Goal: Transaction & Acquisition: Purchase product/service

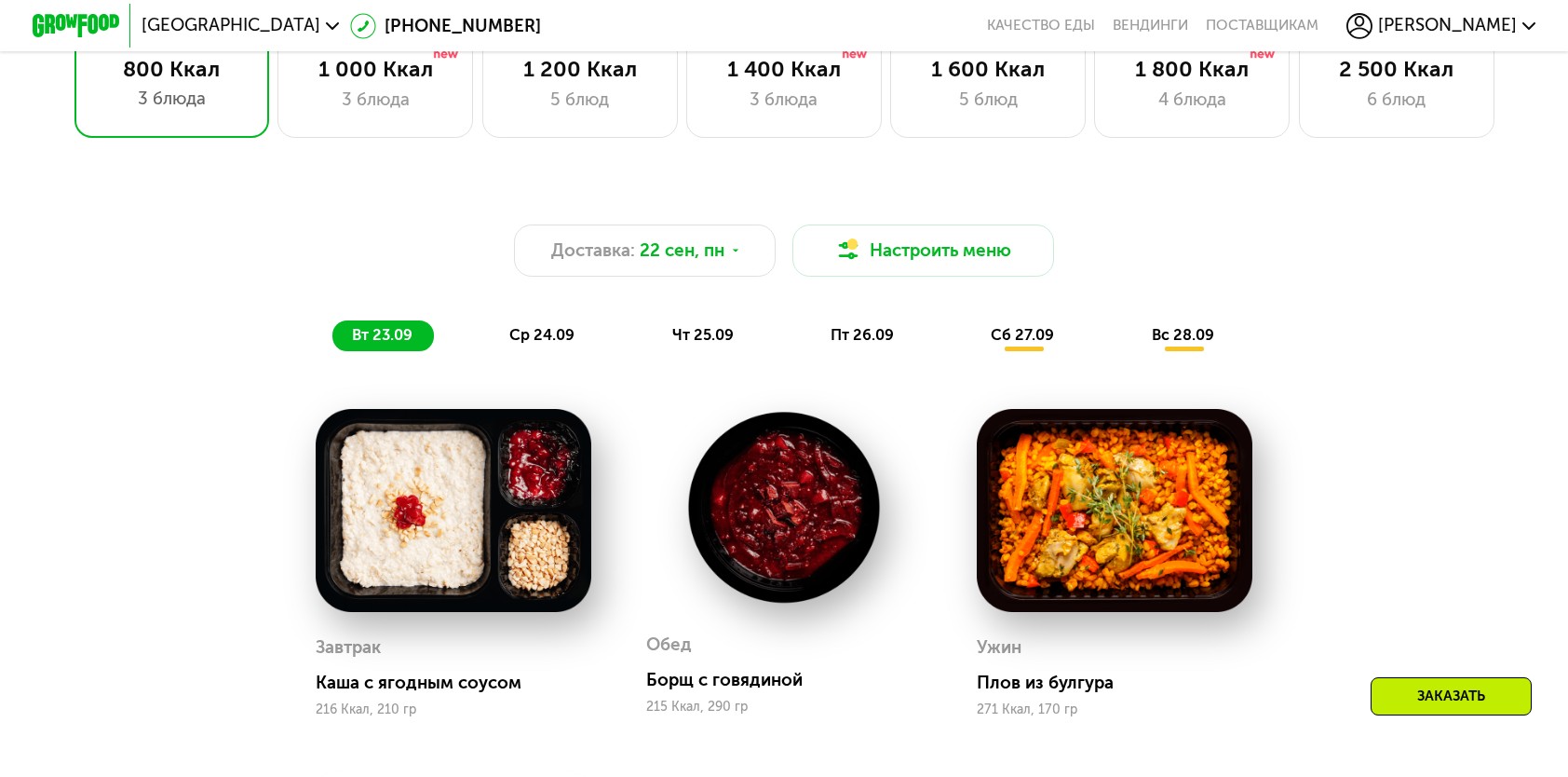
scroll to position [1491, 0]
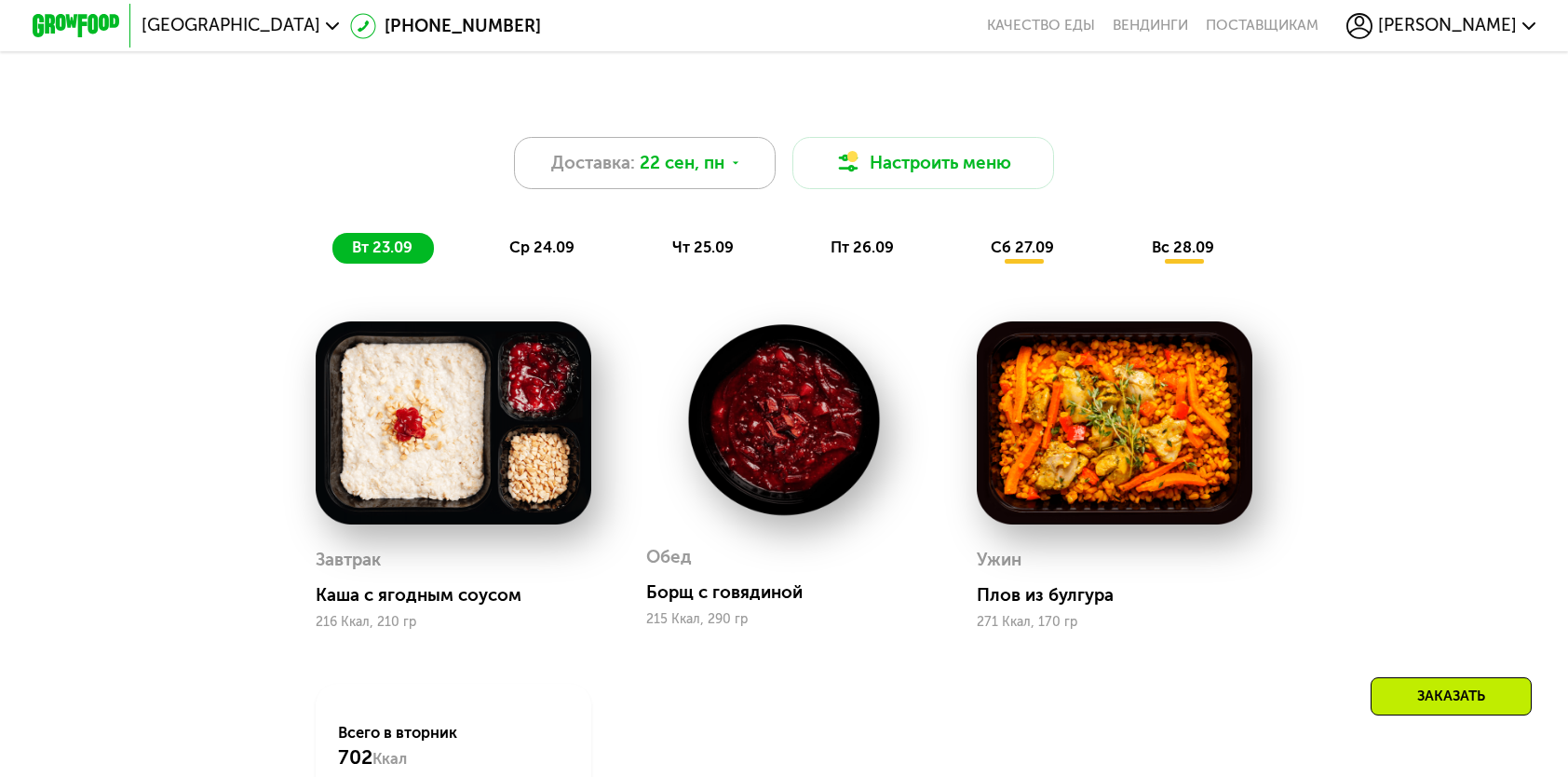
click at [723, 176] on span "22 сен, пн" at bounding box center [683, 163] width 85 height 26
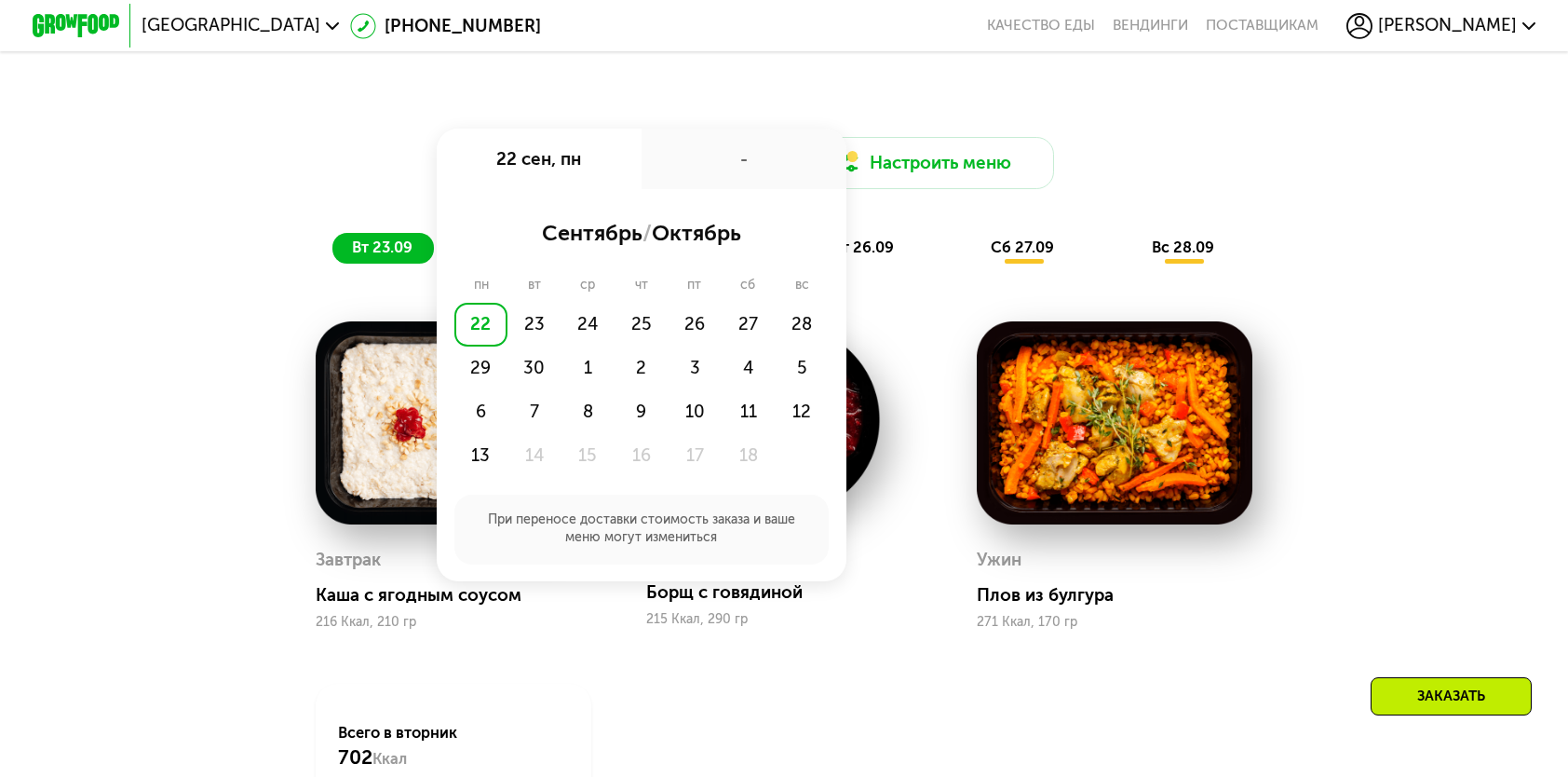
drag, startPoint x: 1451, startPoint y: 155, endPoint x: 1464, endPoint y: 32, distance: 123.7
click at [1464, 59] on div "Выберите меню 800 Ккал 3 блюда 1 000 Ккал 3 блюда 1 200 Ккал 5 блюд 1 400 Ккал …" at bounding box center [784, 449] width 1568 height 1140
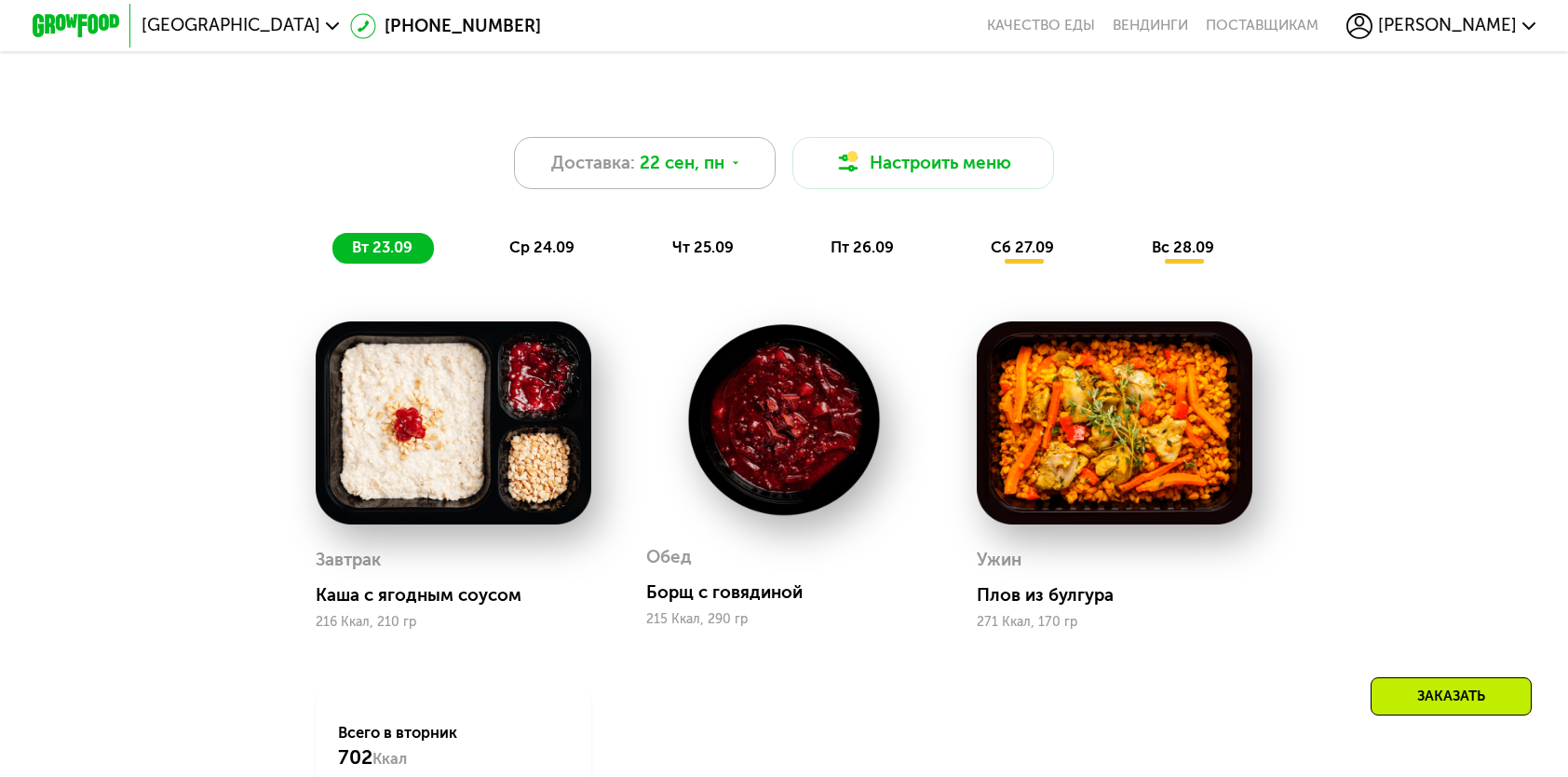
click at [727, 186] on div "Доставка: 22 сен, пн" at bounding box center [645, 162] width 261 height 52
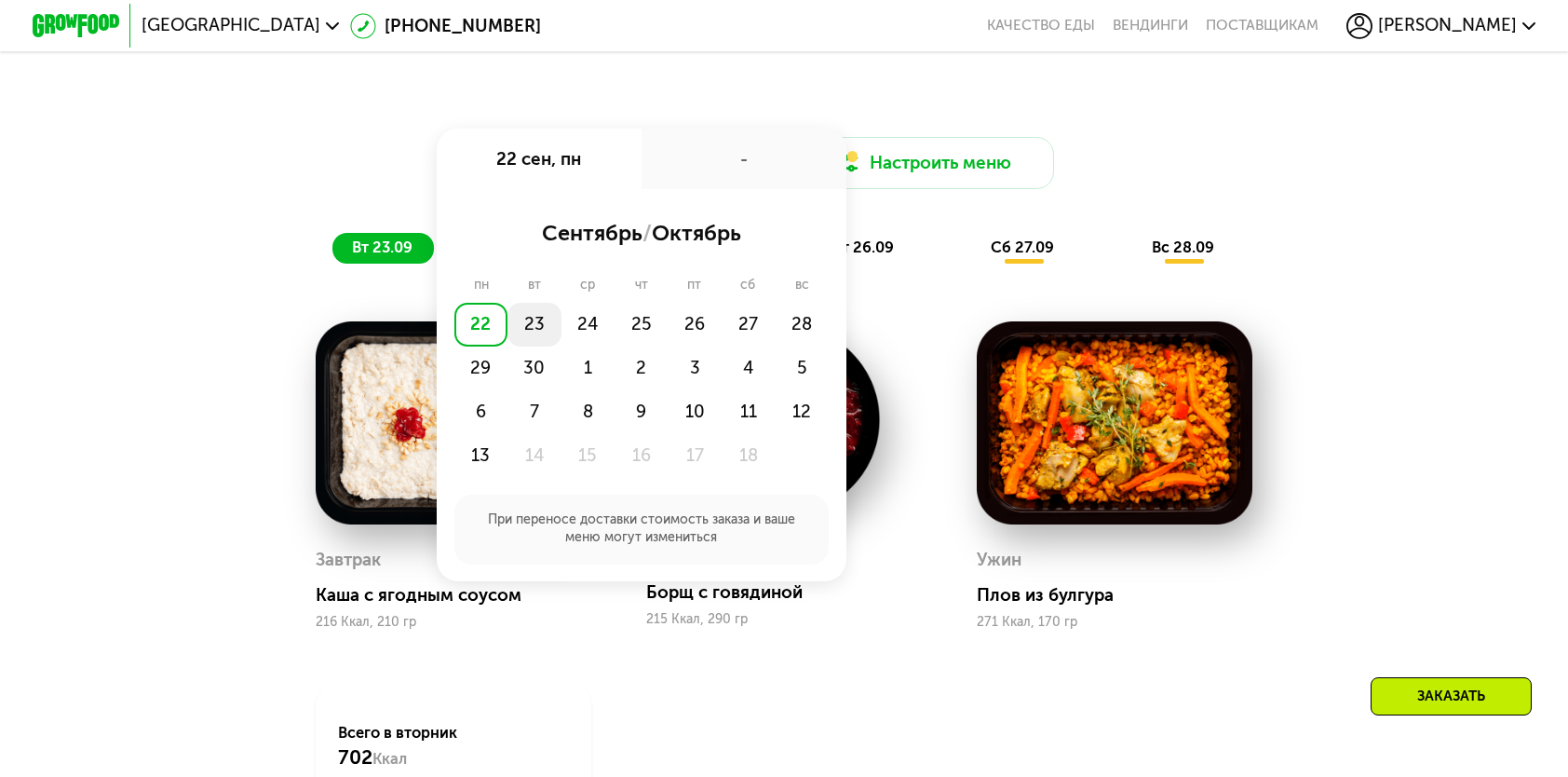
click at [529, 334] on div "23" at bounding box center [534, 325] width 53 height 43
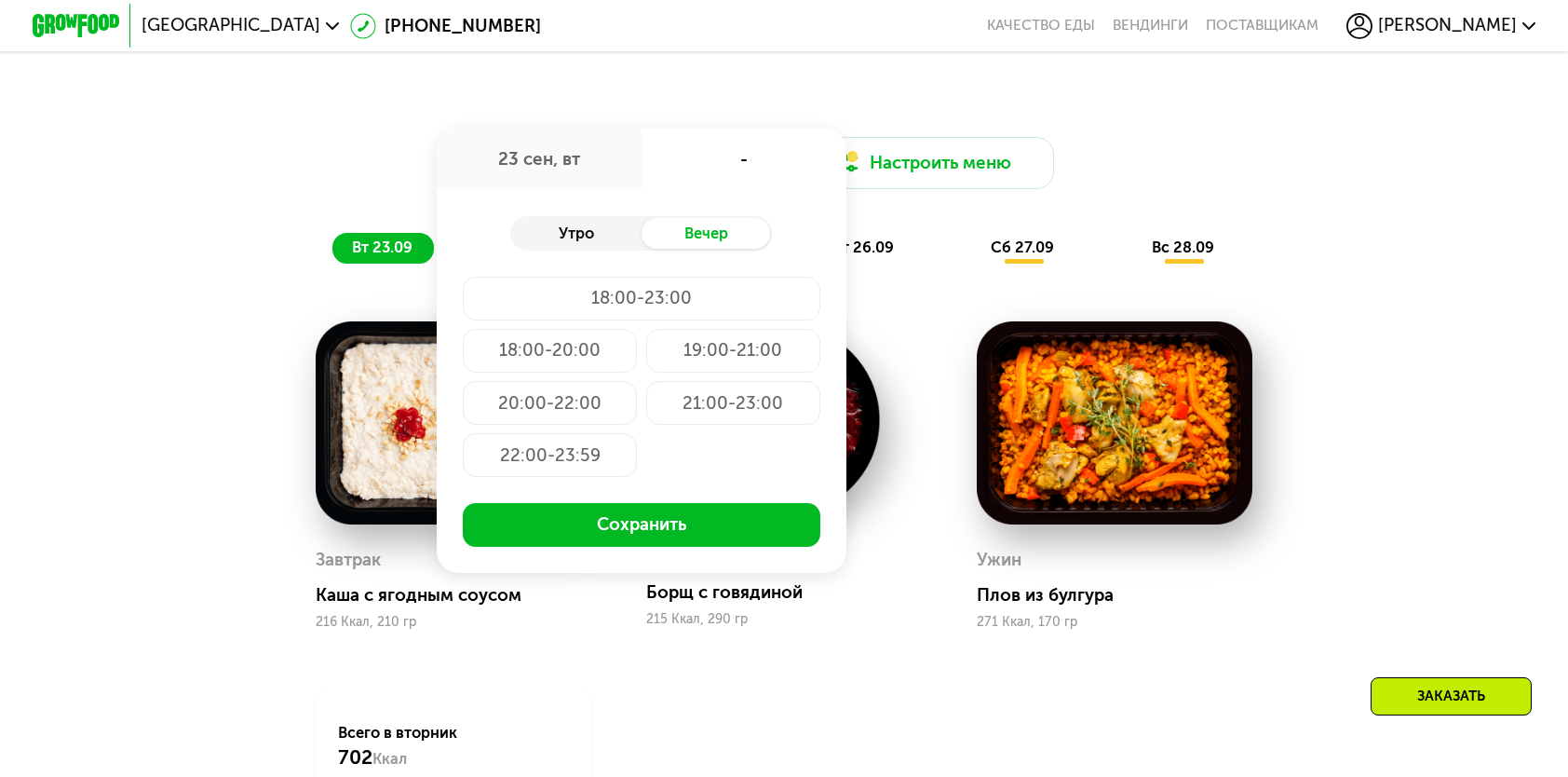
click at [603, 244] on div "Утро" at bounding box center [576, 233] width 130 height 31
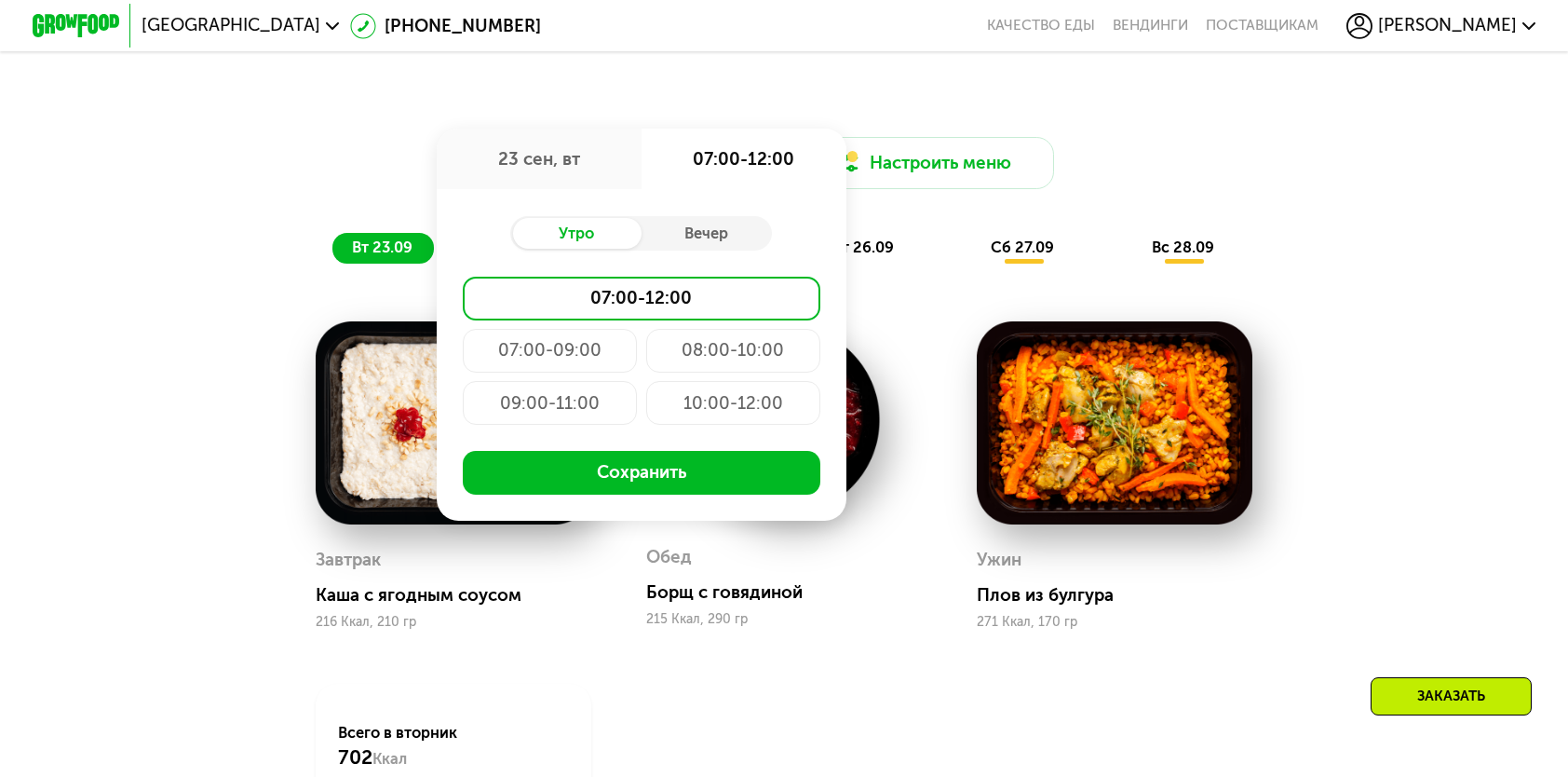
click at [737, 423] on div "10:00-12:00" at bounding box center [733, 403] width 174 height 43
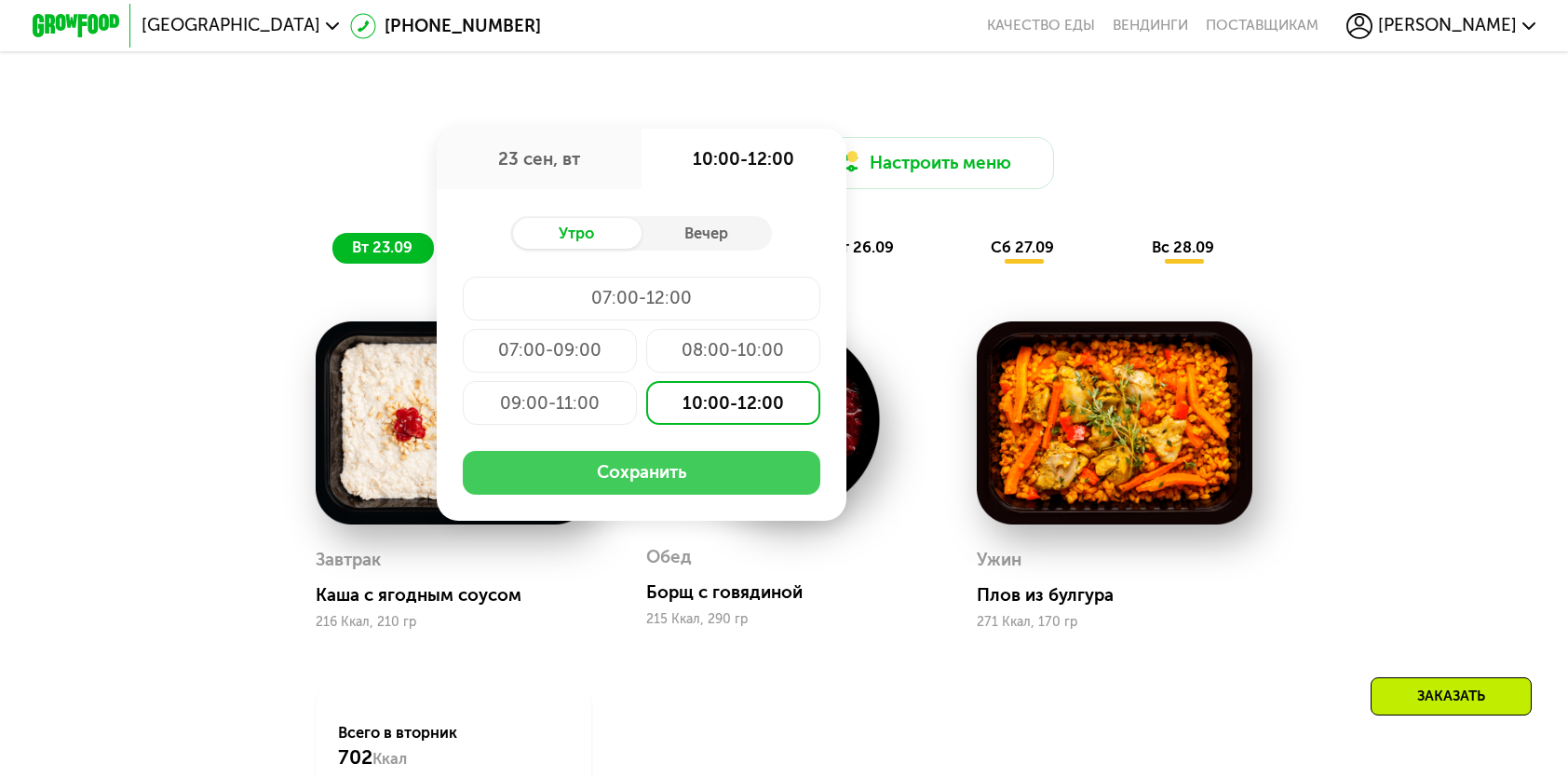
drag, startPoint x: 693, startPoint y: 507, endPoint x: 692, endPoint y: 498, distance: 9.1
click at [692, 501] on div "Утро Вечер 07:00-12:00 07:00-09:00 08:00-10:00 09:00-11:00 10:00-12:00 Сохранить" at bounding box center [642, 354] width 410 height 330
click at [691, 494] on button "Сохранить" at bounding box center [641, 473] width 358 height 43
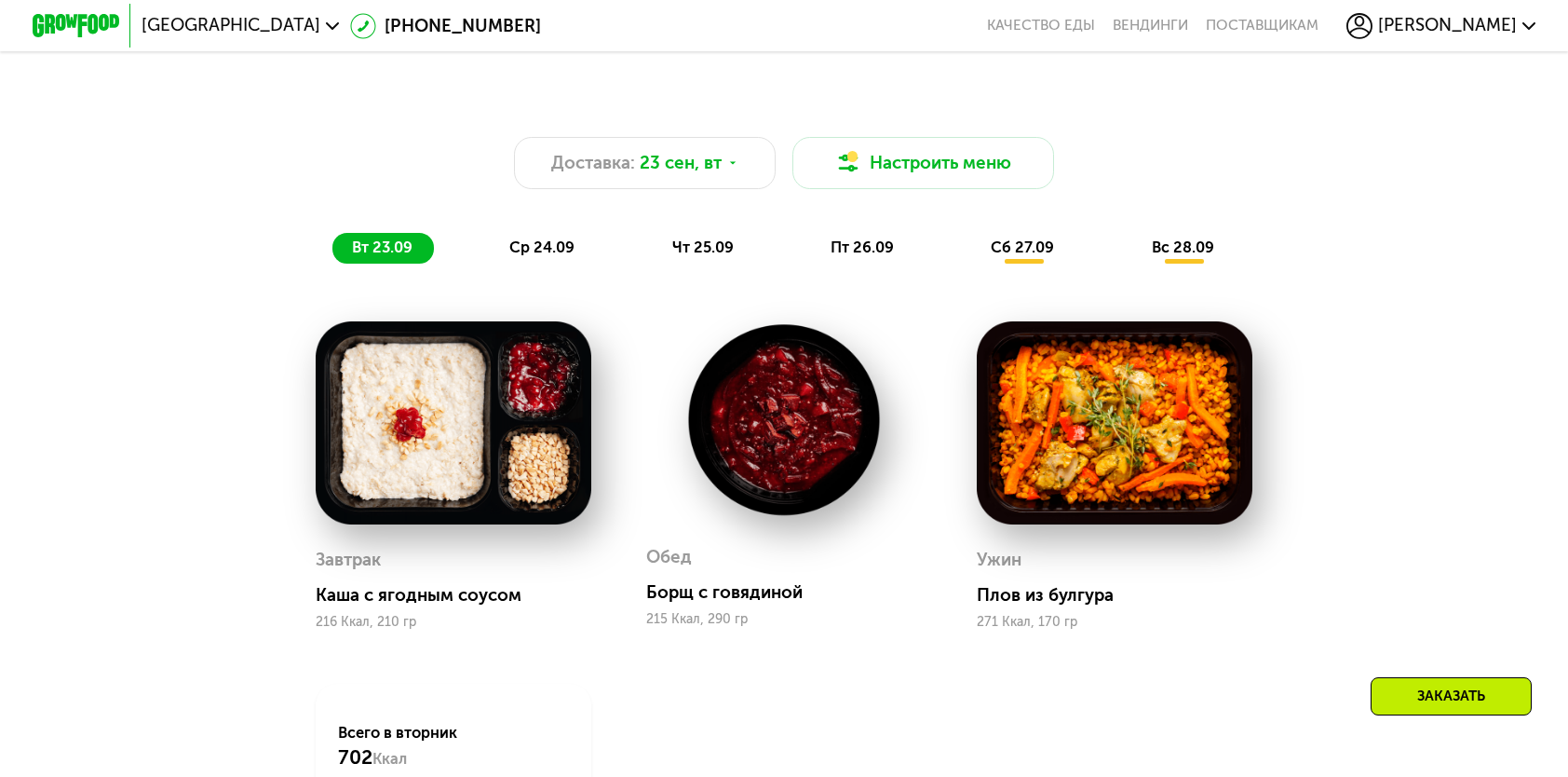
click at [557, 263] on div "ср 24.09" at bounding box center [543, 248] width 106 height 31
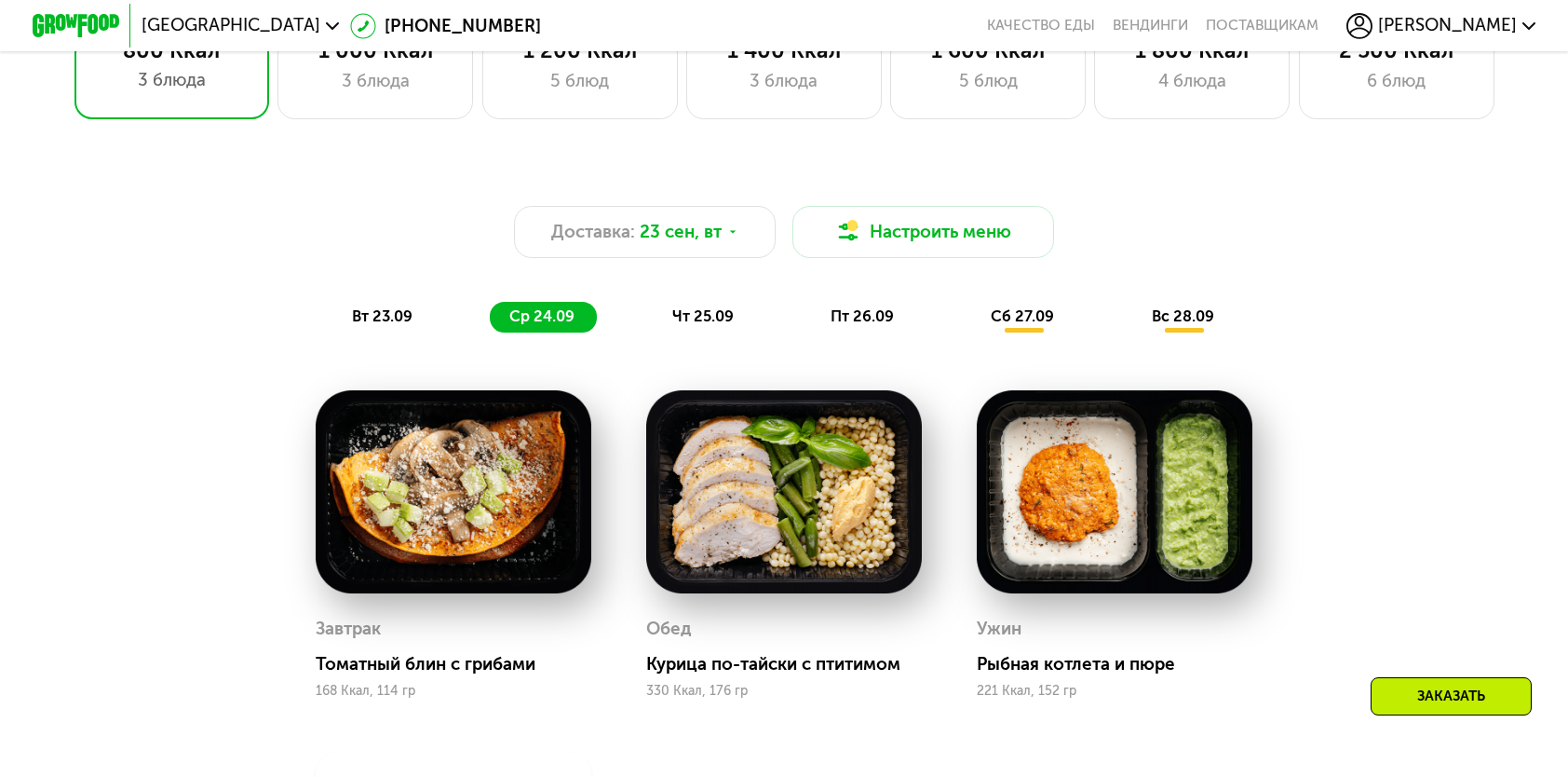
scroll to position [1397, 0]
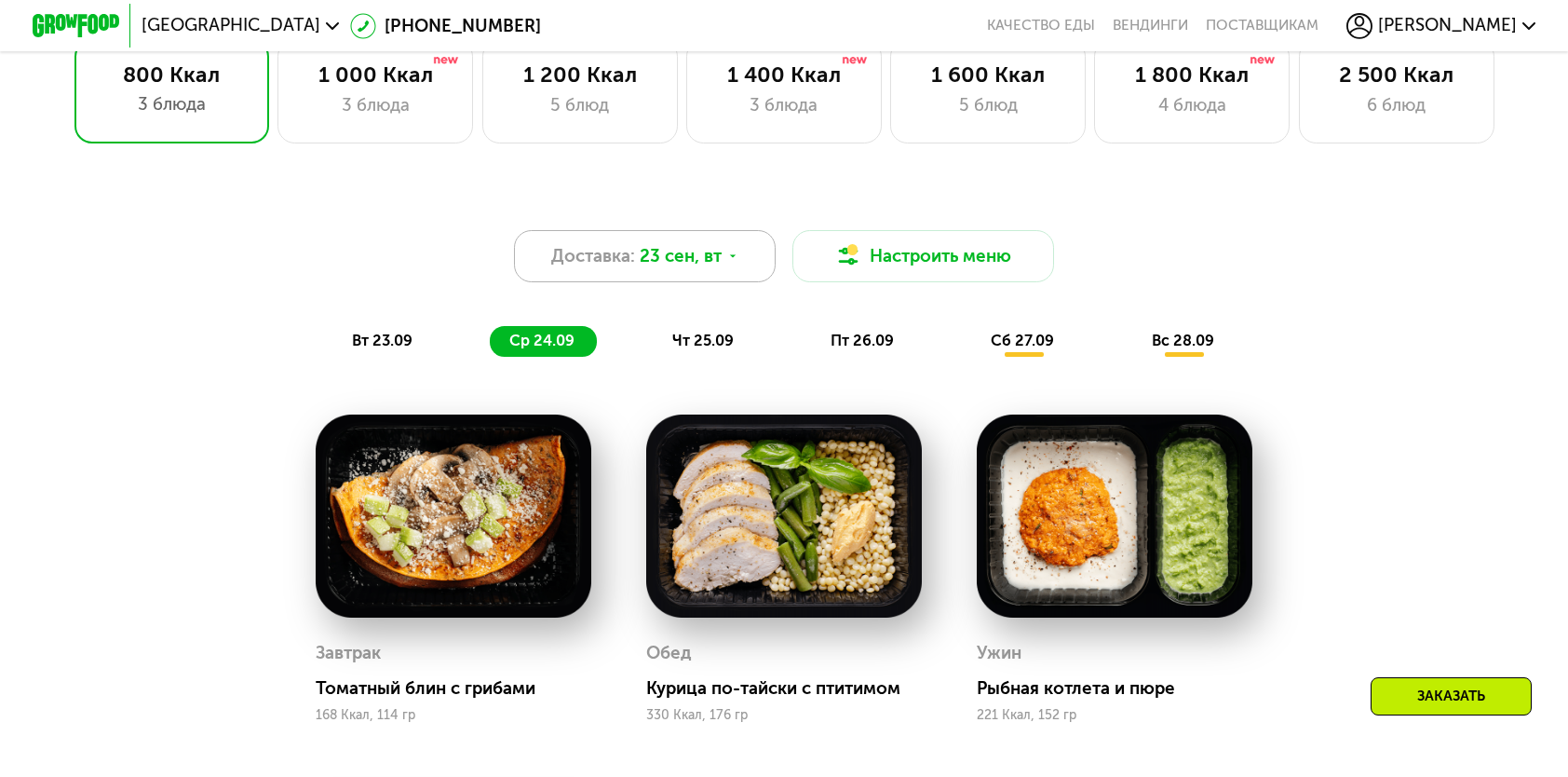
click at [735, 273] on div "Доставка: 23 сен, вт" at bounding box center [645, 256] width 261 height 52
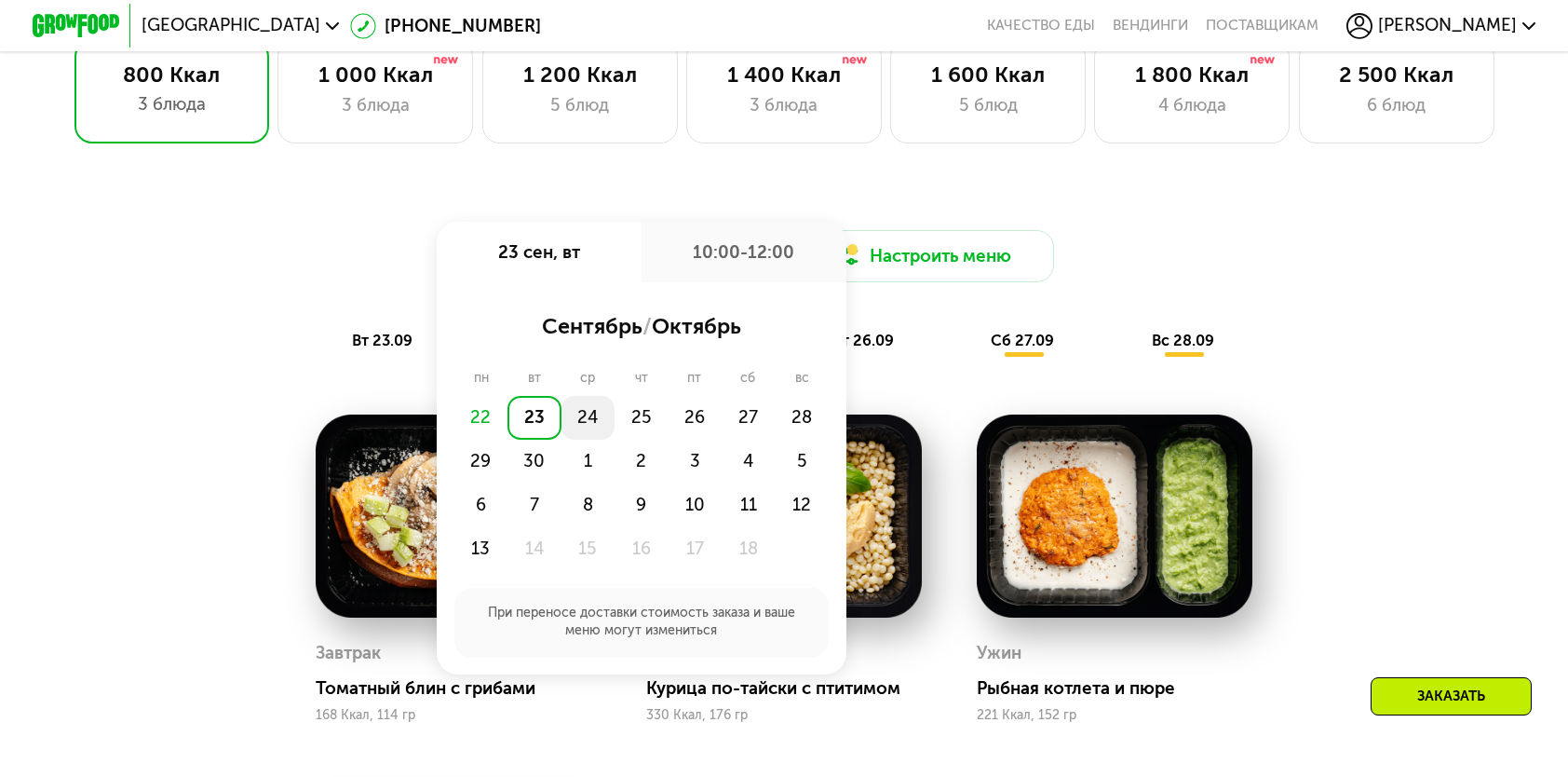
click at [595, 427] on div "24" at bounding box center [588, 417] width 53 height 43
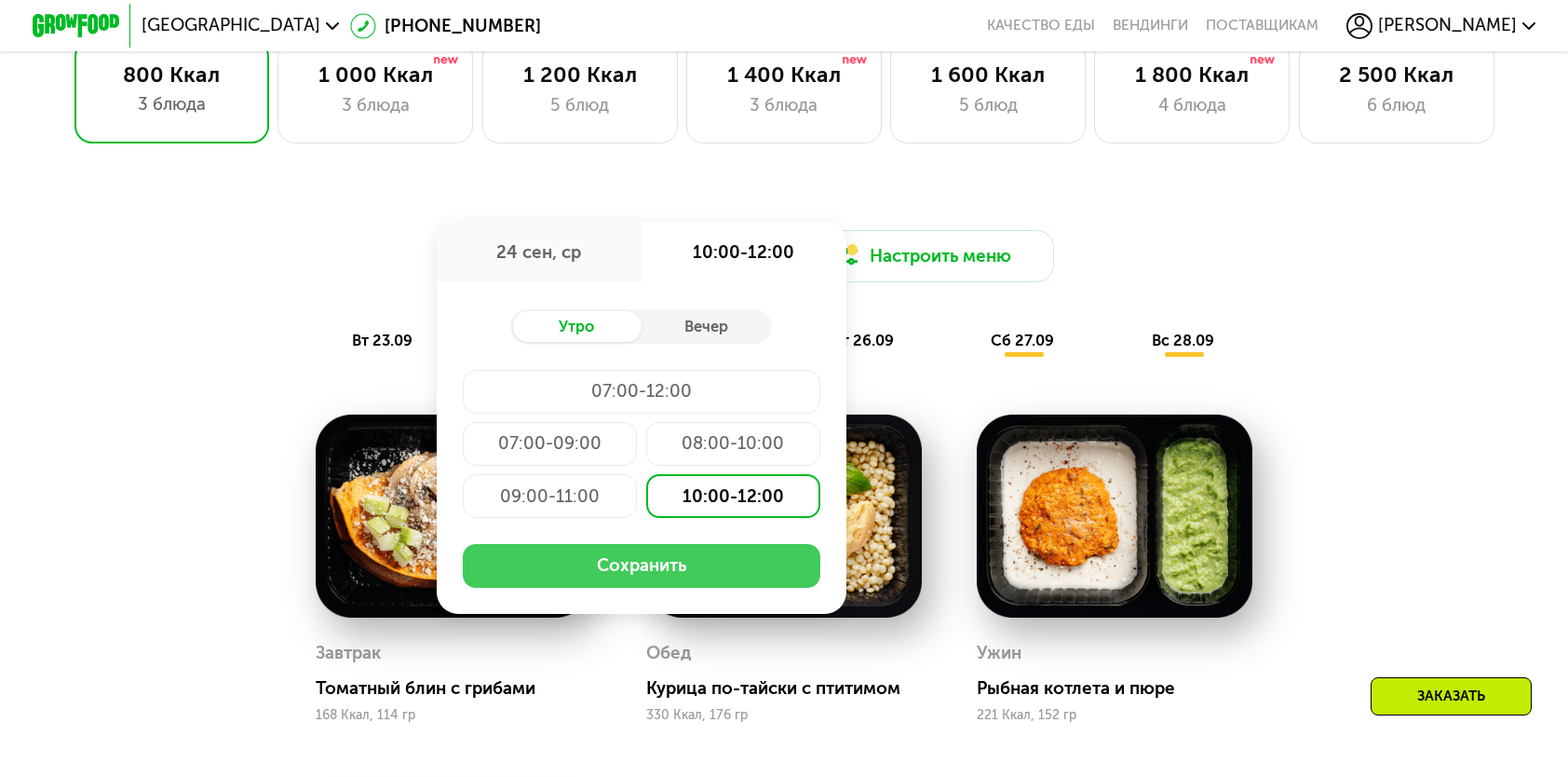
click at [622, 572] on button "Сохранить" at bounding box center [641, 566] width 358 height 43
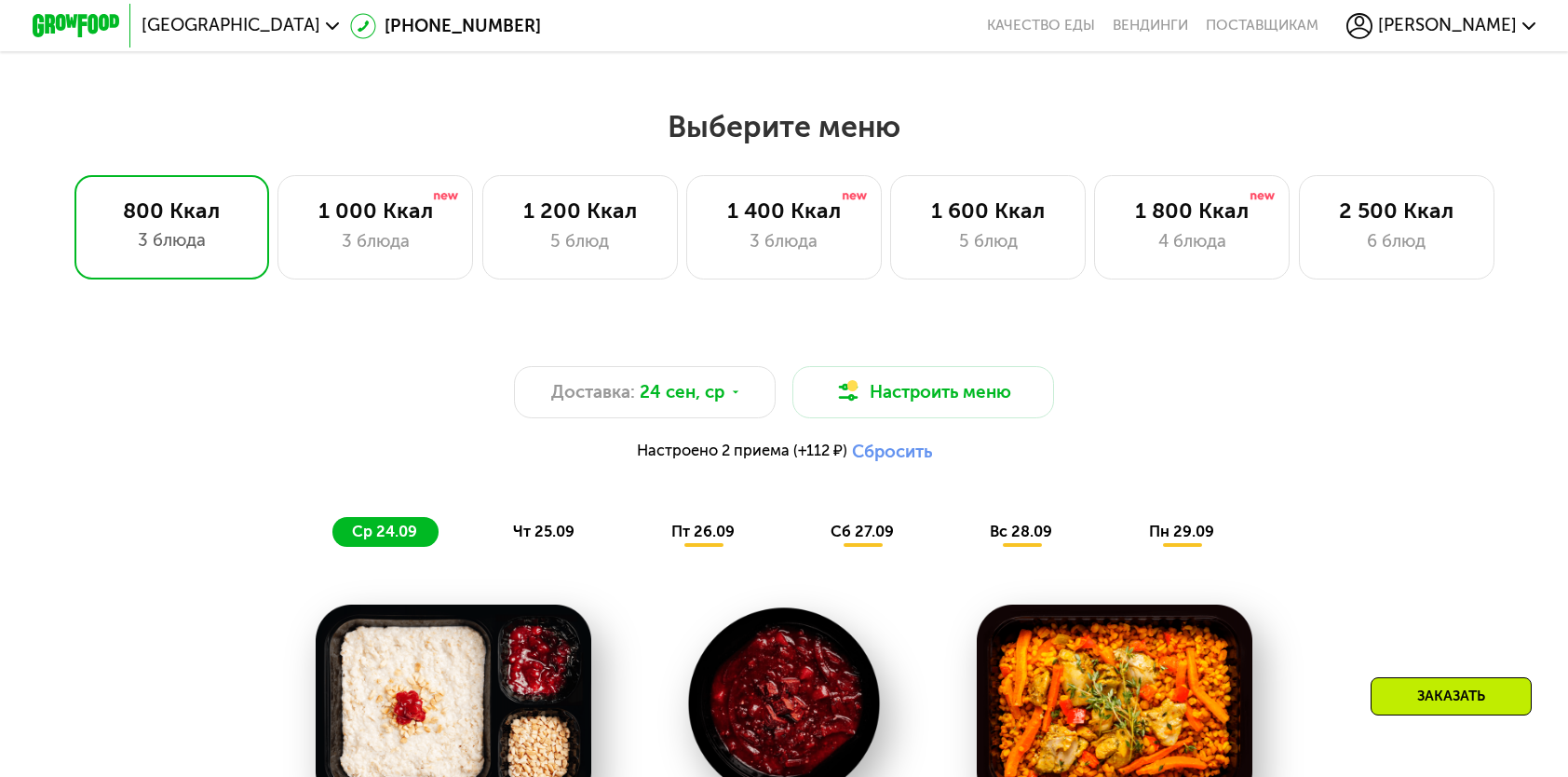
scroll to position [1118, 0]
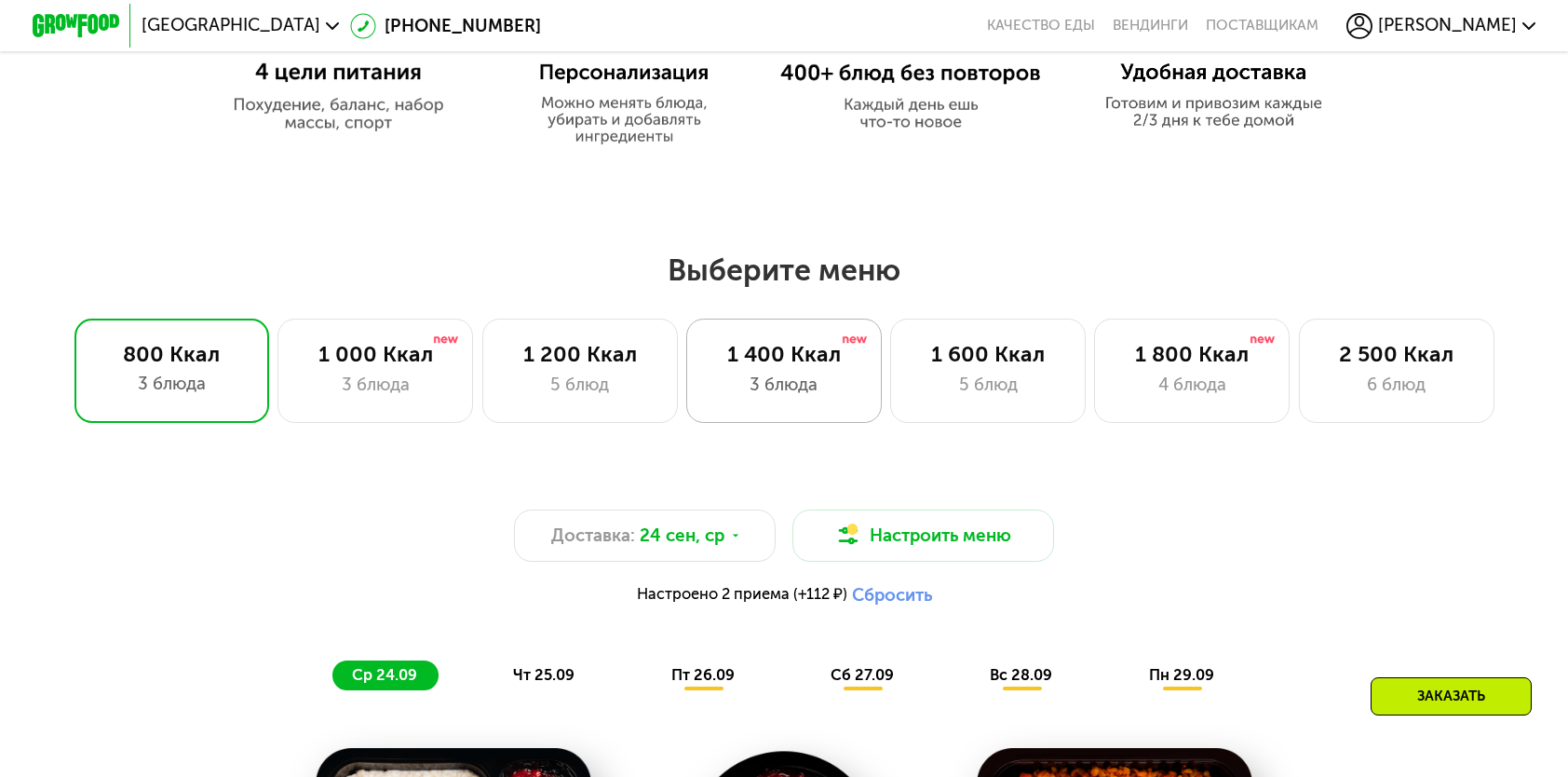
click at [784, 380] on div "3 блюда" at bounding box center [784, 385] width 150 height 26
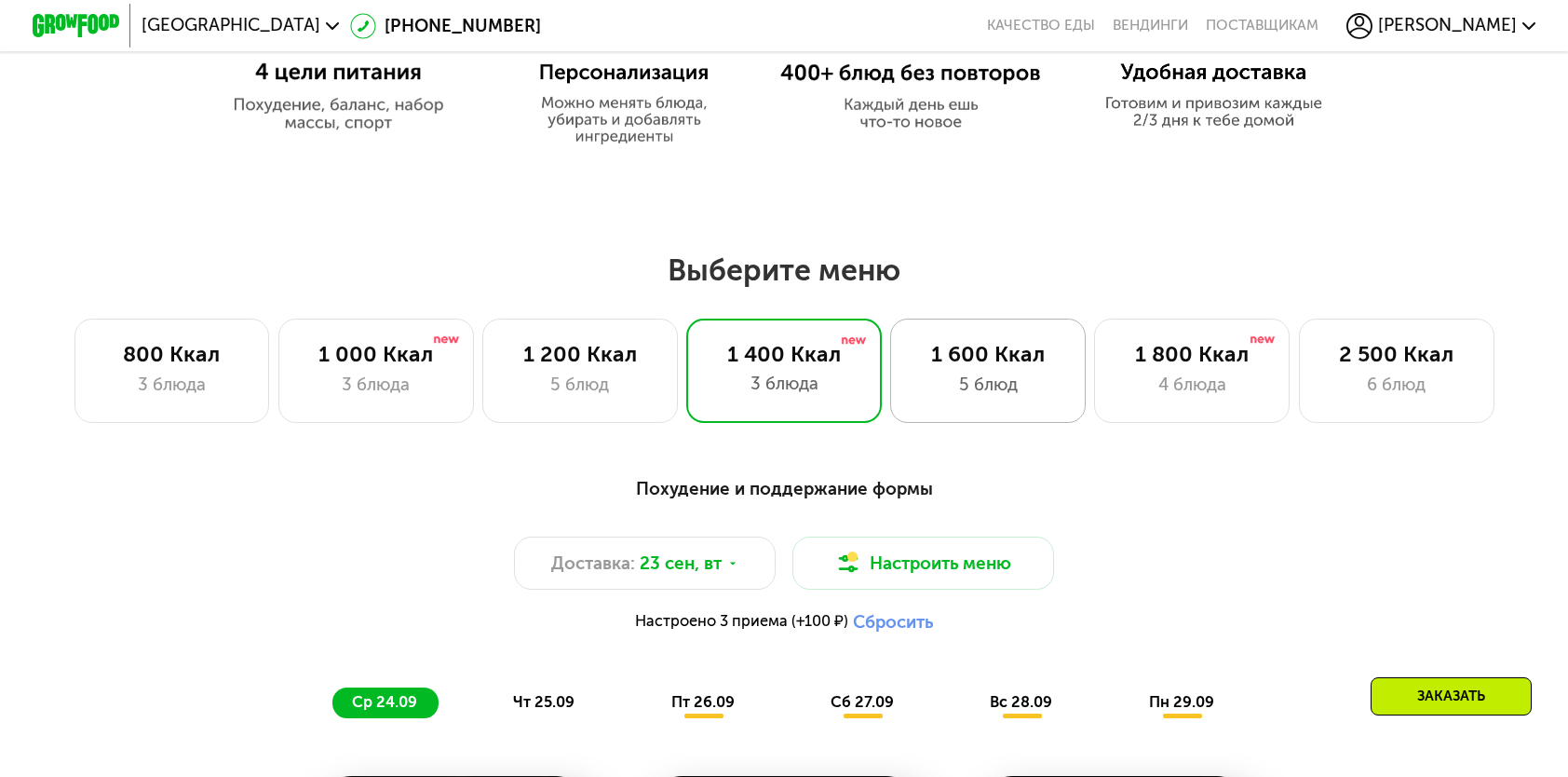
click at [1000, 384] on div "5 блюд" at bounding box center [988, 385] width 150 height 26
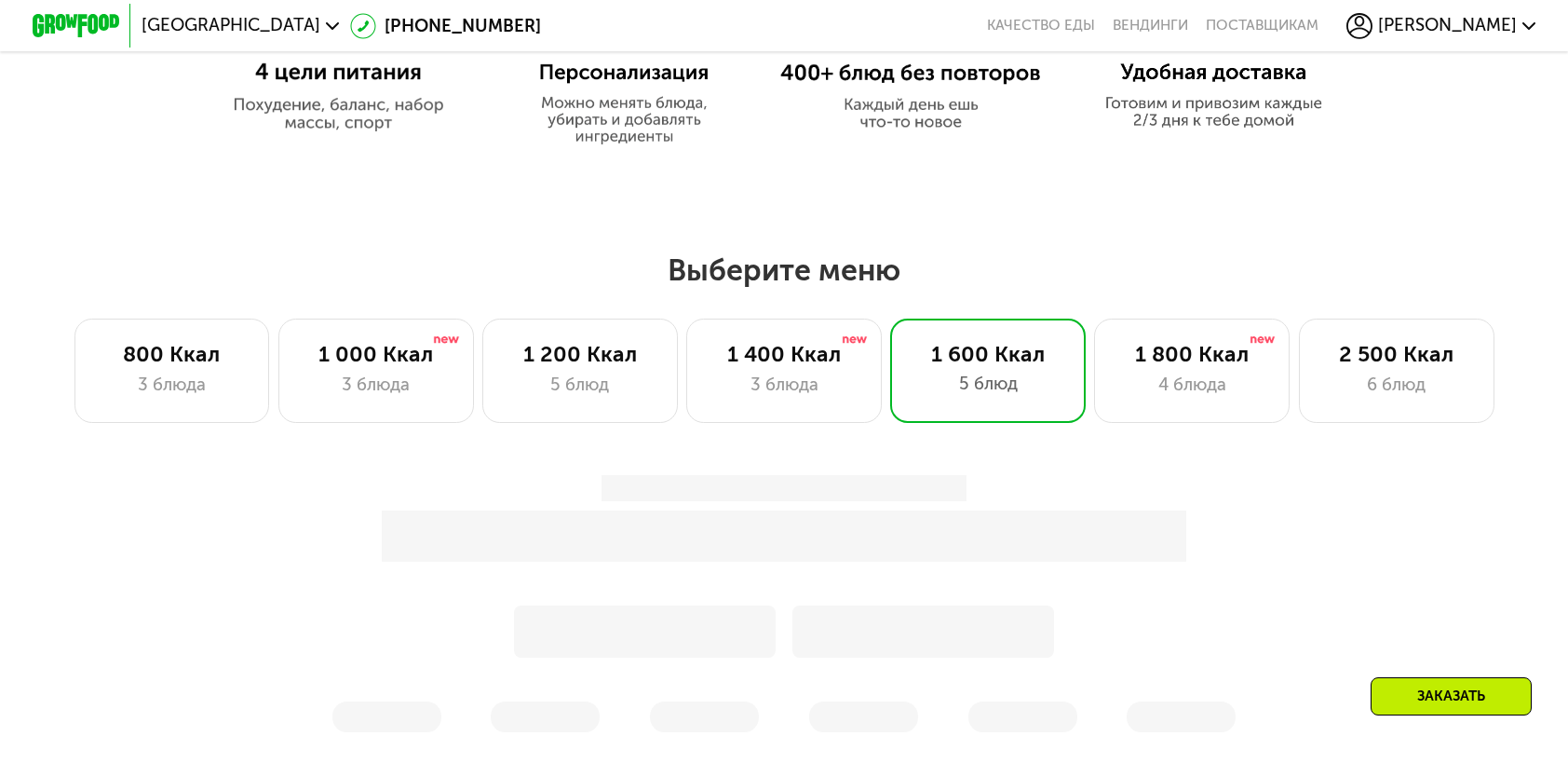
click at [1416, 25] on span "[PERSON_NAME]" at bounding box center [1447, 25] width 139 height 18
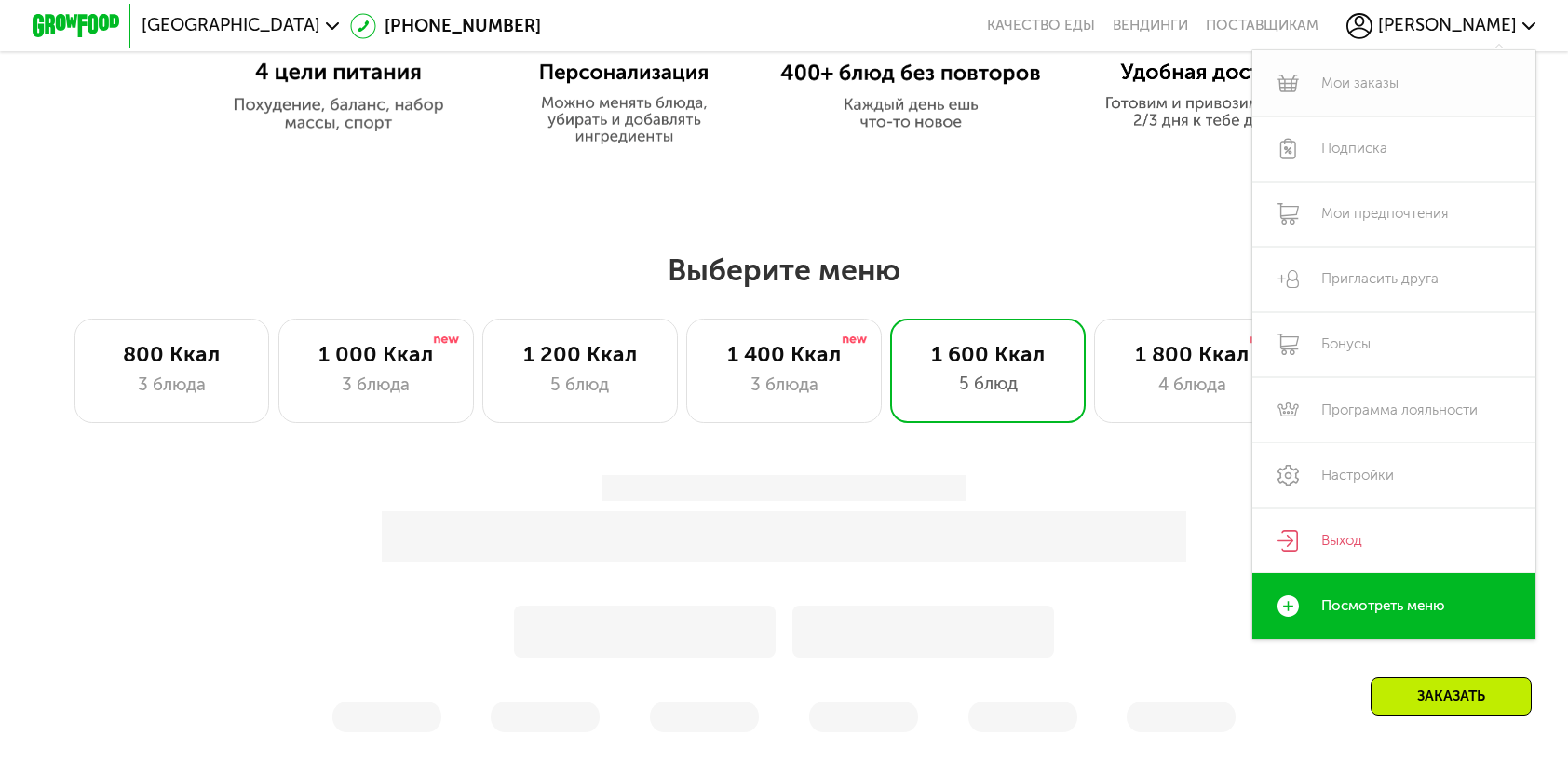
click at [1364, 88] on link "Мои заказы" at bounding box center [1394, 82] width 283 height 65
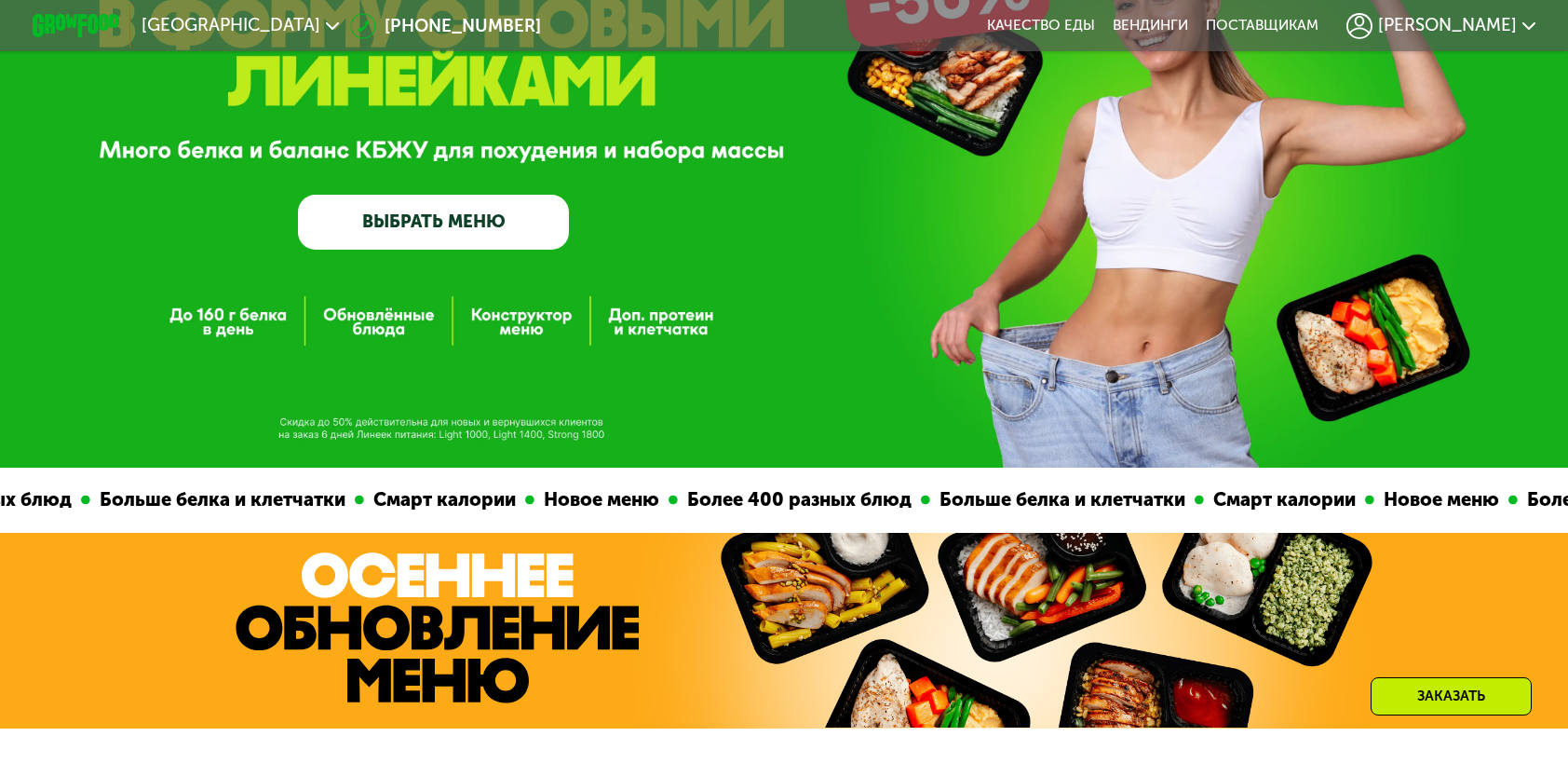
click at [395, 230] on link "ВЫБРАТЬ МЕНЮ" at bounding box center [433, 221] width 271 height 54
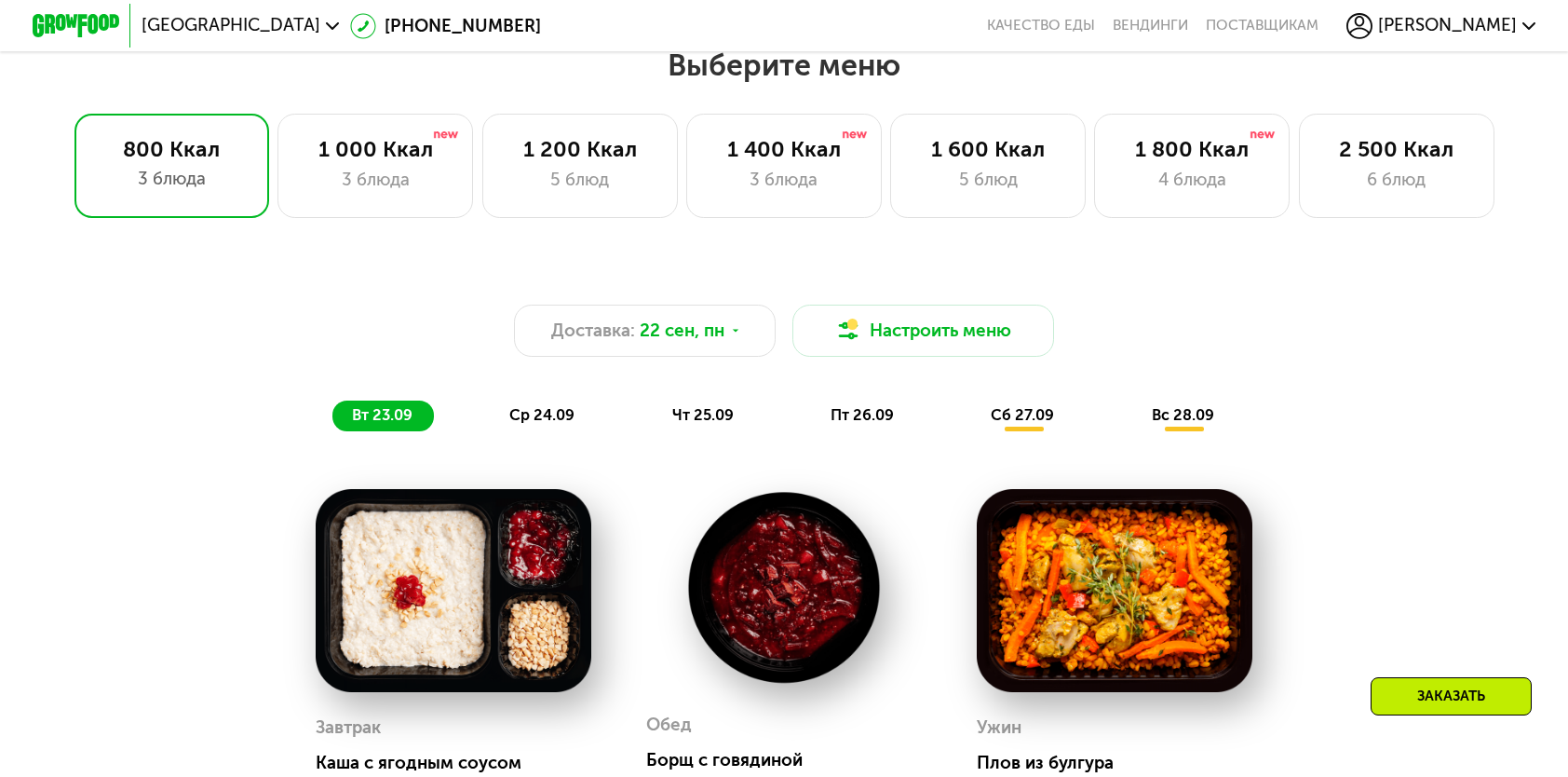
scroll to position [1137, 0]
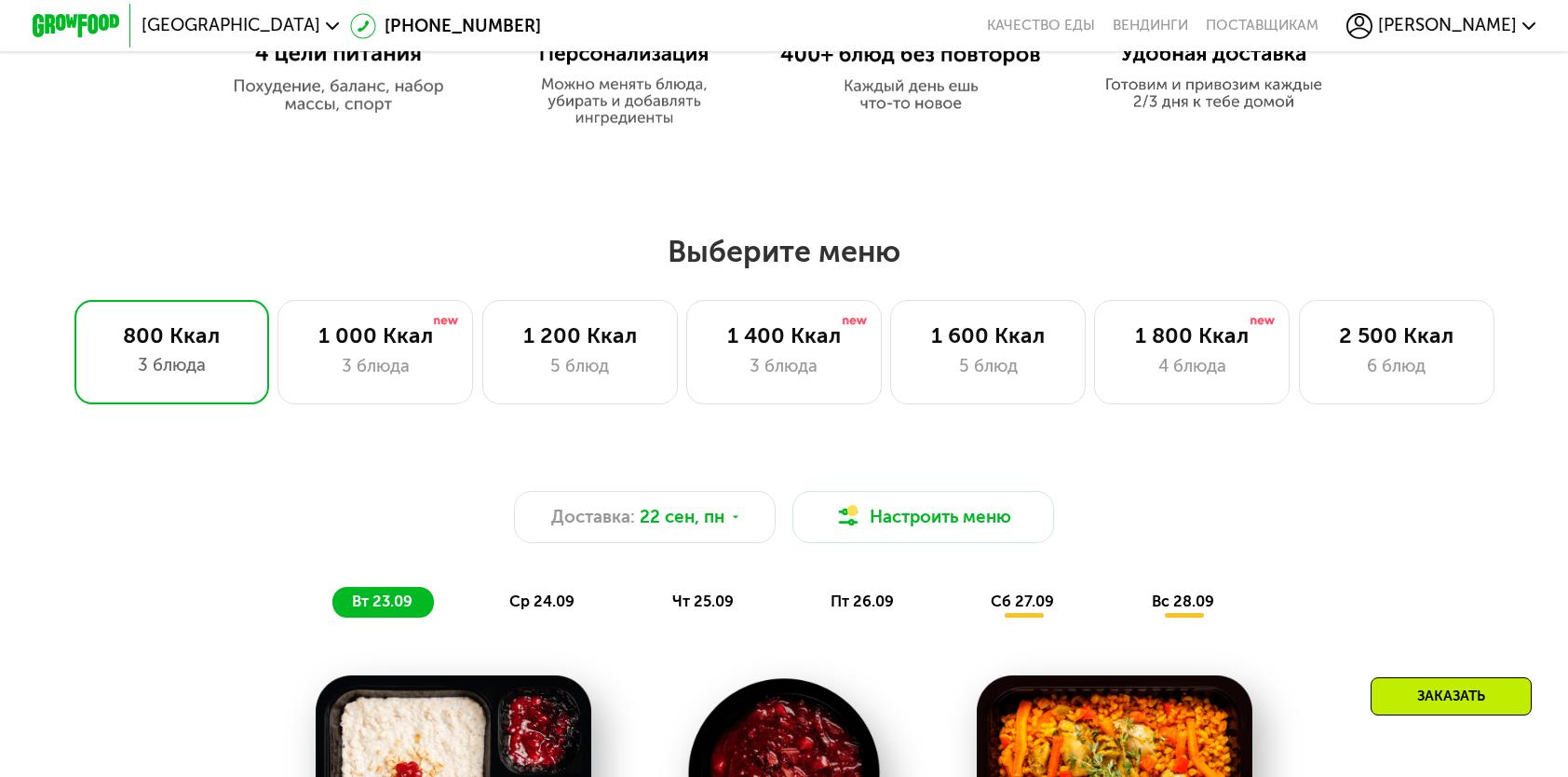
click at [357, 304] on div "Выберите меню 800 Ккал 3 блюда 1 000 Ккал 3 блюда 1 200 Ккал 5 блюд 1 400 Ккал …" at bounding box center [784, 319] width 1568 height 172
click at [938, 513] on button "Настроить меню" at bounding box center [923, 516] width 261 height 52
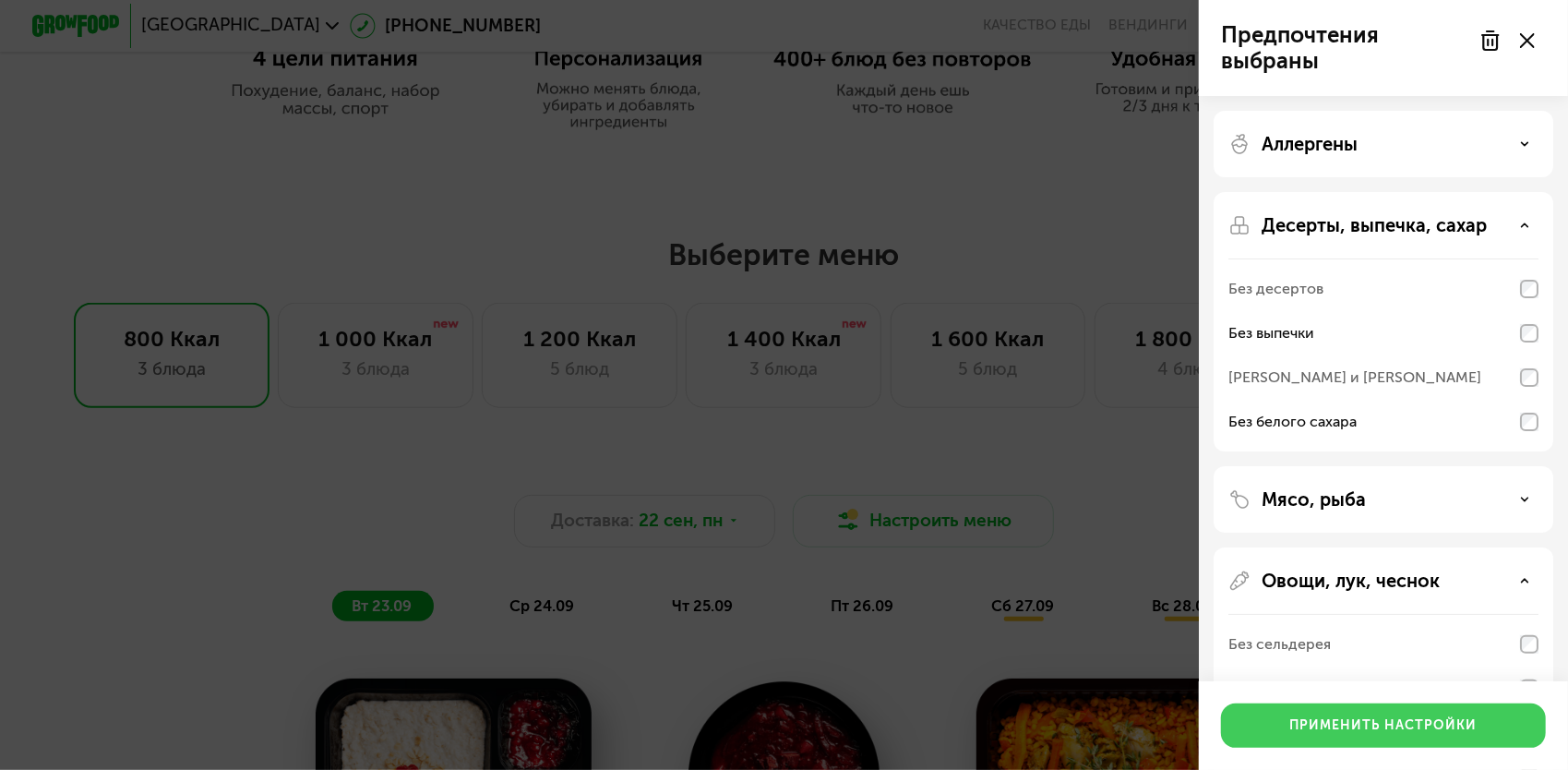
click at [1335, 720] on div "Применить настройки" at bounding box center [1384, 726] width 187 height 19
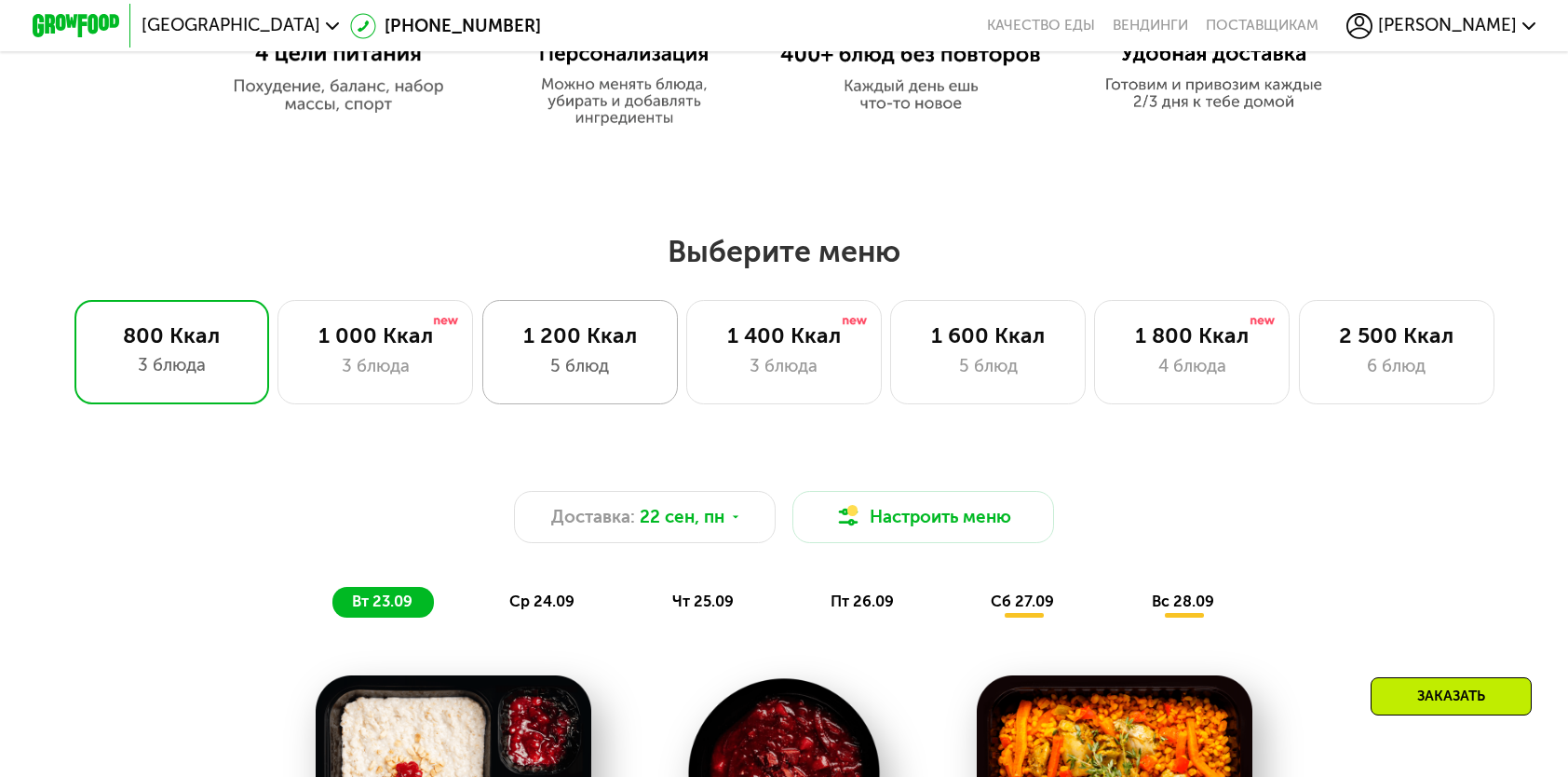
click at [602, 363] on div "5 блюд" at bounding box center [580, 366] width 150 height 26
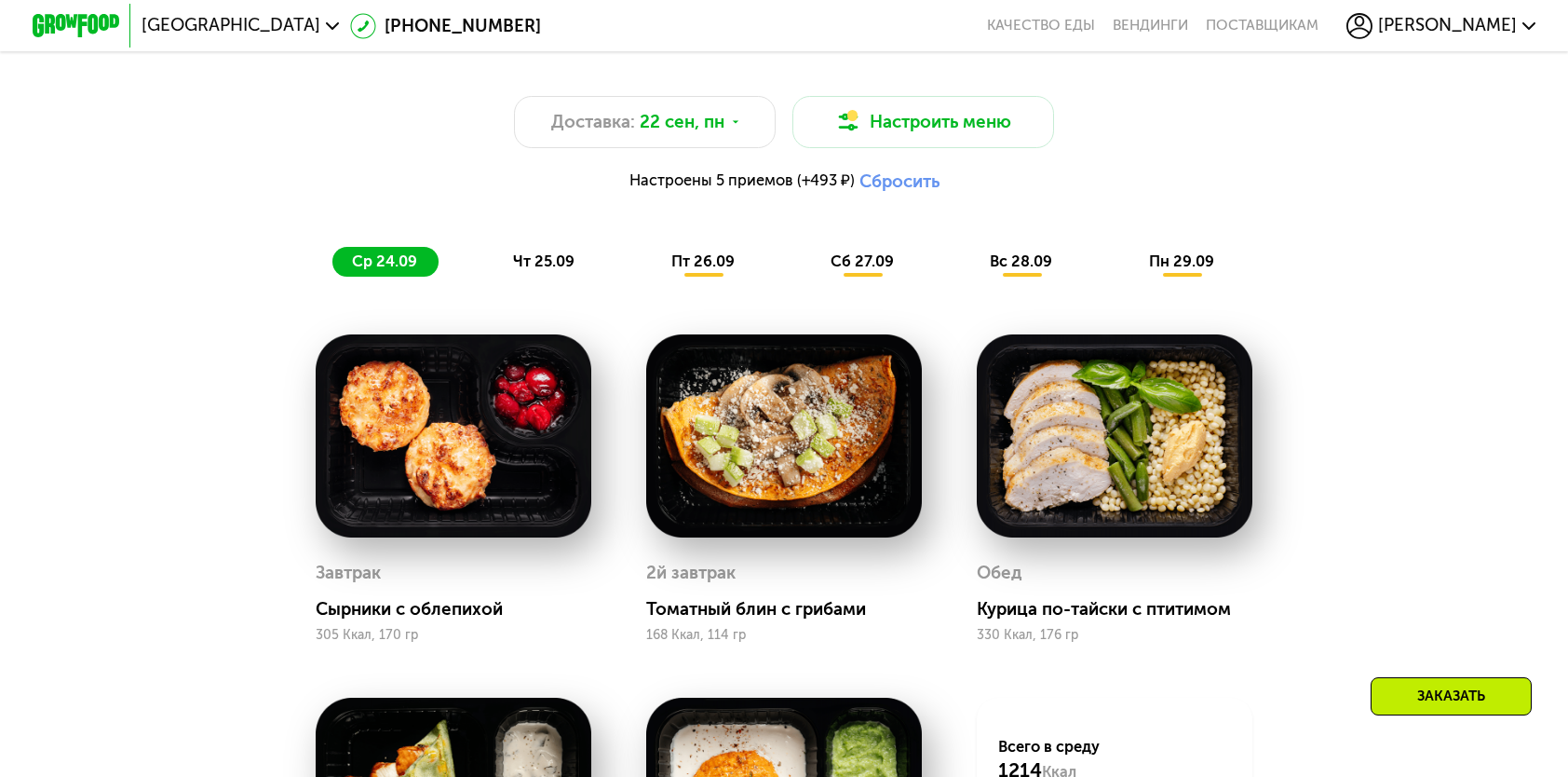
scroll to position [1323, 0]
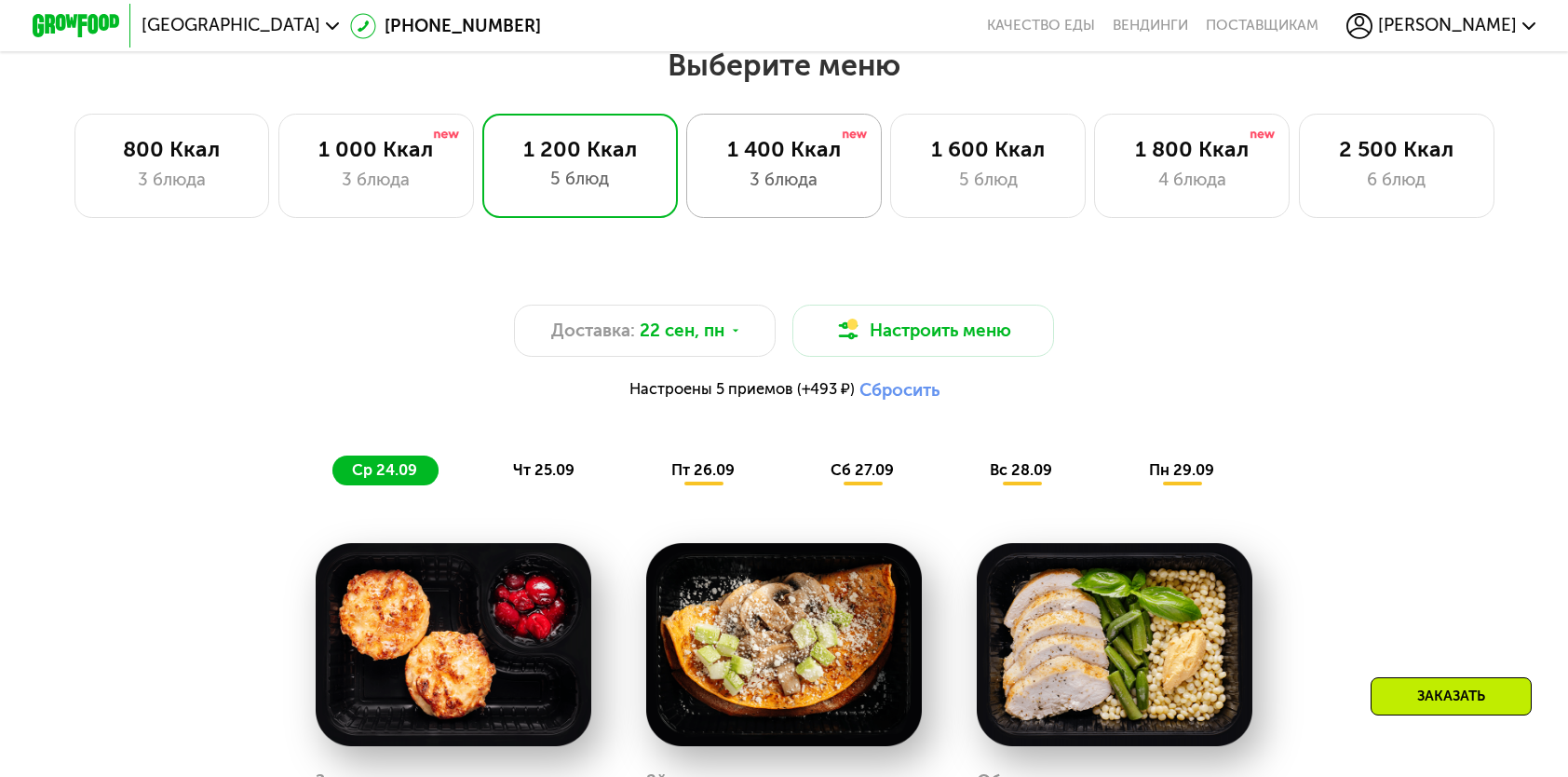
click at [806, 162] on div "1 400 Ккал" at bounding box center [784, 149] width 150 height 26
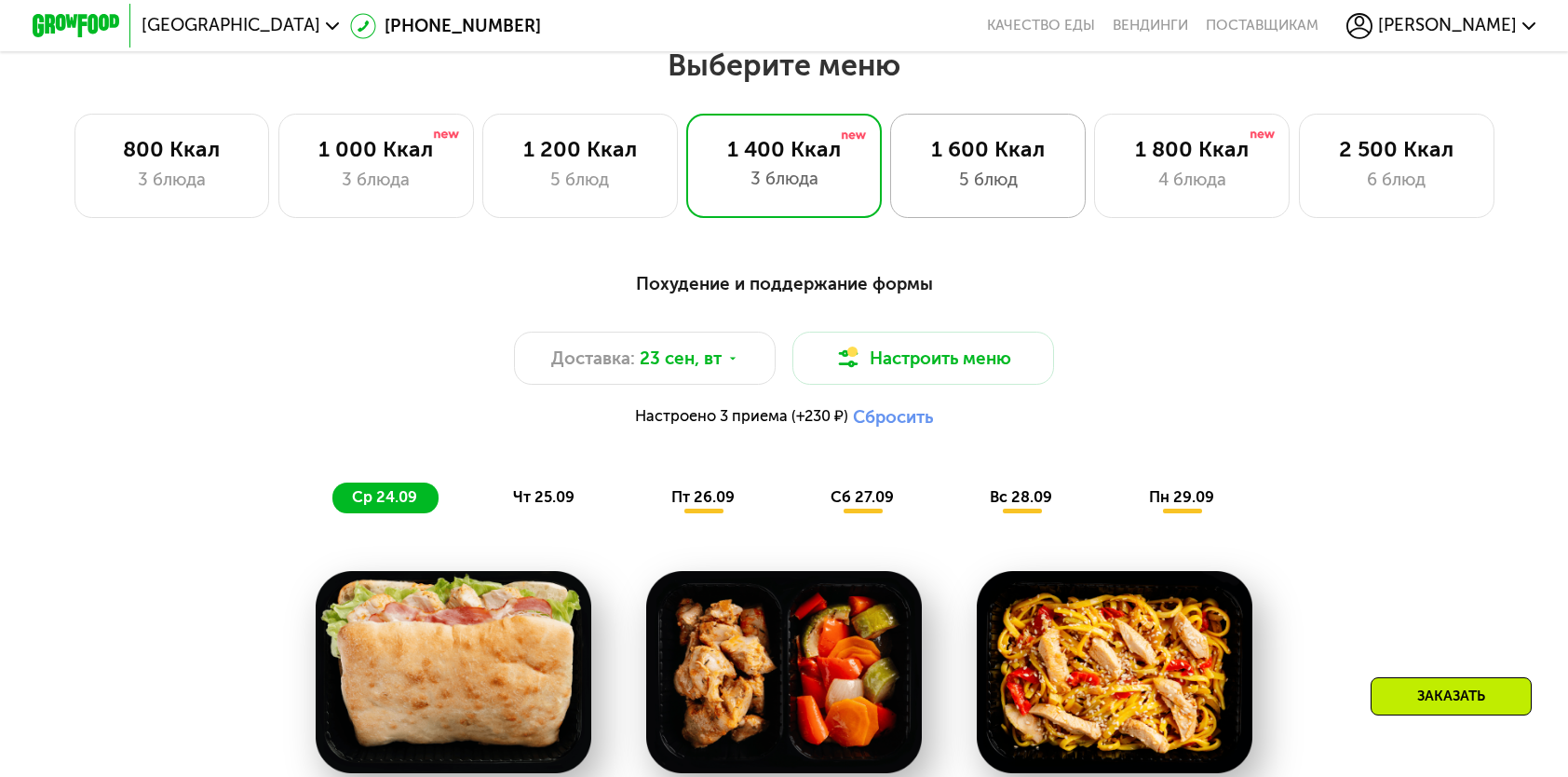
click at [964, 172] on div "5 блюд" at bounding box center [988, 180] width 150 height 26
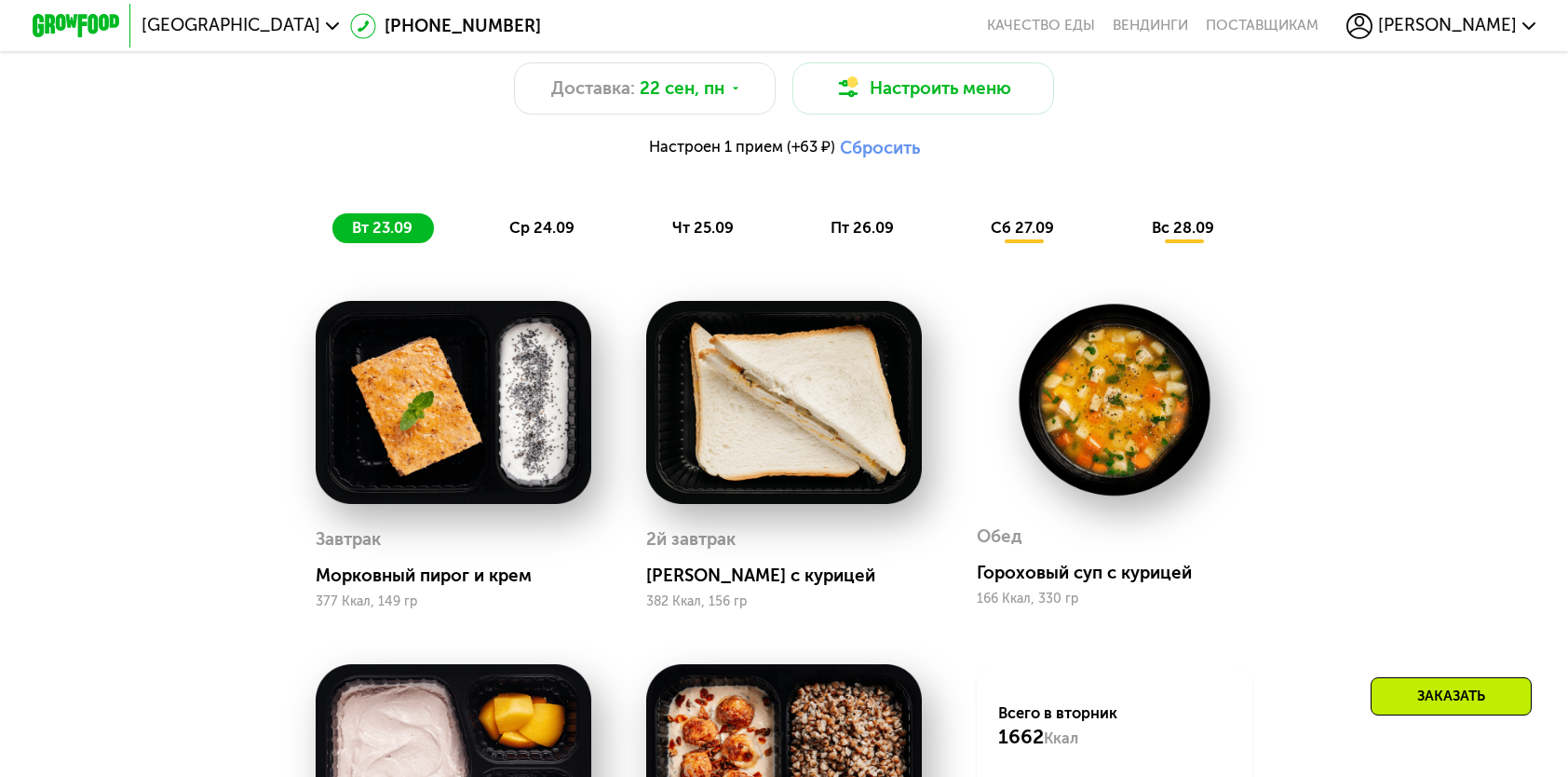
scroll to position [1509, 0]
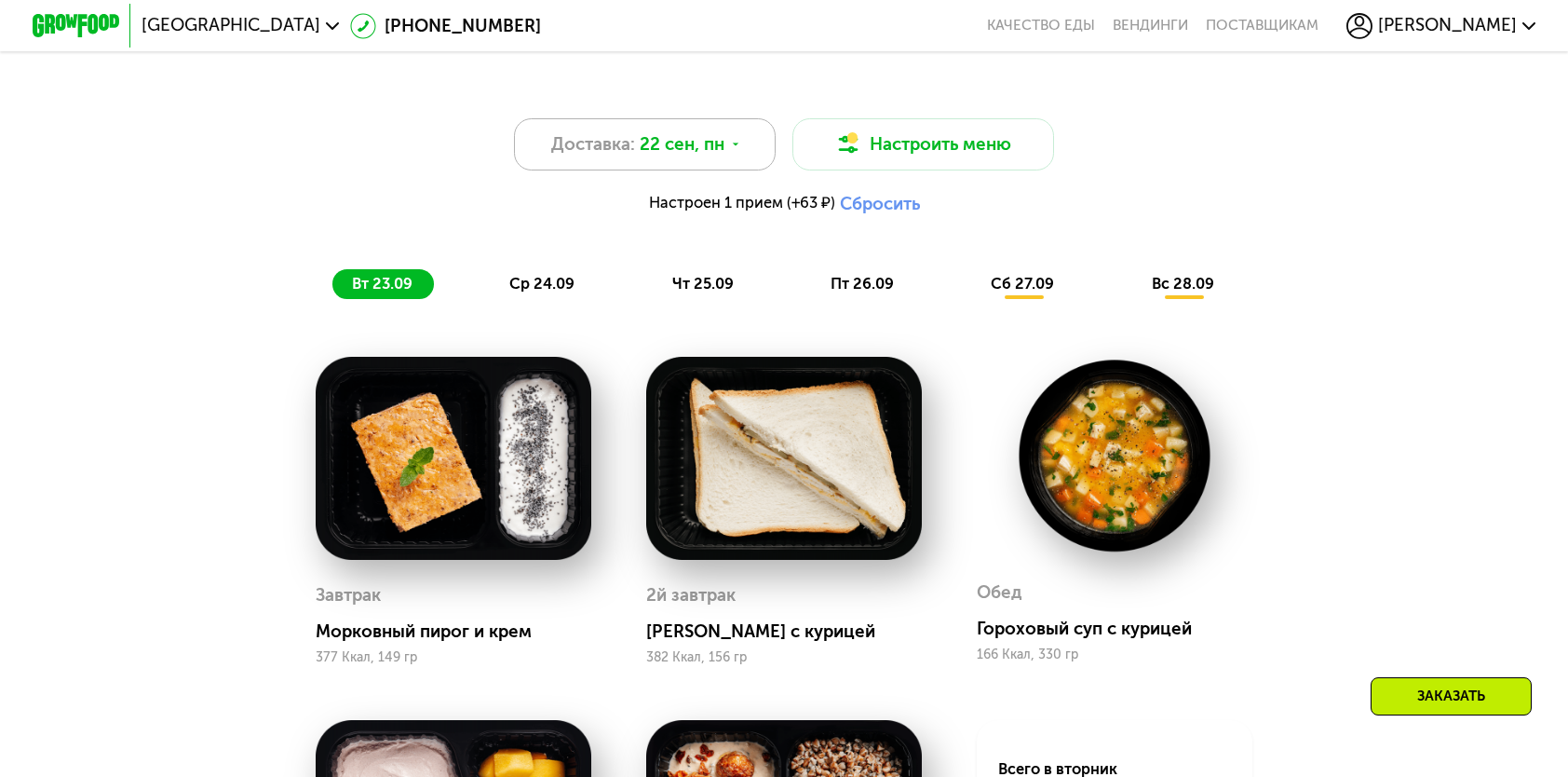
click at [720, 147] on span "22 сен, пн" at bounding box center [683, 144] width 85 height 26
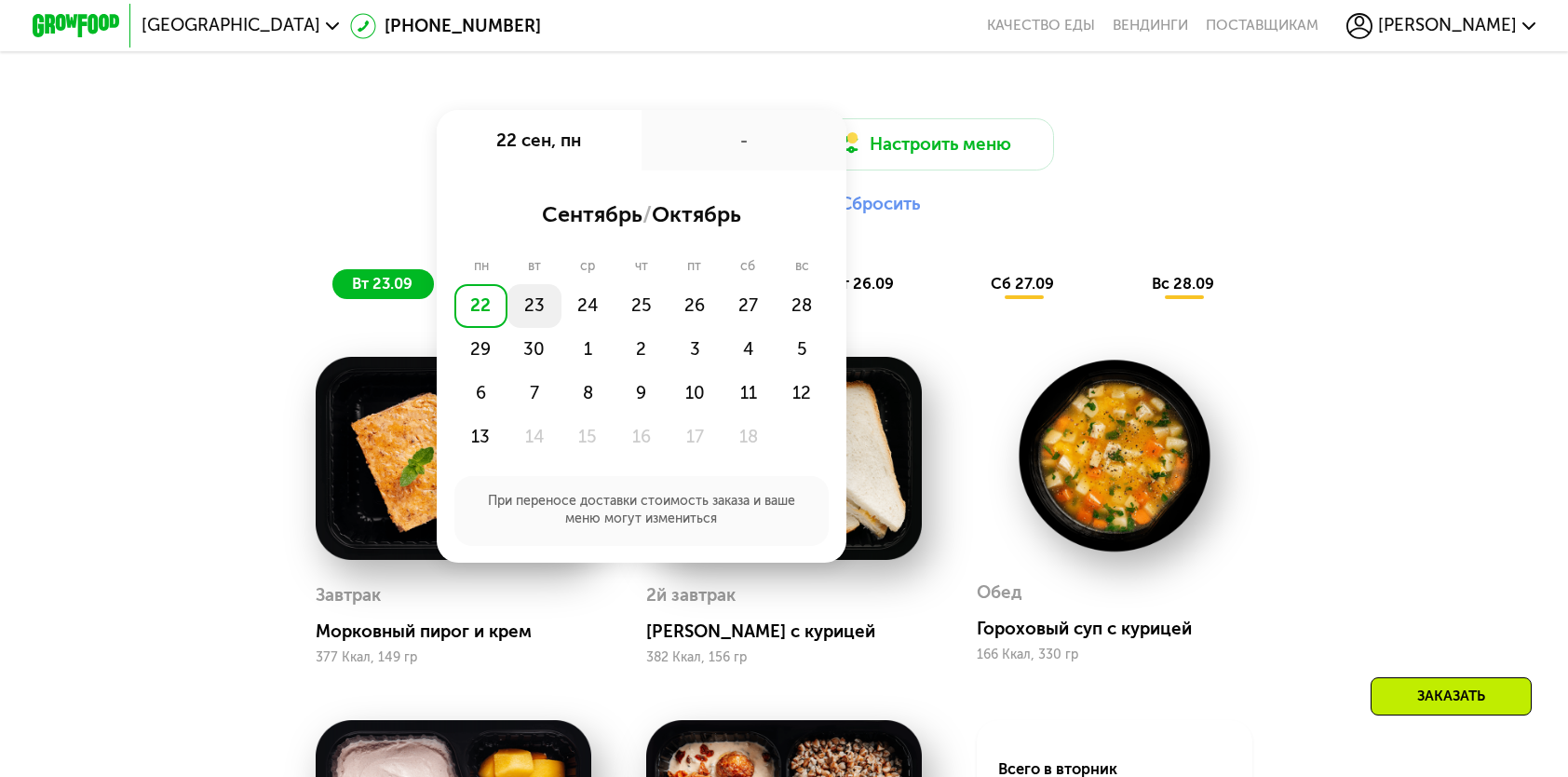
click at [546, 316] on div "23" at bounding box center [534, 306] width 53 height 43
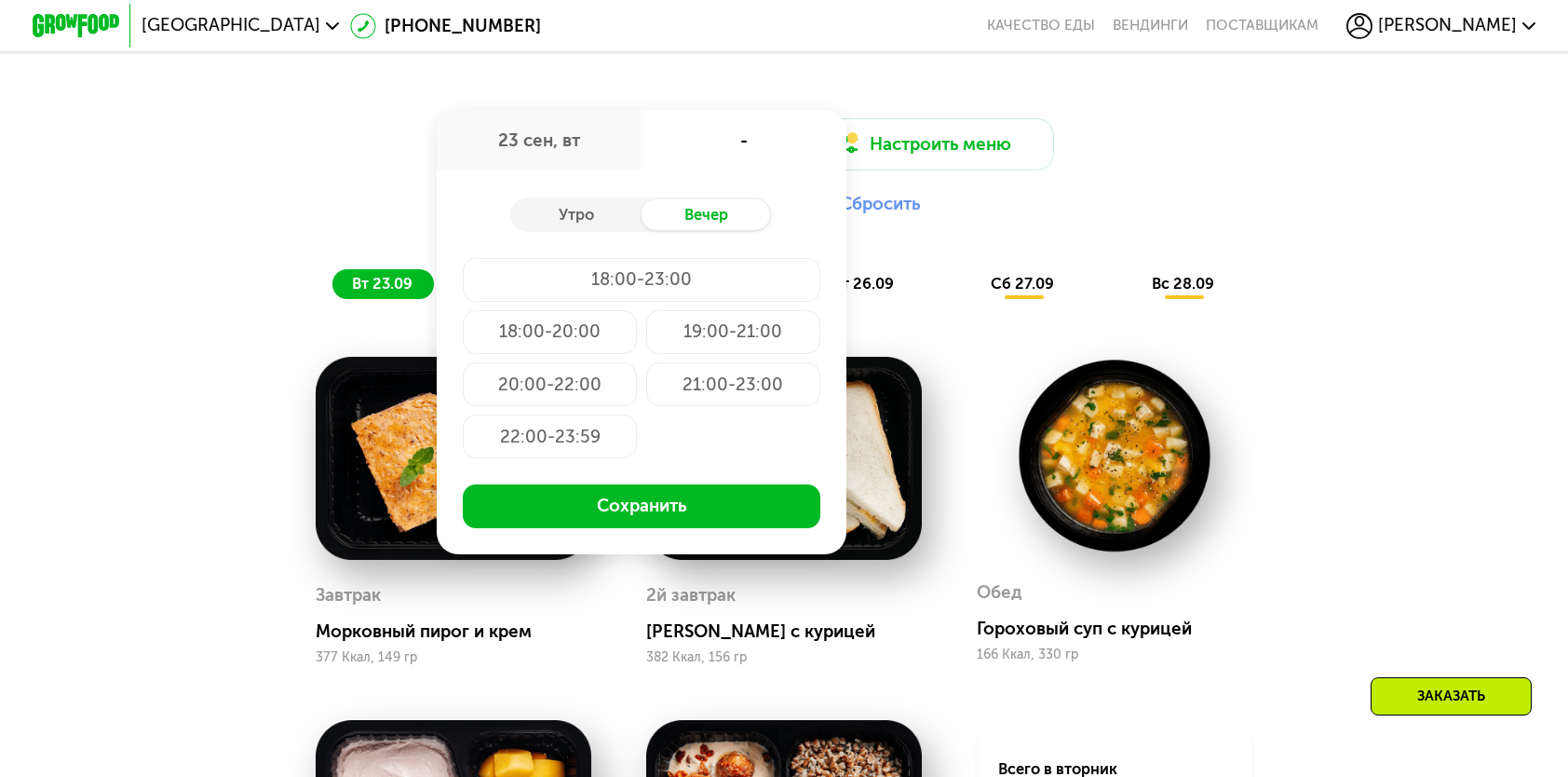
click at [1505, 278] on div "Доставка: 23 сен, вт 23 сен, вт - Утро Вечер 18:00-23:00 18:00-20:00 19:00-21:0…" at bounding box center [784, 624] width 1568 height 1142
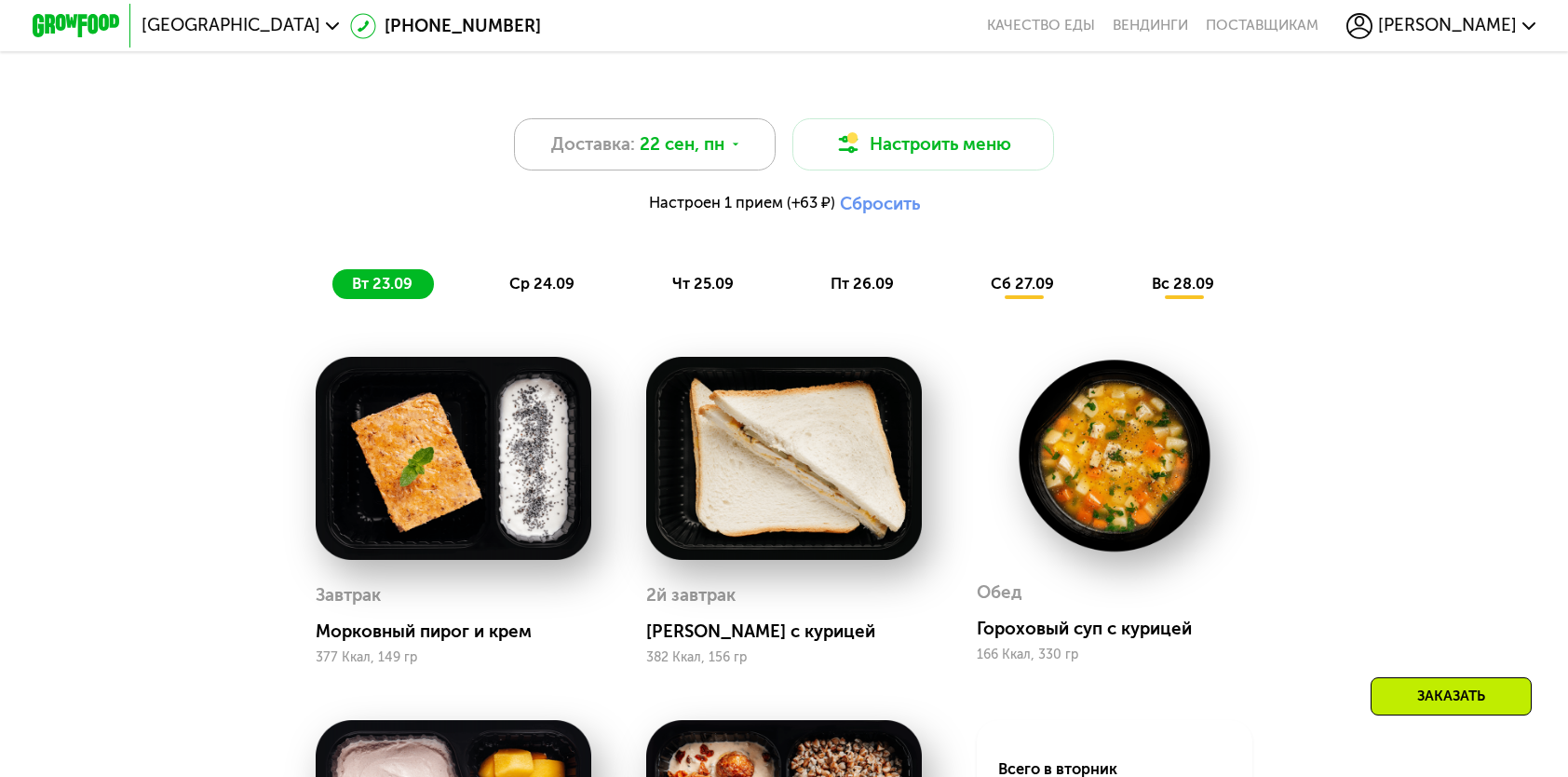
click at [724, 161] on div "Доставка: 22 сен, пн" at bounding box center [645, 144] width 261 height 52
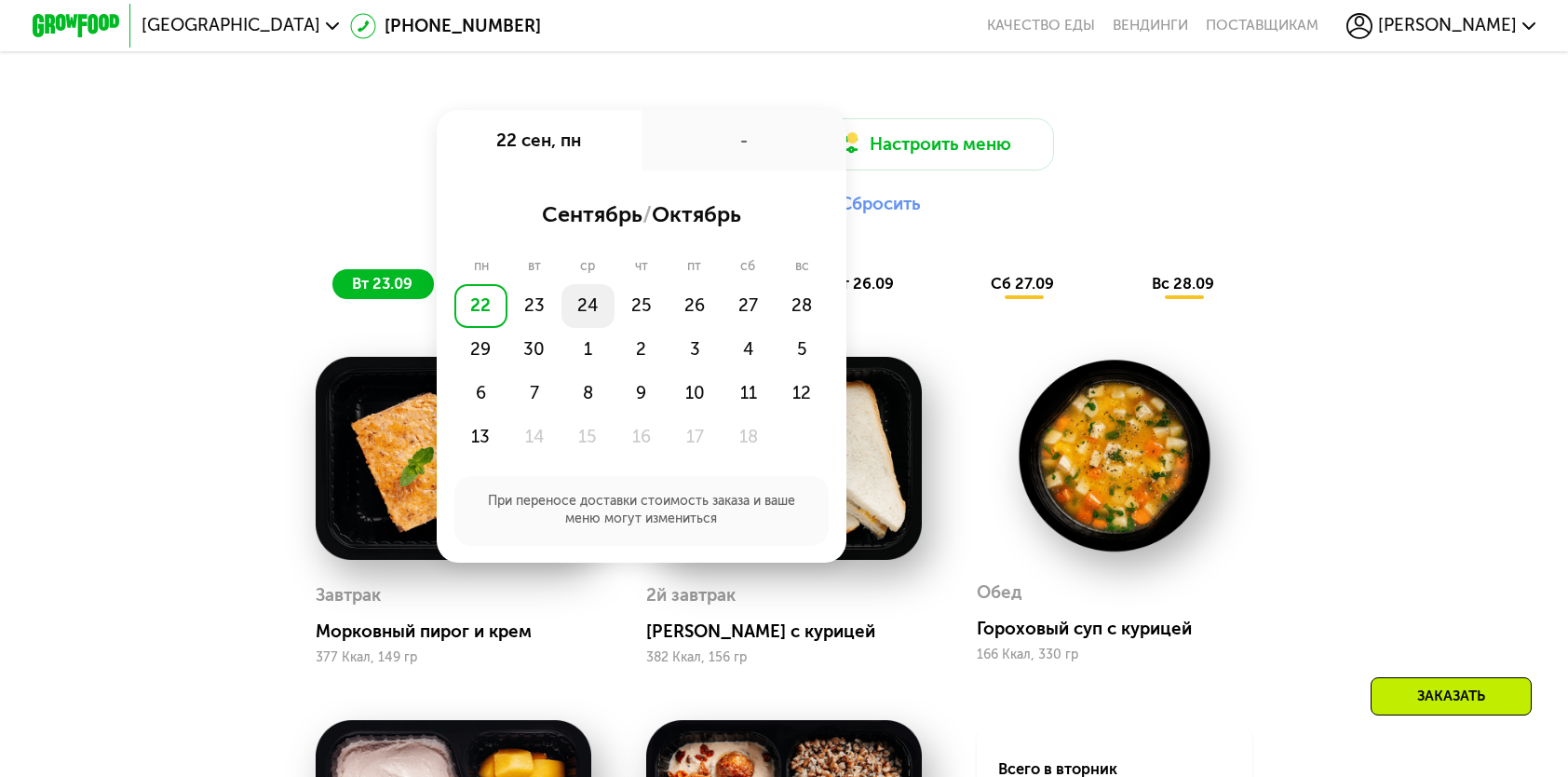
click at [582, 308] on div "24" at bounding box center [588, 306] width 53 height 43
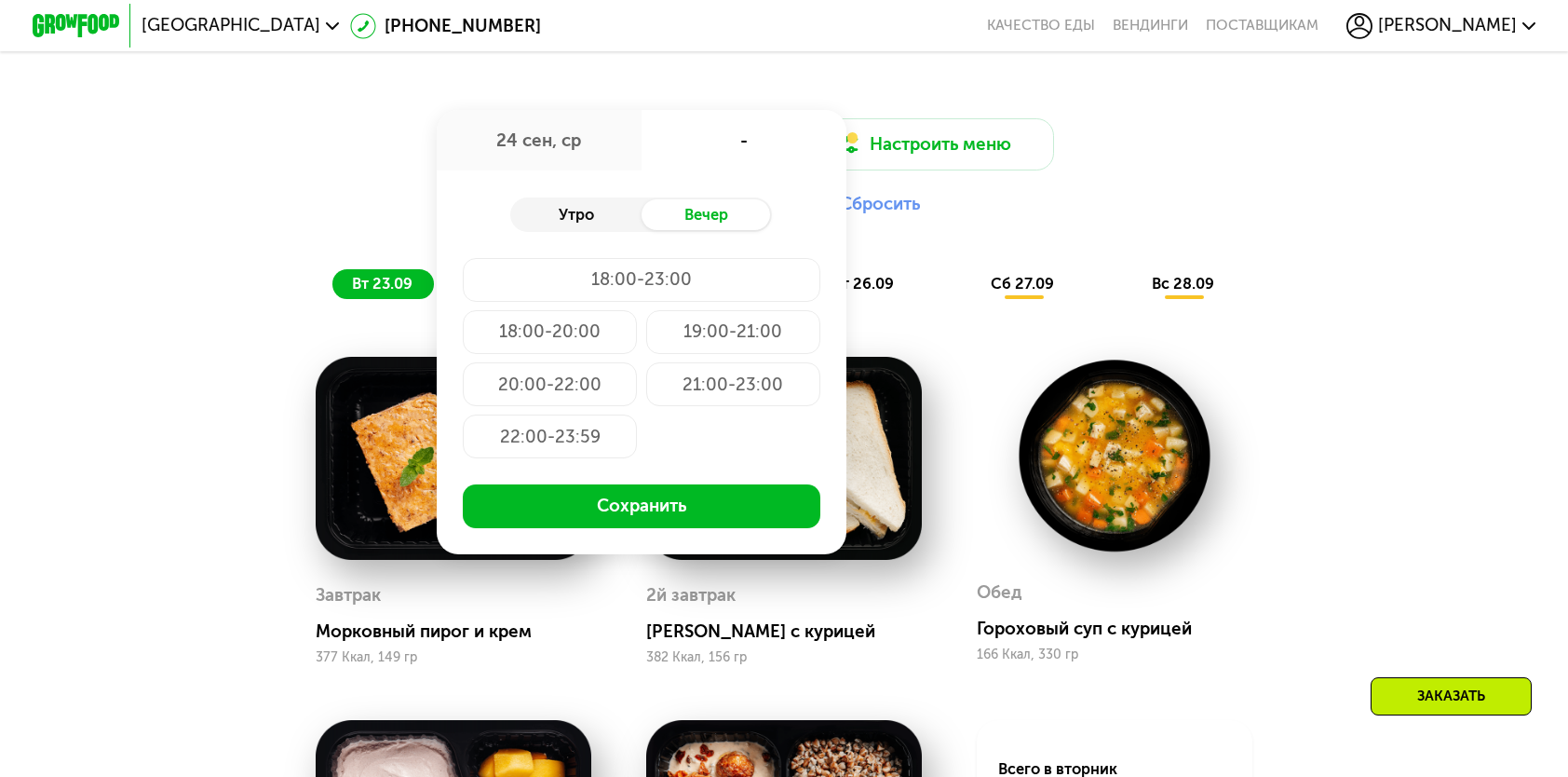
click at [569, 218] on div "Утро" at bounding box center [576, 214] width 130 height 31
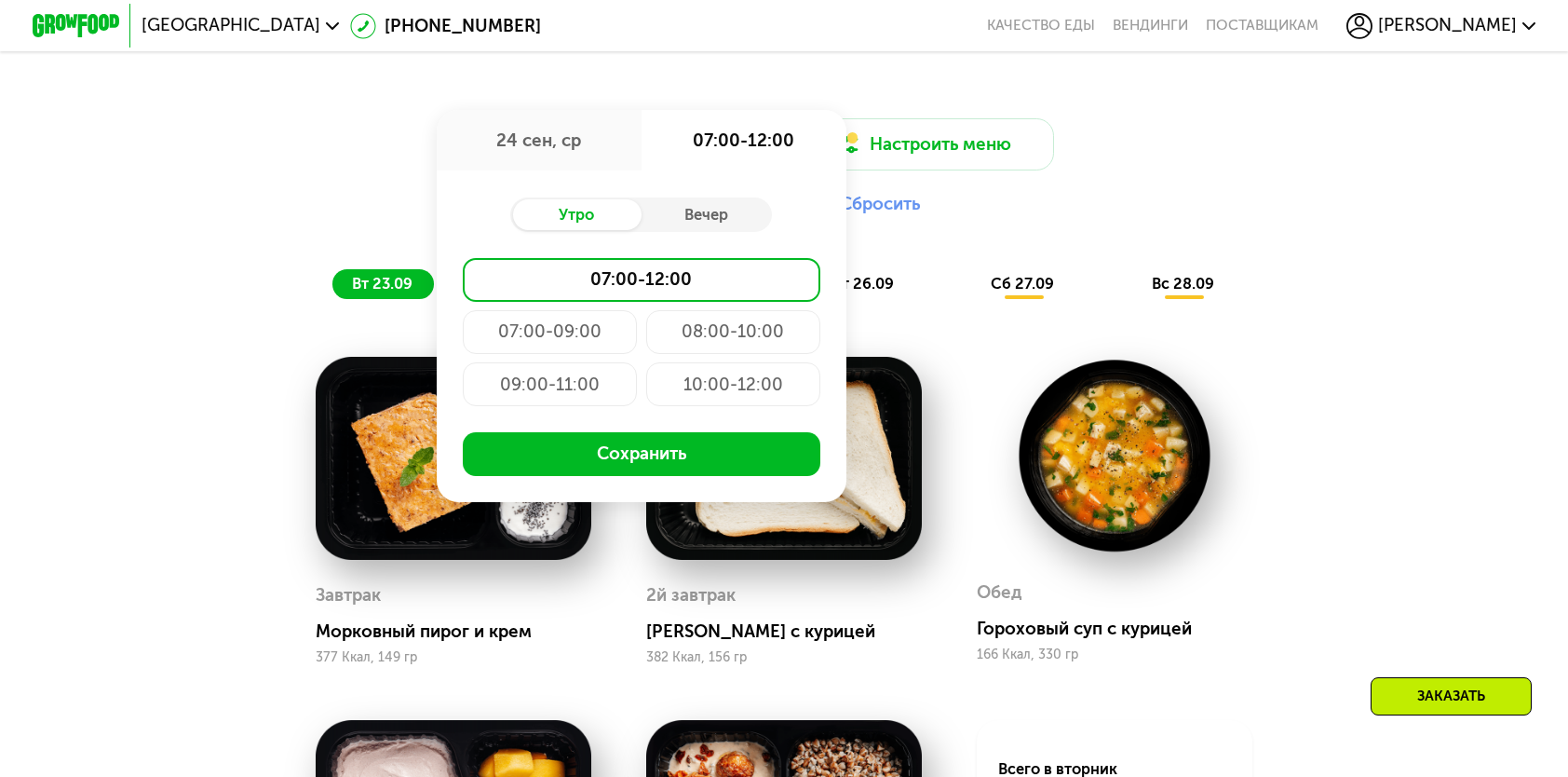
click at [714, 396] on div "10:00-12:00" at bounding box center [733, 384] width 174 height 43
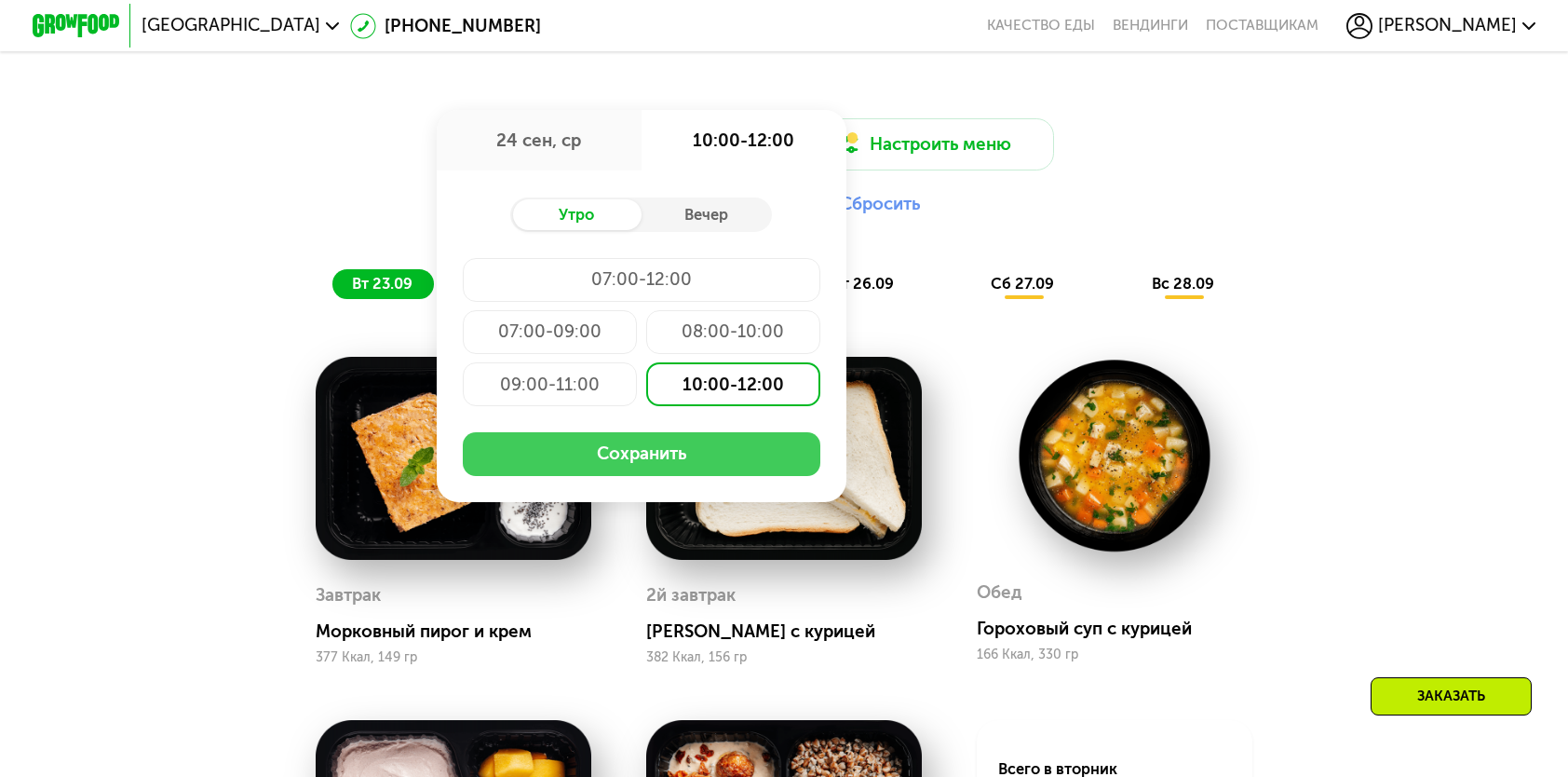
click at [688, 476] on button "Сохранить" at bounding box center [641, 454] width 358 height 43
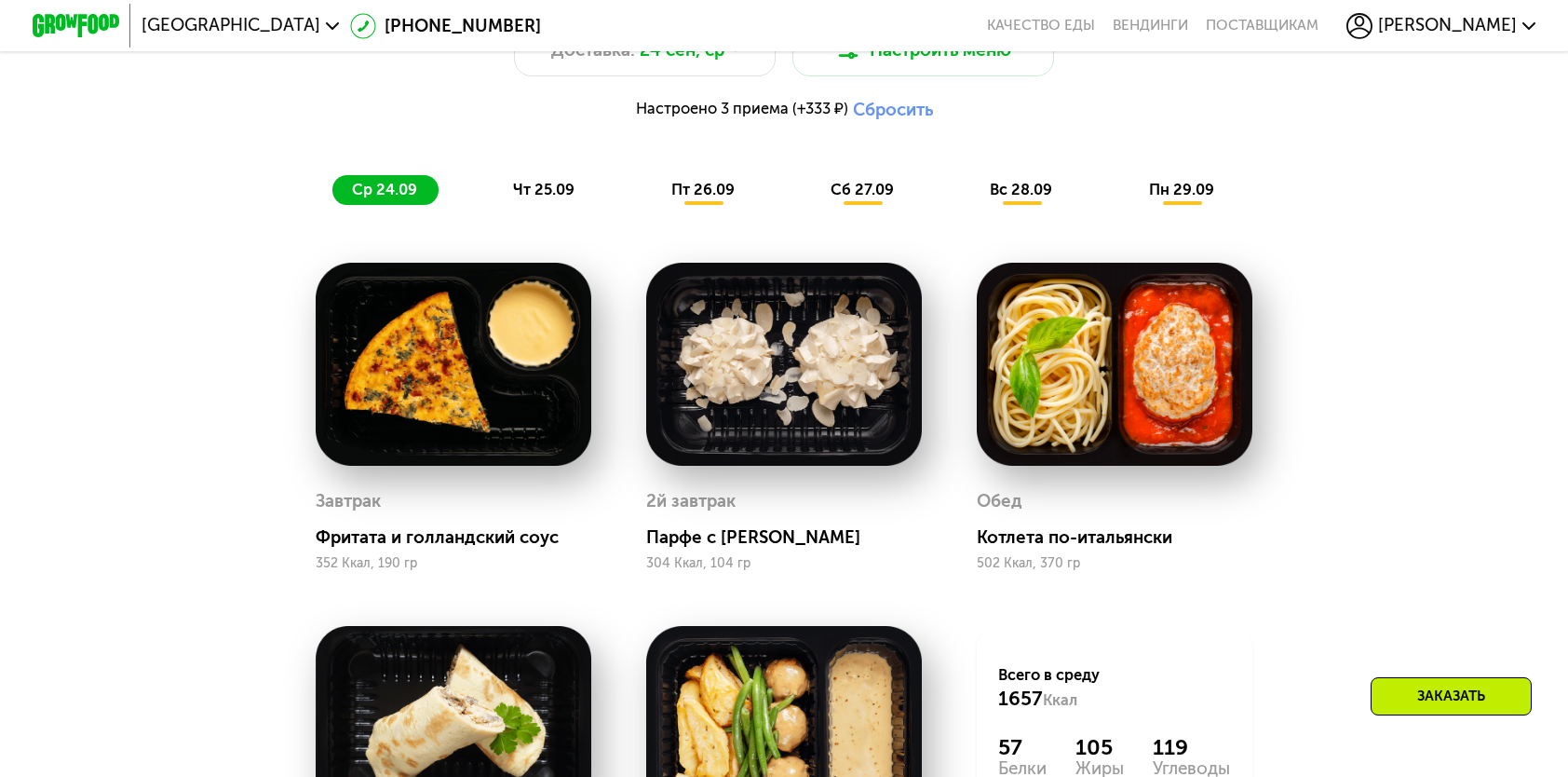
scroll to position [1602, 0]
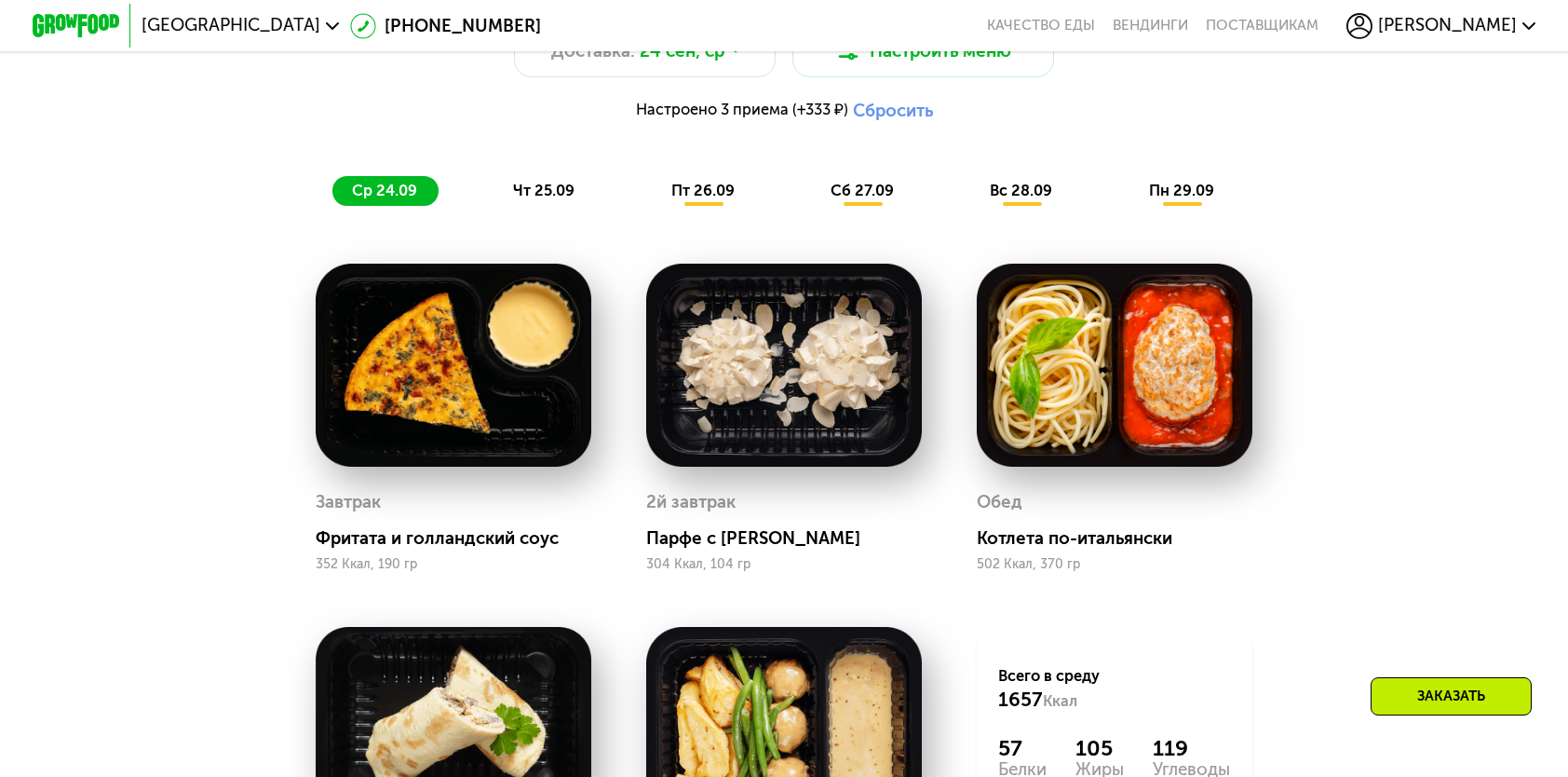
click at [554, 199] on span "чт 25.09" at bounding box center [544, 190] width 61 height 18
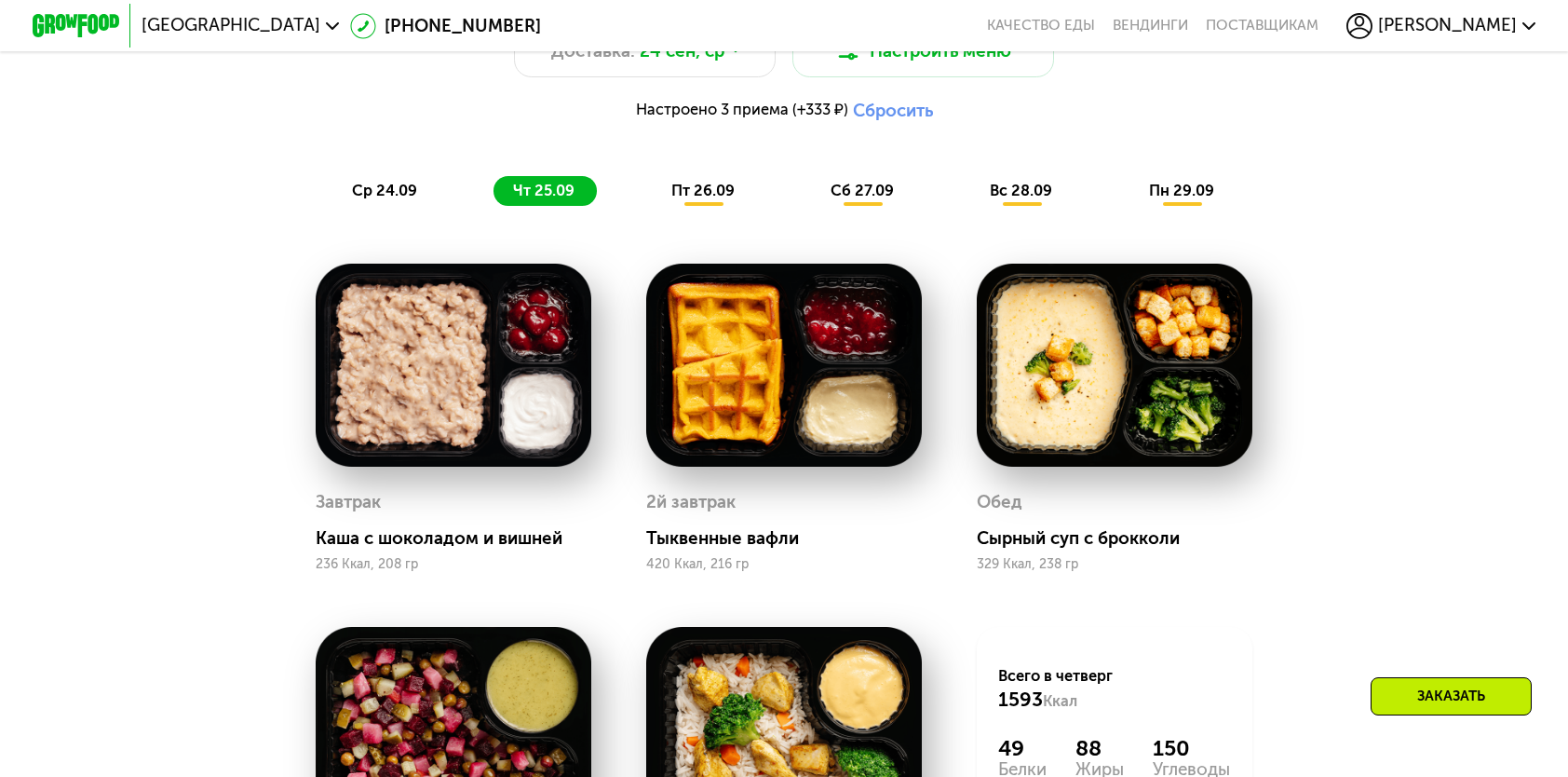
click at [717, 198] on span "пт 26.09" at bounding box center [702, 190] width 63 height 18
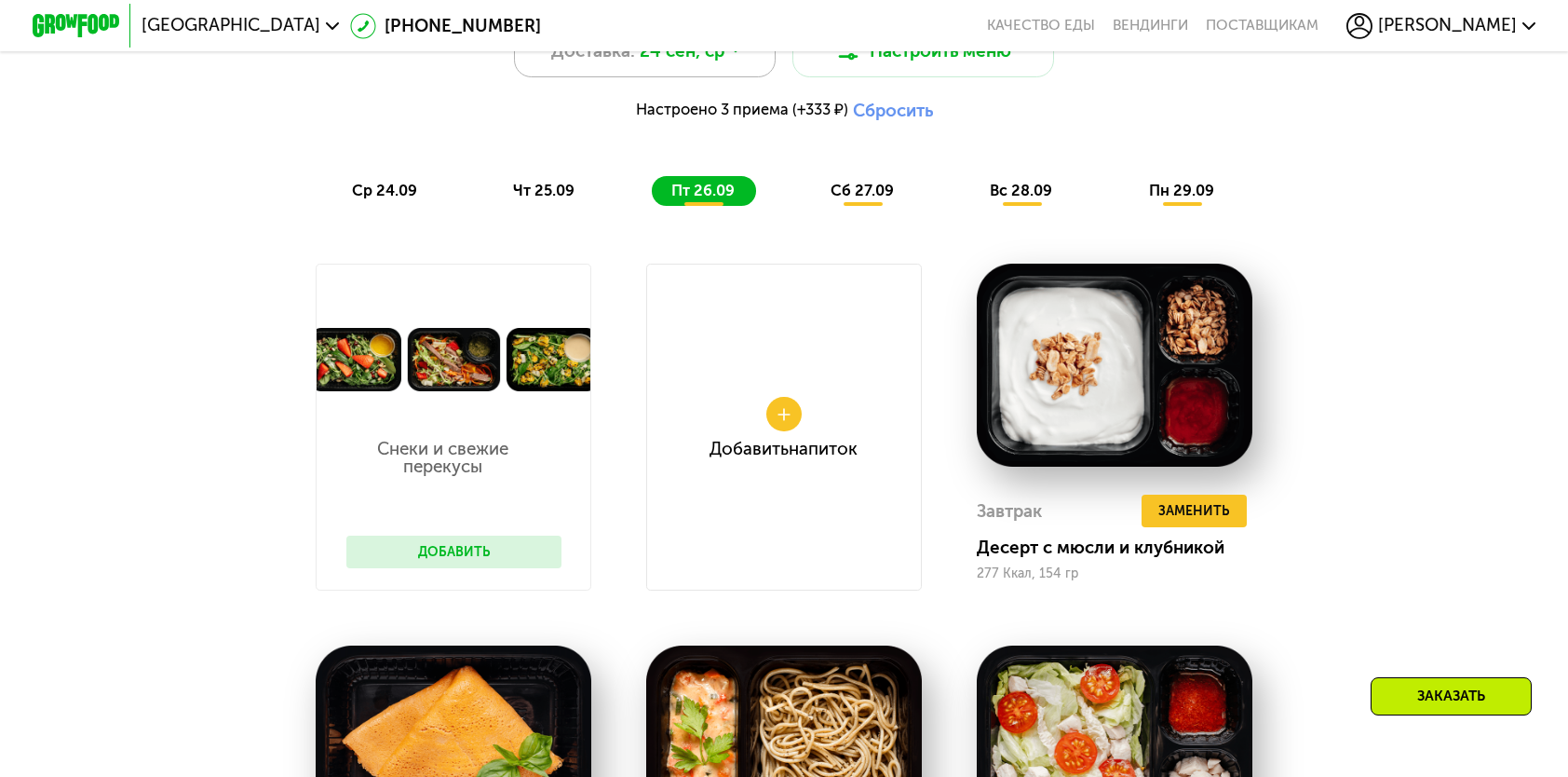
click at [716, 60] on span "24 сен, ср" at bounding box center [683, 51] width 85 height 26
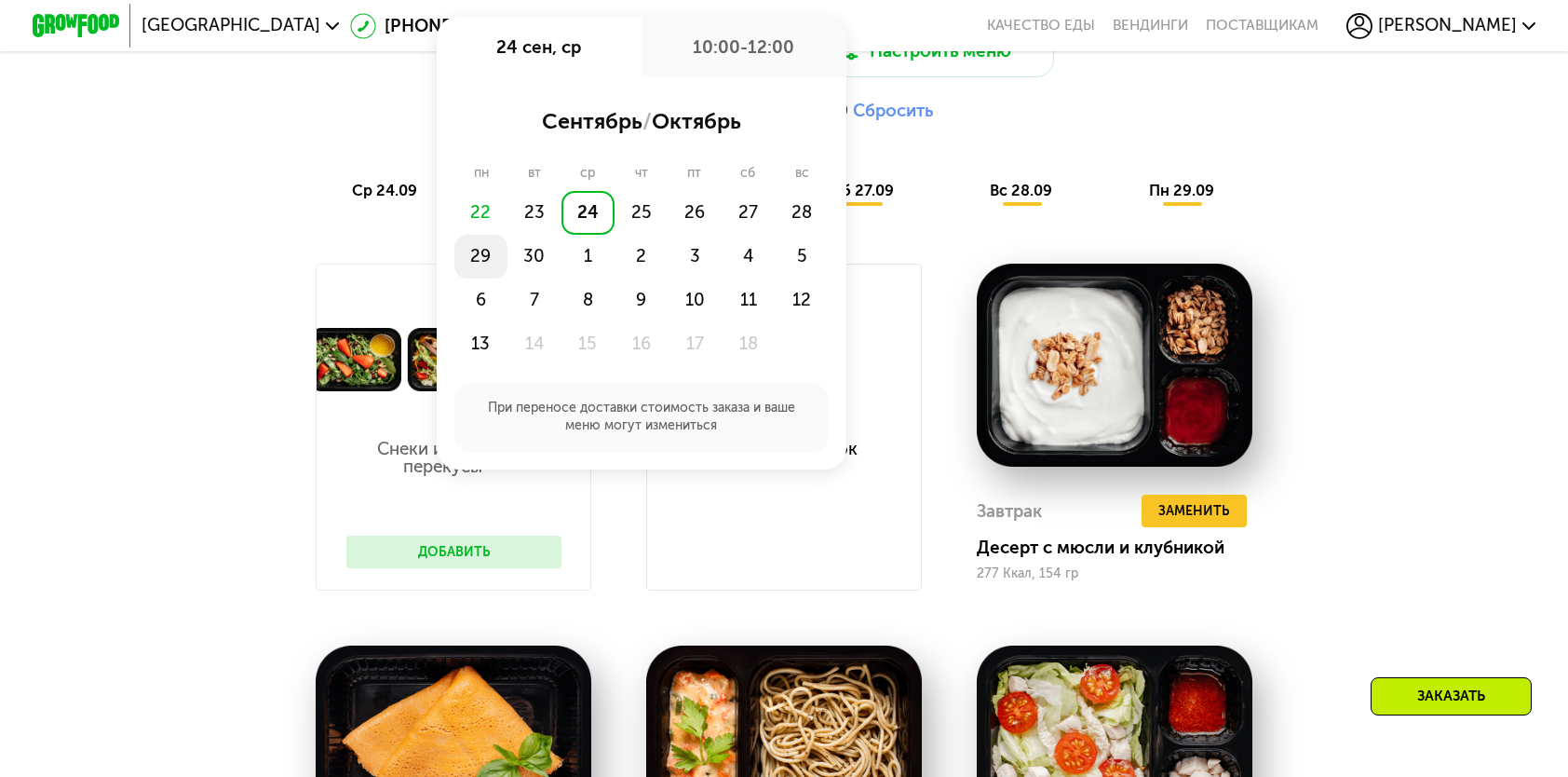
click at [478, 272] on div "29" at bounding box center [481, 257] width 53 height 43
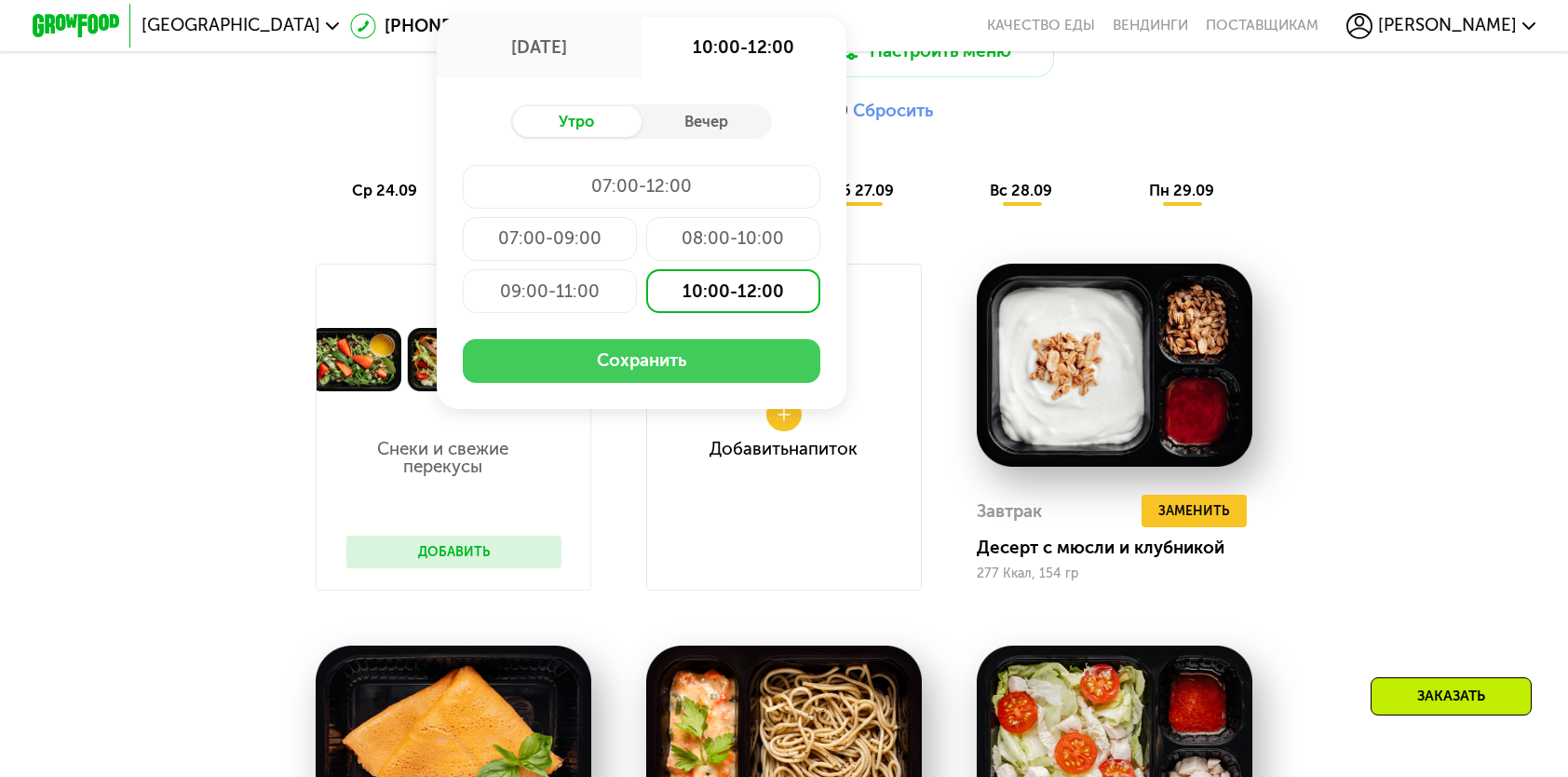
click at [657, 371] on button "Сохранить" at bounding box center [641, 361] width 358 height 43
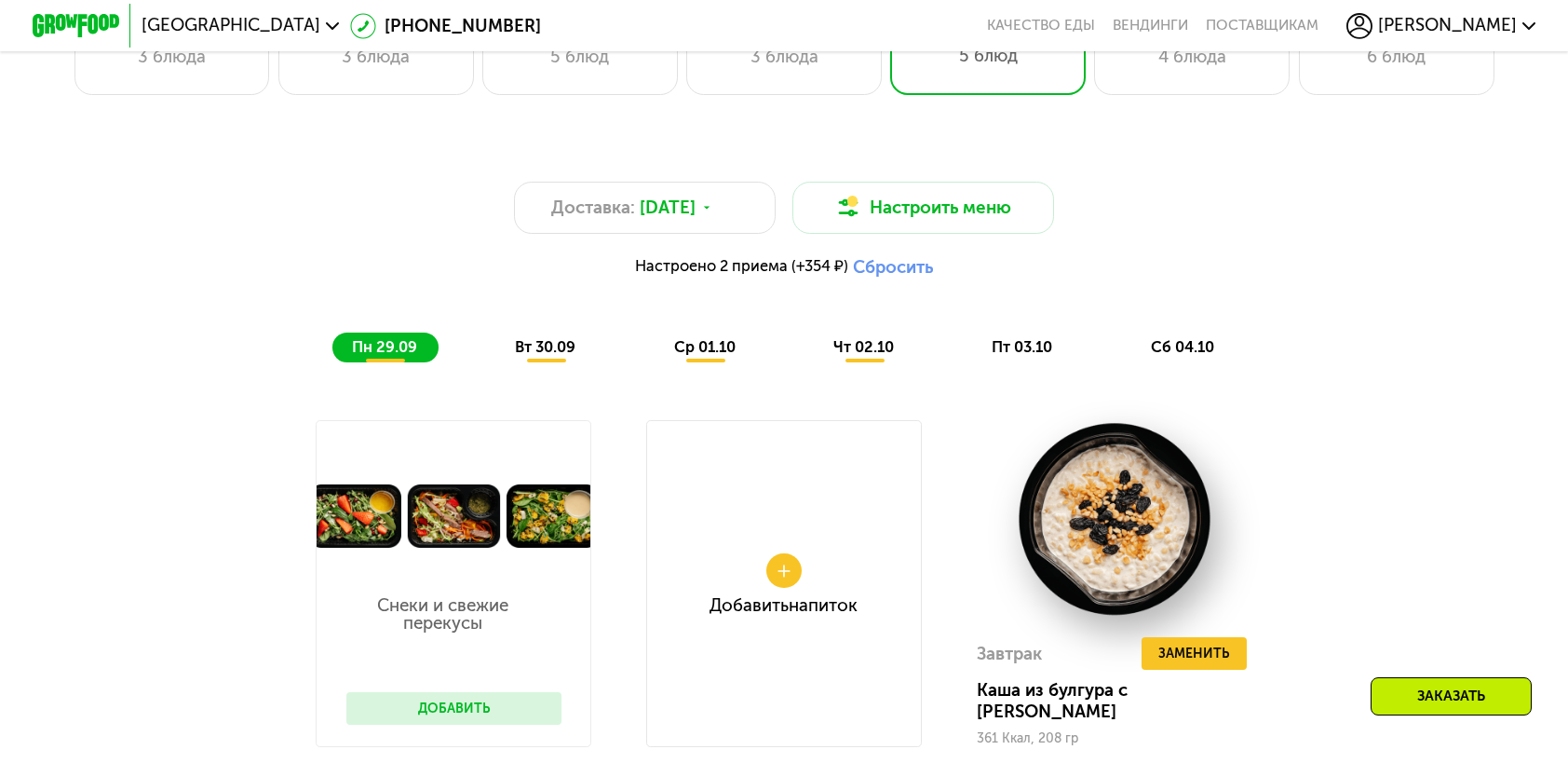
scroll to position [1381, 0]
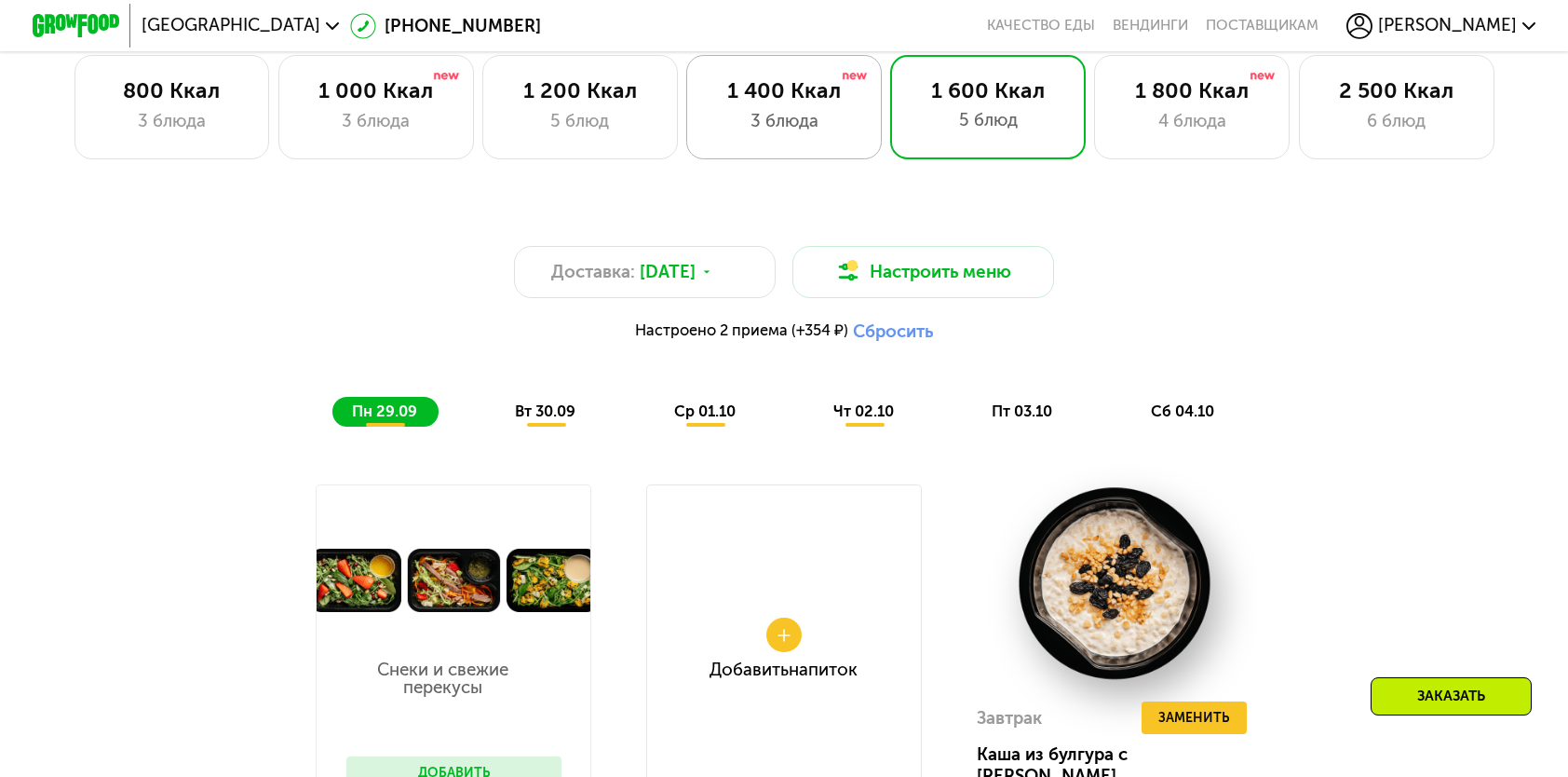
click at [792, 127] on div "3 блюда" at bounding box center [784, 121] width 150 height 26
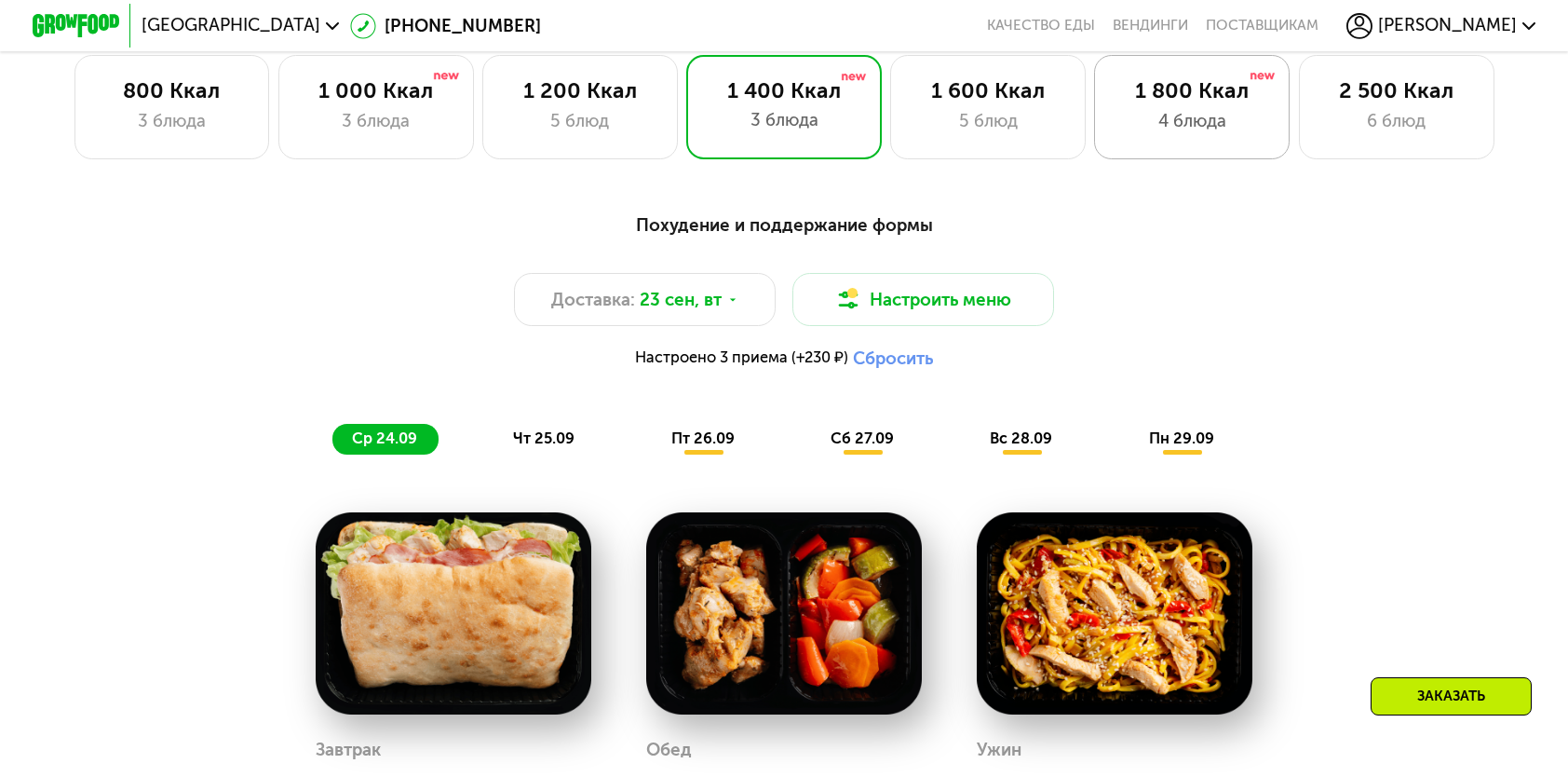
click at [1185, 76] on div "1 800 Ккал 4 блюда" at bounding box center [1191, 107] width 195 height 104
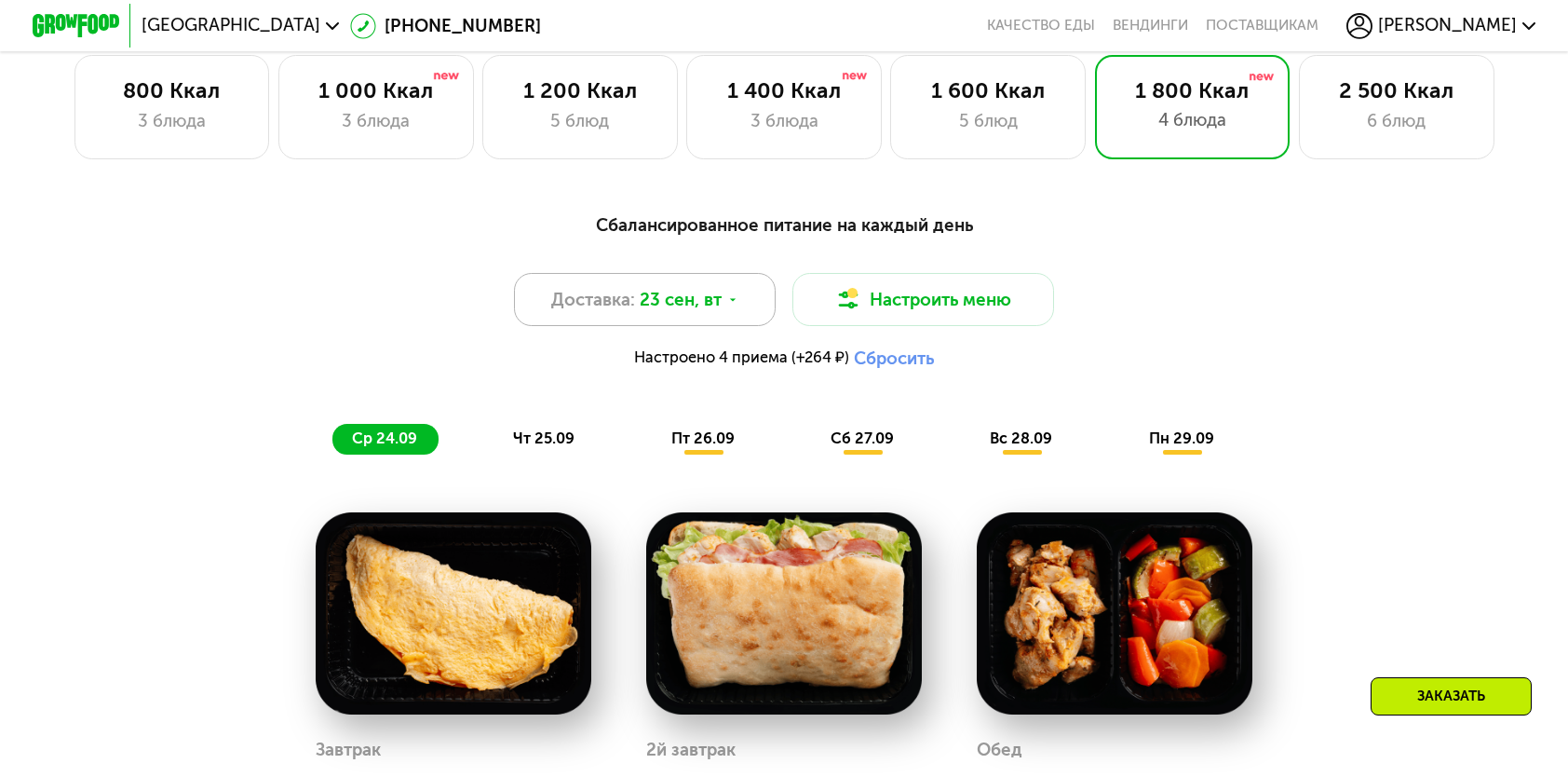
click at [711, 312] on span "23 сен, вт" at bounding box center [681, 300] width 82 height 26
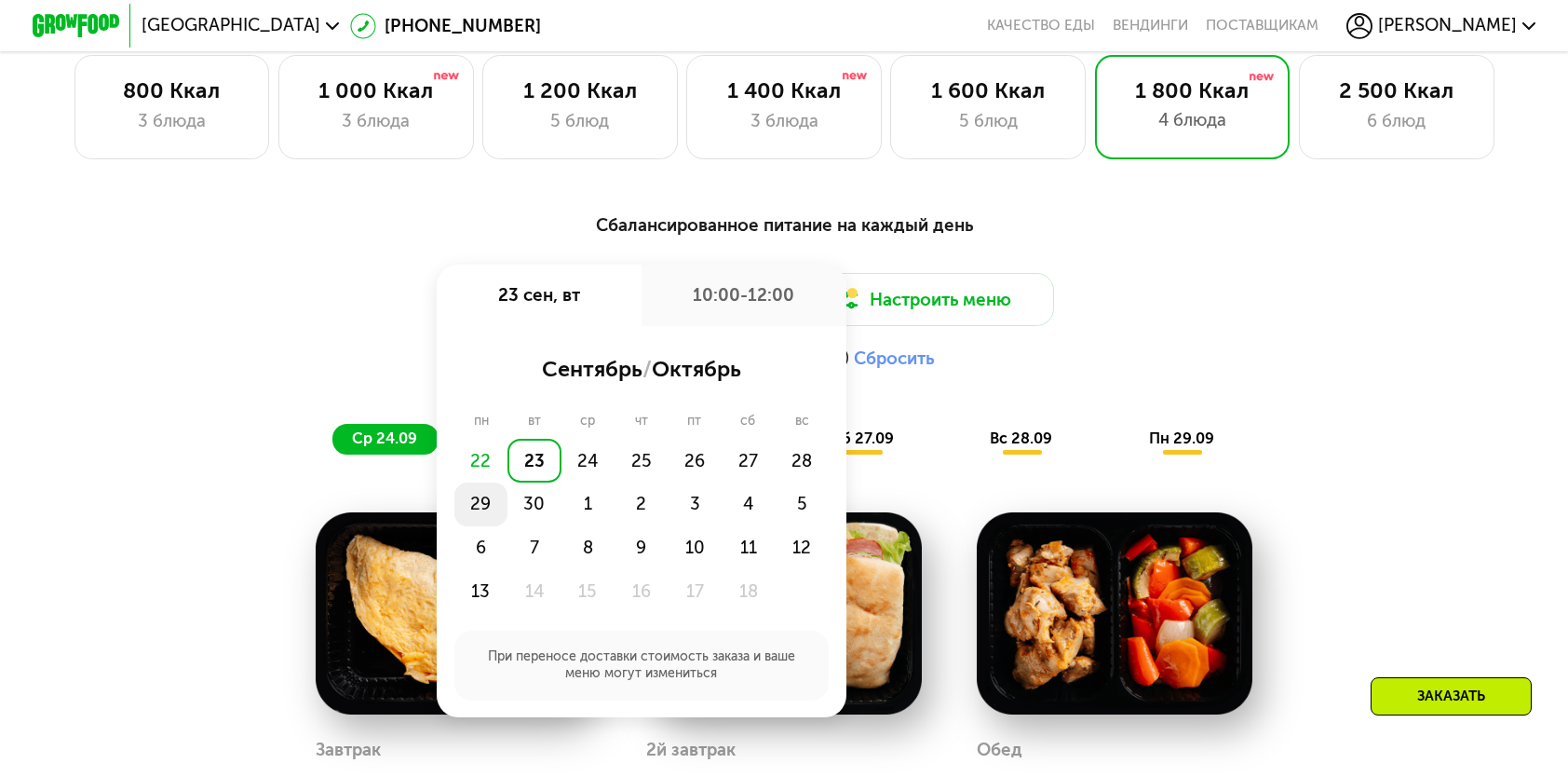
click at [464, 523] on div "29" at bounding box center [481, 504] width 53 height 43
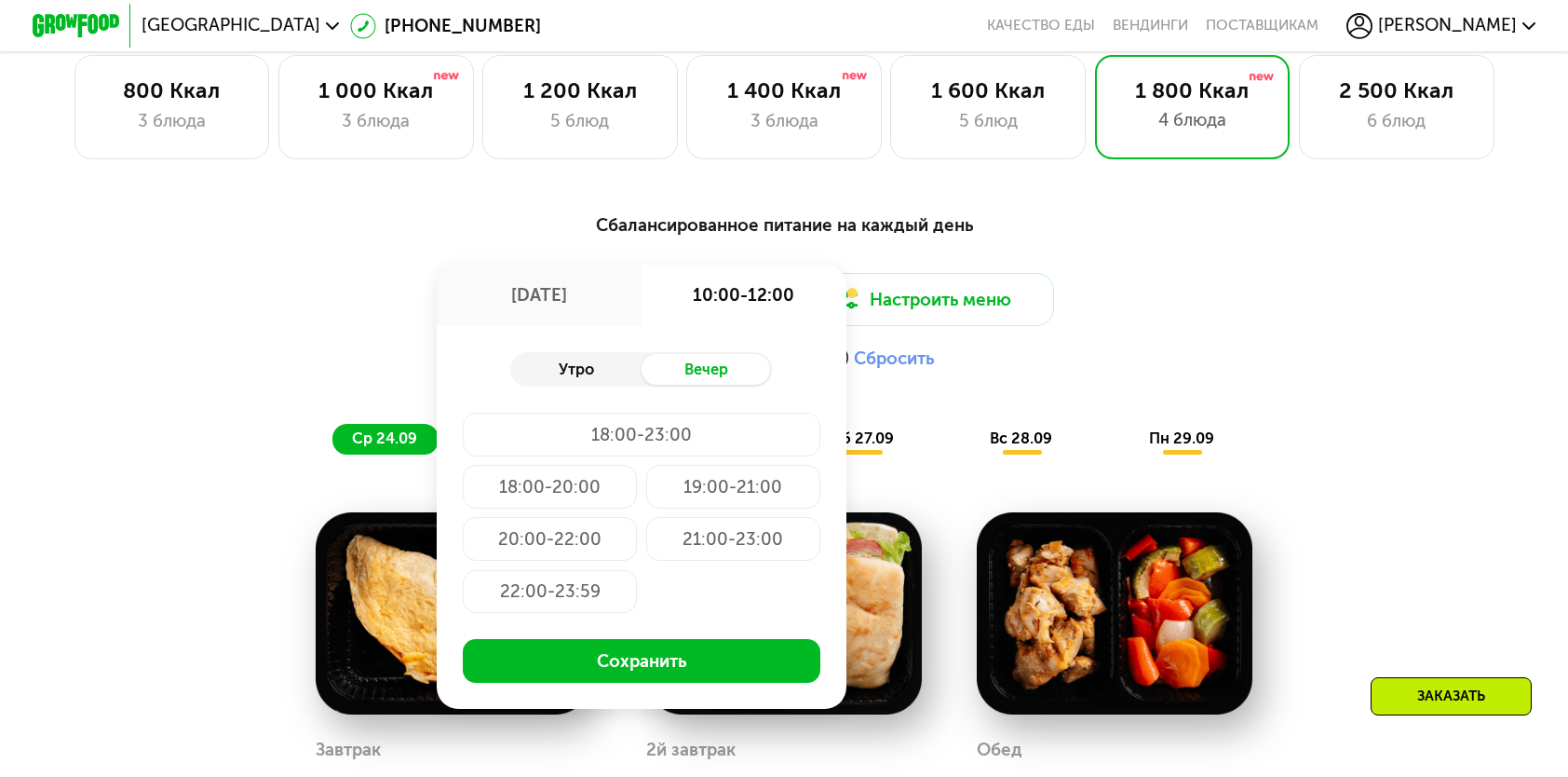
click at [616, 375] on div "Утро" at bounding box center [576, 369] width 130 height 31
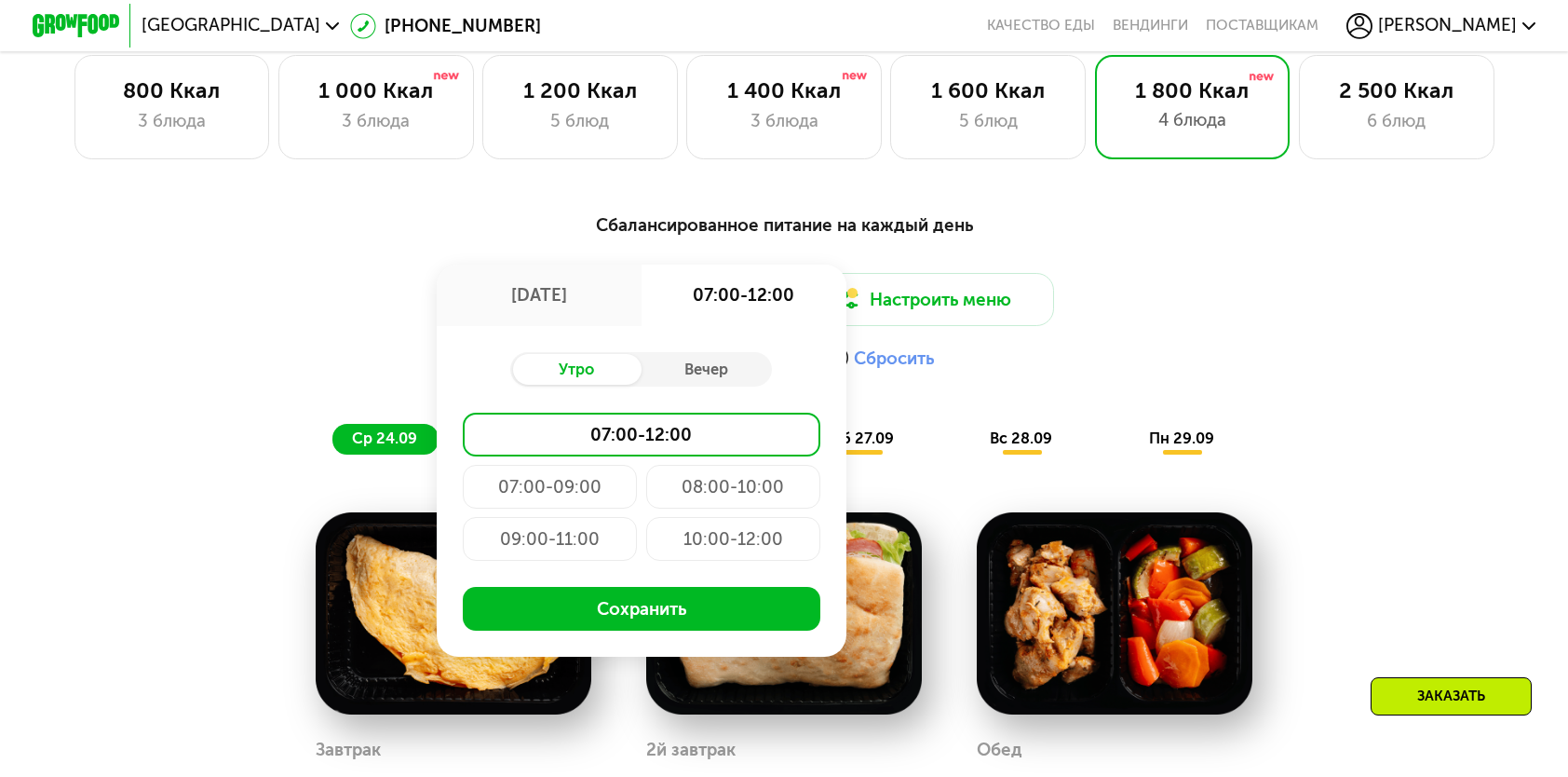
click at [714, 537] on div "10:00-12:00" at bounding box center [733, 539] width 174 height 43
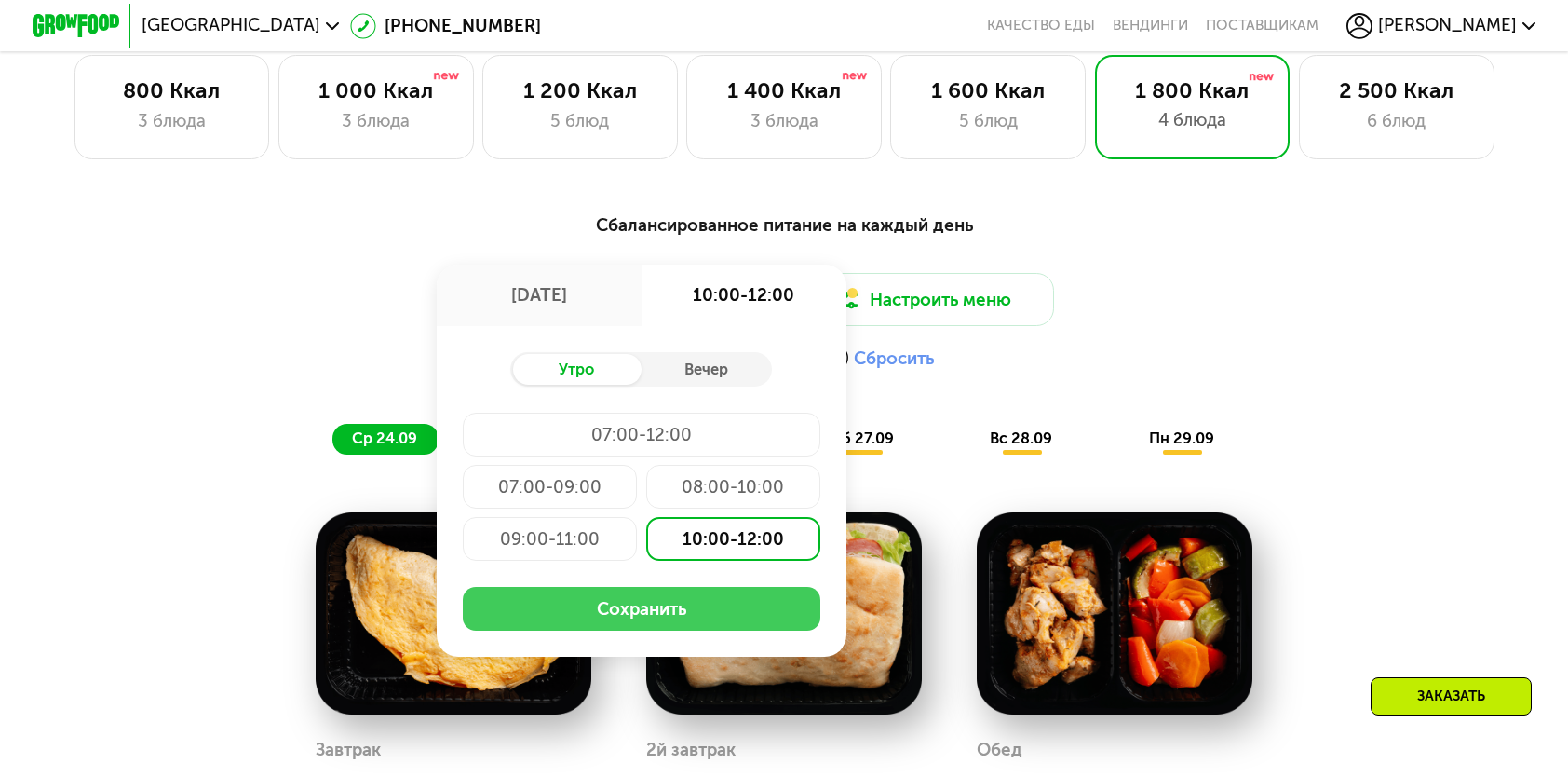
click at [699, 623] on button "Сохранить" at bounding box center [641, 609] width 358 height 43
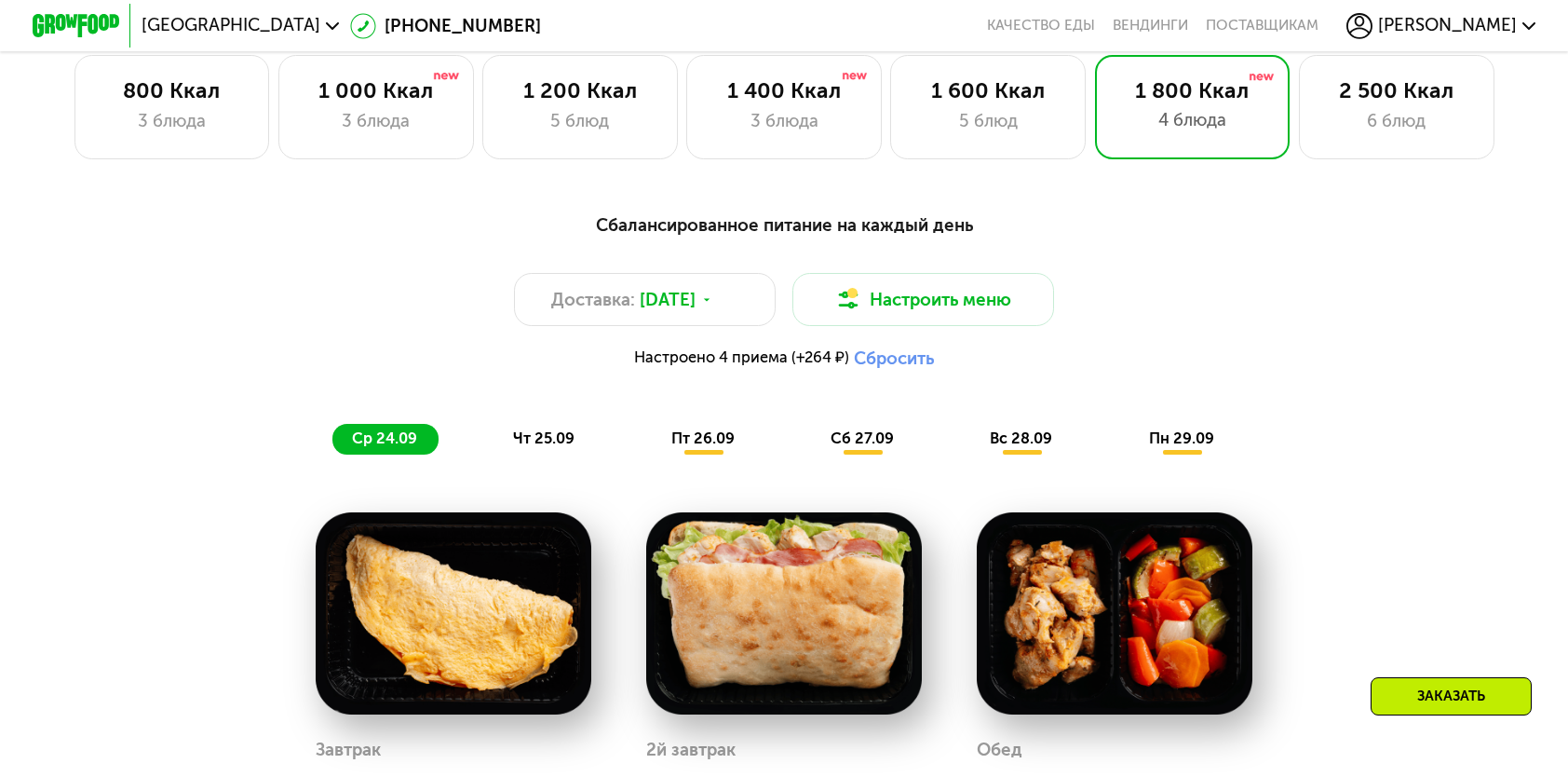
click at [1188, 448] on span "пн 29.09" at bounding box center [1181, 438] width 65 height 18
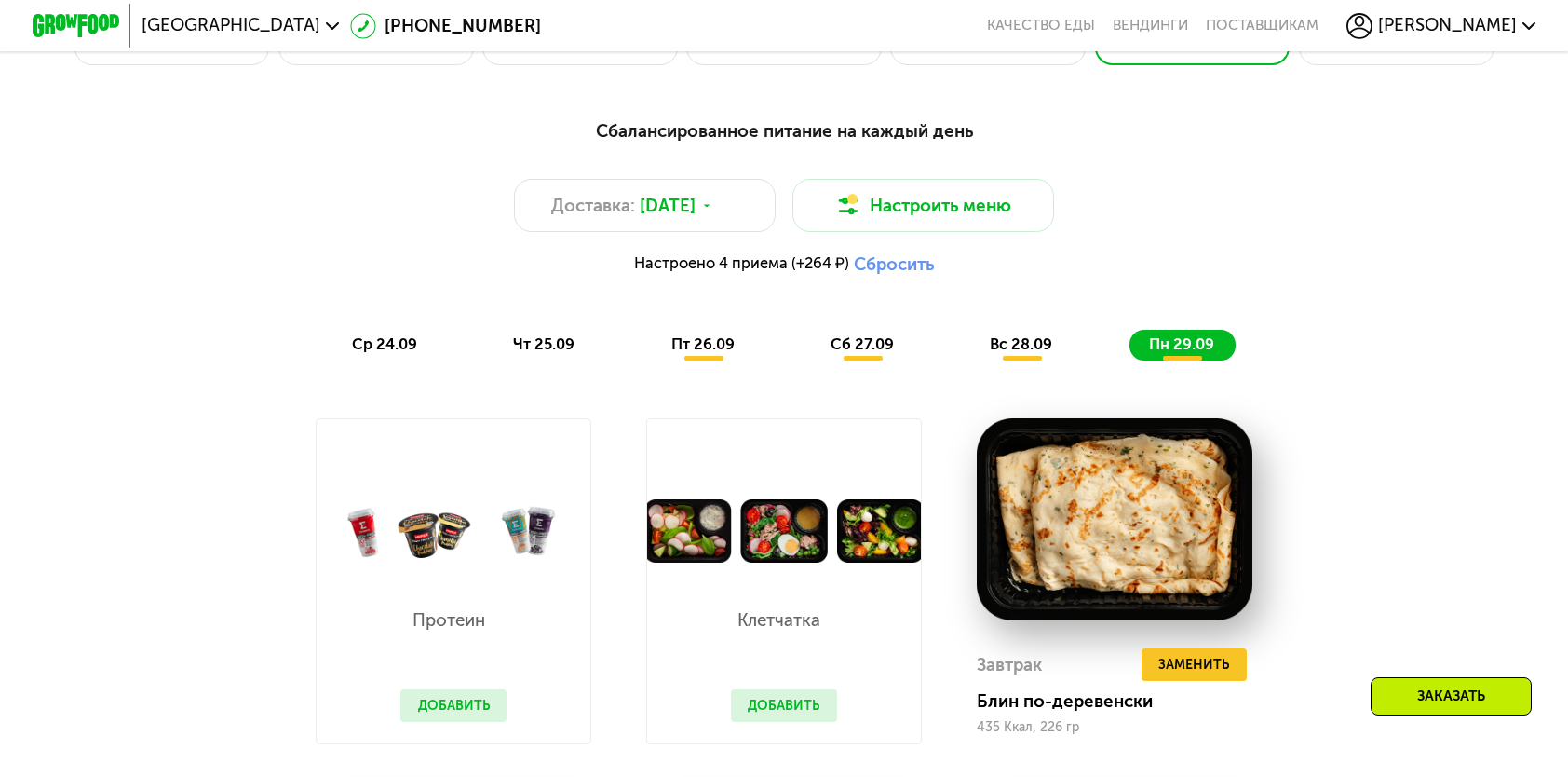
scroll to position [1567, 0]
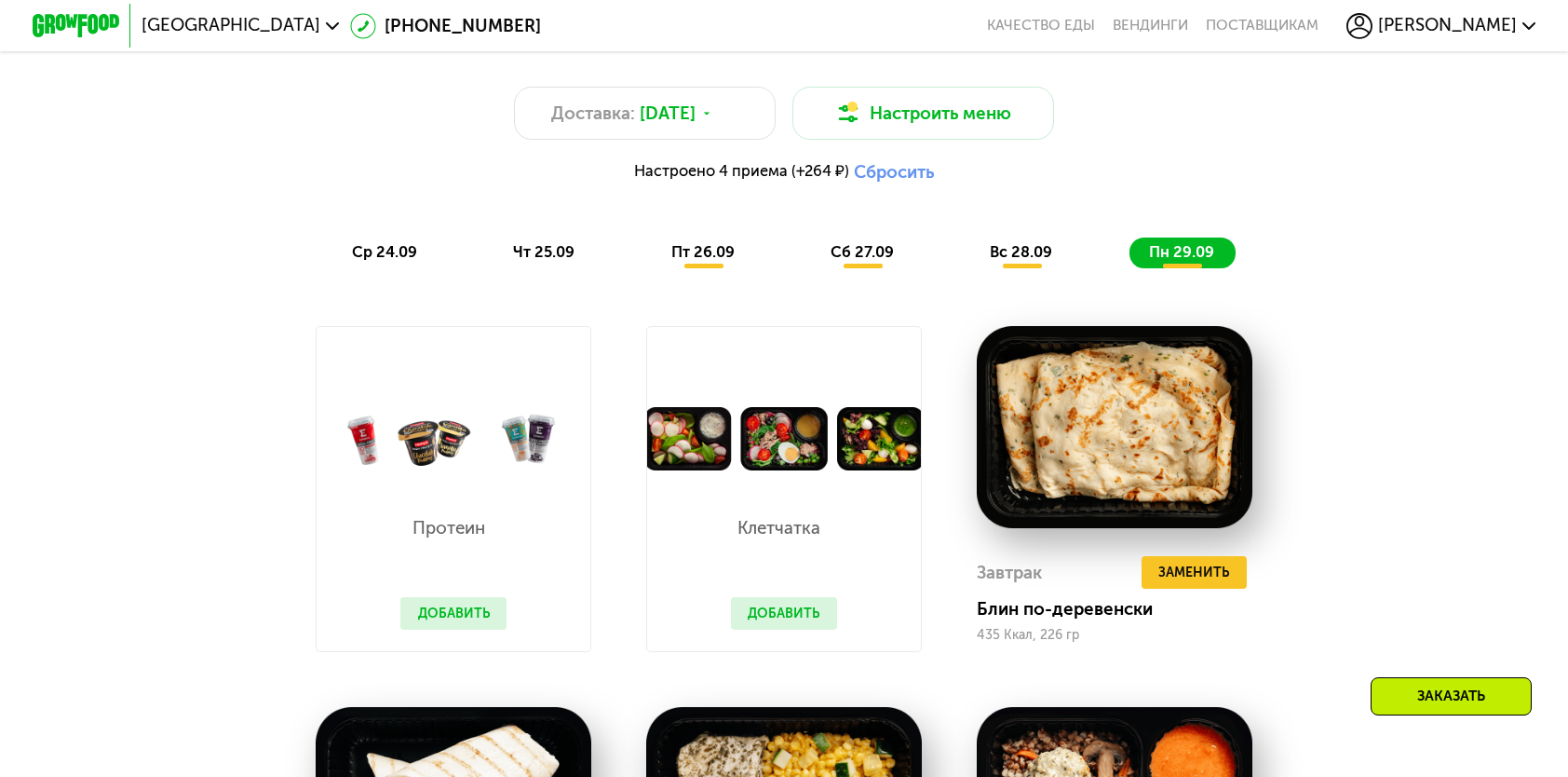
click at [460, 624] on button "Добавить" at bounding box center [453, 613] width 106 height 33
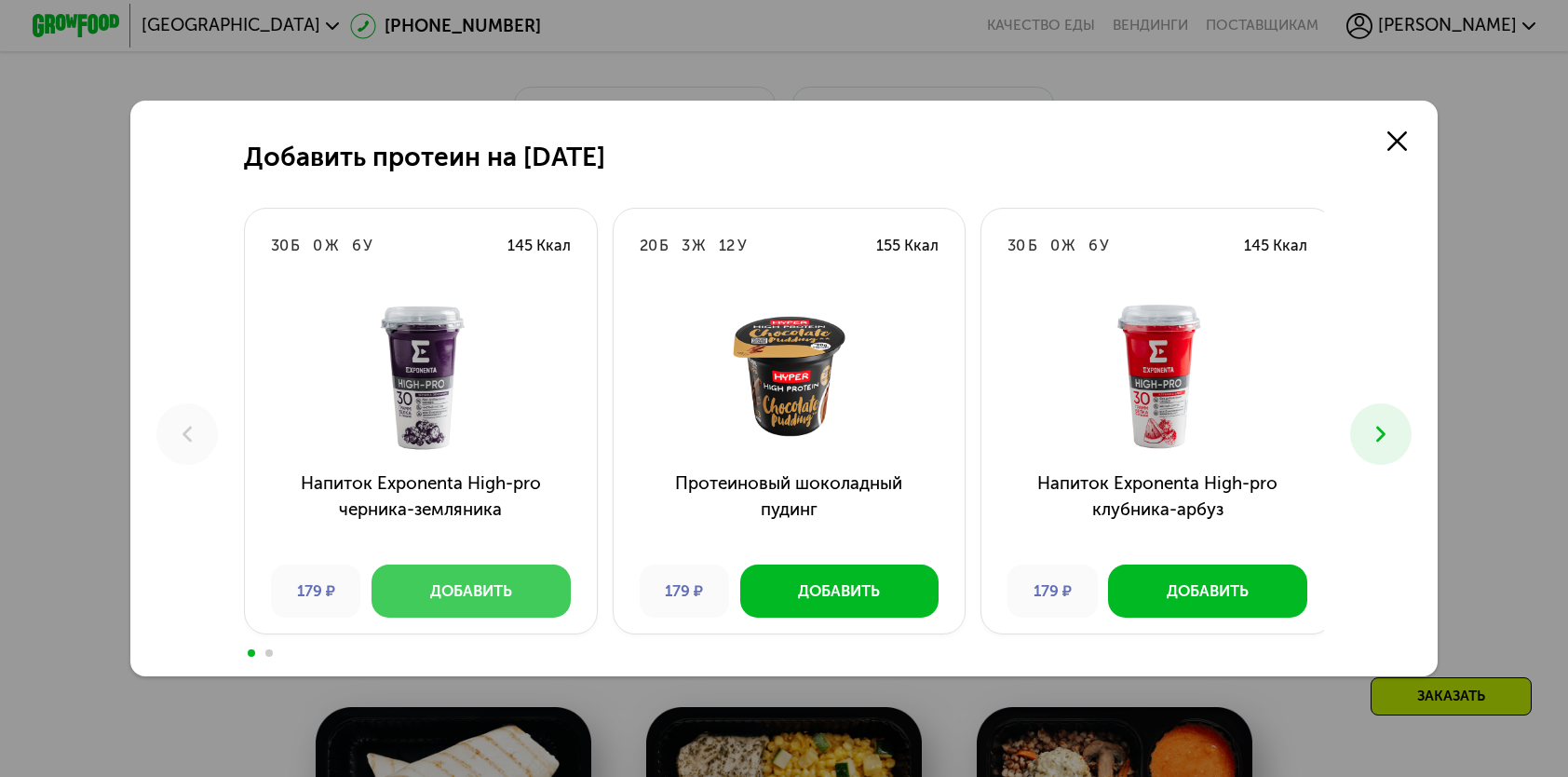
click at [421, 602] on button "Добавить" at bounding box center [471, 590] width 198 height 52
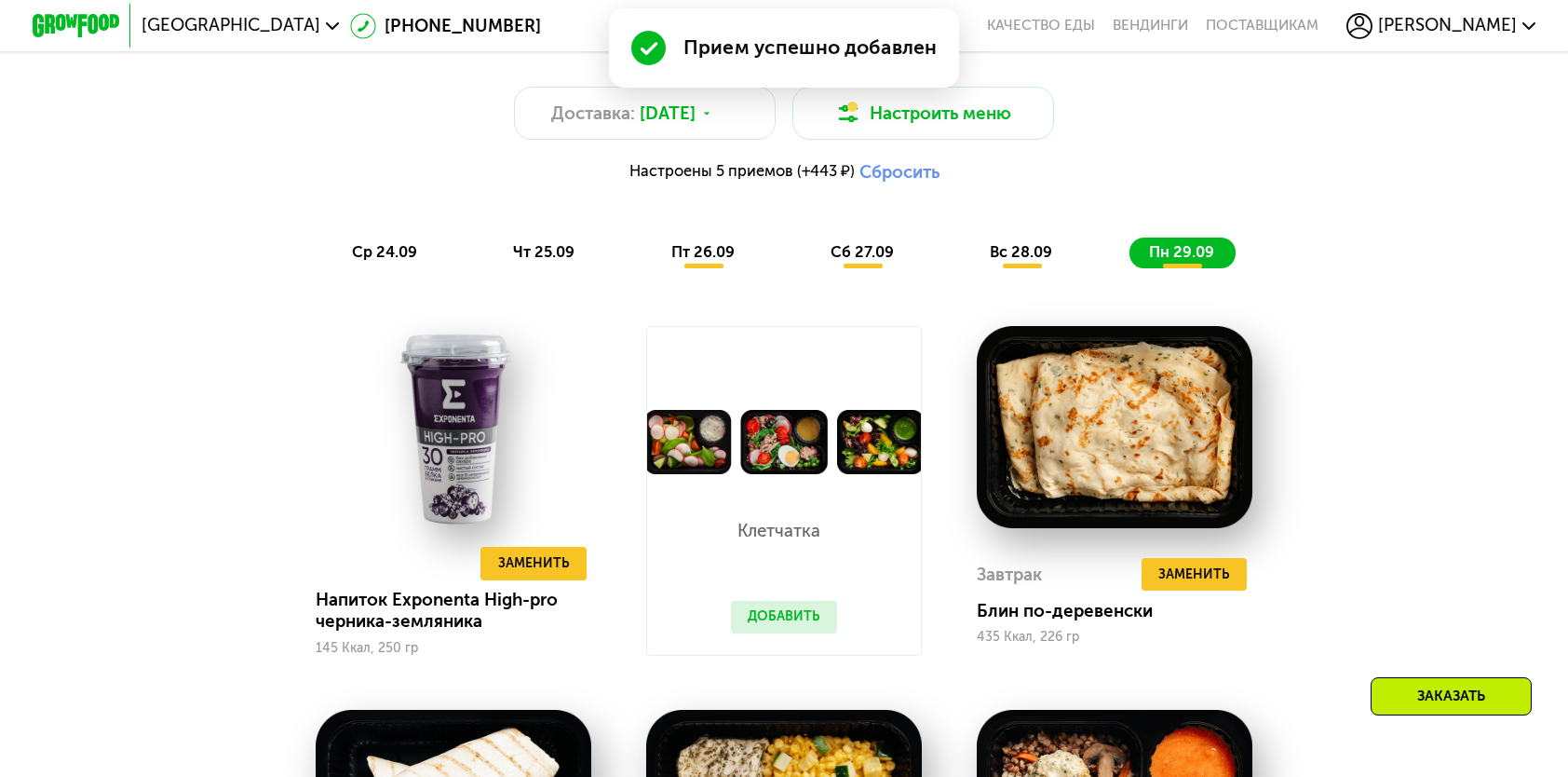
click at [761, 633] on button "Добавить" at bounding box center [784, 617] width 106 height 33
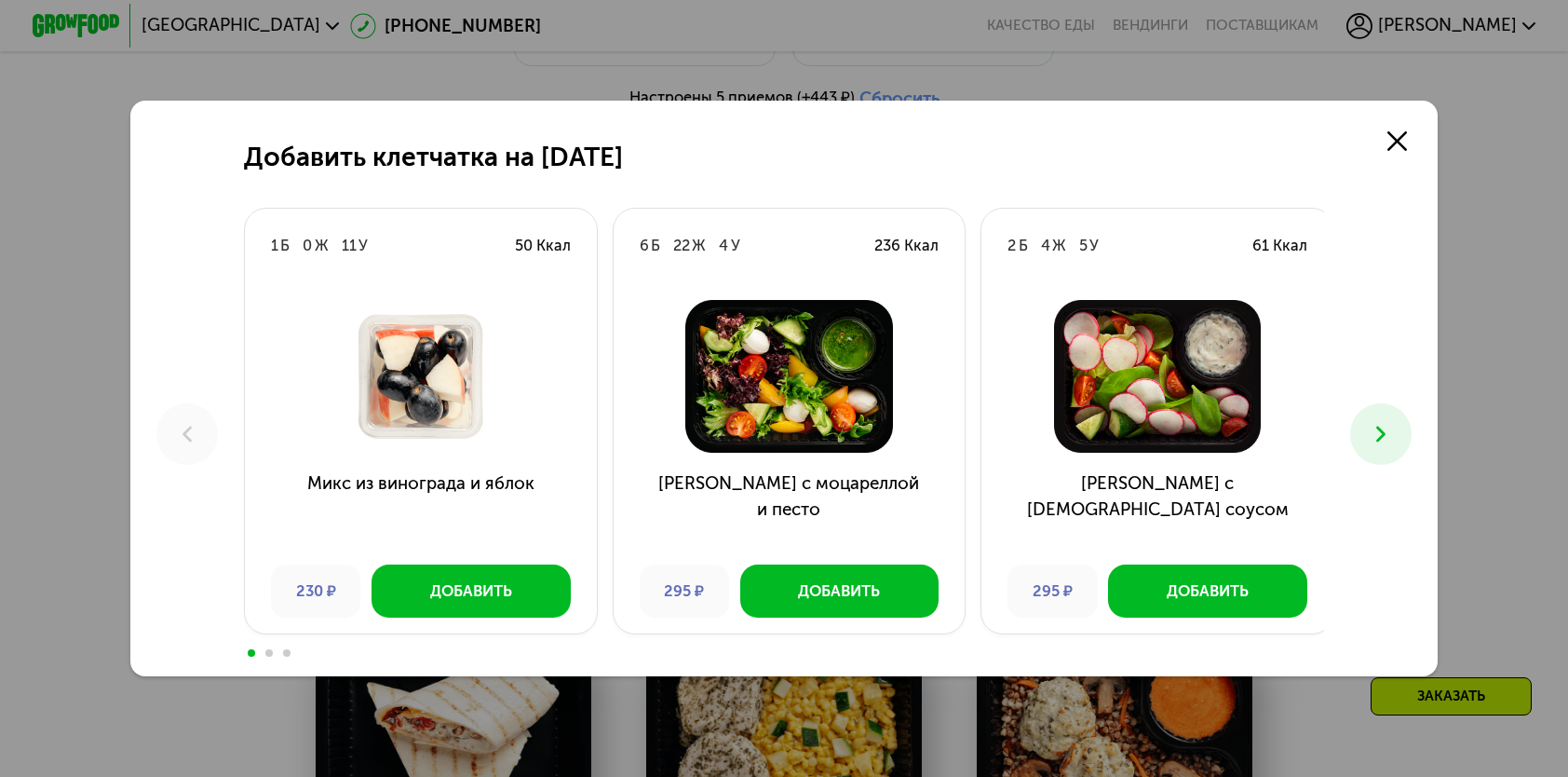
scroll to position [1847, 0]
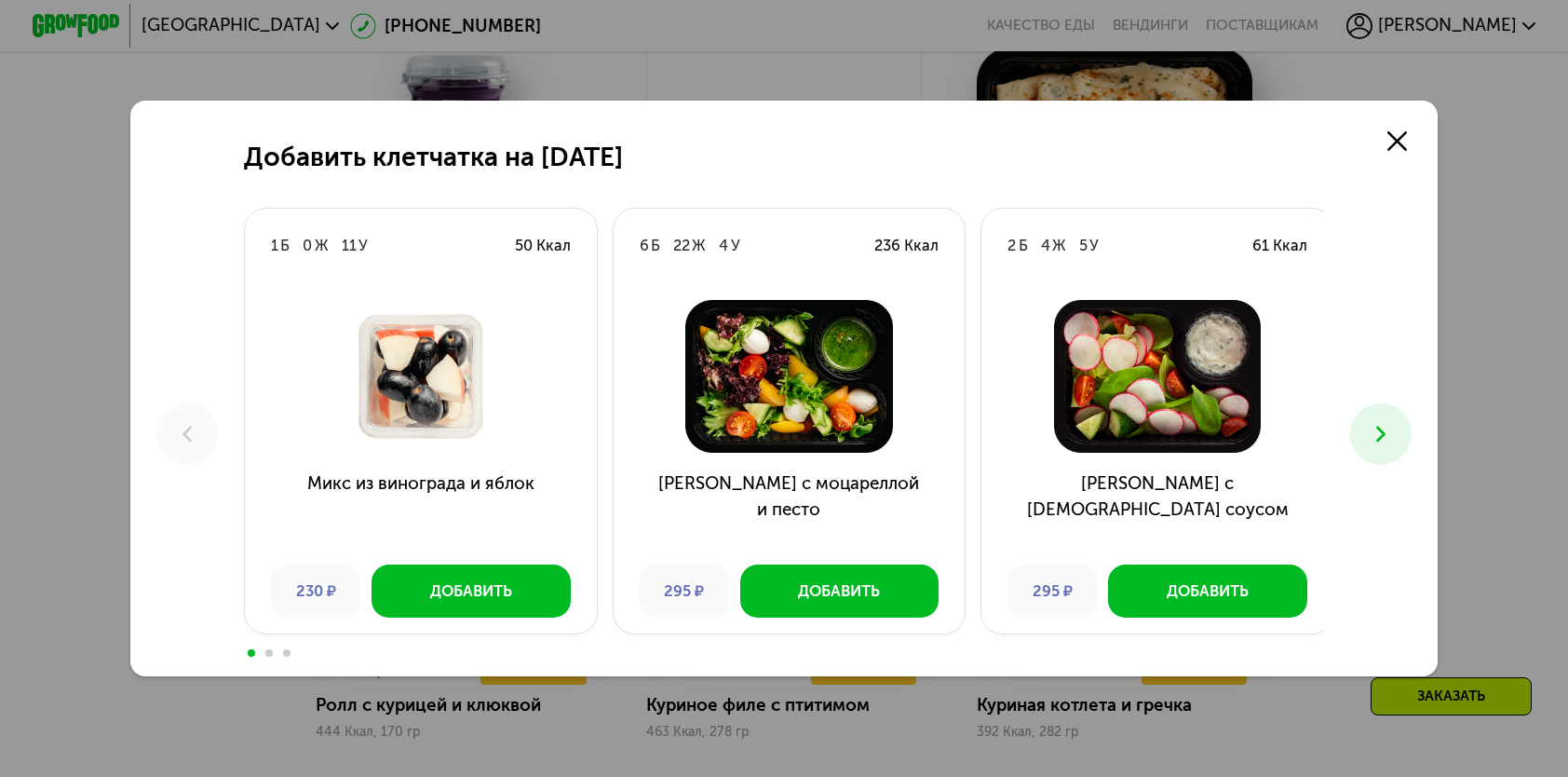
click at [1401, 437] on button at bounding box center [1381, 433] width 60 height 60
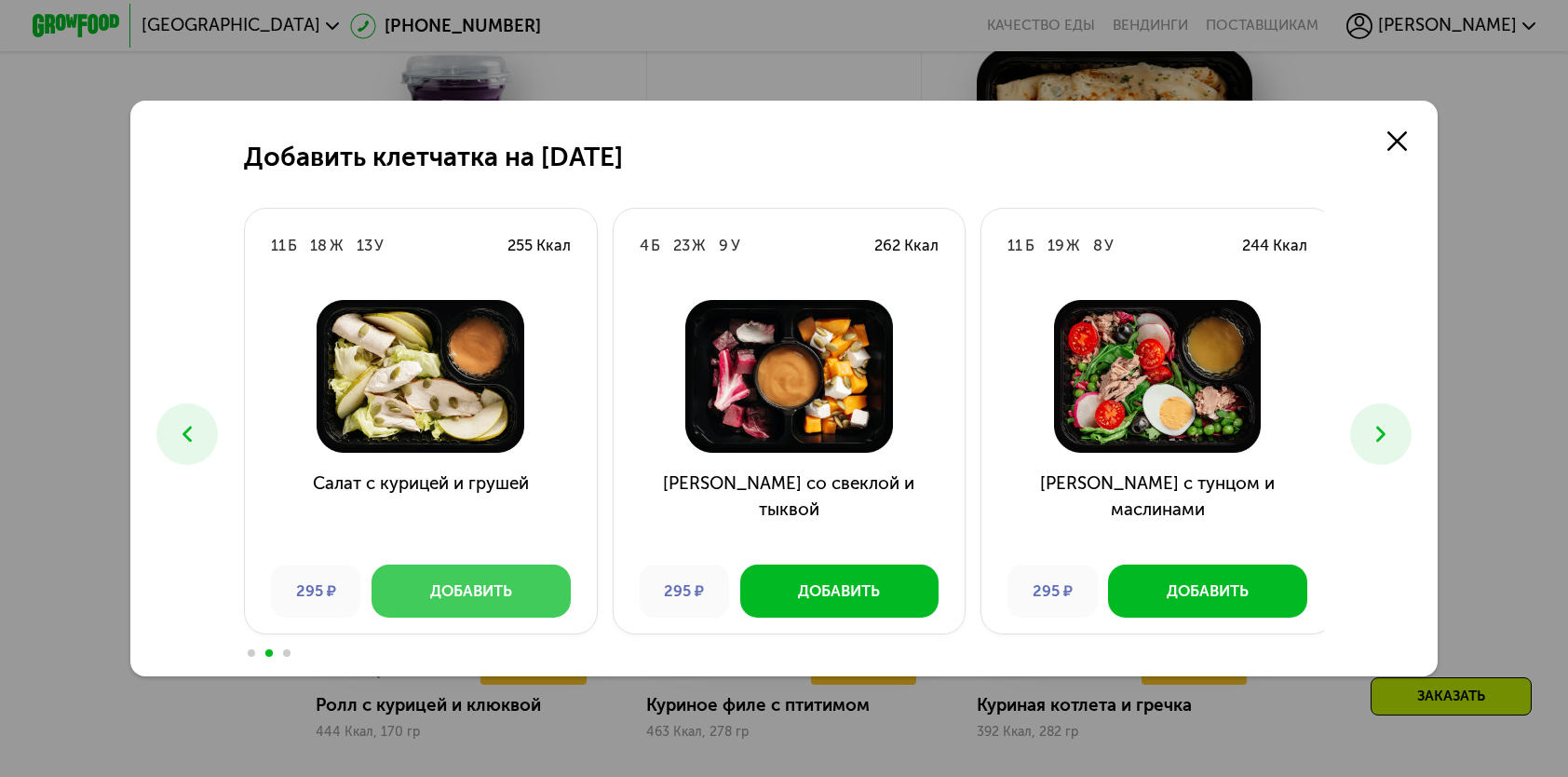
click at [430, 600] on div "Добавить" at bounding box center [471, 591] width 82 height 22
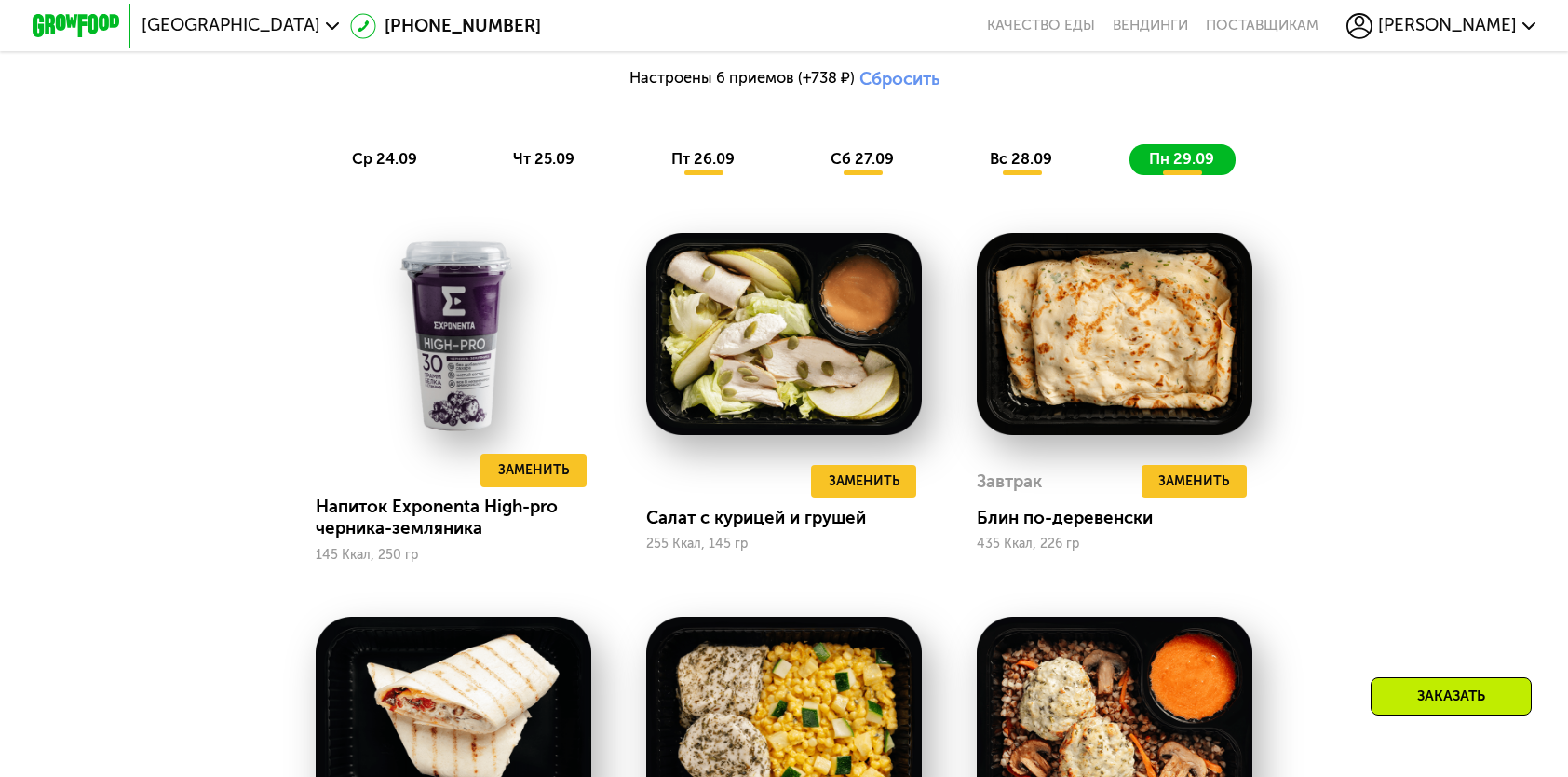
scroll to position [2034, 0]
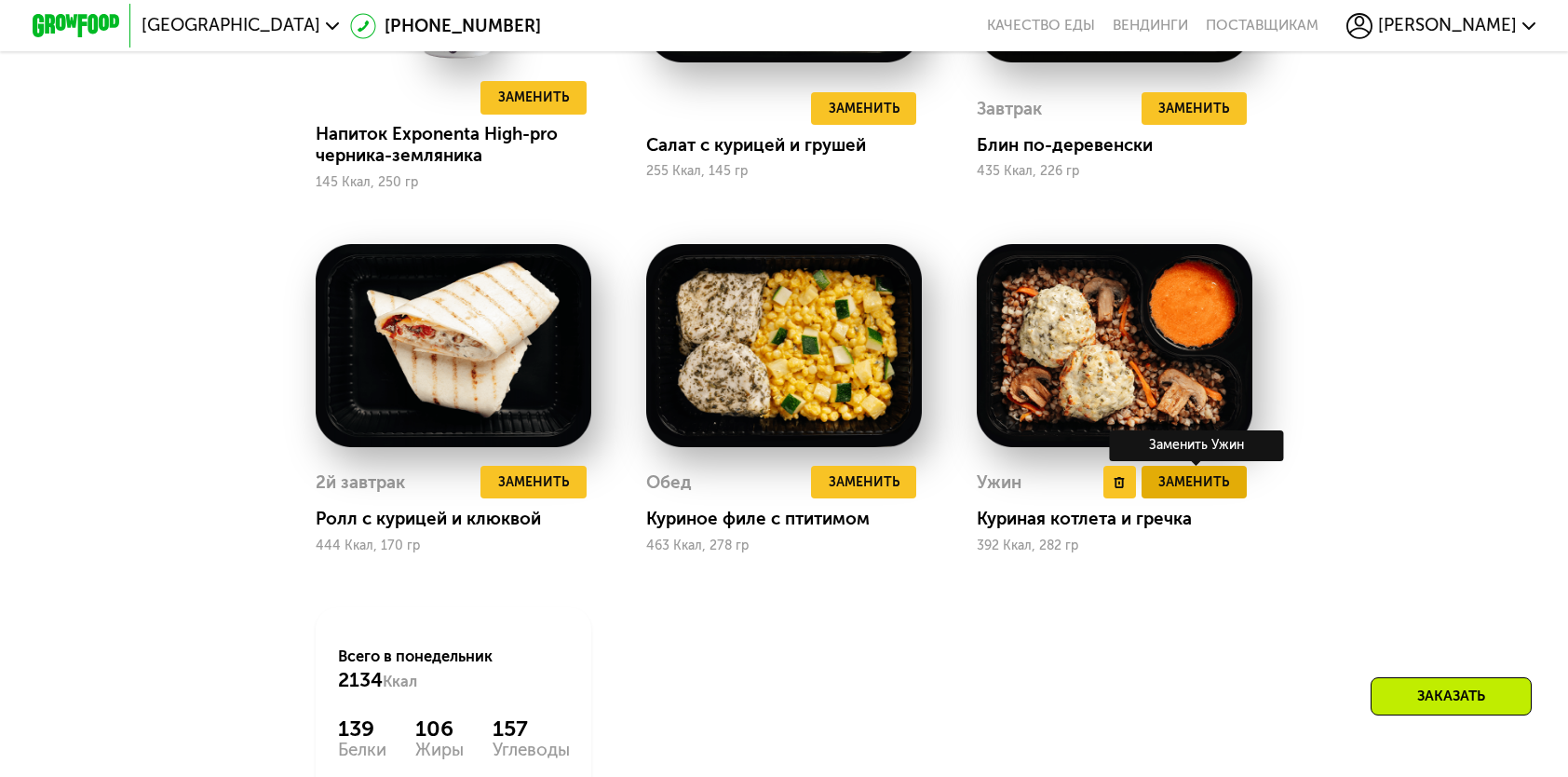
click at [1199, 493] on span "Заменить" at bounding box center [1193, 481] width 71 height 22
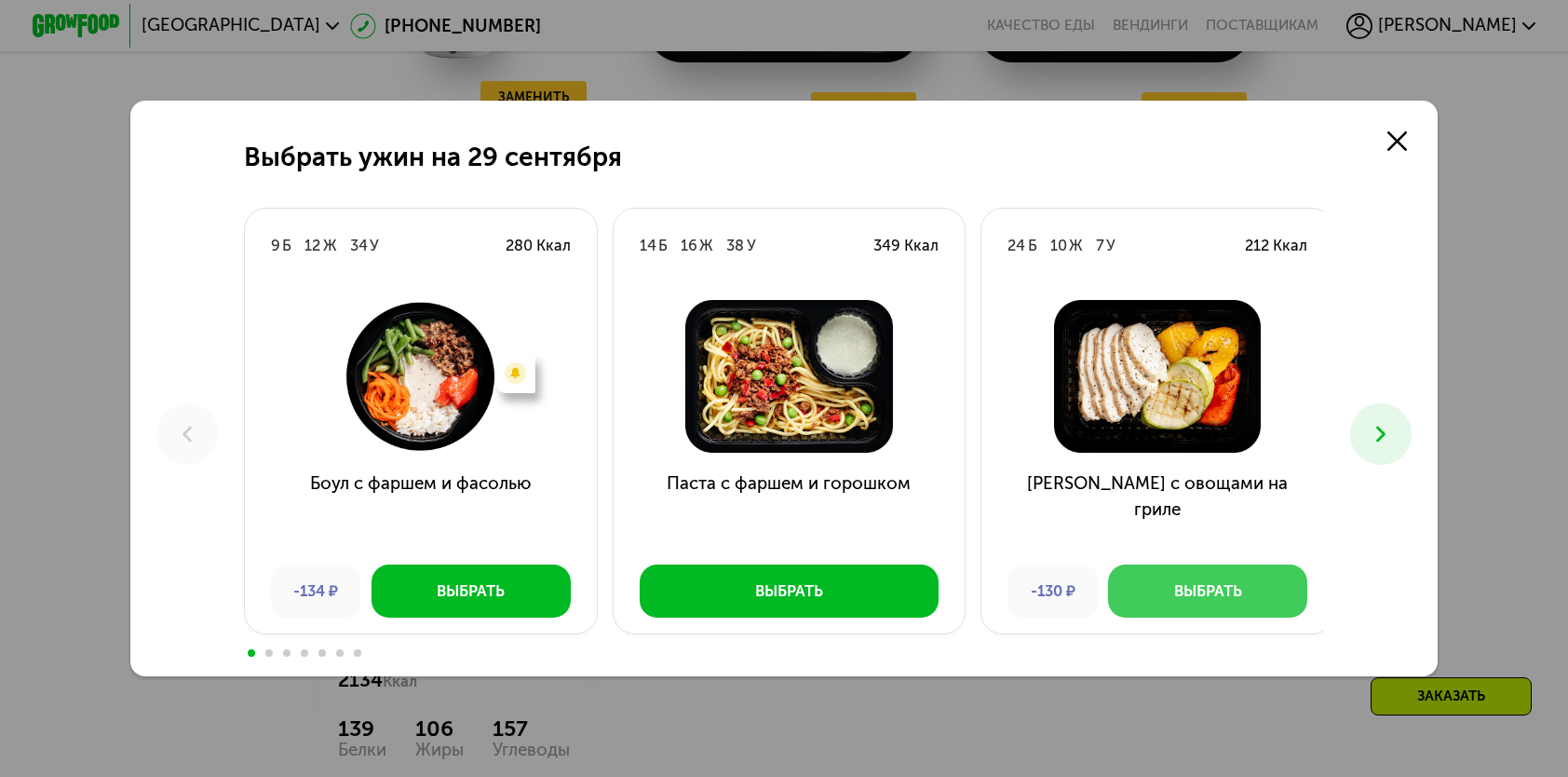
click at [1256, 594] on button "Выбрать" at bounding box center [1207, 590] width 198 height 52
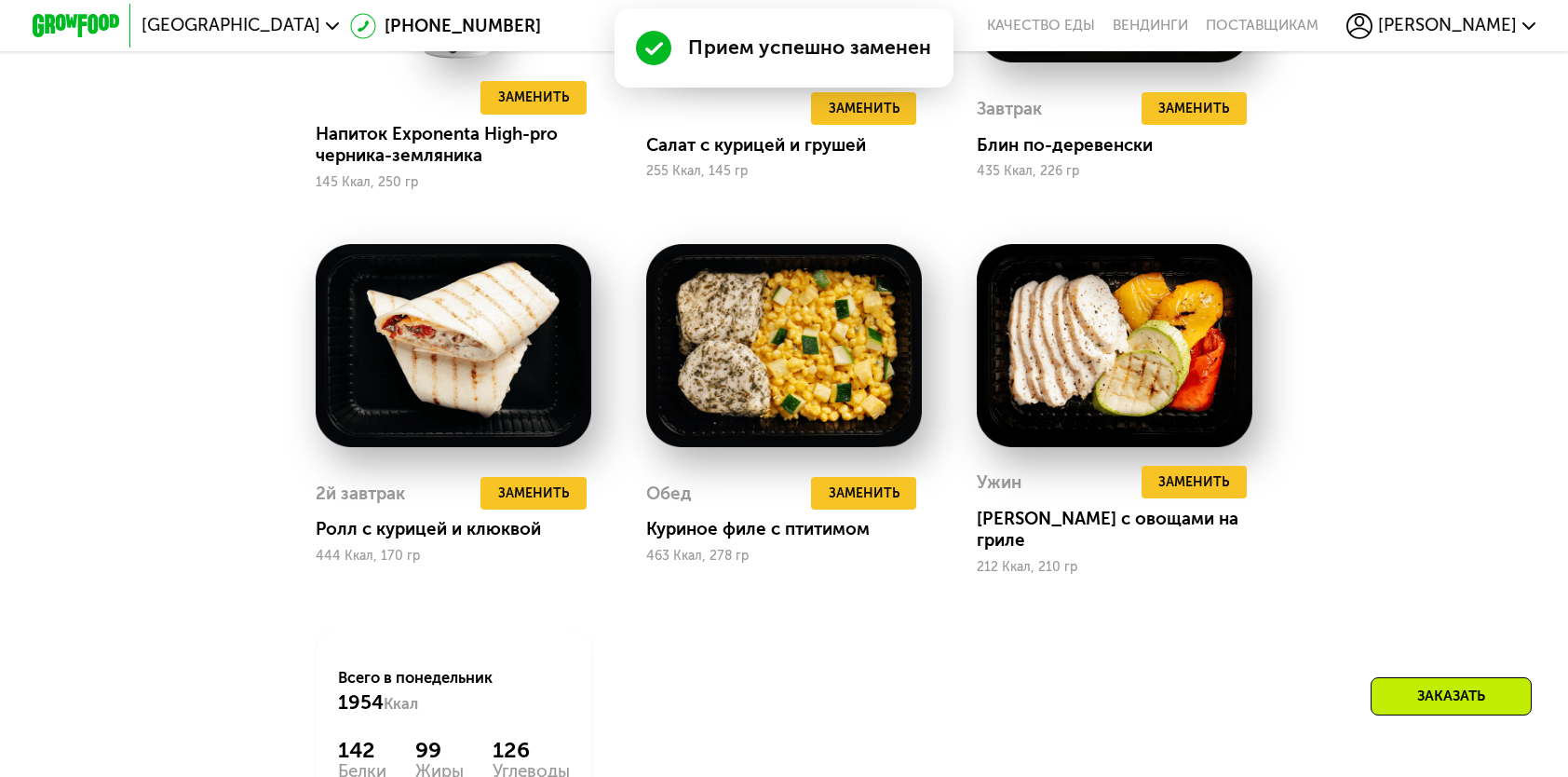
scroll to position [1940, 0]
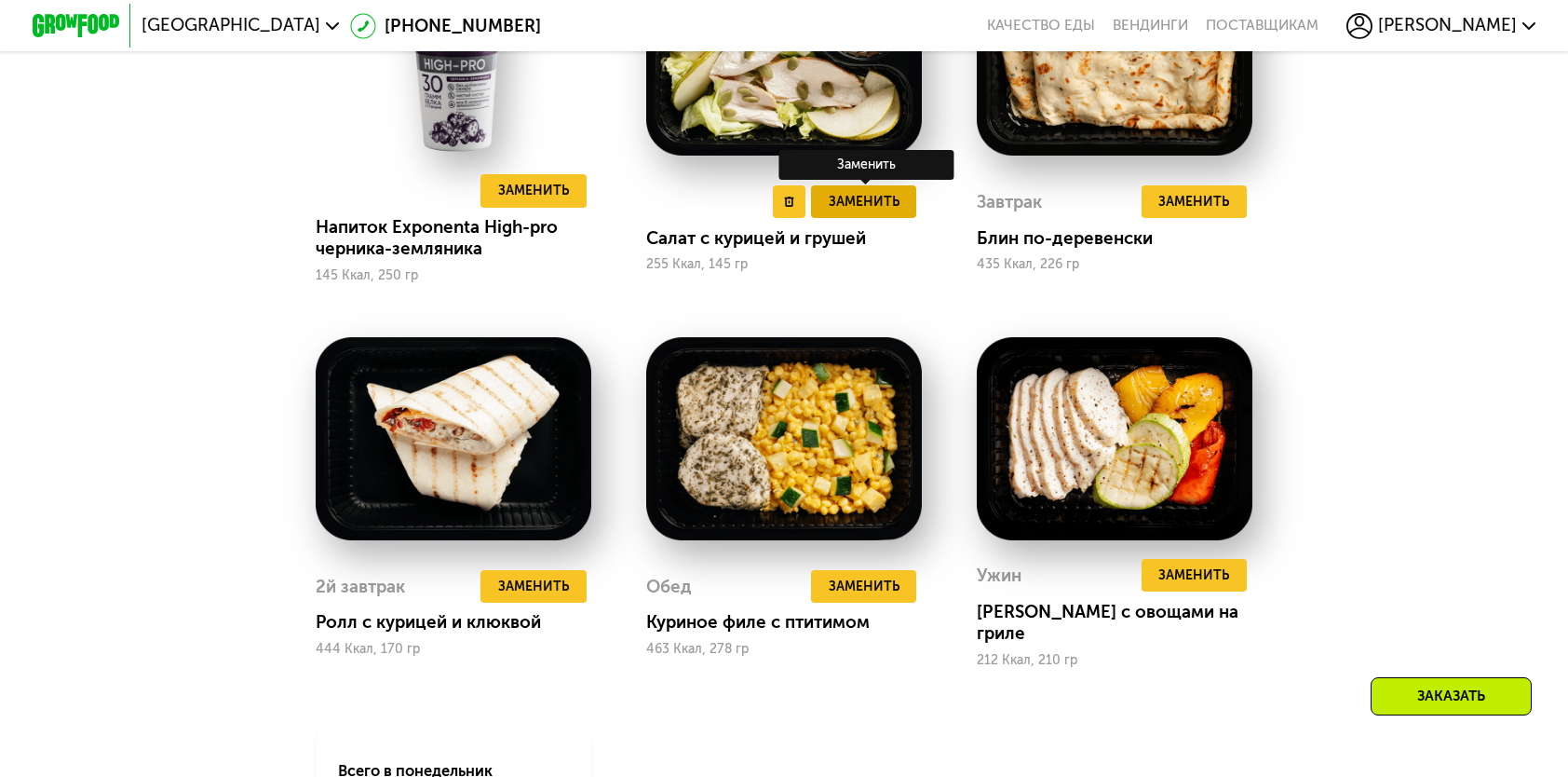
click at [863, 218] on button "Заменить" at bounding box center [863, 201] width 105 height 33
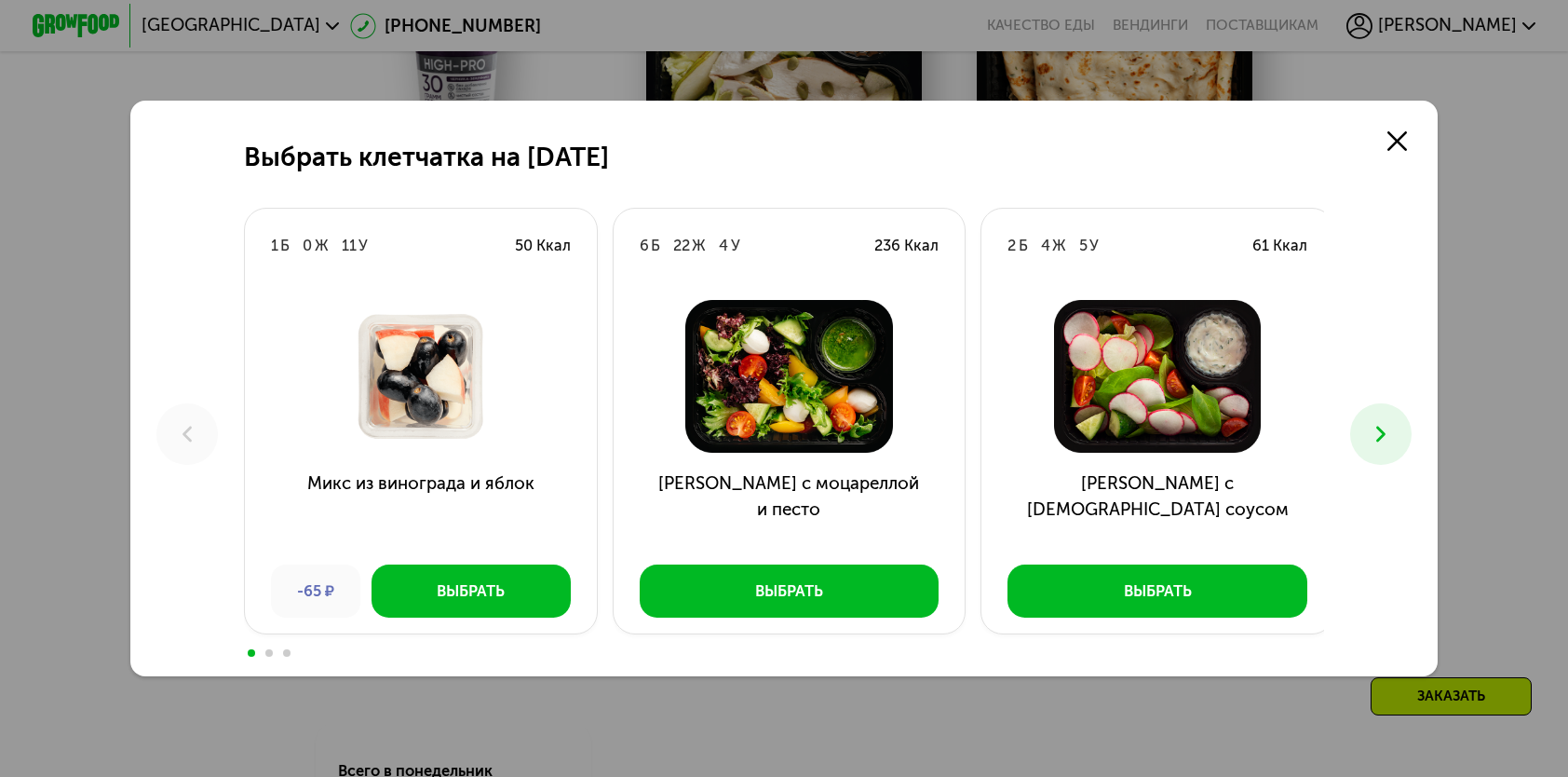
click at [1380, 427] on icon at bounding box center [1381, 434] width 26 height 26
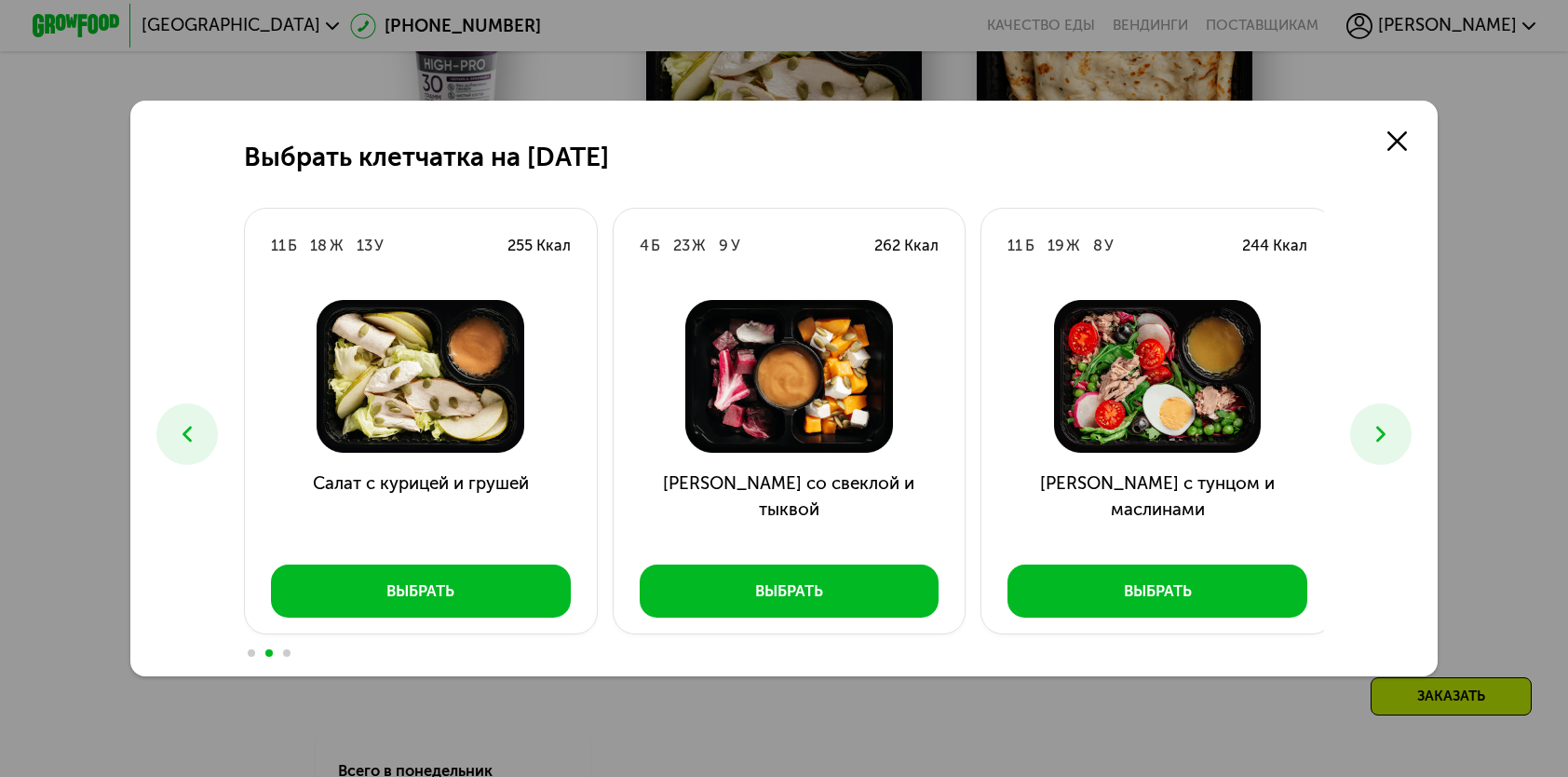
click at [1380, 427] on icon at bounding box center [1381, 434] width 26 height 26
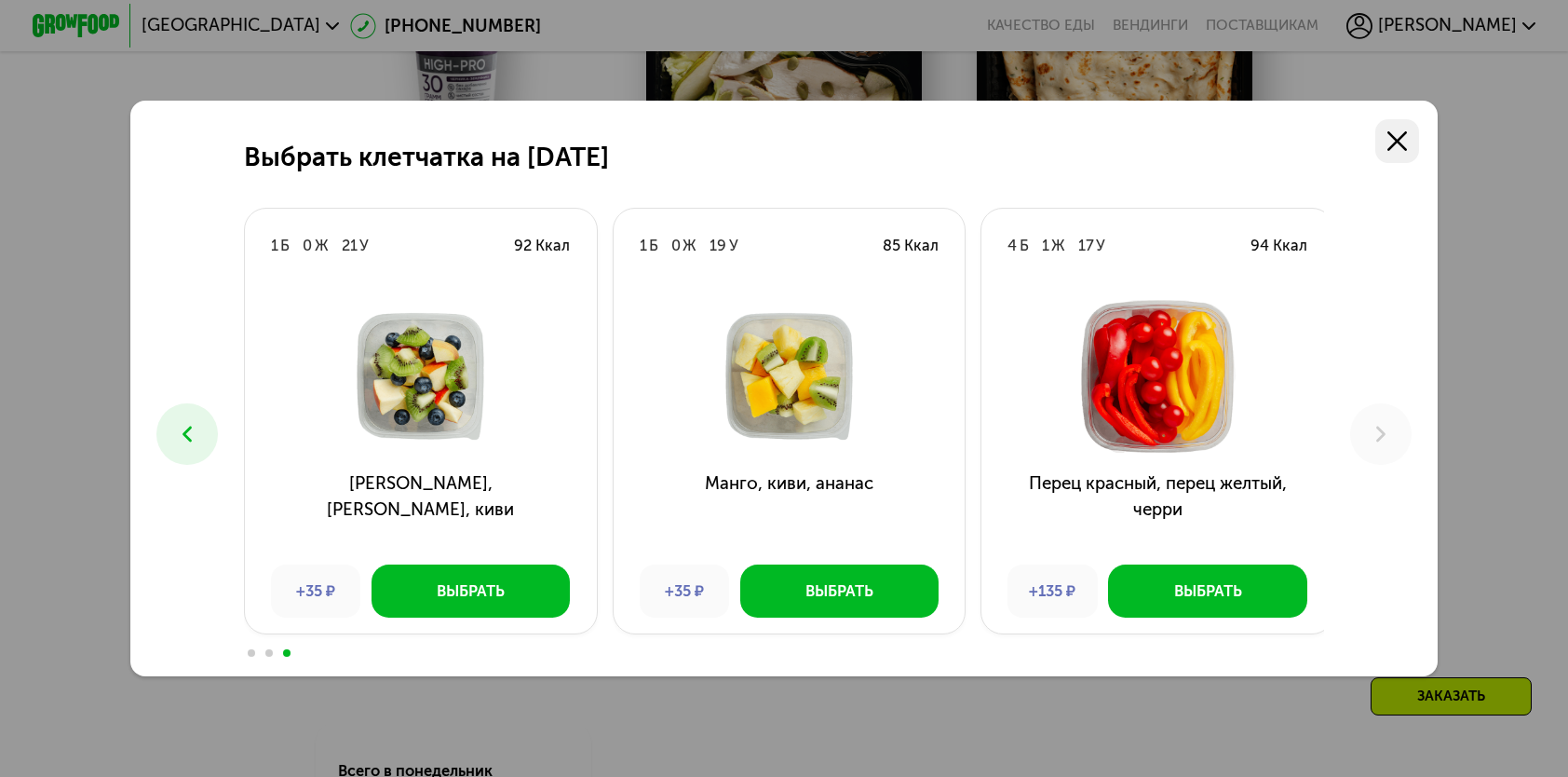
click at [1414, 130] on link at bounding box center [1397, 141] width 43 height 43
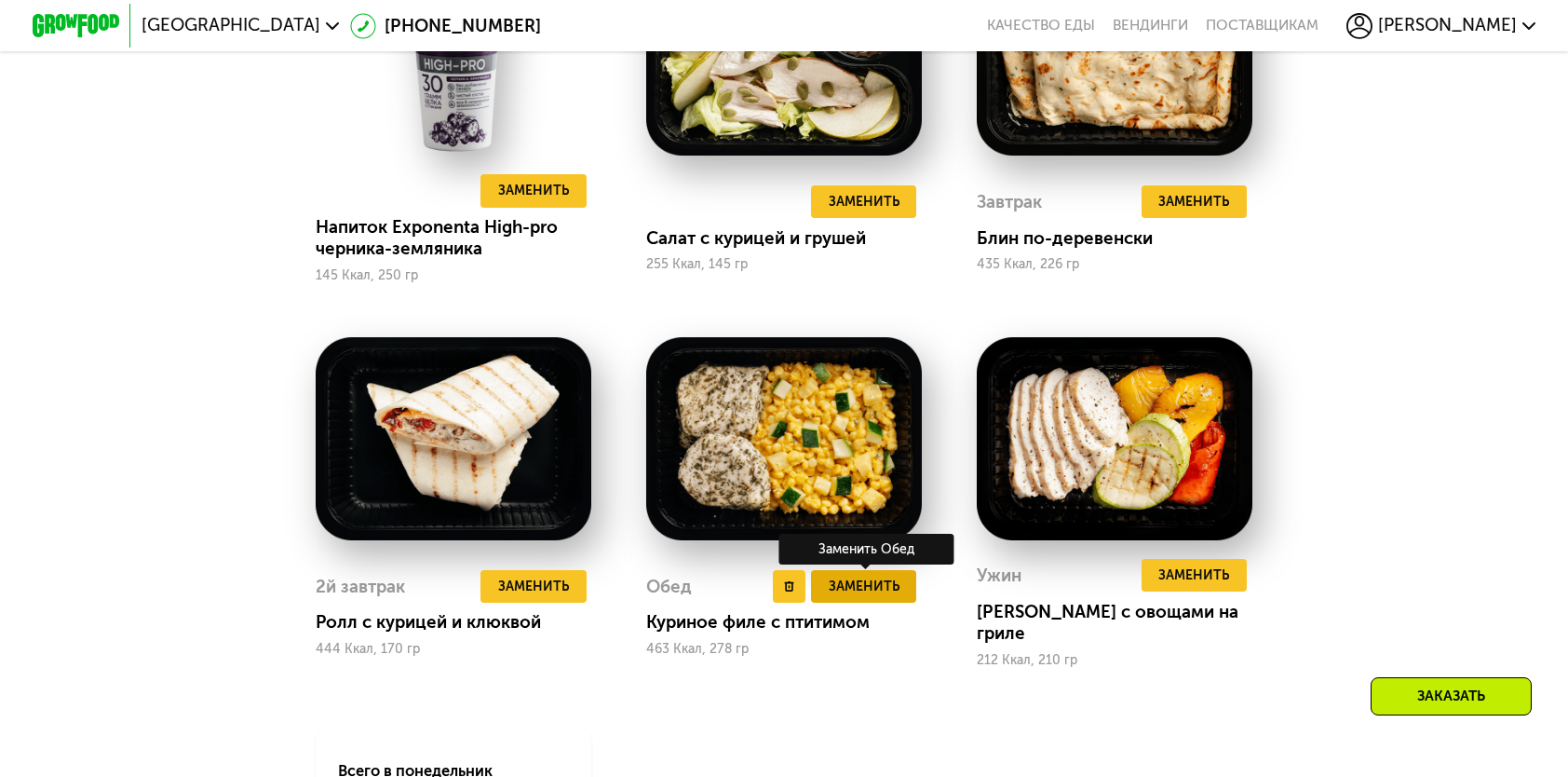
click at [851, 590] on span "Заменить" at bounding box center [864, 586] width 71 height 22
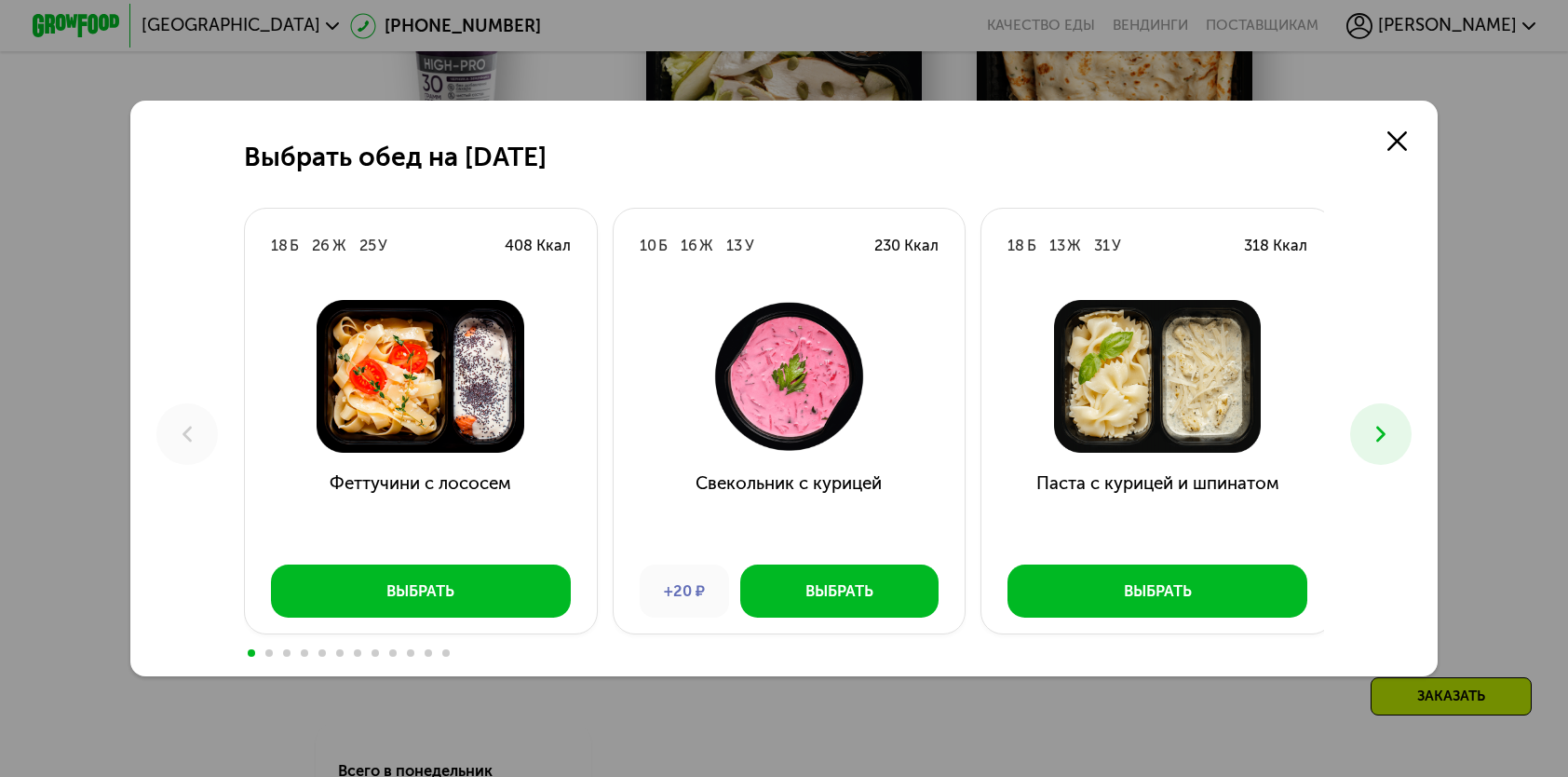
click at [1390, 427] on icon at bounding box center [1381, 434] width 26 height 26
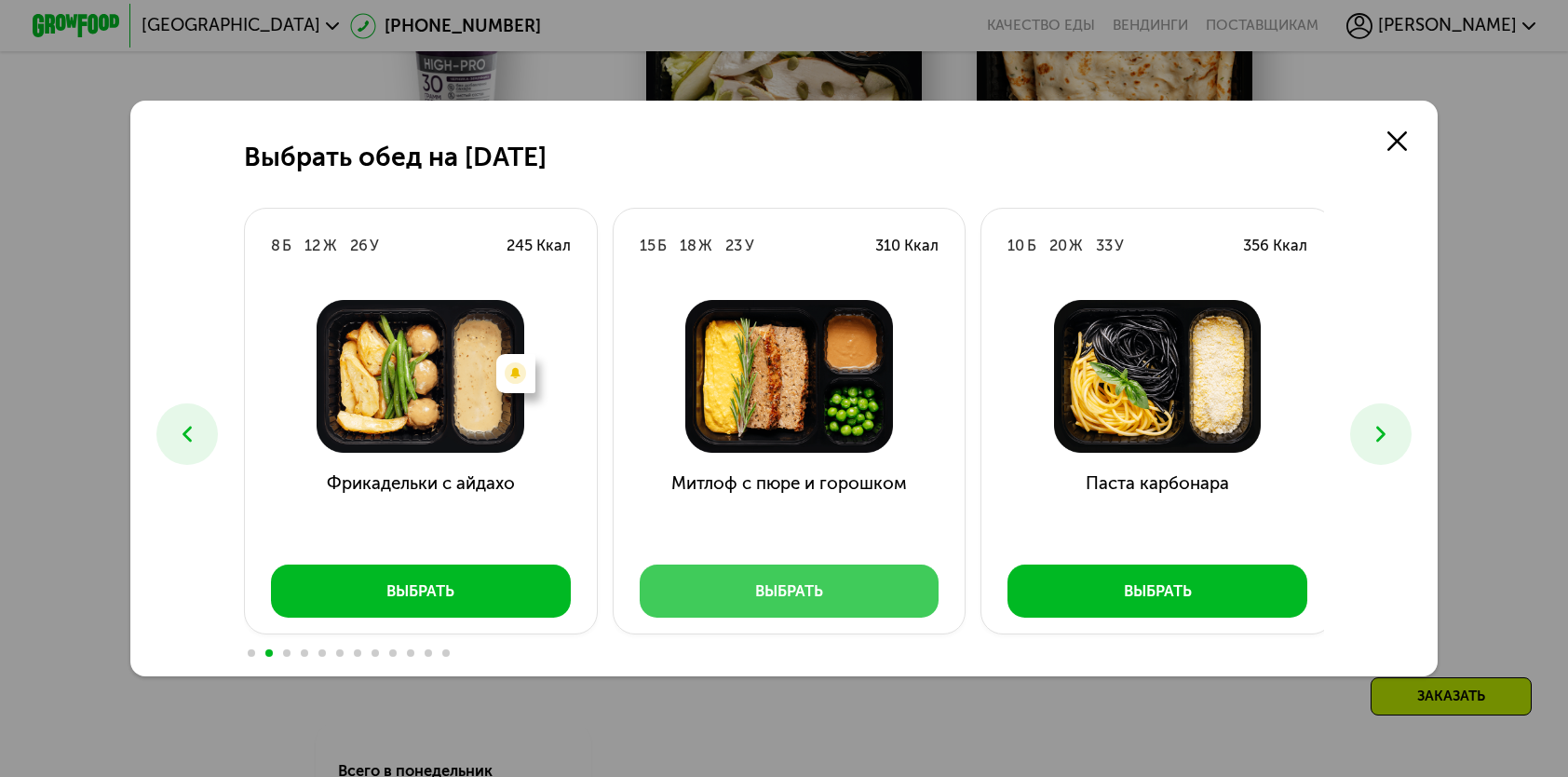
click at [821, 585] on button "Выбрать" at bounding box center [790, 590] width 300 height 52
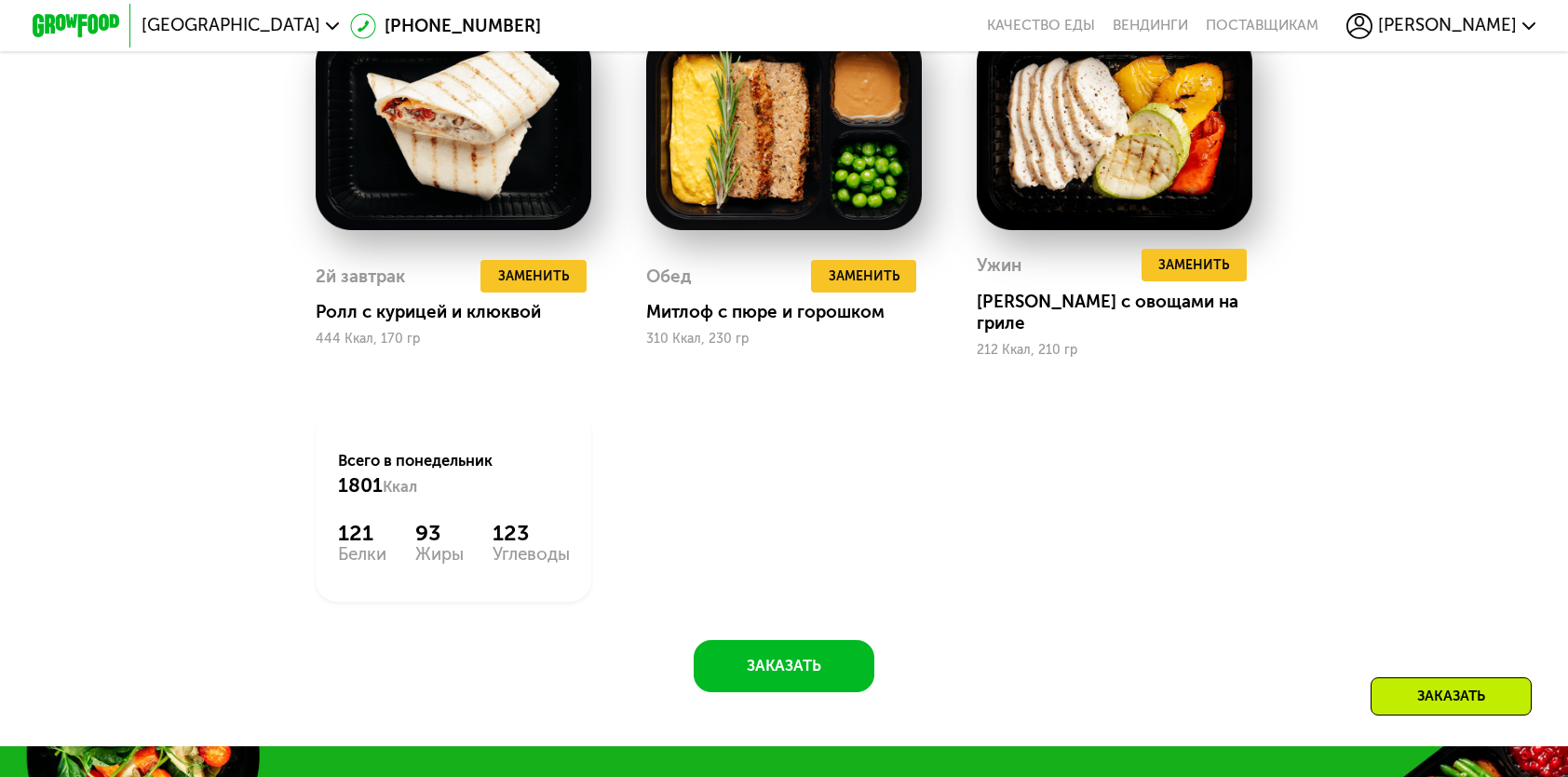
scroll to position [2220, 0]
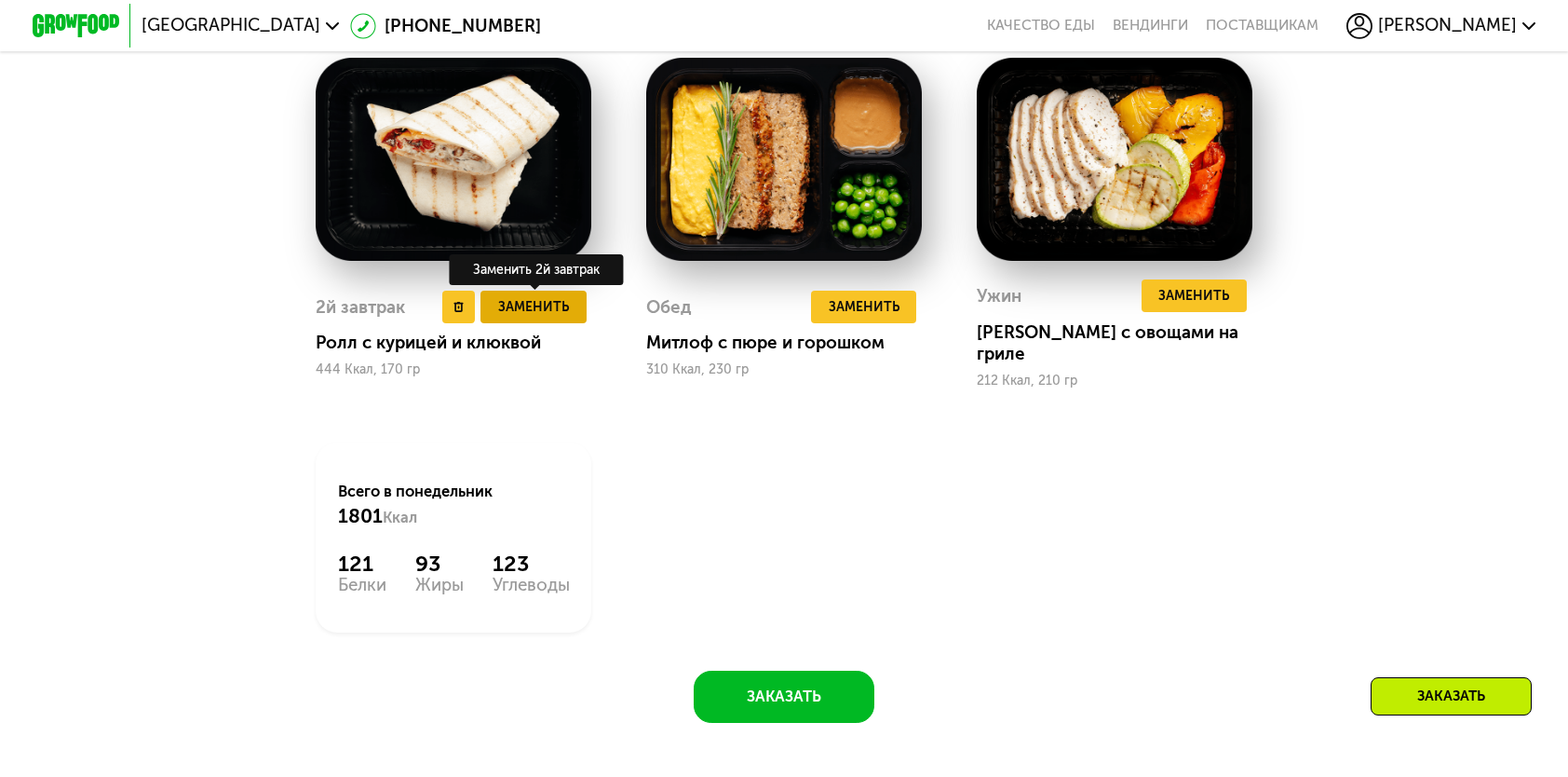
click at [539, 316] on span "Заменить" at bounding box center [533, 307] width 71 height 22
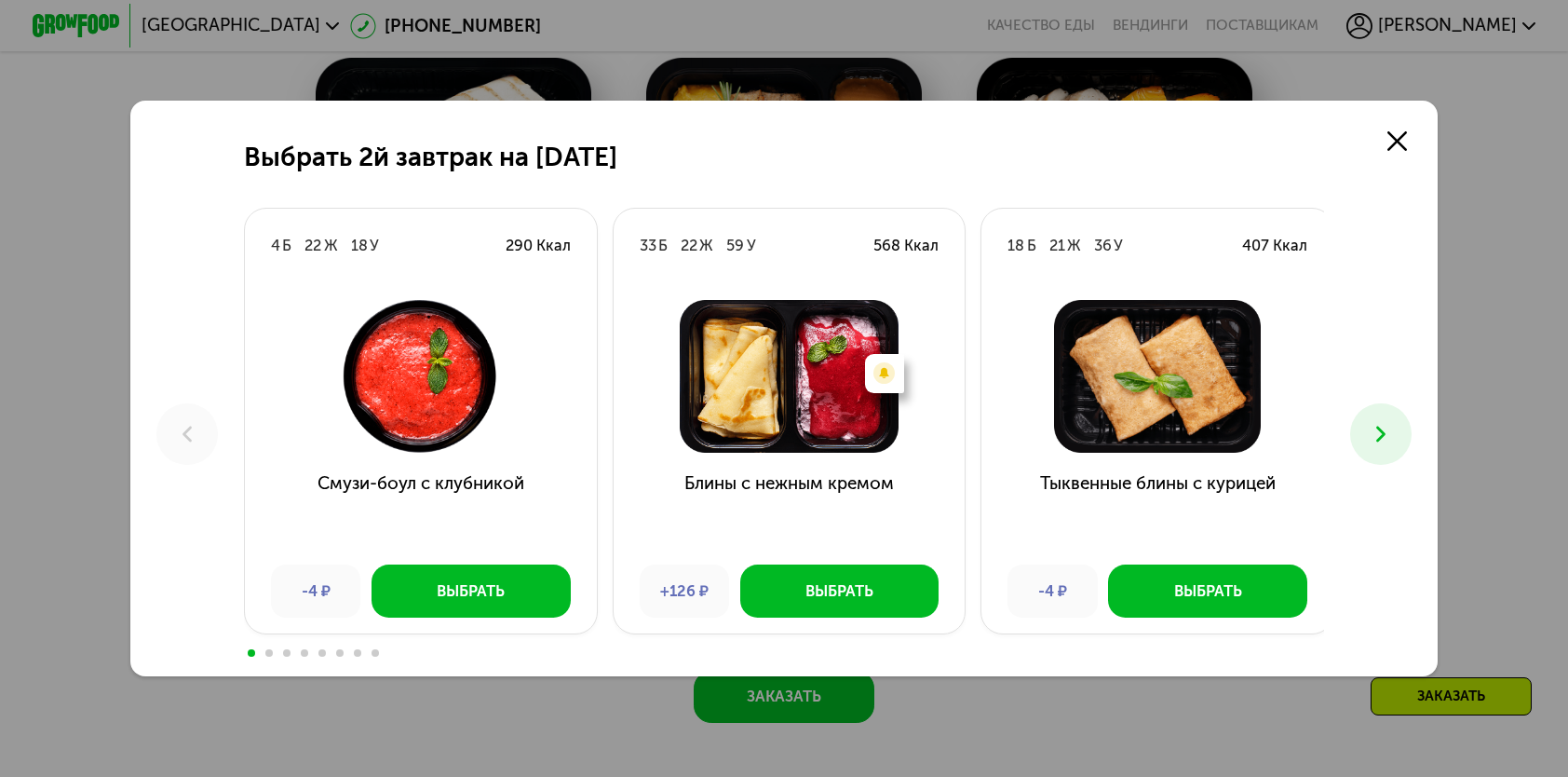
click at [1385, 436] on icon at bounding box center [1381, 434] width 26 height 26
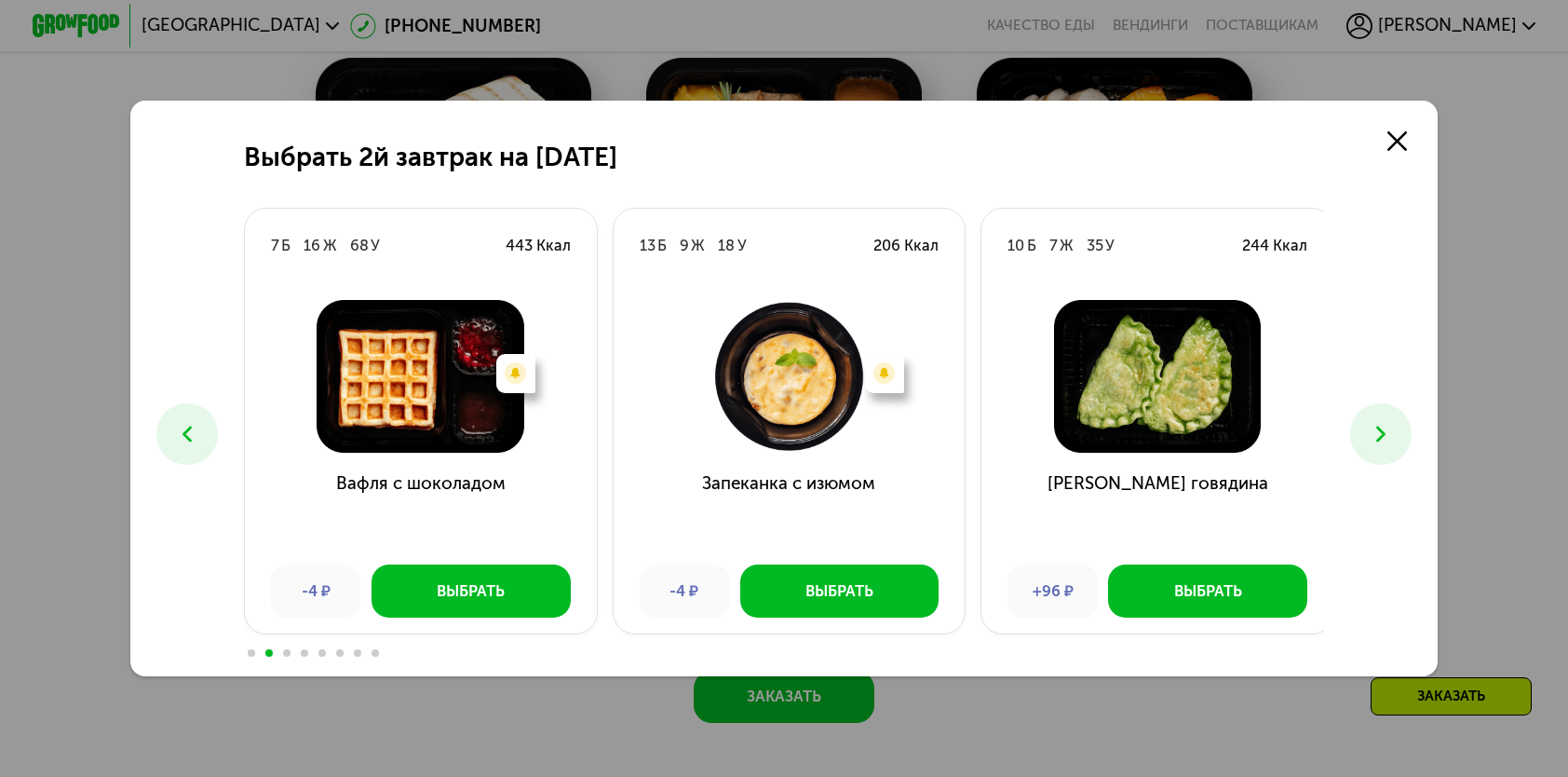
click at [1385, 436] on icon at bounding box center [1381, 434] width 26 height 26
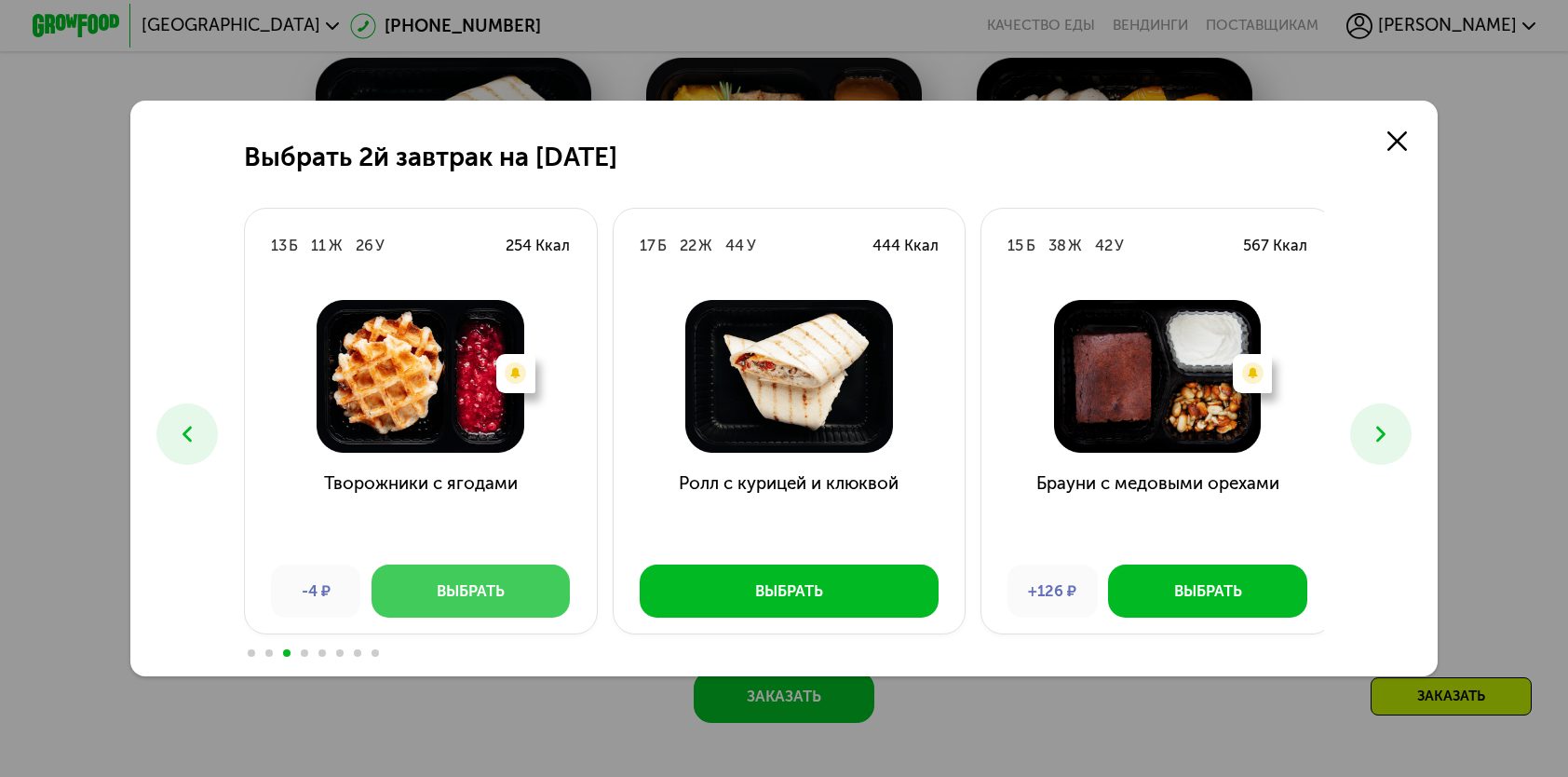
click at [462, 596] on div "Выбрать" at bounding box center [471, 591] width 68 height 22
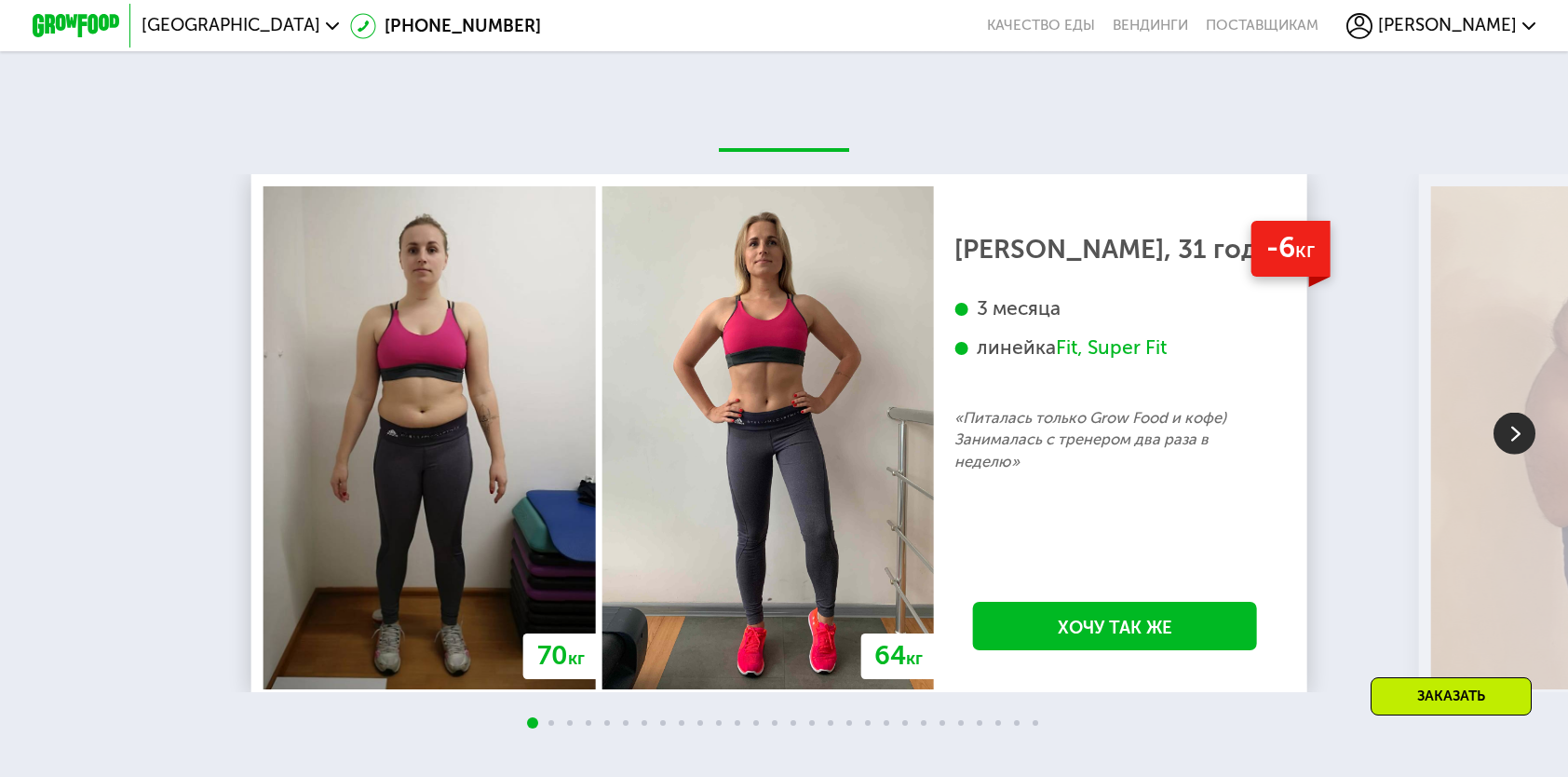
scroll to position [4455, 0]
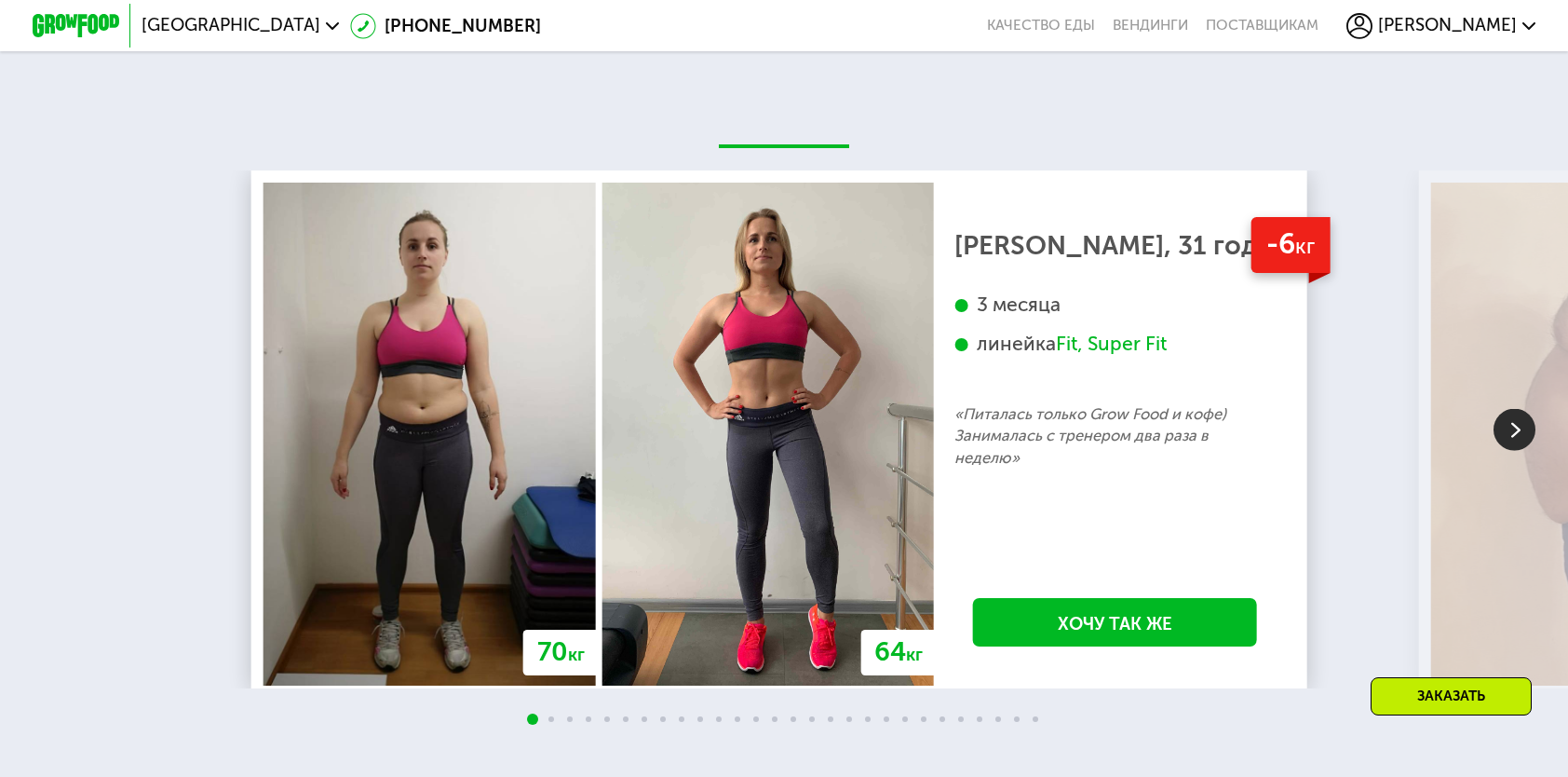
click at [1520, 431] on img at bounding box center [1514, 430] width 42 height 42
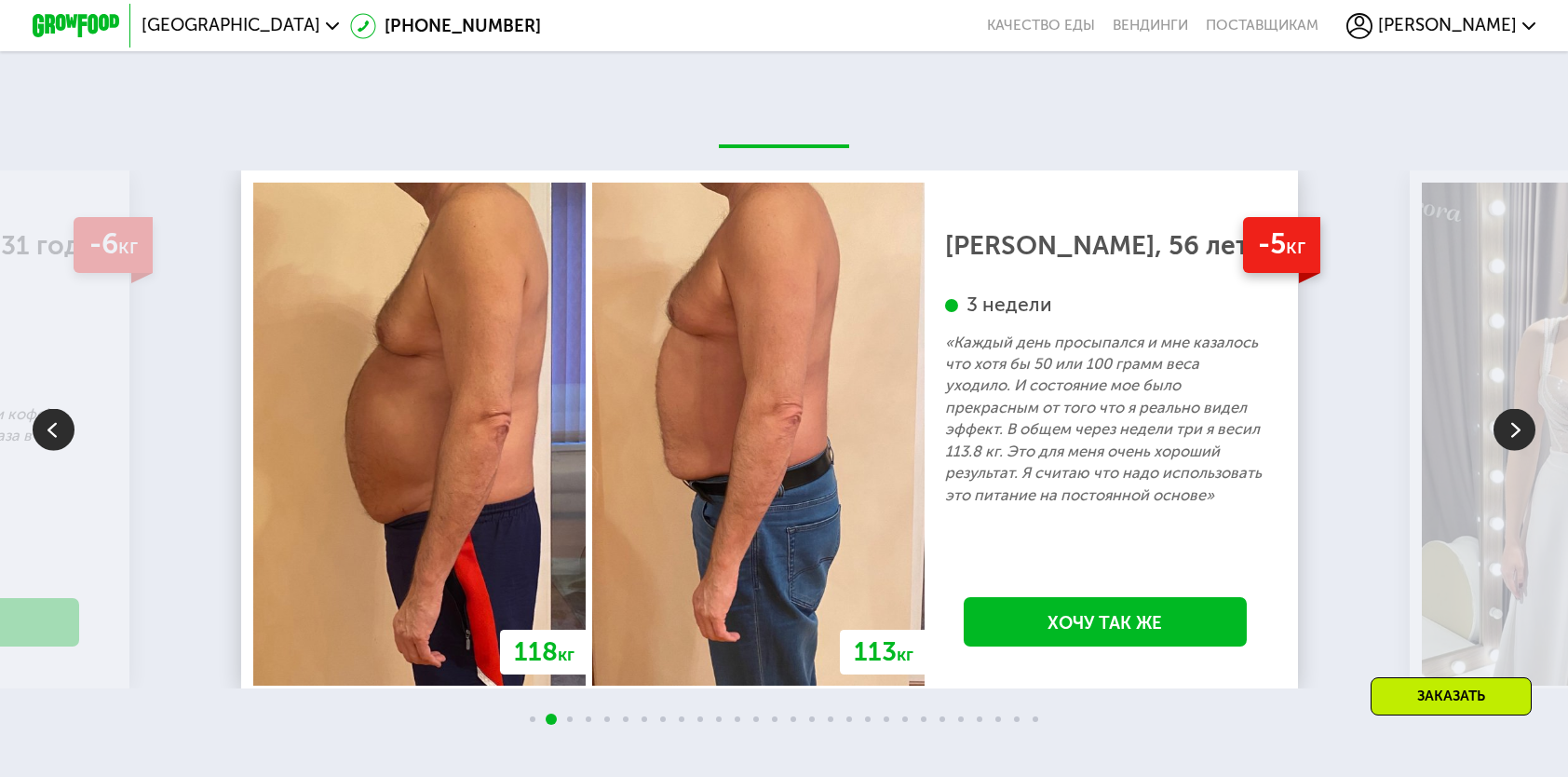
click at [1520, 431] on img at bounding box center [1514, 430] width 42 height 42
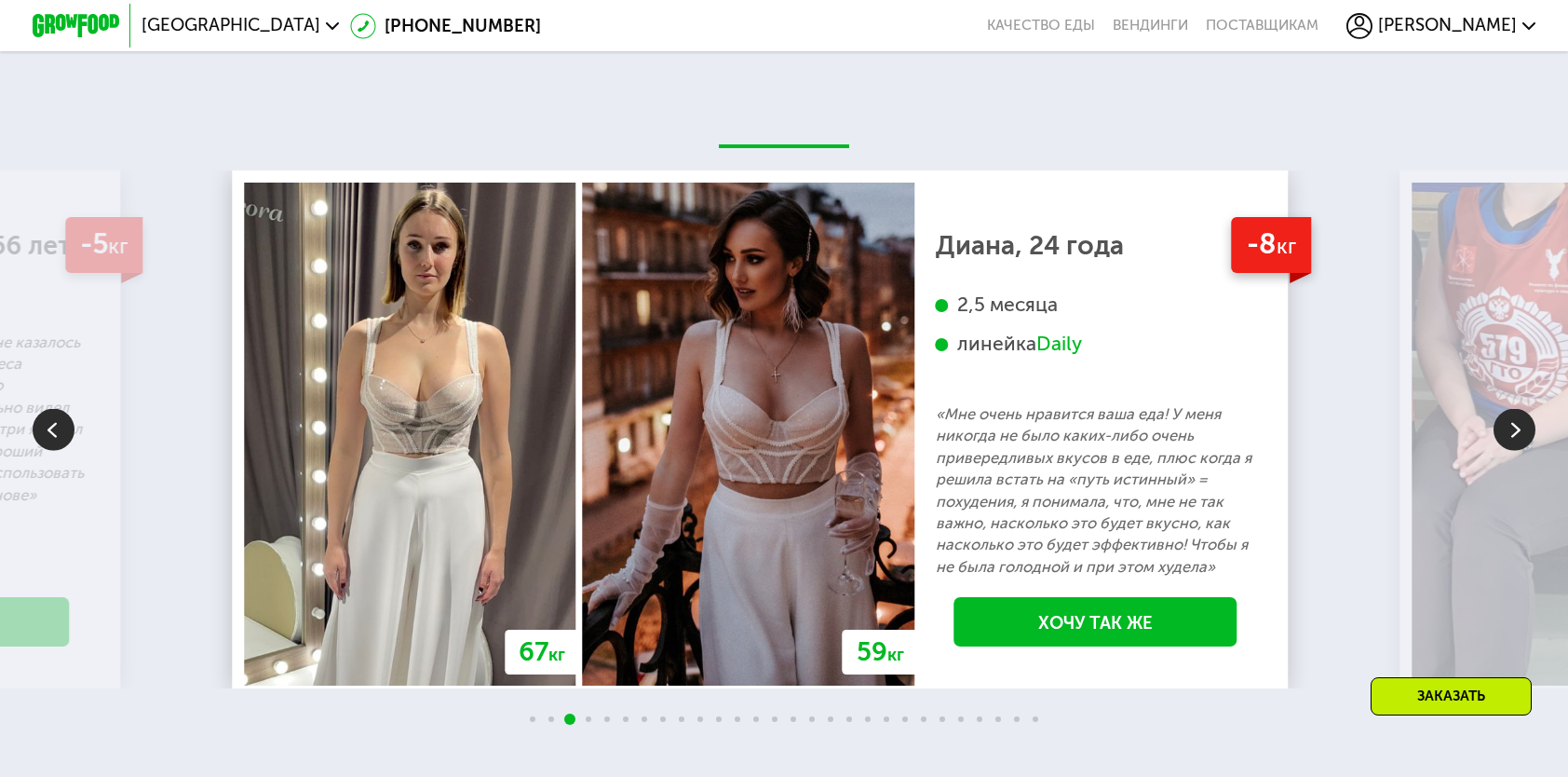
click at [1520, 431] on img at bounding box center [1514, 430] width 42 height 42
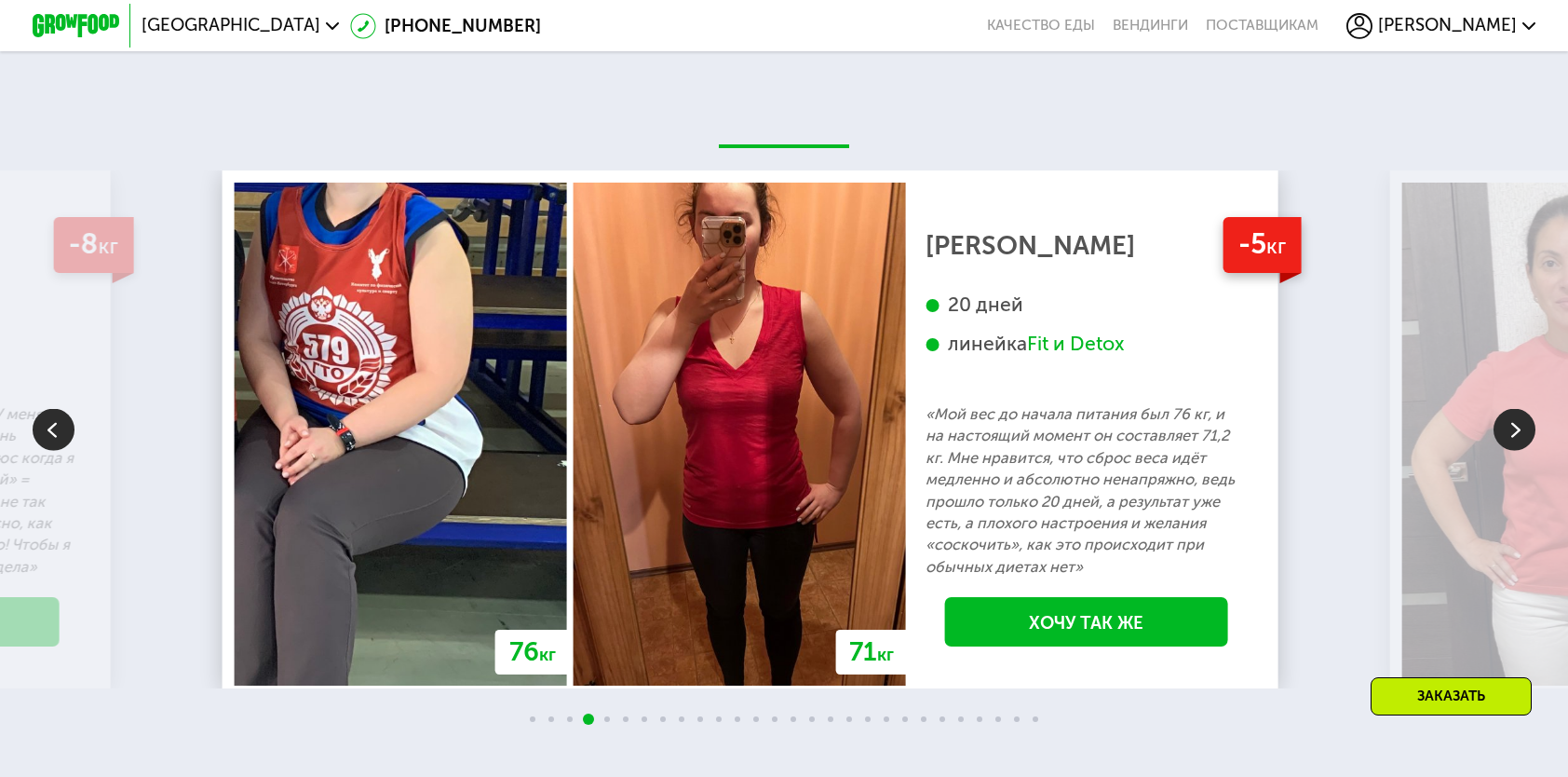
click at [1520, 431] on img at bounding box center [1514, 430] width 42 height 42
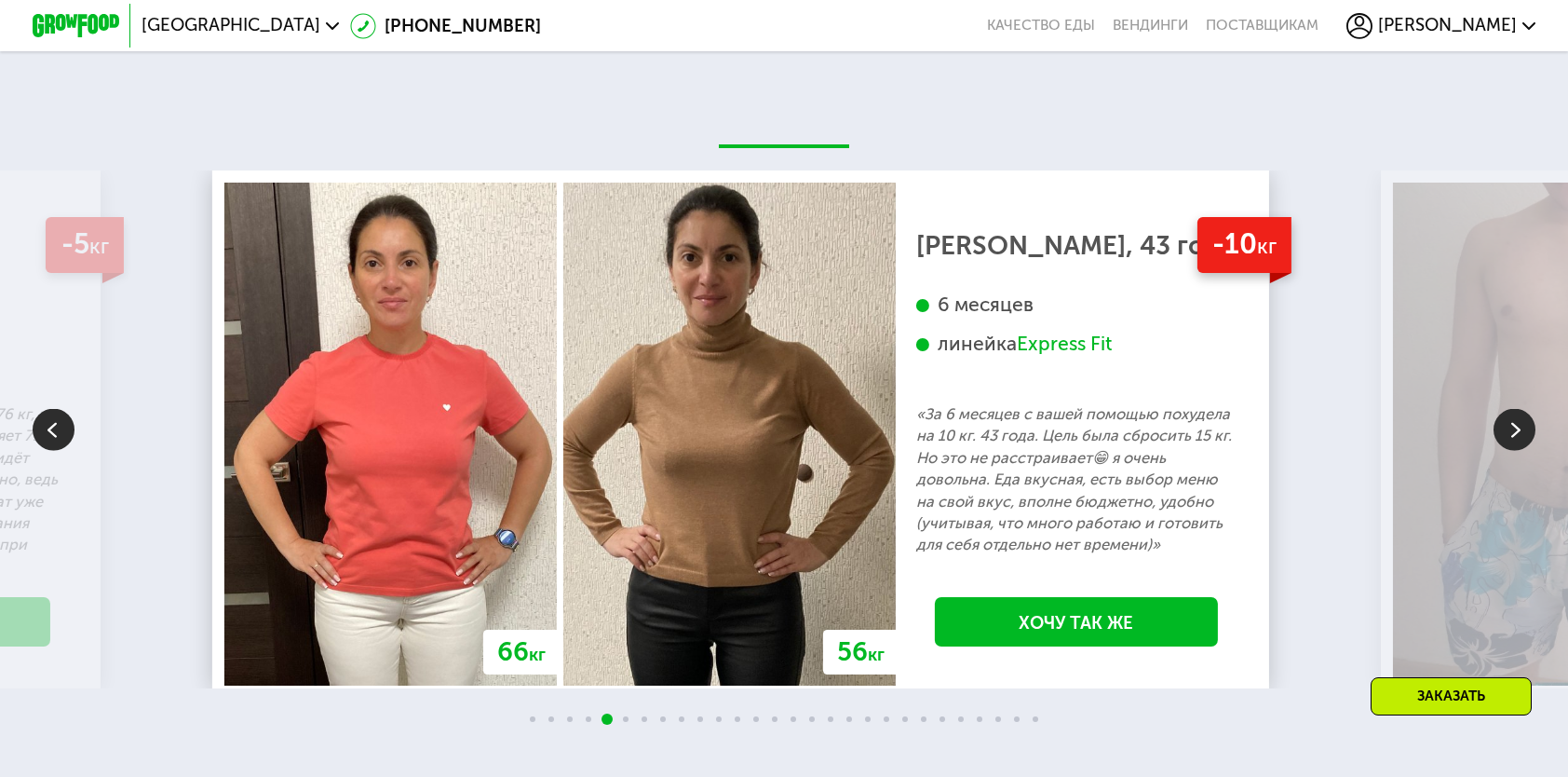
click at [1520, 431] on img at bounding box center [1514, 430] width 42 height 42
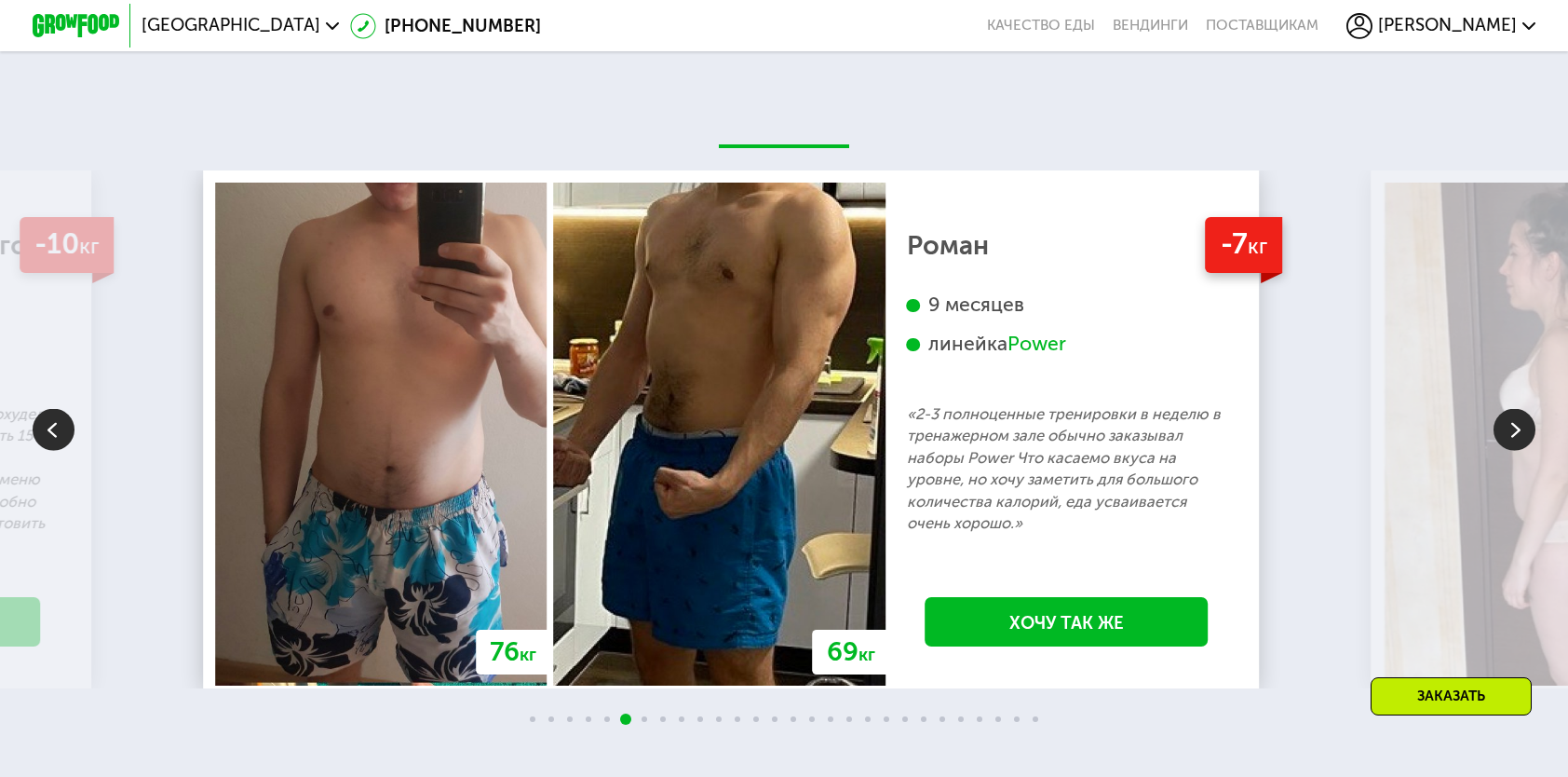
click at [1520, 431] on img at bounding box center [1514, 430] width 42 height 42
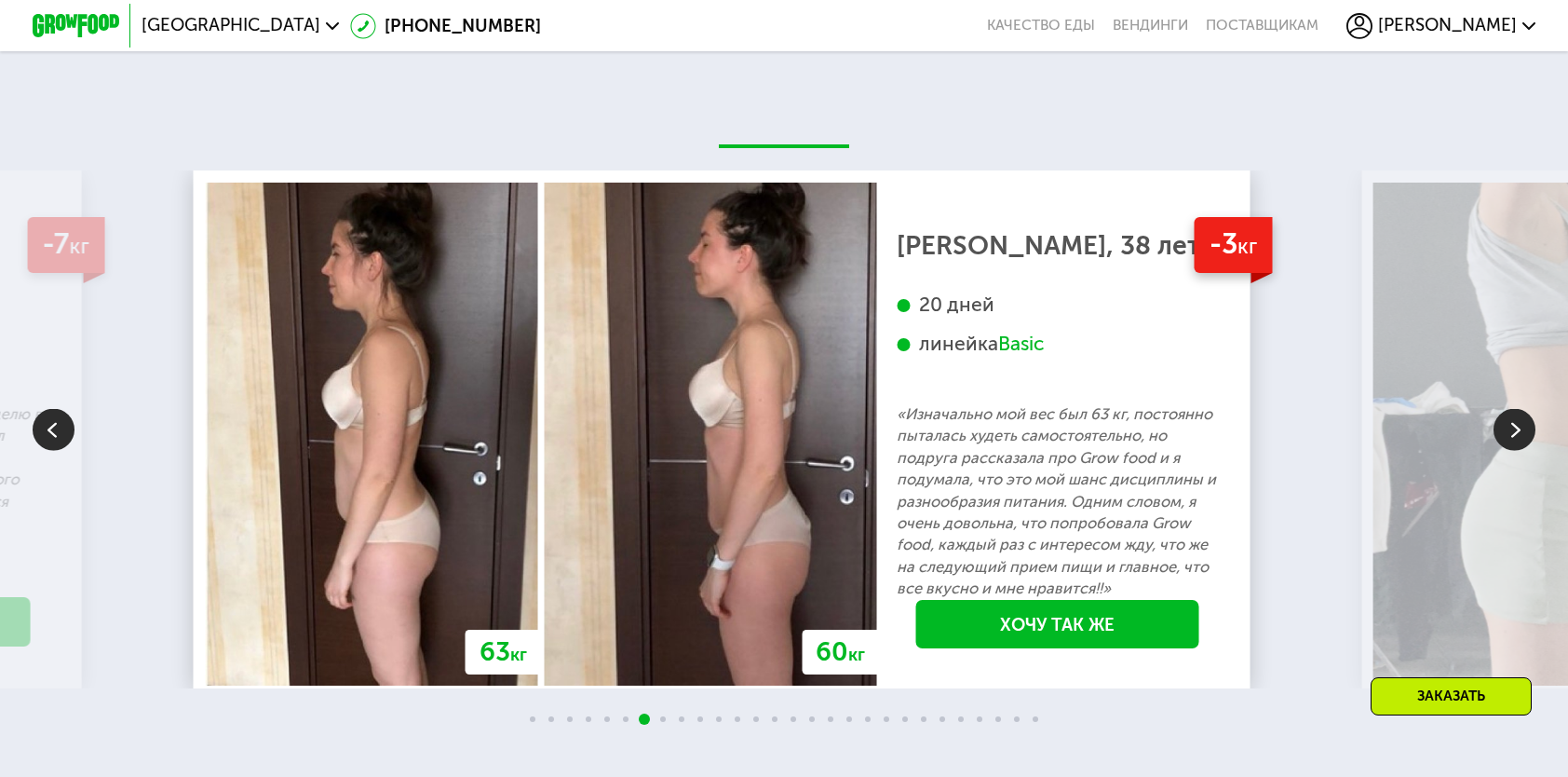
click at [1520, 431] on img at bounding box center [1514, 430] width 42 height 42
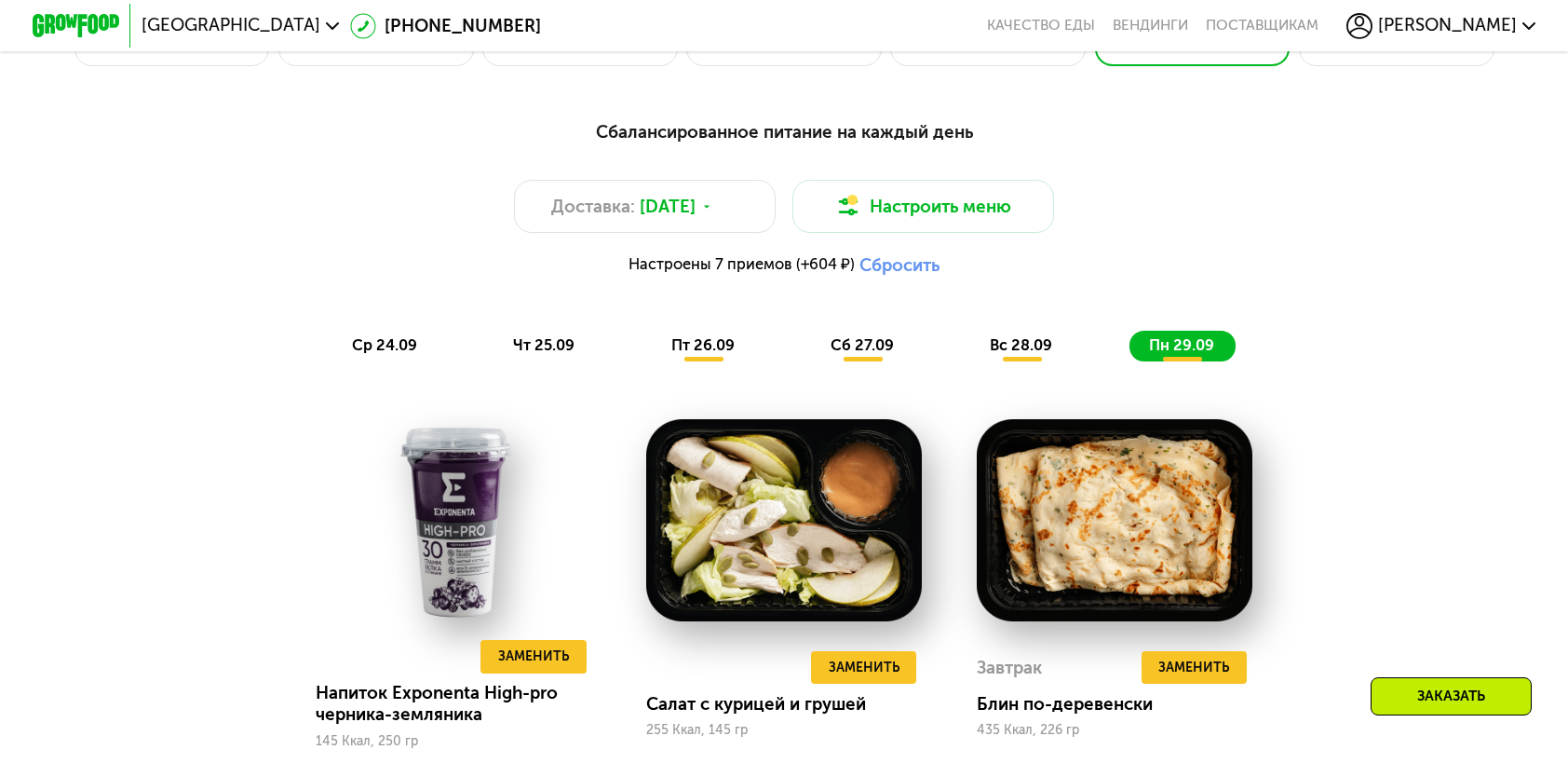
scroll to position [1102, 0]
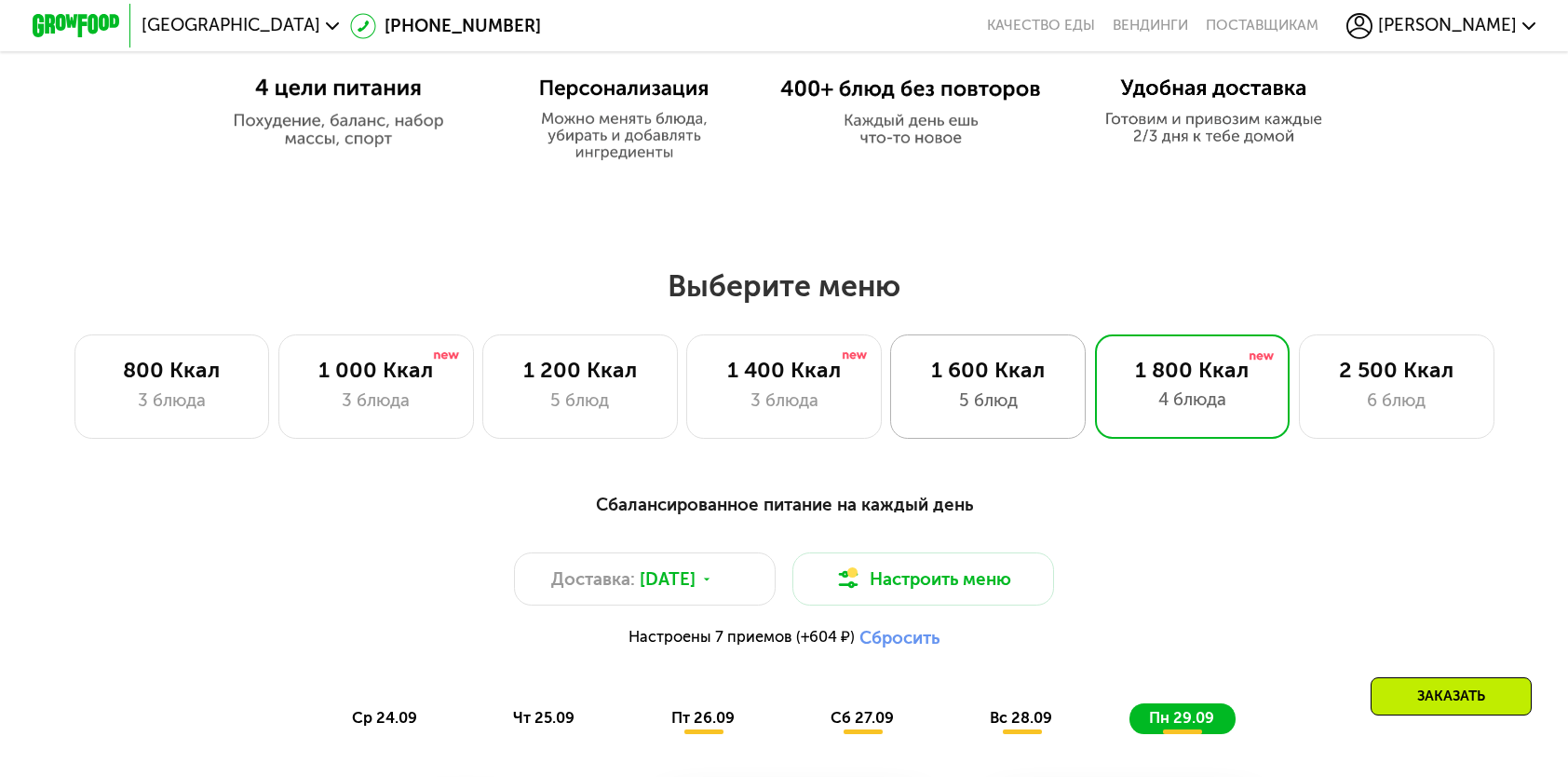
click at [932, 400] on div "5 блюд" at bounding box center [988, 400] width 150 height 26
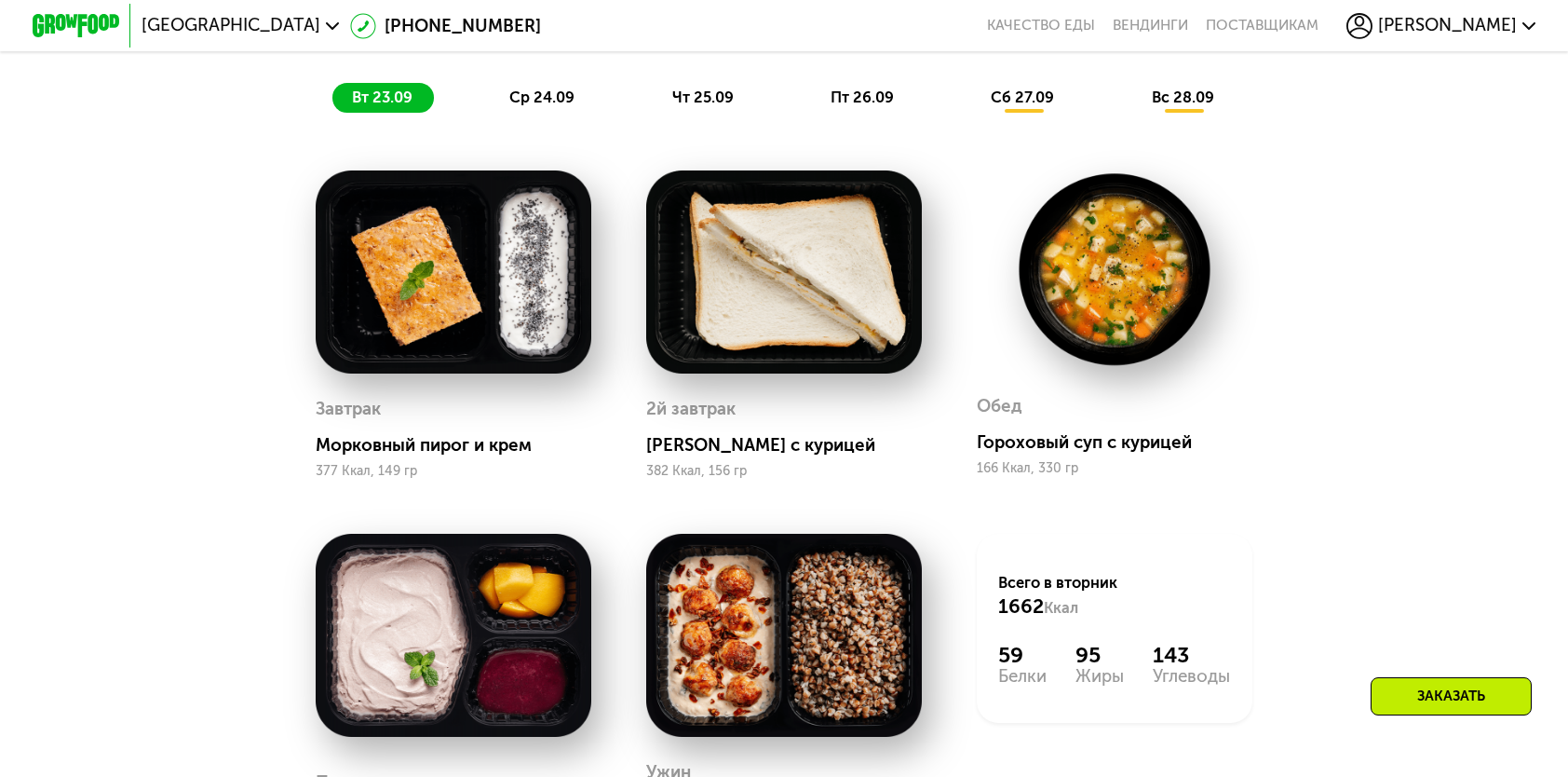
scroll to position [1475, 0]
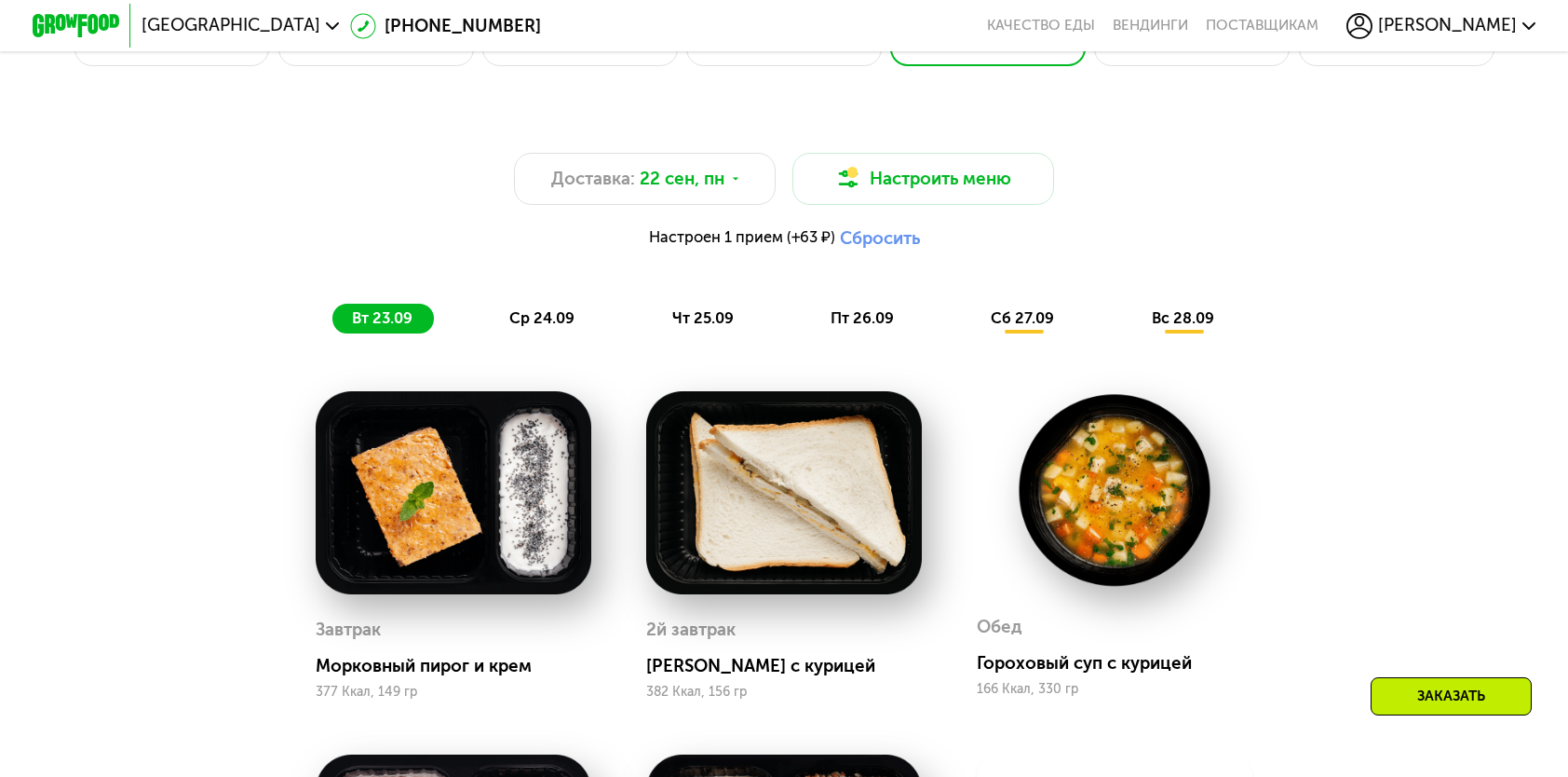
click at [1039, 327] on span "сб 27.09" at bounding box center [1022, 318] width 63 height 18
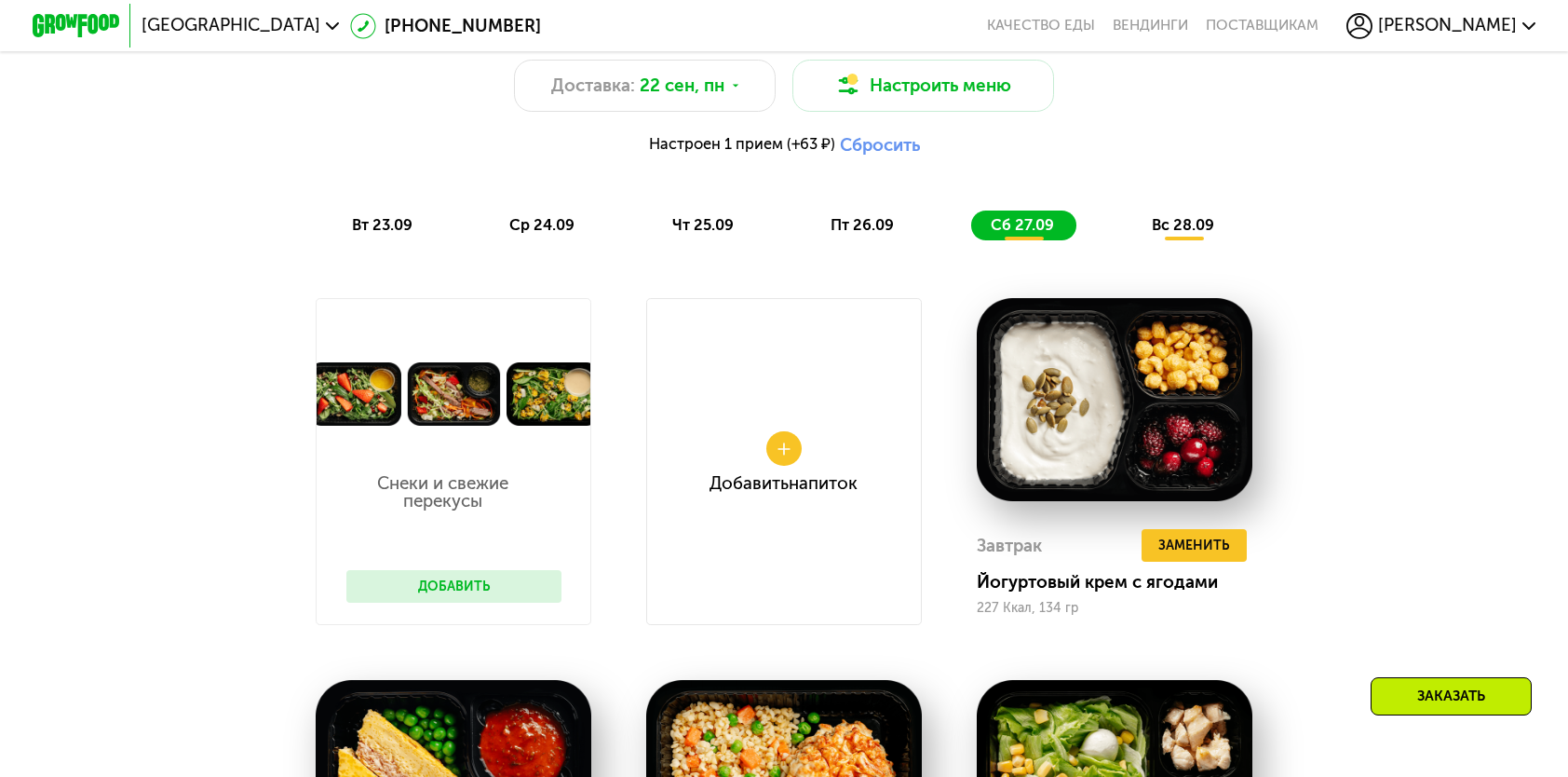
scroll to position [1102, 0]
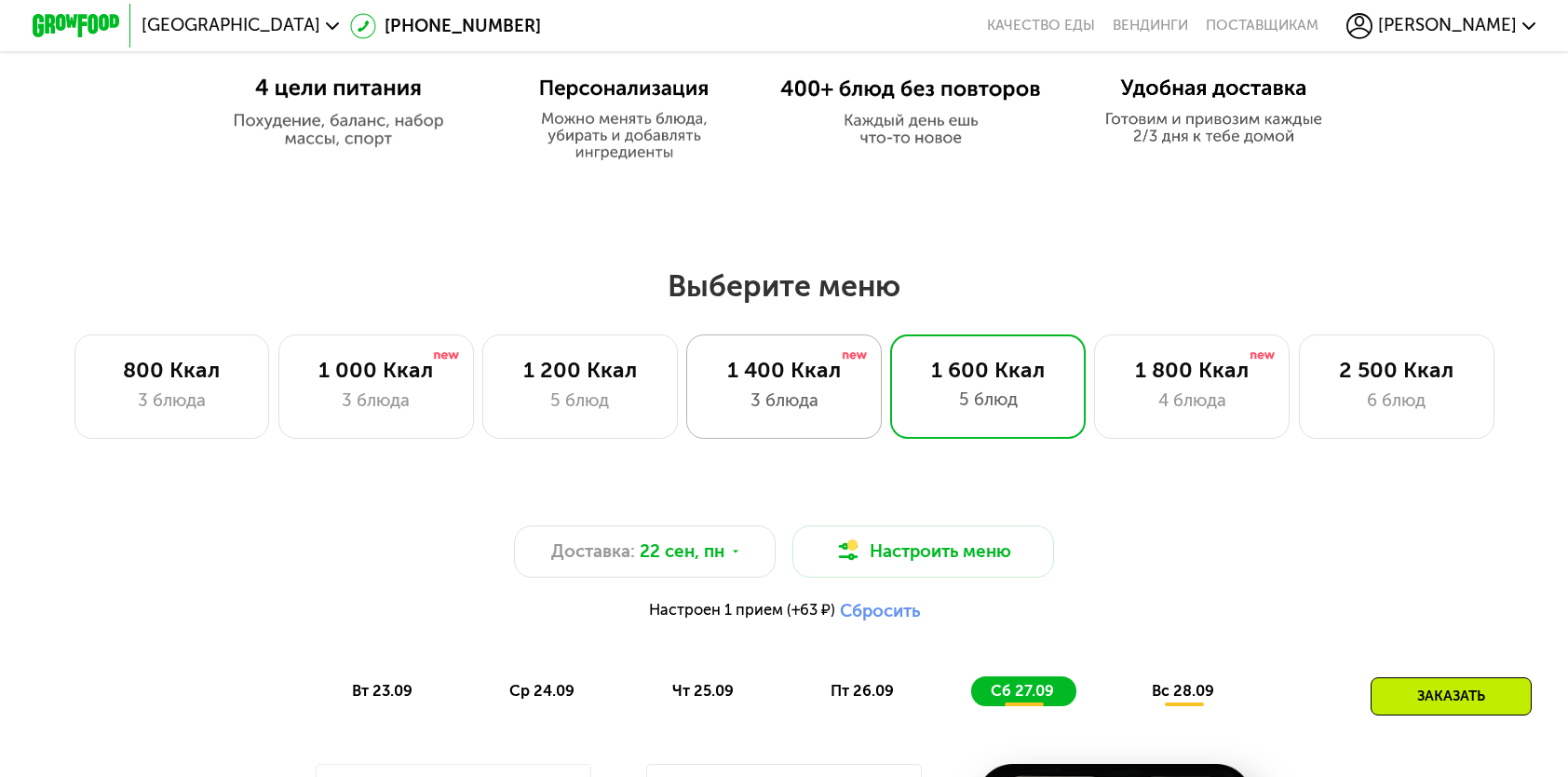
click at [769, 391] on div "1 400 Ккал 3 блюда" at bounding box center [784, 386] width 195 height 104
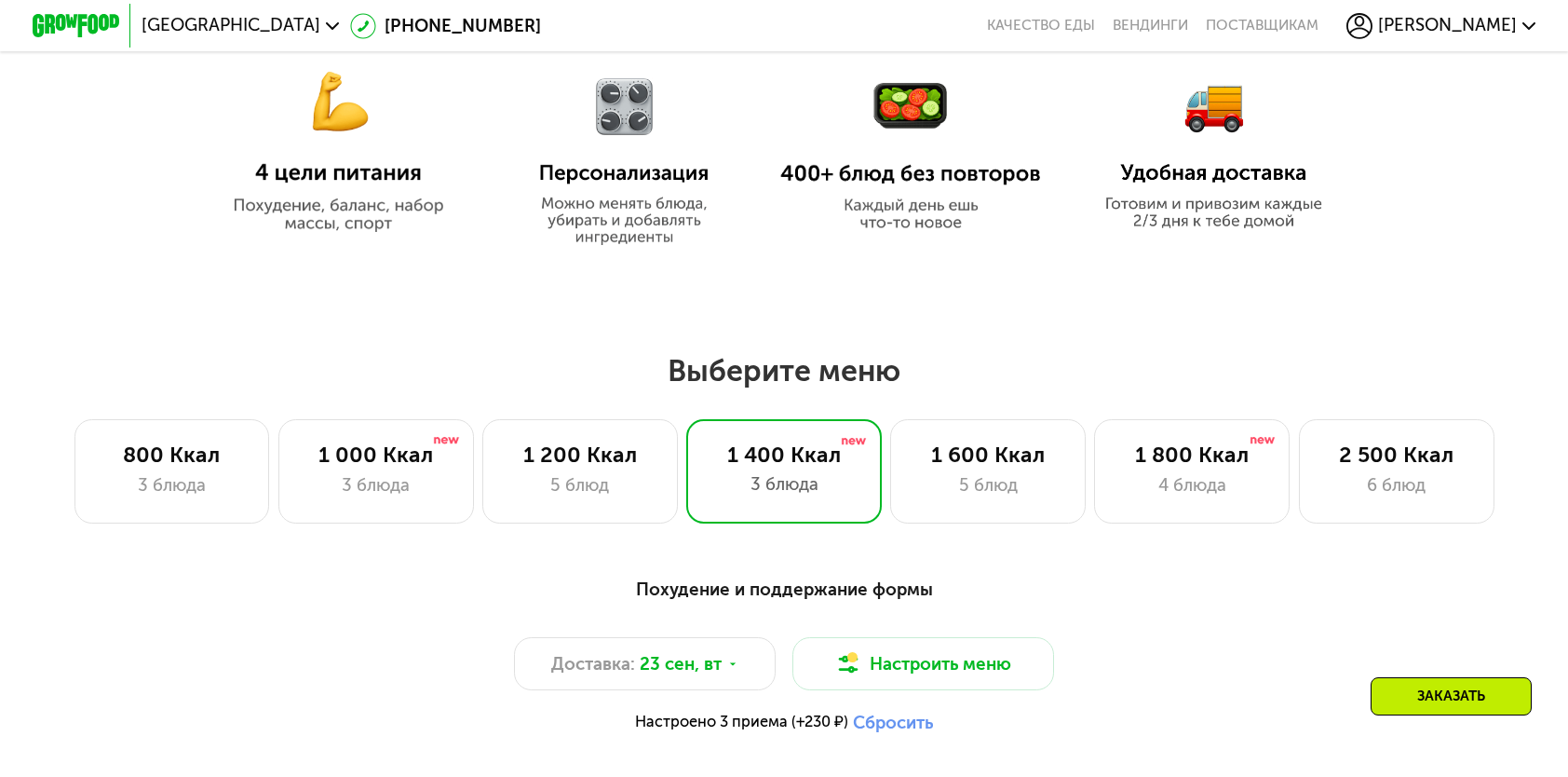
scroll to position [1008, 0]
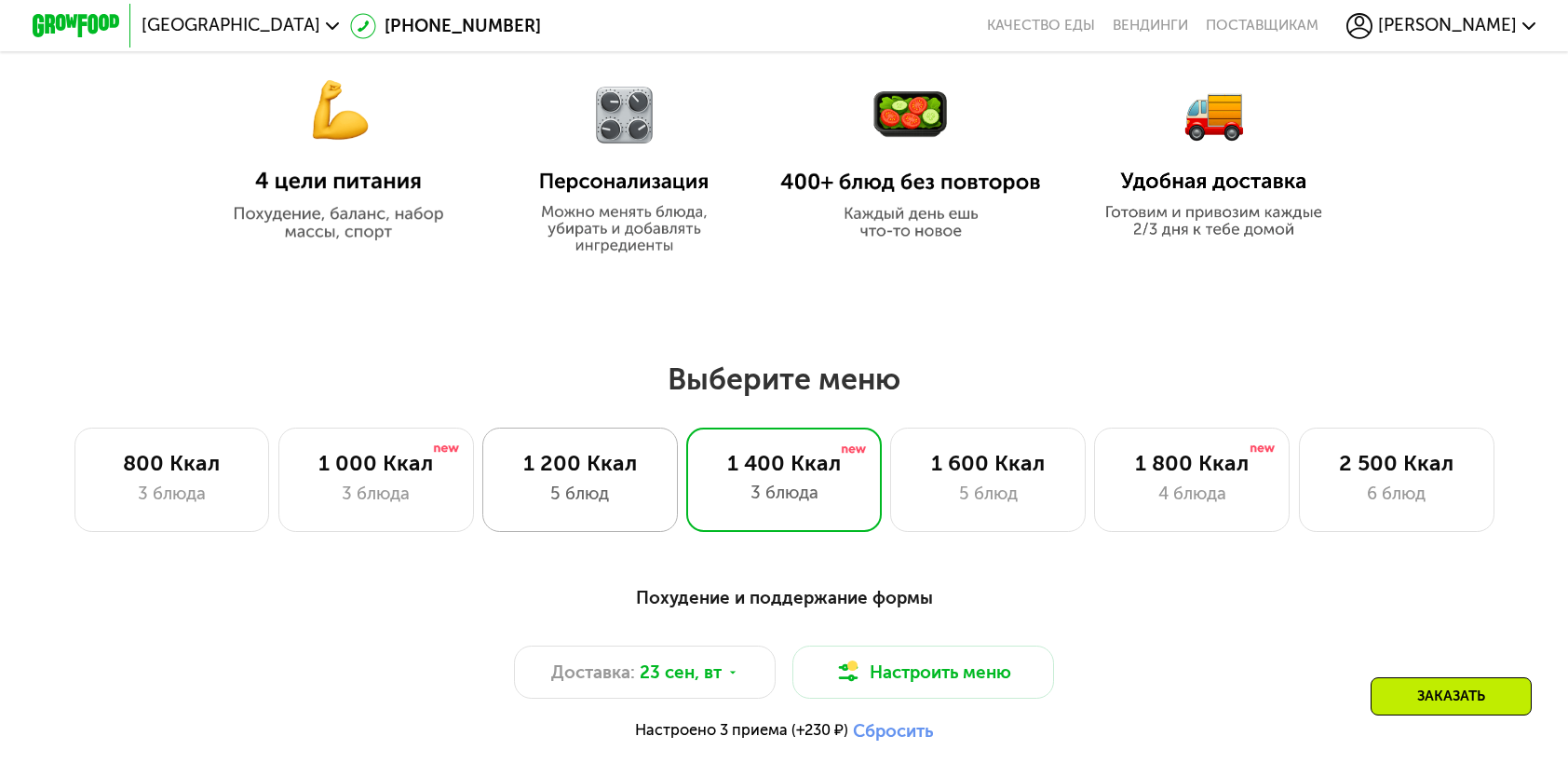
click at [613, 495] on div "5 блюд" at bounding box center [580, 494] width 150 height 26
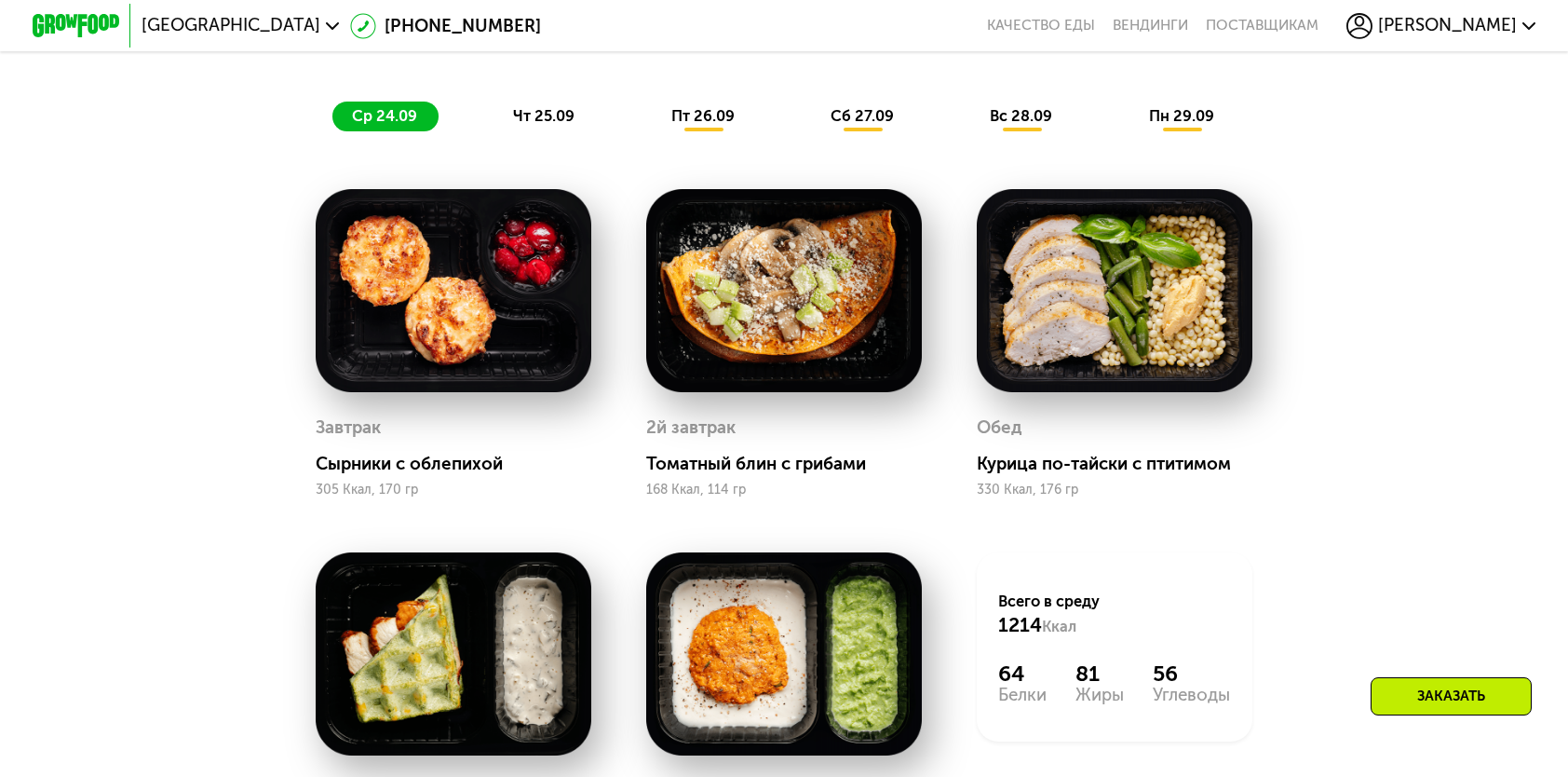
scroll to position [1567, 0]
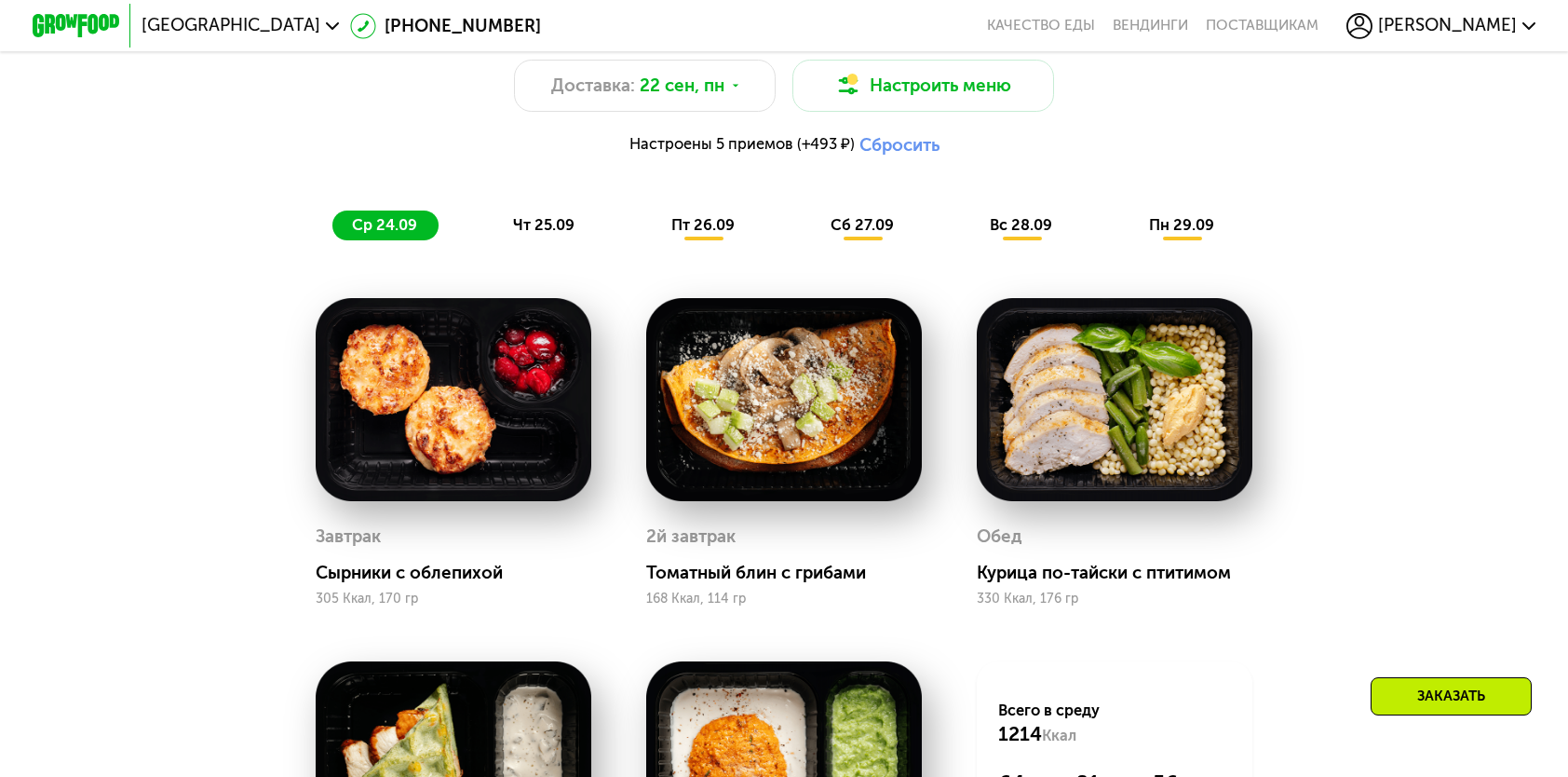
click at [687, 230] on span "пт 26.09" at bounding box center [702, 225] width 63 height 18
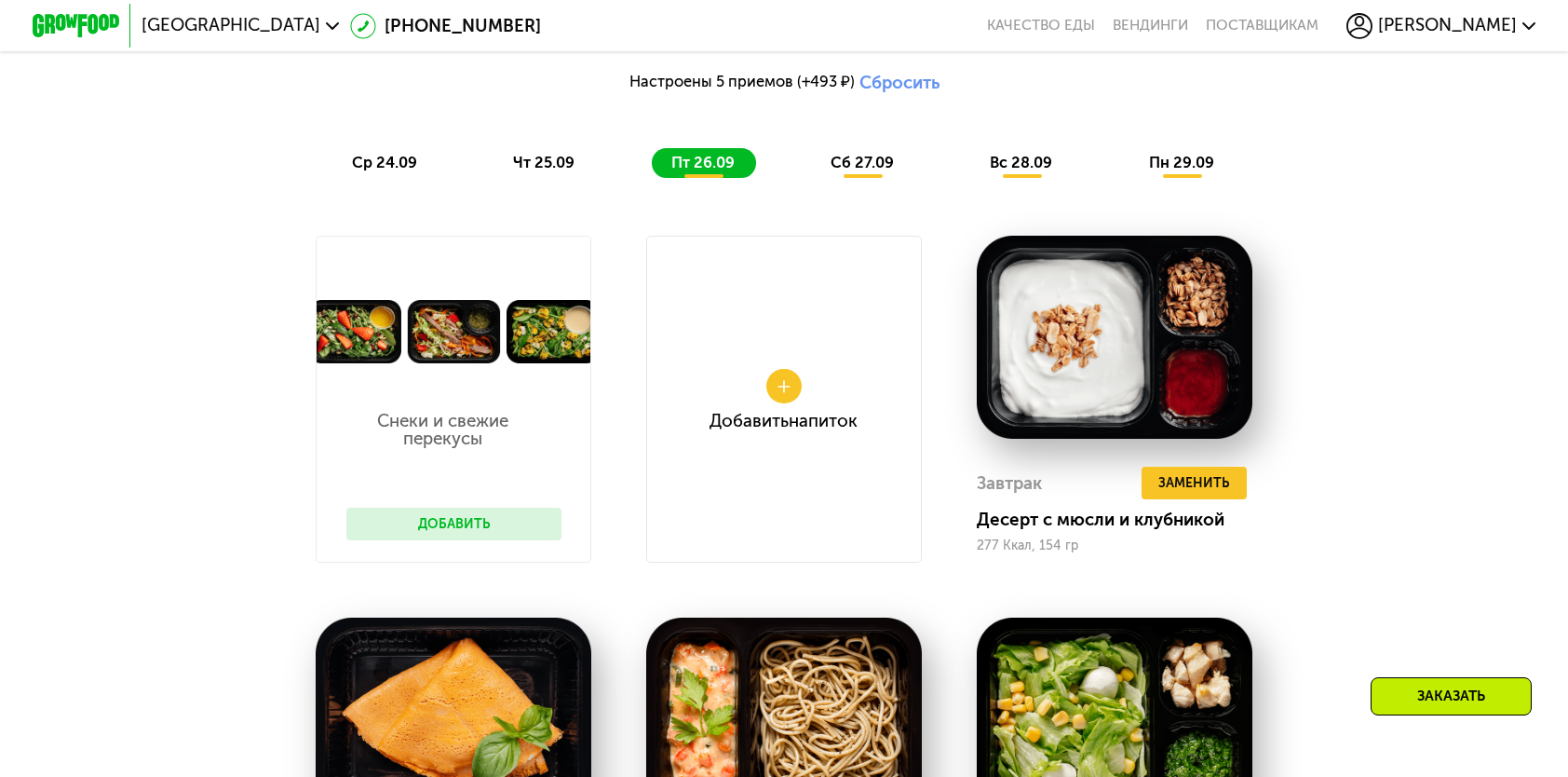
scroll to position [1661, 0]
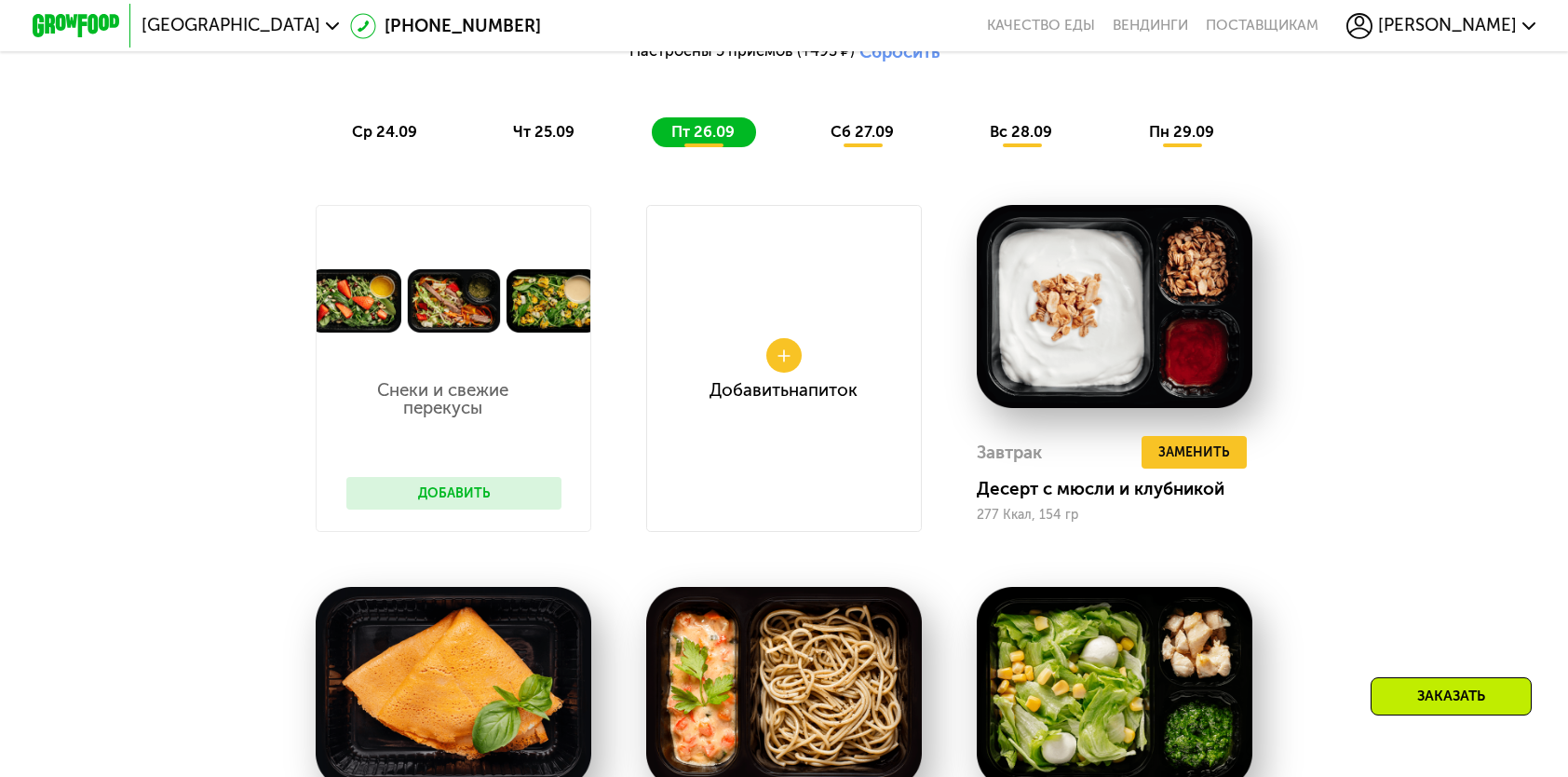
click at [452, 490] on div "Снеки и свежие перекусы Добавить" at bounding box center [453, 431] width 259 height 198
click at [452, 494] on button "Добавить" at bounding box center [454, 493] width 215 height 33
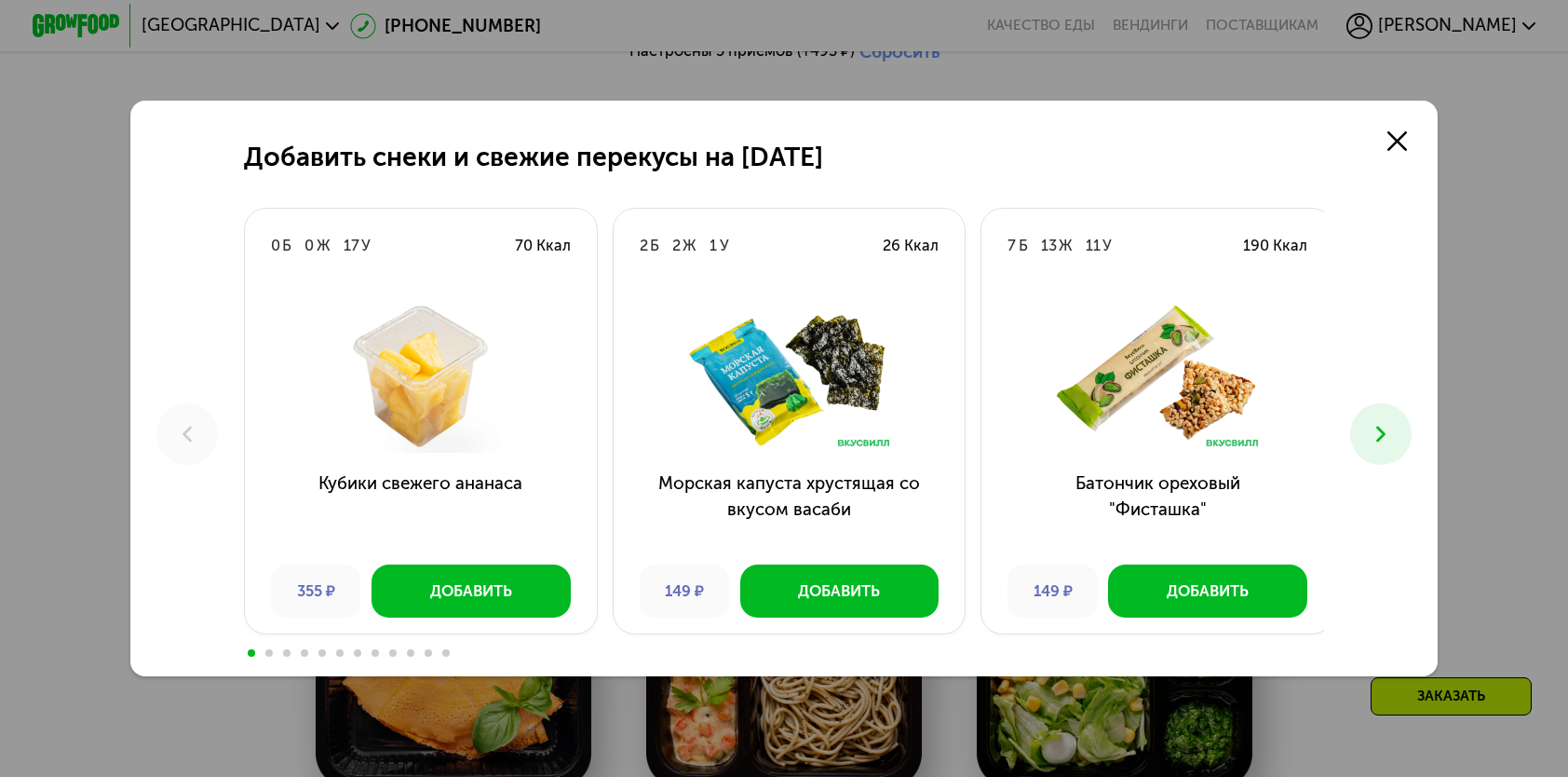
click at [1369, 425] on button at bounding box center [1381, 433] width 60 height 60
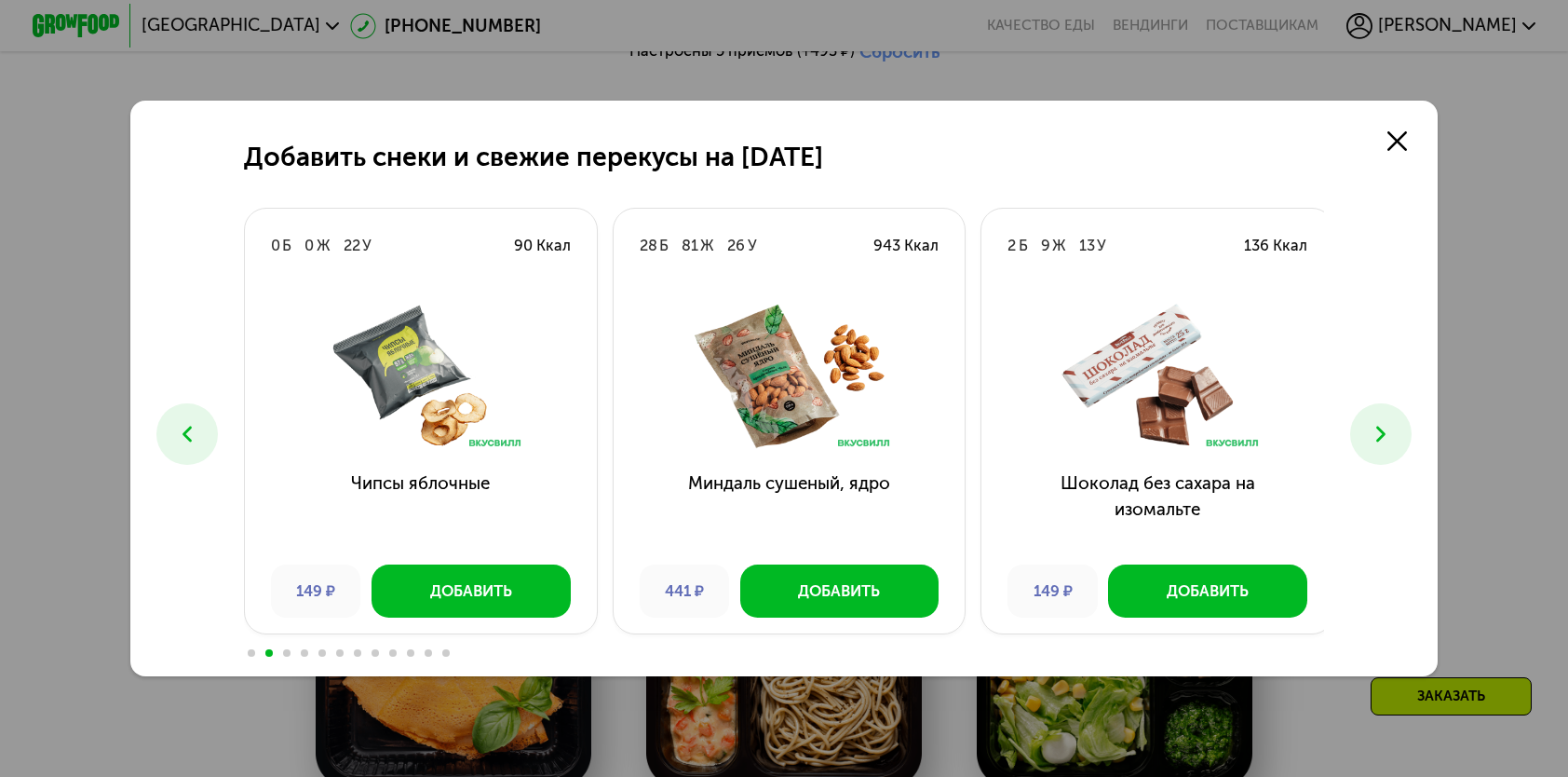
click at [1374, 442] on icon at bounding box center [1381, 434] width 26 height 26
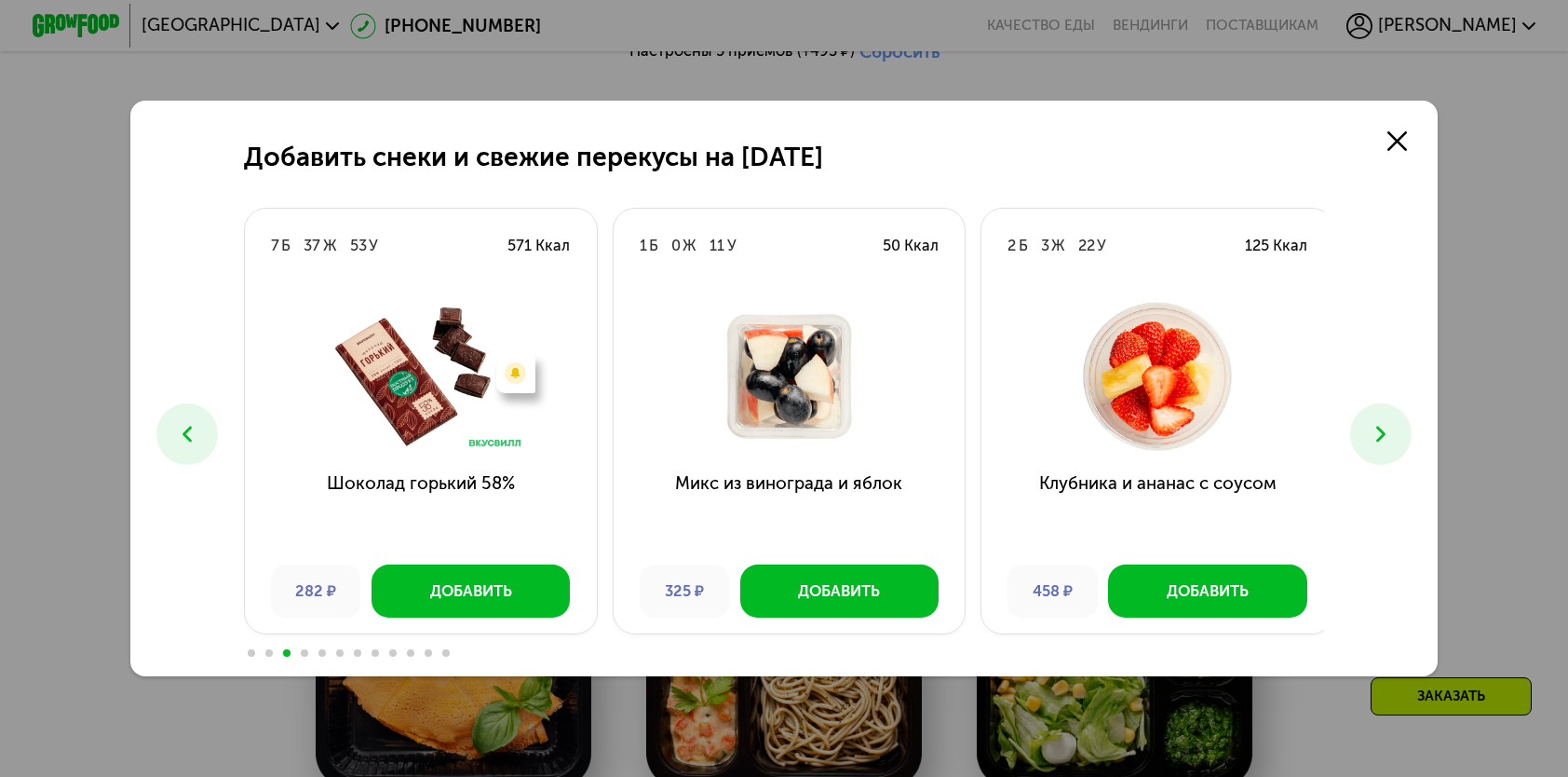
click at [1374, 441] on icon at bounding box center [1381, 434] width 26 height 26
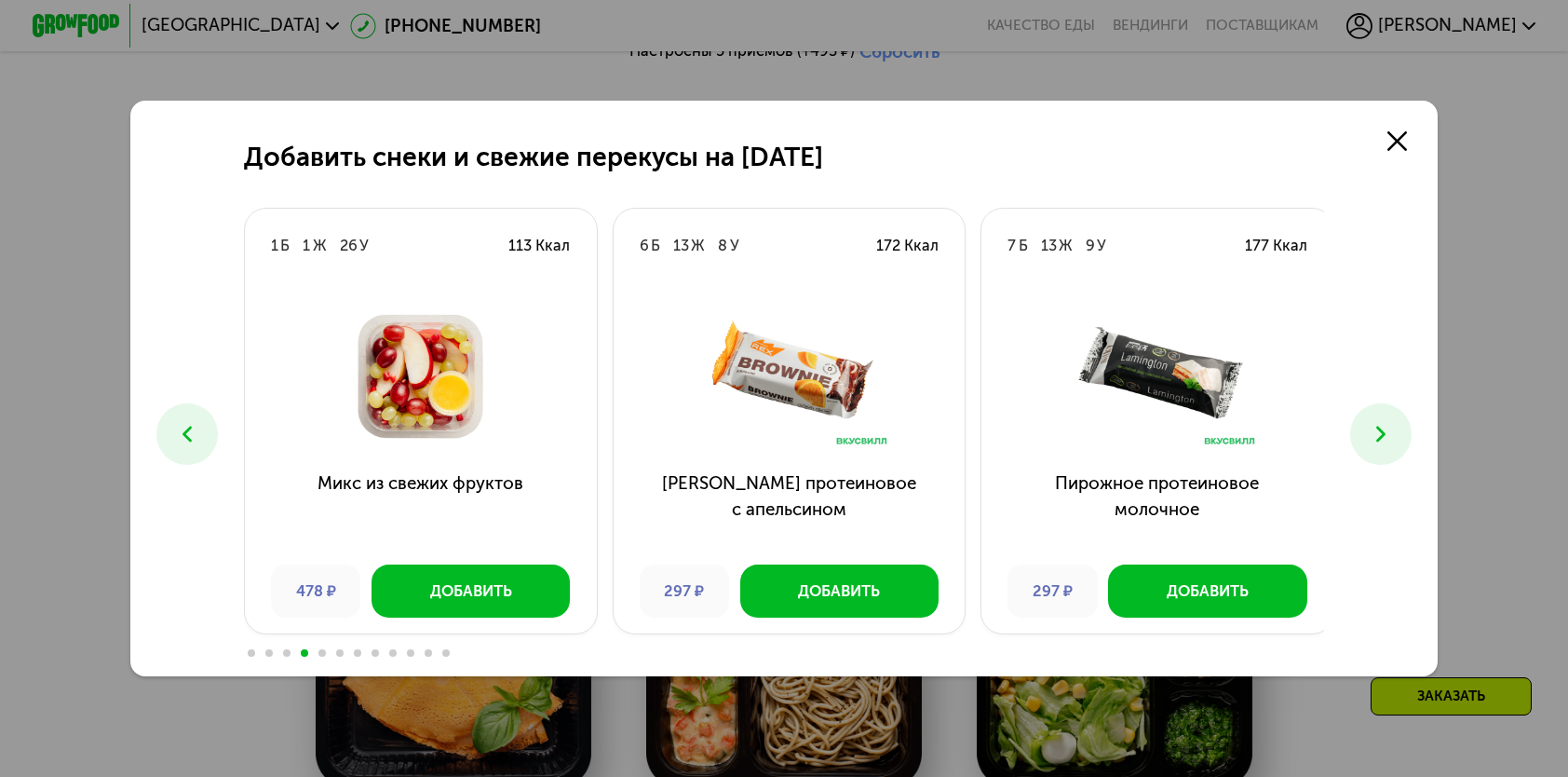
click at [1374, 441] on icon at bounding box center [1381, 434] width 26 height 26
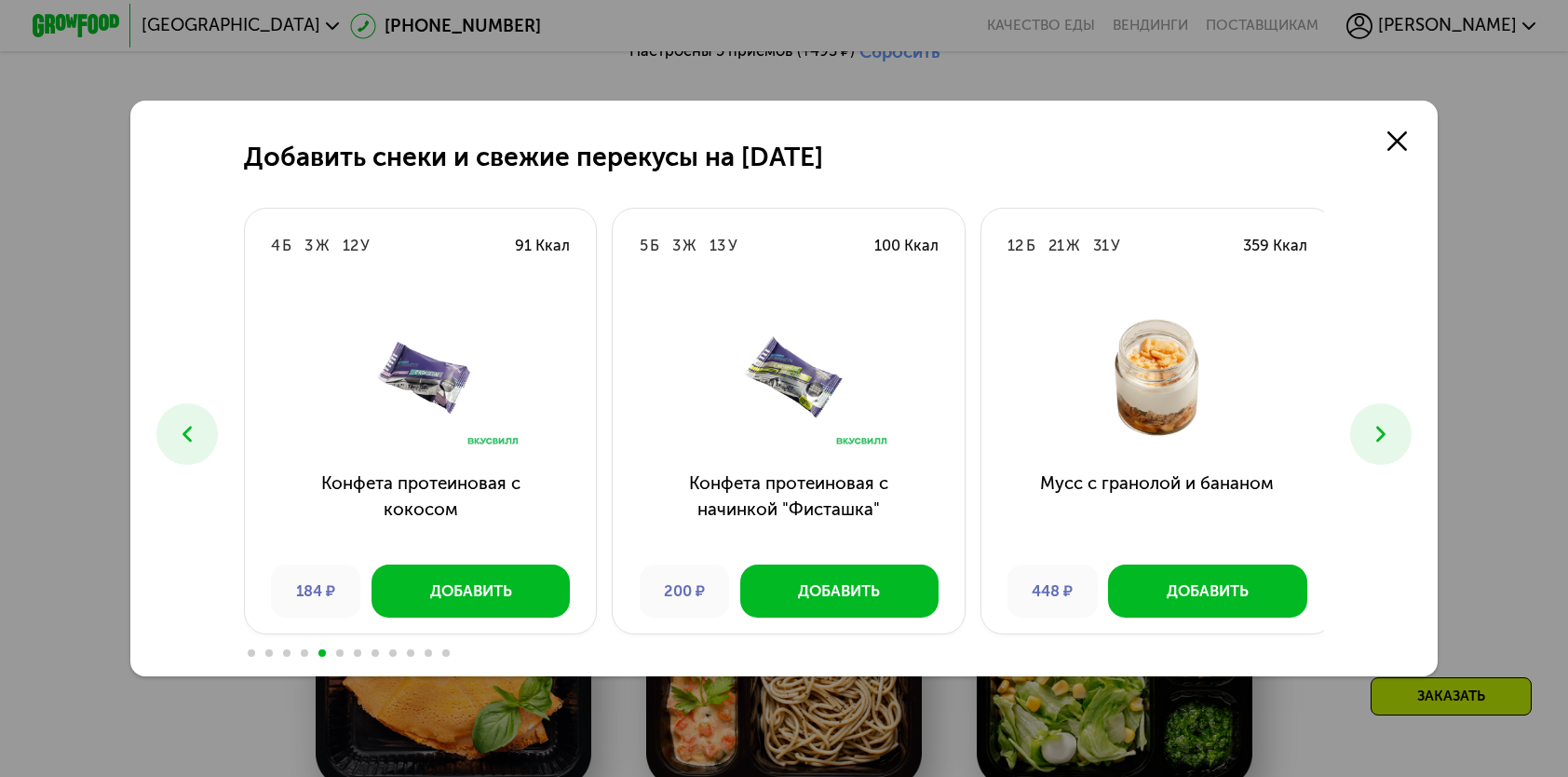
click at [1374, 440] on icon at bounding box center [1381, 434] width 26 height 26
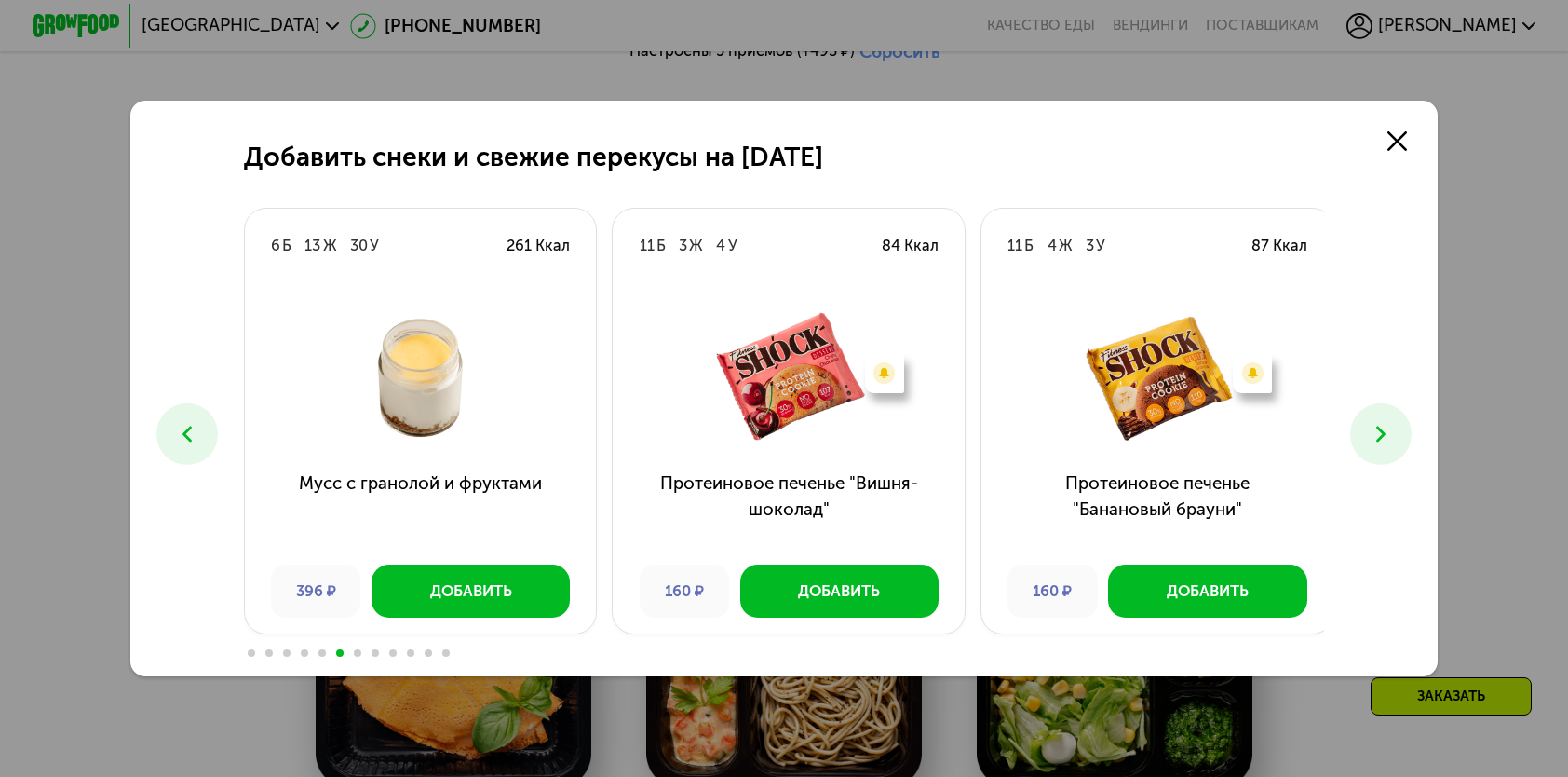
click at [1369, 435] on button at bounding box center [1381, 433] width 60 height 60
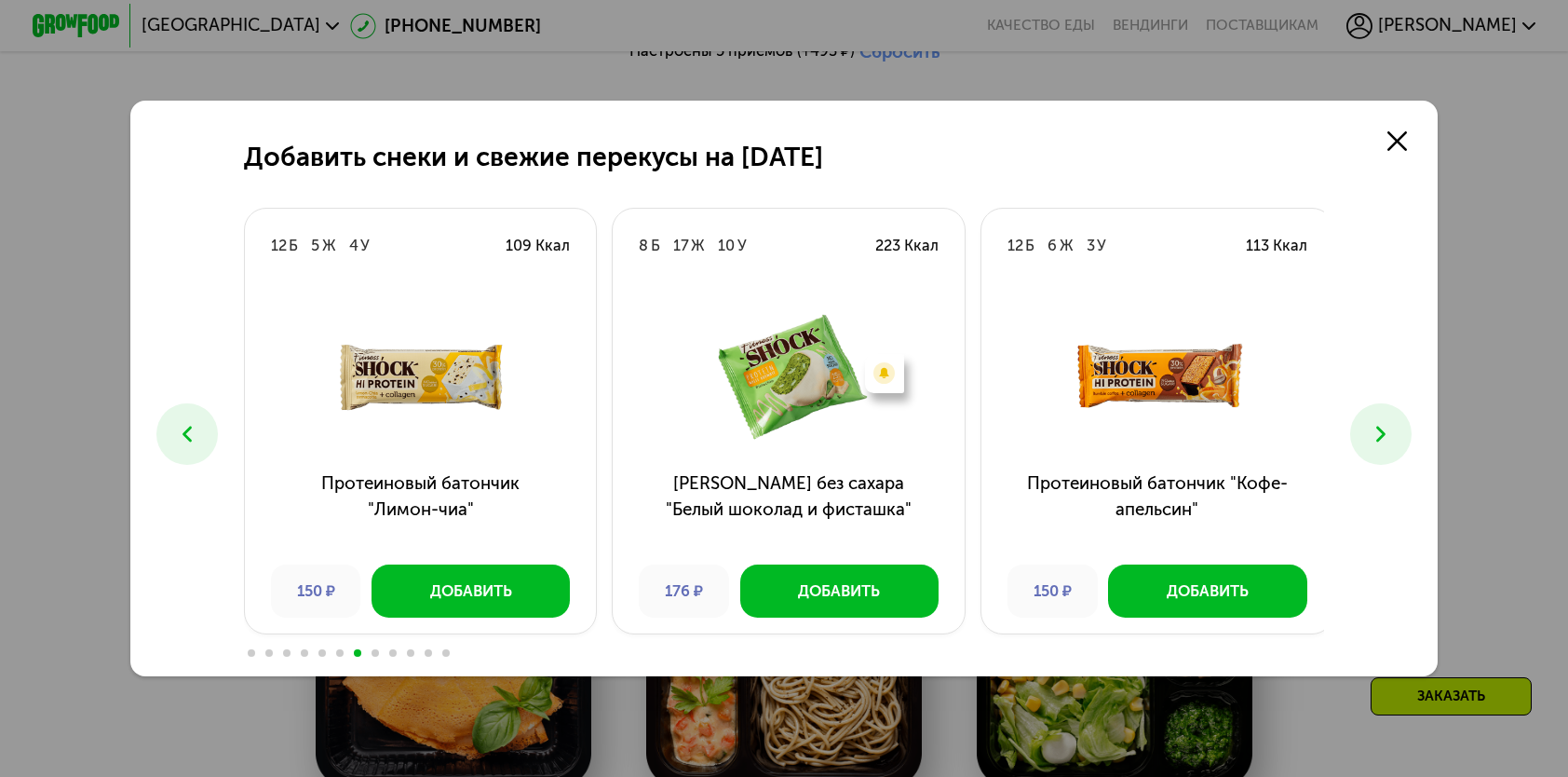
click at [1369, 435] on button at bounding box center [1381, 433] width 60 height 60
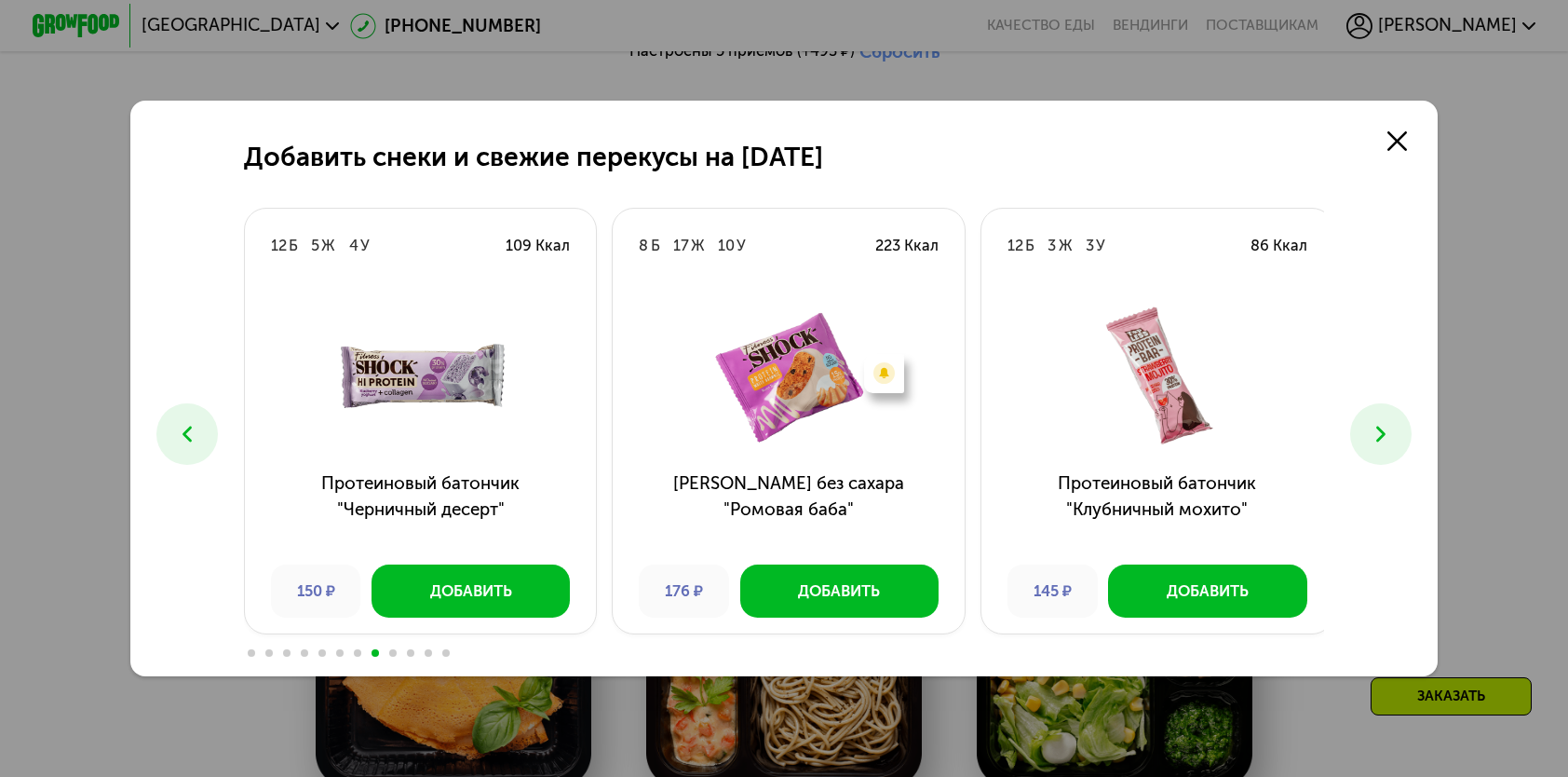
click at [1369, 435] on button at bounding box center [1381, 433] width 60 height 60
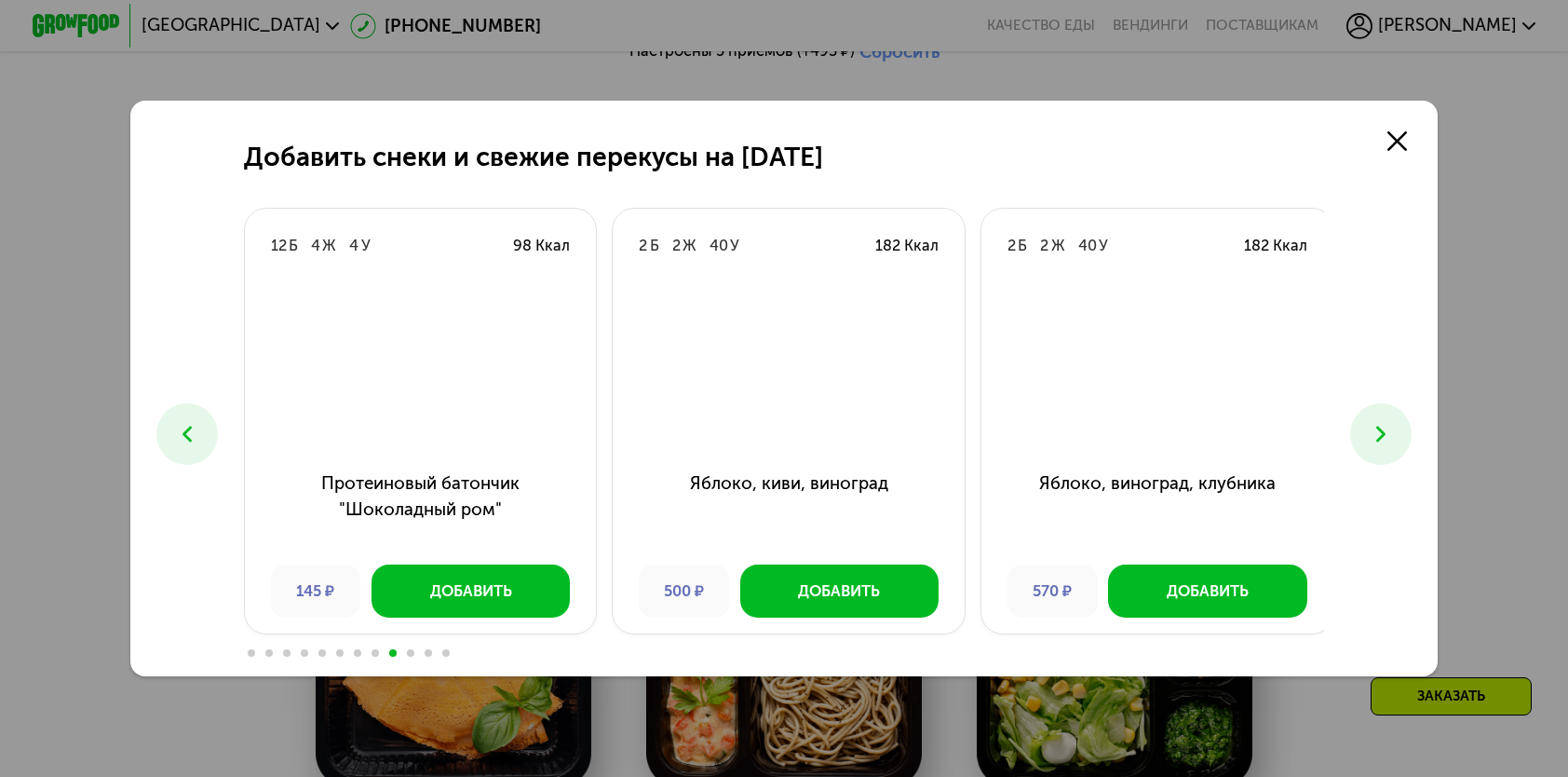
click at [1369, 435] on button at bounding box center [1381, 433] width 60 height 60
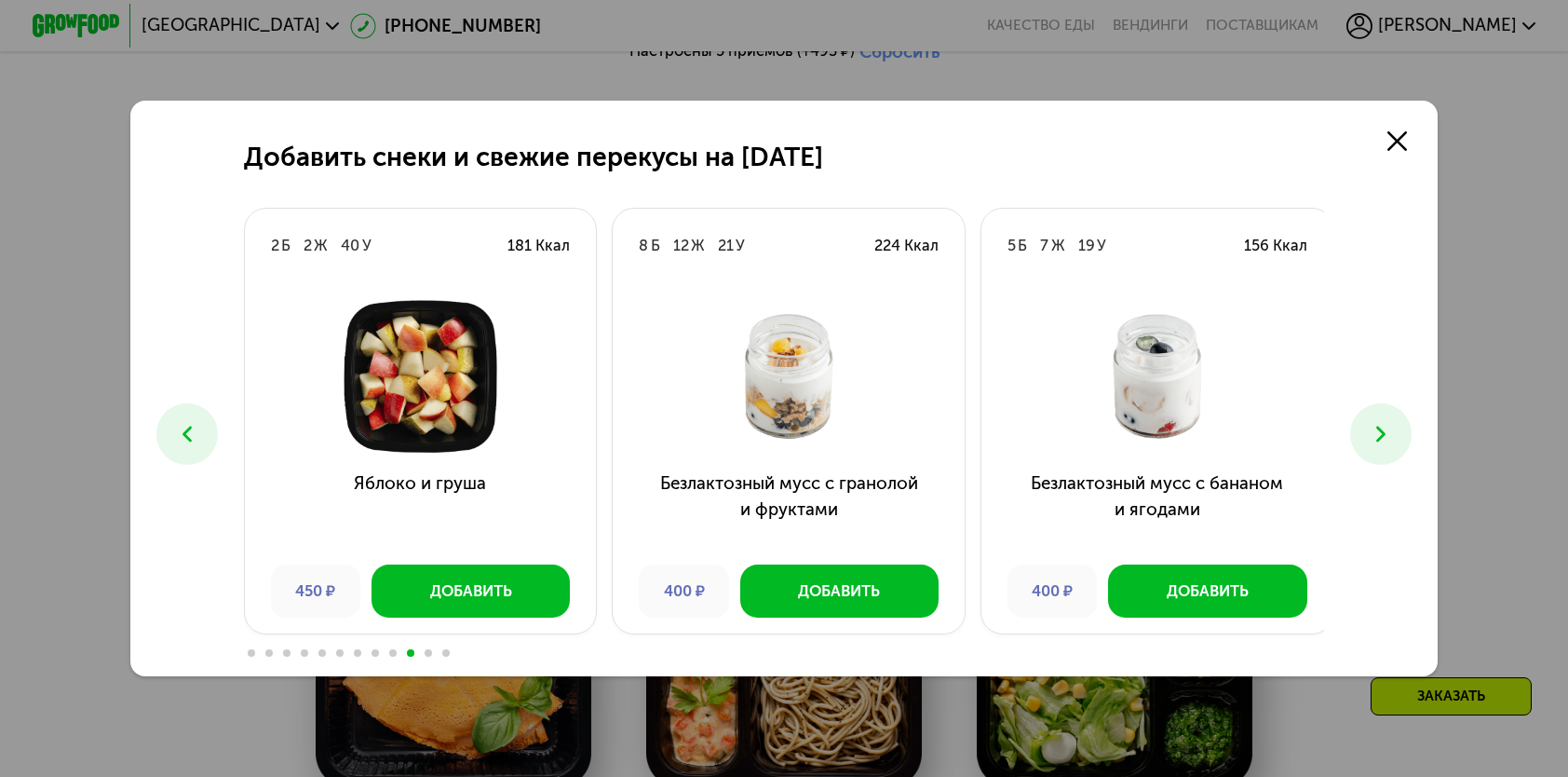
click at [1369, 435] on button at bounding box center [1381, 433] width 60 height 60
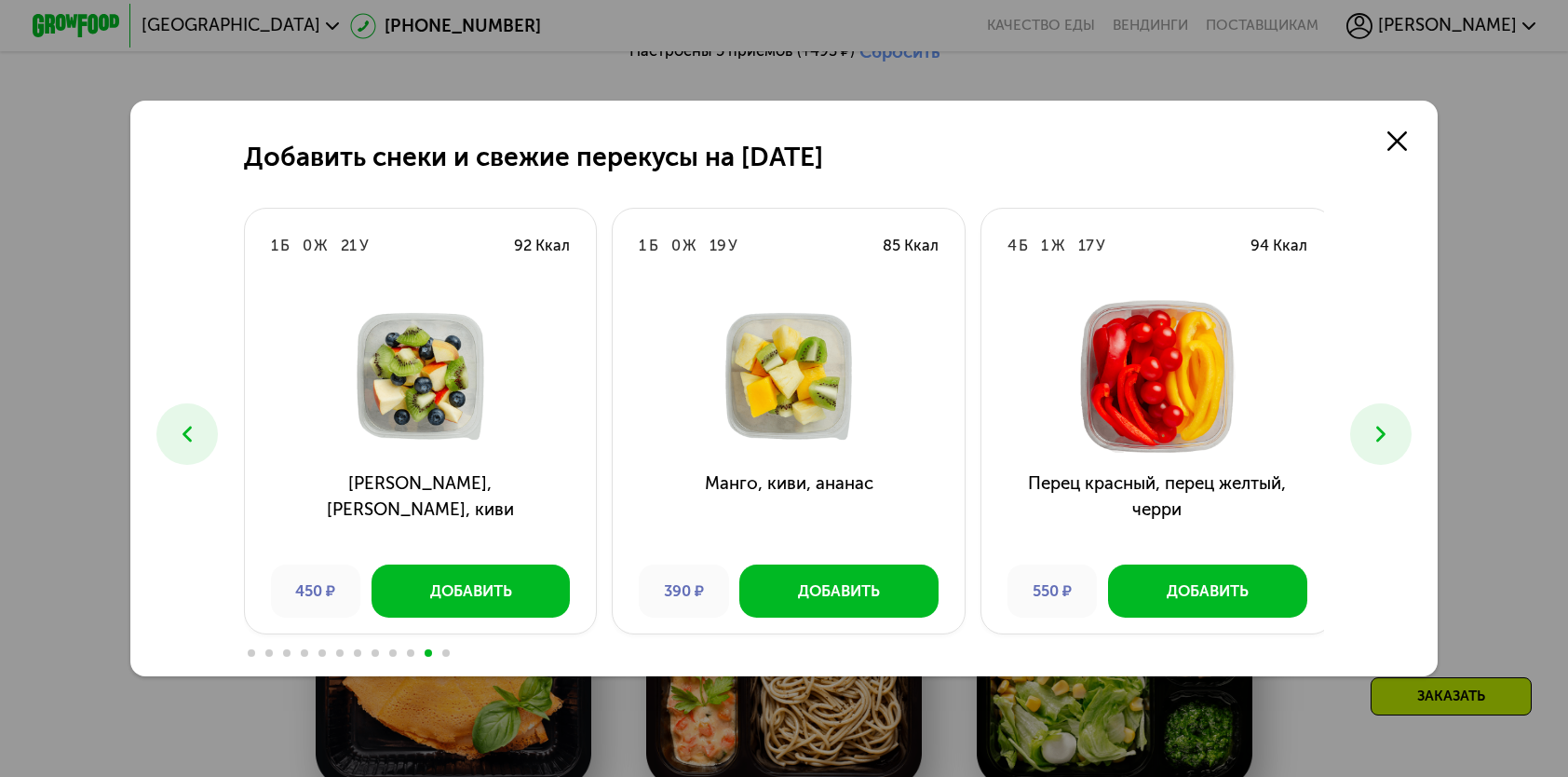
click at [1369, 435] on button at bounding box center [1381, 433] width 60 height 60
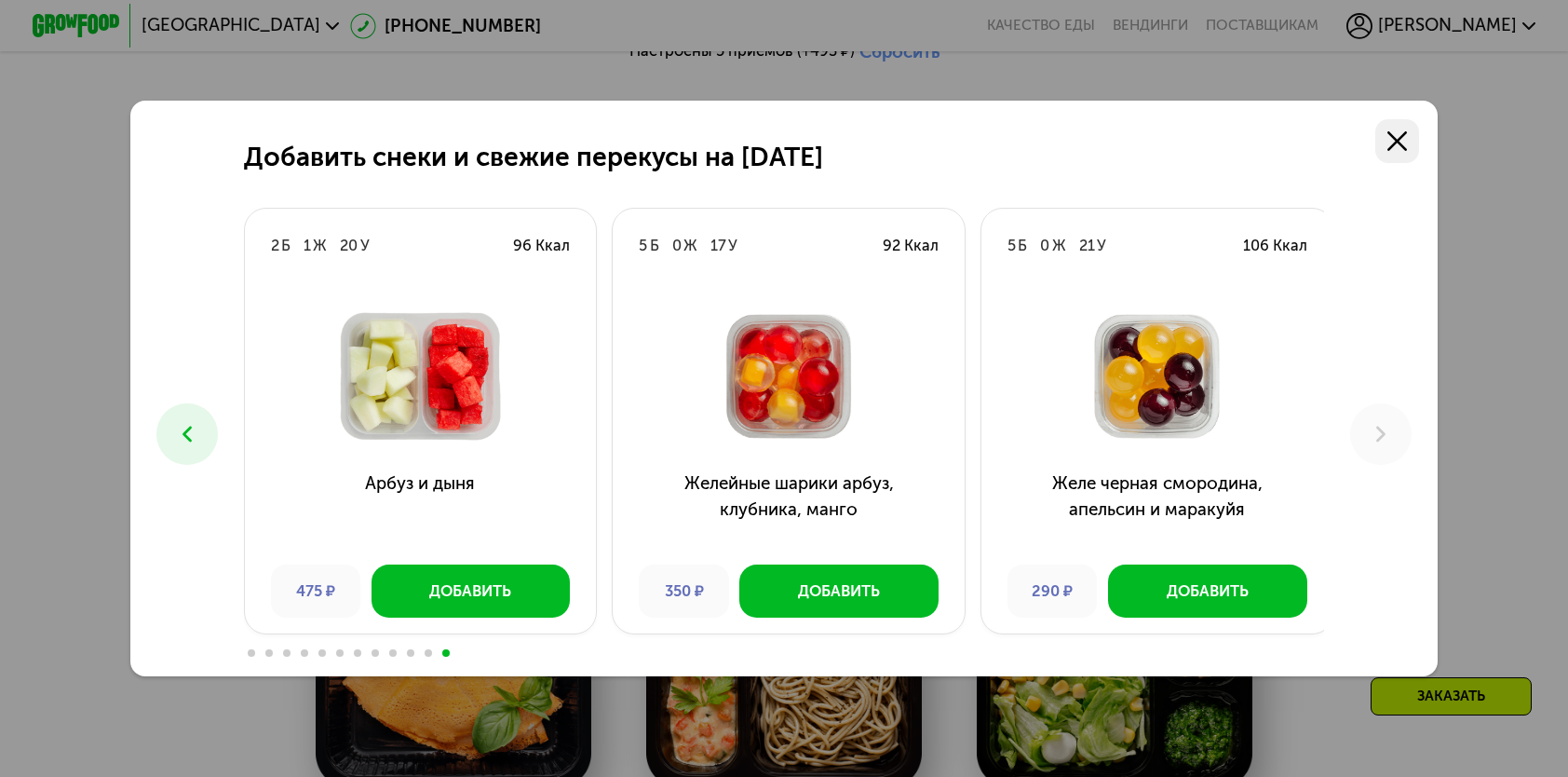
click at [1414, 144] on link at bounding box center [1397, 141] width 43 height 43
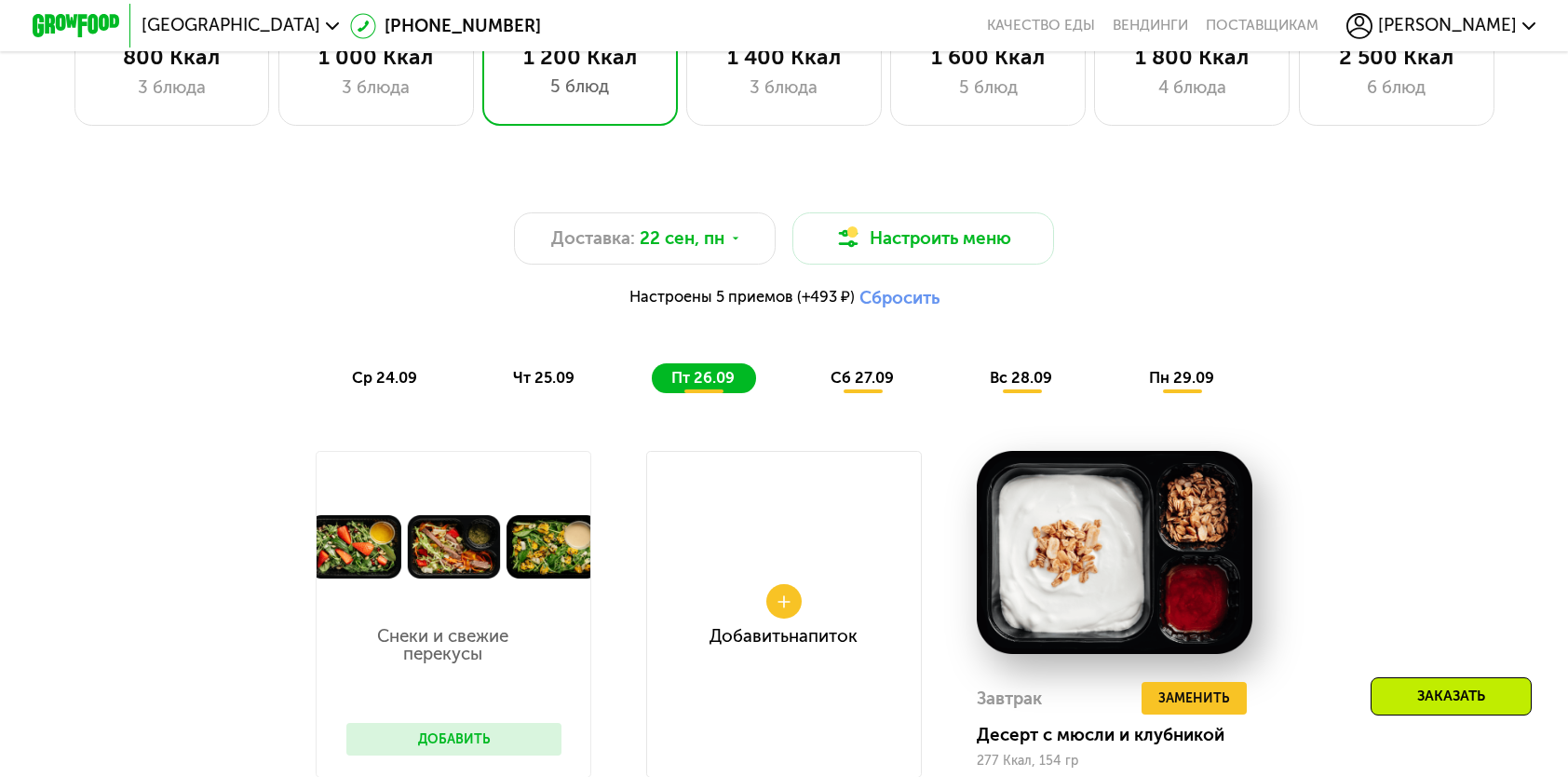
scroll to position [1381, 0]
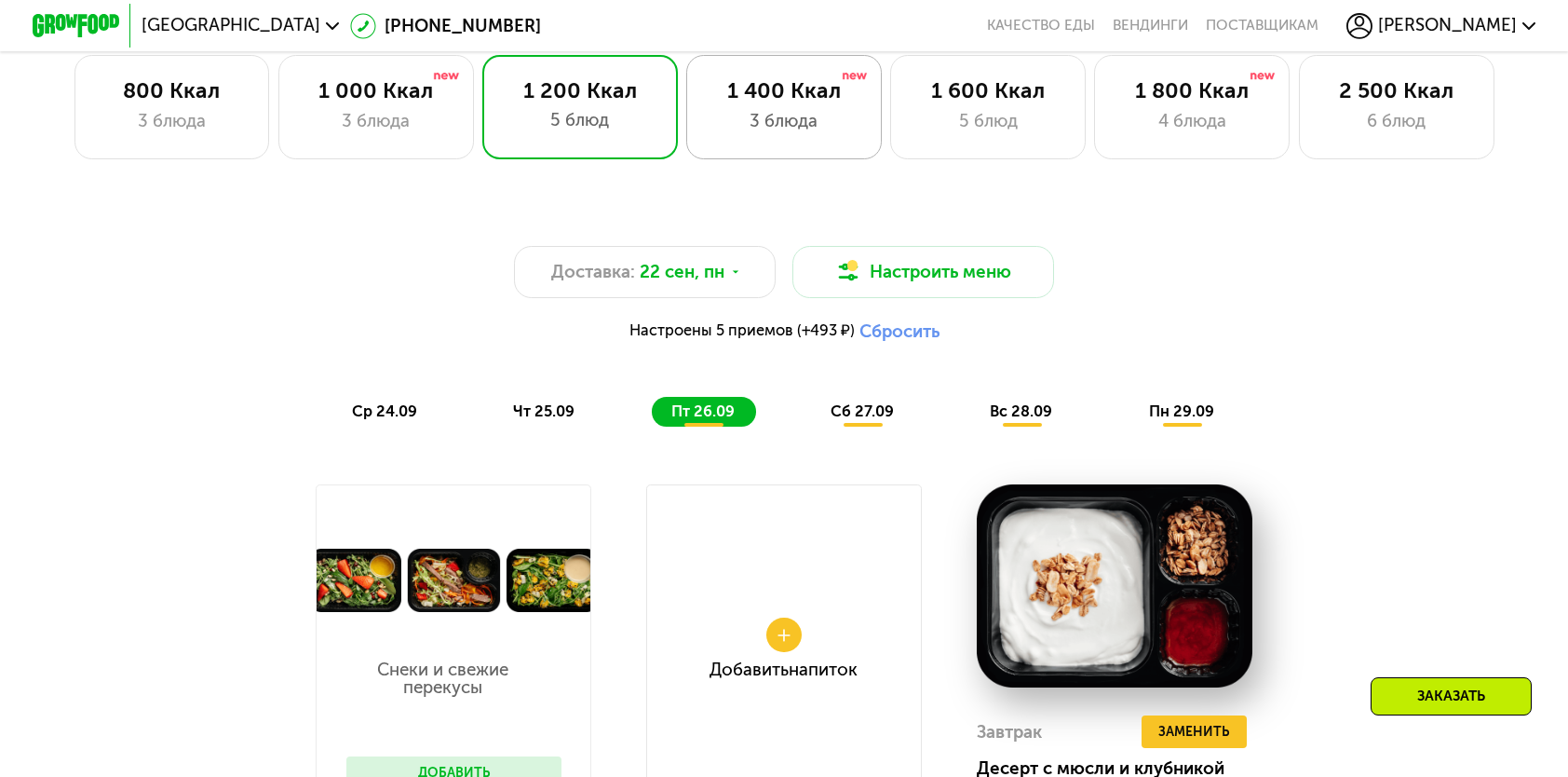
click at [732, 125] on div "3 блюда" at bounding box center [784, 121] width 150 height 26
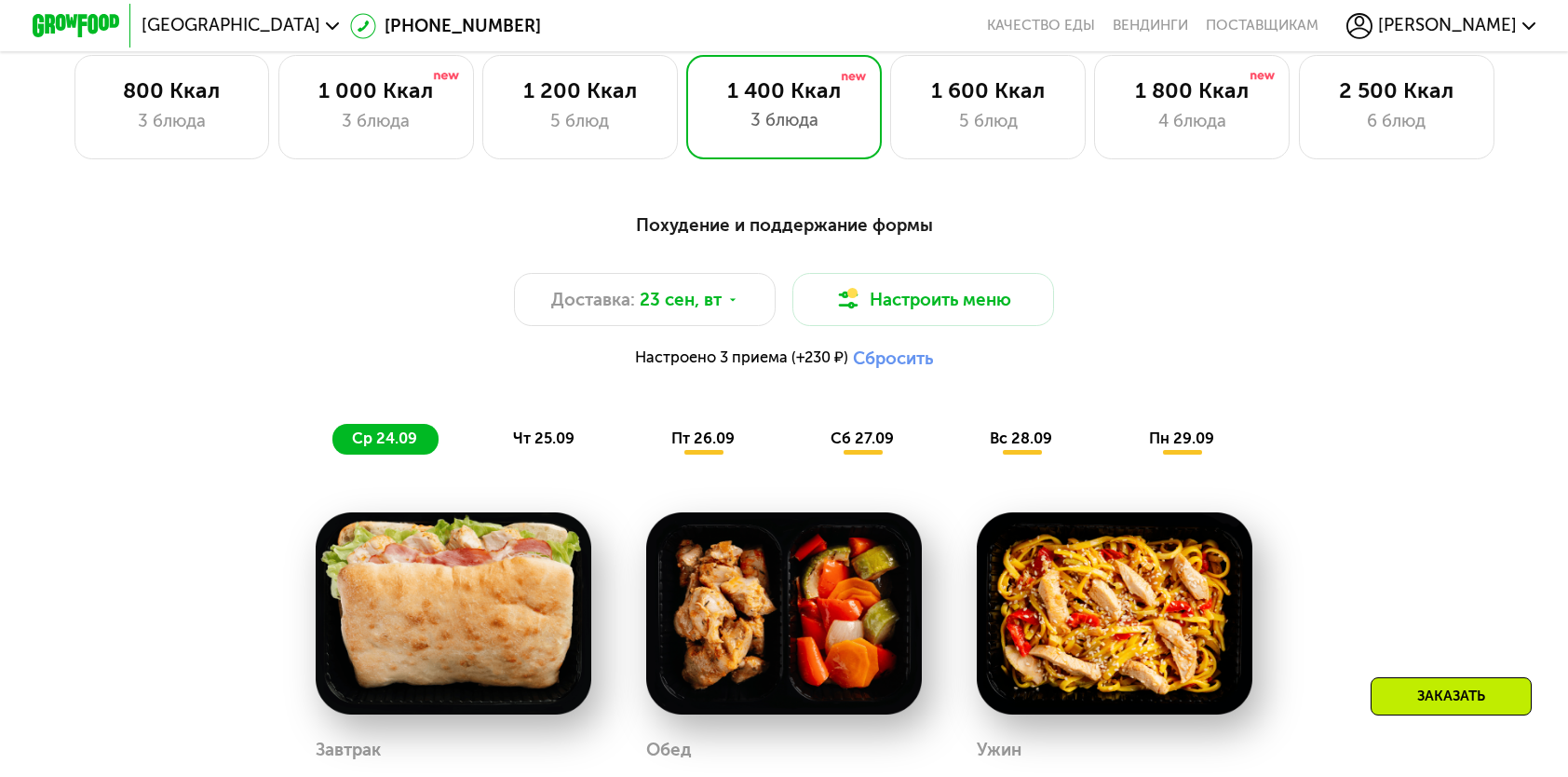
click at [702, 448] on span "пт 26.09" at bounding box center [702, 438] width 63 height 18
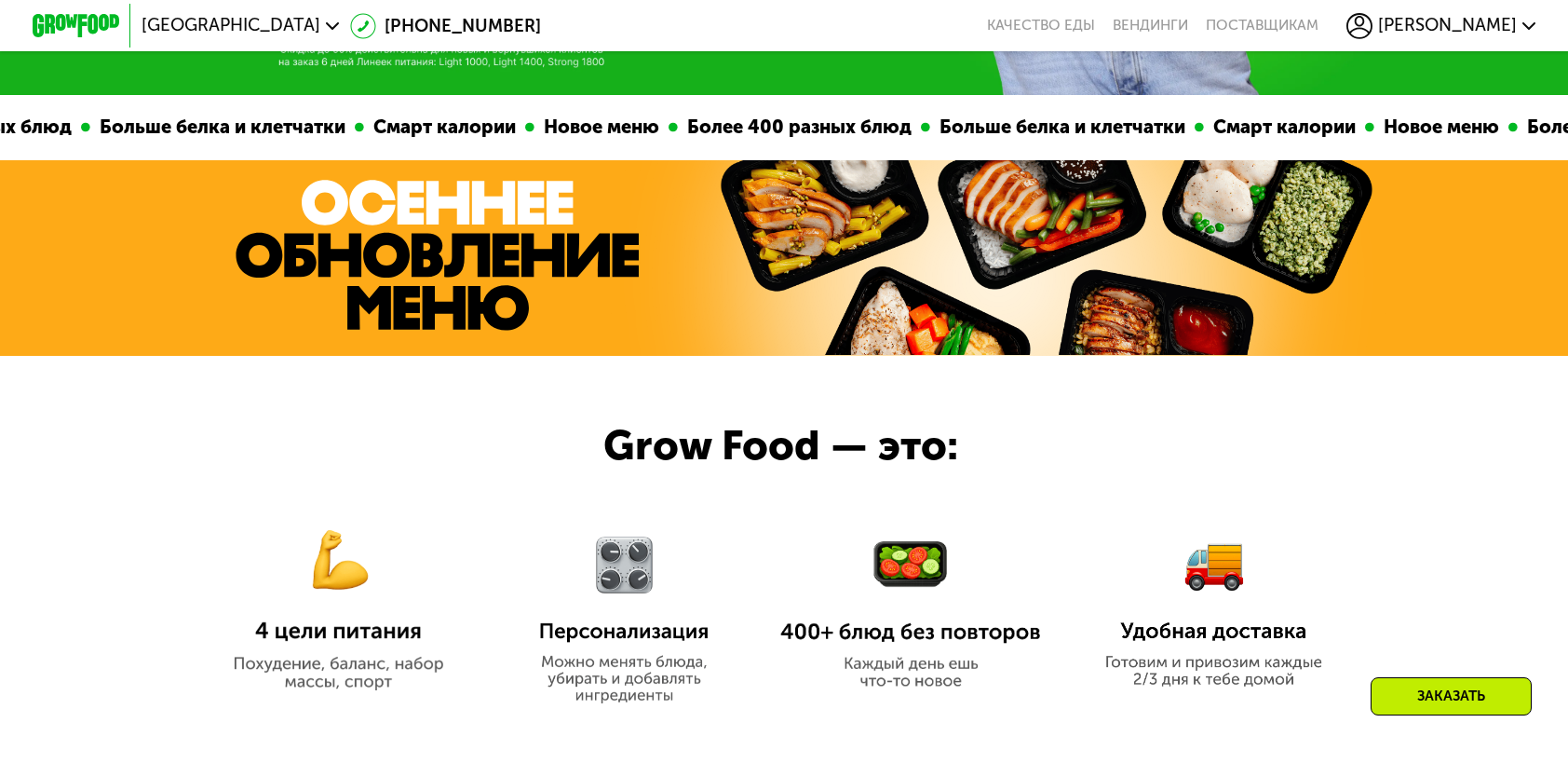
scroll to position [932, 0]
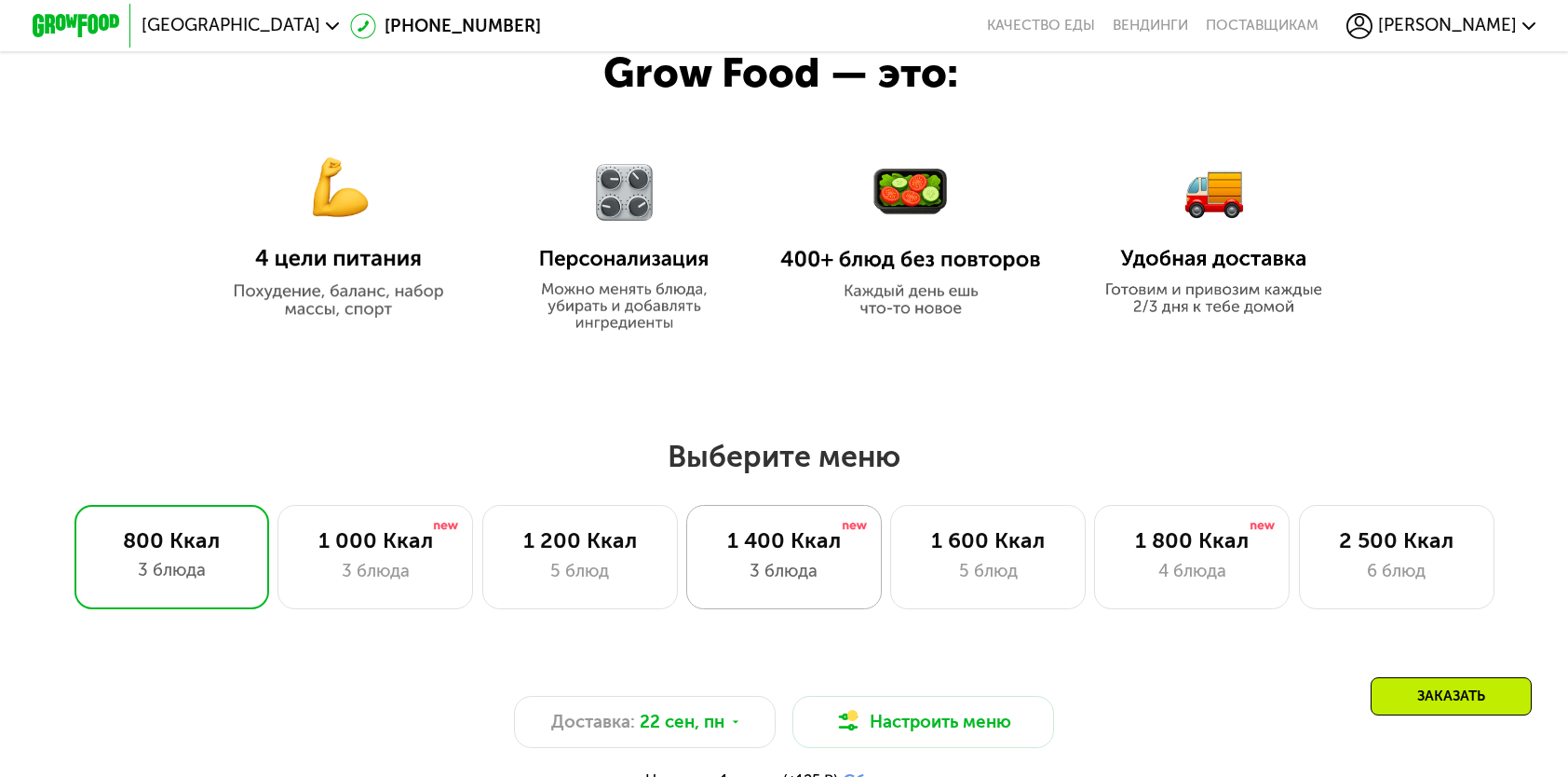
click at [769, 563] on div "1 400 Ккал 3 блюда" at bounding box center [784, 557] width 195 height 104
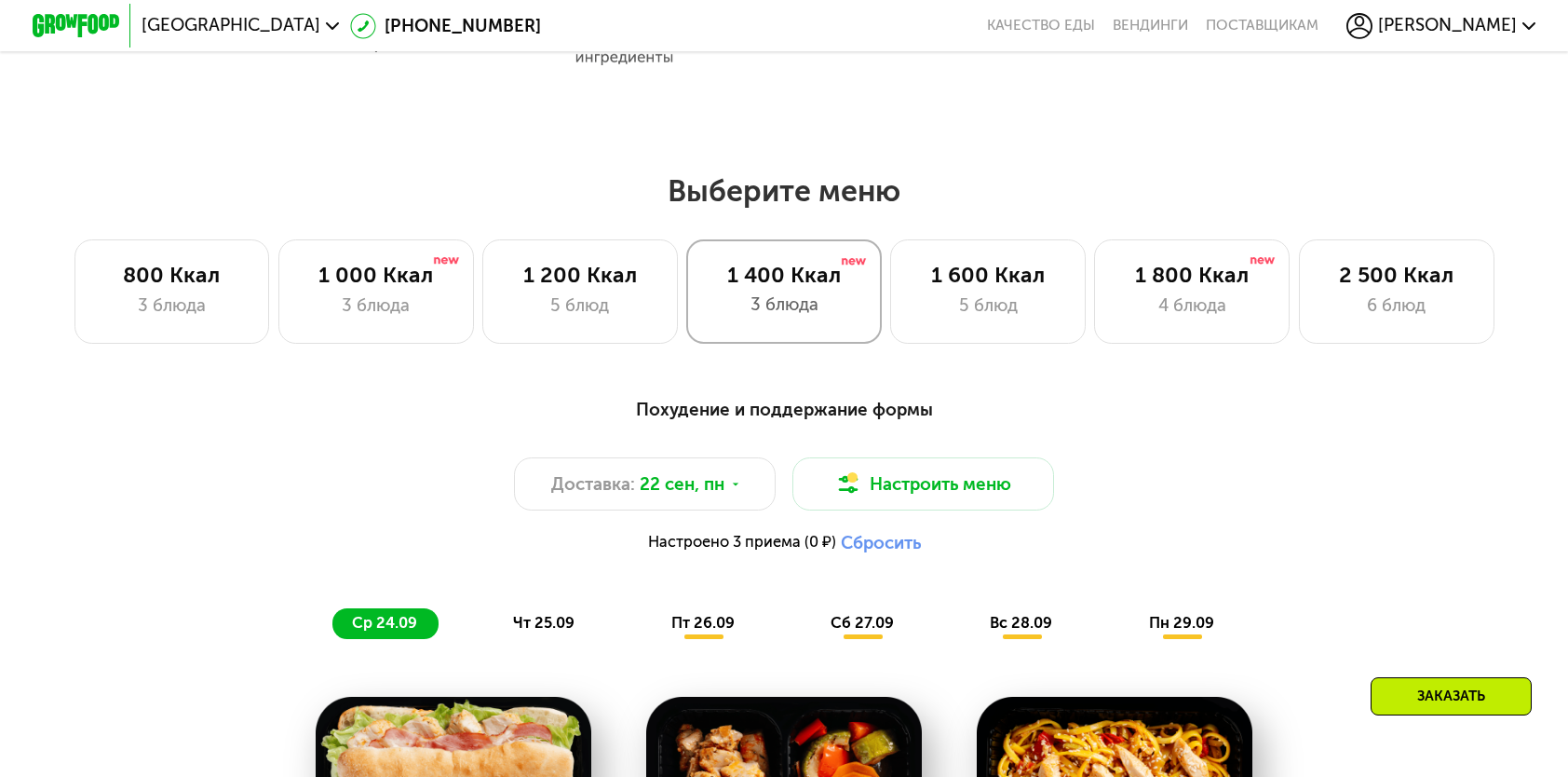
scroll to position [1304, 0]
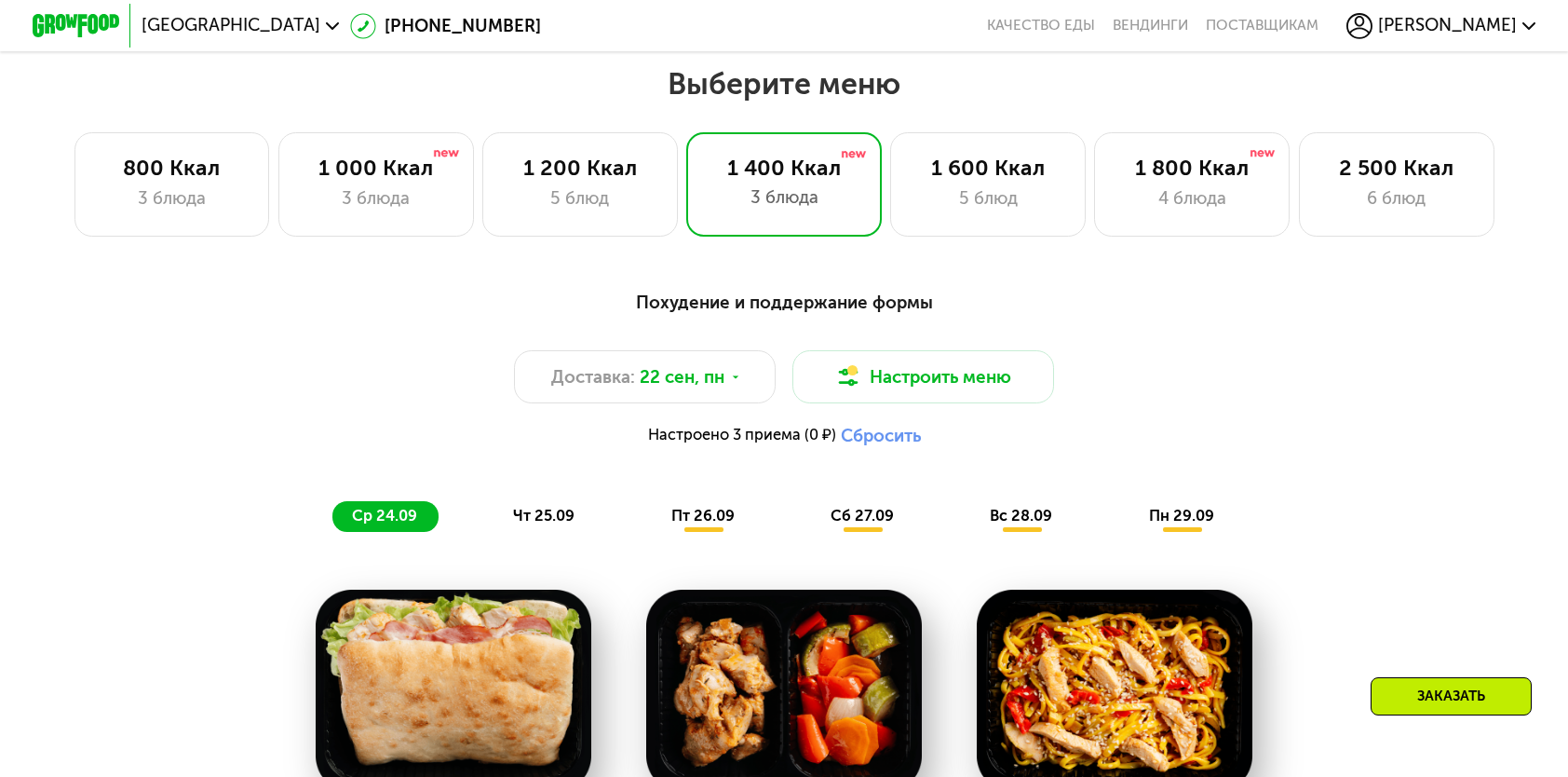
click at [693, 524] on span "пт 26.09" at bounding box center [702, 515] width 63 height 18
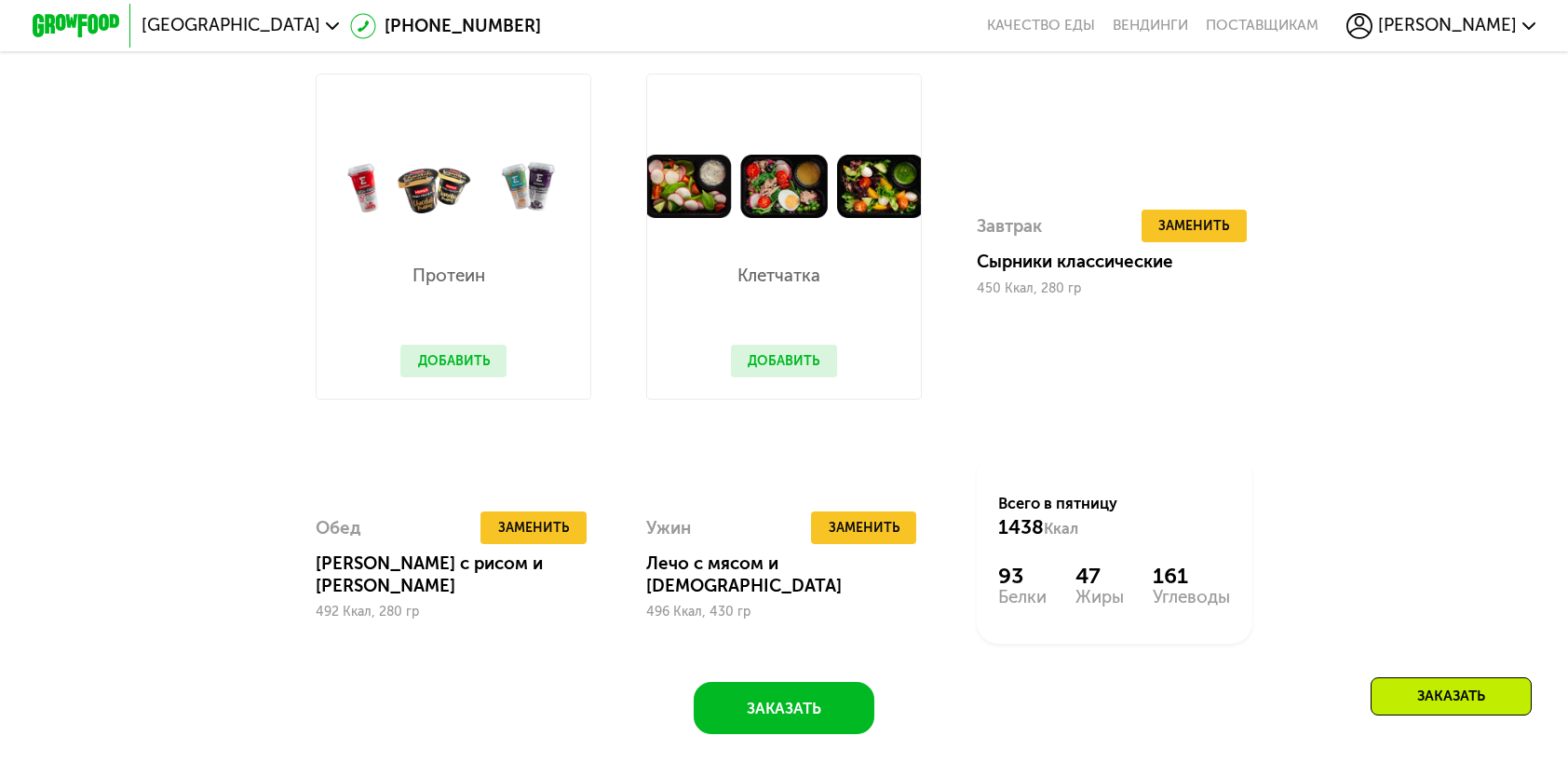
scroll to position [1677, 0]
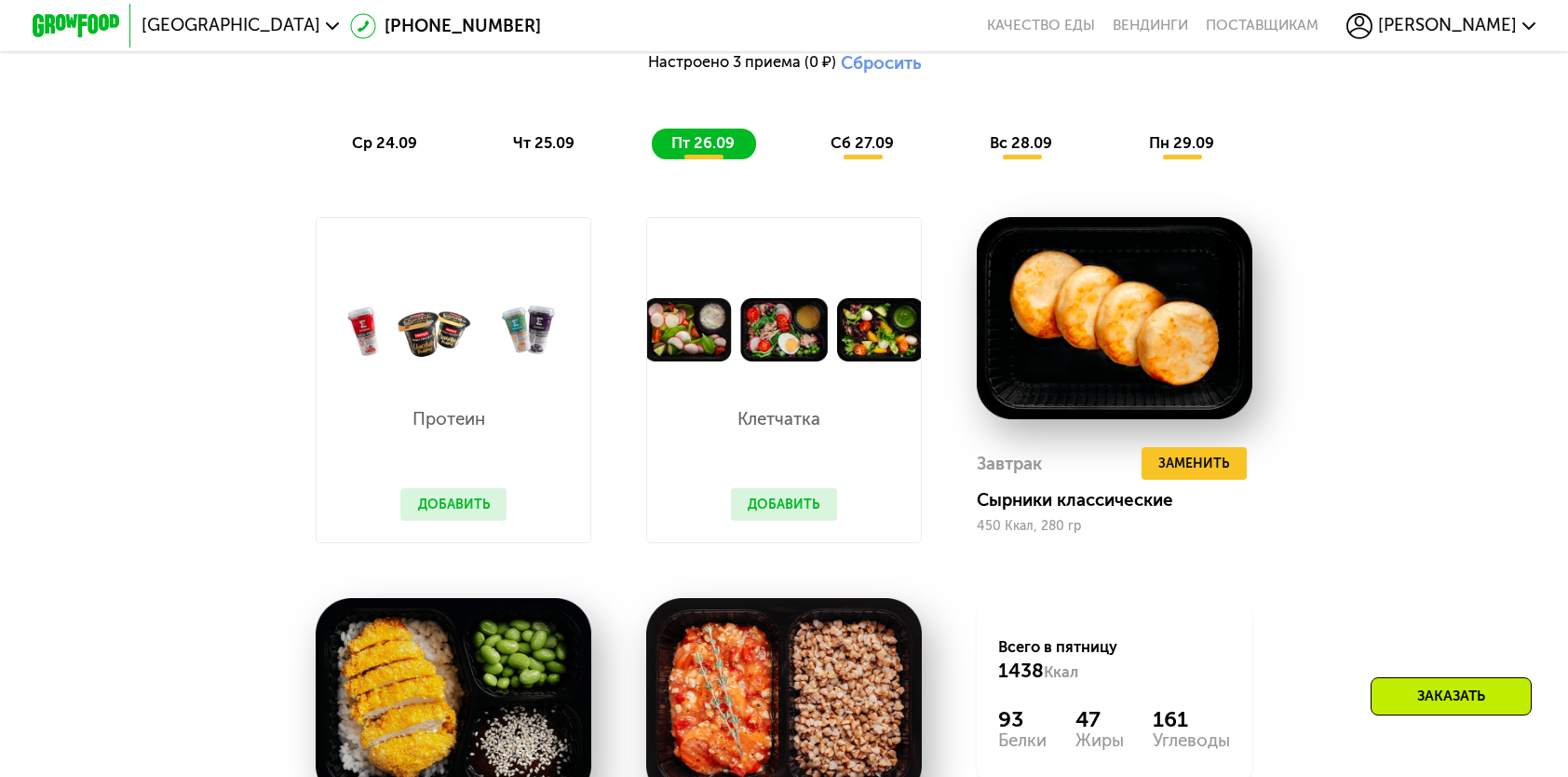
click at [468, 520] on button "Добавить" at bounding box center [453, 504] width 106 height 33
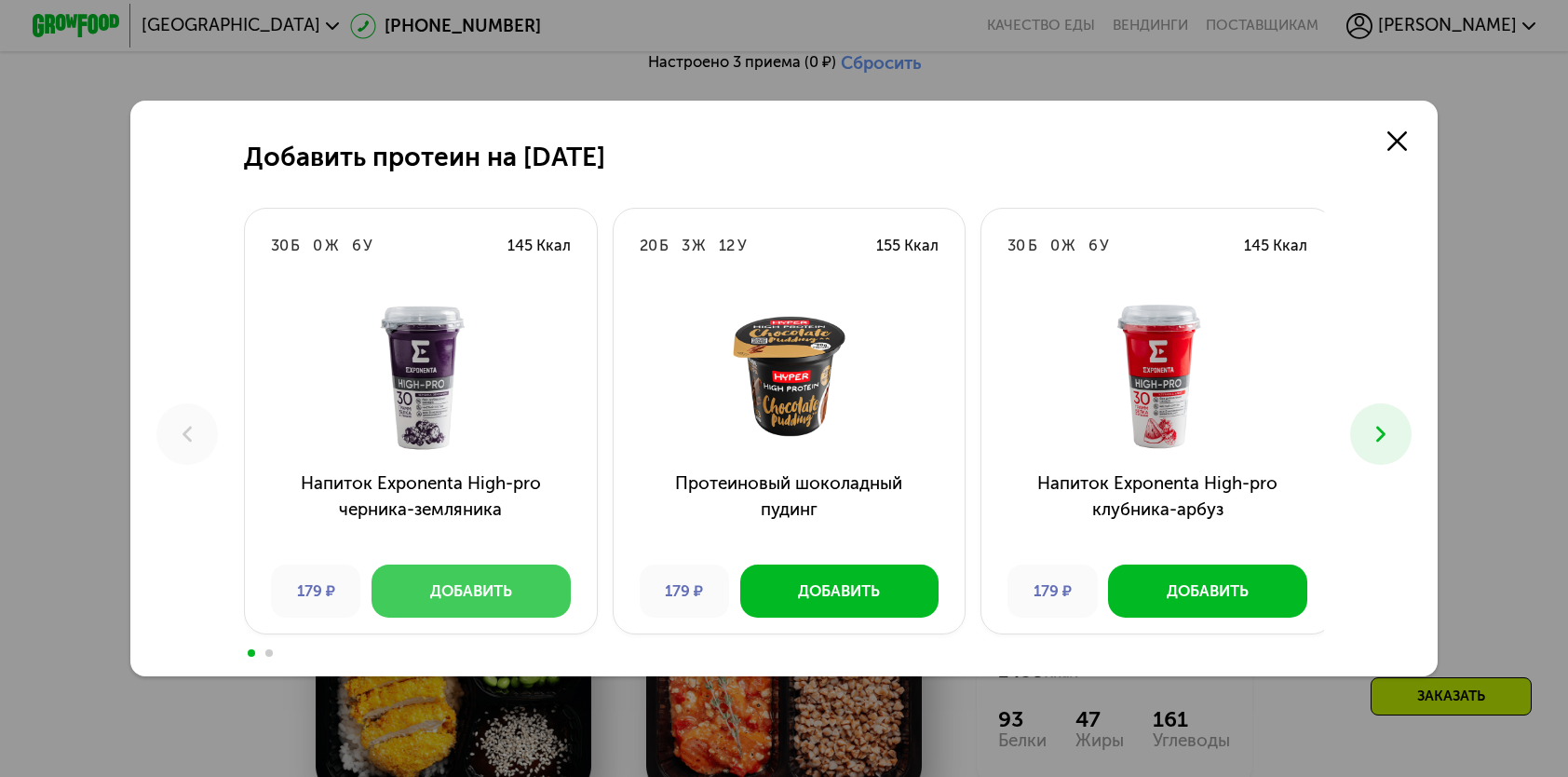
click at [410, 596] on button "Добавить" at bounding box center [471, 590] width 198 height 52
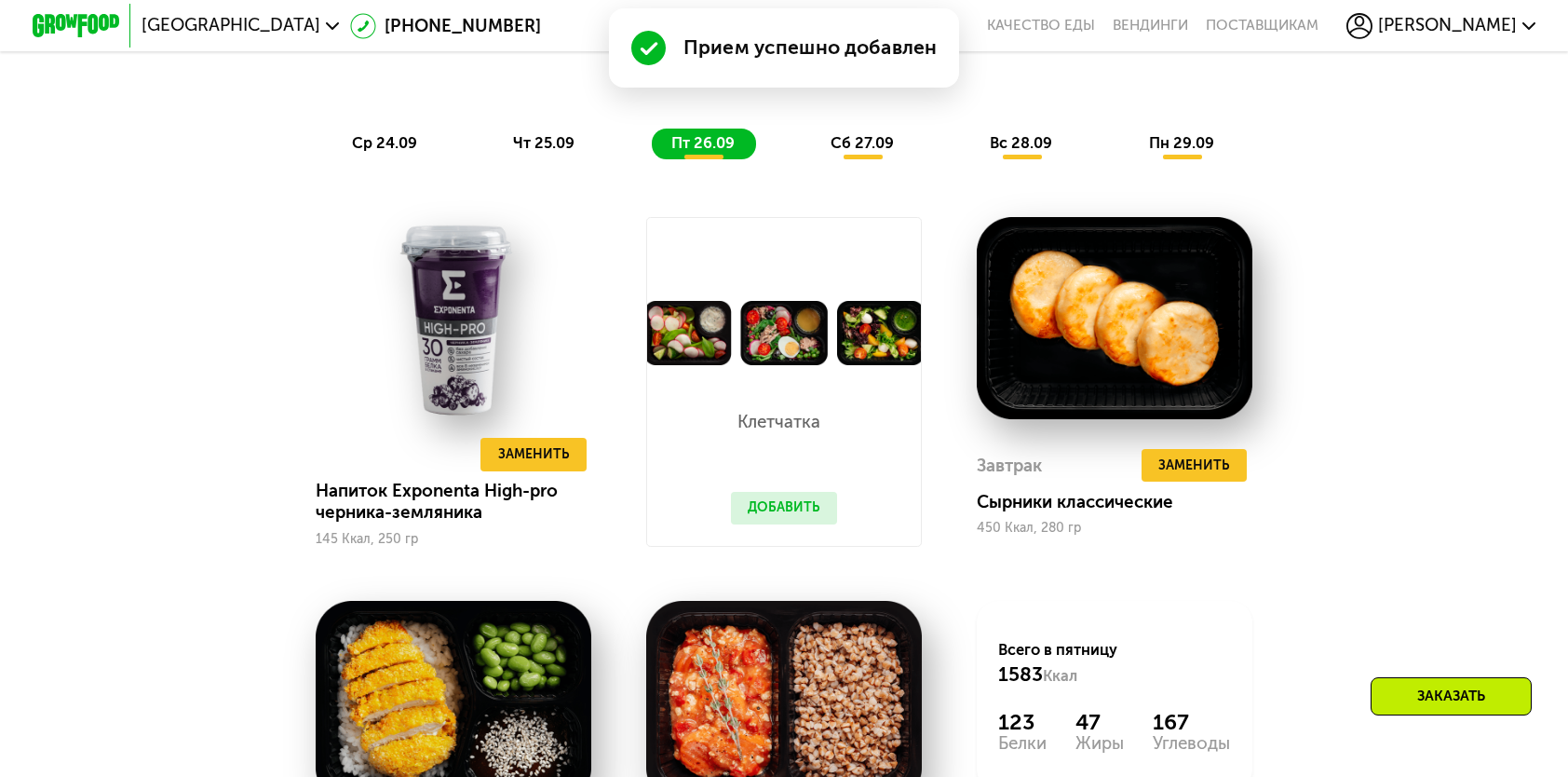
click at [778, 524] on button "Добавить" at bounding box center [784, 508] width 106 height 33
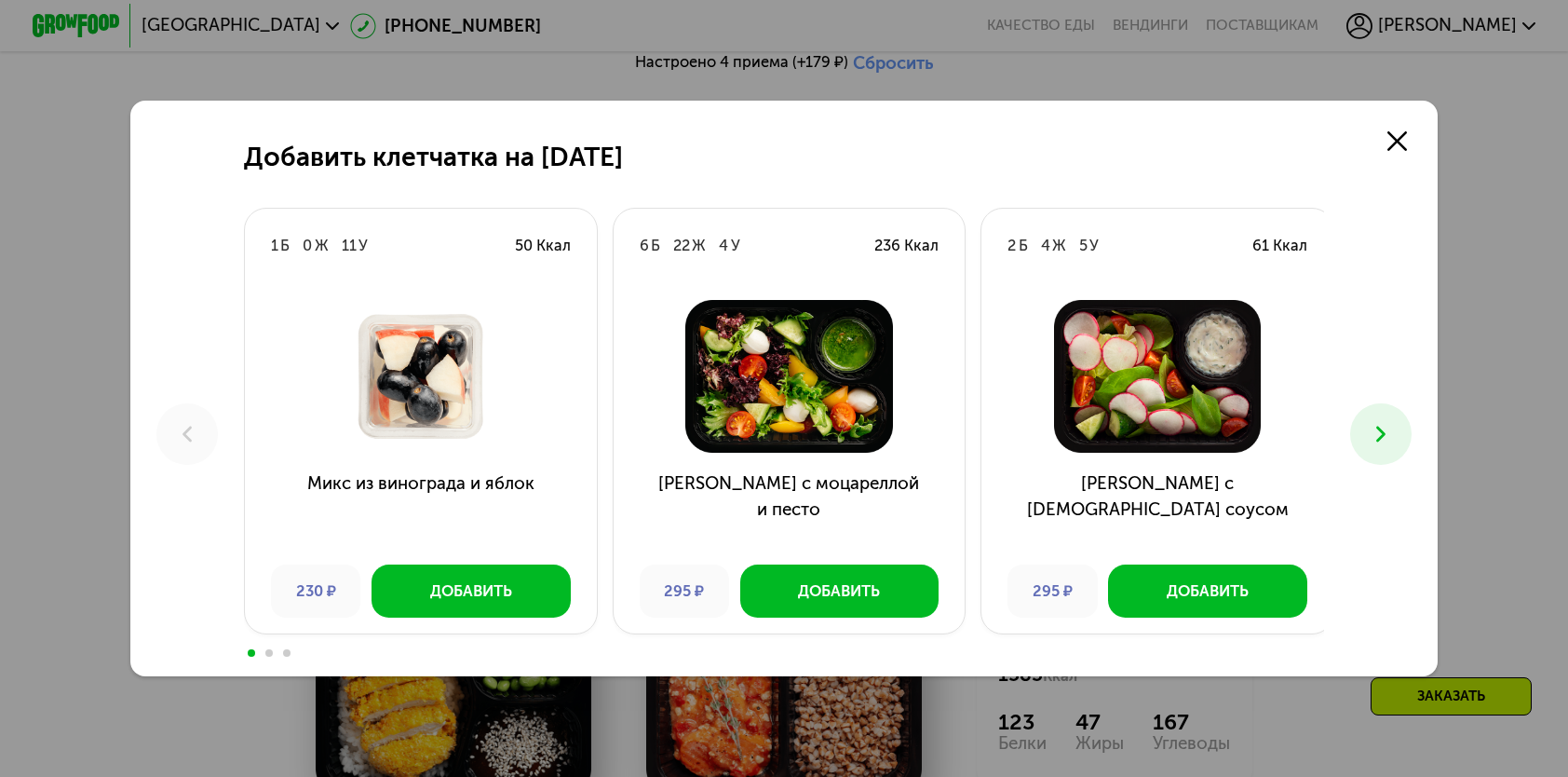
click at [1405, 412] on button at bounding box center [1381, 433] width 60 height 60
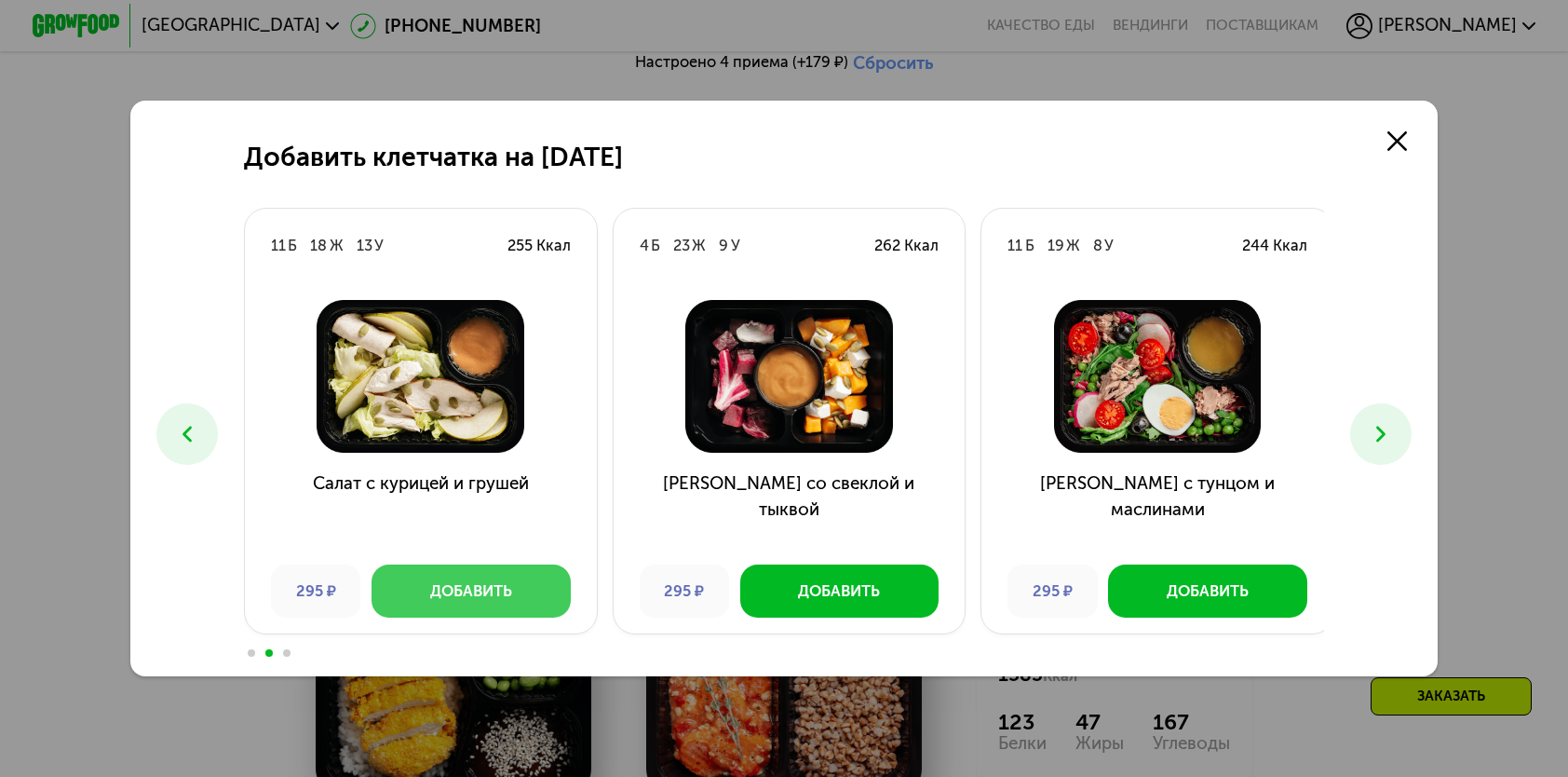
click at [422, 603] on button "Добавить" at bounding box center [471, 590] width 198 height 52
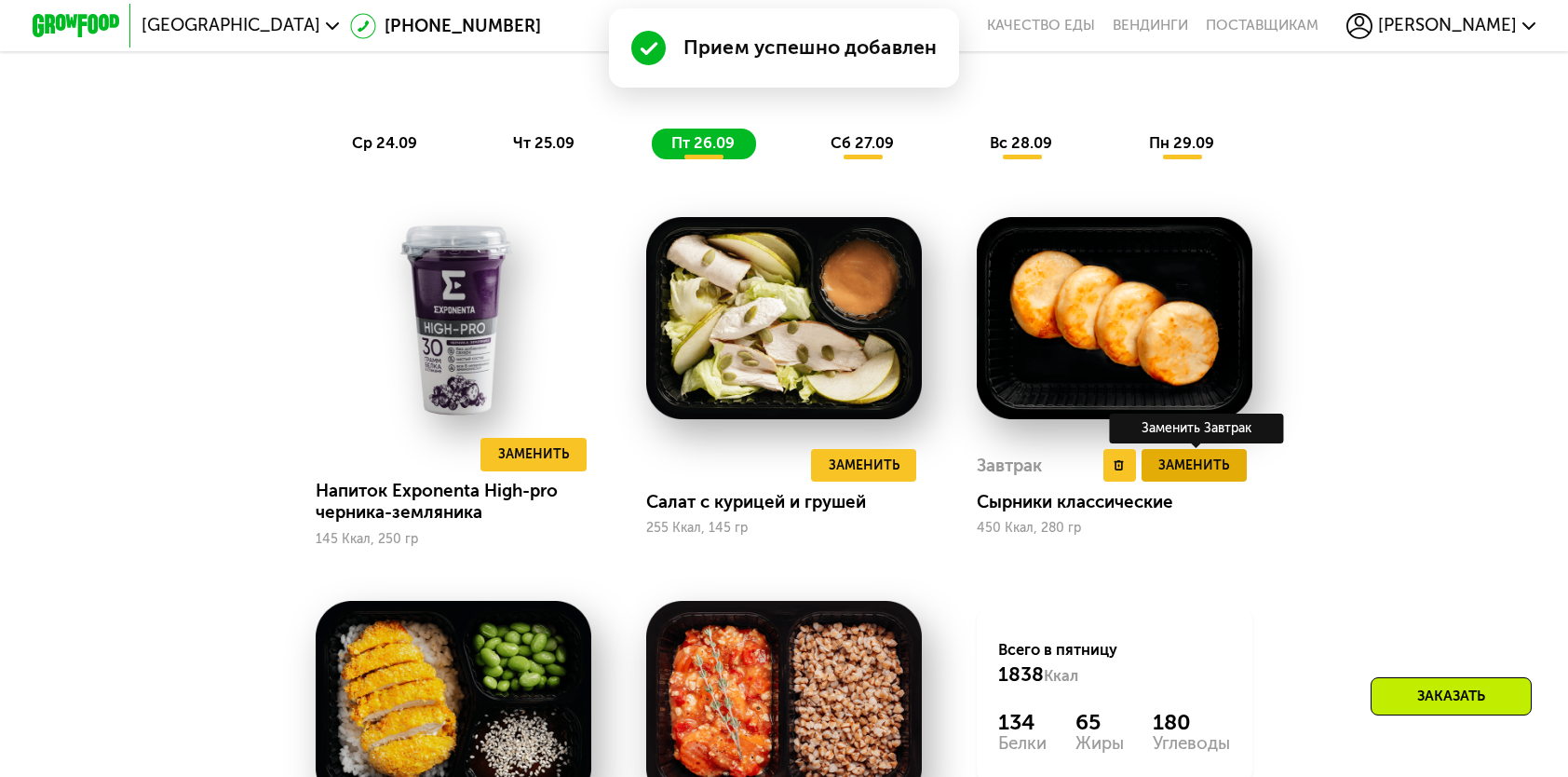
click at [1209, 476] on span "Заменить" at bounding box center [1193, 465] width 71 height 22
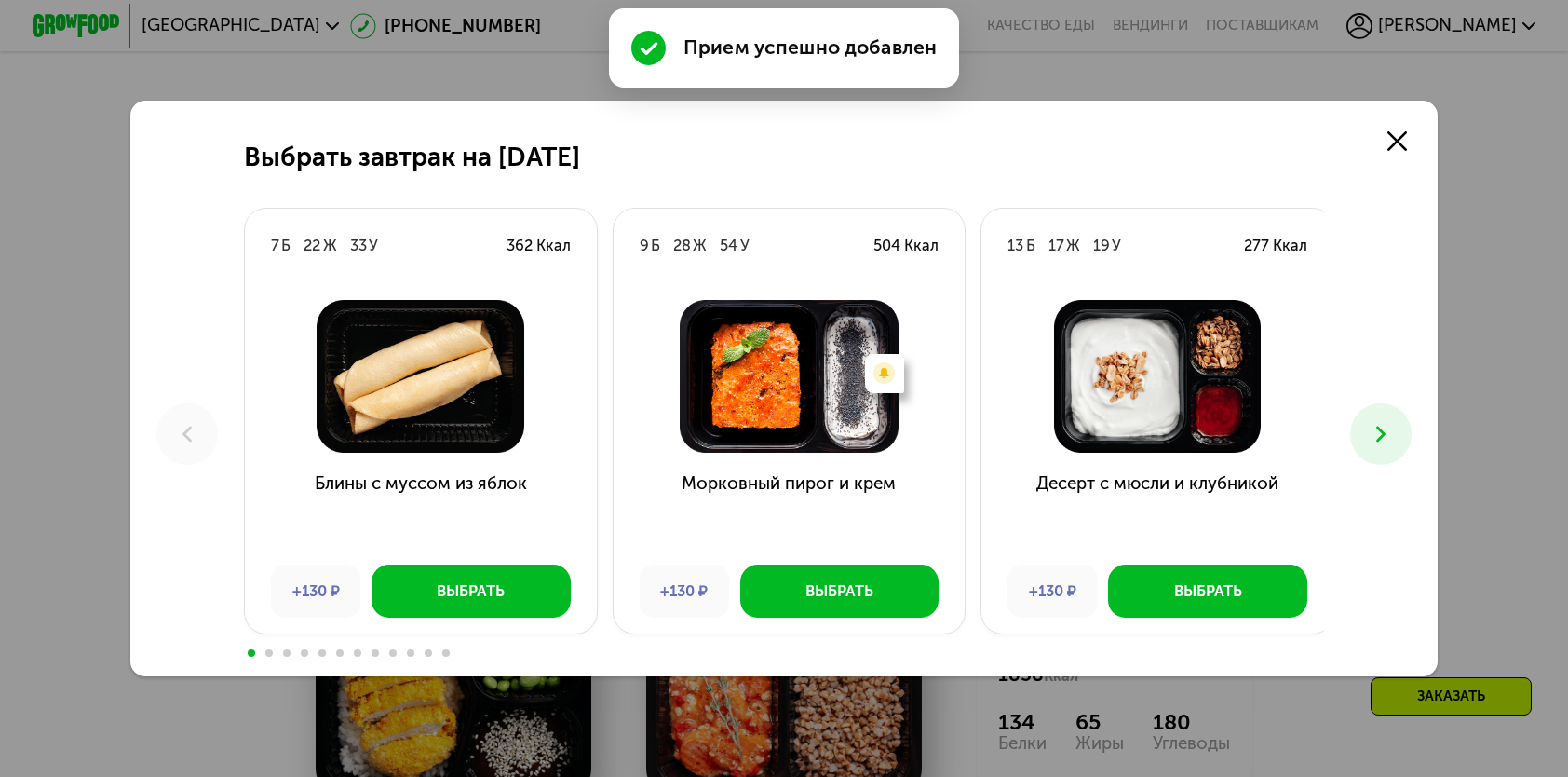
click at [1382, 438] on icon at bounding box center [1381, 434] width 26 height 26
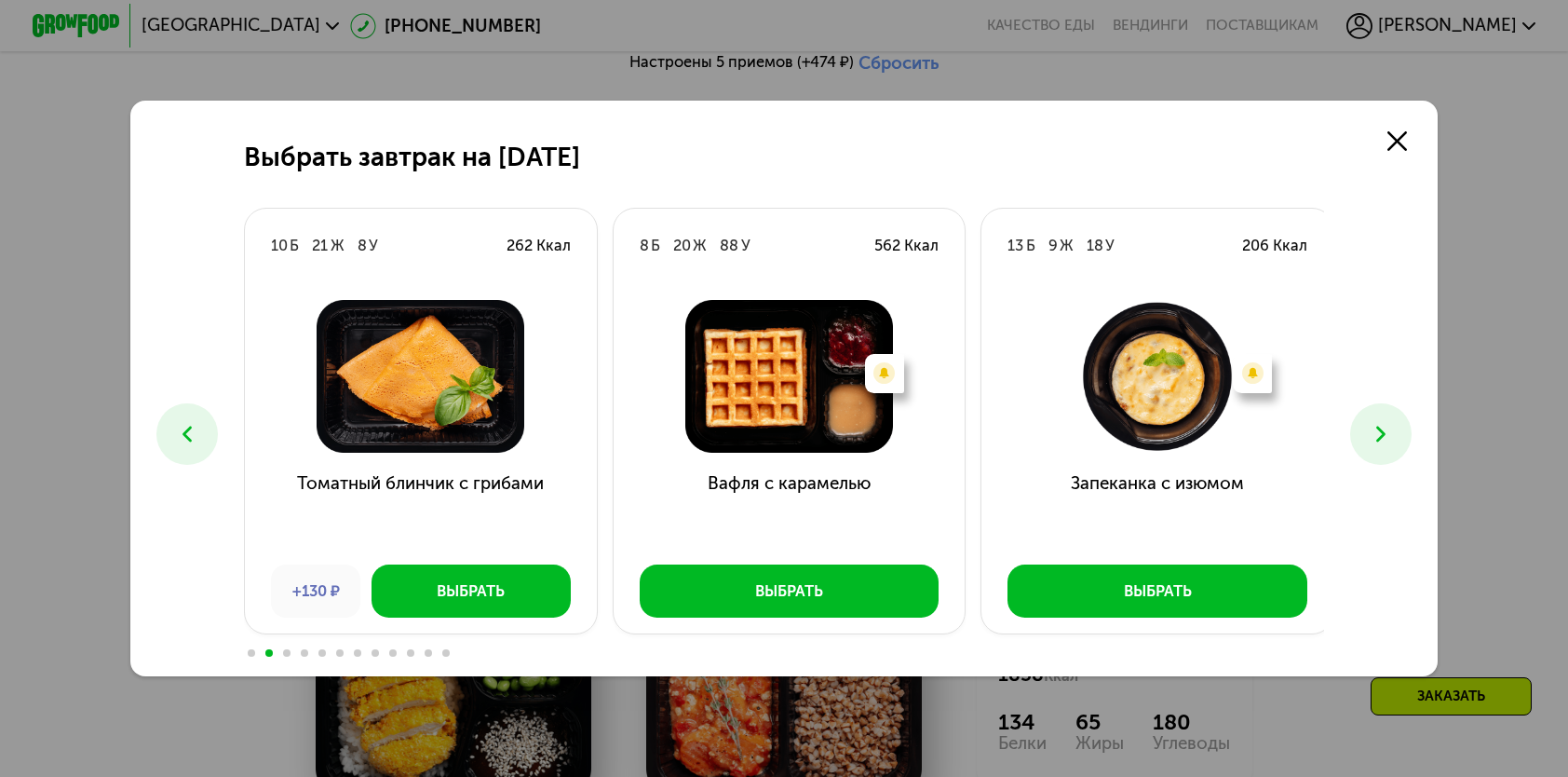
click at [1404, 440] on button at bounding box center [1381, 433] width 60 height 60
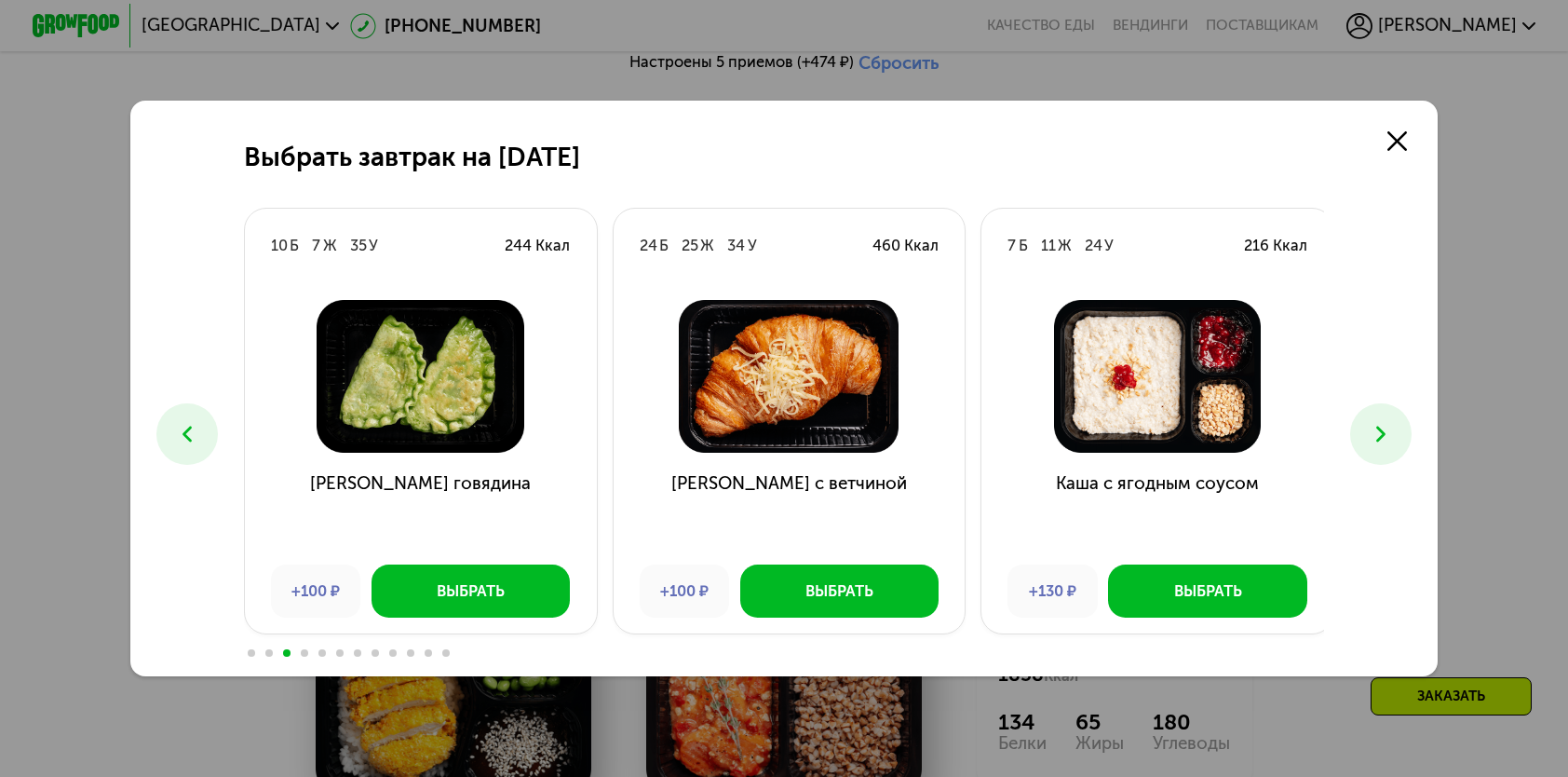
click at [1404, 440] on button at bounding box center [1381, 433] width 60 height 60
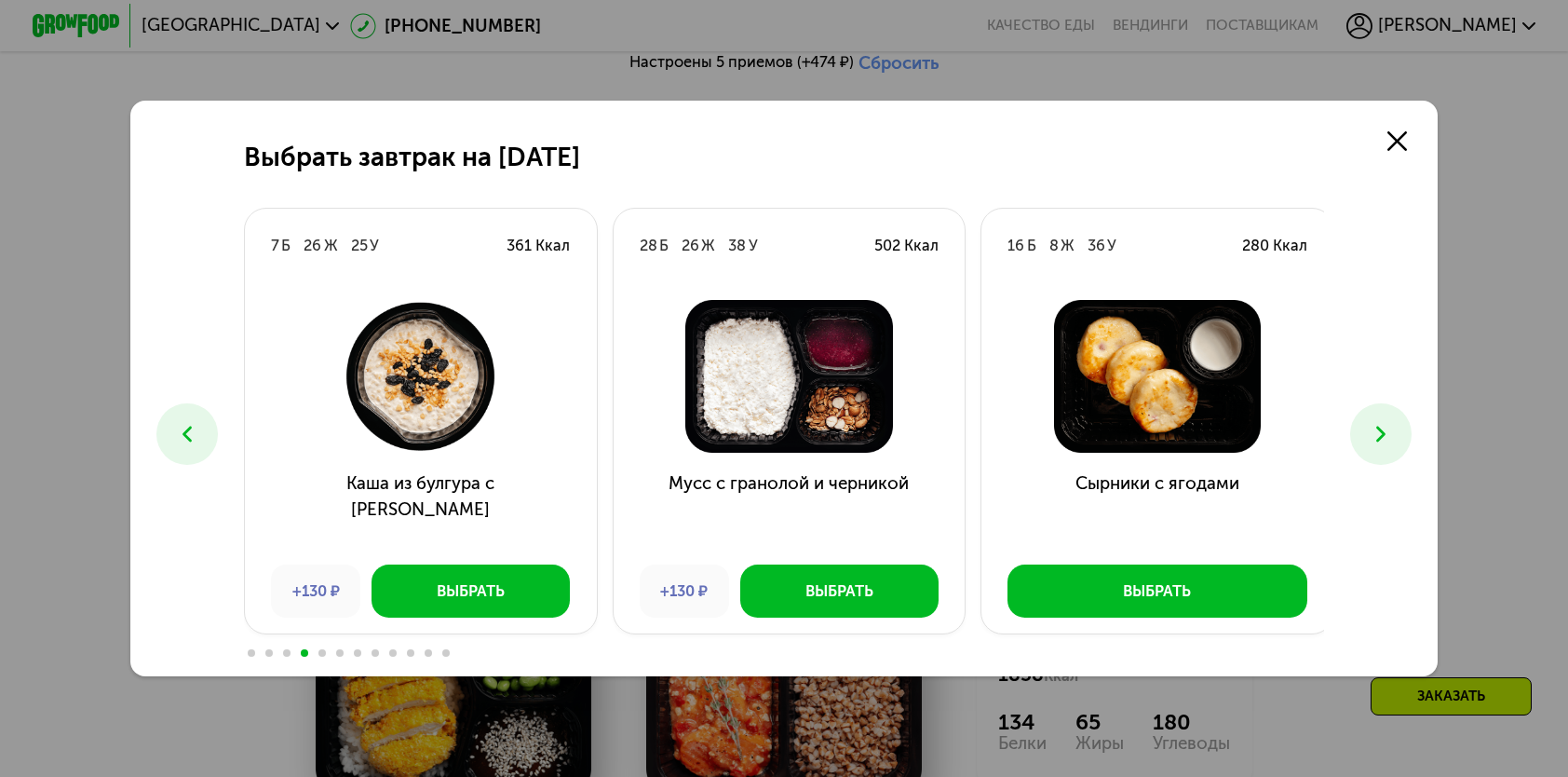
click at [1404, 440] on button at bounding box center [1381, 433] width 60 height 60
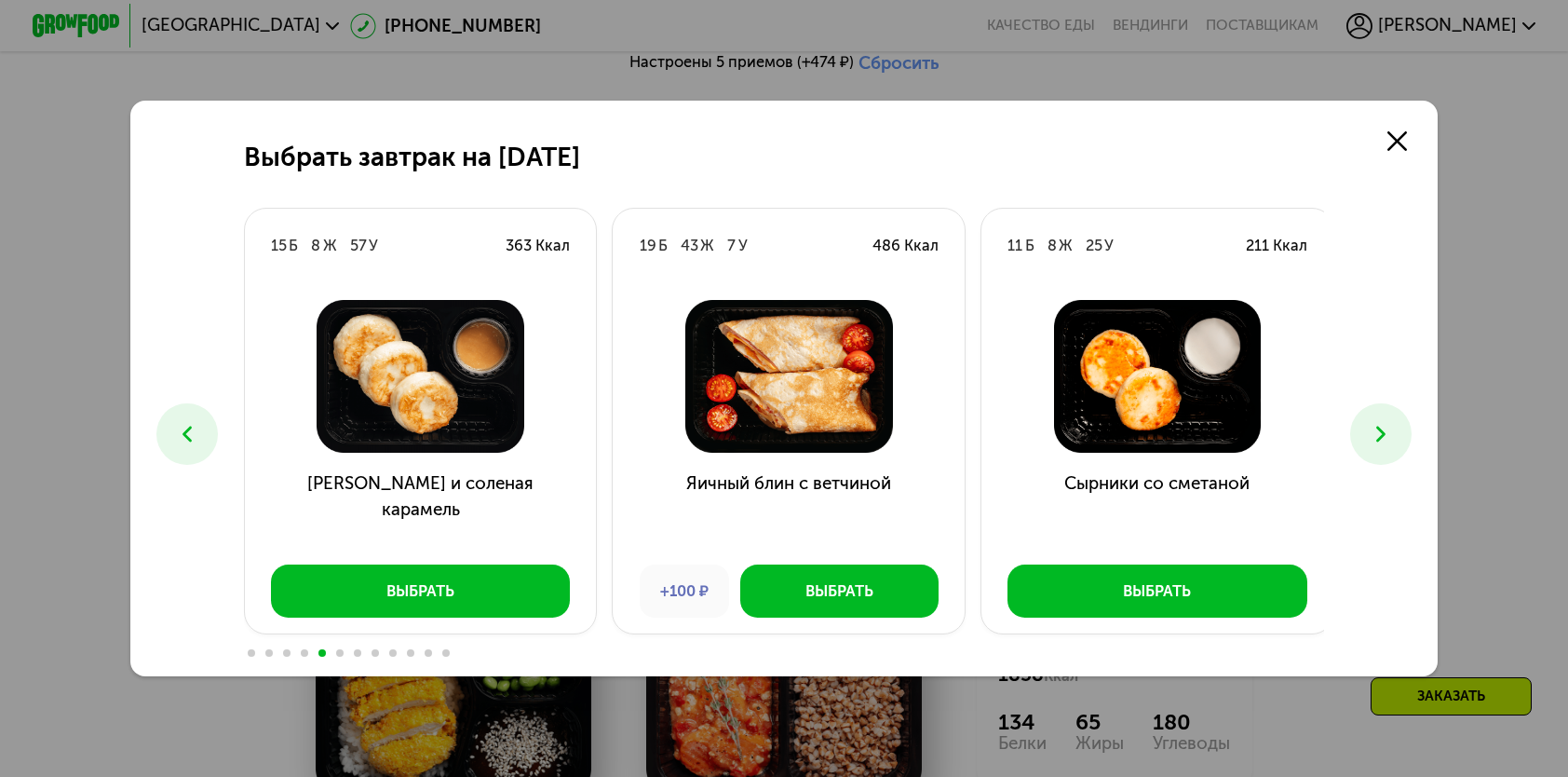
click at [1404, 440] on button at bounding box center [1381, 433] width 60 height 60
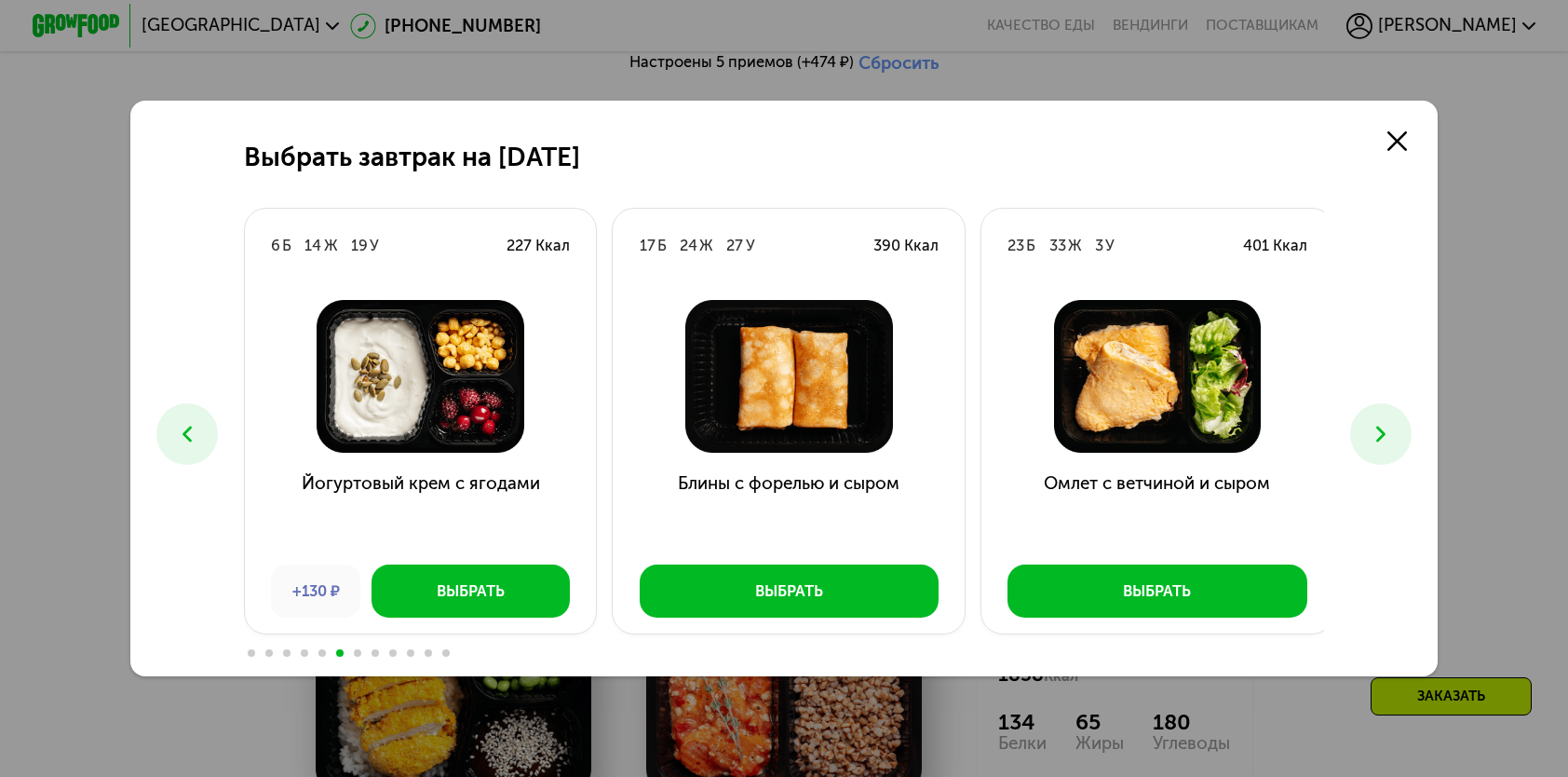
click at [1194, 624] on div "Омлет с ветчиной и сыром Выбрать" at bounding box center [1157, 458] width 352 height 350
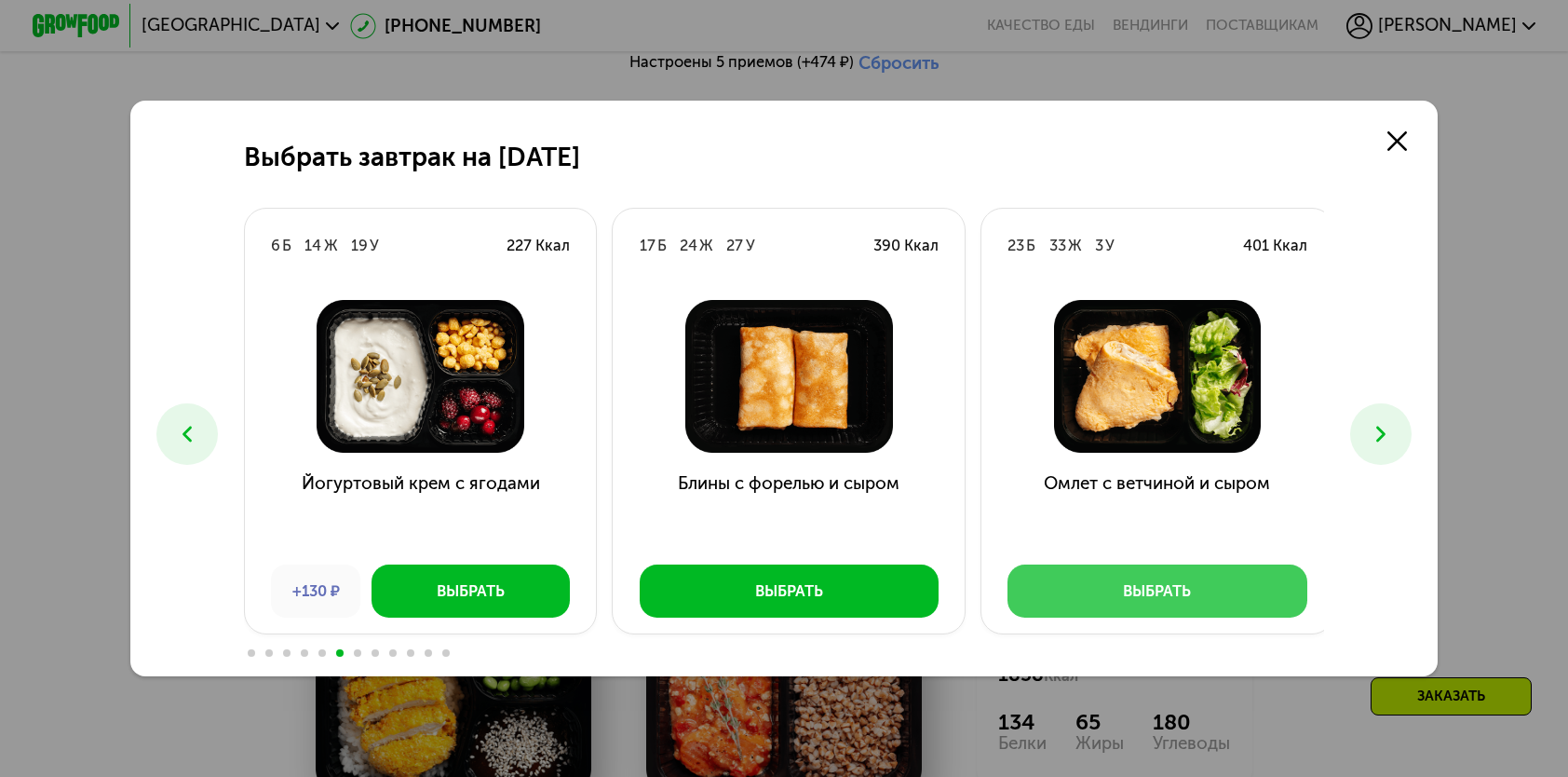
click at [1198, 607] on button "Выбрать" at bounding box center [1157, 590] width 300 height 52
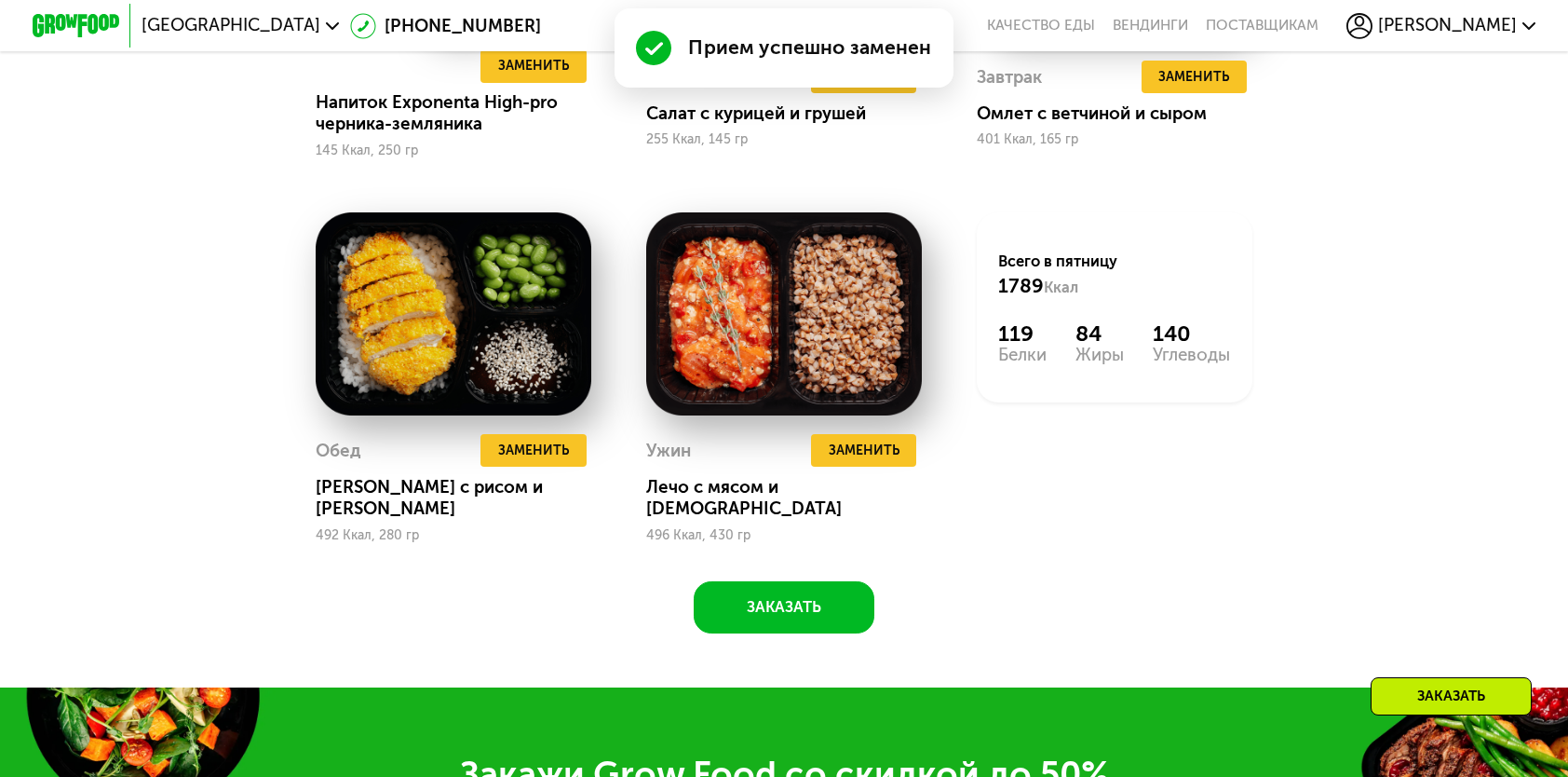
scroll to position [1863, 0]
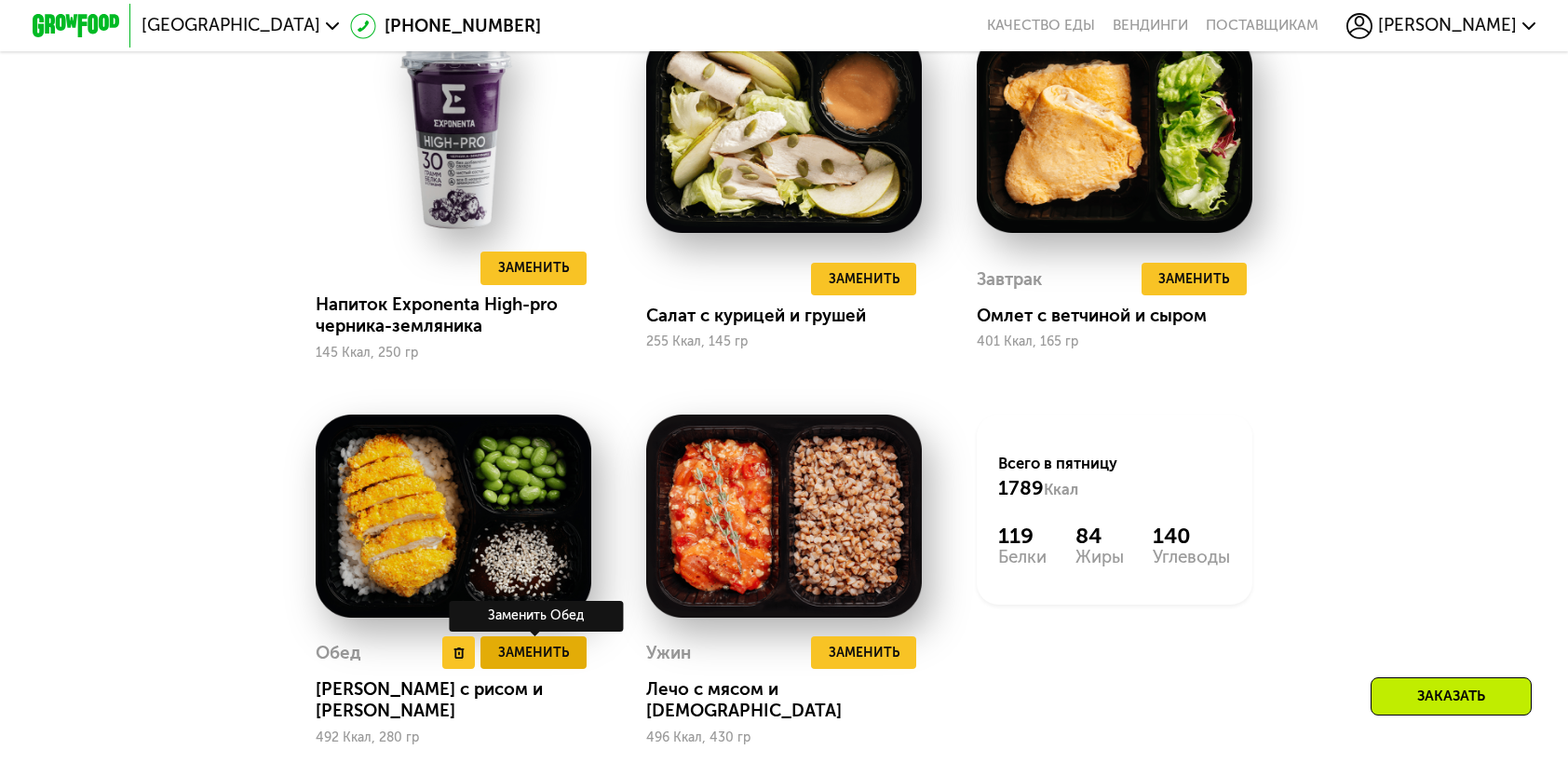
click at [501, 663] on span "Заменить" at bounding box center [533, 652] width 71 height 22
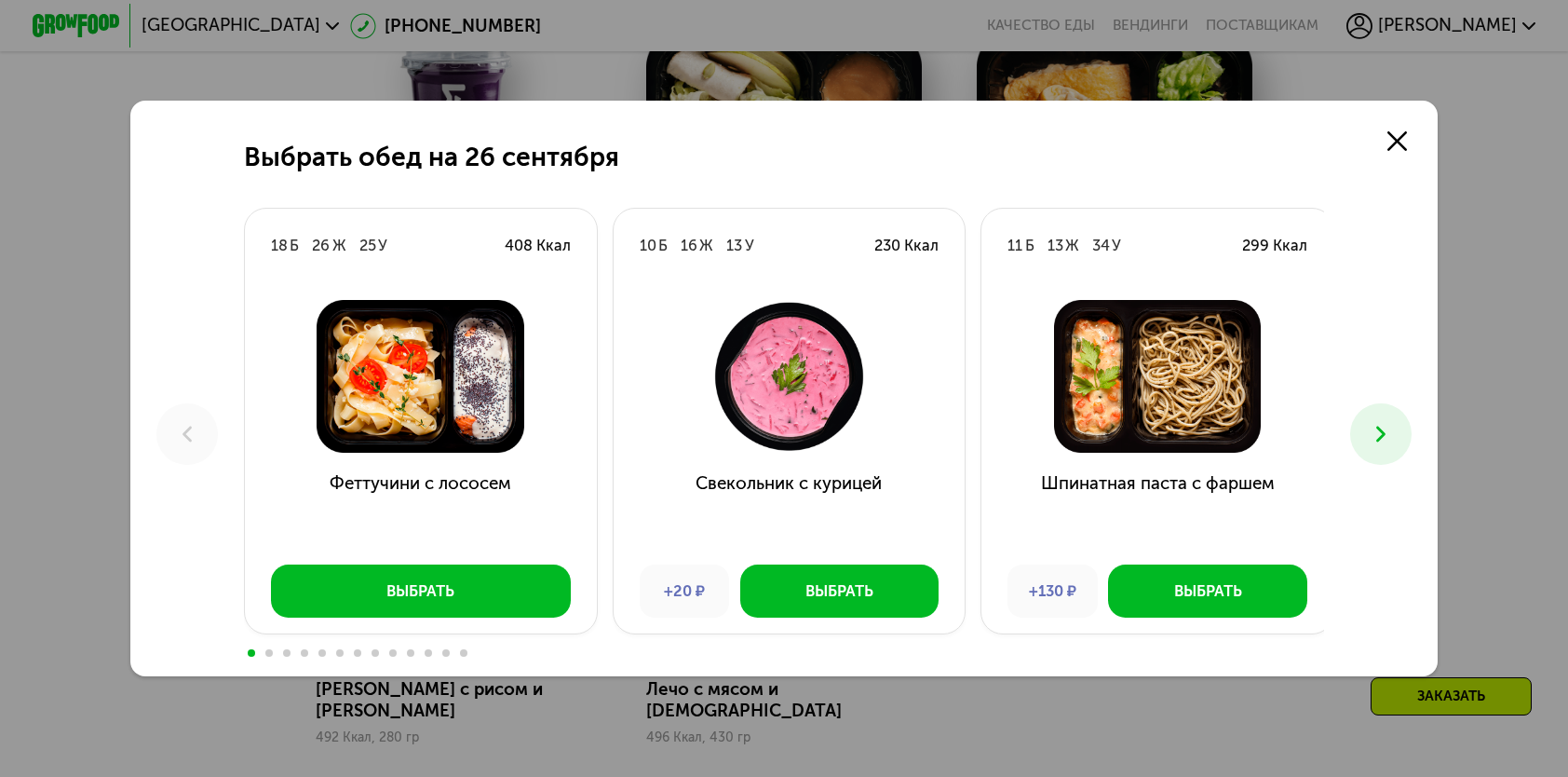
click at [1382, 426] on icon at bounding box center [1381, 434] width 26 height 26
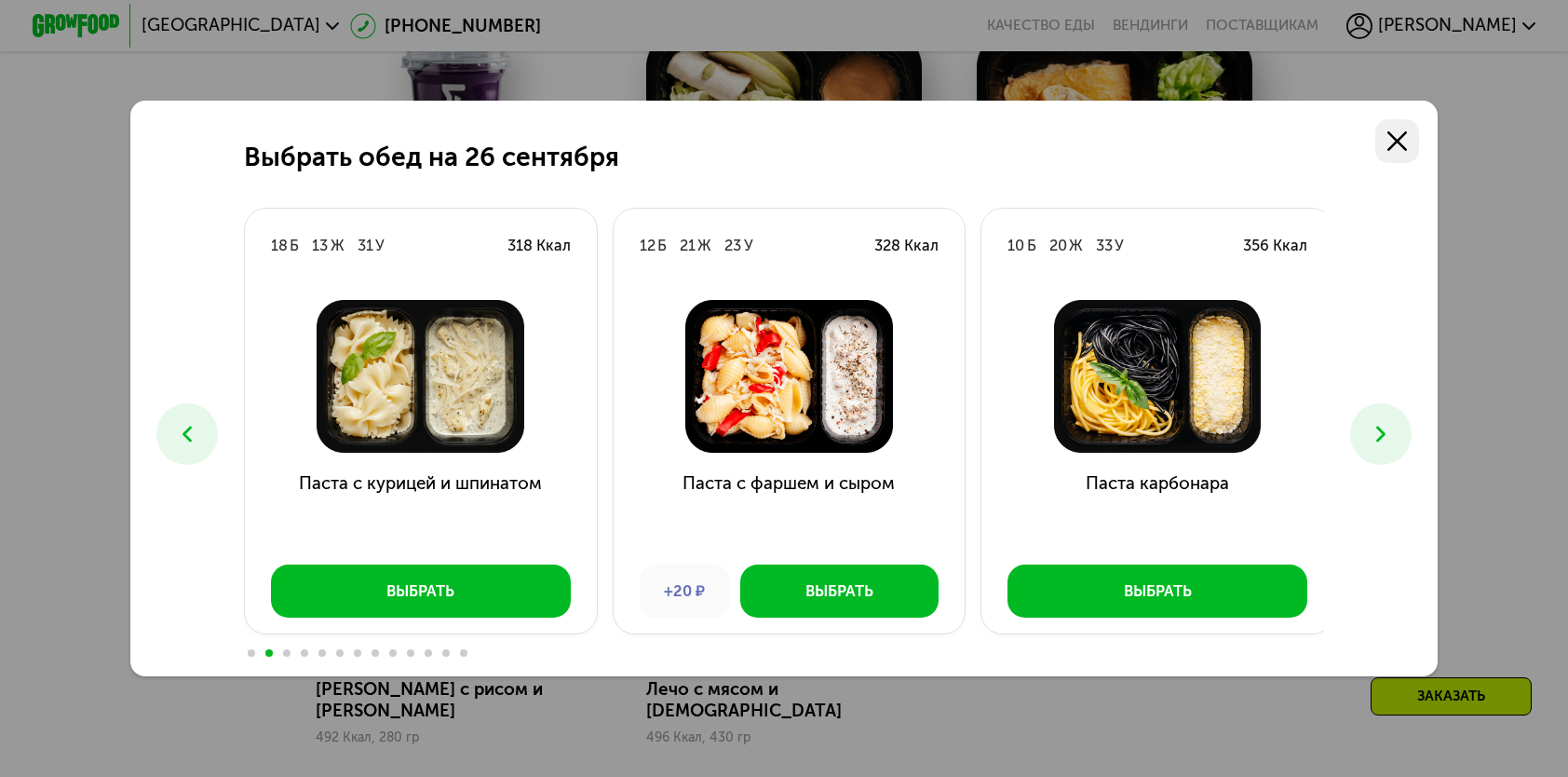
click at [1408, 133] on use at bounding box center [1397, 141] width 20 height 20
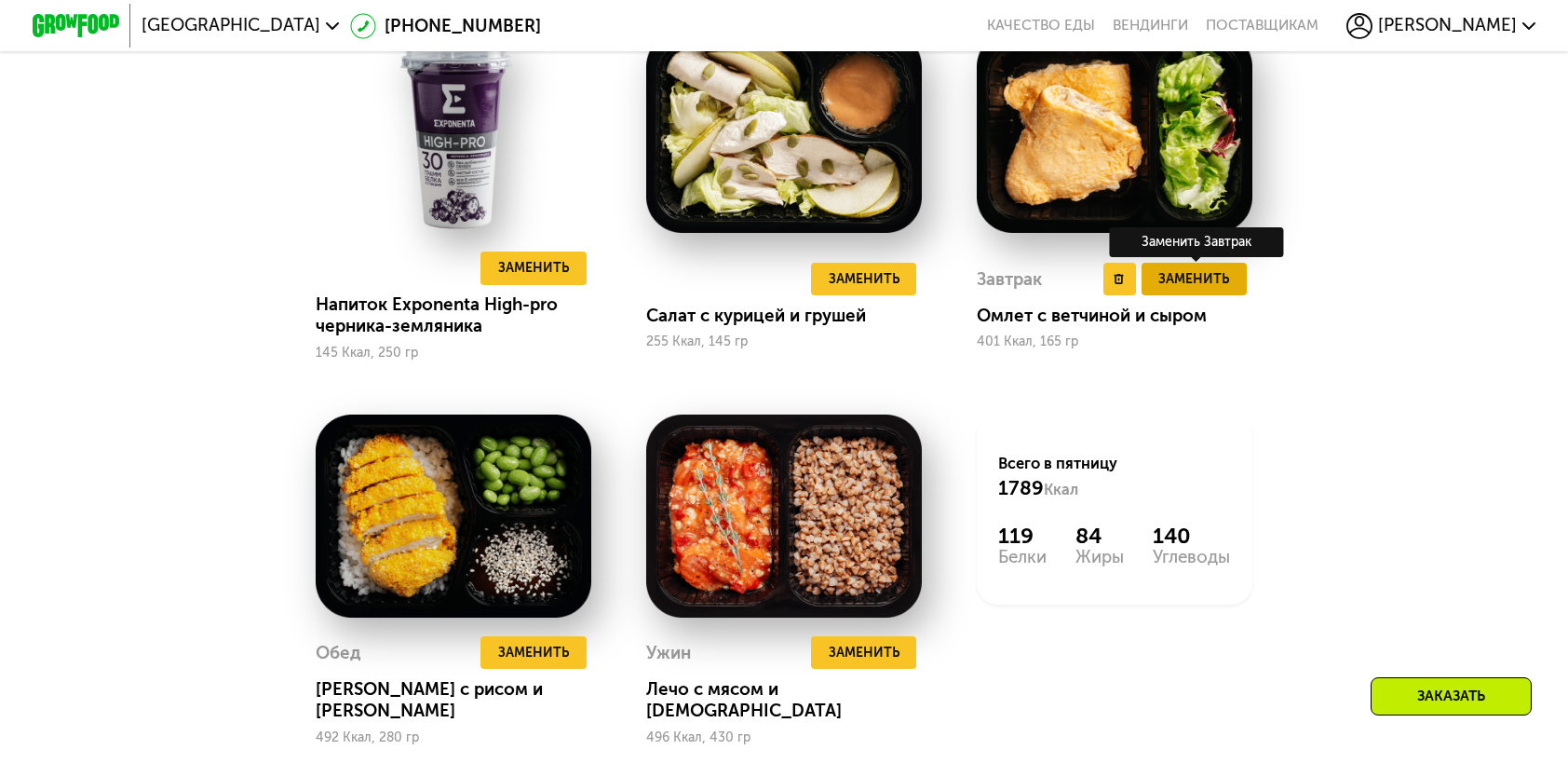
click at [1206, 296] on button "Заменить" at bounding box center [1194, 279] width 105 height 33
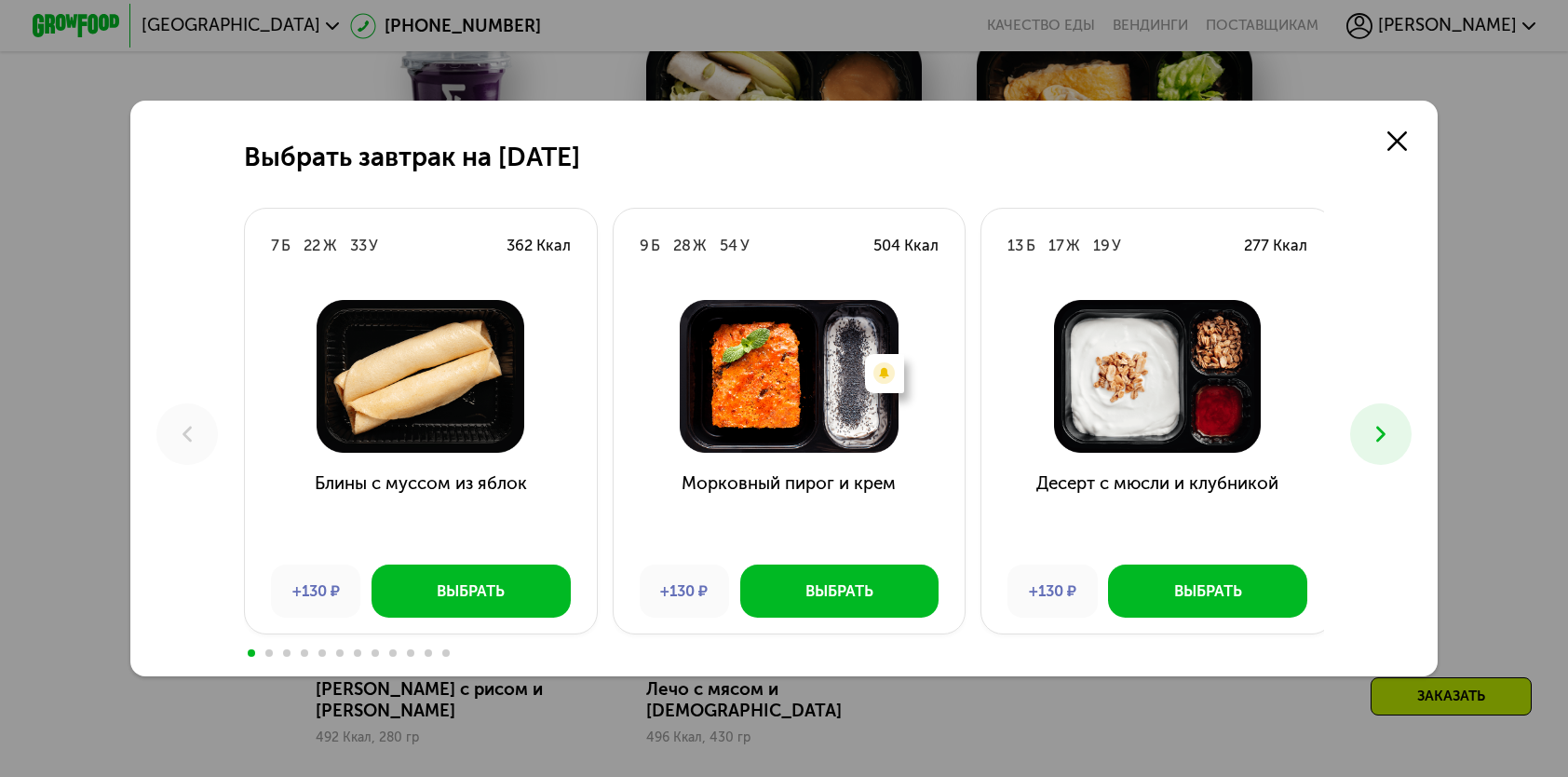
click at [1402, 436] on button at bounding box center [1381, 433] width 60 height 60
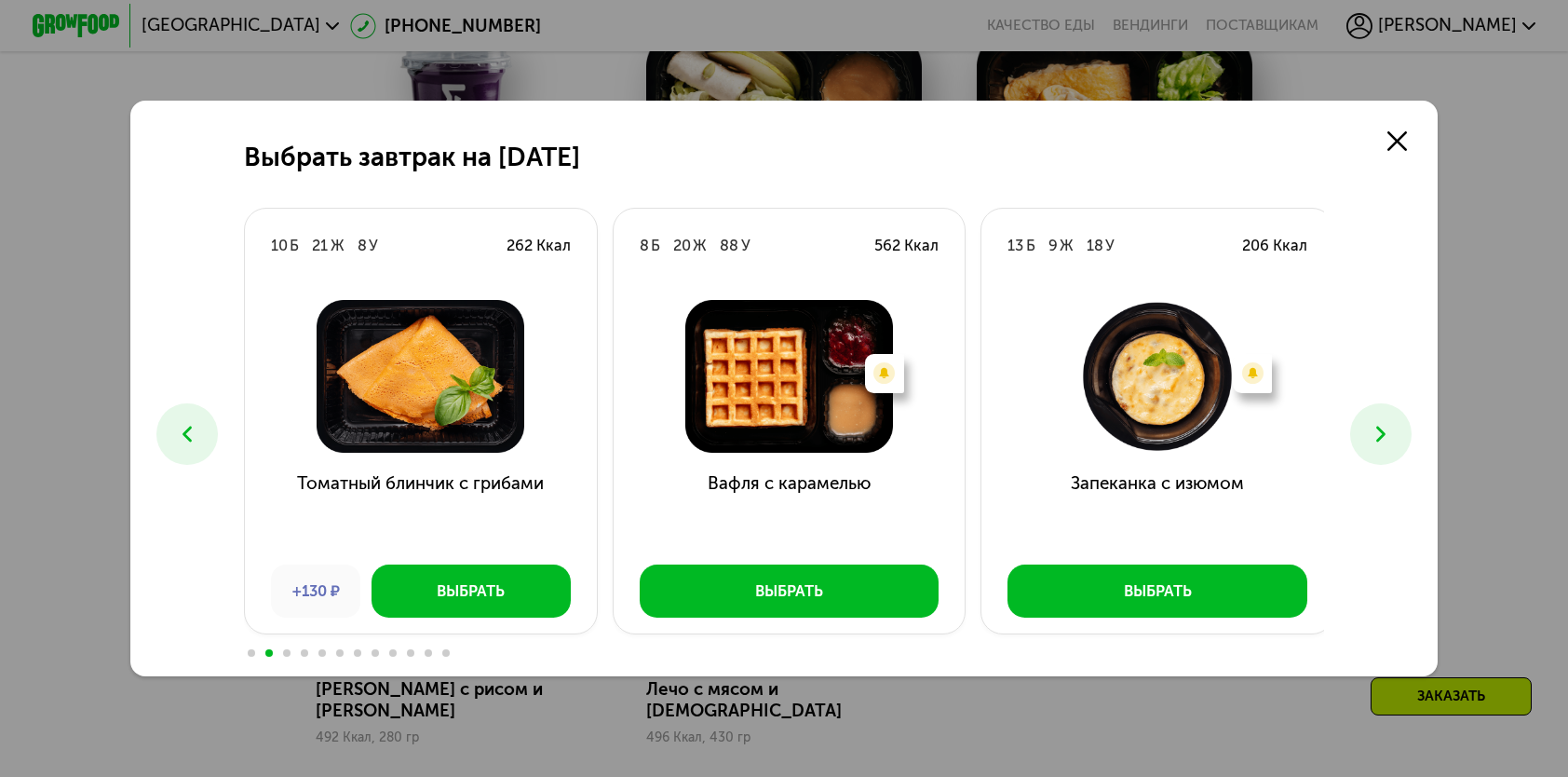
click at [1401, 436] on button at bounding box center [1381, 433] width 60 height 60
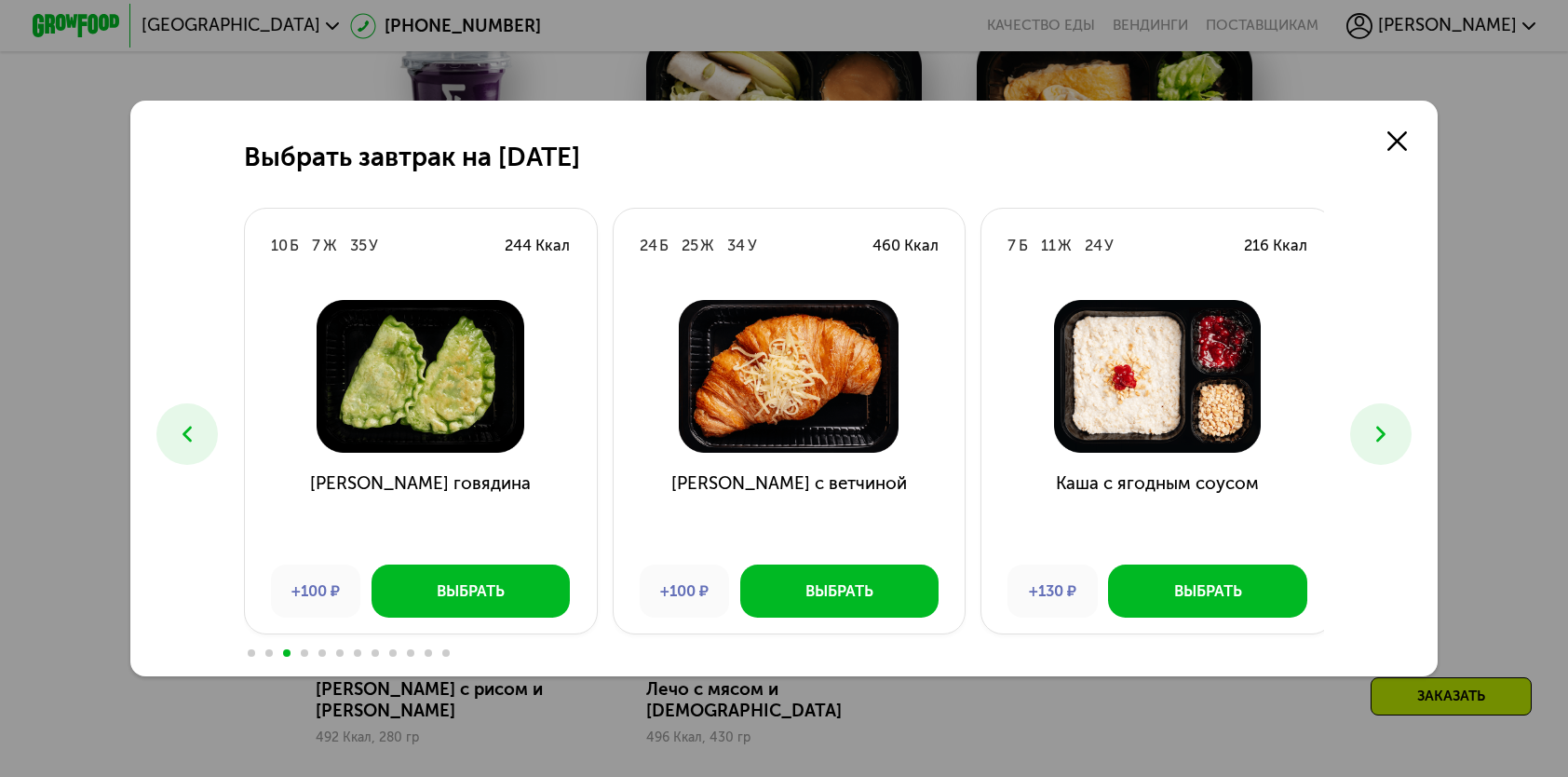
click at [1401, 436] on button at bounding box center [1381, 433] width 60 height 60
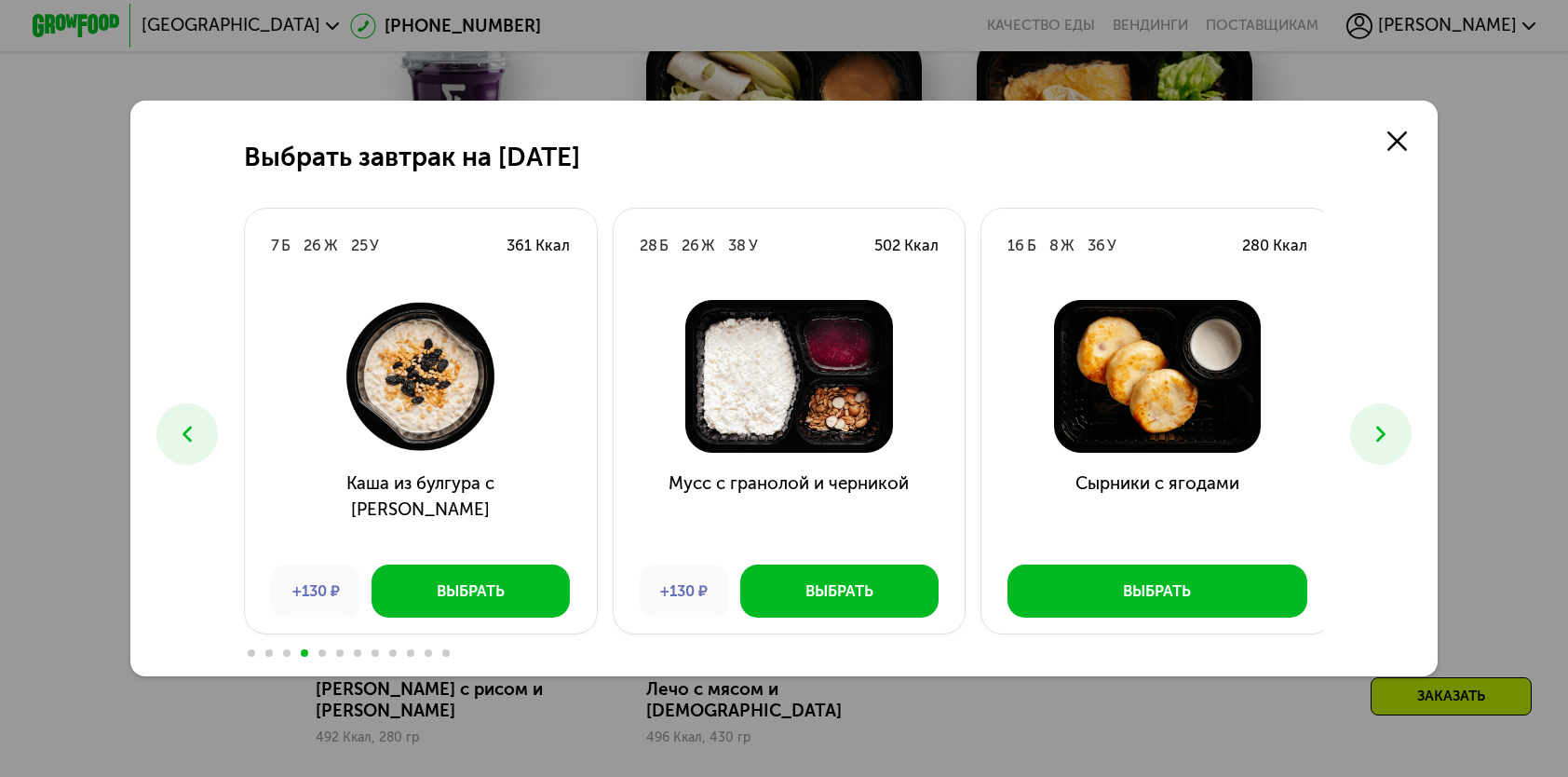
click at [1401, 436] on button at bounding box center [1381, 433] width 60 height 60
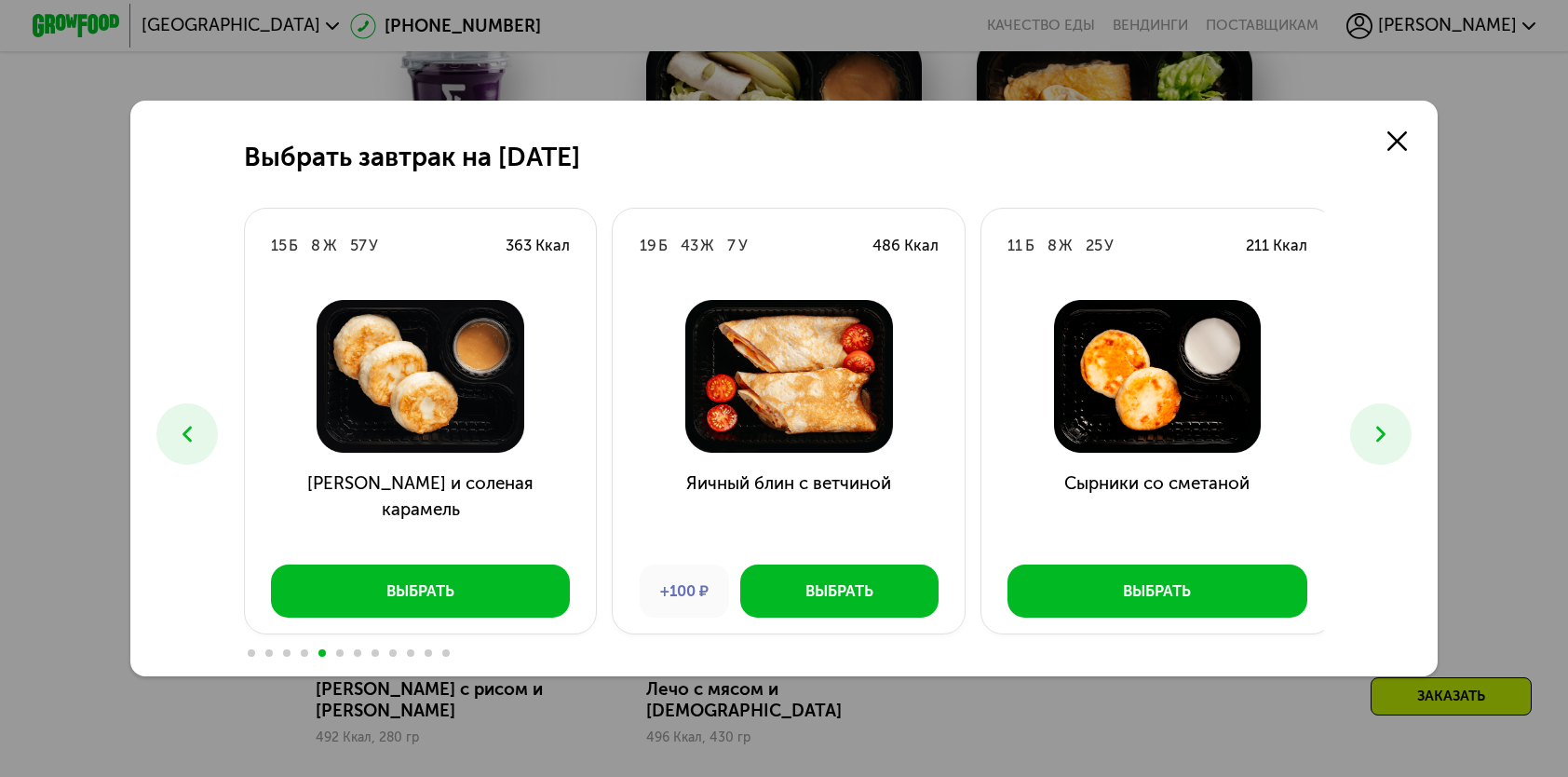
click at [1401, 436] on button at bounding box center [1381, 433] width 60 height 60
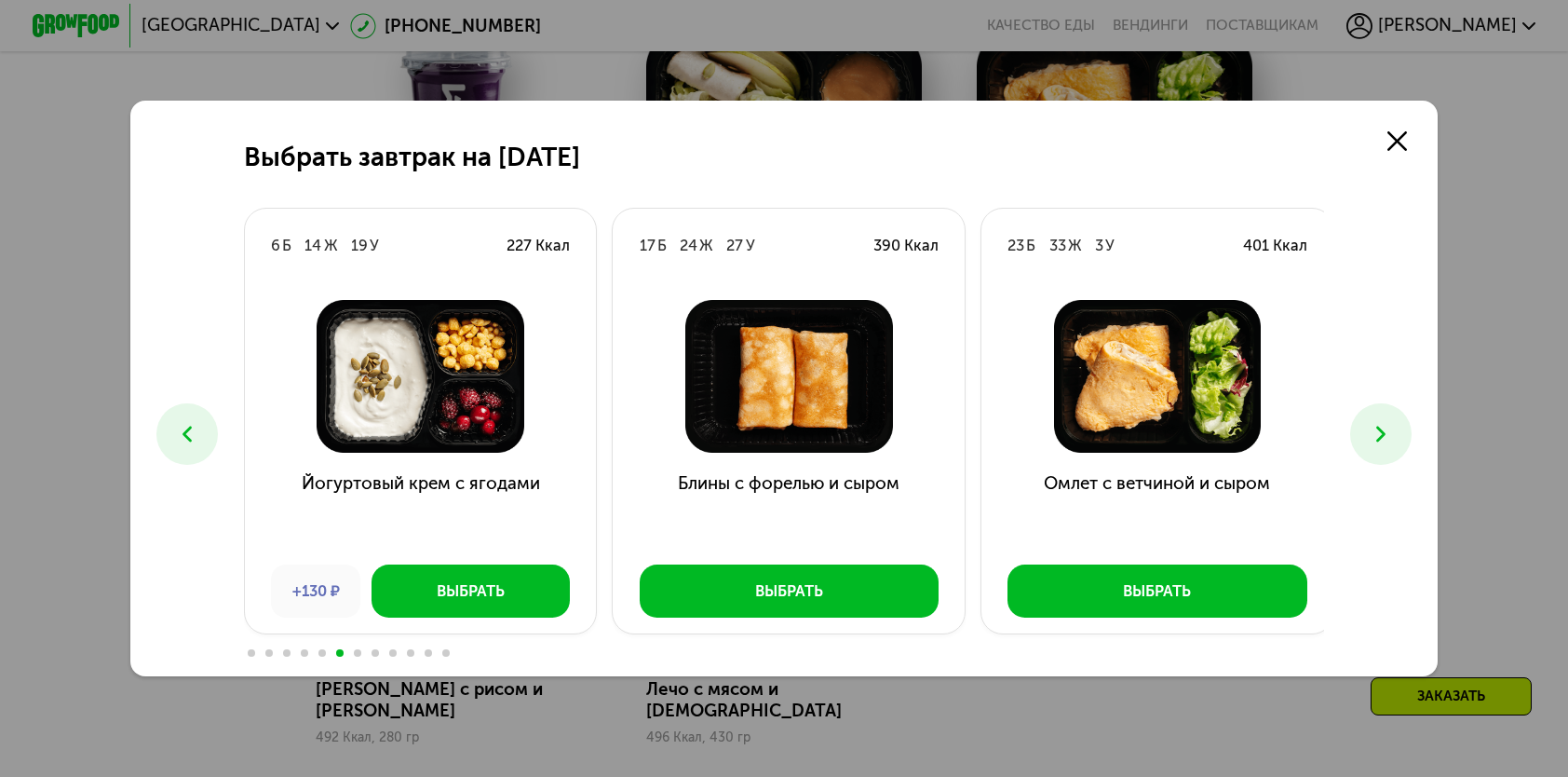
click at [1401, 436] on button at bounding box center [1381, 433] width 60 height 60
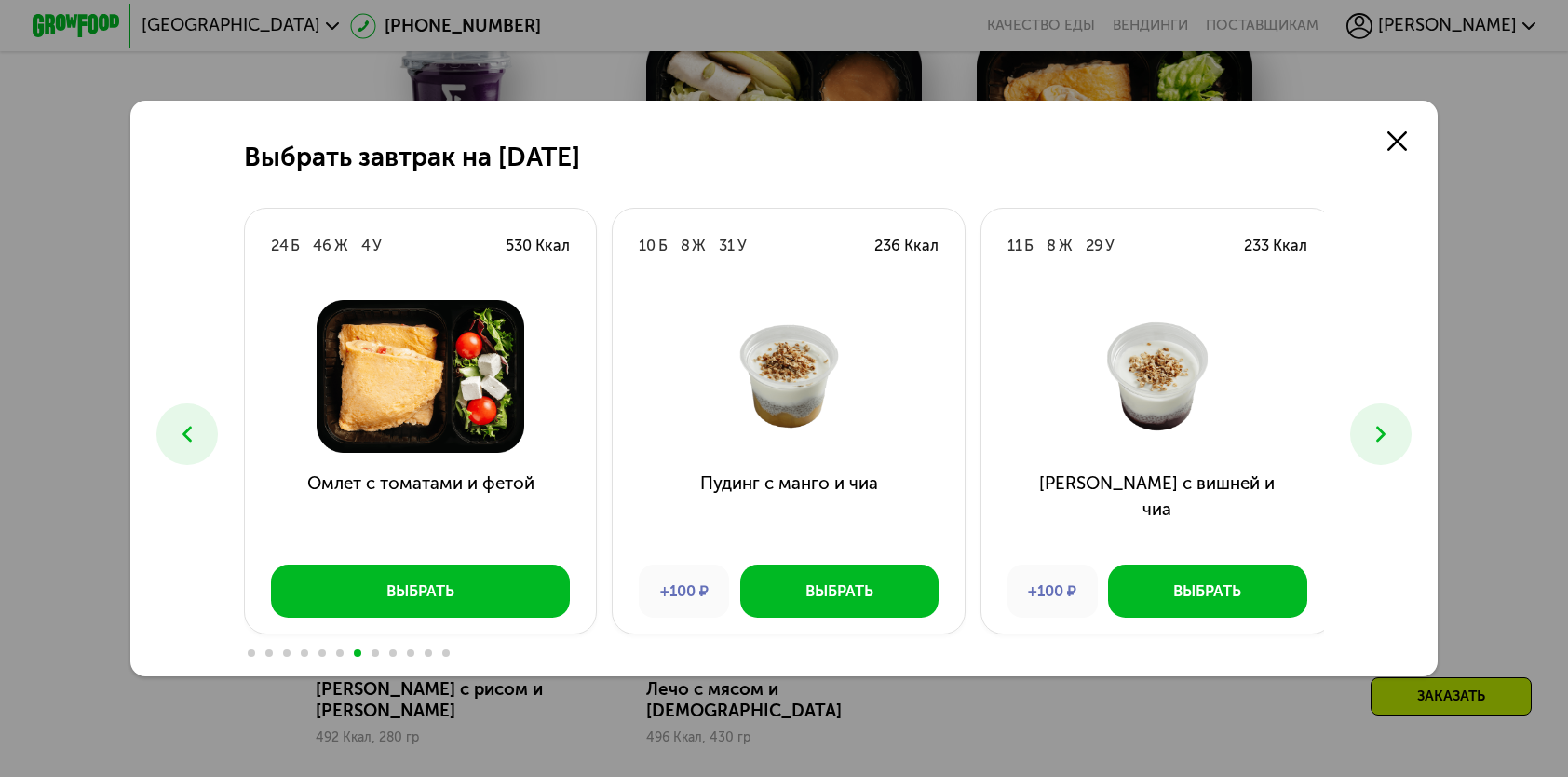
click at [211, 419] on div "Выбрать завтрак на 26 сентября 7 Б 22 Ж 33 У 362 Ккал Блины с муссом из яблок +…" at bounding box center [784, 388] width 1307 height 575
click at [199, 419] on button at bounding box center [187, 433] width 60 height 60
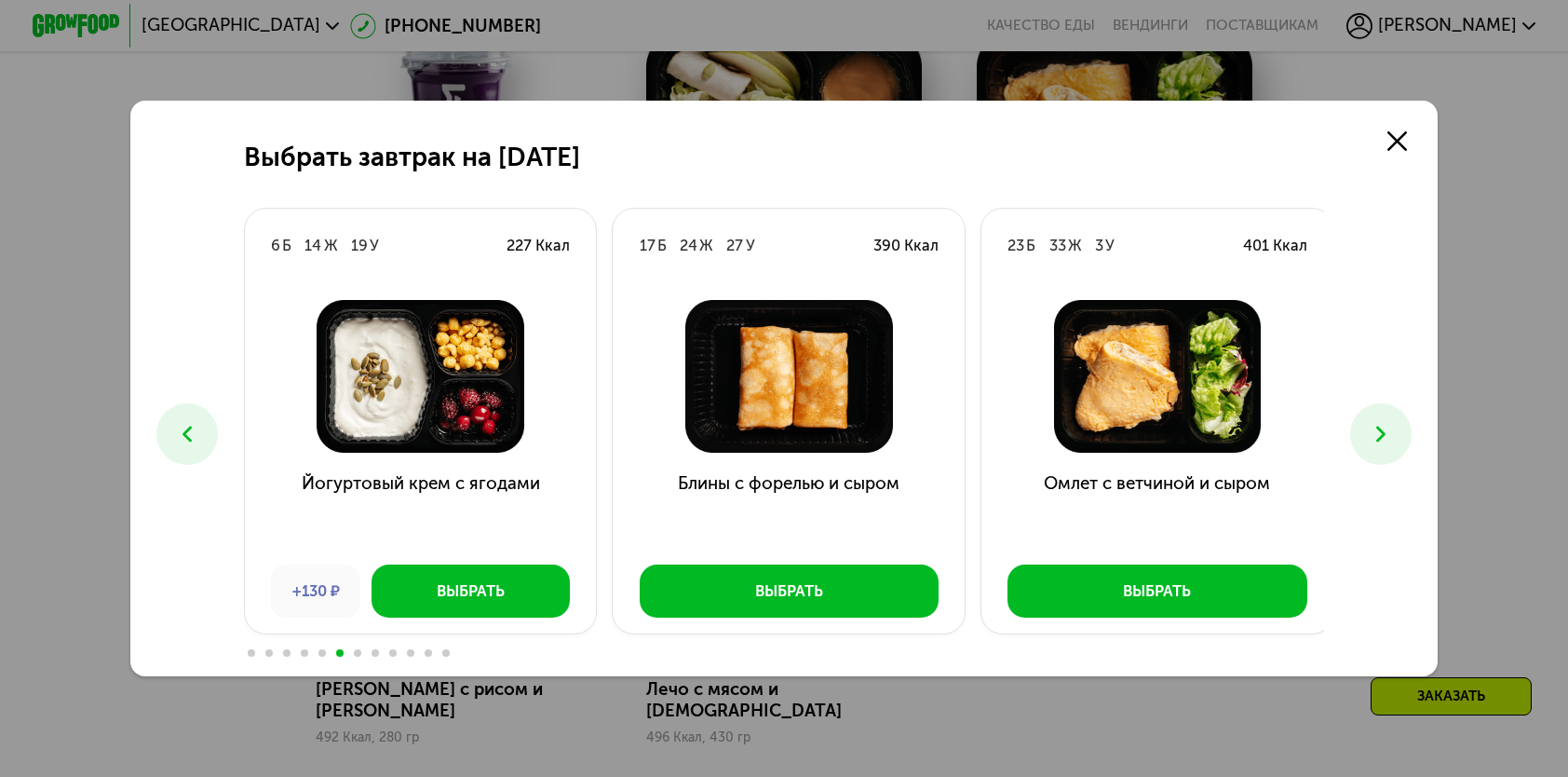
click at [1389, 446] on icon at bounding box center [1381, 434] width 26 height 26
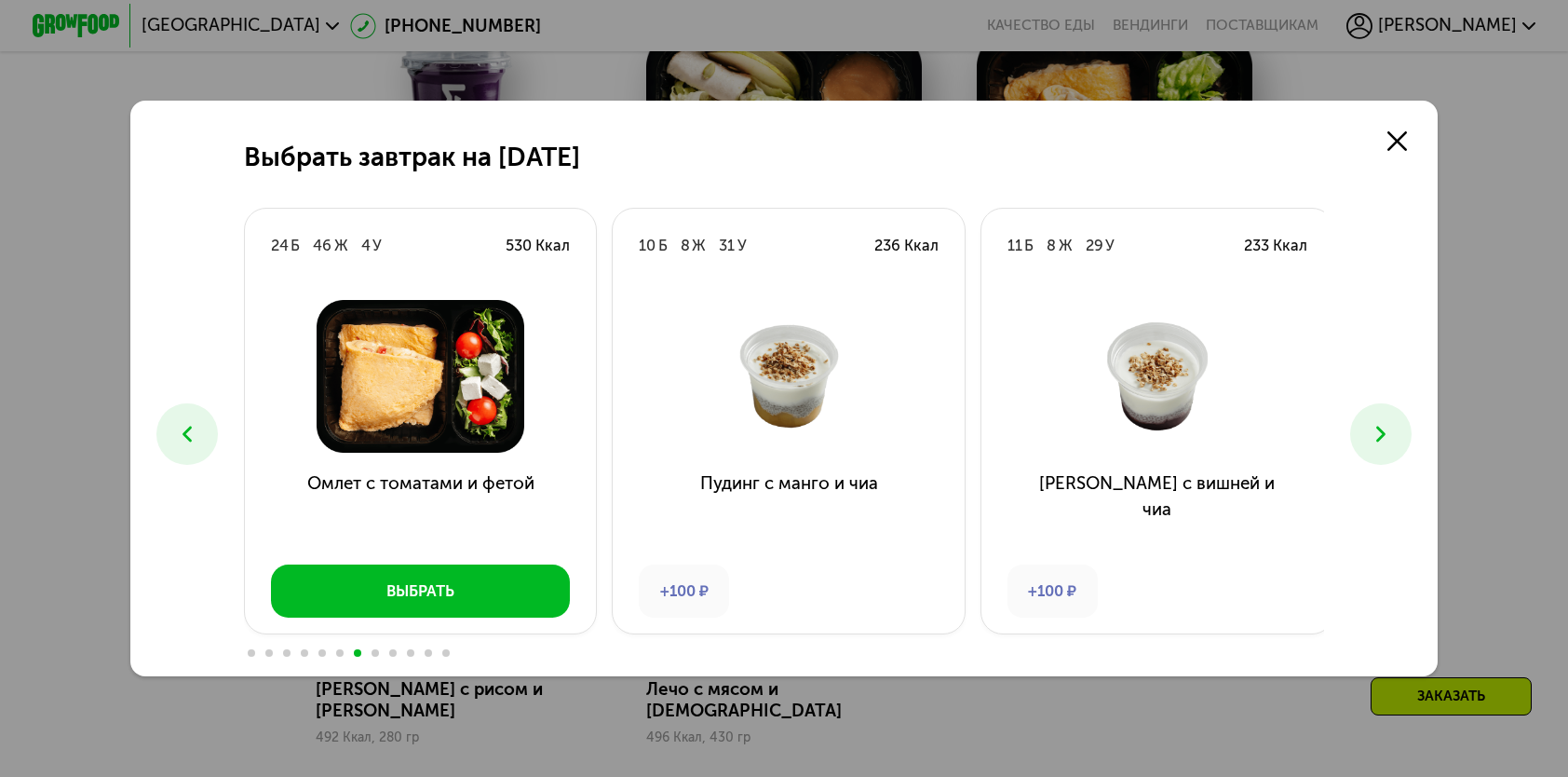
click at [1389, 446] on icon at bounding box center [1381, 434] width 26 height 26
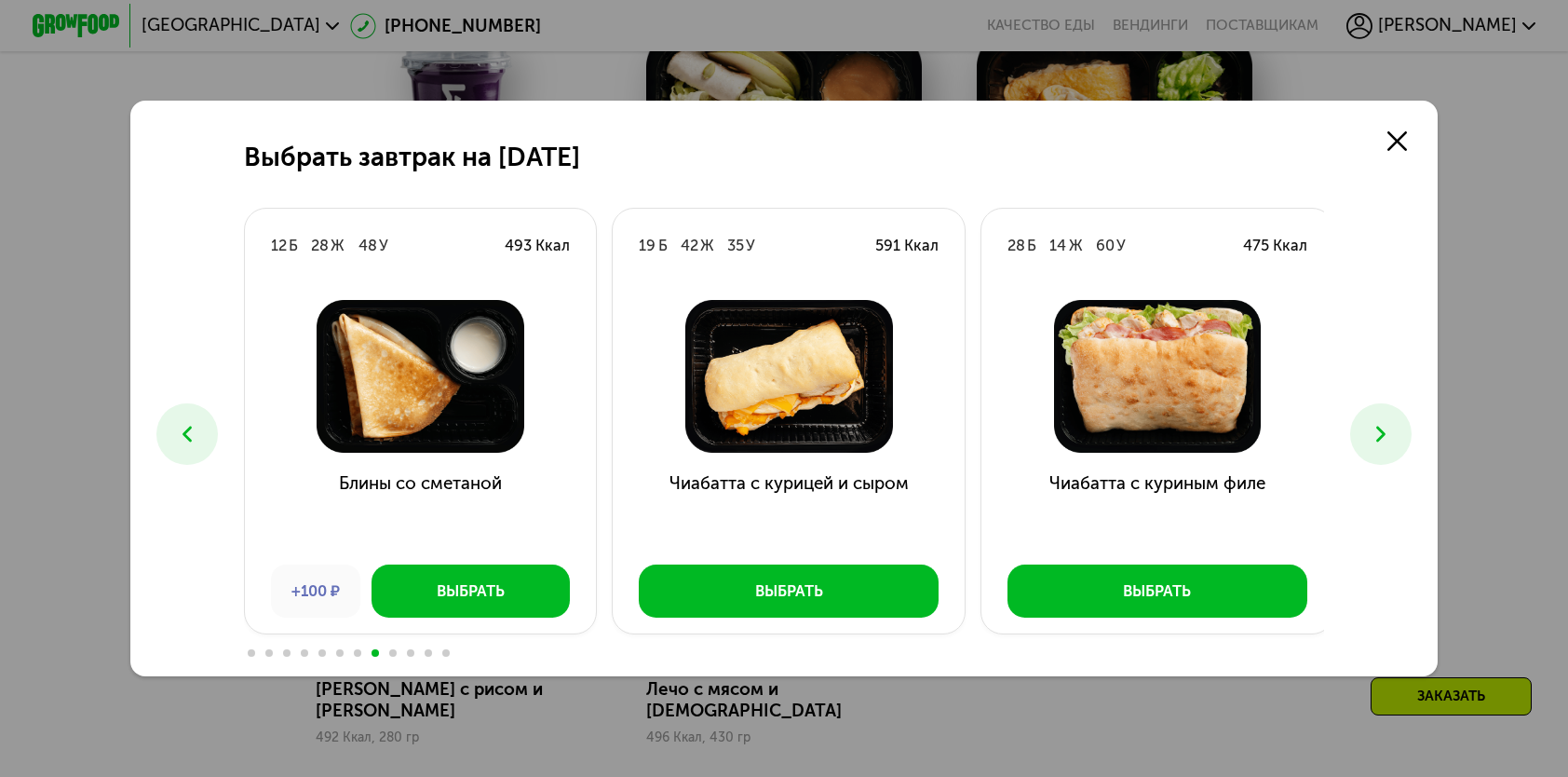
click at [1389, 446] on icon at bounding box center [1381, 434] width 26 height 26
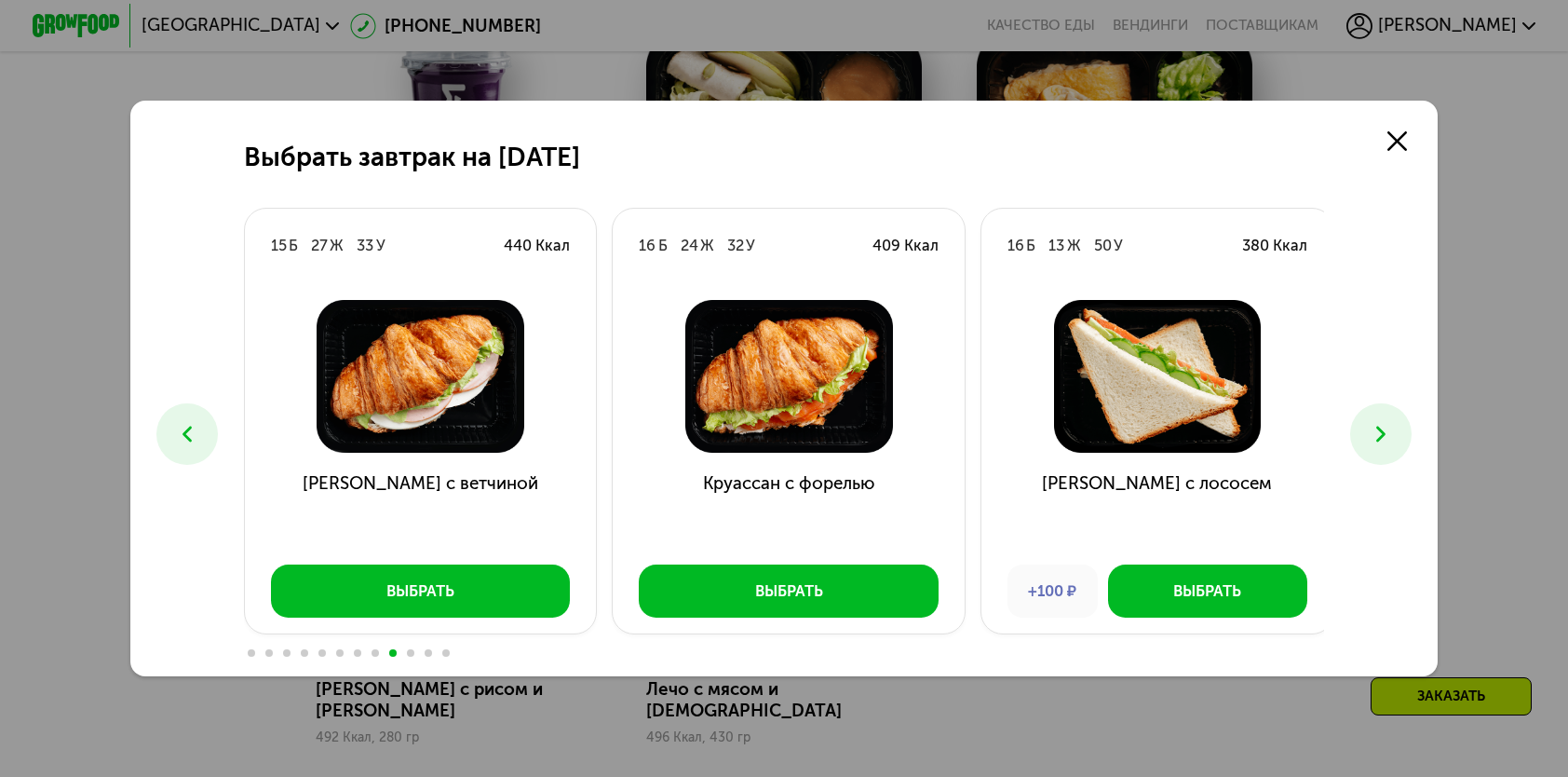
click at [1389, 446] on icon at bounding box center [1381, 434] width 26 height 26
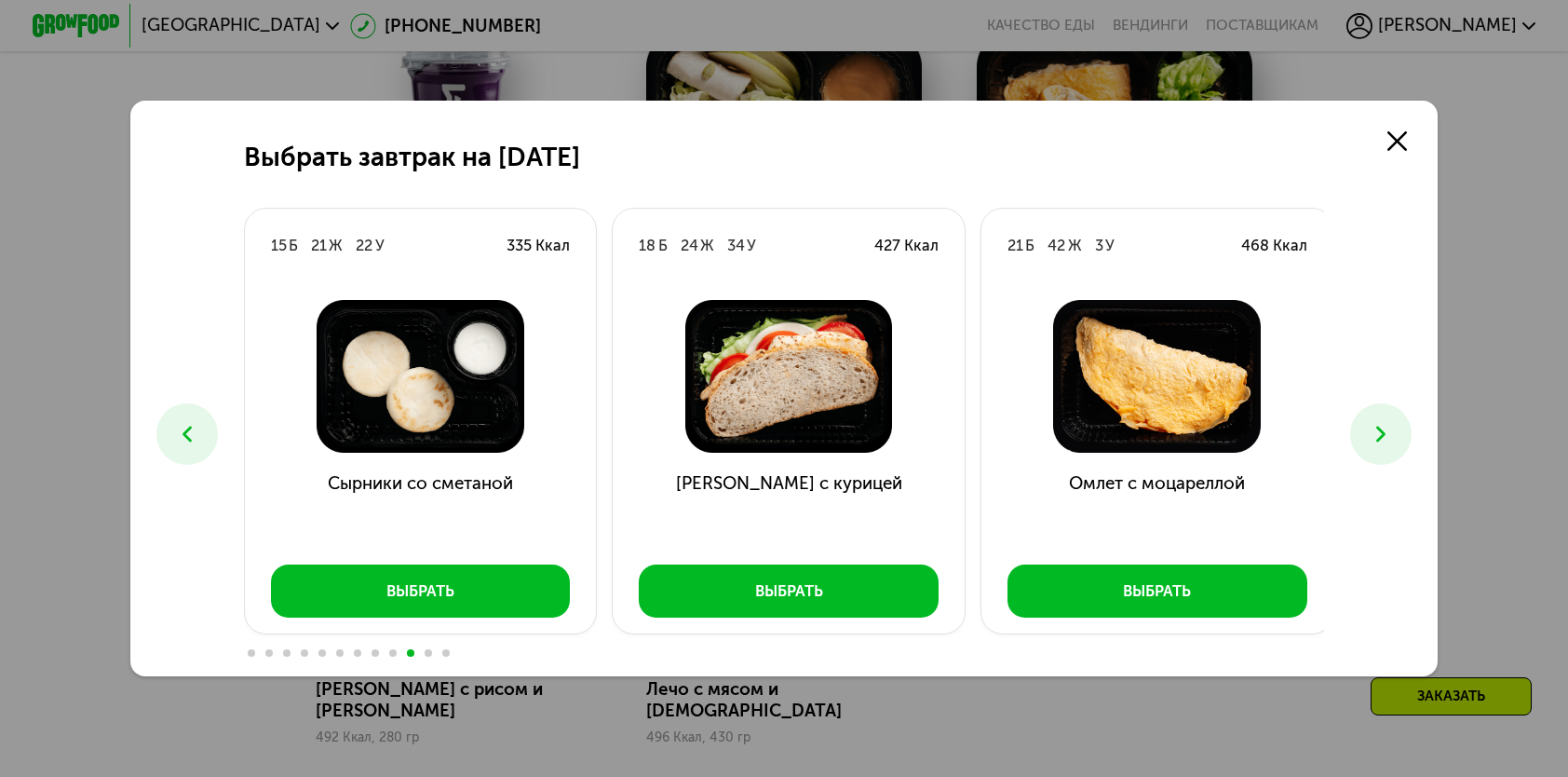
click at [1389, 446] on icon at bounding box center [1381, 434] width 26 height 26
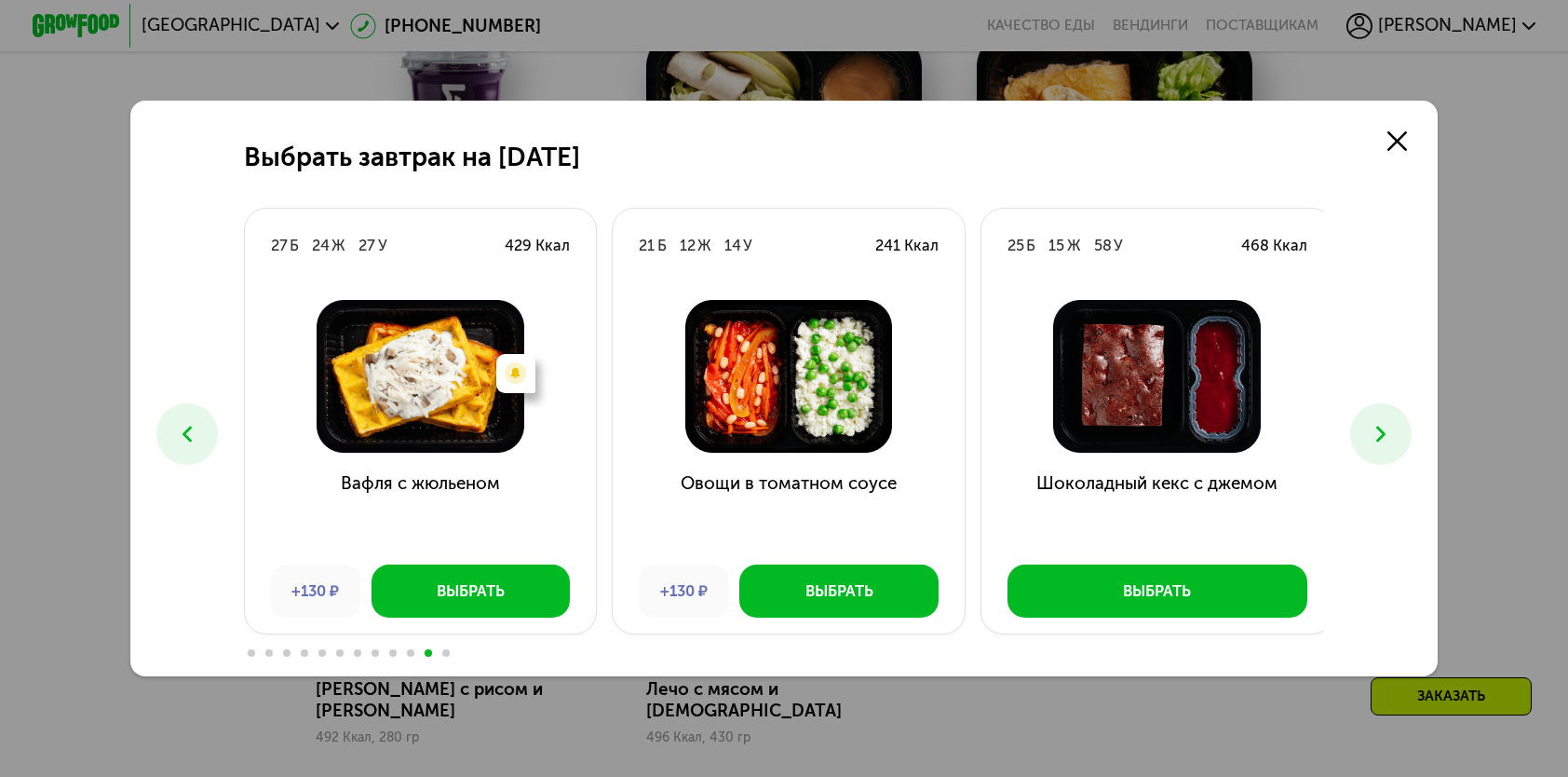
click at [177, 429] on icon at bounding box center [187, 434] width 26 height 26
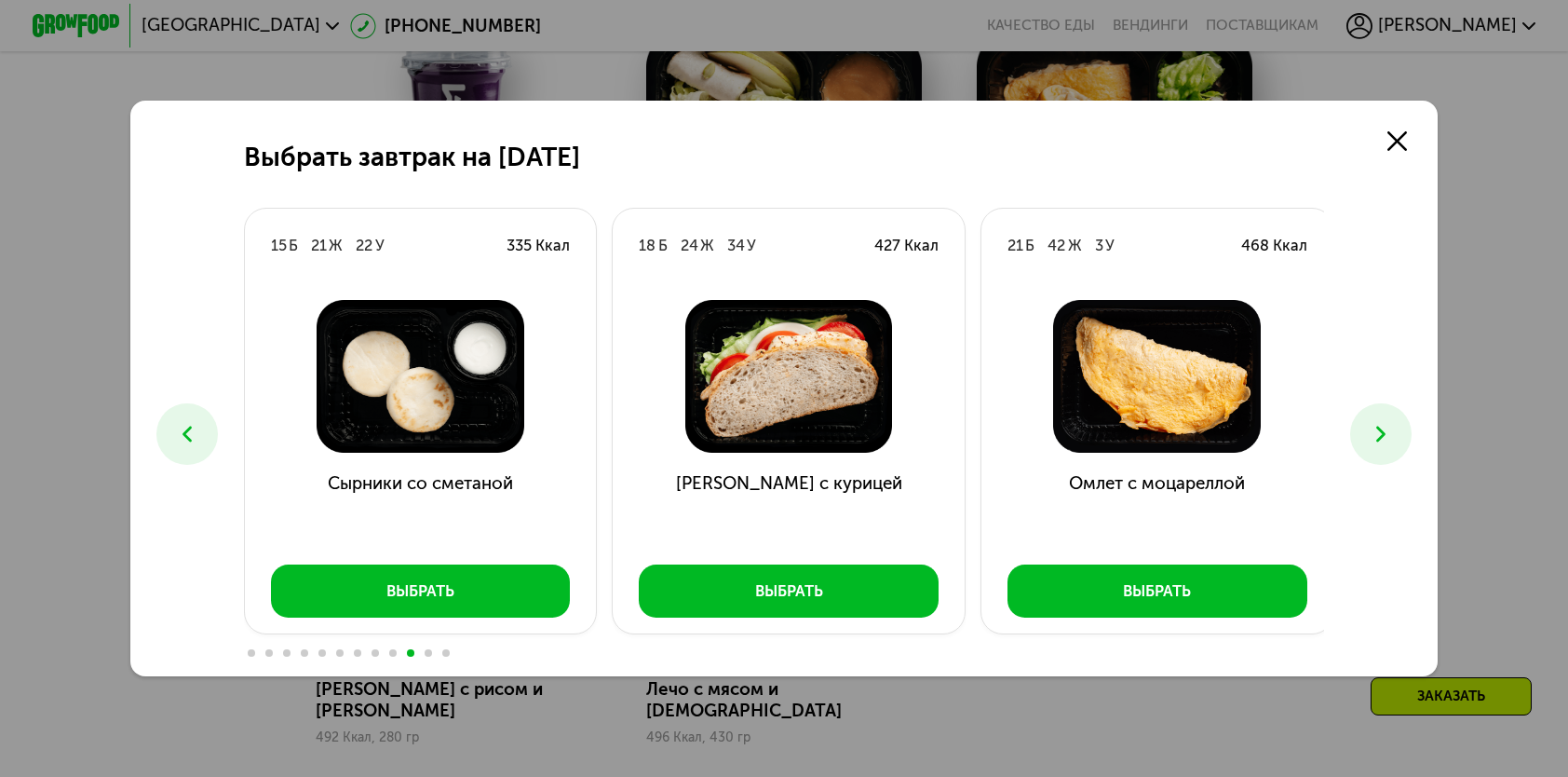
click at [200, 442] on button at bounding box center [187, 433] width 60 height 60
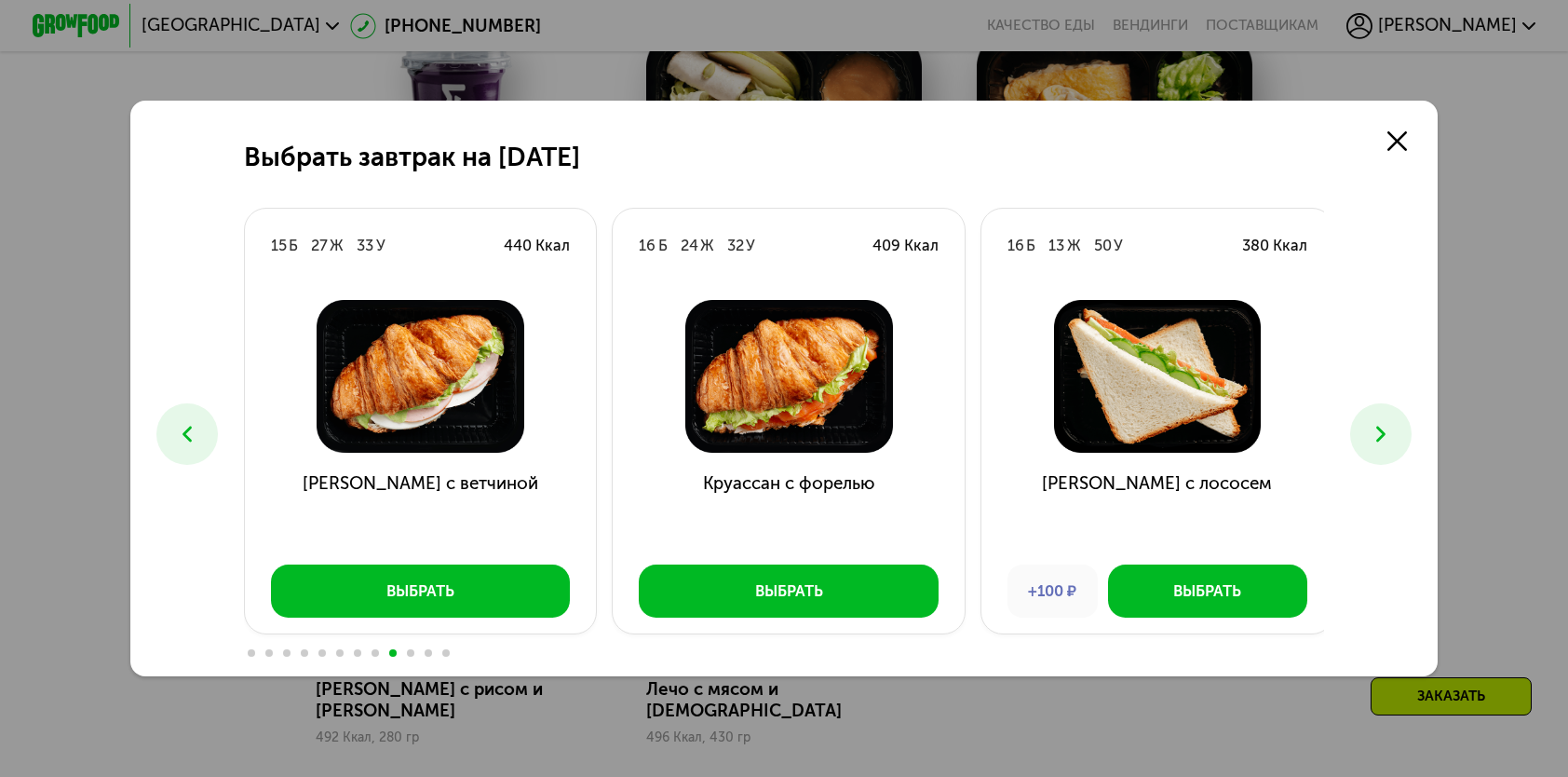
click at [200, 442] on button at bounding box center [187, 433] width 60 height 60
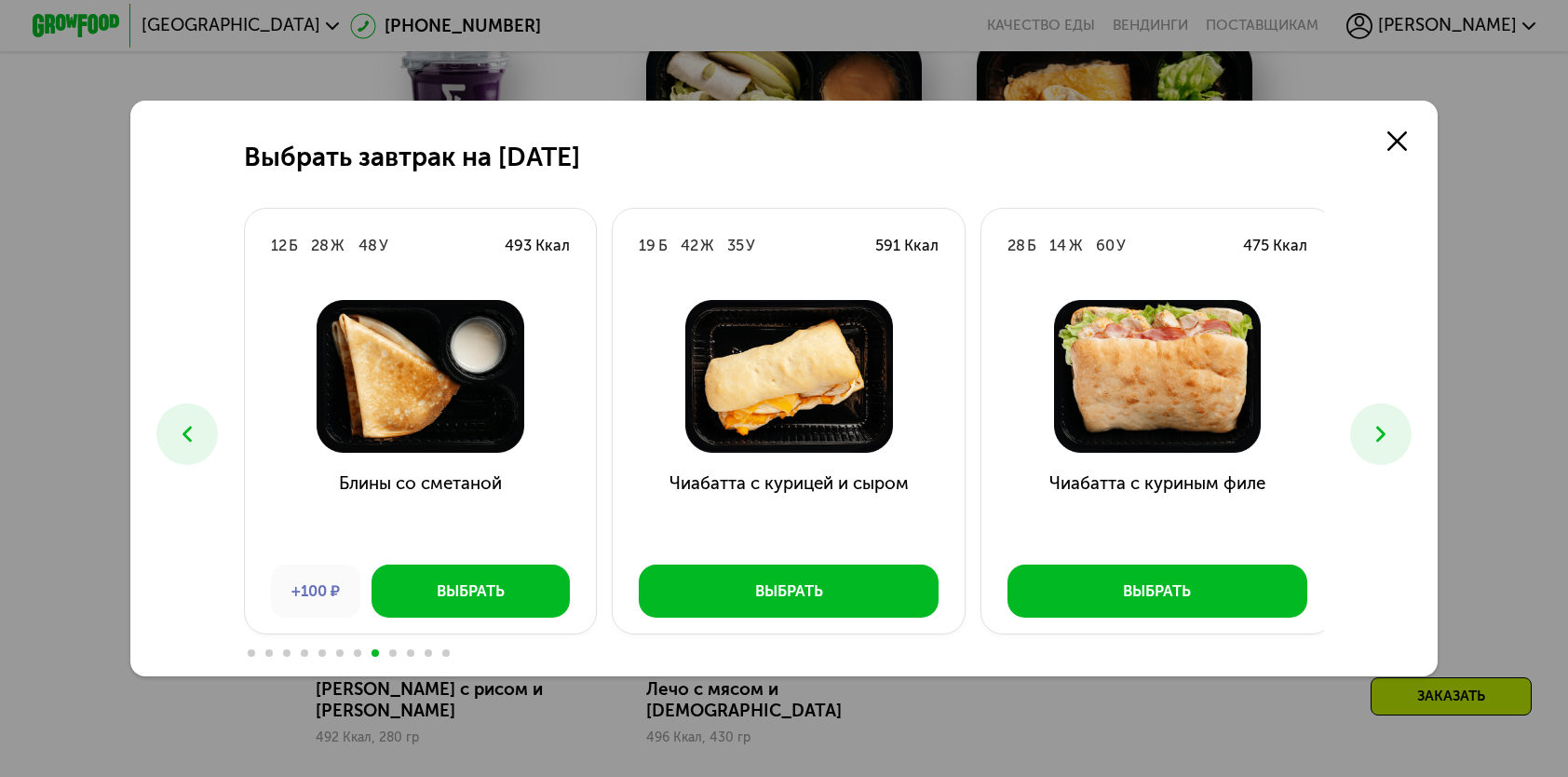
click at [200, 442] on button at bounding box center [187, 433] width 60 height 60
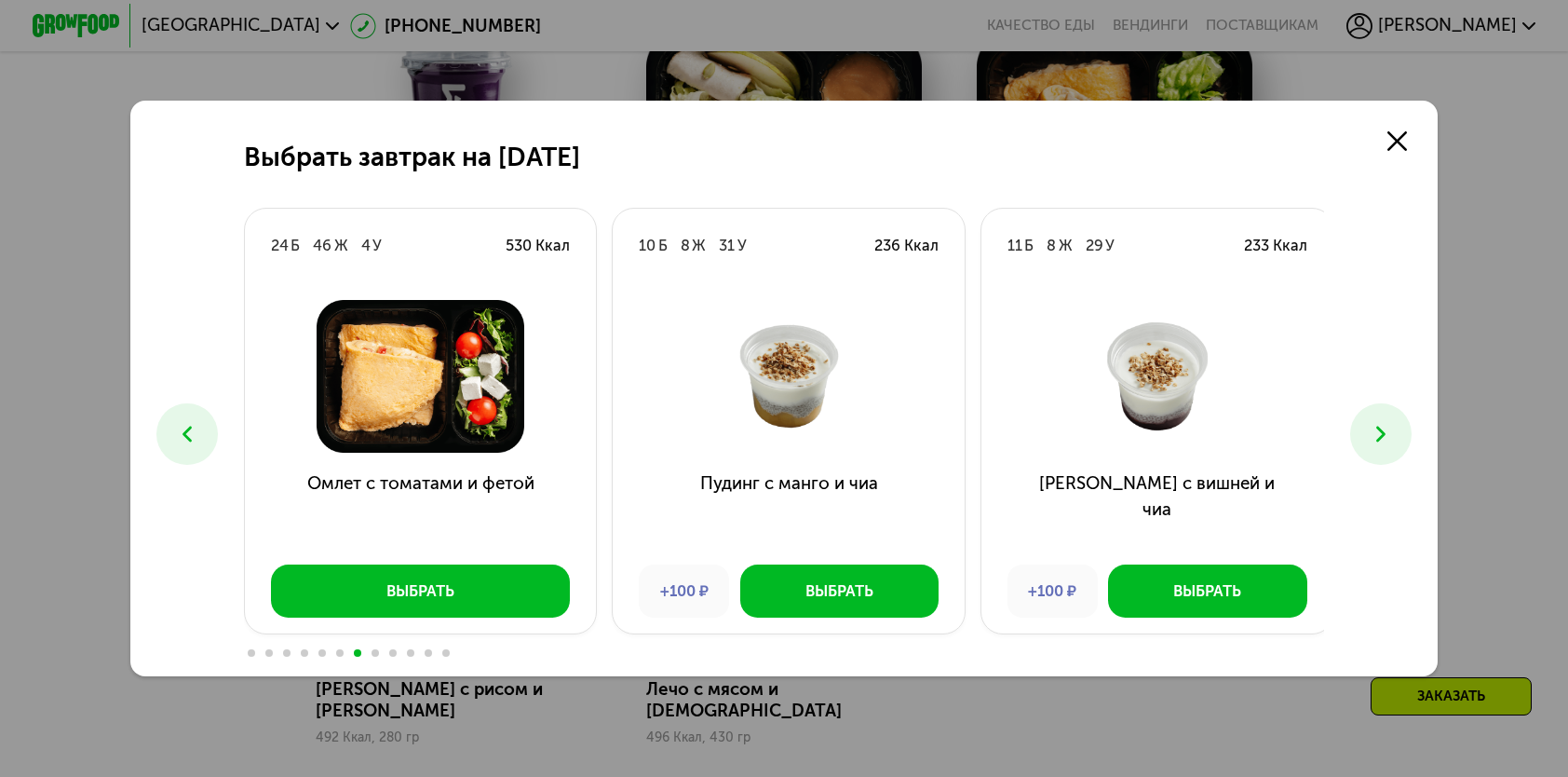
click at [200, 442] on button at bounding box center [187, 433] width 60 height 60
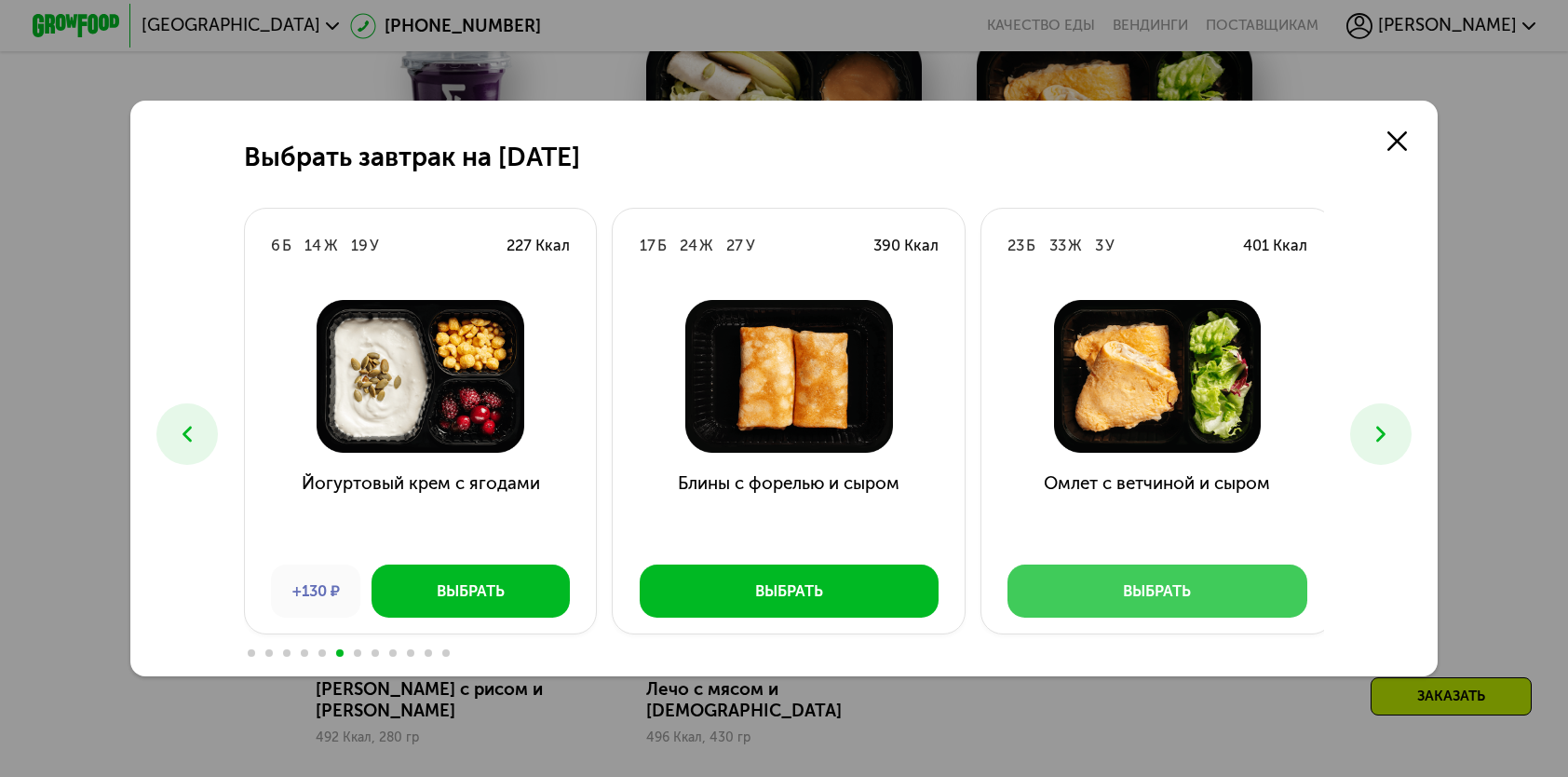
click at [1266, 580] on button "Выбрать" at bounding box center [1157, 590] width 300 height 52
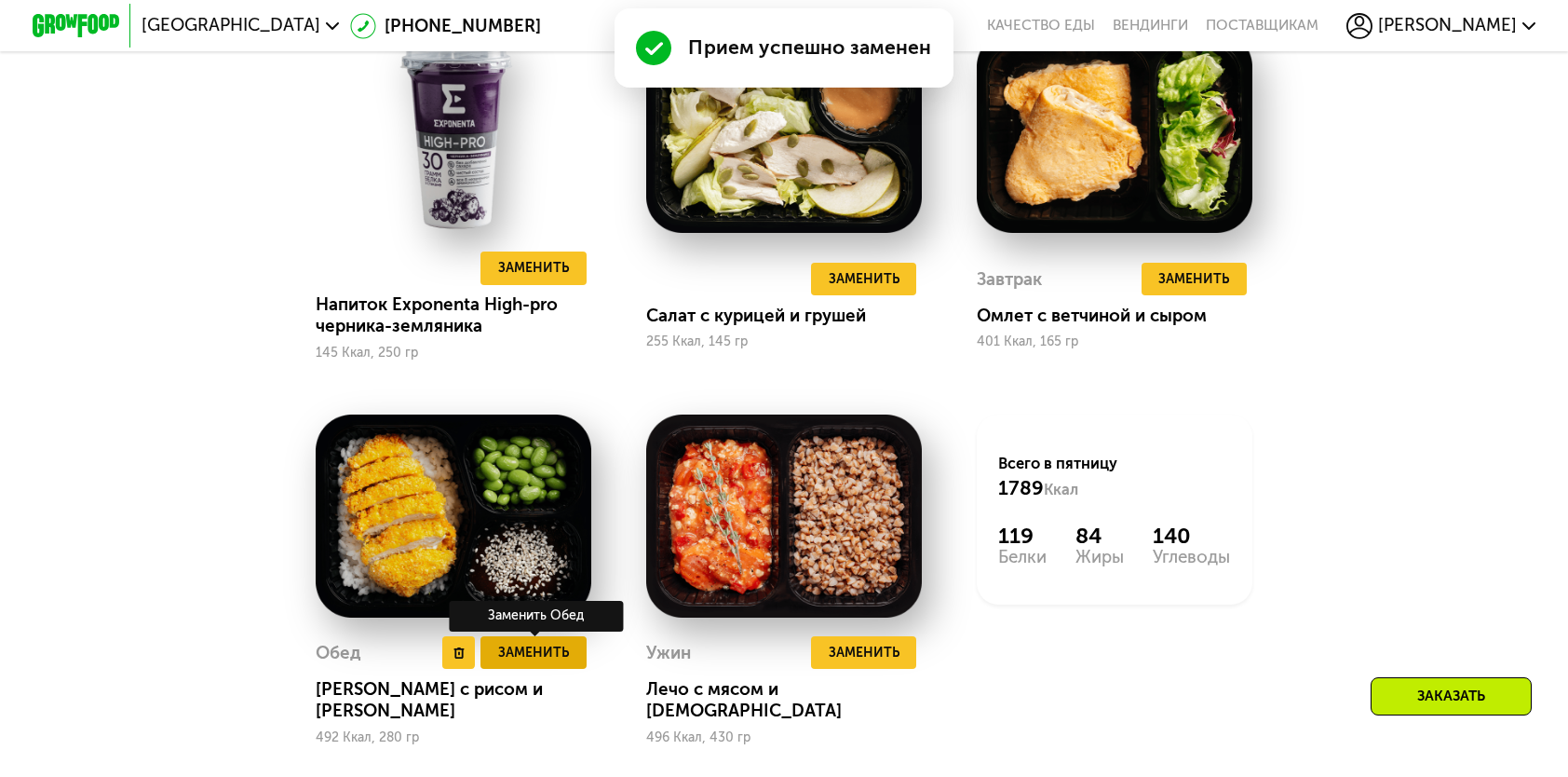
click at [526, 661] on span "Заменить" at bounding box center [533, 652] width 71 height 22
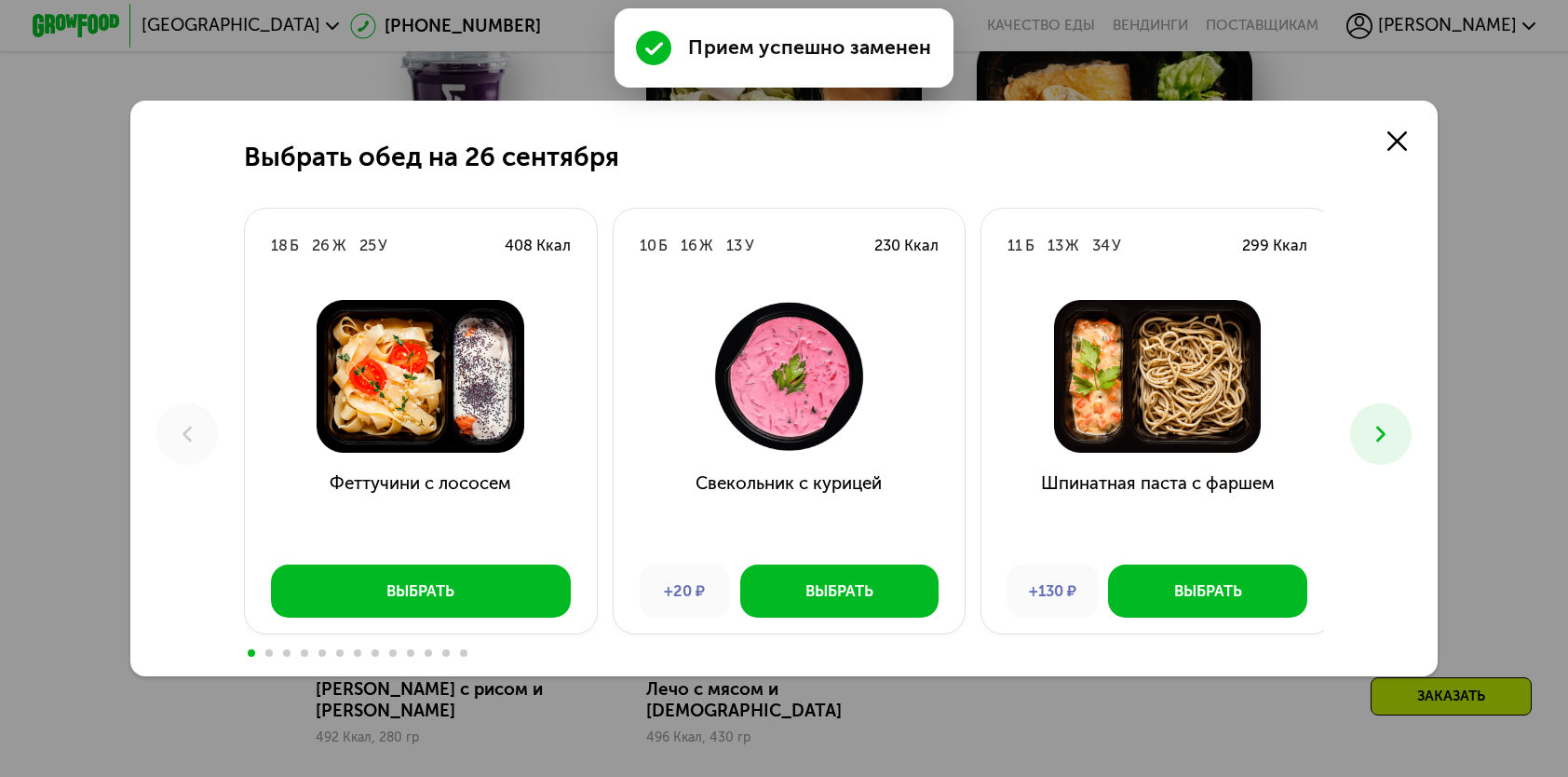
click at [1391, 424] on icon at bounding box center [1381, 434] width 26 height 26
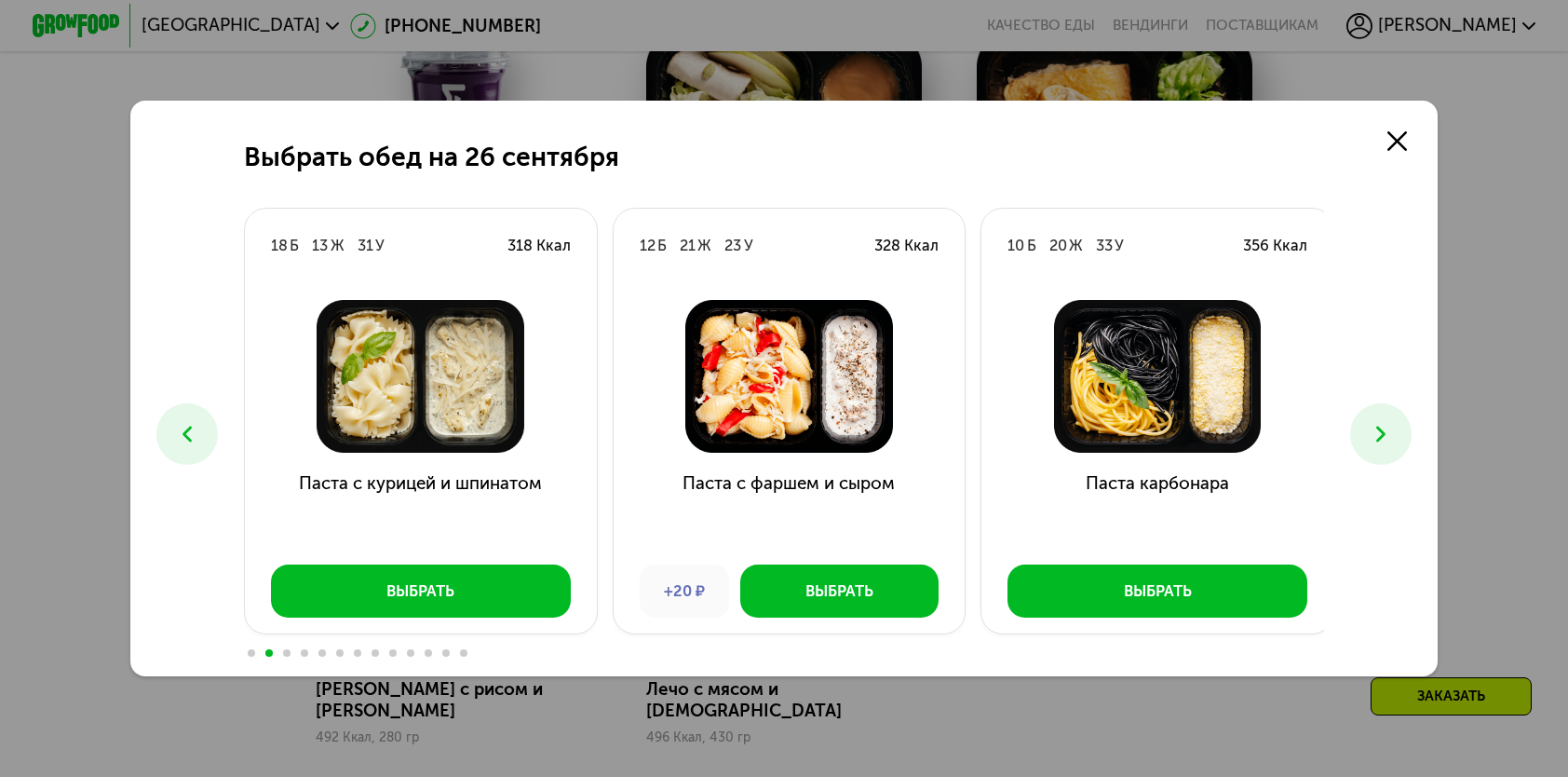
click at [1391, 424] on icon at bounding box center [1381, 434] width 26 height 26
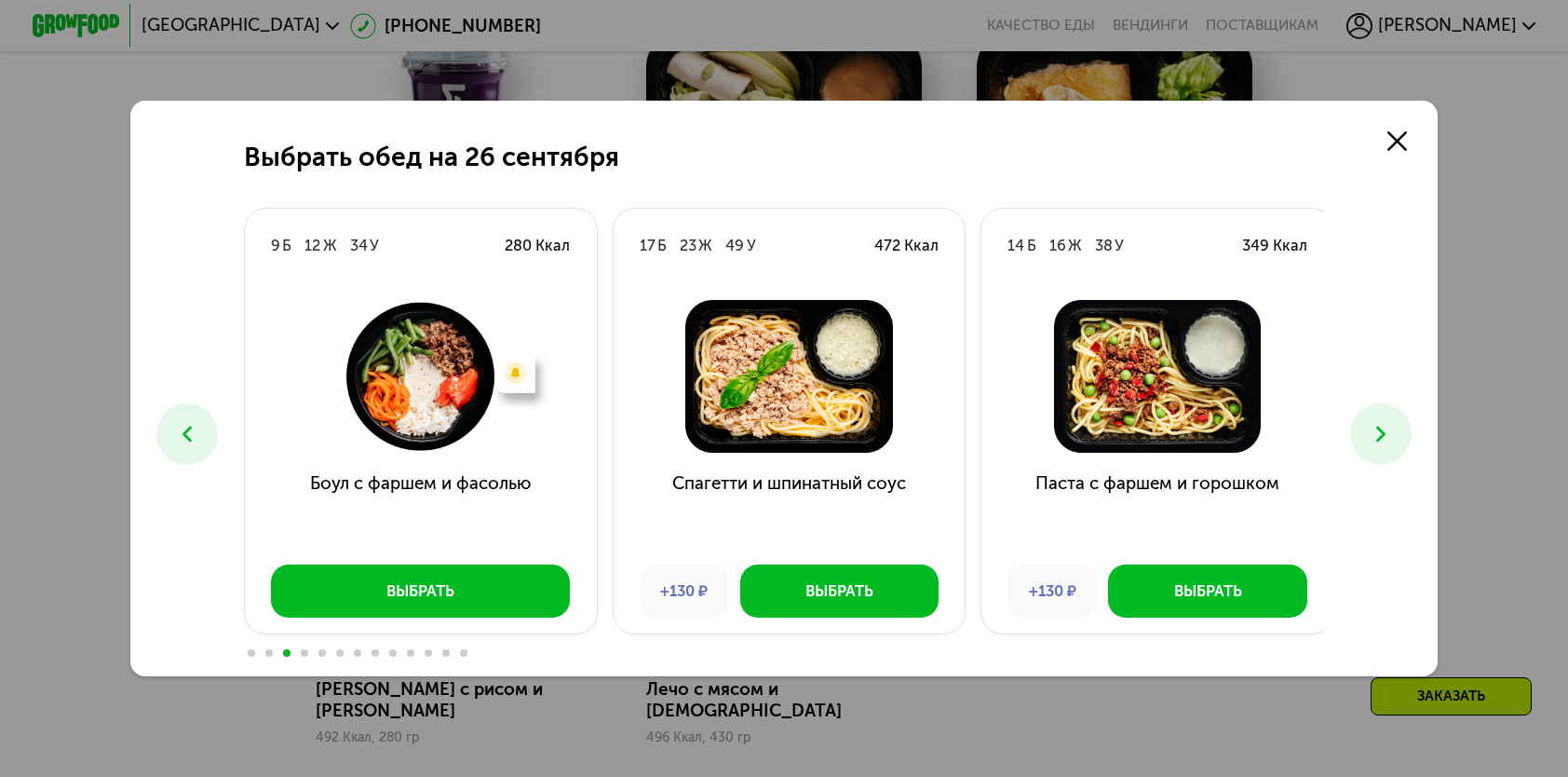
click at [1391, 424] on icon at bounding box center [1381, 434] width 26 height 26
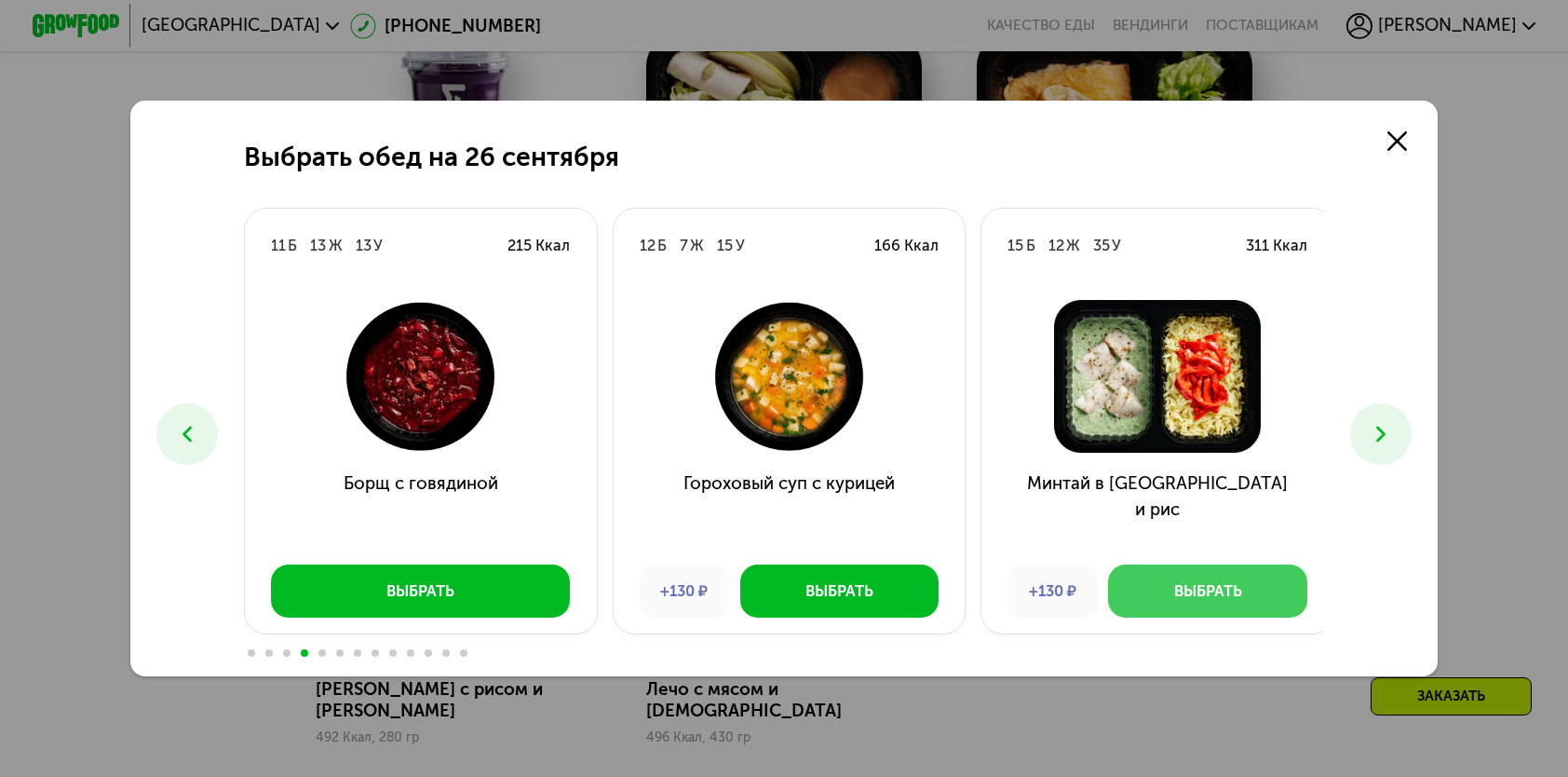
click at [1211, 594] on div "Выбрать" at bounding box center [1208, 591] width 68 height 22
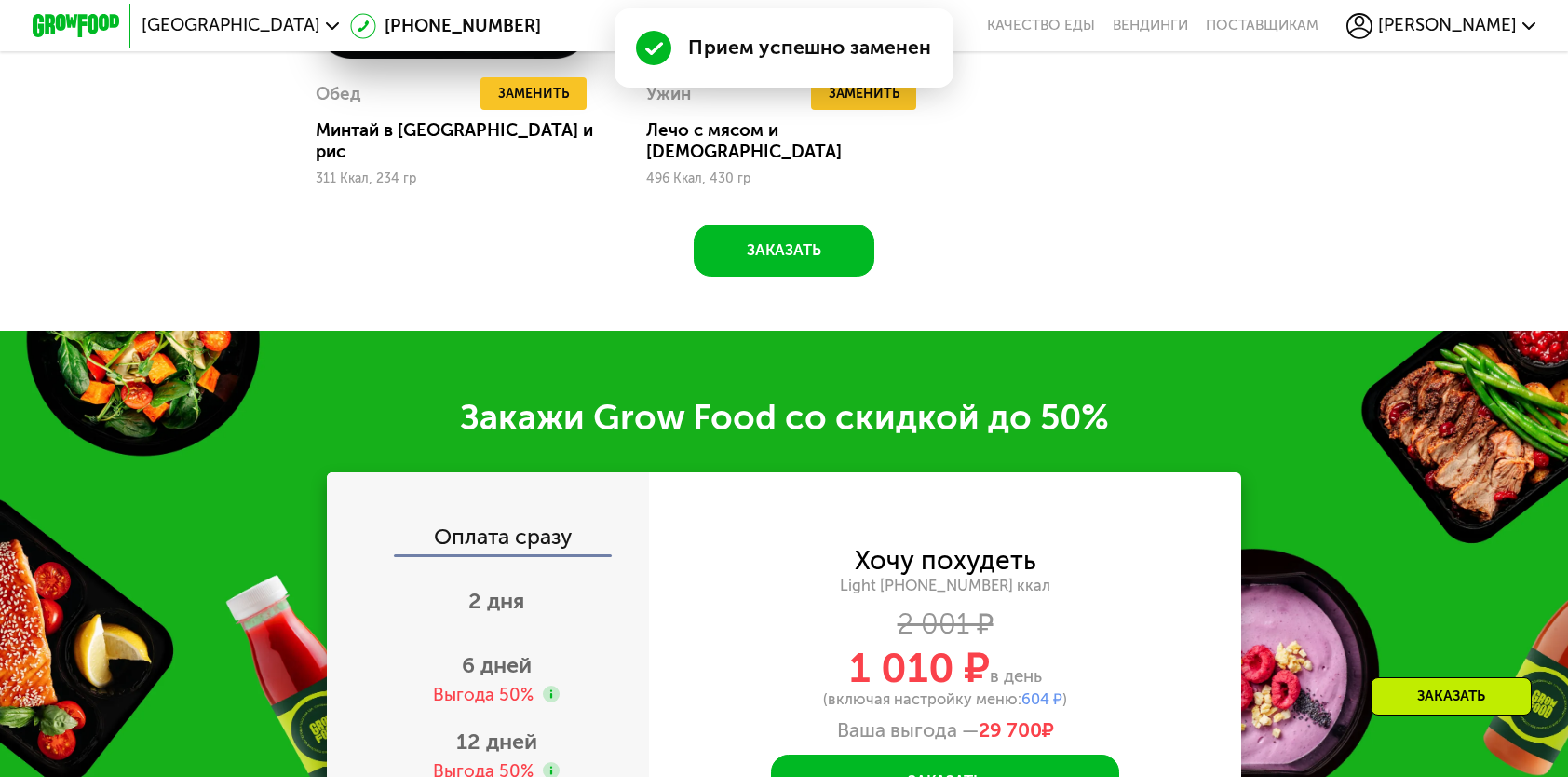
scroll to position [2142, 0]
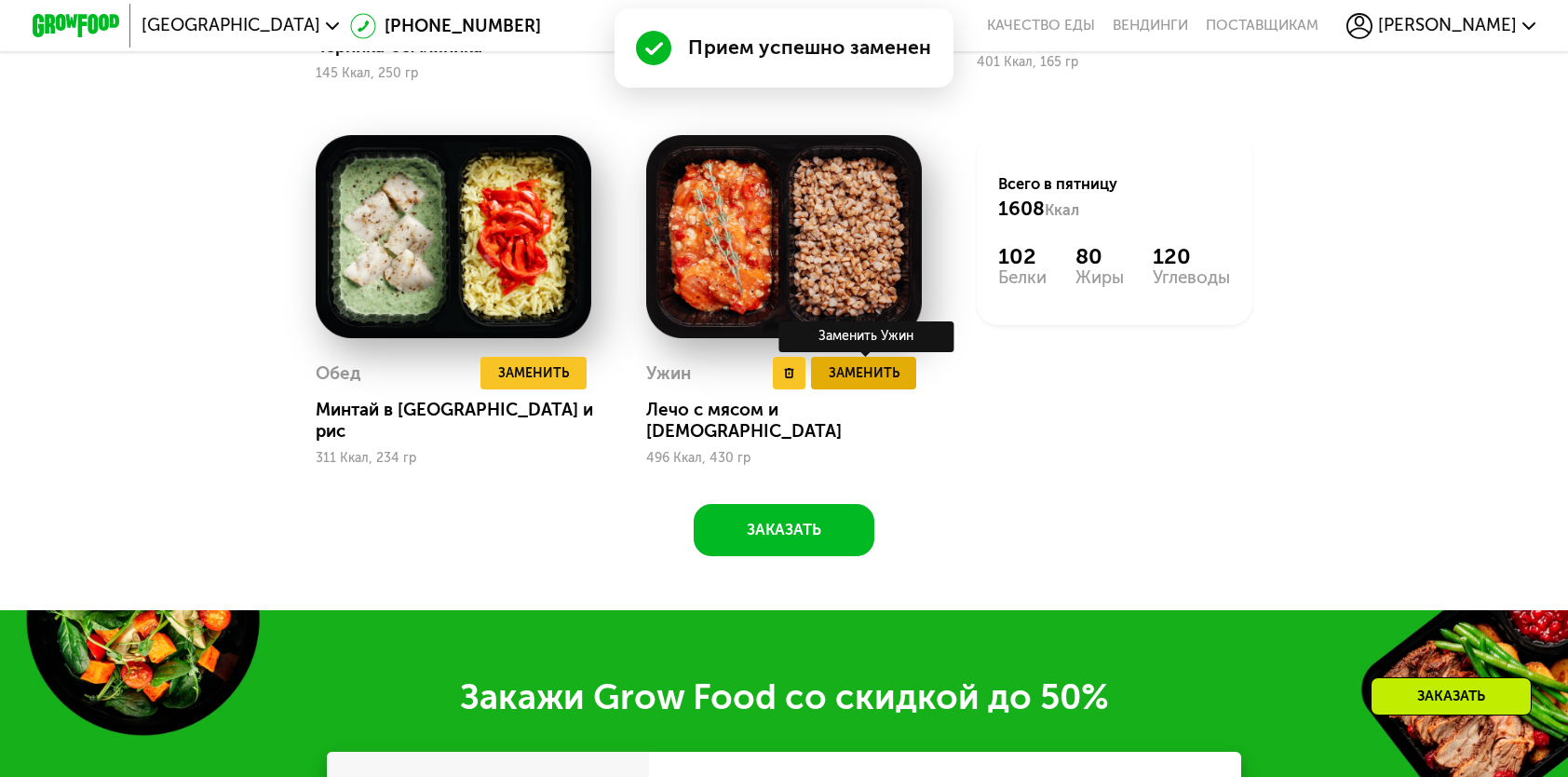
click at [818, 389] on button "Заменить" at bounding box center [863, 373] width 105 height 33
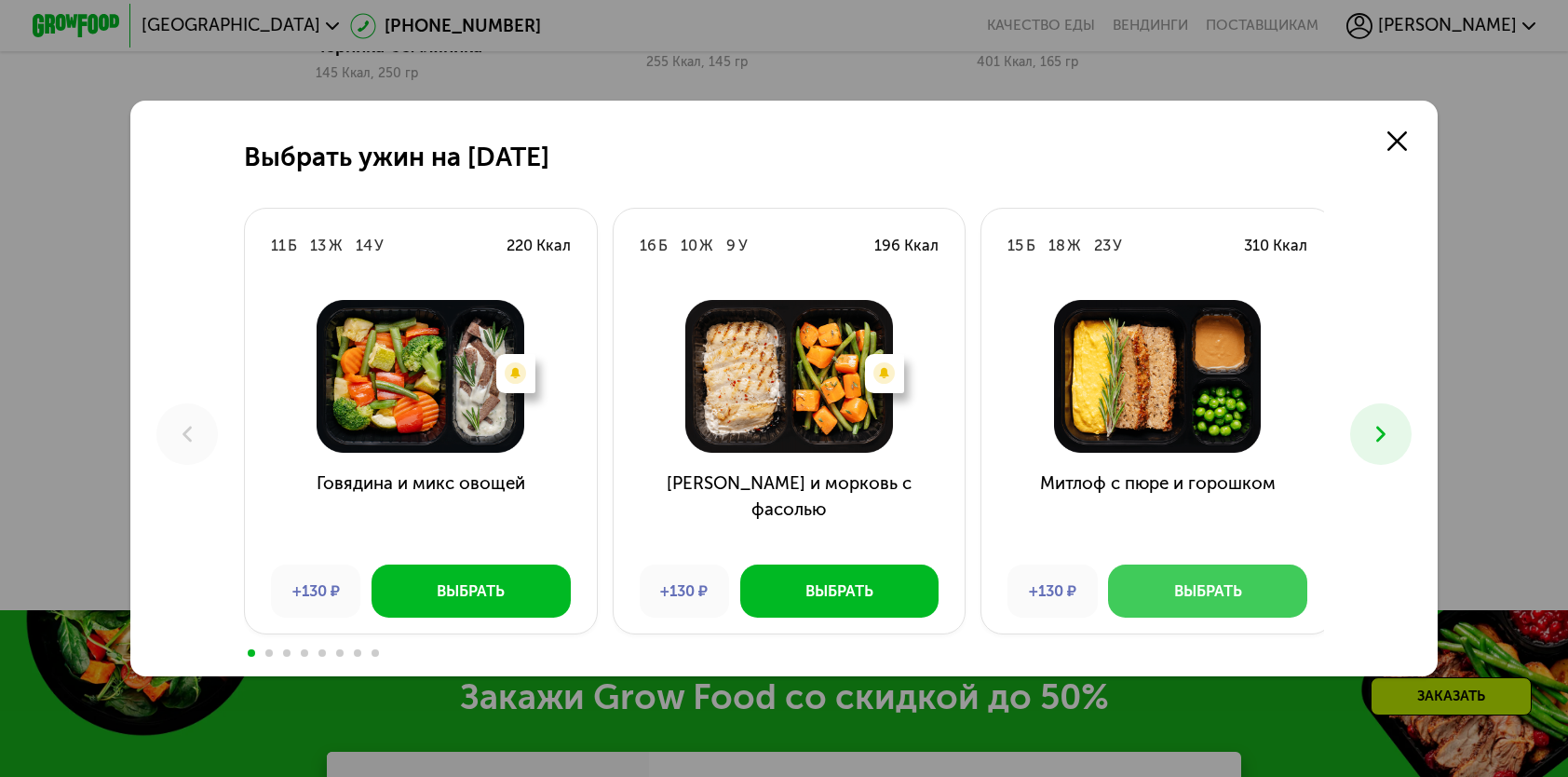
click at [1199, 606] on button "Выбрать" at bounding box center [1207, 590] width 198 height 52
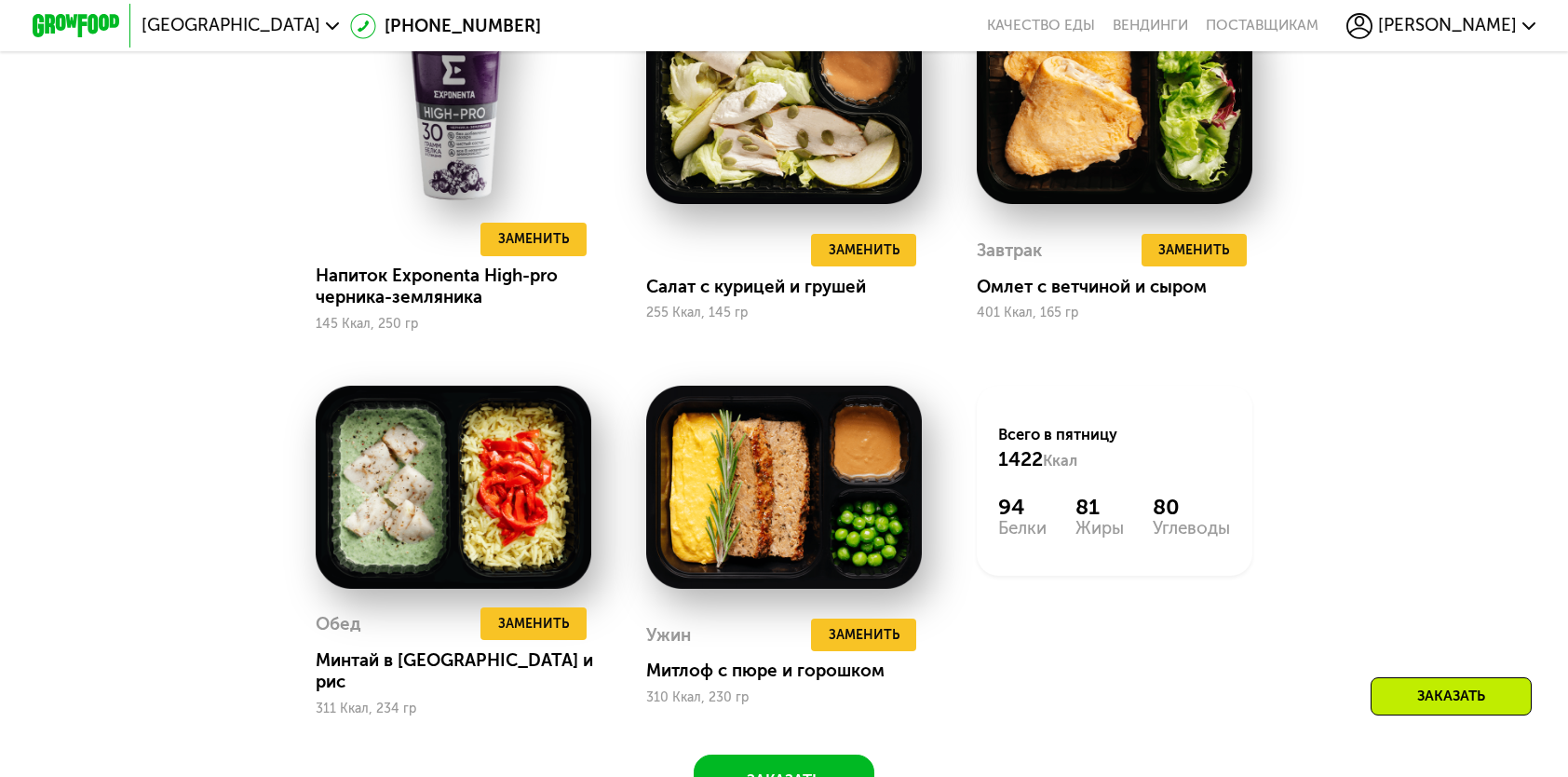
scroll to position [1863, 0]
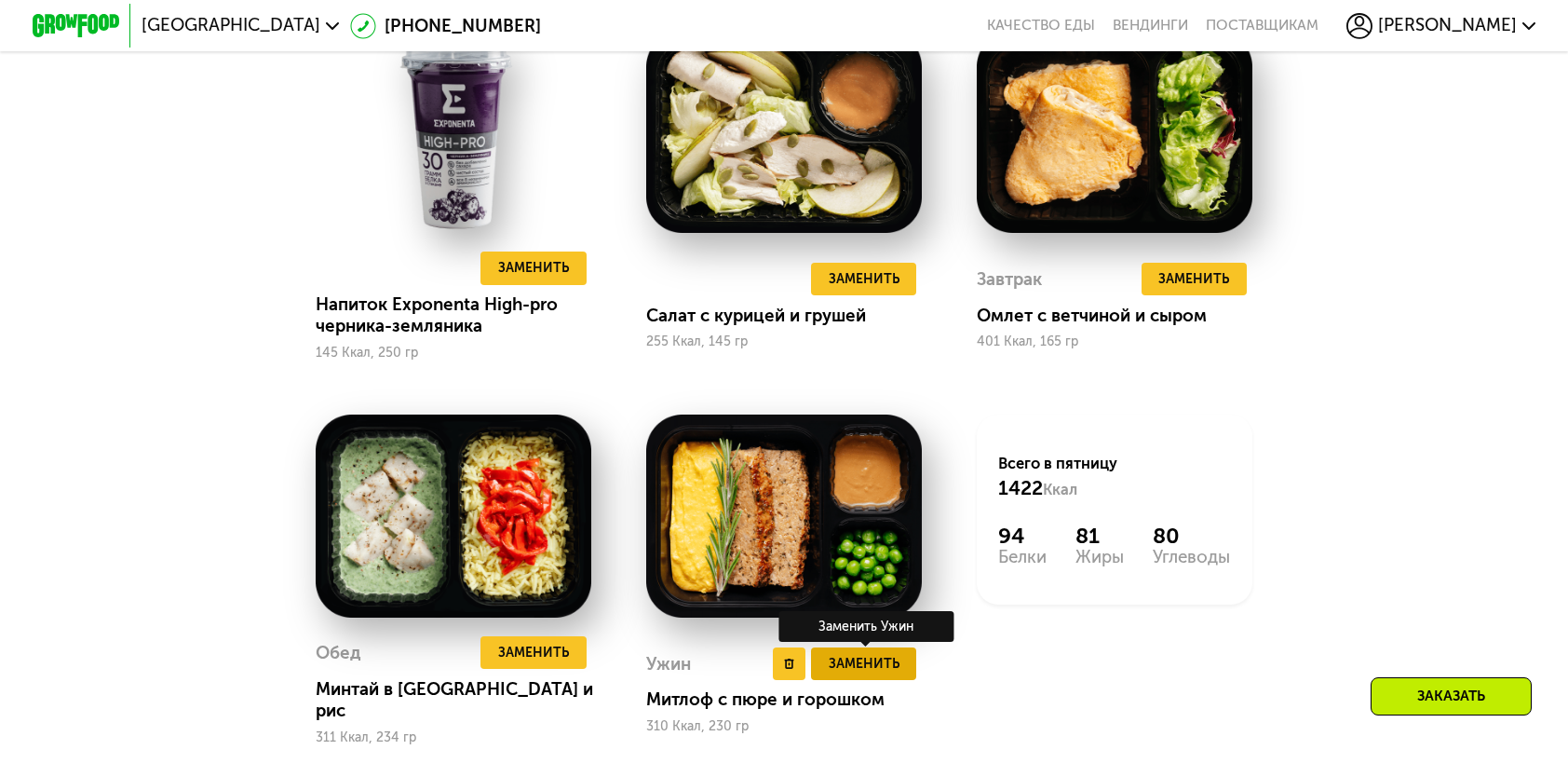
click at [901, 678] on button "Заменить" at bounding box center [863, 664] width 105 height 33
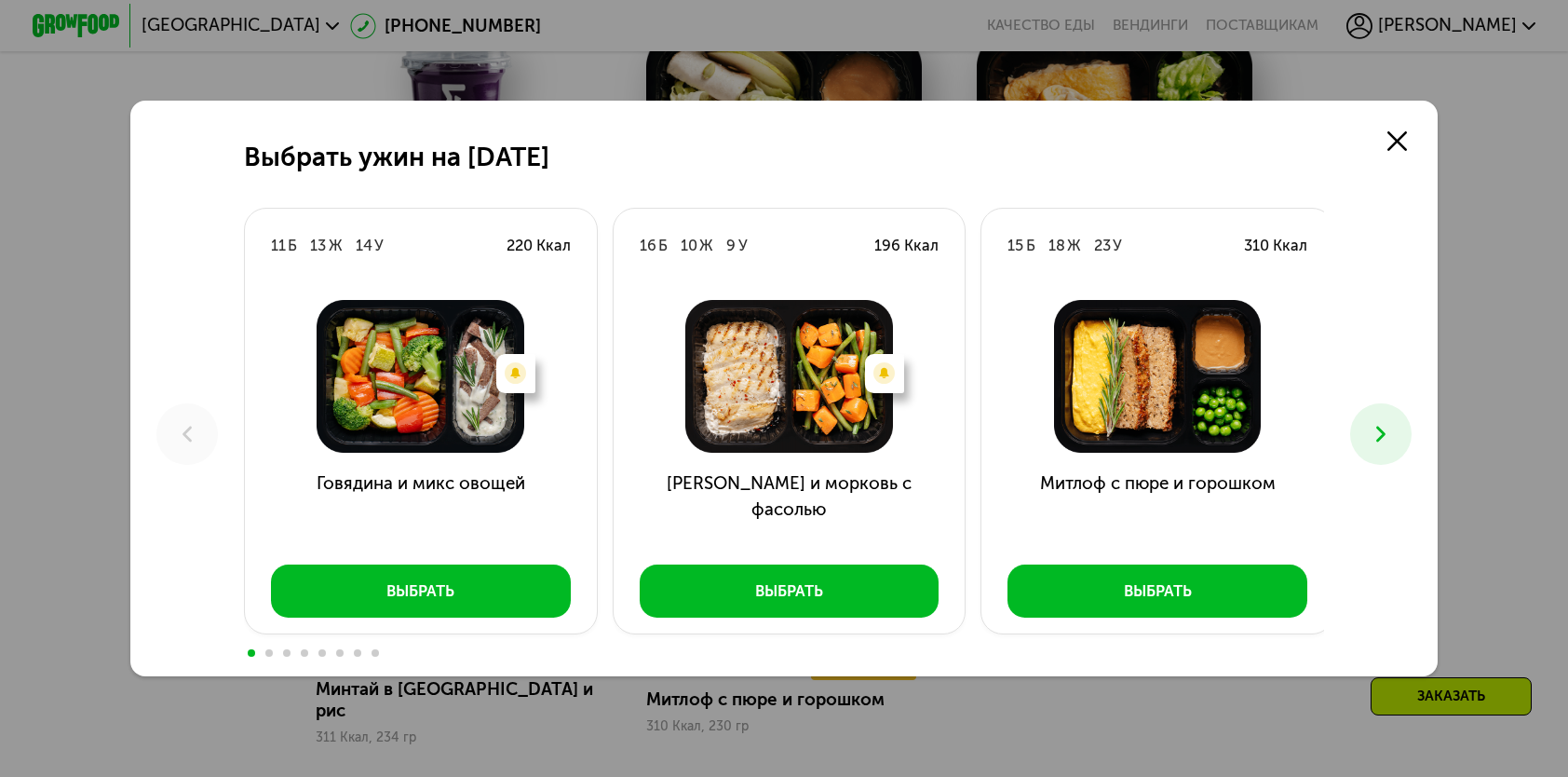
click at [1386, 435] on use at bounding box center [1381, 434] width 9 height 16
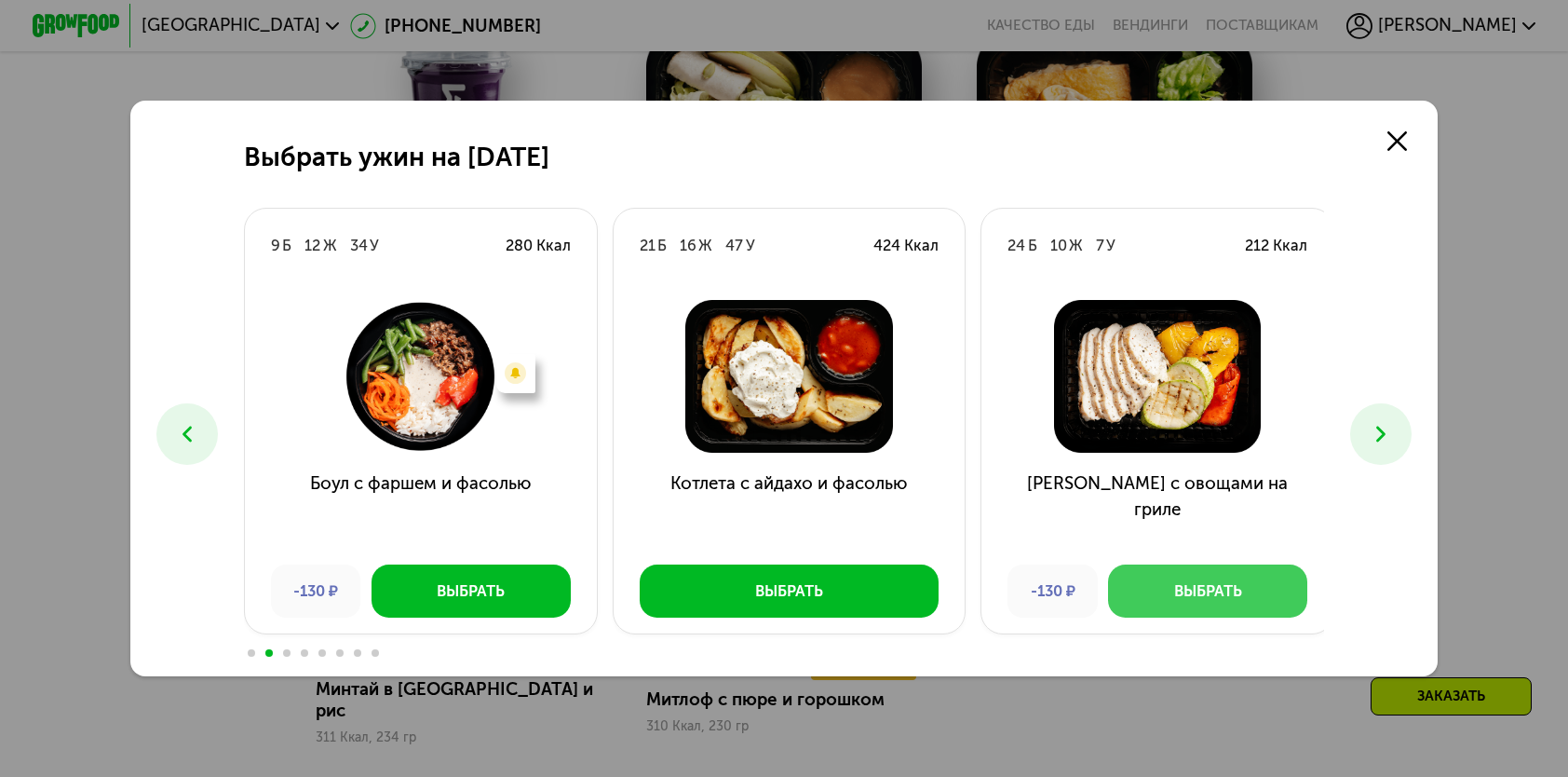
click at [1191, 588] on div "Выбрать" at bounding box center [1208, 591] width 68 height 22
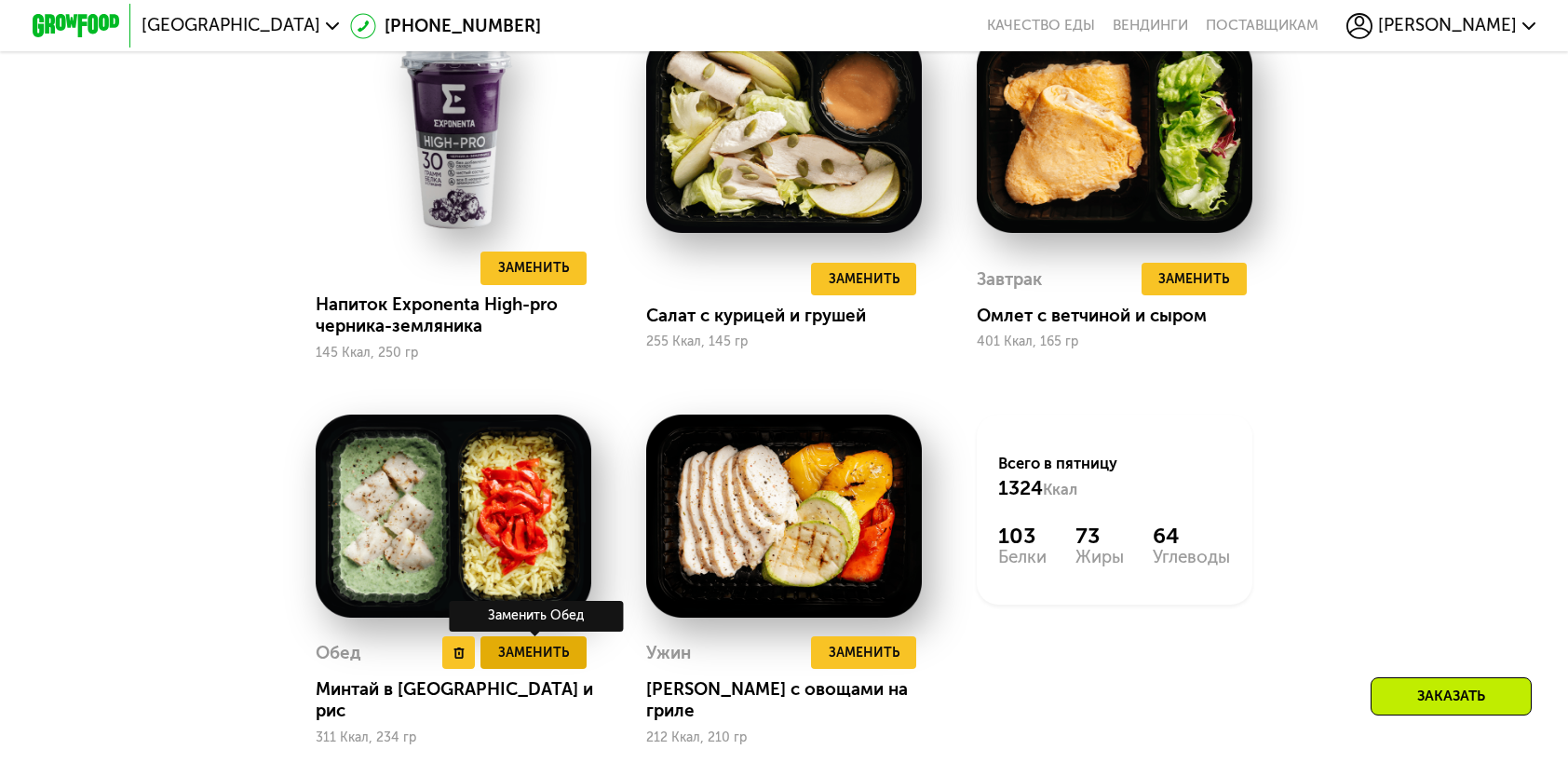
click at [540, 663] on span "Заменить" at bounding box center [533, 652] width 71 height 22
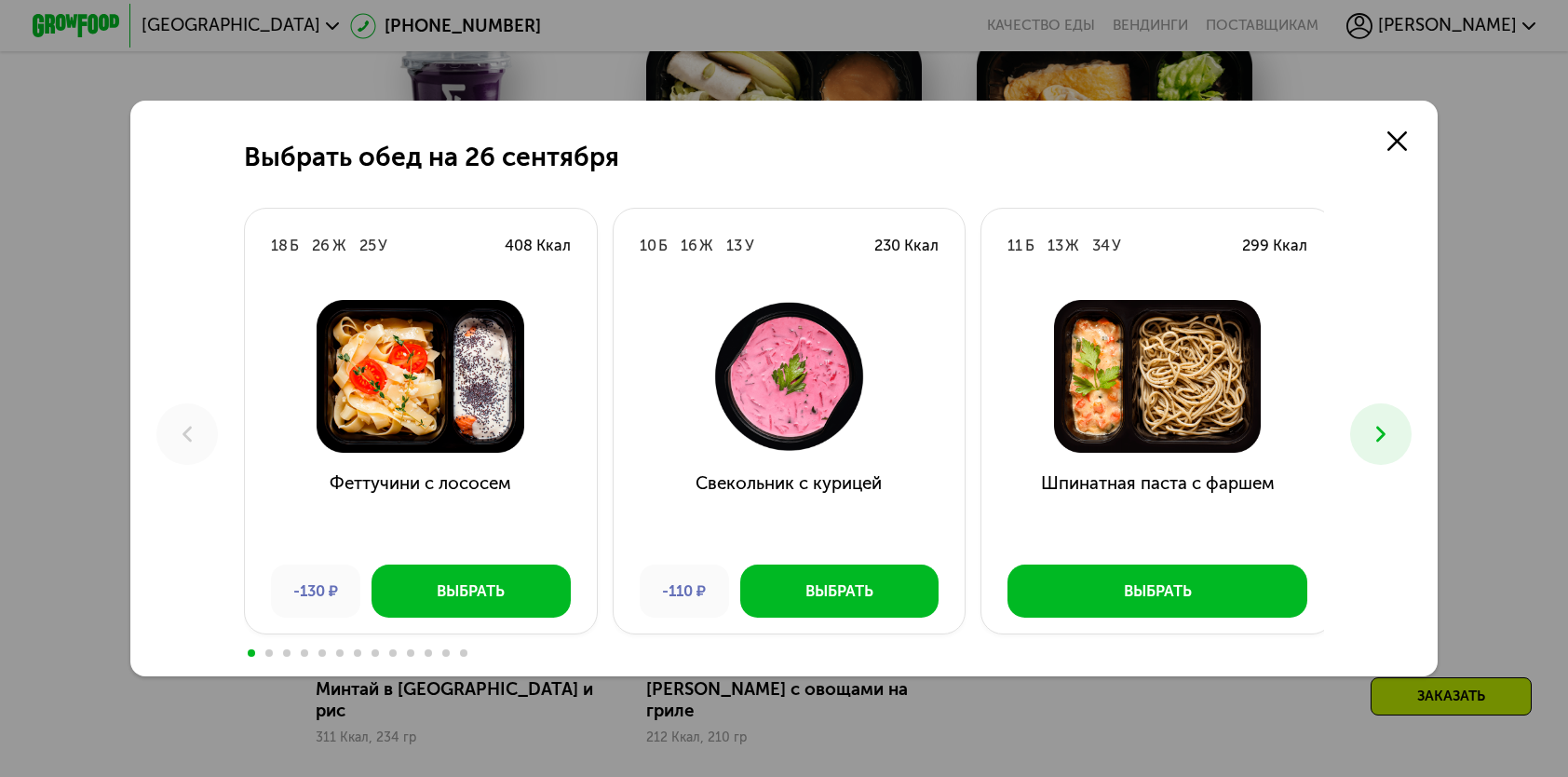
click at [1391, 446] on icon at bounding box center [1381, 434] width 26 height 26
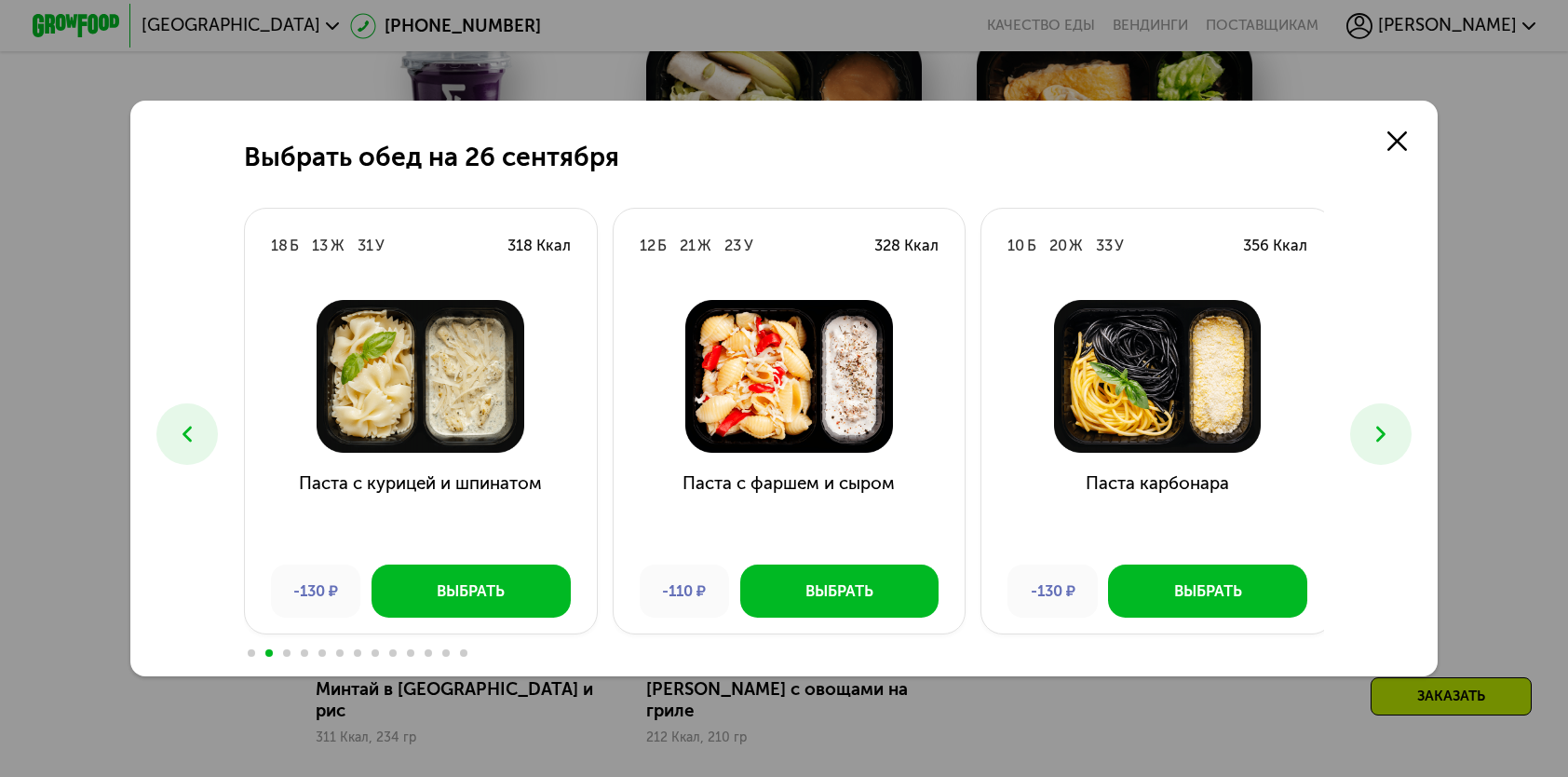
click at [1391, 446] on icon at bounding box center [1381, 434] width 26 height 26
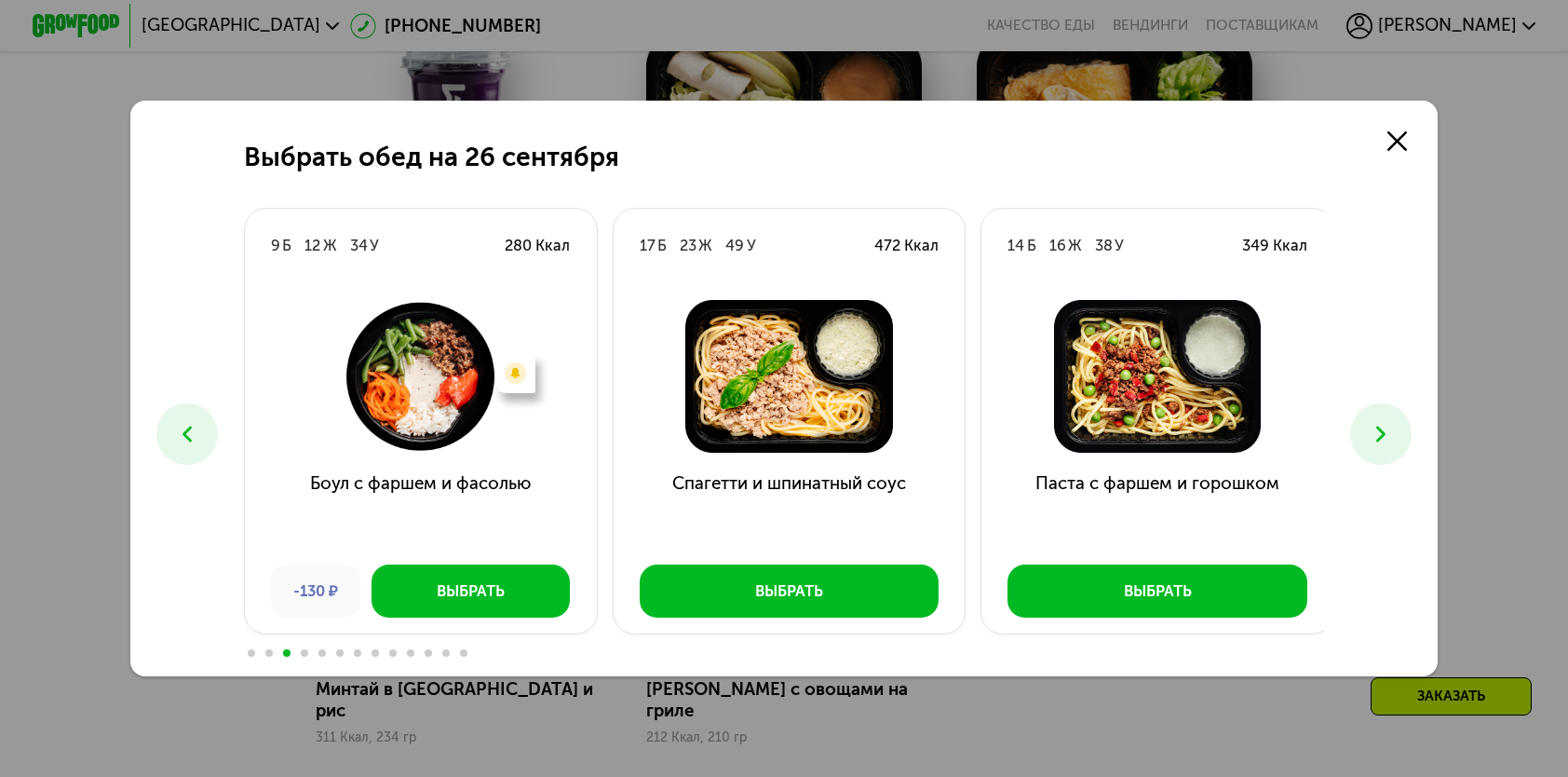
click at [1391, 446] on icon at bounding box center [1381, 434] width 26 height 26
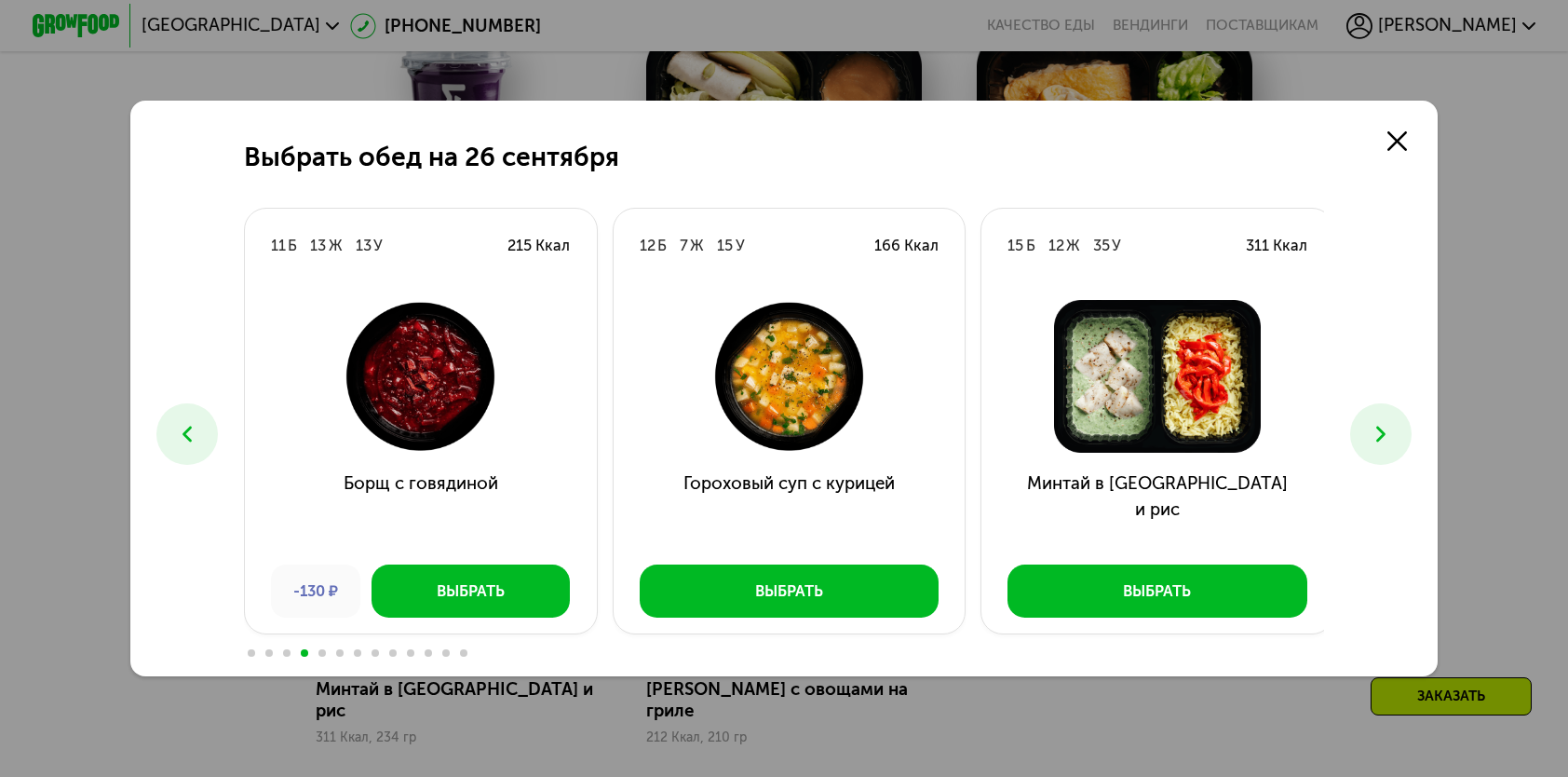
click at [1391, 446] on icon at bounding box center [1381, 434] width 26 height 26
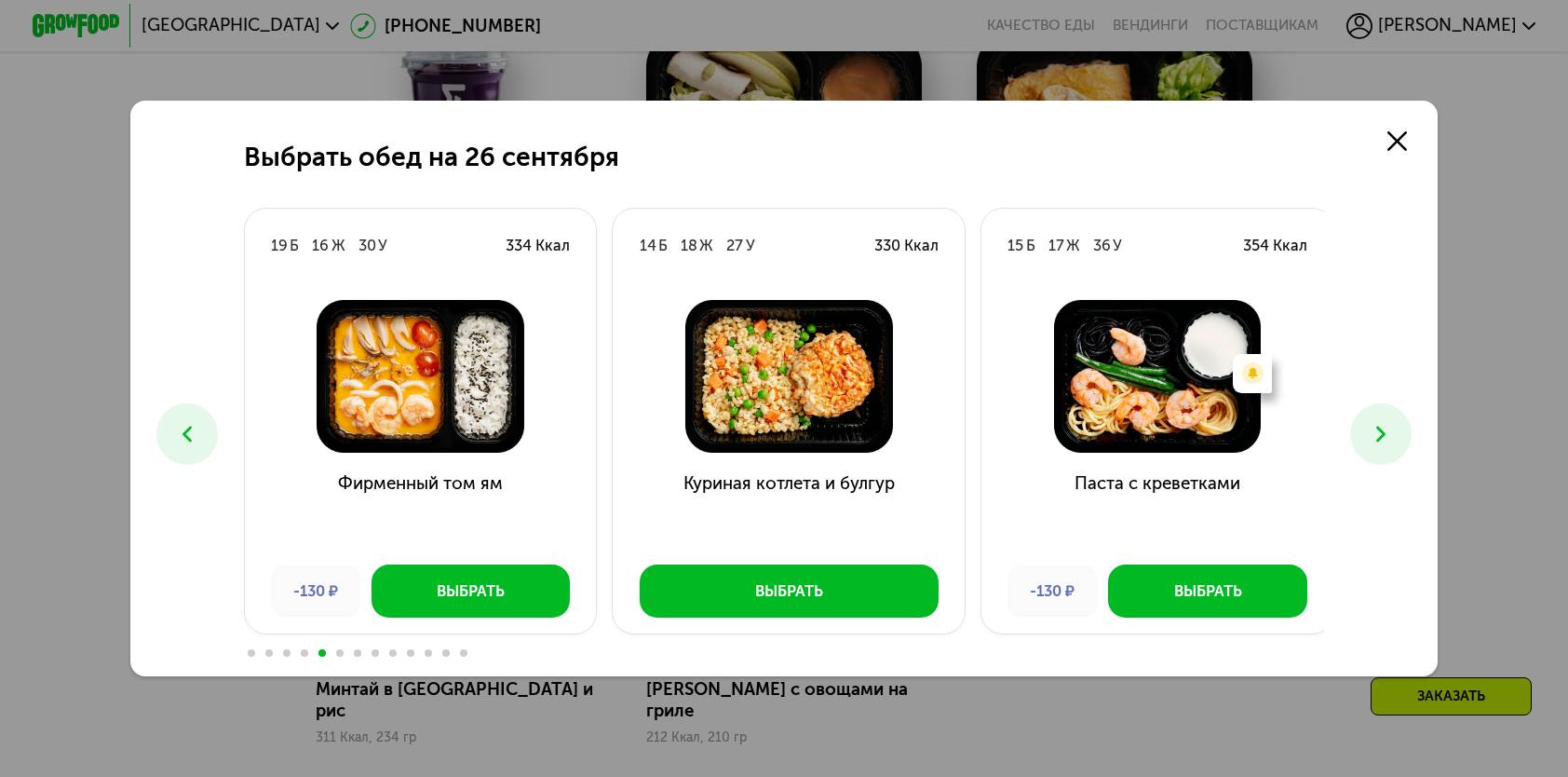
click at [168, 419] on button at bounding box center [187, 433] width 60 height 60
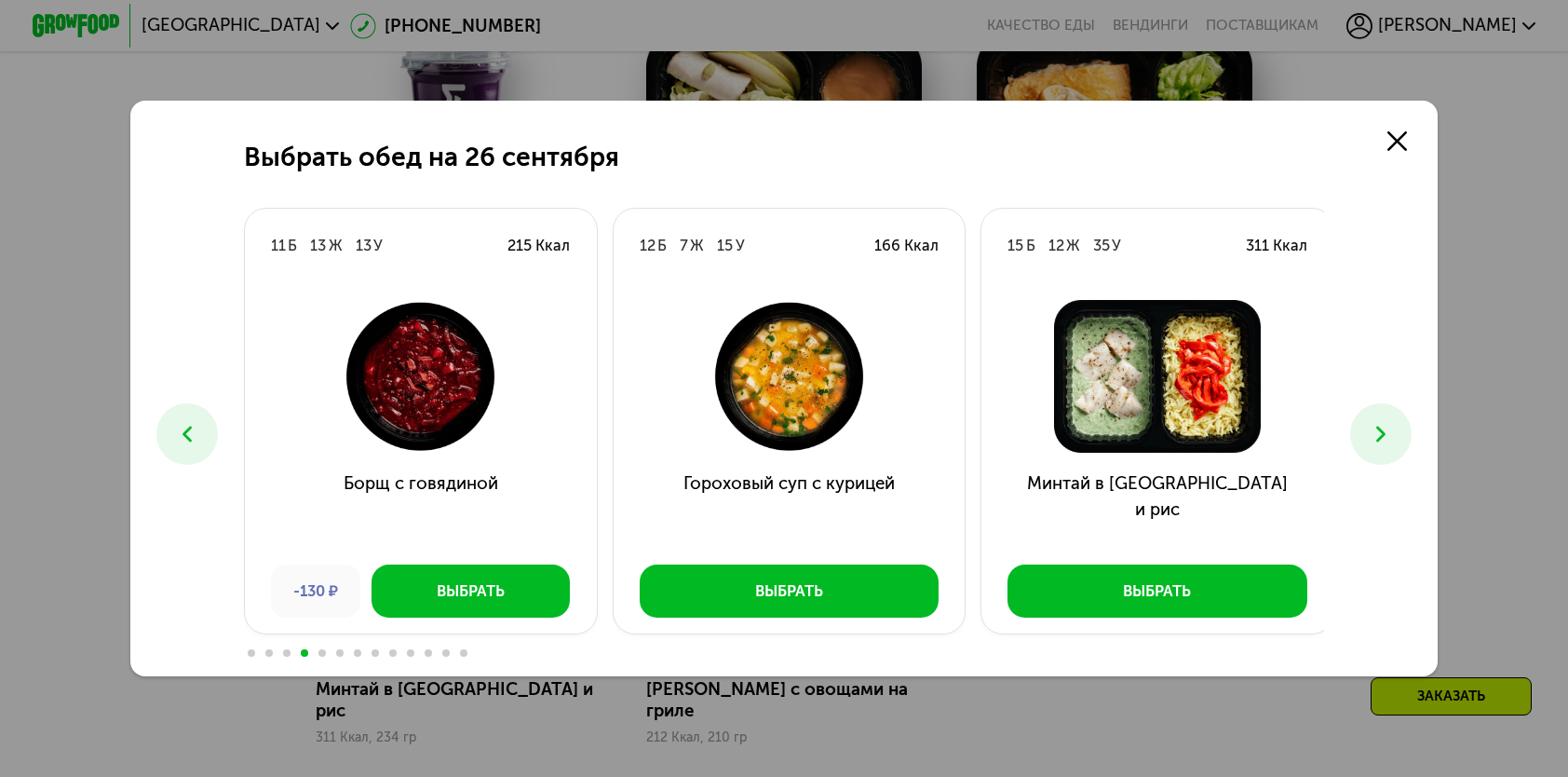
click at [1379, 423] on icon at bounding box center [1381, 434] width 26 height 26
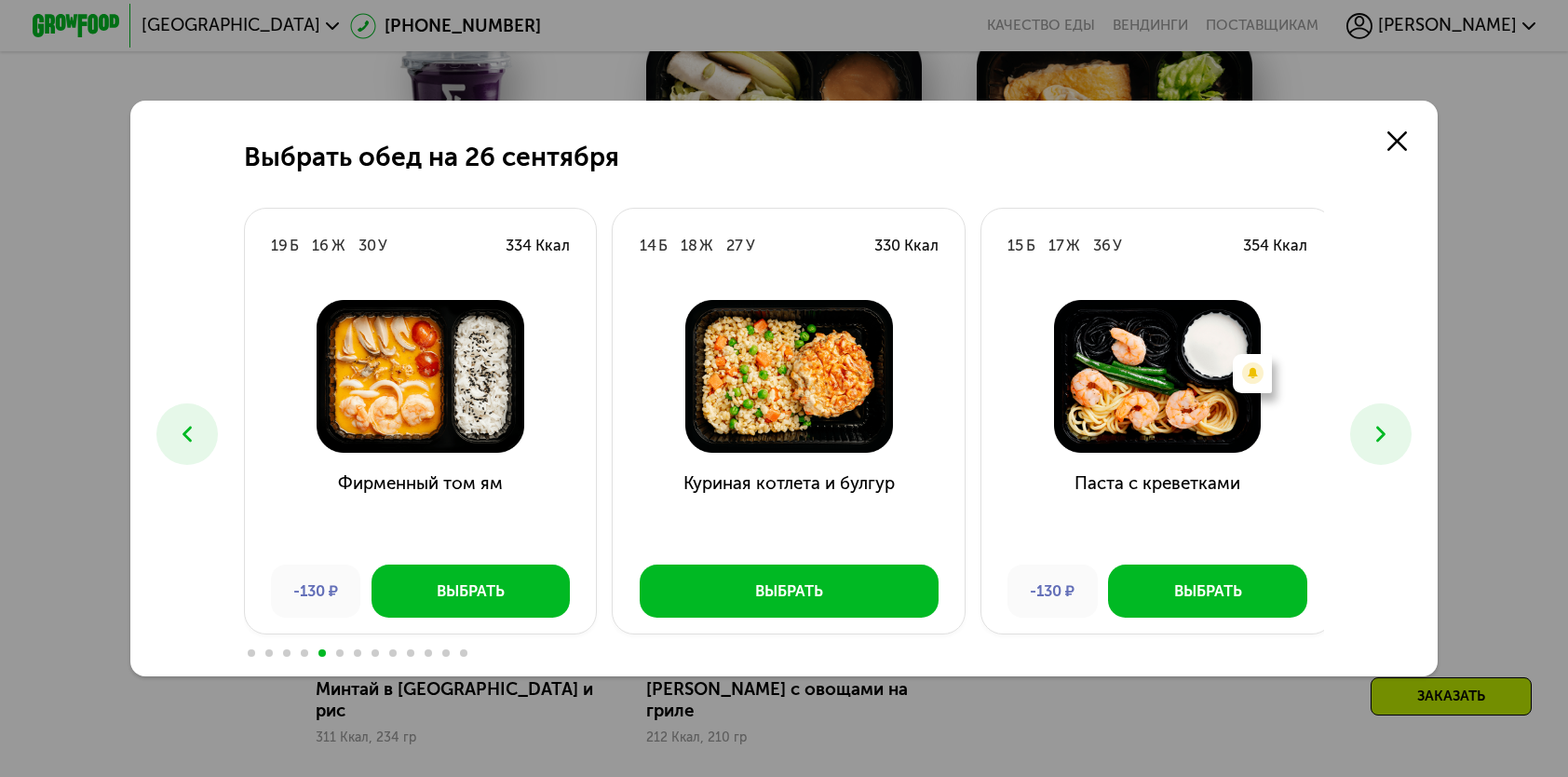
click at [182, 419] on button at bounding box center [187, 433] width 60 height 60
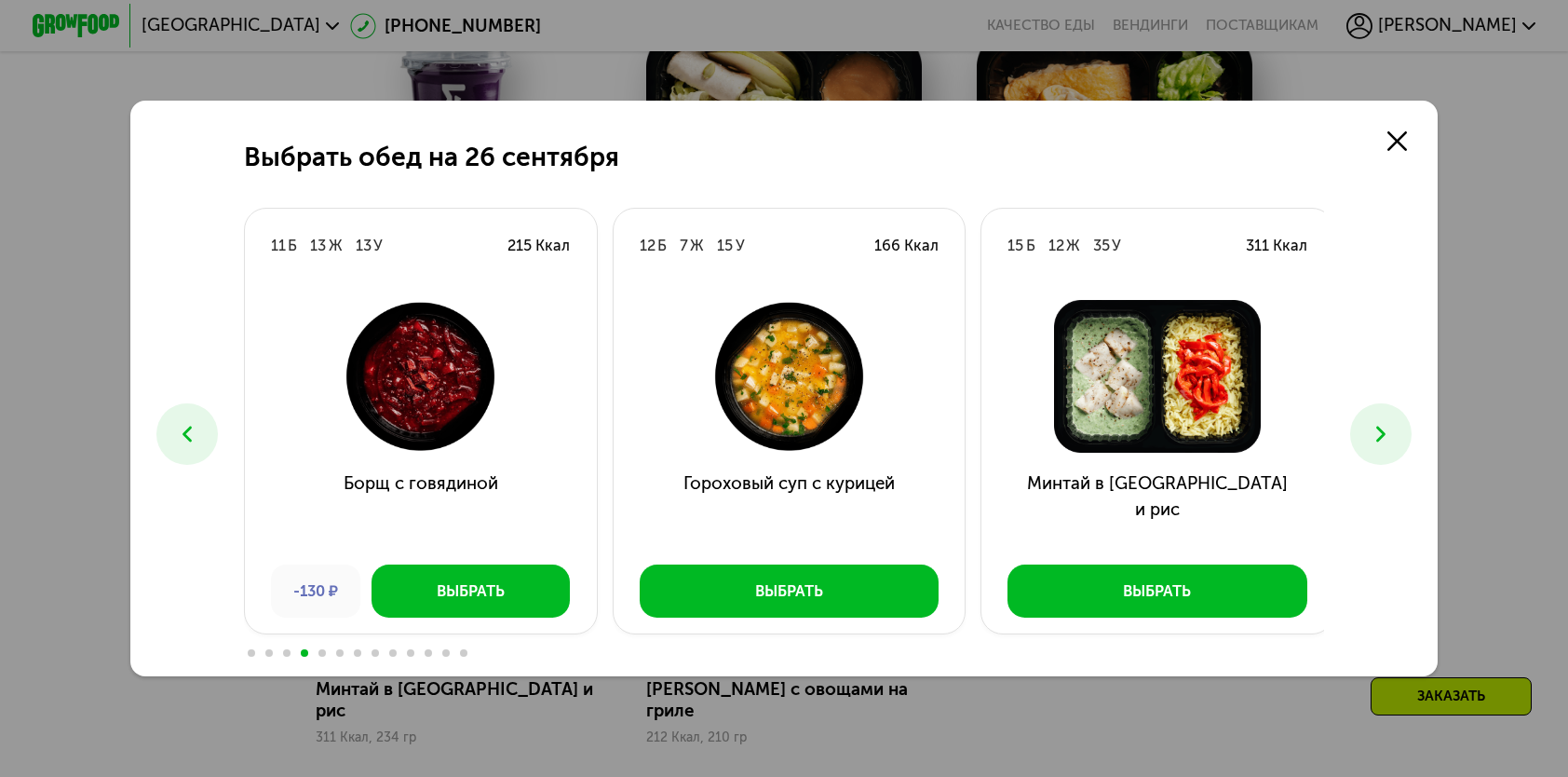
click at [1386, 434] on use at bounding box center [1381, 434] width 9 height 16
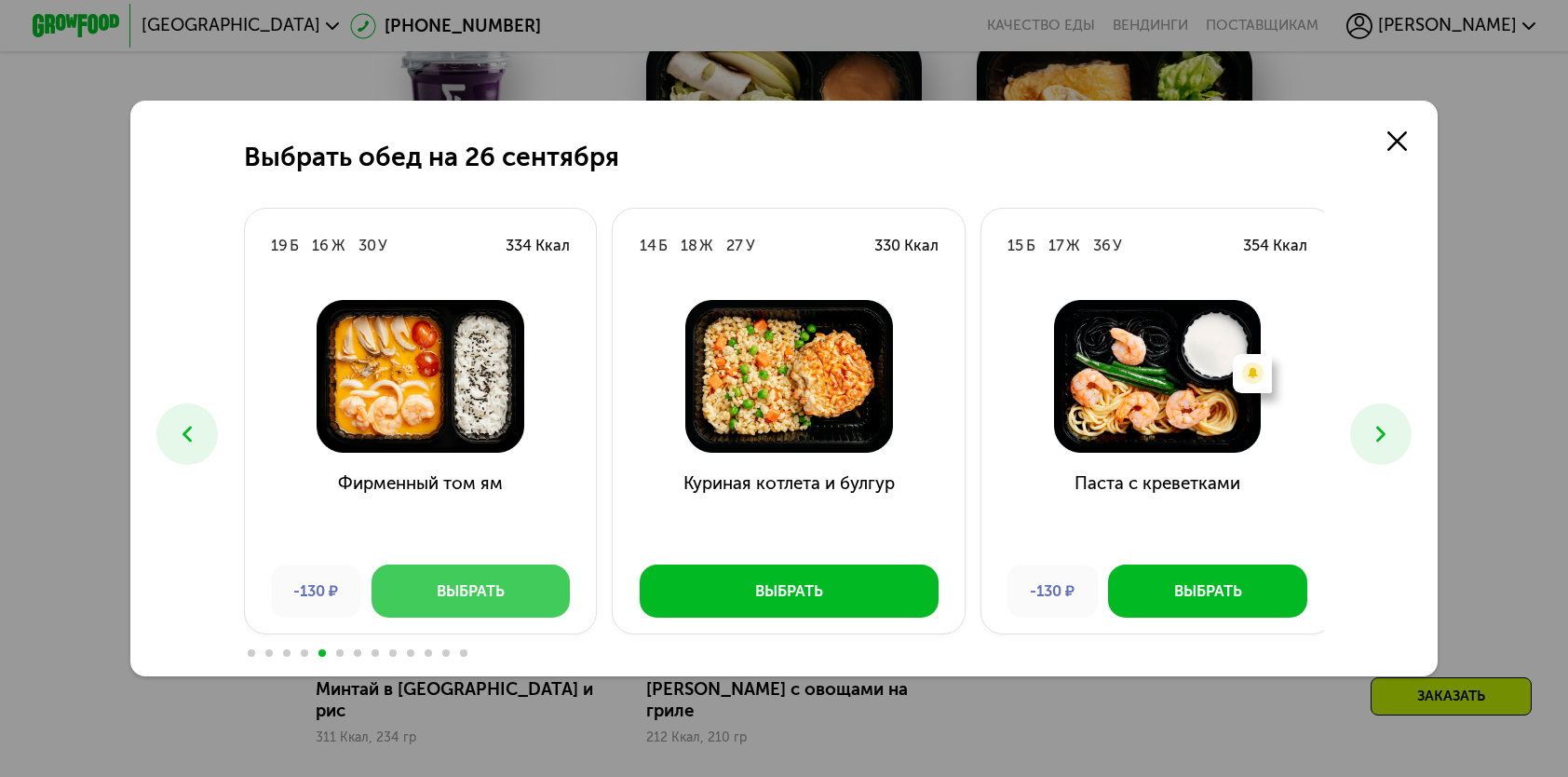
click at [417, 600] on button "Выбрать" at bounding box center [471, 590] width 198 height 52
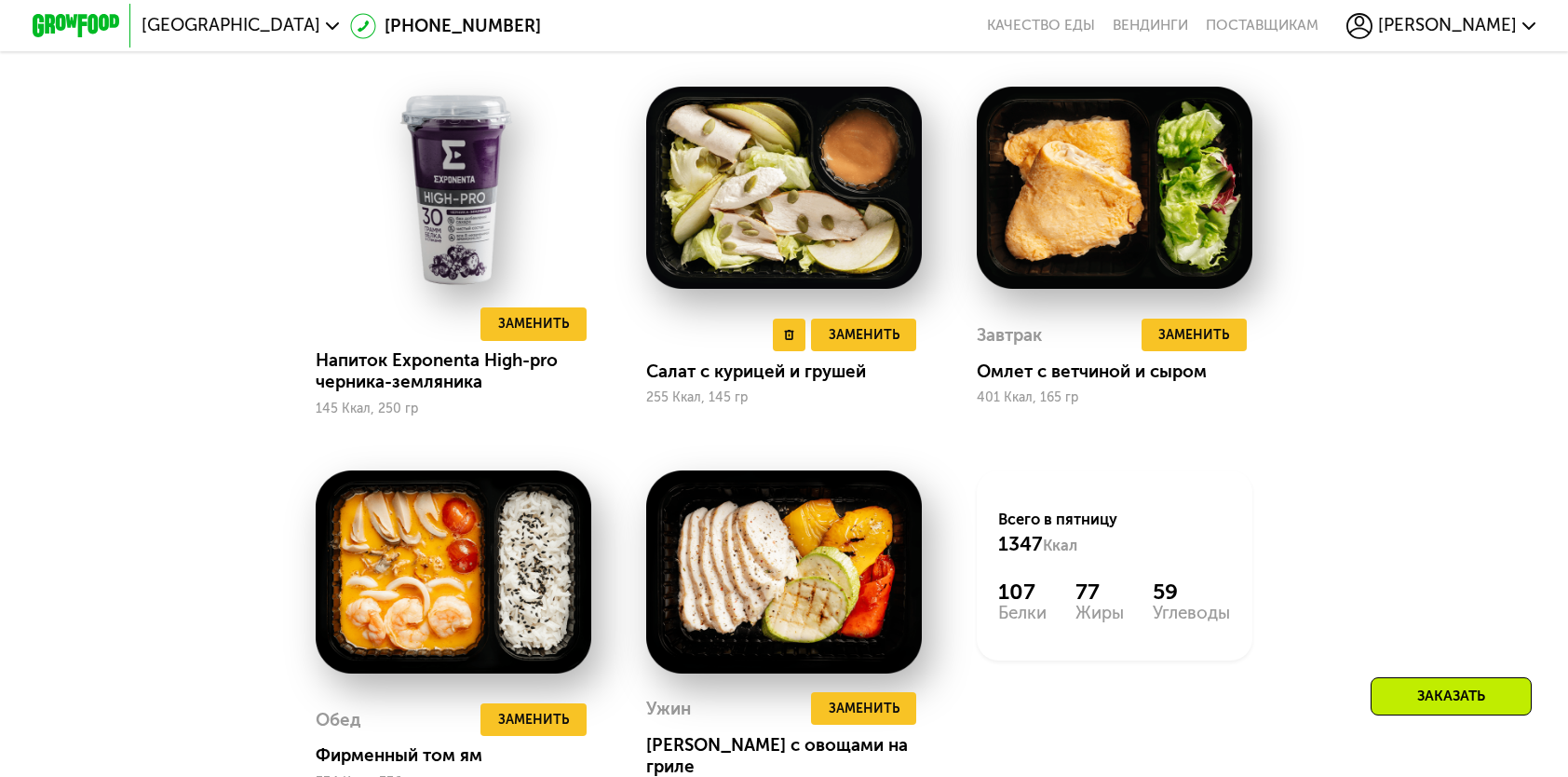
scroll to position [1583, 0]
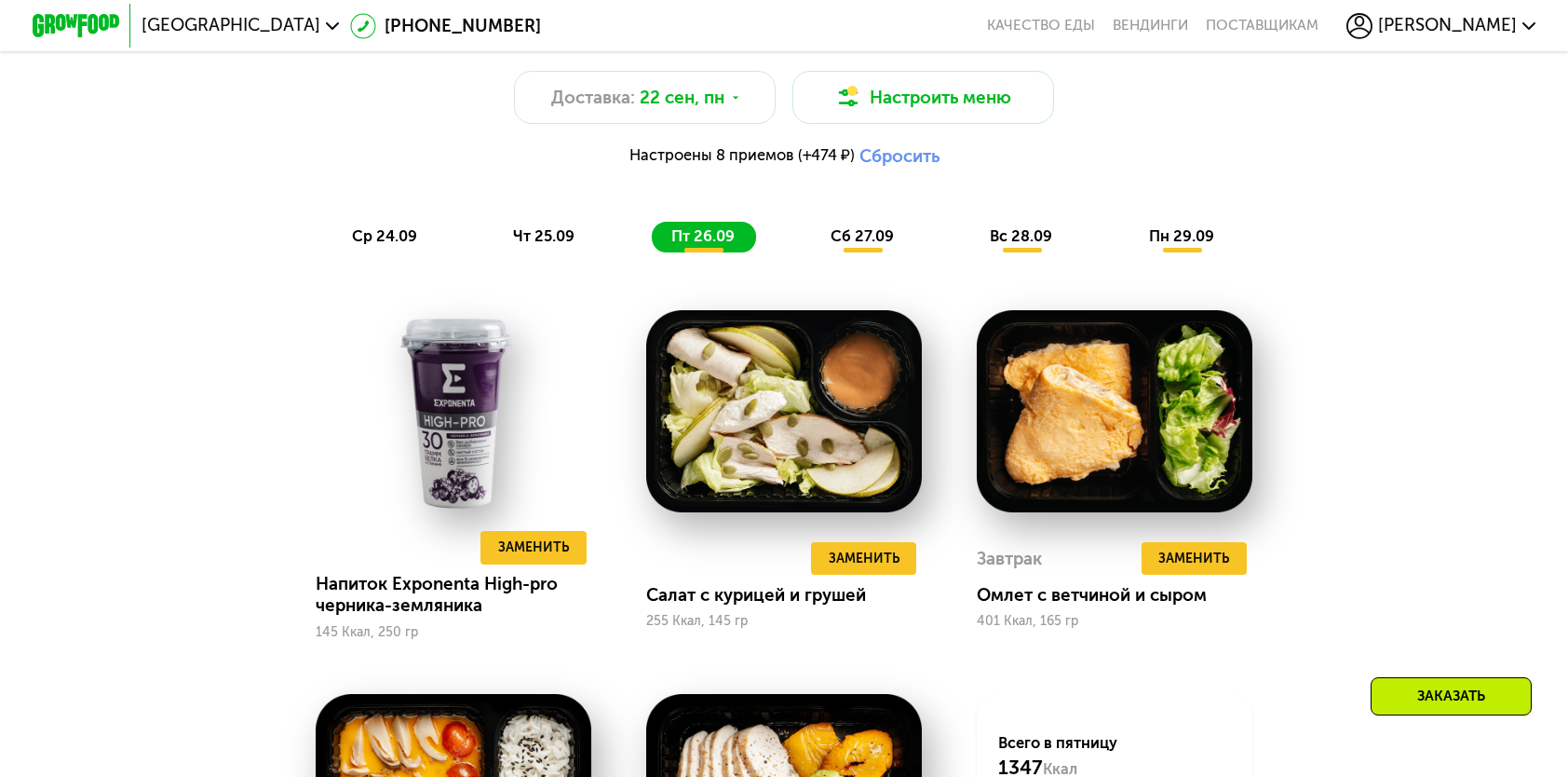
click at [864, 245] on span "сб 27.09" at bounding box center [862, 236] width 63 height 18
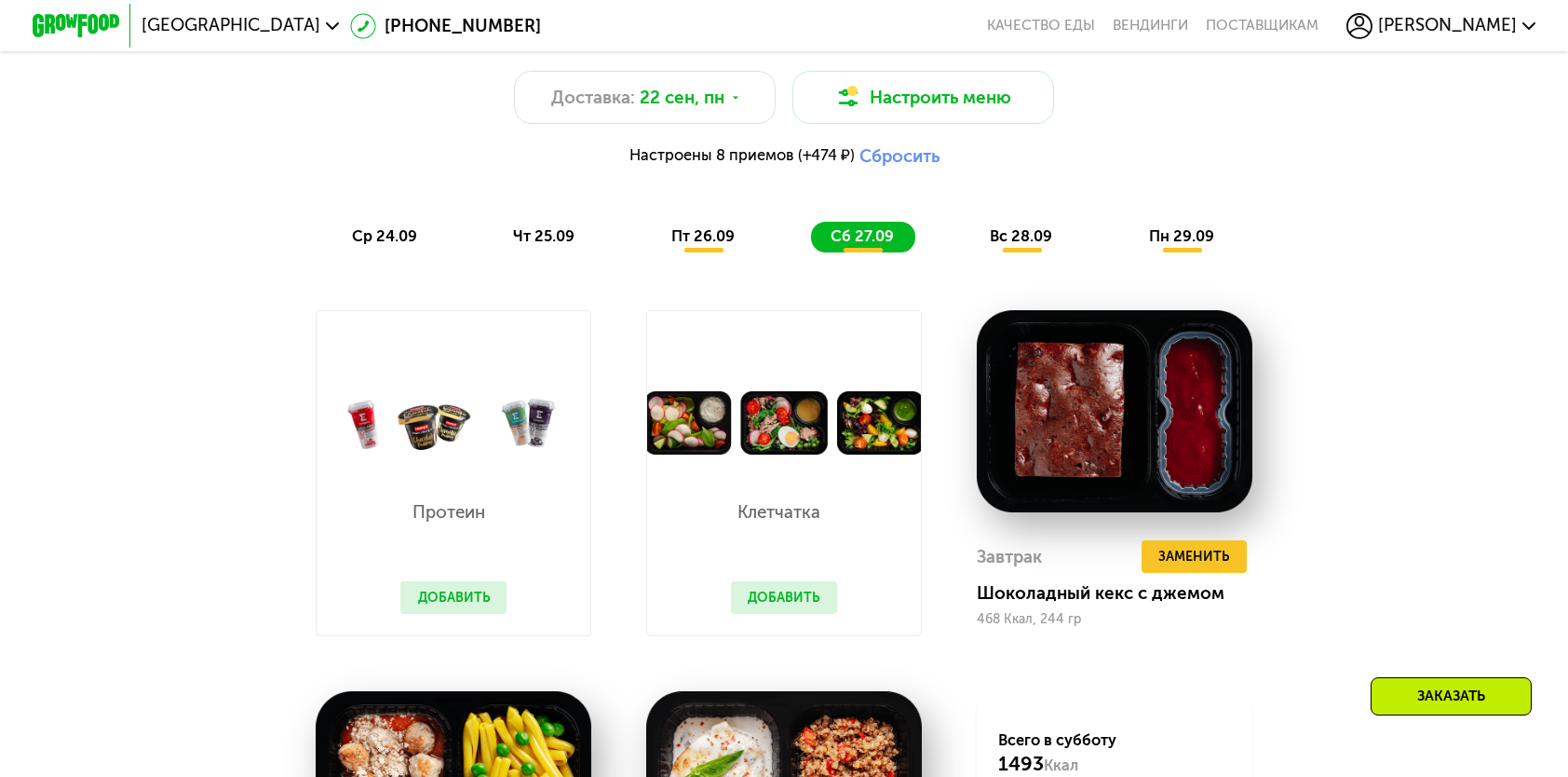
click at [440, 614] on button "Добавить" at bounding box center [453, 598] width 106 height 33
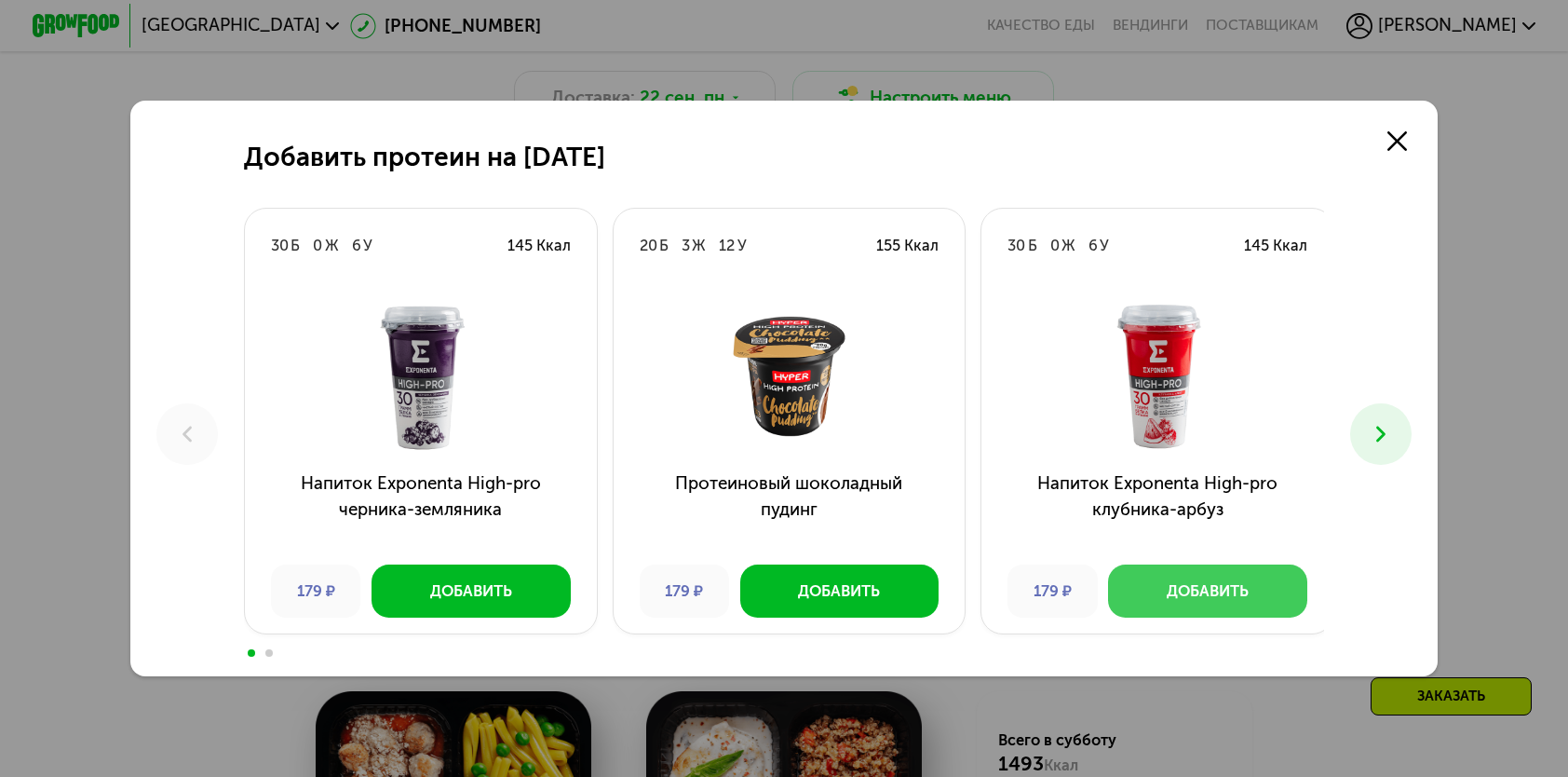
click at [1205, 595] on div "Добавить" at bounding box center [1207, 591] width 82 height 22
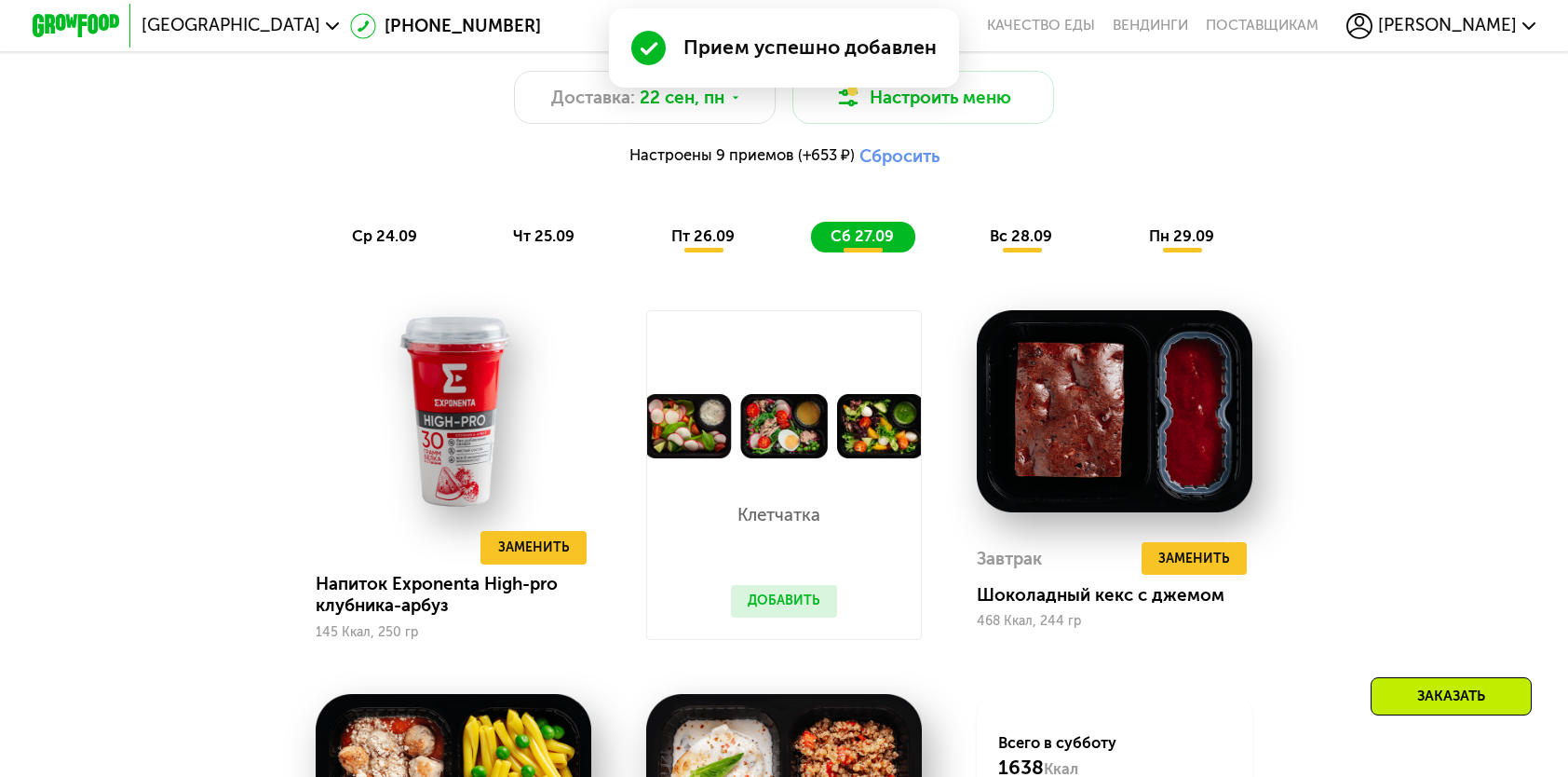
click at [819, 617] on button "Добавить" at bounding box center [784, 601] width 106 height 33
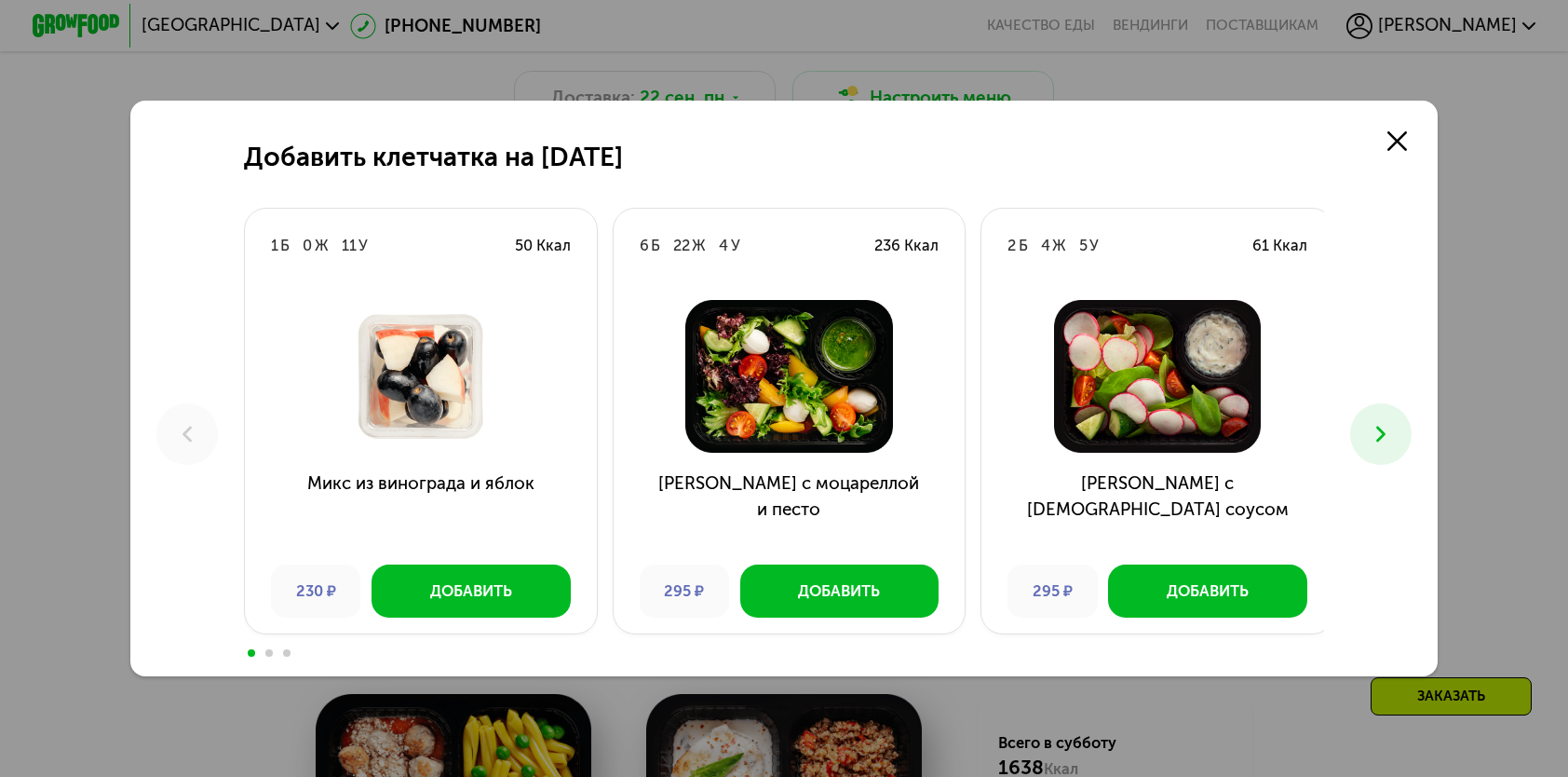
click at [1389, 431] on icon at bounding box center [1381, 434] width 26 height 26
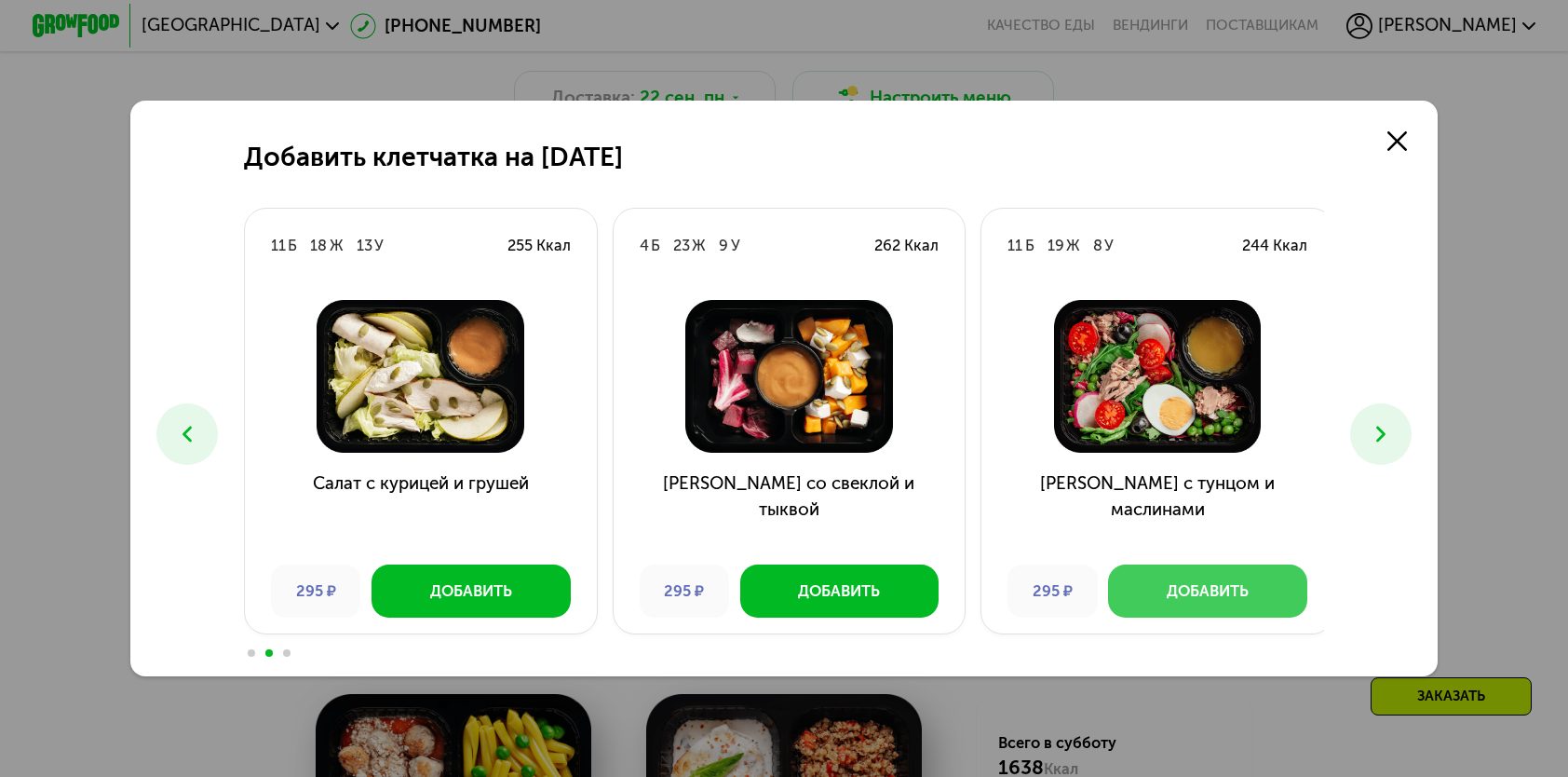
click at [1167, 592] on div "Добавить" at bounding box center [1207, 591] width 82 height 22
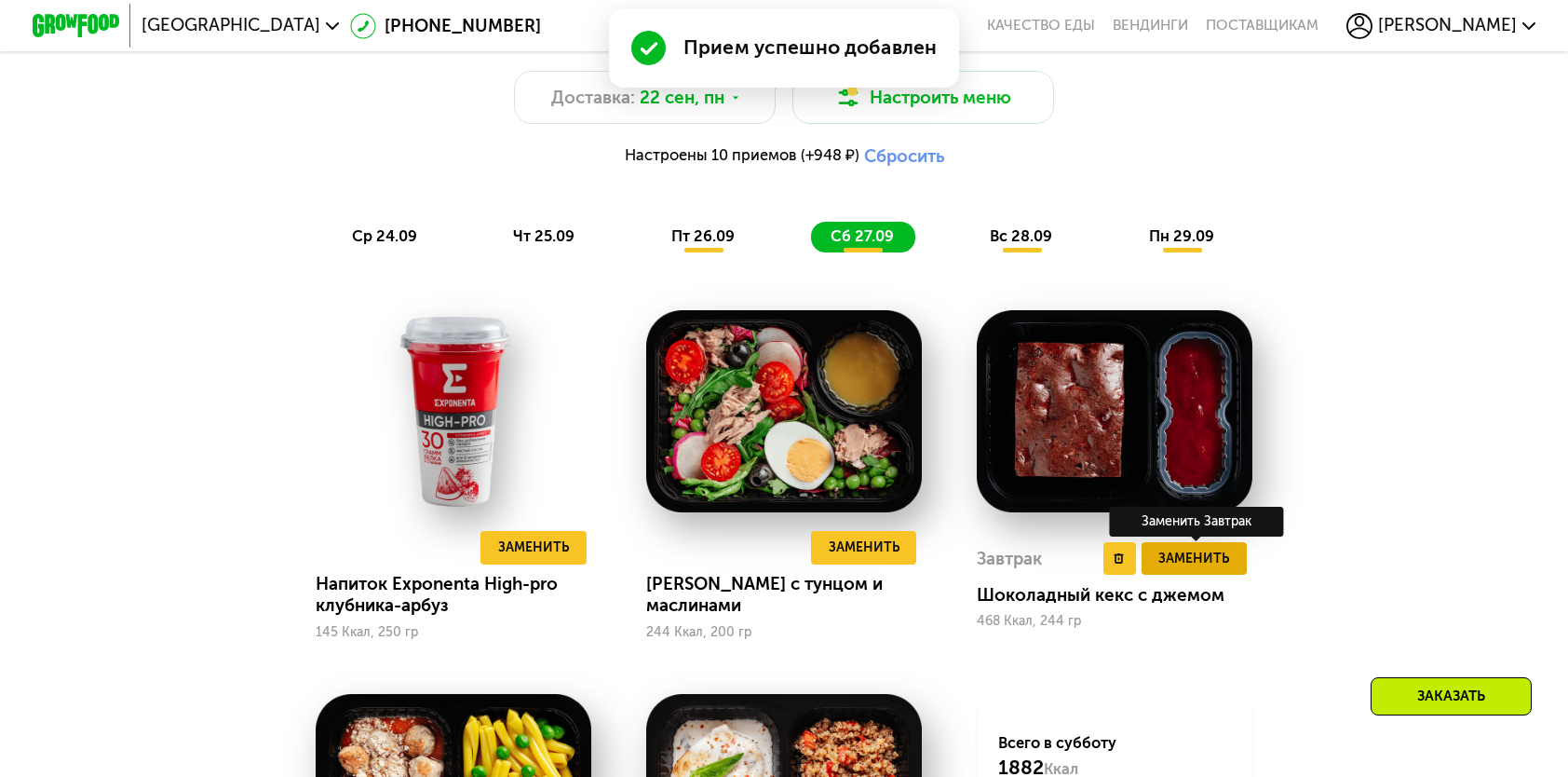
click at [1199, 569] on span "Заменить" at bounding box center [1193, 558] width 71 height 22
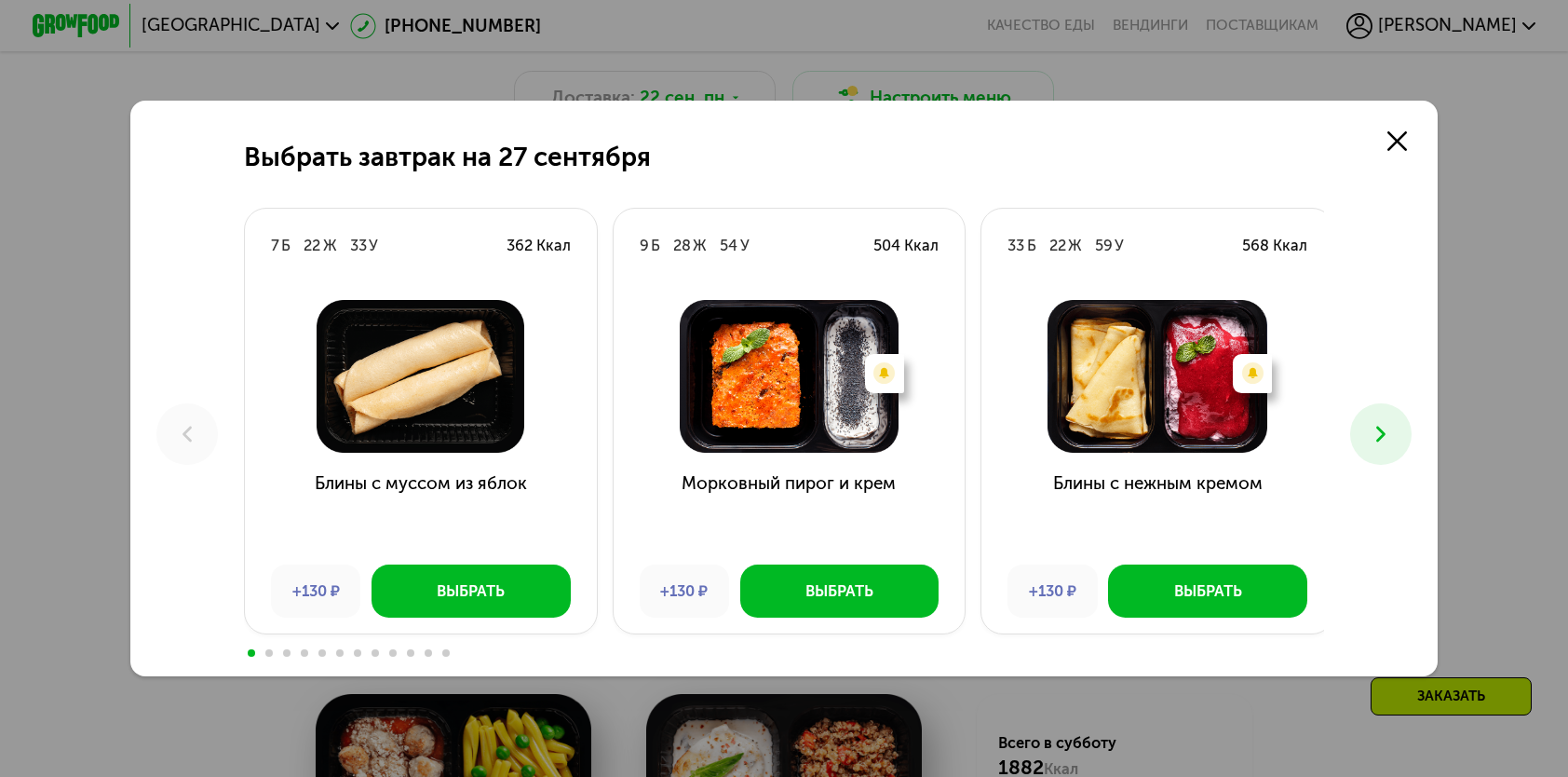
click at [1384, 431] on icon at bounding box center [1381, 434] width 26 height 26
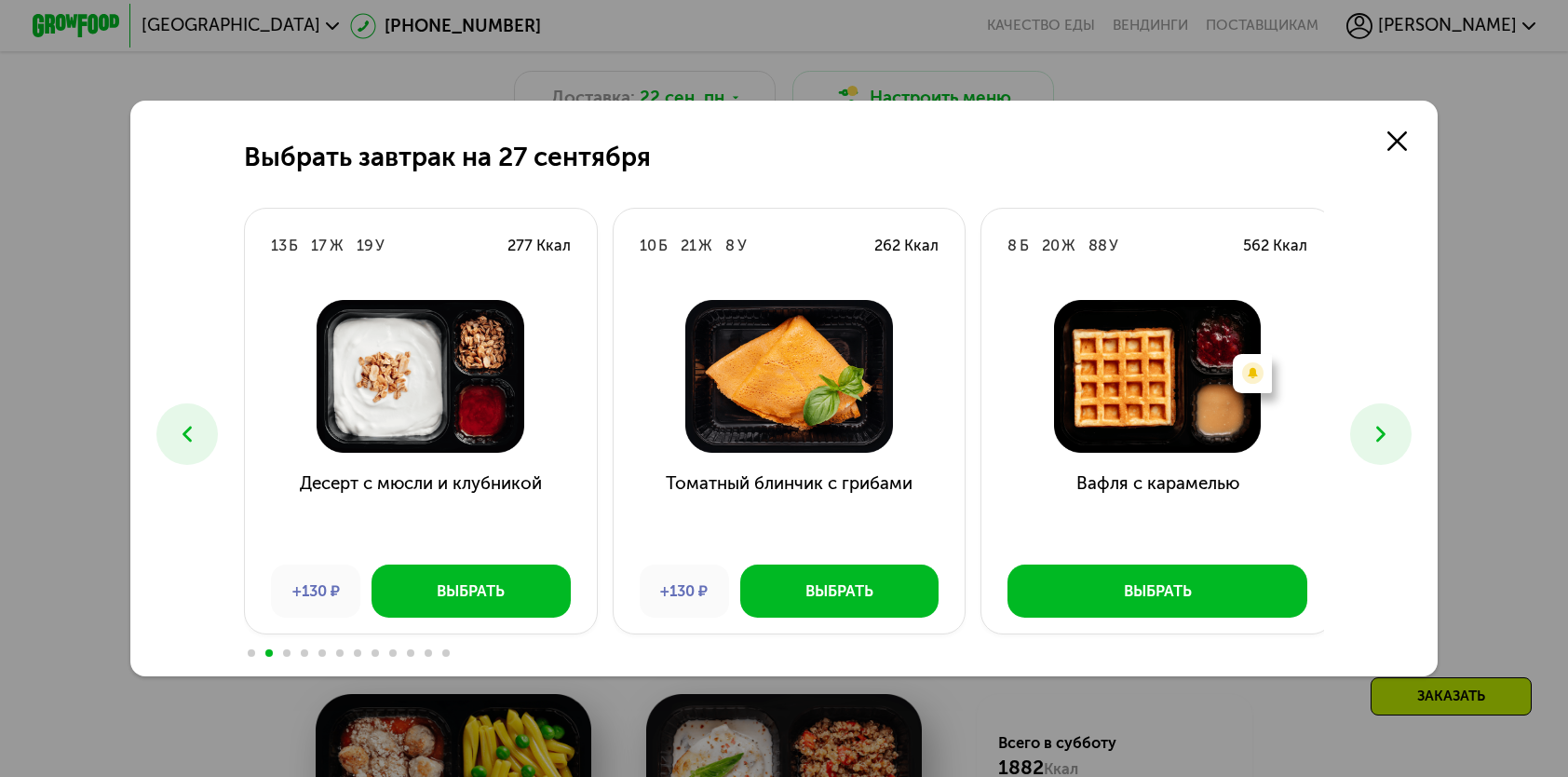
click at [1377, 440] on icon at bounding box center [1381, 434] width 26 height 26
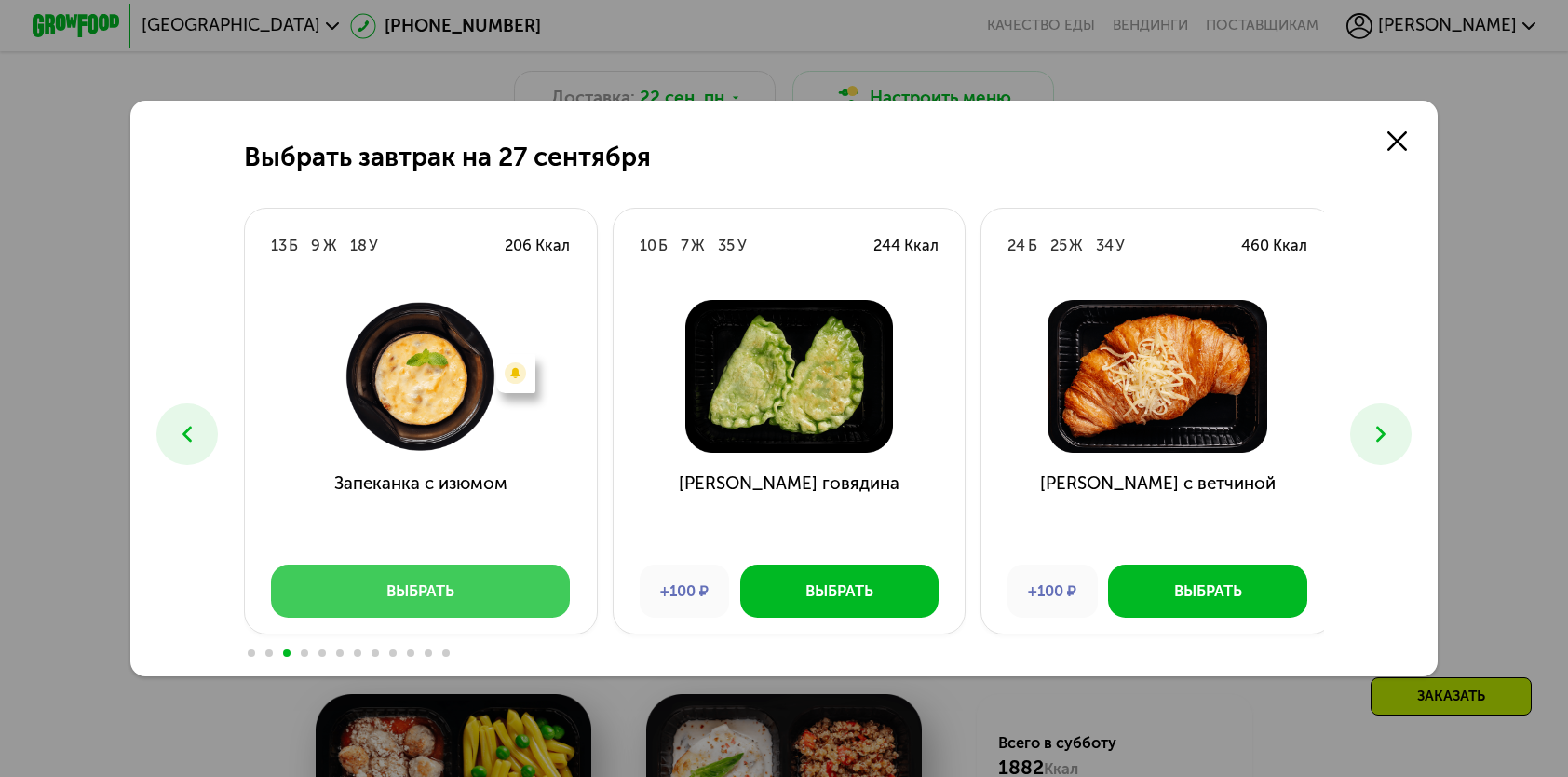
click at [455, 584] on button "Выбрать" at bounding box center [421, 590] width 300 height 52
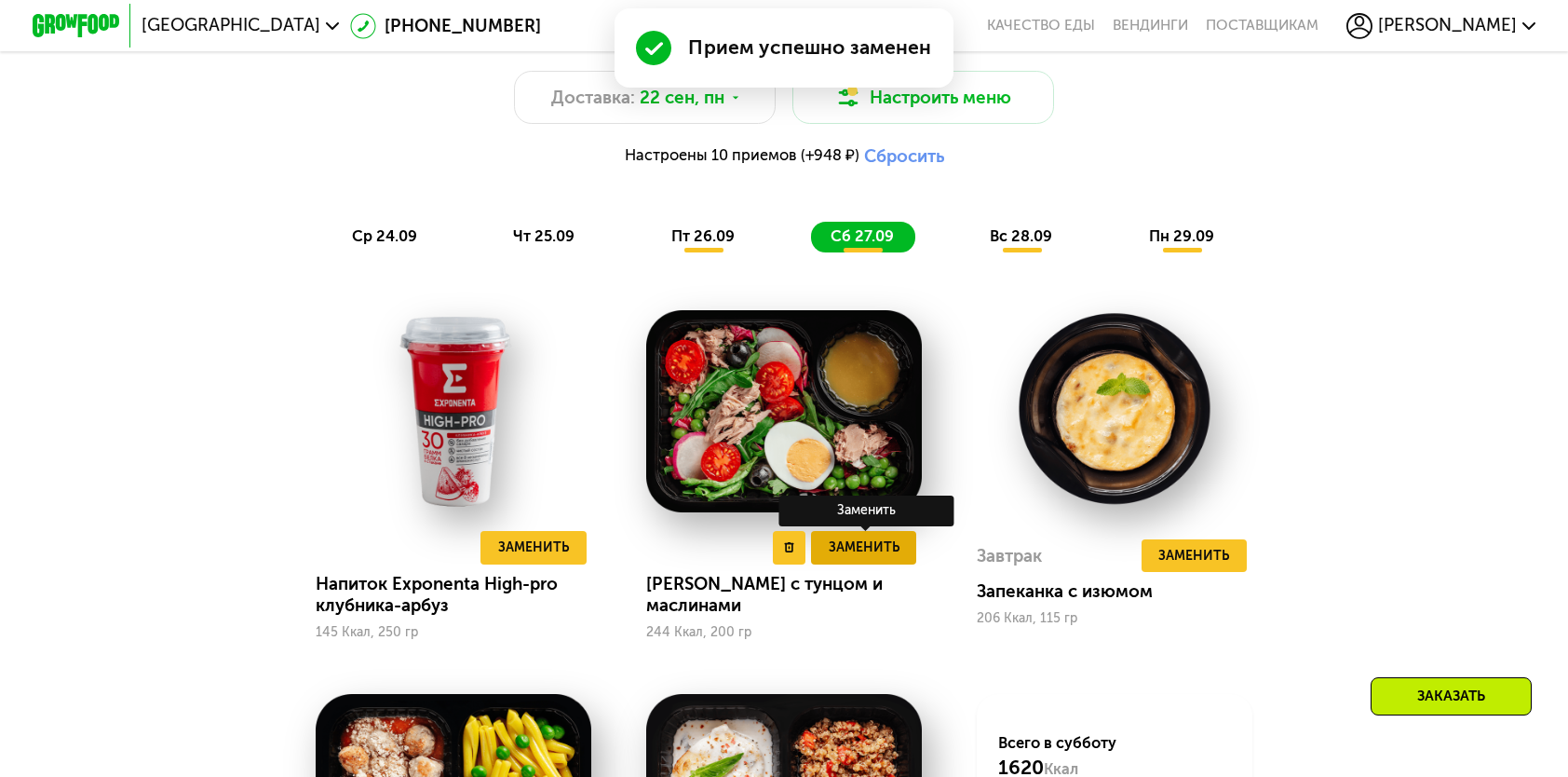
scroll to position [1863, 0]
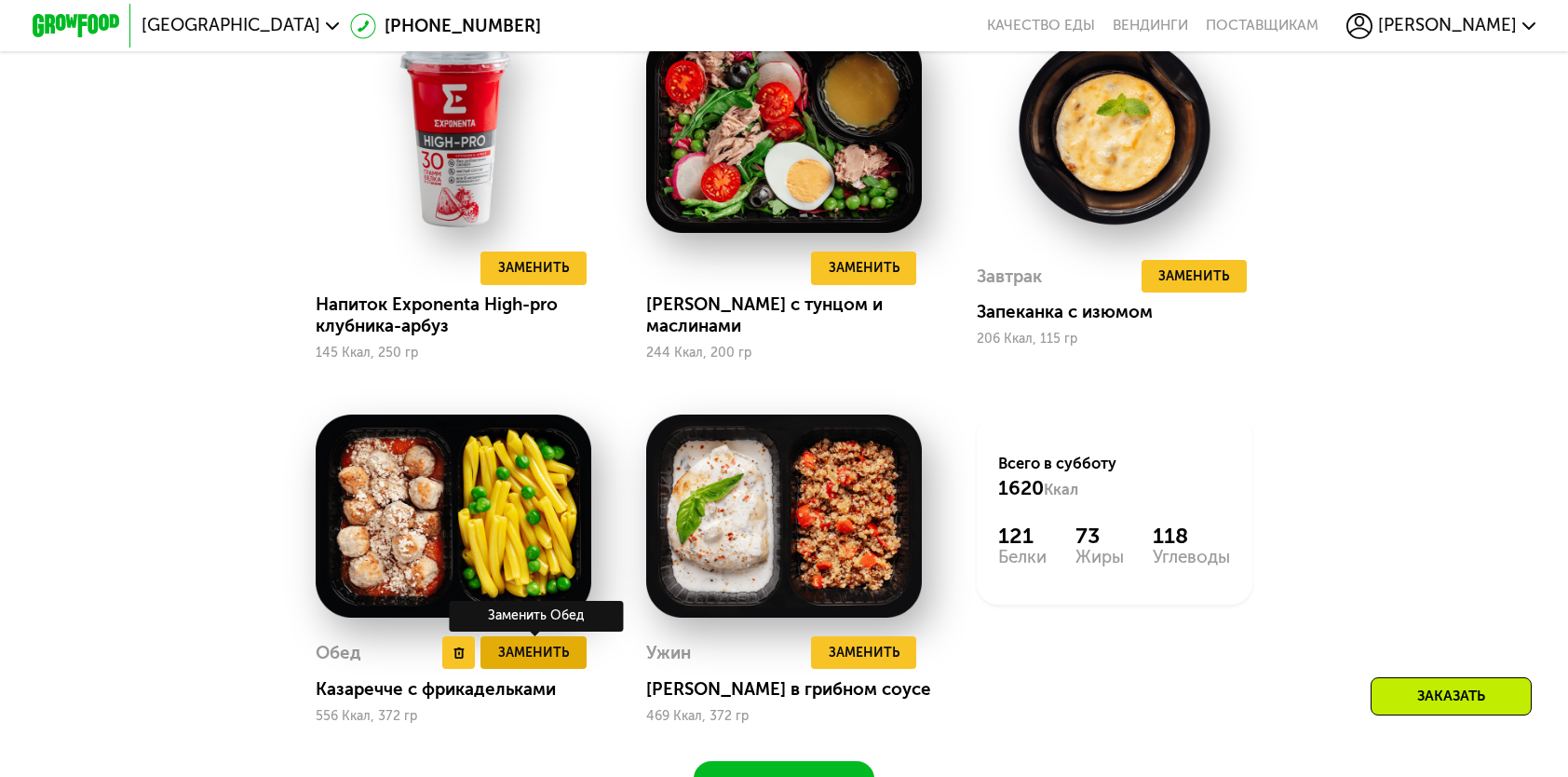
click at [560, 663] on span "Заменить" at bounding box center [533, 652] width 71 height 22
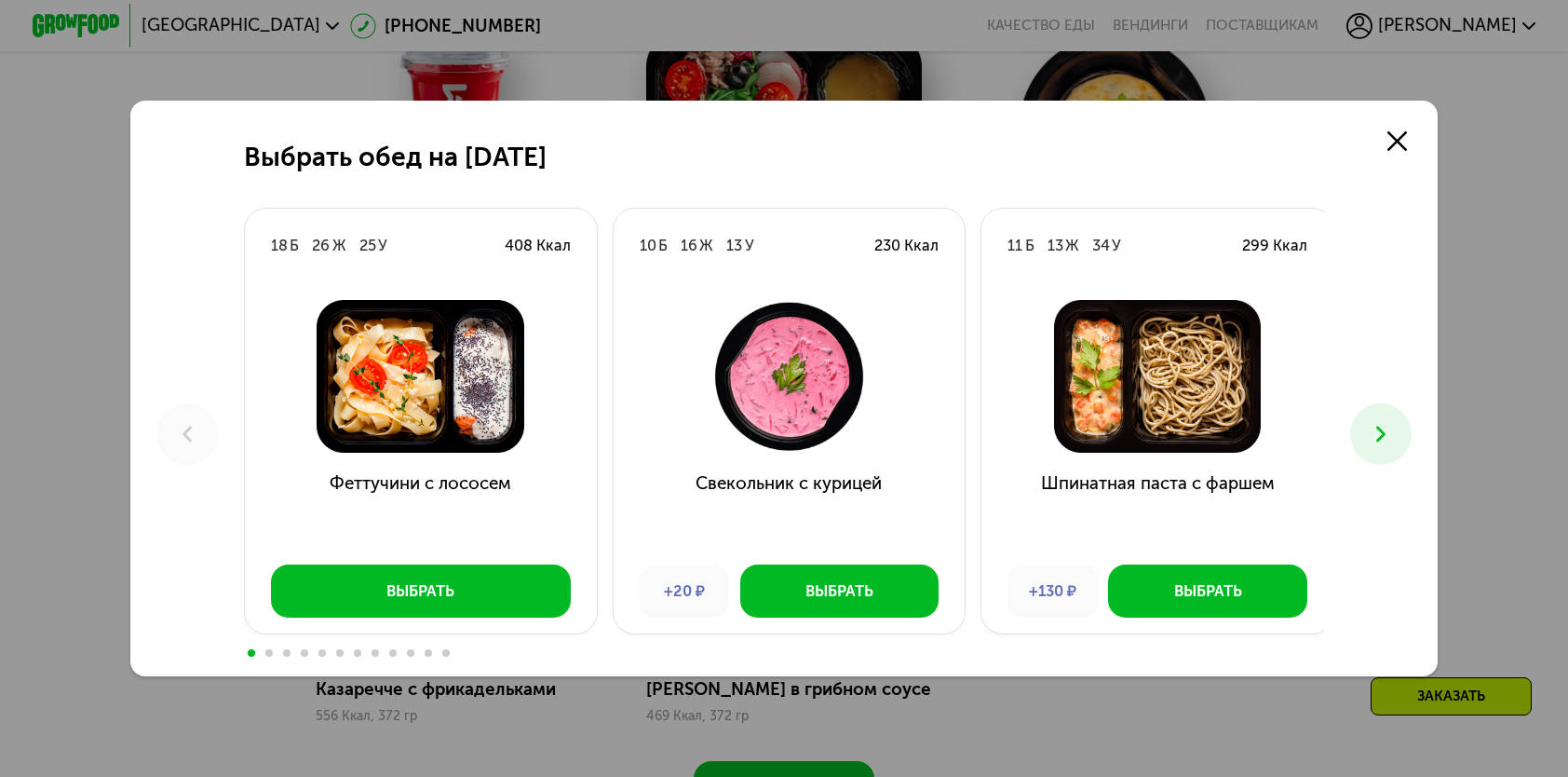
click at [1401, 431] on button at bounding box center [1381, 433] width 60 height 60
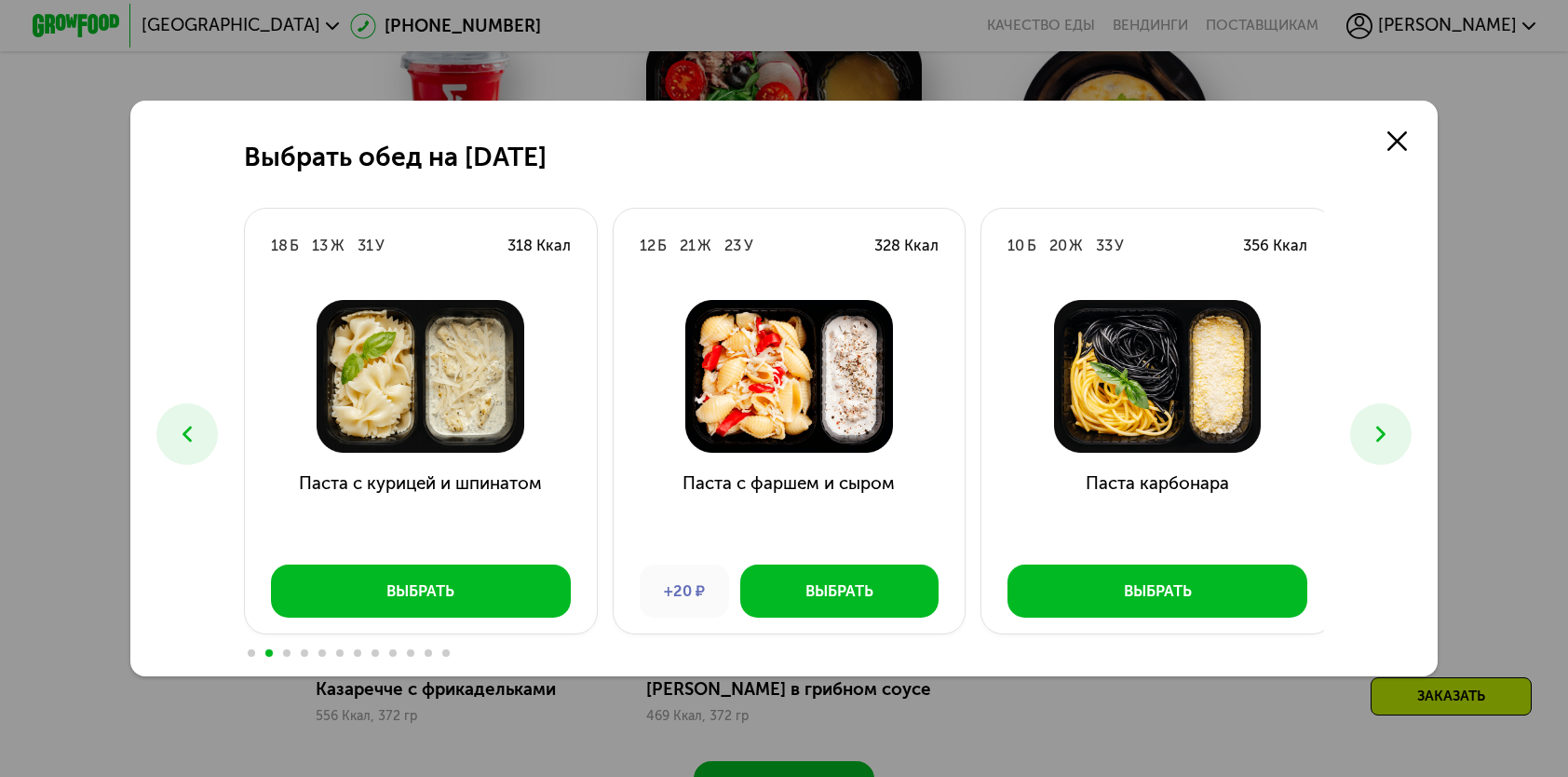
click at [1401, 431] on button at bounding box center [1381, 433] width 60 height 60
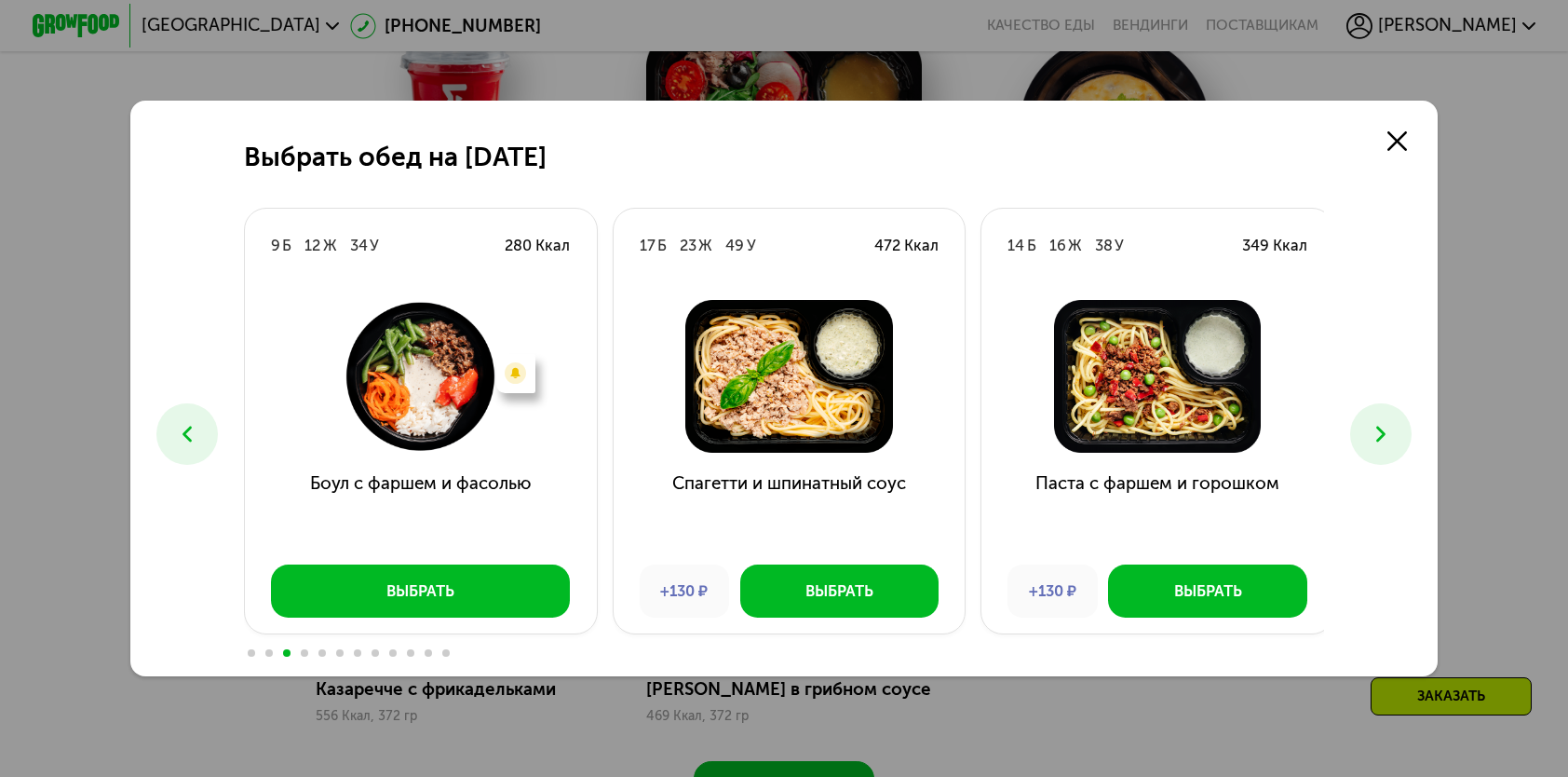
click at [1401, 431] on button at bounding box center [1381, 433] width 60 height 60
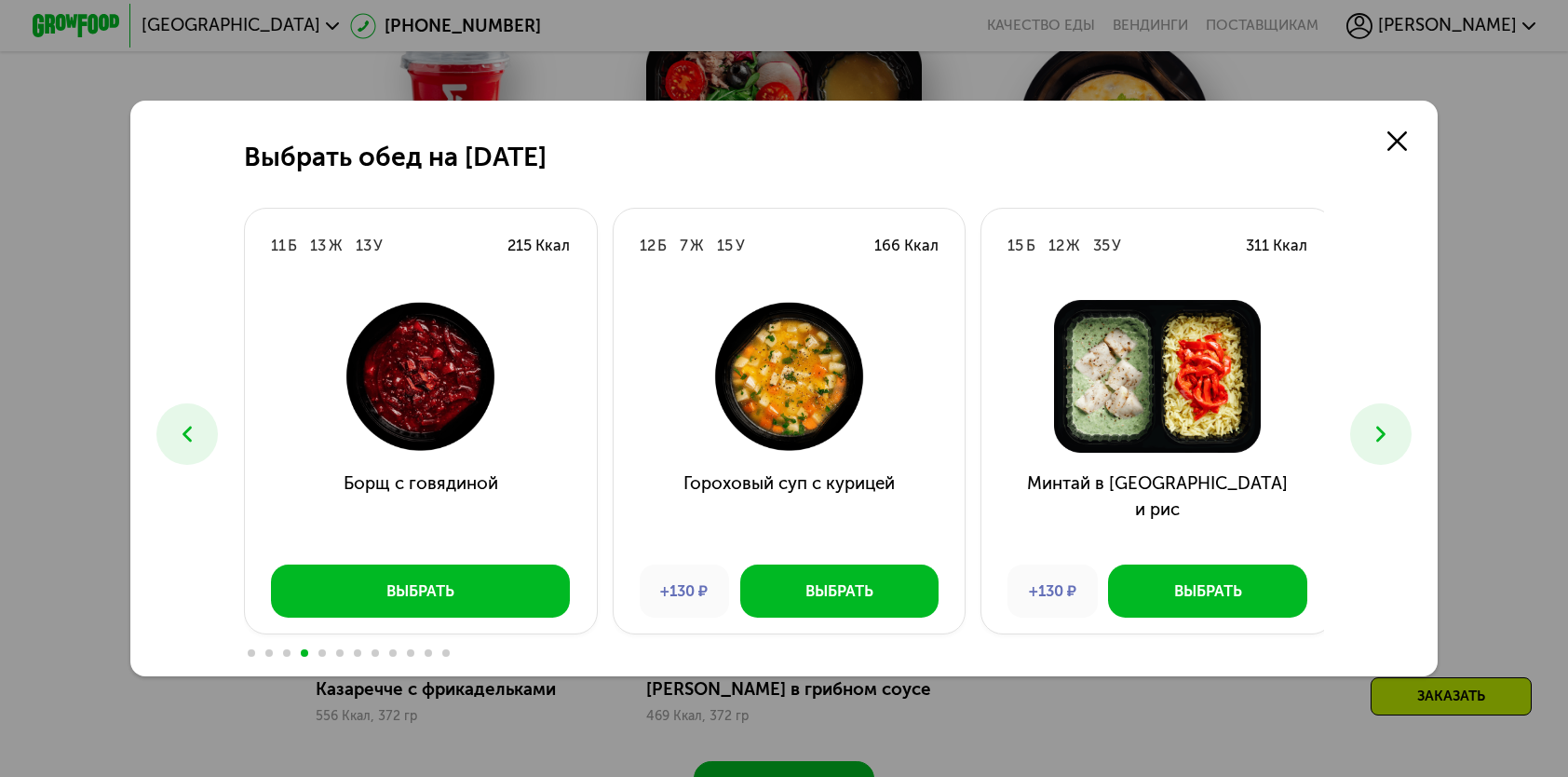
click at [1401, 431] on button at bounding box center [1381, 433] width 60 height 60
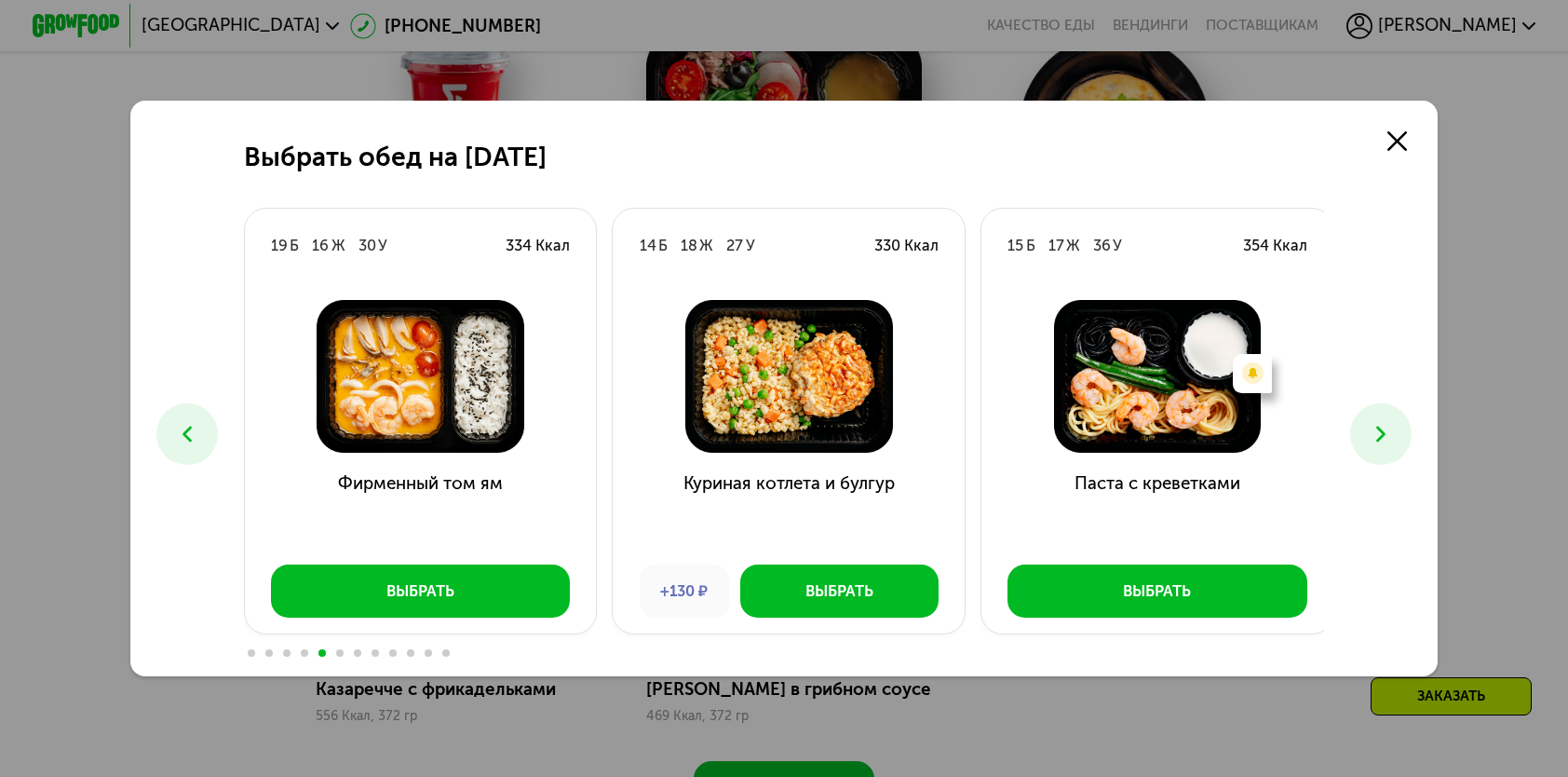
click at [1401, 431] on button at bounding box center [1381, 433] width 60 height 60
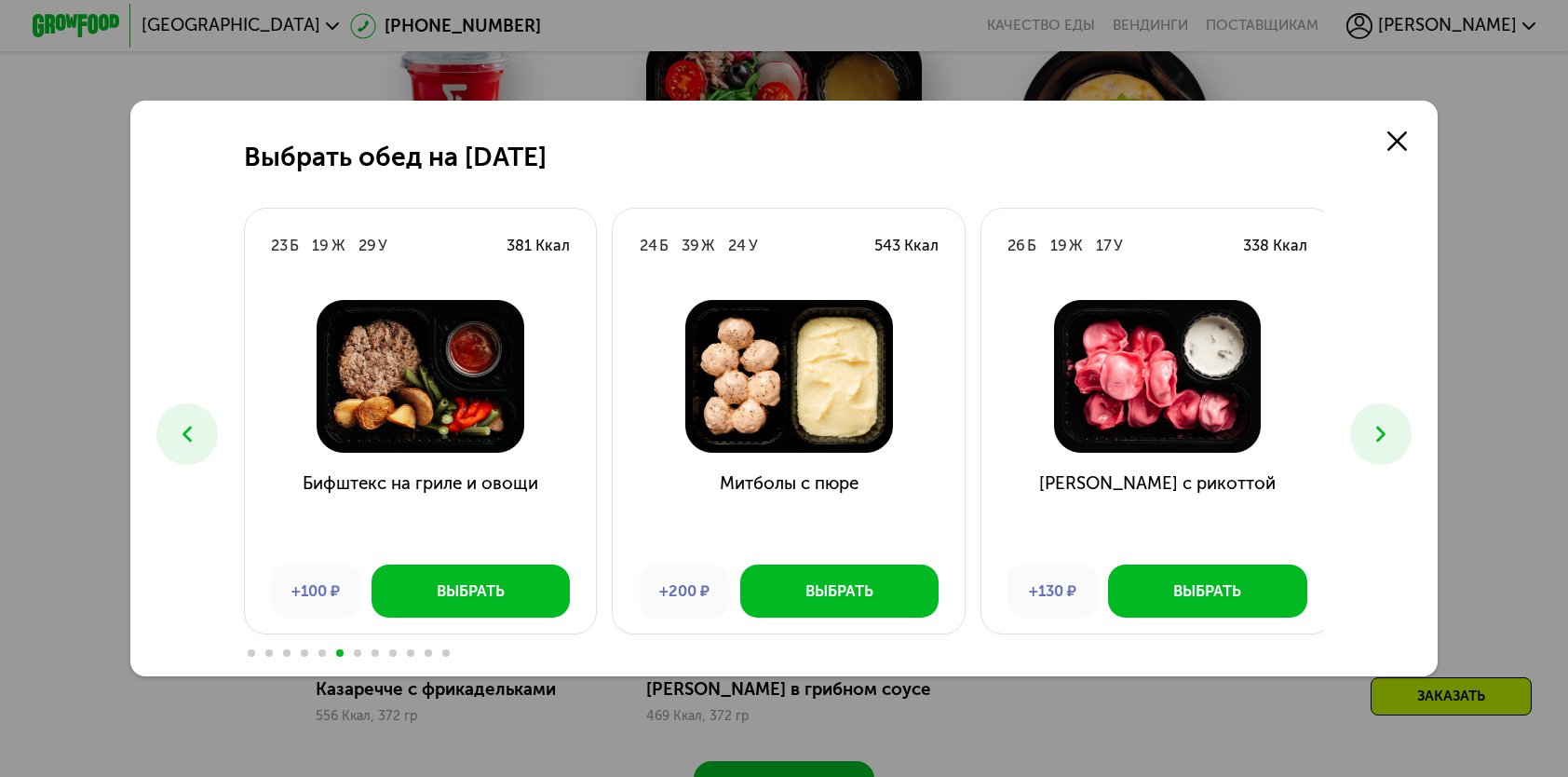
click at [1401, 431] on button at bounding box center [1381, 433] width 60 height 60
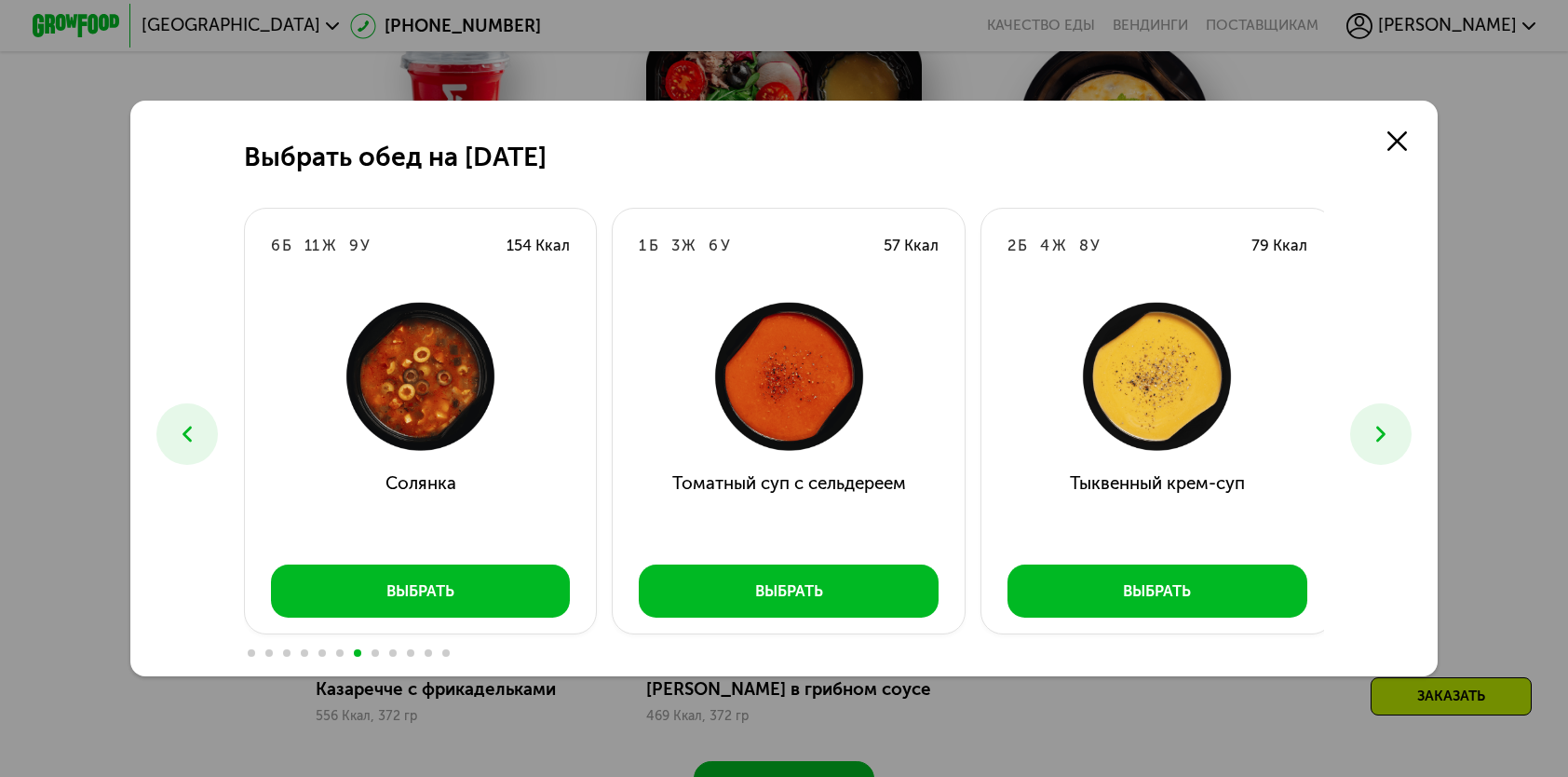
click at [1401, 431] on button at bounding box center [1381, 433] width 60 height 60
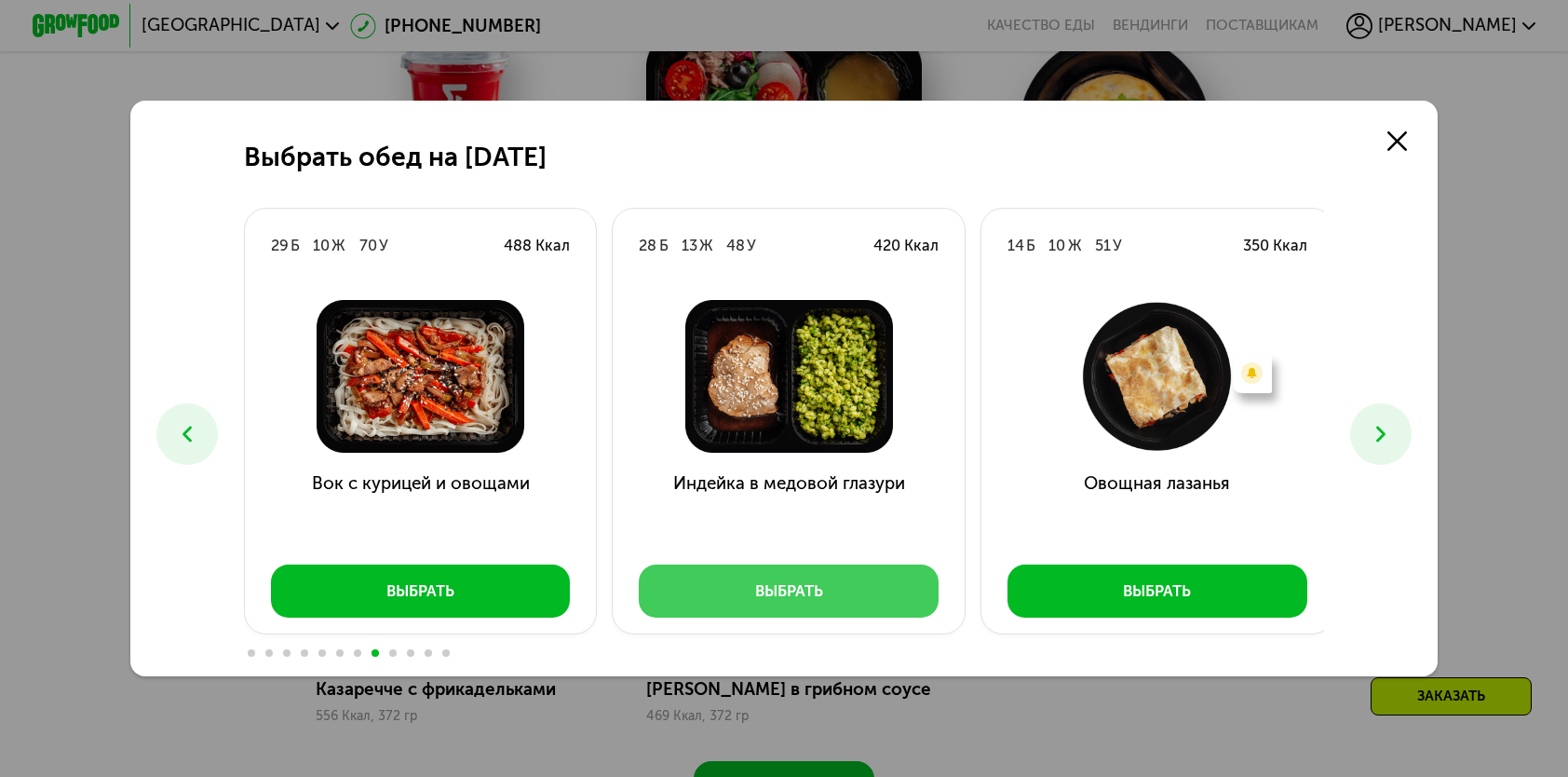
click at [865, 592] on button "Выбрать" at bounding box center [789, 590] width 300 height 52
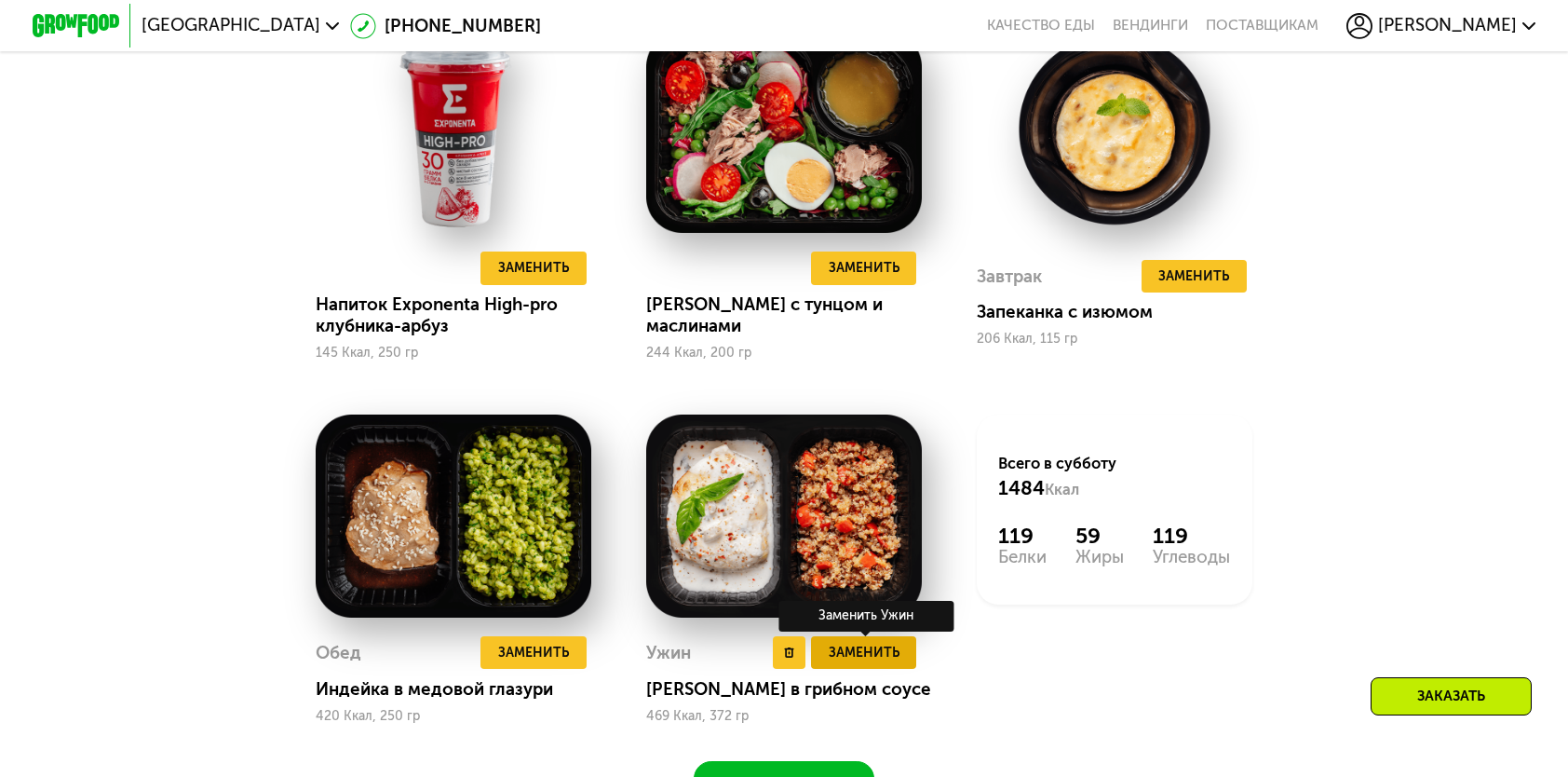
click at [879, 663] on span "Заменить" at bounding box center [864, 652] width 71 height 22
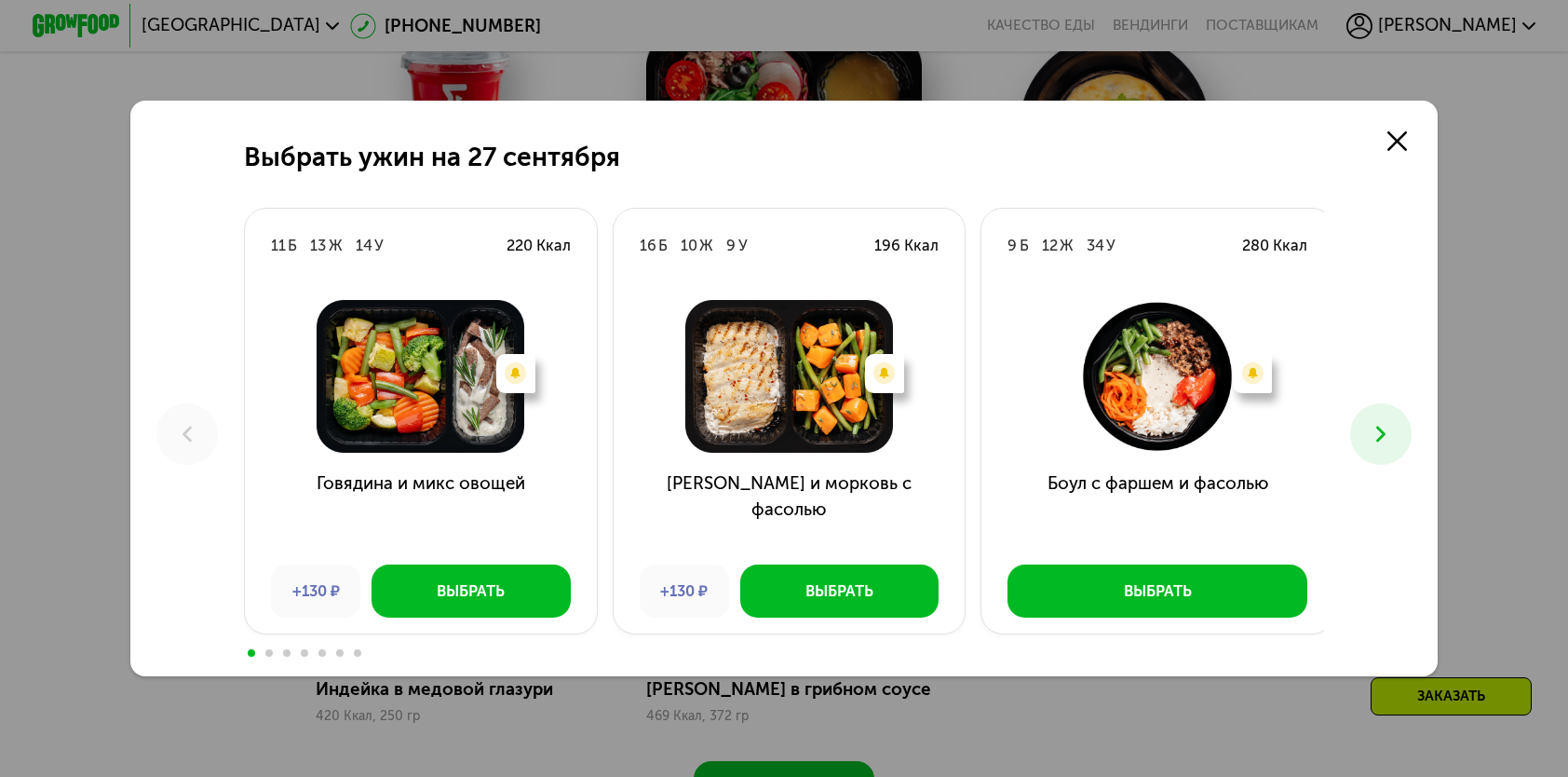
click at [1390, 427] on icon at bounding box center [1381, 434] width 26 height 26
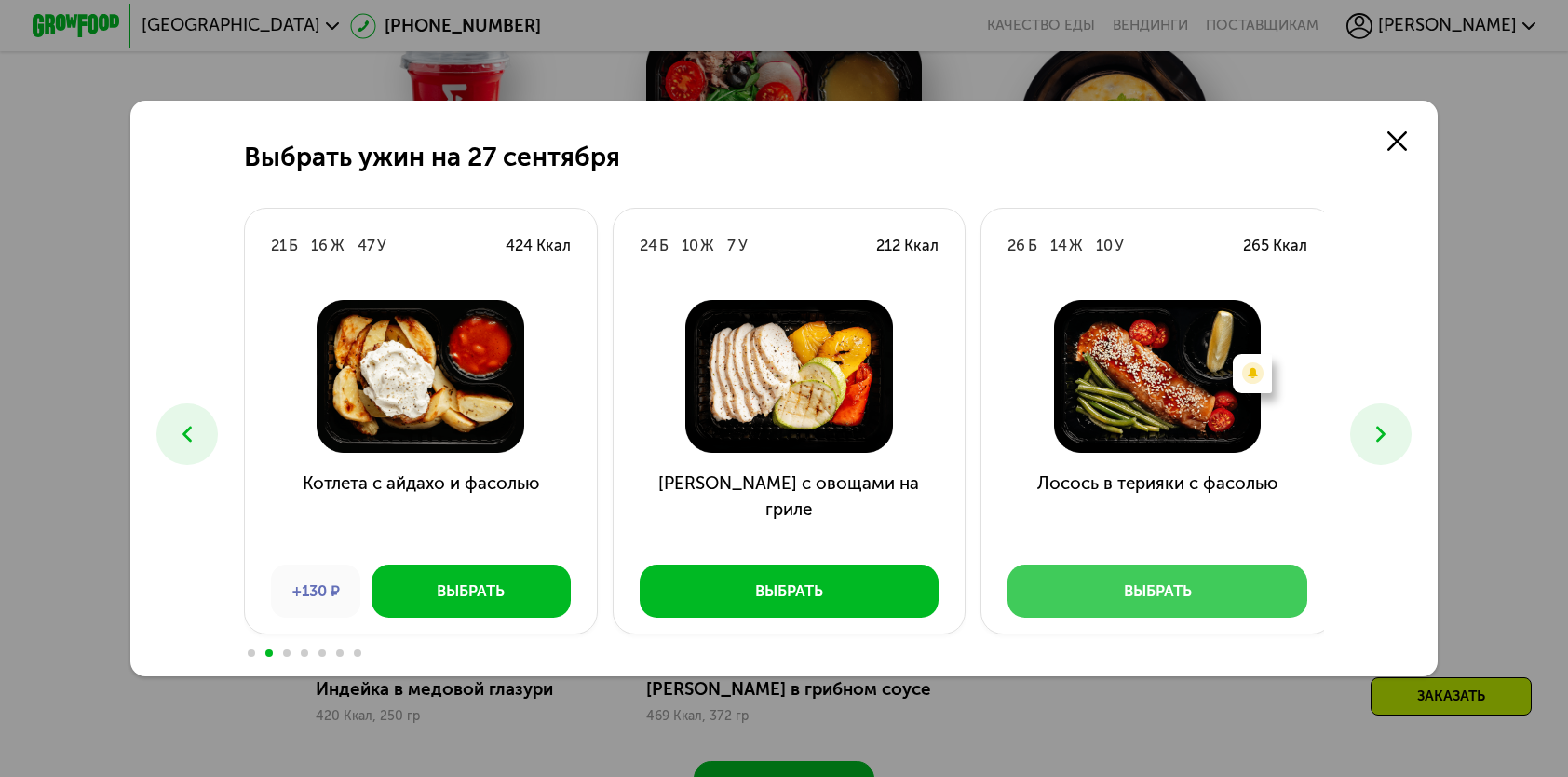
click at [1247, 598] on button "Выбрать" at bounding box center [1157, 590] width 300 height 52
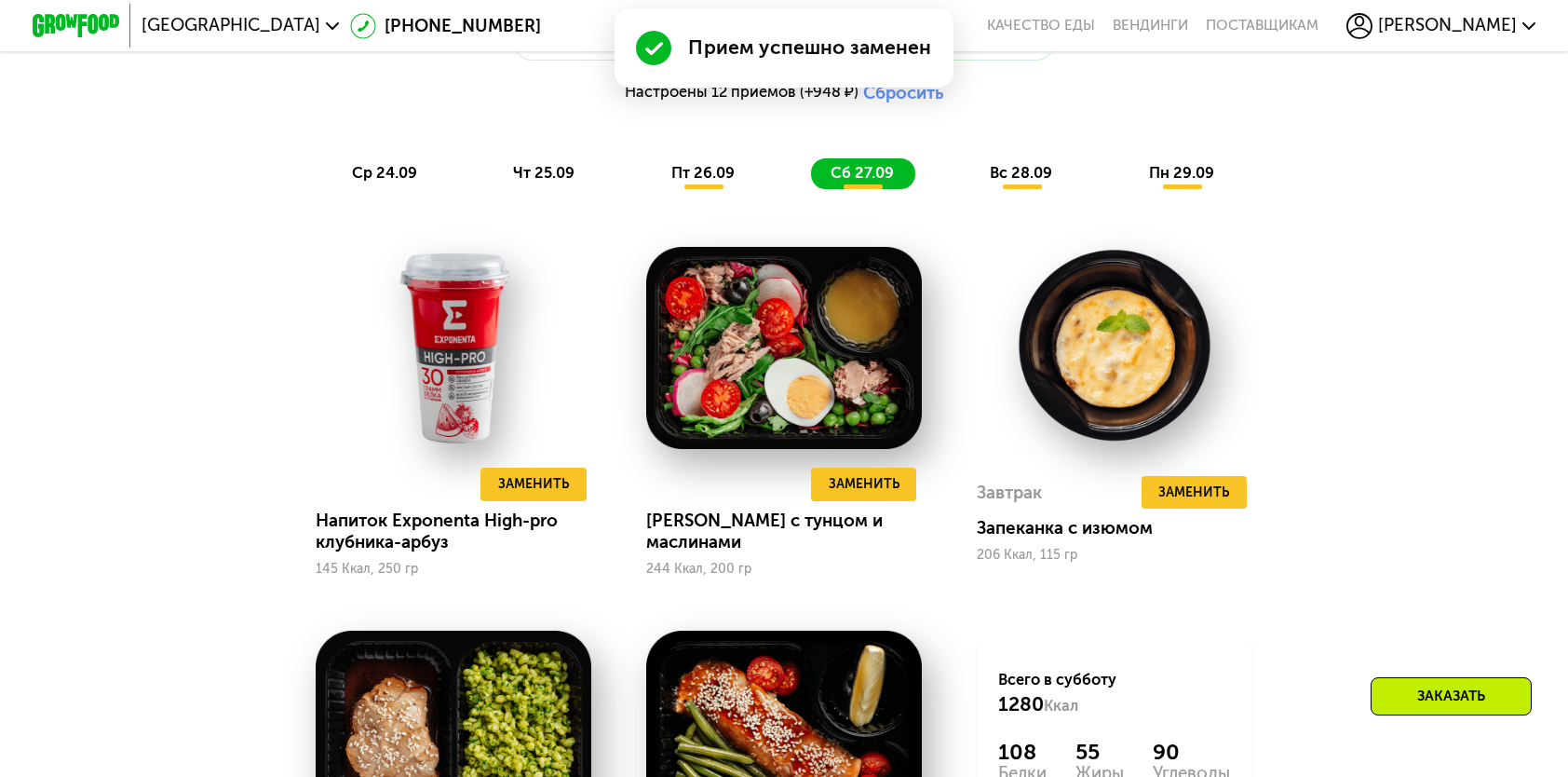
scroll to position [1491, 0]
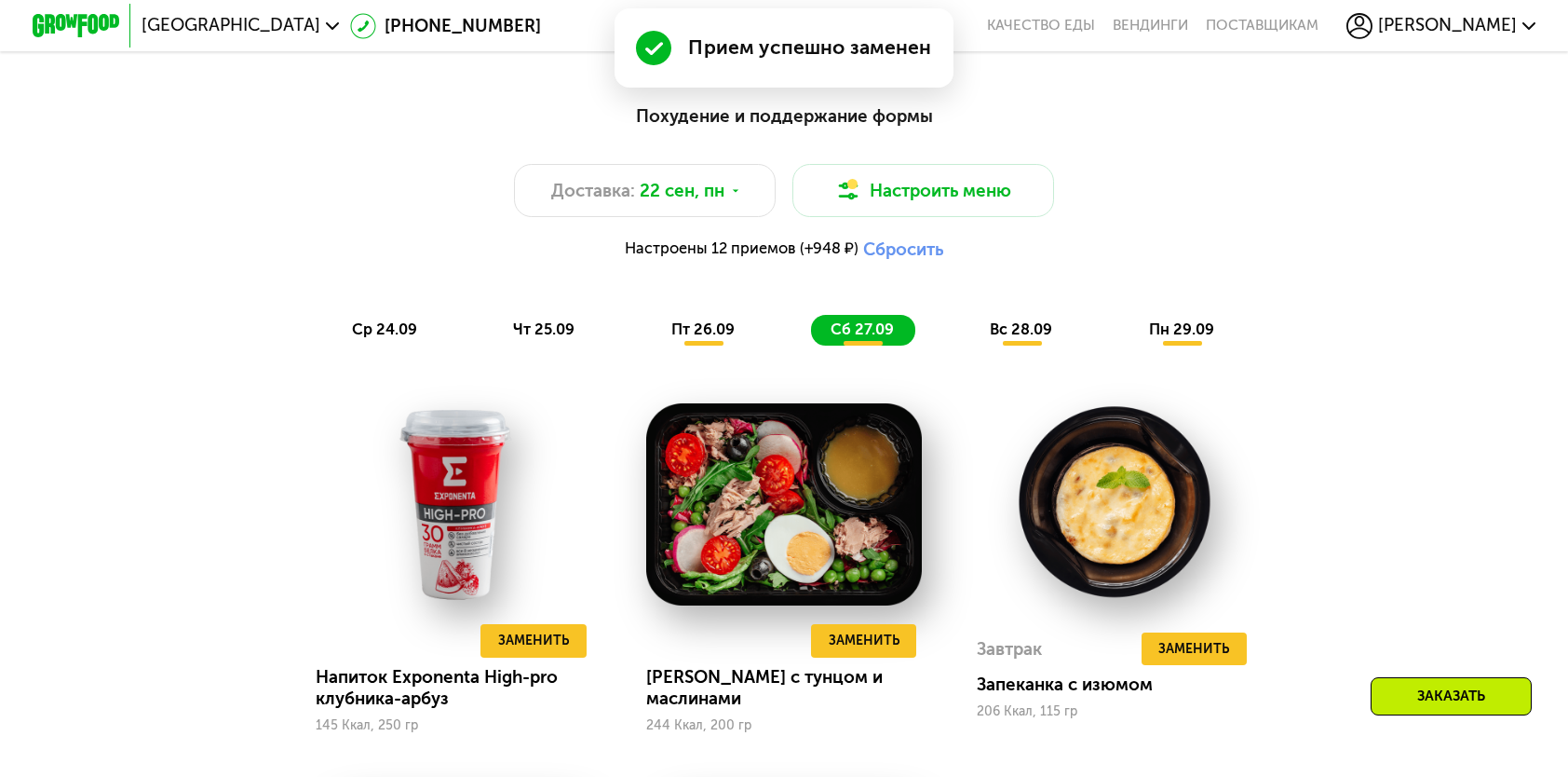
click at [667, 346] on div "пт 26.09" at bounding box center [704, 329] width 104 height 31
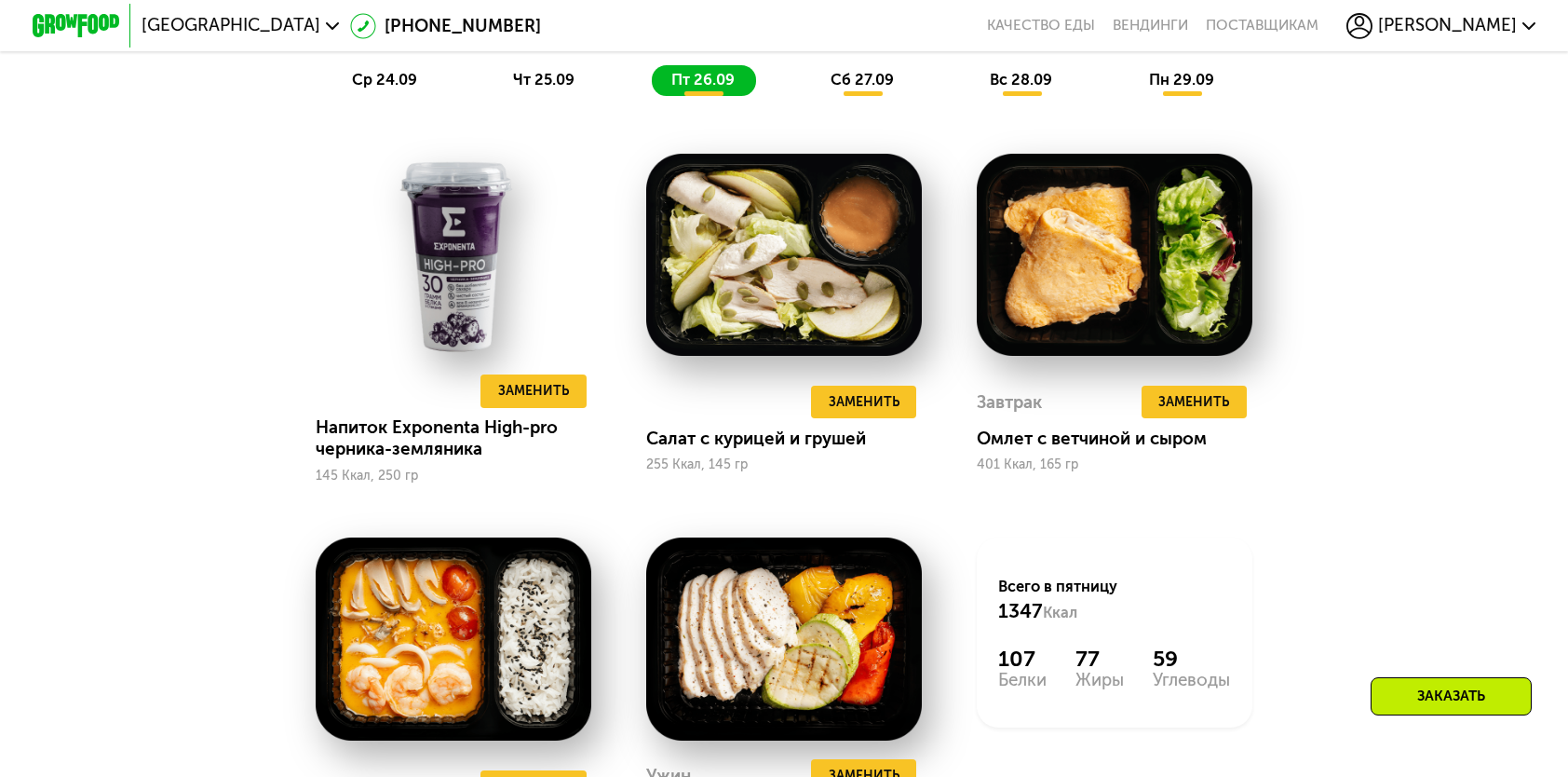
scroll to position [1769, 0]
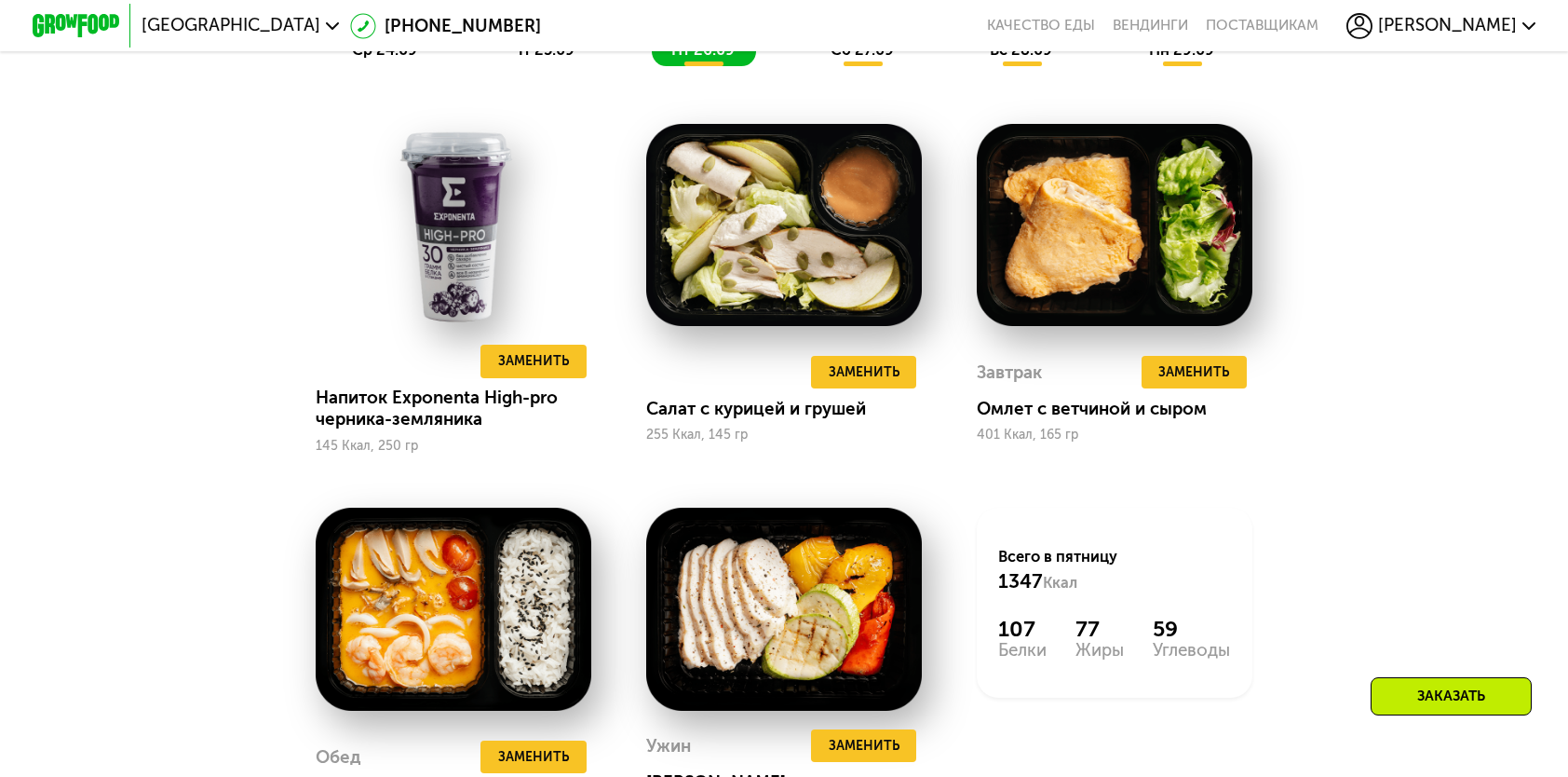
click at [872, 59] on span "сб 27.09" at bounding box center [862, 49] width 63 height 18
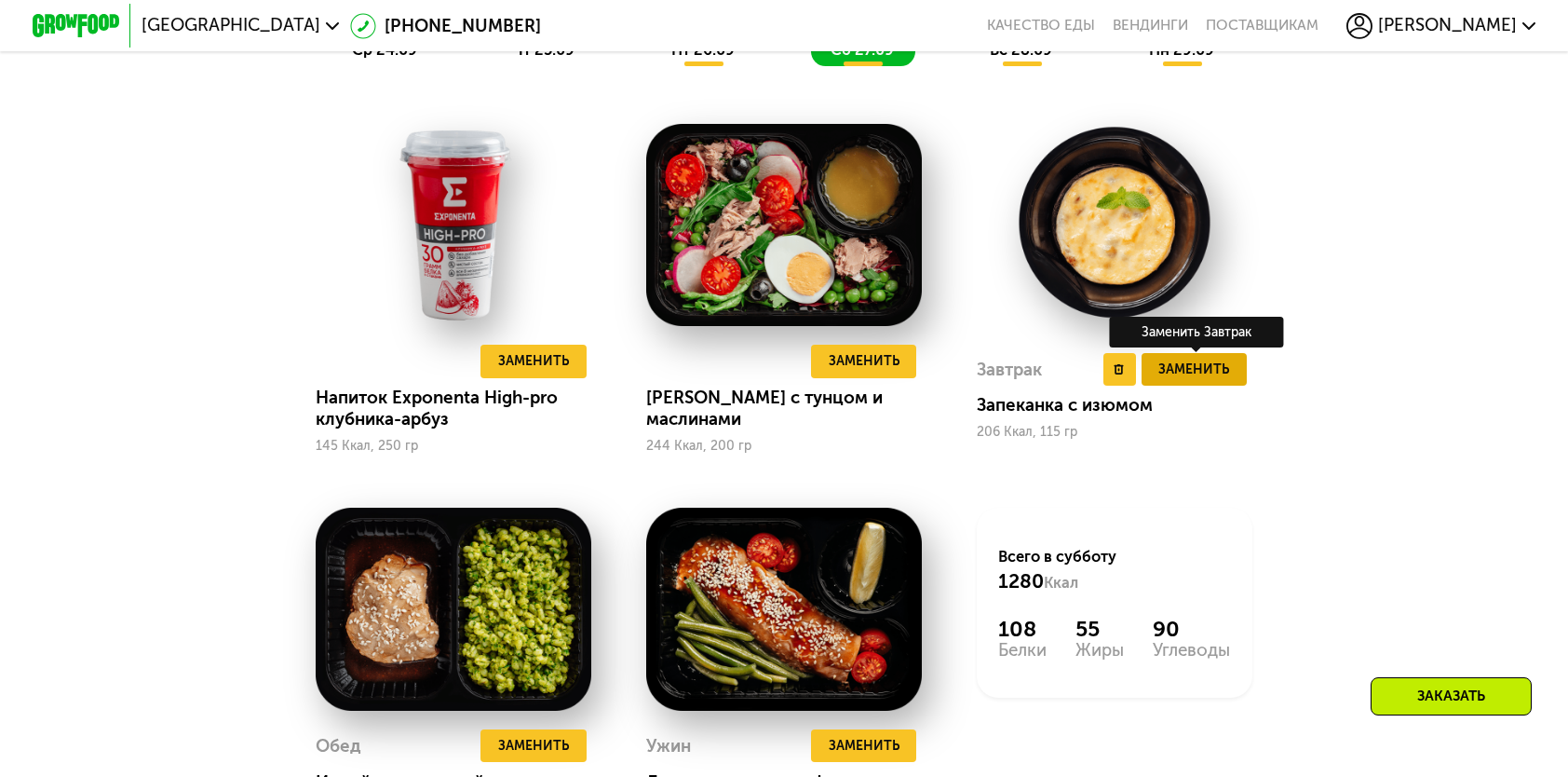
click at [1169, 380] on span "Заменить" at bounding box center [1193, 369] width 71 height 22
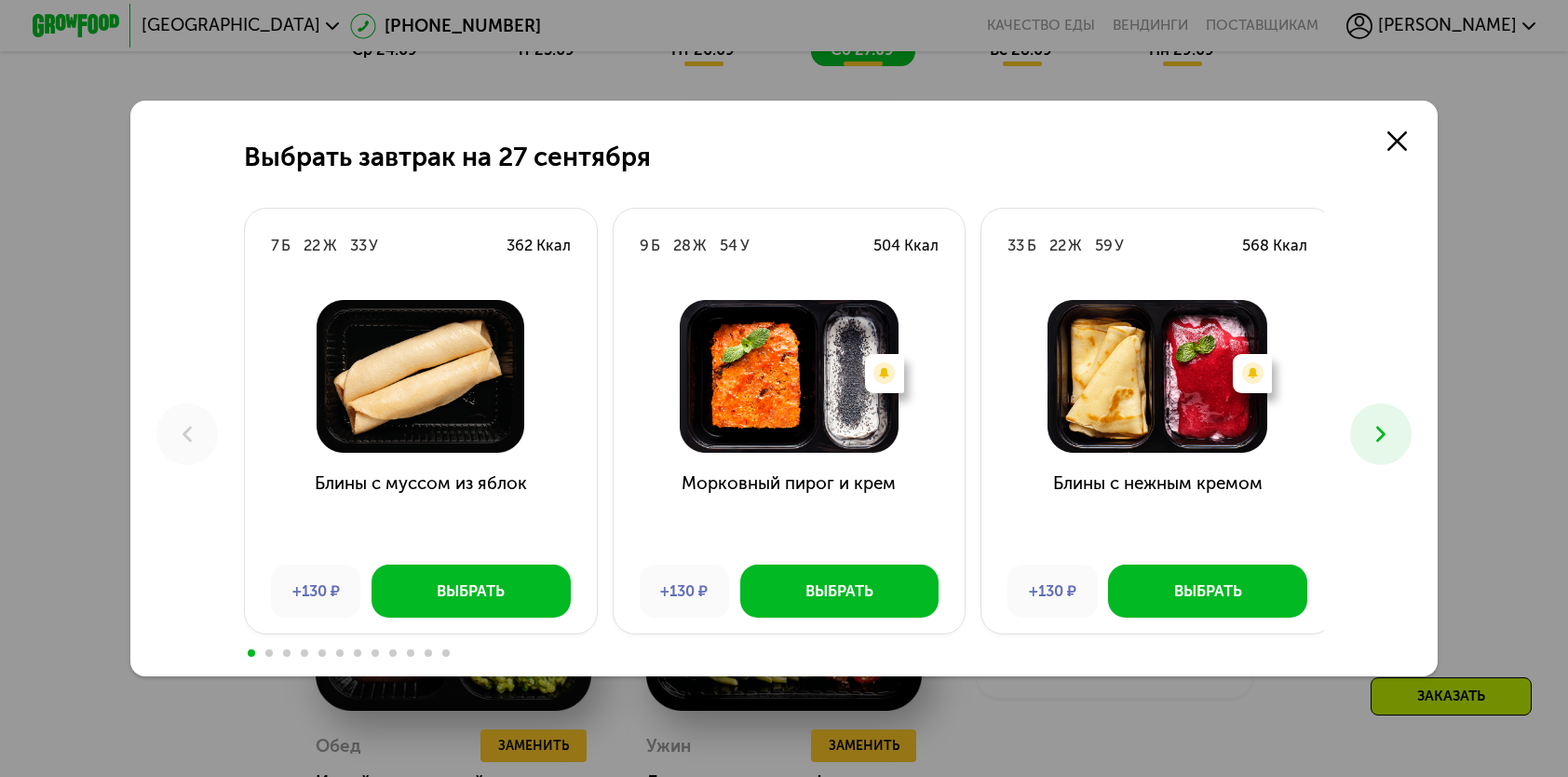
click at [1407, 434] on button at bounding box center [1381, 433] width 60 height 60
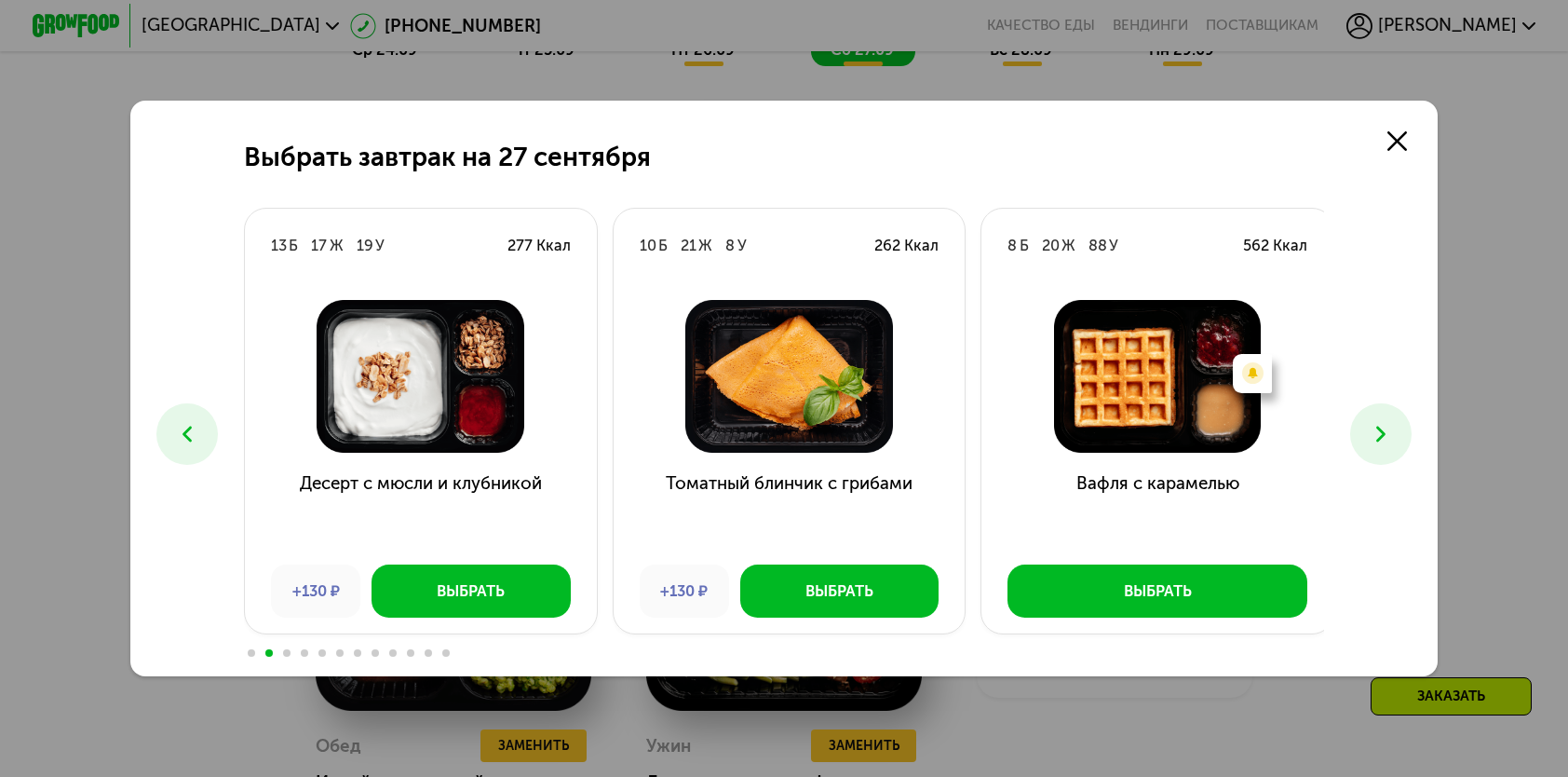
click at [1405, 432] on button at bounding box center [1381, 433] width 60 height 60
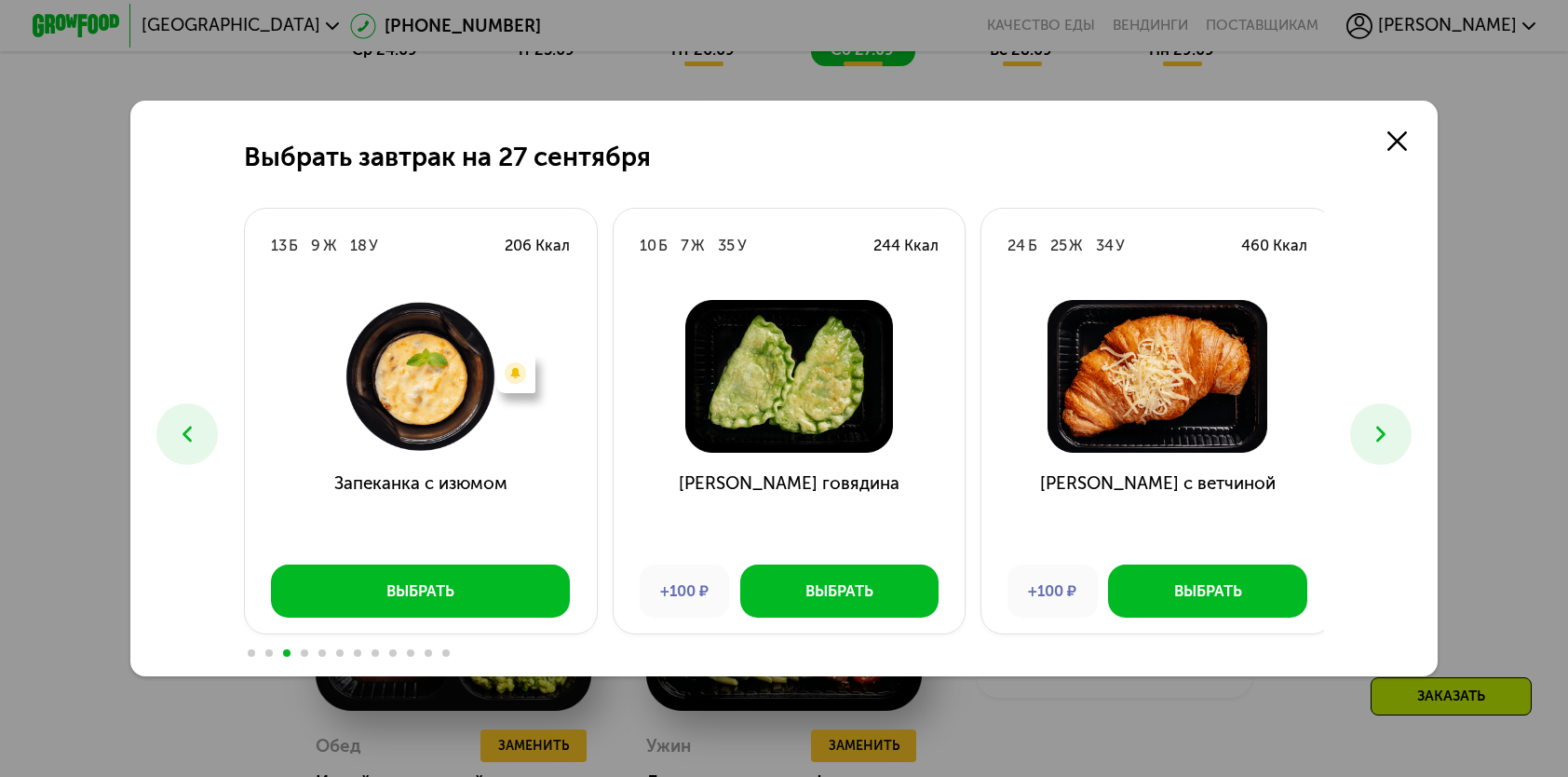
click at [1405, 432] on button at bounding box center [1381, 433] width 60 height 60
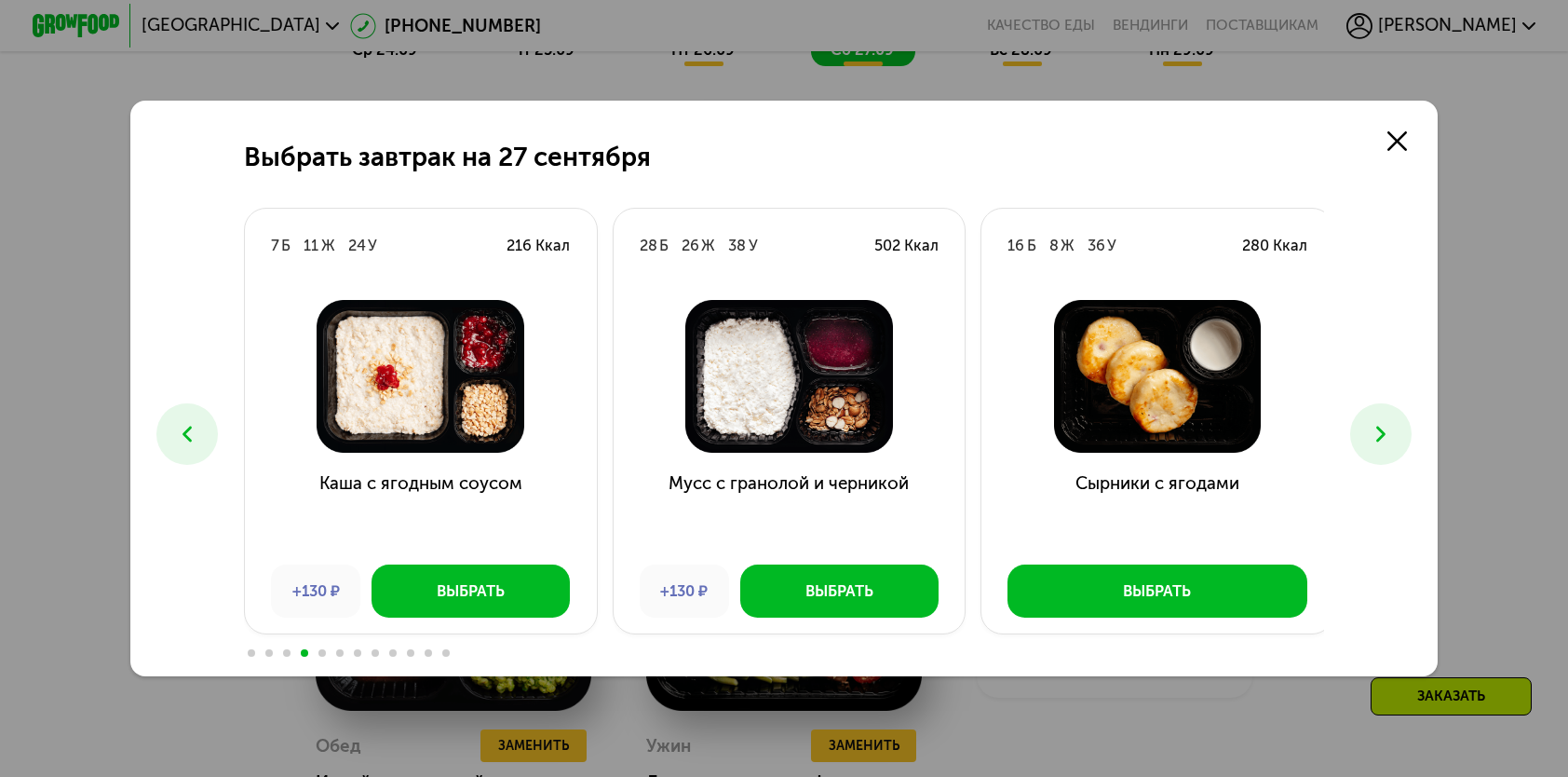
click at [1405, 432] on button at bounding box center [1381, 433] width 60 height 60
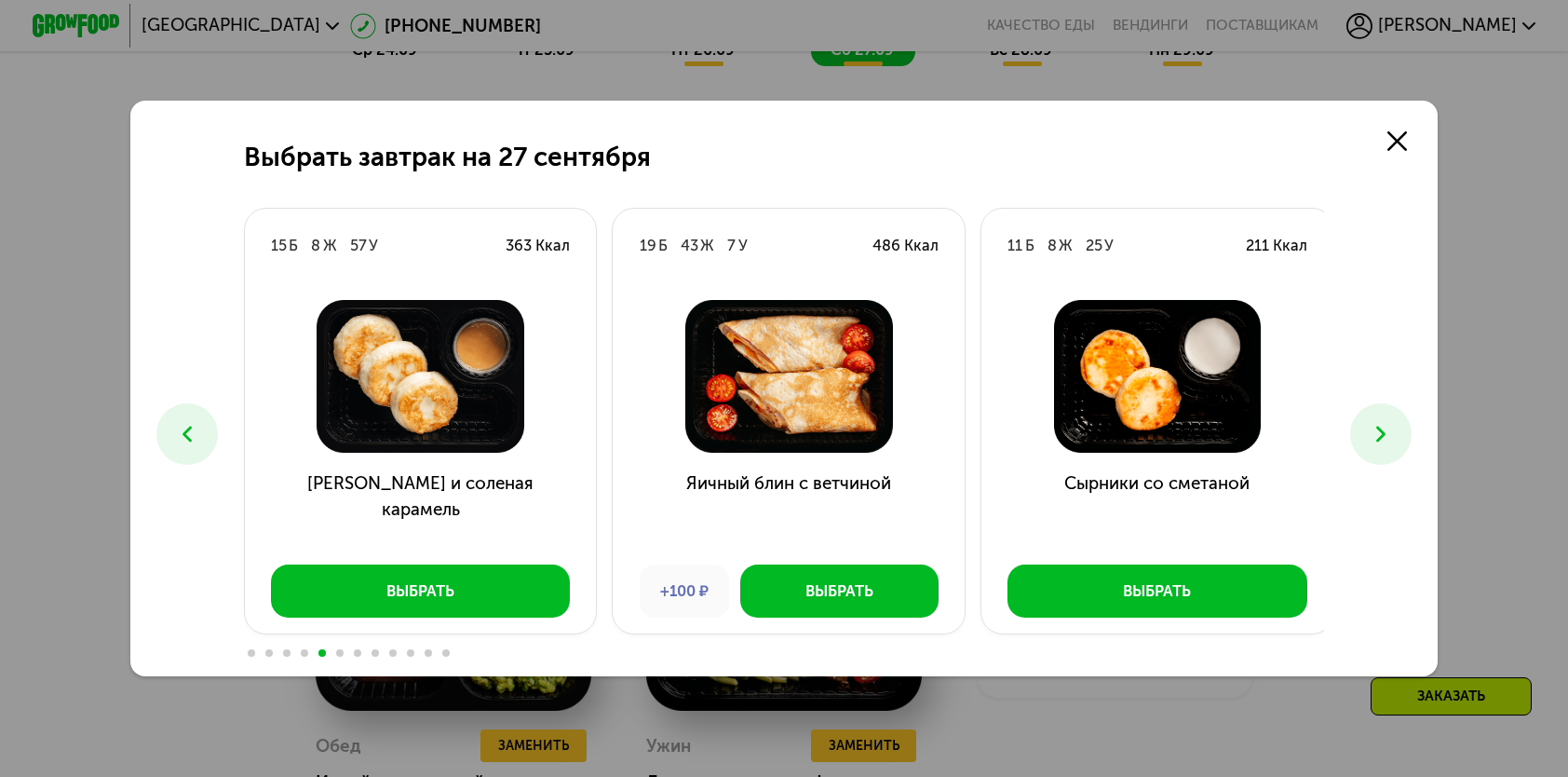
click at [1405, 432] on button at bounding box center [1381, 433] width 60 height 60
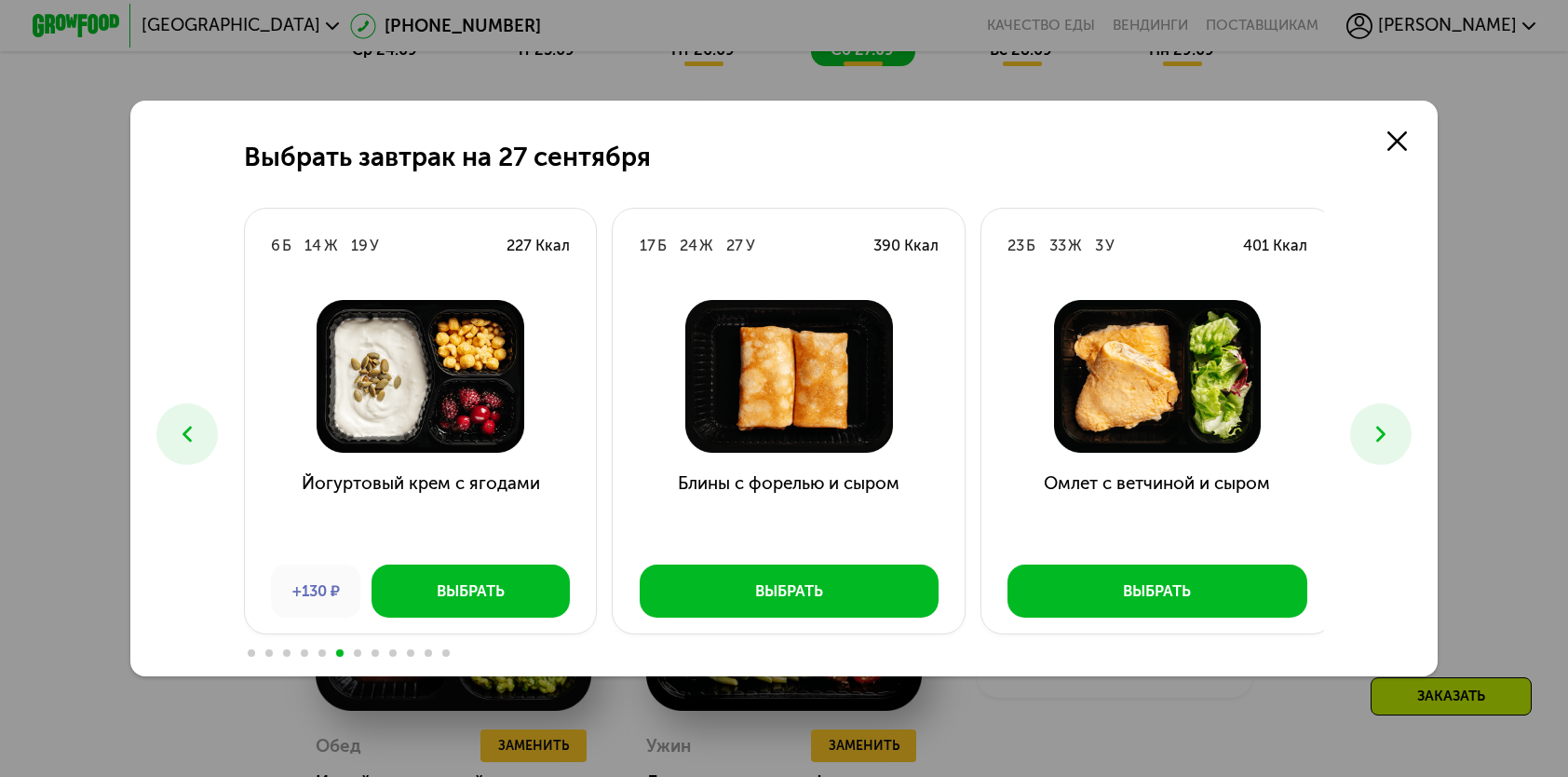
click at [182, 433] on use at bounding box center [187, 434] width 9 height 16
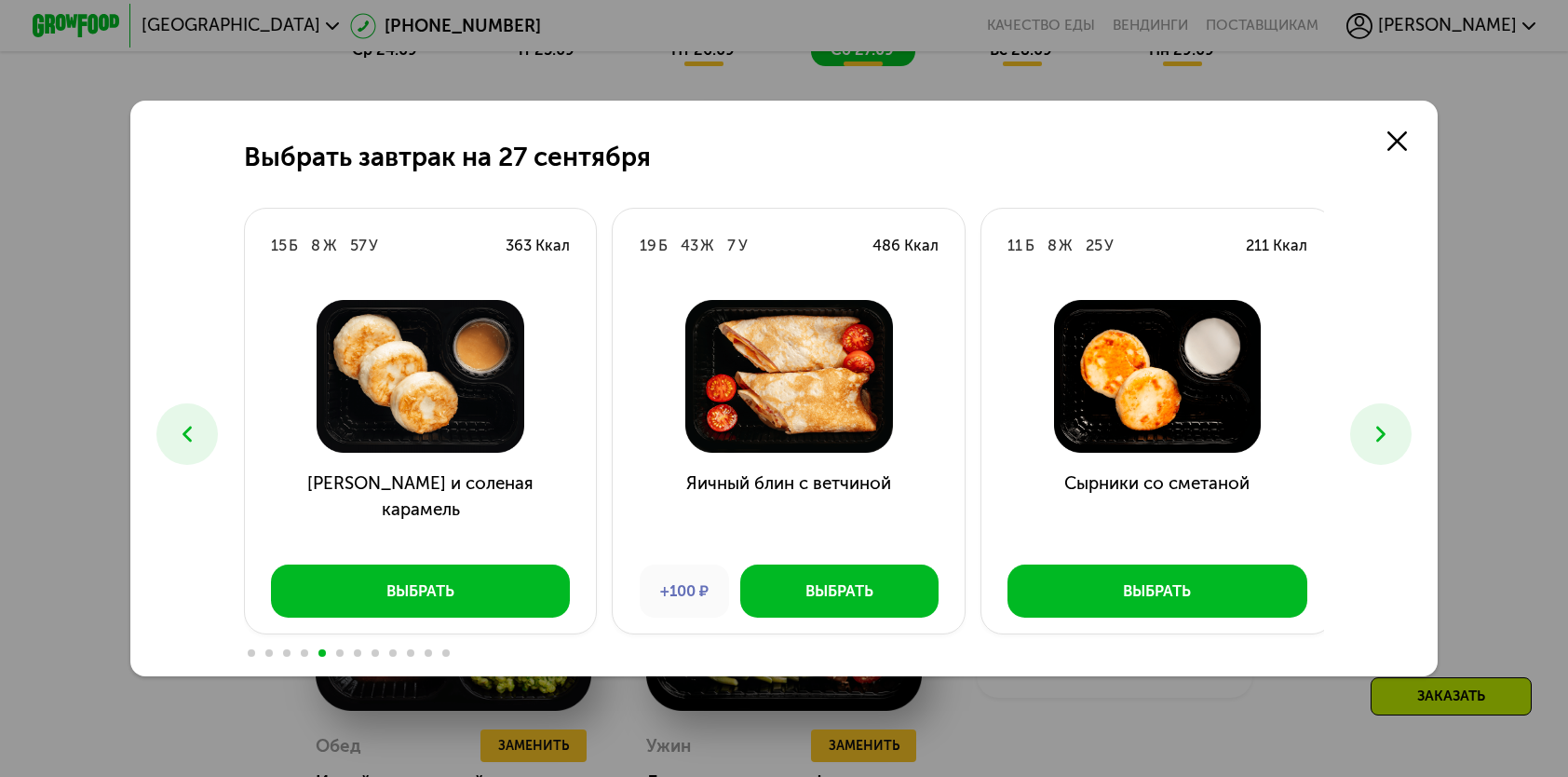
click at [1407, 438] on button at bounding box center [1381, 433] width 60 height 60
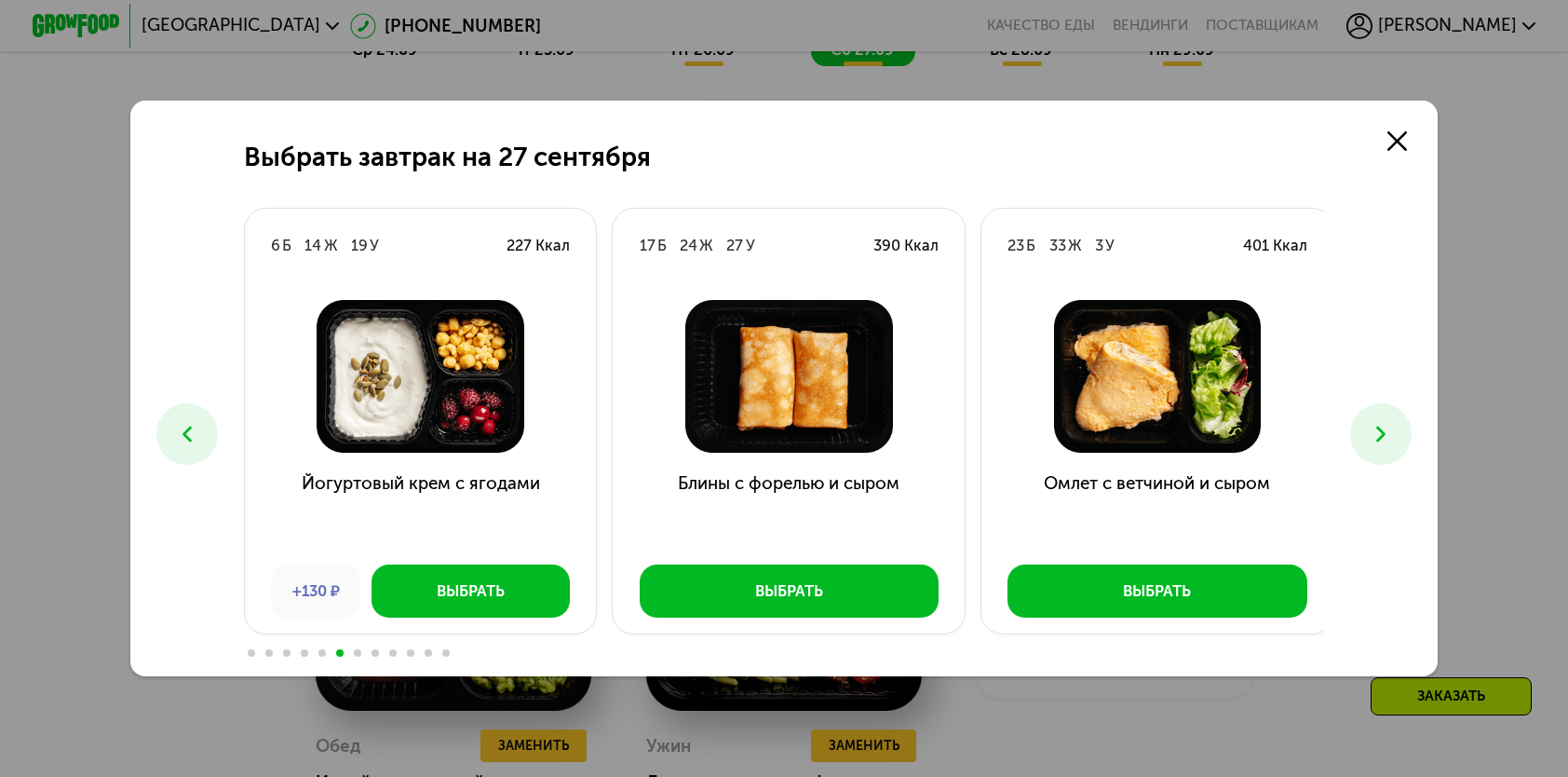
click at [1386, 430] on use at bounding box center [1381, 434] width 9 height 16
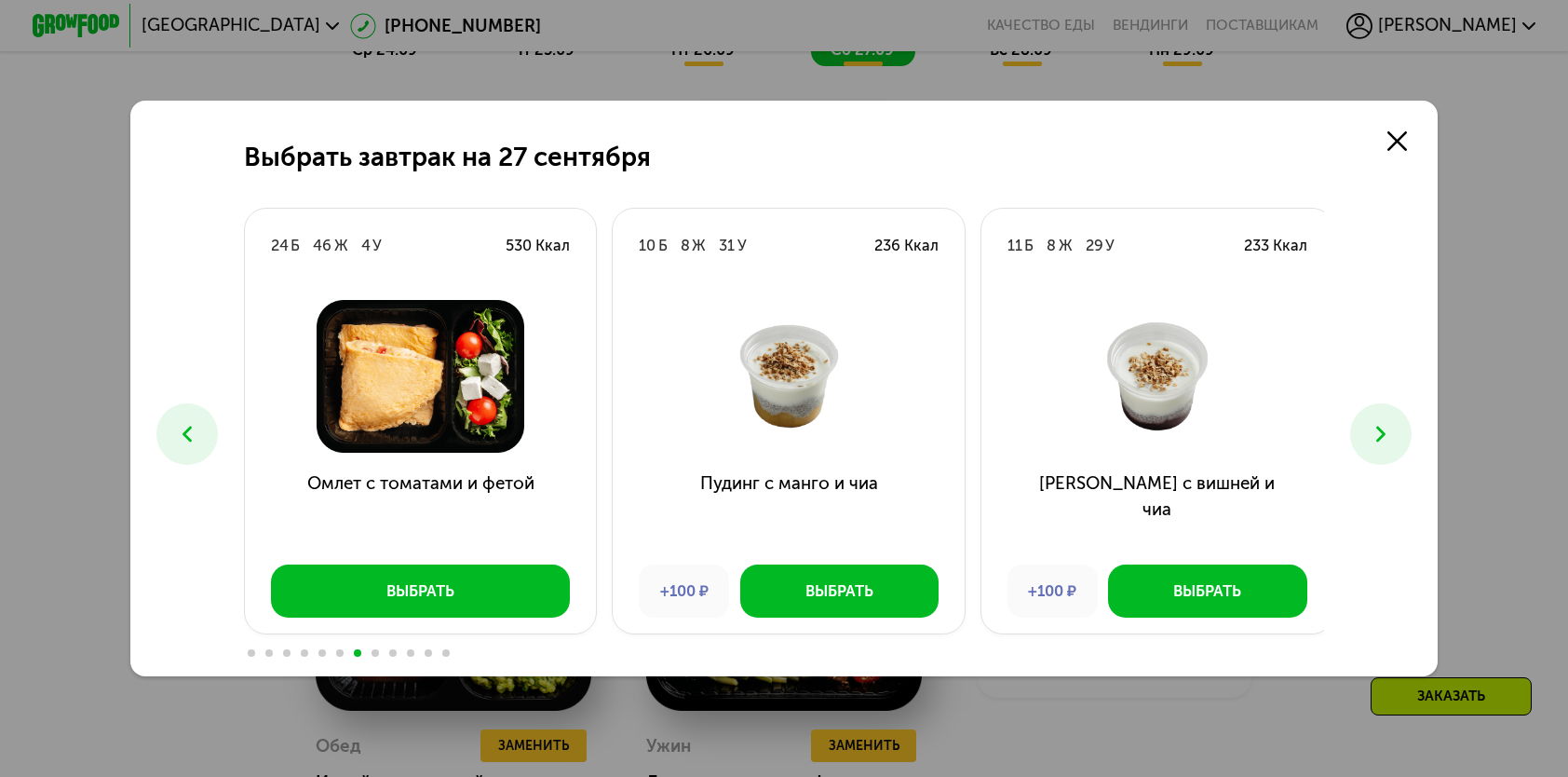
click at [1386, 430] on use at bounding box center [1381, 434] width 9 height 16
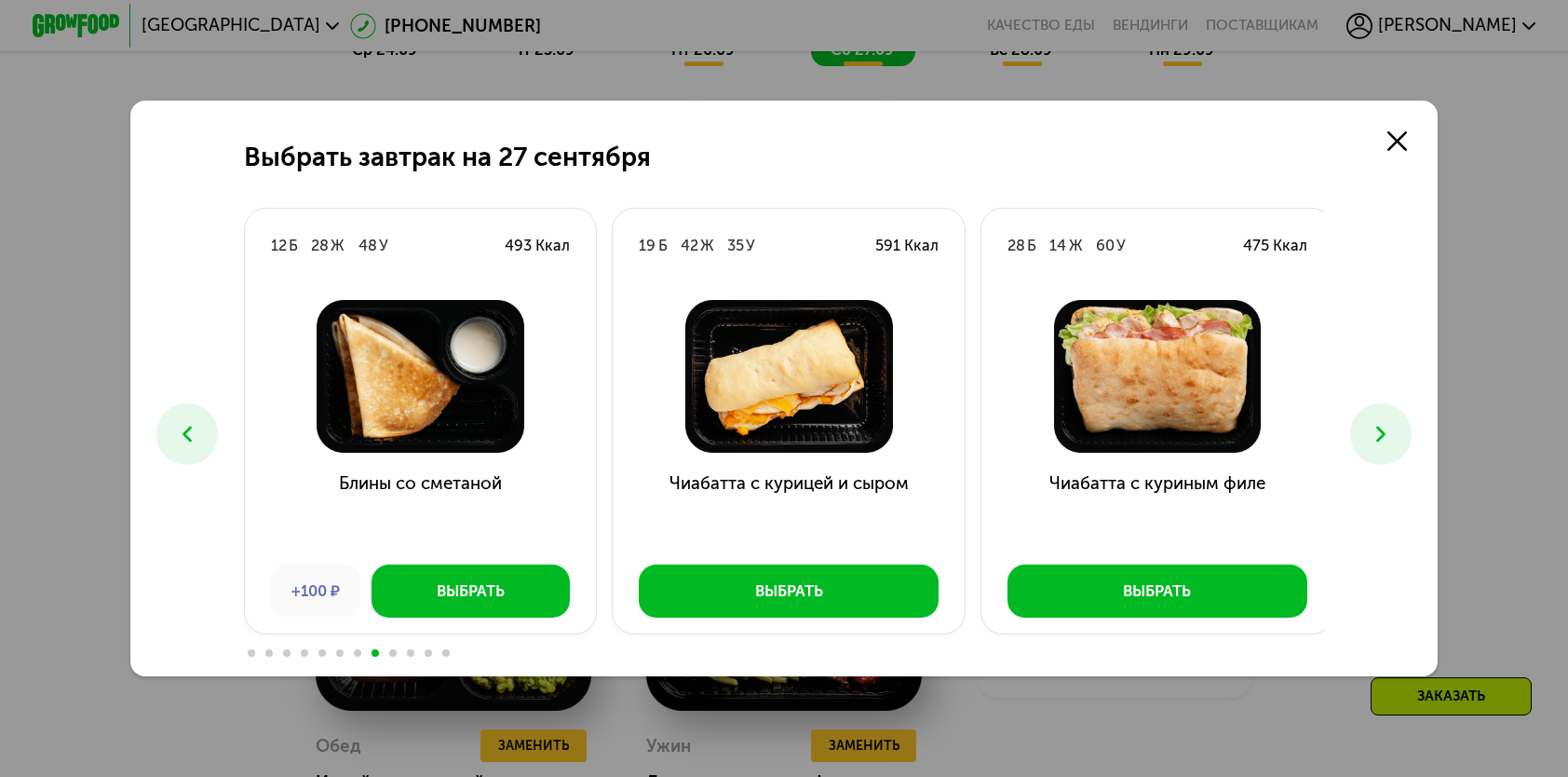
click at [1386, 429] on icon at bounding box center [1381, 434] width 26 height 26
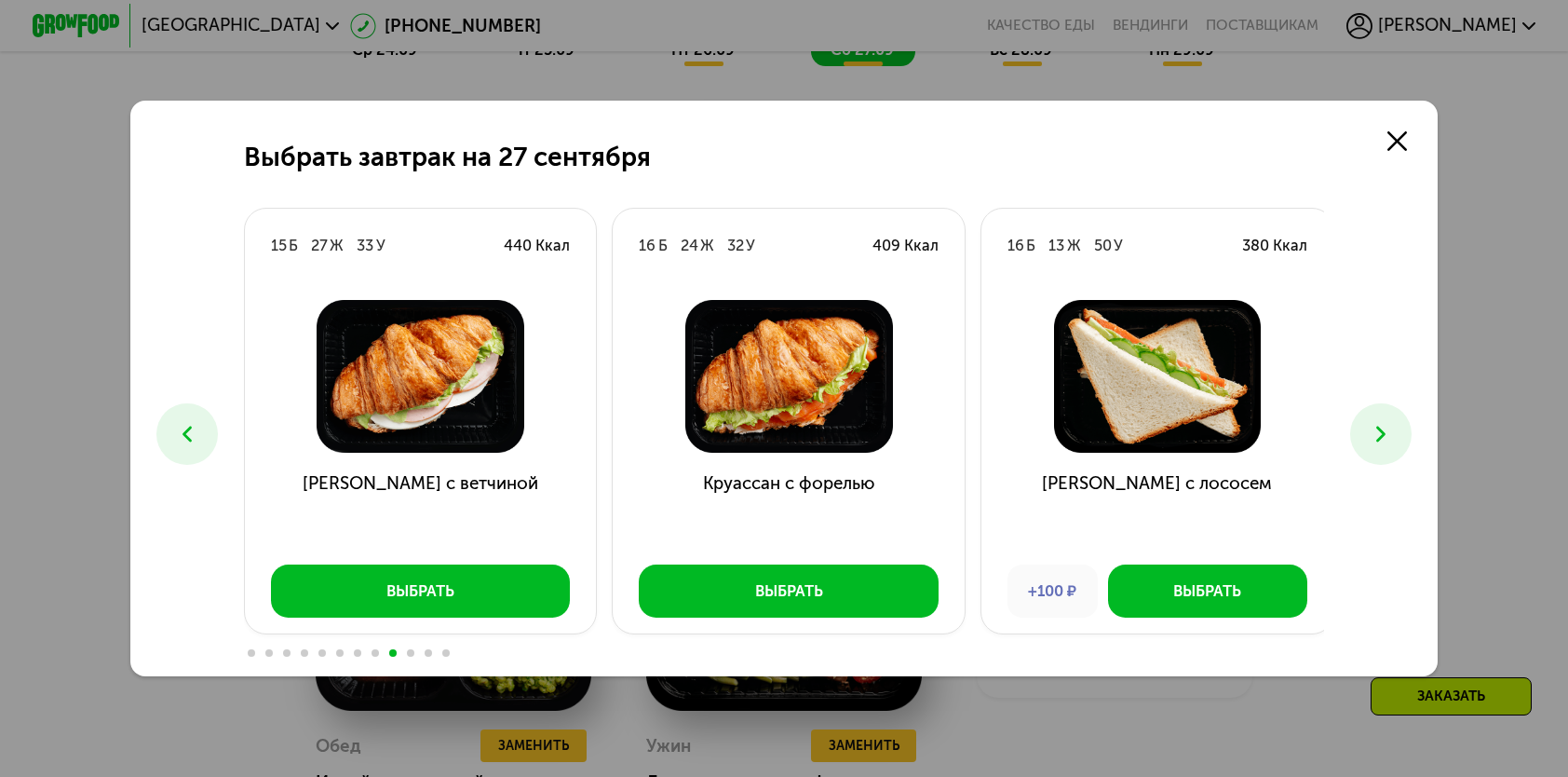
click at [1386, 429] on icon at bounding box center [1381, 434] width 26 height 26
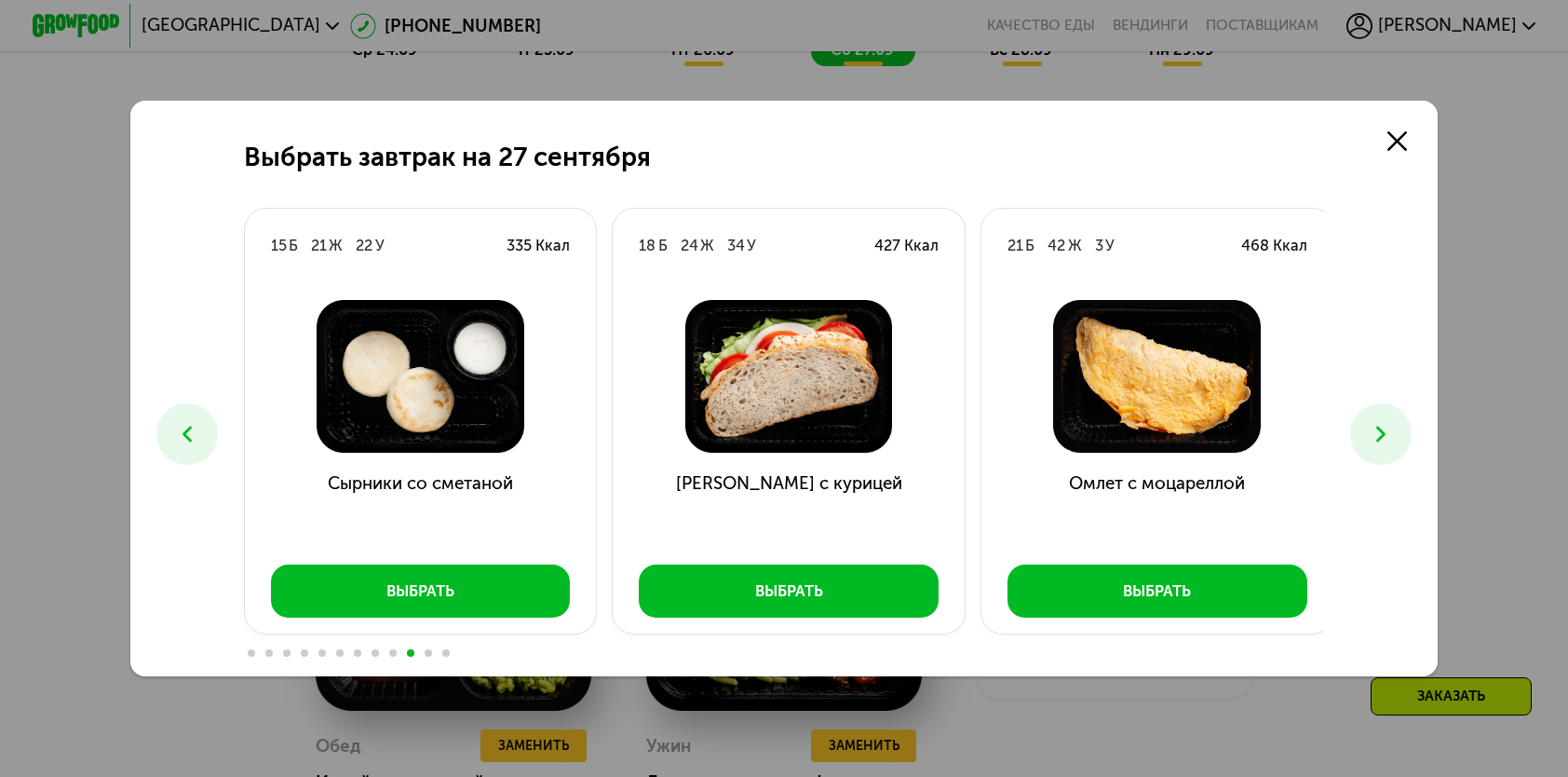
click at [1394, 432] on icon at bounding box center [1381, 434] width 26 height 26
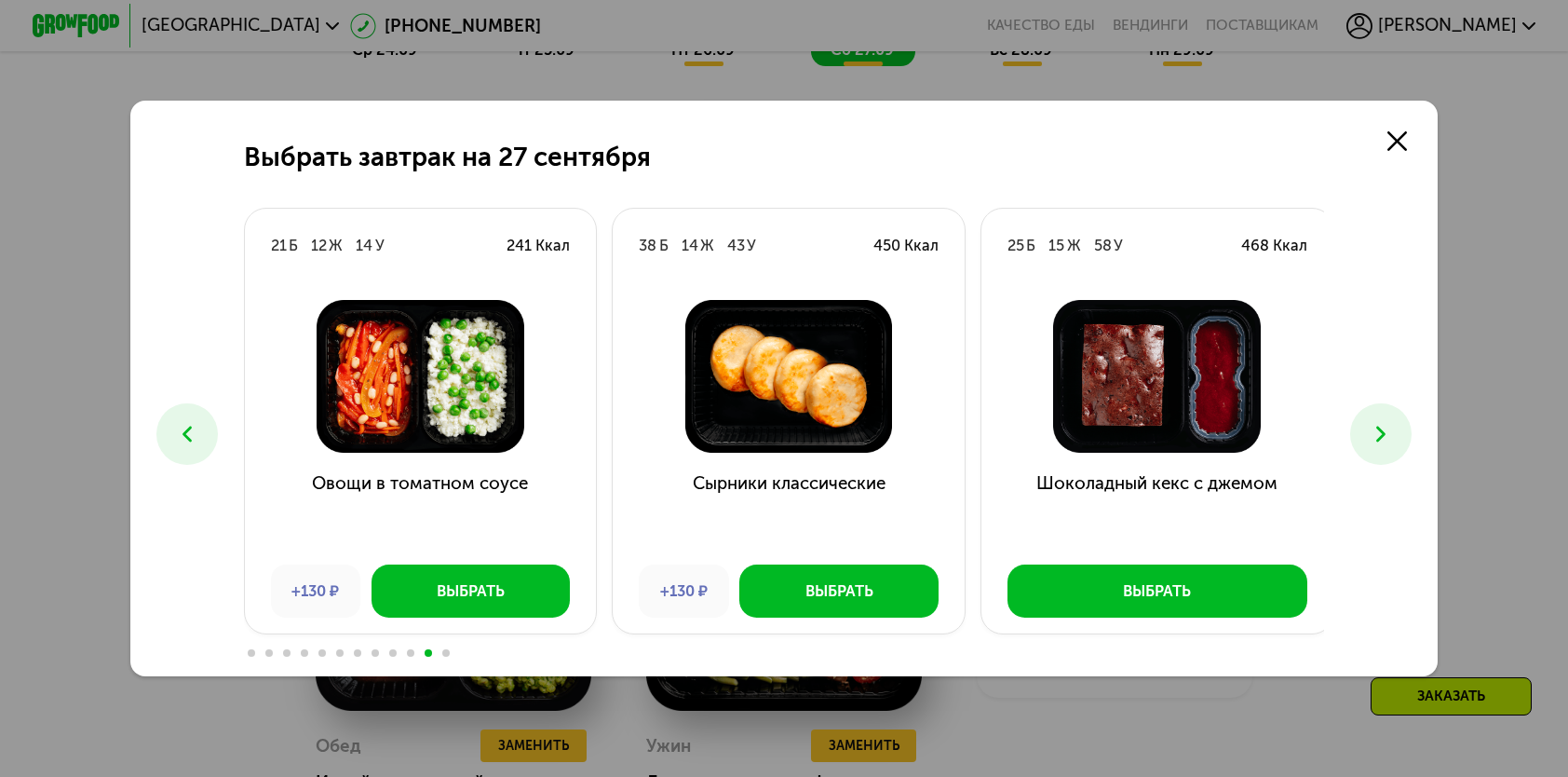
click at [1363, 452] on button at bounding box center [1381, 433] width 60 height 60
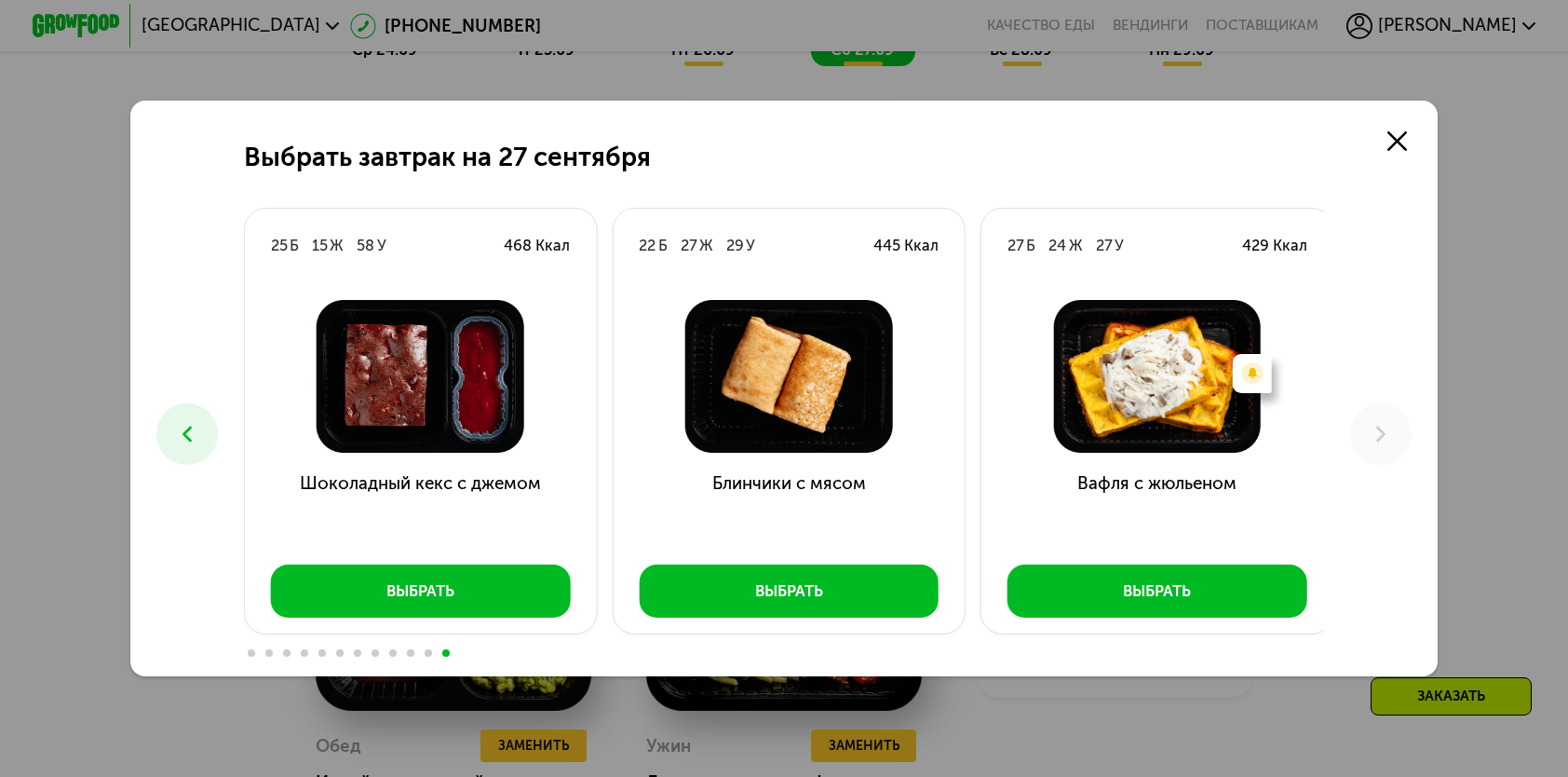
click at [183, 439] on use at bounding box center [187, 434] width 9 height 16
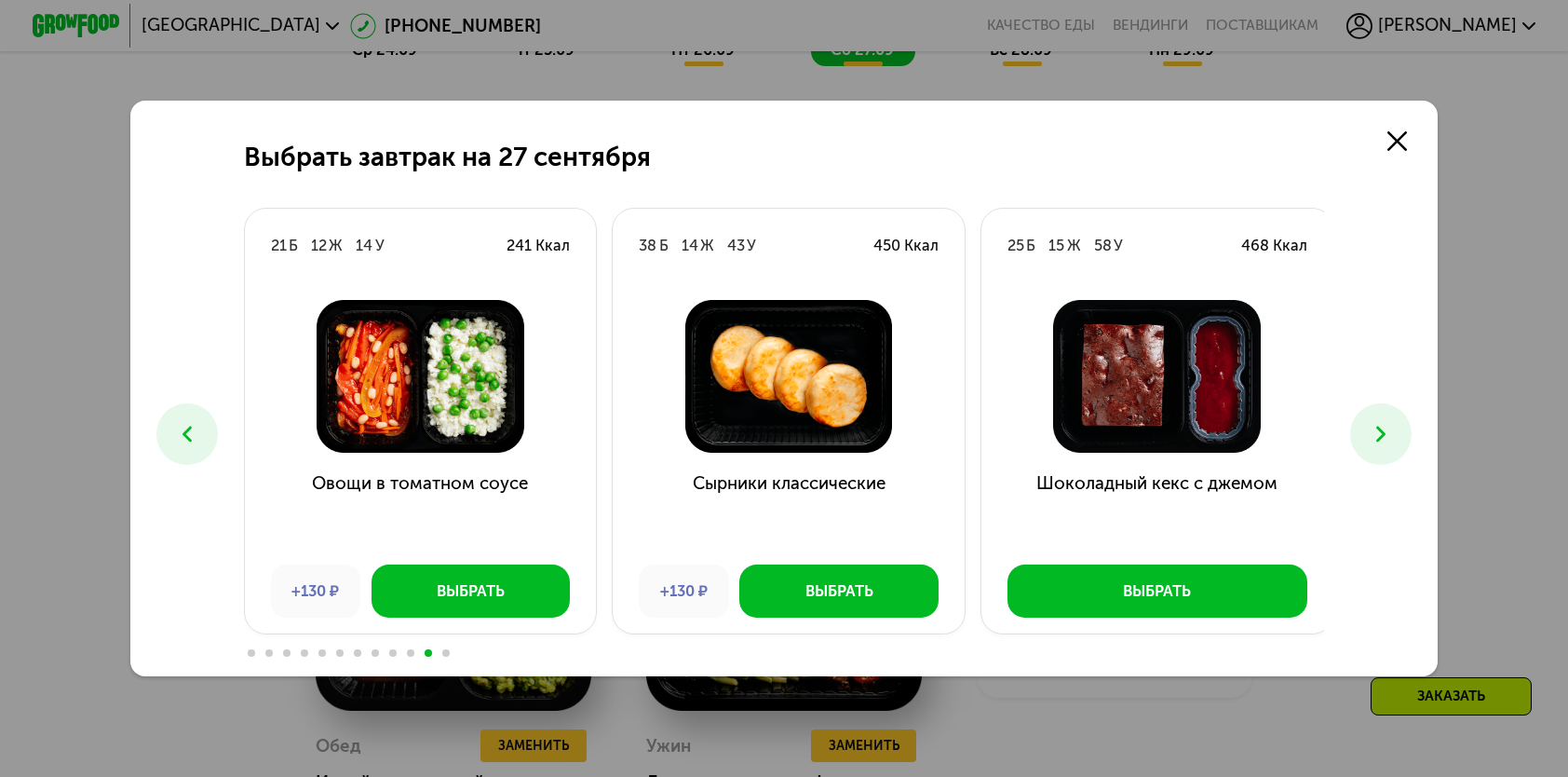
click at [183, 439] on use at bounding box center [187, 434] width 9 height 16
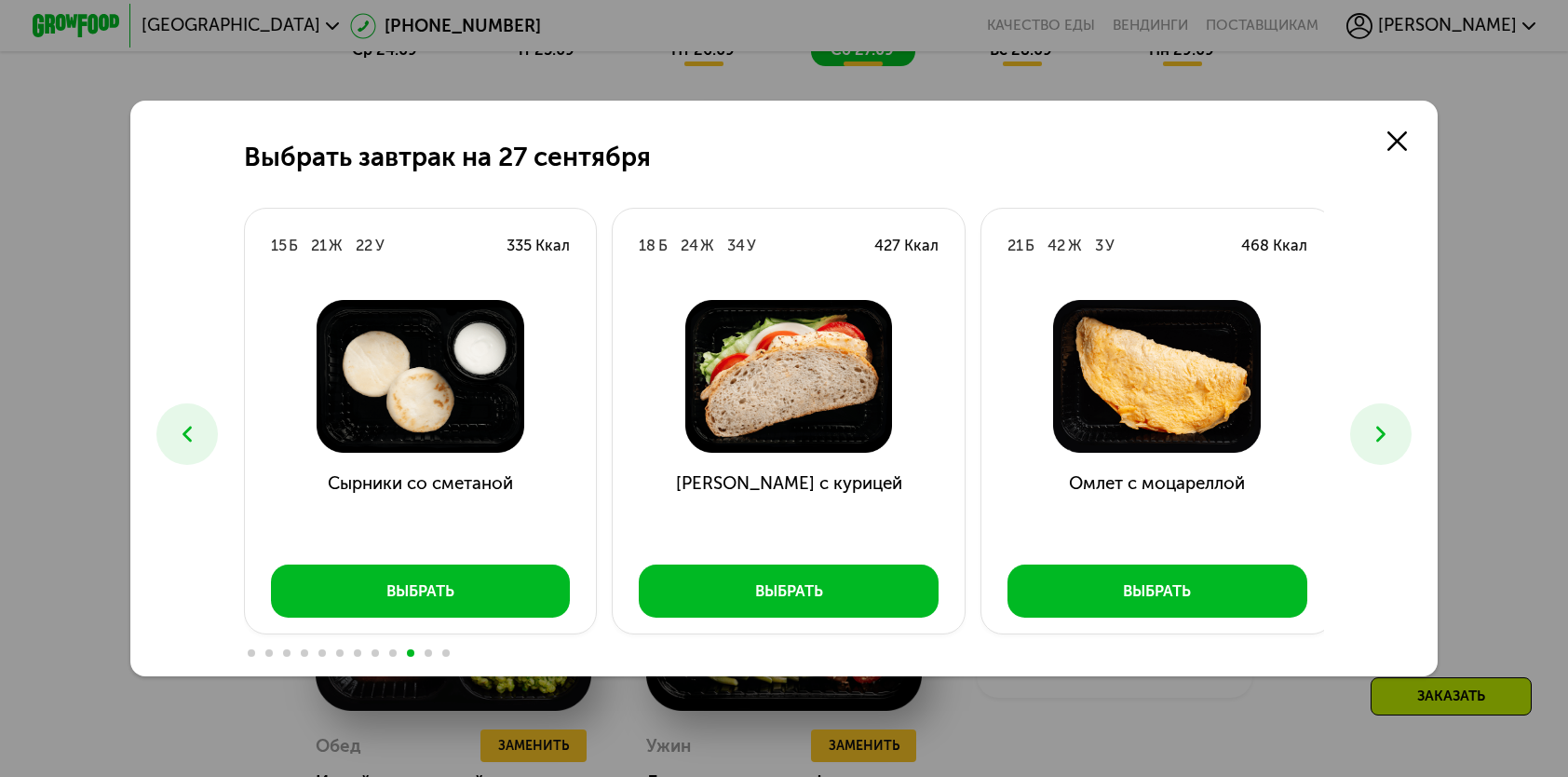
click at [183, 439] on use at bounding box center [187, 434] width 9 height 16
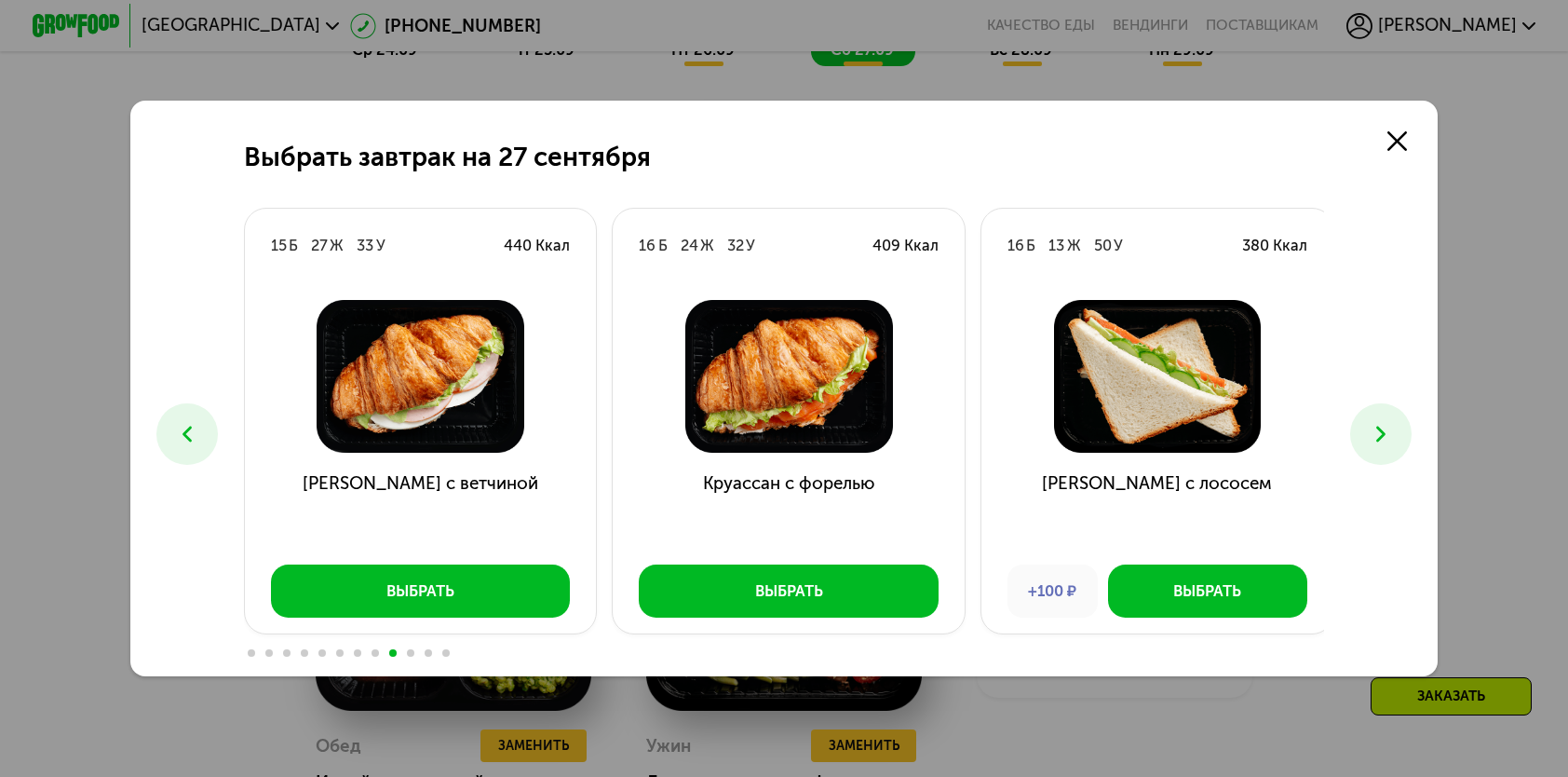
click at [183, 439] on use at bounding box center [187, 434] width 9 height 16
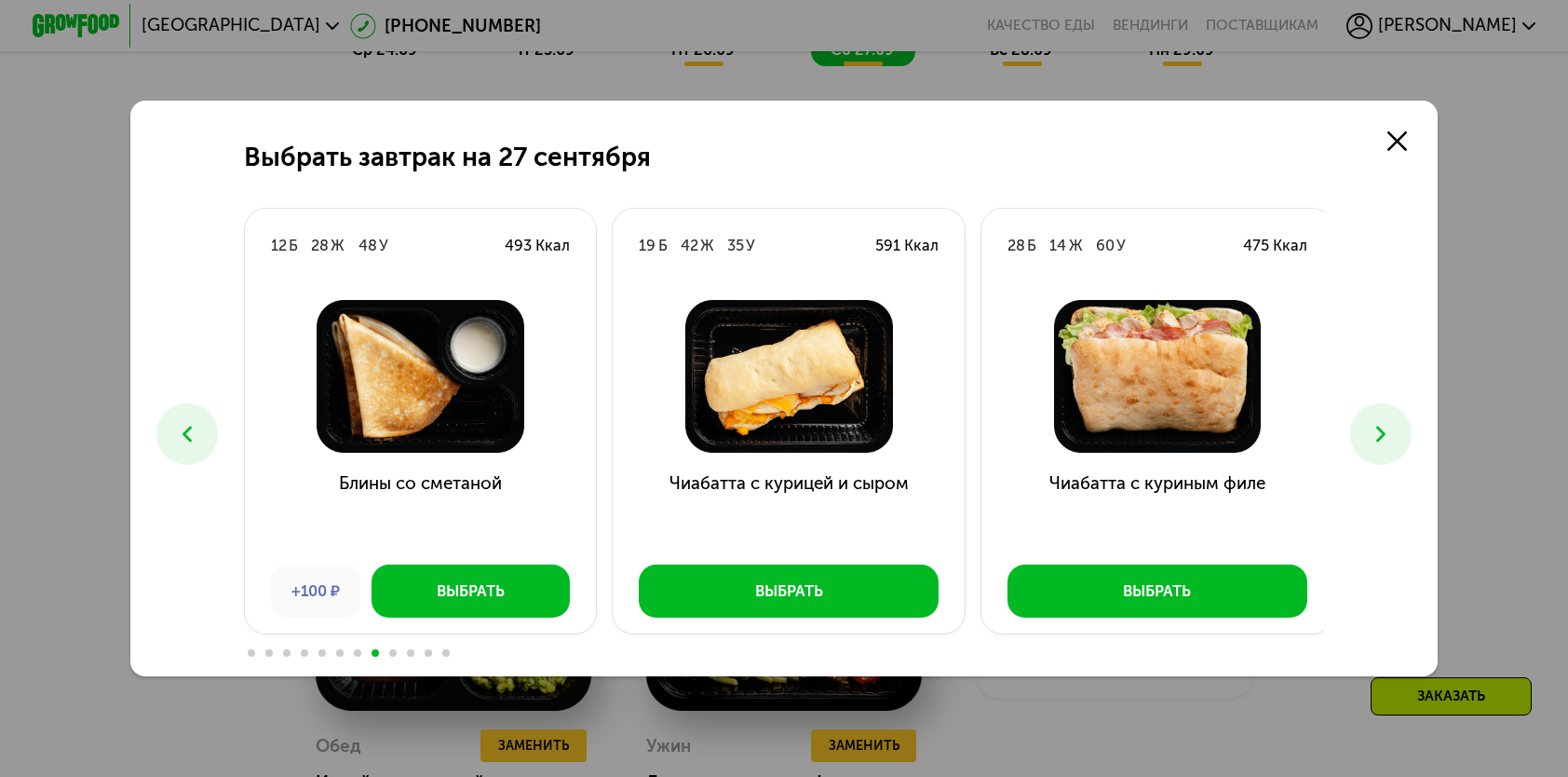
click at [183, 439] on use at bounding box center [187, 434] width 9 height 16
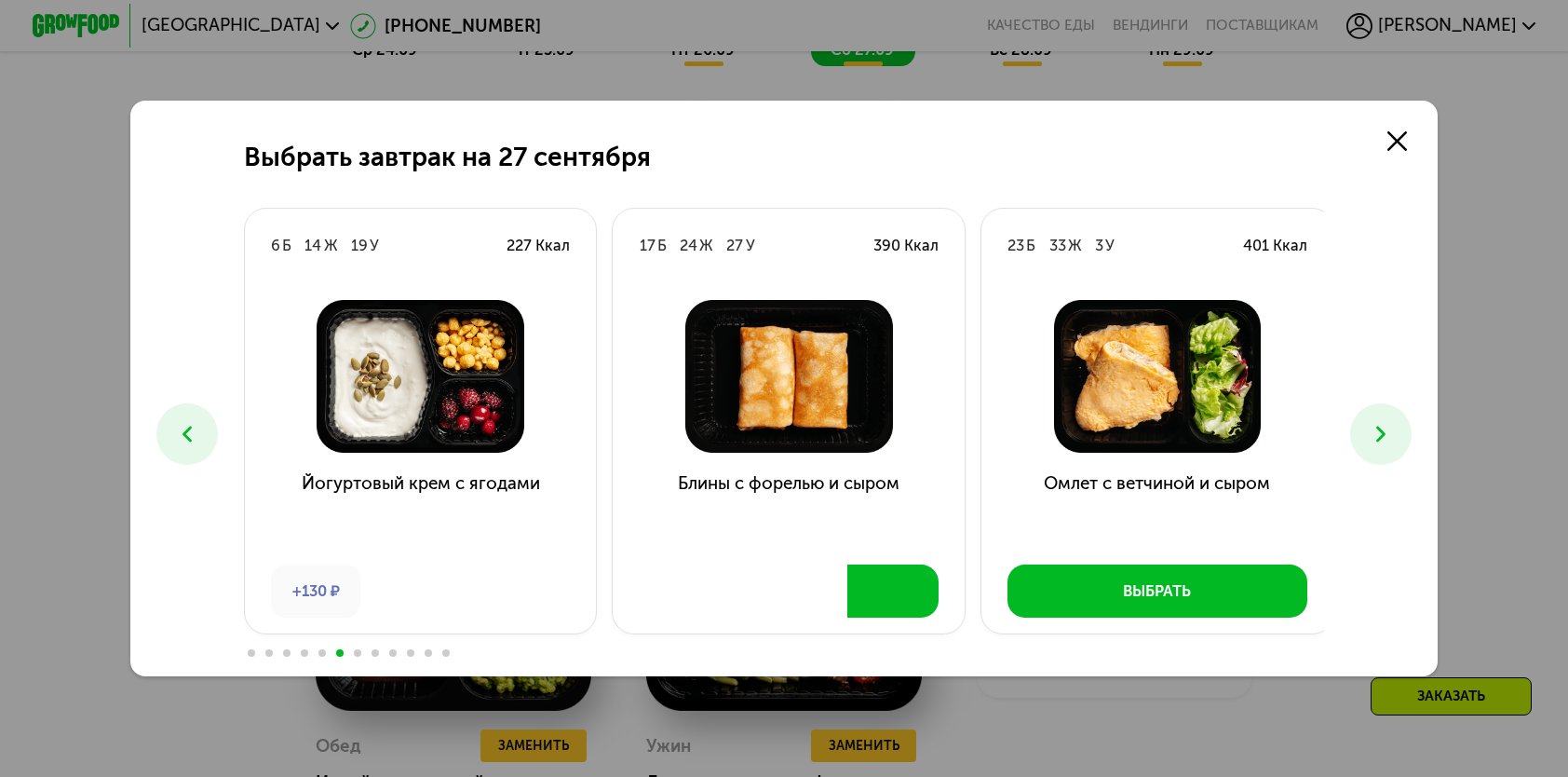
click at [183, 439] on use at bounding box center [187, 434] width 9 height 16
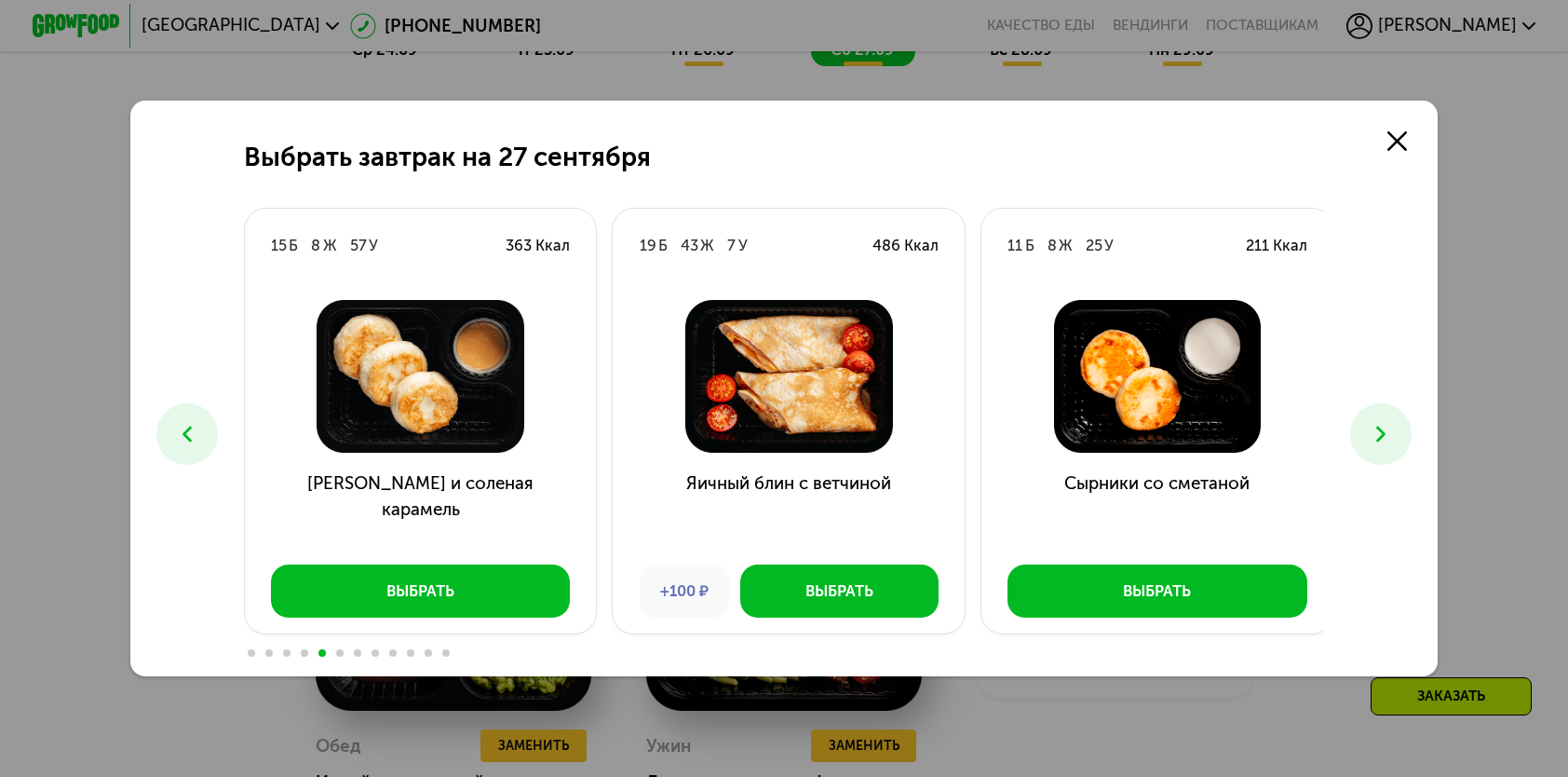
click at [183, 439] on use at bounding box center [187, 434] width 9 height 16
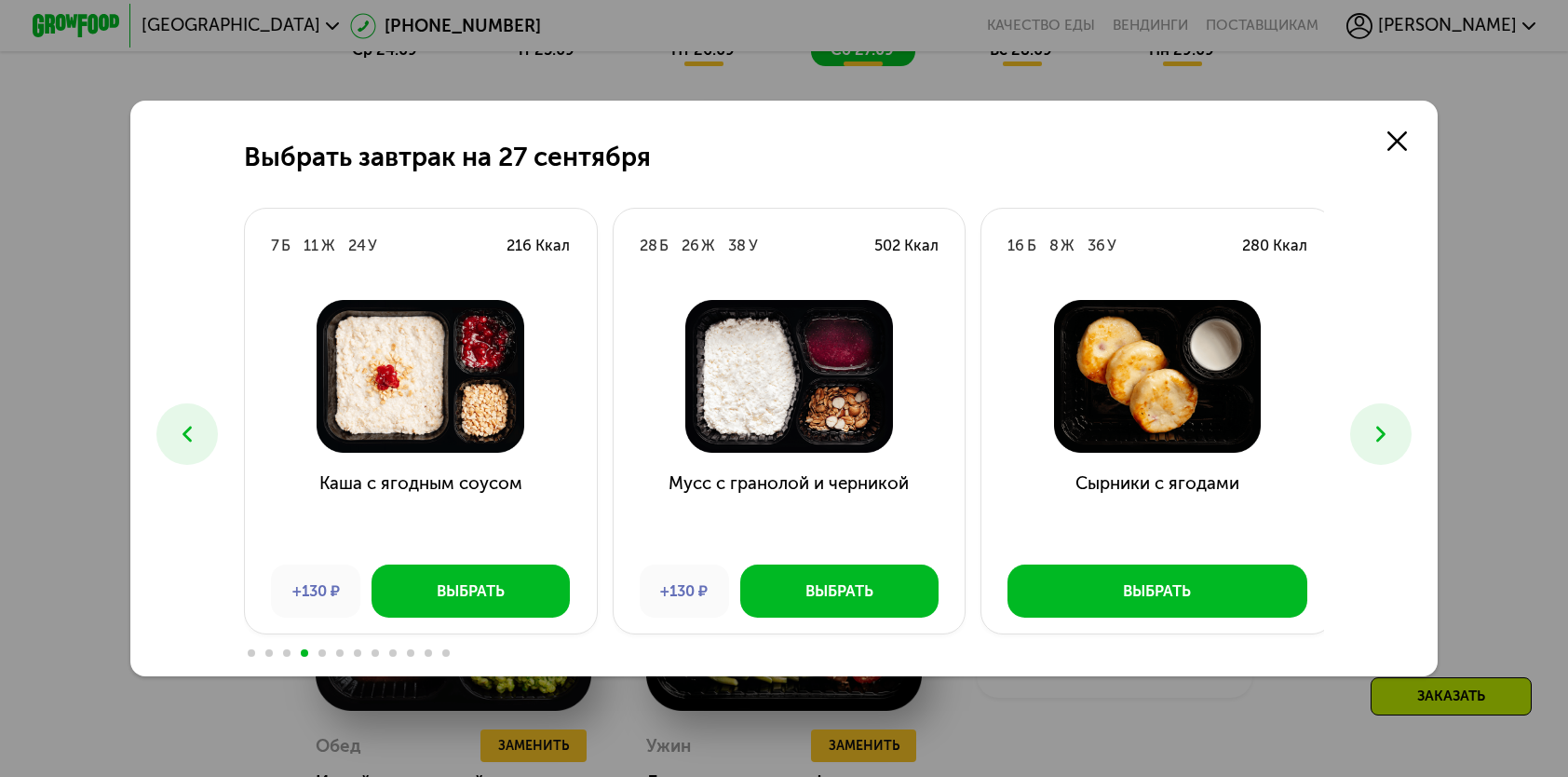
click at [183, 439] on use at bounding box center [187, 434] width 9 height 16
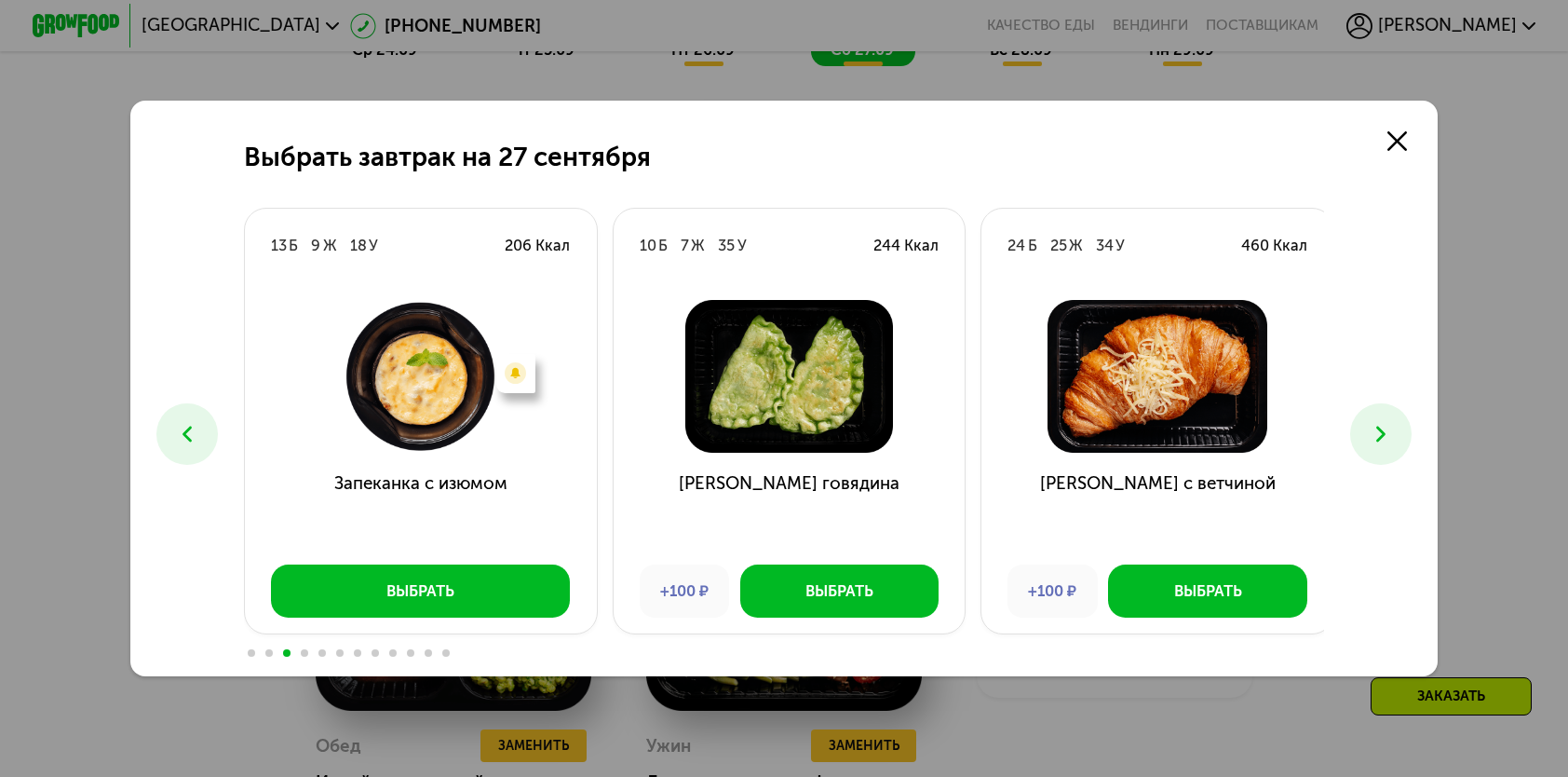
click at [183, 439] on use at bounding box center [187, 434] width 9 height 16
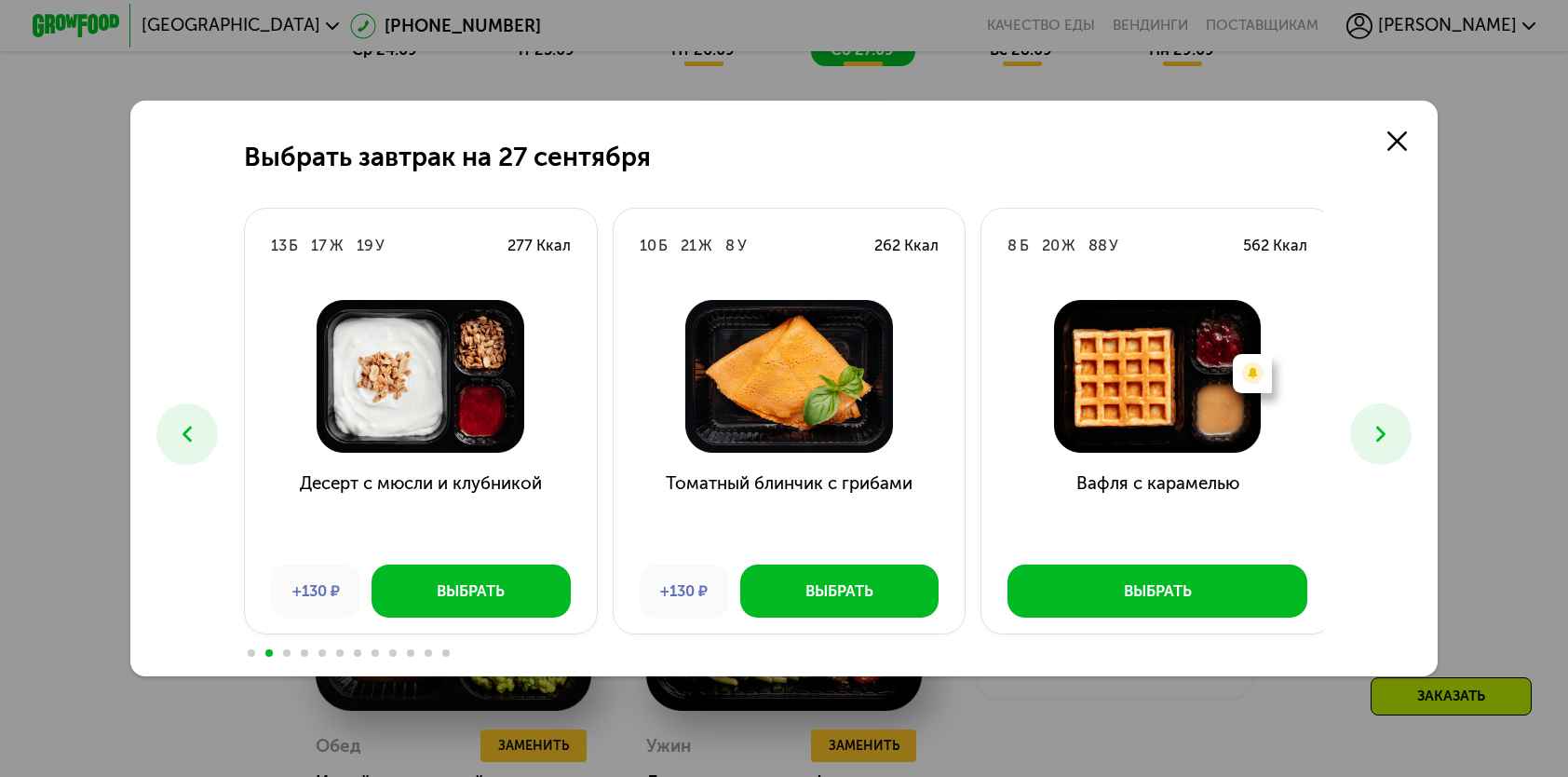
click at [183, 439] on use at bounding box center [187, 434] width 9 height 16
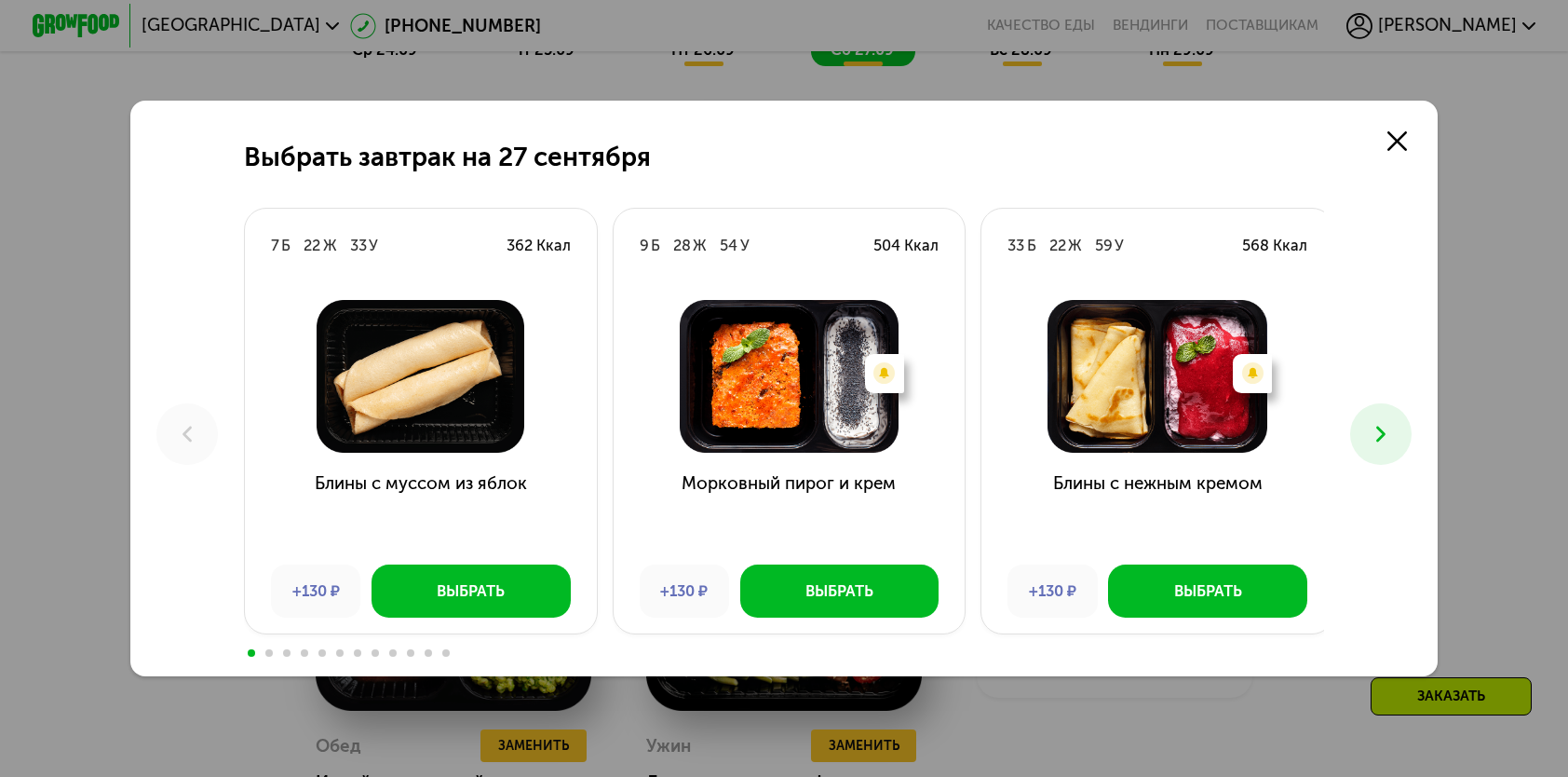
click at [1371, 428] on button at bounding box center [1381, 433] width 60 height 60
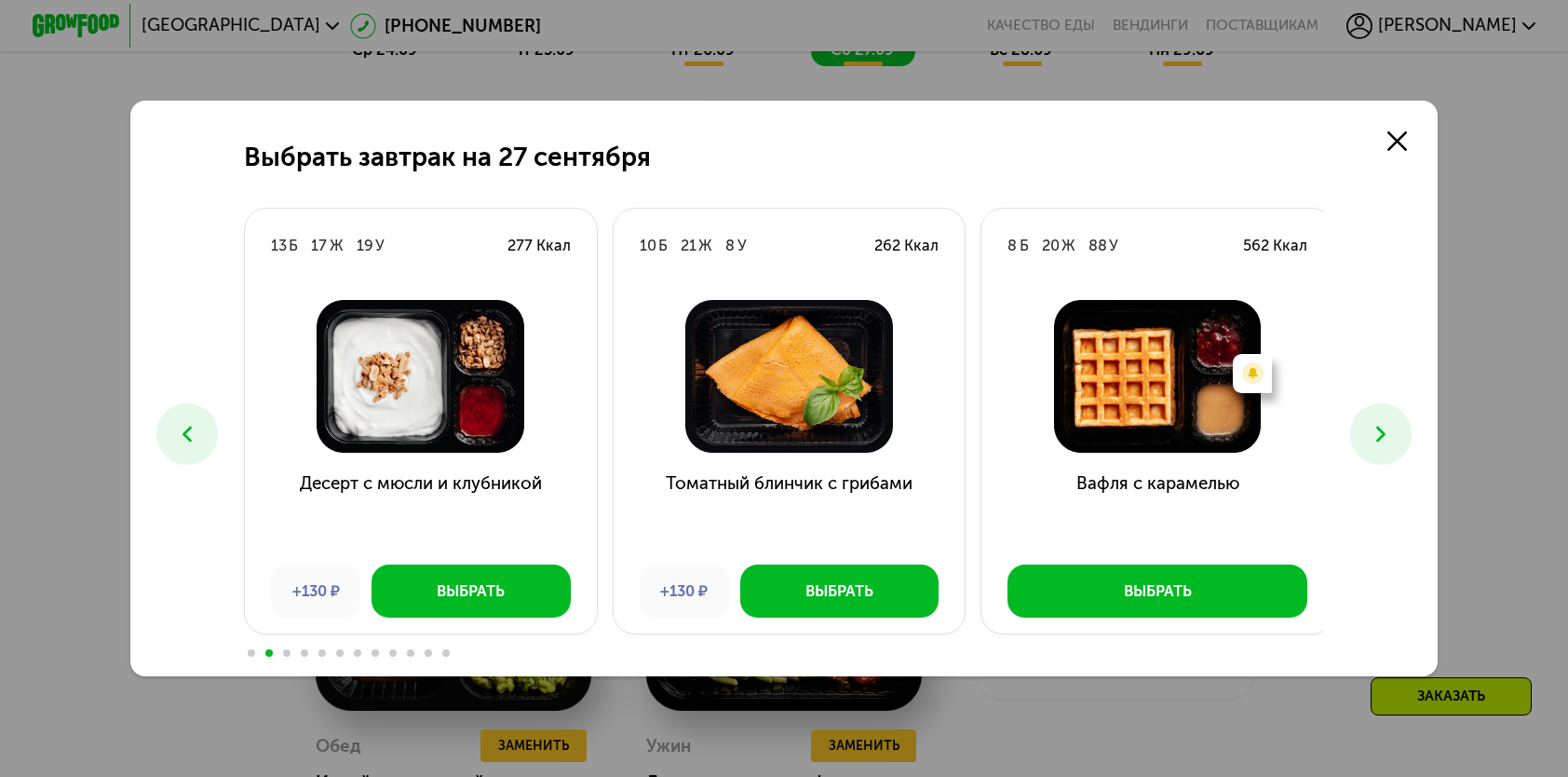
click at [1371, 427] on button at bounding box center [1381, 433] width 60 height 60
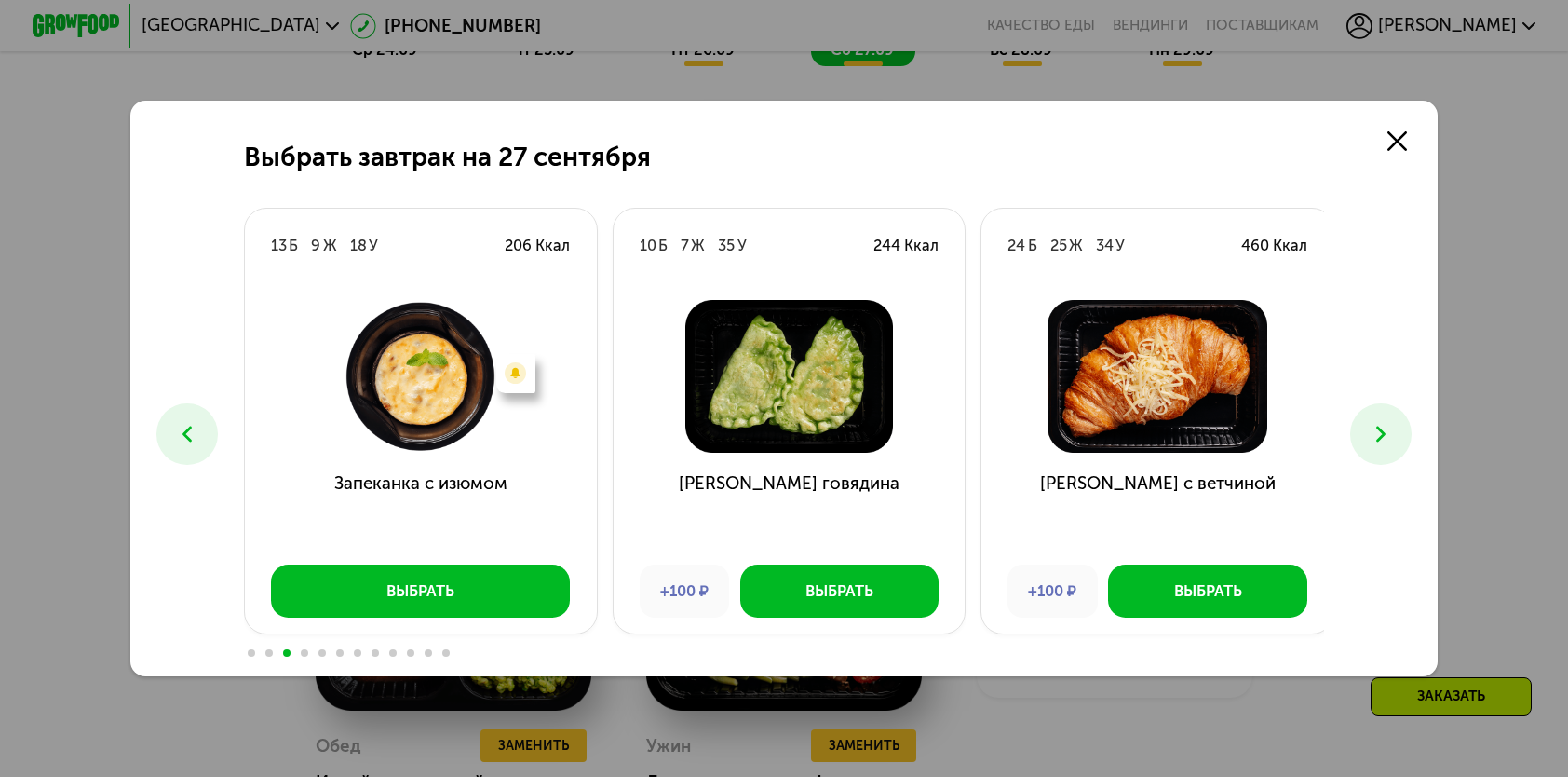
click at [1386, 427] on icon at bounding box center [1381, 434] width 26 height 26
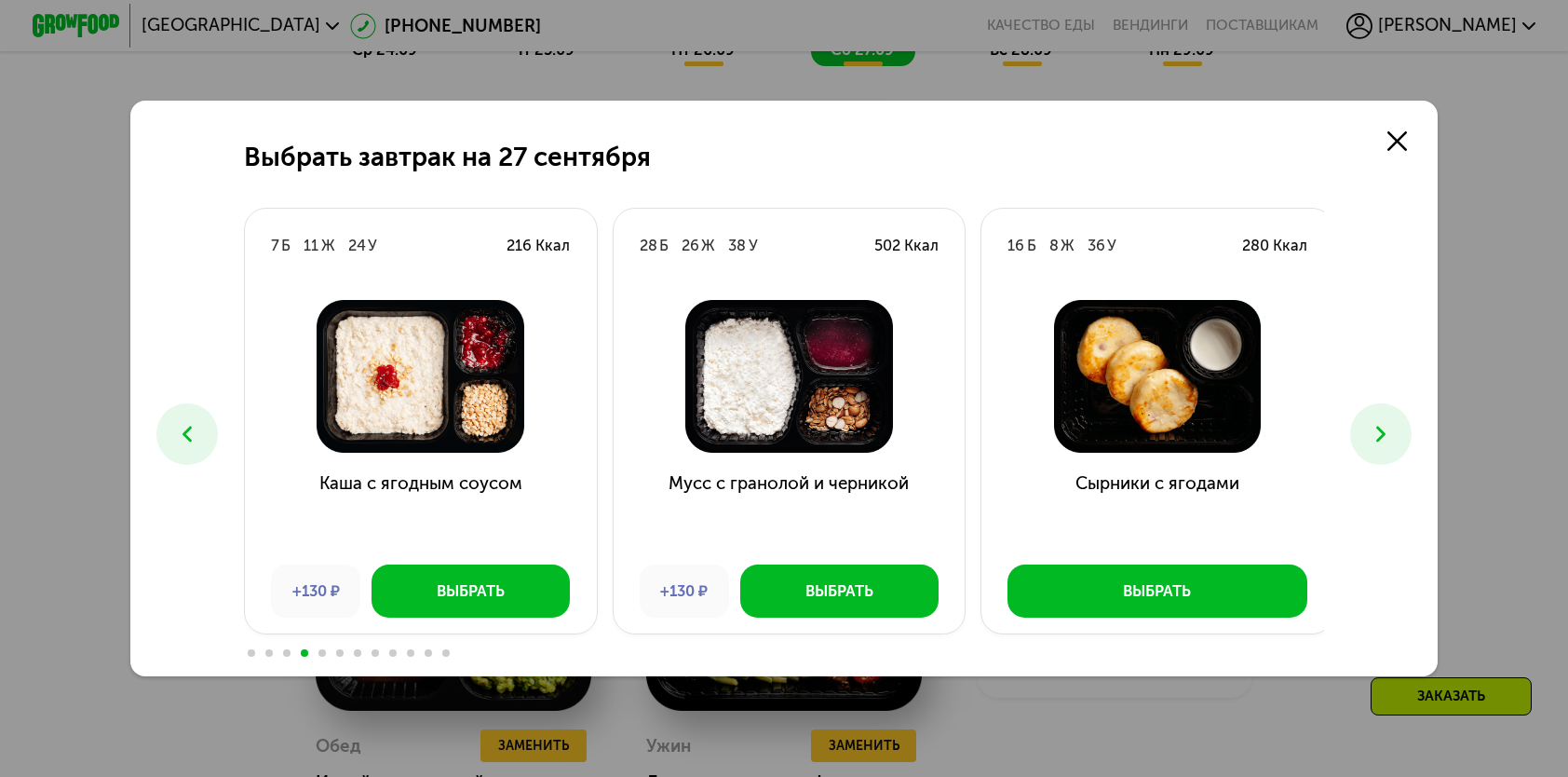
click at [1386, 427] on icon at bounding box center [1381, 434] width 26 height 26
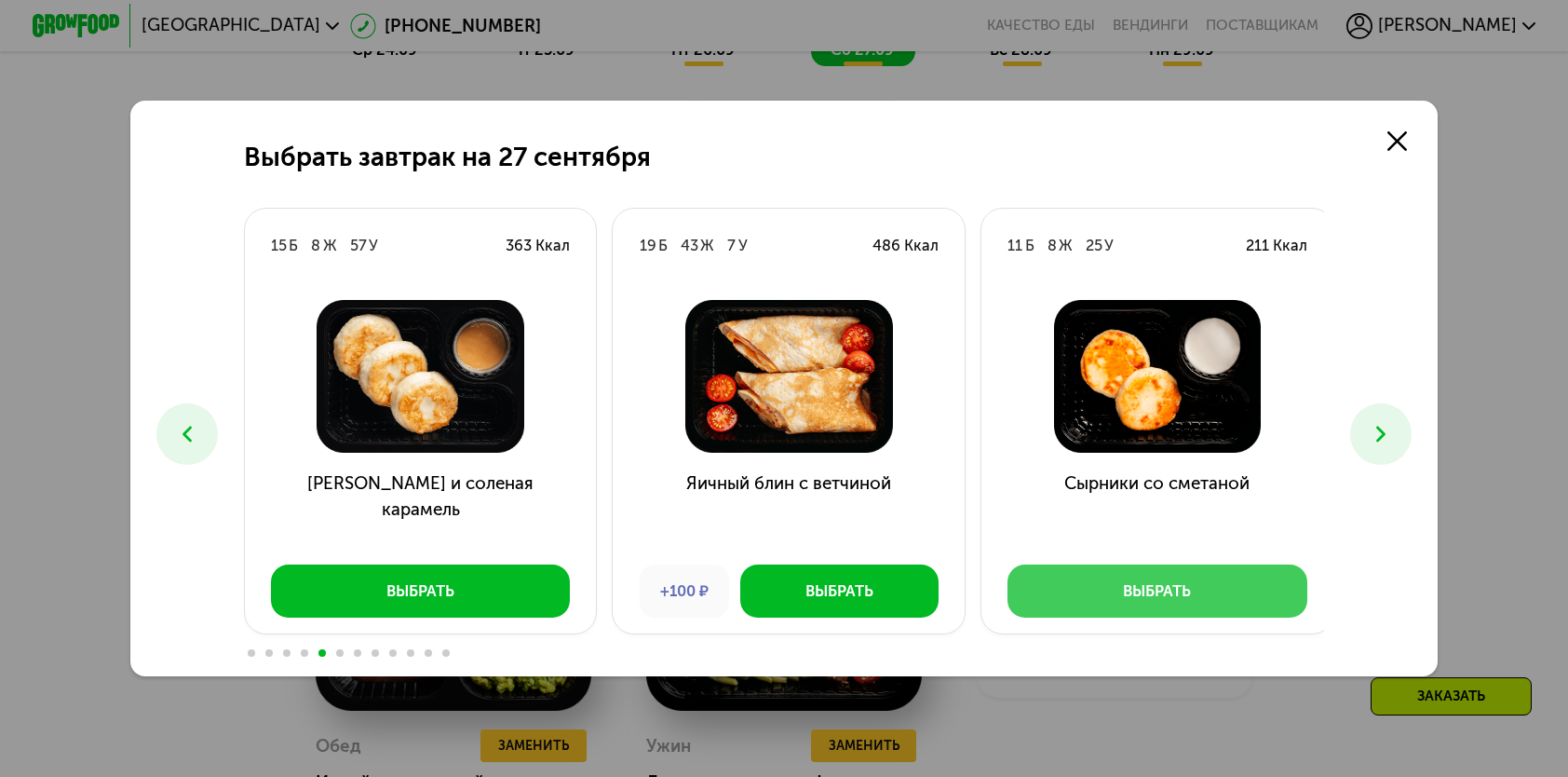
click at [1172, 598] on div "Выбрать" at bounding box center [1157, 591] width 68 height 22
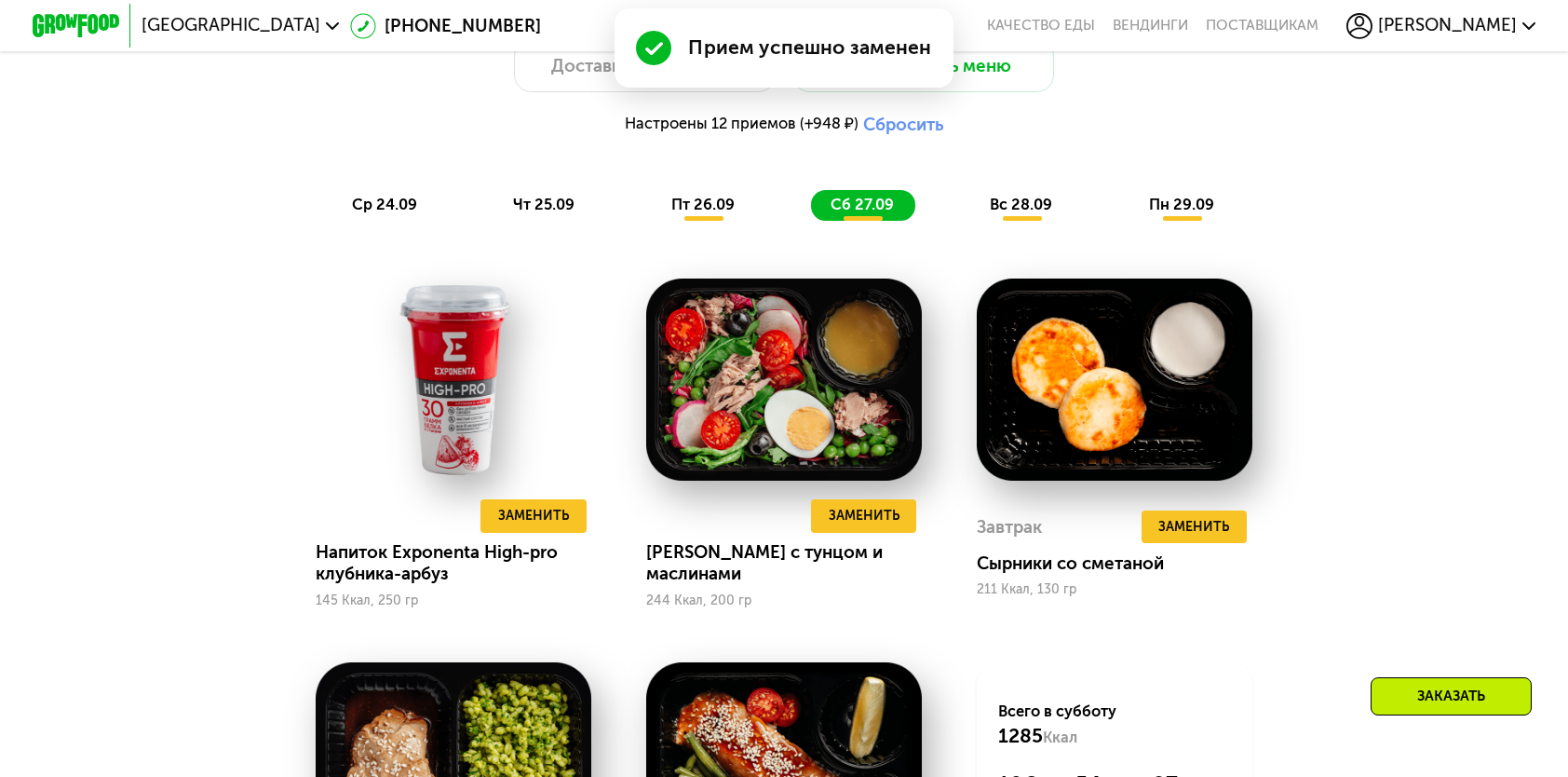
scroll to position [1491, 0]
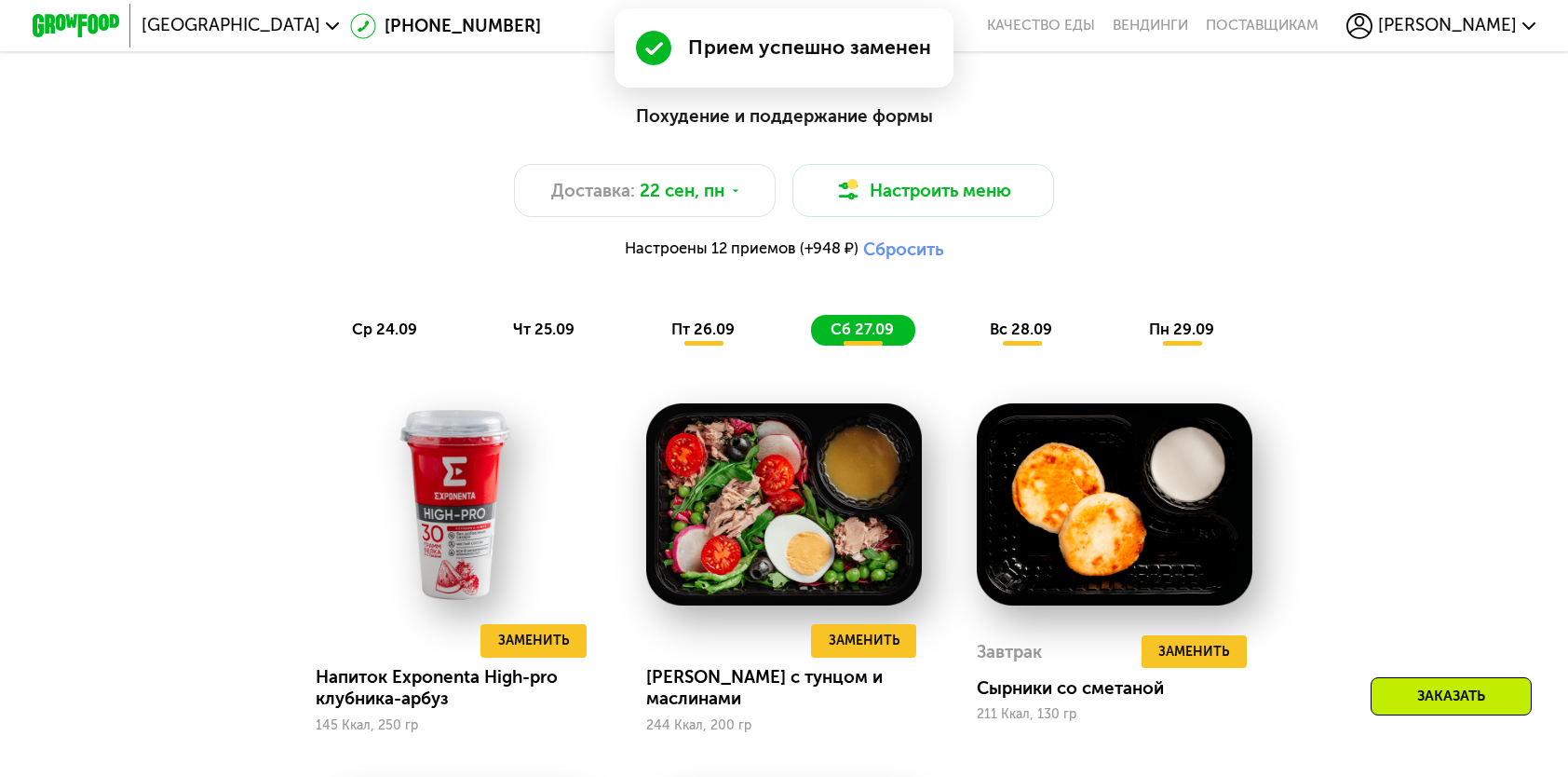
click at [725, 329] on span "пт 26.09" at bounding box center [702, 329] width 63 height 18
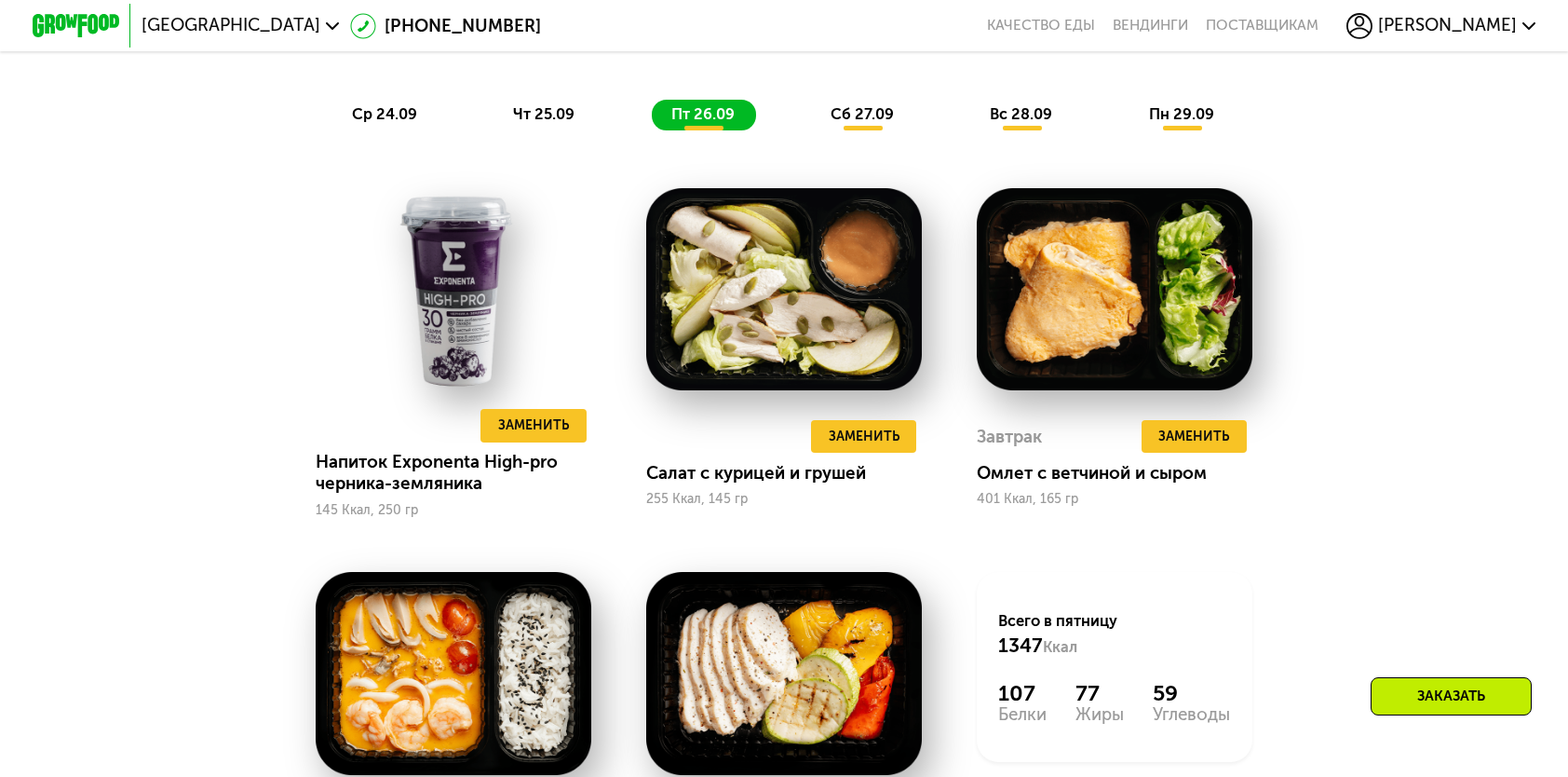
scroll to position [1677, 0]
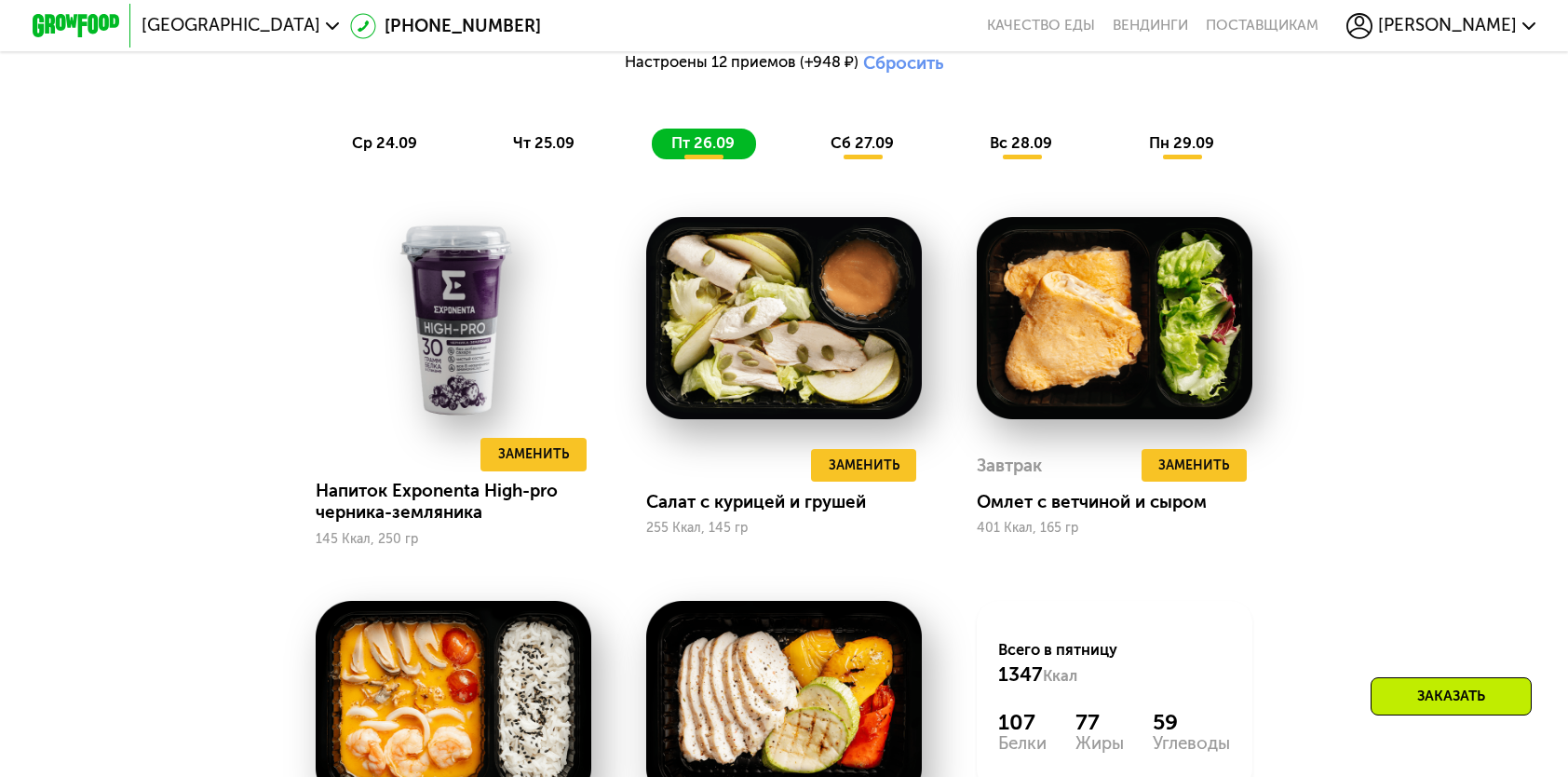
click at [878, 151] on span "сб 27.09" at bounding box center [862, 143] width 63 height 18
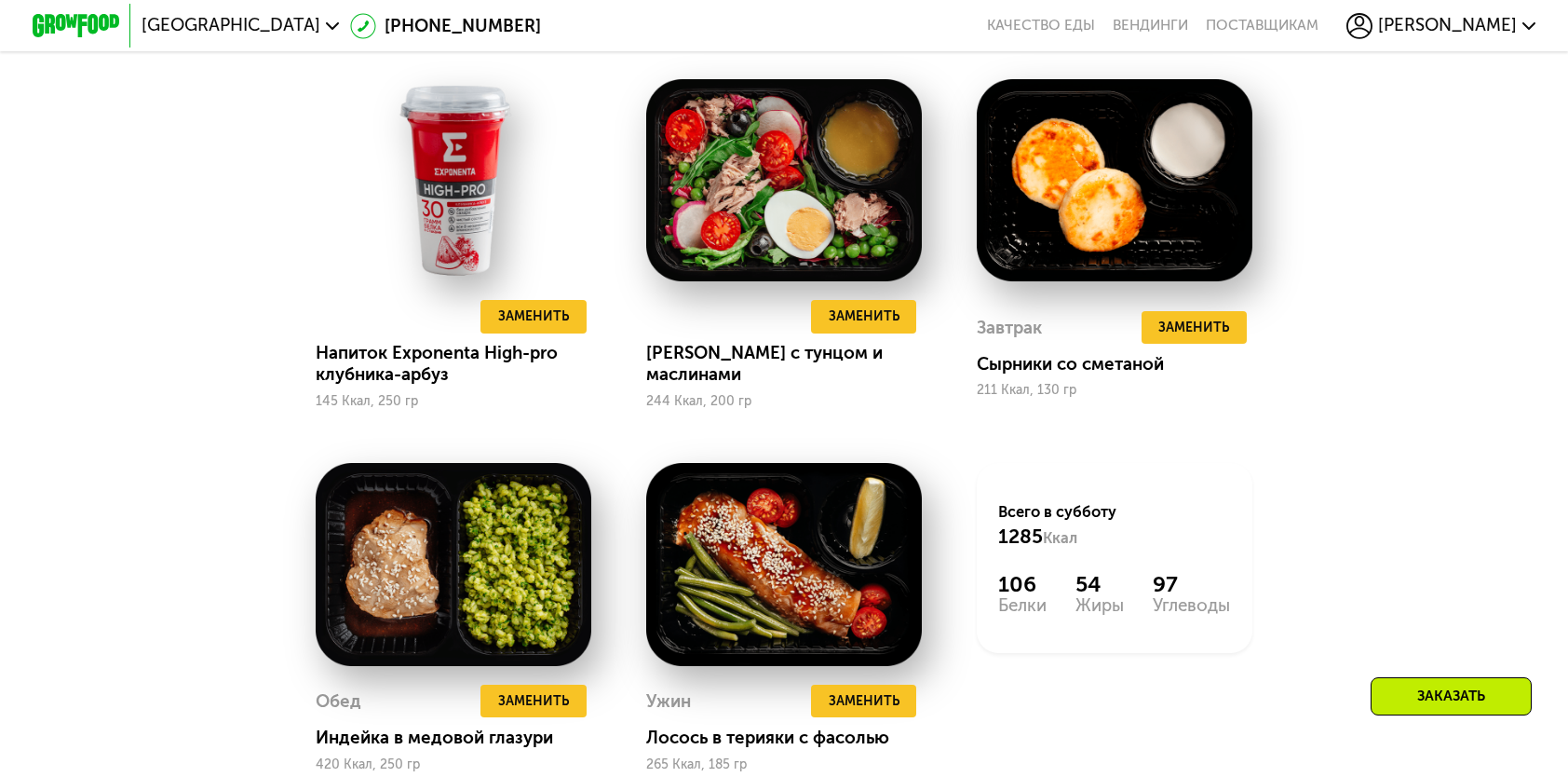
scroll to position [1863, 0]
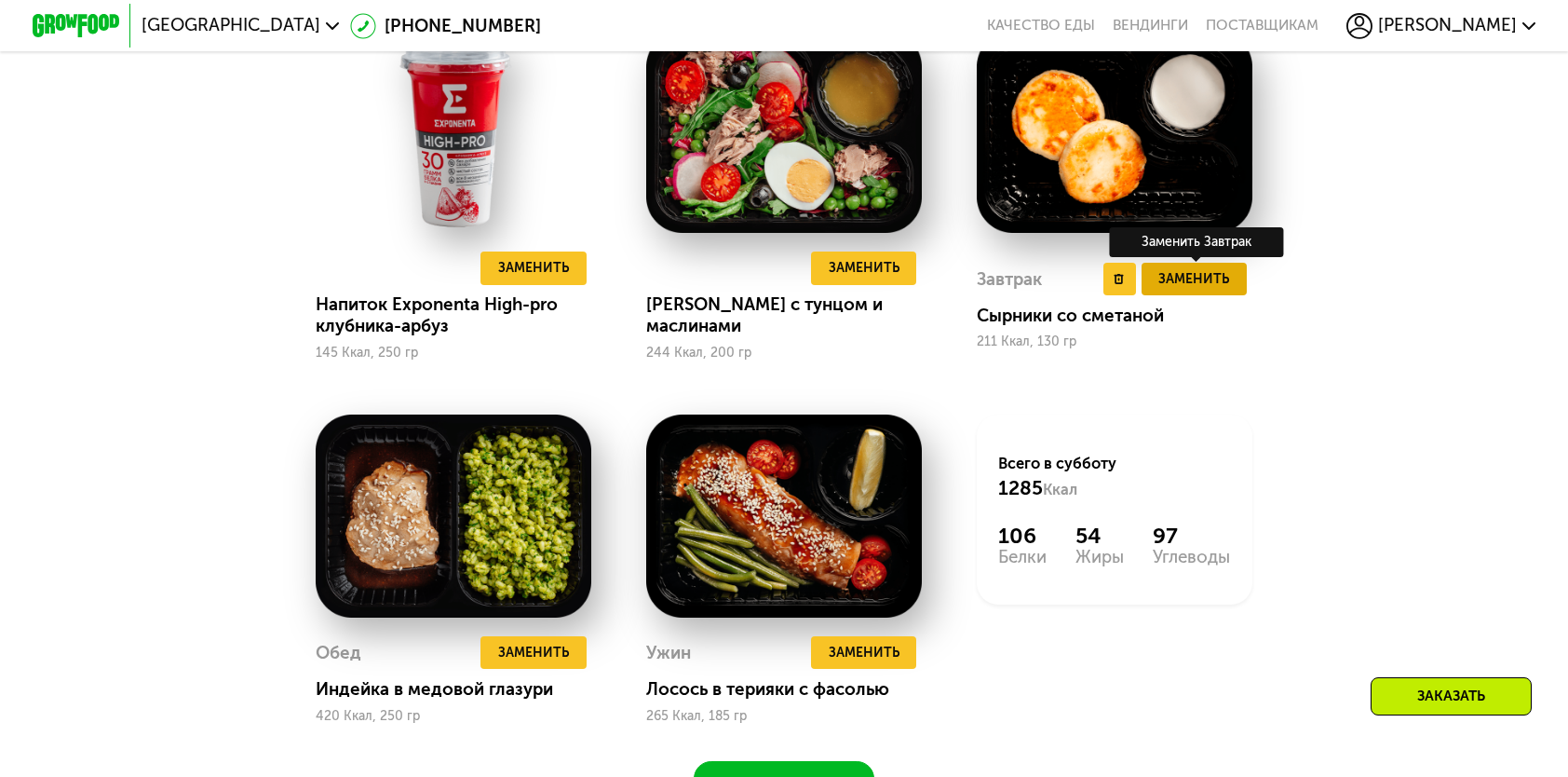
click at [1220, 290] on span "Заменить" at bounding box center [1193, 279] width 71 height 22
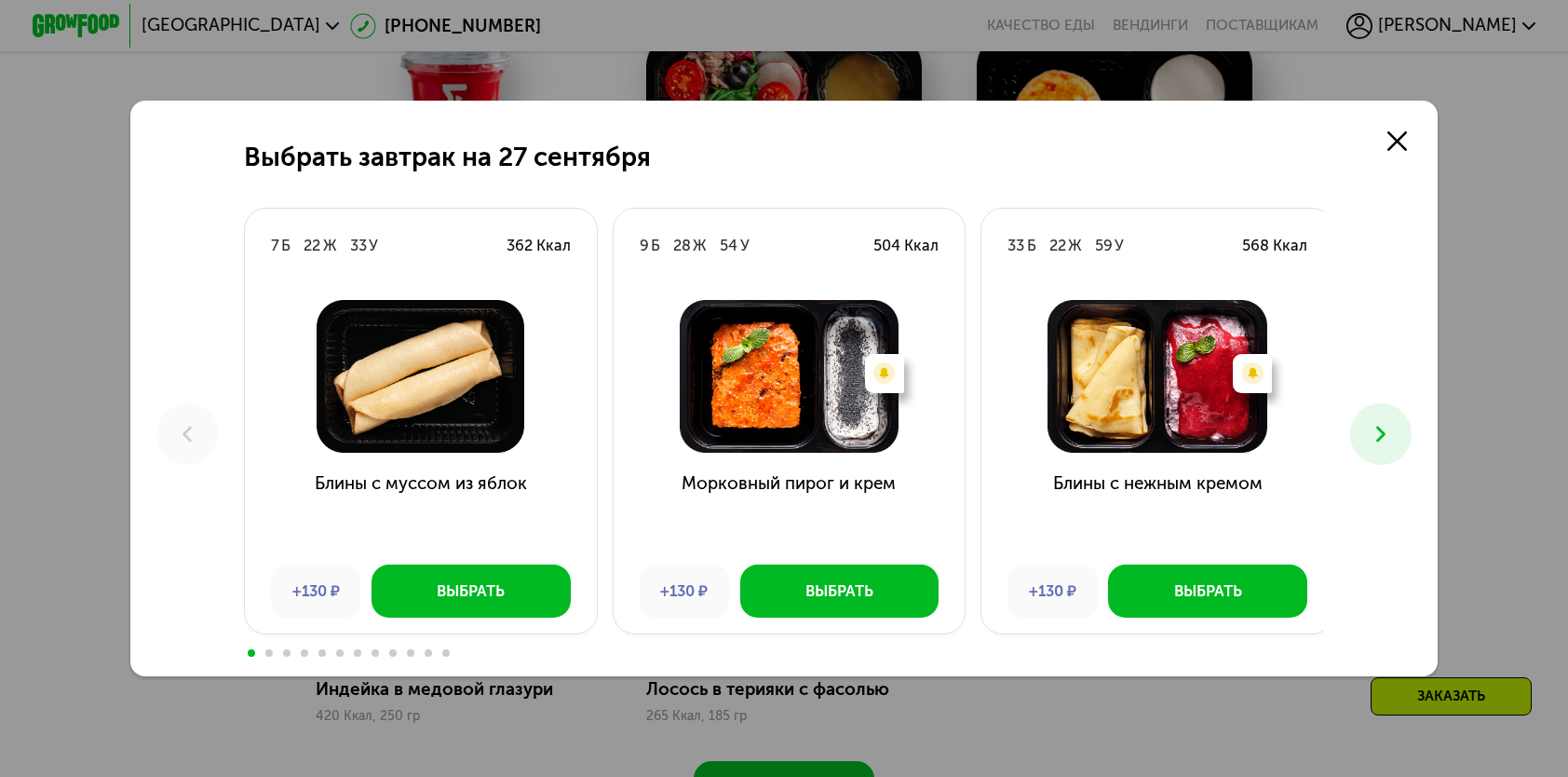
click at [1386, 436] on use at bounding box center [1381, 434] width 9 height 16
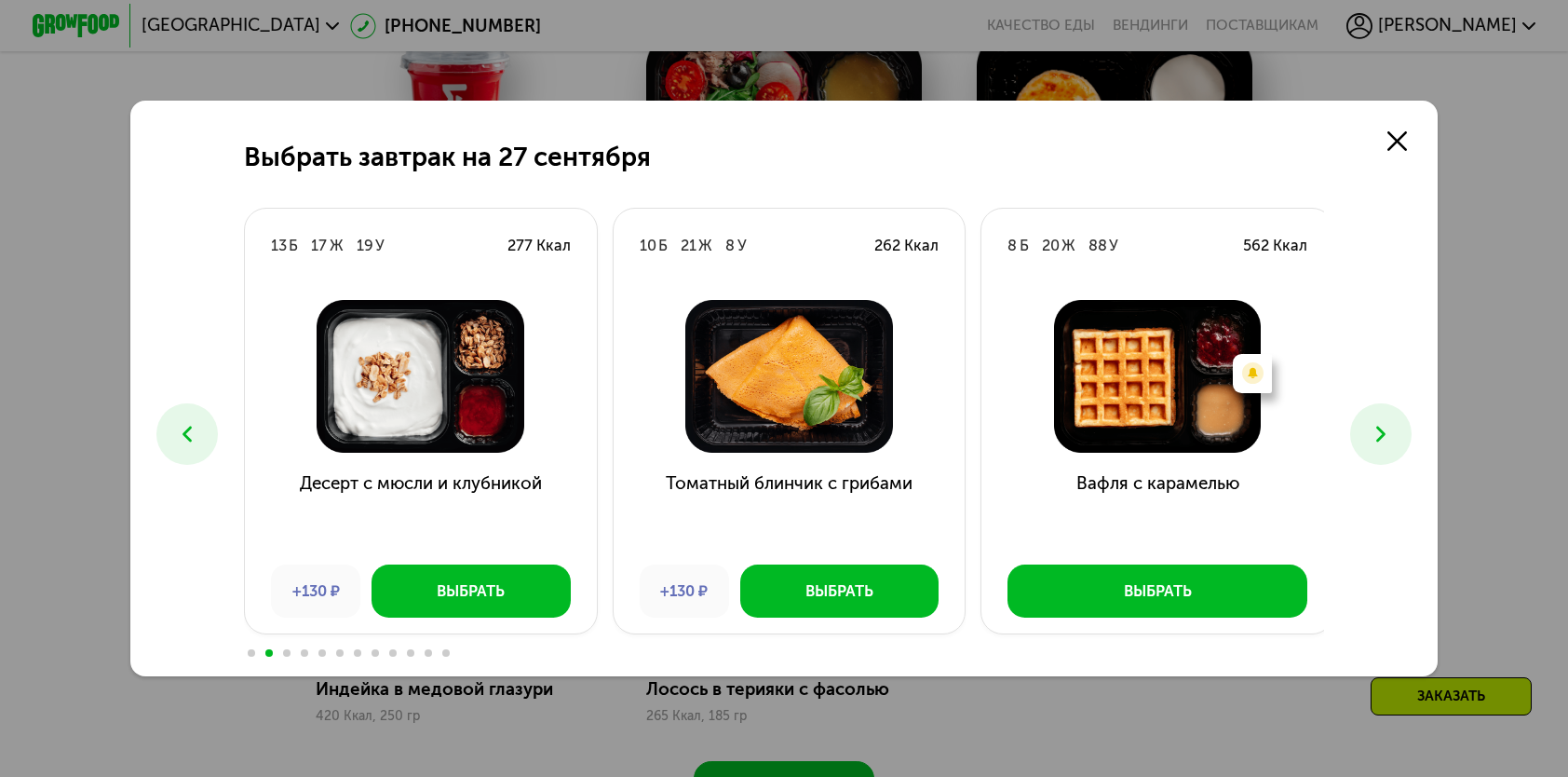
click at [1387, 435] on icon at bounding box center [1381, 434] width 26 height 26
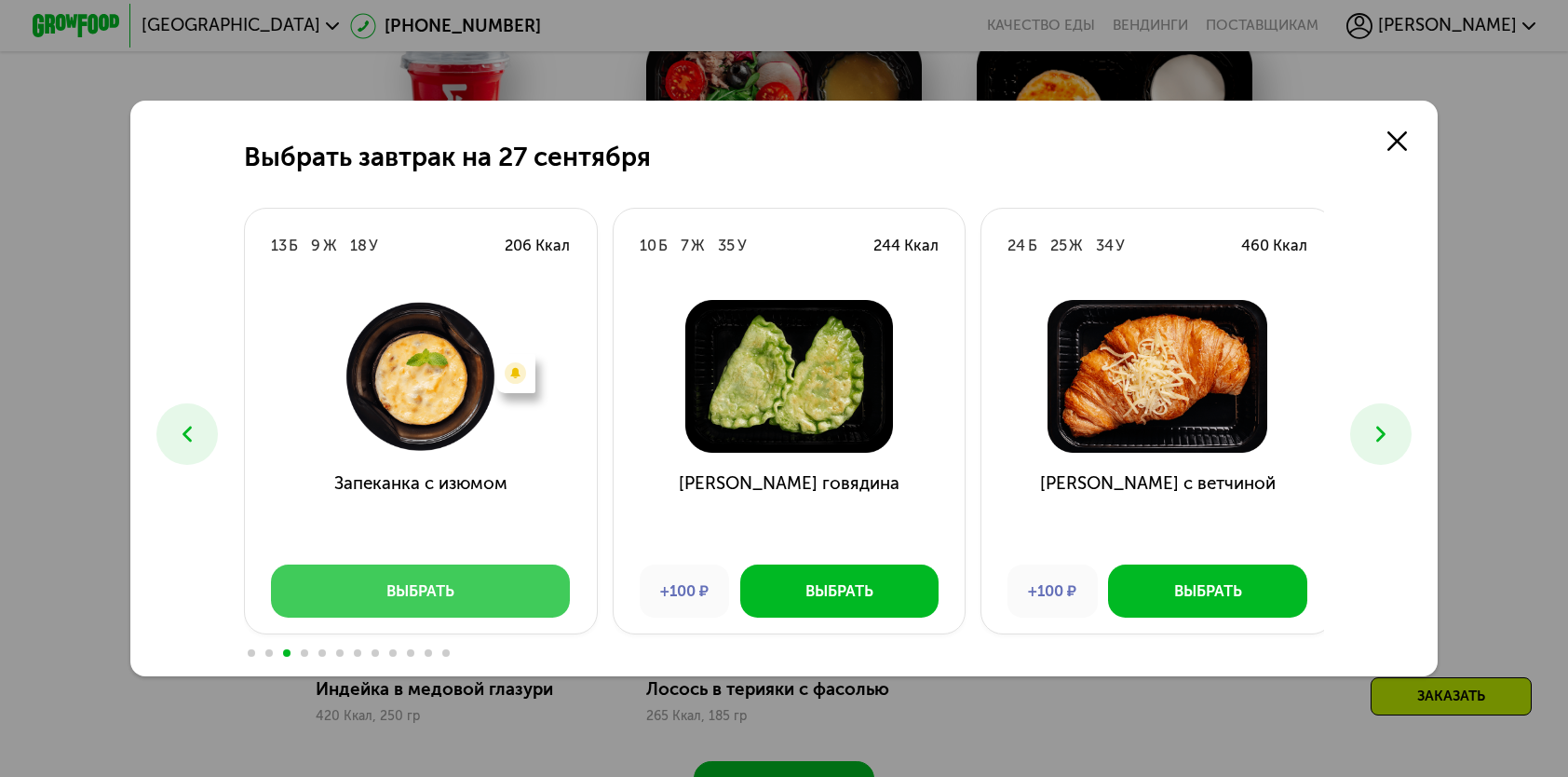
click at [438, 594] on div "Выбрать" at bounding box center [420, 591] width 68 height 22
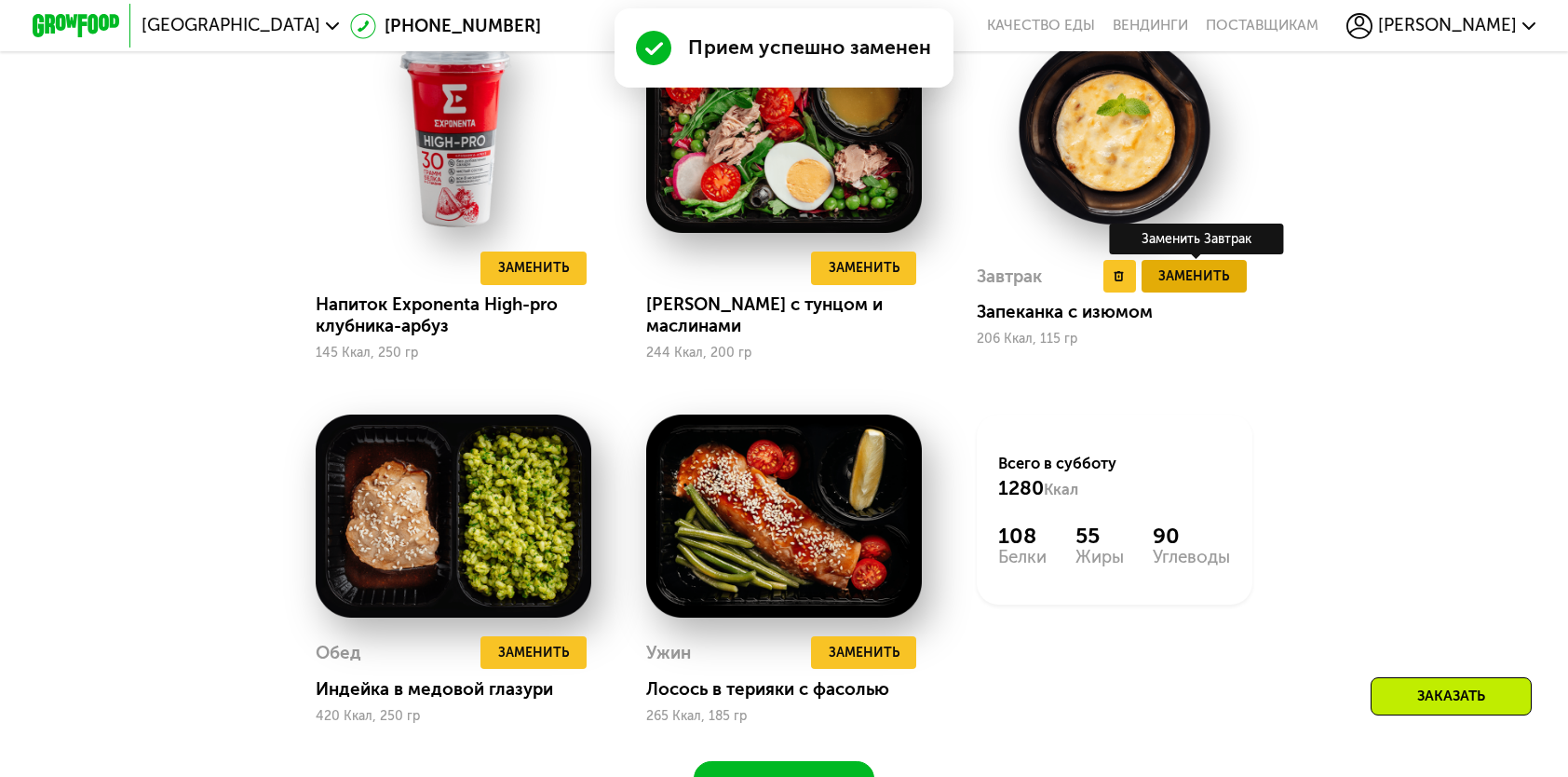
click at [1208, 293] on button "Заменить" at bounding box center [1194, 276] width 105 height 33
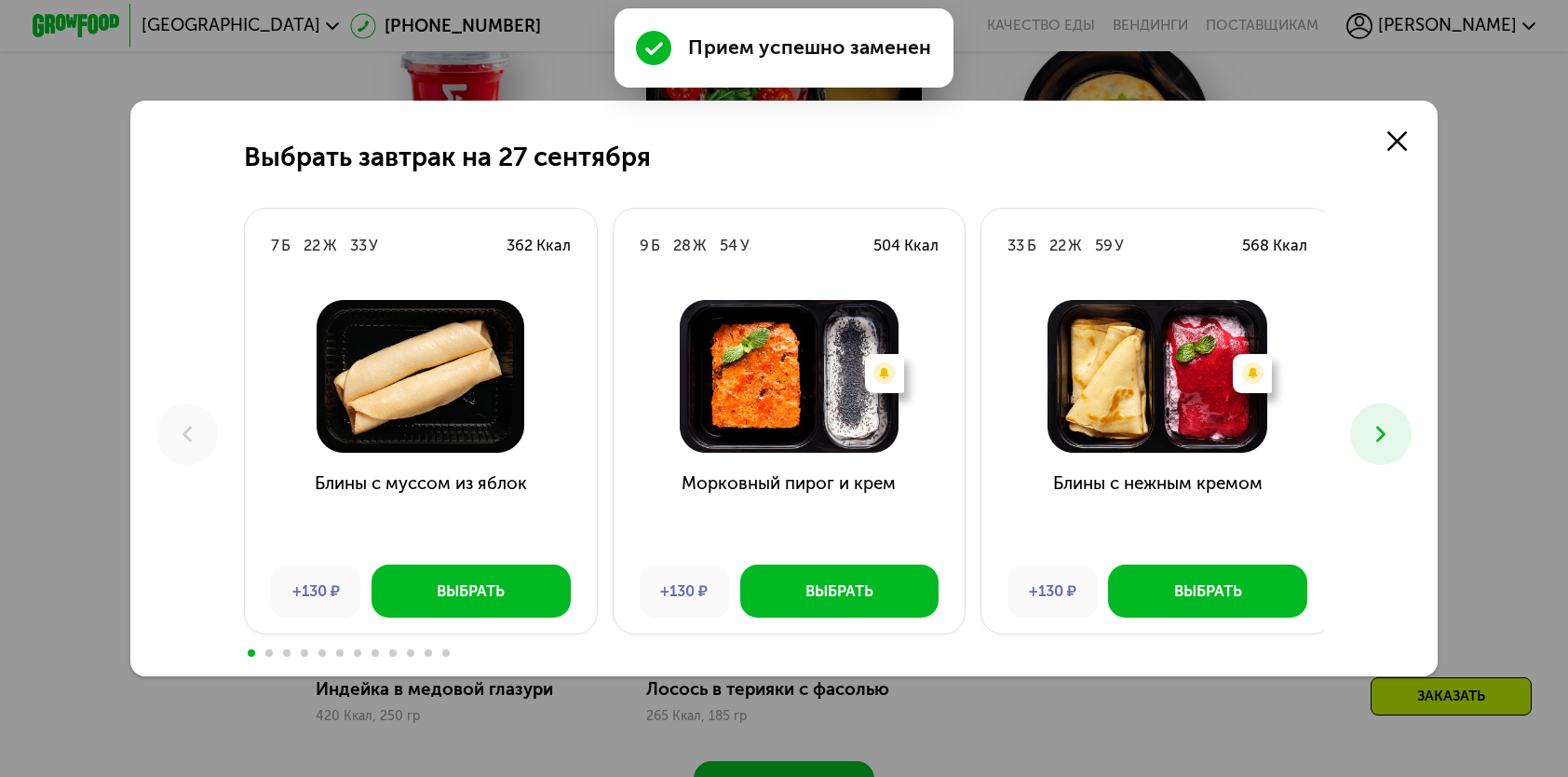
click at [1384, 432] on icon at bounding box center [1381, 434] width 26 height 26
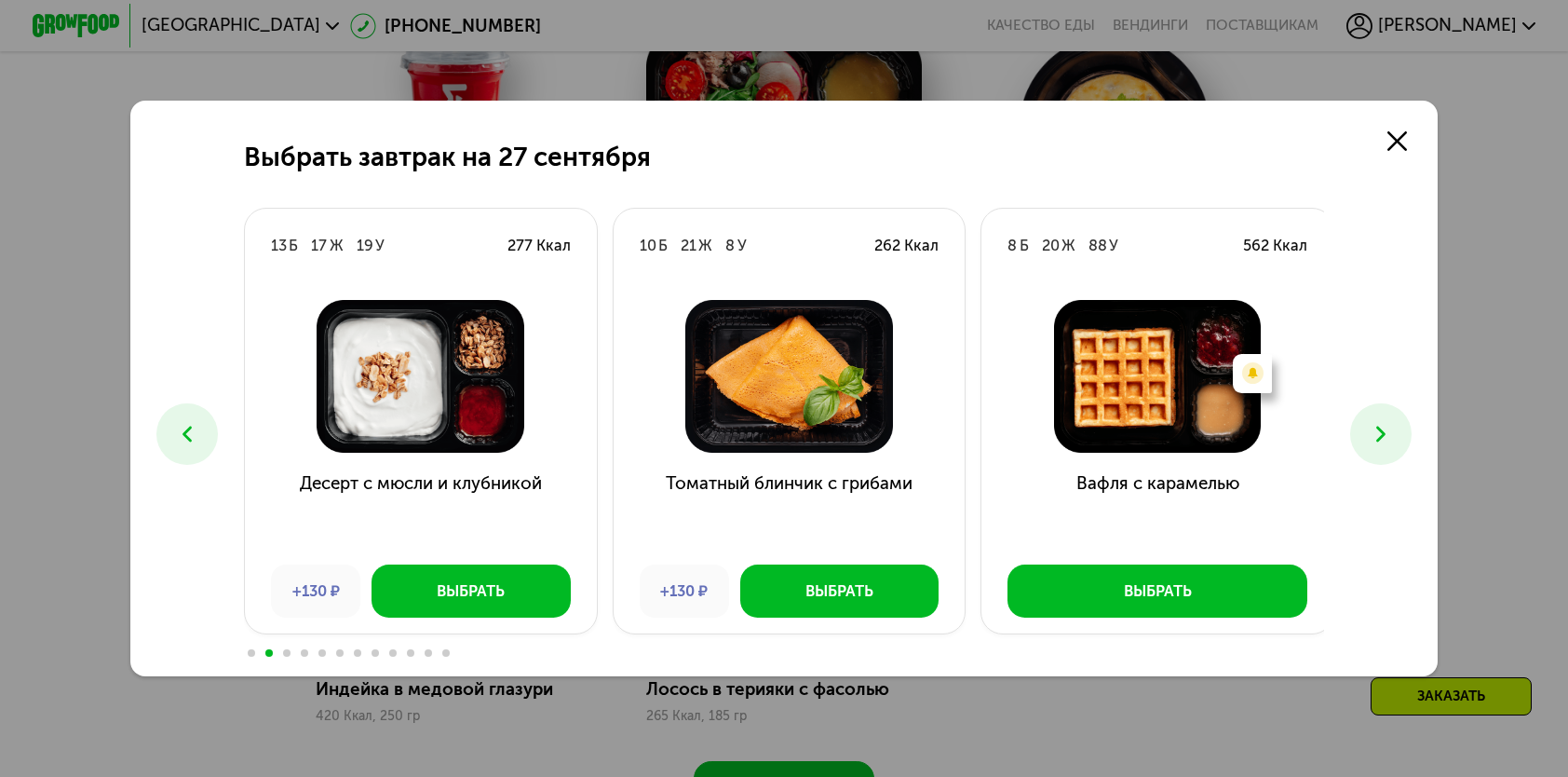
click at [1384, 432] on icon at bounding box center [1381, 434] width 26 height 26
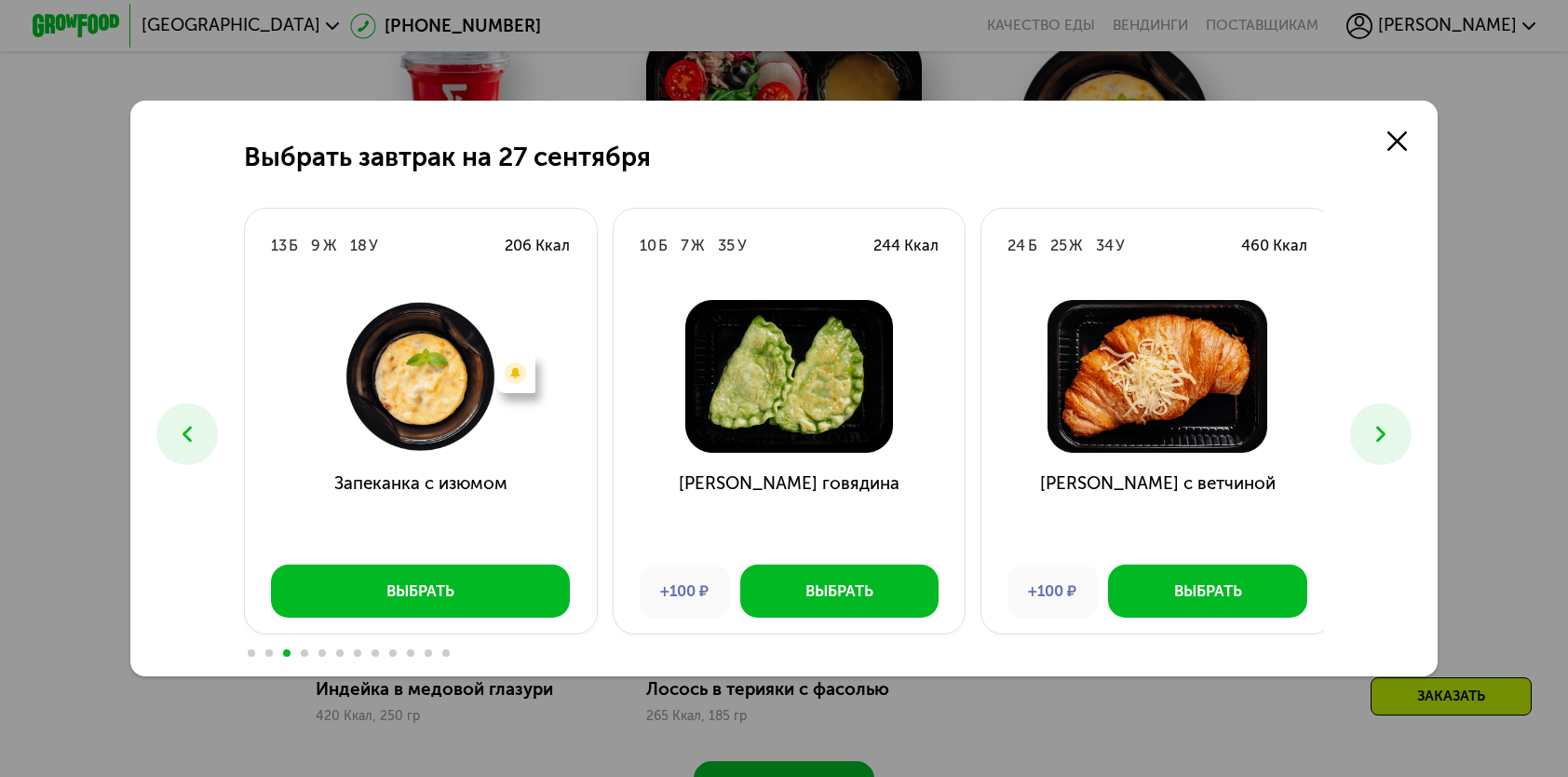
click at [1384, 432] on icon at bounding box center [1381, 434] width 26 height 26
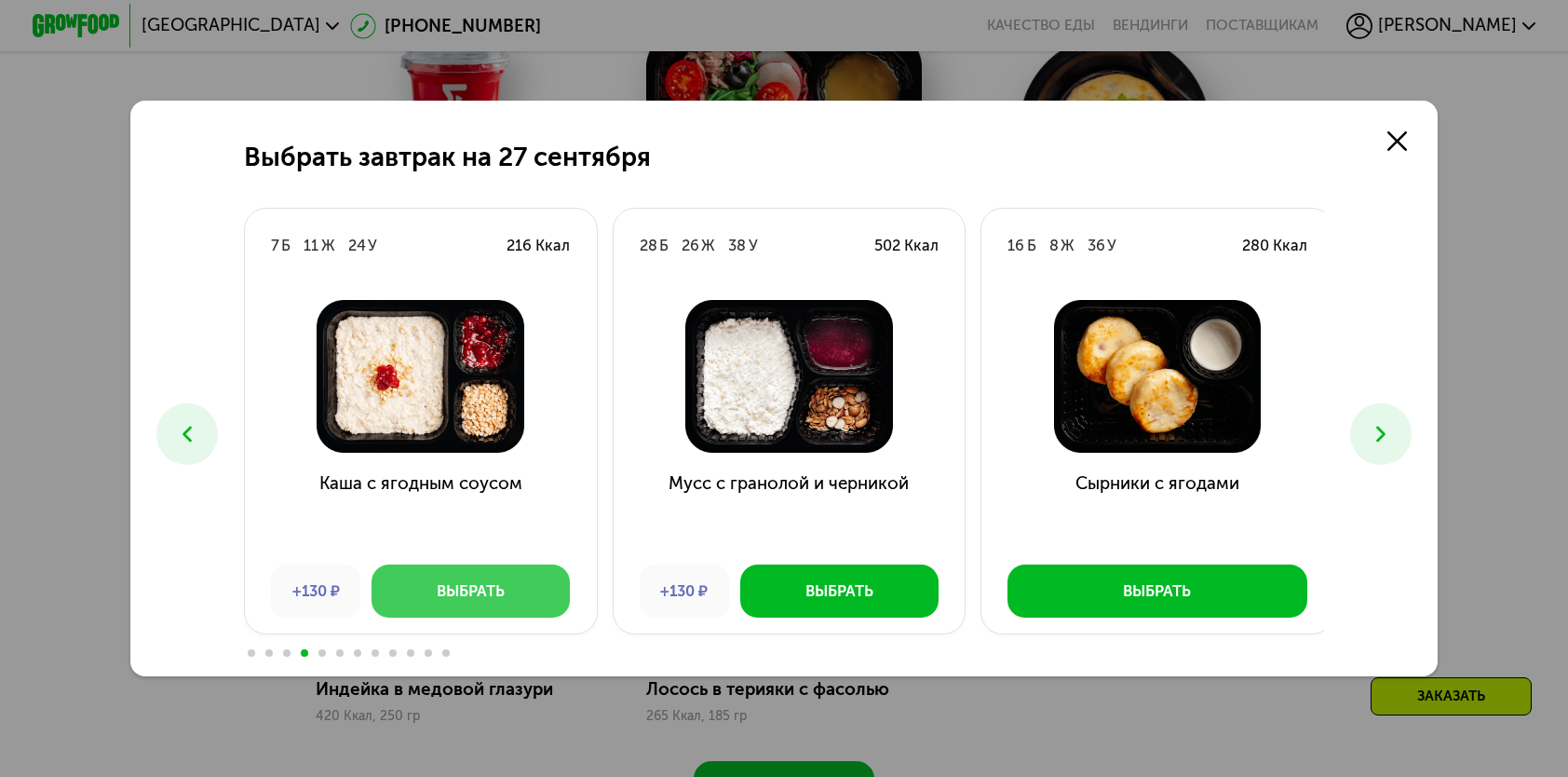
click at [484, 587] on div "Выбрать" at bounding box center [471, 591] width 68 height 22
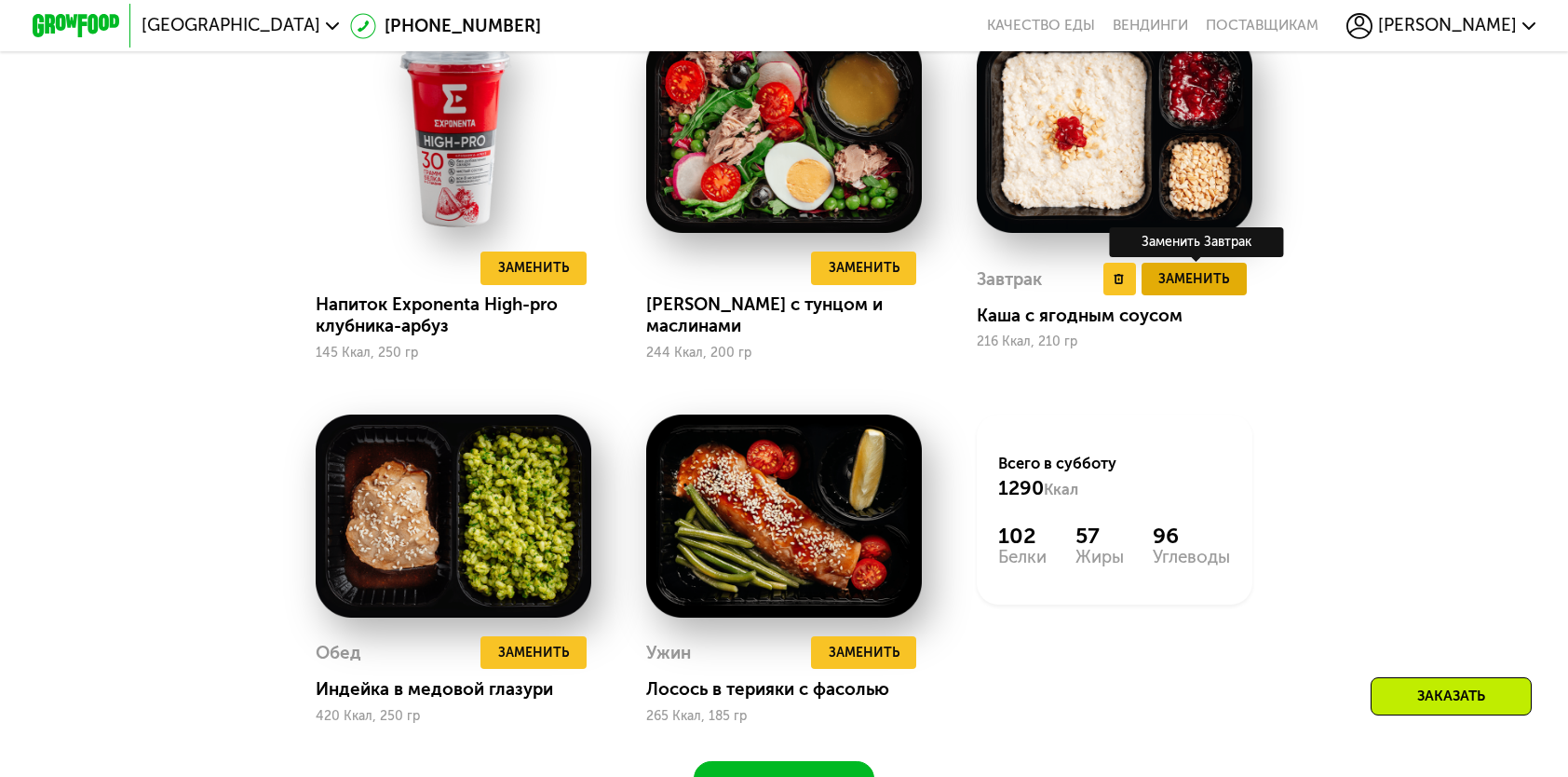
click at [1194, 290] on span "Заменить" at bounding box center [1193, 279] width 71 height 22
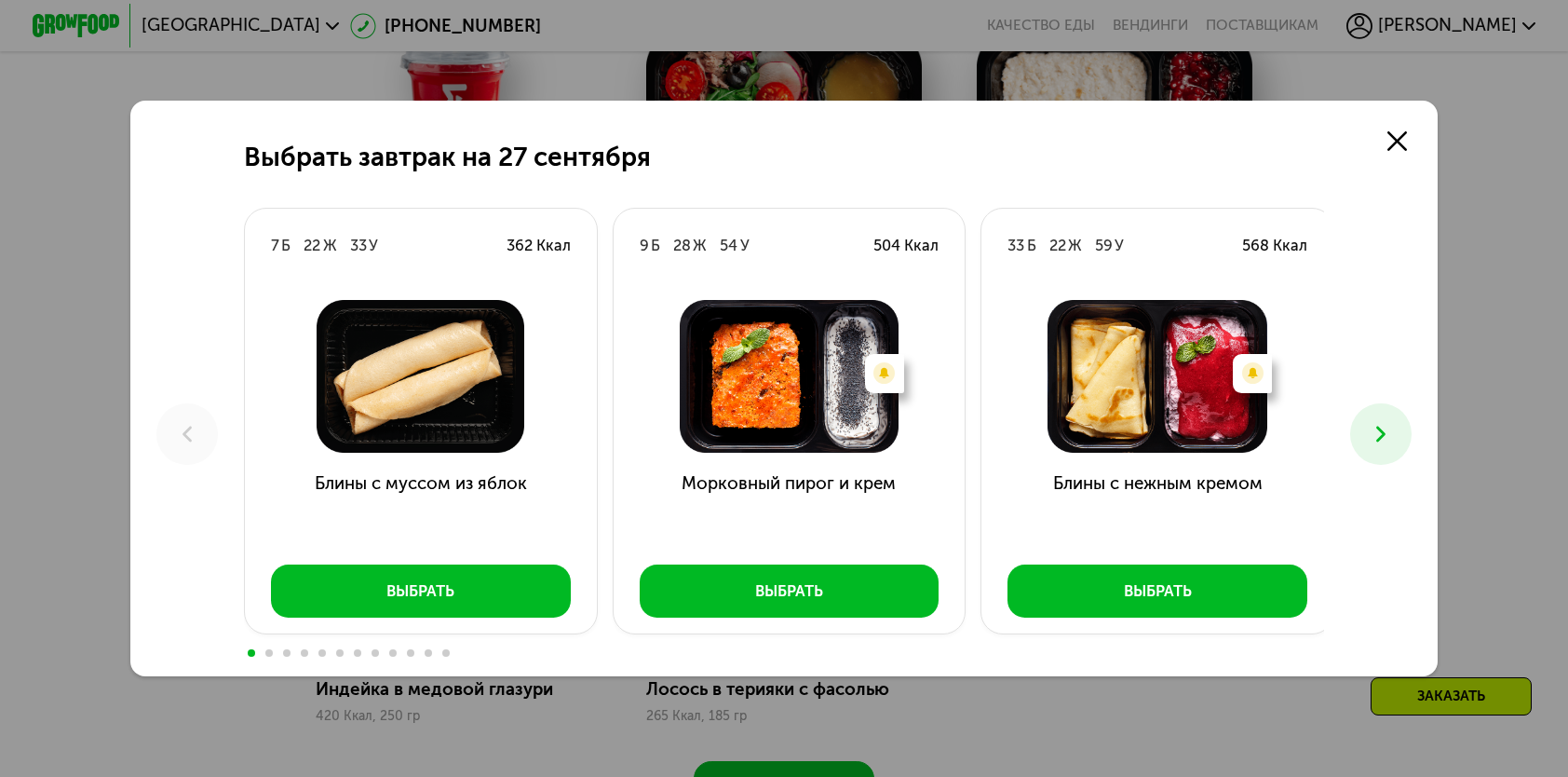
click at [1374, 442] on icon at bounding box center [1381, 434] width 26 height 26
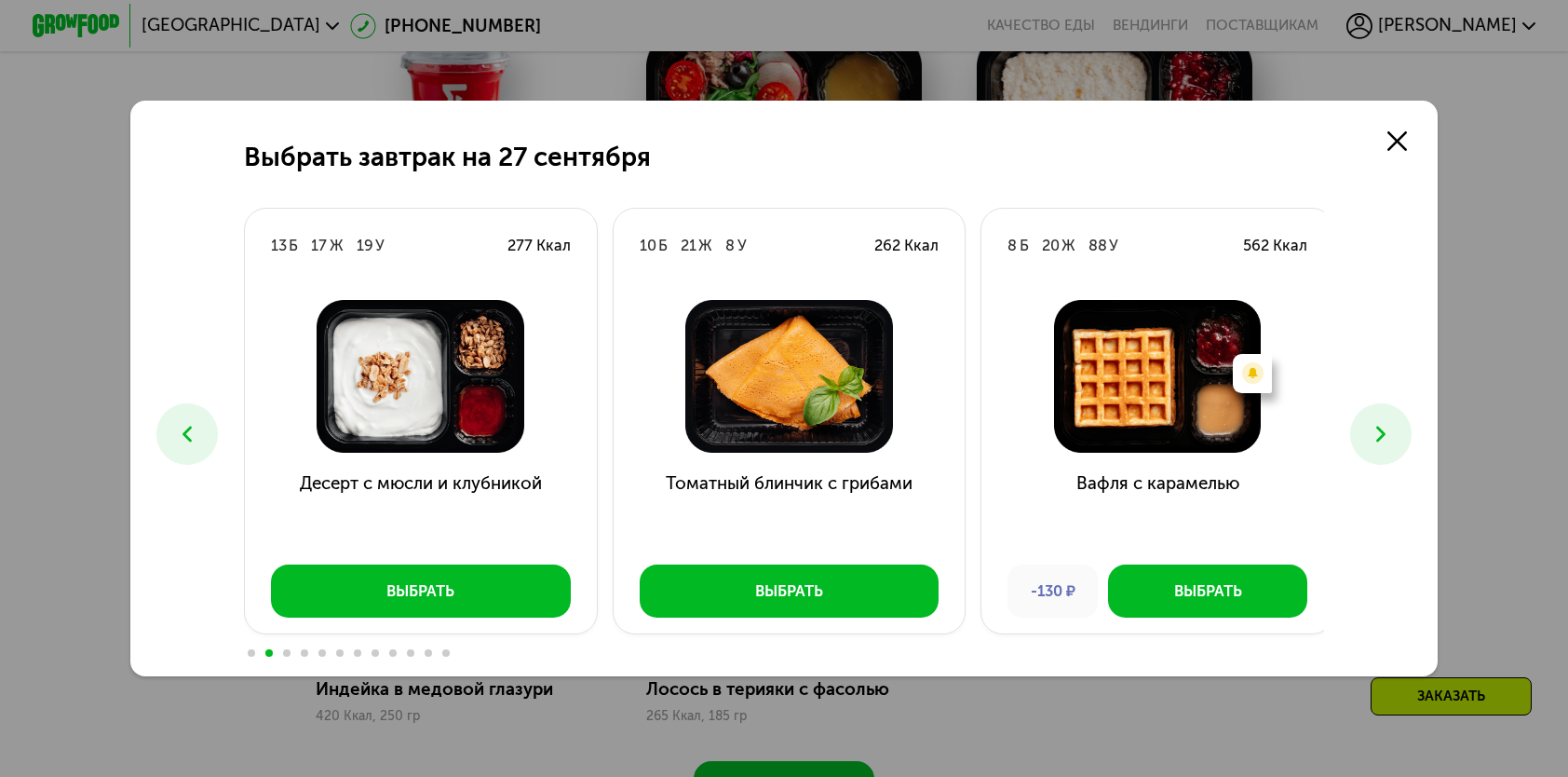
click at [1374, 442] on icon at bounding box center [1381, 434] width 26 height 26
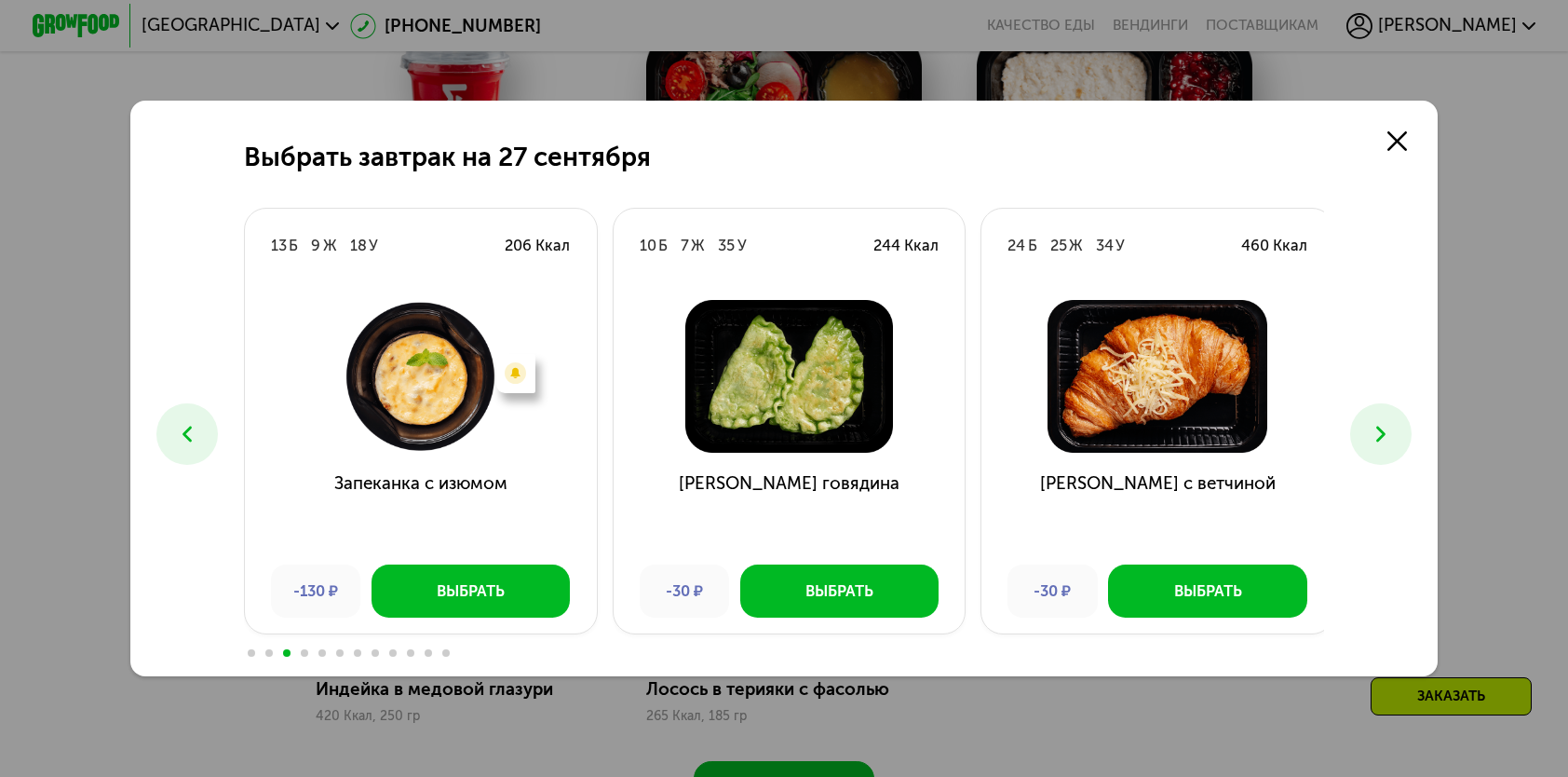
click at [1374, 442] on icon at bounding box center [1381, 434] width 26 height 26
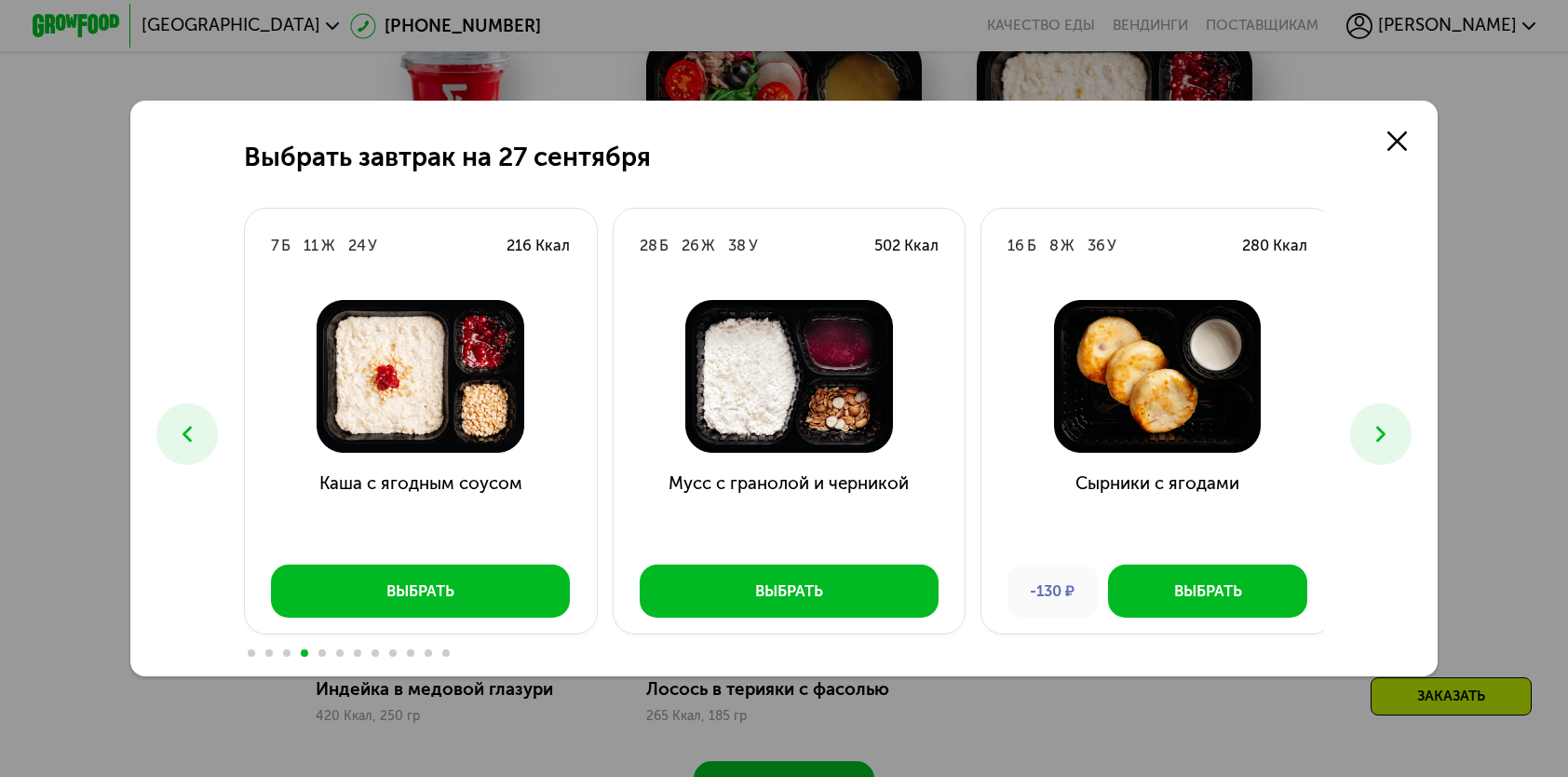
click at [1374, 442] on icon at bounding box center [1381, 434] width 26 height 26
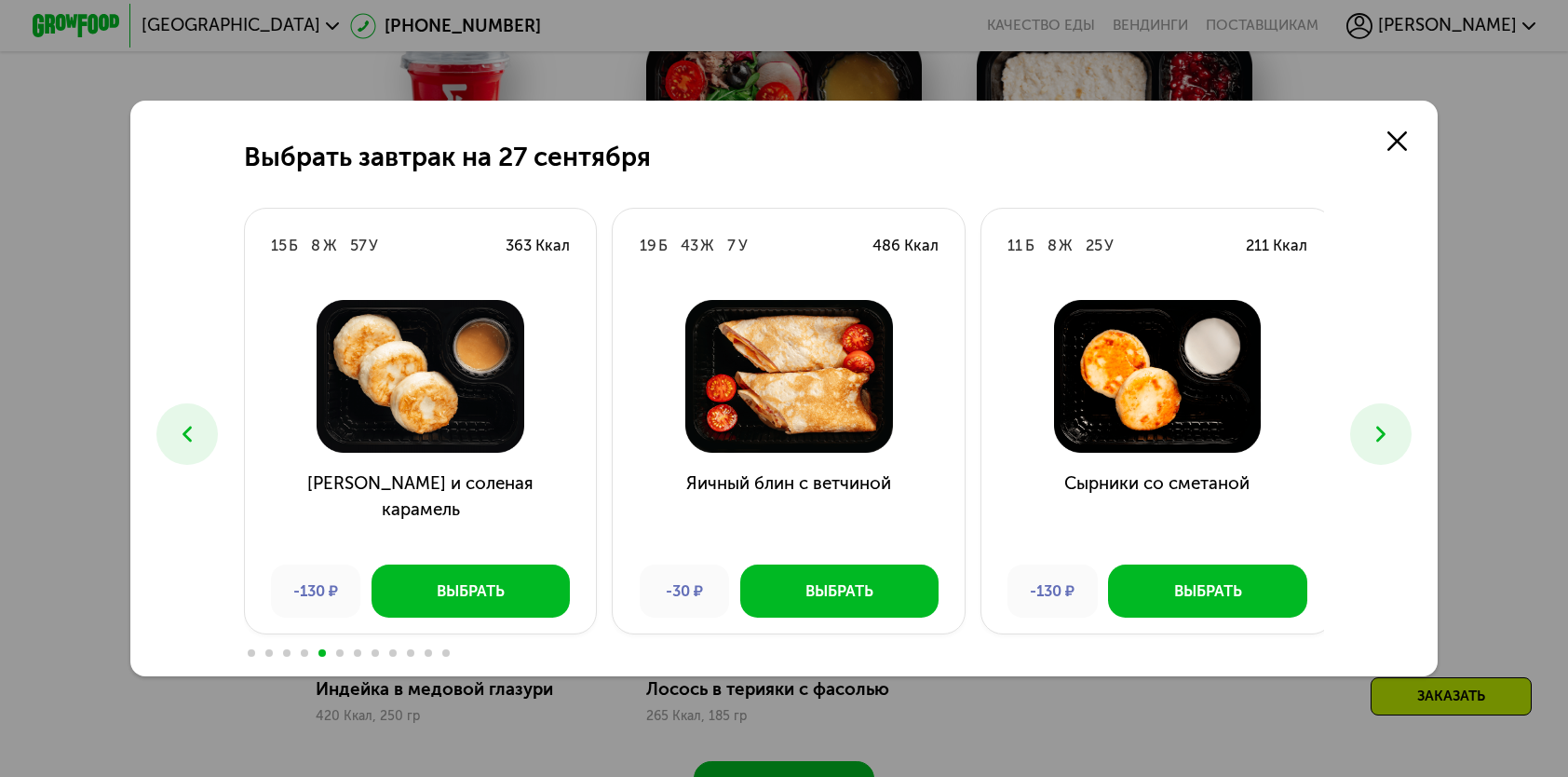
click at [1374, 442] on icon at bounding box center [1381, 434] width 26 height 26
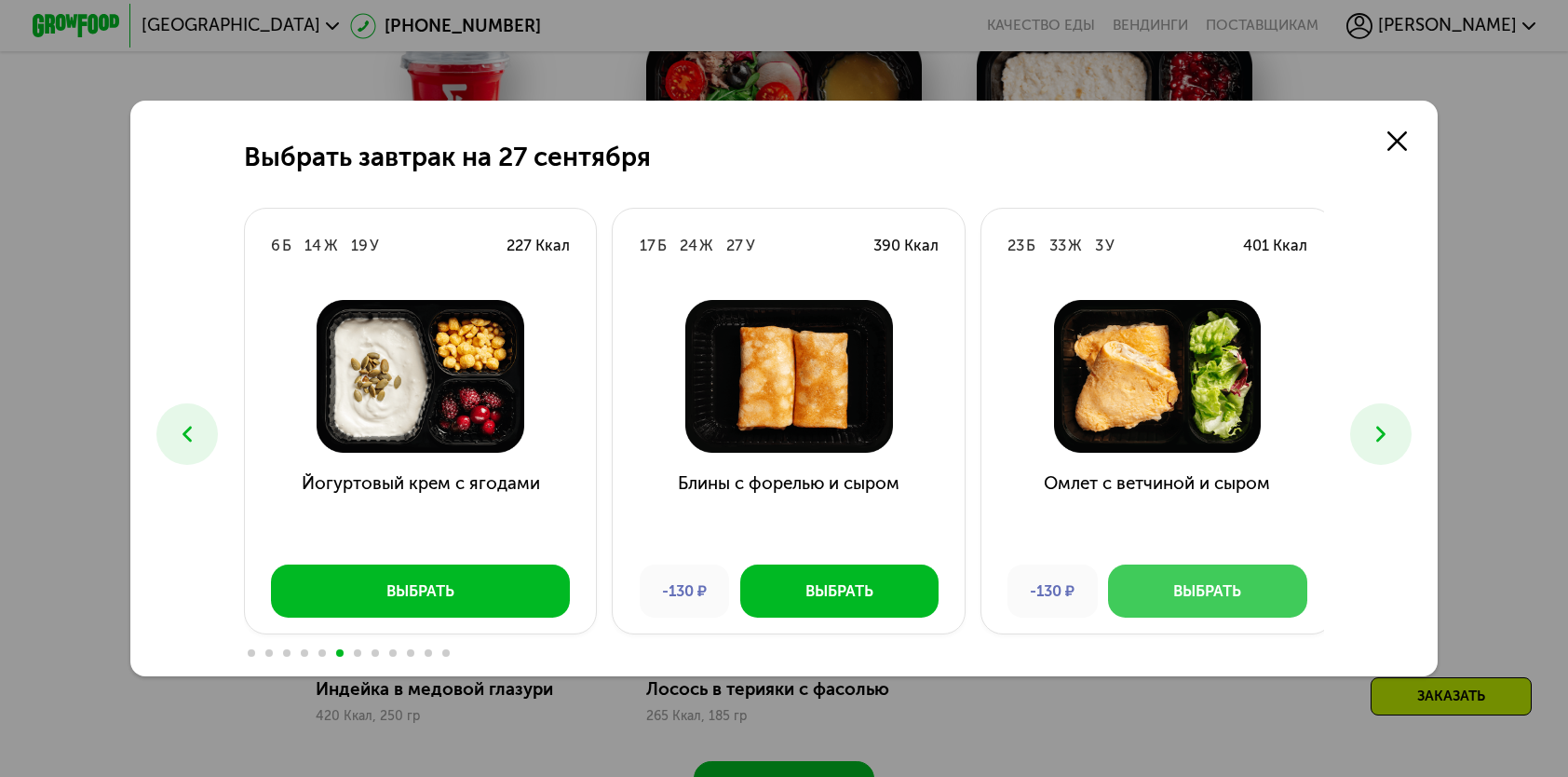
click at [1209, 600] on div "Выбрать" at bounding box center [1207, 591] width 68 height 22
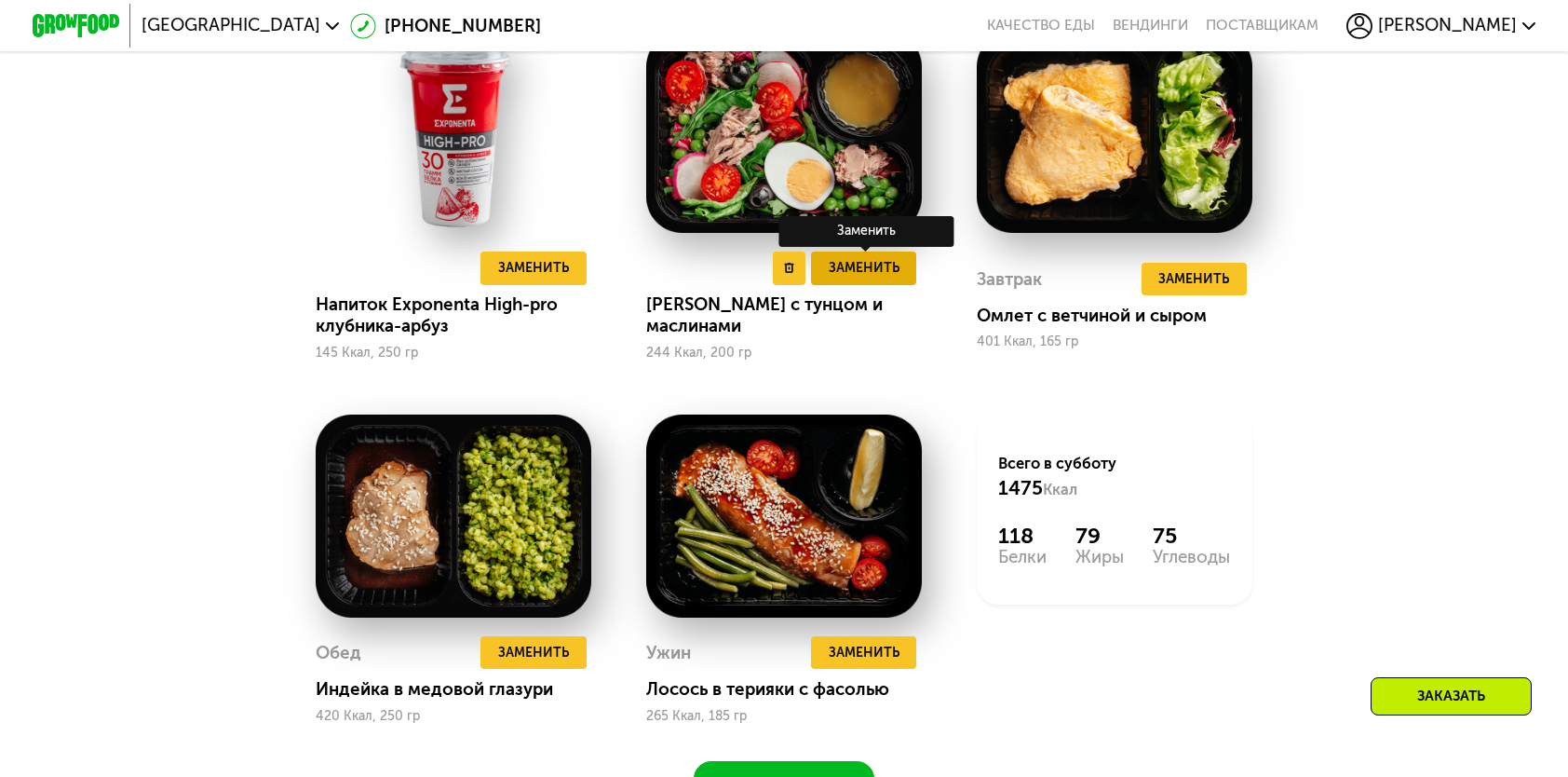
click at [909, 284] on button "Заменить" at bounding box center [863, 267] width 105 height 33
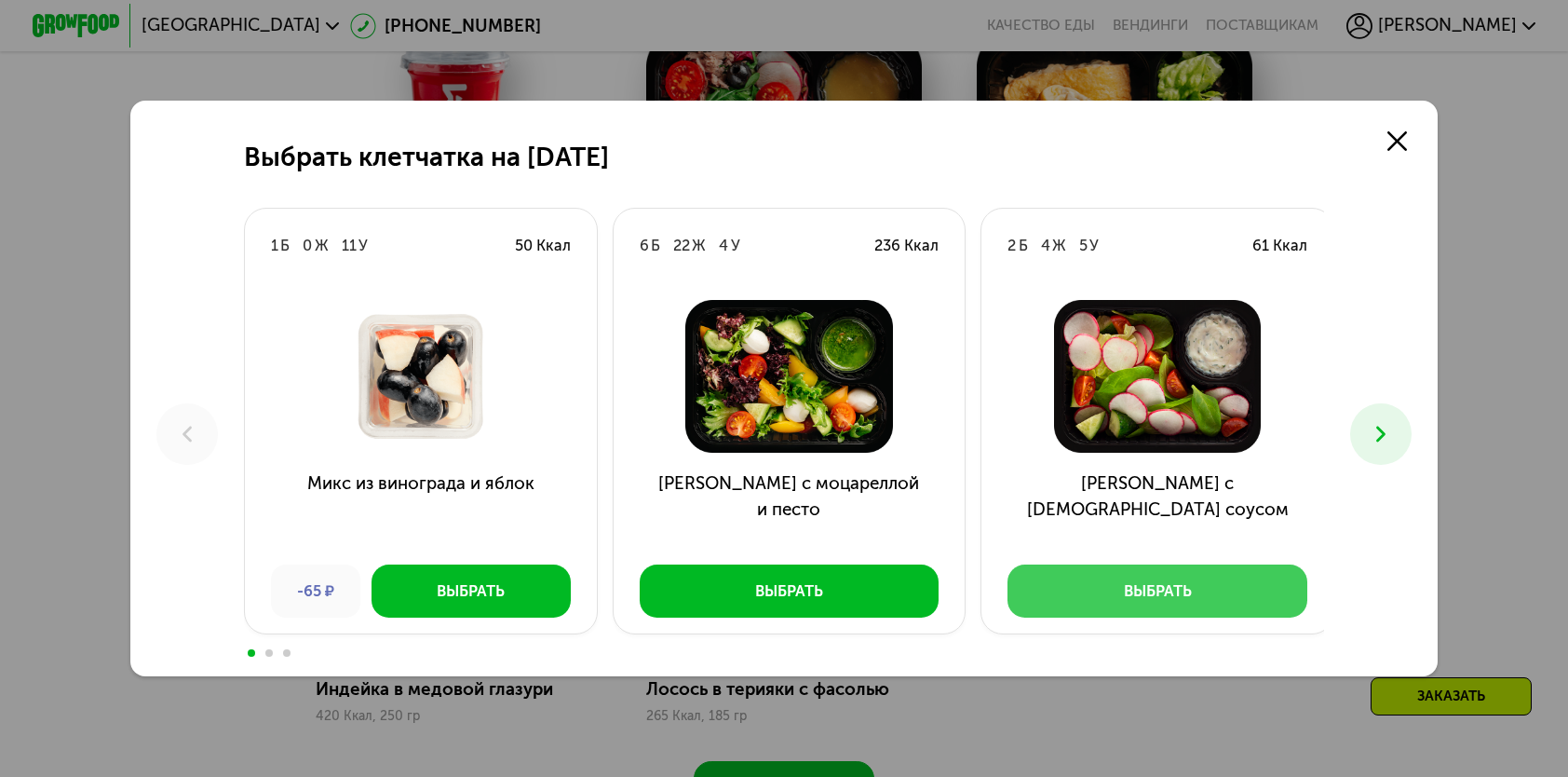
click at [1147, 587] on div "Выбрать" at bounding box center [1158, 591] width 68 height 22
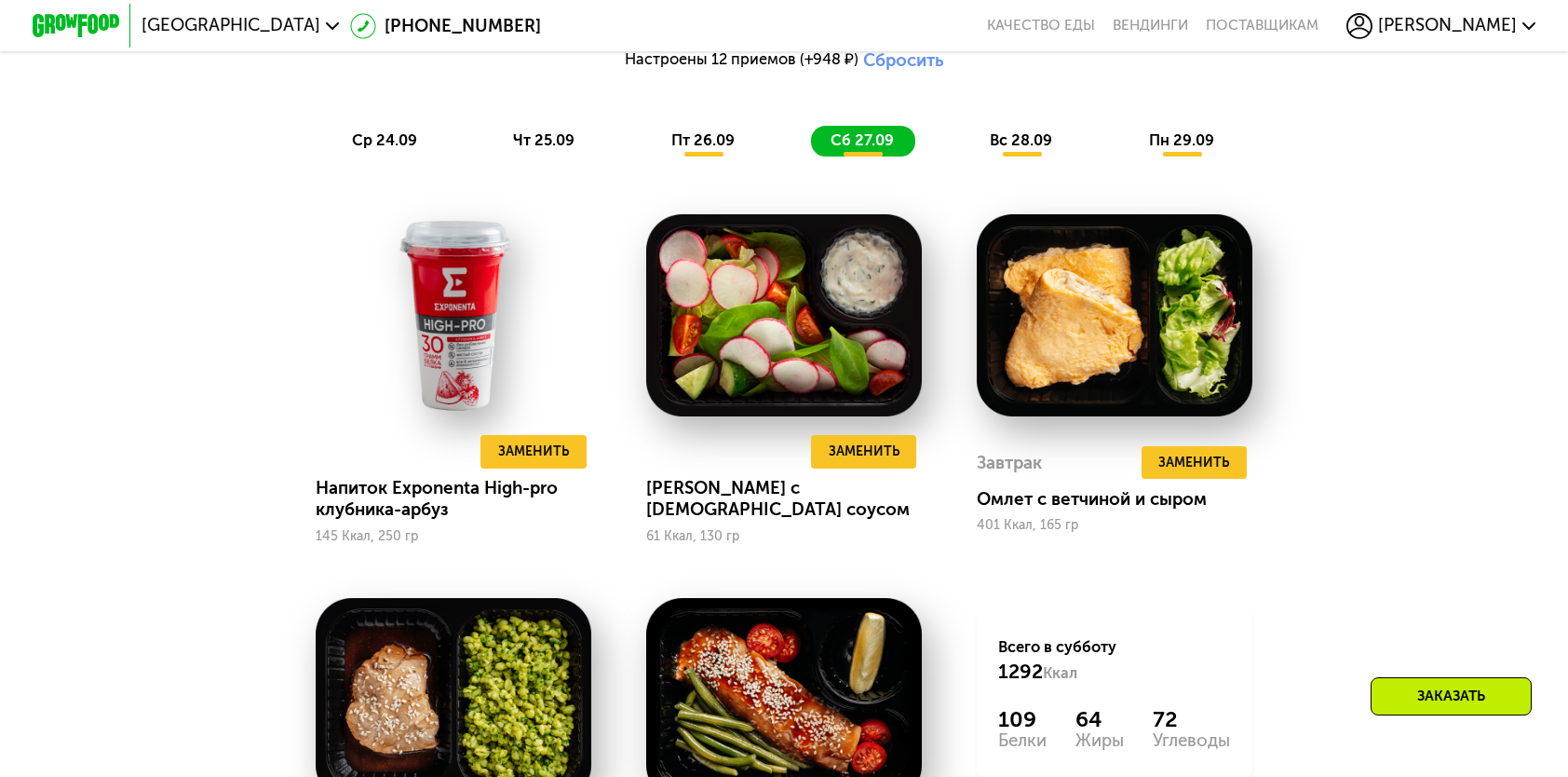
scroll to position [1583, 0]
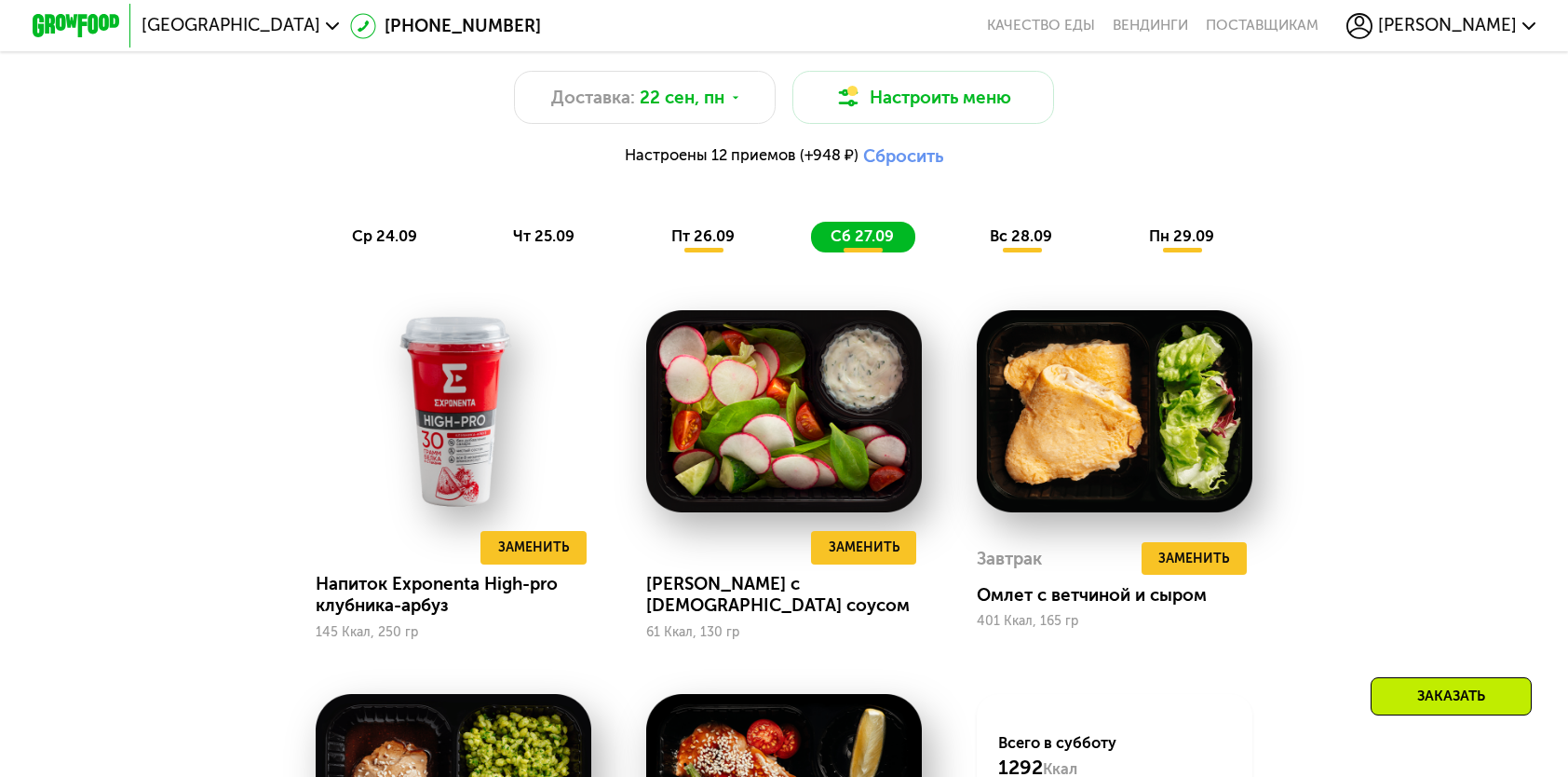
click at [733, 236] on div "пт 26.09" at bounding box center [704, 237] width 104 height 31
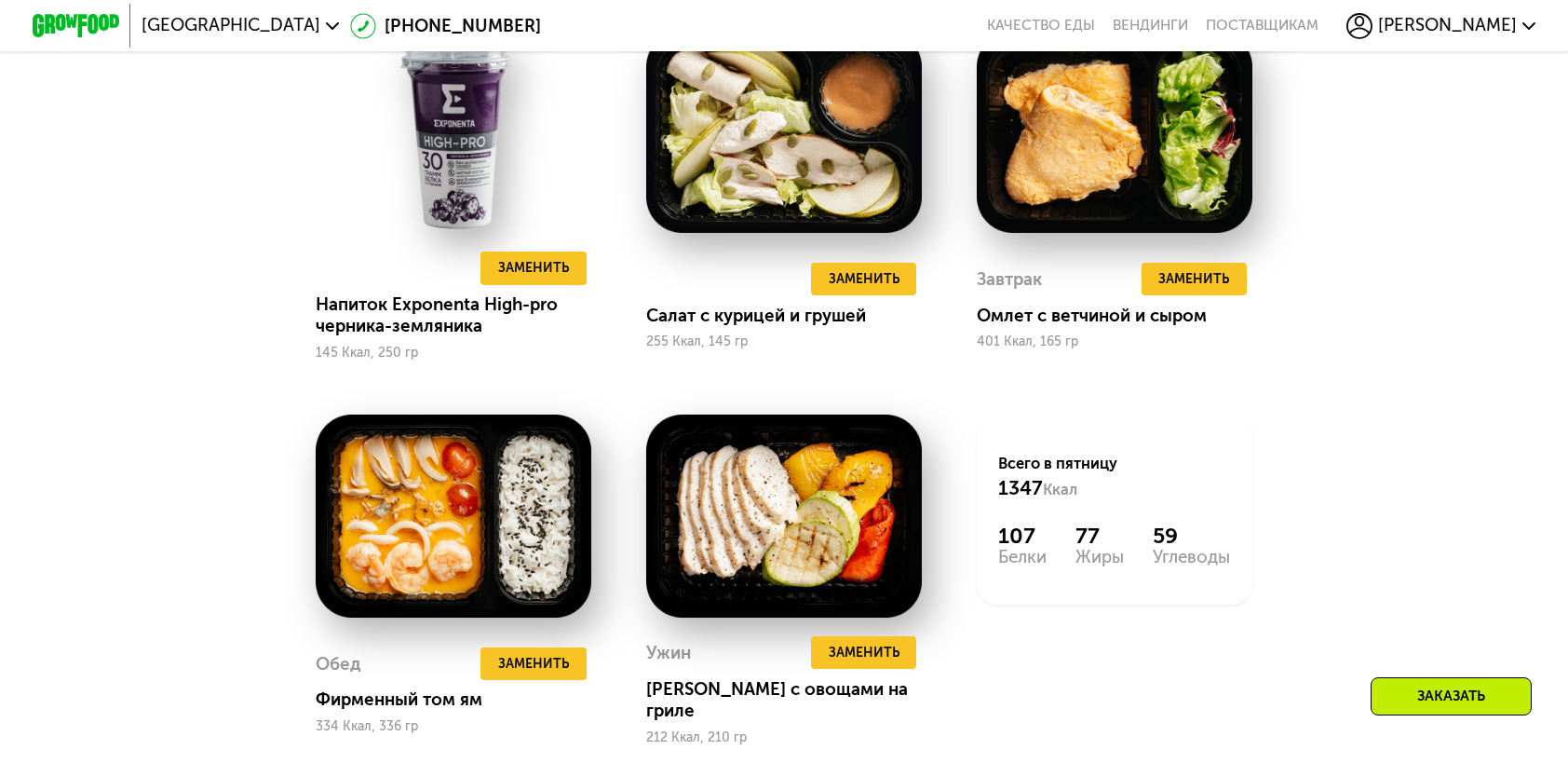
scroll to position [1677, 0]
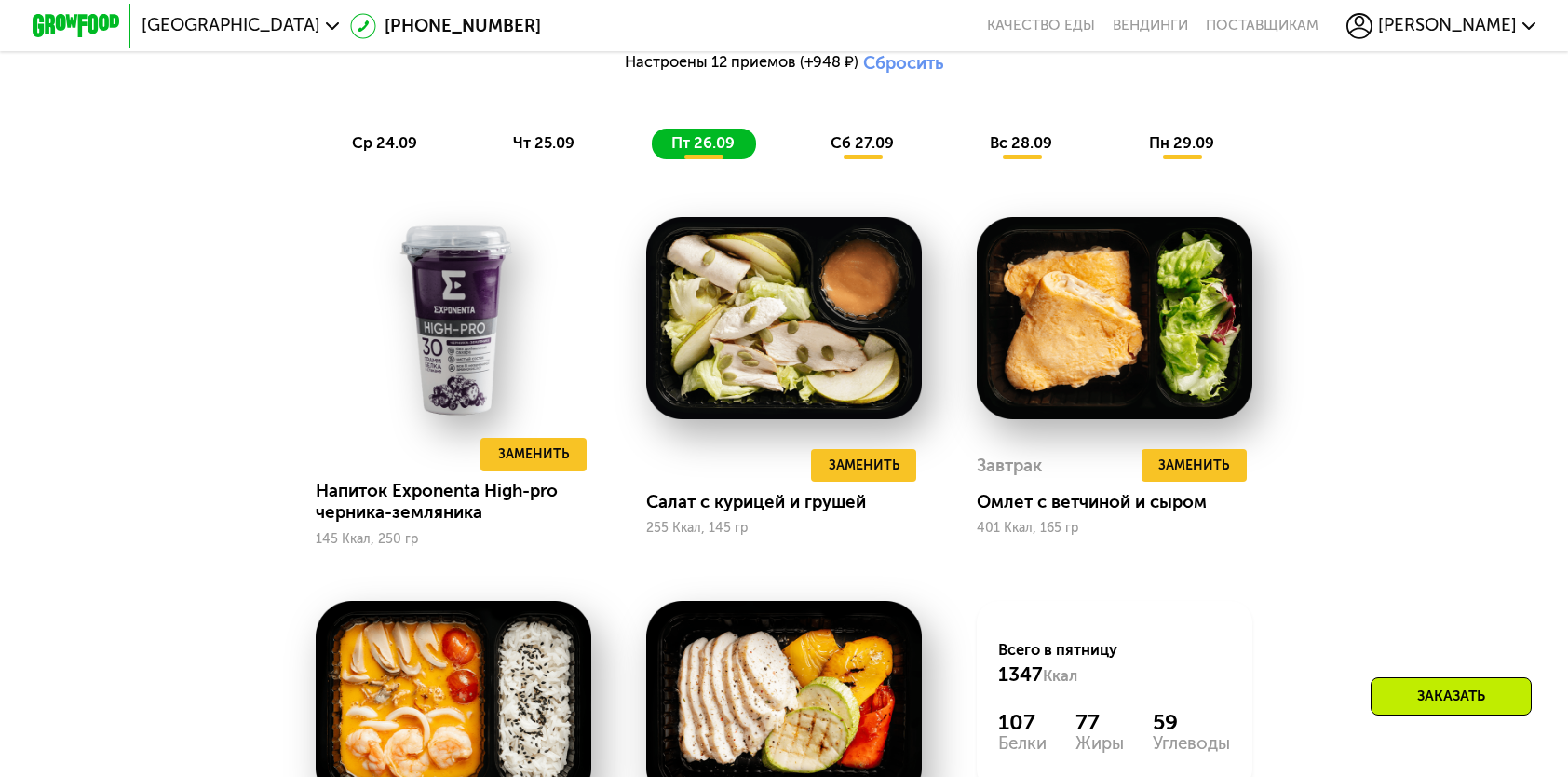
drag, startPoint x: 833, startPoint y: 160, endPoint x: 995, endPoint y: 310, distance: 220.8
click at [836, 152] on span "сб 27.09" at bounding box center [862, 143] width 63 height 18
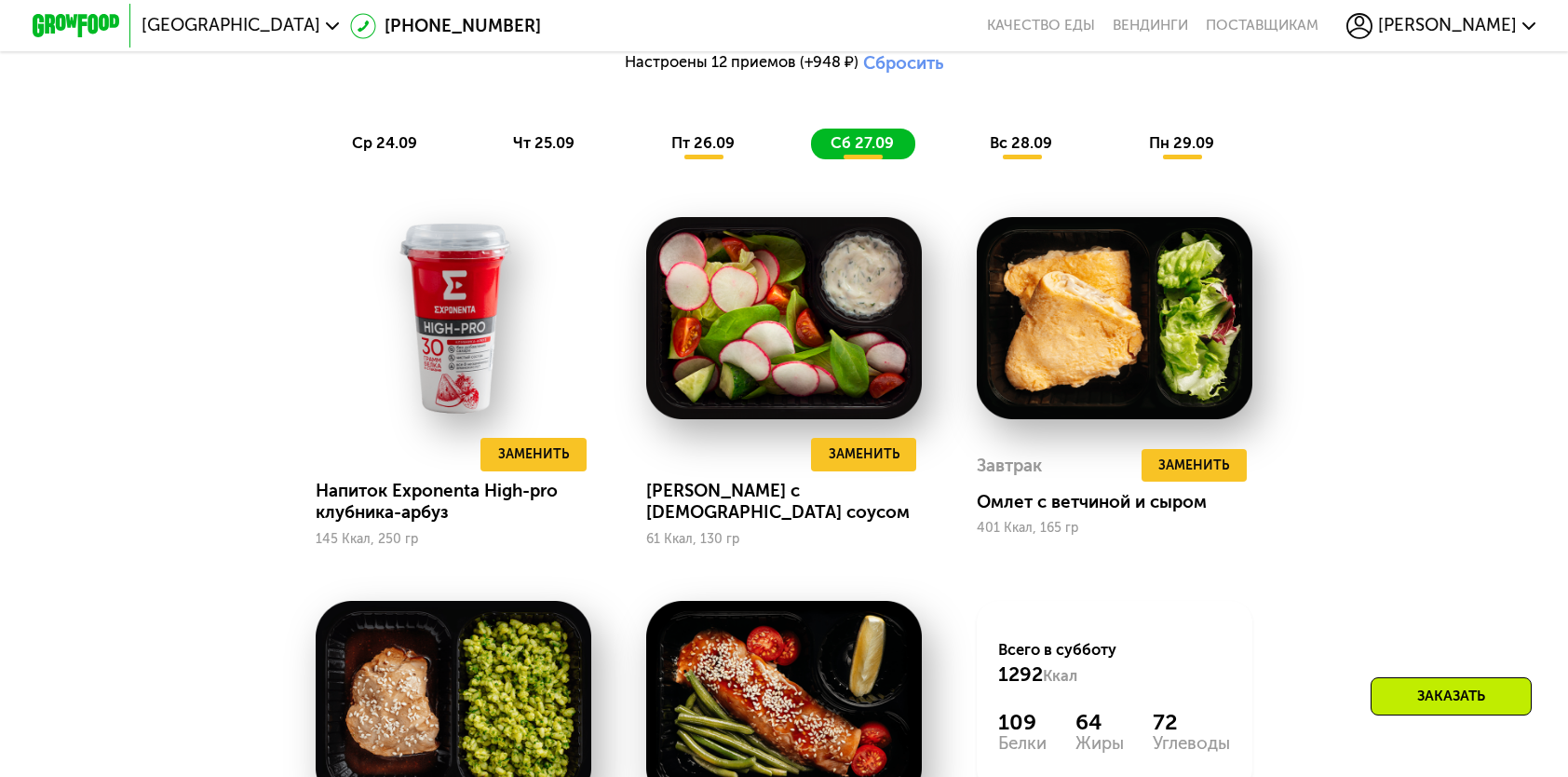
click at [1060, 172] on div "Похудение и поддержание формы Доставка: 22 сен, пн Настроить меню Настроены 12 …" at bounding box center [784, 37] width 1316 height 269
click at [1022, 152] on span "вс 28.09" at bounding box center [1021, 143] width 62 height 18
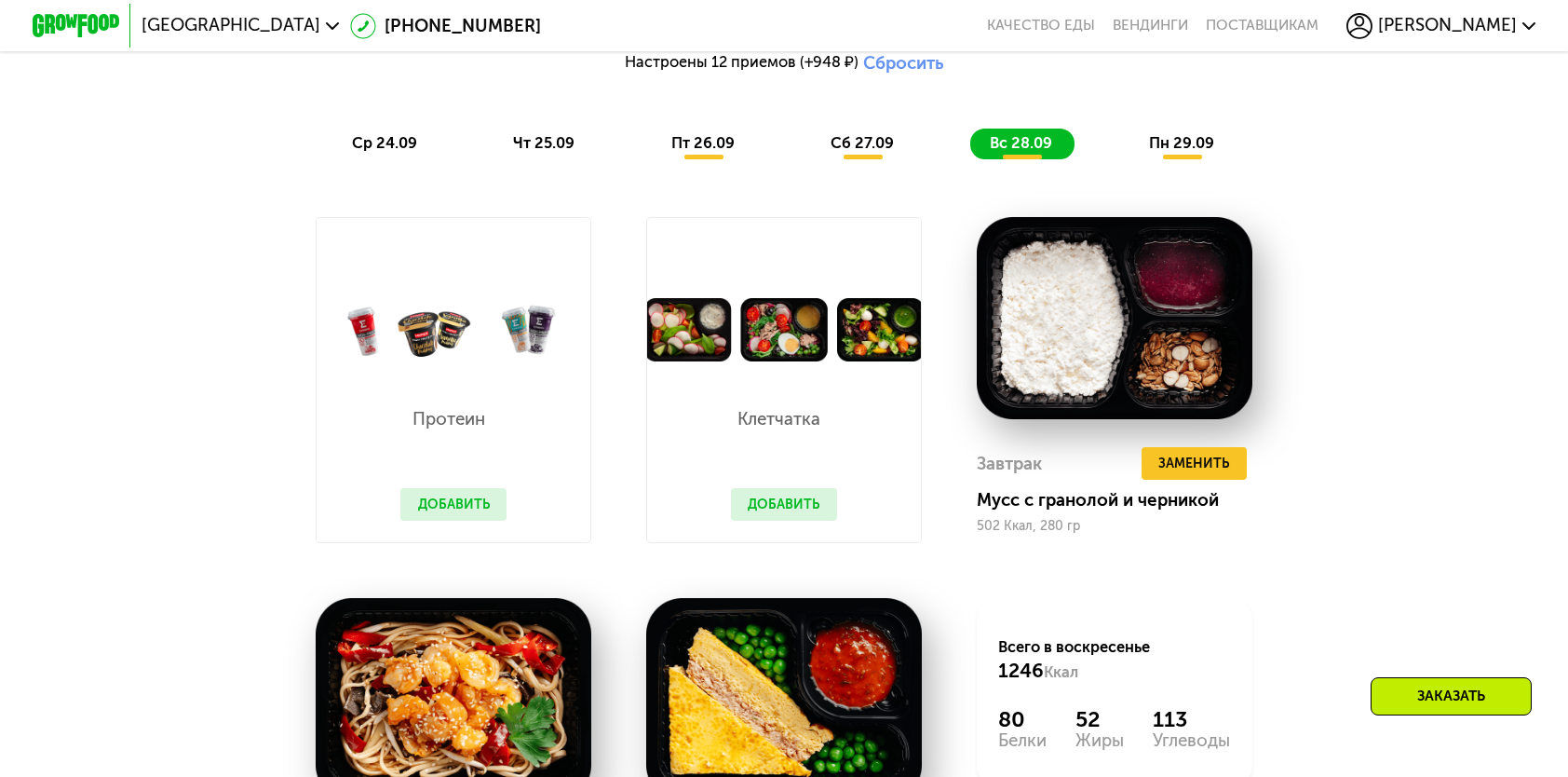
click at [500, 537] on div "Протеин Добавить" at bounding box center [454, 451] width 150 height 180
click at [442, 520] on button "Добавить" at bounding box center [453, 504] width 106 height 33
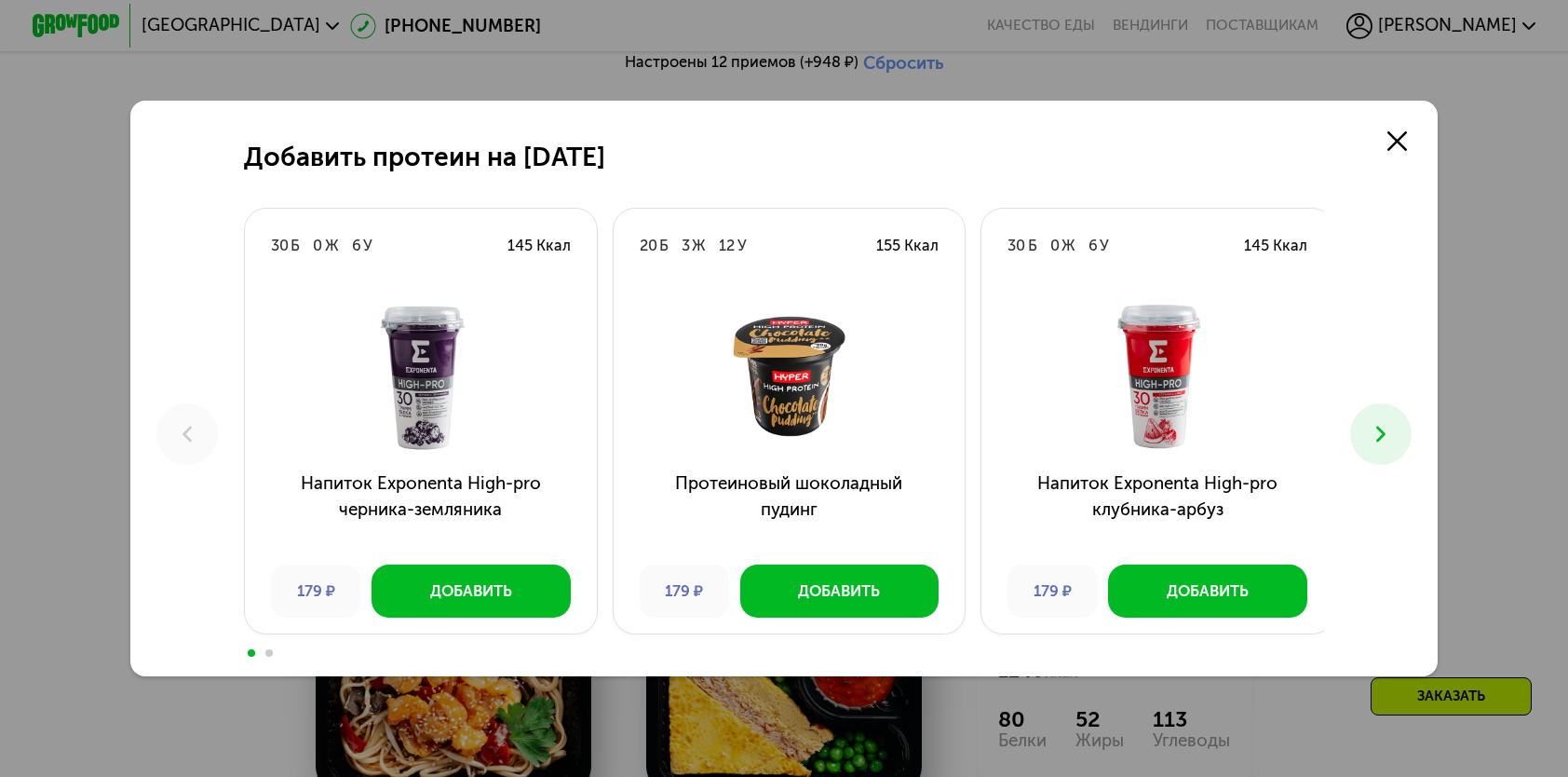
click at [1380, 436] on icon at bounding box center [1381, 434] width 26 height 26
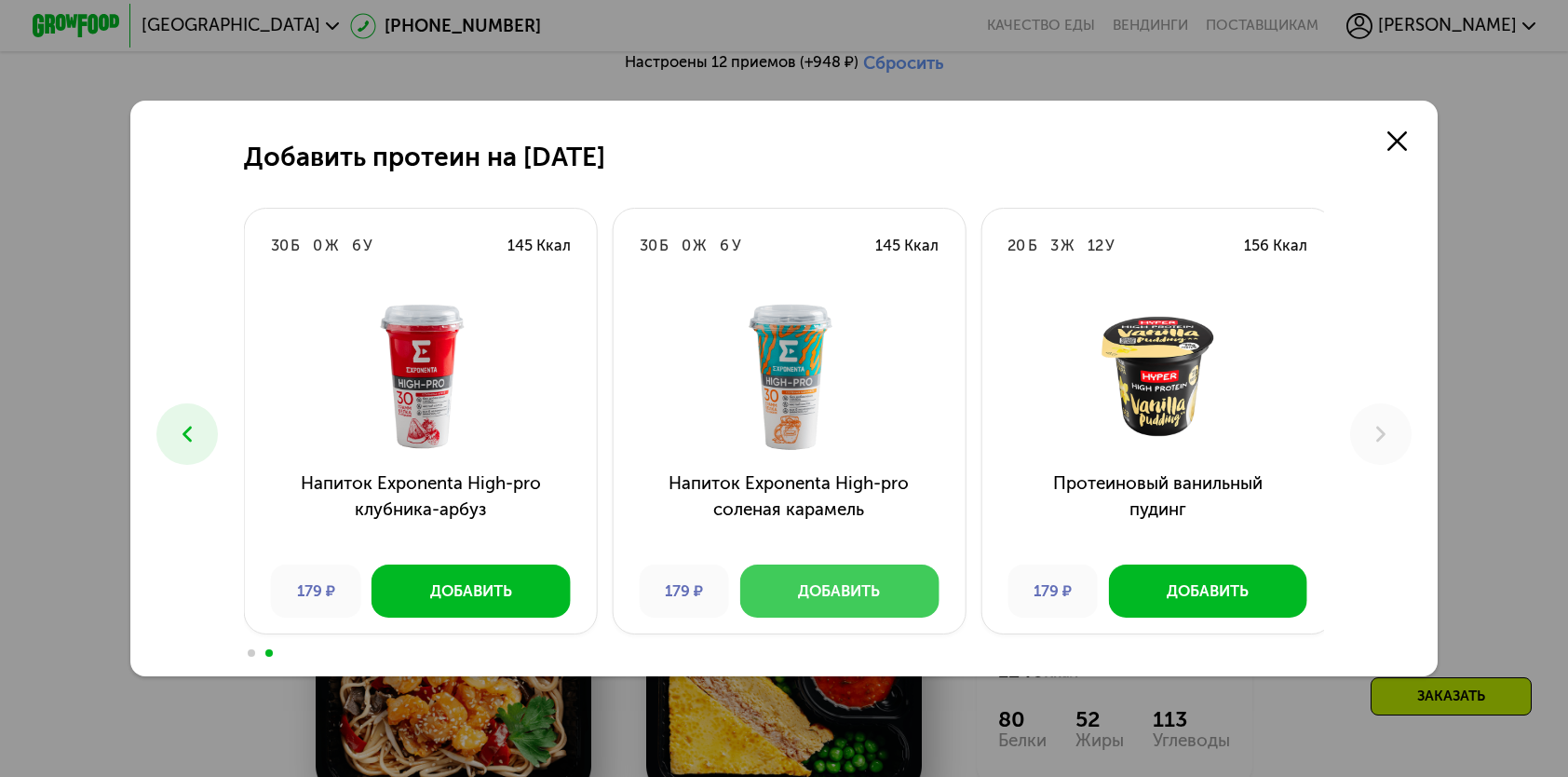
click at [798, 594] on div "Добавить" at bounding box center [838, 591] width 82 height 22
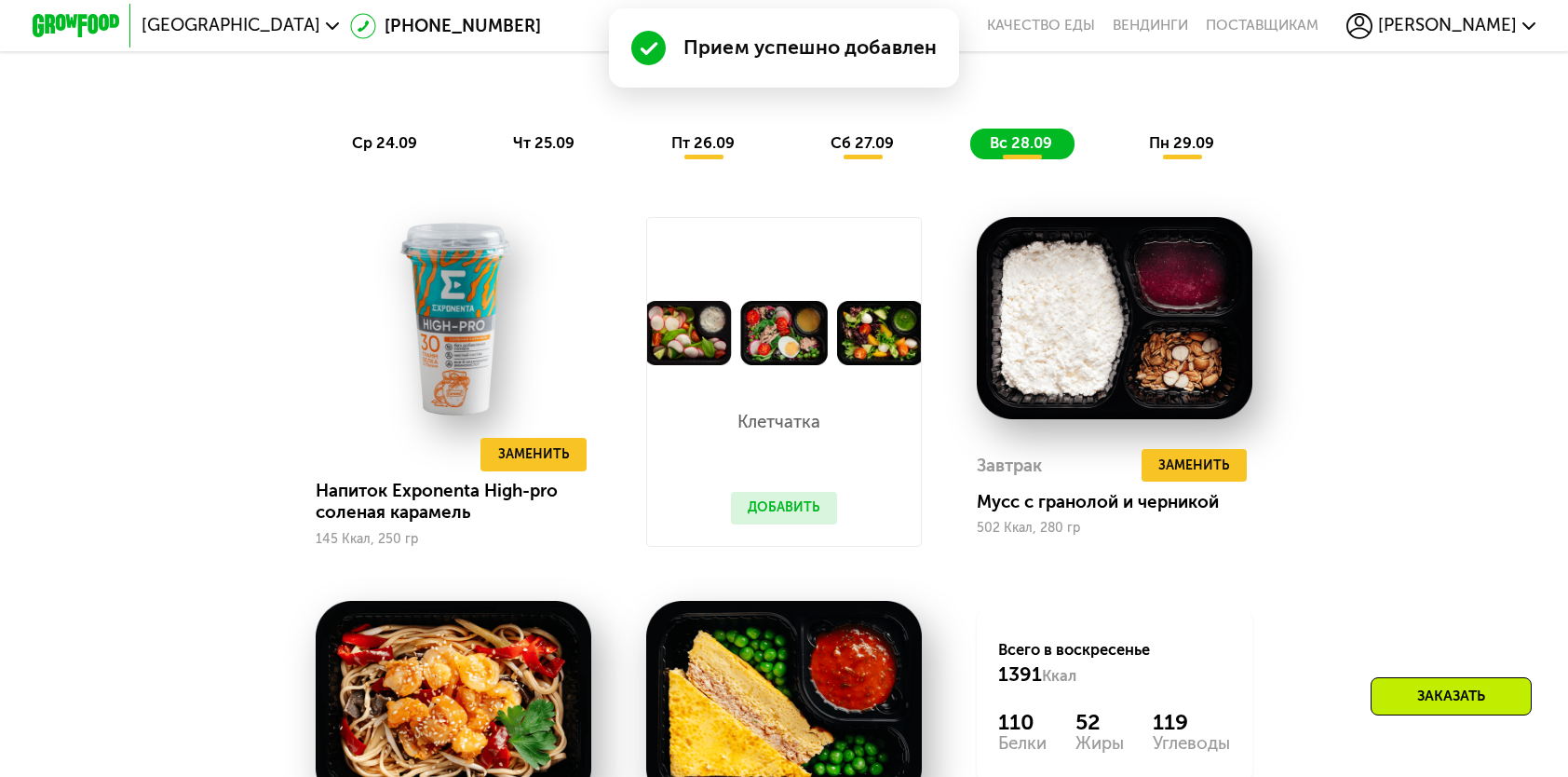
click at [772, 524] on button "Добавить" at bounding box center [784, 508] width 106 height 33
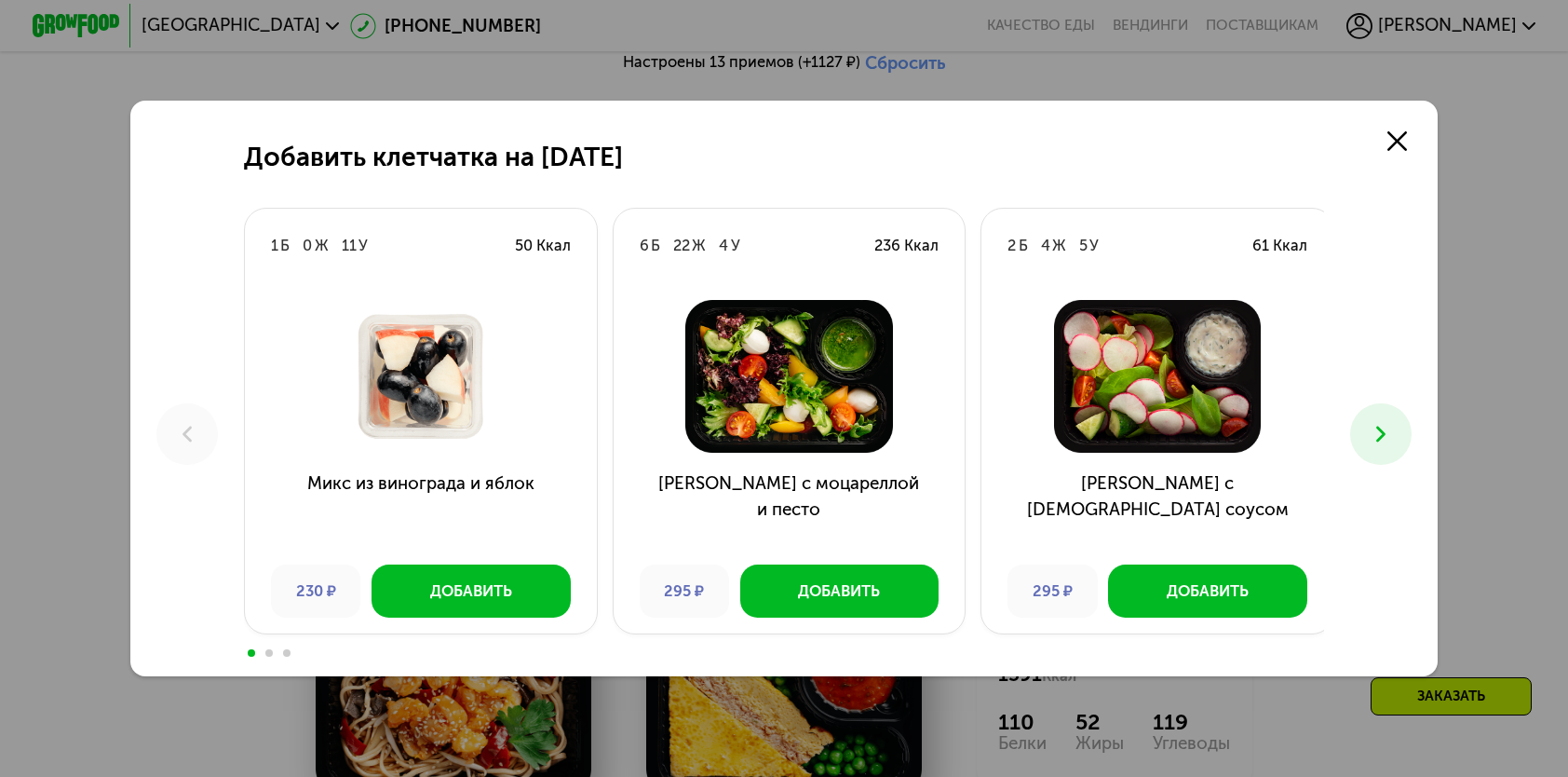
click at [1394, 438] on icon at bounding box center [1381, 434] width 26 height 26
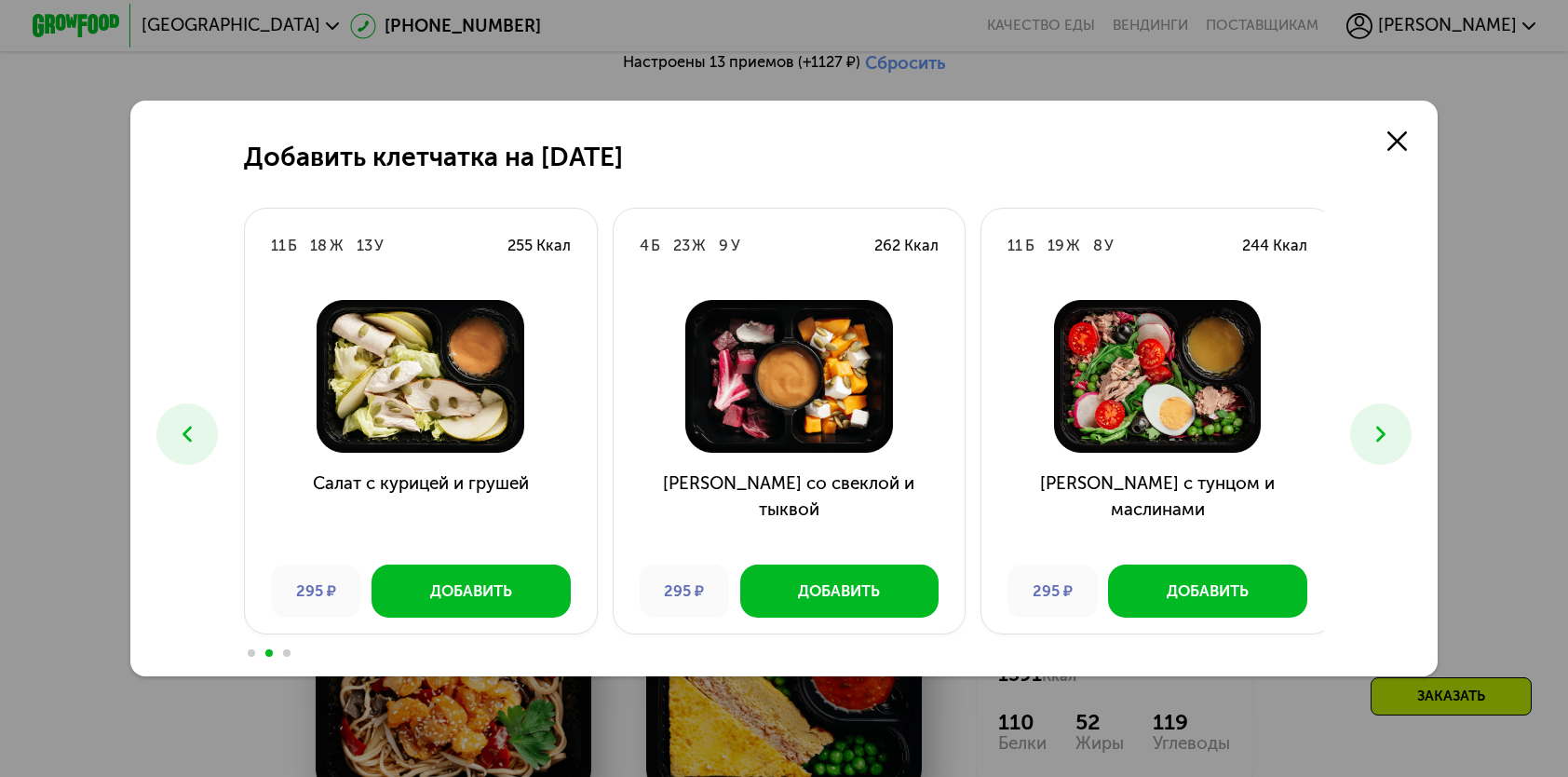
click at [175, 431] on icon at bounding box center [187, 434] width 26 height 26
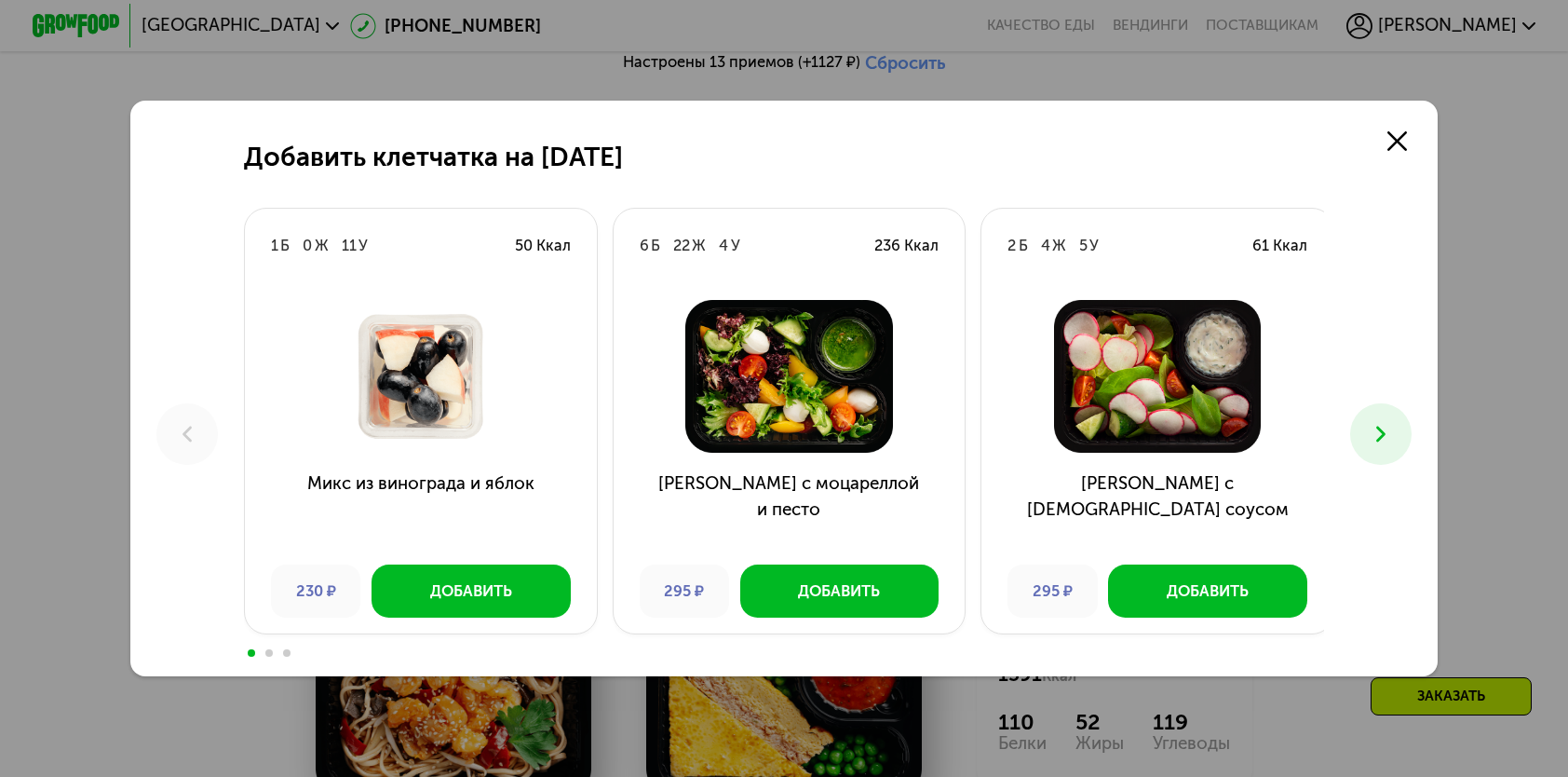
click at [1418, 424] on div "Добавить клетчатка на 28 сентября 1 Б 0 Ж 11 У 50 Ккал Микс из винограда и ябло…" at bounding box center [784, 388] width 1307 height 575
click at [1403, 431] on button at bounding box center [1381, 433] width 60 height 60
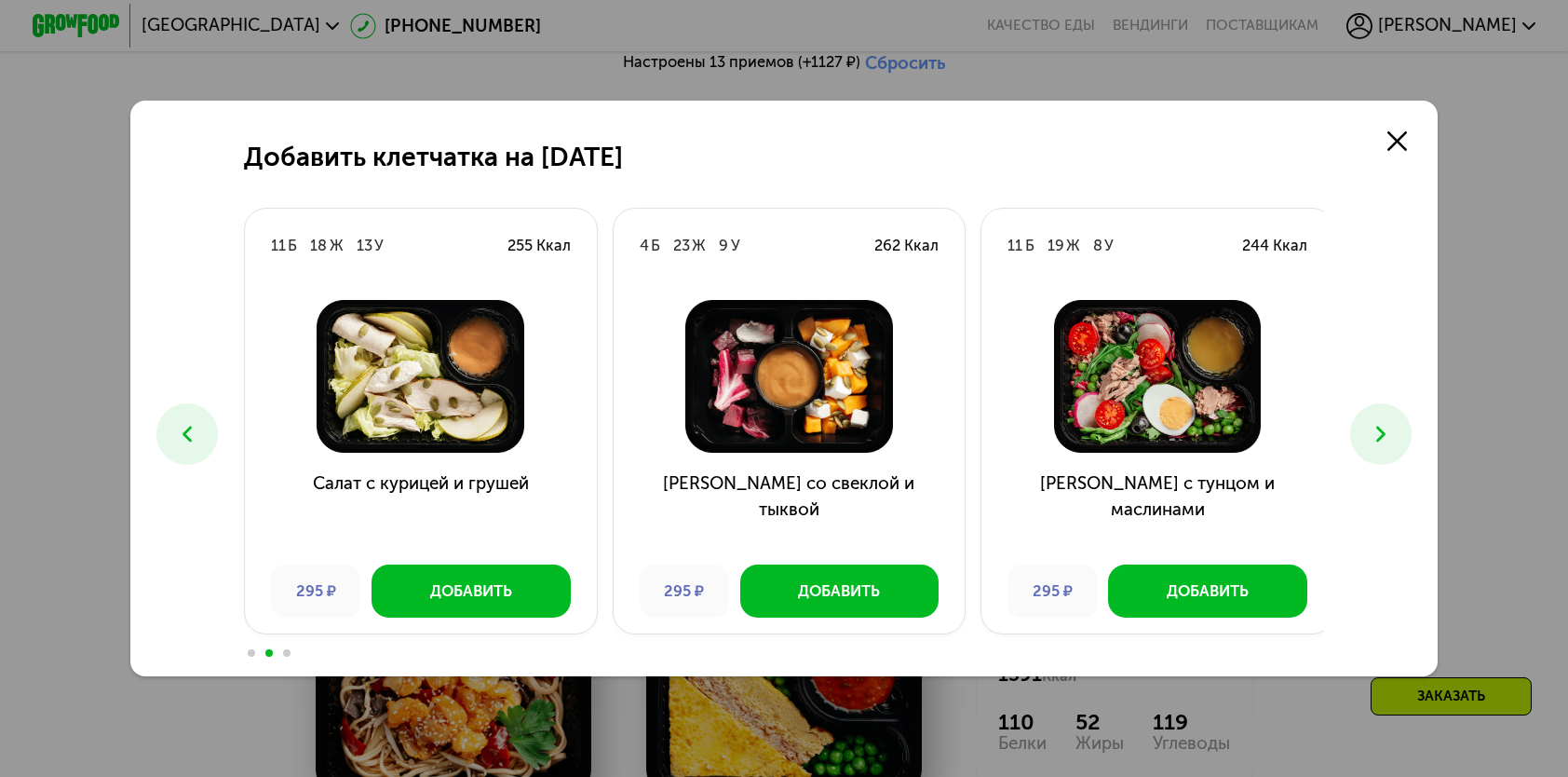
click at [1403, 431] on button at bounding box center [1381, 433] width 60 height 60
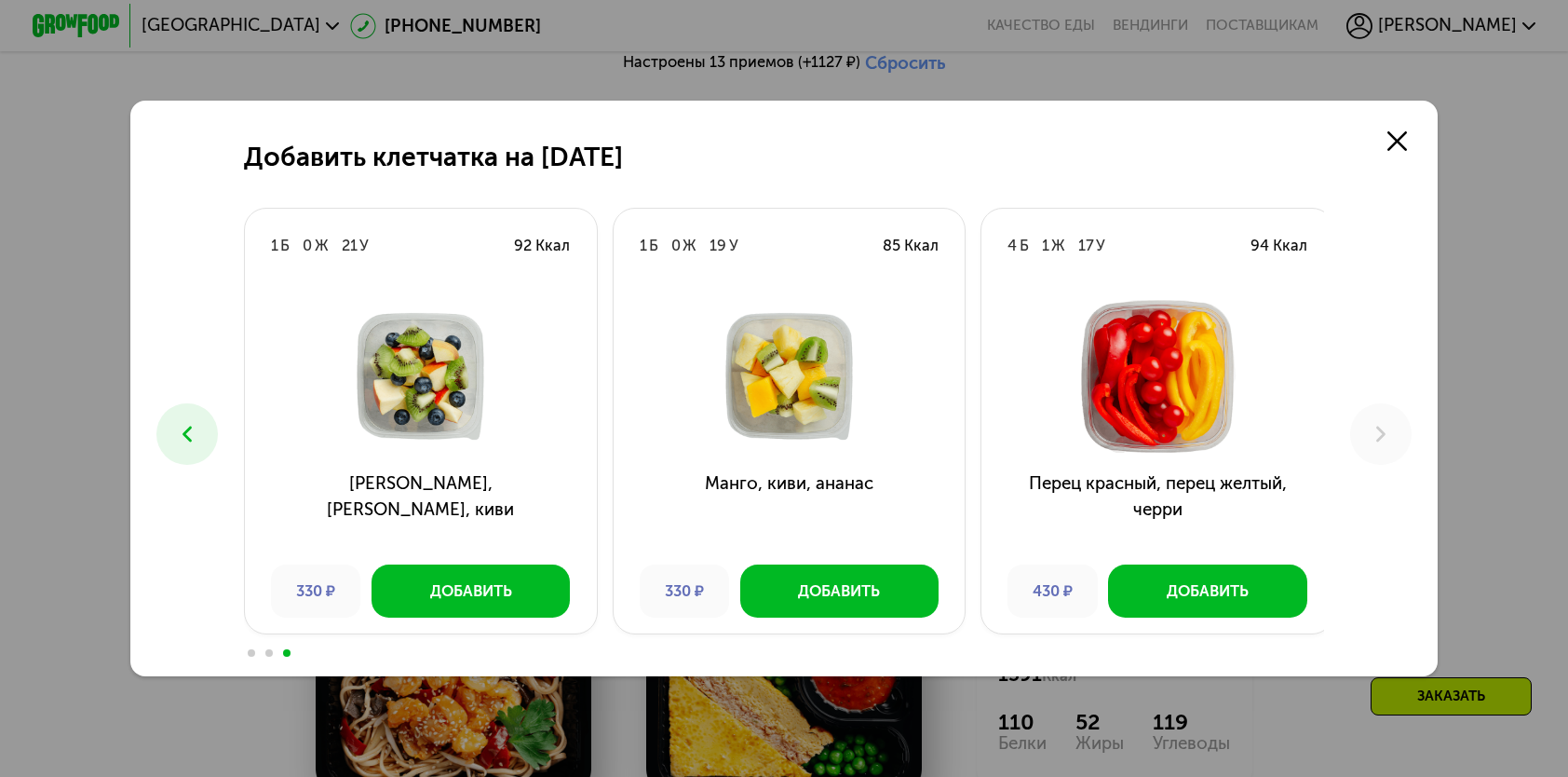
click at [194, 445] on icon at bounding box center [187, 434] width 26 height 26
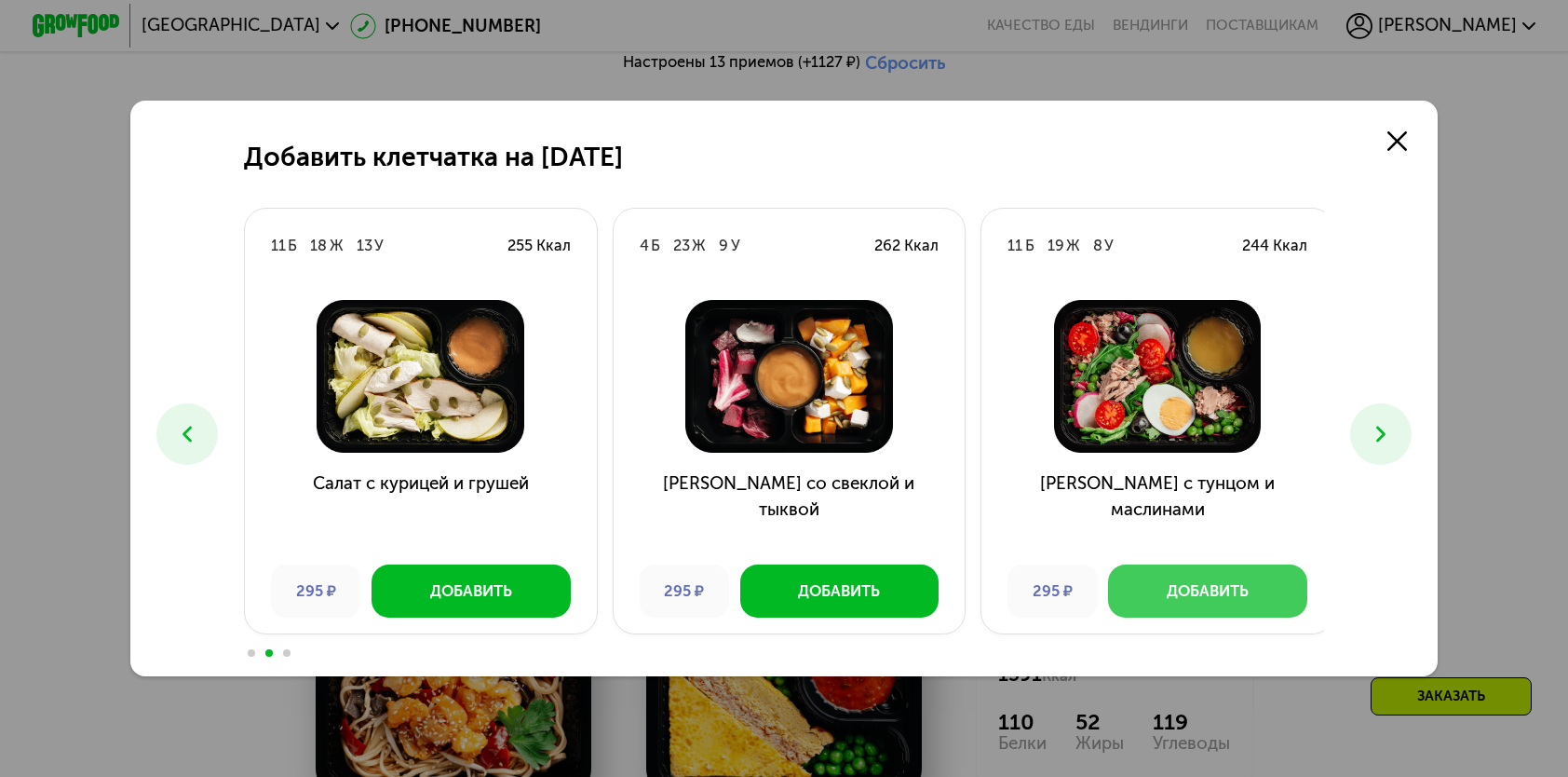
click at [1156, 600] on button "Добавить" at bounding box center [1207, 590] width 198 height 52
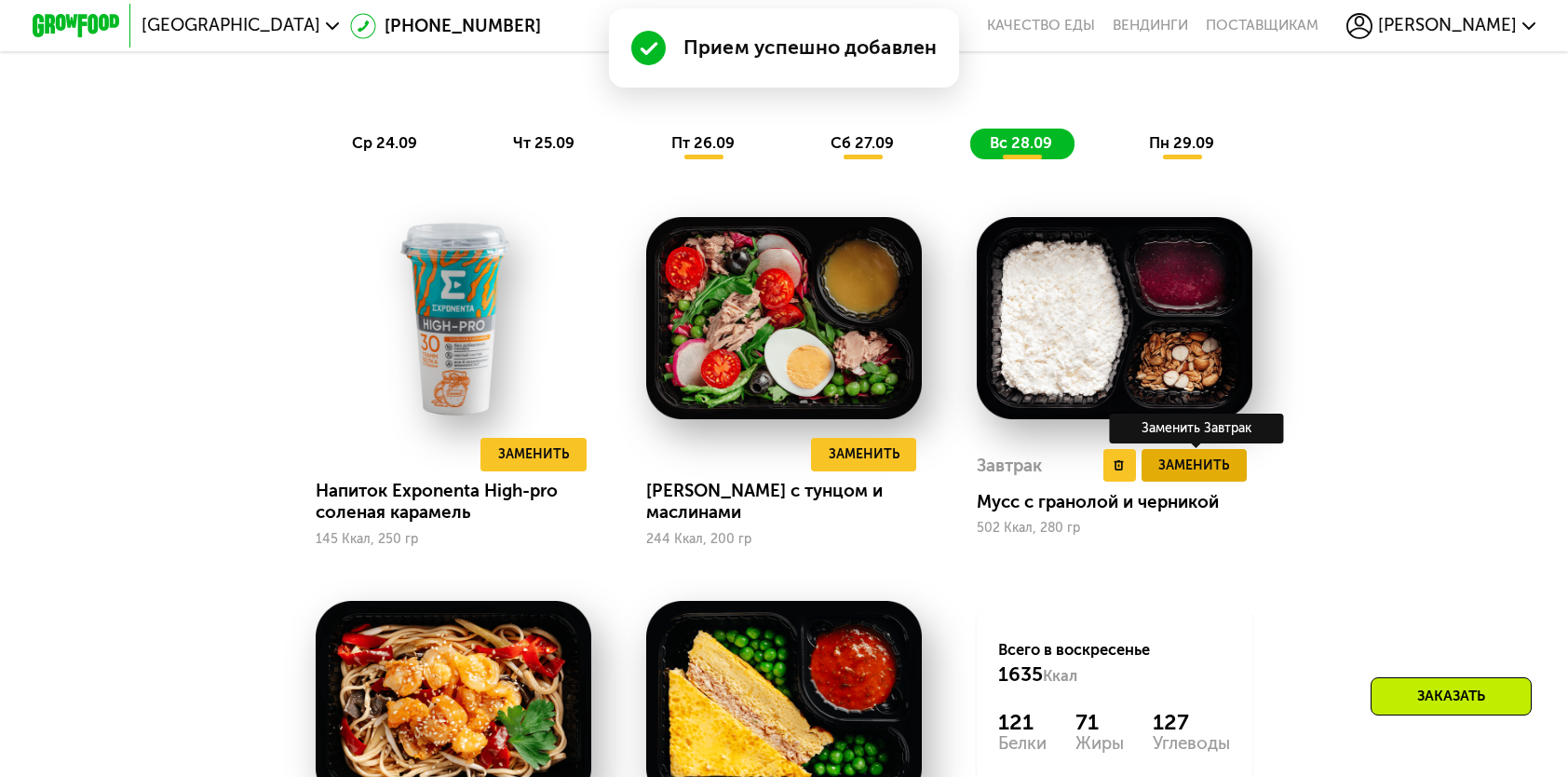
click at [1219, 476] on span "Заменить" at bounding box center [1193, 465] width 71 height 22
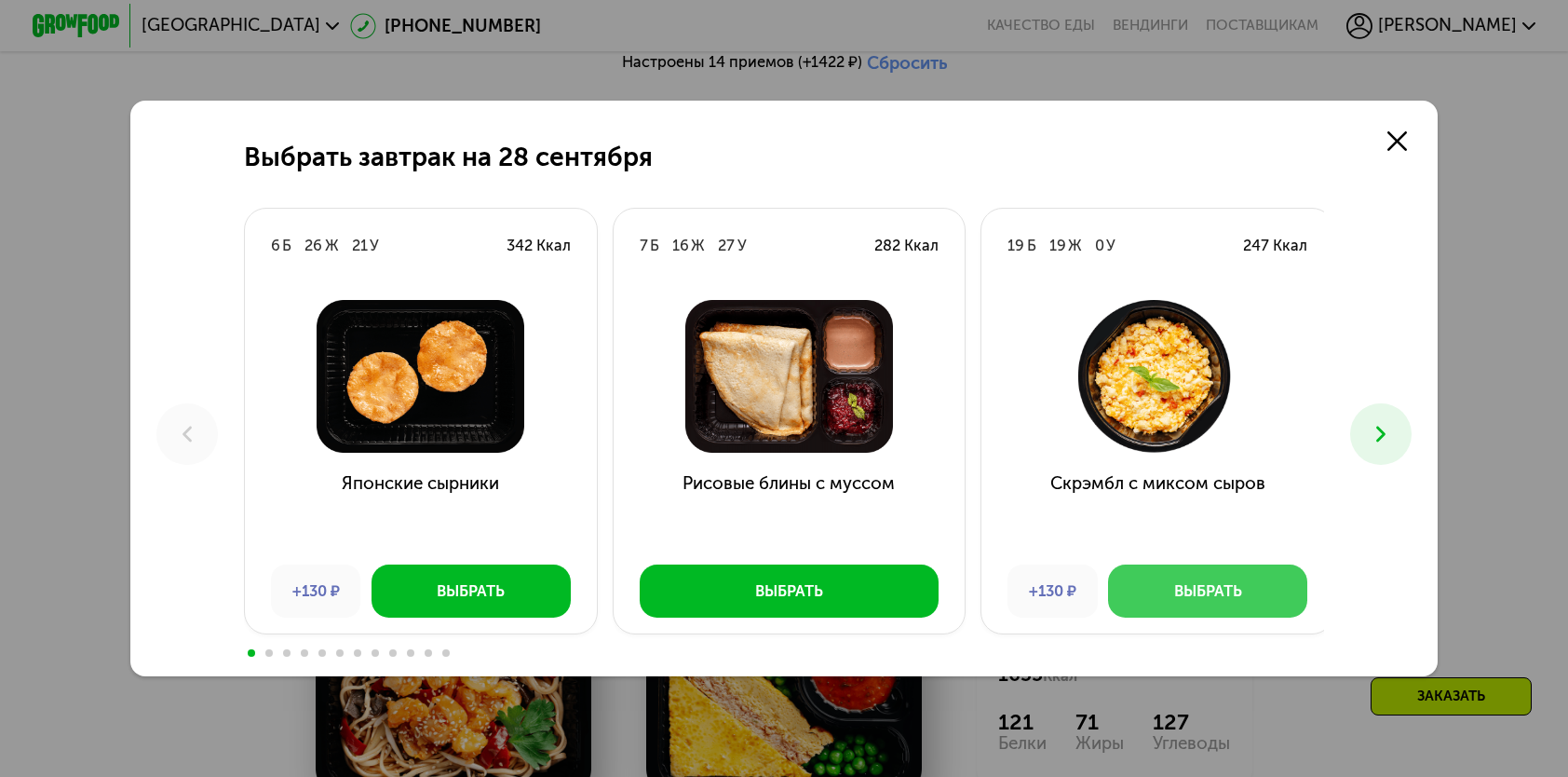
click at [1246, 595] on button "Выбрать" at bounding box center [1207, 590] width 198 height 52
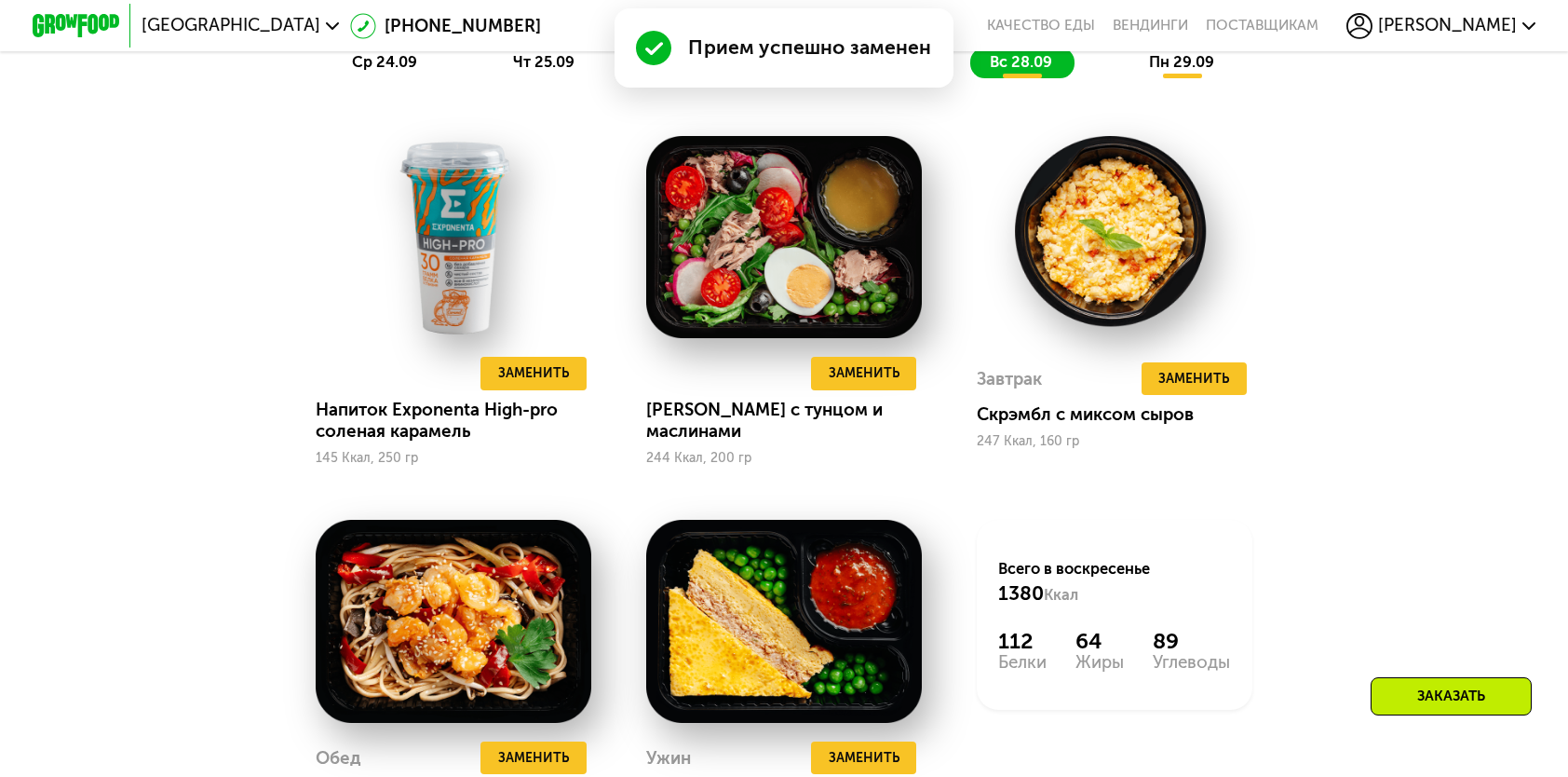
scroll to position [1863, 0]
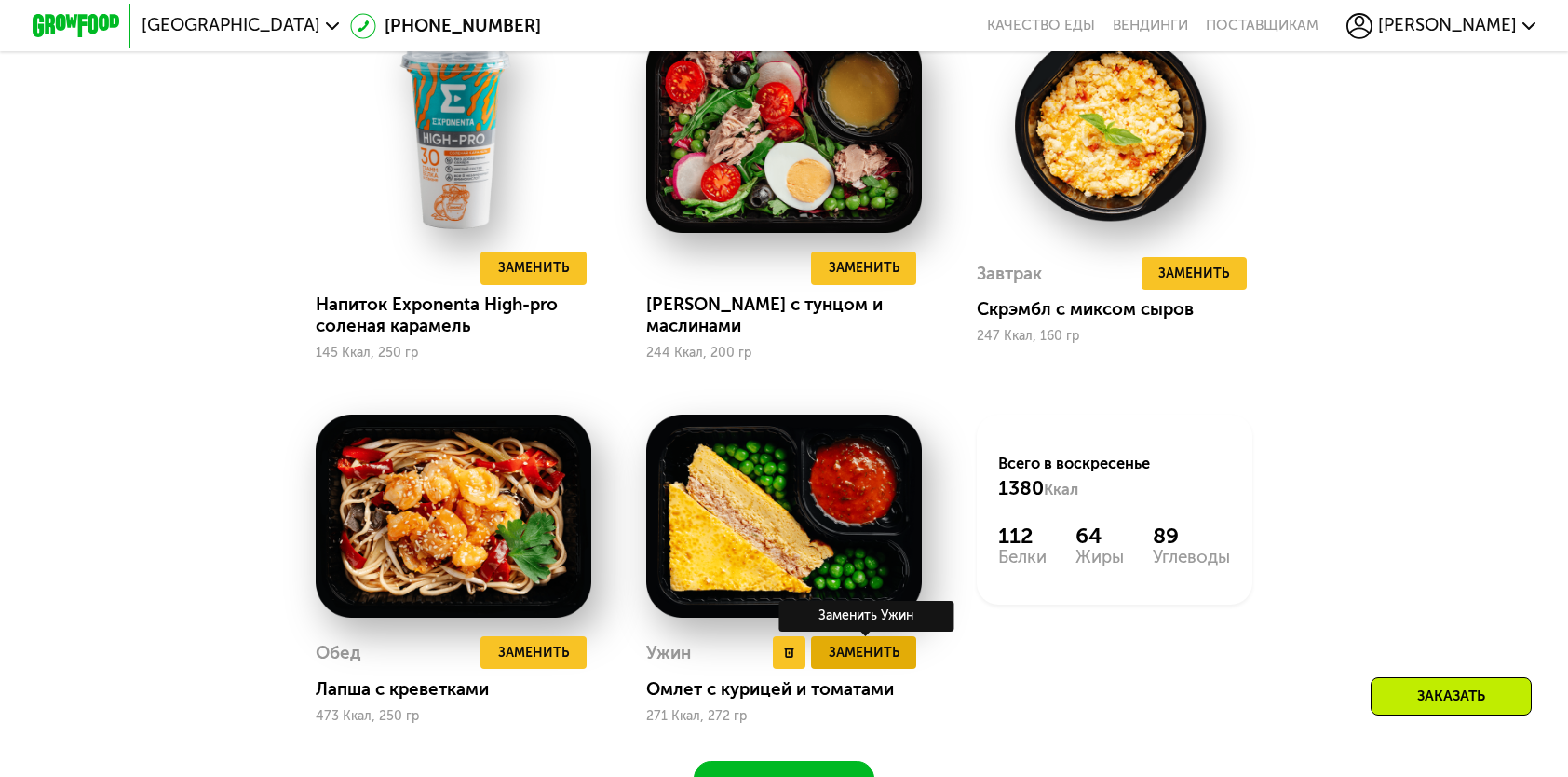
click at [883, 663] on span "Заменить" at bounding box center [864, 652] width 71 height 22
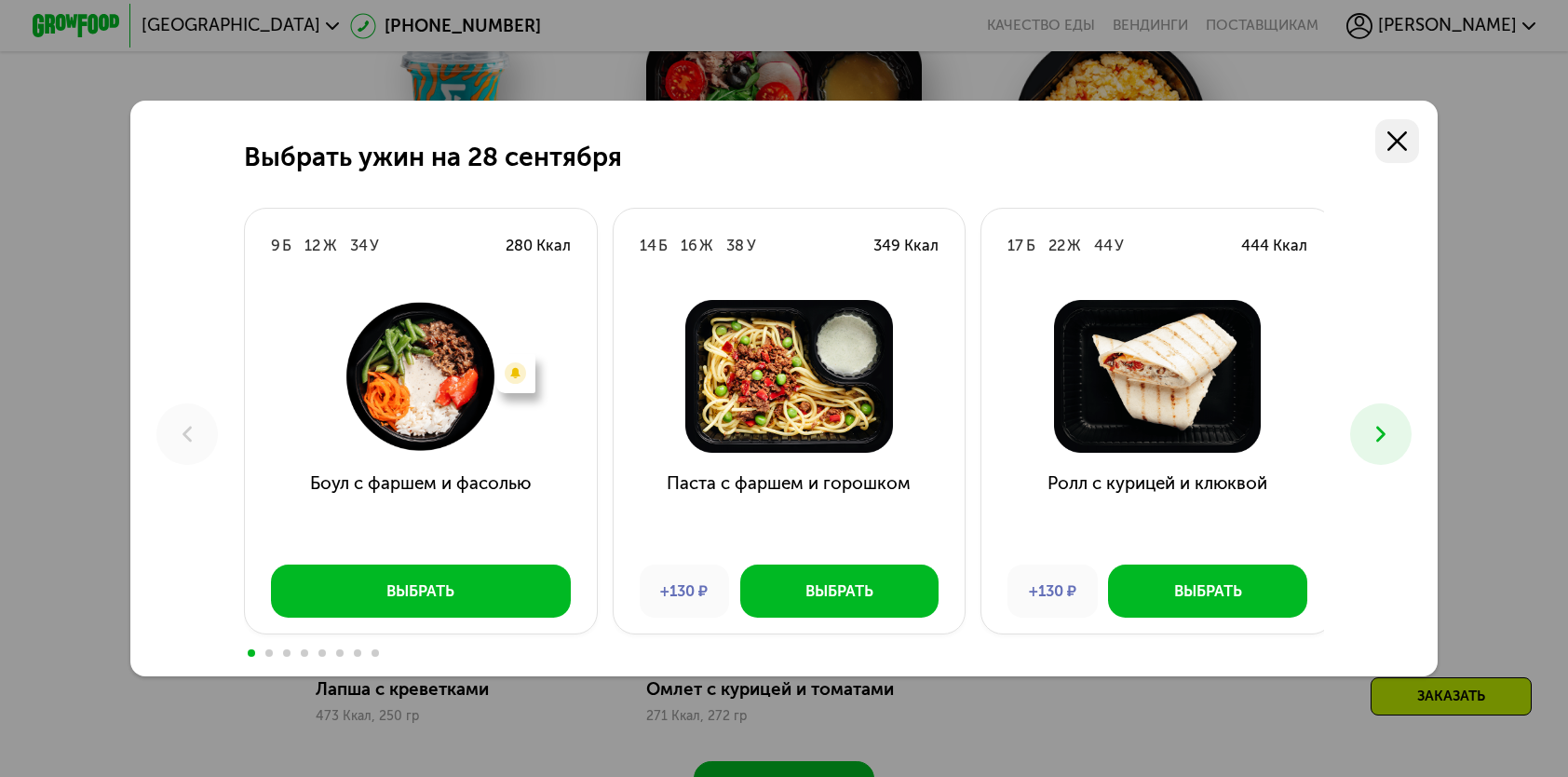
click at [1403, 124] on link at bounding box center [1397, 141] width 43 height 43
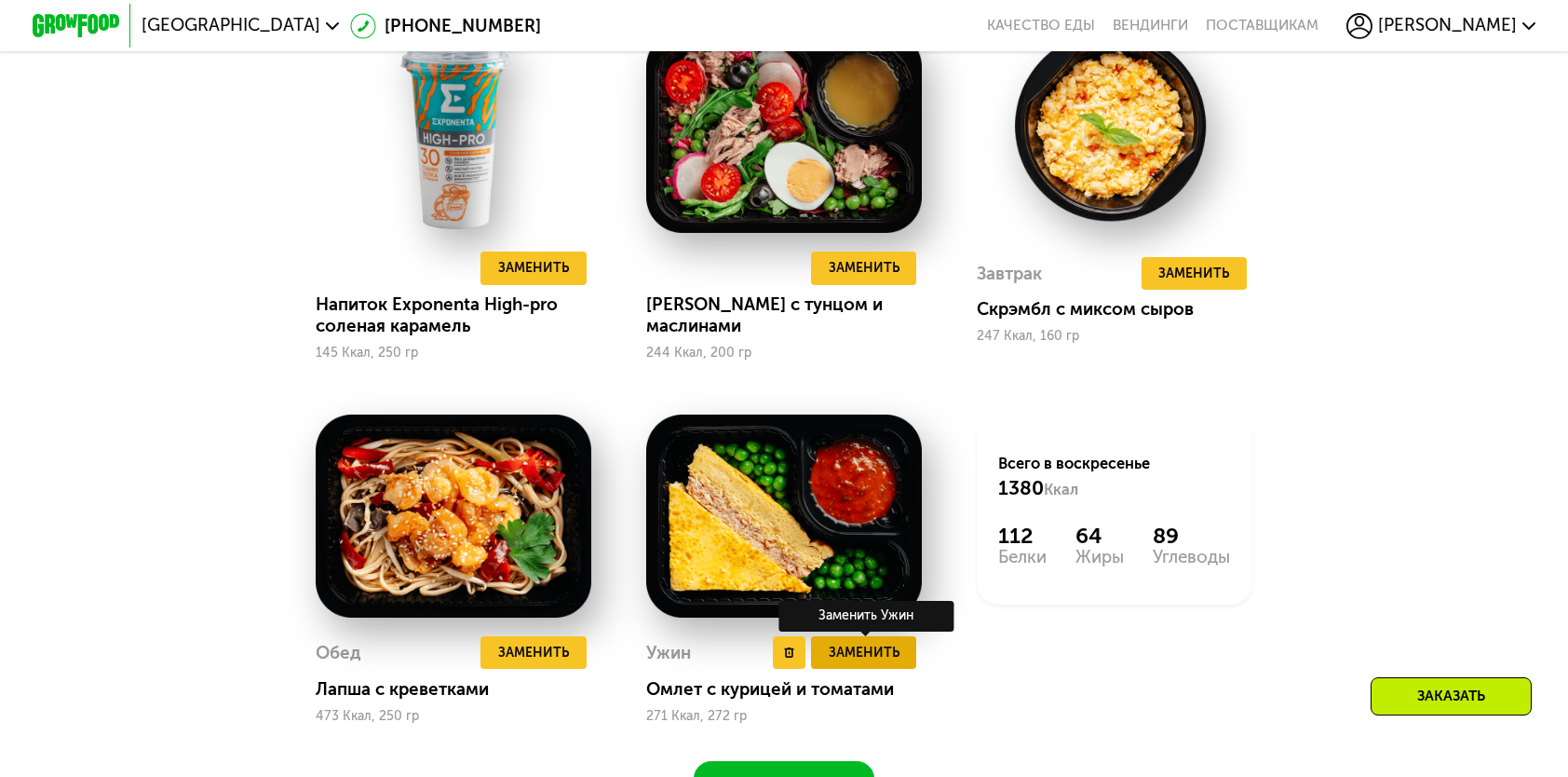
click at [837, 663] on span "Заменить" at bounding box center [864, 652] width 71 height 22
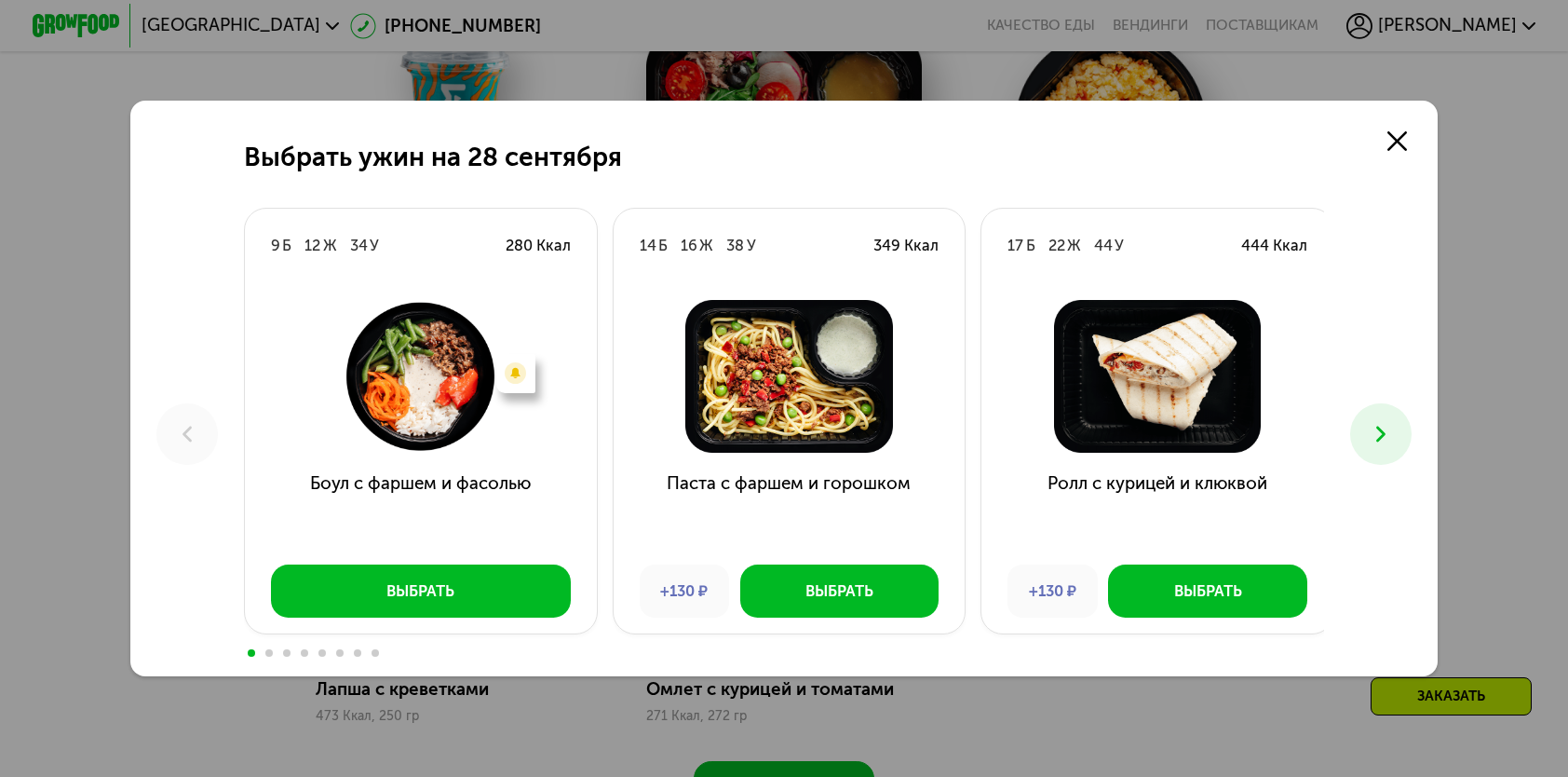
click at [1392, 437] on icon at bounding box center [1381, 434] width 26 height 26
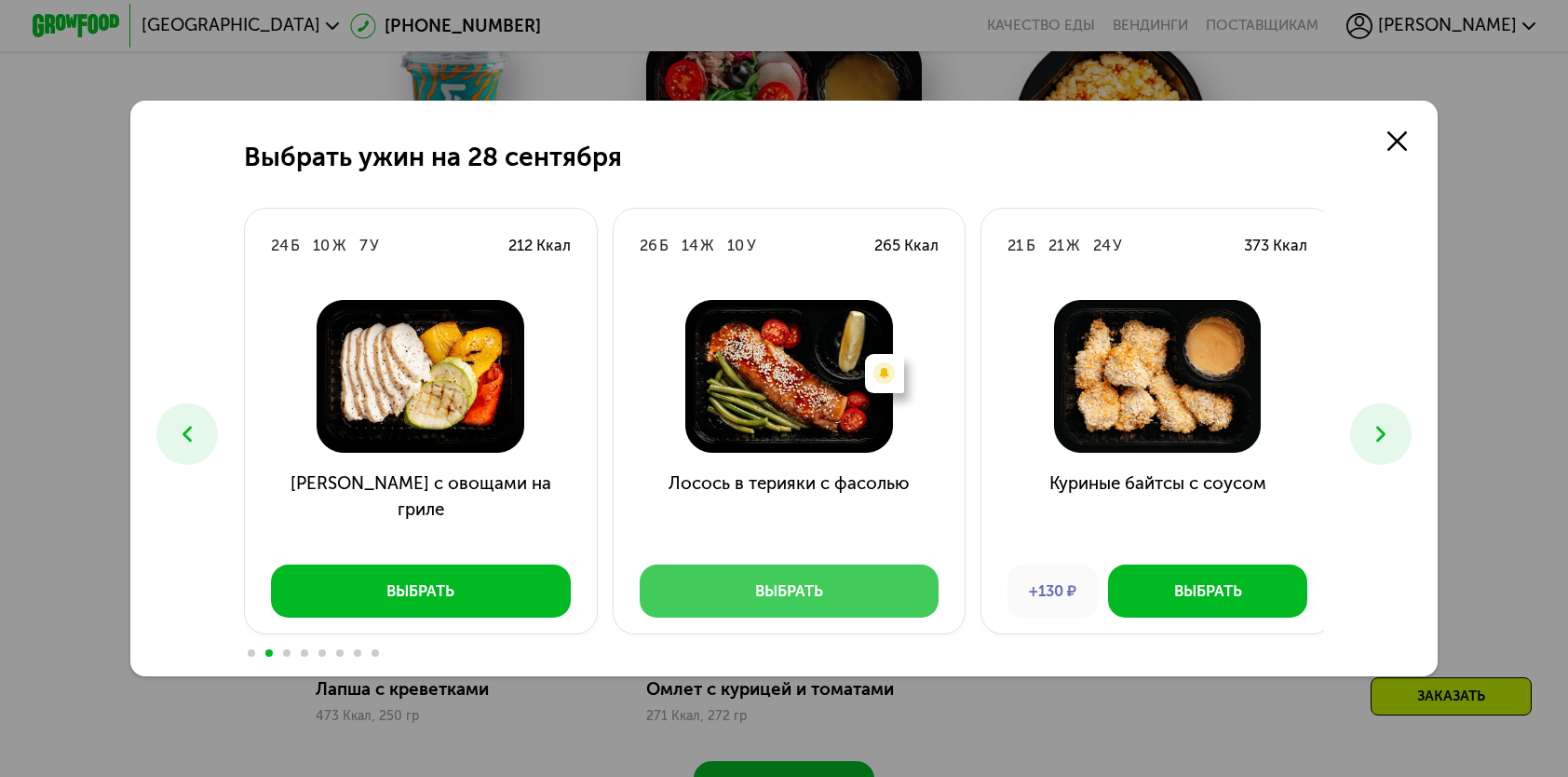
click at [800, 605] on button "Выбрать" at bounding box center [790, 590] width 300 height 52
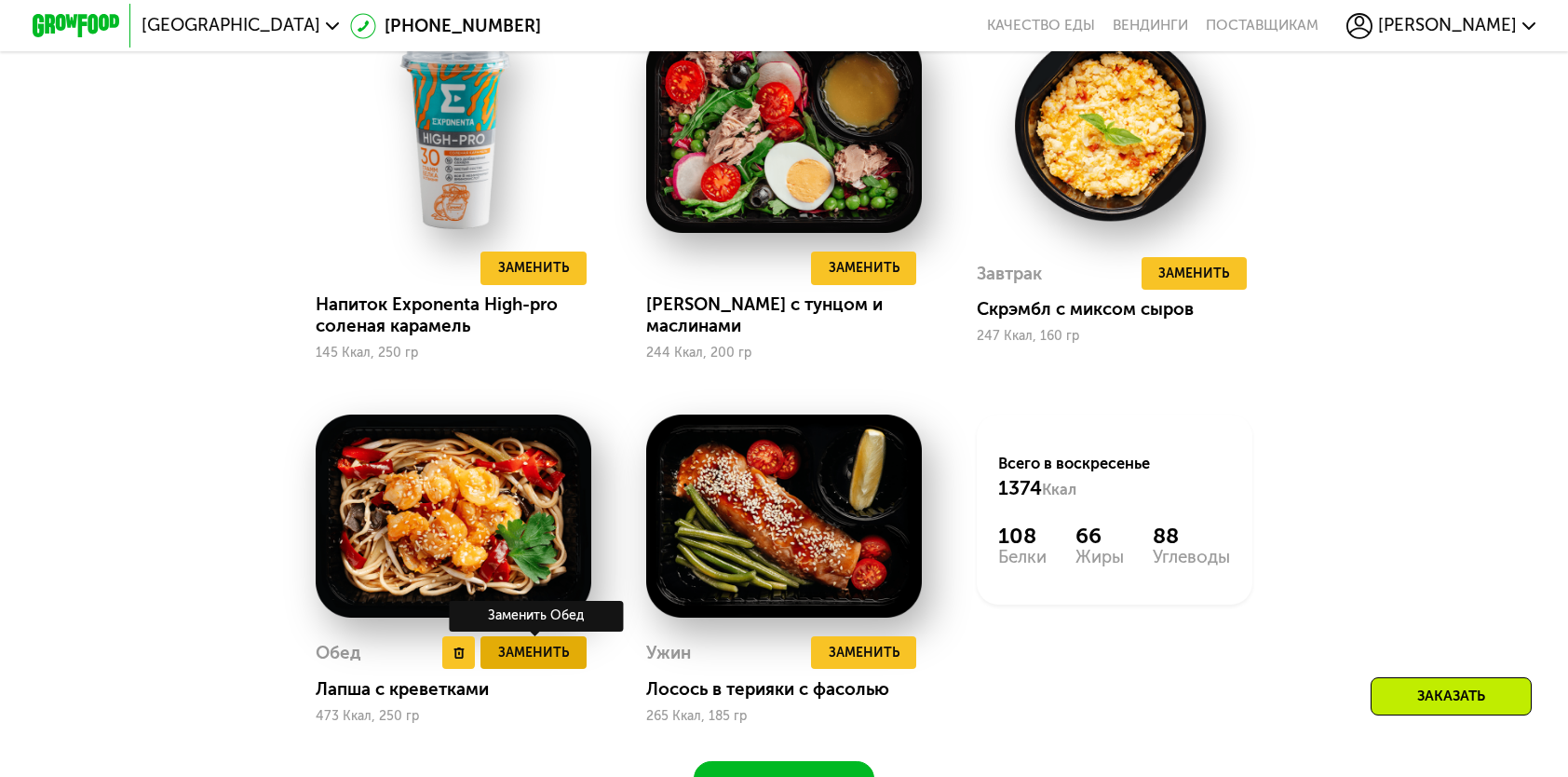
click at [557, 663] on span "Заменить" at bounding box center [533, 652] width 71 height 22
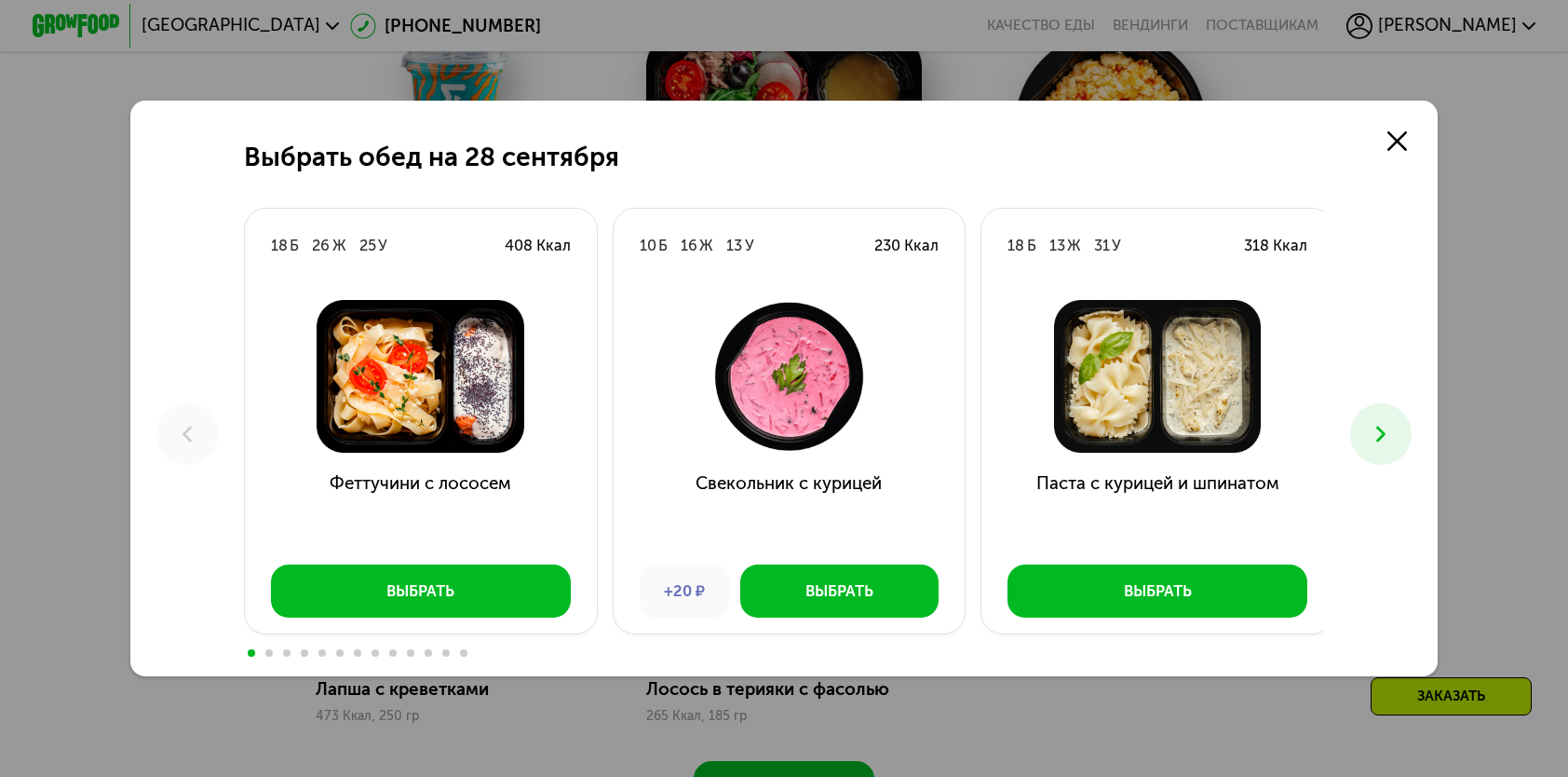
click at [1367, 445] on button at bounding box center [1381, 433] width 60 height 60
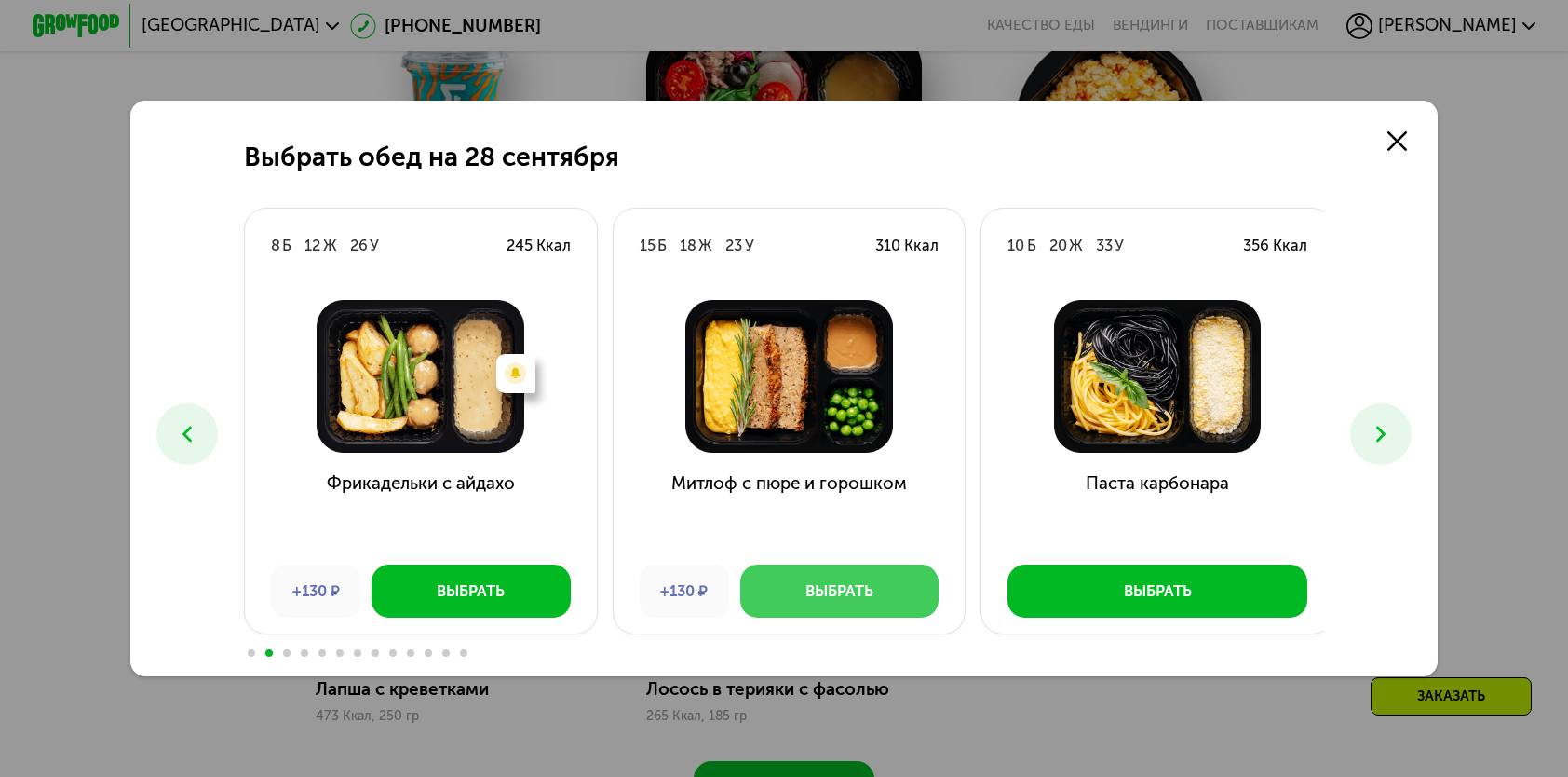
click at [868, 590] on div "Выбрать" at bounding box center [839, 591] width 68 height 22
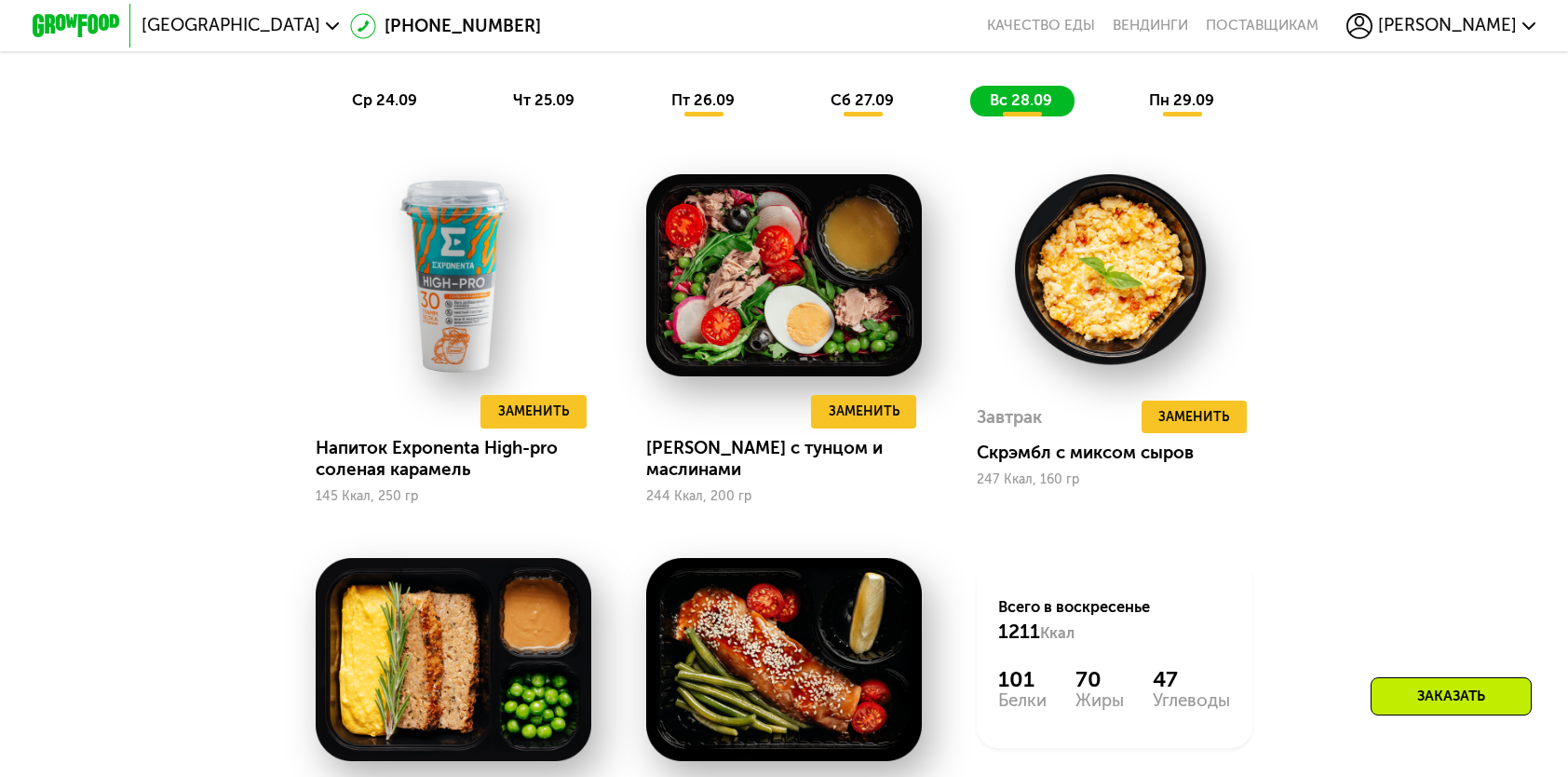
scroll to position [1677, 0]
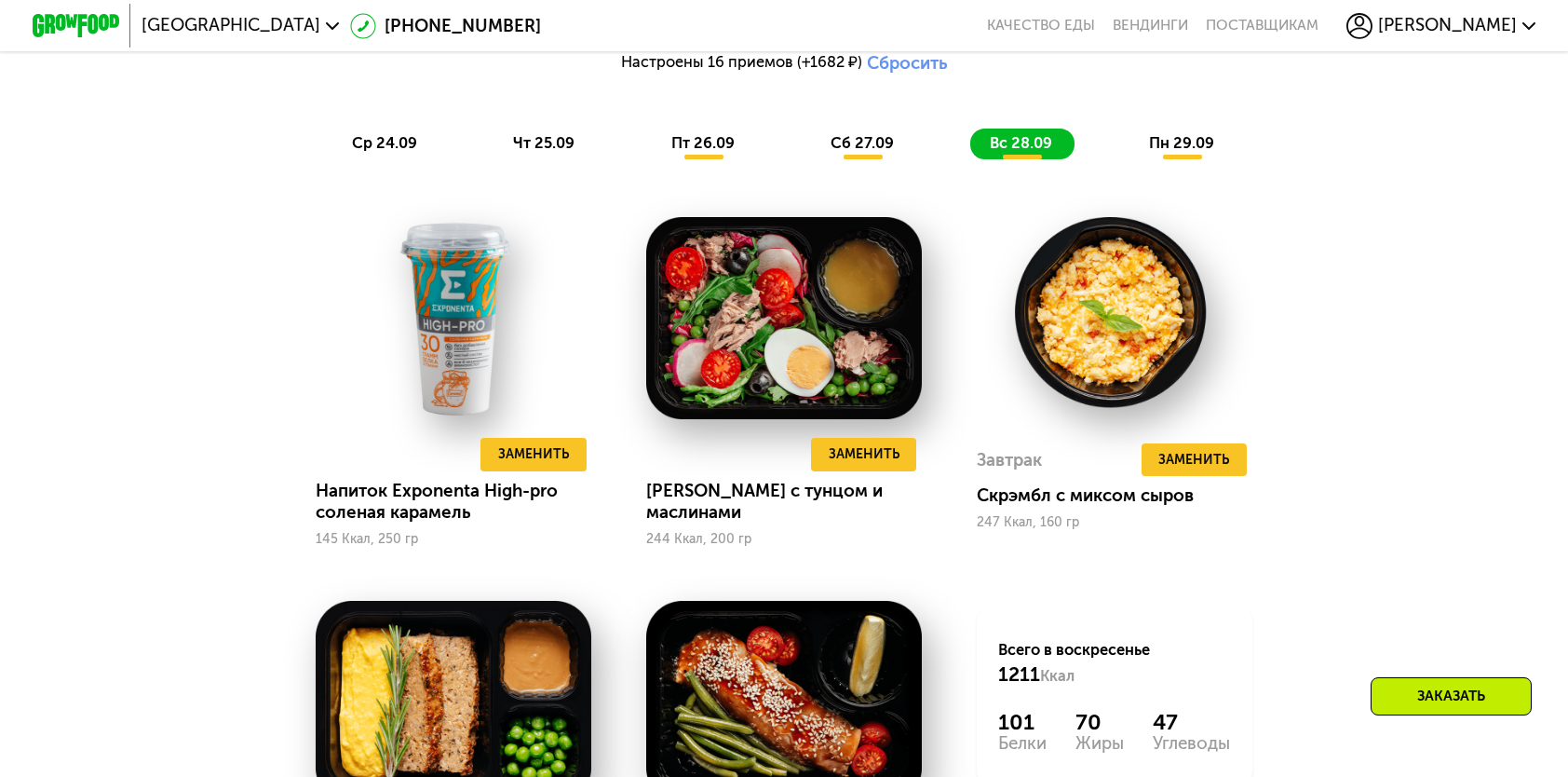
click at [859, 173] on div "Похудение и поддержание формы Доставка: 22 сен, пн Настроить меню Настроены 16 …" at bounding box center [784, 37] width 1316 height 269
click at [862, 152] on span "сб 27.09" at bounding box center [862, 143] width 63 height 18
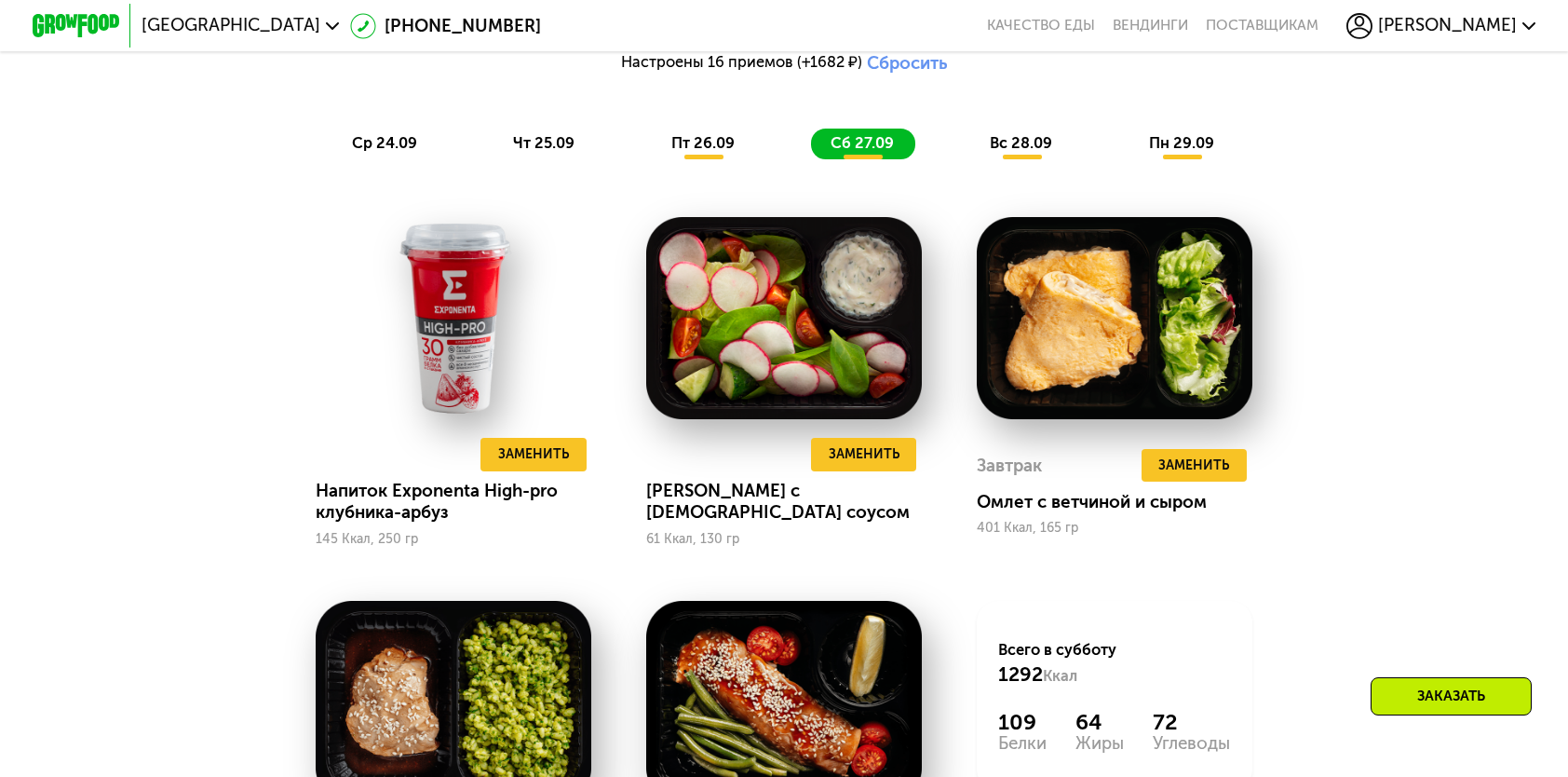
click at [723, 152] on span "пт 26.09" at bounding box center [702, 143] width 63 height 18
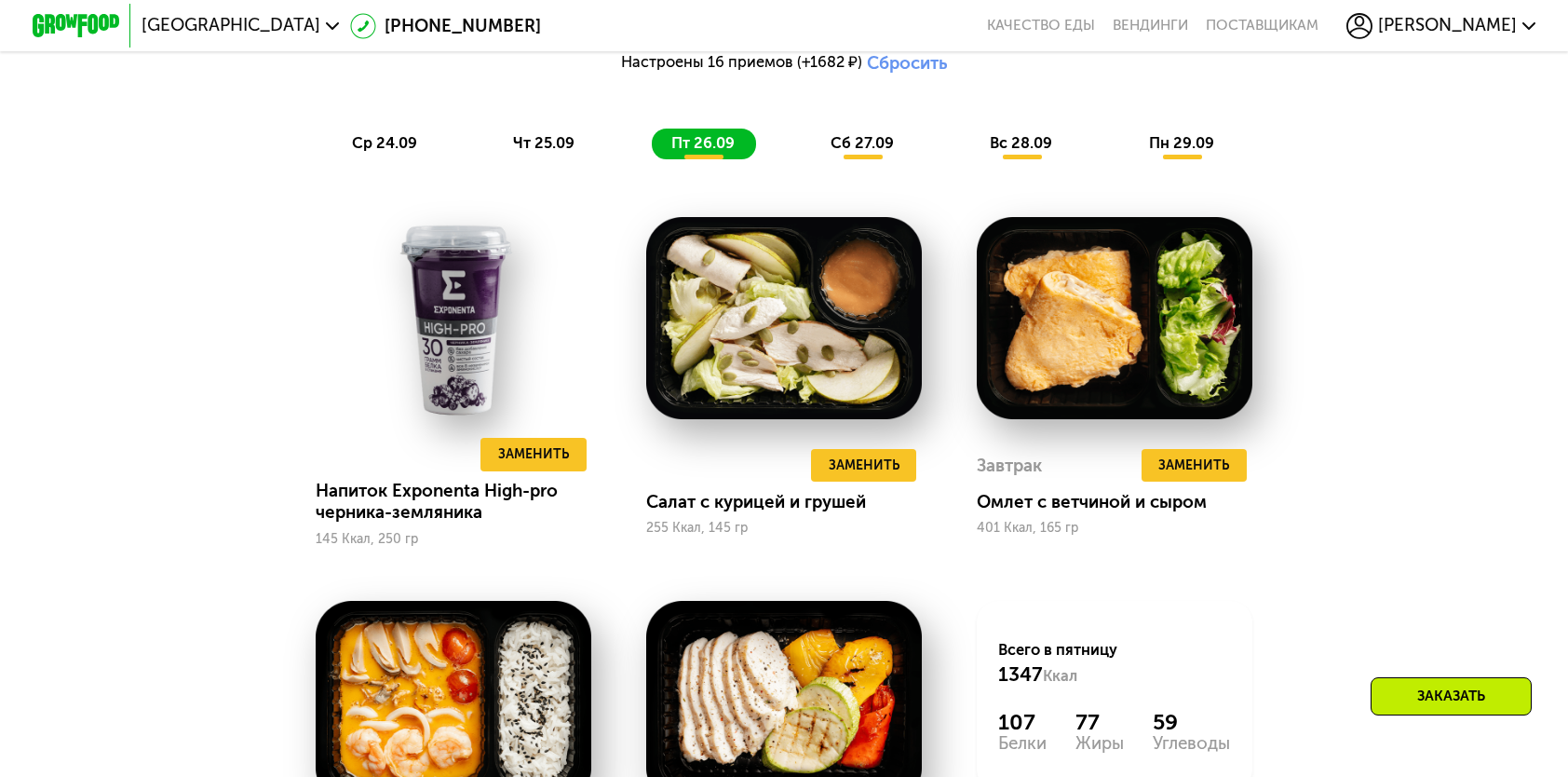
click at [1039, 152] on span "вс 28.09" at bounding box center [1021, 143] width 62 height 18
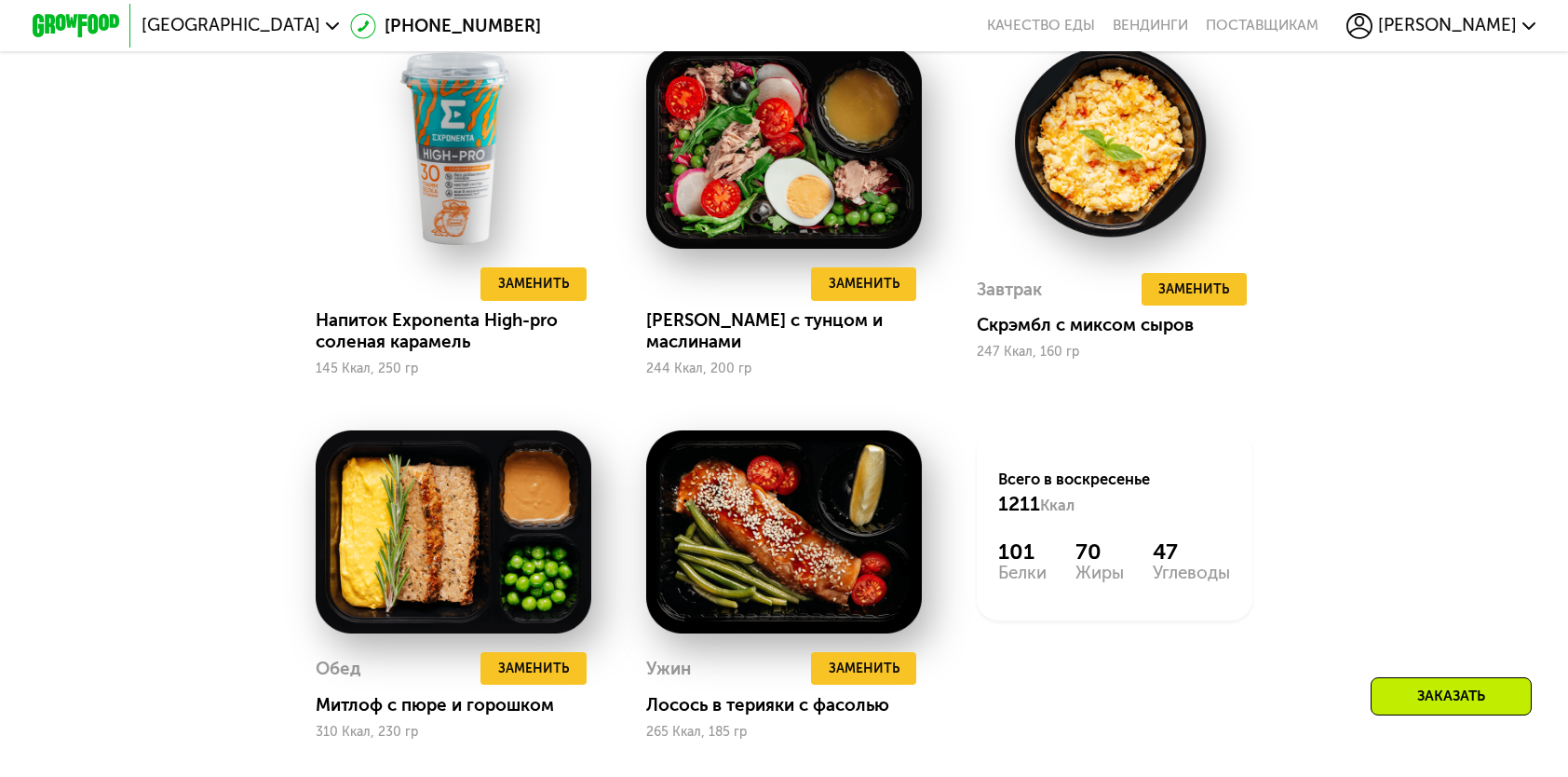
scroll to position [2142, 0]
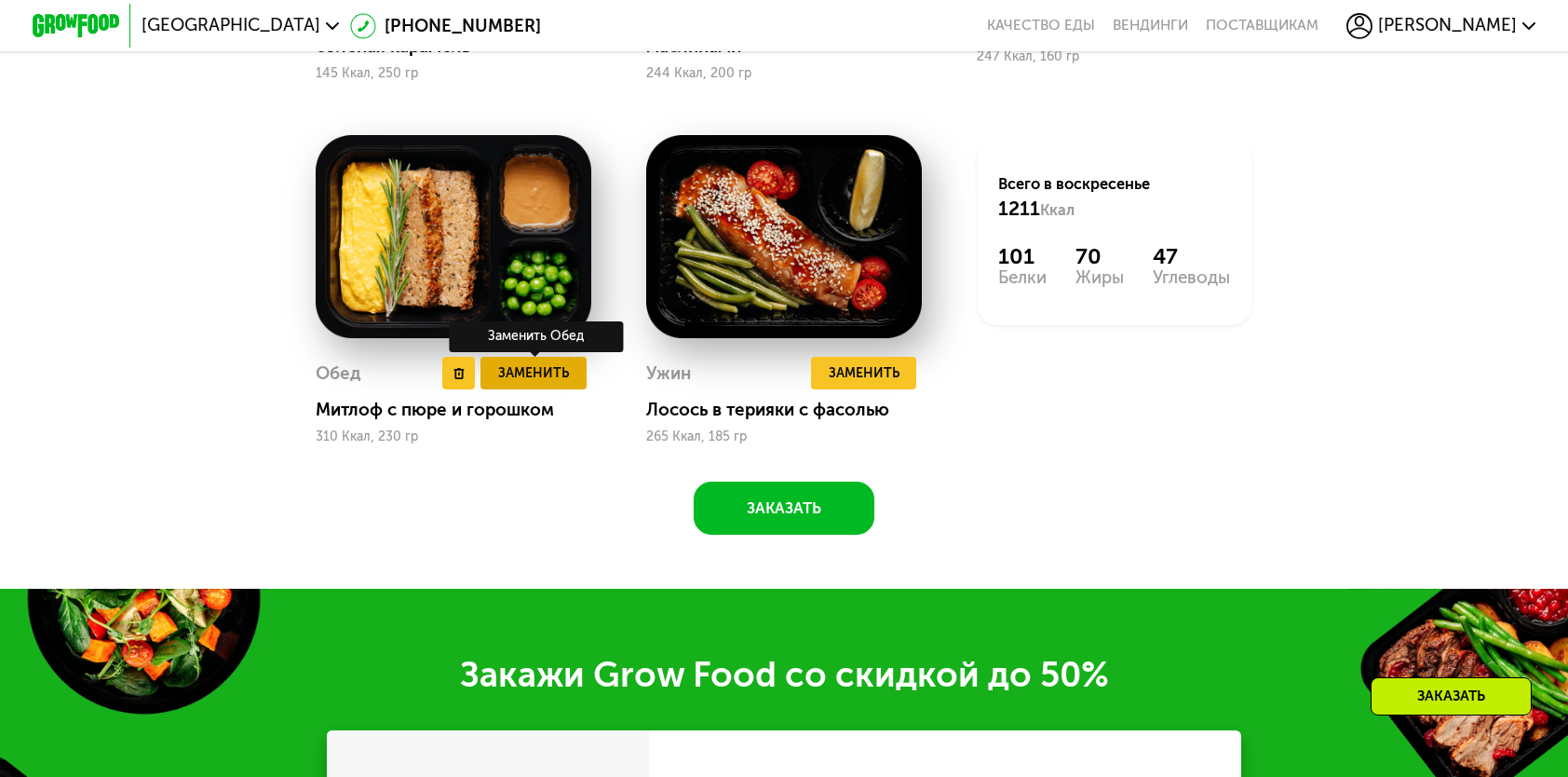
click at [557, 383] on span "Заменить" at bounding box center [533, 373] width 71 height 22
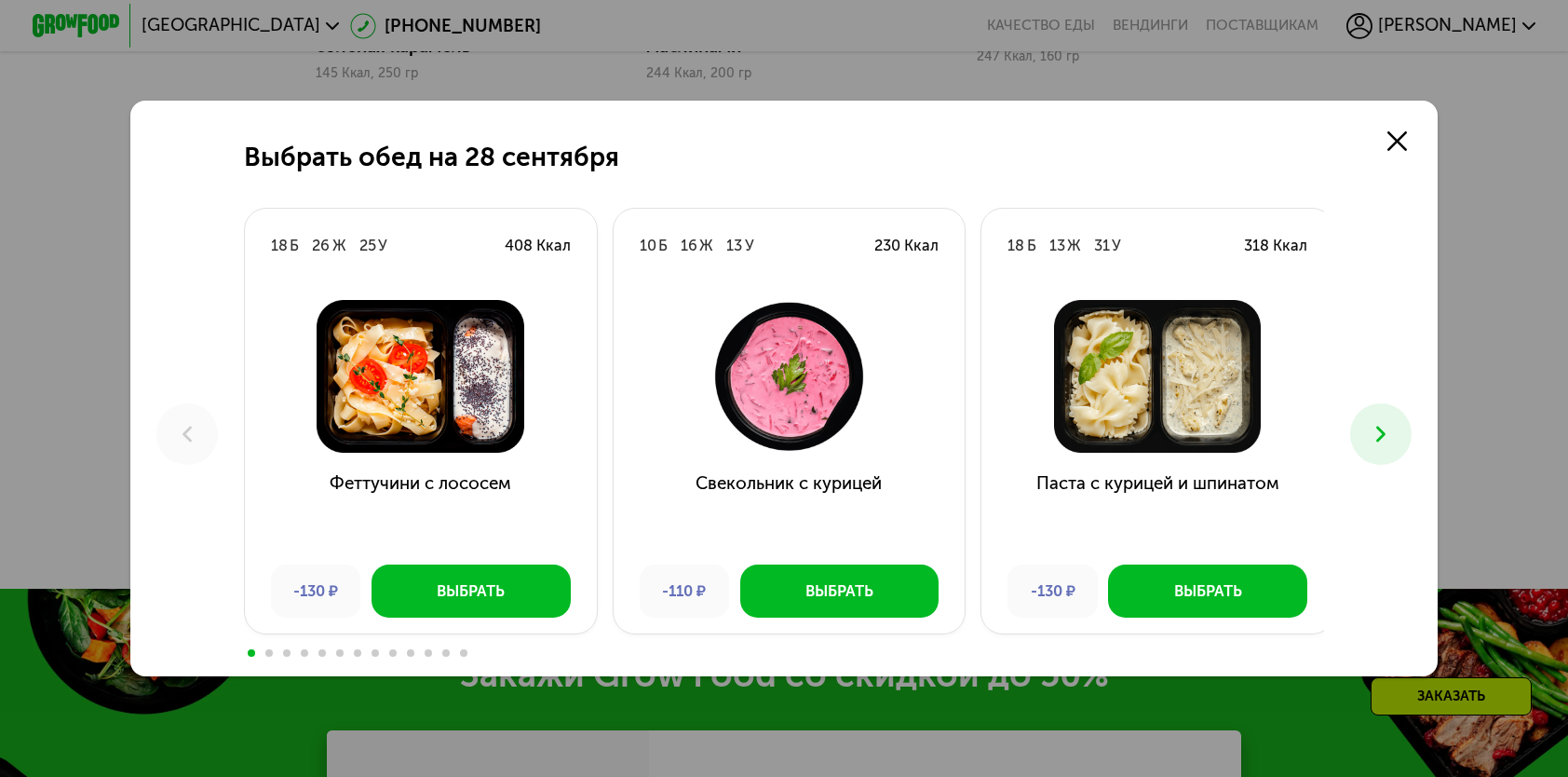
click at [1394, 428] on icon at bounding box center [1381, 434] width 26 height 26
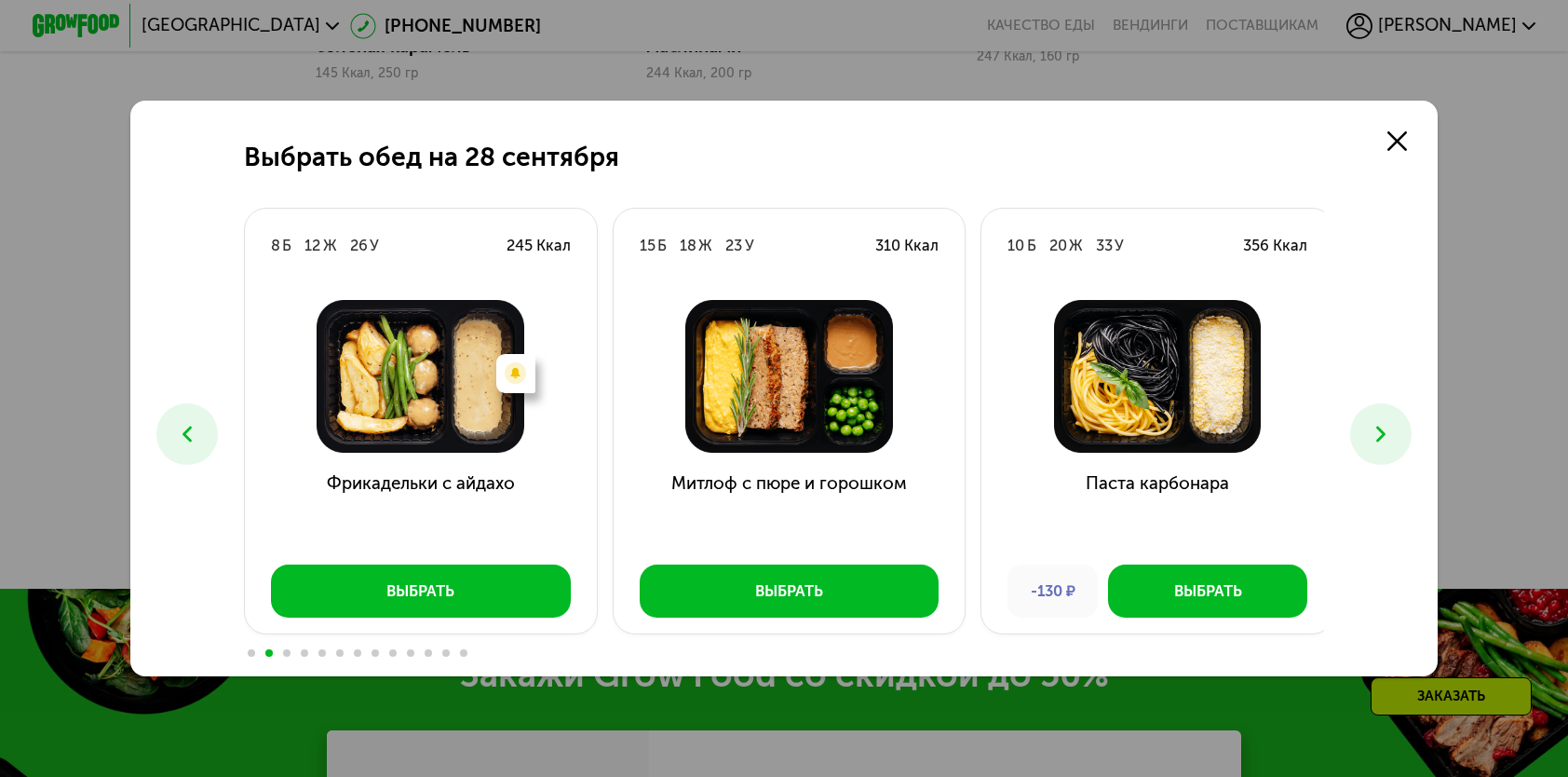
click at [1394, 428] on icon at bounding box center [1381, 434] width 26 height 26
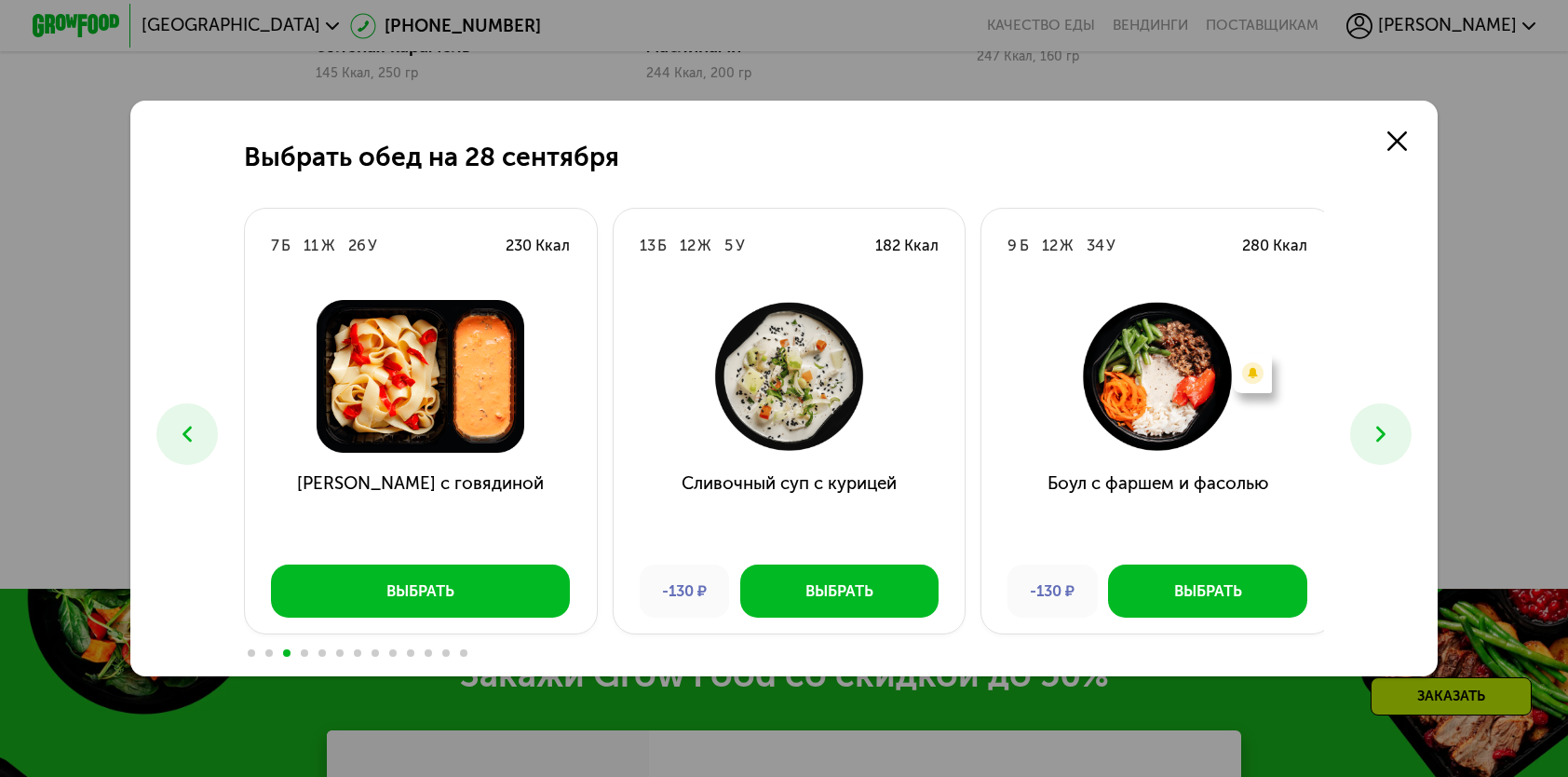
click at [1394, 428] on icon at bounding box center [1381, 434] width 26 height 26
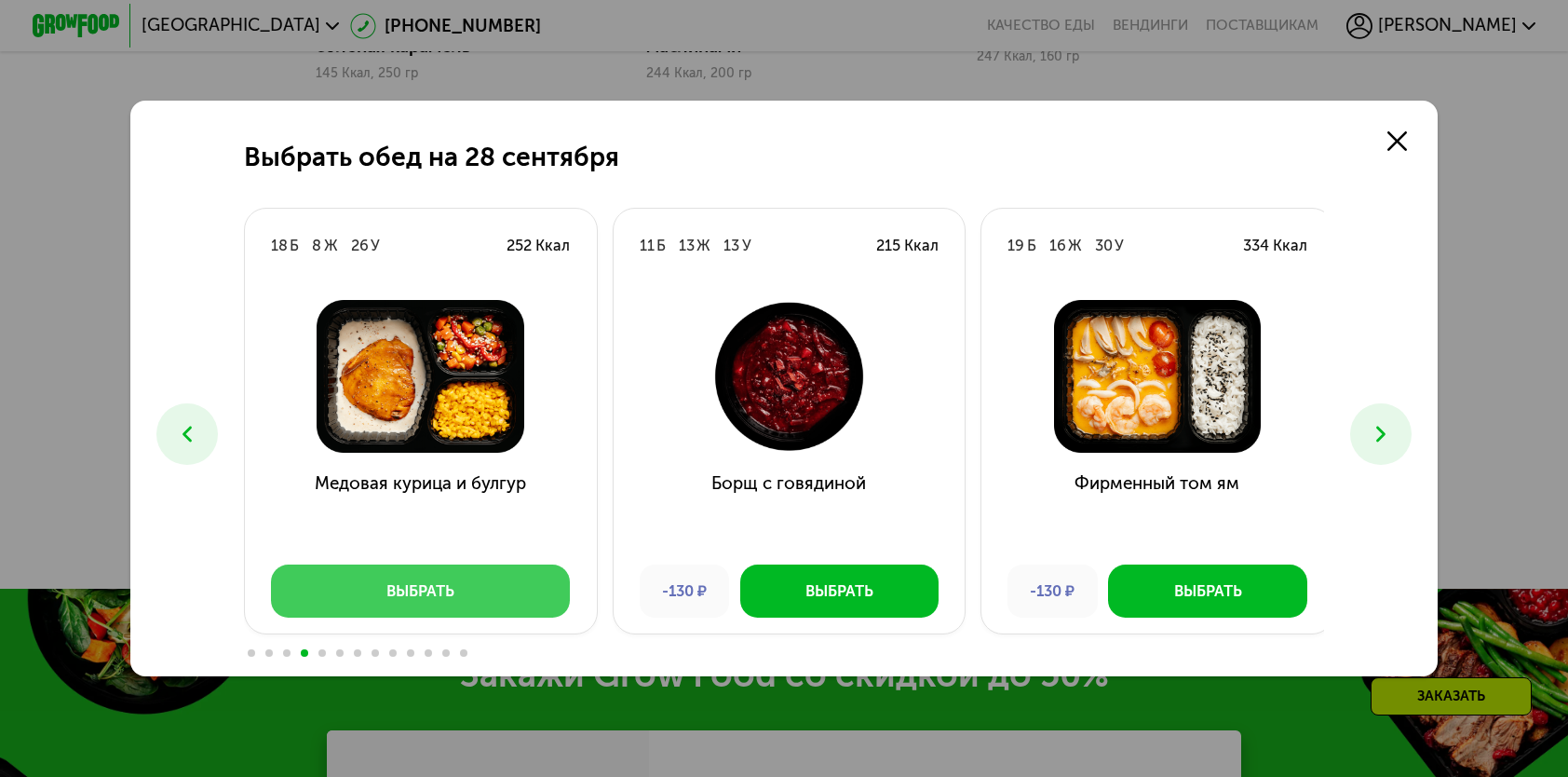
click at [495, 590] on button "Выбрать" at bounding box center [421, 590] width 300 height 52
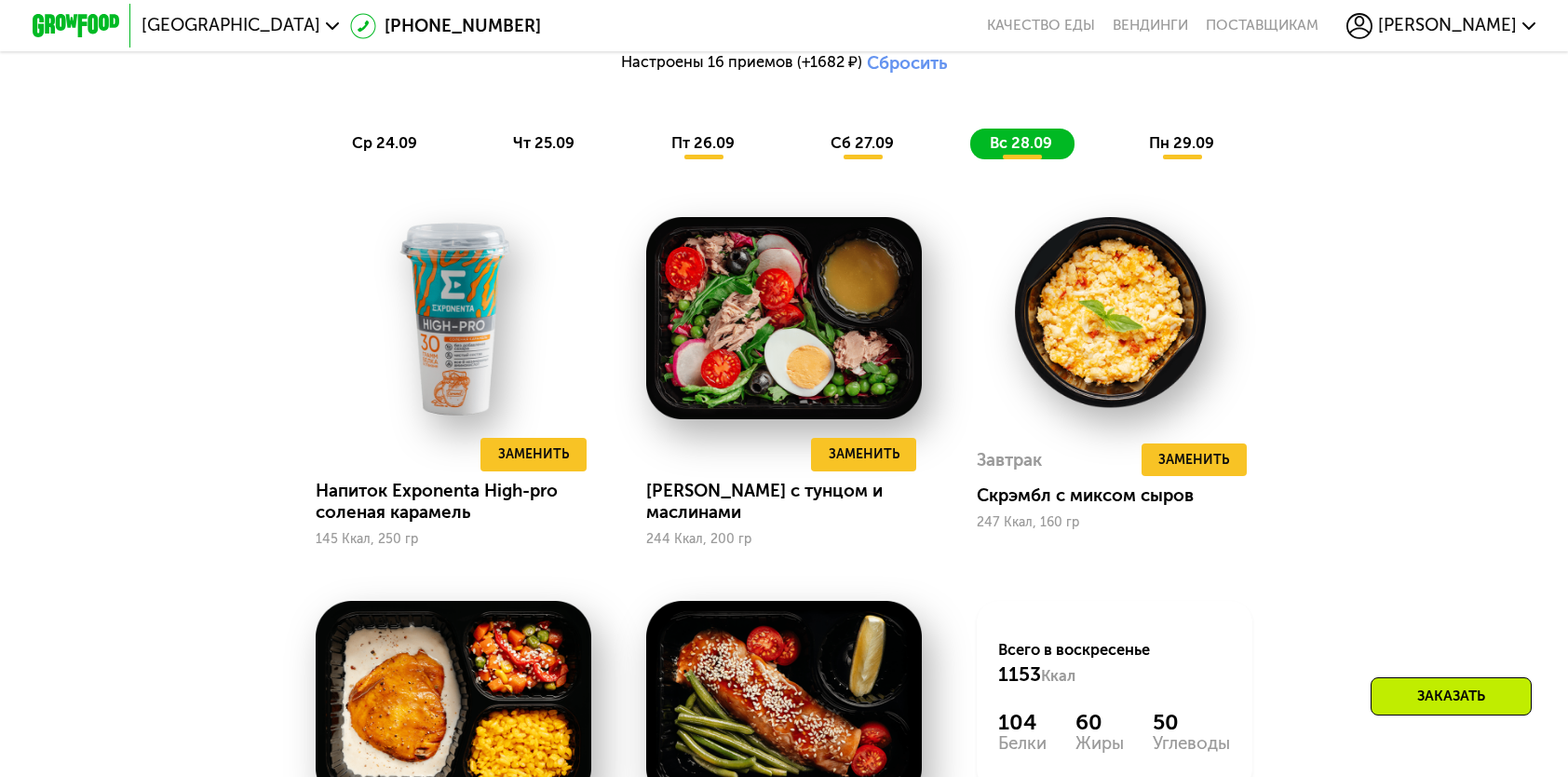
scroll to position [1677, 0]
click at [1173, 152] on span "пн 29.09" at bounding box center [1181, 143] width 65 height 18
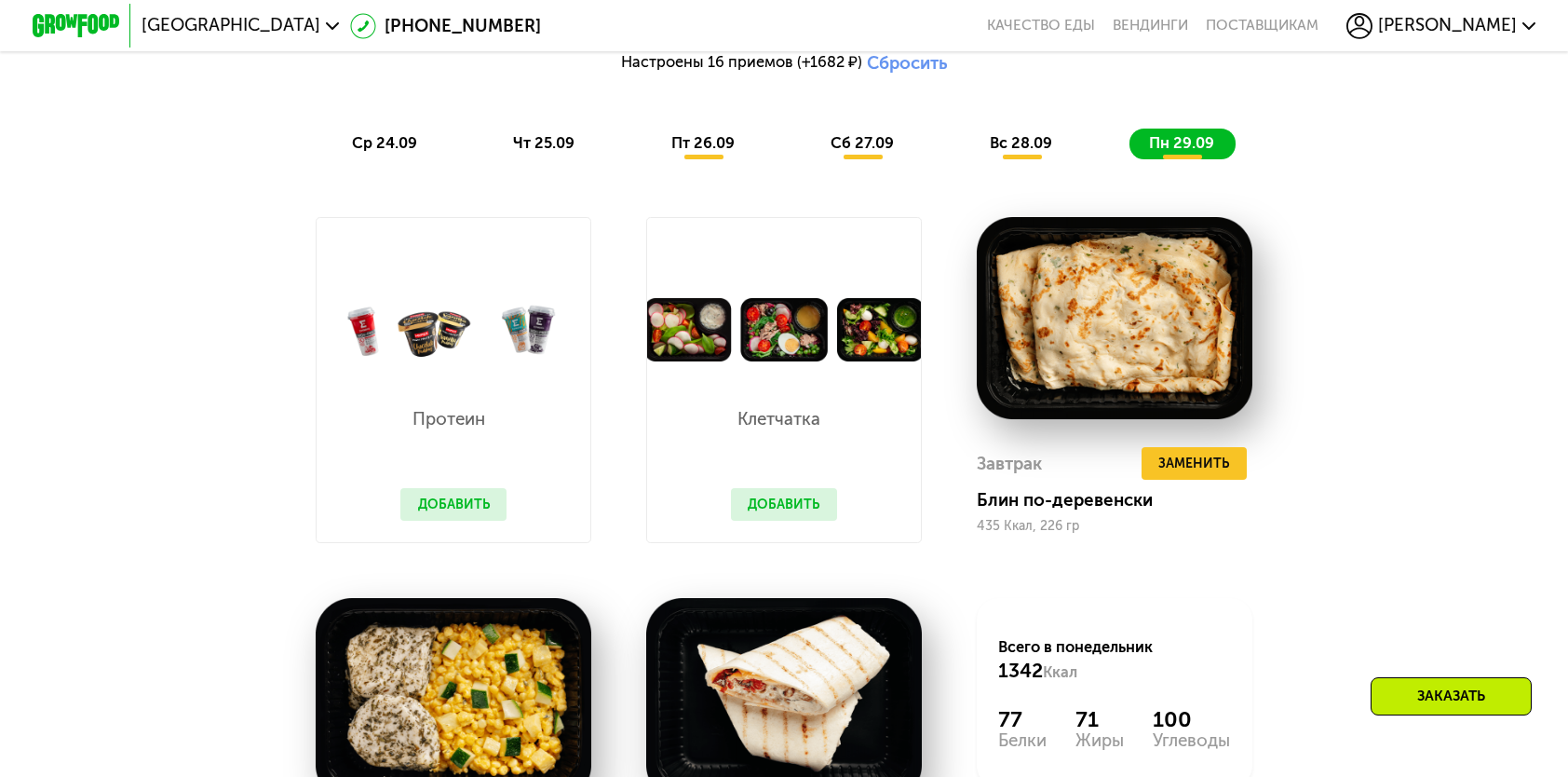
click at [443, 515] on button "Добавить" at bounding box center [453, 504] width 106 height 33
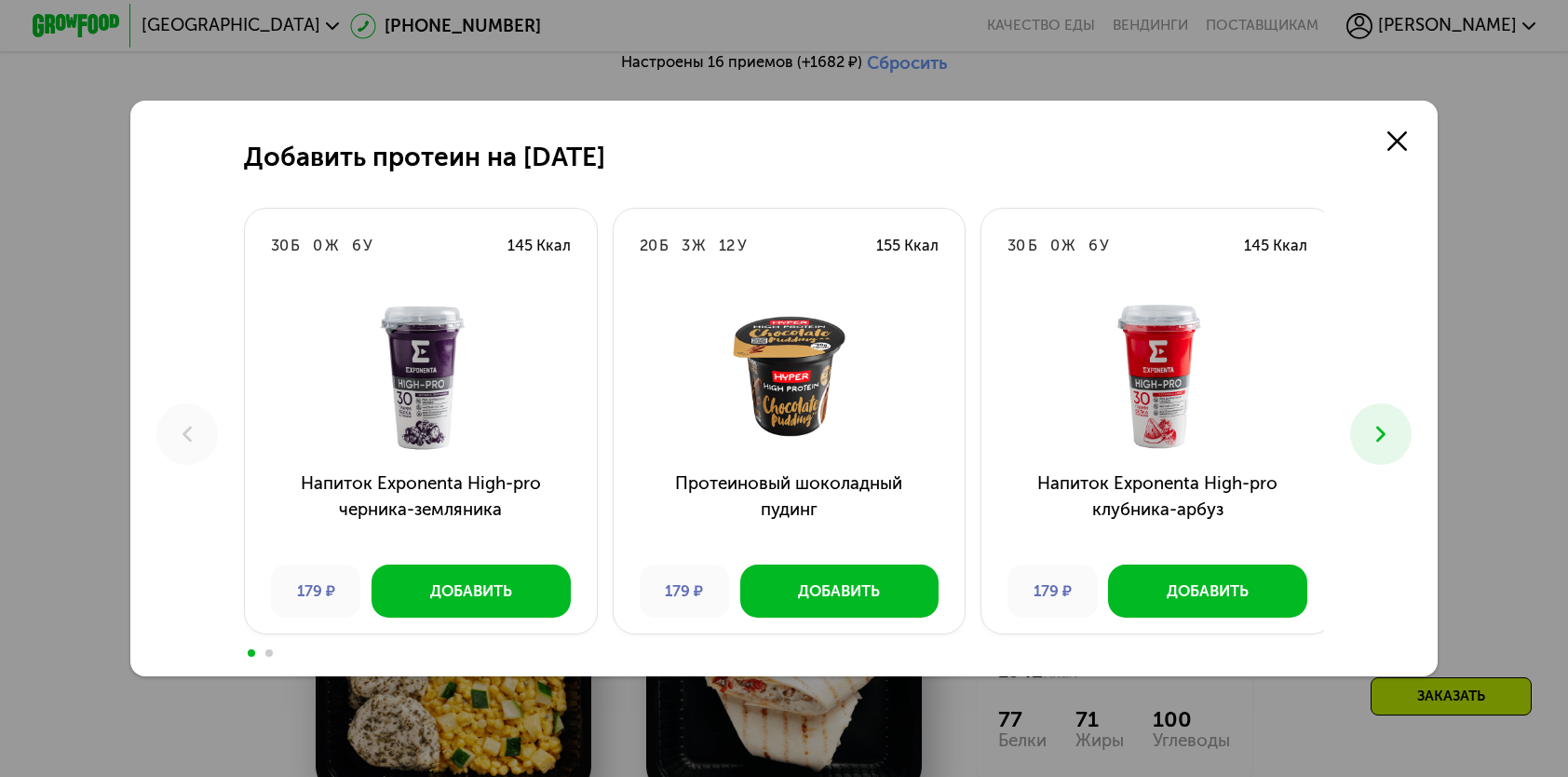
click at [1405, 442] on button at bounding box center [1381, 433] width 60 height 60
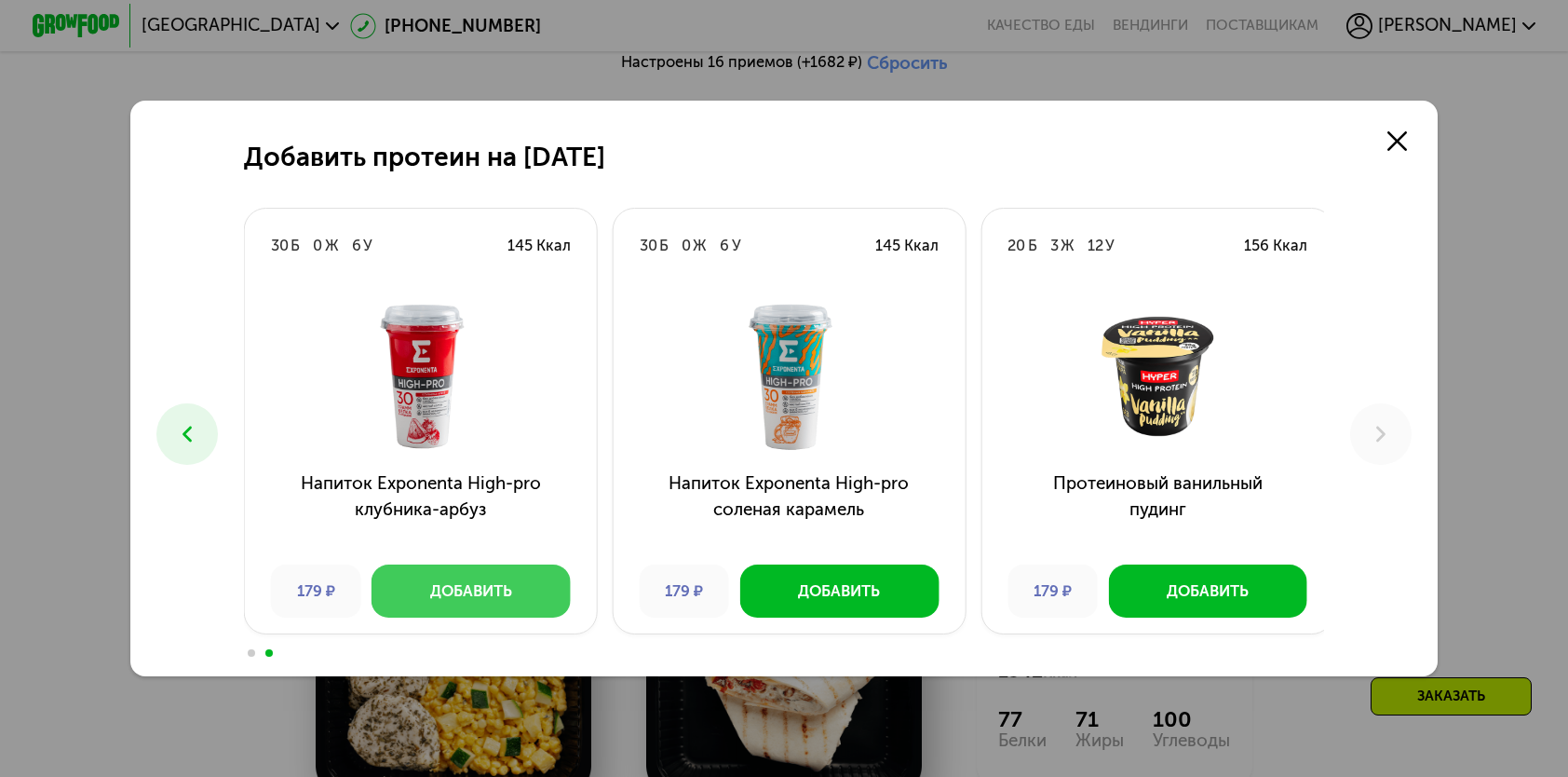
click at [430, 598] on div "Добавить" at bounding box center [471, 591] width 82 height 22
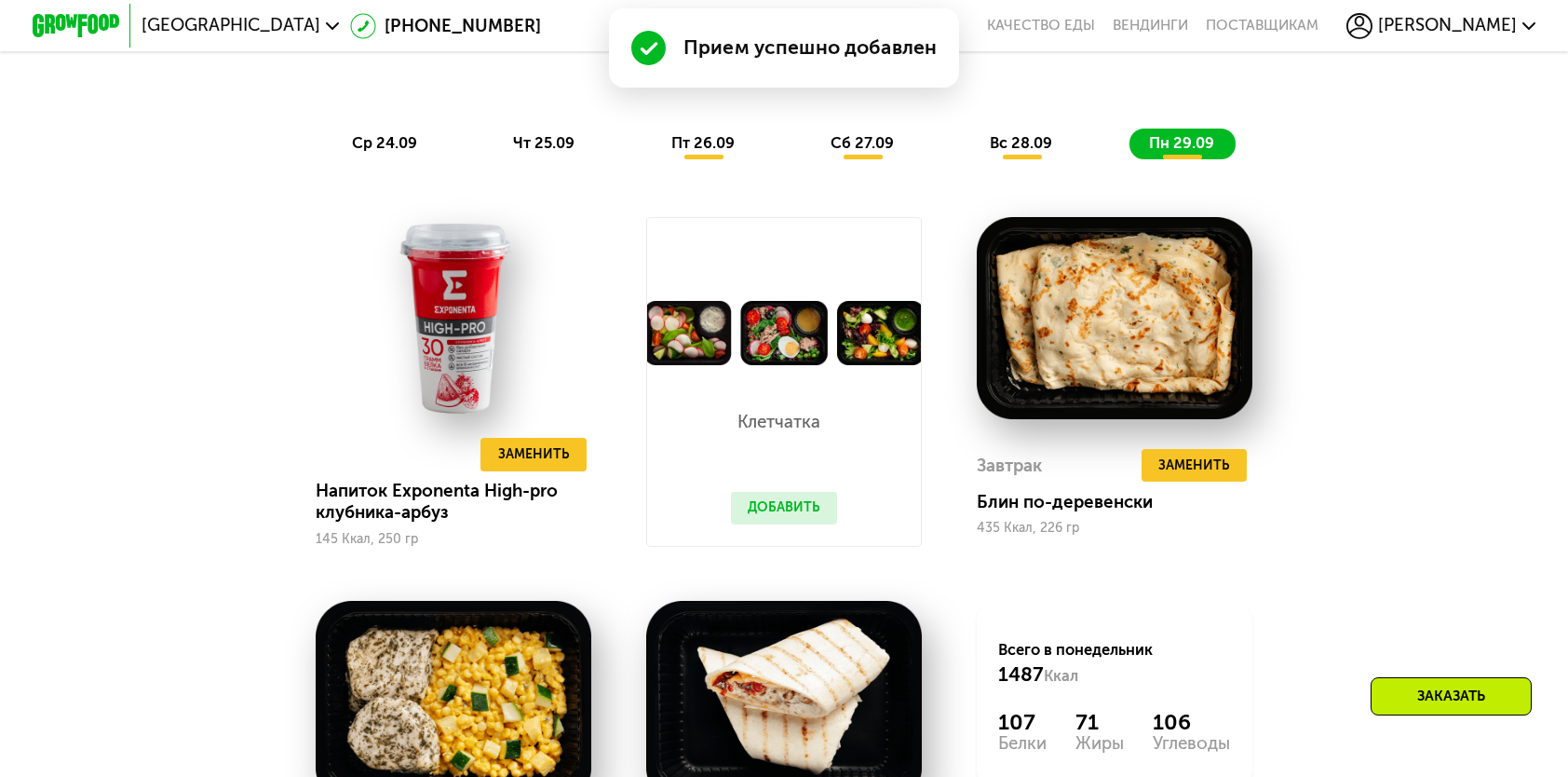
click at [794, 513] on button "Добавить" at bounding box center [784, 508] width 106 height 33
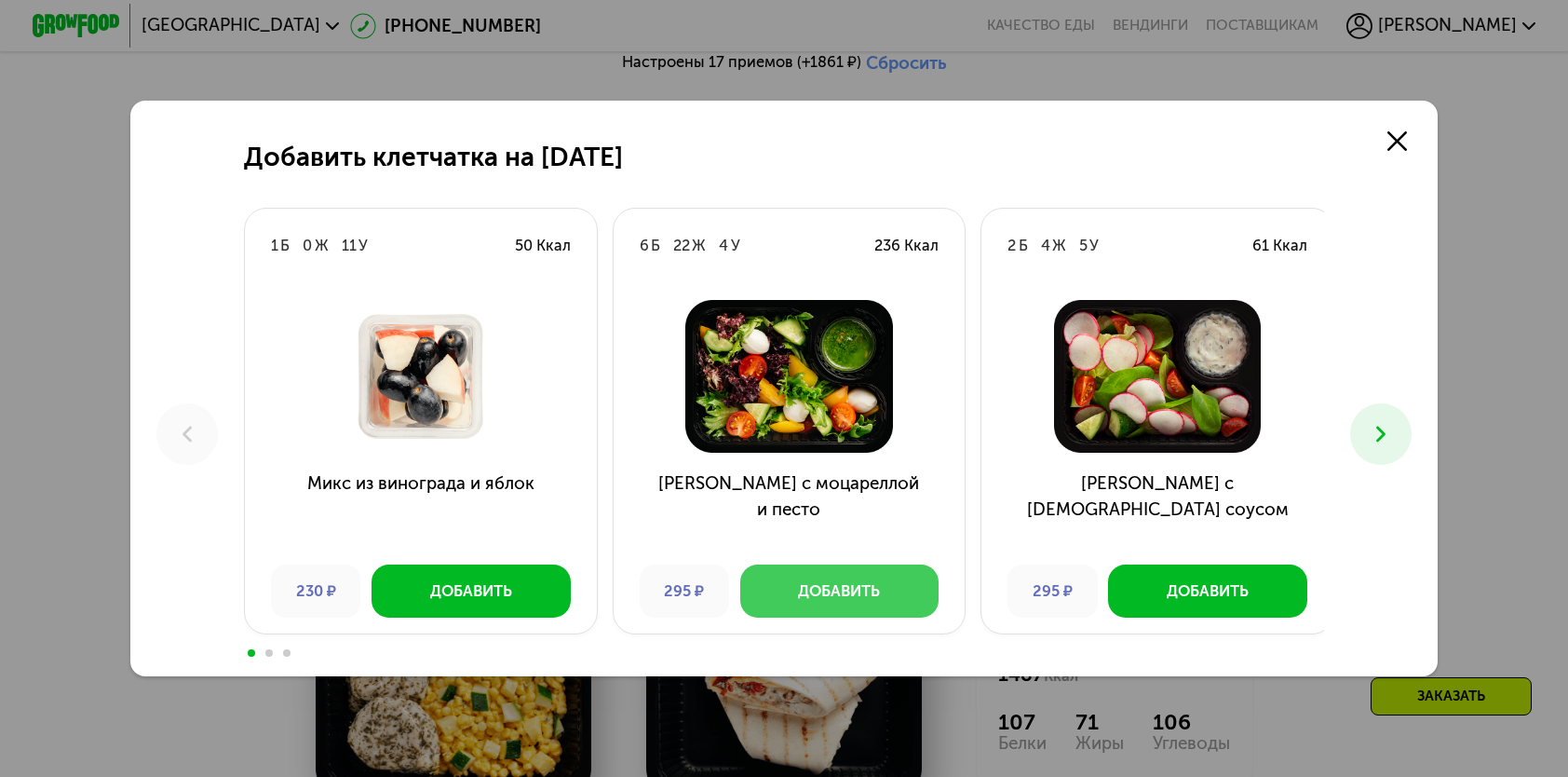
click at [884, 605] on button "Добавить" at bounding box center [839, 590] width 198 height 52
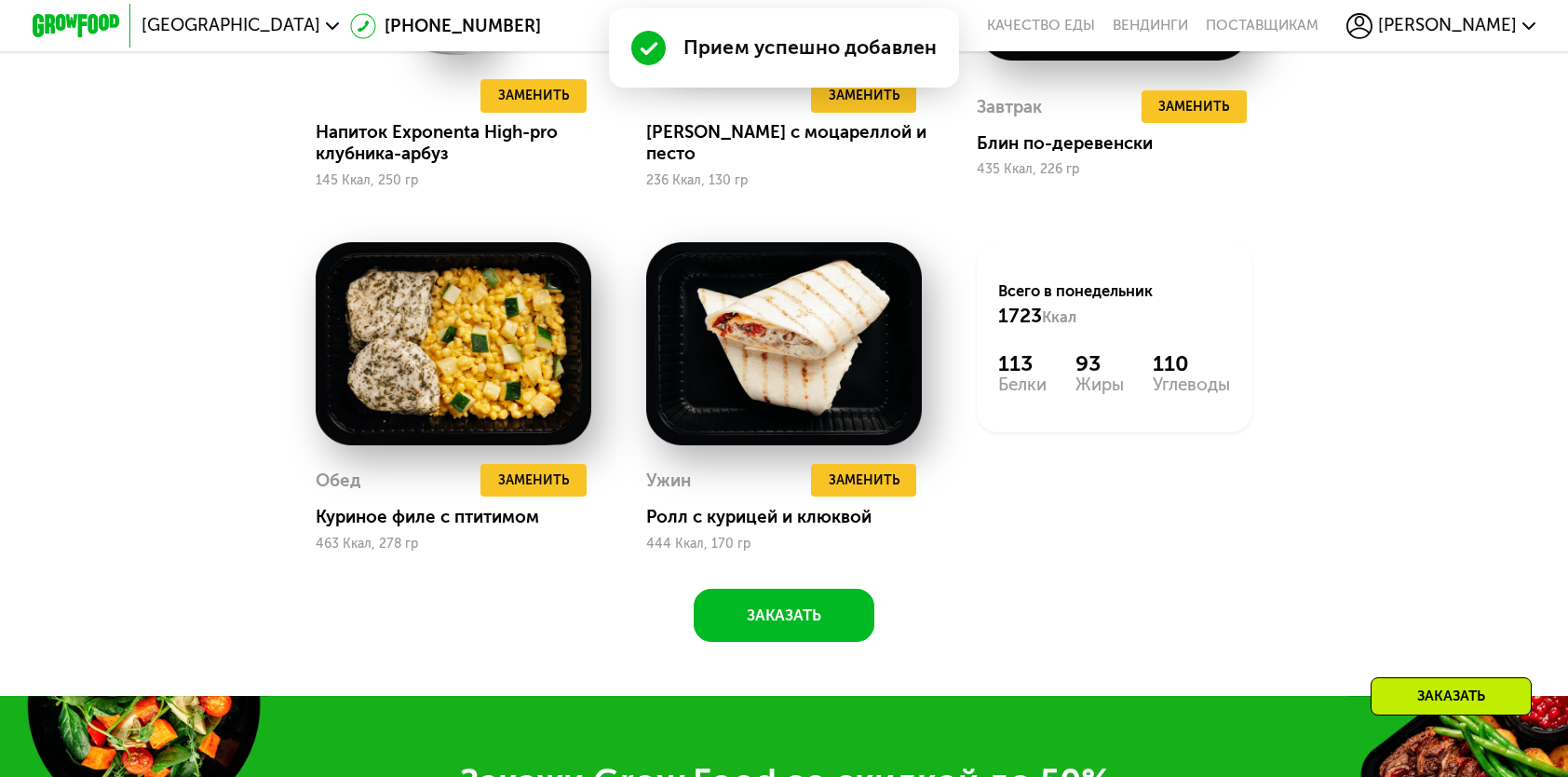
scroll to position [2049, 0]
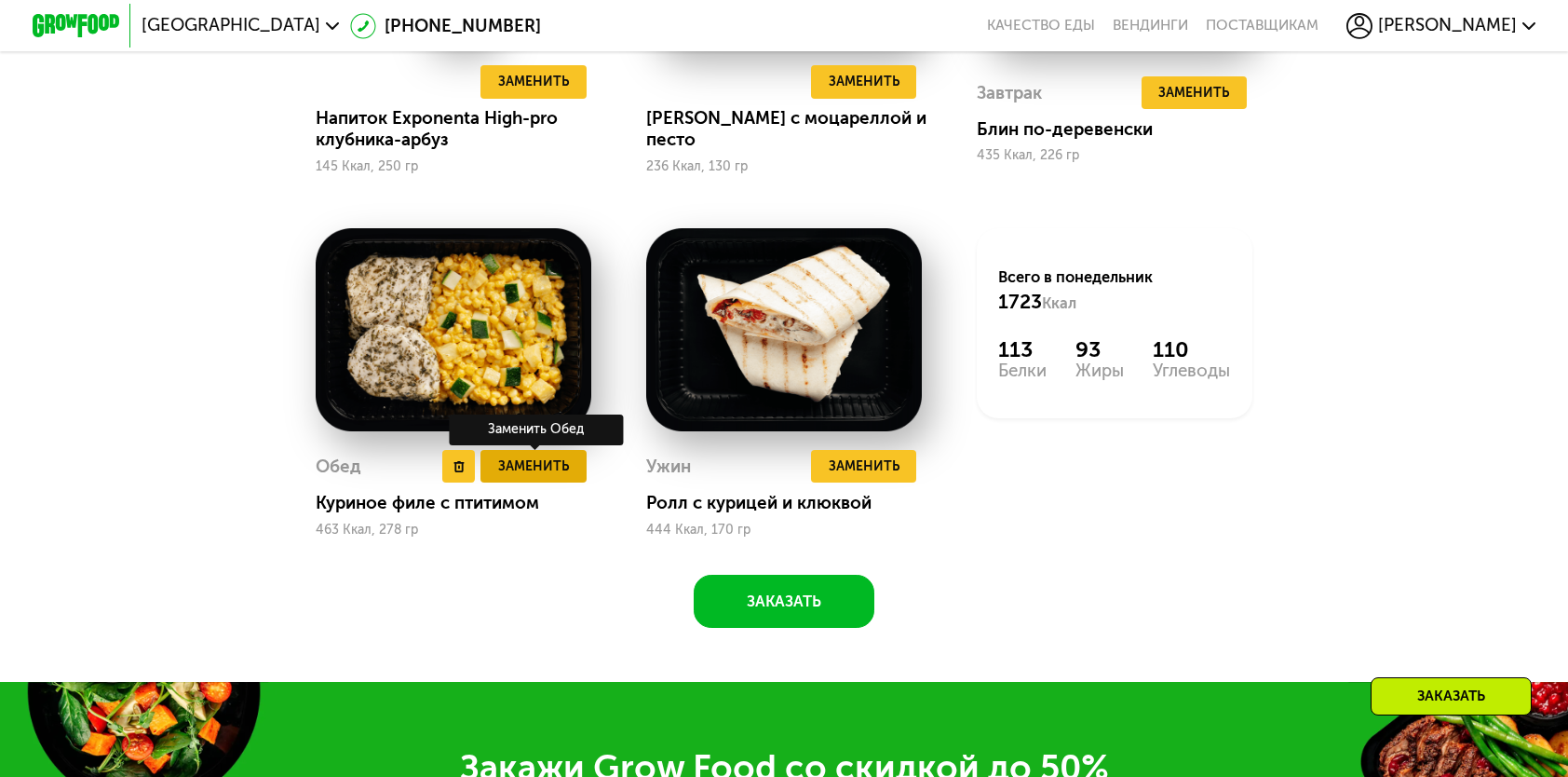
click at [554, 472] on span "Заменить" at bounding box center [533, 465] width 71 height 22
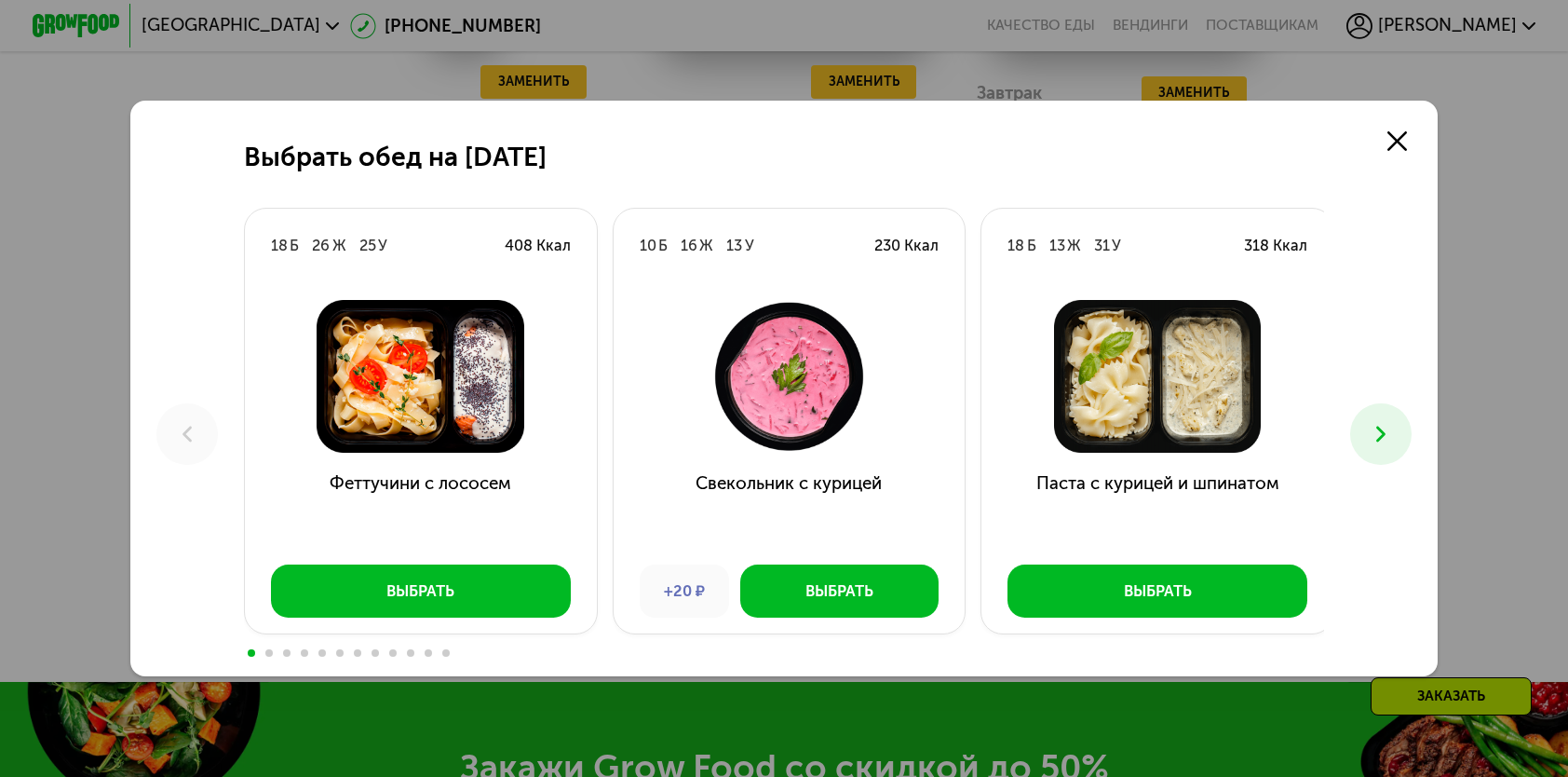
click at [1400, 450] on button at bounding box center [1381, 433] width 60 height 60
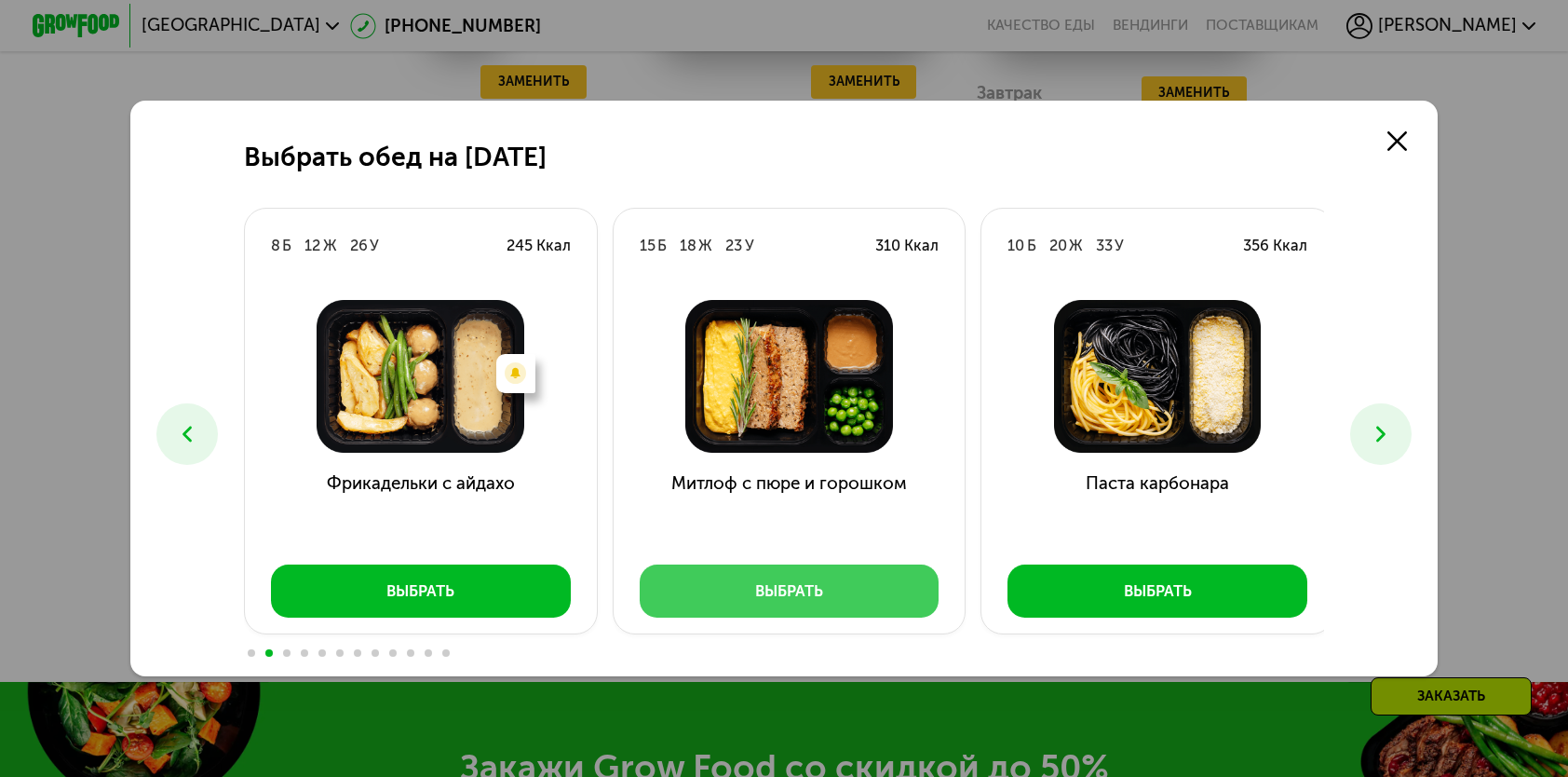
click at [672, 602] on button "Выбрать" at bounding box center [790, 590] width 300 height 52
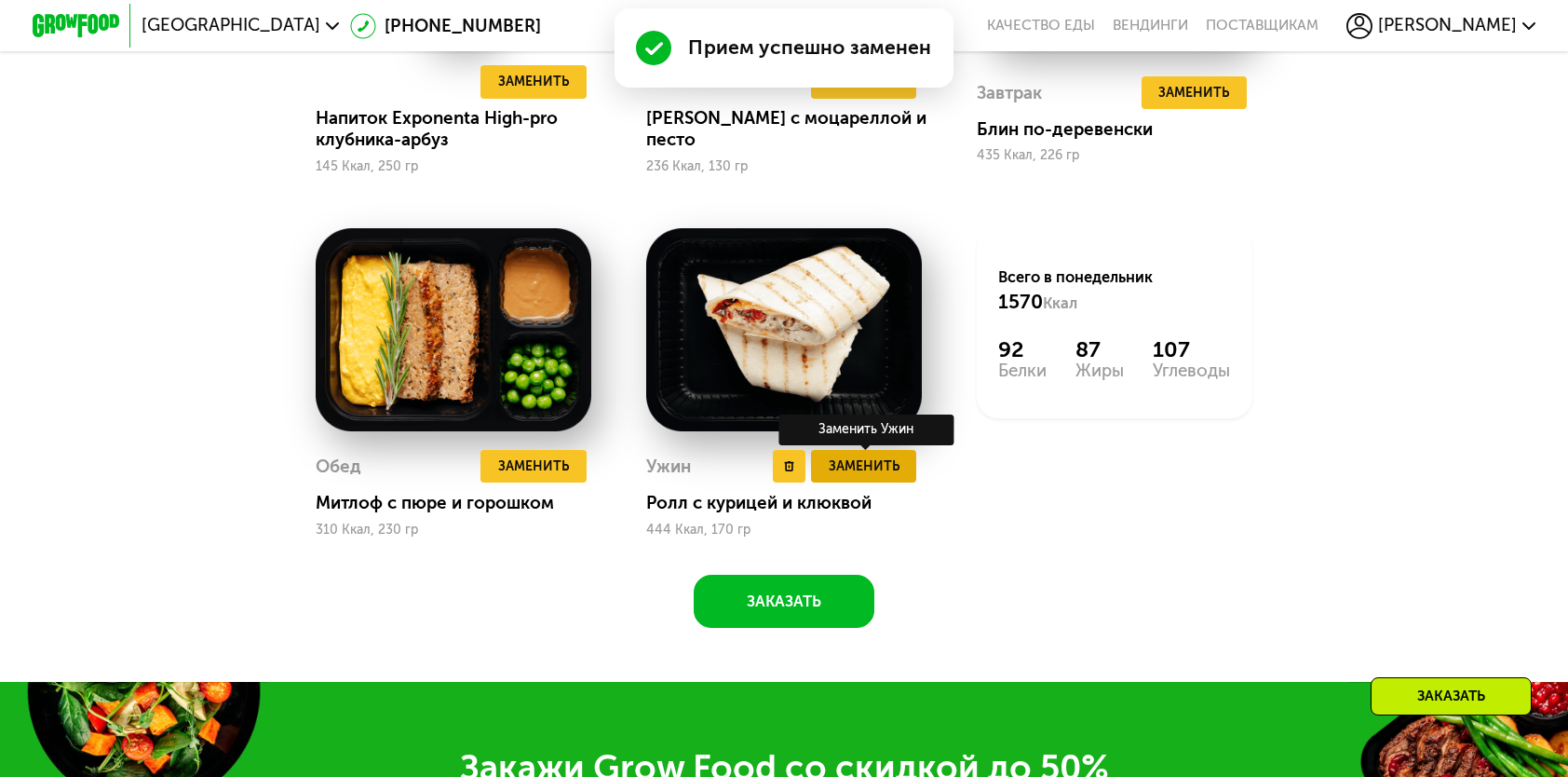
click at [902, 481] on button "Заменить" at bounding box center [863, 466] width 105 height 33
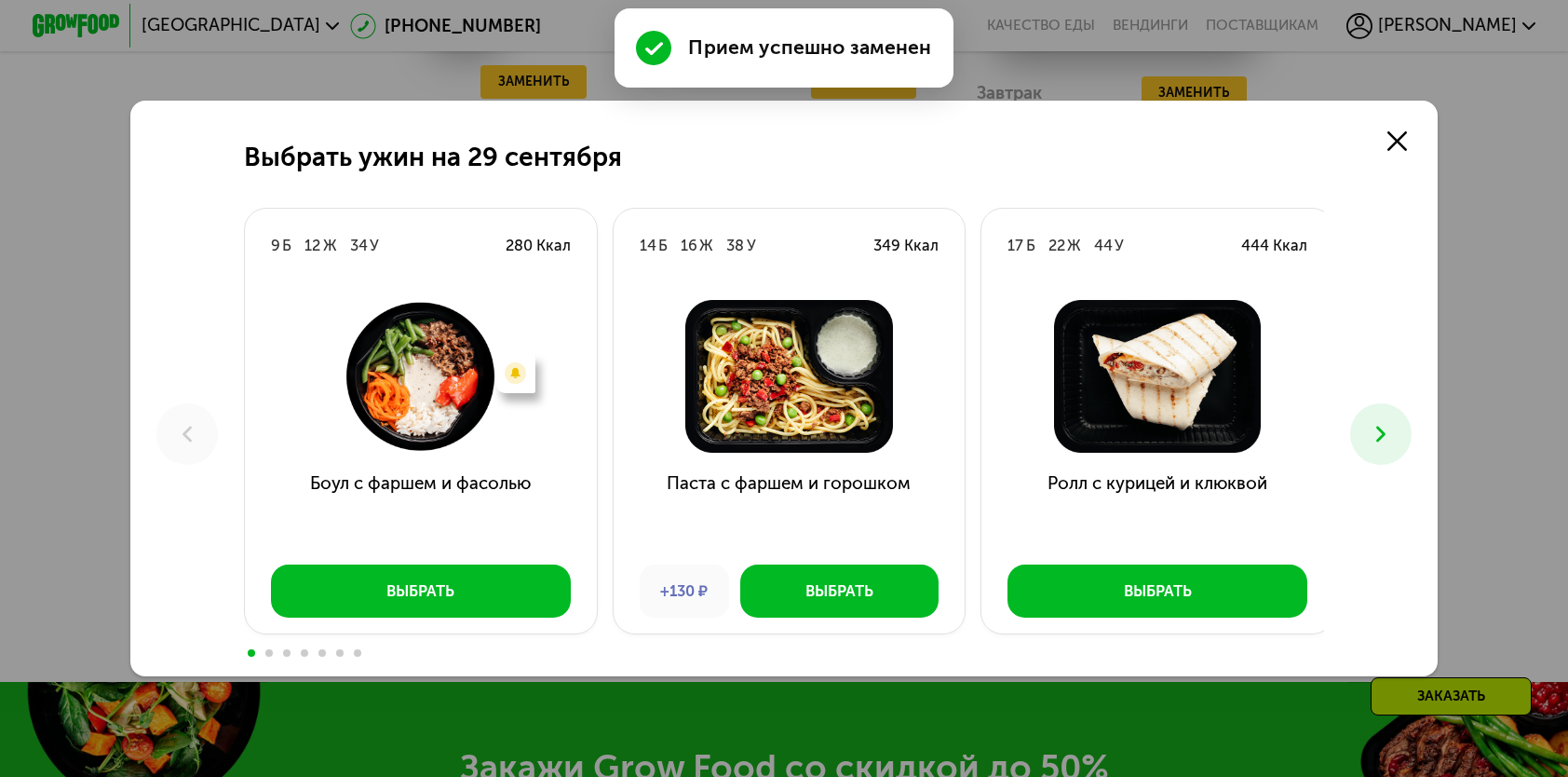
click at [1376, 456] on button at bounding box center [1381, 433] width 60 height 60
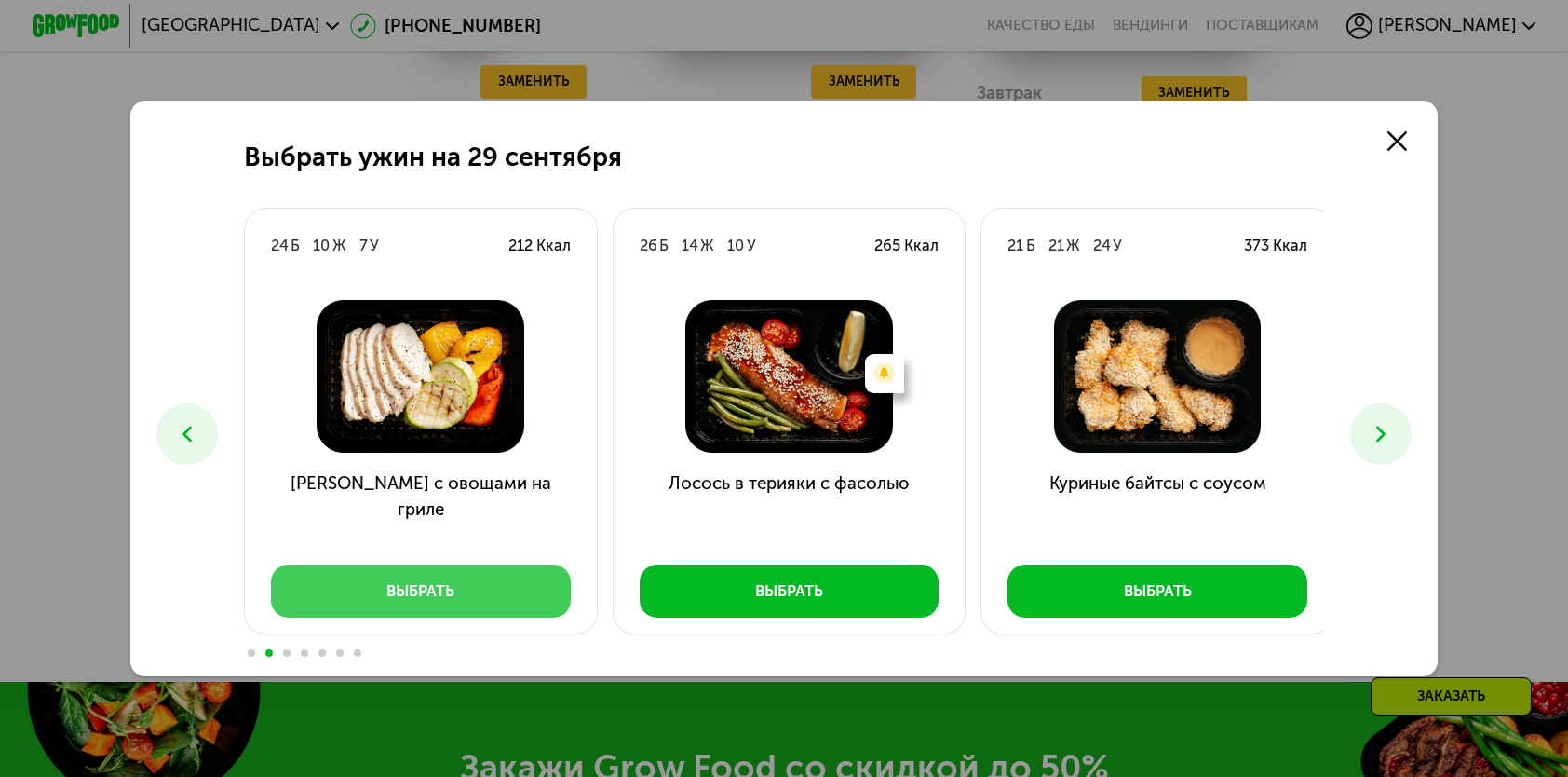
click at [527, 588] on button "Выбрать" at bounding box center [421, 590] width 300 height 52
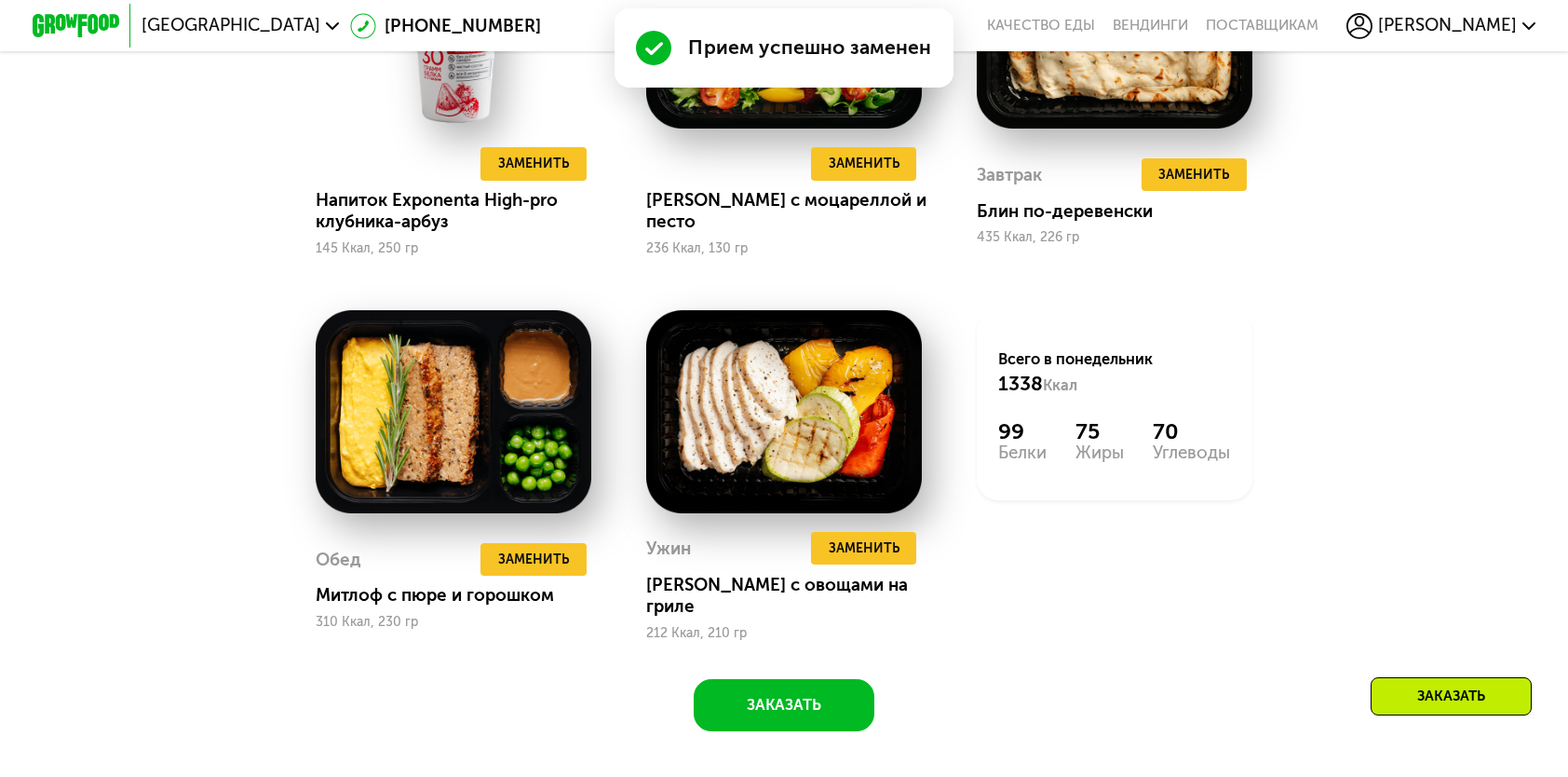
scroll to position [1863, 0]
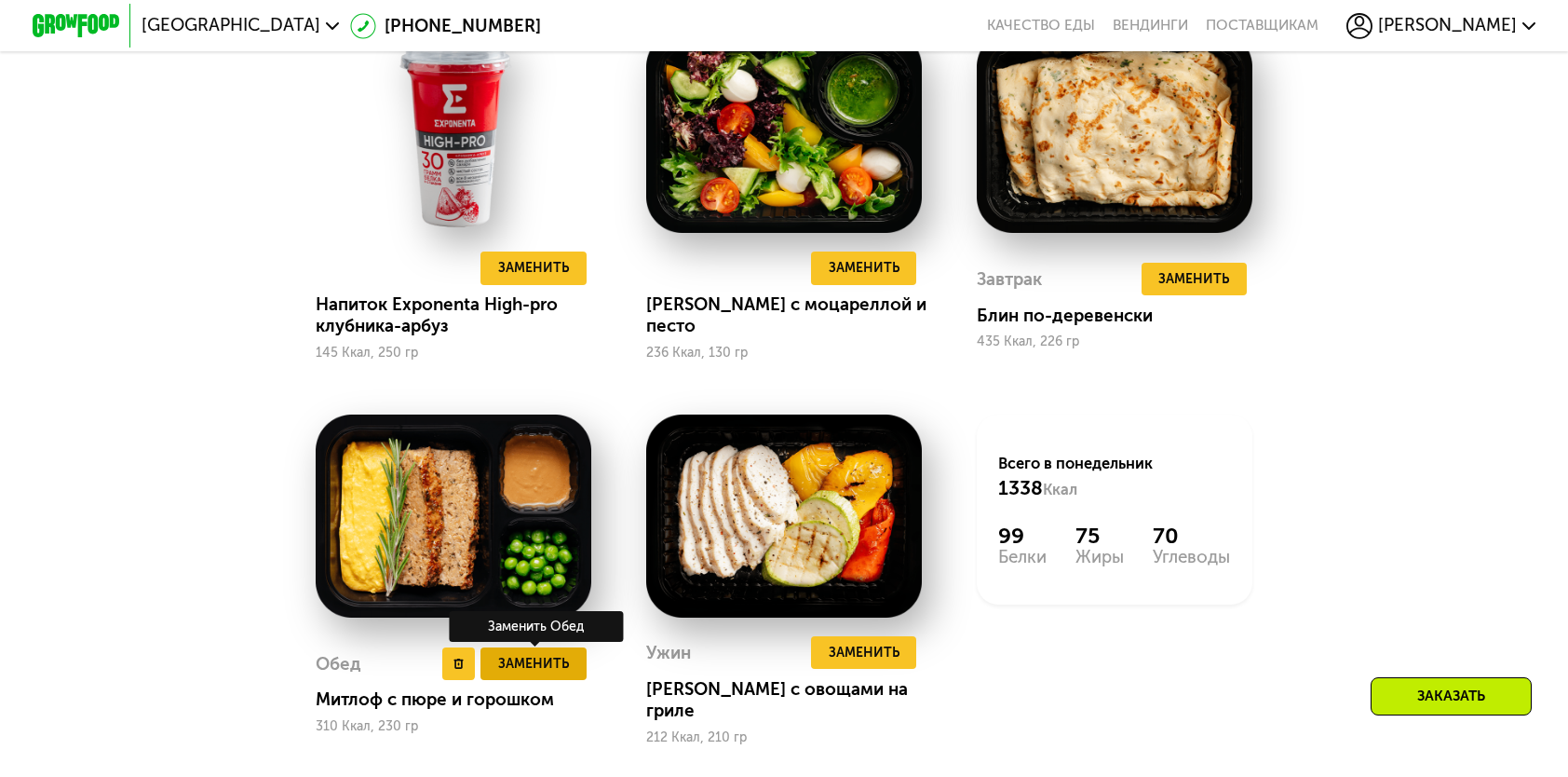
click at [503, 680] on button "Заменить" at bounding box center [532, 664] width 105 height 33
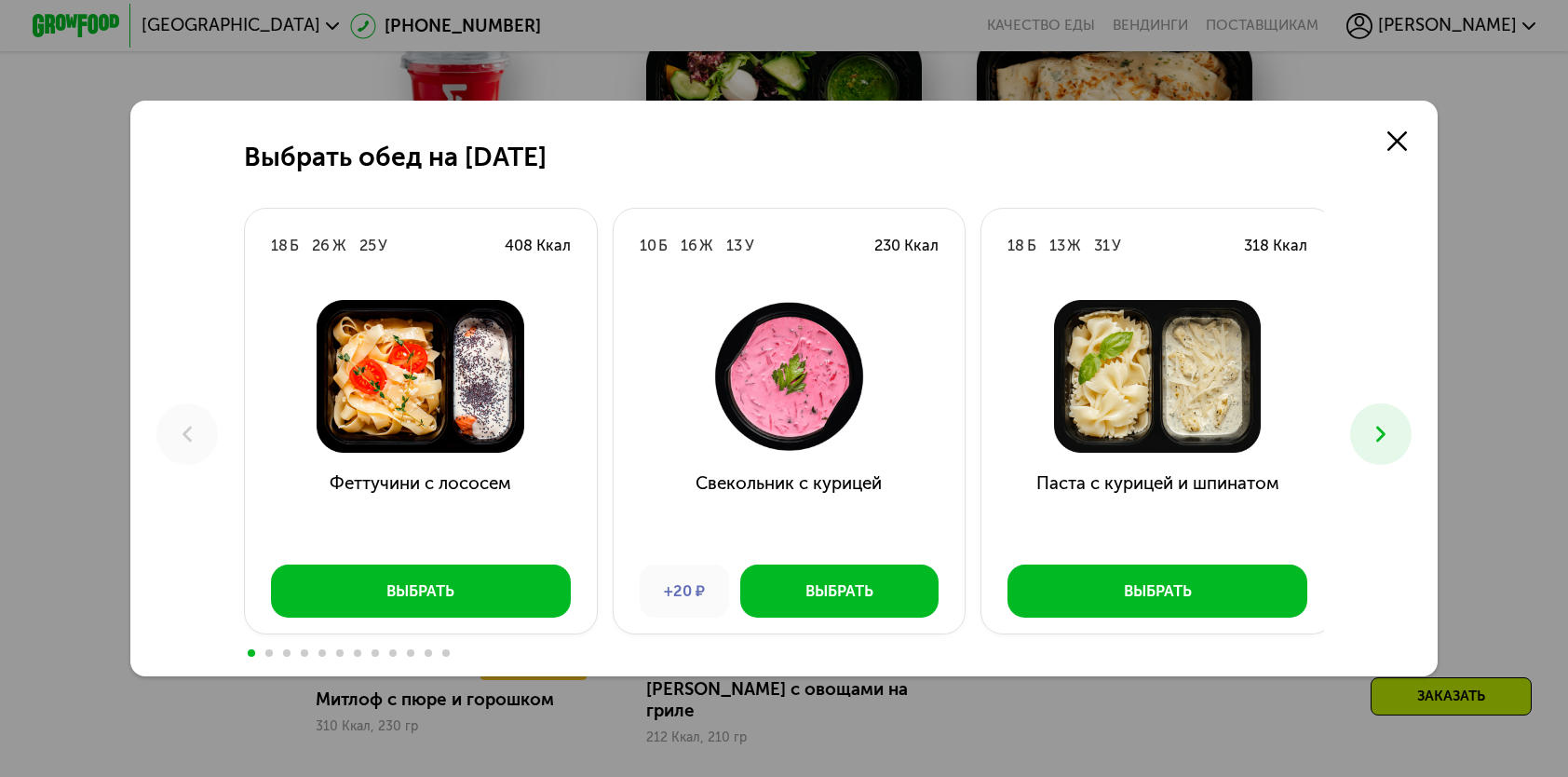
click at [1390, 431] on icon at bounding box center [1381, 434] width 26 height 26
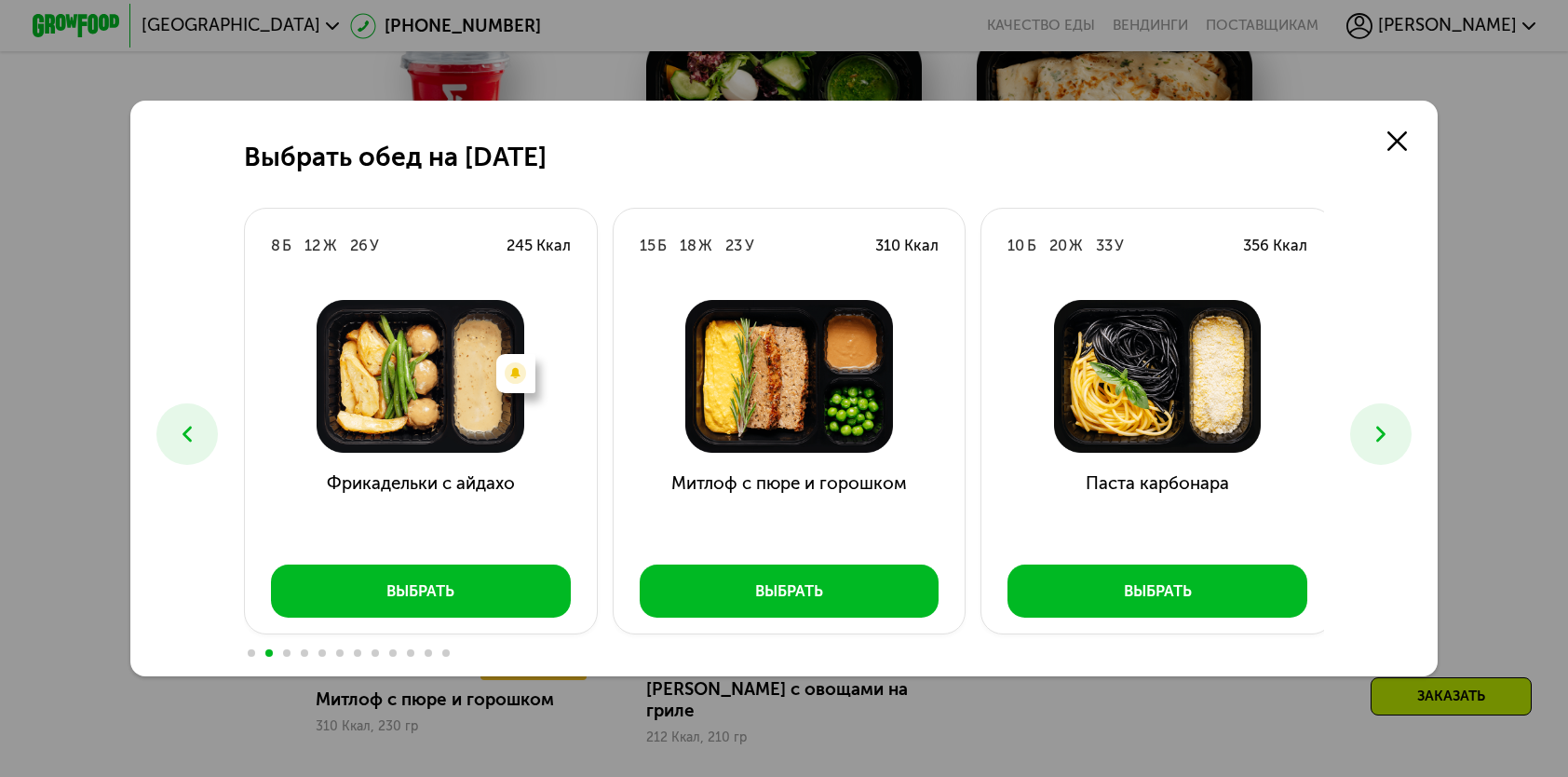
click at [1390, 431] on icon at bounding box center [1381, 434] width 26 height 26
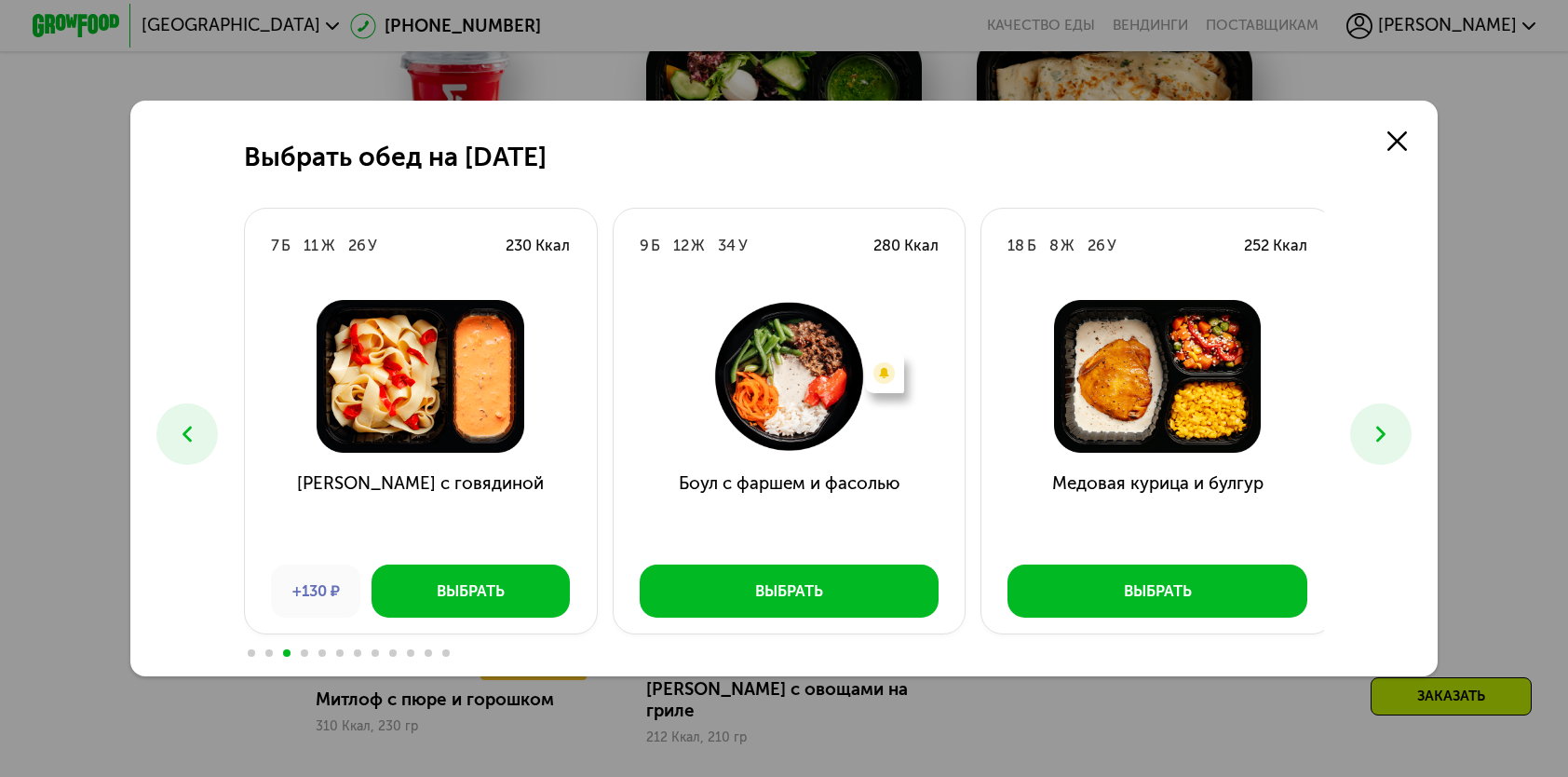
click at [1390, 431] on icon at bounding box center [1381, 434] width 26 height 26
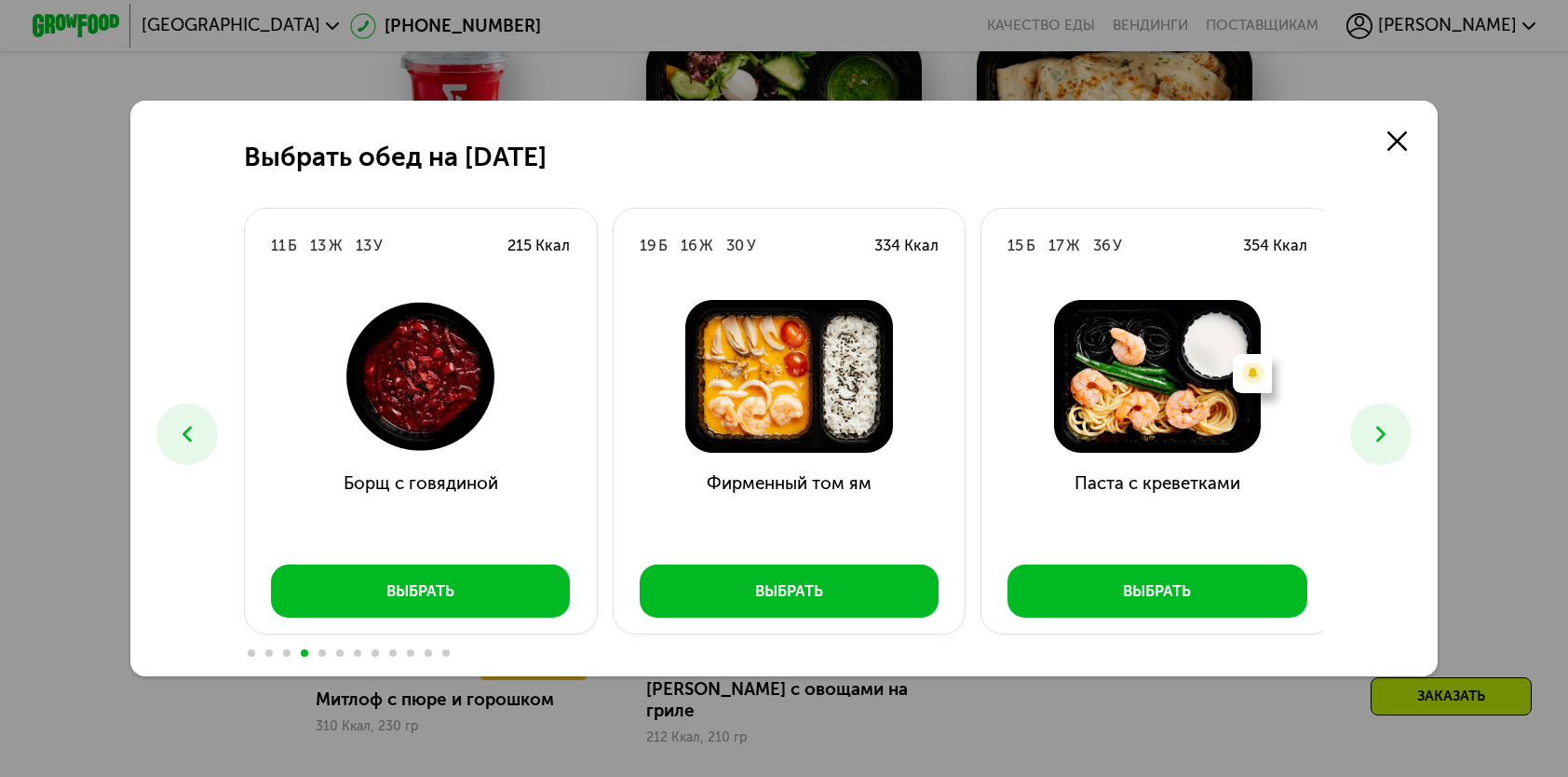
click at [160, 432] on button at bounding box center [187, 433] width 60 height 60
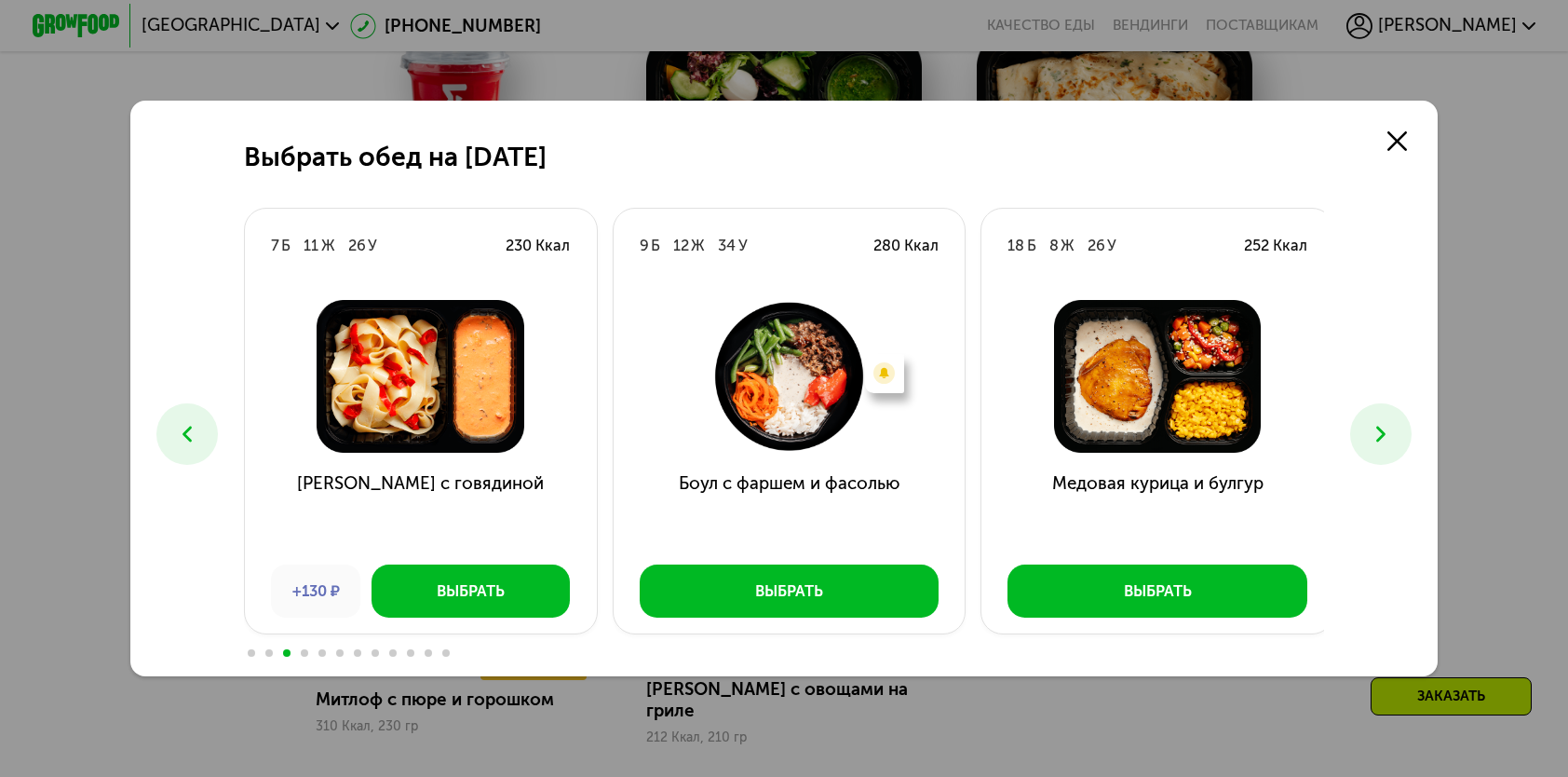
click at [1383, 430] on use at bounding box center [1381, 434] width 9 height 16
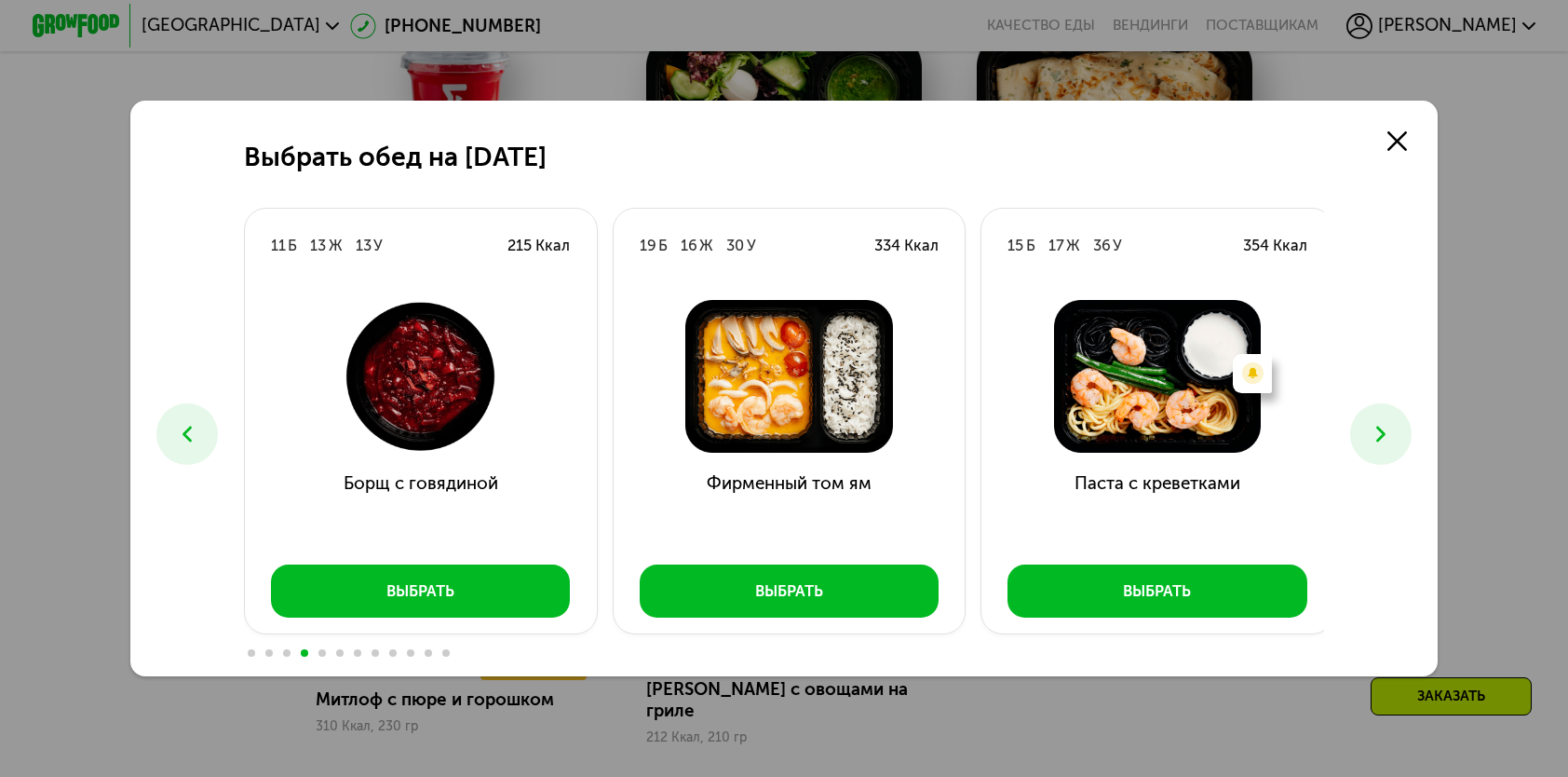
click at [1379, 430] on icon at bounding box center [1381, 434] width 26 height 26
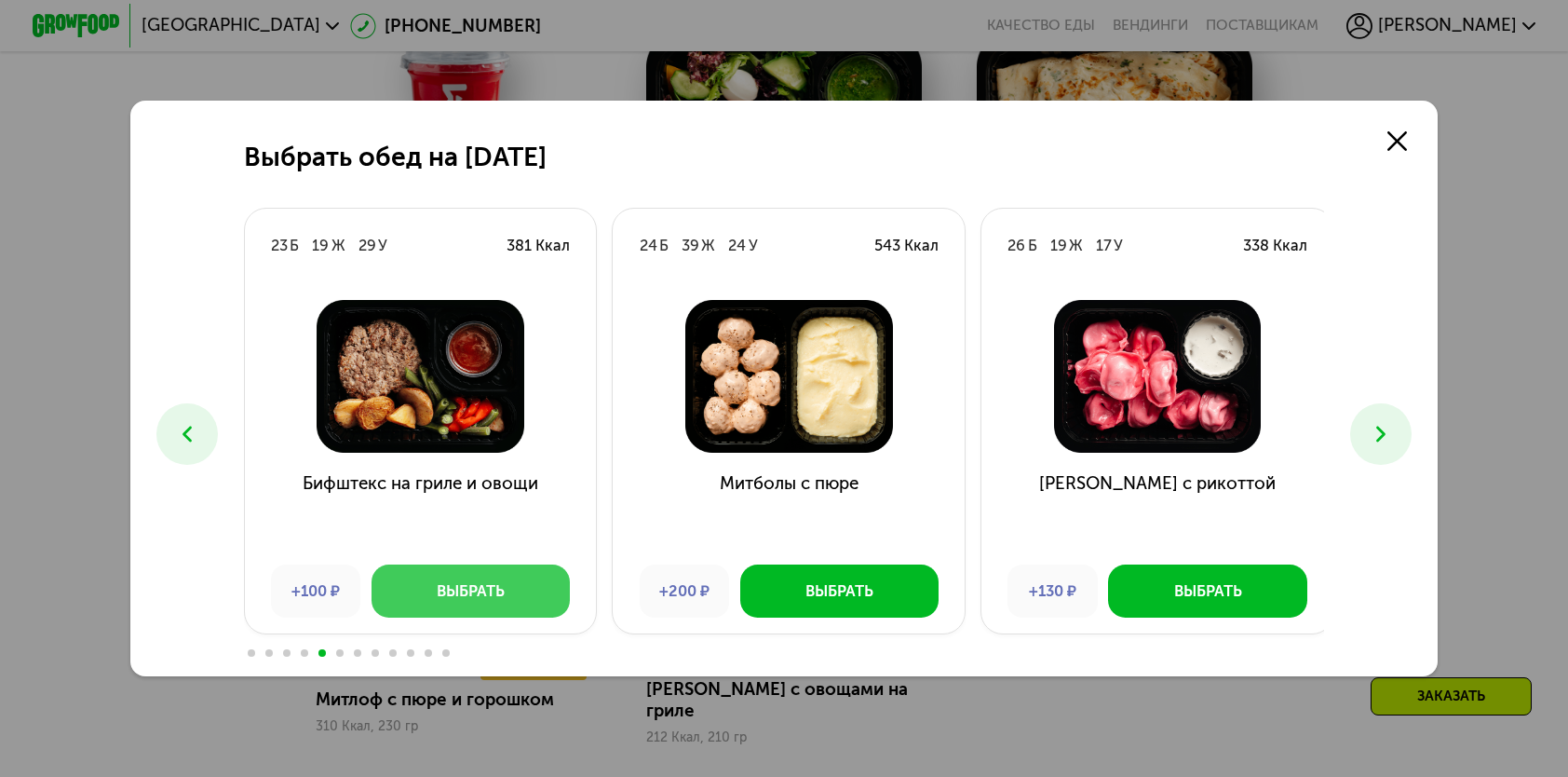
click at [446, 588] on div "Выбрать" at bounding box center [471, 591] width 68 height 22
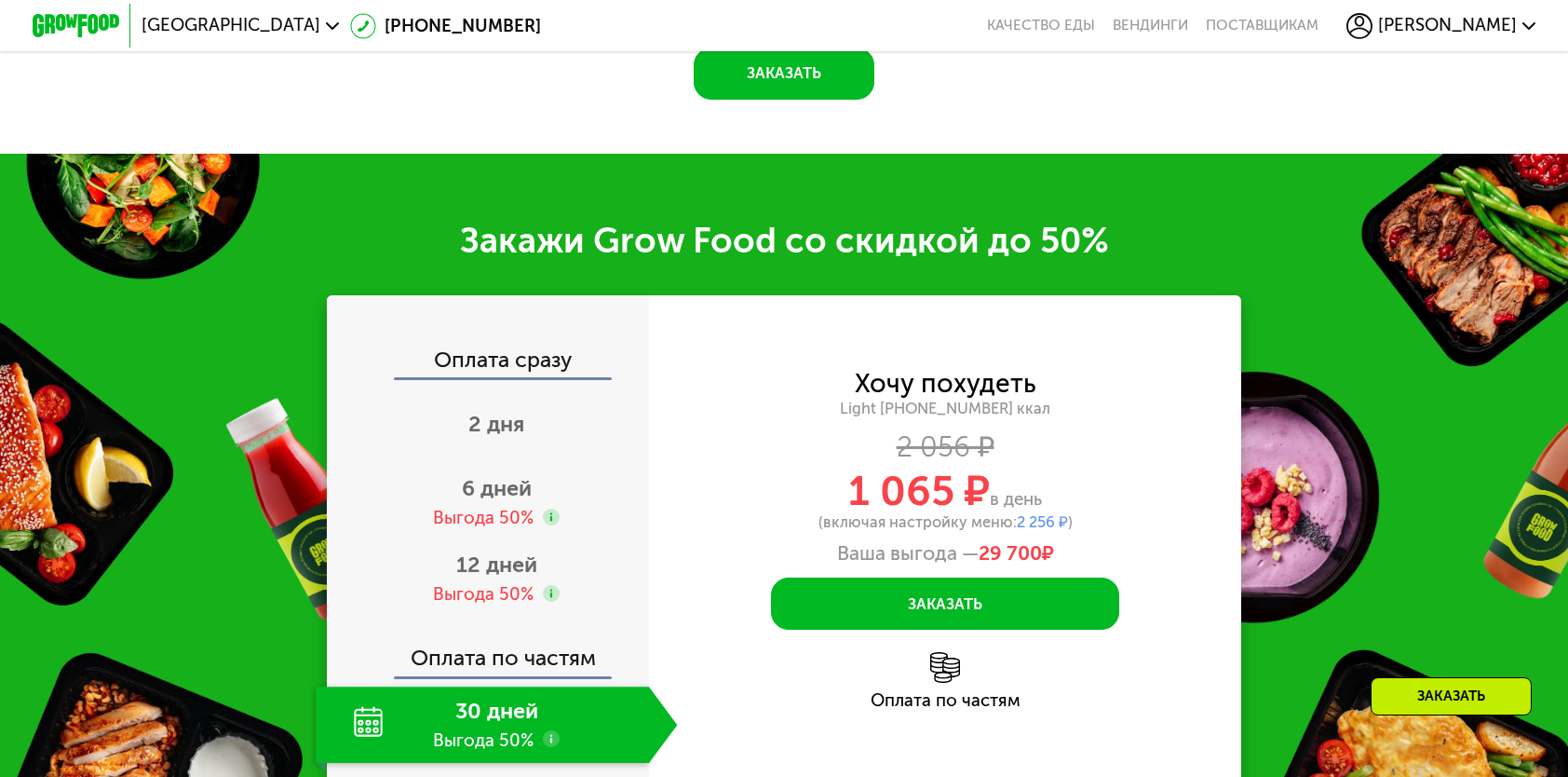
scroll to position [2608, 0]
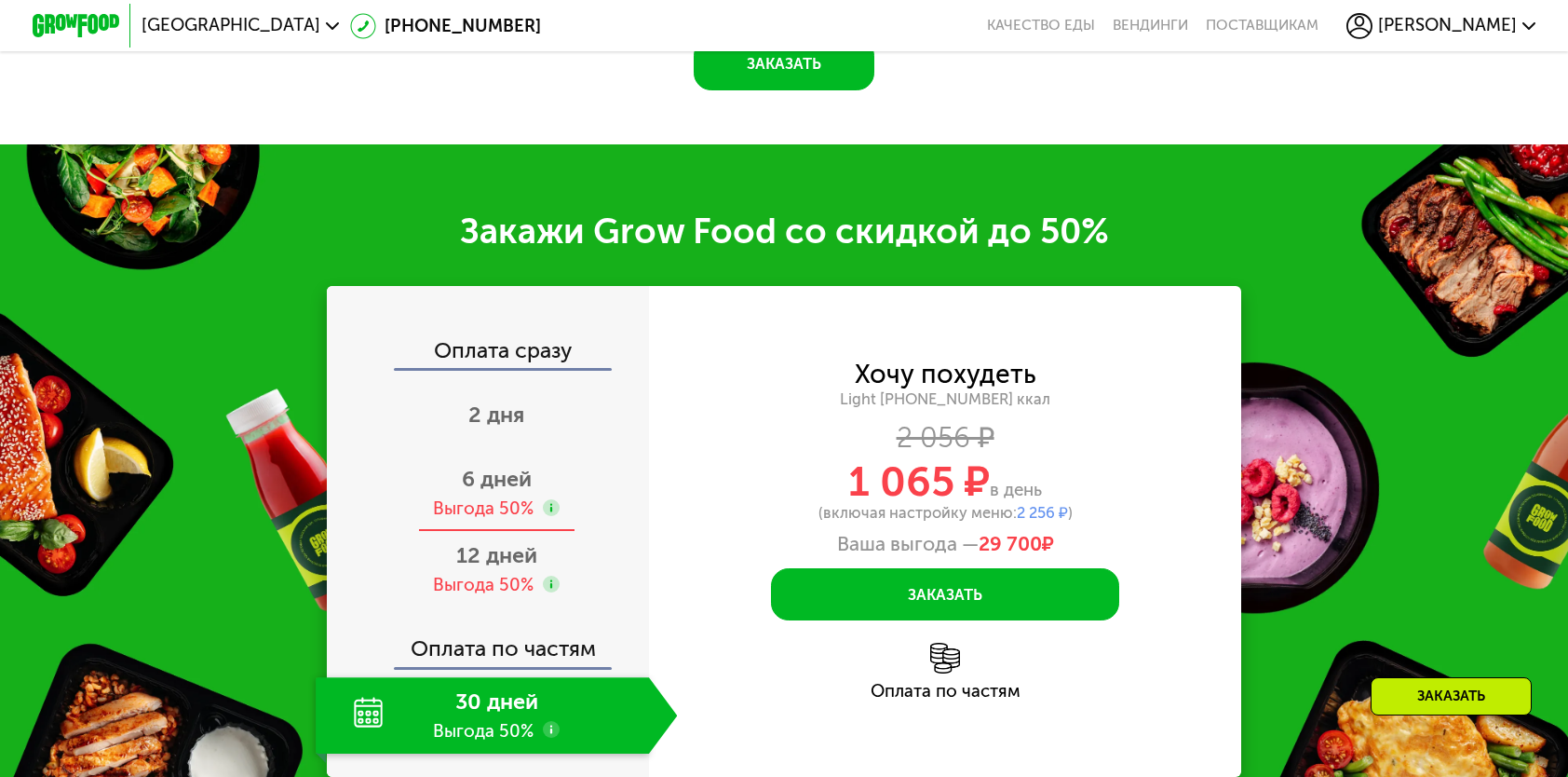
click at [495, 475] on span "6 дней" at bounding box center [497, 479] width 70 height 26
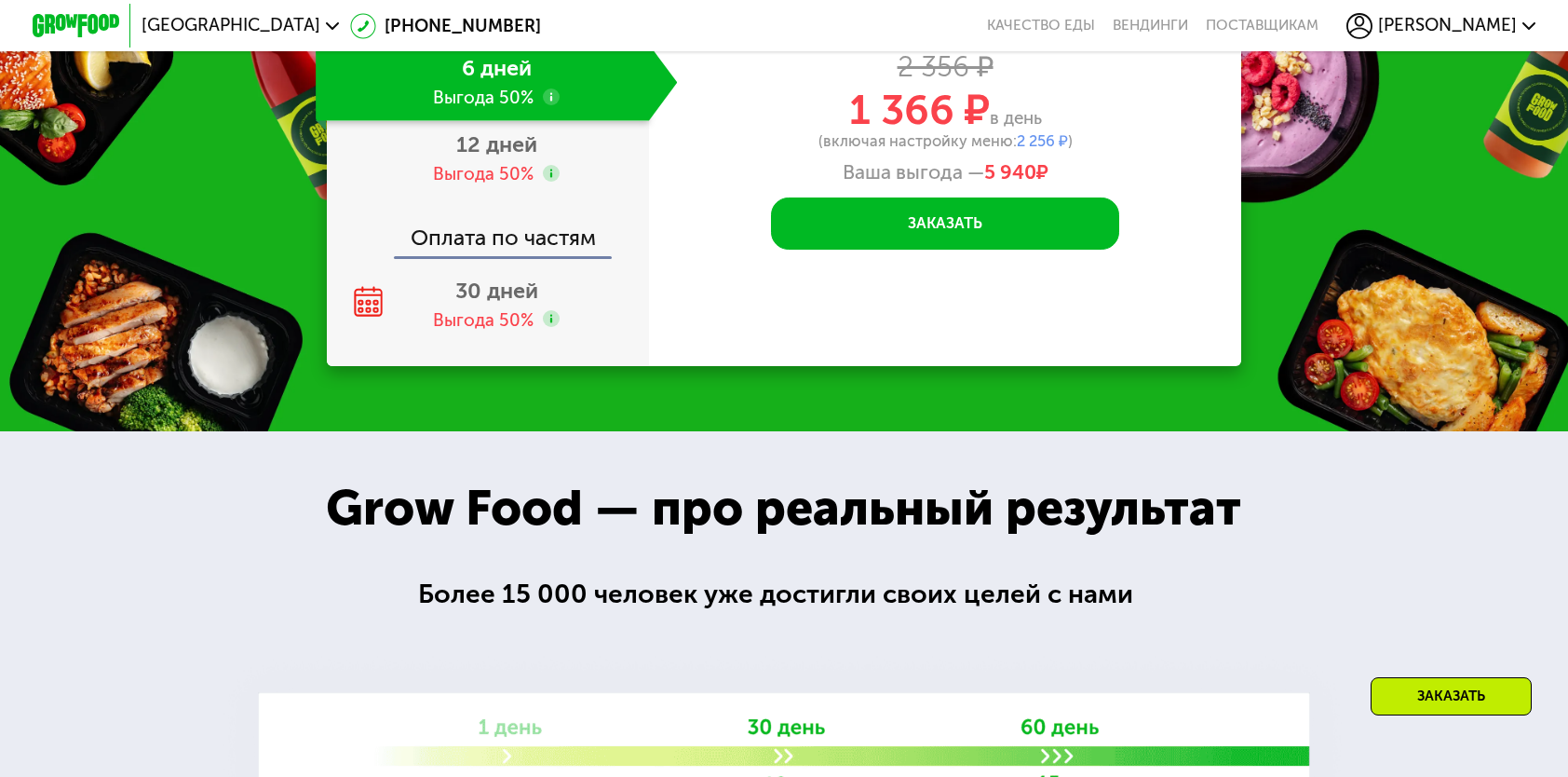
scroll to position [2887, 0]
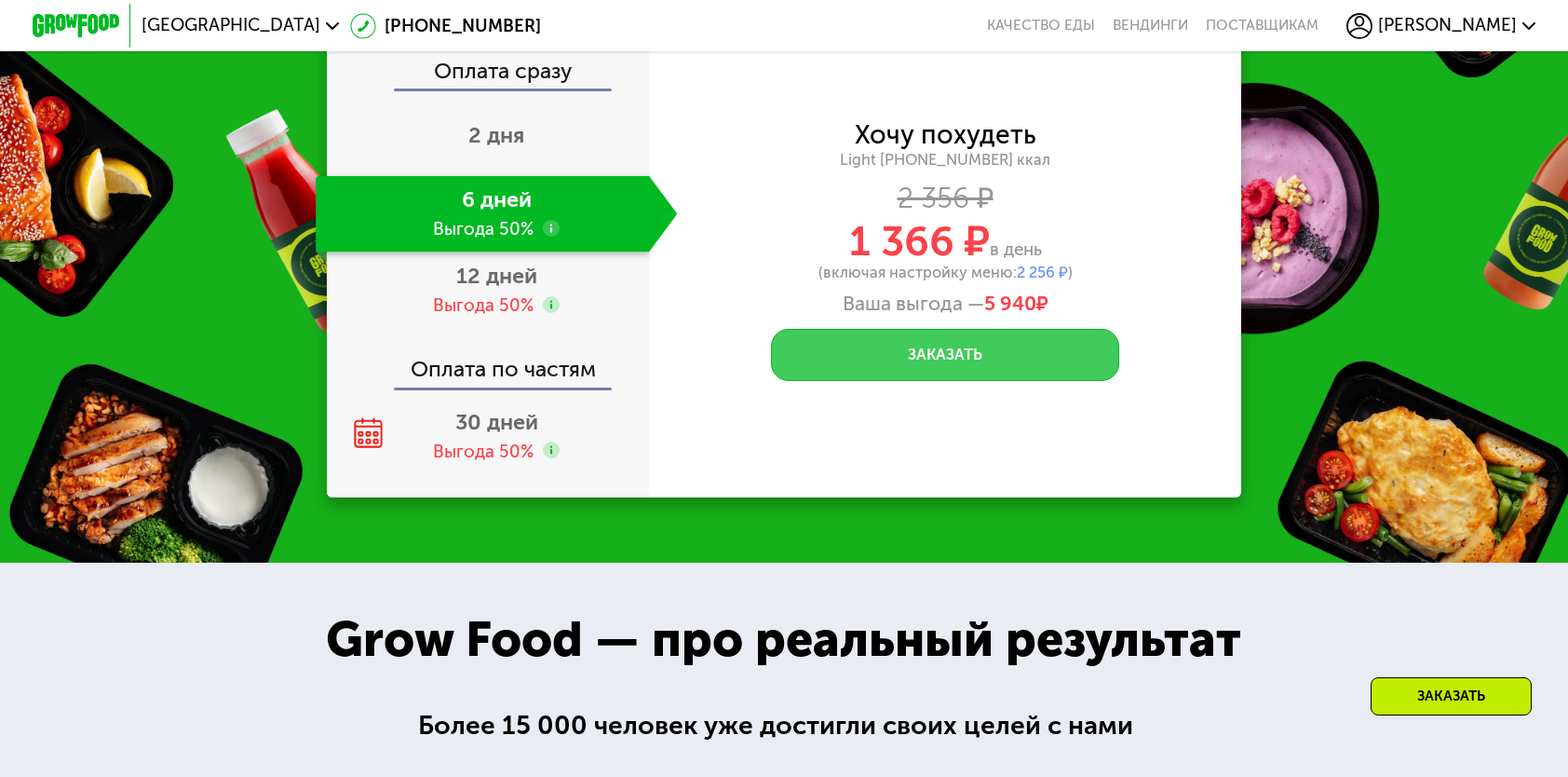
click at [972, 371] on button "Заказать" at bounding box center [945, 354] width 348 height 52
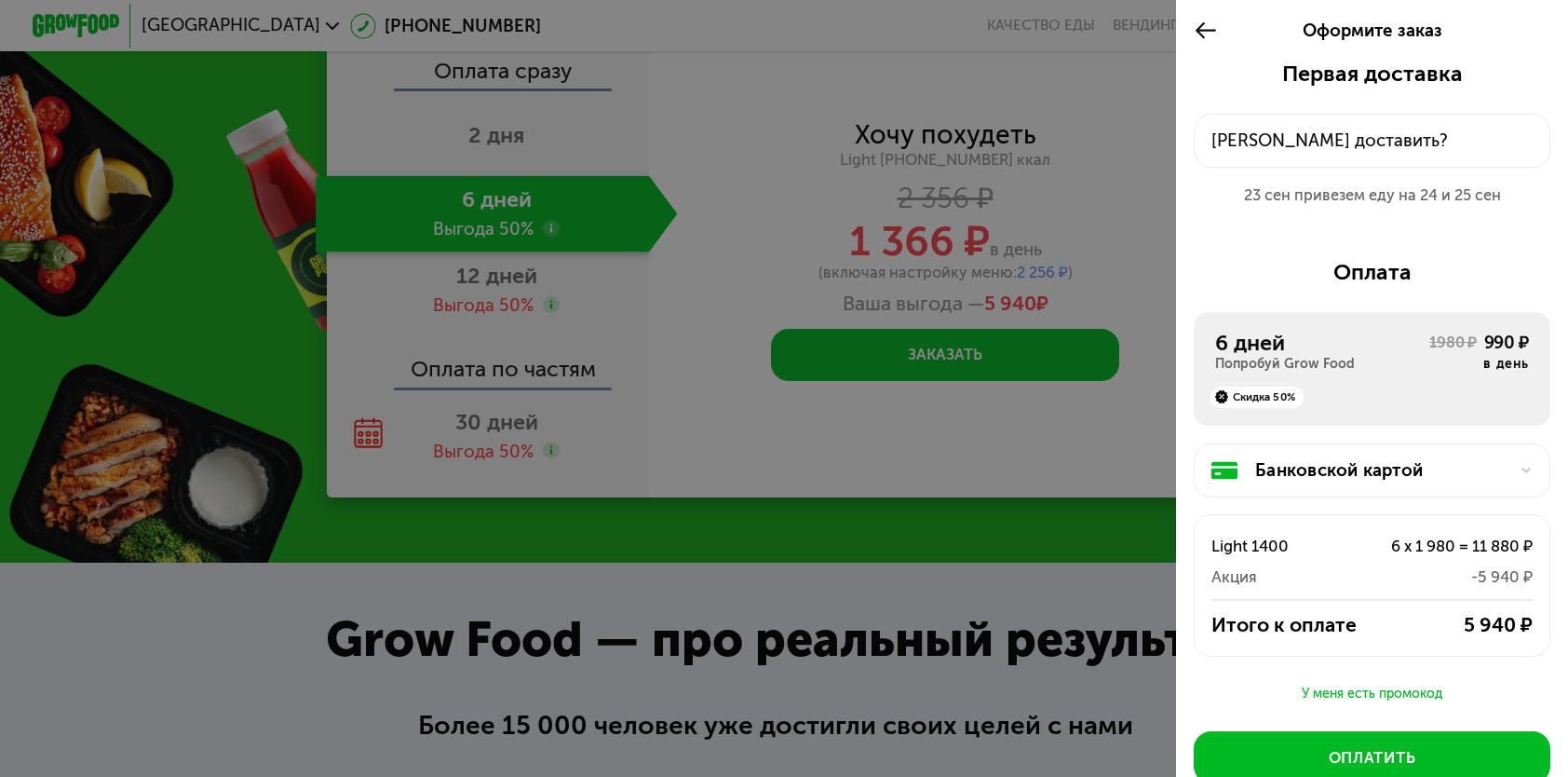
click at [1201, 26] on icon at bounding box center [1206, 31] width 25 height 26
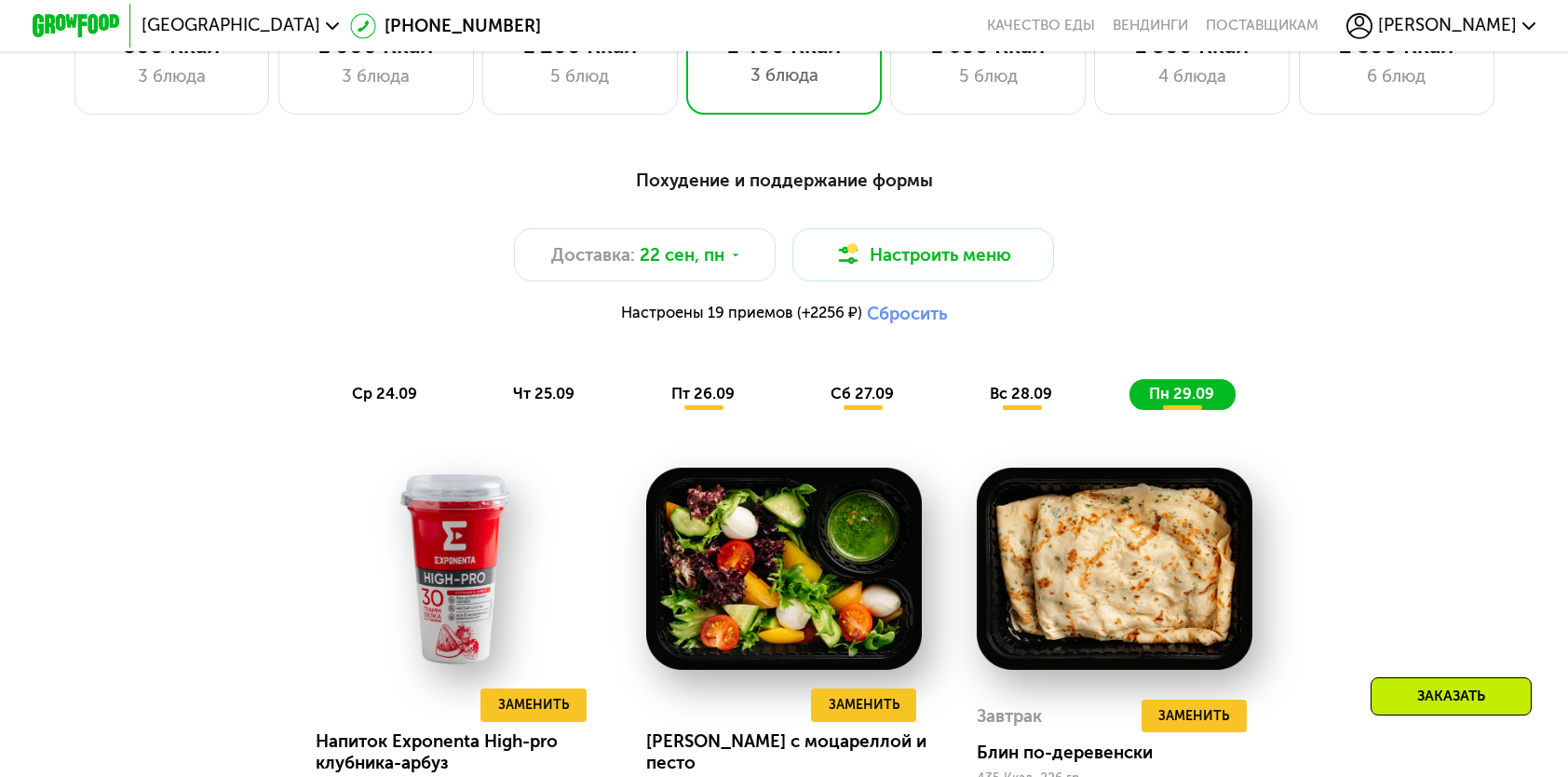
scroll to position [1397, 0]
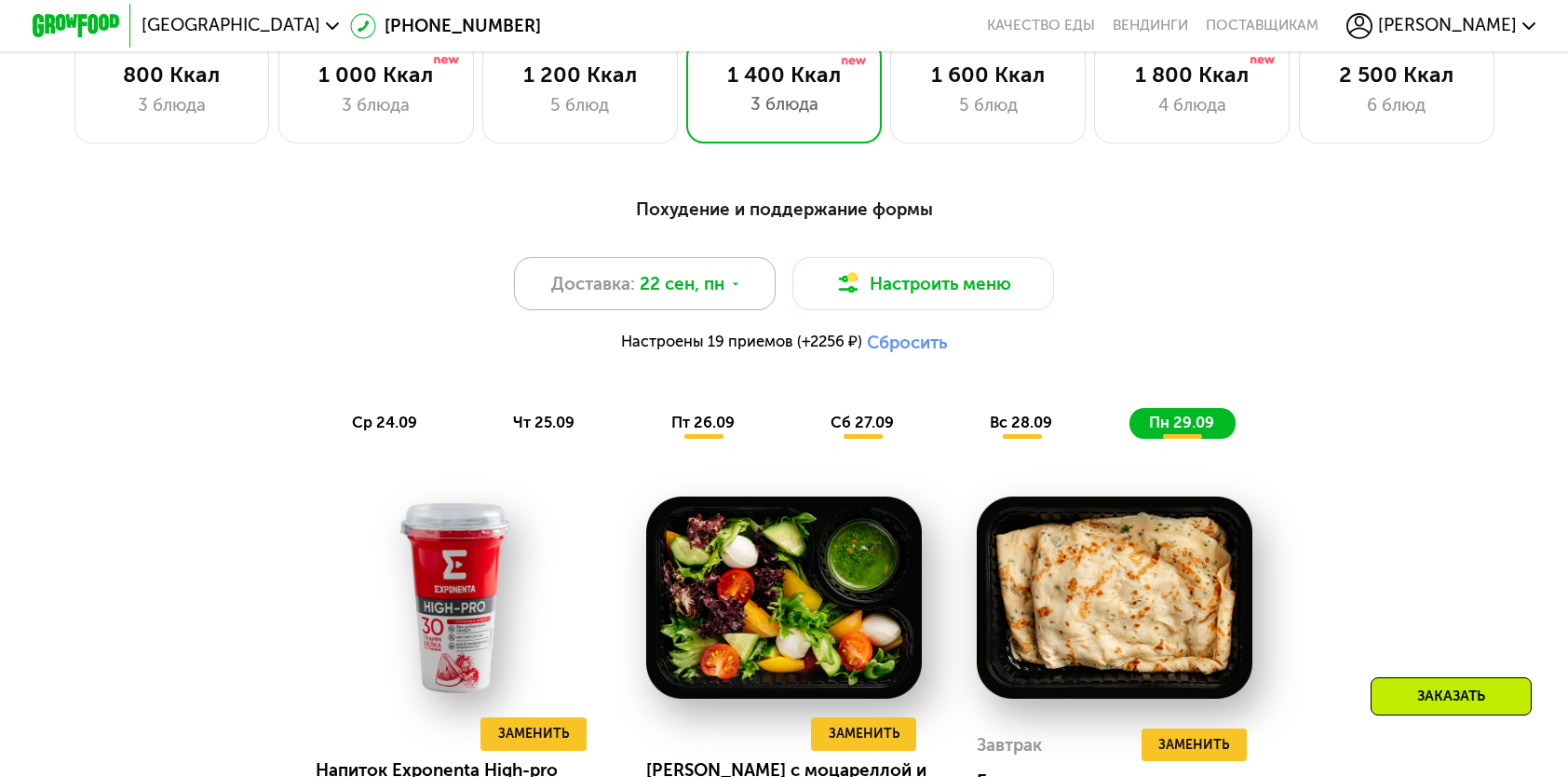
click at [711, 283] on span "22 сен, пн" at bounding box center [683, 284] width 85 height 26
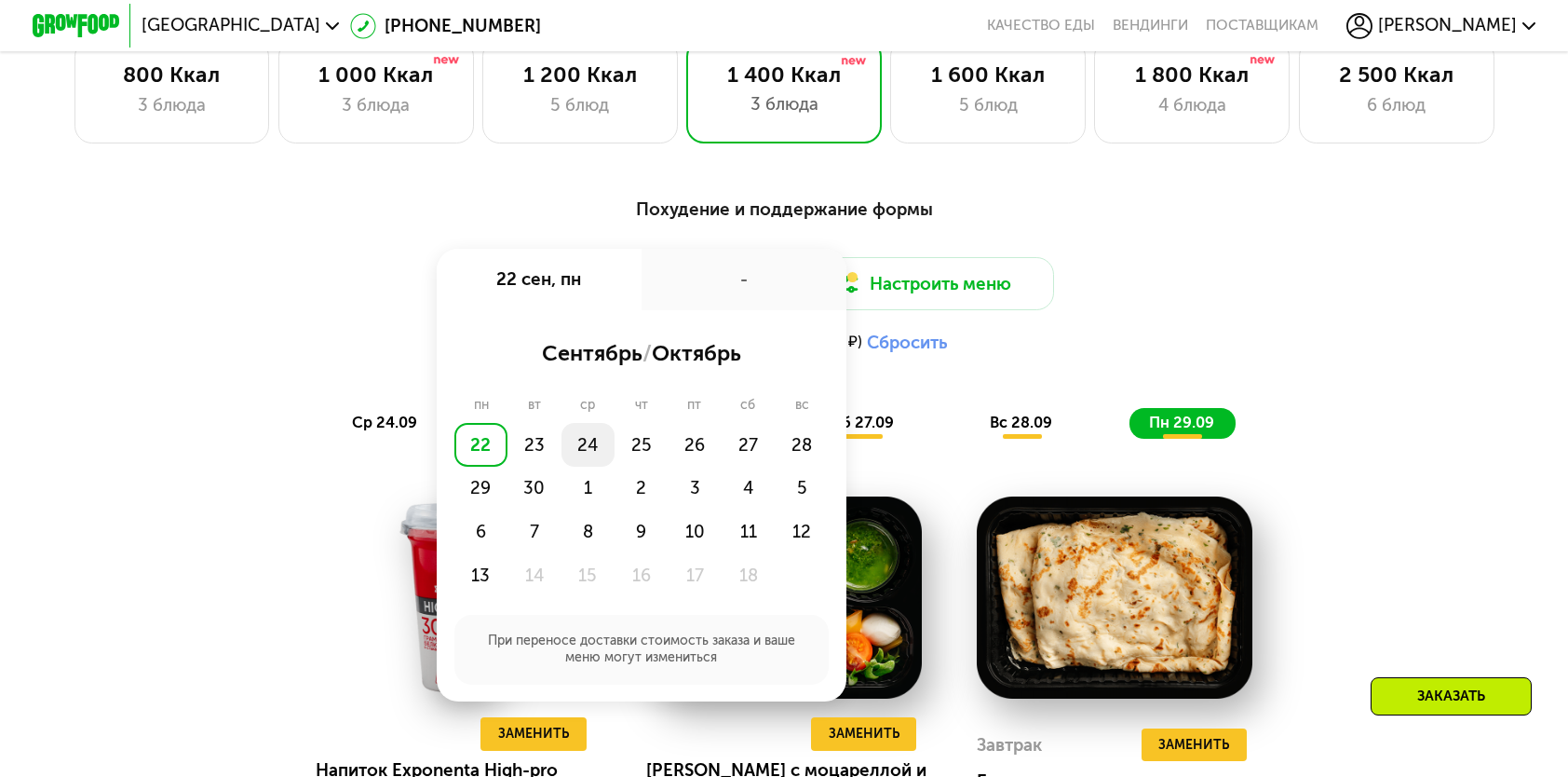
click at [574, 452] on div "24" at bounding box center [588, 445] width 53 height 43
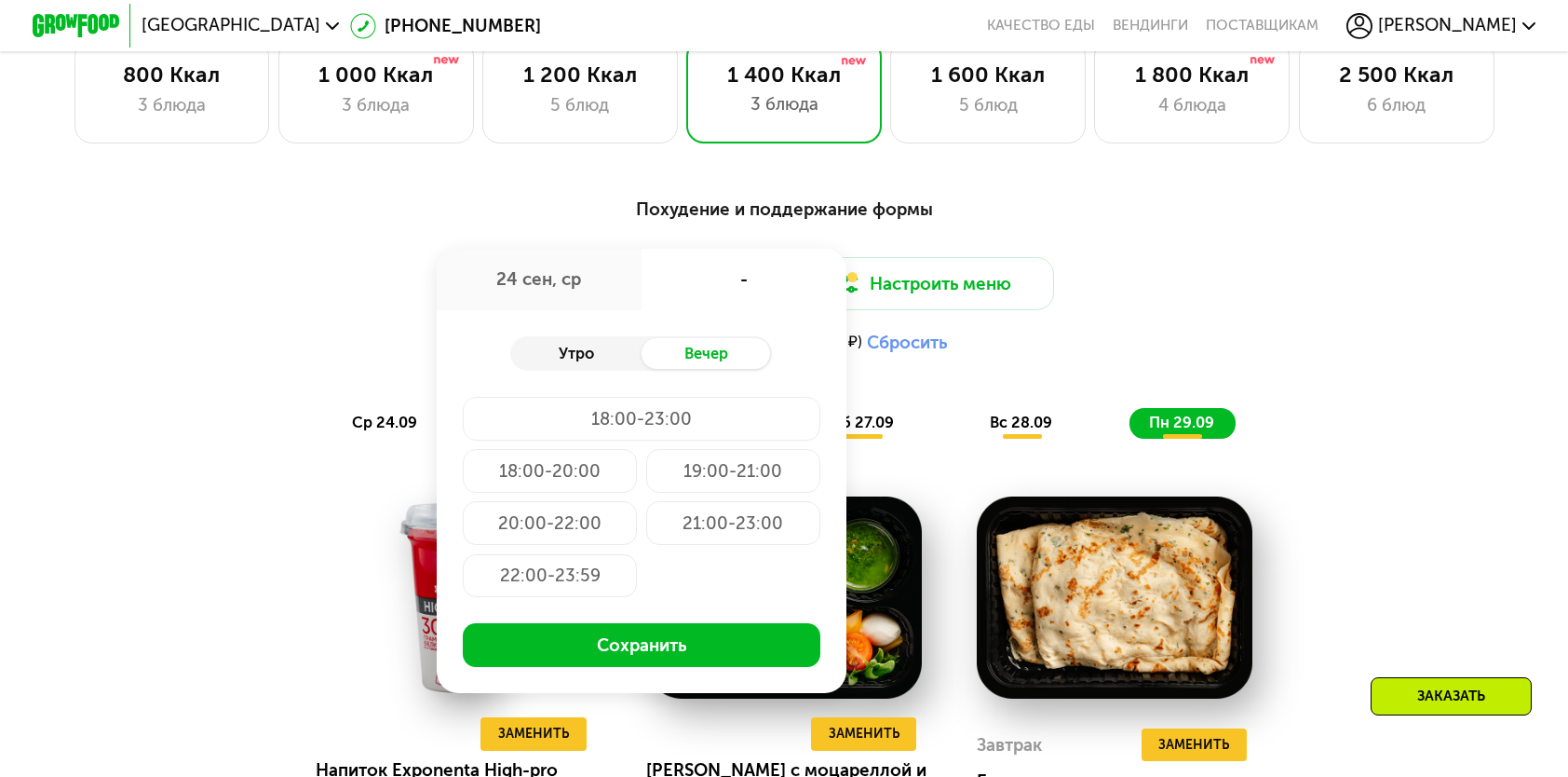
click at [612, 367] on div "Утро" at bounding box center [576, 353] width 130 height 31
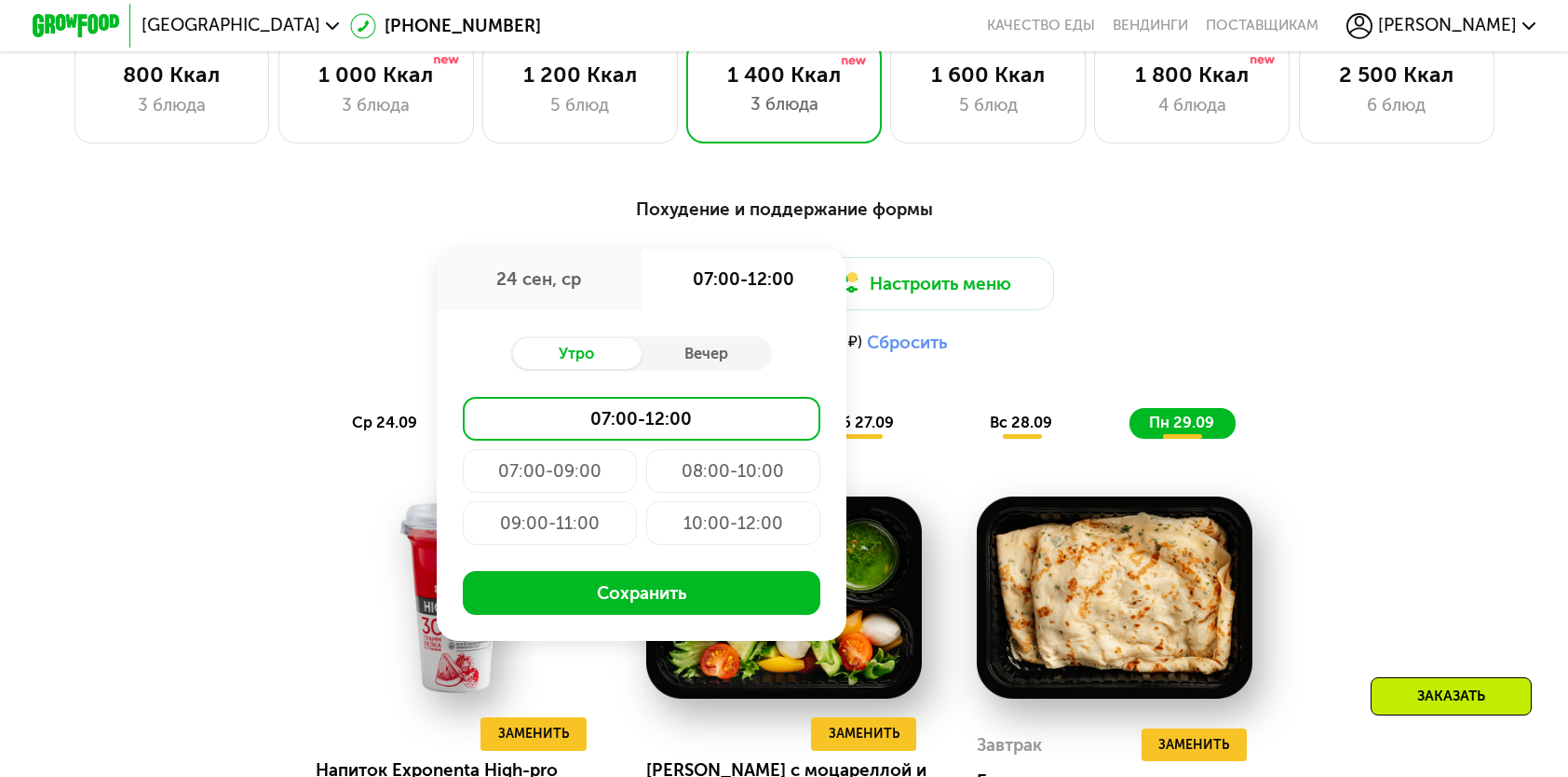
click at [724, 521] on div "10:00-12:00" at bounding box center [733, 523] width 174 height 43
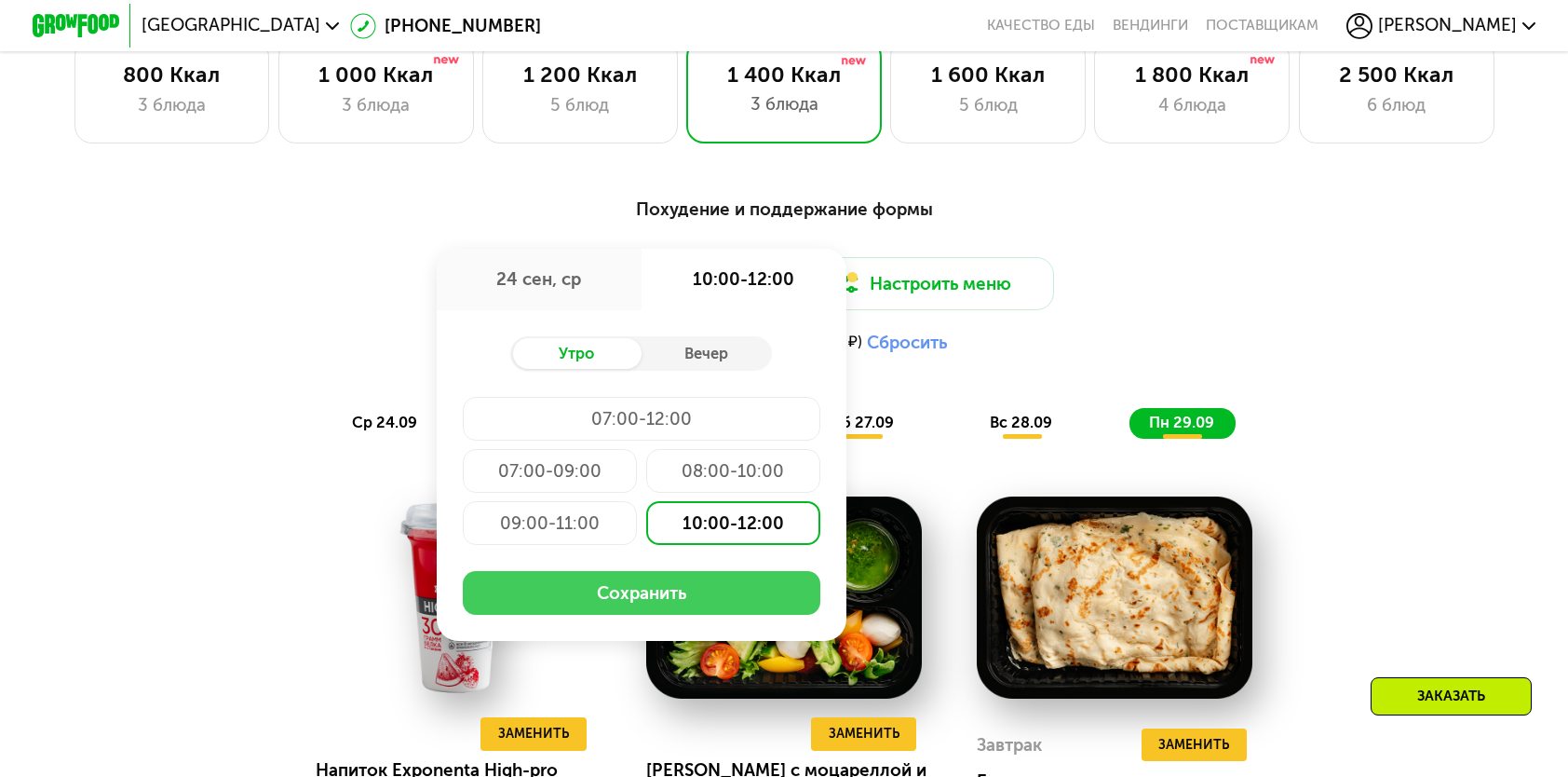
click at [675, 605] on button "Сохранить" at bounding box center [641, 593] width 358 height 43
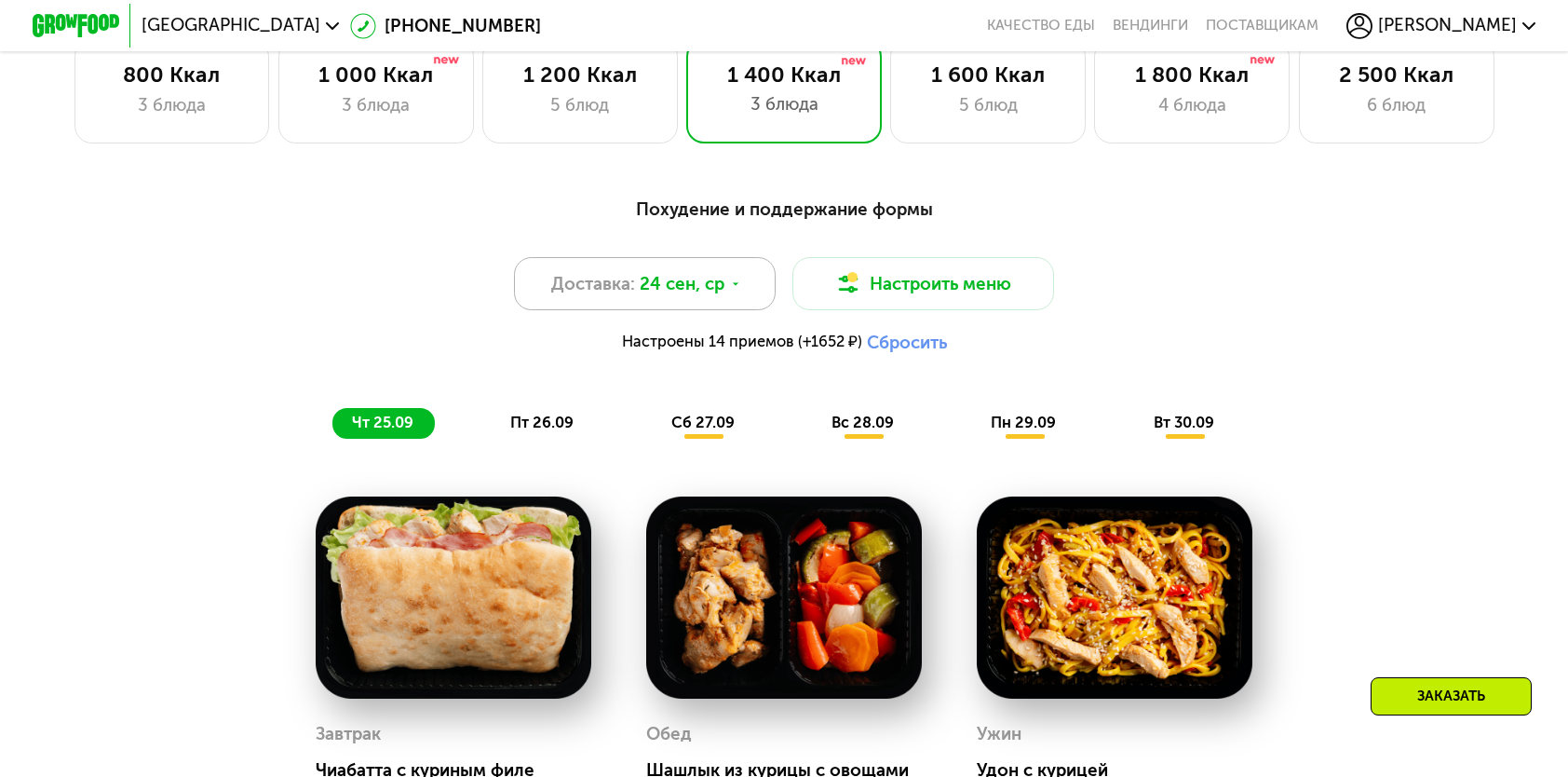
click at [634, 291] on div "Доставка: 24 сен, ср" at bounding box center [645, 282] width 261 height 52
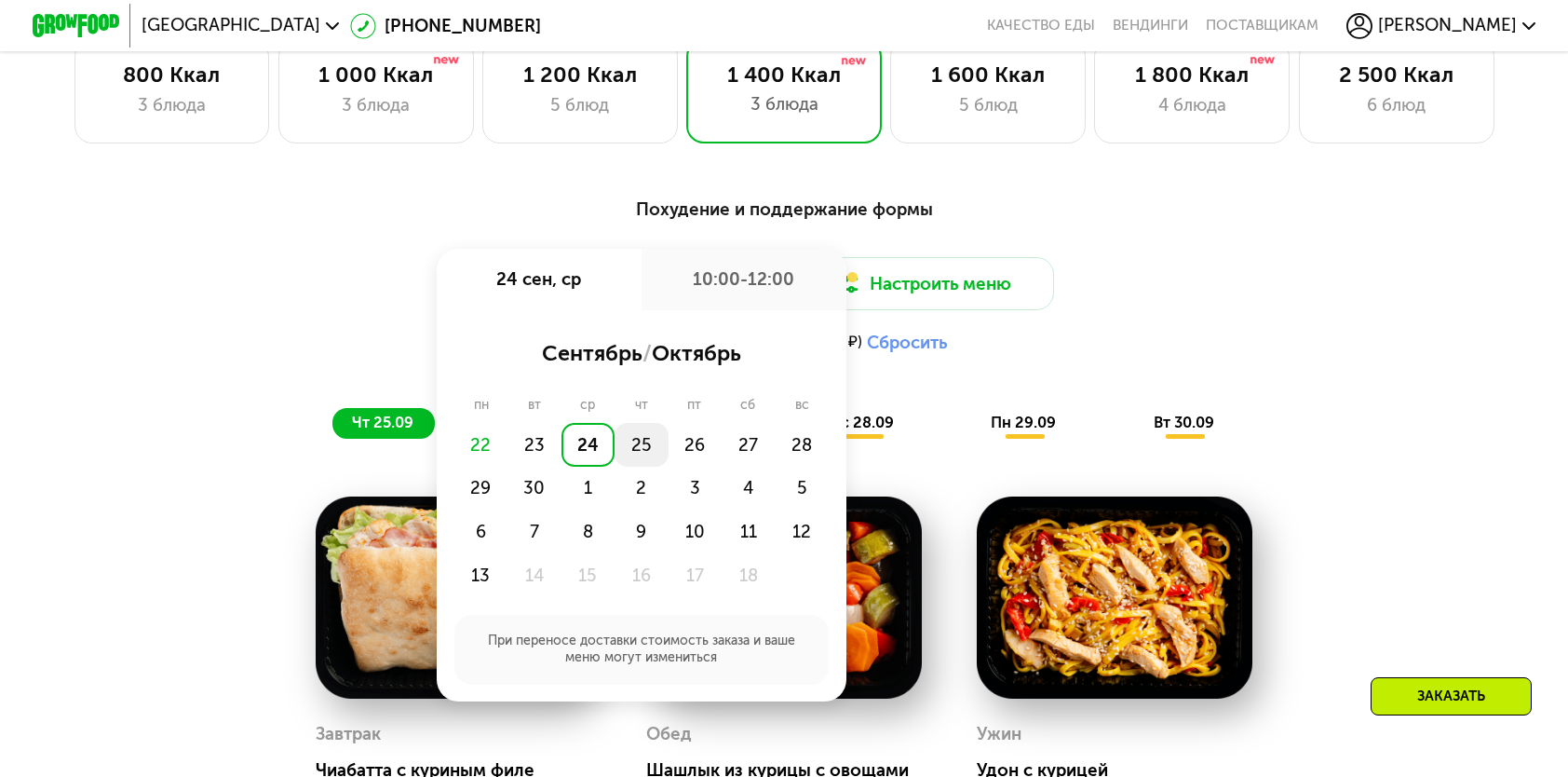
click at [634, 454] on div "25" at bounding box center [641, 445] width 53 height 43
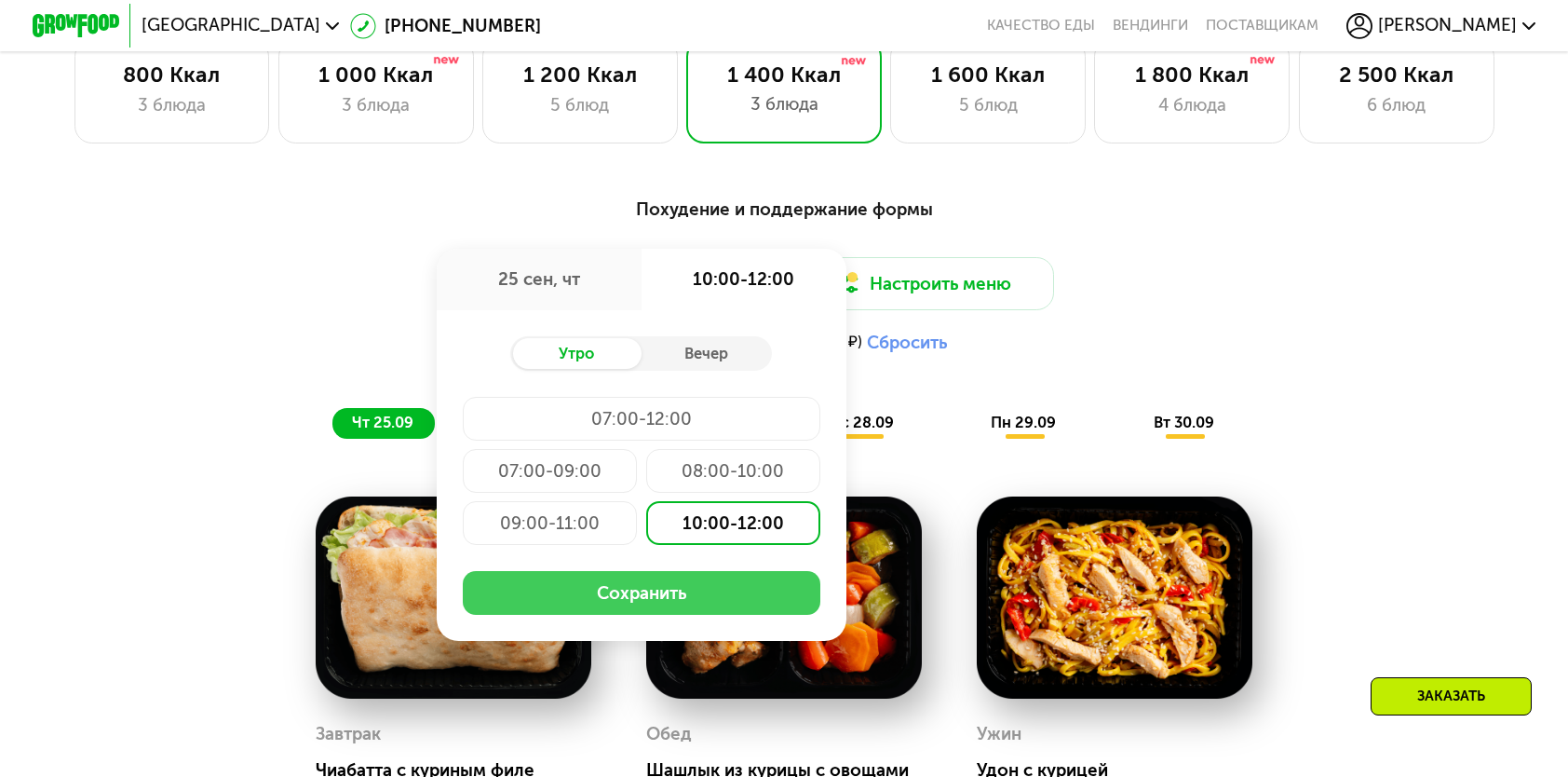
click at [646, 600] on button "Сохранить" at bounding box center [641, 593] width 358 height 43
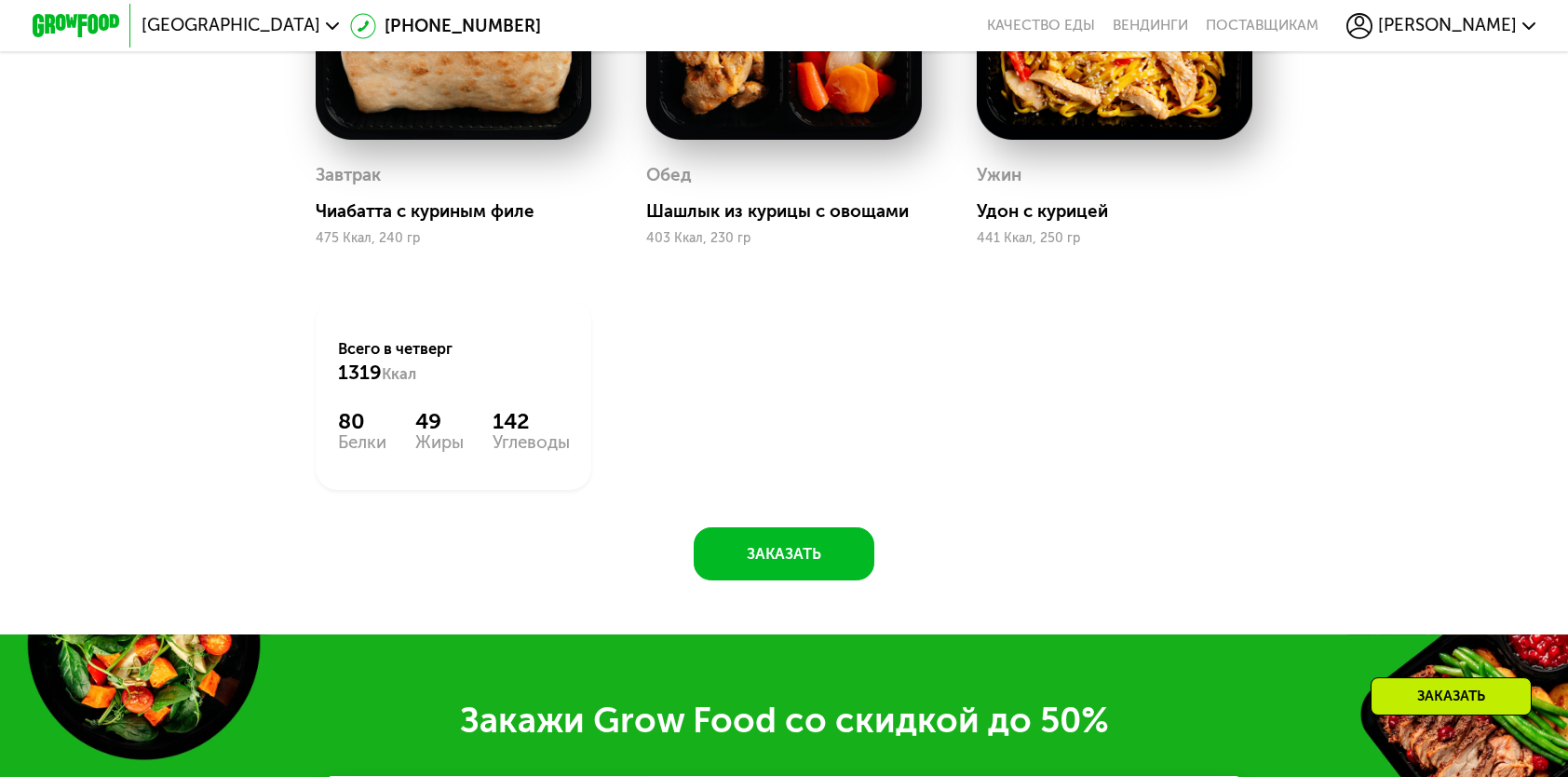
scroll to position [2515, 0]
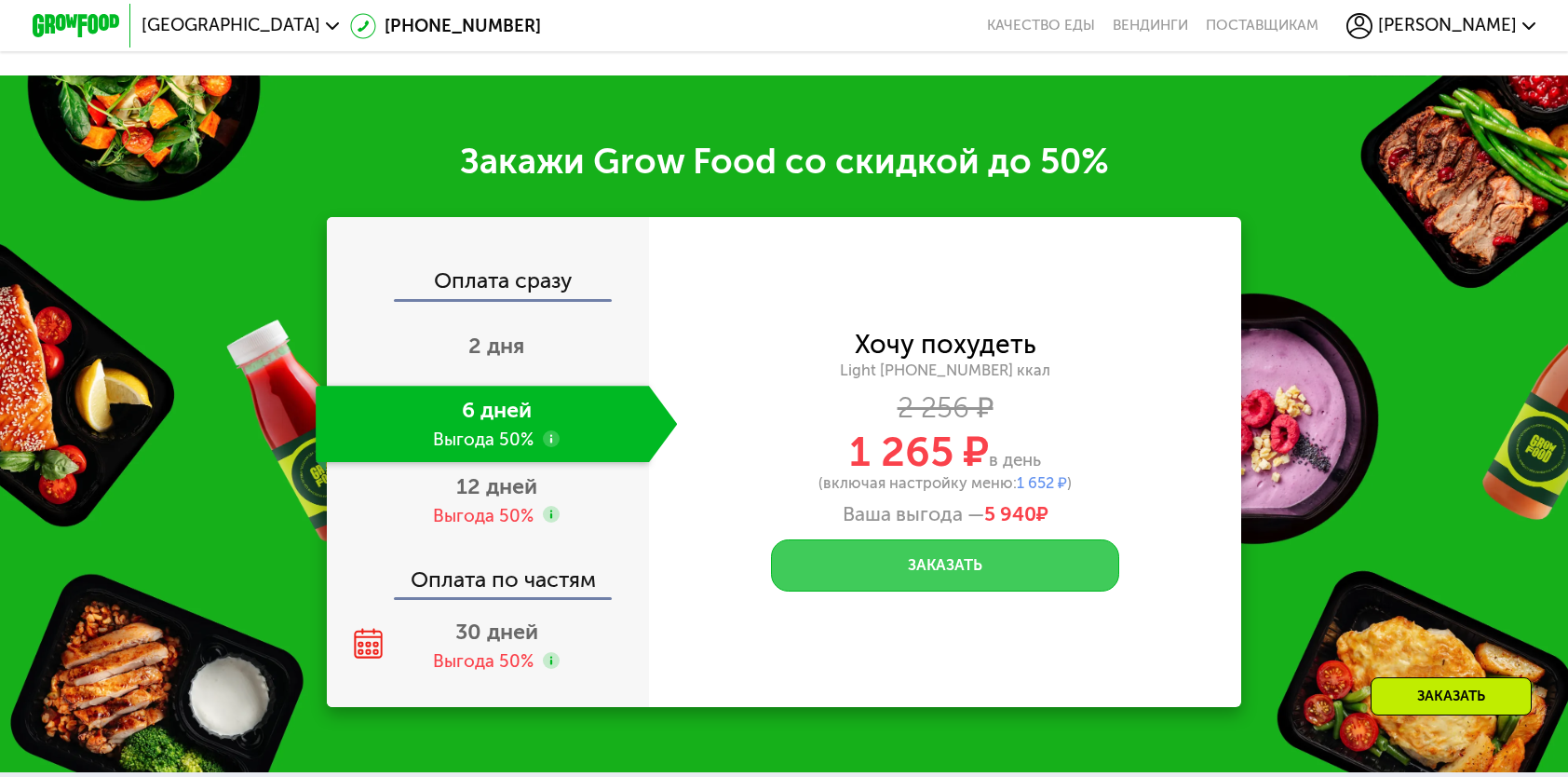
click at [937, 585] on button "Заказать" at bounding box center [945, 565] width 348 height 52
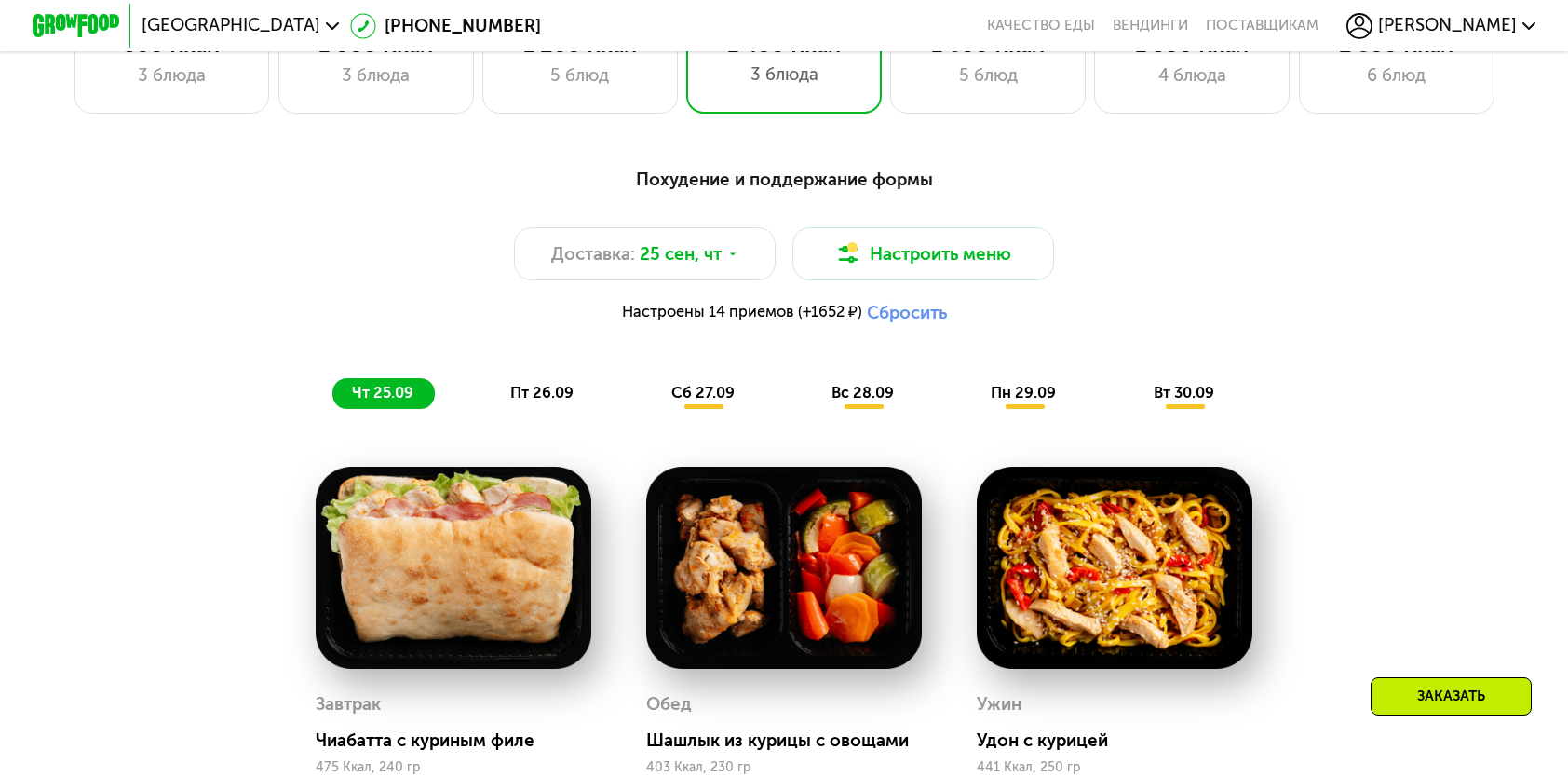
scroll to position [1397, 0]
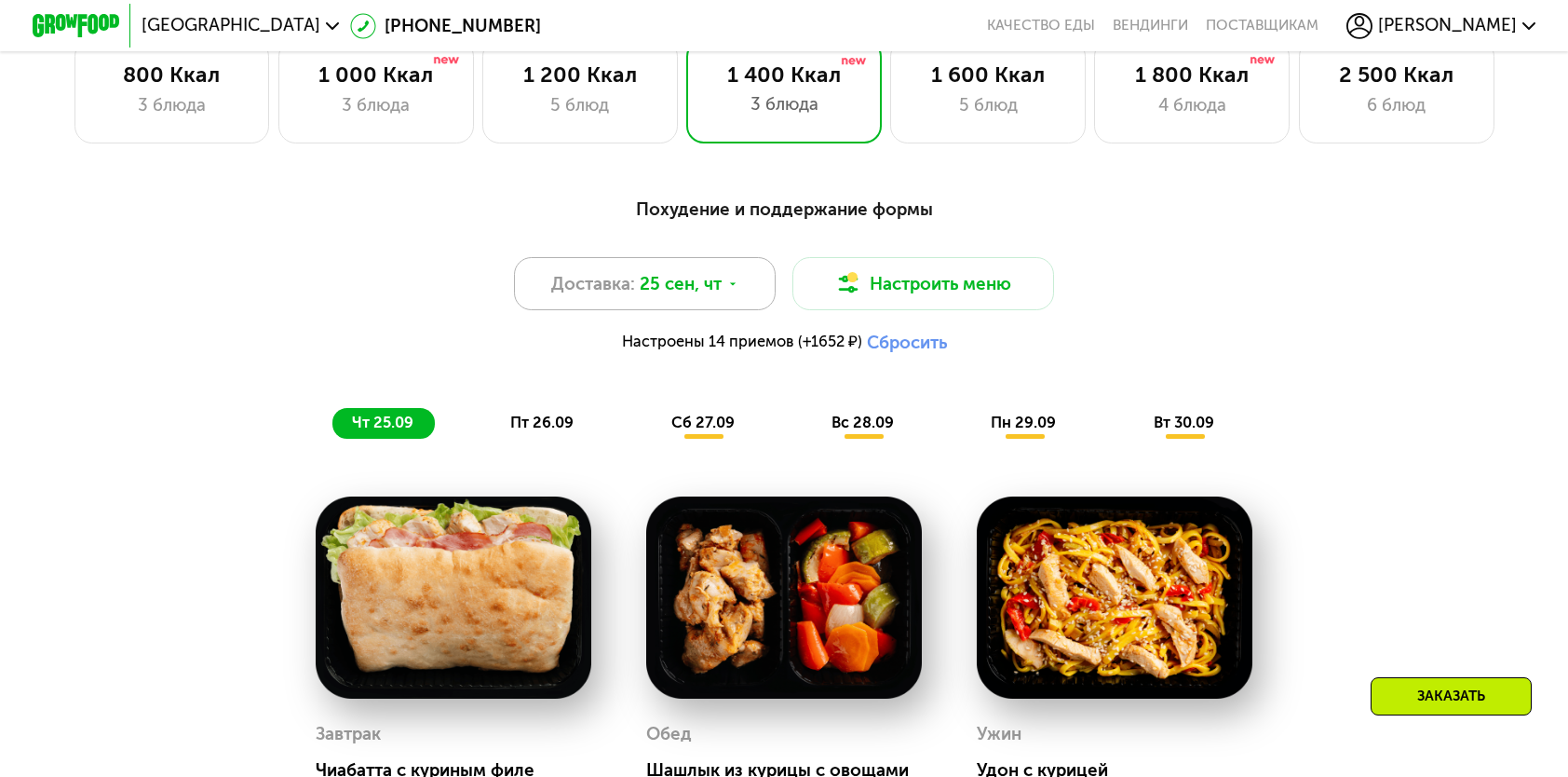
click at [714, 283] on span "25 сен, чт" at bounding box center [681, 284] width 82 height 26
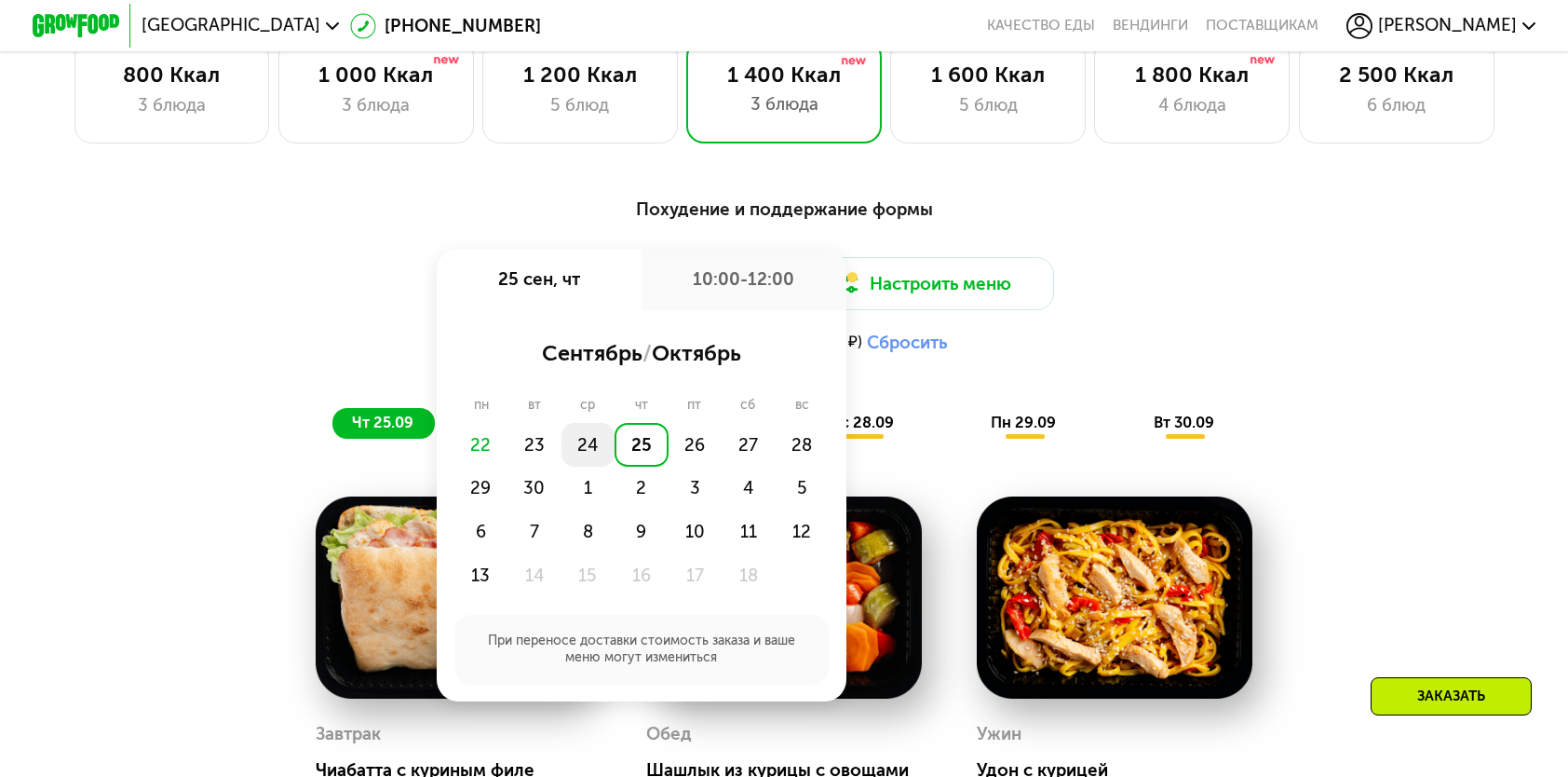
click at [585, 458] on div "24" at bounding box center [588, 445] width 53 height 43
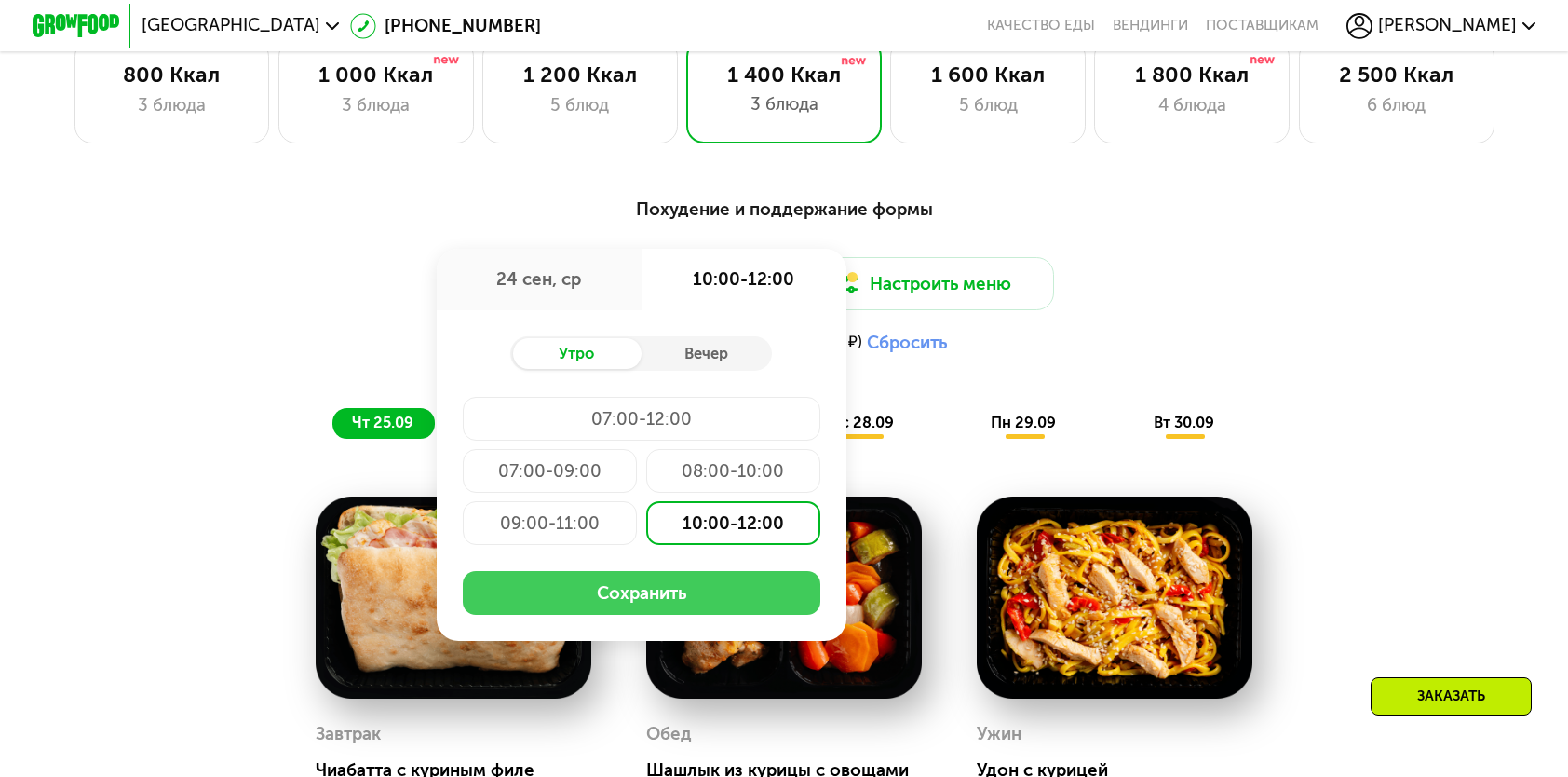
click at [618, 614] on button "Сохранить" at bounding box center [641, 593] width 358 height 43
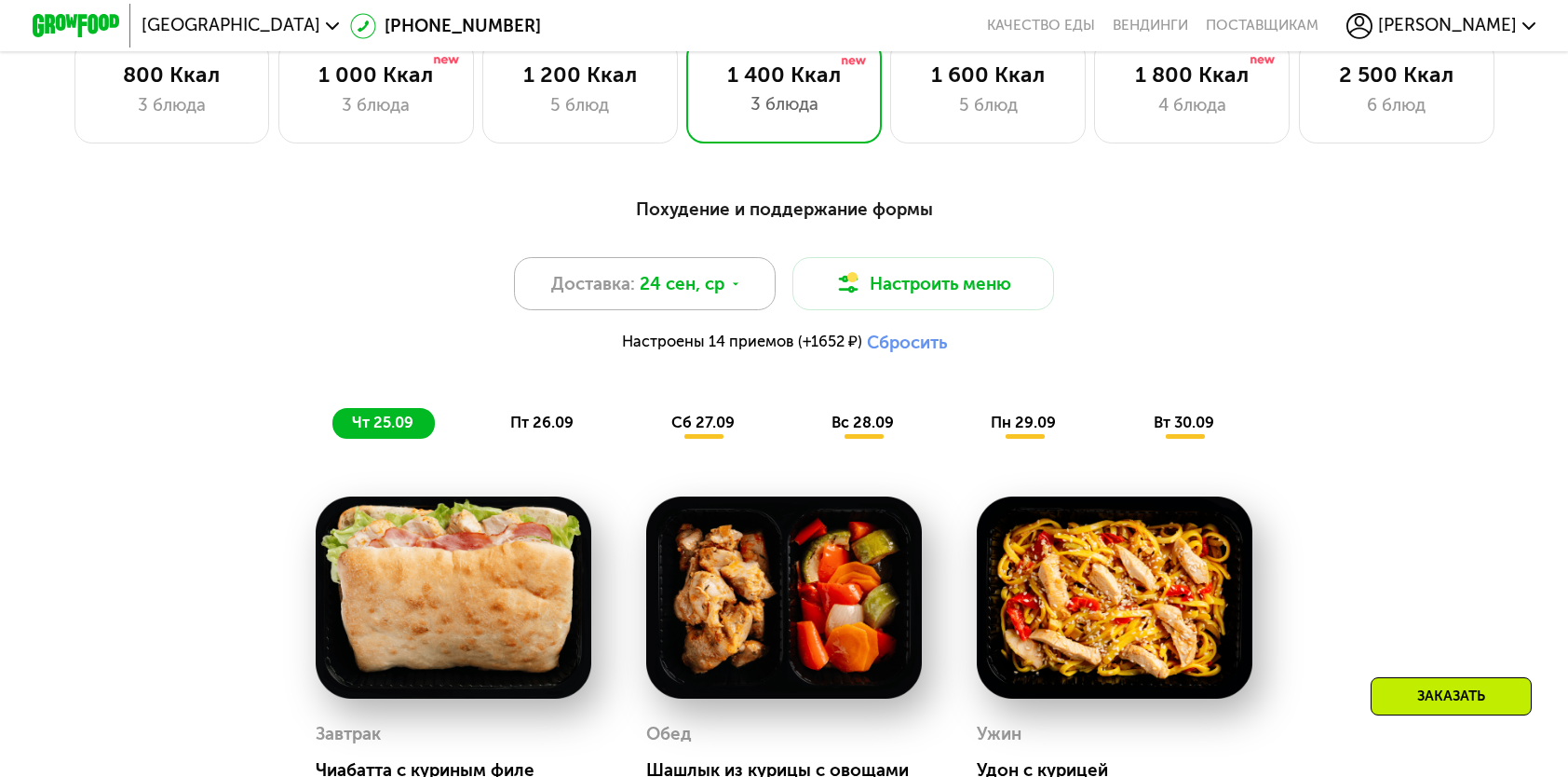
click at [733, 291] on icon at bounding box center [735, 284] width 13 height 13
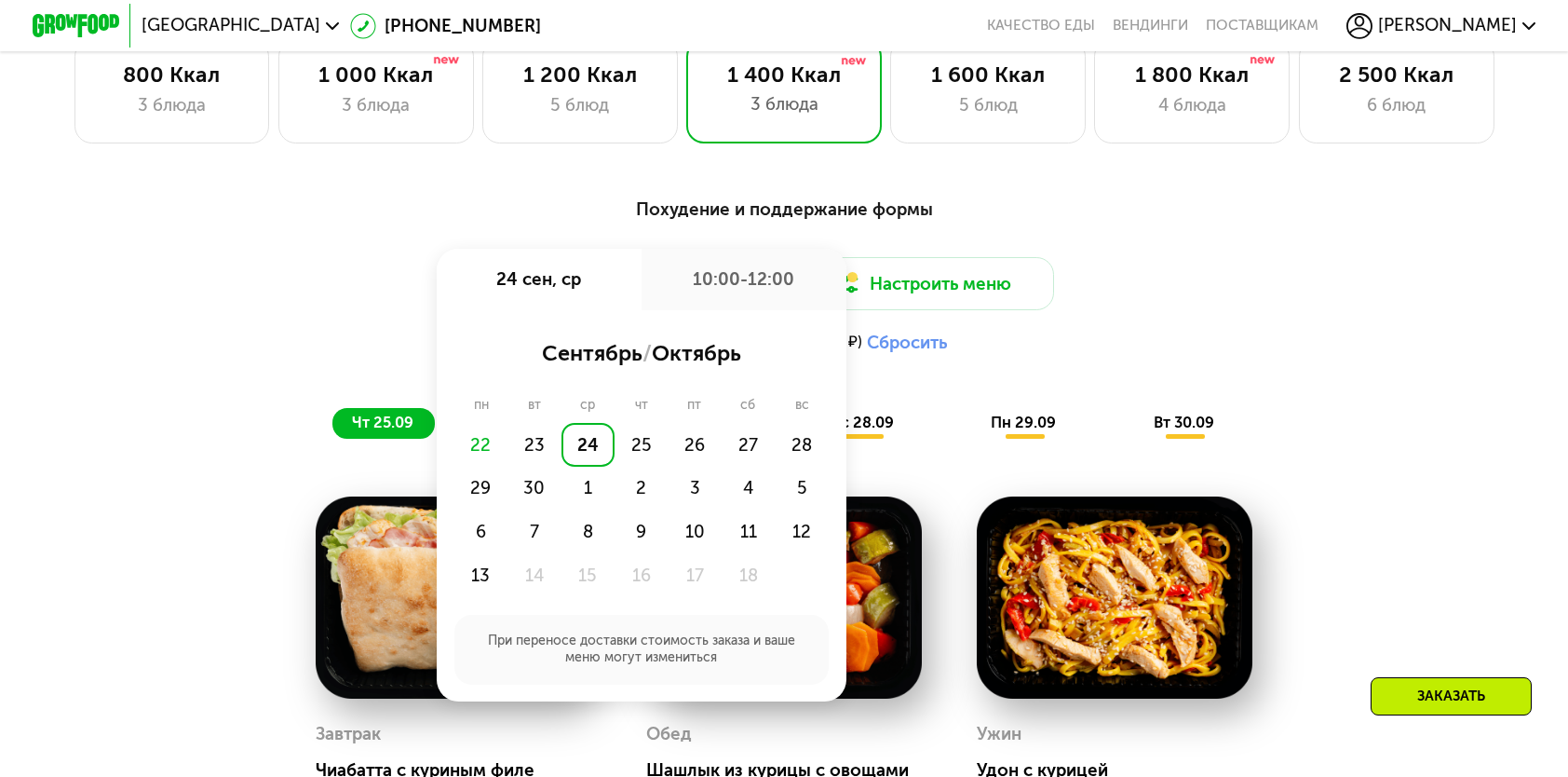
click at [592, 457] on div "24" at bounding box center [588, 445] width 53 height 43
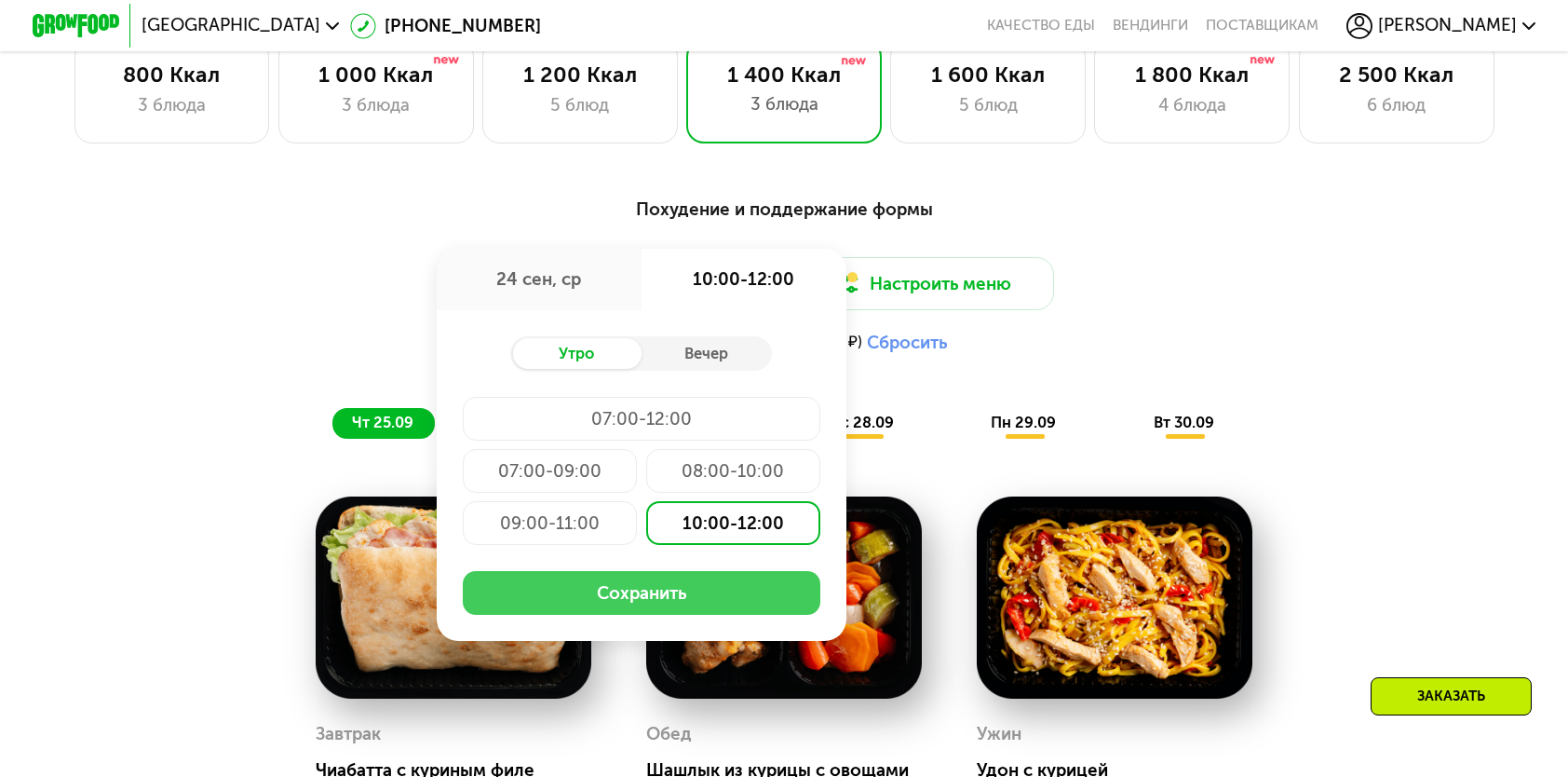
click at [615, 600] on button "Сохранить" at bounding box center [641, 593] width 358 height 43
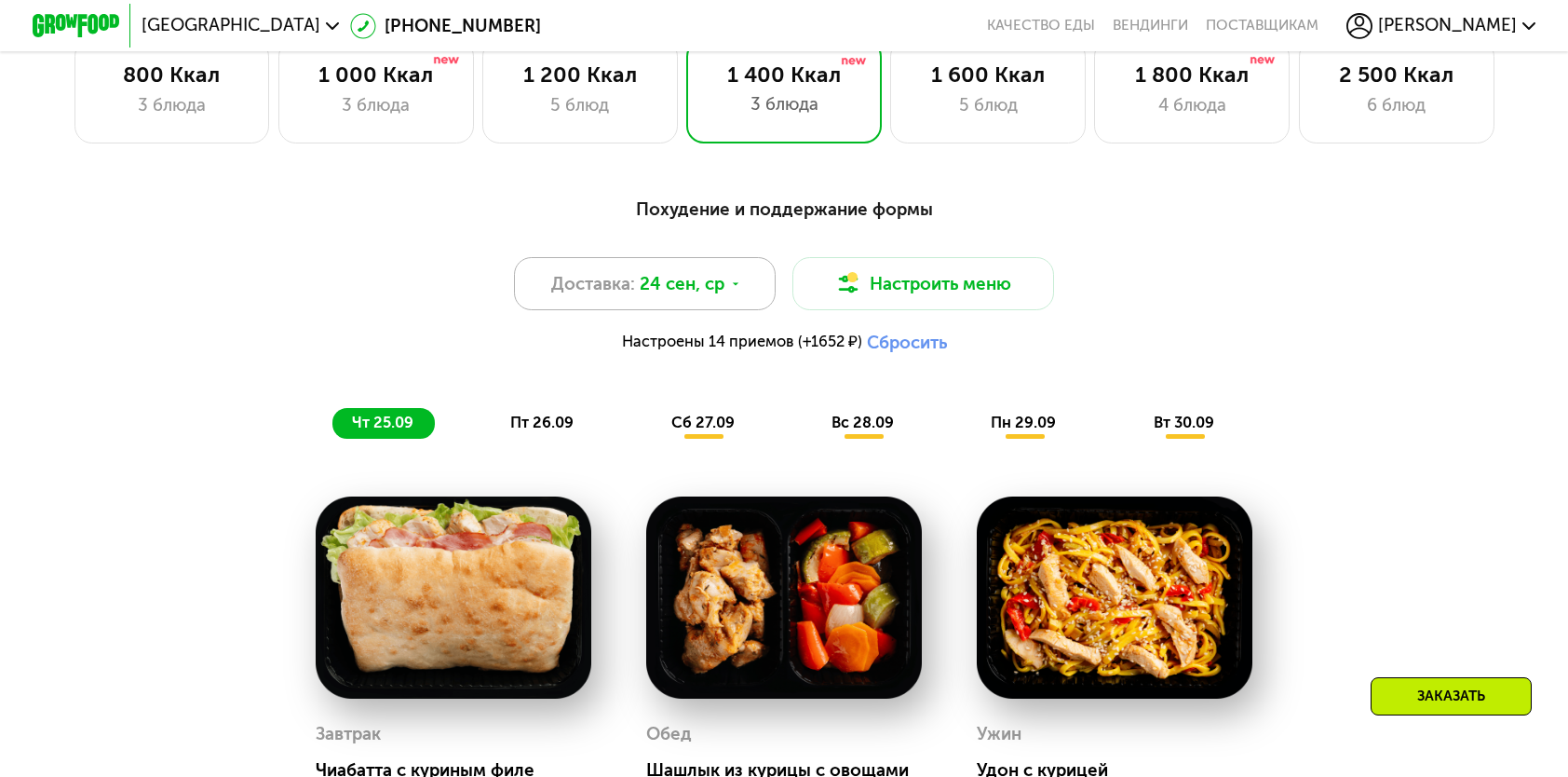
click at [708, 297] on span "24 сен, ср" at bounding box center [683, 284] width 85 height 26
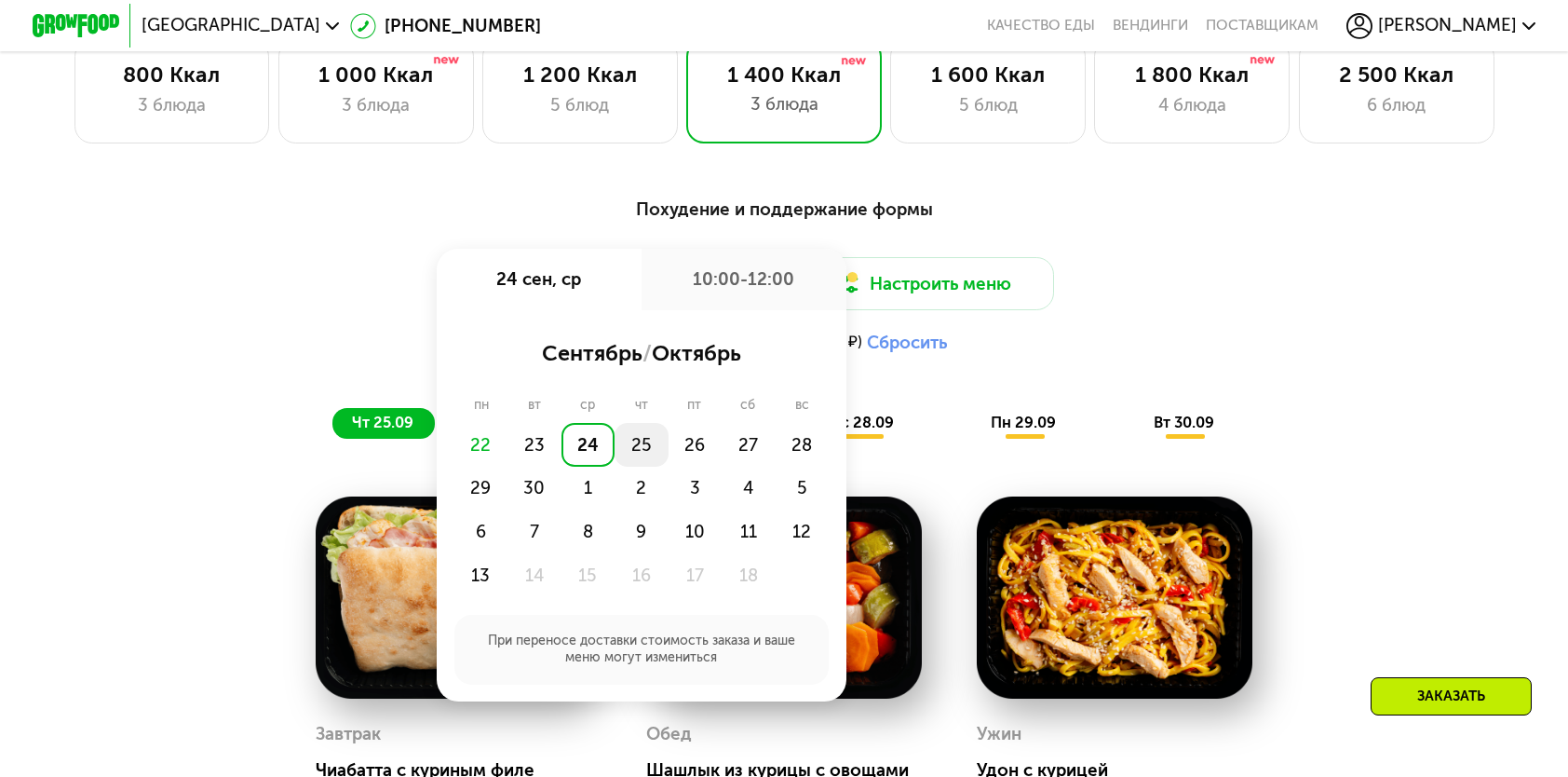
click at [647, 452] on div "25" at bounding box center [641, 445] width 53 height 43
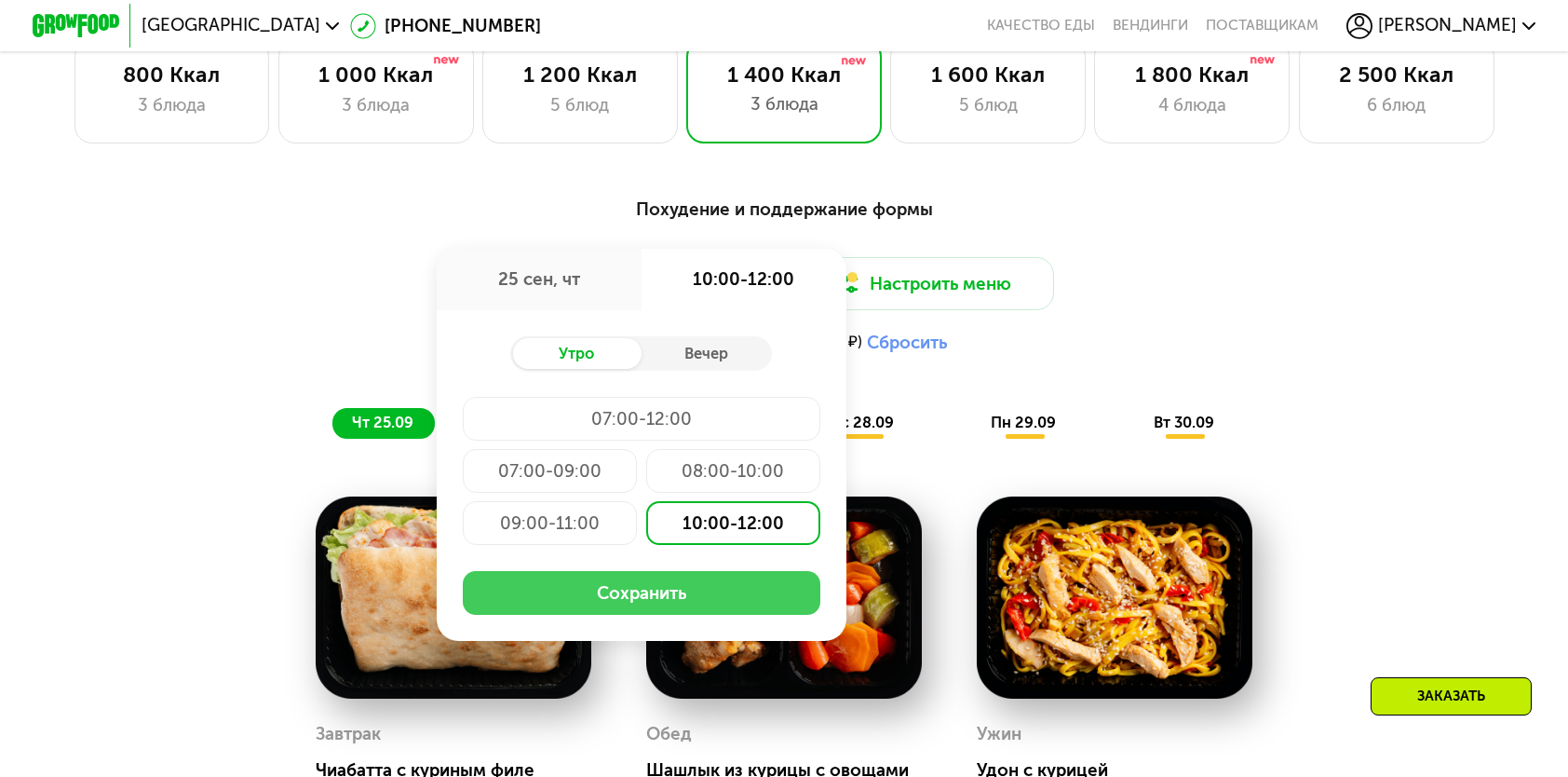
click at [618, 597] on button "Сохранить" at bounding box center [641, 593] width 358 height 43
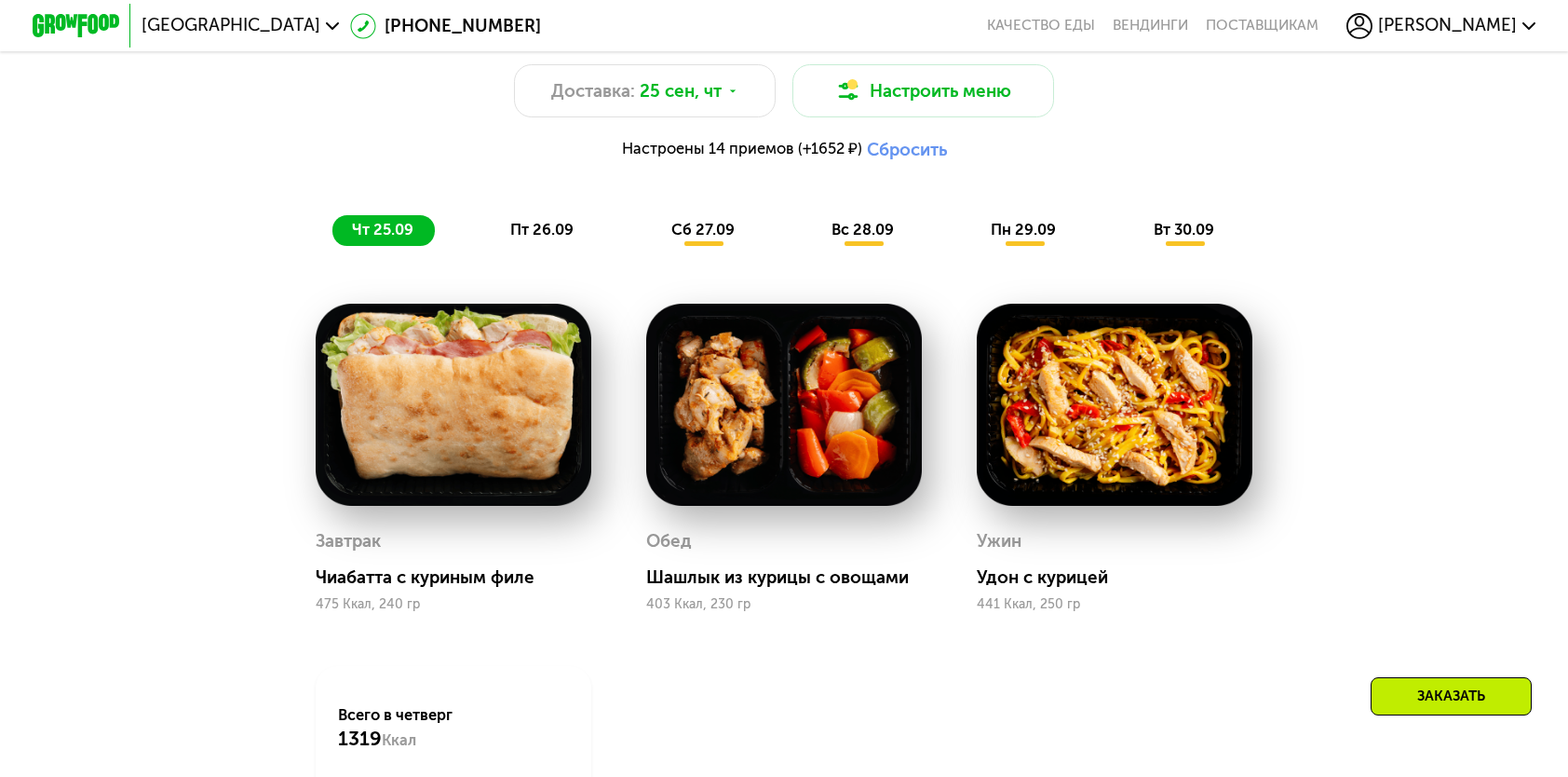
scroll to position [1491, 0]
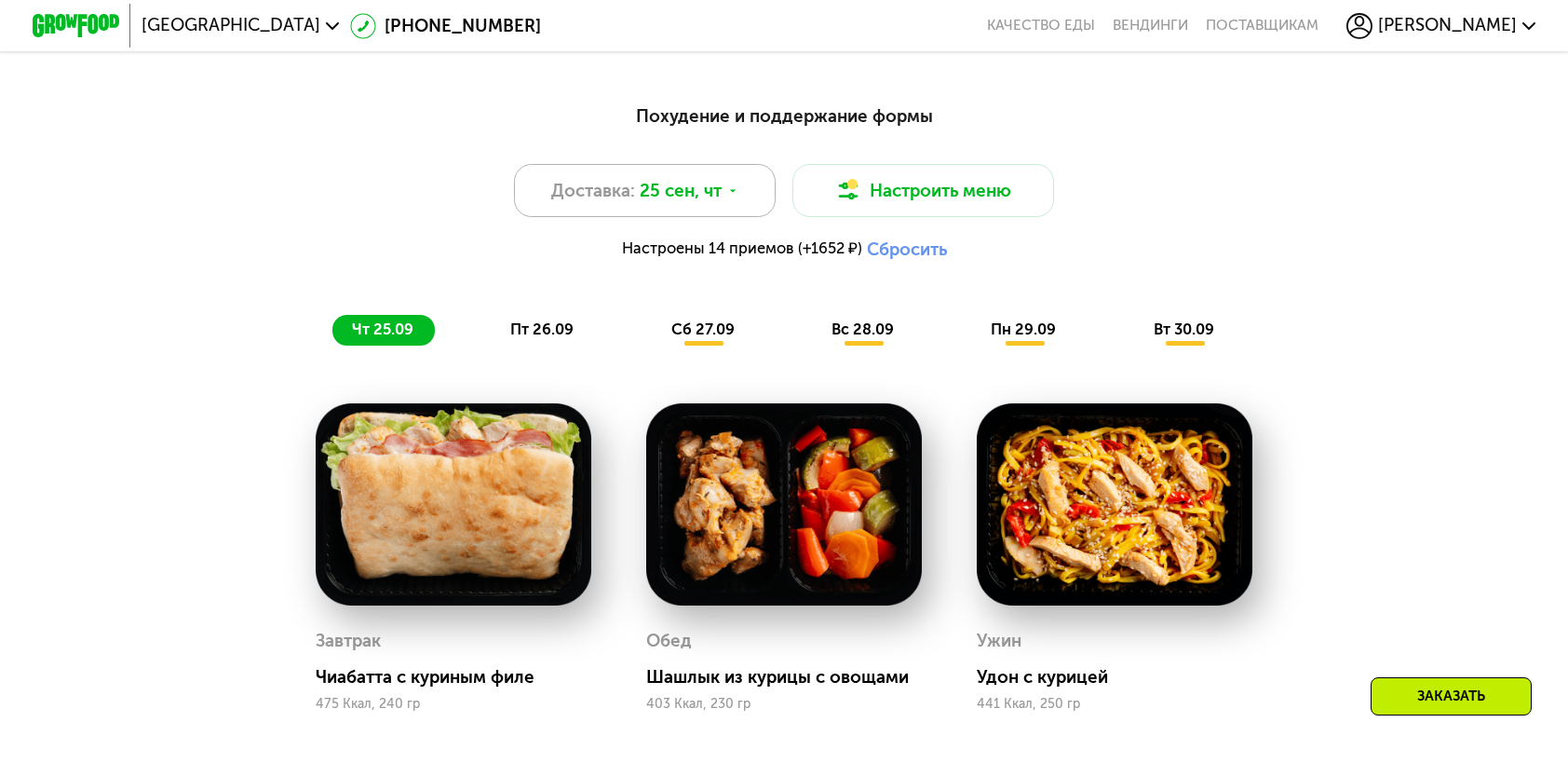
click at [714, 204] on span "25 сен, чт" at bounding box center [681, 191] width 82 height 26
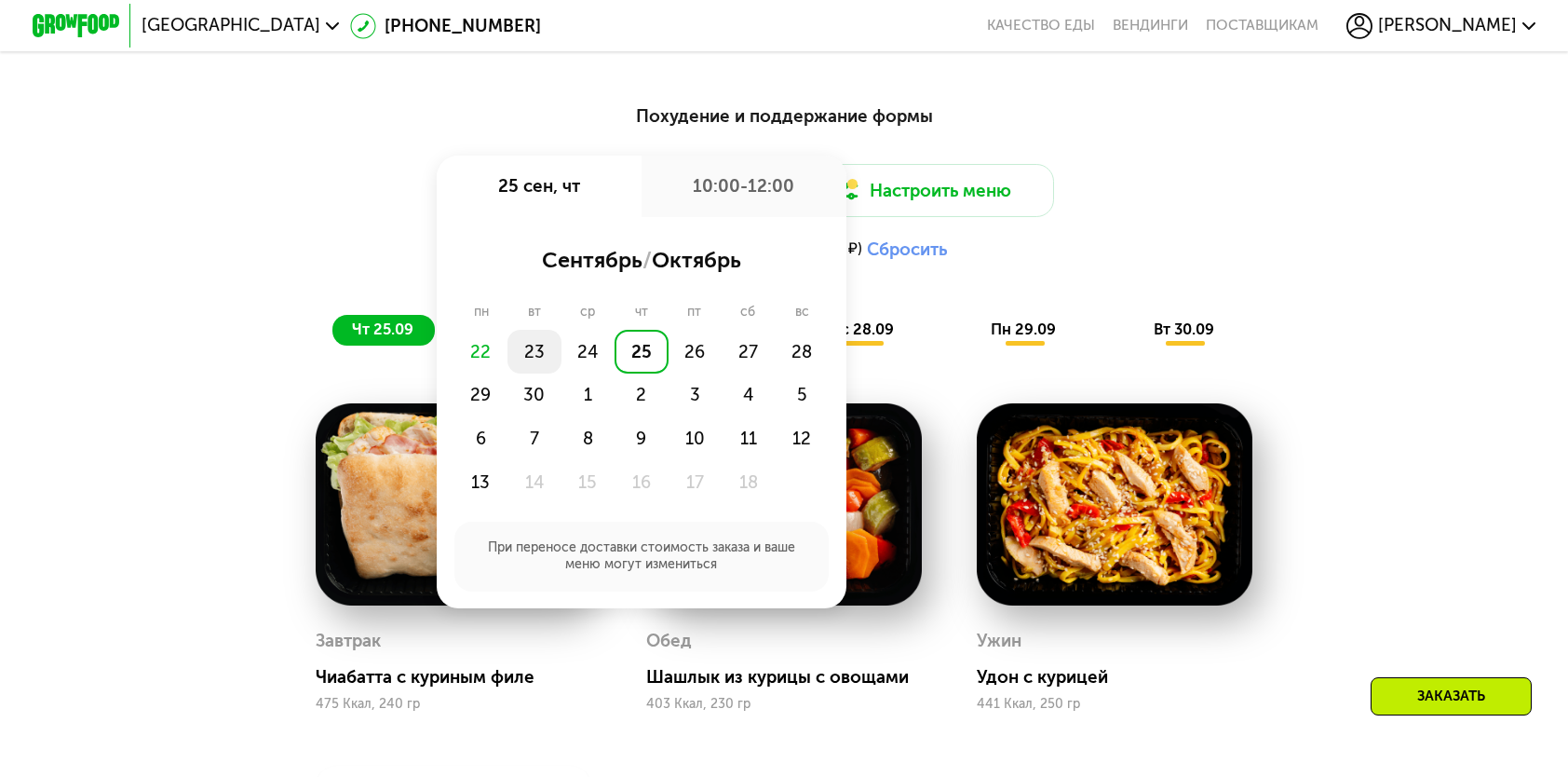
click at [523, 368] on div "23" at bounding box center [534, 351] width 53 height 43
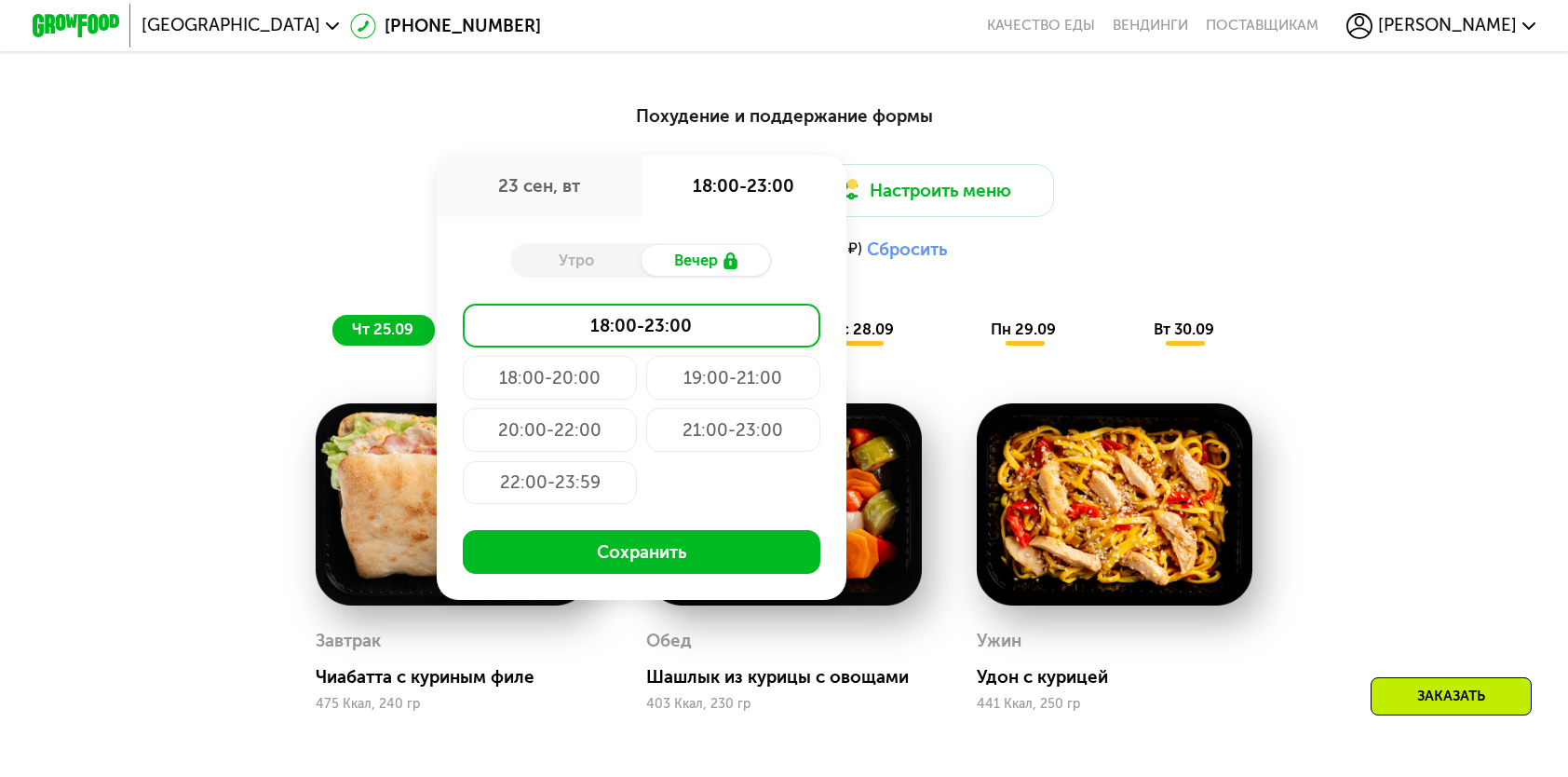
click at [572, 267] on div "Утро" at bounding box center [576, 260] width 130 height 31
click at [1530, 325] on div "Похудение и поддержание формы Доставка: 23 сен, вт 23 сен, вт 18:00-23:00 Утро …" at bounding box center [784, 585] width 1568 height 1028
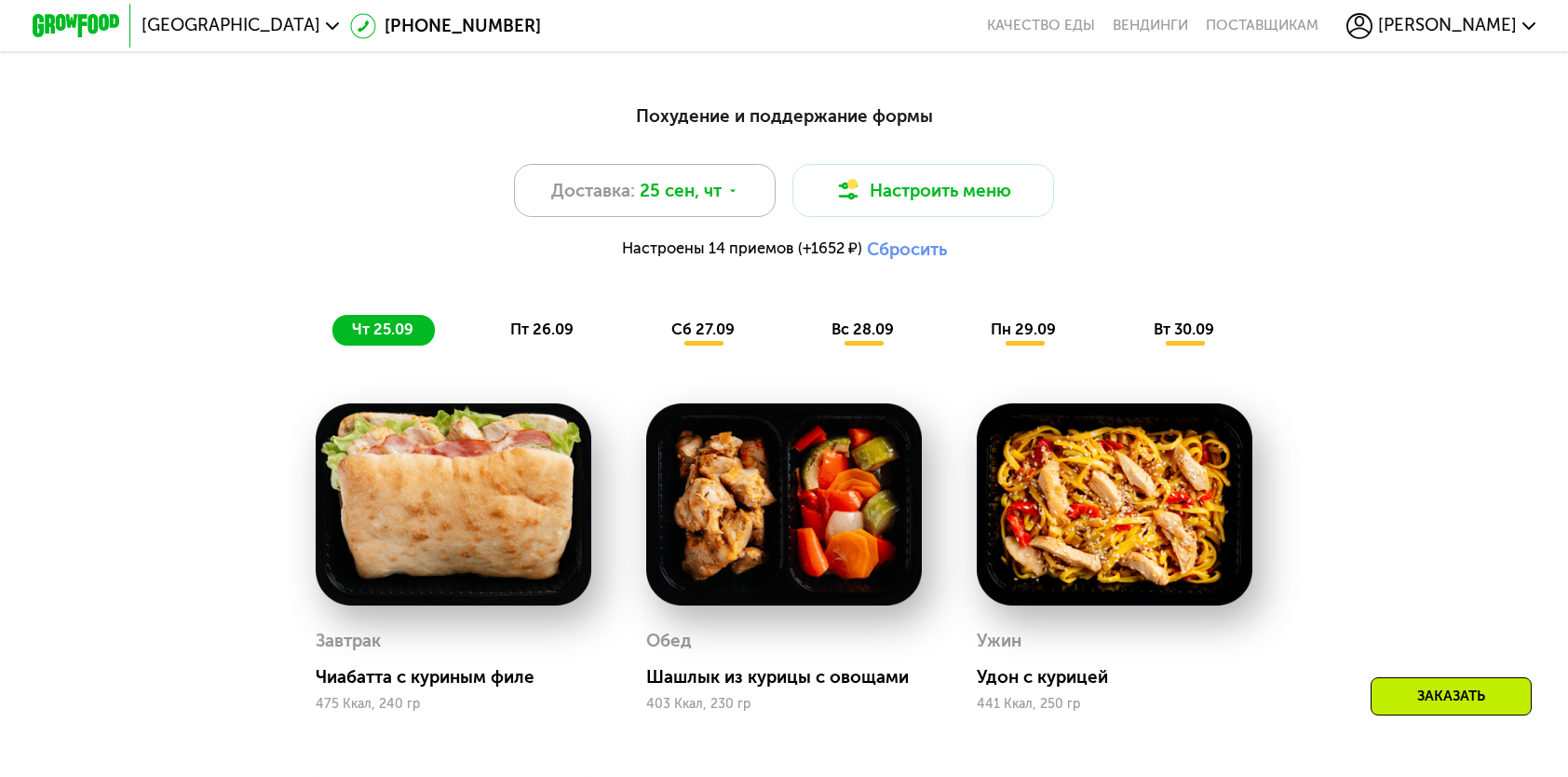
click at [706, 199] on span "25 сен, чт" at bounding box center [681, 191] width 82 height 26
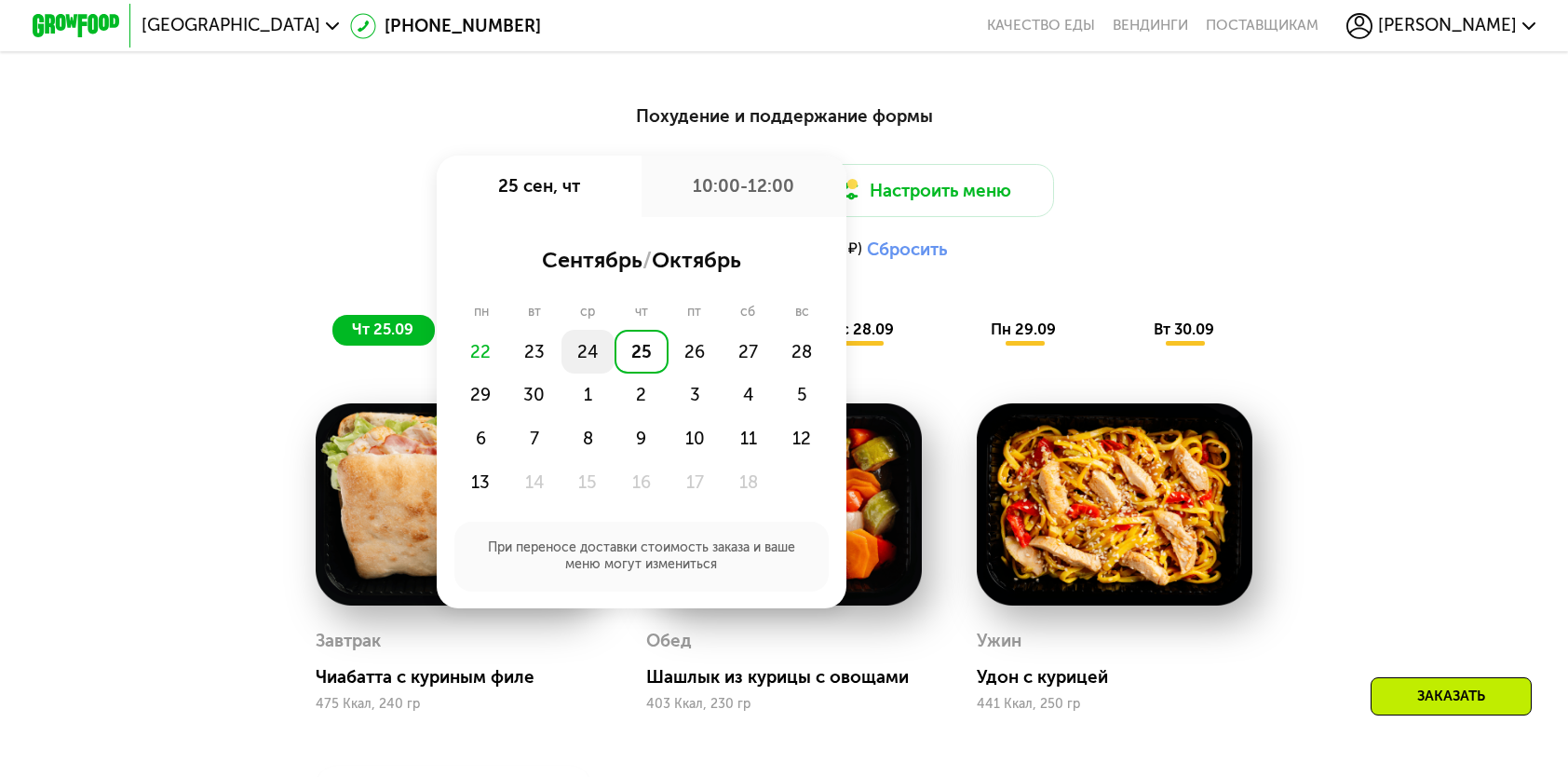
click at [578, 364] on div "24" at bounding box center [588, 351] width 53 height 43
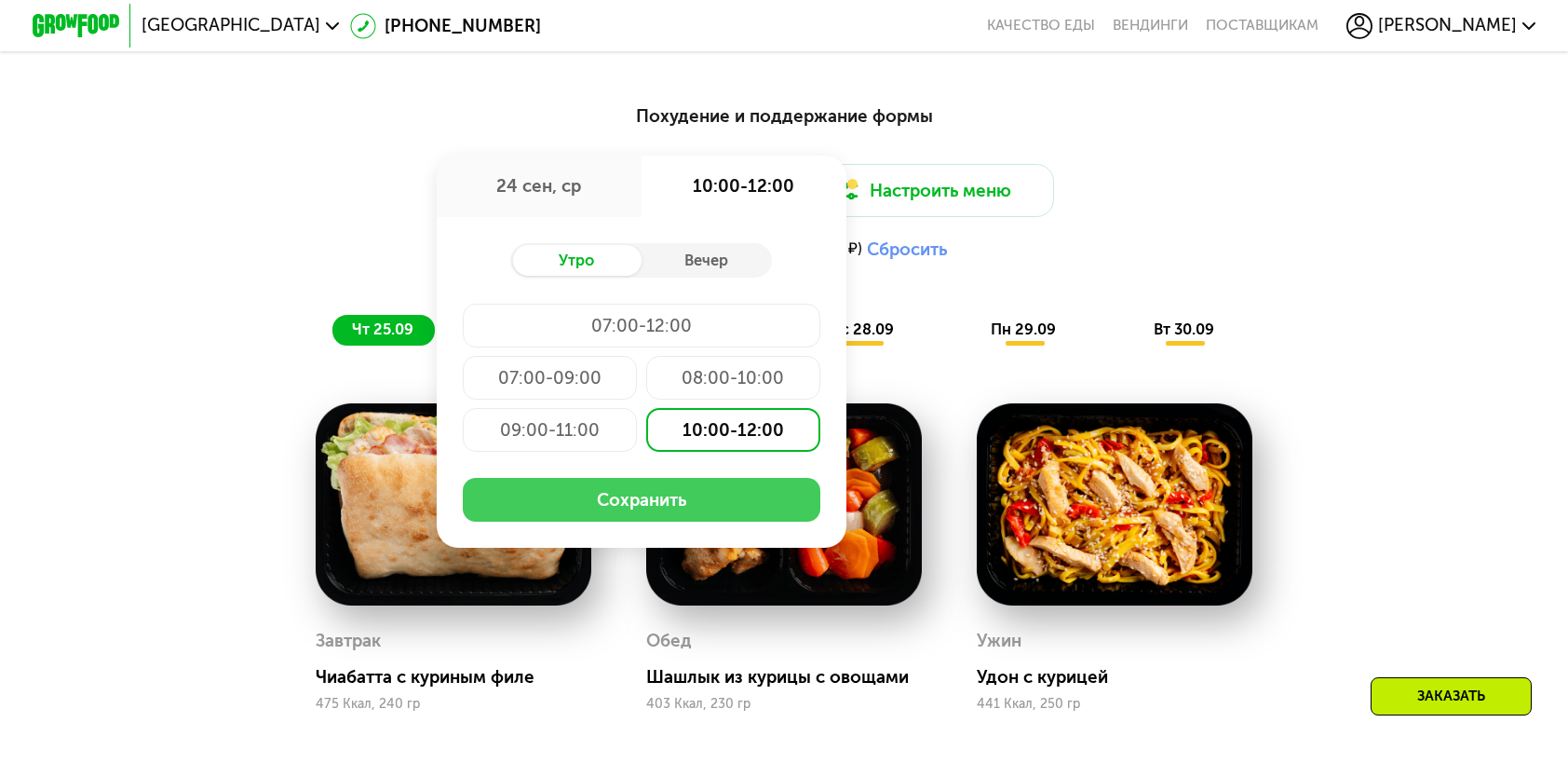
click at [655, 513] on button "Сохранить" at bounding box center [641, 499] width 358 height 43
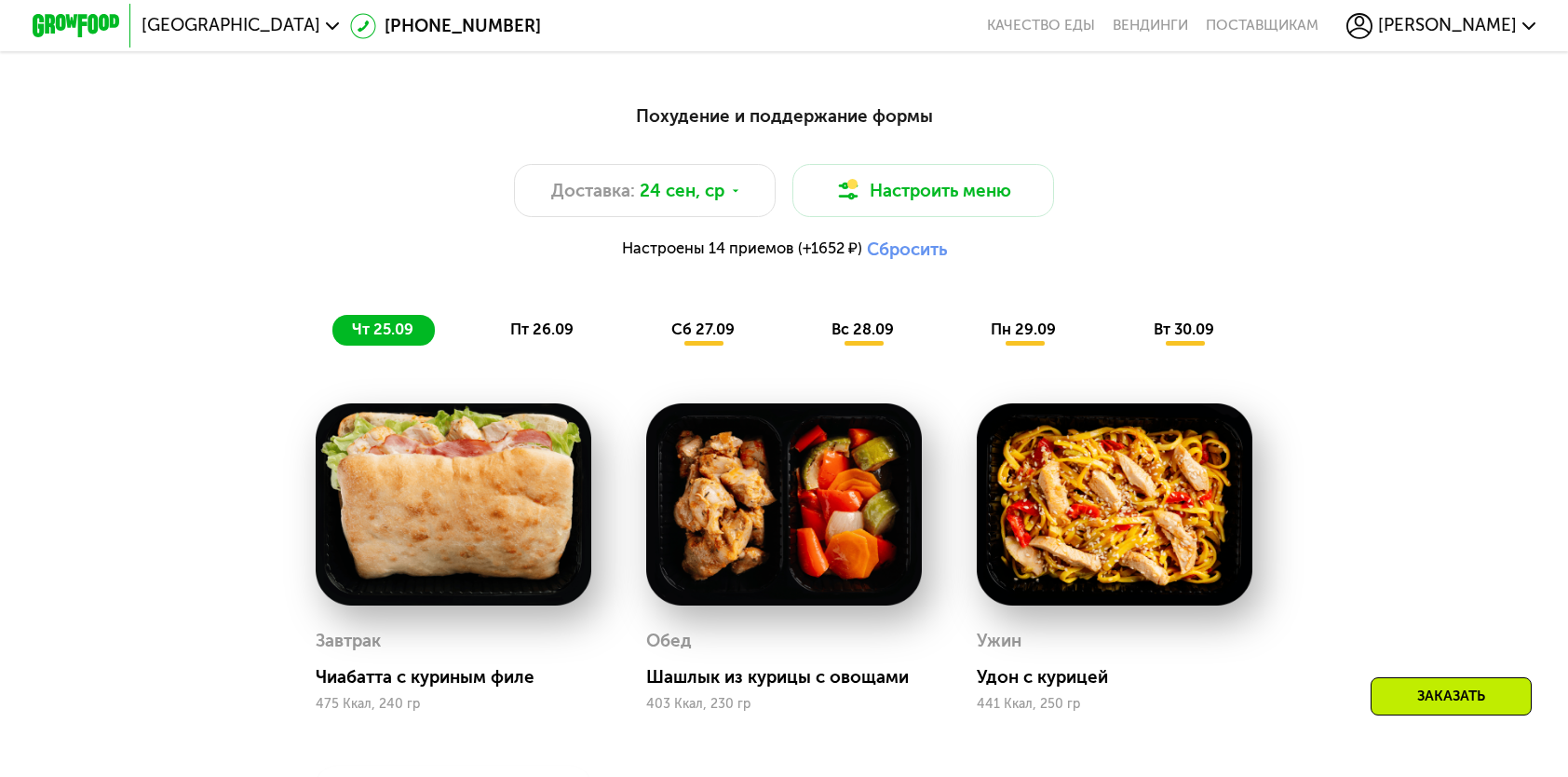
click at [393, 328] on div "чт 25.09" at bounding box center [383, 329] width 103 height 31
click at [393, 332] on span "чт 25.09" at bounding box center [382, 329] width 61 height 18
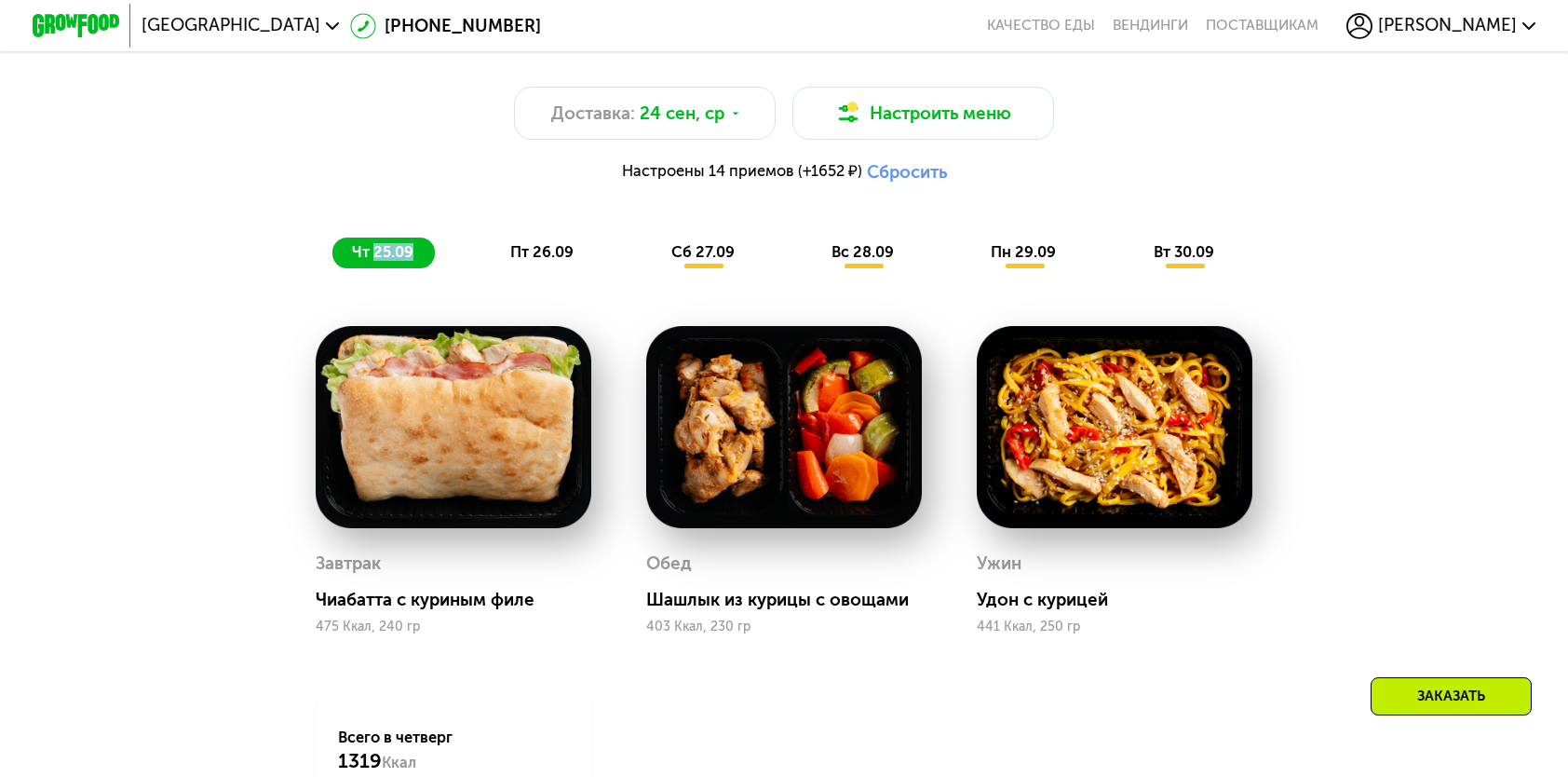
scroll to position [1677, 0]
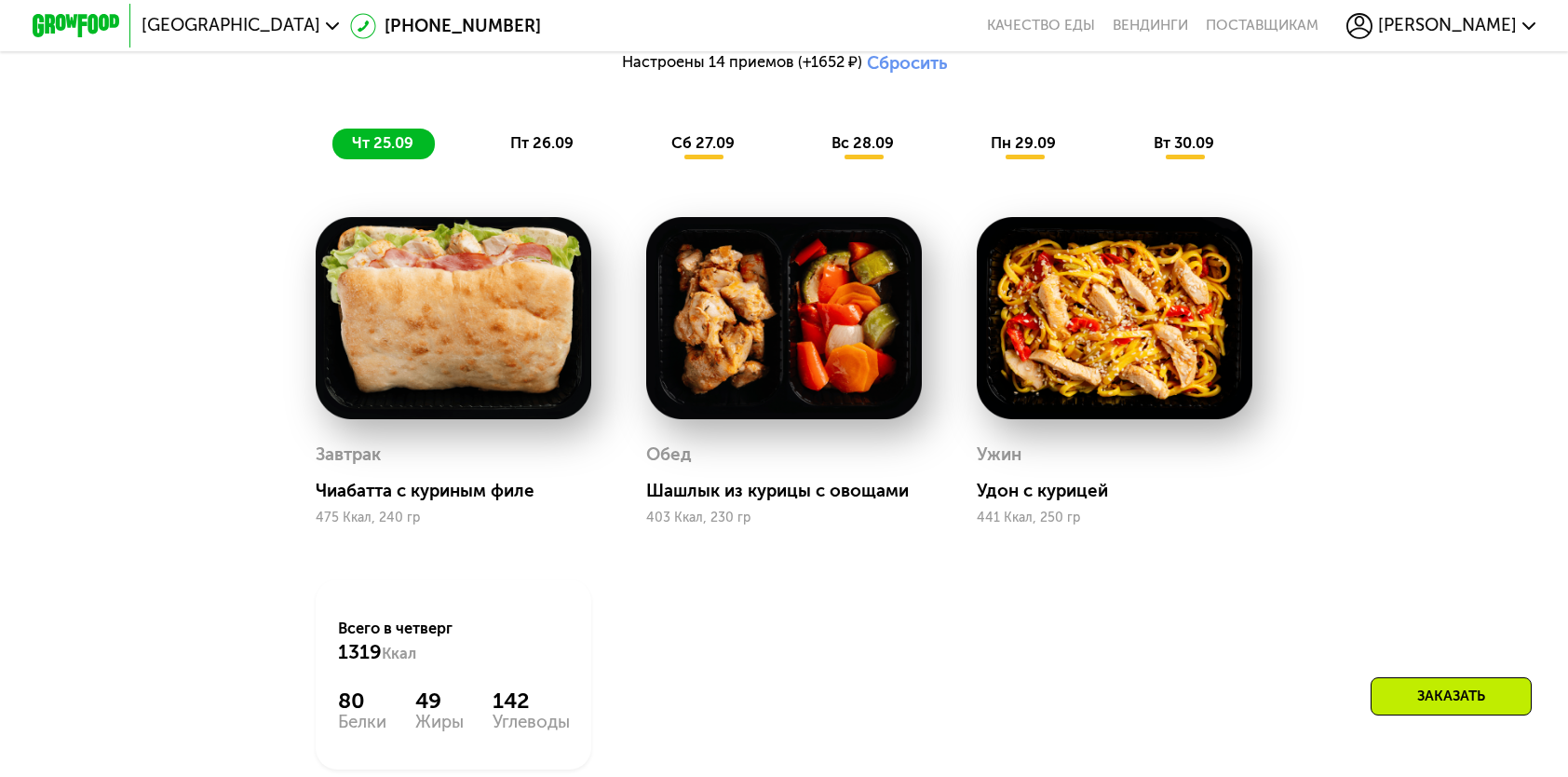
click at [517, 152] on span "пт 26.09" at bounding box center [542, 143] width 63 height 18
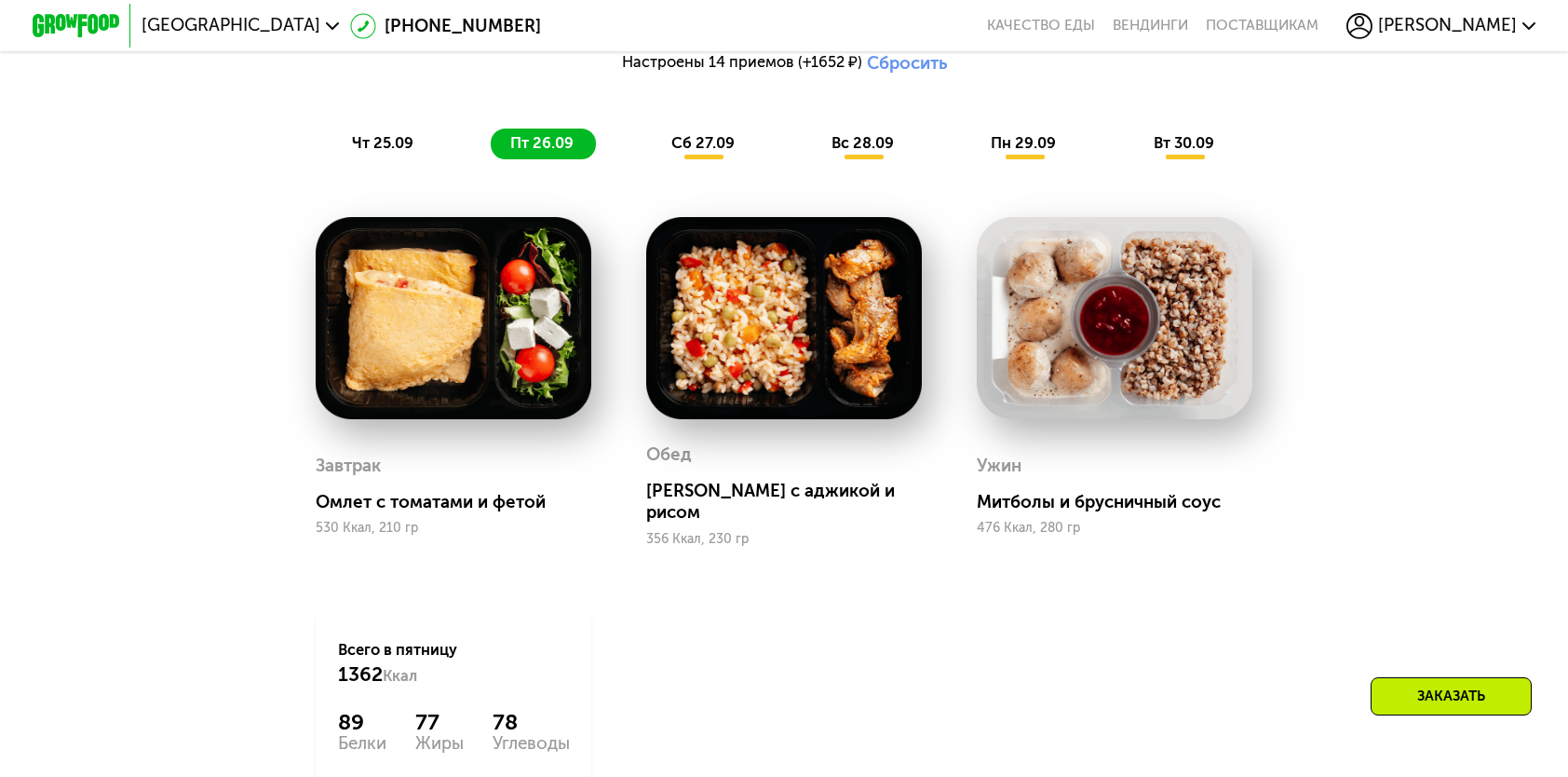
click at [705, 152] on span "сб 27.09" at bounding box center [702, 143] width 63 height 18
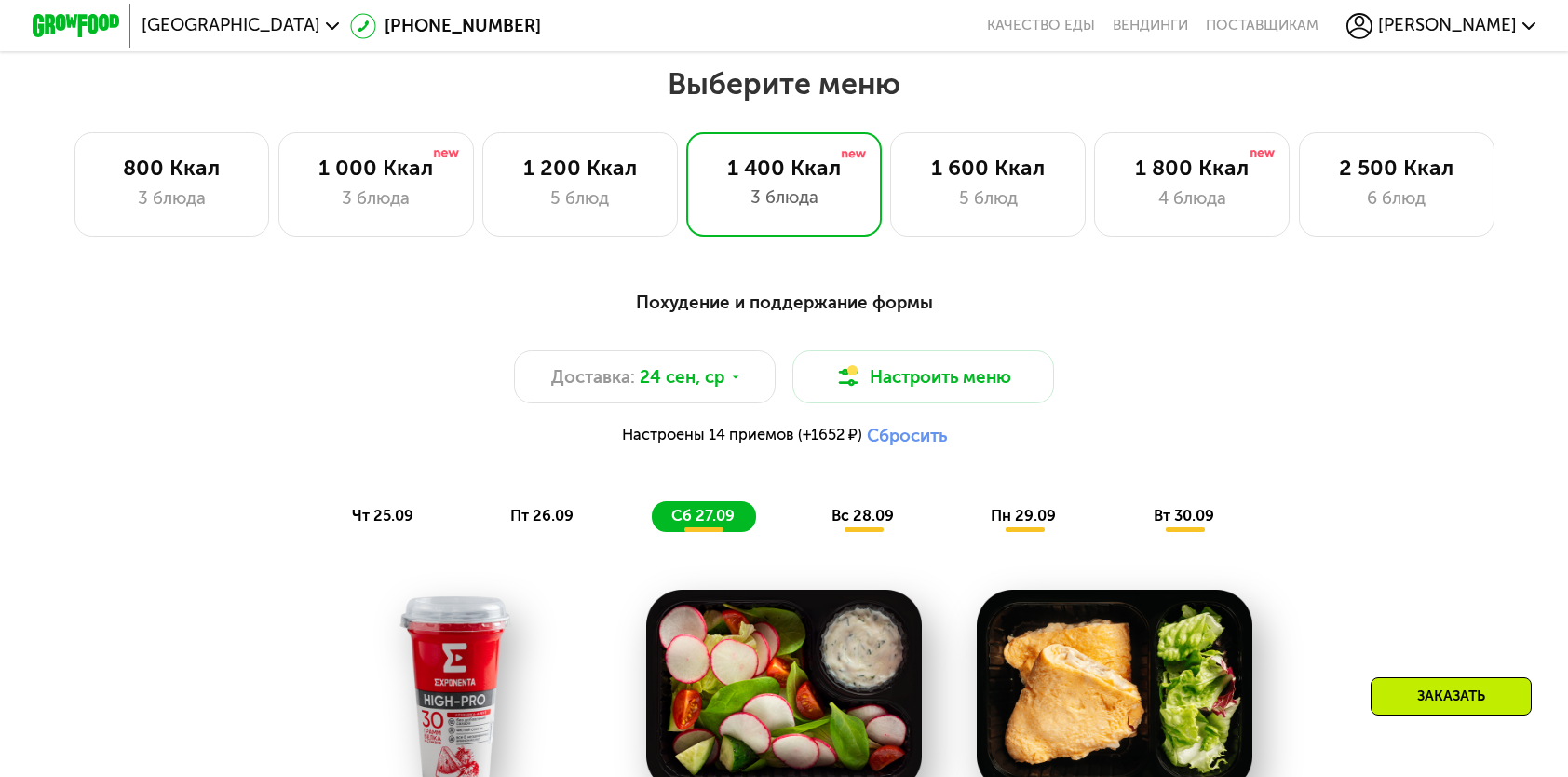
scroll to position [1211, 0]
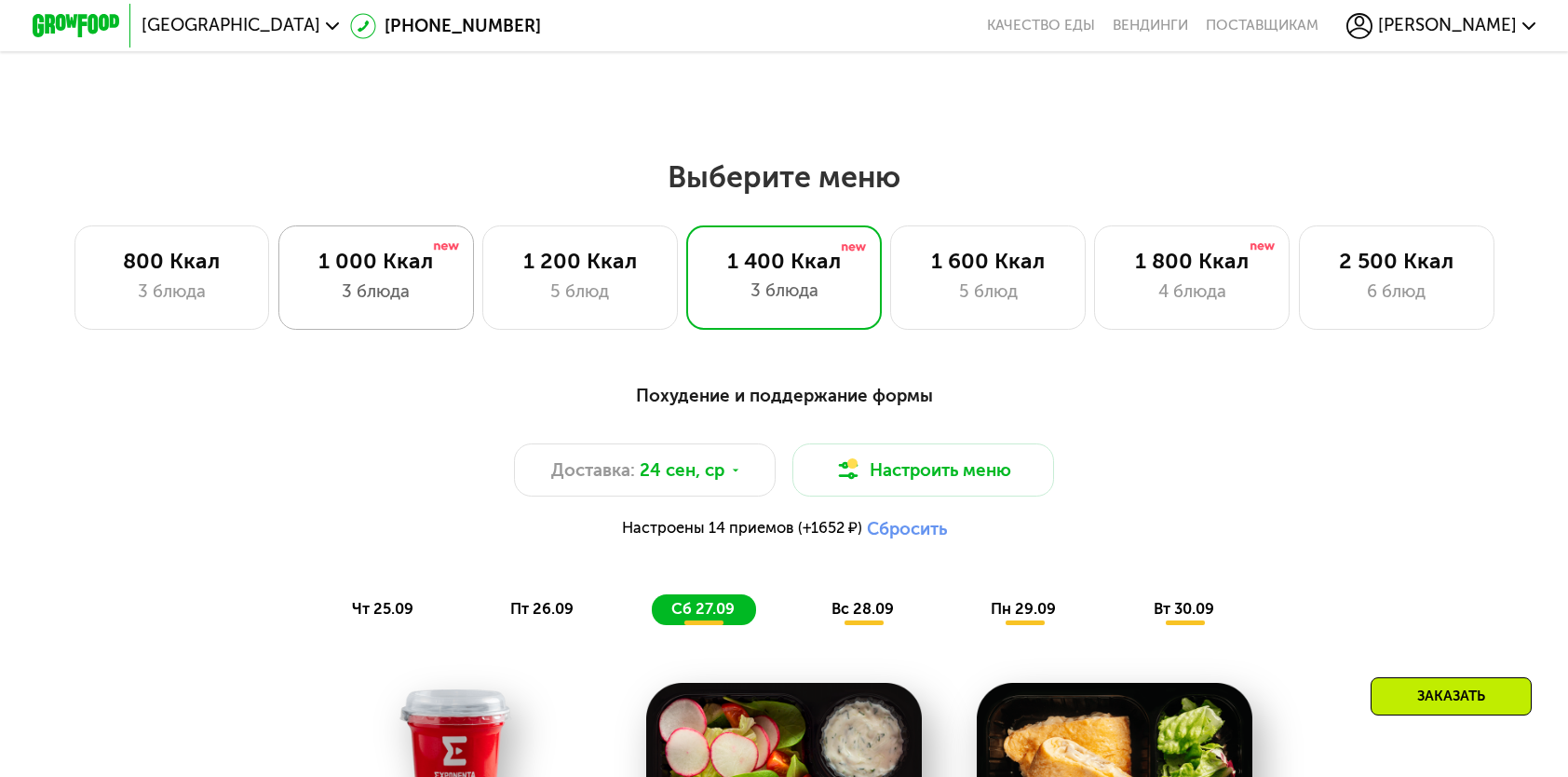
click at [362, 290] on div "3 блюда" at bounding box center [376, 292] width 150 height 26
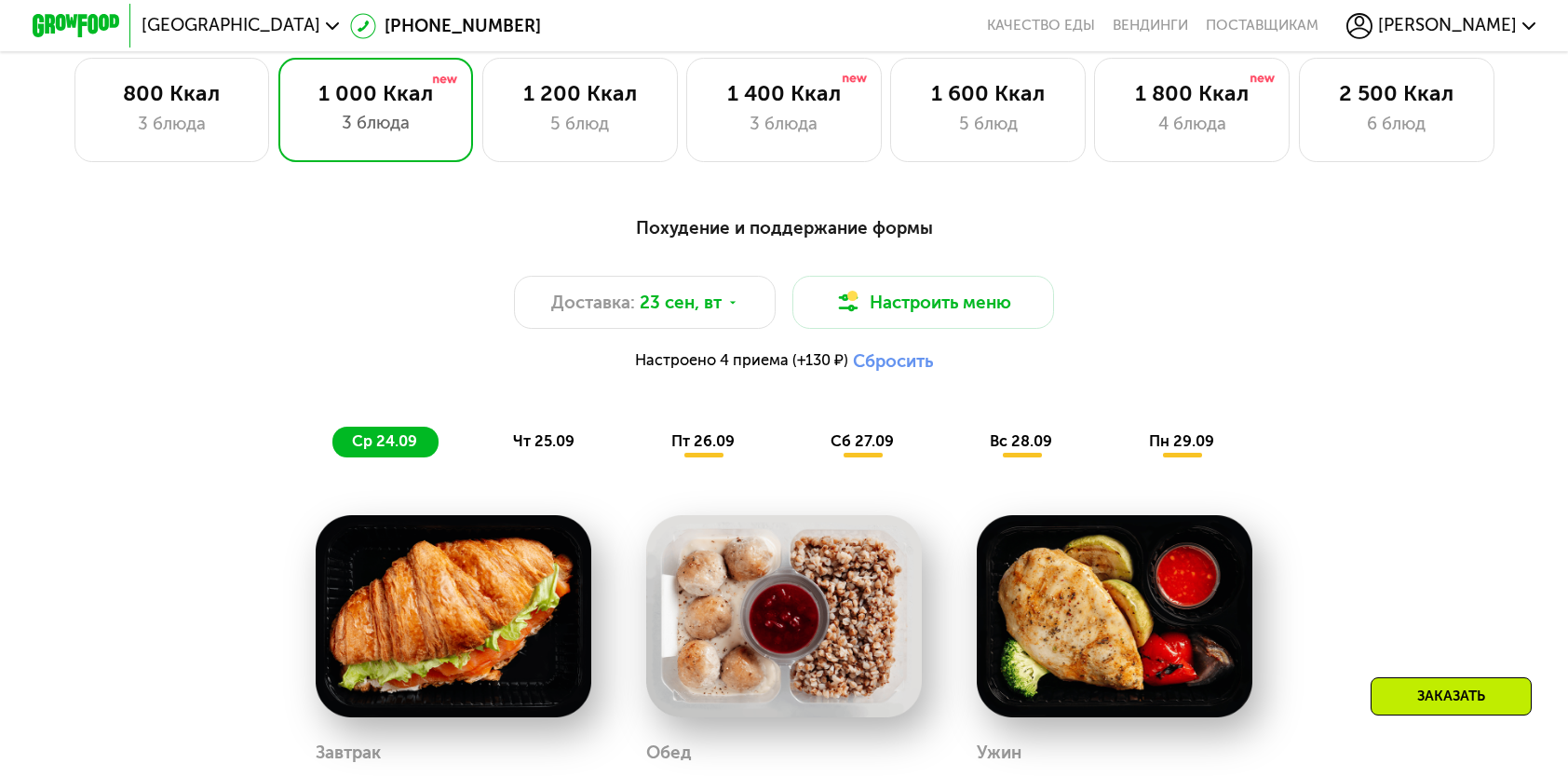
scroll to position [1397, 0]
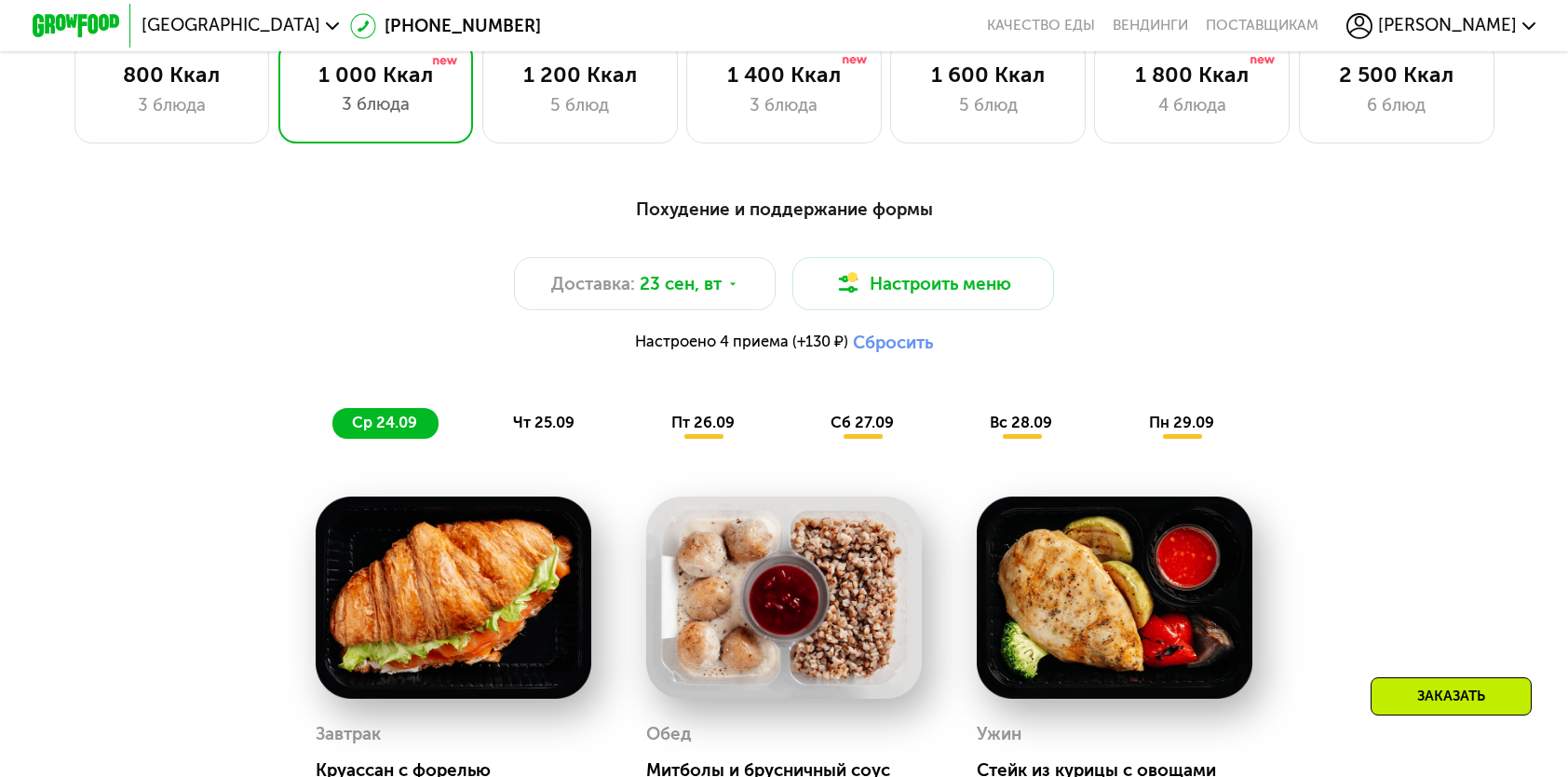
click at [683, 439] on div "пт 26.09" at bounding box center [704, 423] width 104 height 31
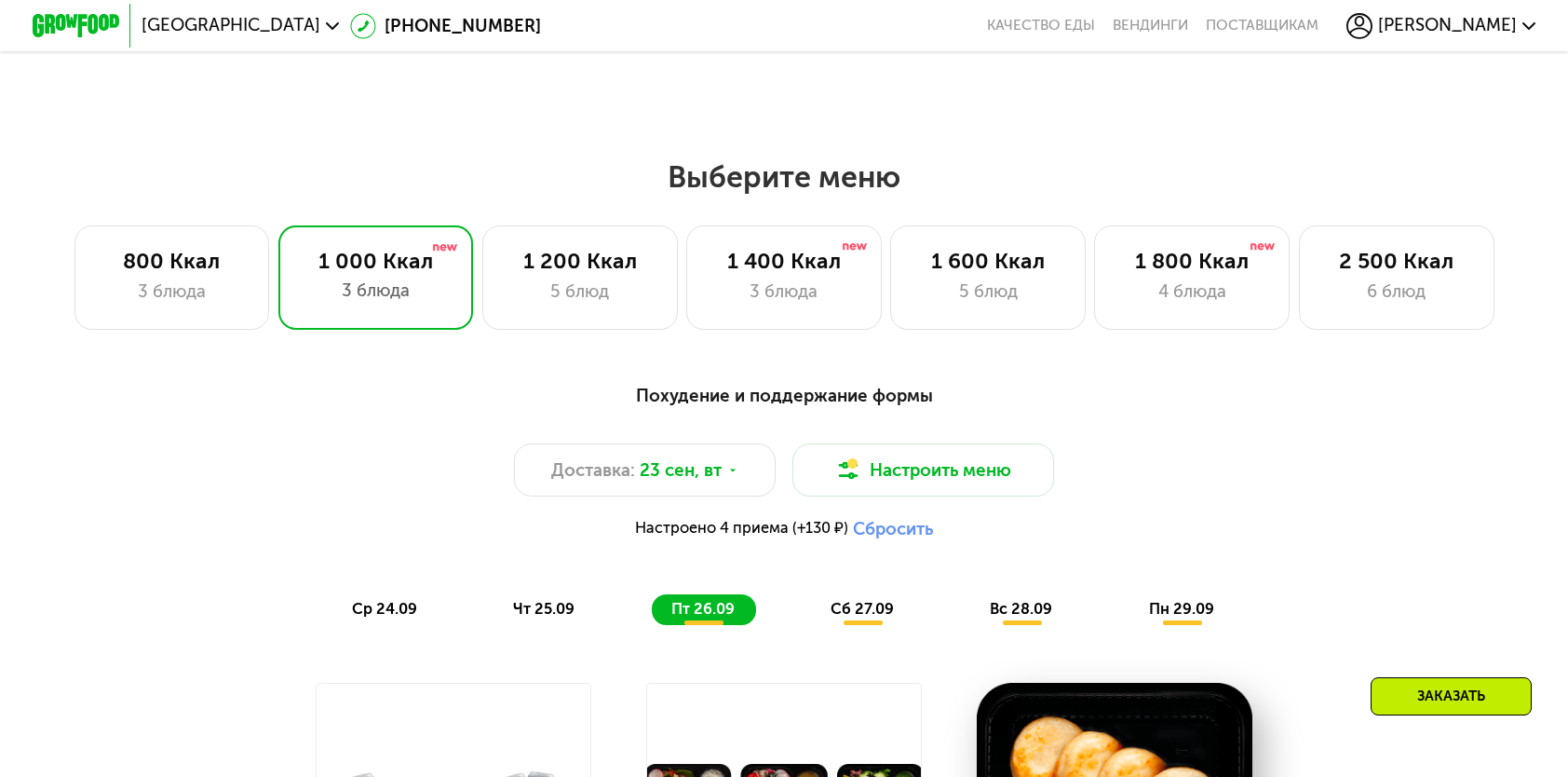
scroll to position [1304, 0]
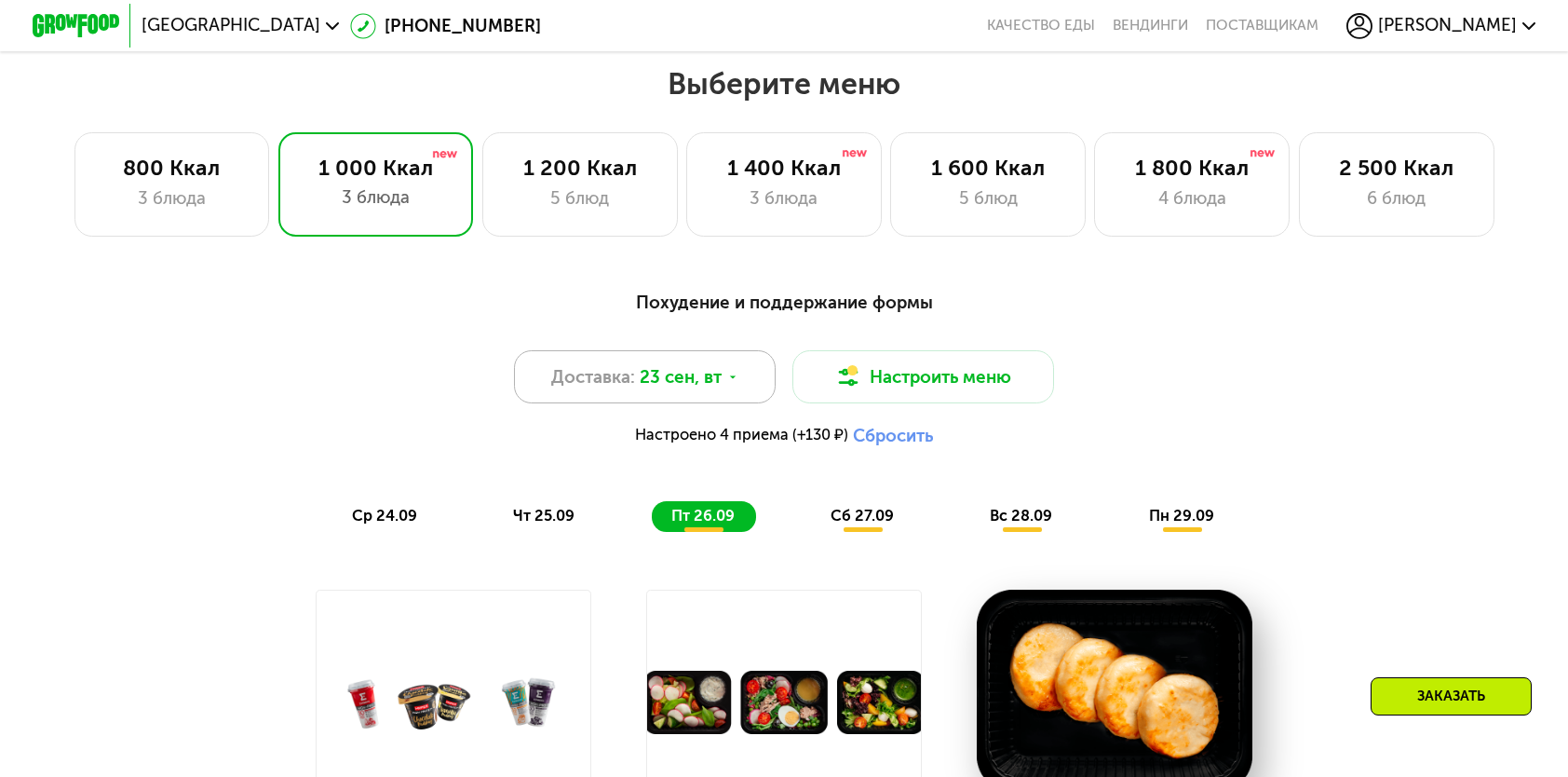
click at [673, 390] on span "23 сен, вт" at bounding box center [681, 378] width 82 height 26
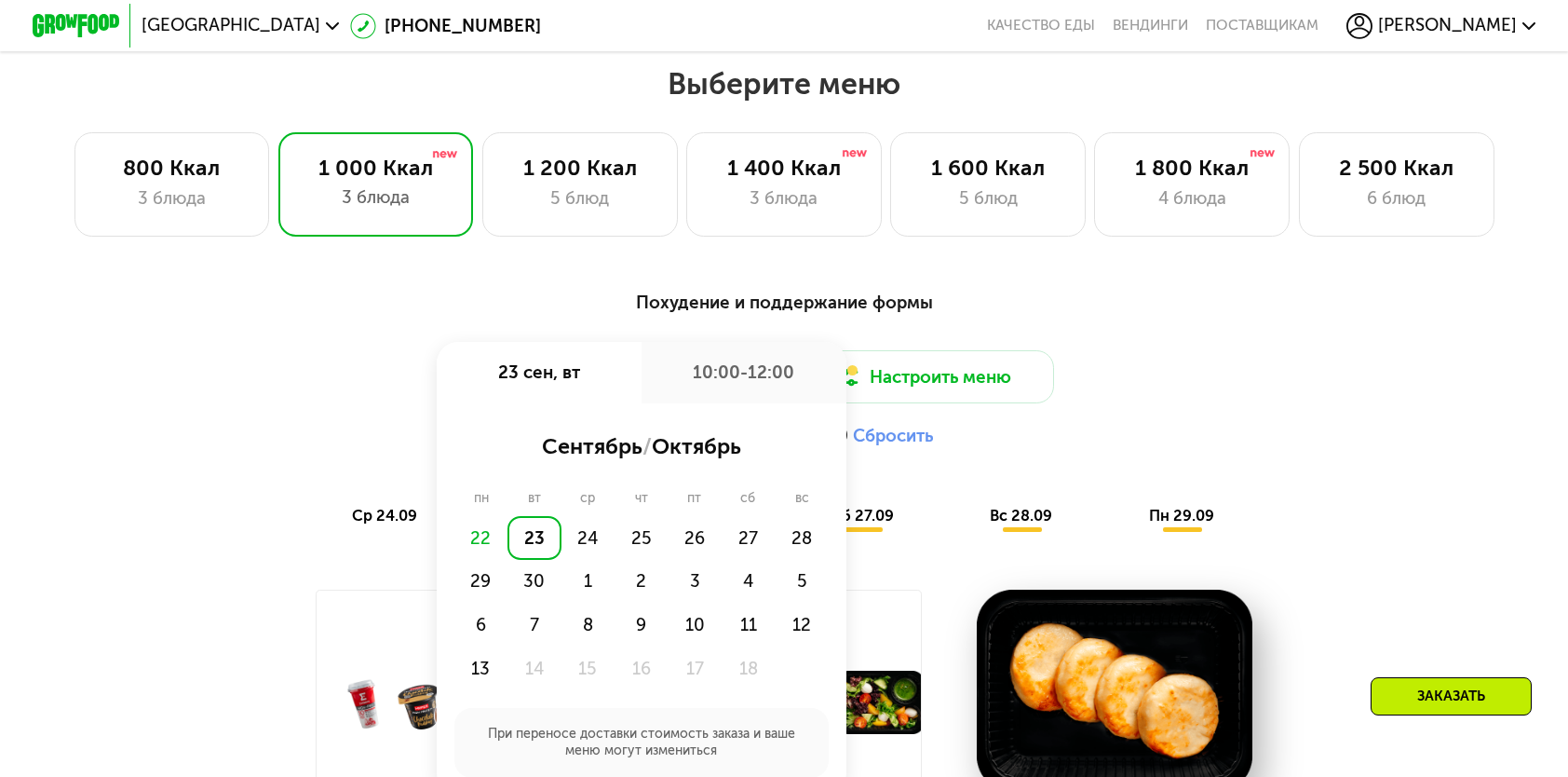
click at [542, 554] on div "23" at bounding box center [534, 538] width 53 height 43
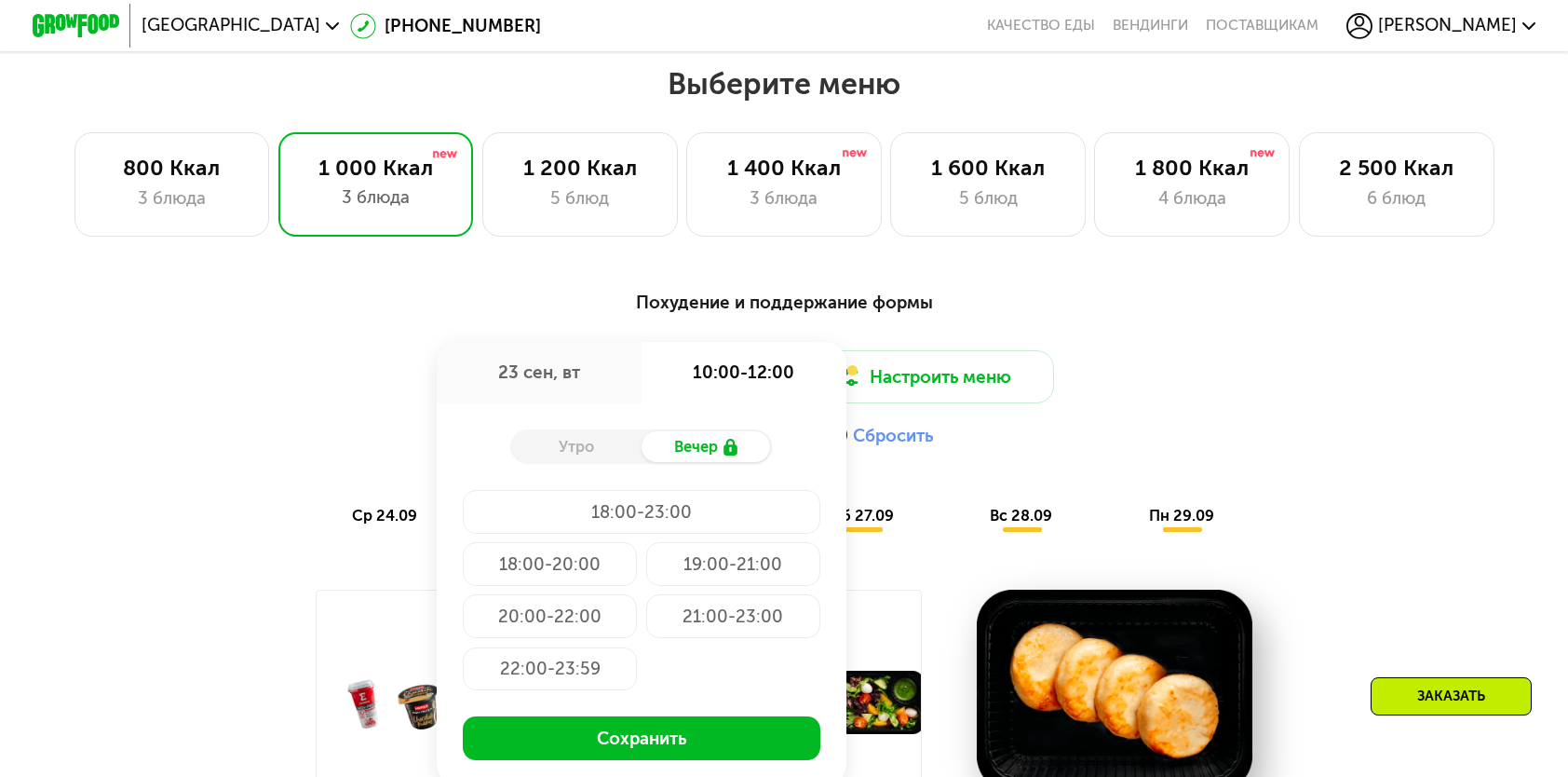
click at [1442, 316] on div "Похудение и поддержание формы Доставка: 23 сен, вт 23 сен, вт 10:00-12:00 Утро …" at bounding box center [784, 410] width 1316 height 269
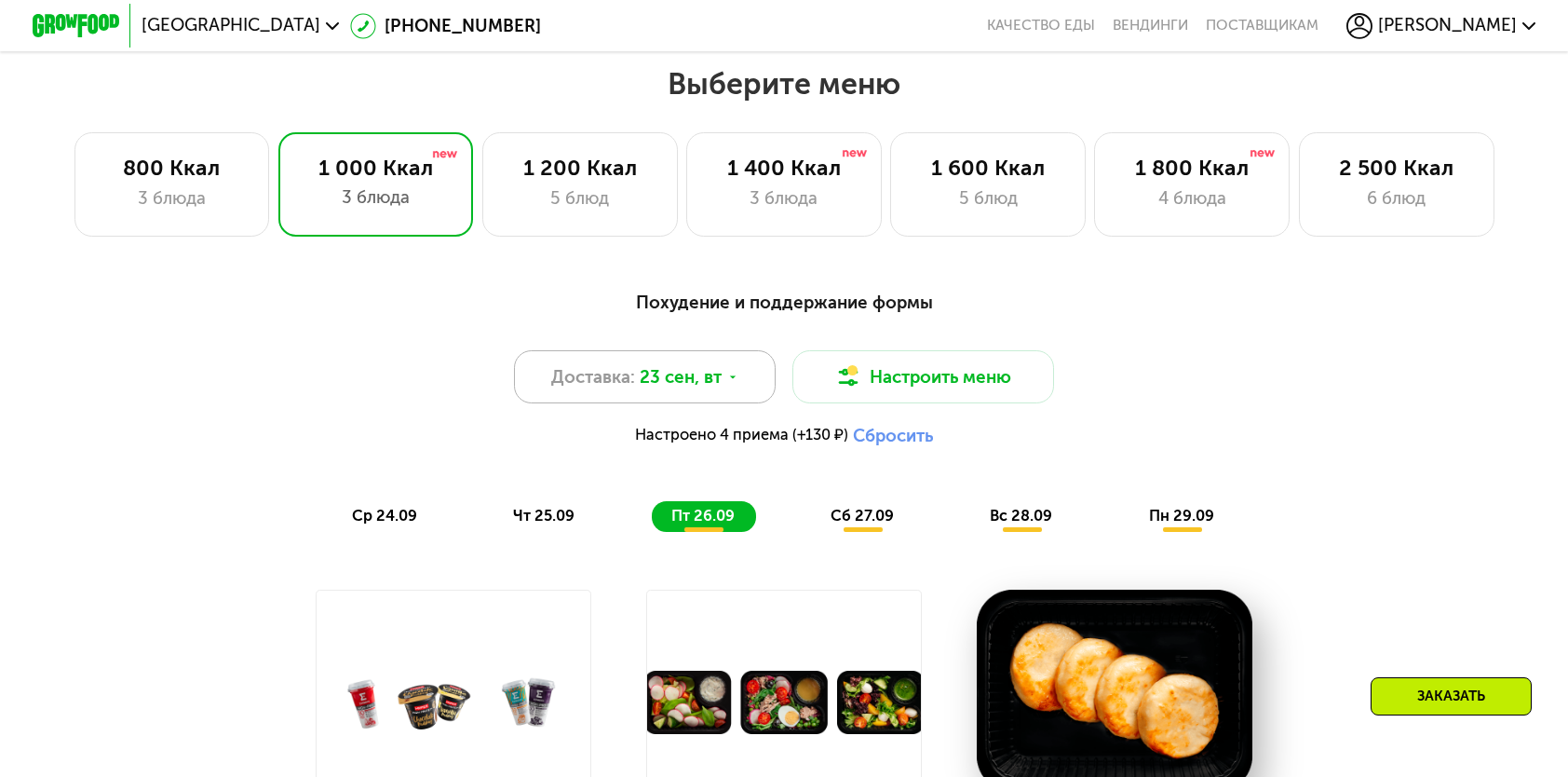
click at [678, 390] on span "23 сен, вт" at bounding box center [681, 378] width 82 height 26
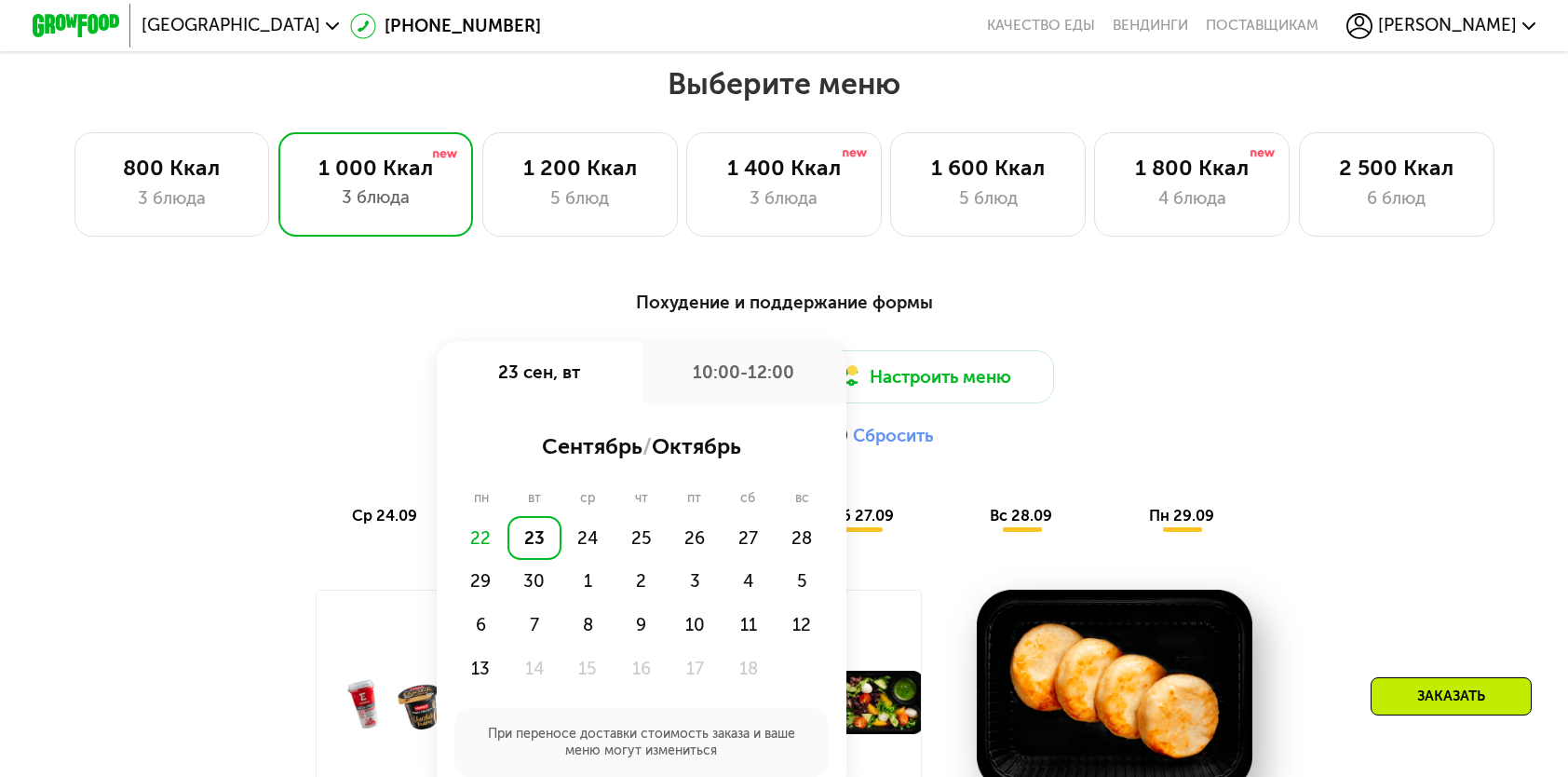
click at [534, 540] on div "23" at bounding box center [534, 538] width 53 height 43
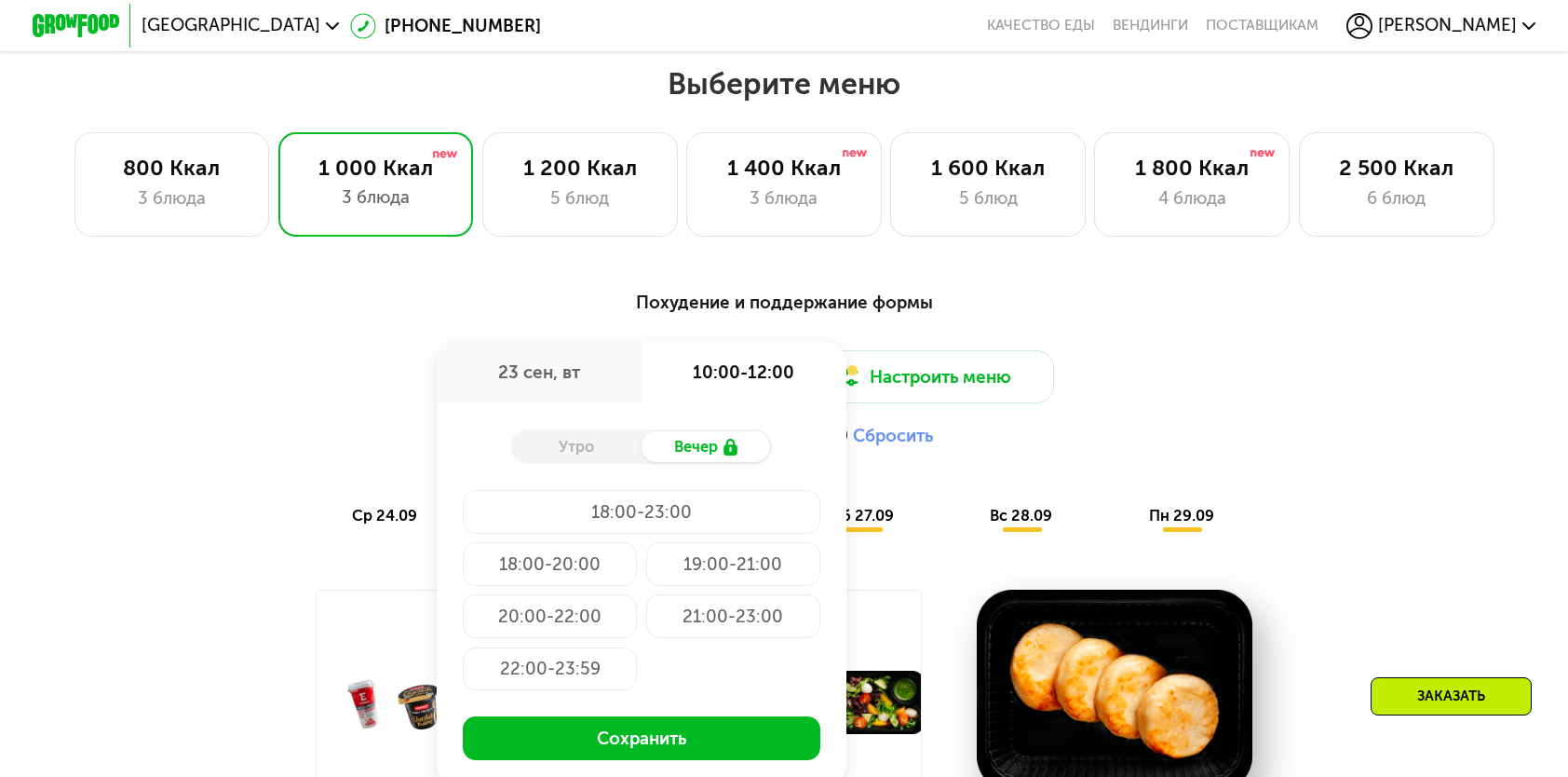
click at [704, 454] on div "Вечер" at bounding box center [707, 447] width 130 height 31
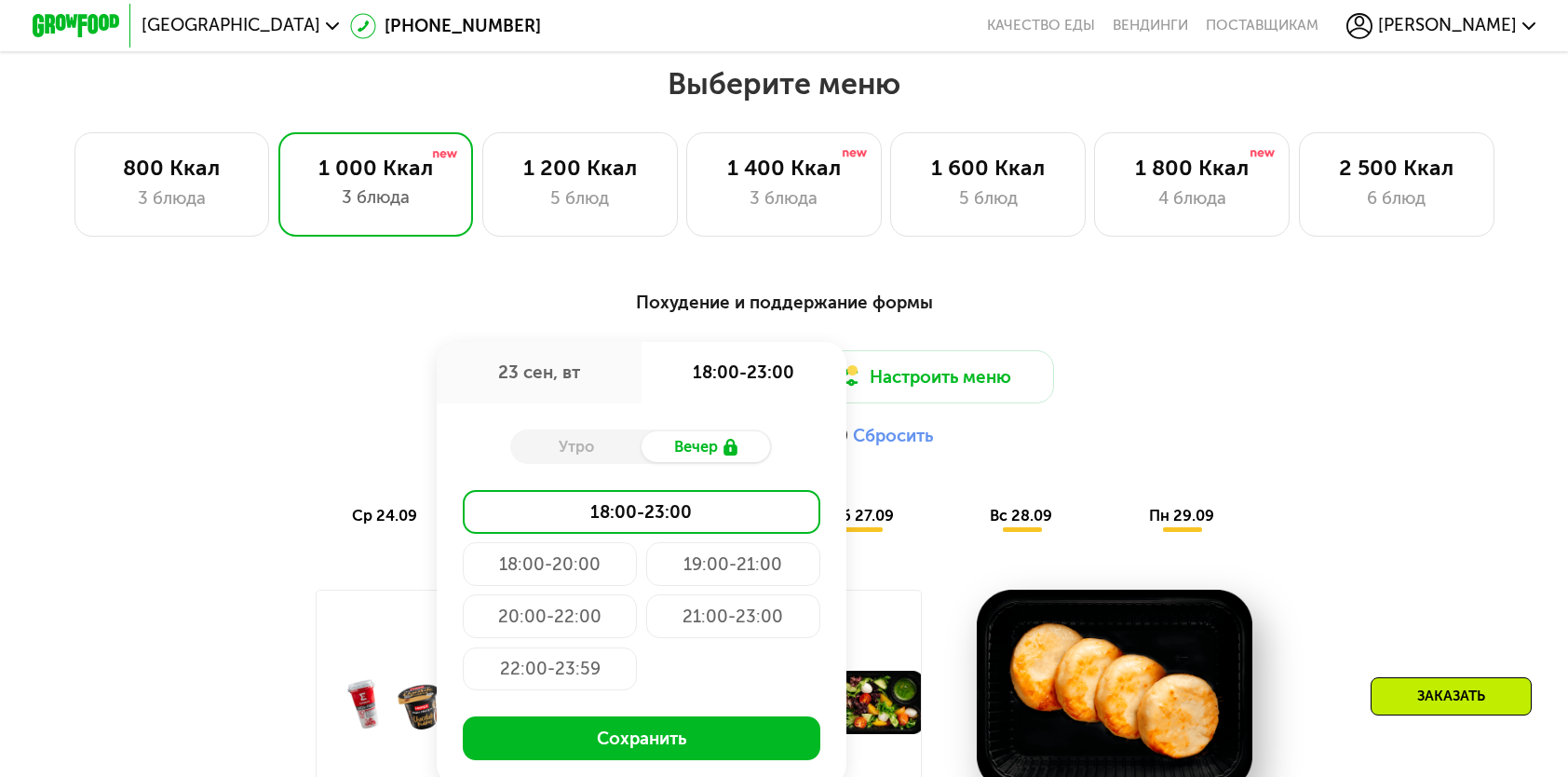
click at [608, 461] on div "Утро" at bounding box center [576, 447] width 130 height 31
click at [578, 576] on div "18:00-20:00" at bounding box center [549, 564] width 174 height 43
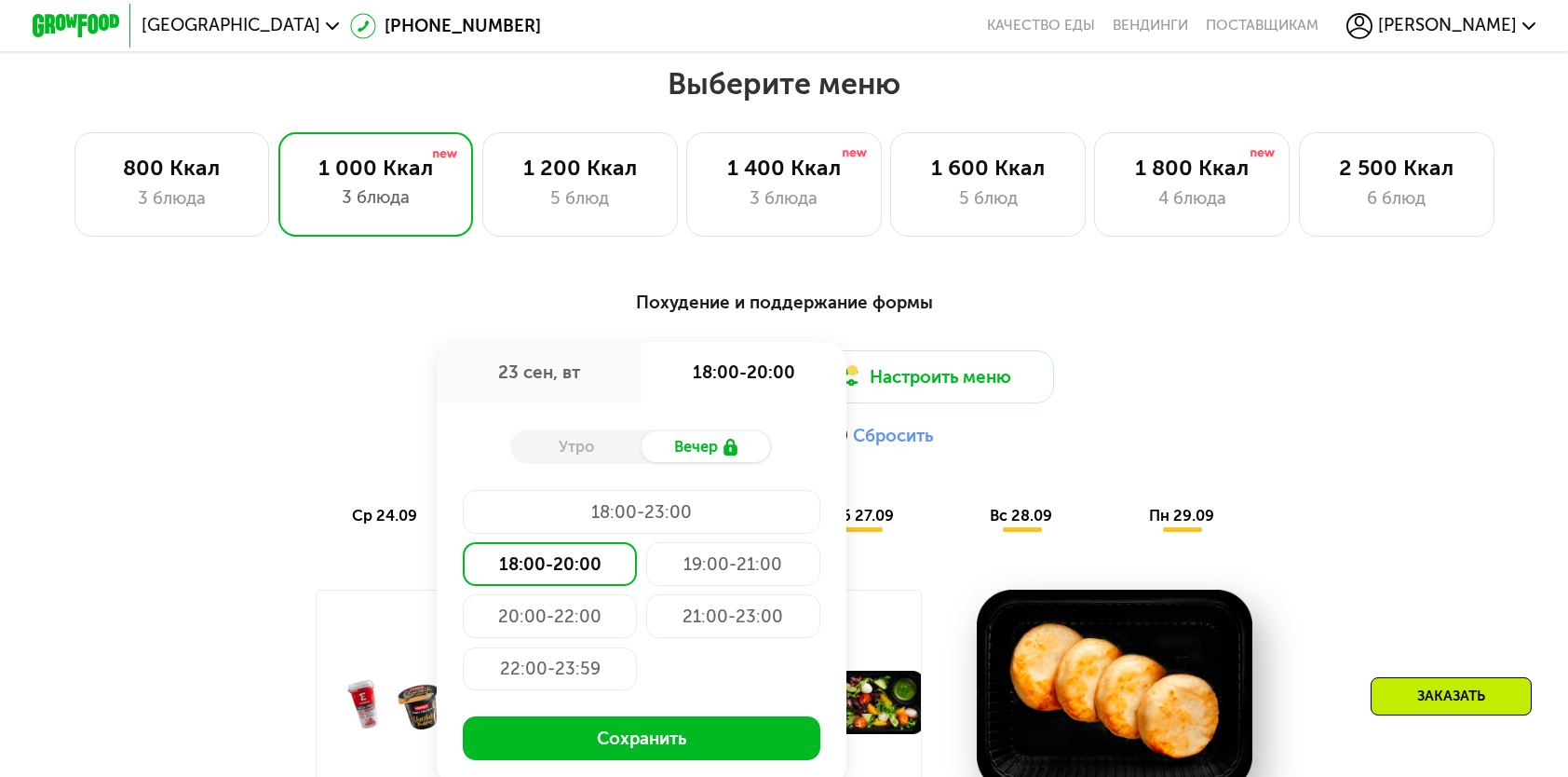
click at [1187, 263] on div "Выберите меню 800 Ккал 3 блюда 1 000 Ккал 3 блюда 1 200 Ккал 5 блюд 1 400 Ккал …" at bounding box center [784, 744] width 1568 height 1359
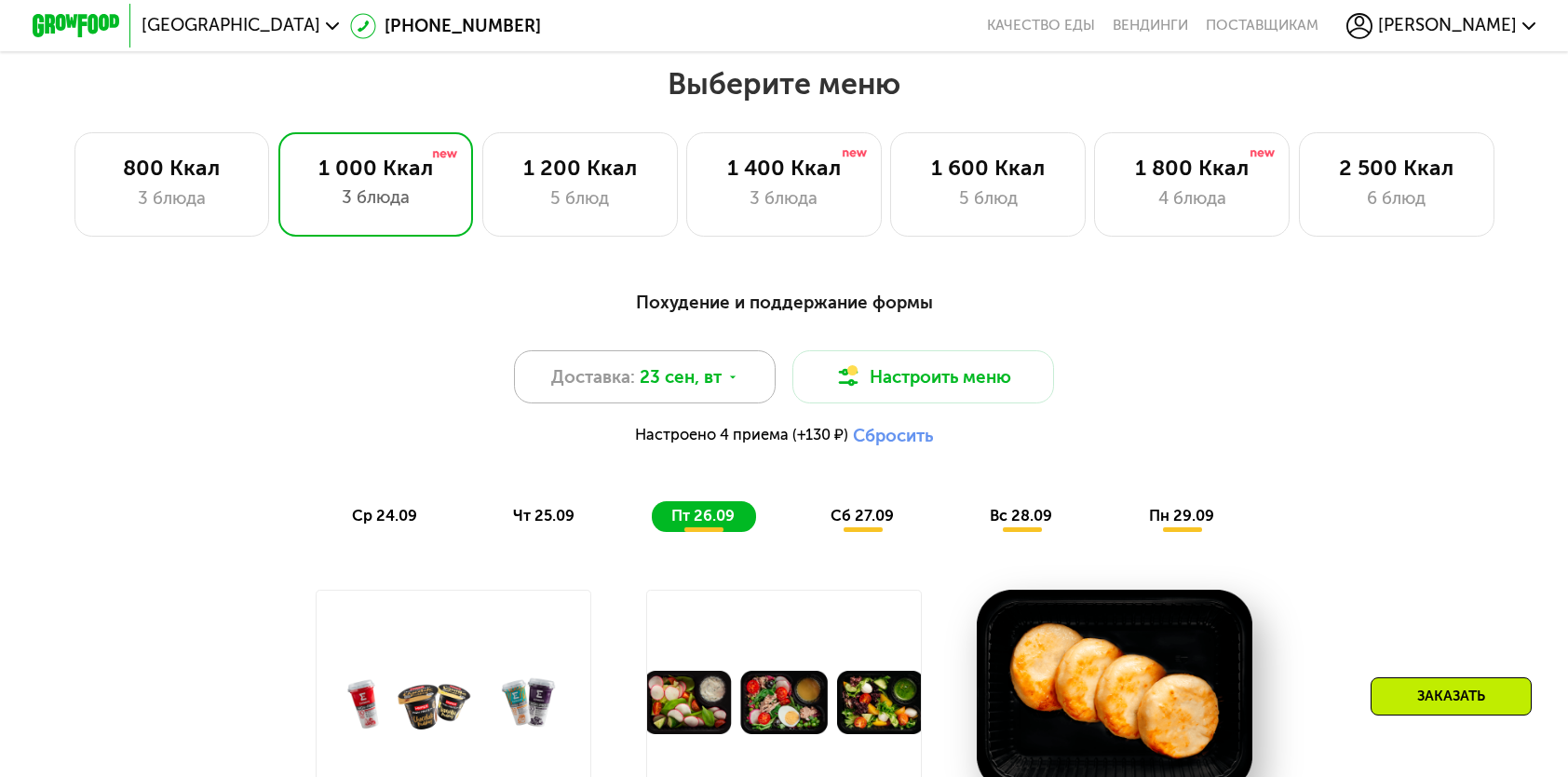
click at [697, 385] on span "23 сен, вт" at bounding box center [681, 378] width 82 height 26
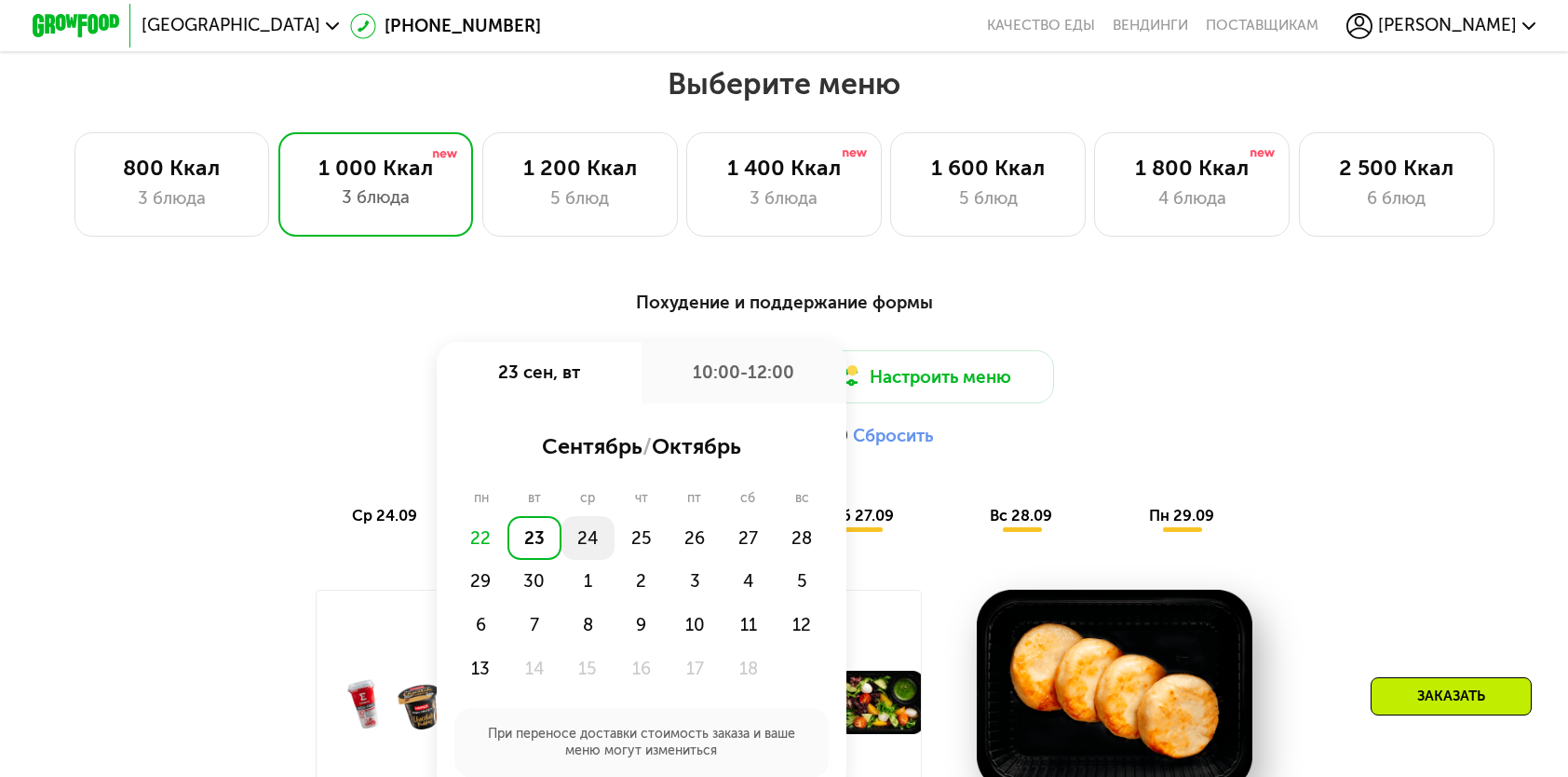
click at [581, 554] on div "24" at bounding box center [588, 538] width 53 height 43
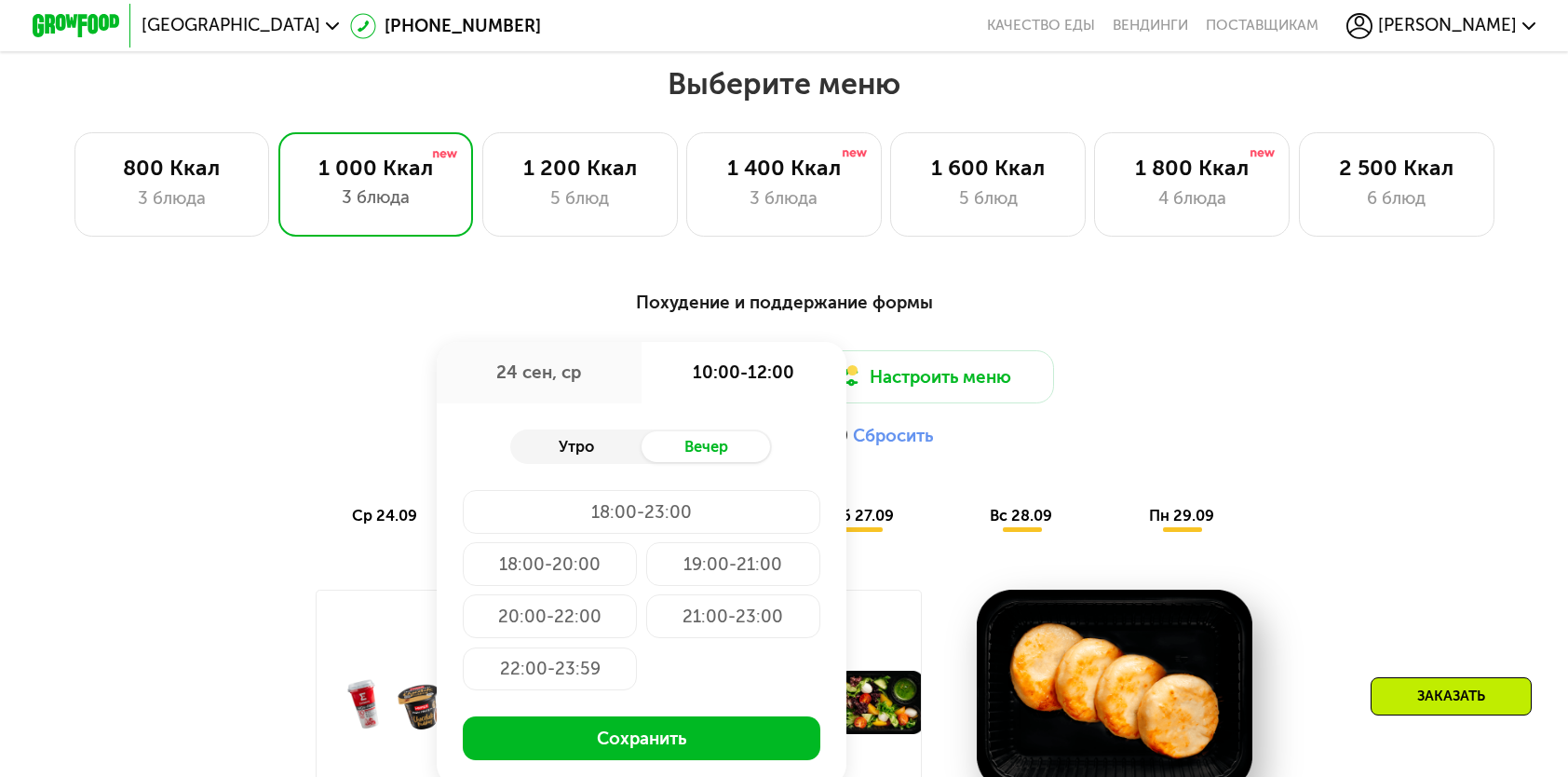
drag, startPoint x: 588, startPoint y: 437, endPoint x: 587, endPoint y: 447, distance: 10.0
click at [587, 447] on div "Утро Вечер 18:00-23:00 18:00-20:00 19:00-21:00 20:00-22:00 21:00-23:00 22:00-23…" at bounding box center [642, 595] width 410 height 383
drag, startPoint x: 587, startPoint y: 447, endPoint x: 585, endPoint y: 457, distance: 10.2
click at [585, 457] on div "Утро" at bounding box center [576, 447] width 130 height 31
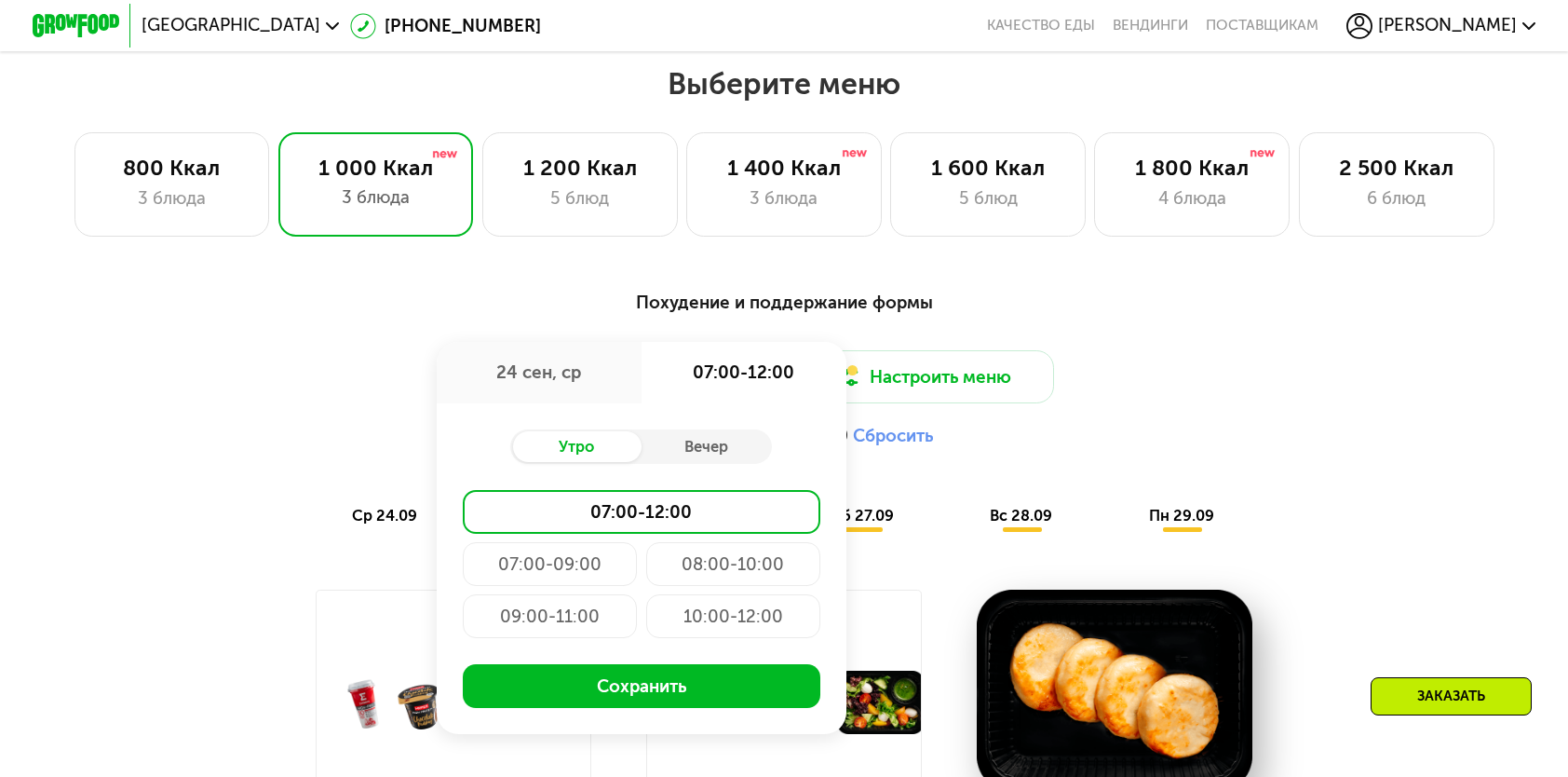
click at [723, 633] on div "10:00-12:00" at bounding box center [733, 616] width 174 height 43
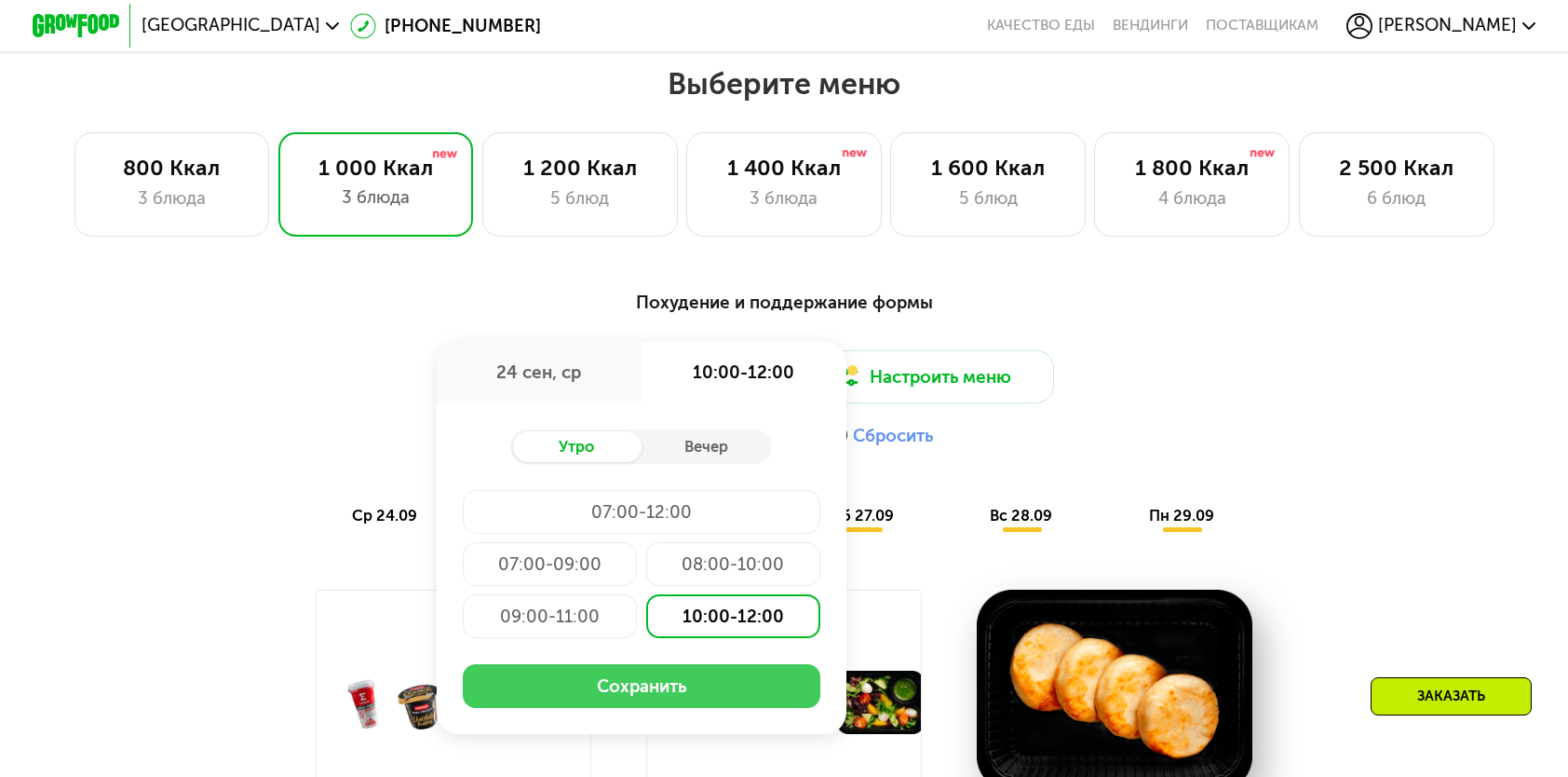
click at [652, 701] on button "Сохранить" at bounding box center [641, 685] width 358 height 43
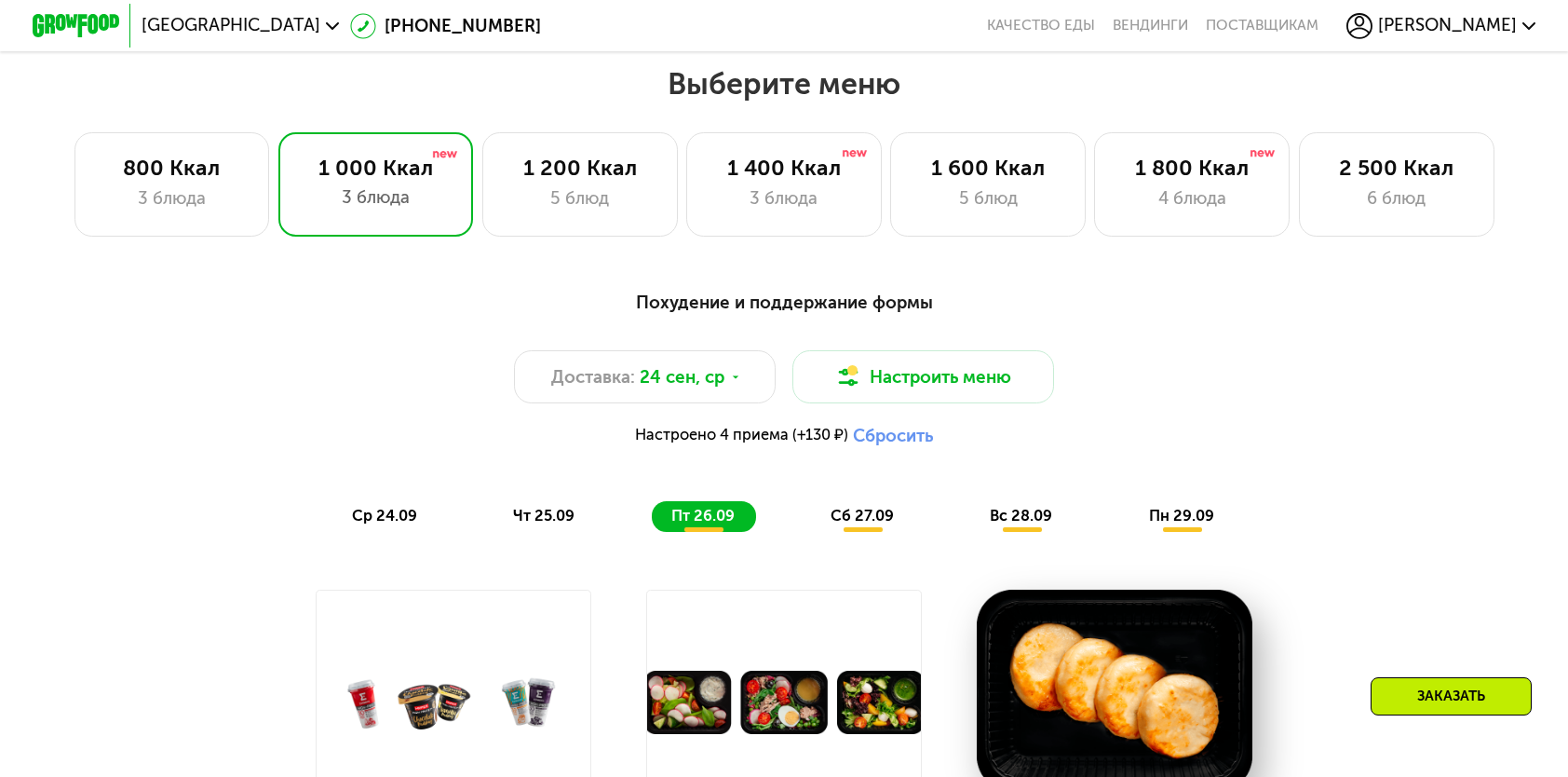
click at [378, 523] on span "ср 24.09" at bounding box center [384, 515] width 65 height 18
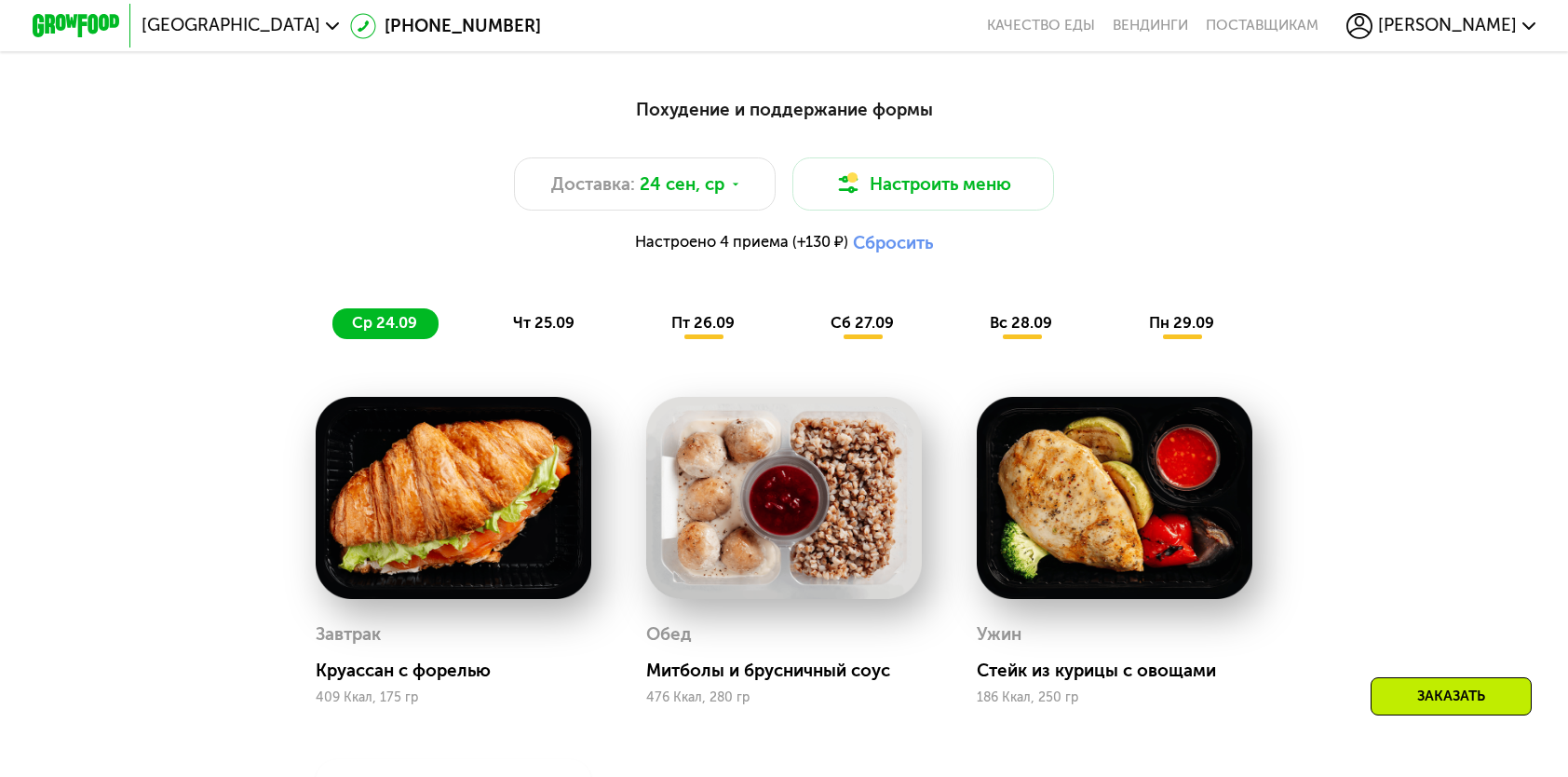
scroll to position [1491, 0]
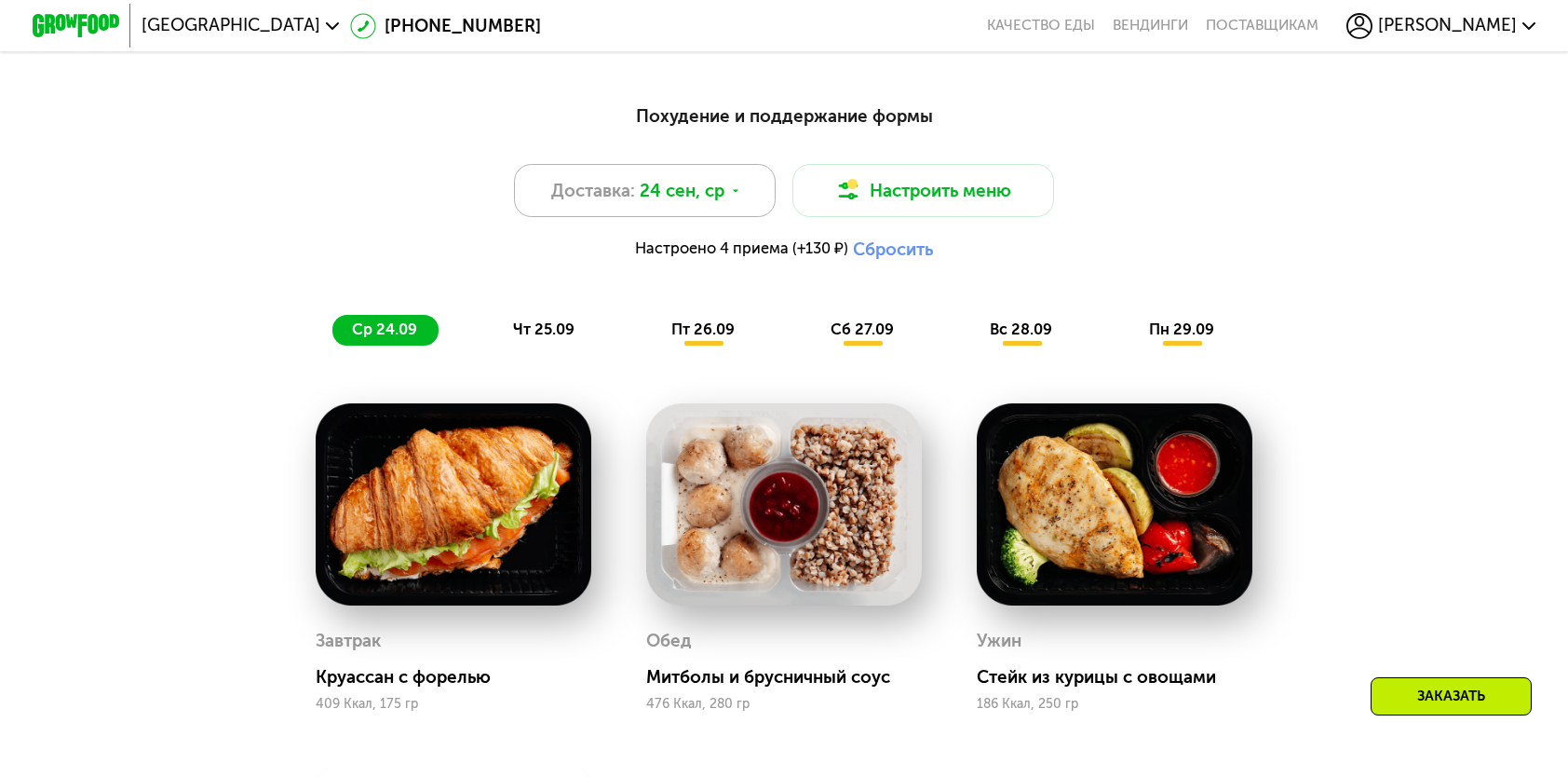
click at [659, 214] on div "Доставка: 24 сен, ср" at bounding box center [645, 190] width 261 height 52
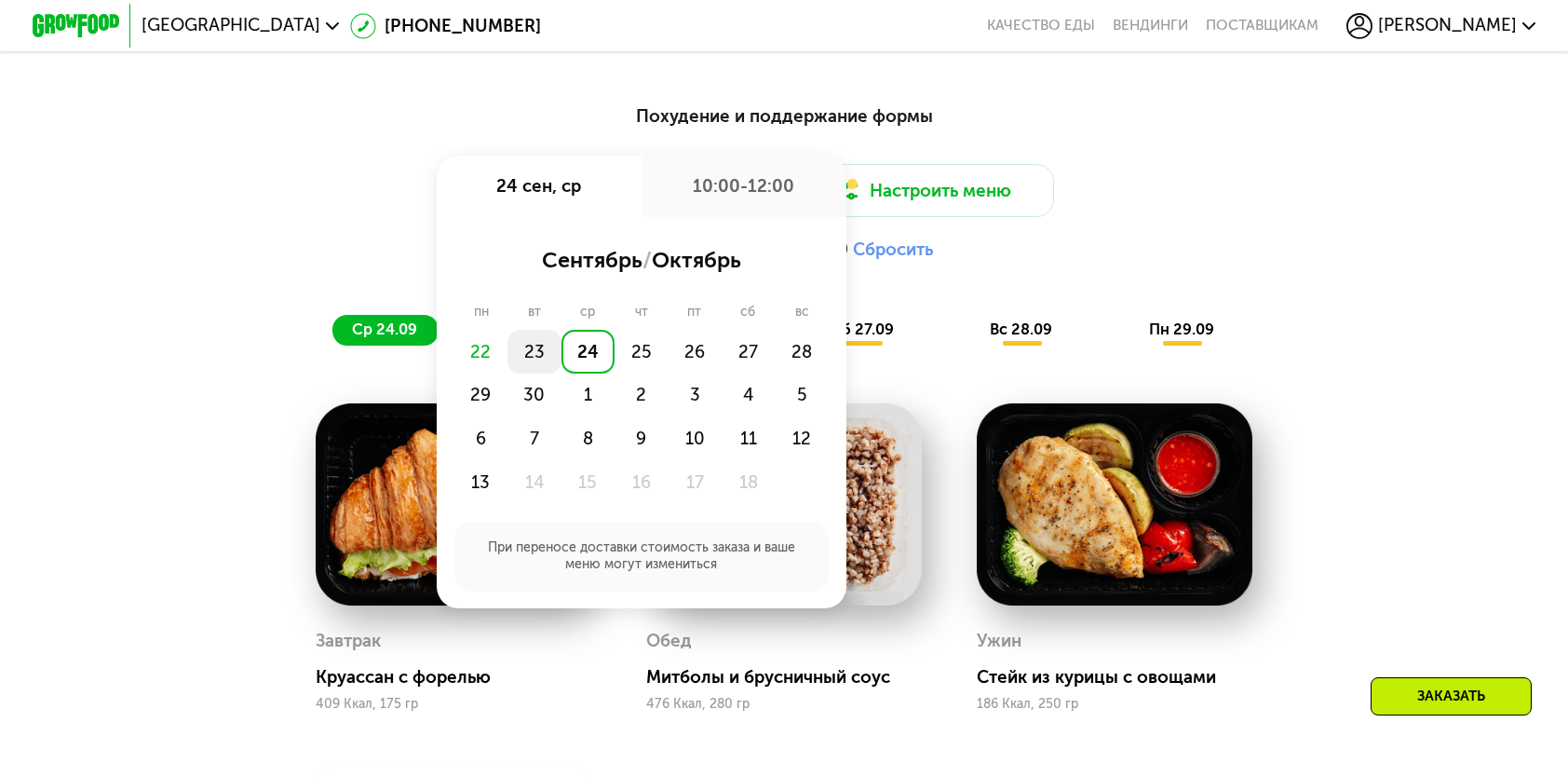
click at [528, 369] on div "23" at bounding box center [534, 351] width 53 height 43
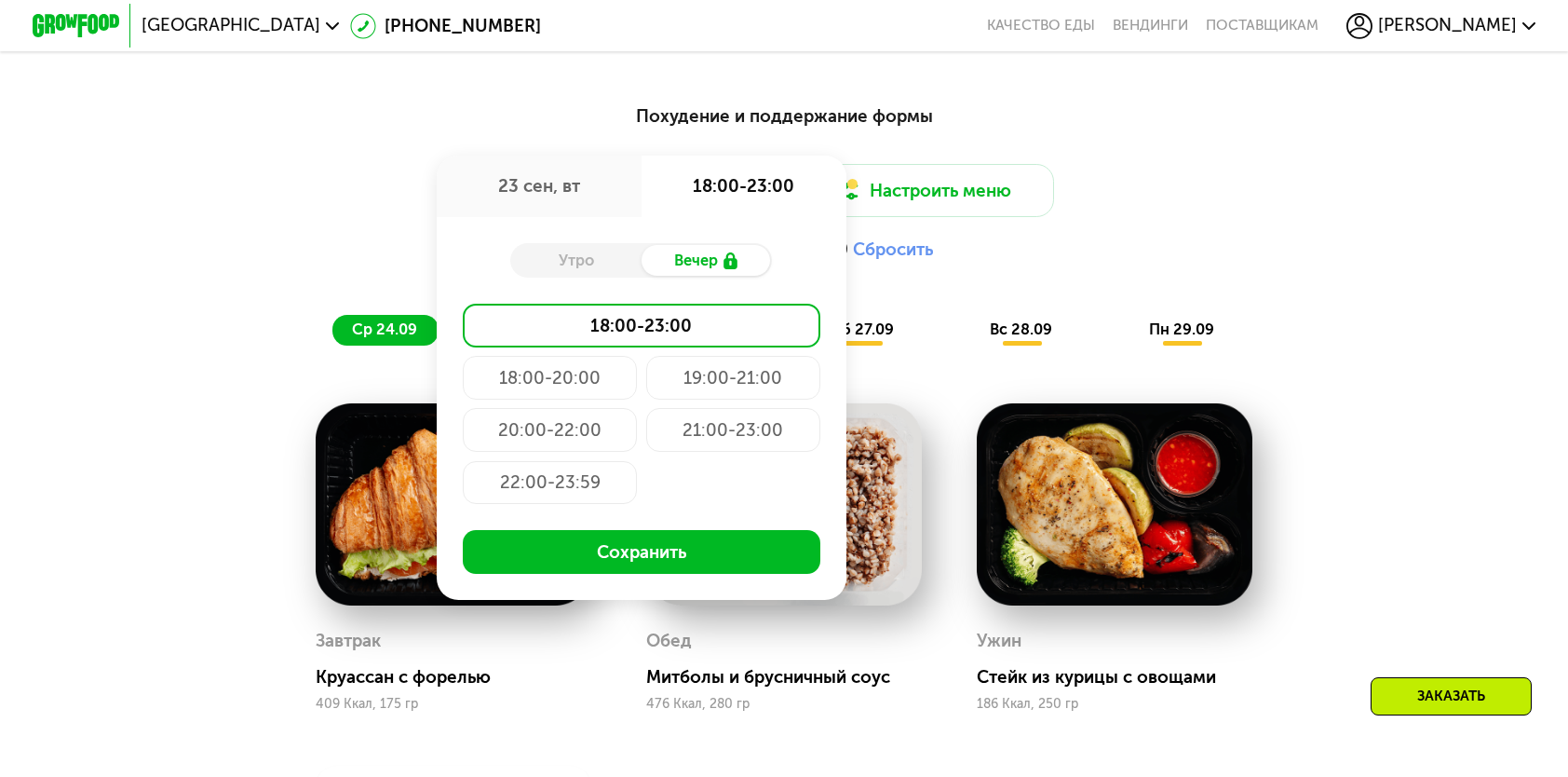
click at [1304, 224] on div "Доставка: 23 сен, вт 23 сен, вт 18:00-23:00 Утро Вечер 18:00-23:00 18:00-20:00 …" at bounding box center [784, 217] width 1290 height 107
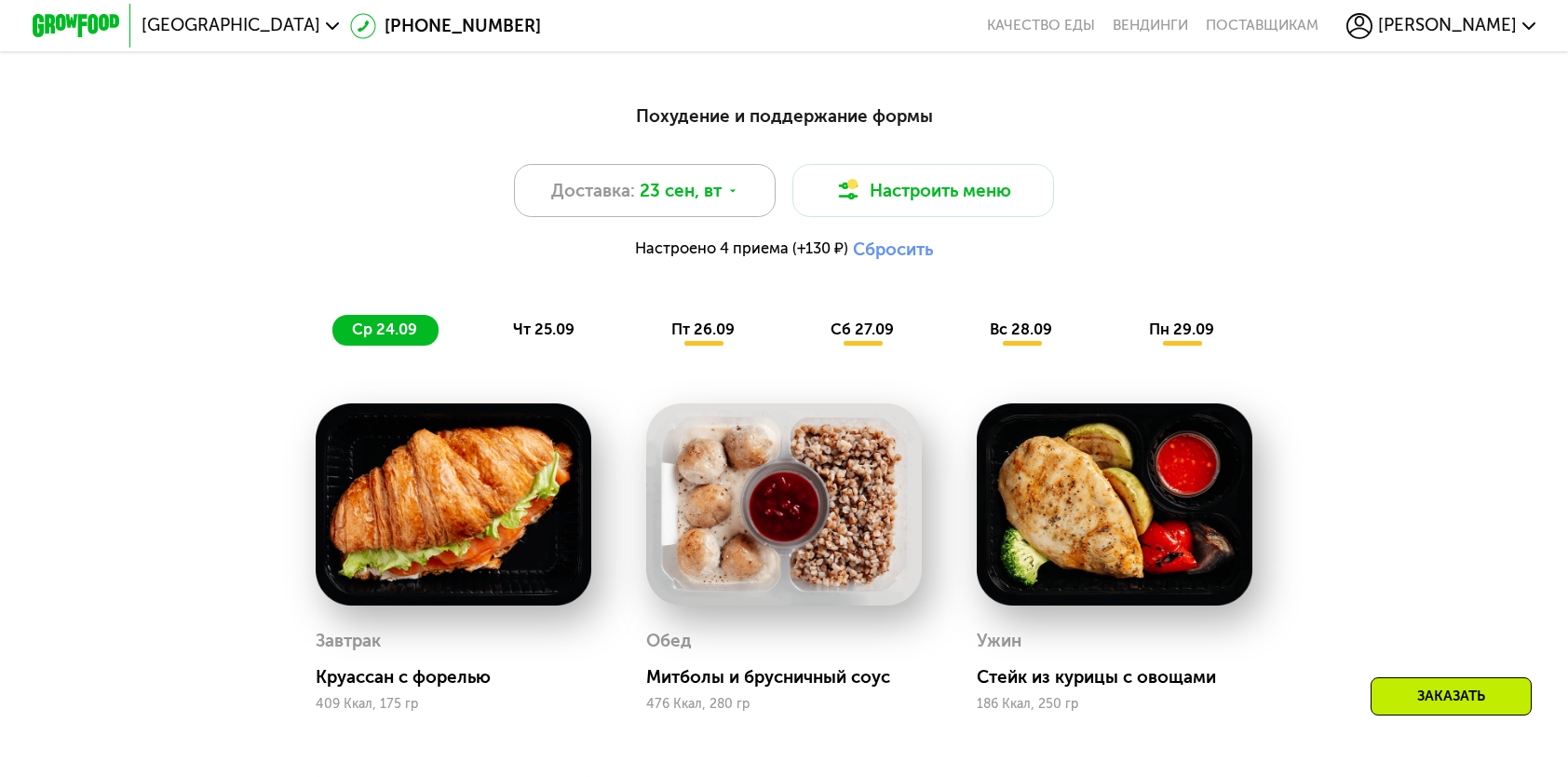
click at [687, 204] on span "23 сен, вт" at bounding box center [681, 191] width 82 height 26
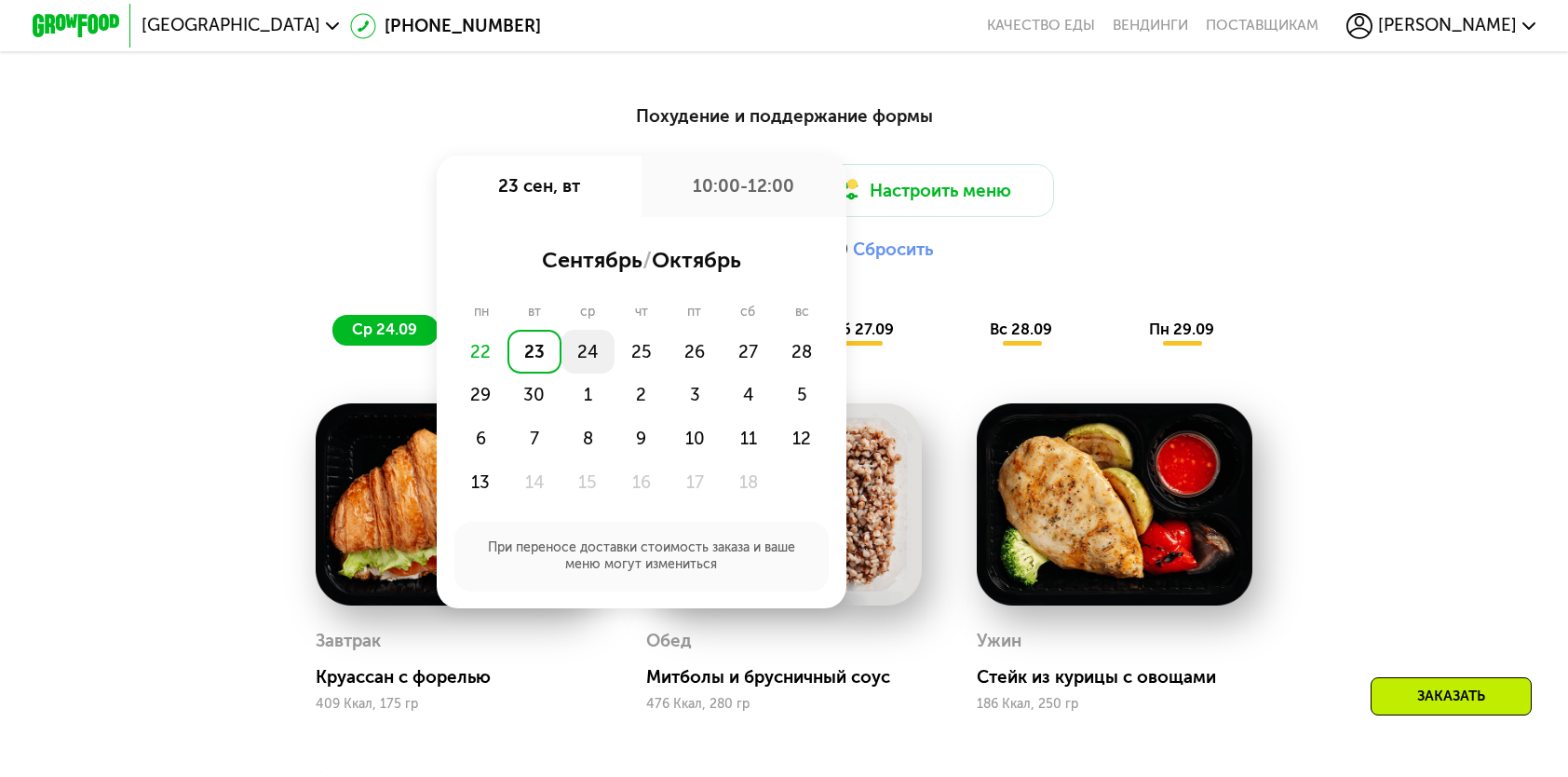
click at [586, 366] on div "24" at bounding box center [588, 351] width 53 height 43
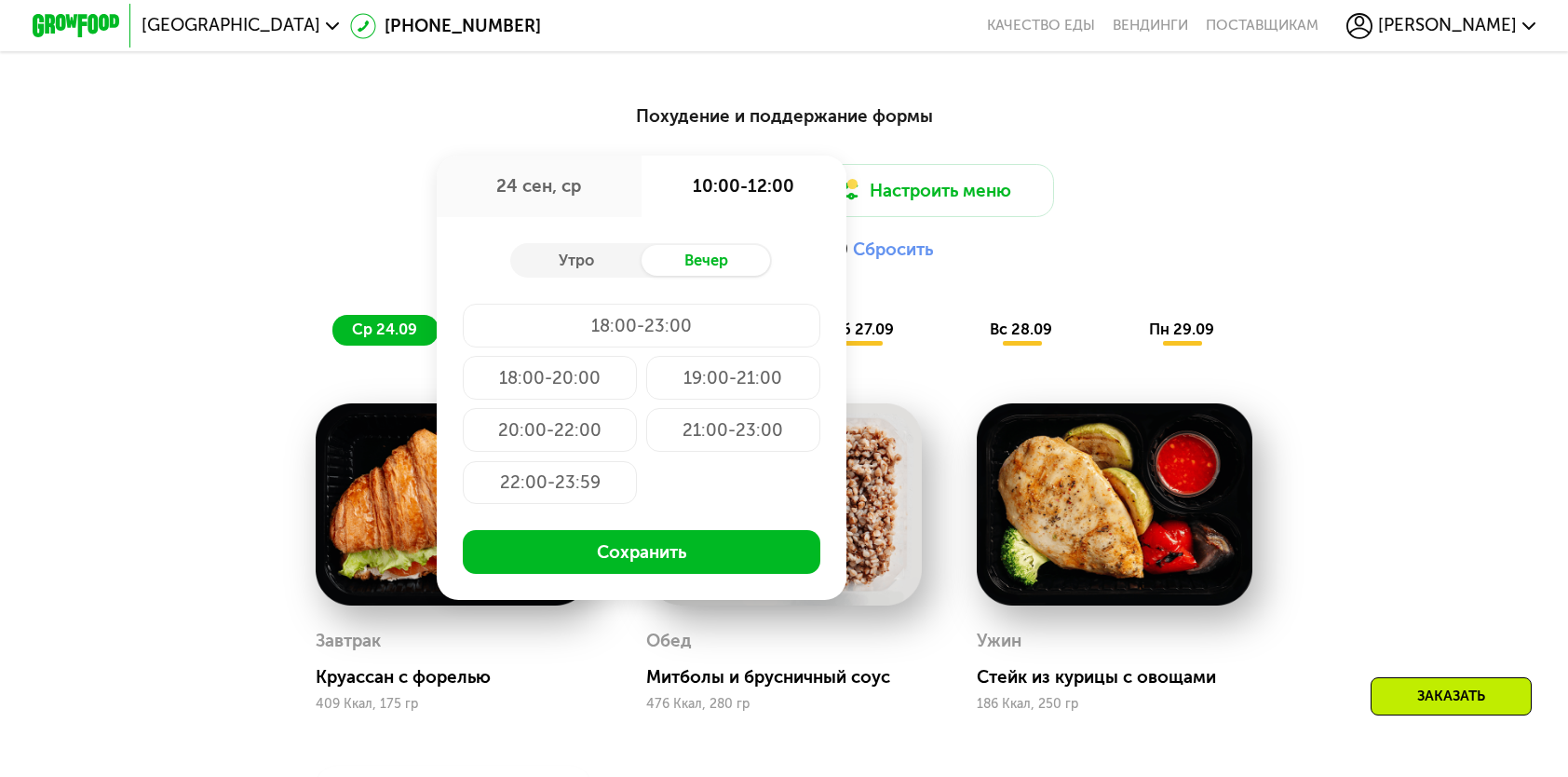
click at [579, 278] on div "Утро Вечер" at bounding box center [641, 260] width 261 height 35
click at [582, 270] on div "Утро" at bounding box center [576, 260] width 130 height 31
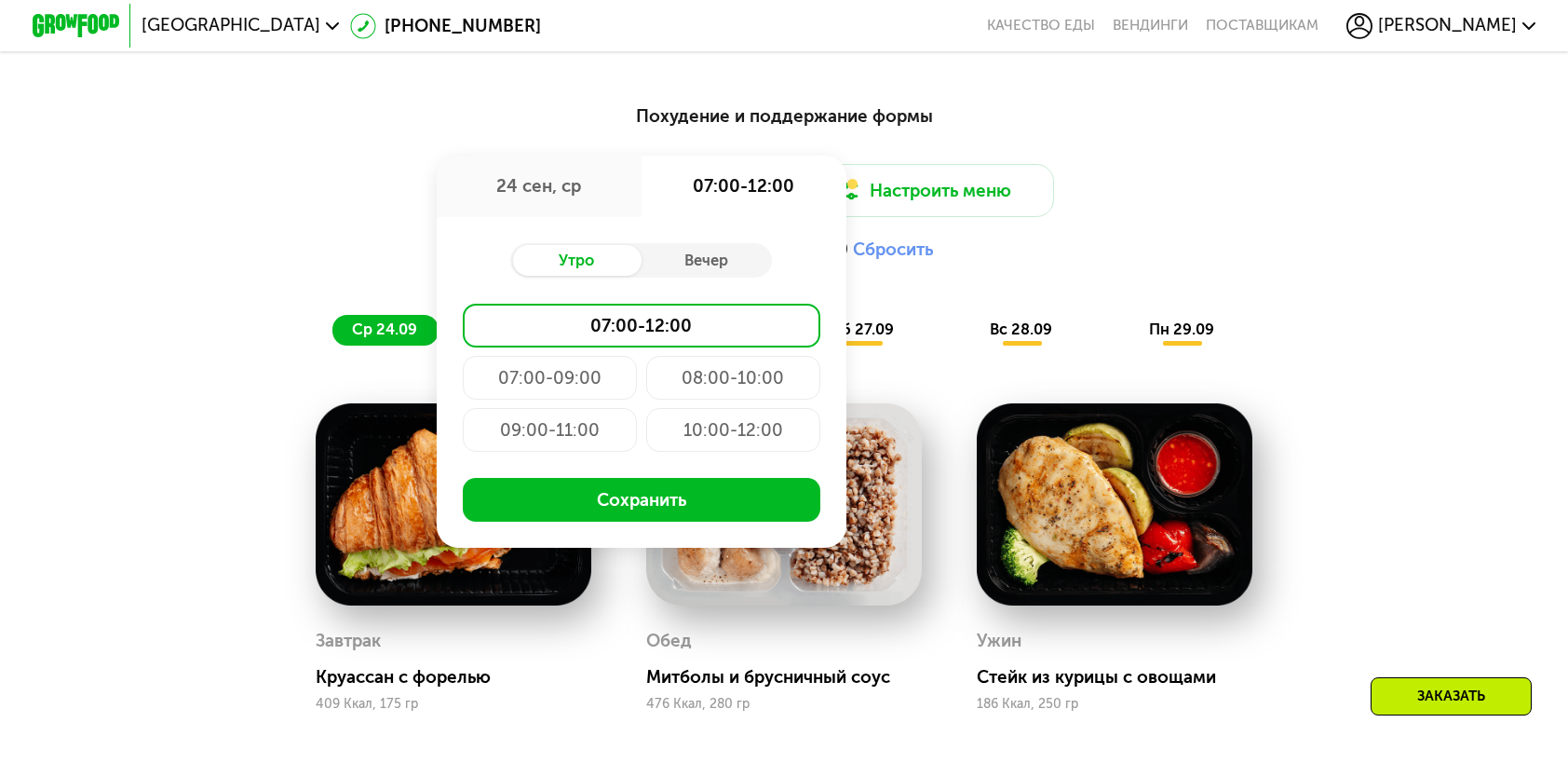
click at [737, 451] on div "10:00-12:00" at bounding box center [733, 430] width 174 height 43
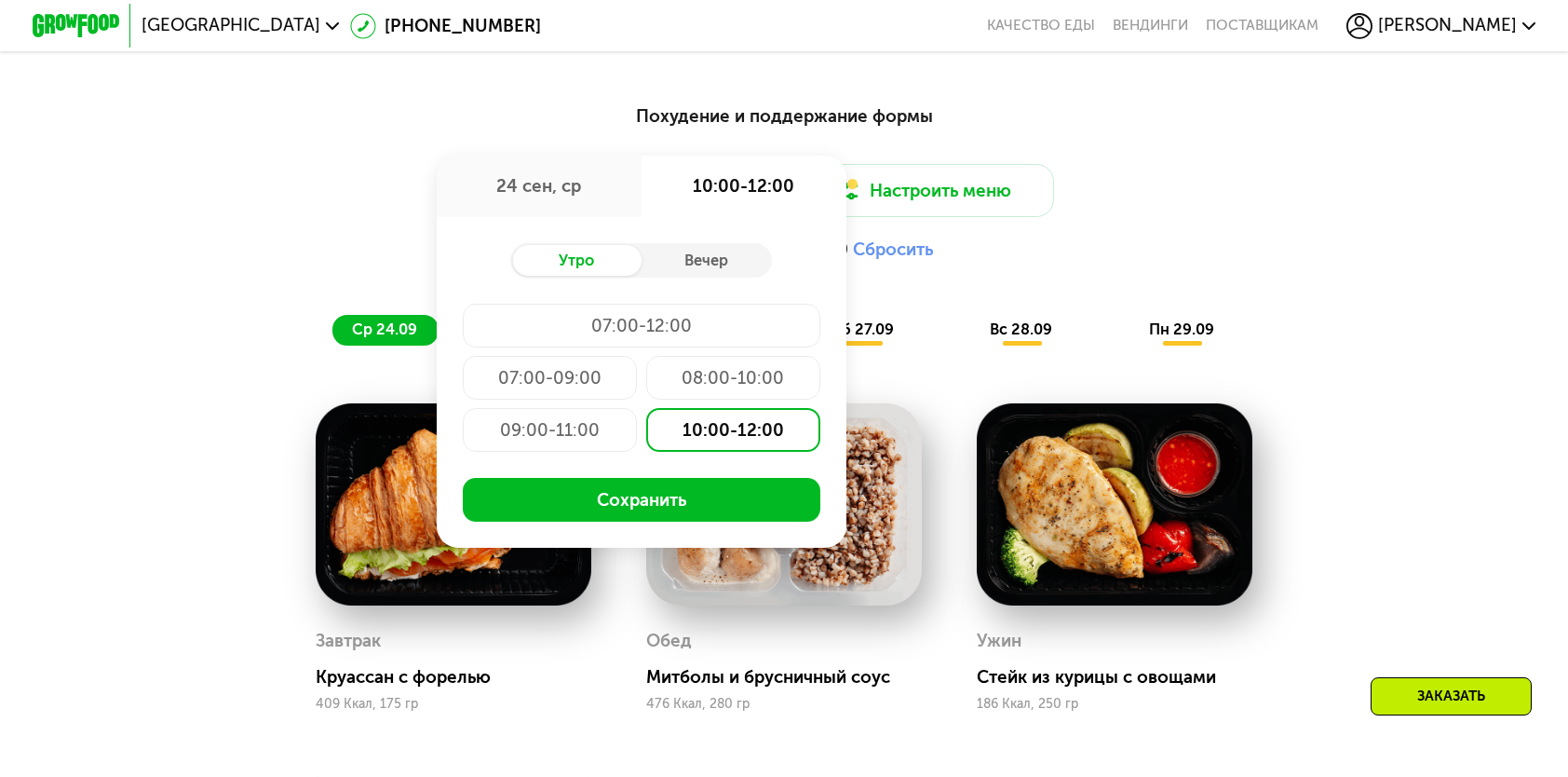
click at [648, 507] on button "Сохранить" at bounding box center [641, 499] width 358 height 43
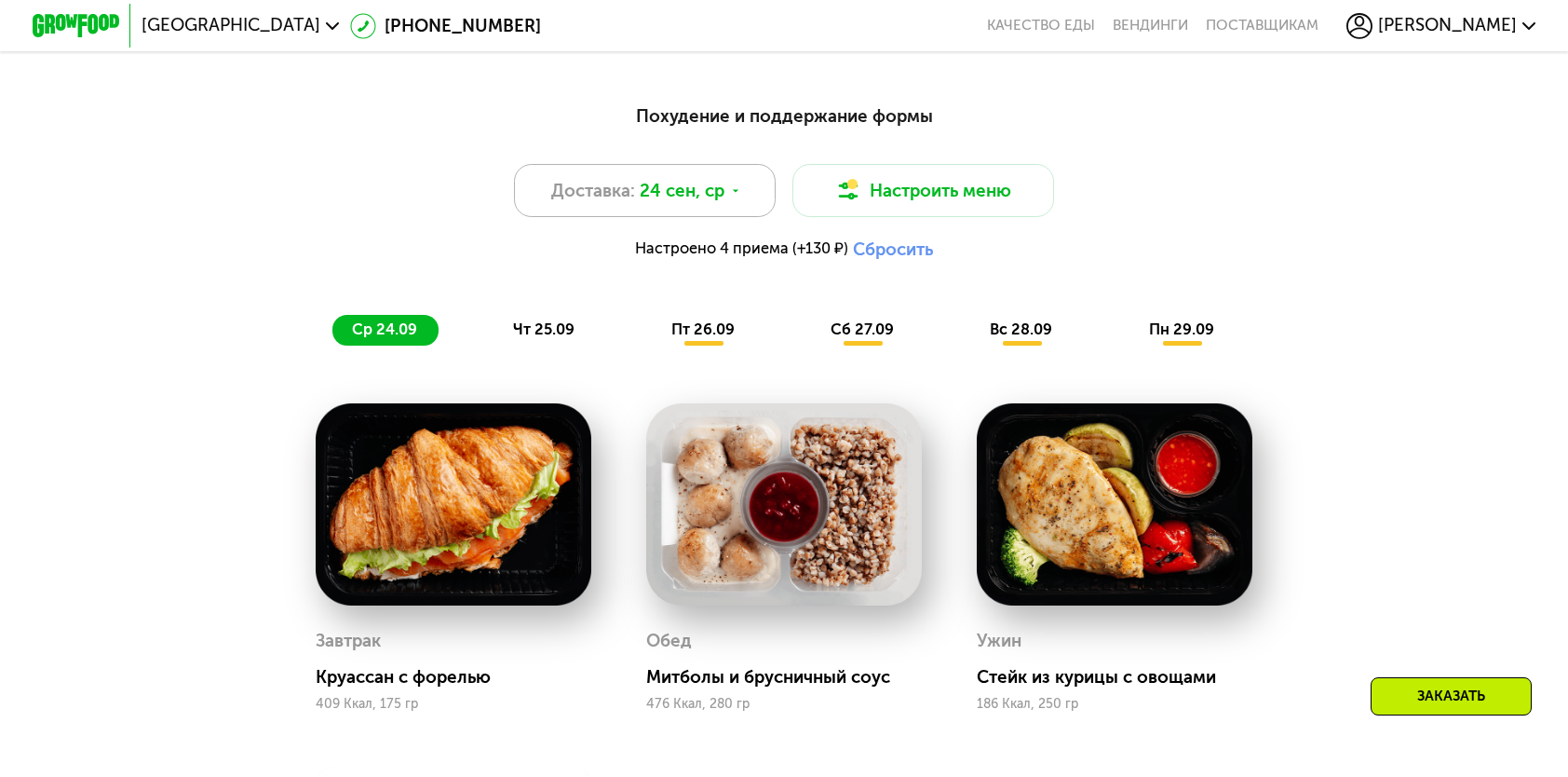
click at [657, 214] on div "Доставка: 24 сен, ср" at bounding box center [645, 190] width 261 height 52
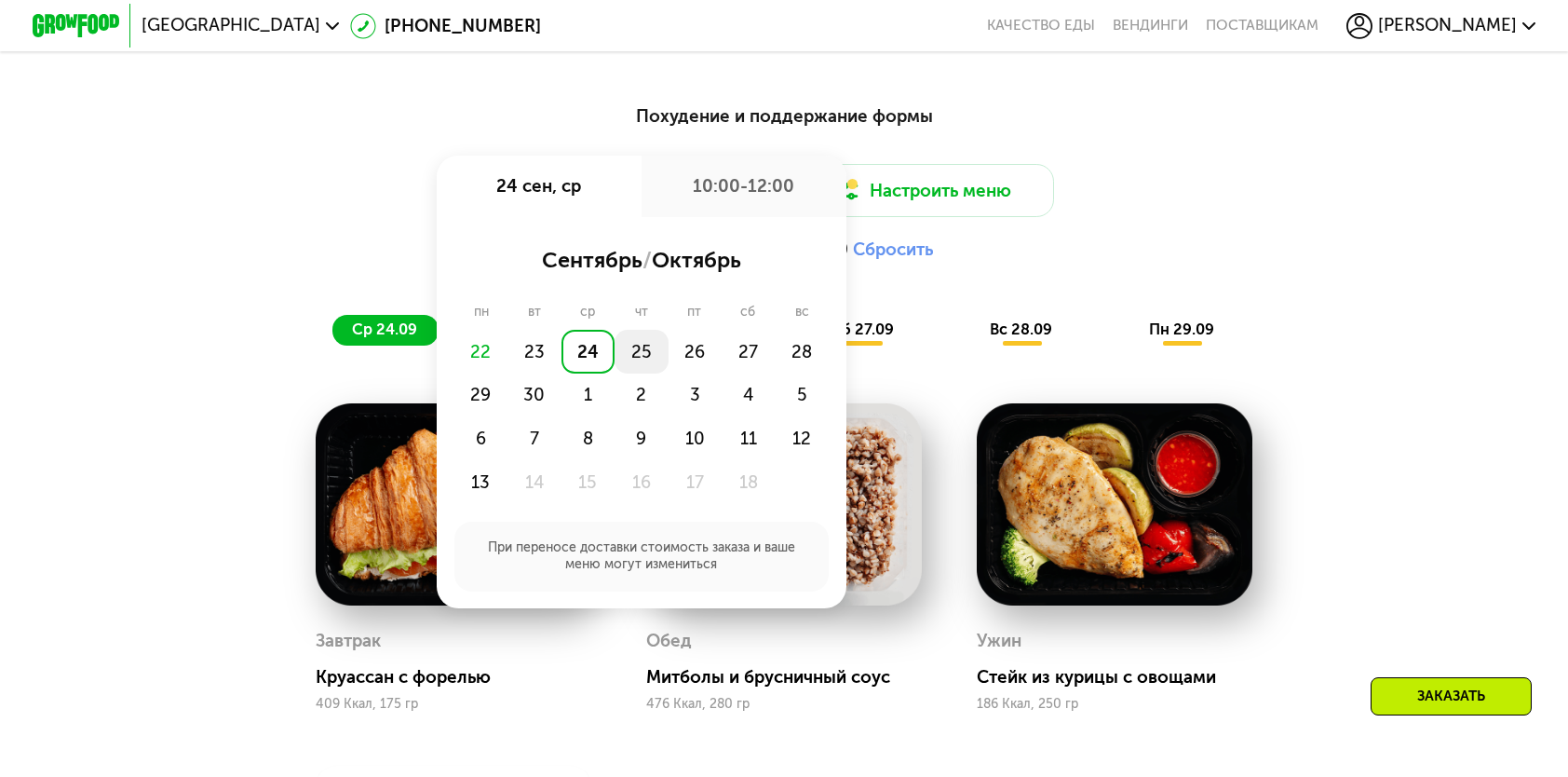
click at [640, 360] on div "25" at bounding box center [641, 351] width 53 height 43
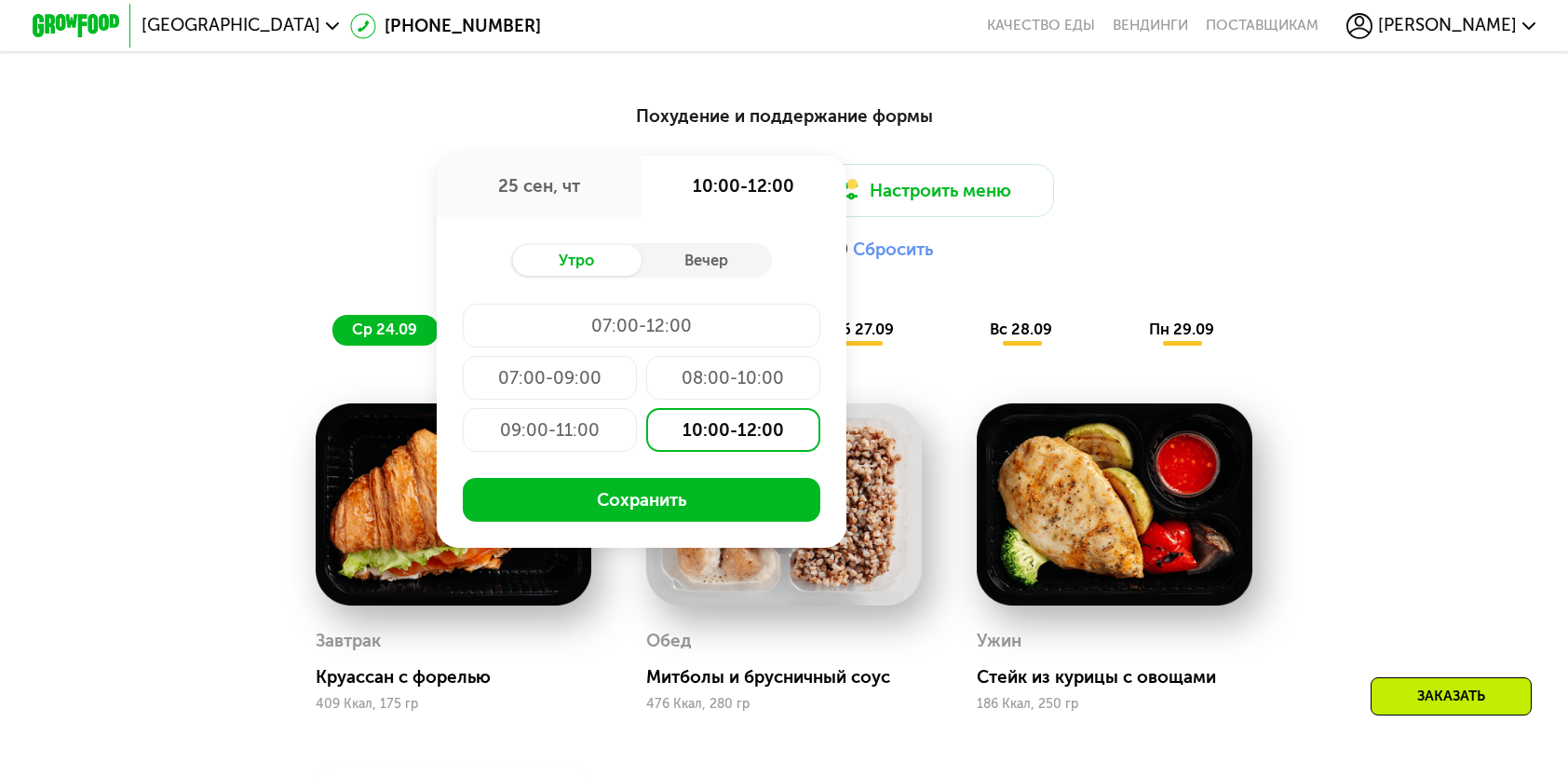
click at [718, 368] on div "08:00-10:00" at bounding box center [733, 378] width 174 height 43
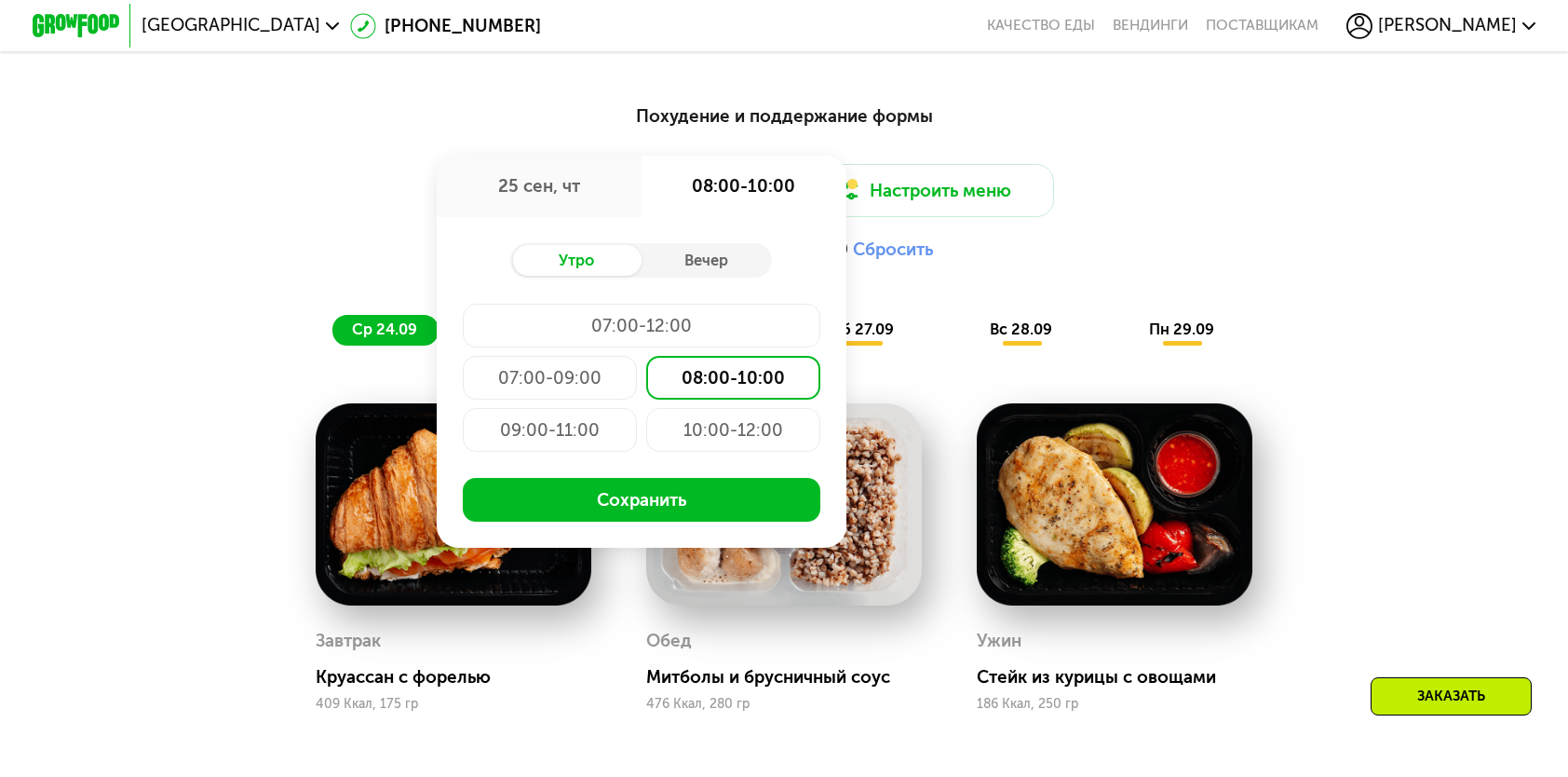
click at [724, 432] on div "10:00-12:00" at bounding box center [733, 430] width 174 height 43
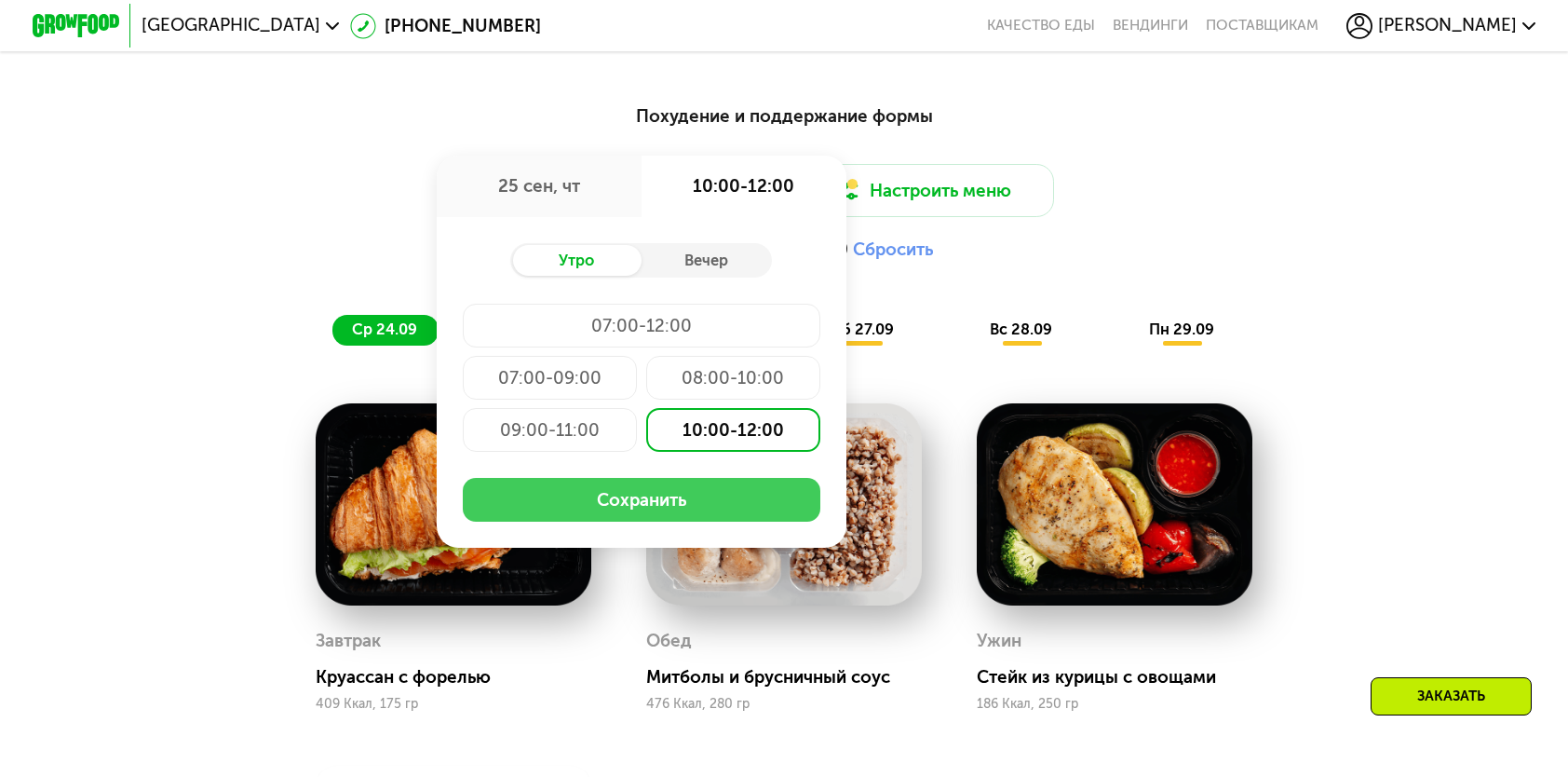
click at [670, 513] on button "Сохранить" at bounding box center [641, 499] width 358 height 43
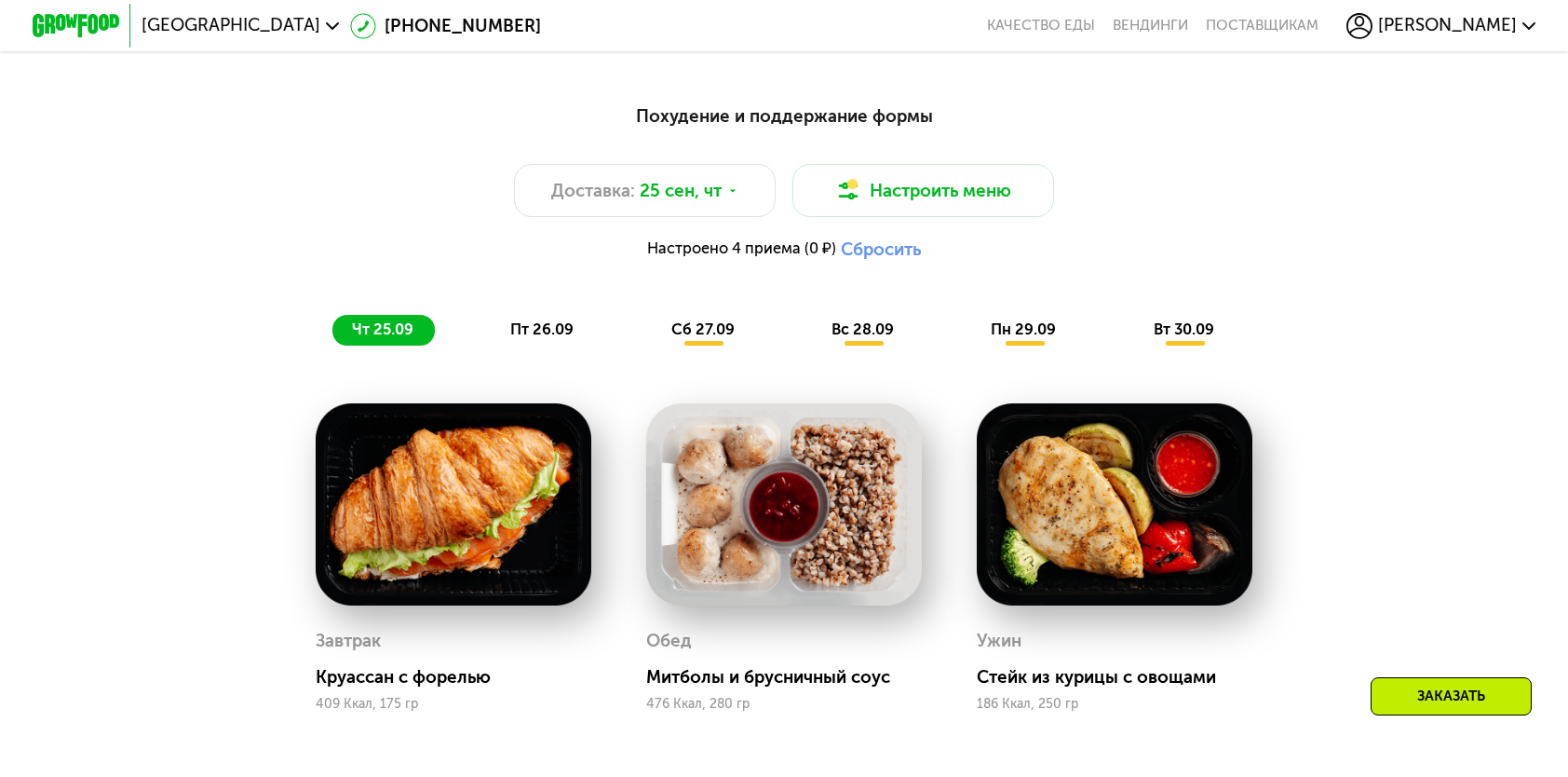
click at [532, 338] on span "пт 26.09" at bounding box center [542, 329] width 63 height 18
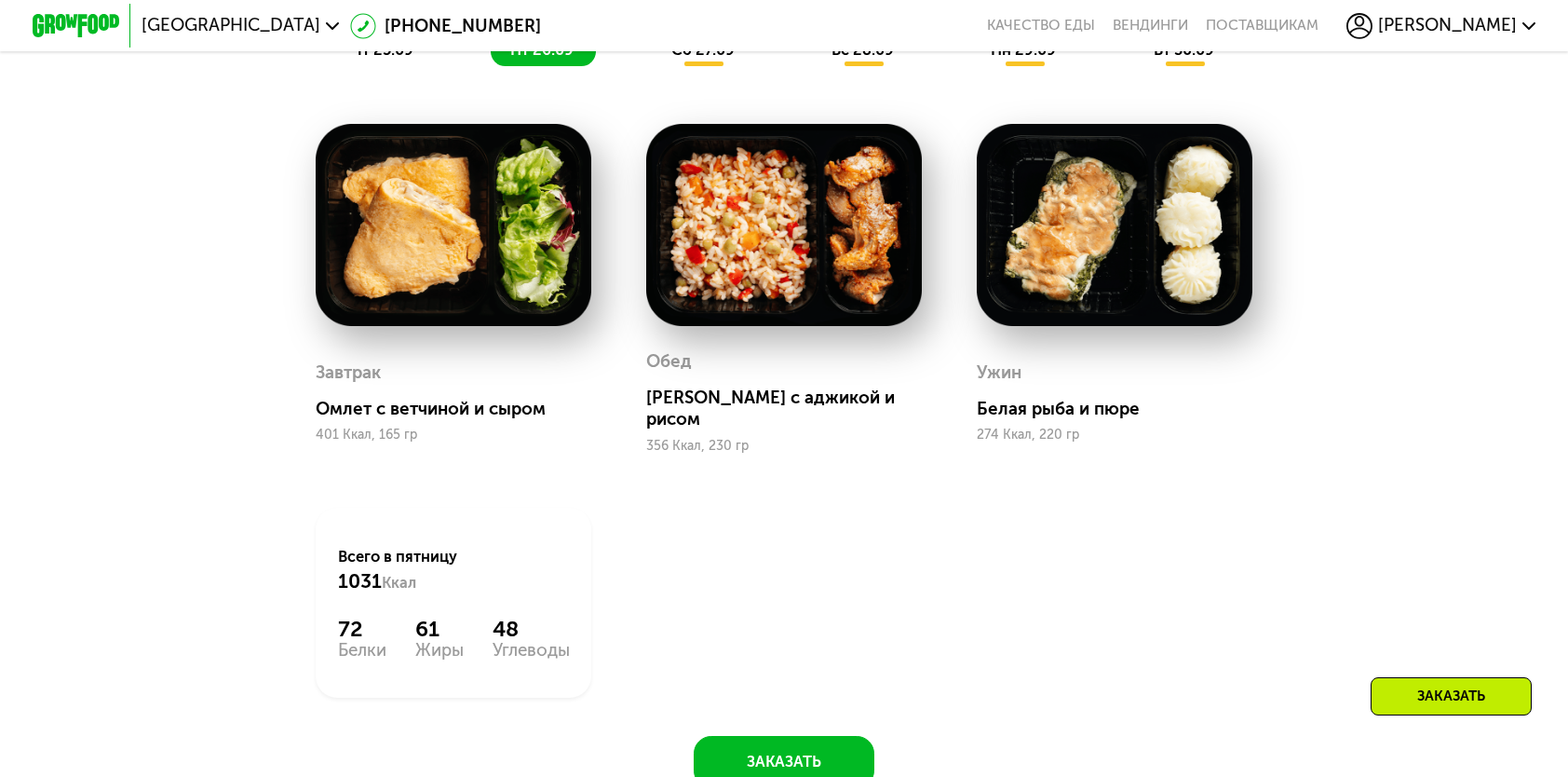
scroll to position [1677, 0]
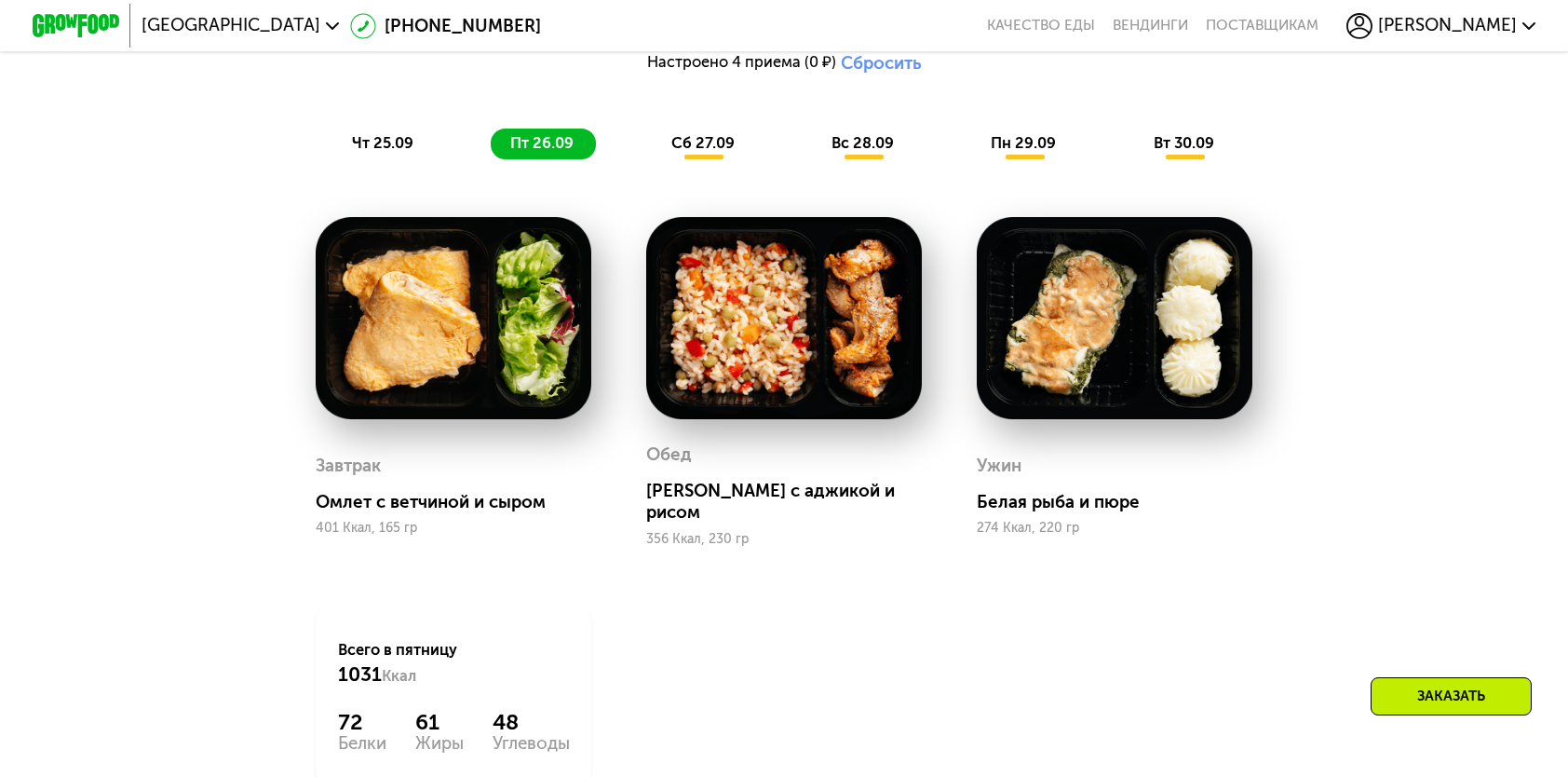
click at [720, 143] on div "сб 27.09" at bounding box center [704, 144] width 104 height 31
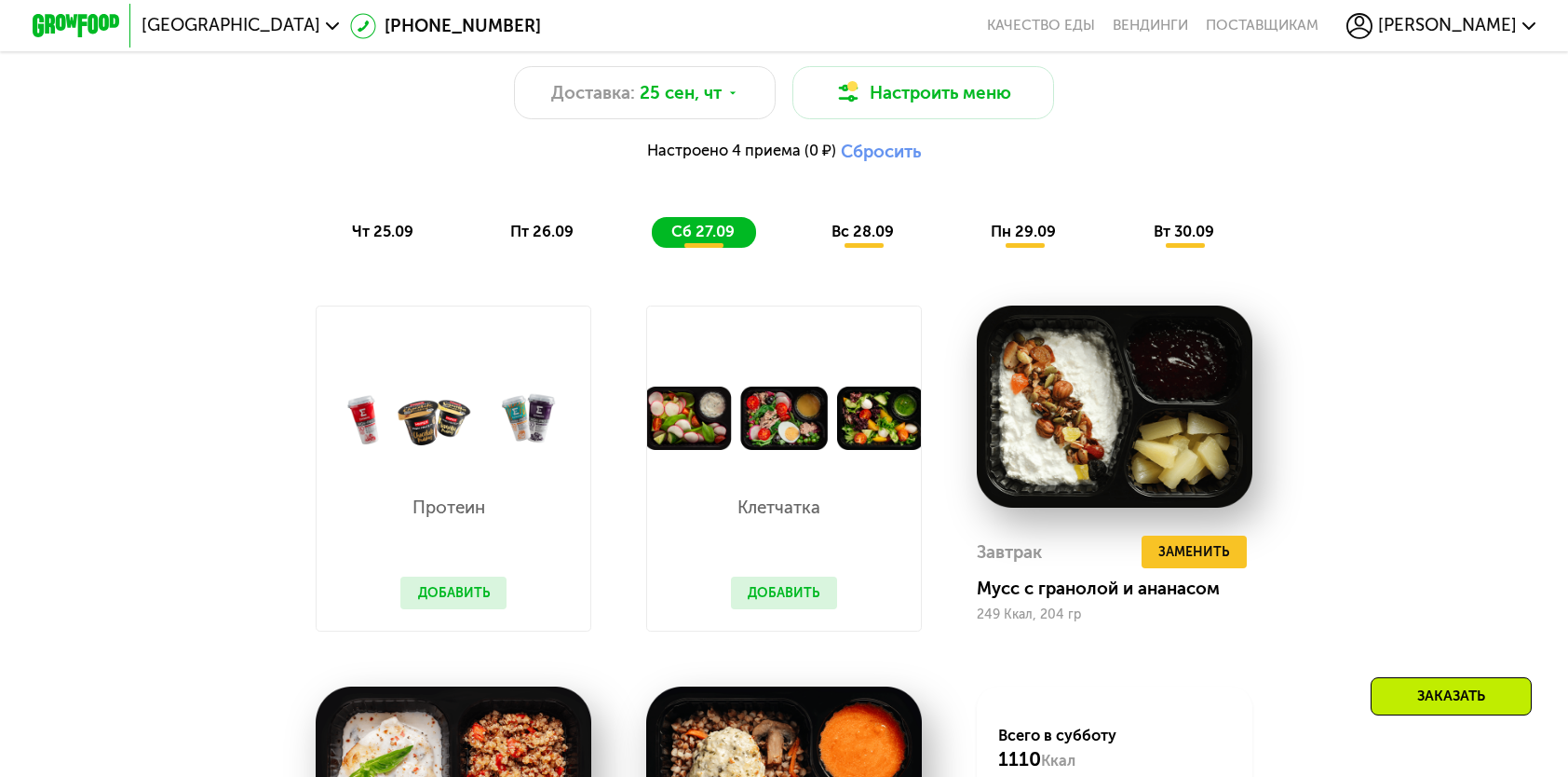
scroll to position [1583, 0]
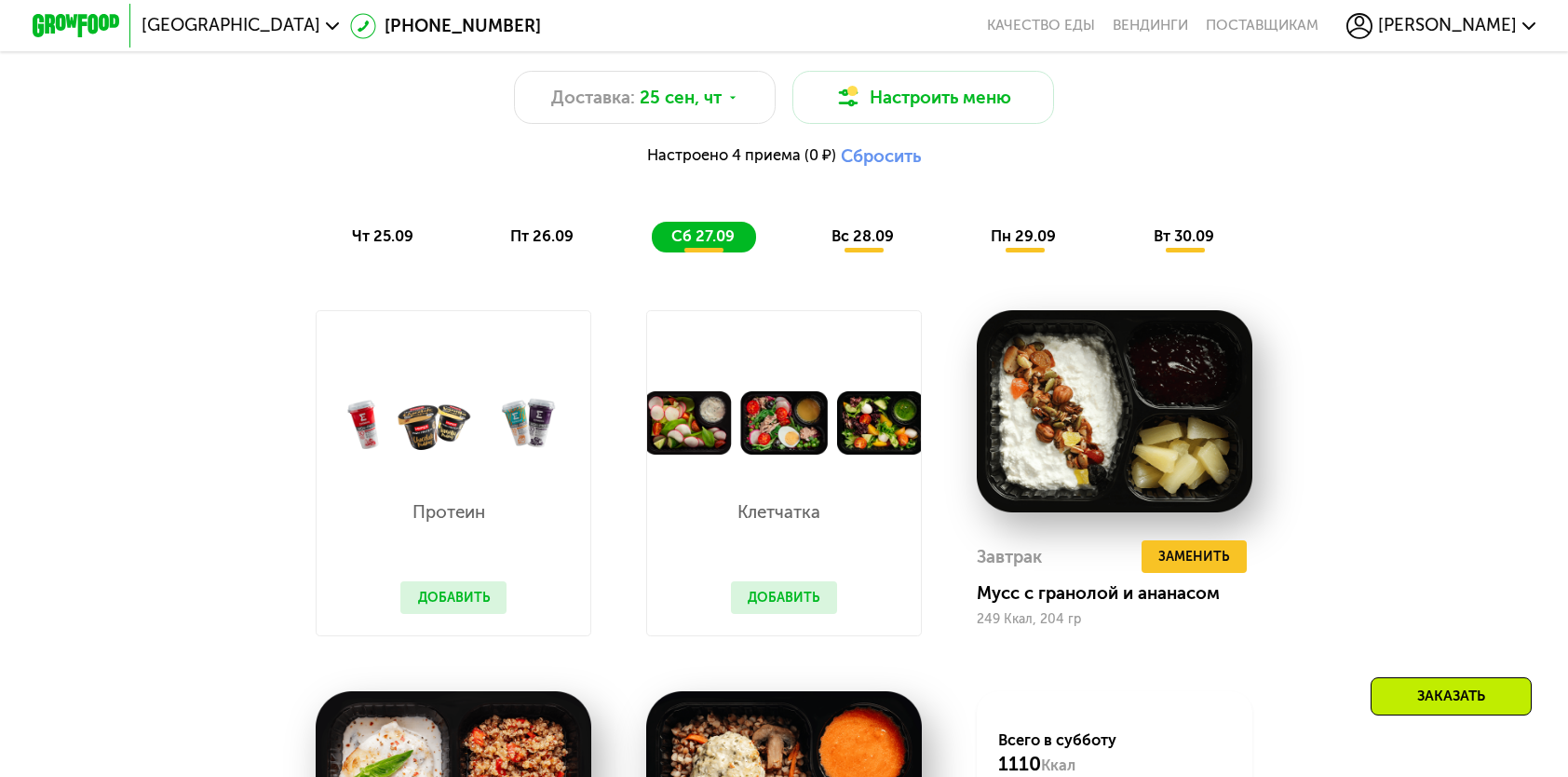
click at [857, 245] on span "вс 28.09" at bounding box center [863, 236] width 62 height 18
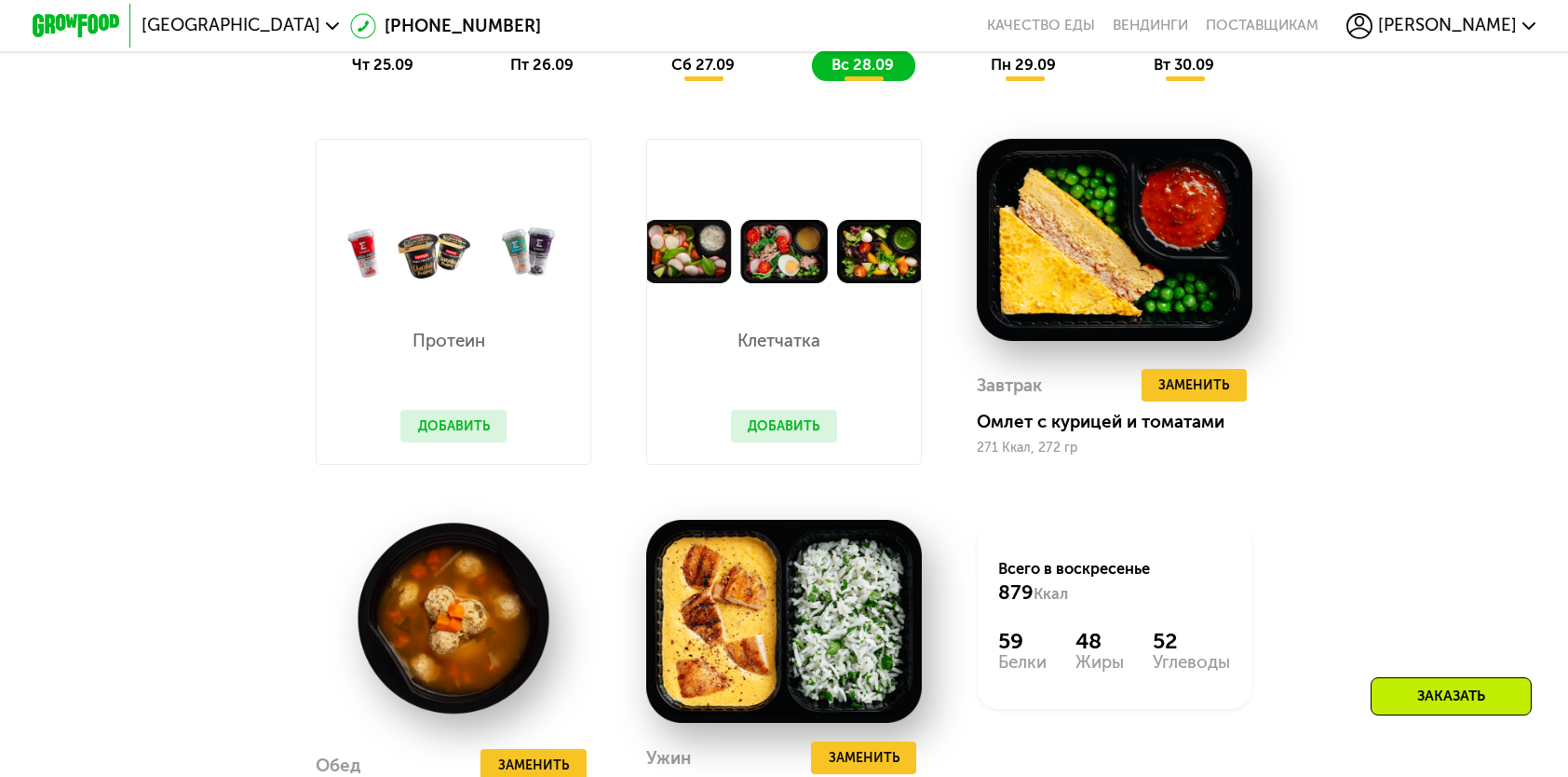
scroll to position [1769, 0]
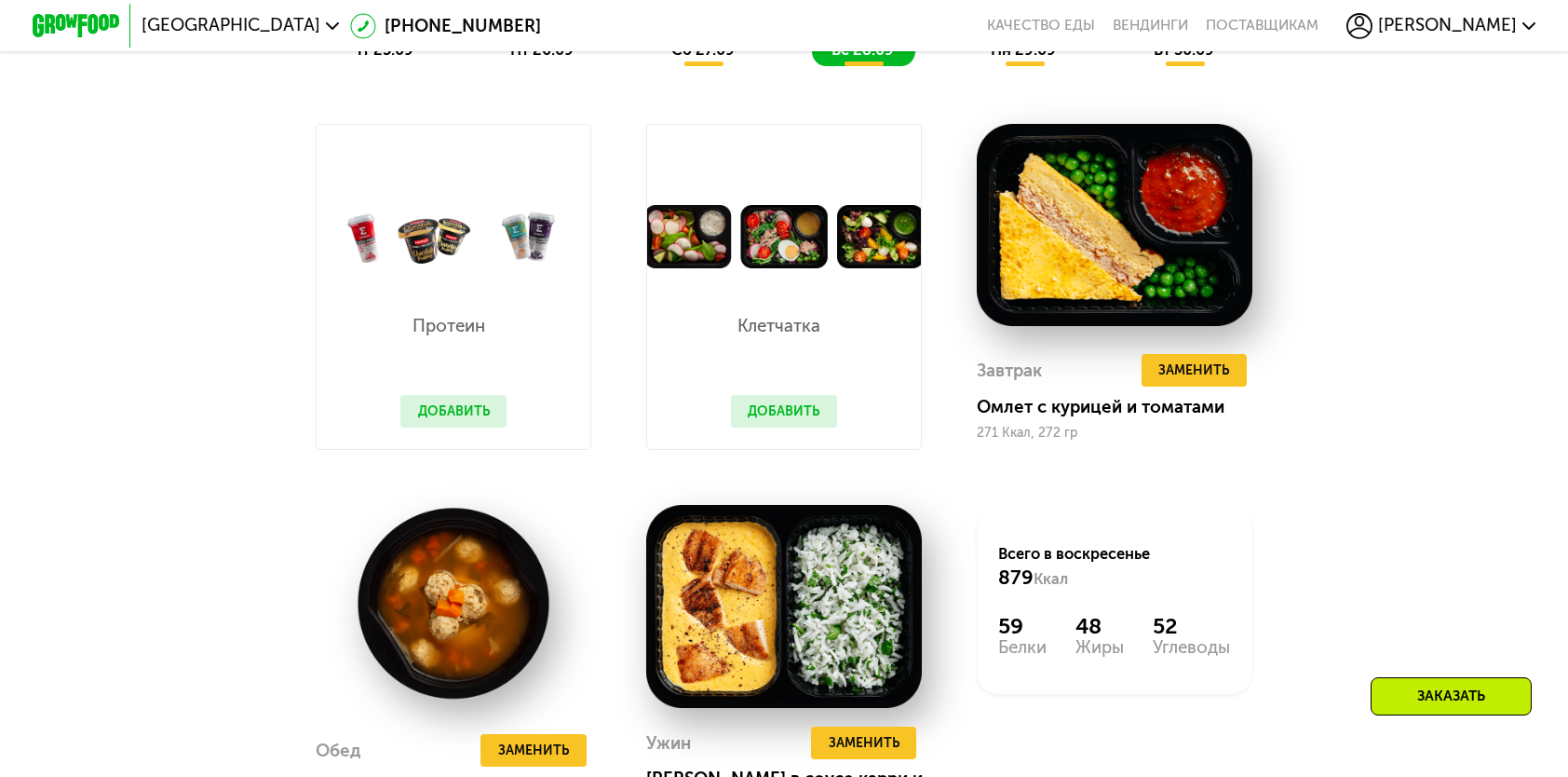
click at [727, 59] on span "сб 27.09" at bounding box center [702, 49] width 63 height 18
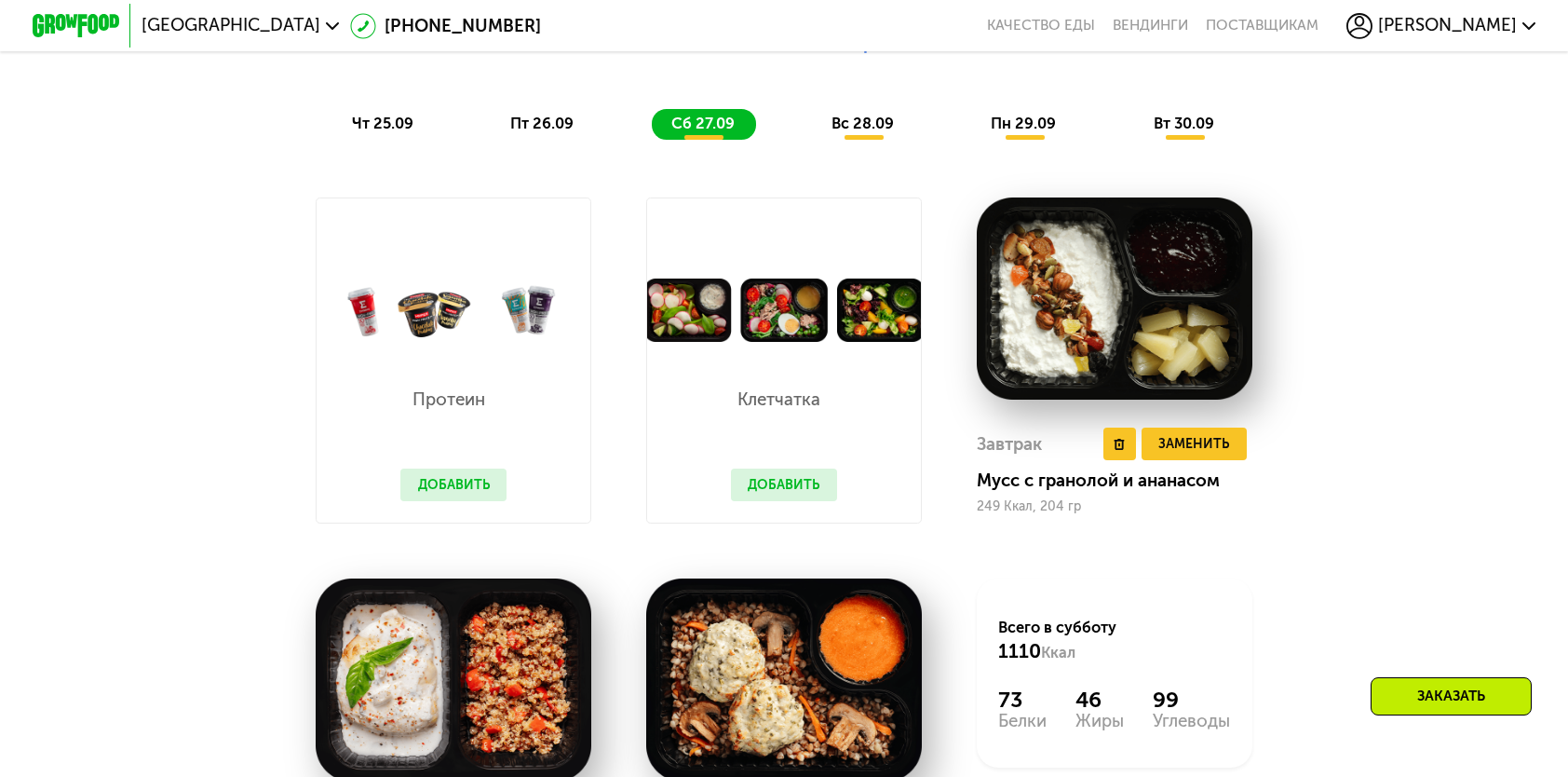
scroll to position [1583, 0]
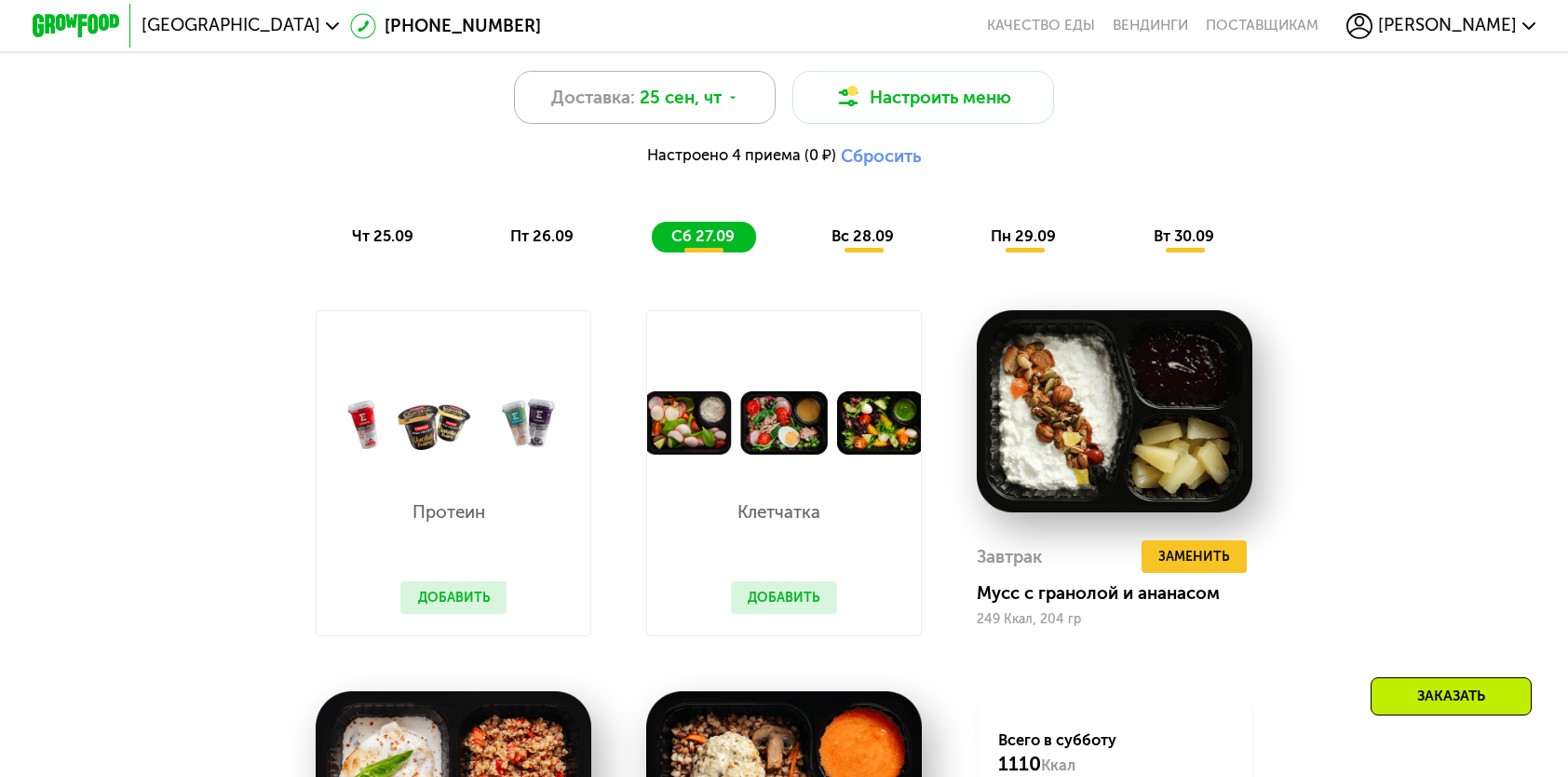
click at [615, 110] on span "Доставка:" at bounding box center [593, 98] width 84 height 26
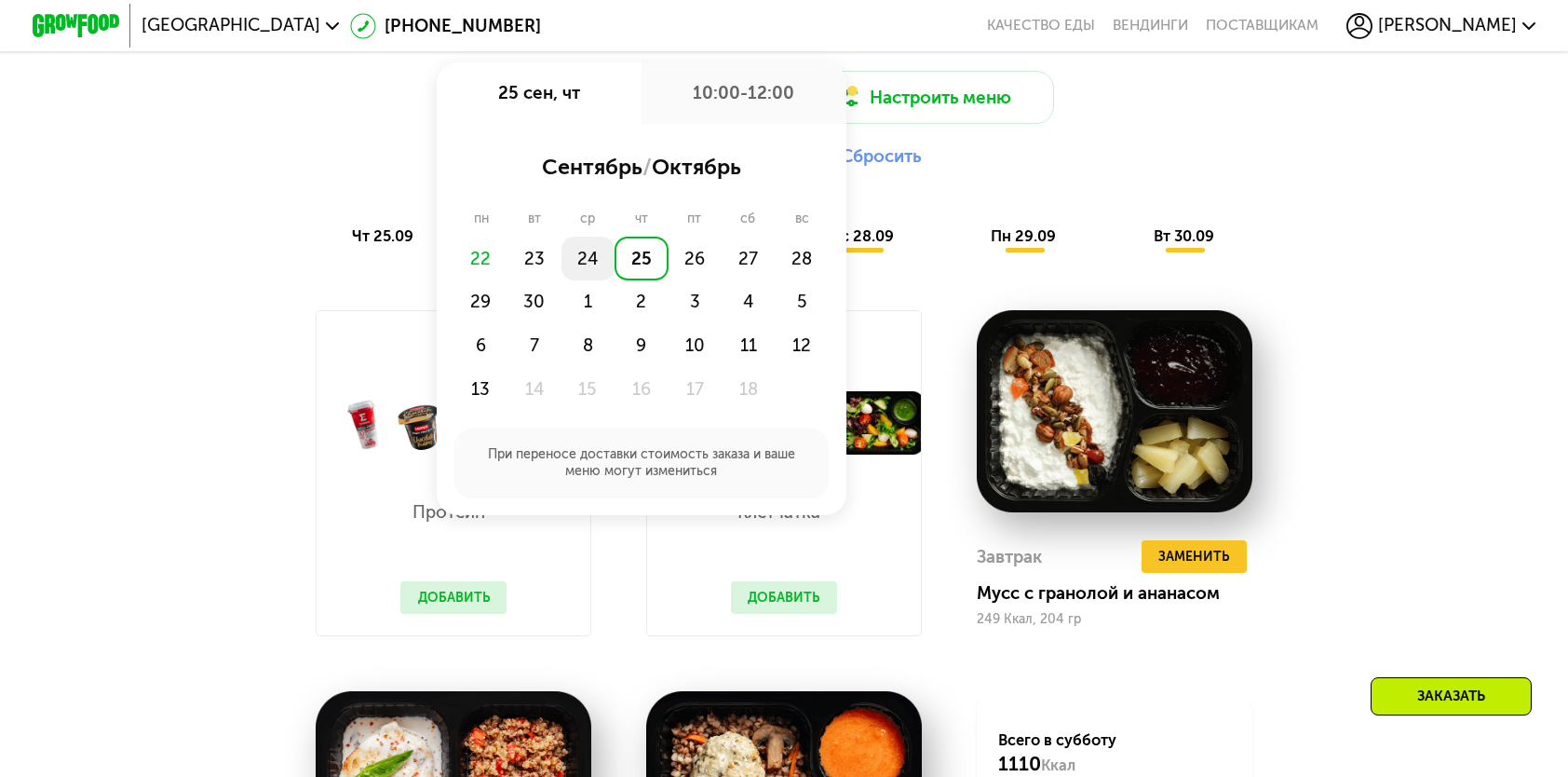
click at [590, 270] on div "24" at bounding box center [588, 259] width 53 height 43
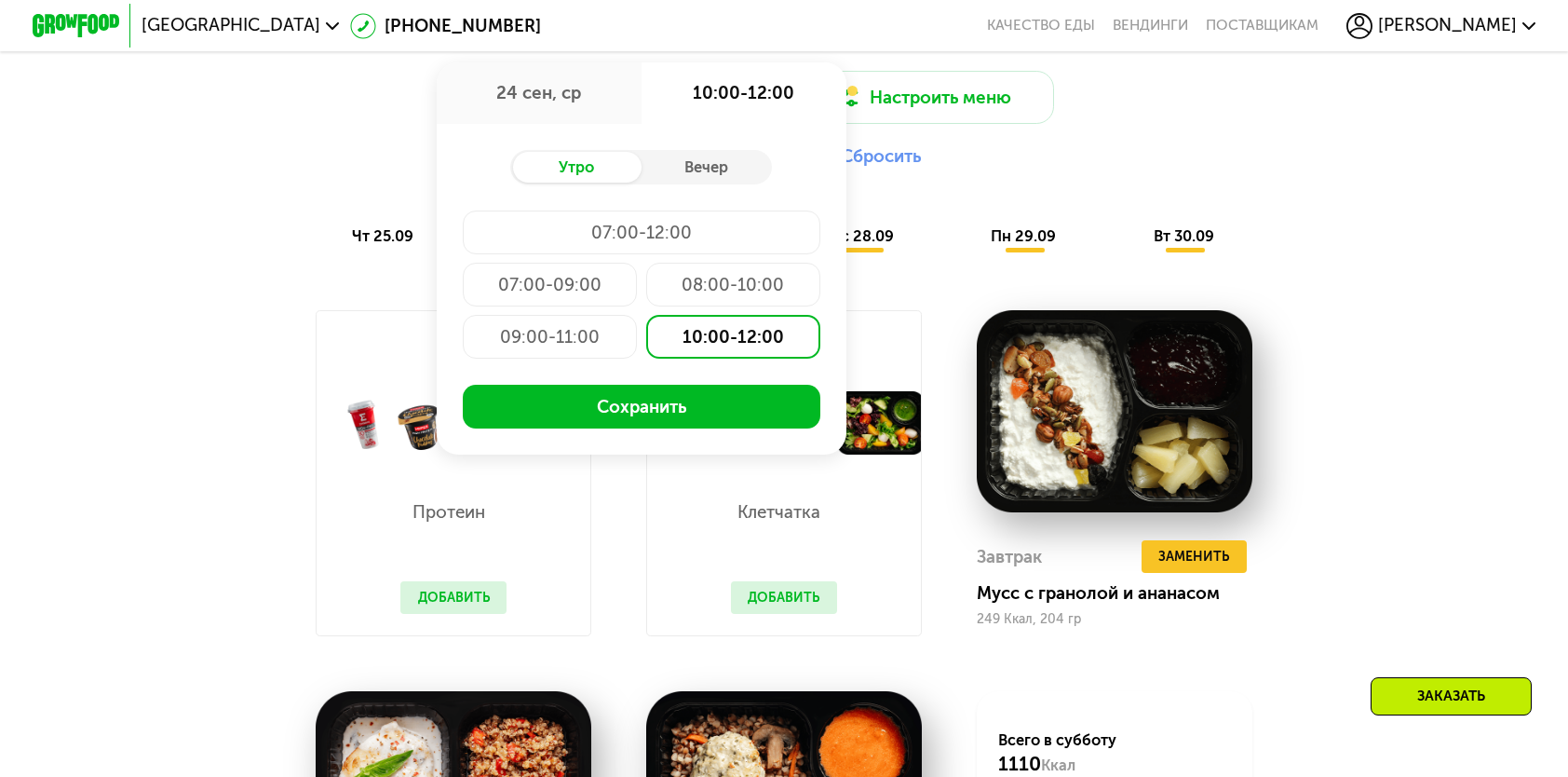
click at [695, 307] on div "08:00-10:00" at bounding box center [733, 284] width 174 height 43
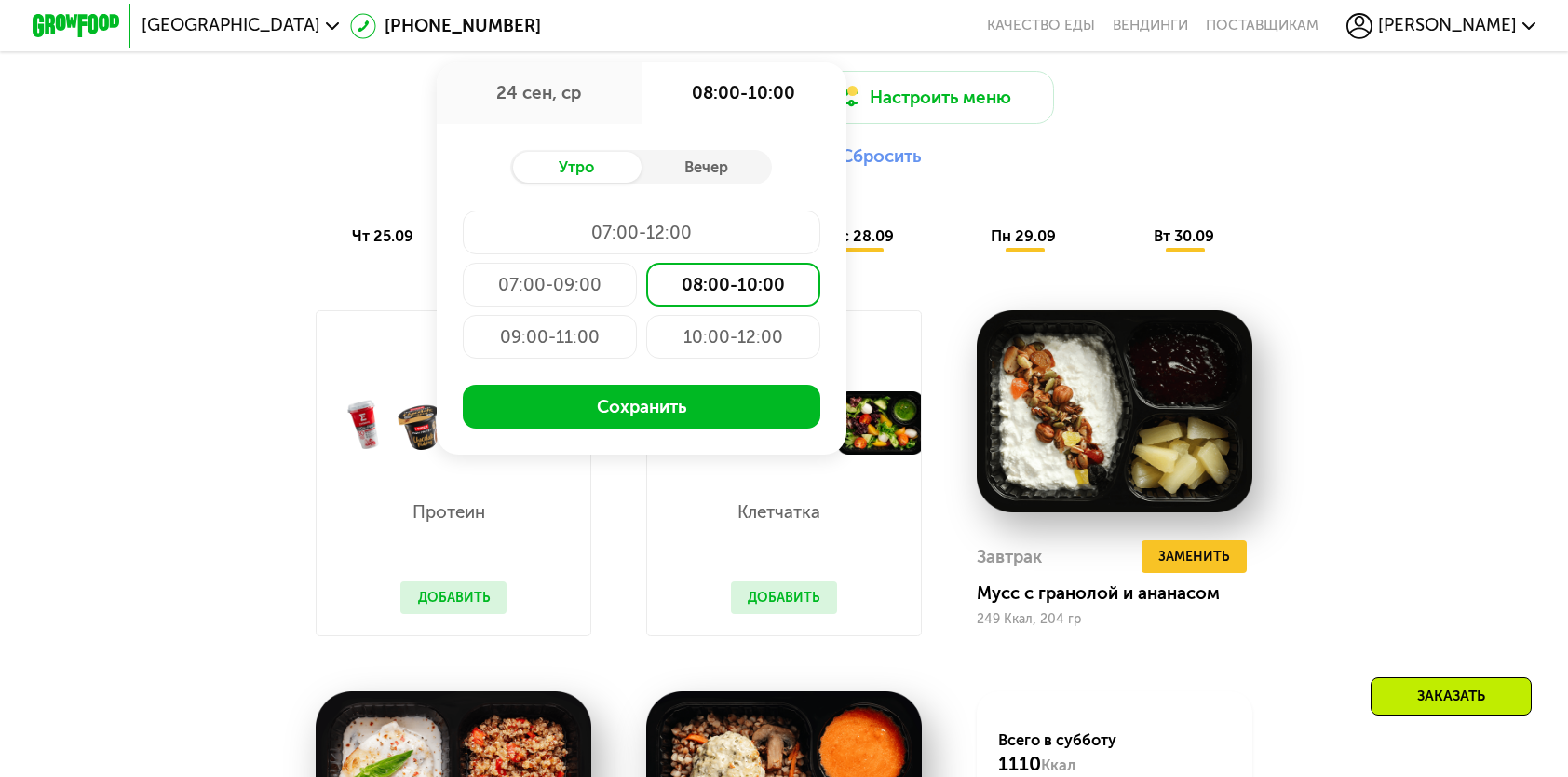
click at [704, 350] on div "10:00-12:00" at bounding box center [733, 336] width 174 height 43
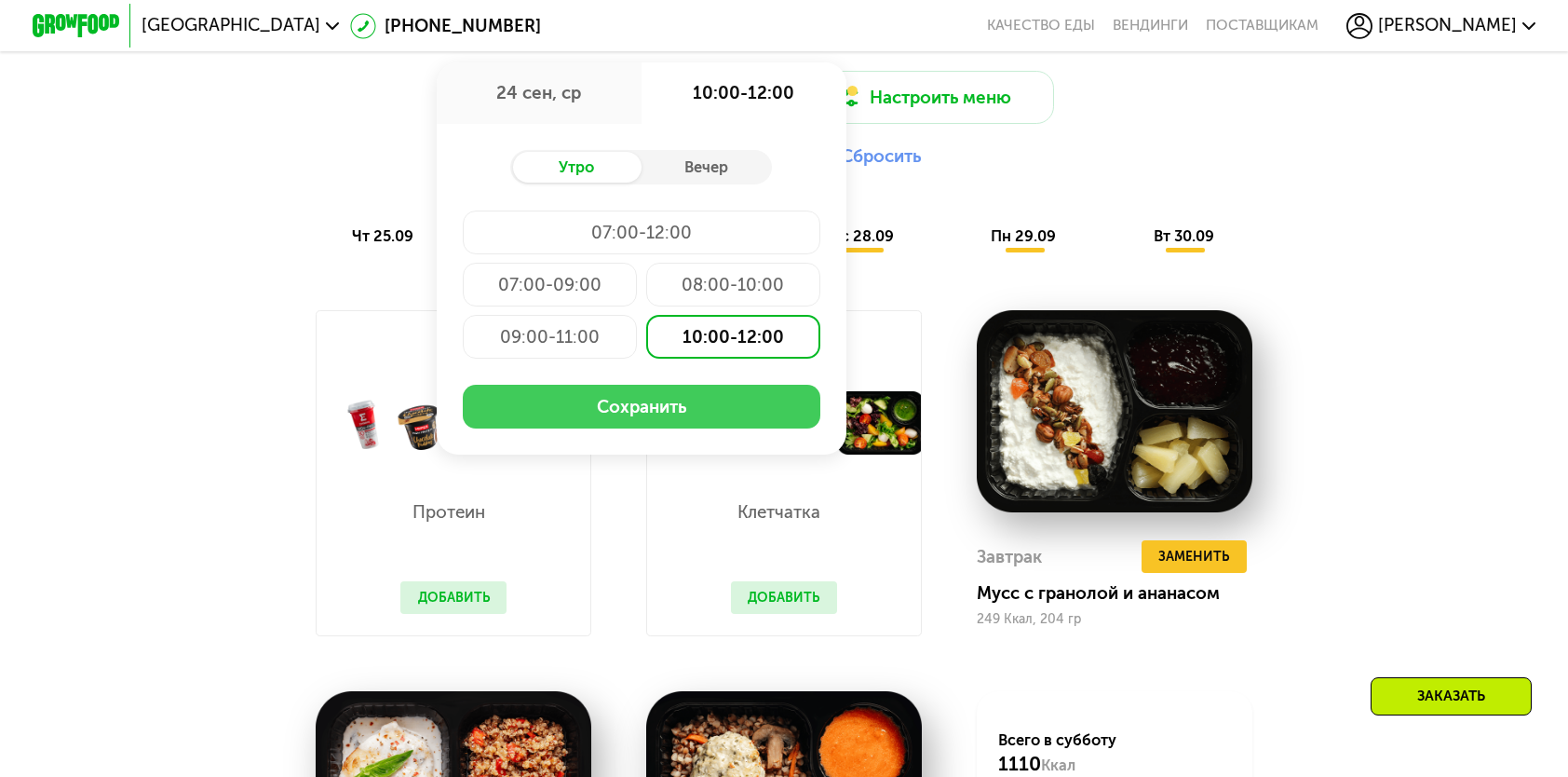
click at [697, 419] on button "Сохранить" at bounding box center [641, 406] width 358 height 43
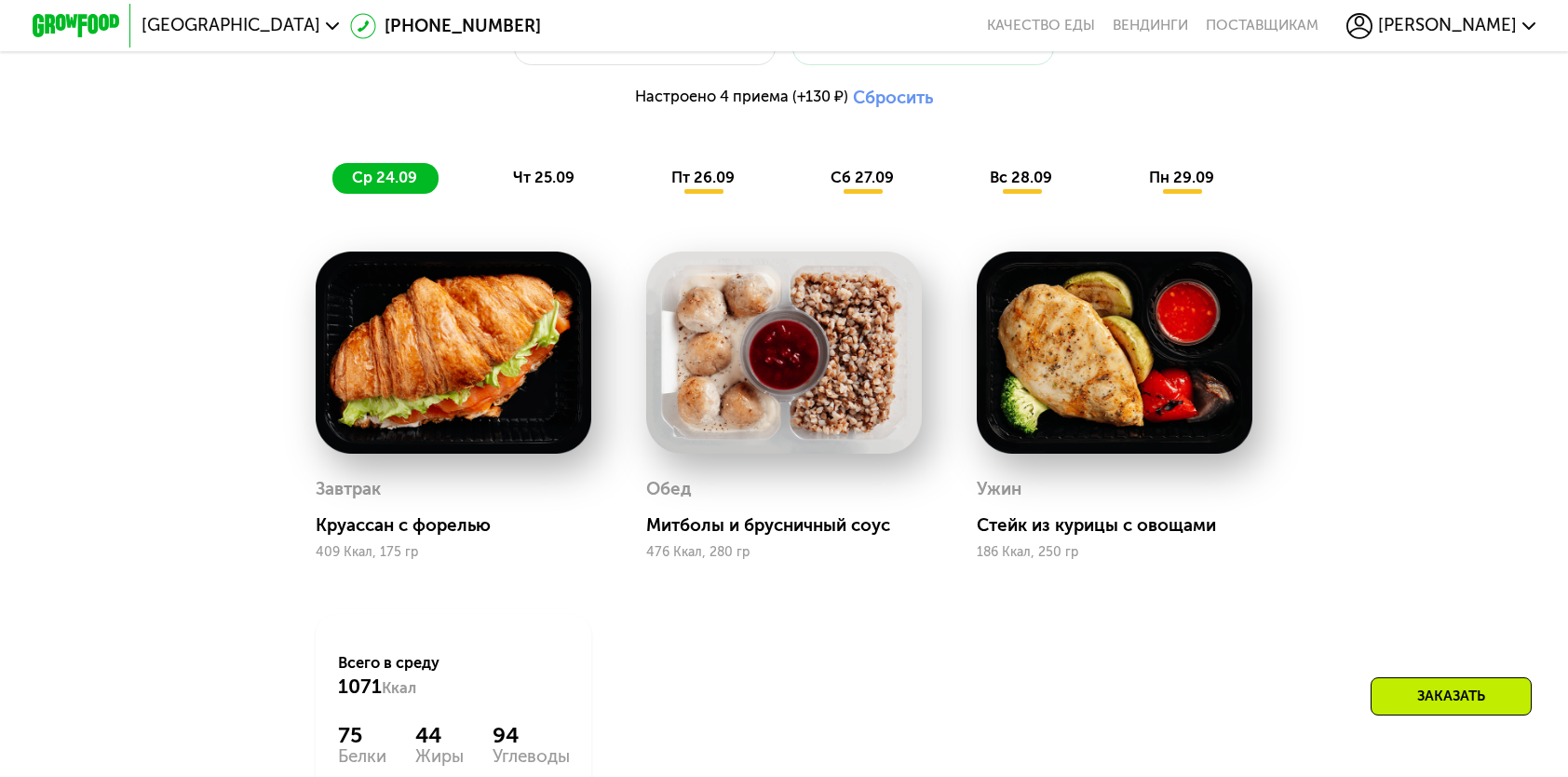
scroll to position [1491, 0]
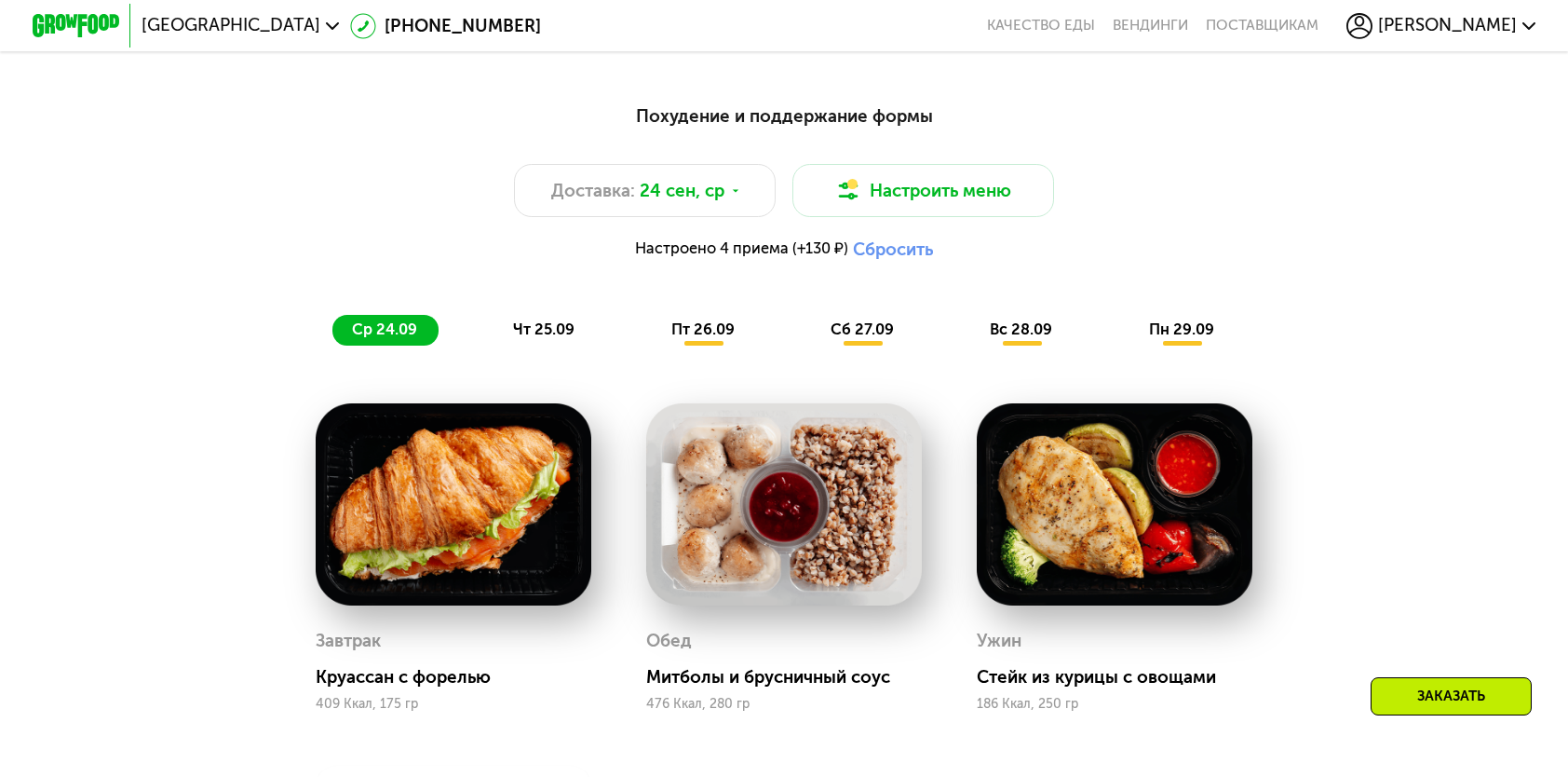
click at [581, 333] on div "чт 25.09" at bounding box center [545, 329] width 103 height 31
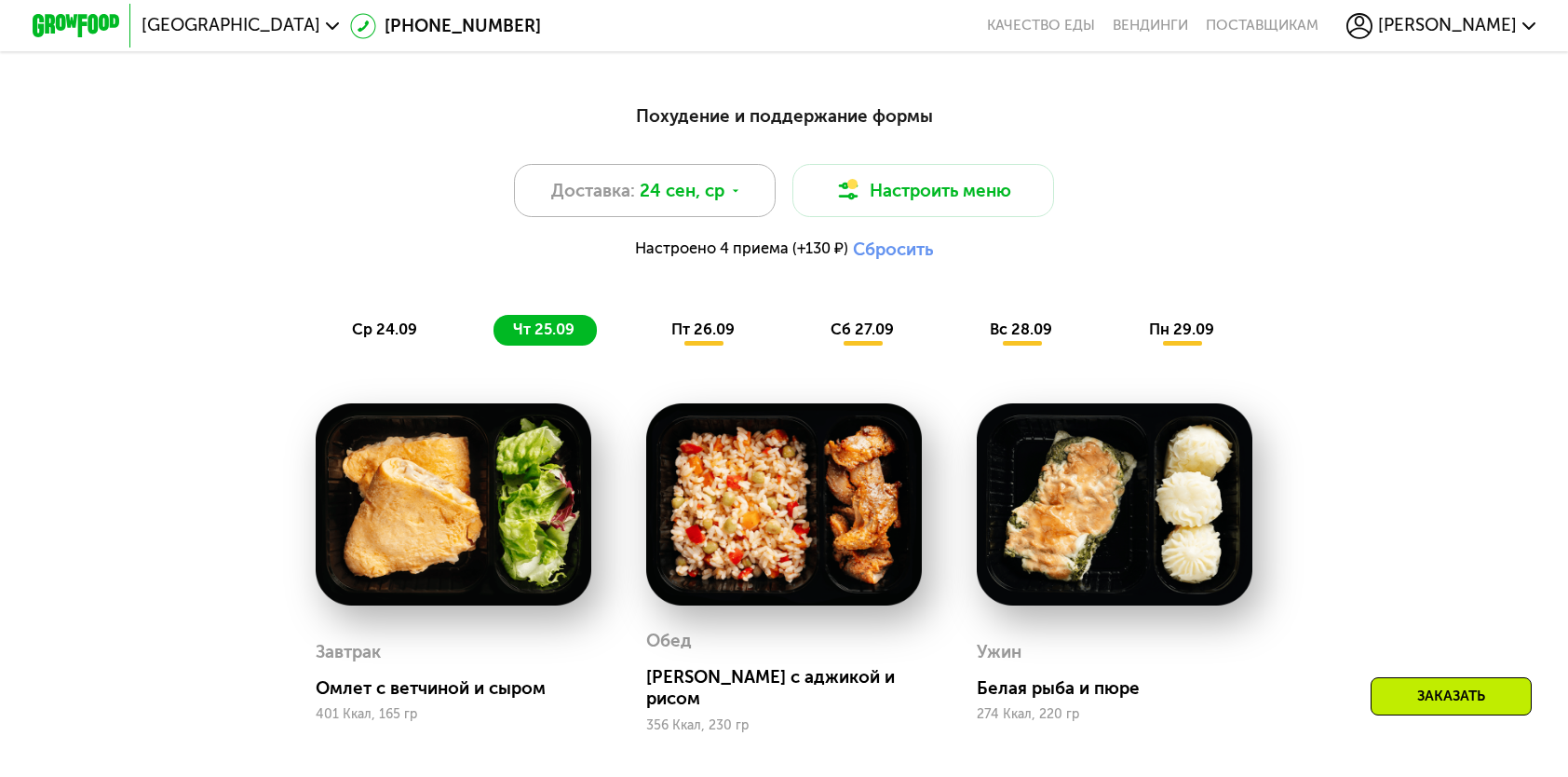
click at [679, 193] on span "24 сен, ср" at bounding box center [683, 191] width 85 height 26
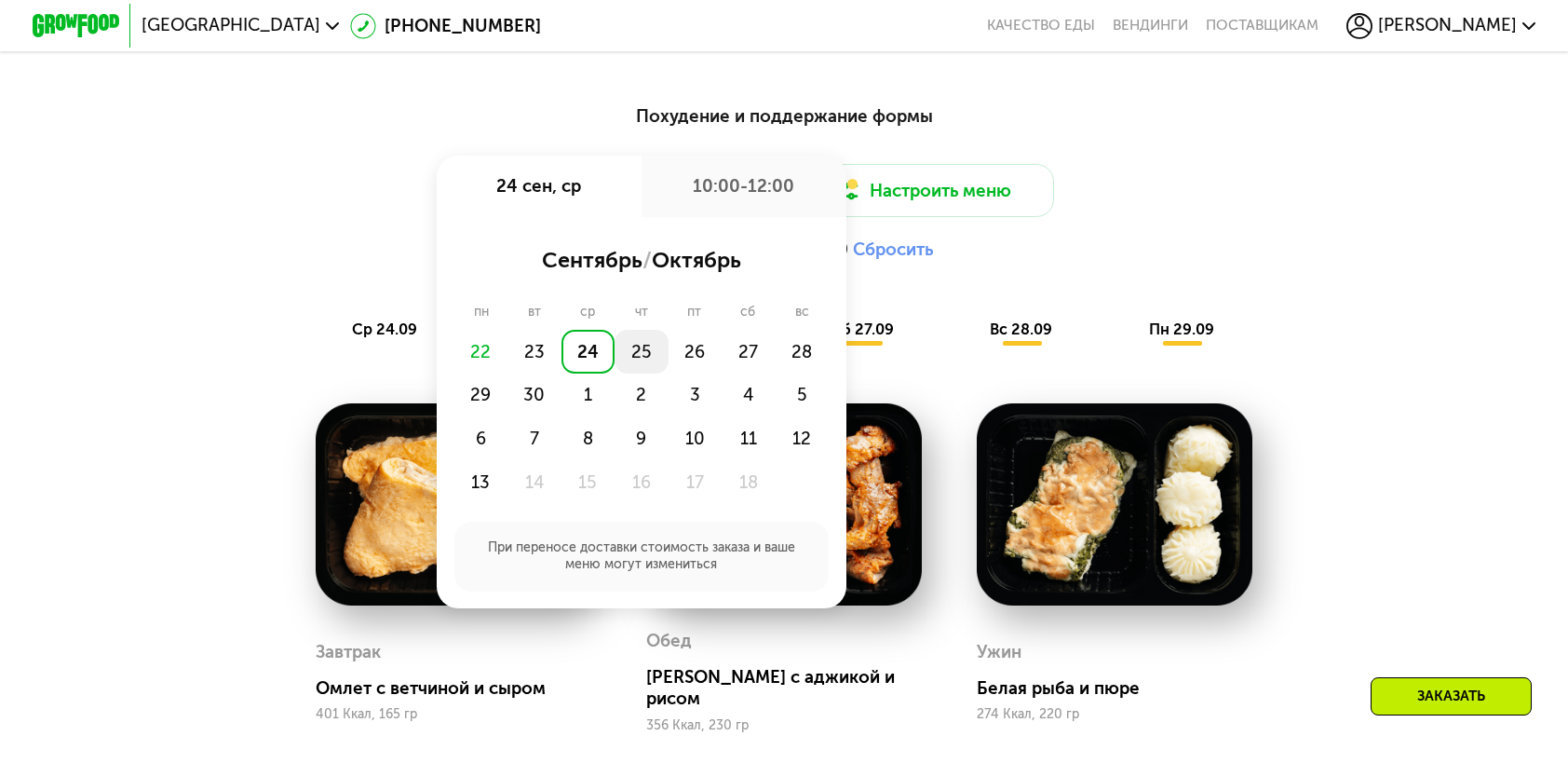
click at [648, 354] on div "25" at bounding box center [641, 351] width 53 height 43
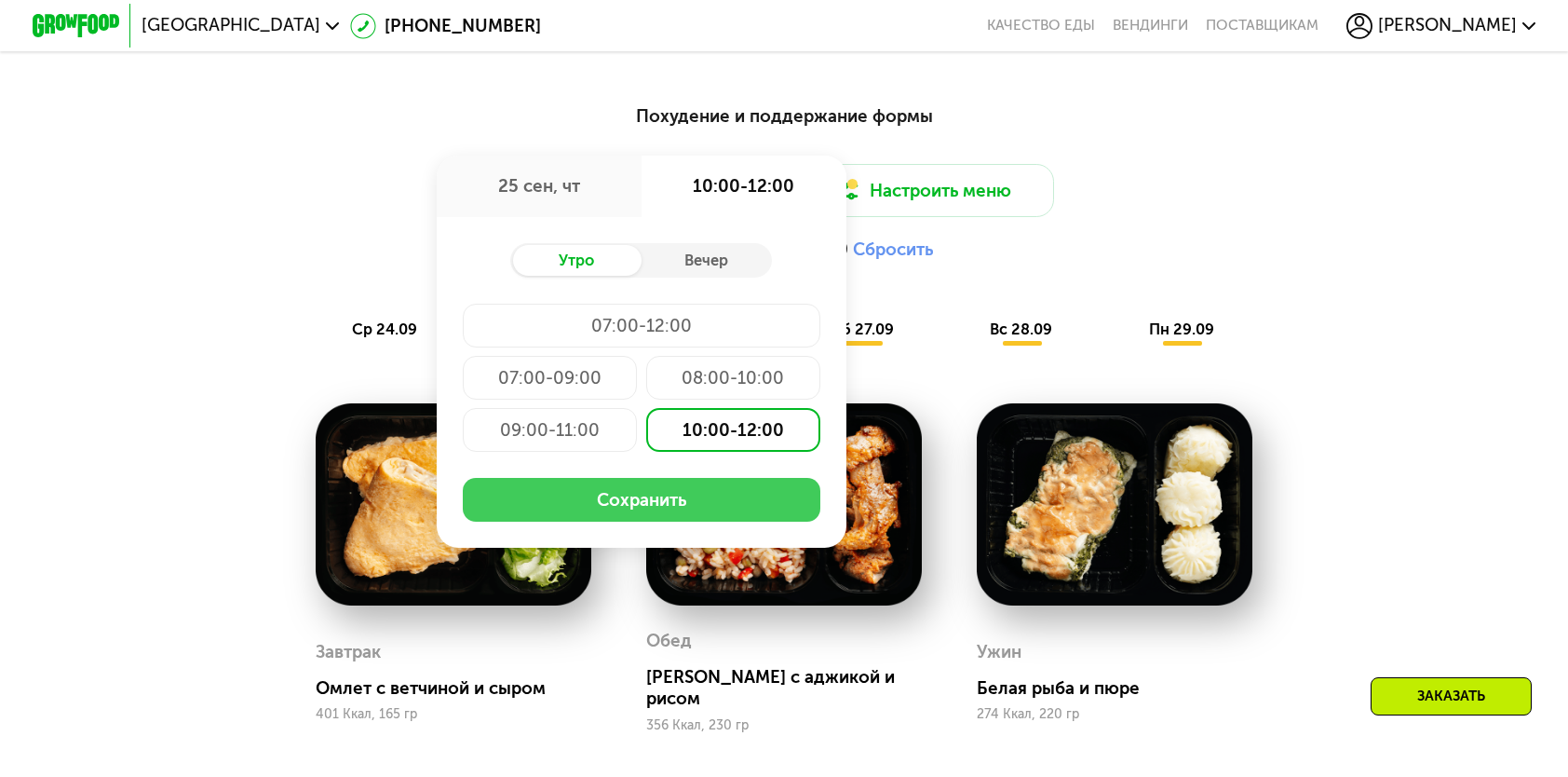
click at [660, 521] on button "Сохранить" at bounding box center [641, 499] width 358 height 43
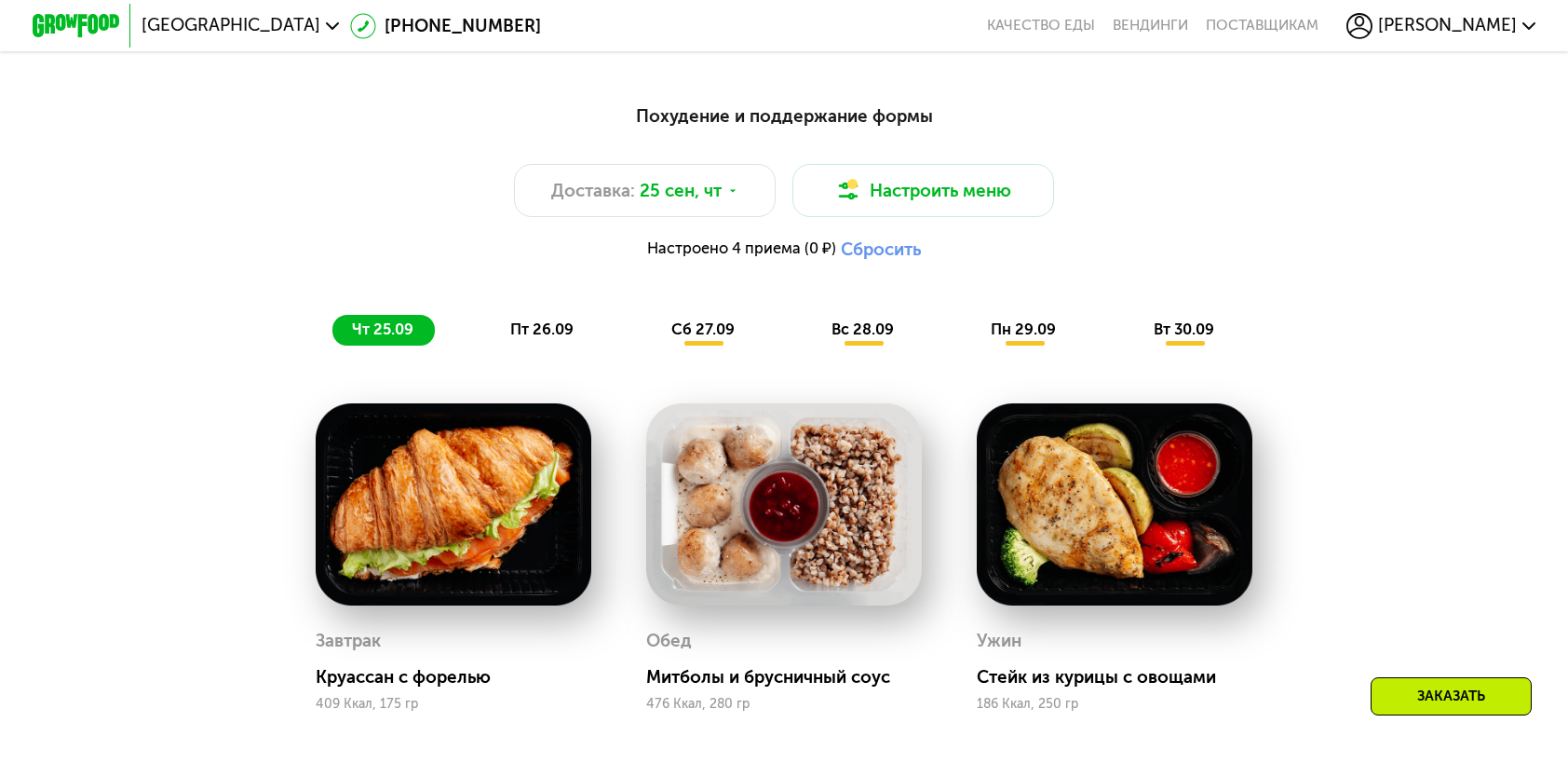
click at [556, 338] on span "пт 26.09" at bounding box center [542, 329] width 63 height 18
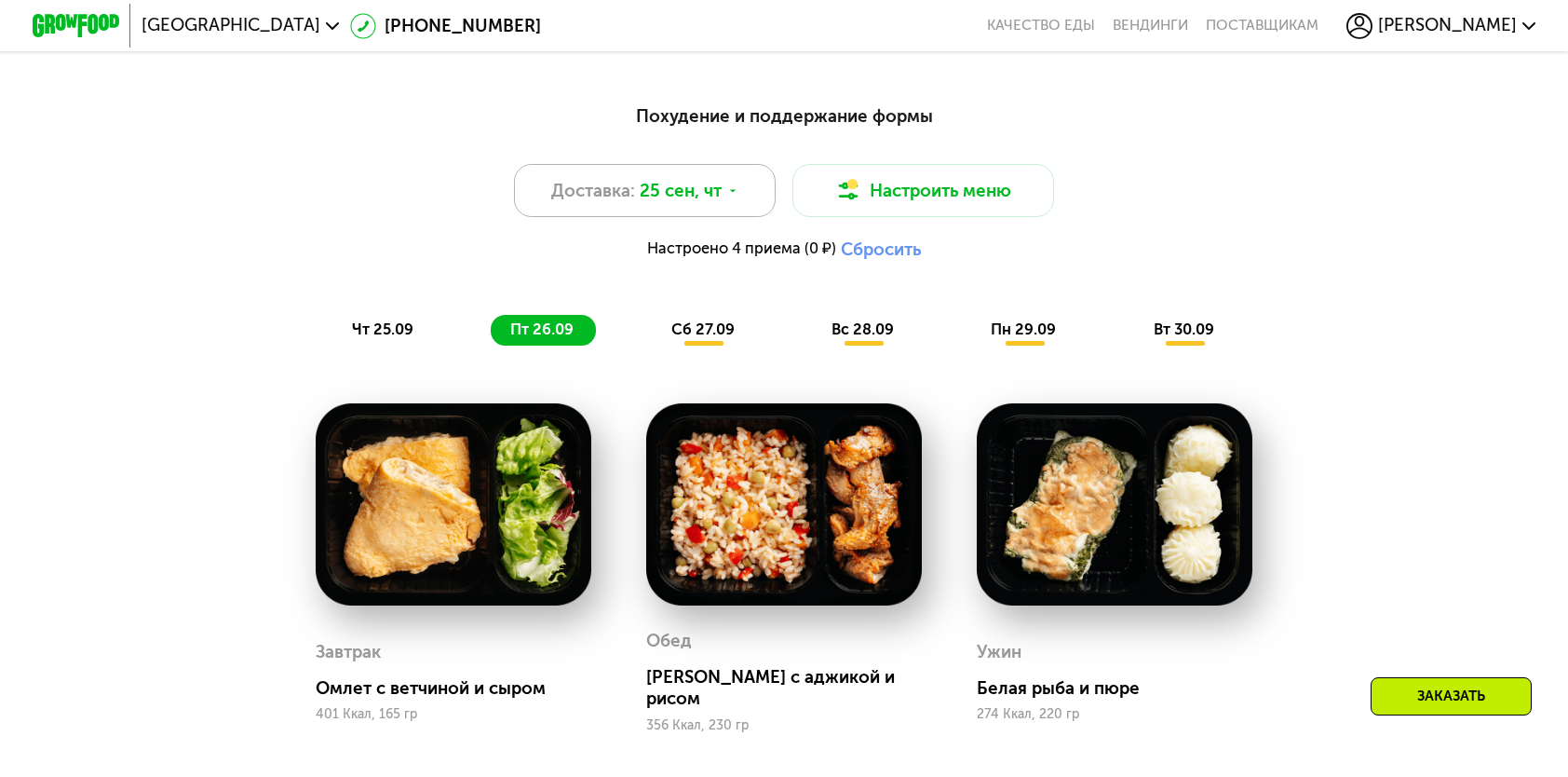
click at [703, 213] on div "Доставка: 25 сен, чт" at bounding box center [645, 190] width 261 height 52
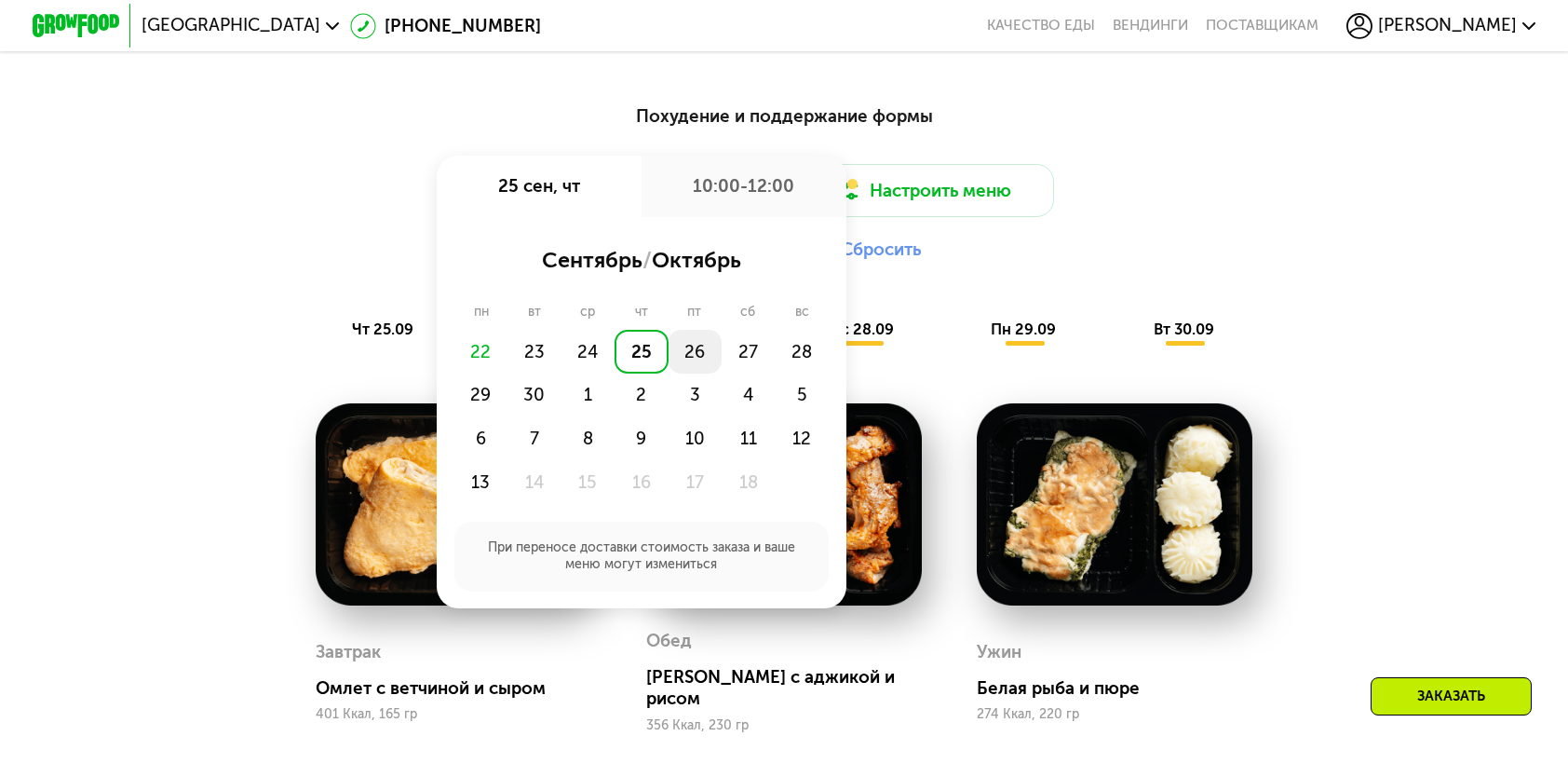
click at [694, 359] on div "26" at bounding box center [695, 351] width 53 height 43
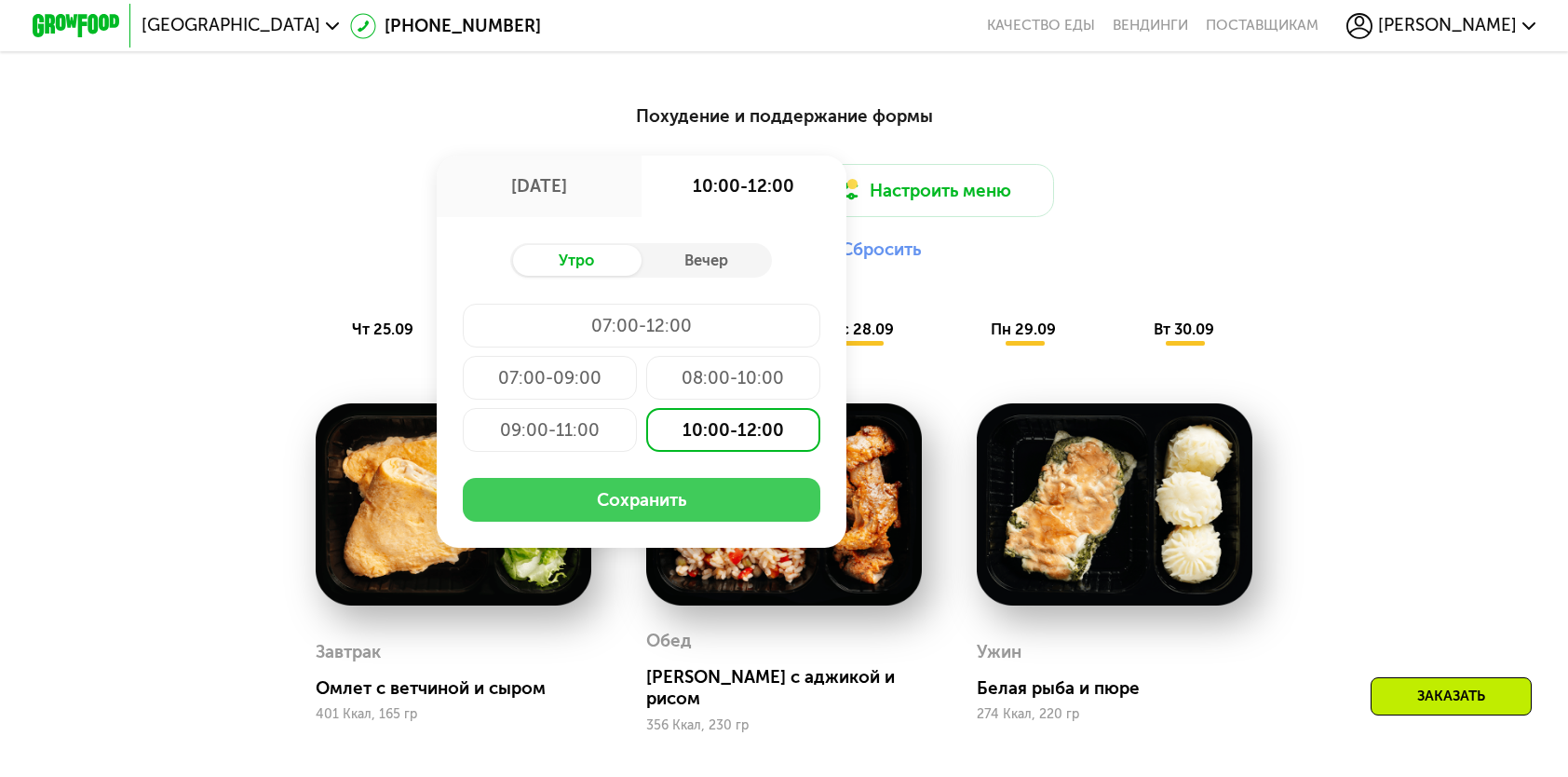
click at [684, 510] on button "Сохранить" at bounding box center [641, 499] width 358 height 43
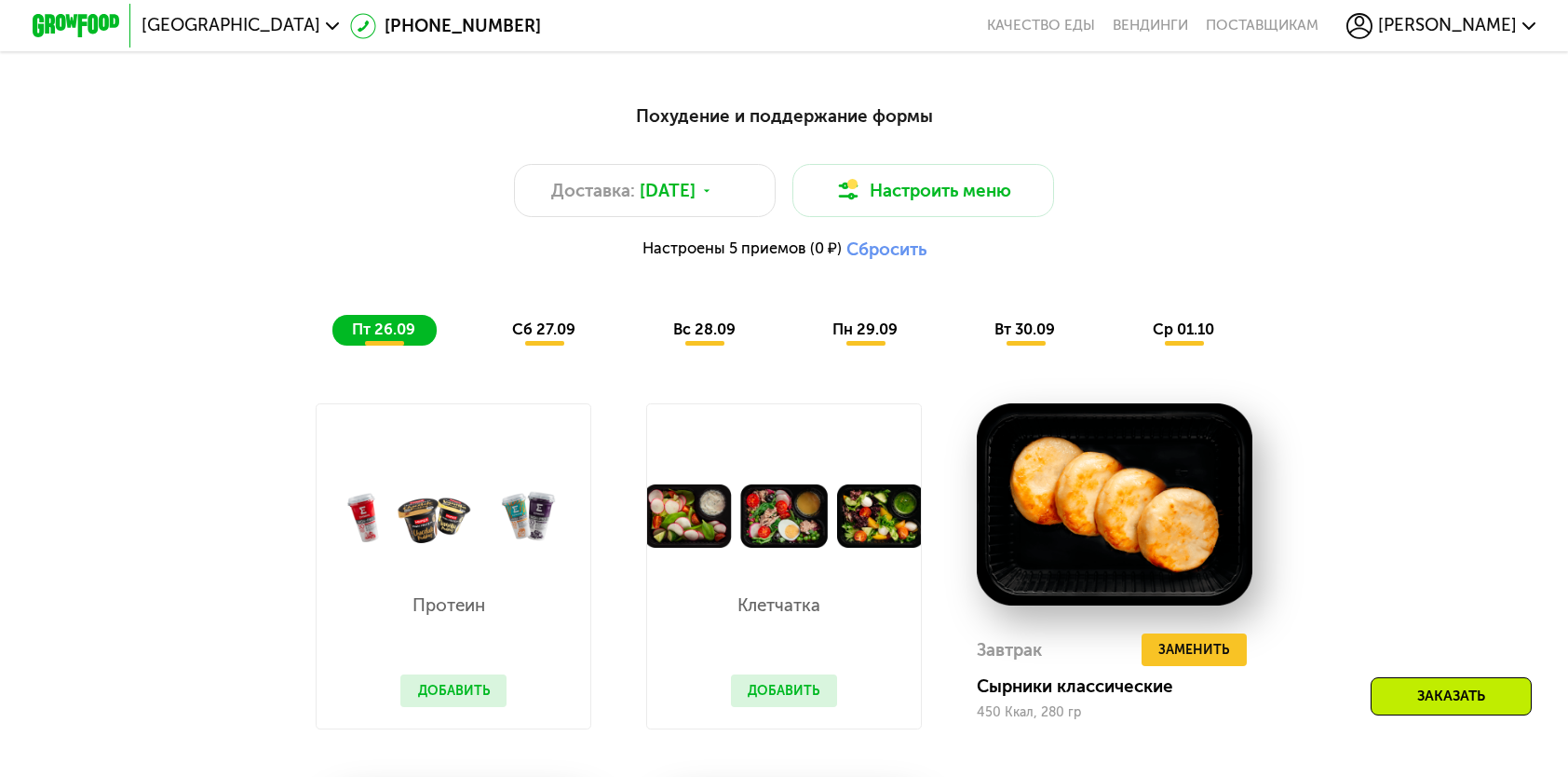
click at [472, 707] on button "Добавить" at bounding box center [453, 690] width 106 height 33
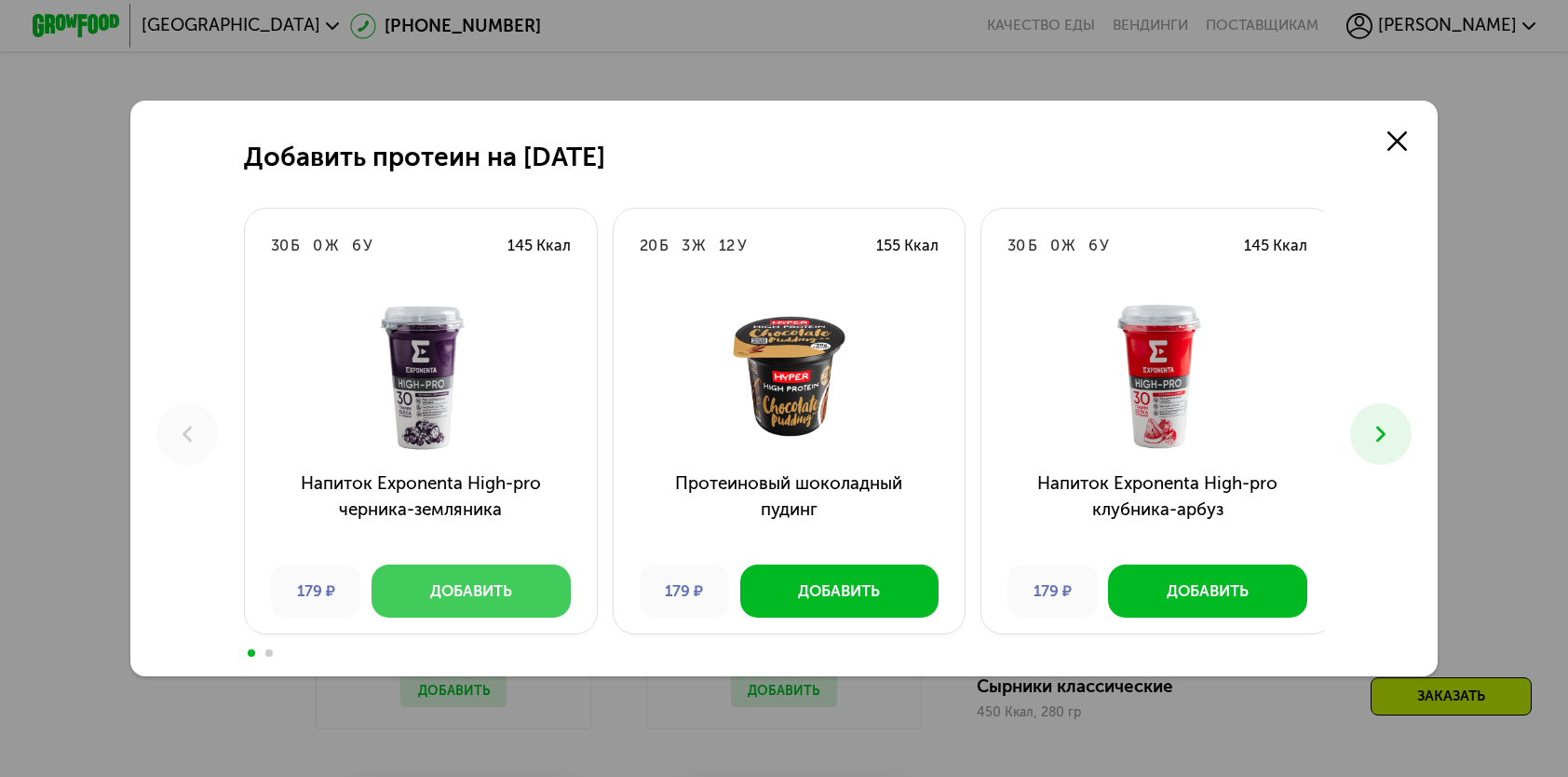
click at [467, 583] on div "Добавить" at bounding box center [471, 591] width 82 height 22
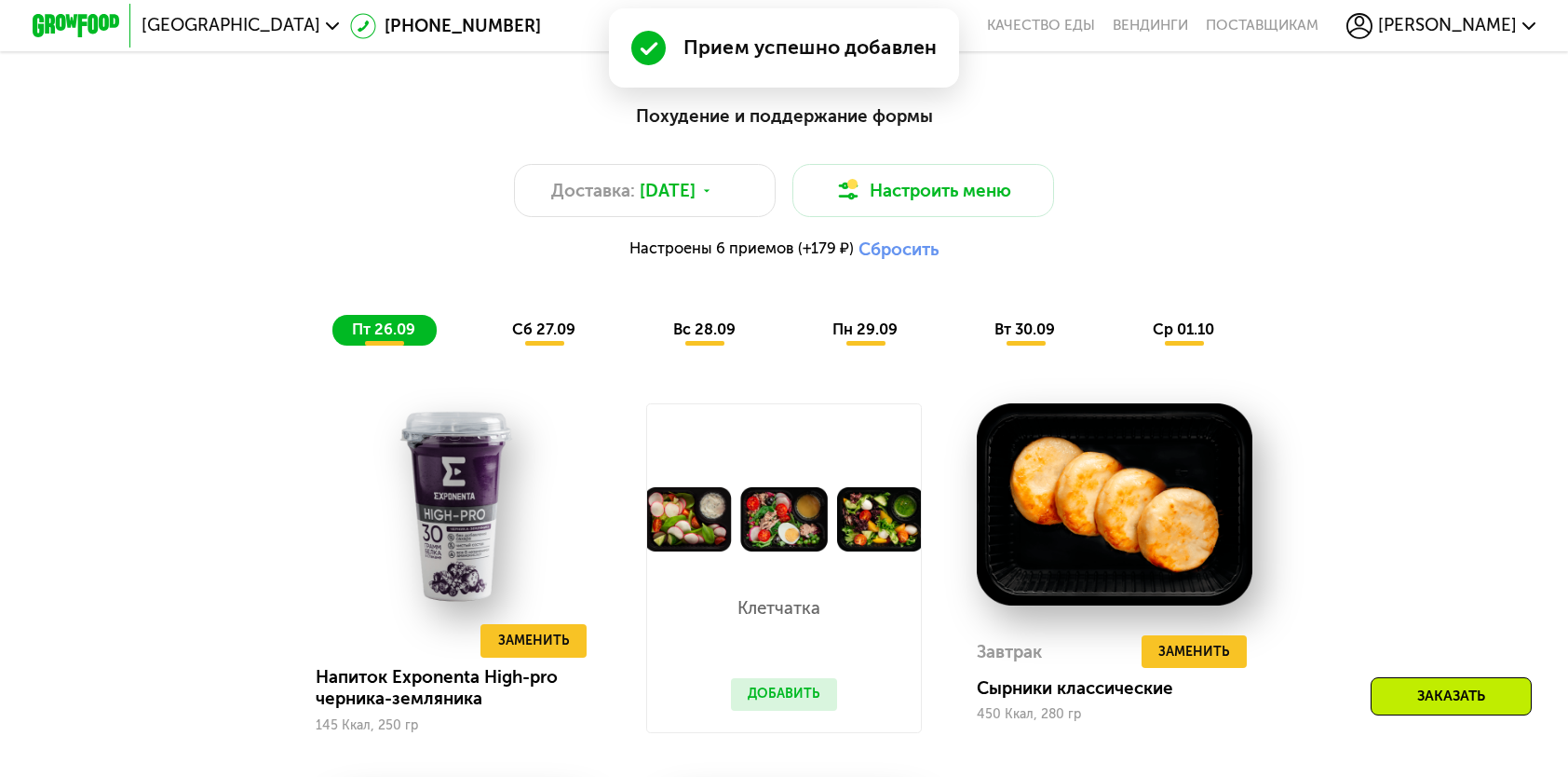
click at [760, 707] on button "Добавить" at bounding box center [784, 694] width 106 height 33
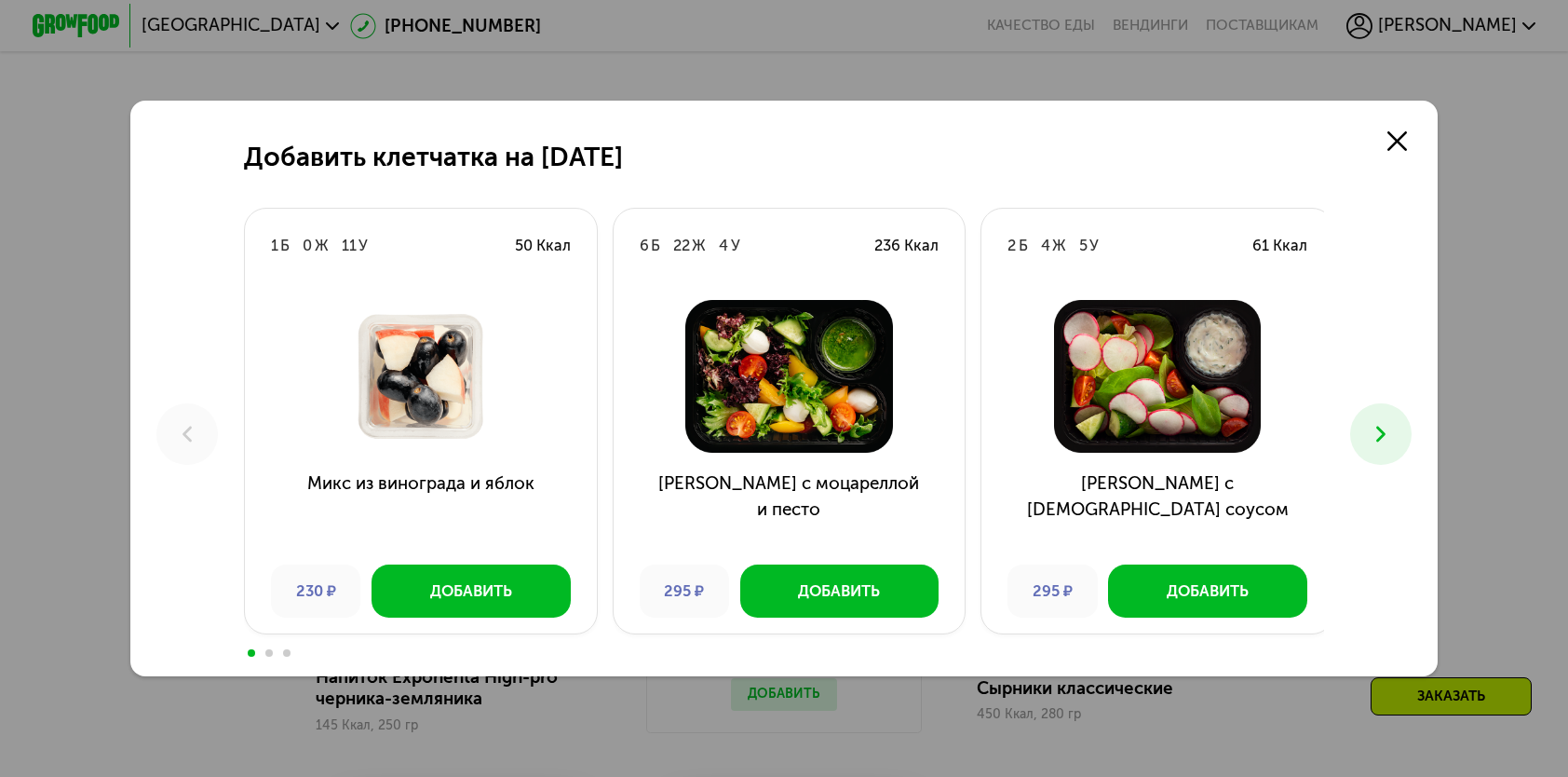
click at [1351, 446] on div "Добавить клетчатка на 26 сентября 1 Б 0 Ж 11 У 50 Ккал Микс из винограда и ябло…" at bounding box center [784, 388] width 1307 height 575
click at [1167, 600] on div "Добавить" at bounding box center [1207, 591] width 82 height 22
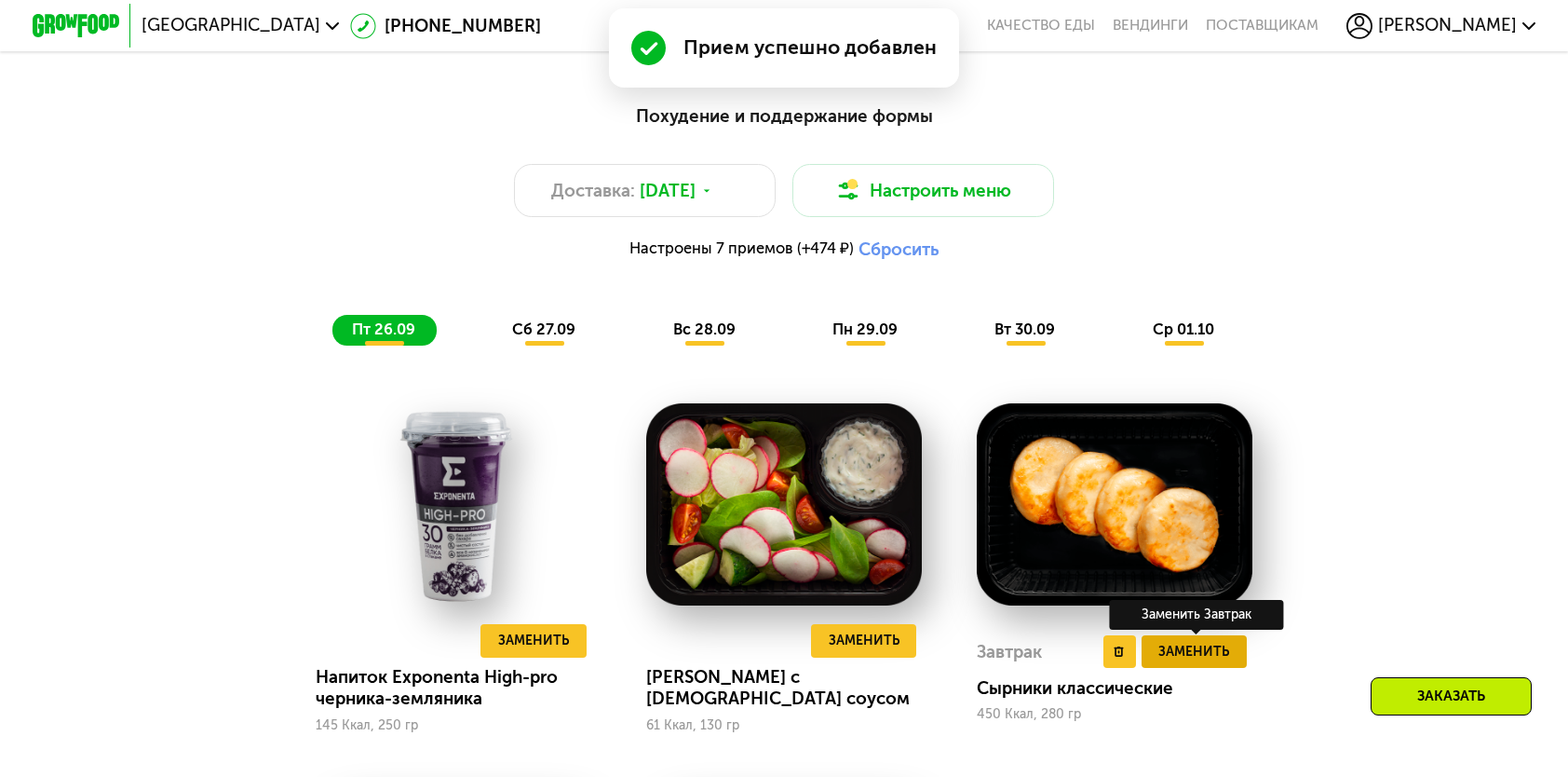
click at [1182, 652] on button "Заменить" at bounding box center [1194, 651] width 105 height 33
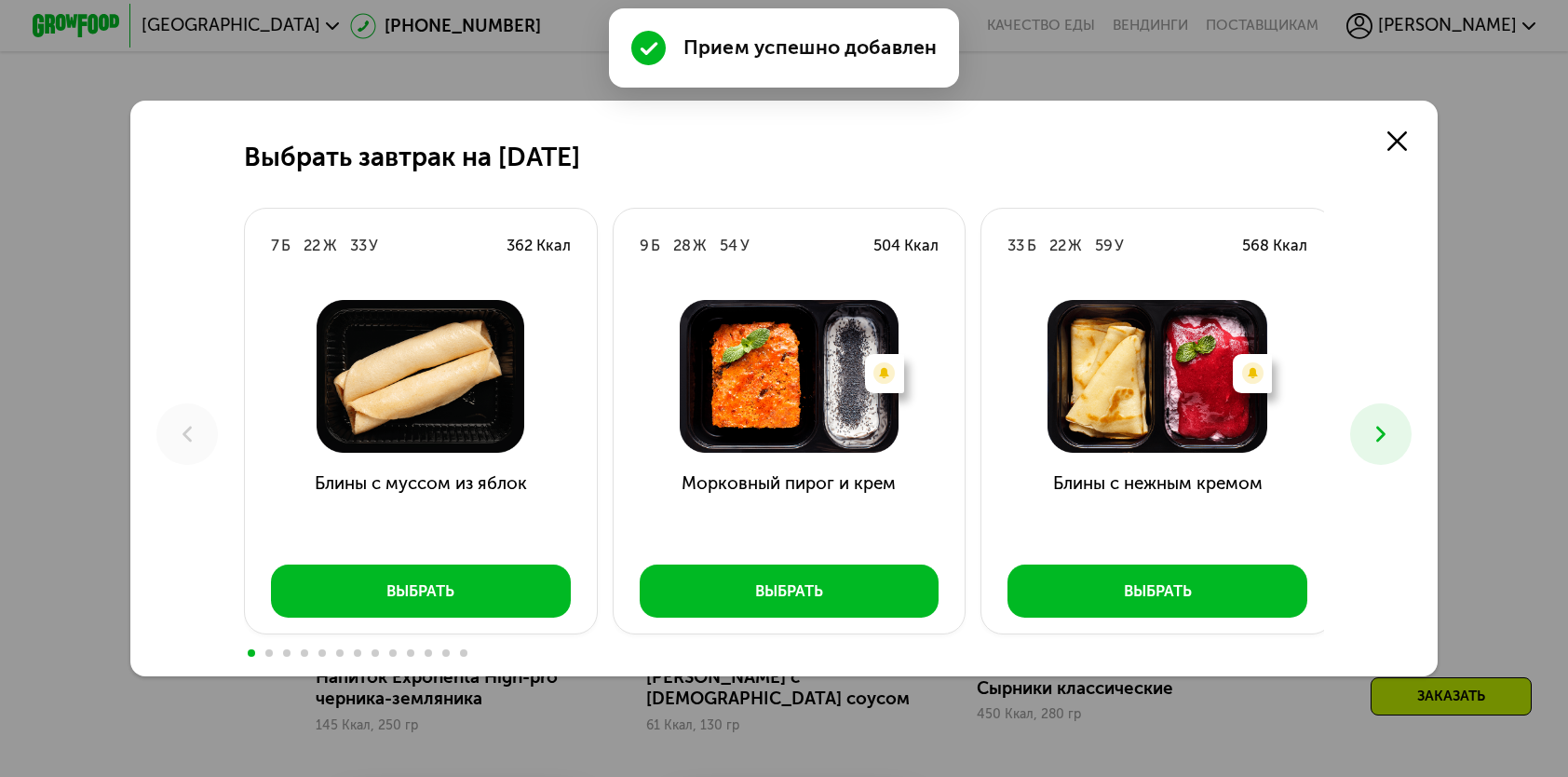
click at [1378, 428] on icon at bounding box center [1381, 434] width 26 height 26
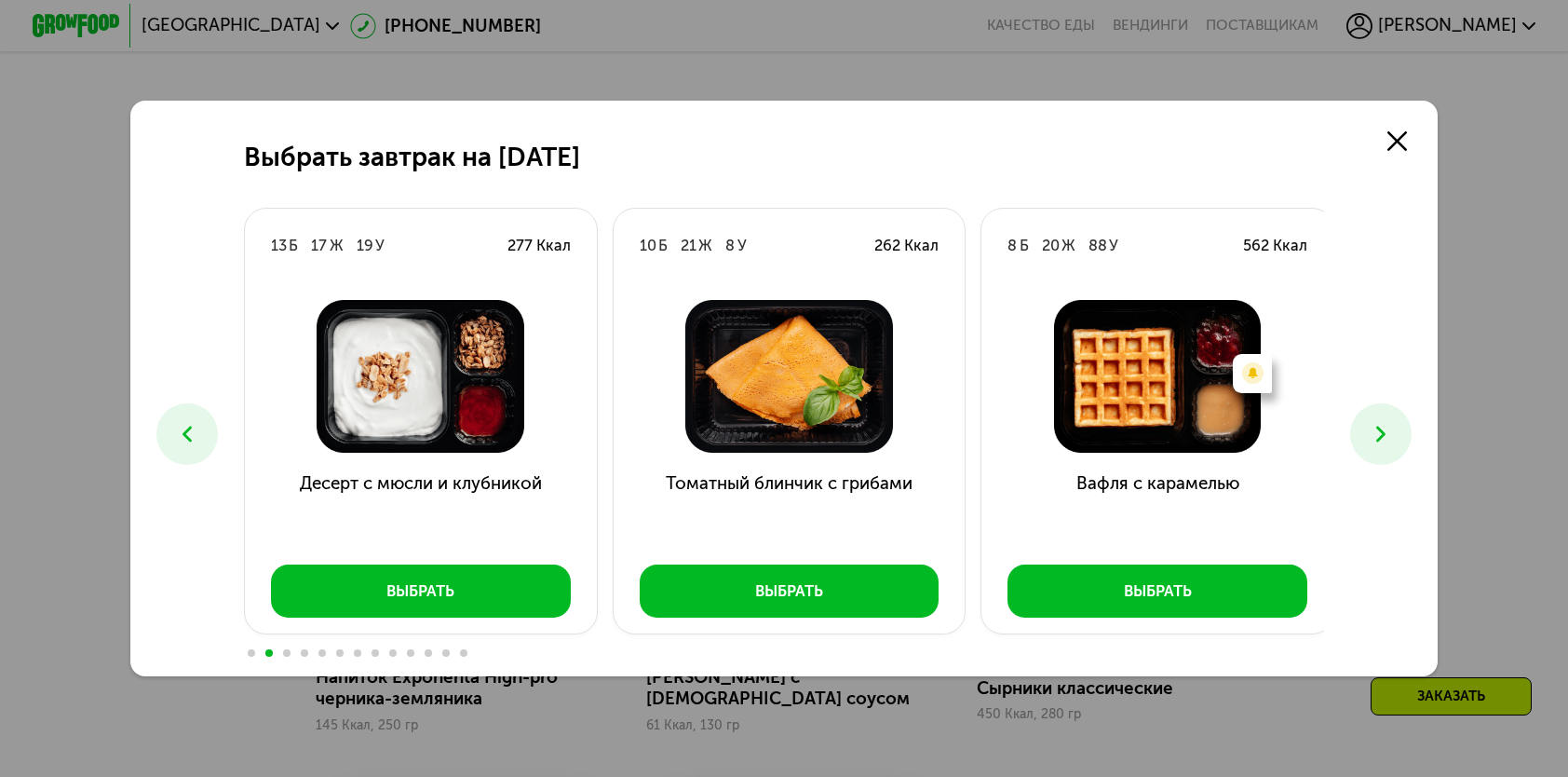
click at [1378, 428] on icon at bounding box center [1381, 434] width 26 height 26
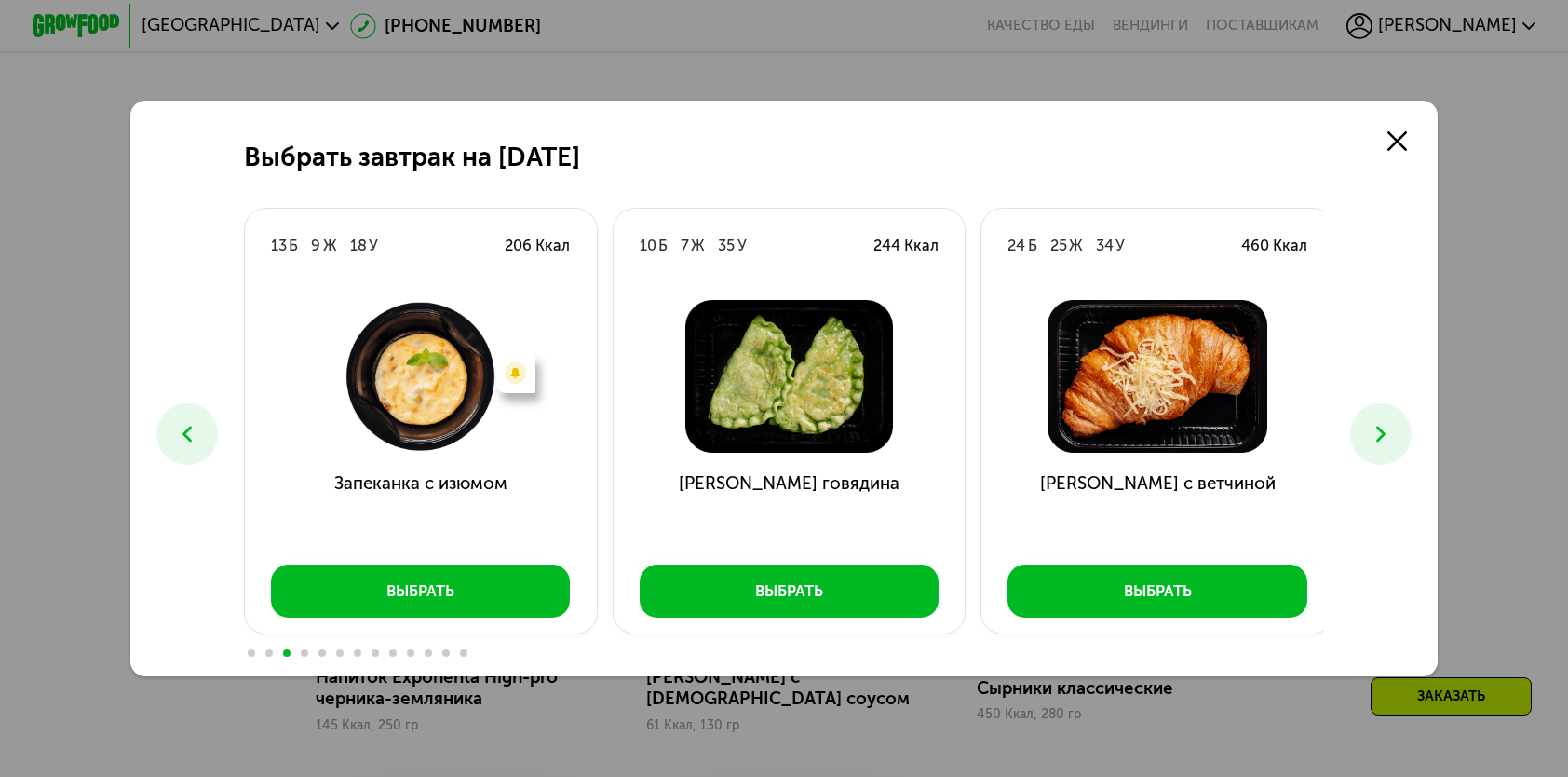
click at [1378, 428] on icon at bounding box center [1381, 434] width 26 height 26
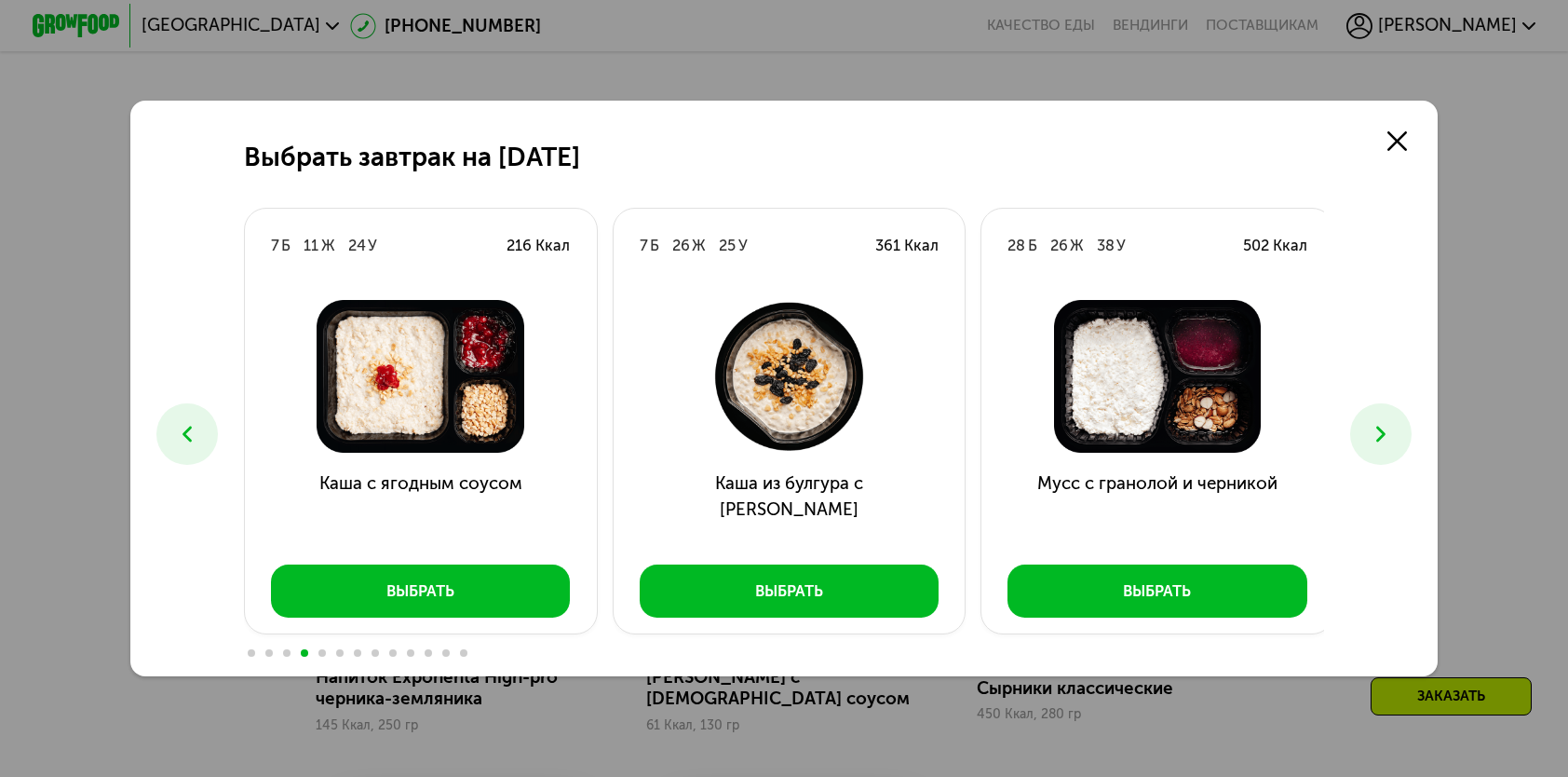
click at [1378, 428] on icon at bounding box center [1381, 434] width 26 height 26
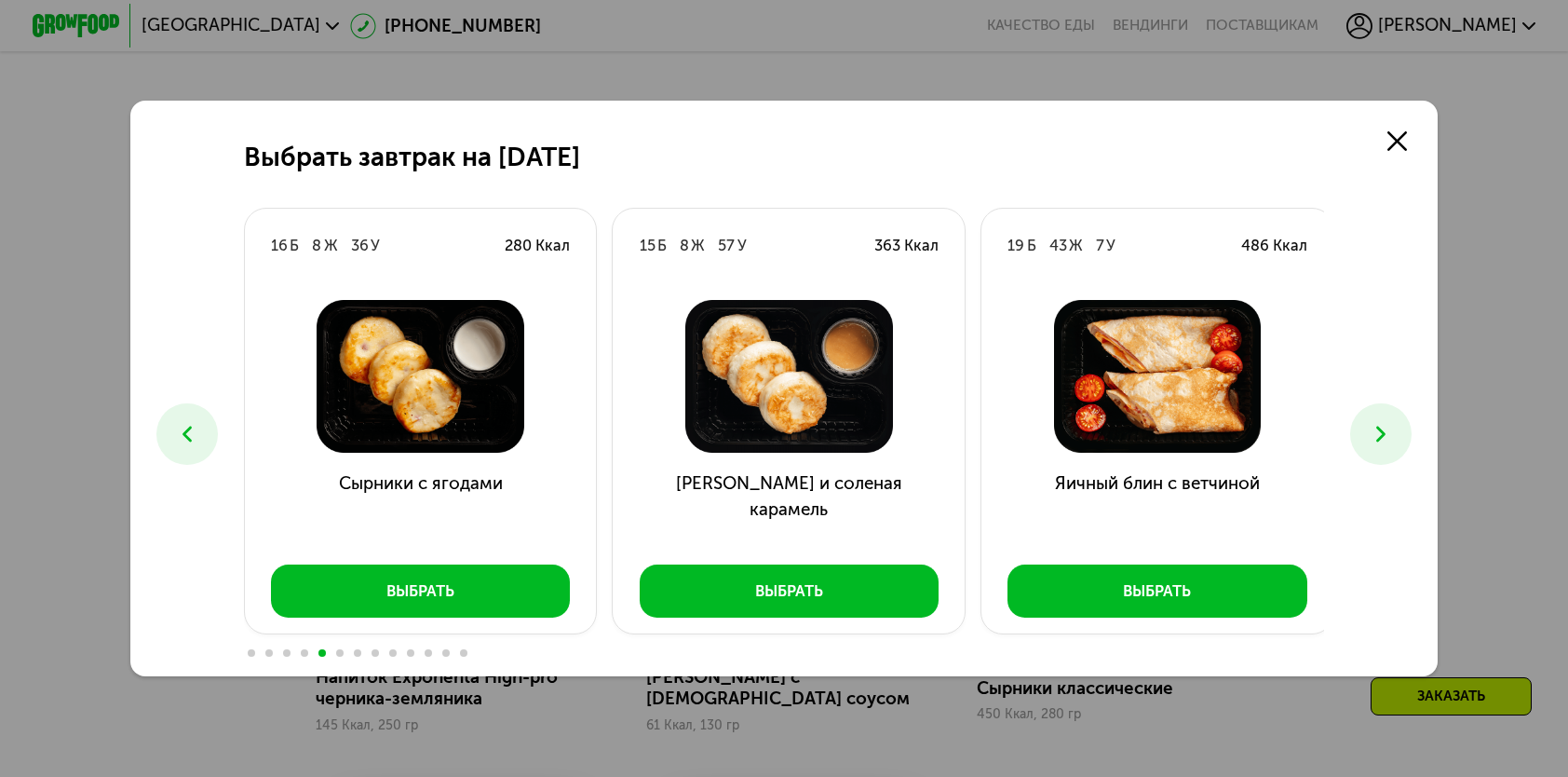
click at [1378, 428] on icon at bounding box center [1381, 434] width 26 height 26
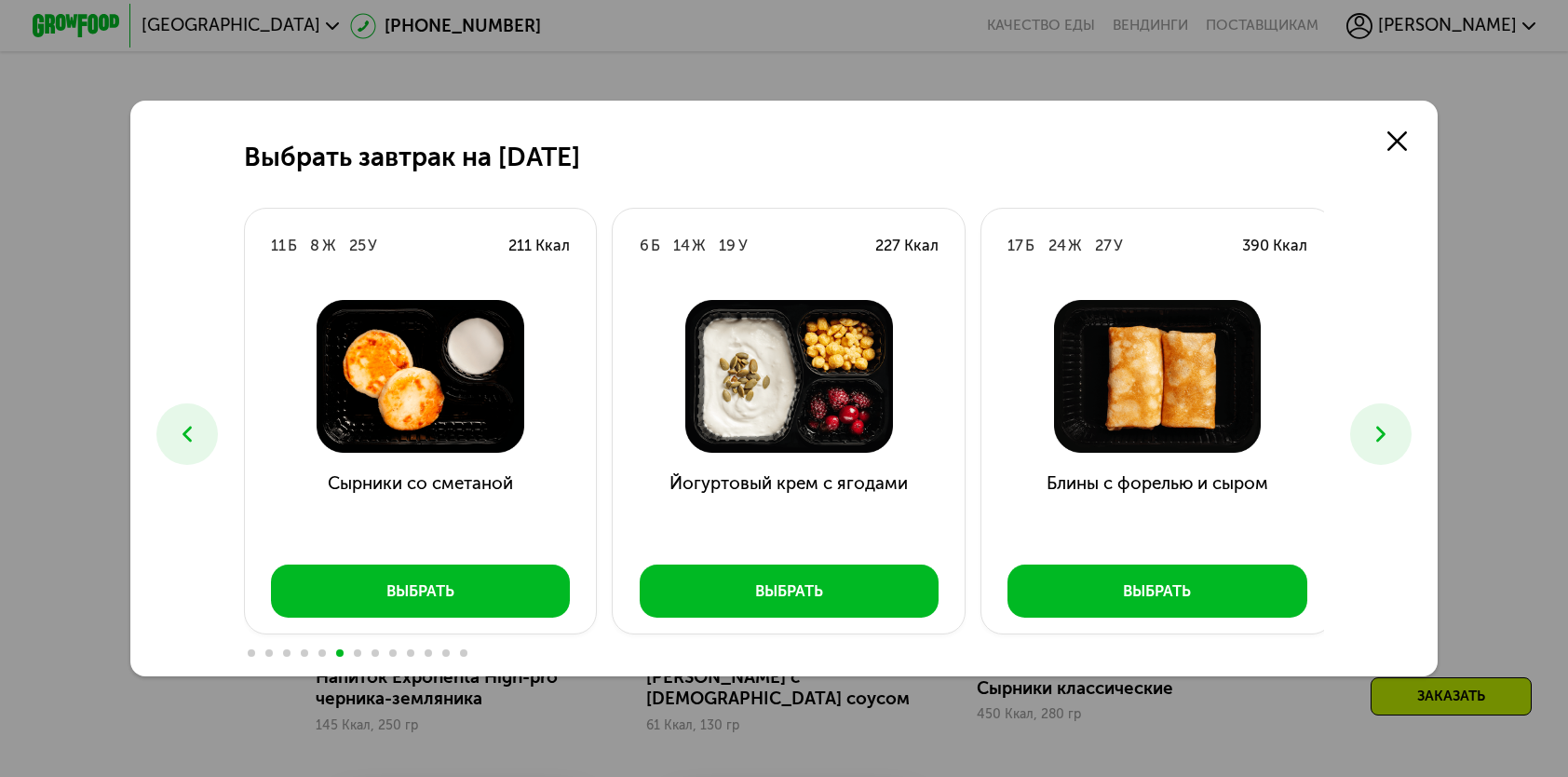
click at [1378, 428] on icon at bounding box center [1381, 434] width 26 height 26
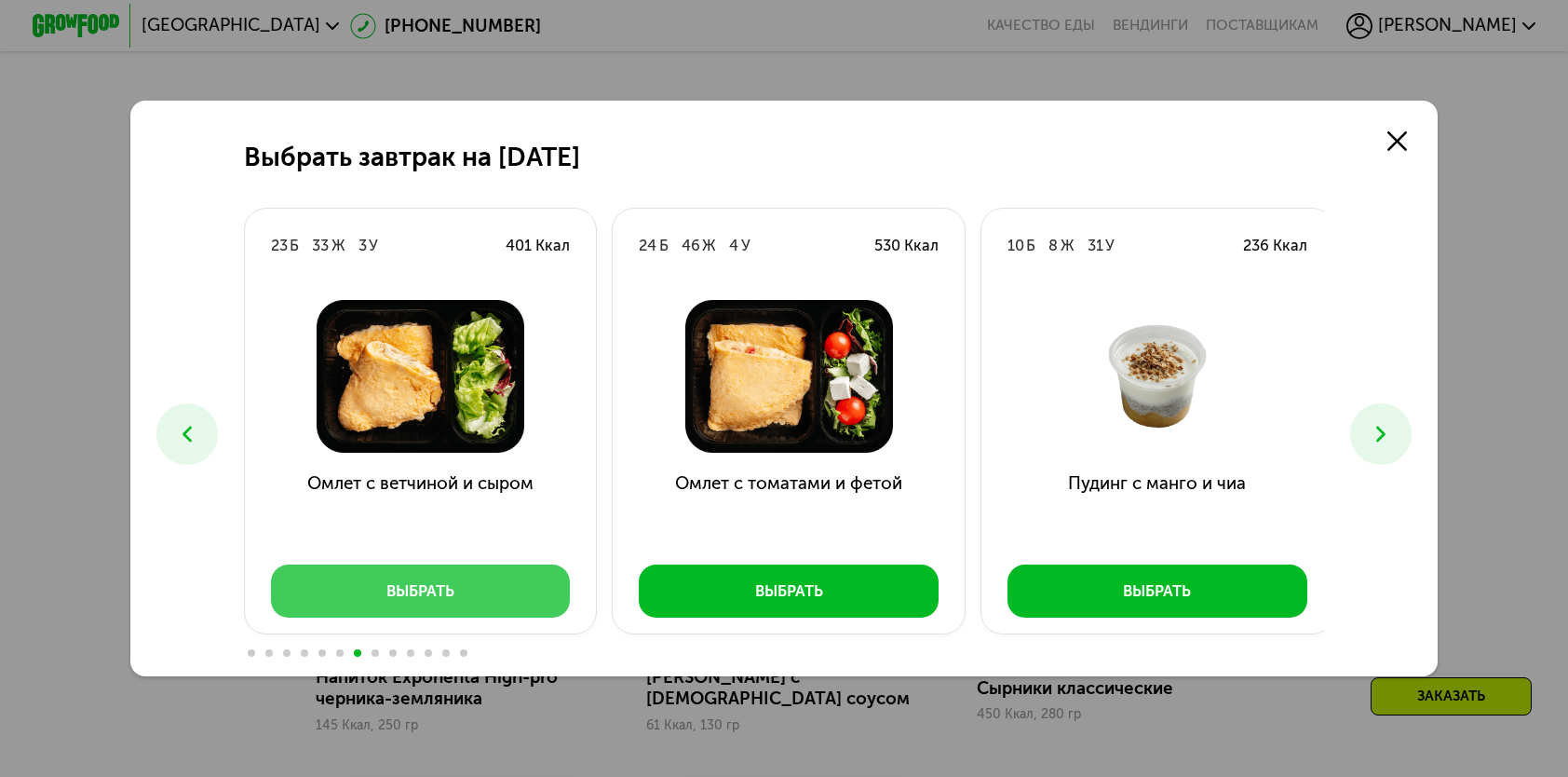
click at [449, 598] on div "Выбрать" at bounding box center [420, 591] width 68 height 22
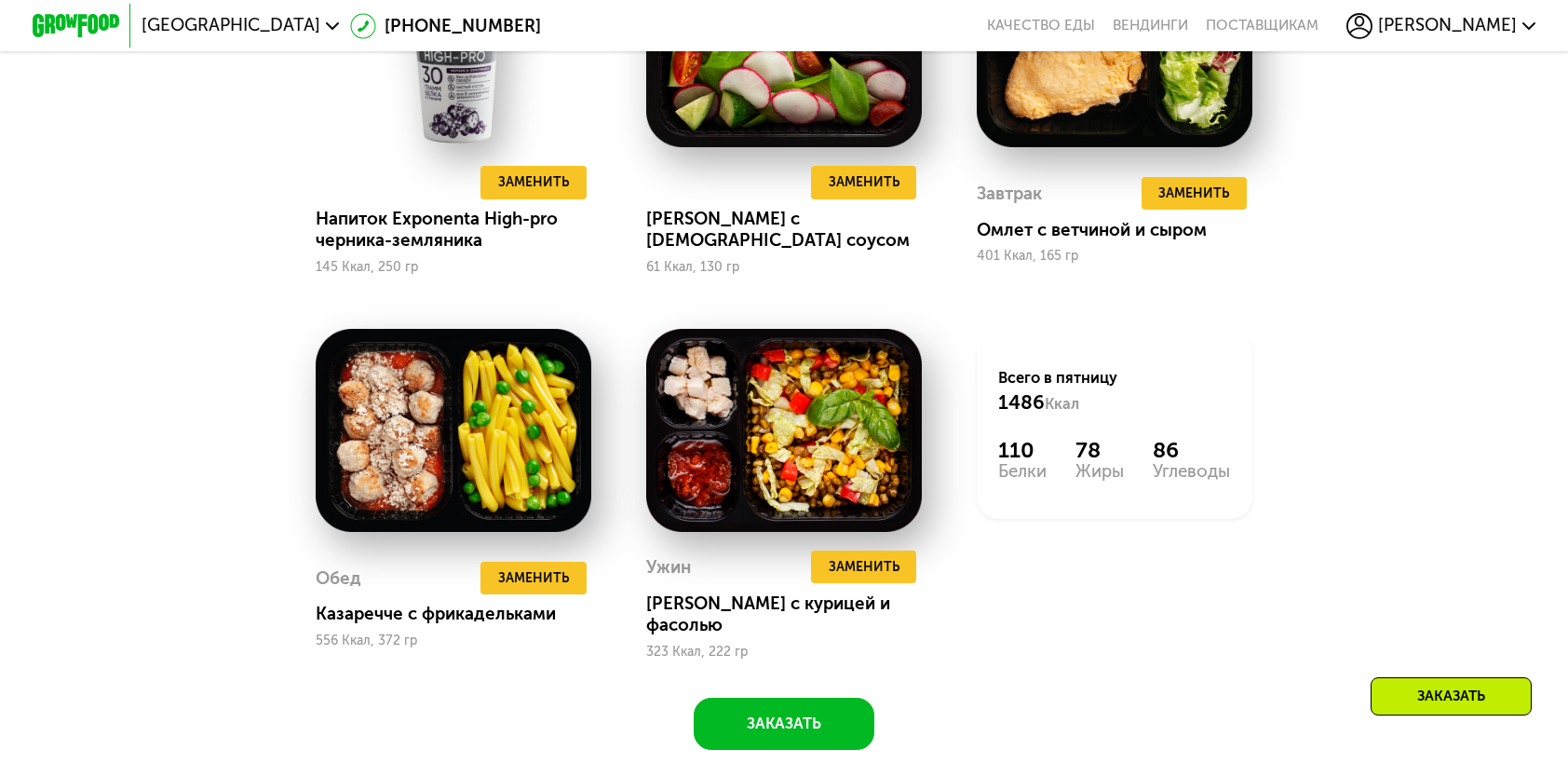
scroll to position [1956, 0]
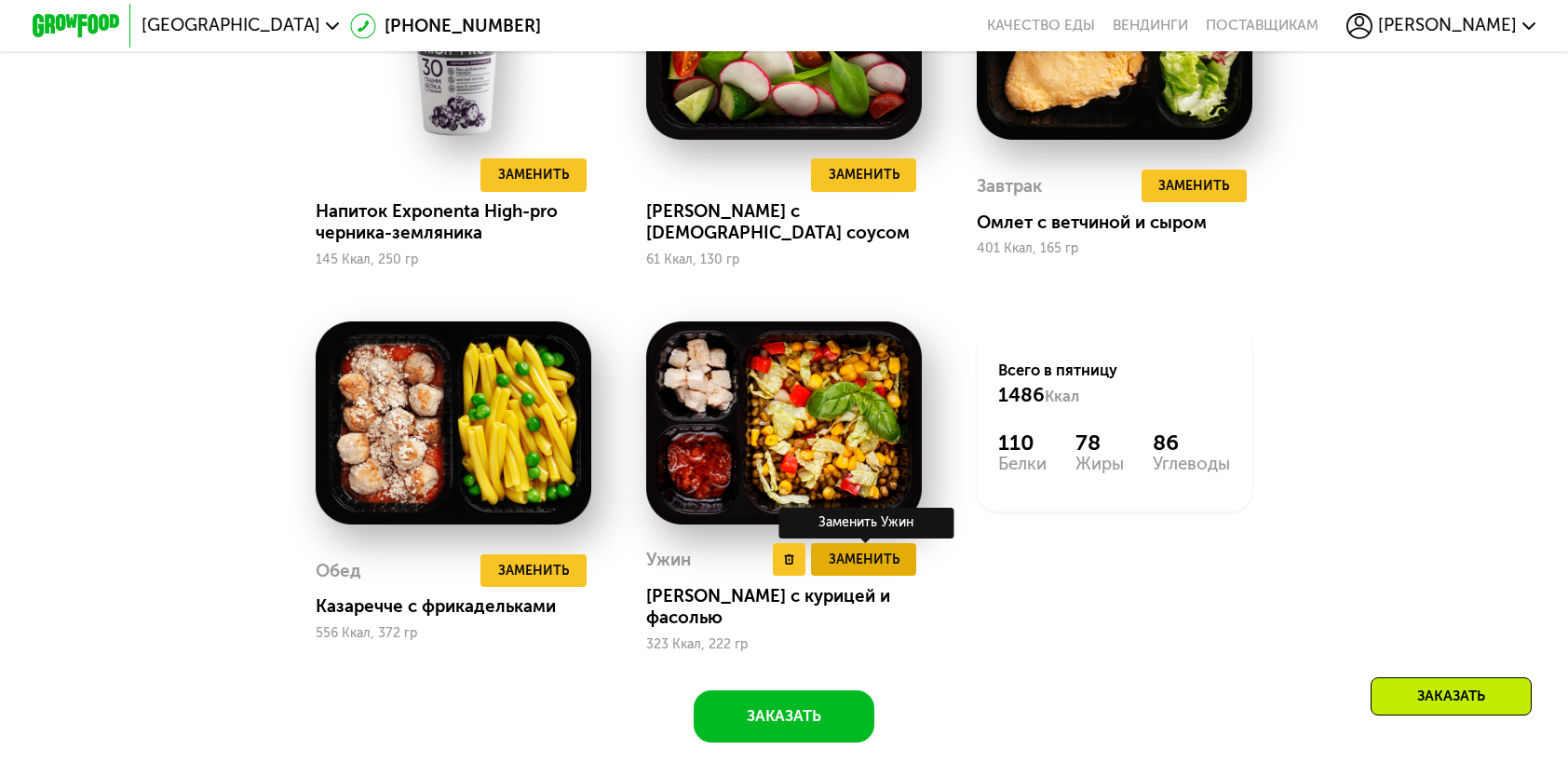
click at [880, 570] on span "Заменить" at bounding box center [864, 559] width 71 height 22
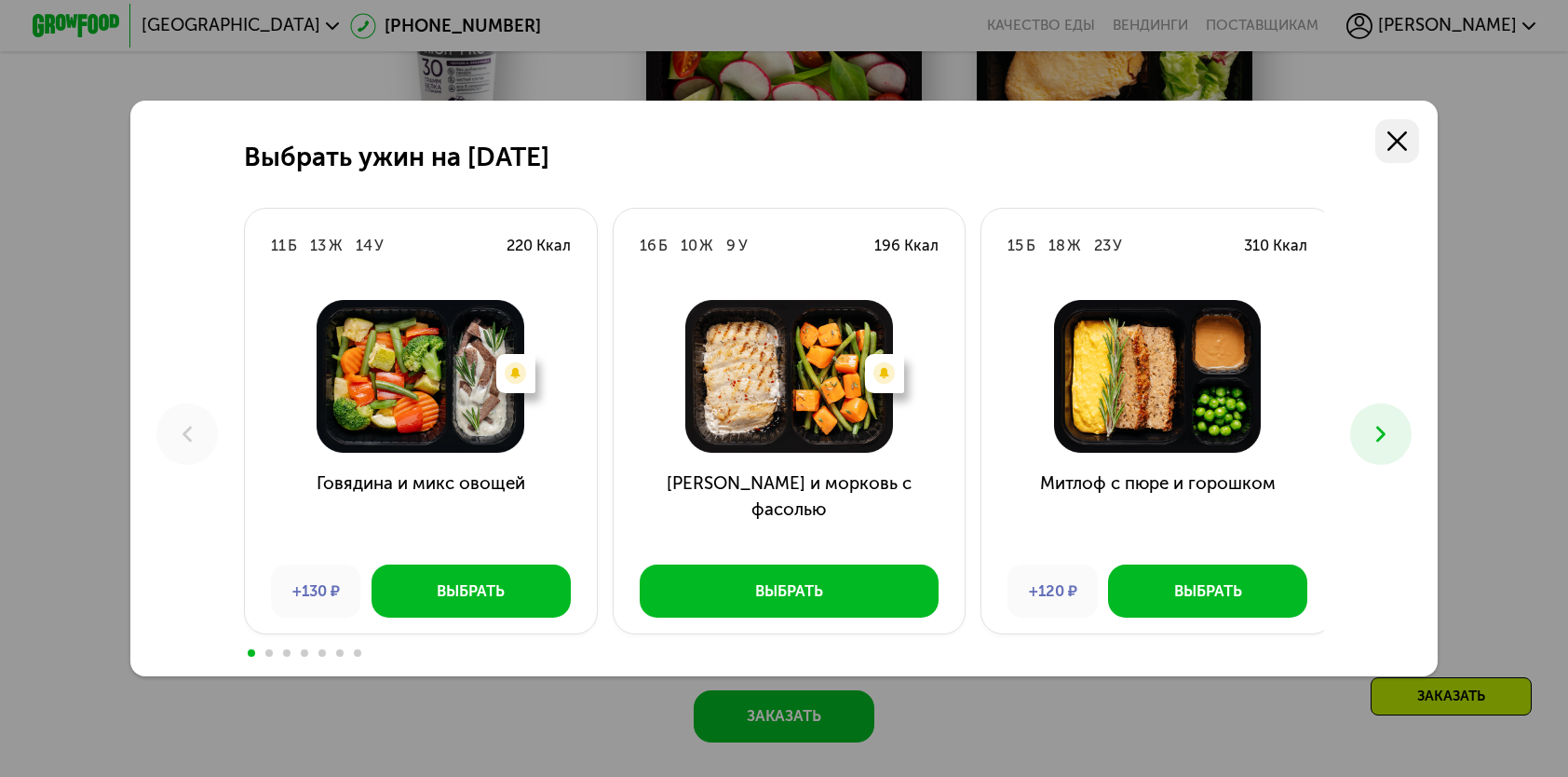
click at [1400, 151] on link at bounding box center [1397, 141] width 43 height 43
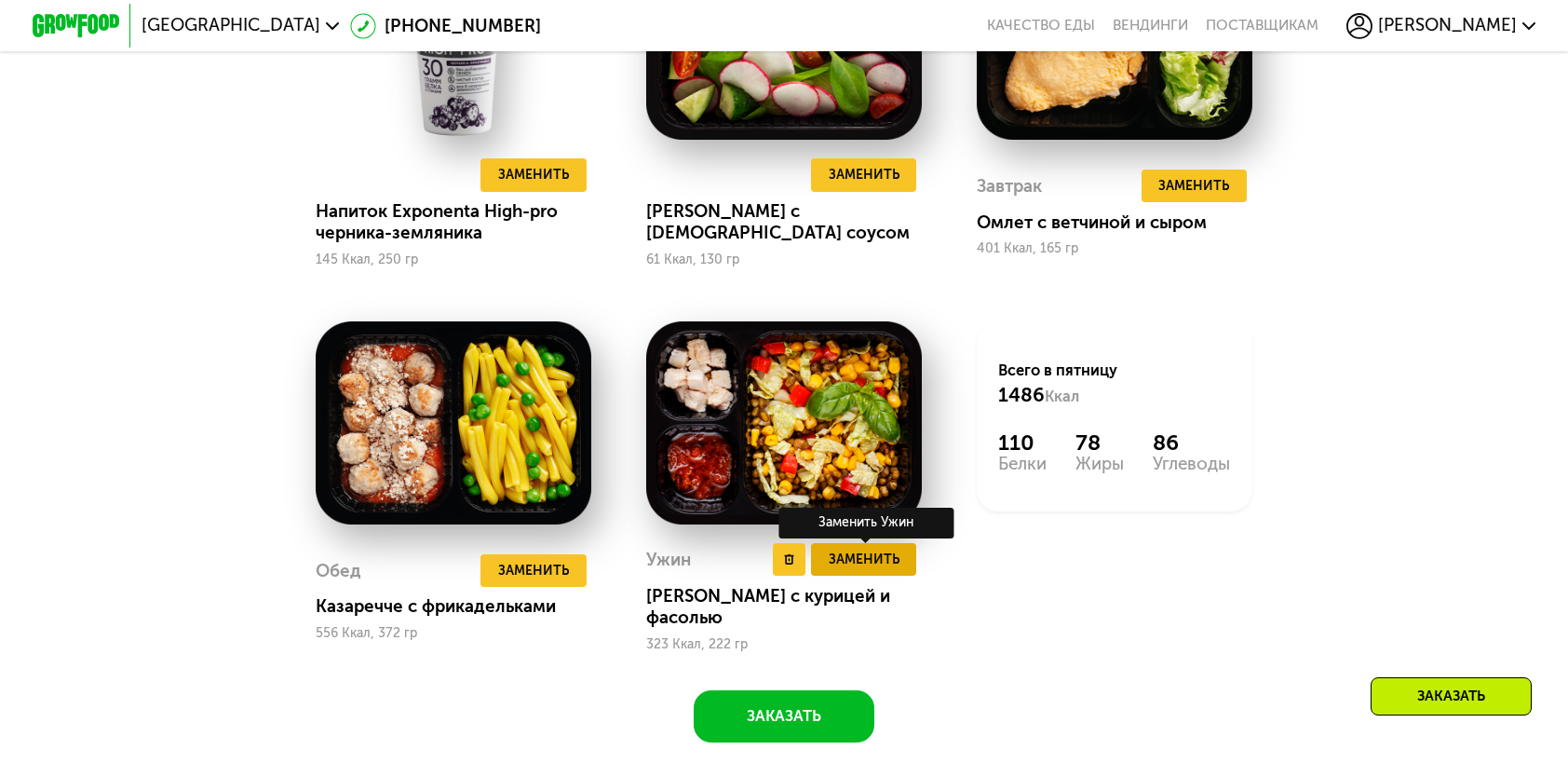
click at [850, 570] on span "Заменить" at bounding box center [864, 559] width 71 height 22
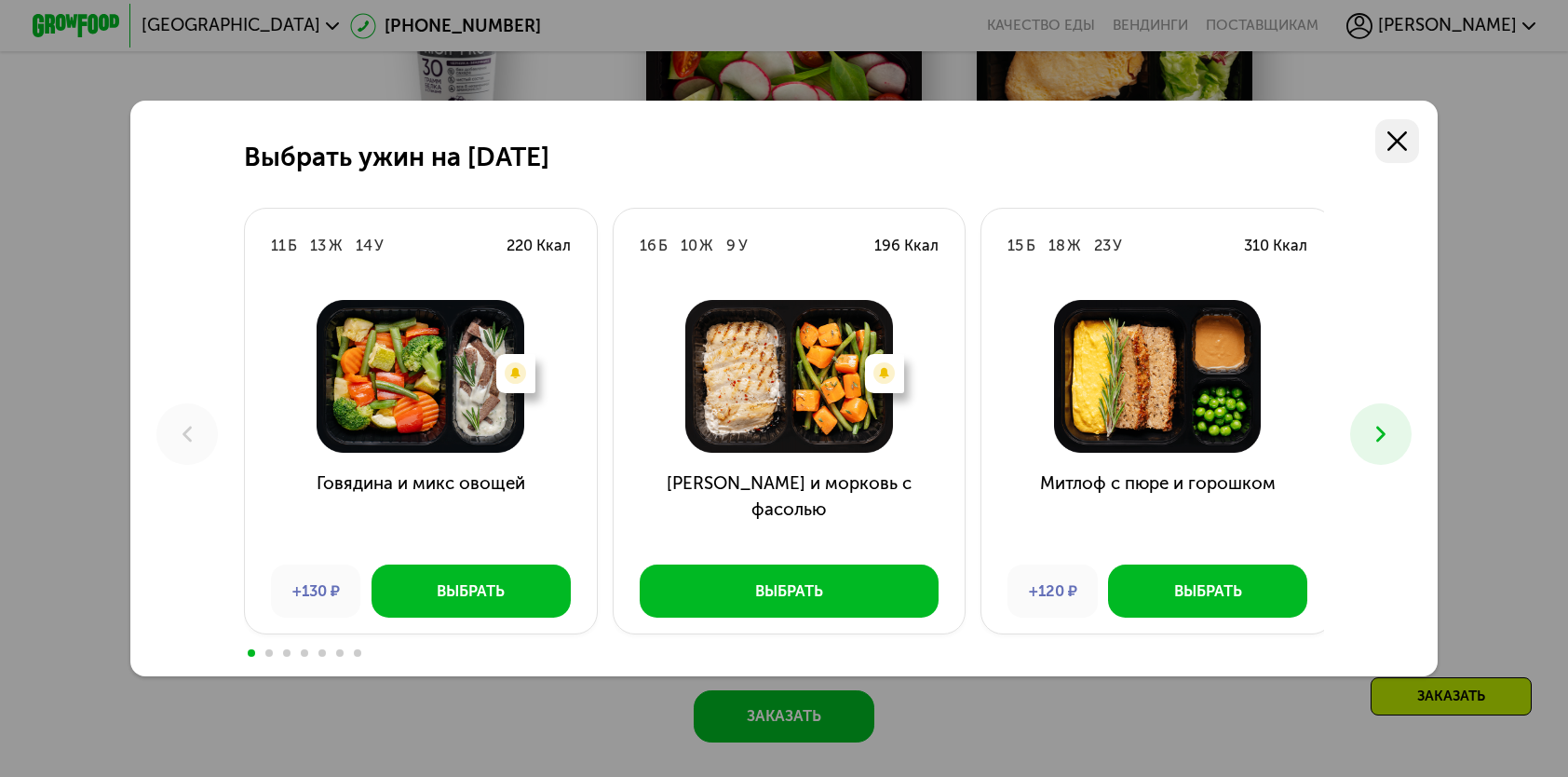
click at [1391, 137] on link at bounding box center [1397, 141] width 43 height 43
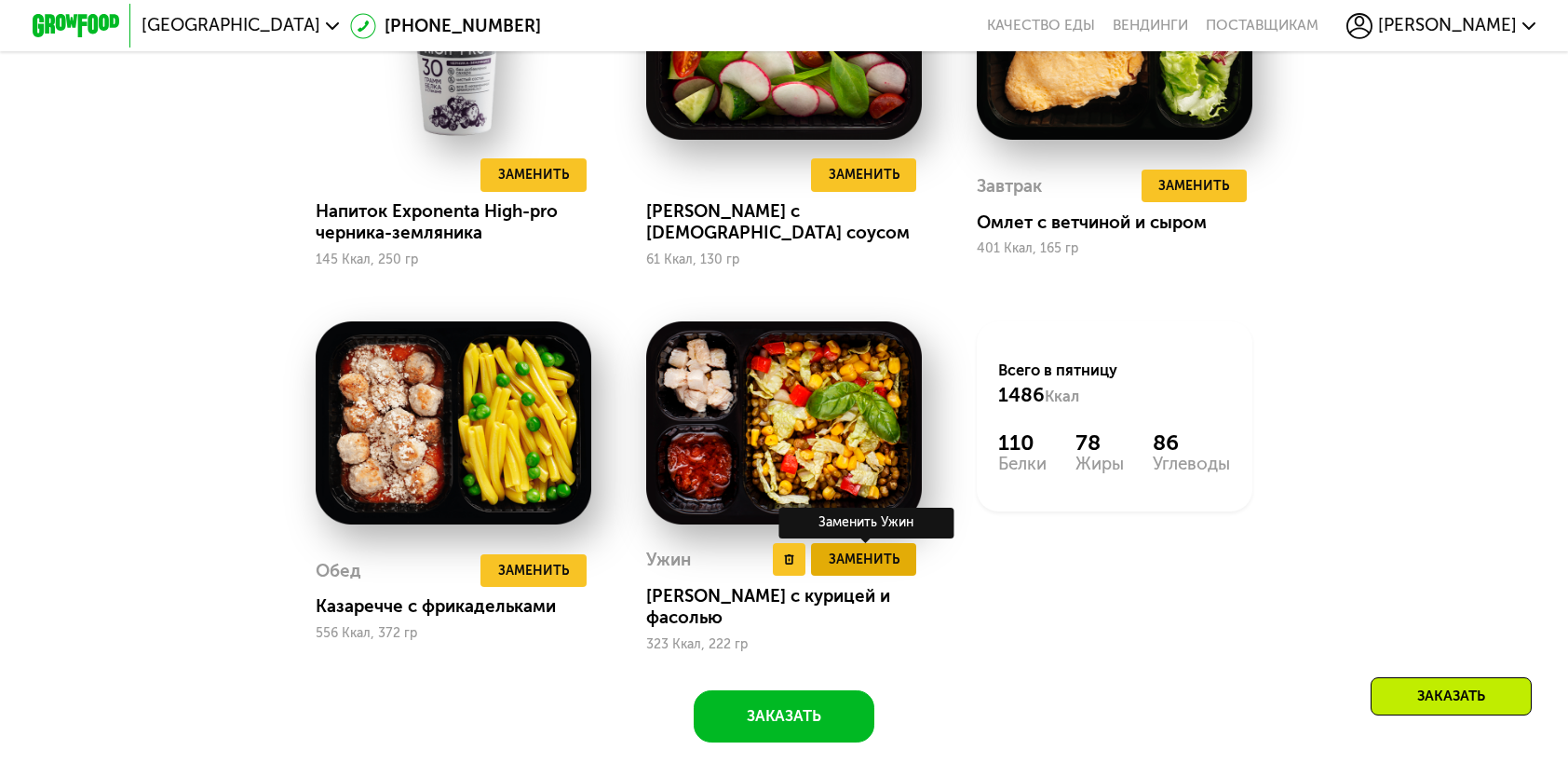
click at [896, 570] on span "Заменить" at bounding box center [864, 559] width 71 height 22
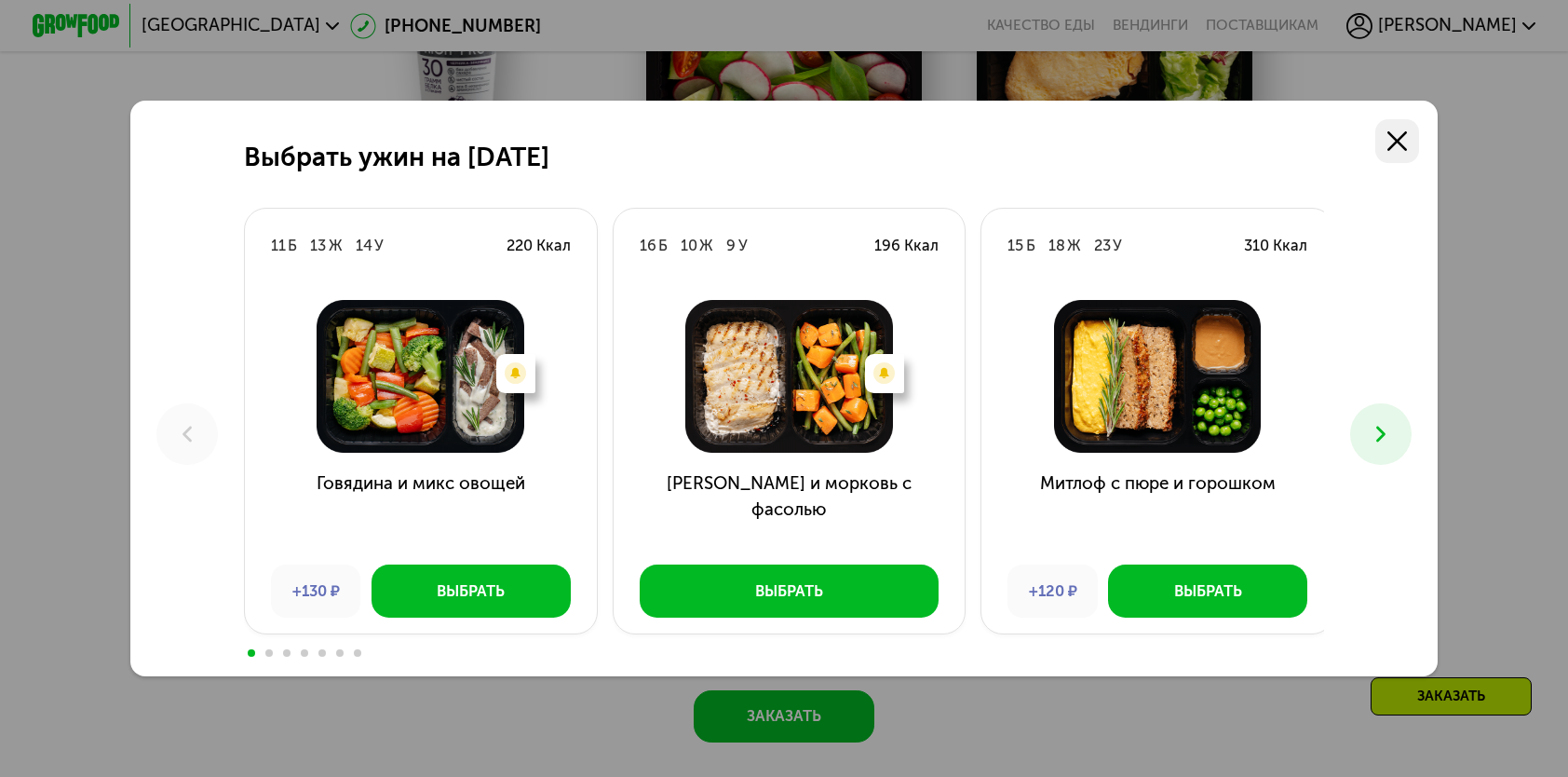
click at [1394, 136] on icon at bounding box center [1397, 141] width 20 height 20
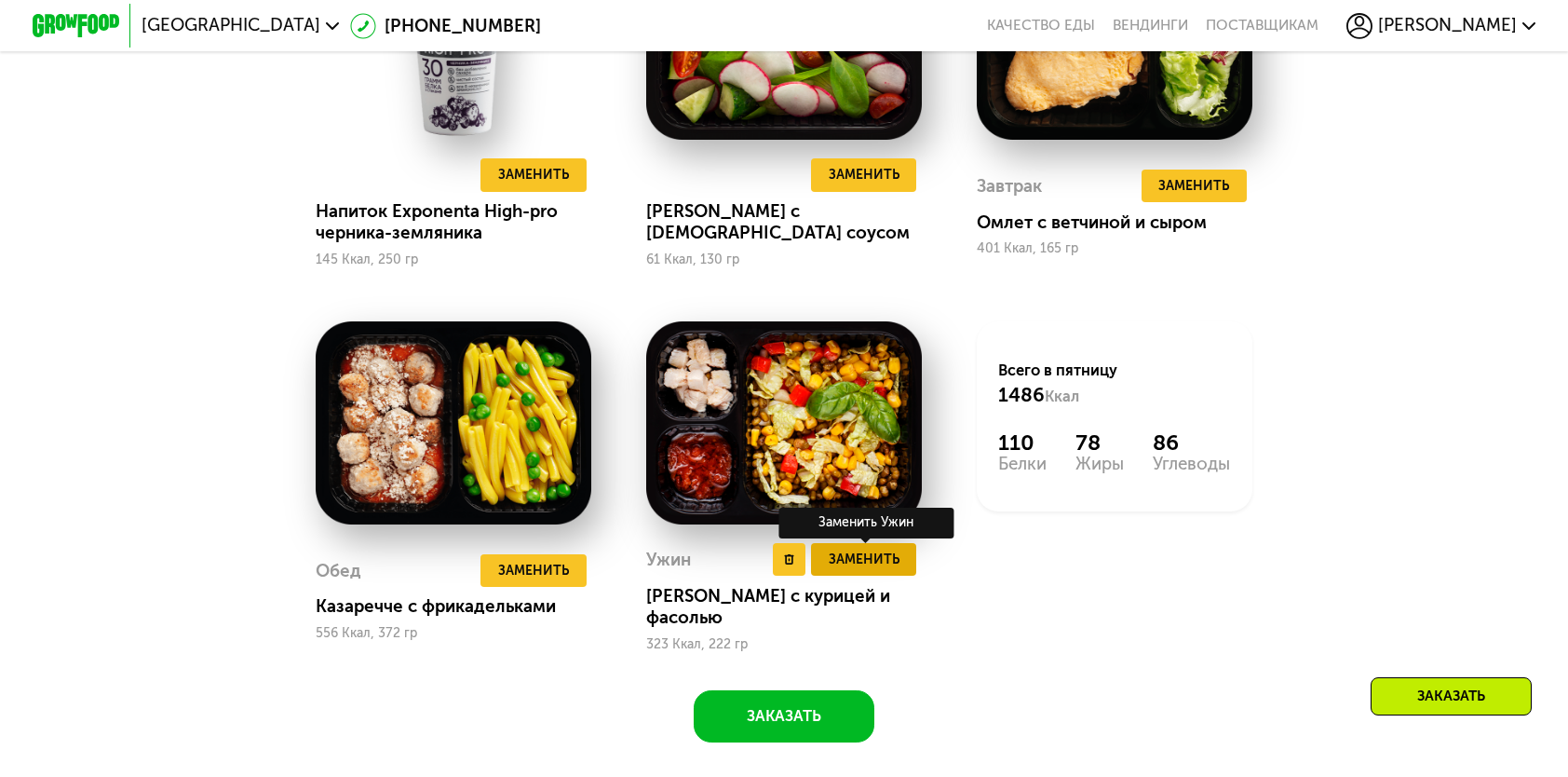
click at [846, 570] on span "Заменить" at bounding box center [864, 559] width 71 height 22
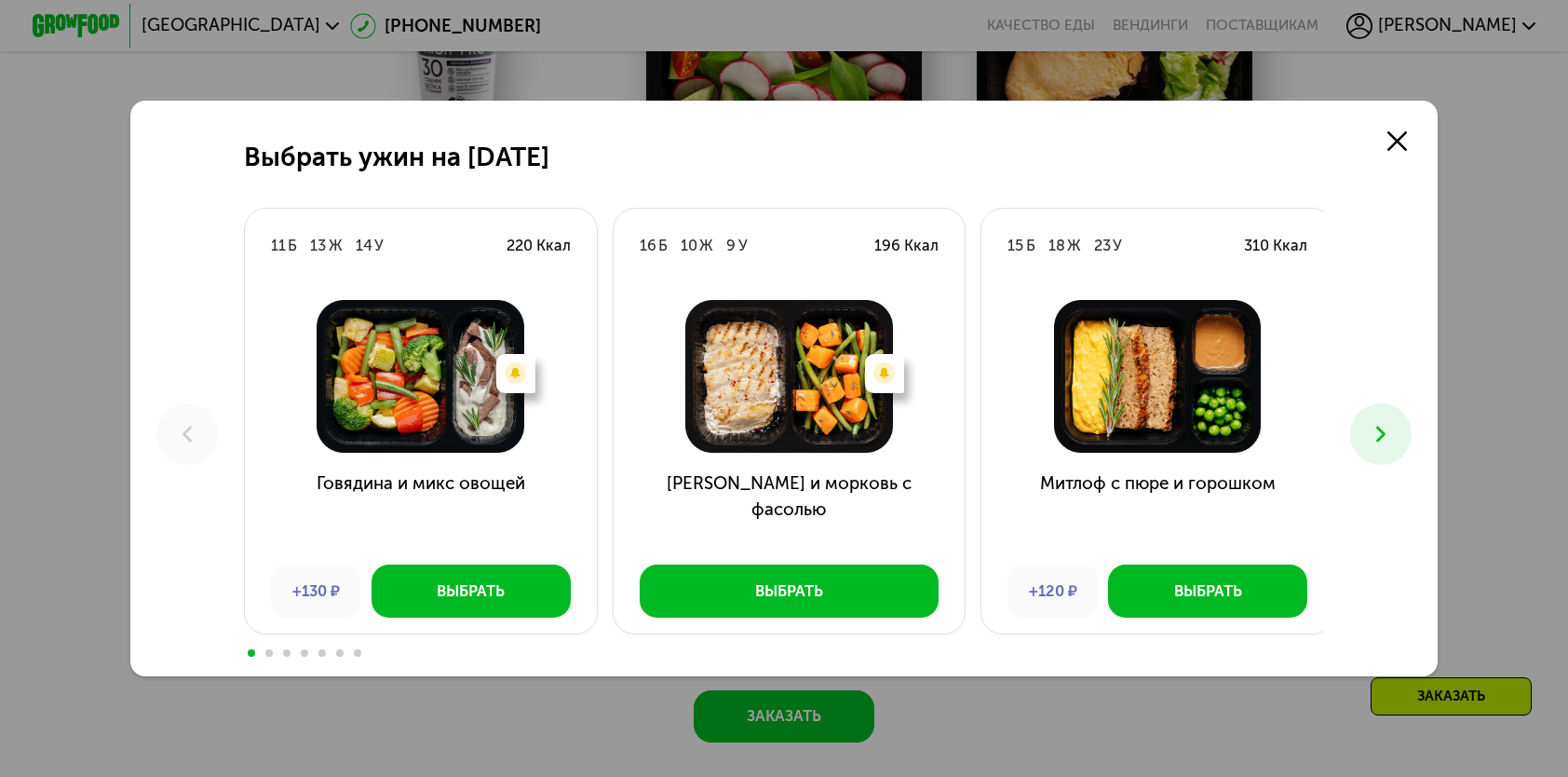
click at [1393, 434] on icon at bounding box center [1381, 434] width 26 height 26
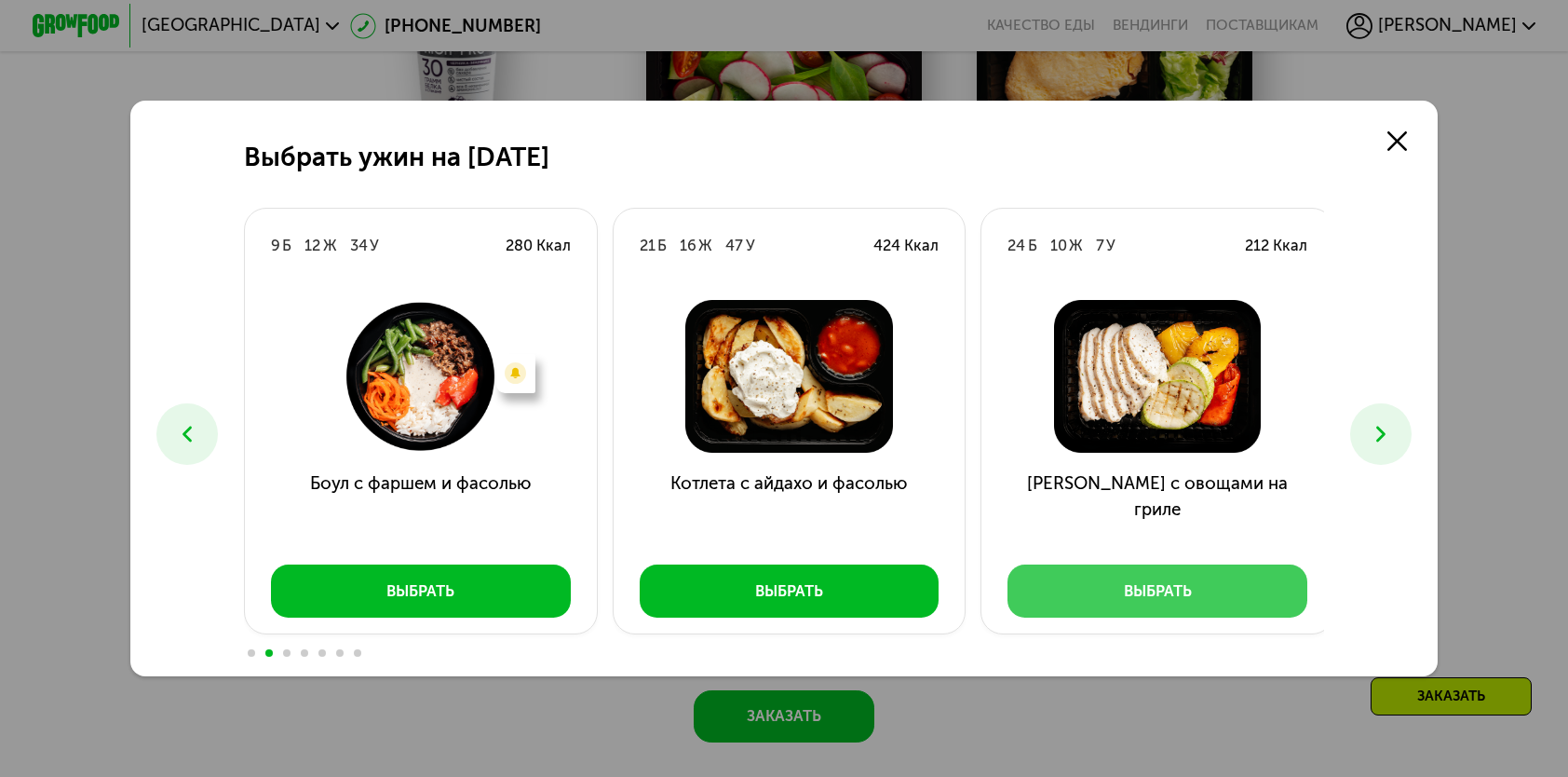
click at [1234, 592] on button "Выбрать" at bounding box center [1157, 590] width 300 height 52
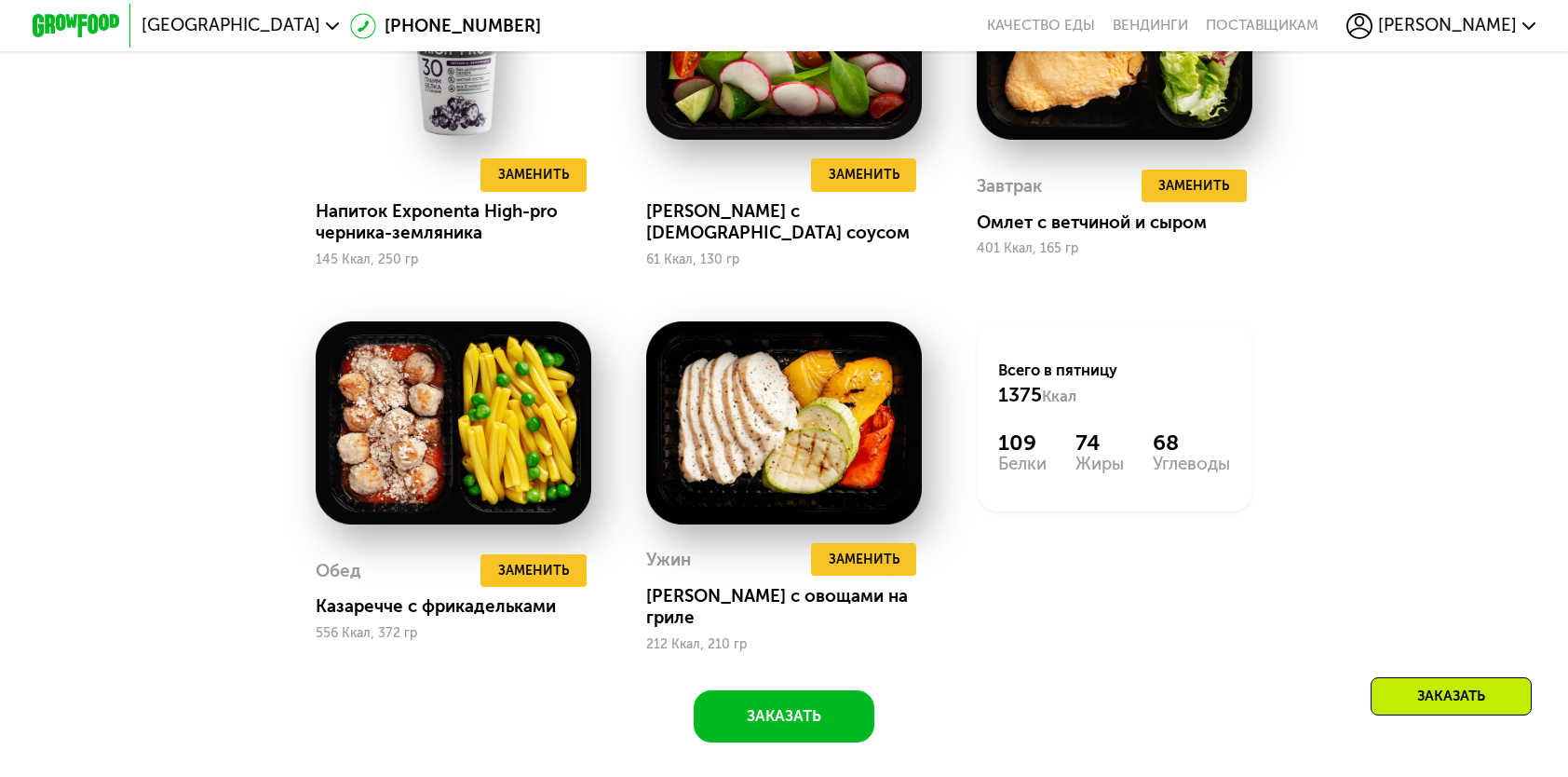
scroll to position [1863, 0]
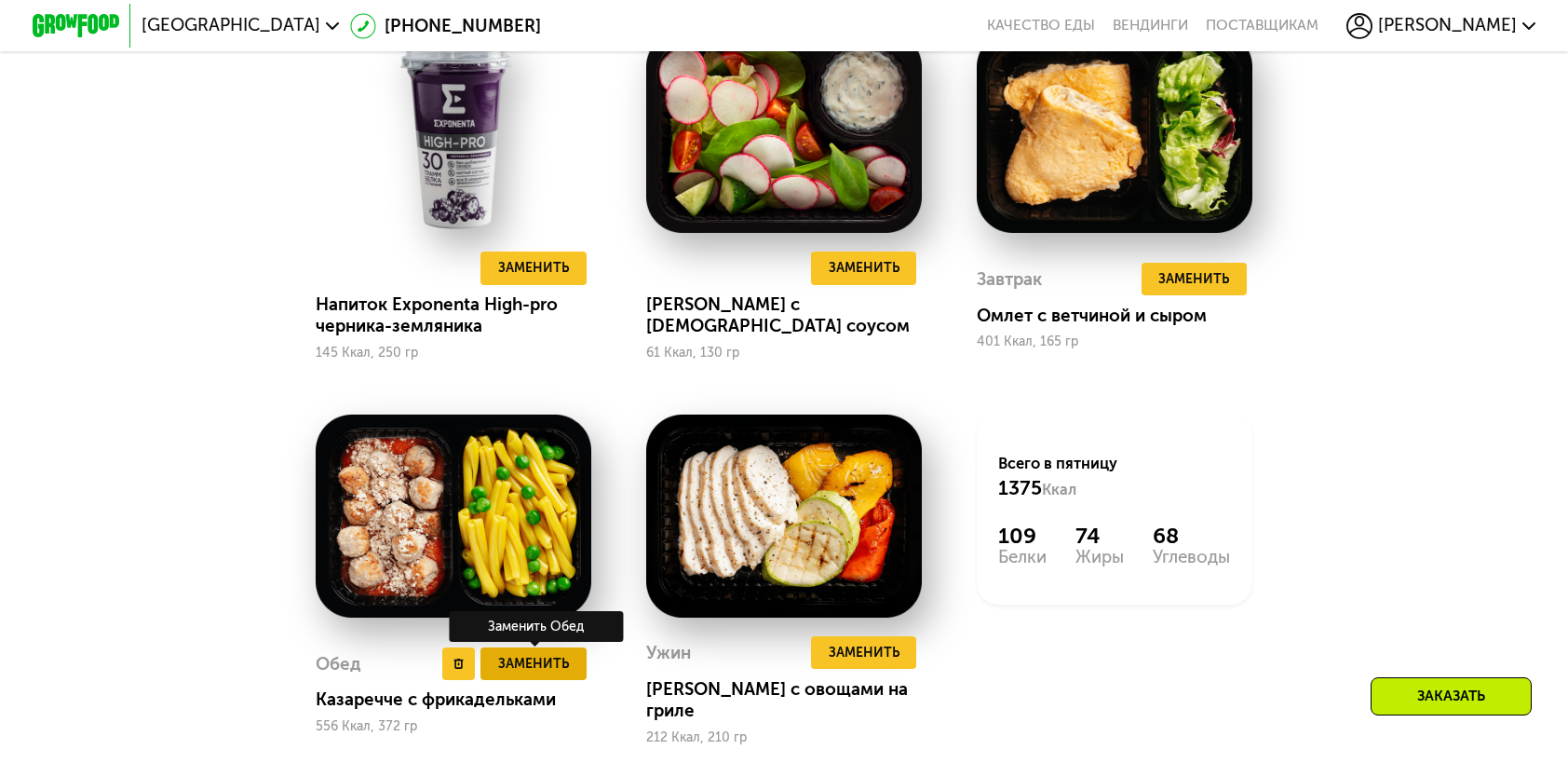
click at [583, 667] on button "Заменить" at bounding box center [532, 664] width 105 height 33
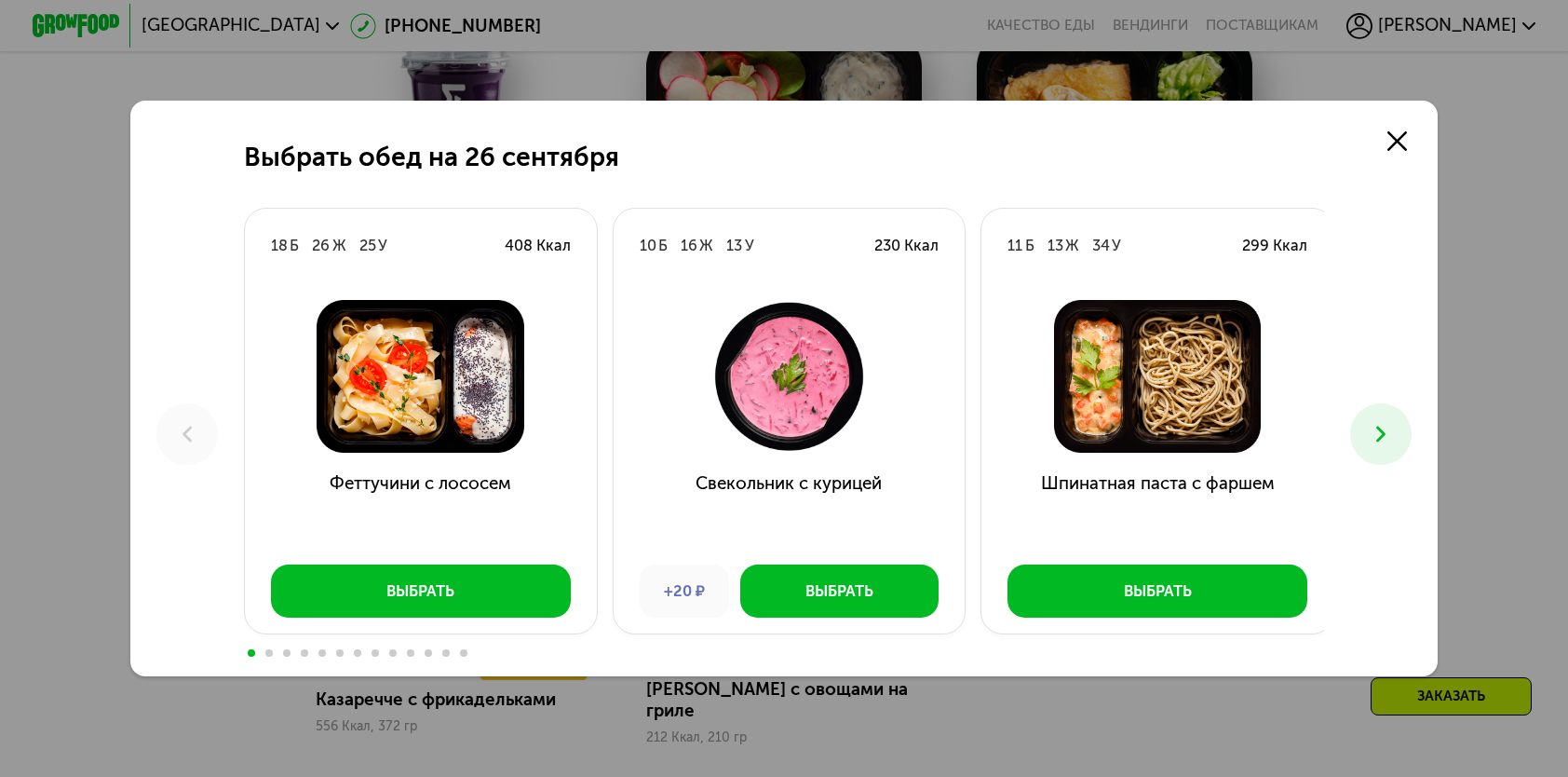
click at [1402, 414] on button at bounding box center [1381, 433] width 60 height 60
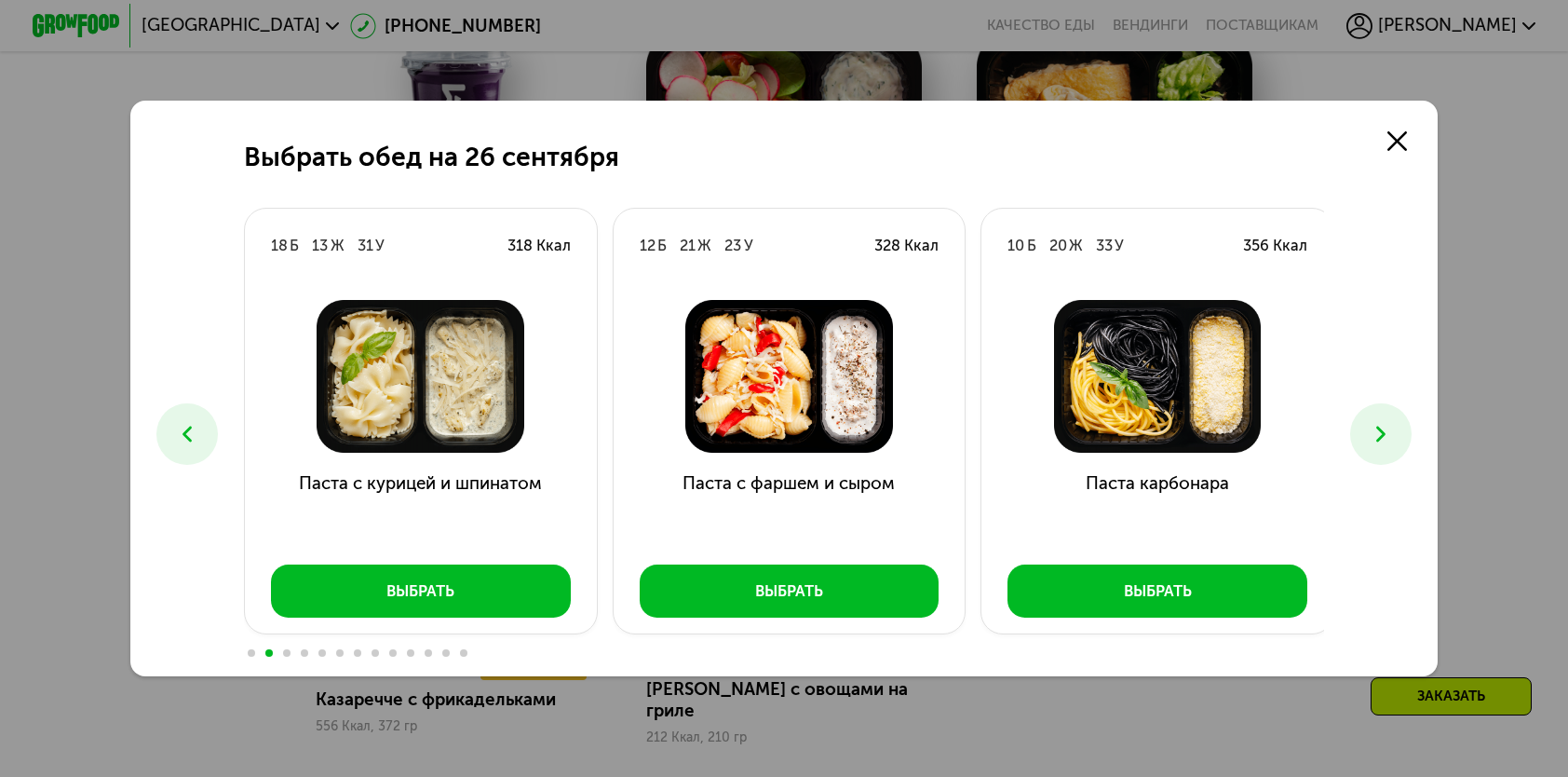
click at [1402, 414] on button at bounding box center [1381, 433] width 60 height 60
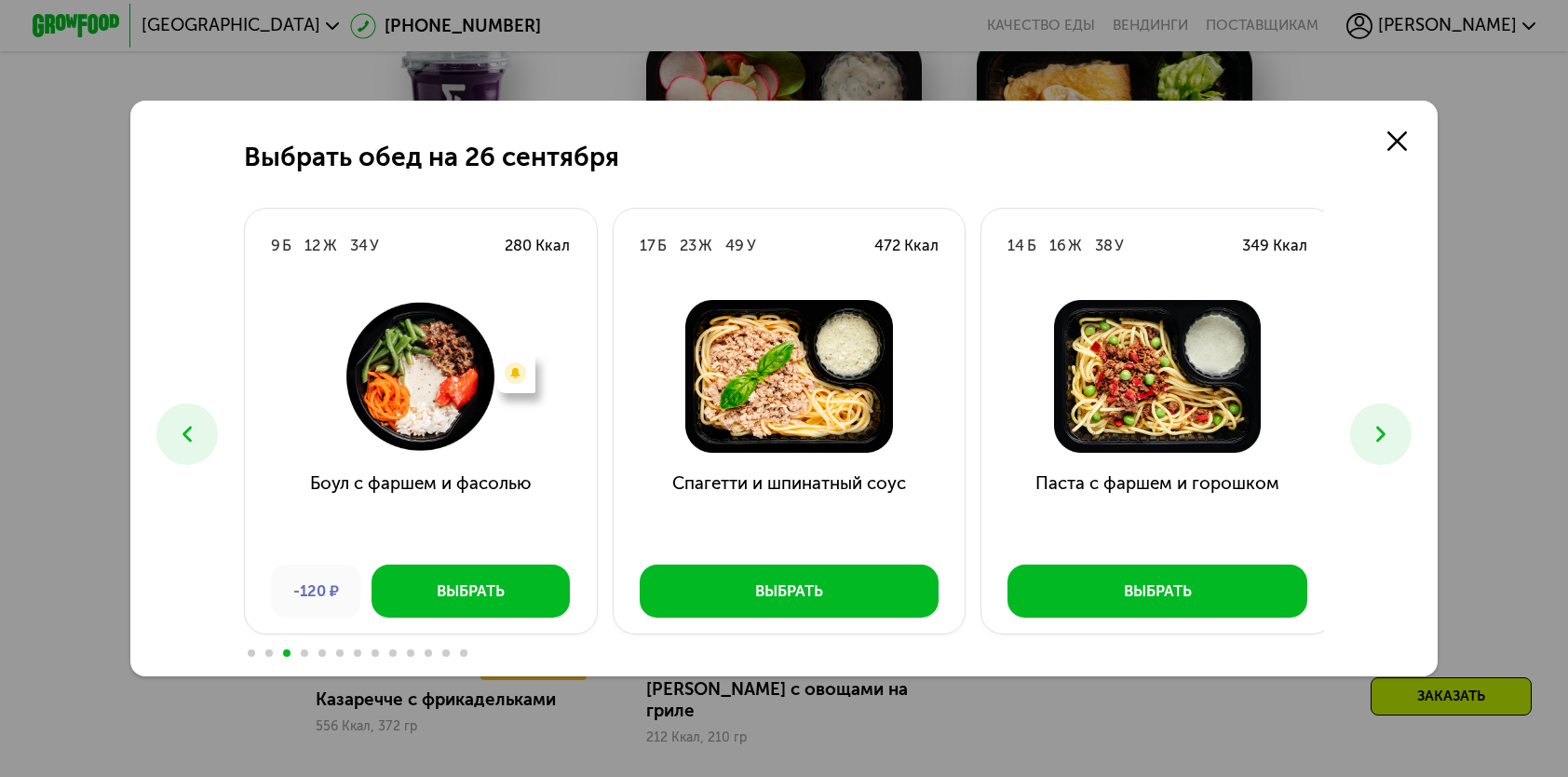
click at [1402, 414] on button at bounding box center [1381, 433] width 60 height 60
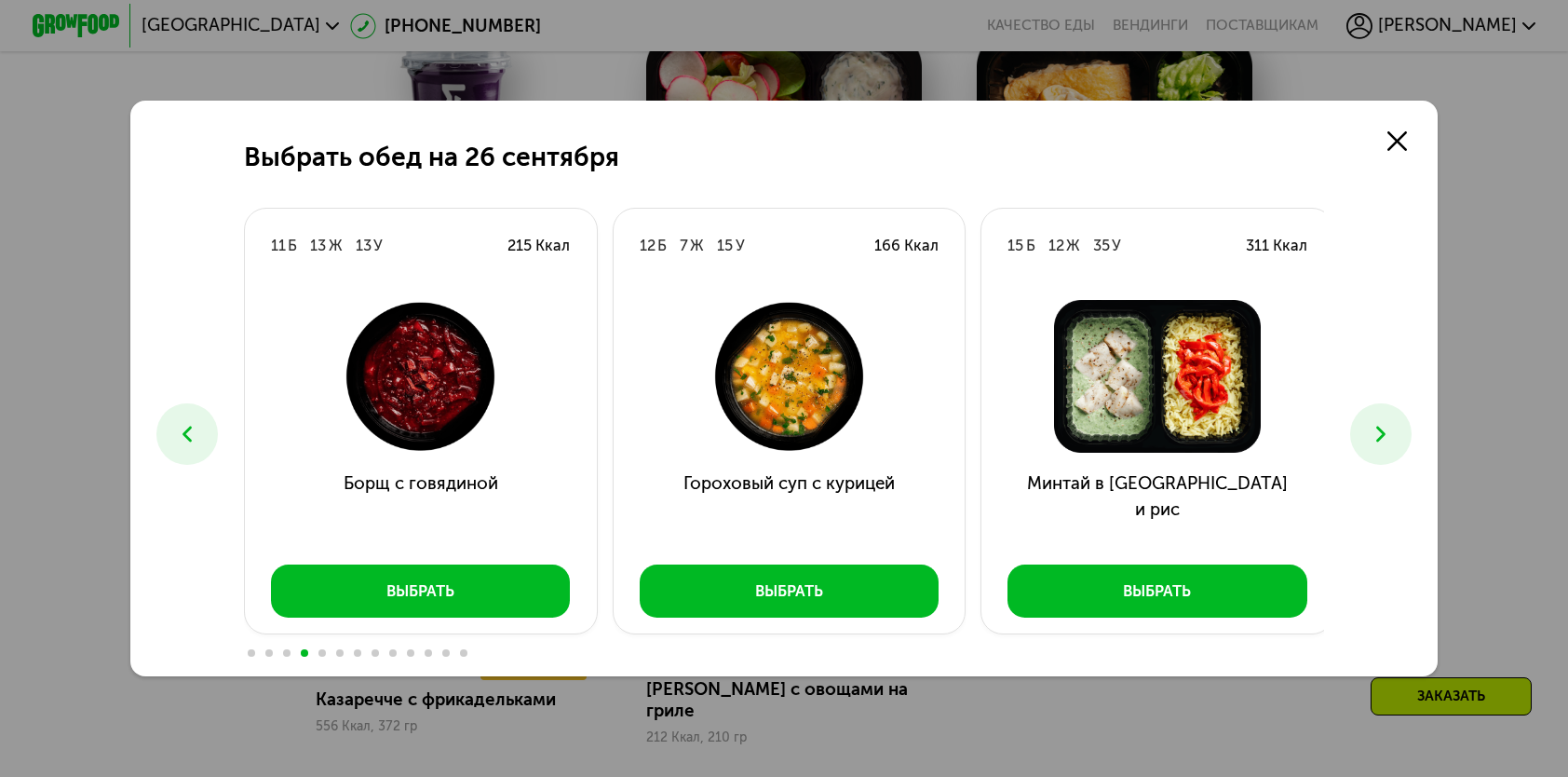
click at [1402, 414] on button at bounding box center [1381, 433] width 60 height 60
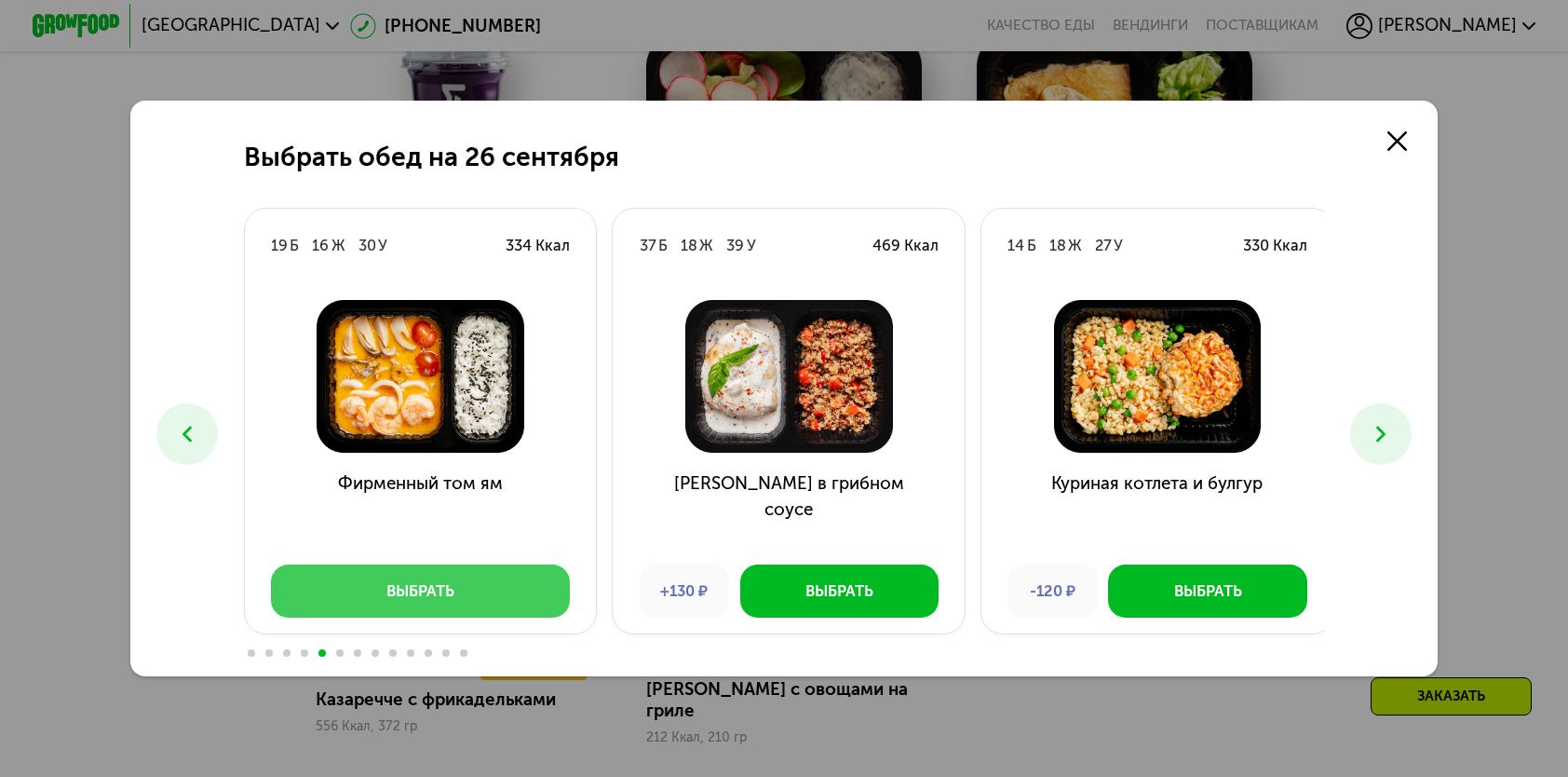
click at [507, 601] on button "Выбрать" at bounding box center [421, 590] width 300 height 52
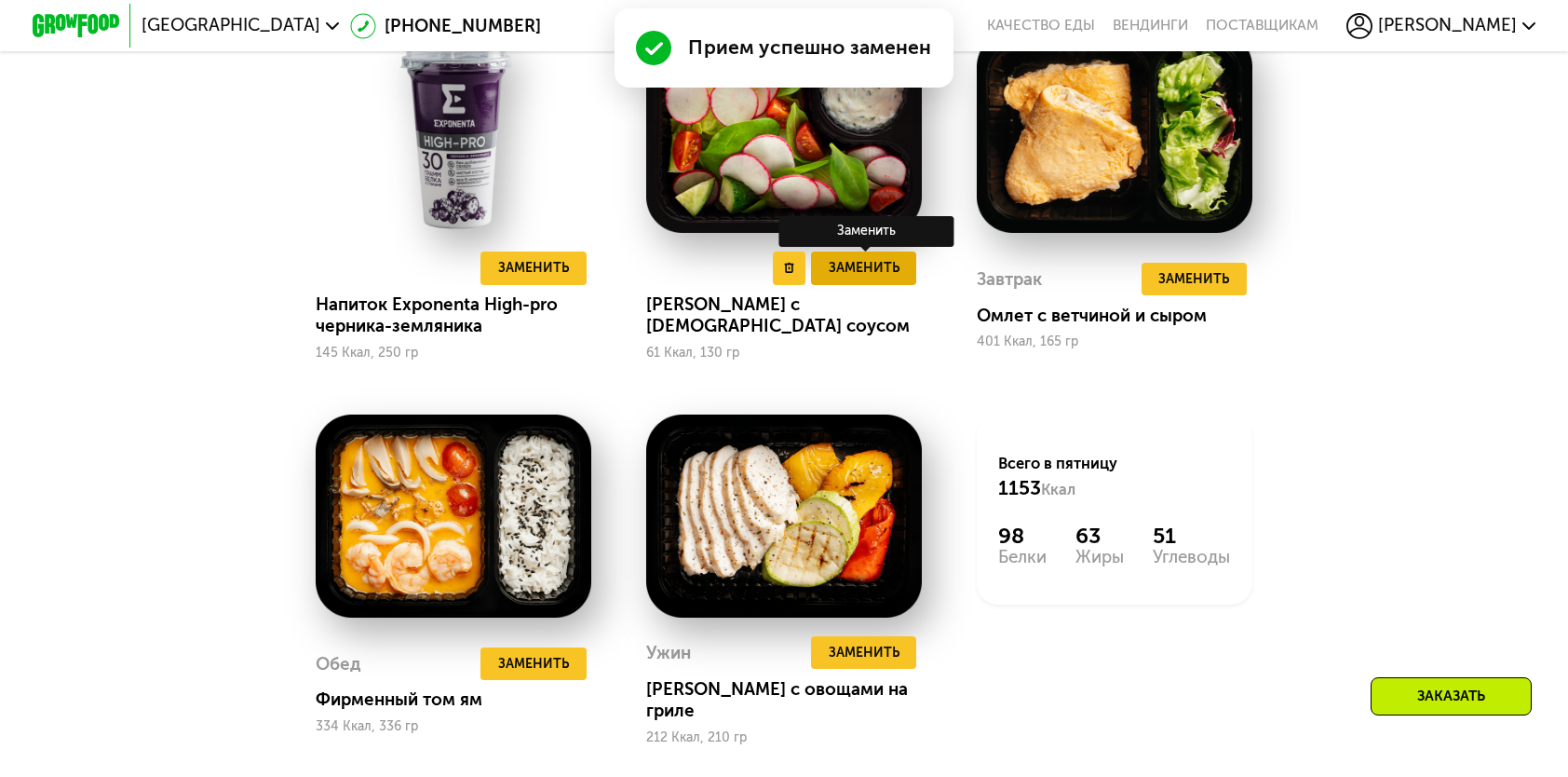
click at [834, 279] on span "Заменить" at bounding box center [864, 267] width 71 height 22
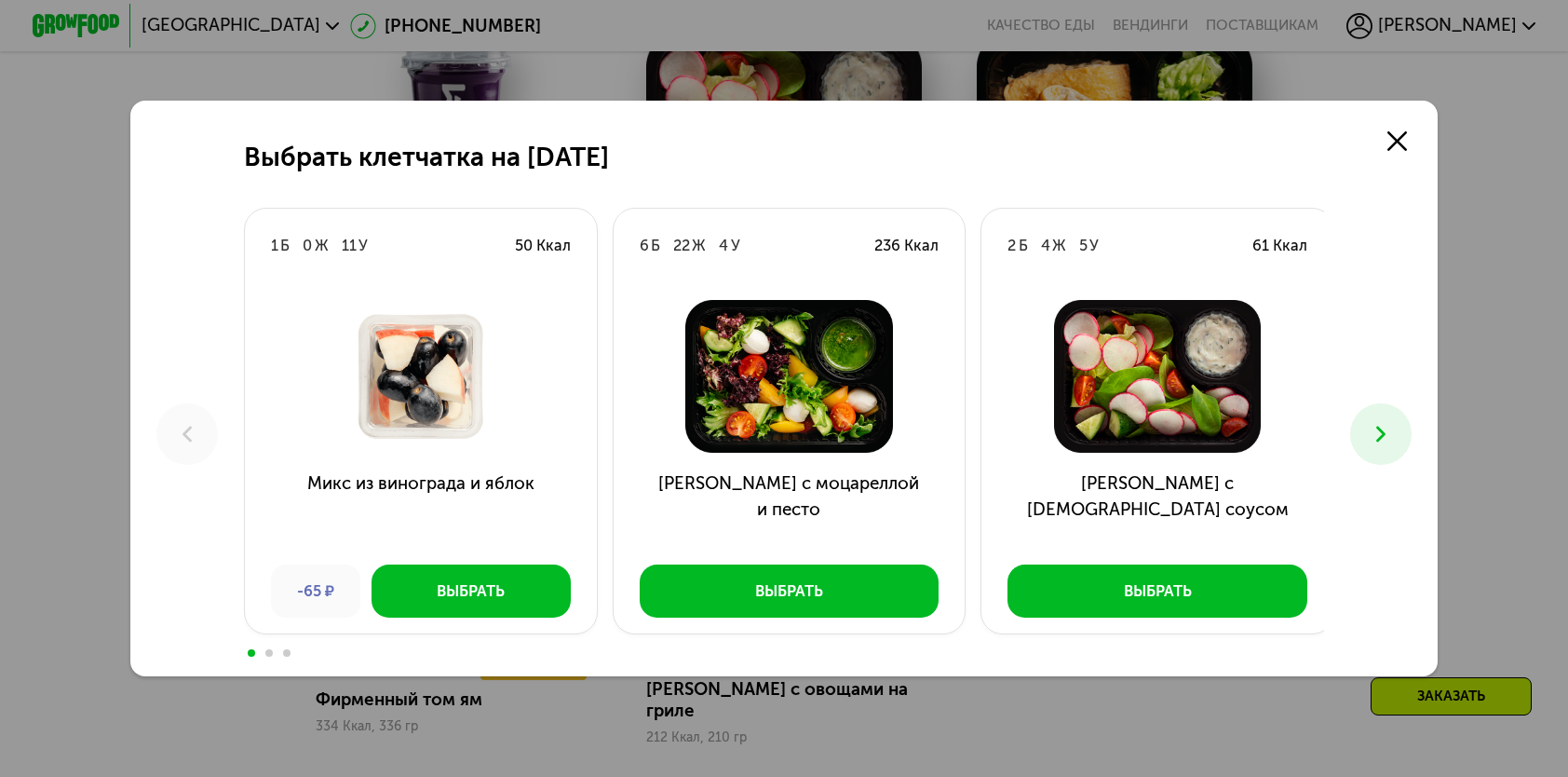
click at [1399, 414] on button at bounding box center [1381, 433] width 60 height 60
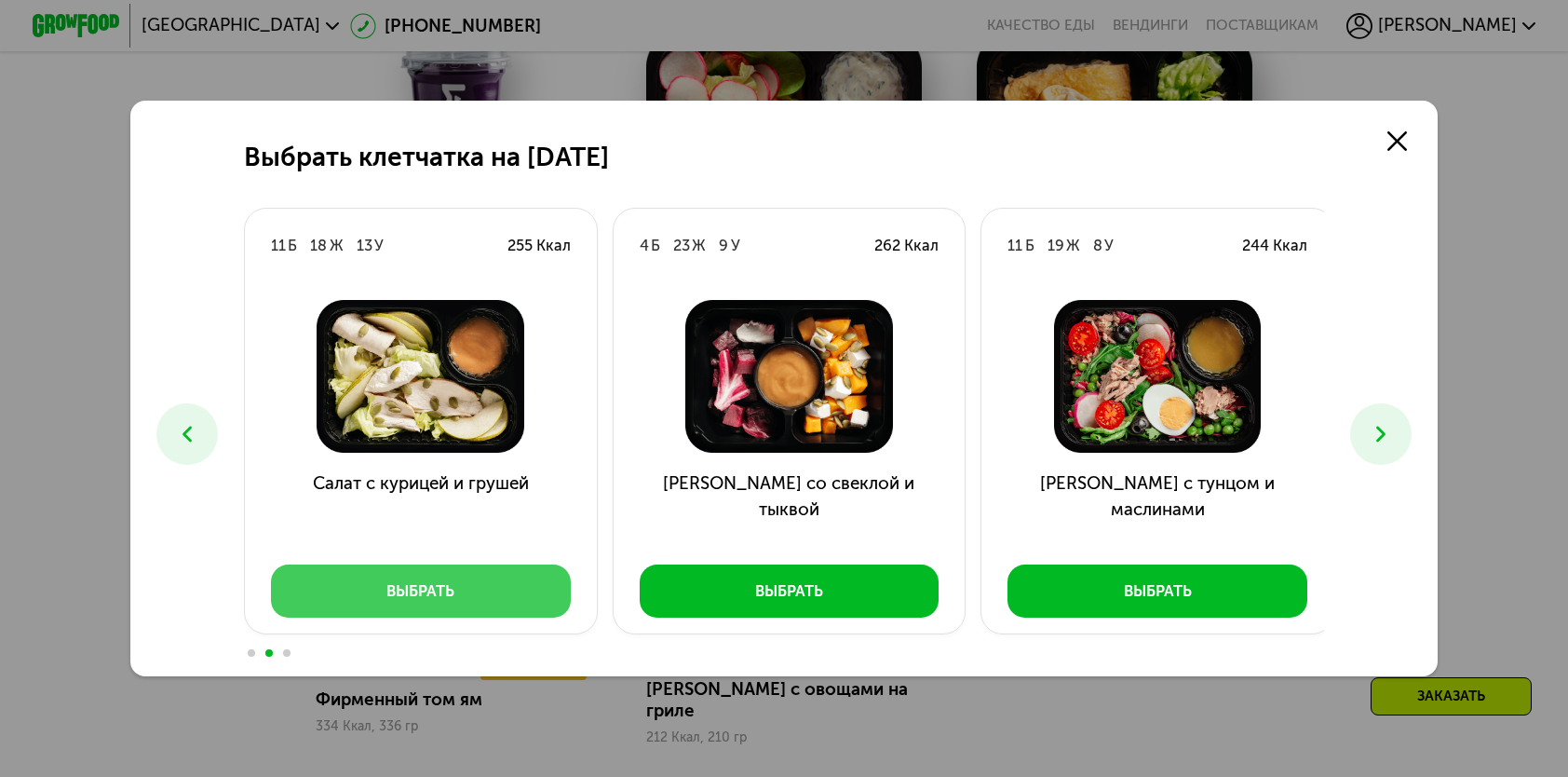
click at [415, 585] on div "Выбрать" at bounding box center [420, 591] width 68 height 22
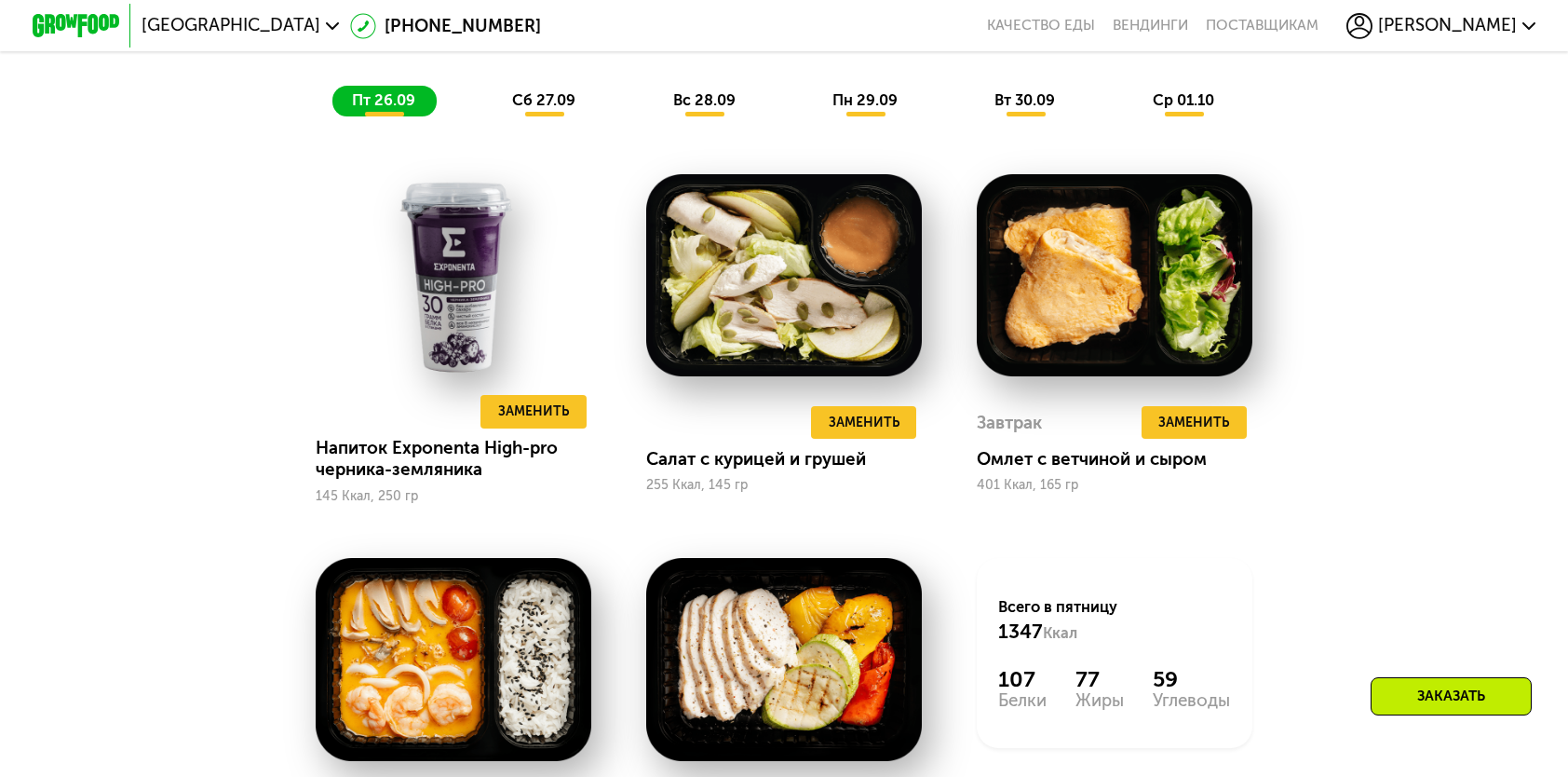
scroll to position [1677, 0]
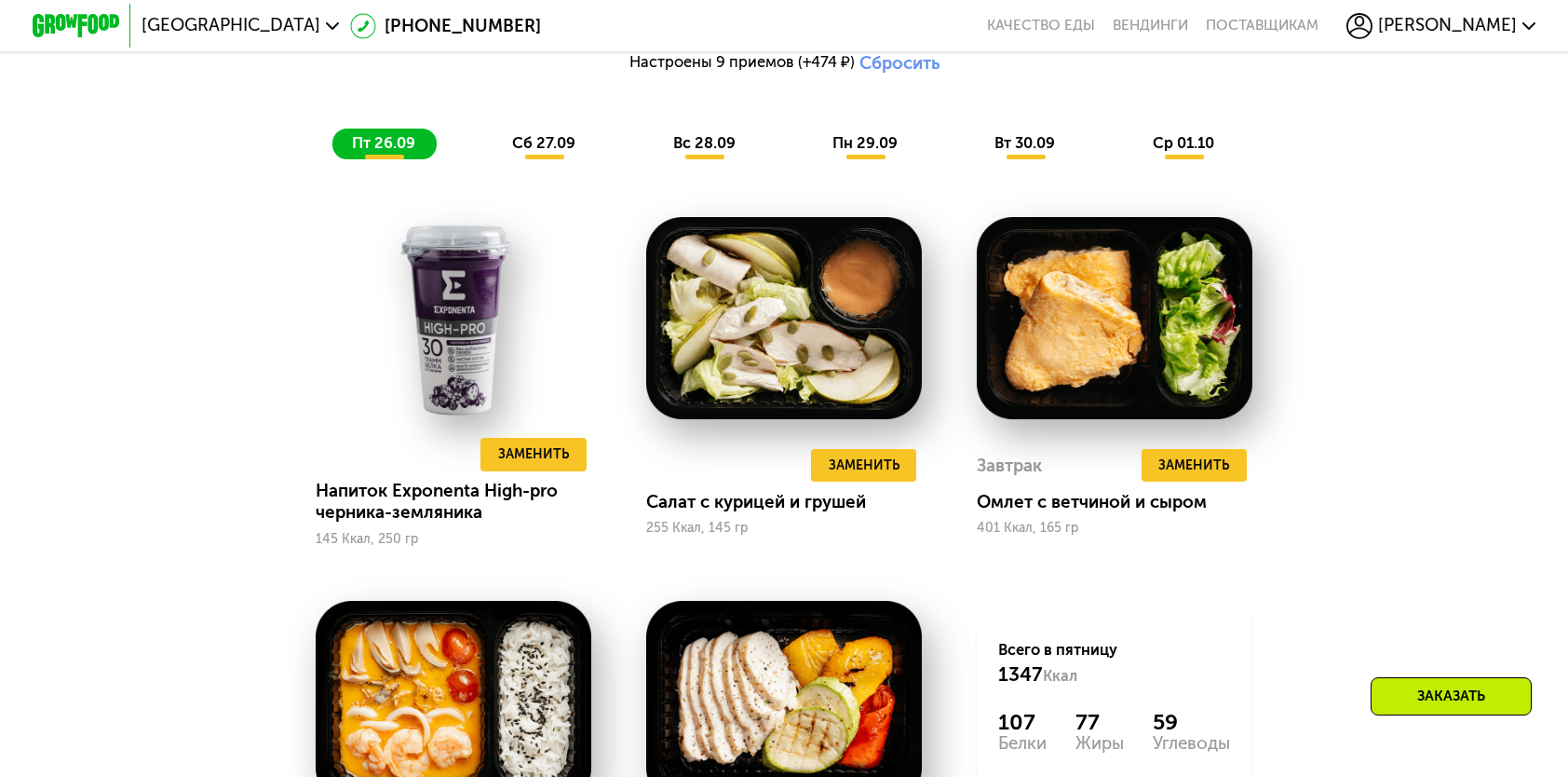
click at [543, 152] on span "сб 27.09" at bounding box center [544, 143] width 63 height 18
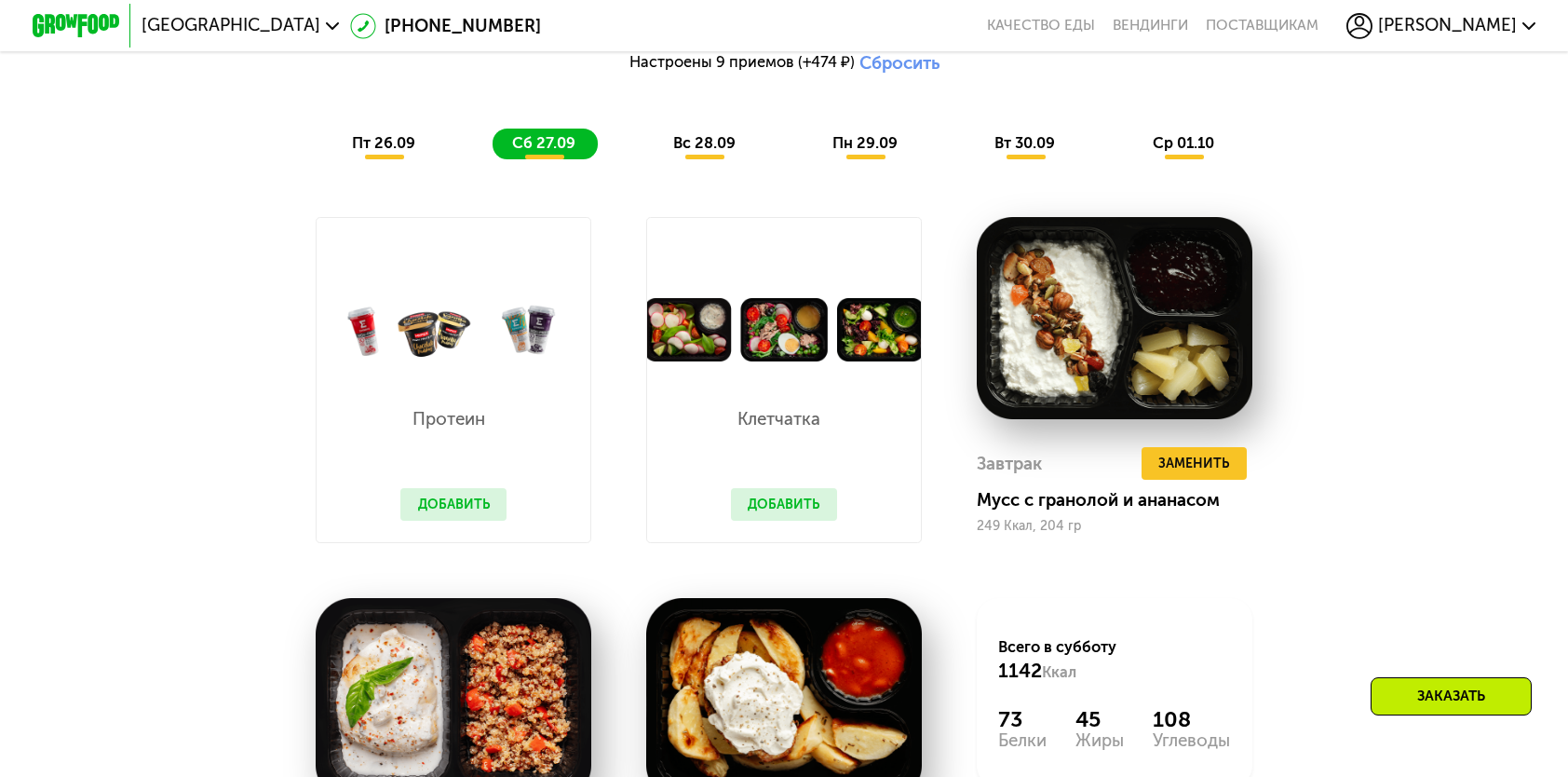
click at [452, 507] on button "Добавить" at bounding box center [453, 504] width 106 height 33
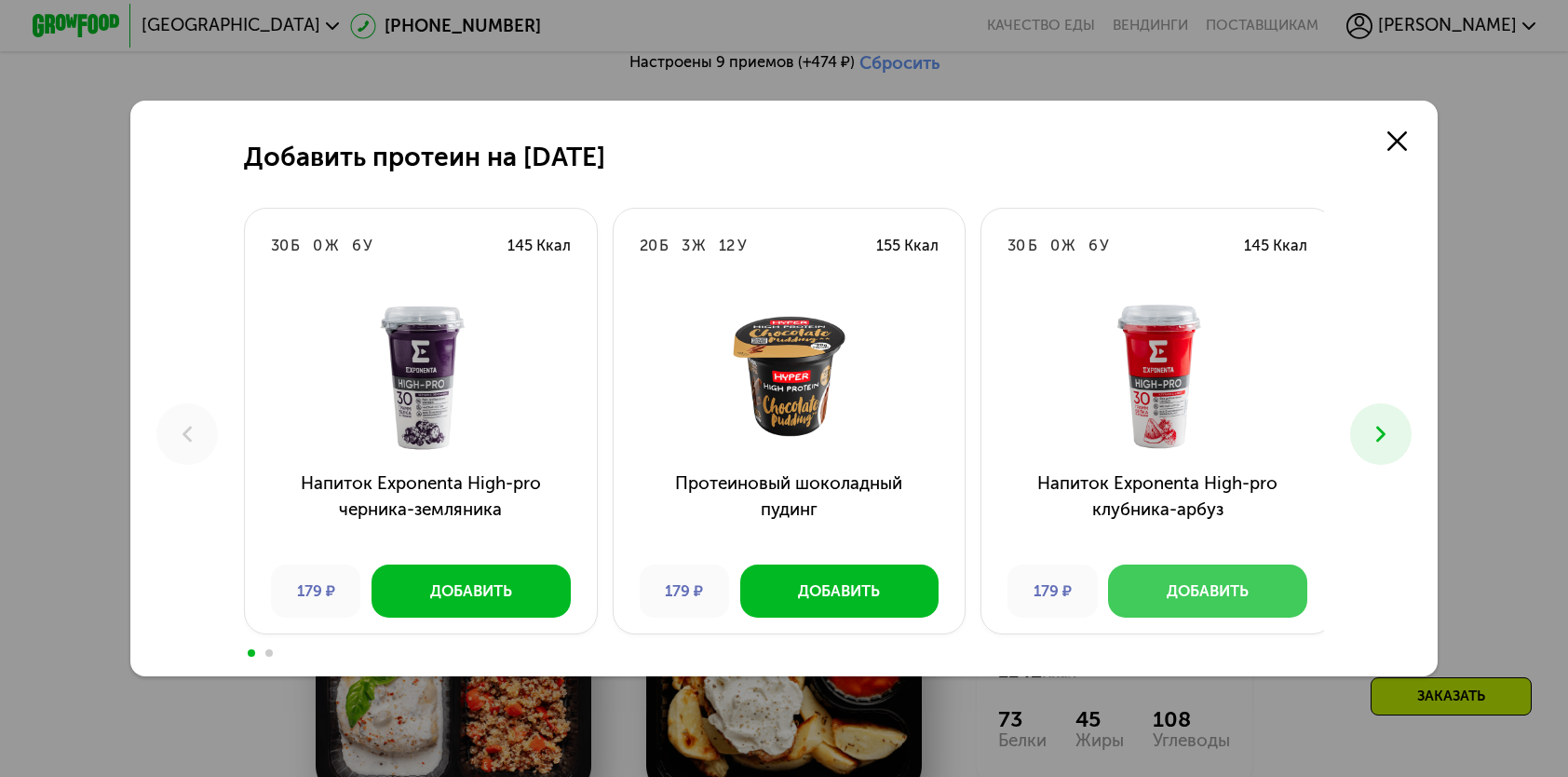
click at [1198, 581] on button "Добавить" at bounding box center [1207, 590] width 198 height 52
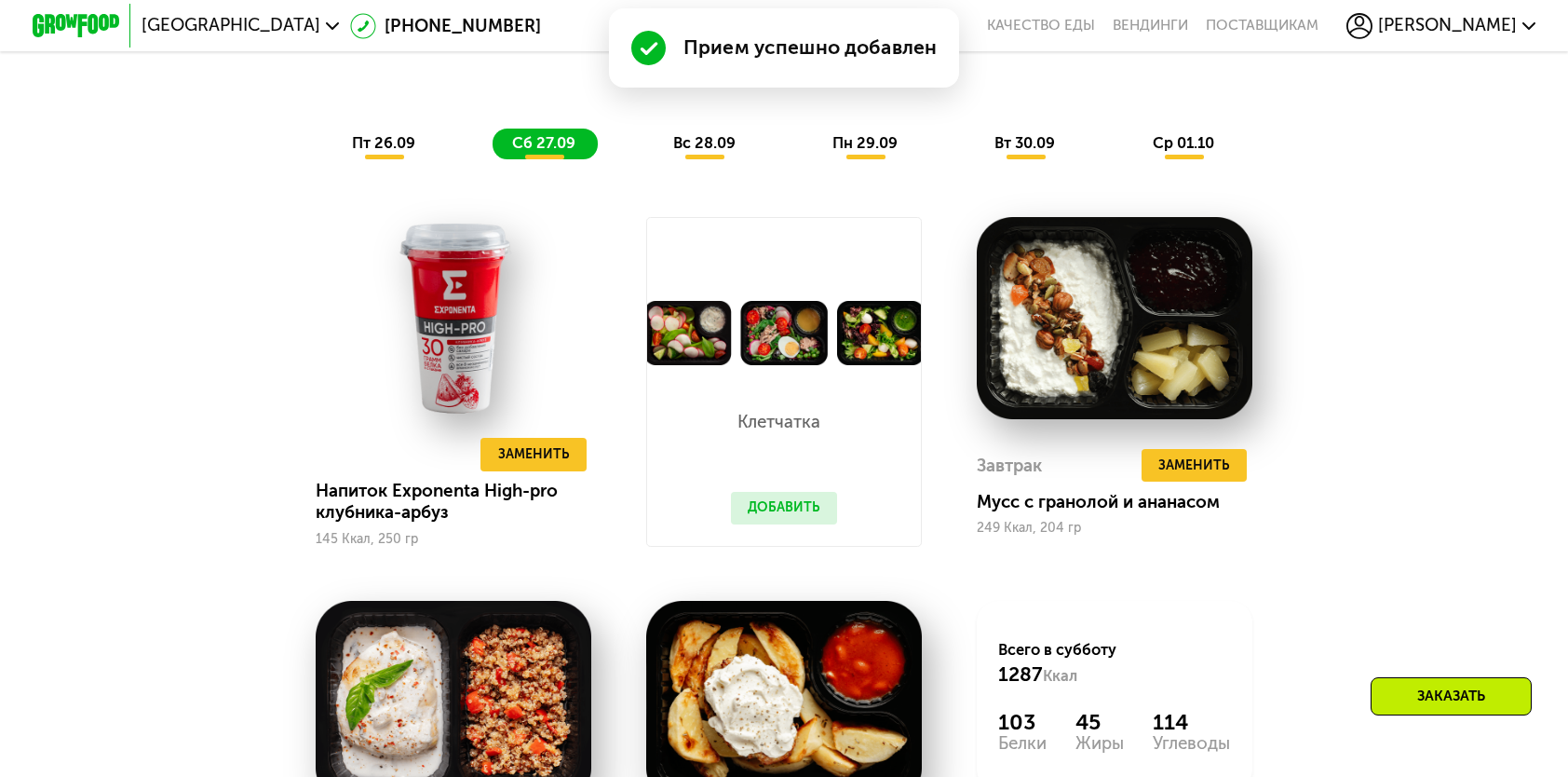
click at [829, 520] on button "Добавить" at bounding box center [784, 508] width 106 height 33
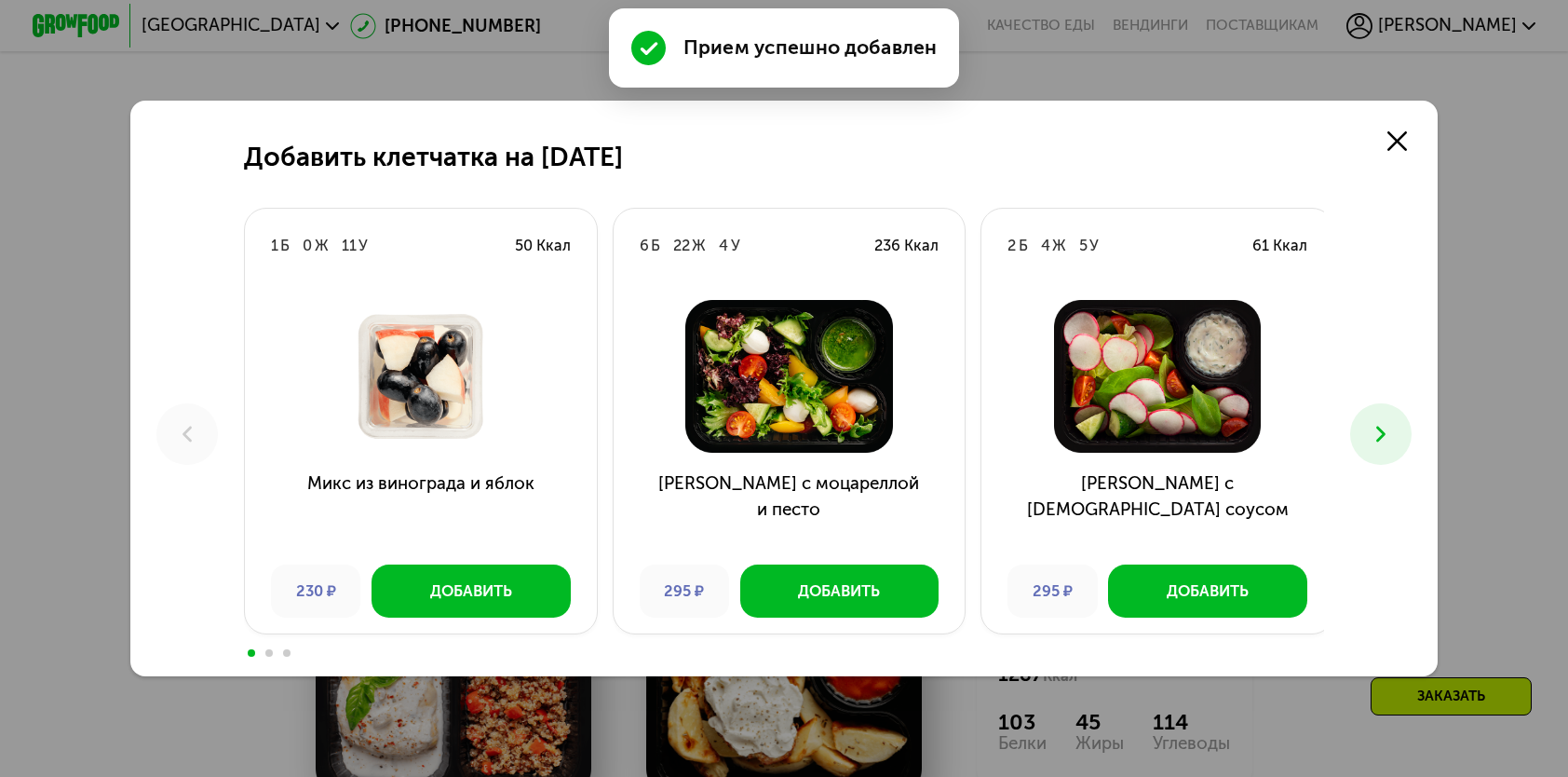
click at [1384, 447] on icon at bounding box center [1381, 434] width 26 height 26
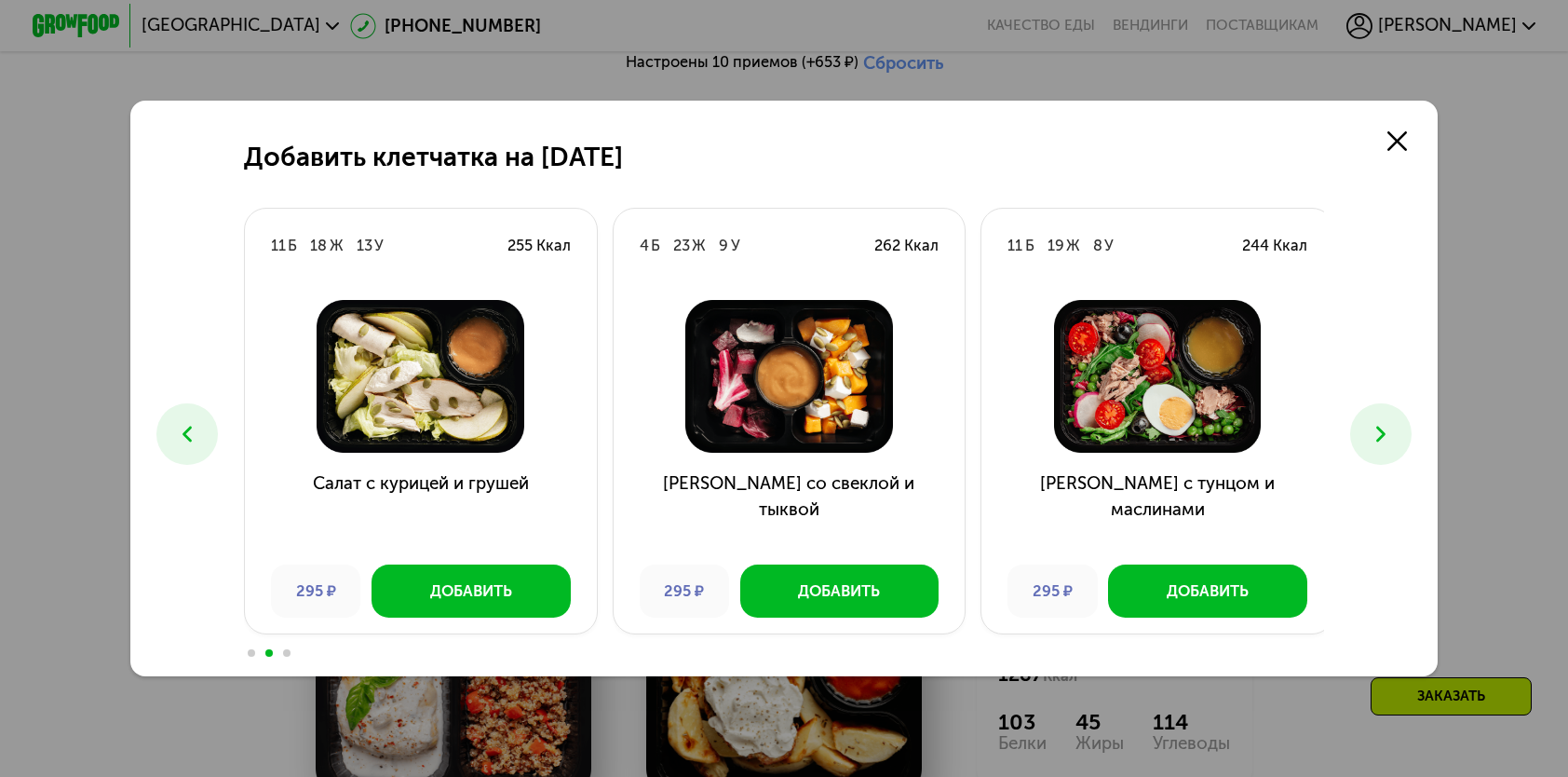
click at [1384, 447] on icon at bounding box center [1381, 434] width 26 height 26
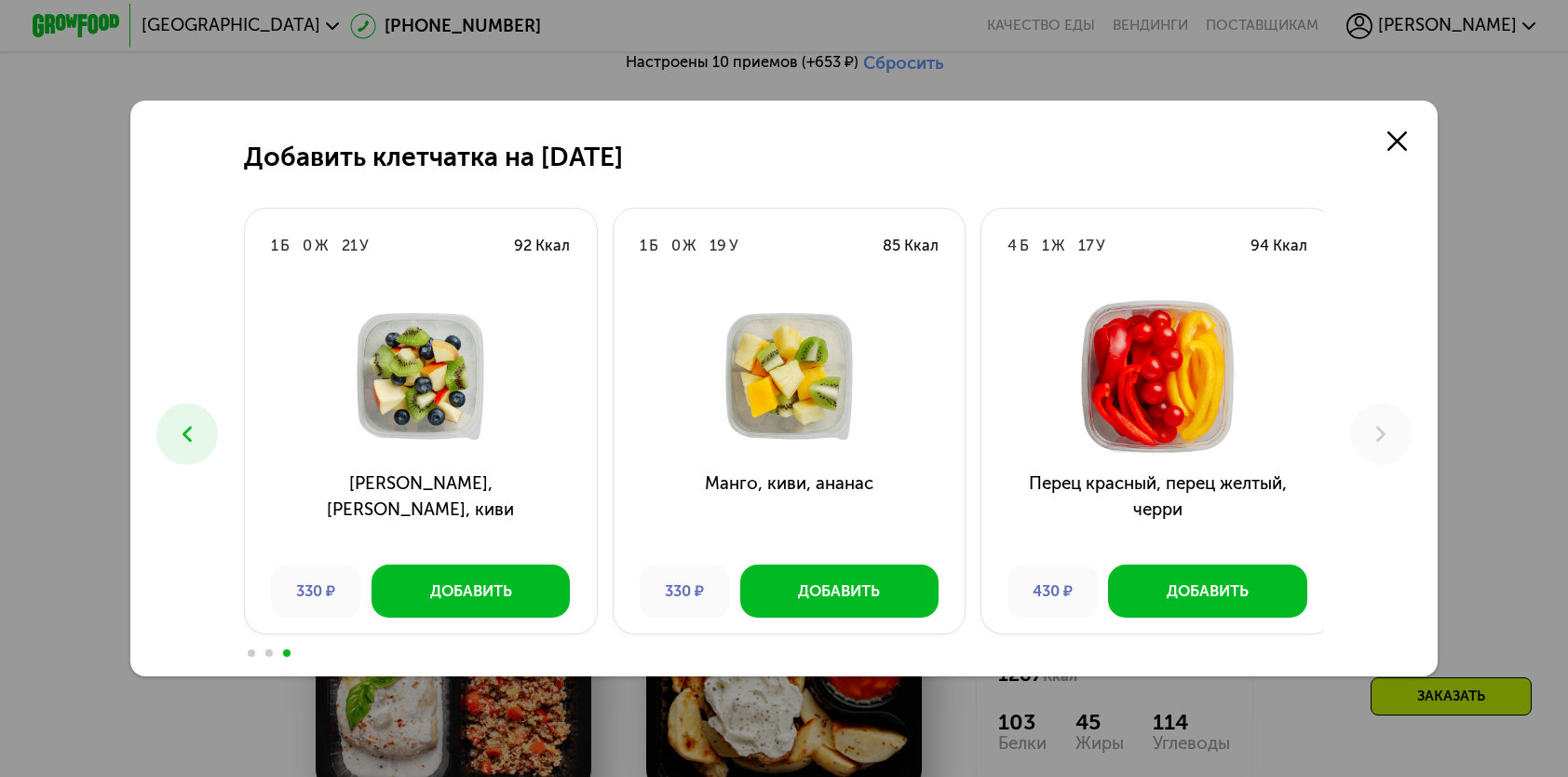
click at [195, 452] on button at bounding box center [187, 433] width 60 height 60
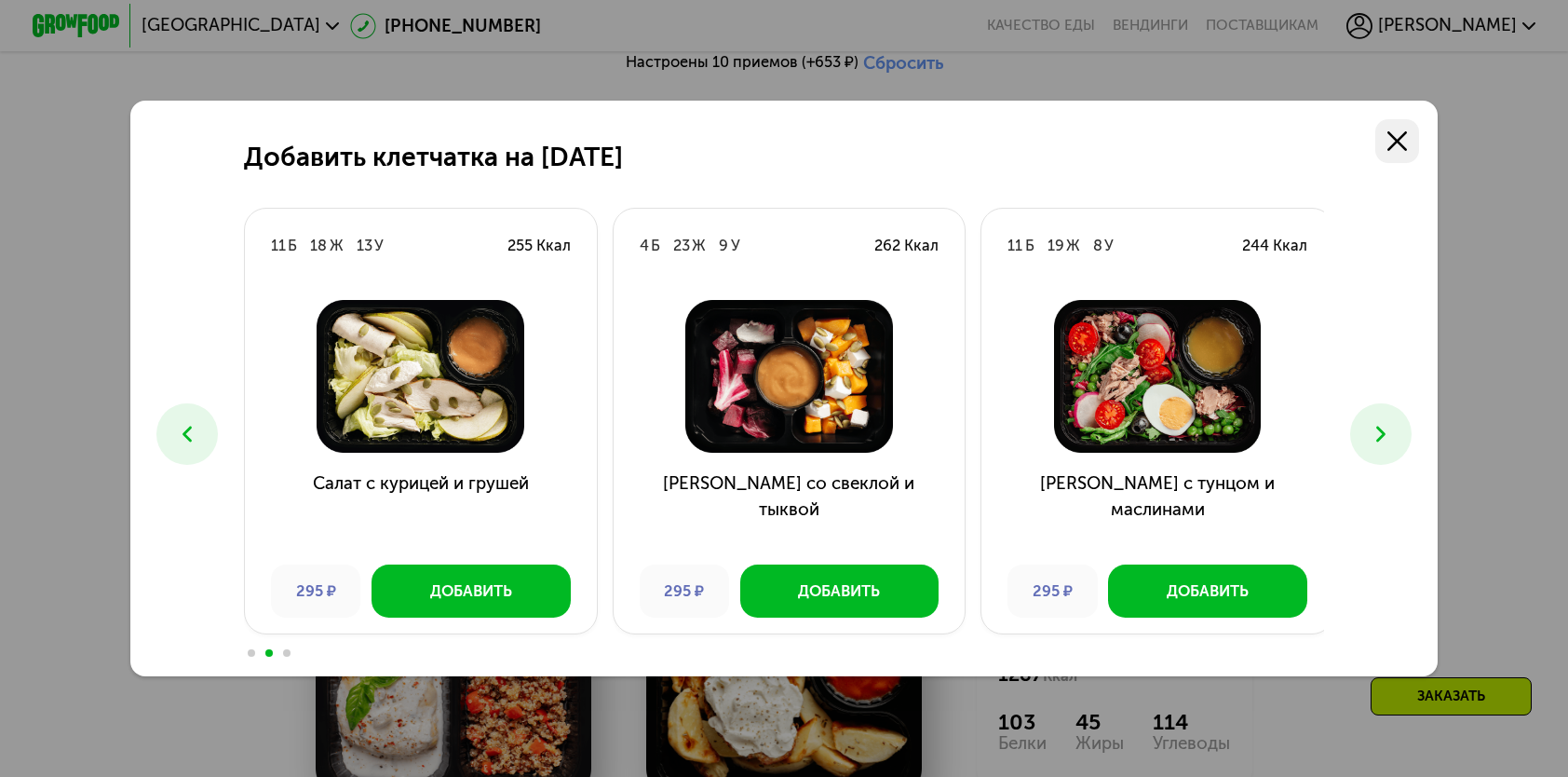
click at [1403, 144] on icon at bounding box center [1397, 141] width 20 height 20
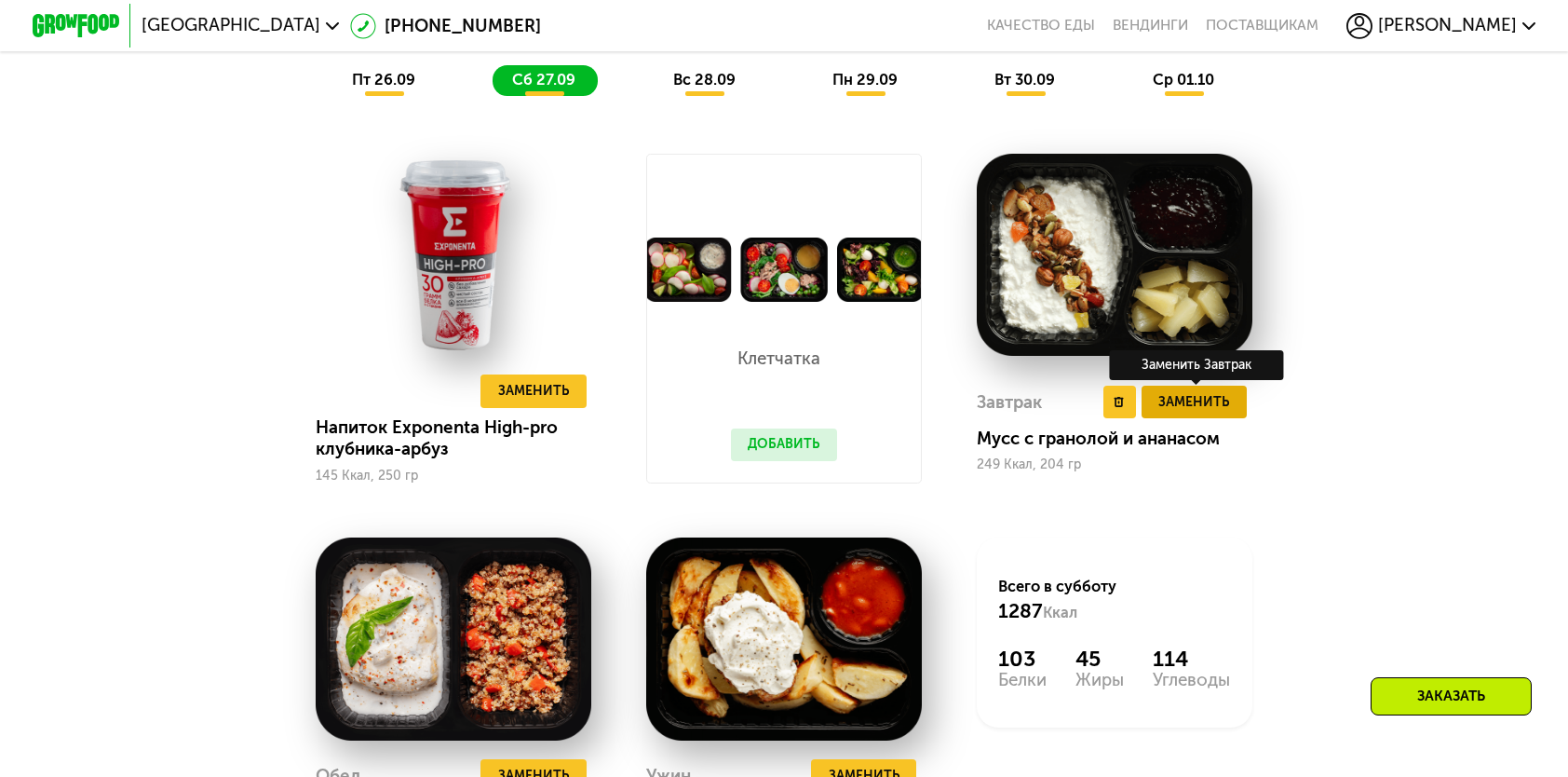
scroll to position [1769, 0]
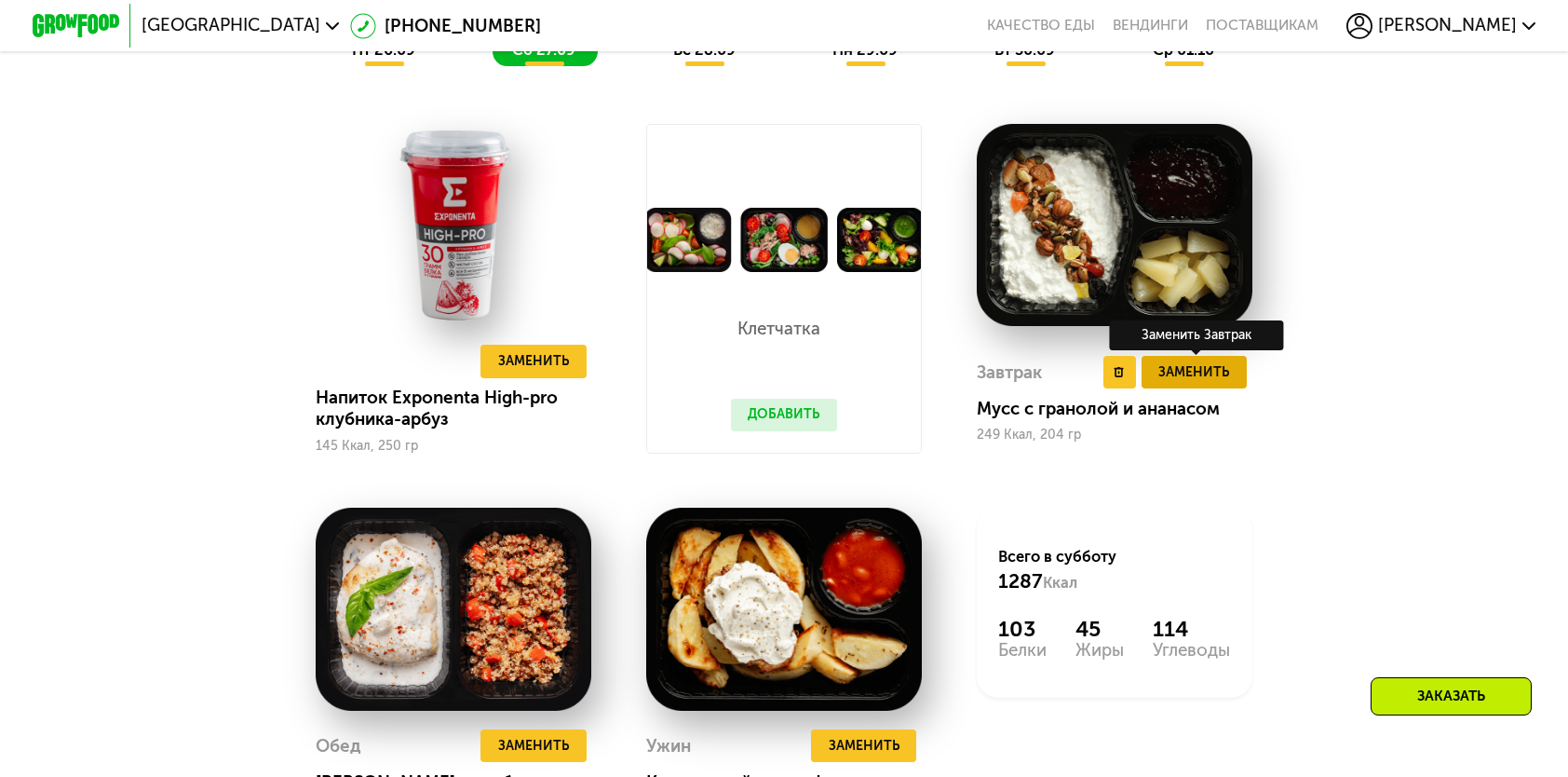
click at [1204, 381] on span "Заменить" at bounding box center [1193, 372] width 71 height 22
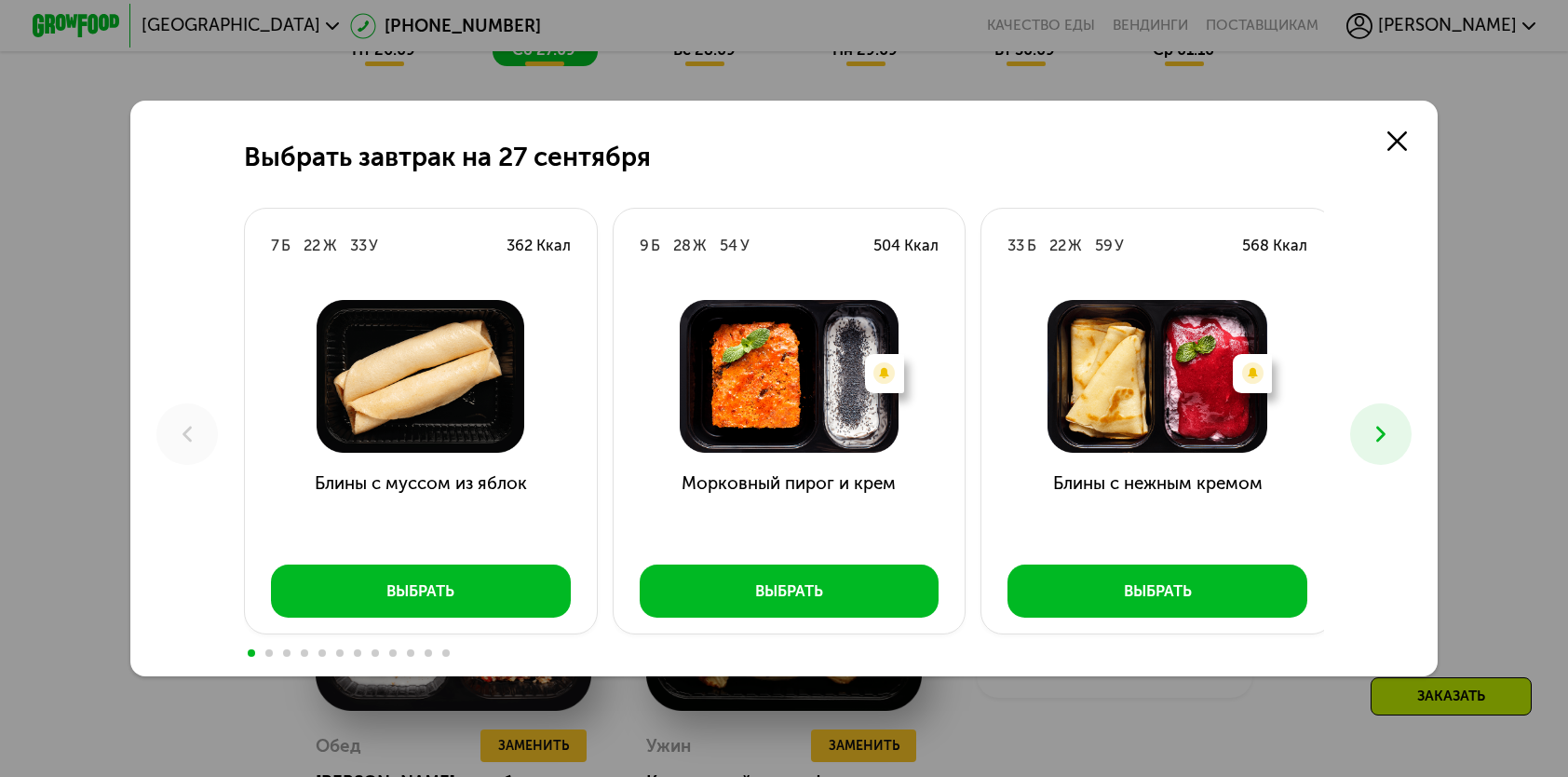
click at [1394, 433] on icon at bounding box center [1381, 434] width 26 height 26
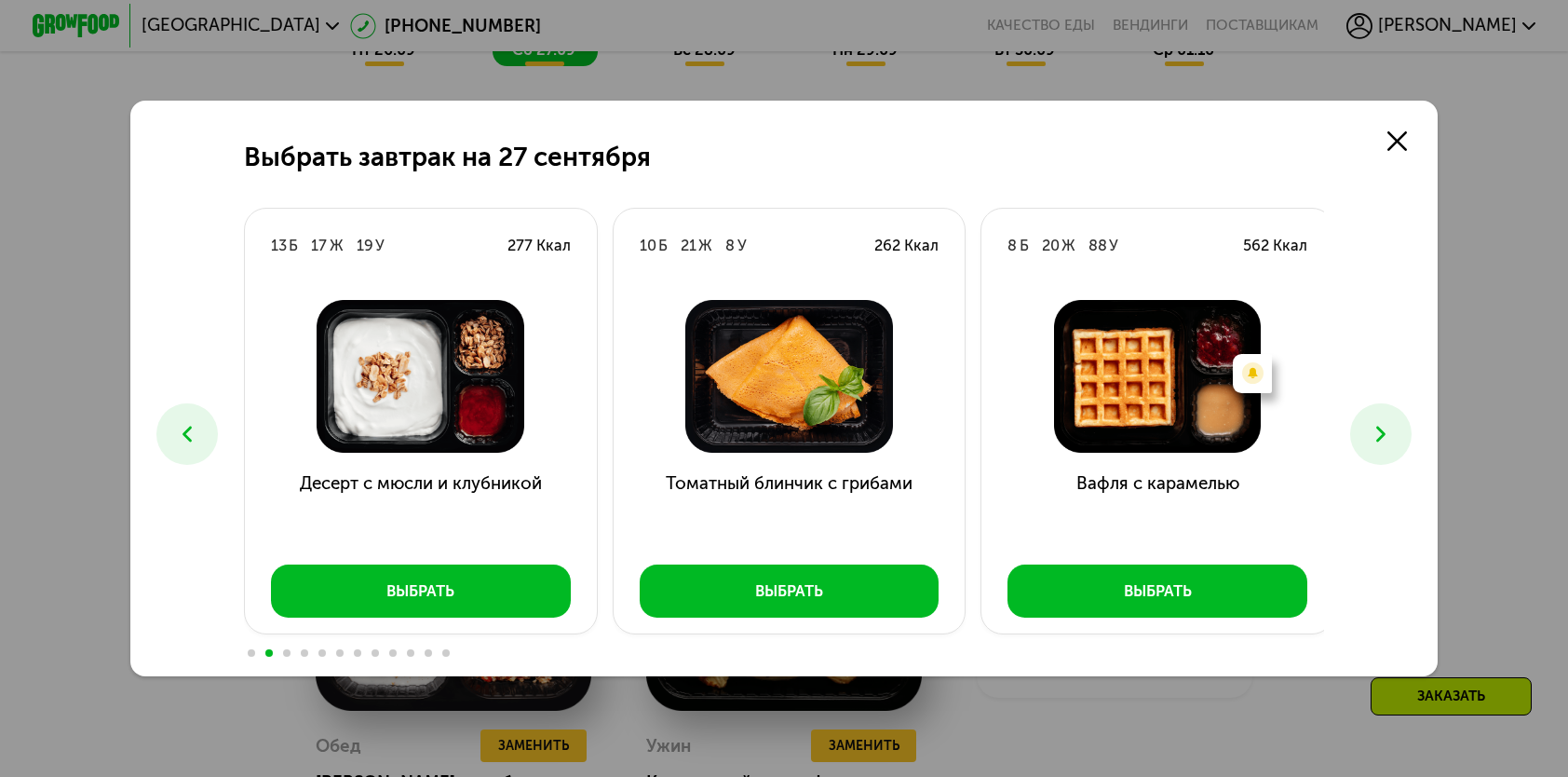
click at [1394, 432] on icon at bounding box center [1381, 434] width 26 height 26
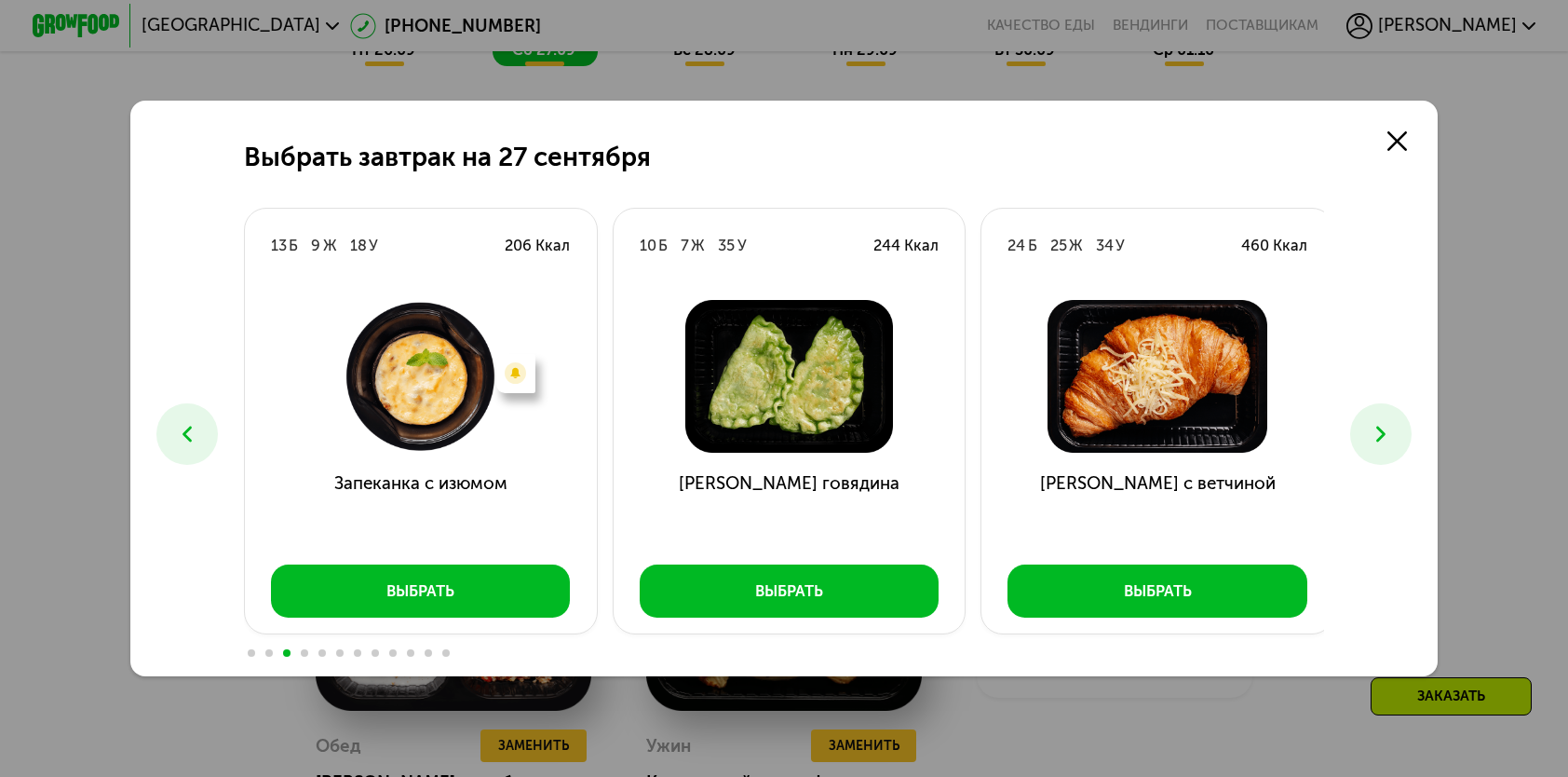
click at [1394, 432] on icon at bounding box center [1381, 434] width 26 height 26
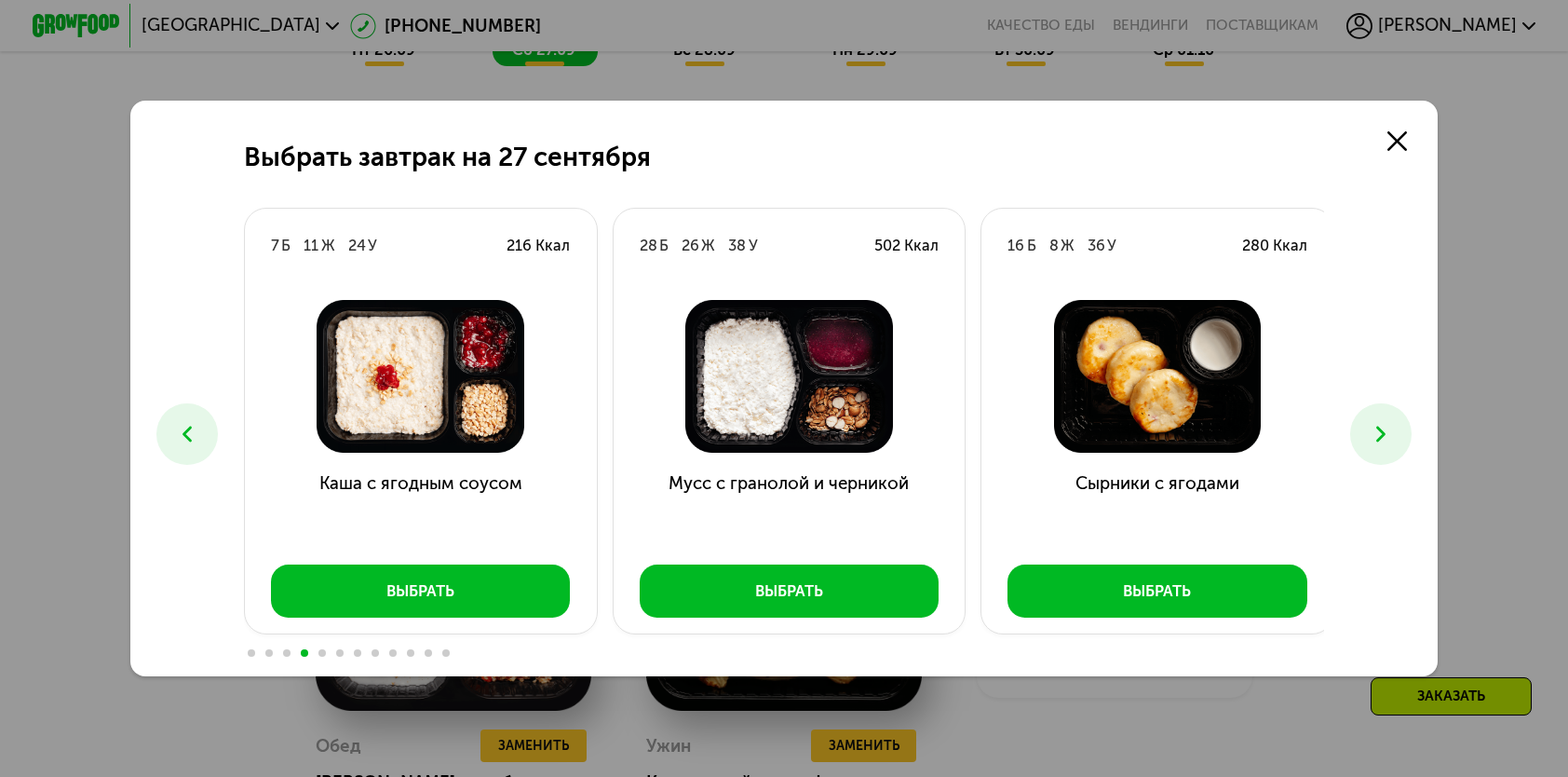
click at [1394, 432] on icon at bounding box center [1381, 434] width 26 height 26
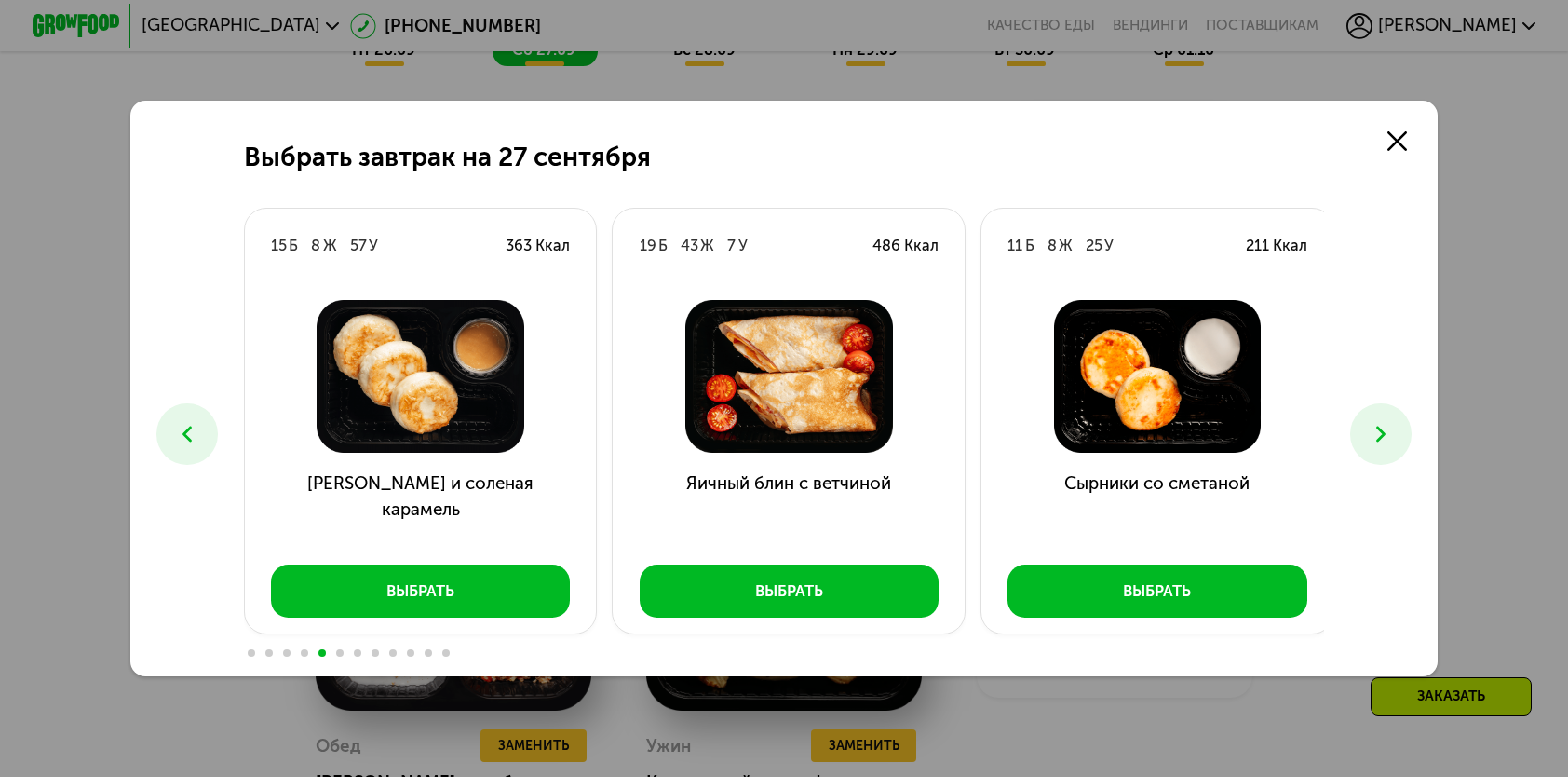
click at [1394, 432] on icon at bounding box center [1381, 434] width 26 height 26
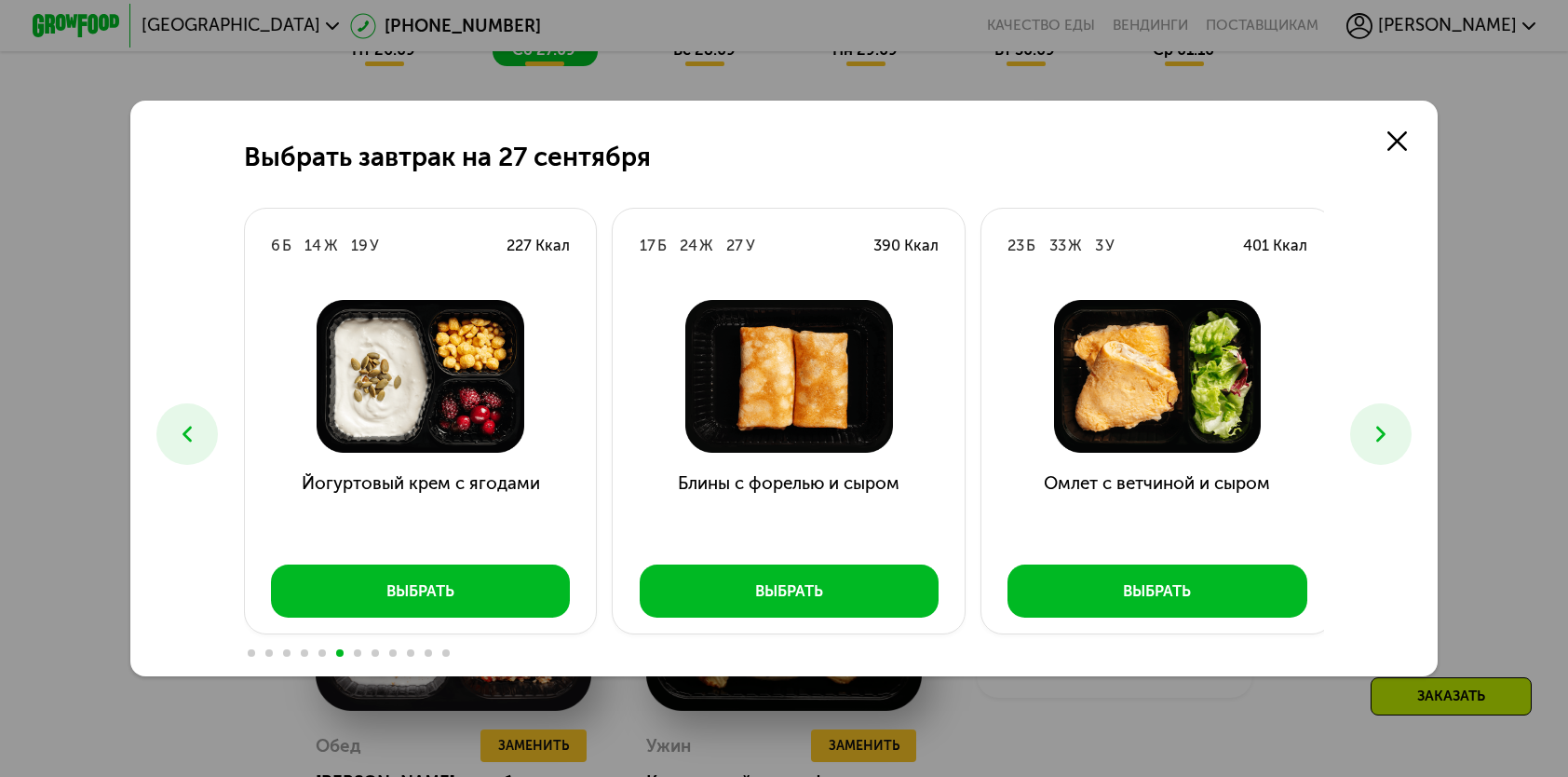
click at [1394, 432] on icon at bounding box center [1381, 434] width 26 height 26
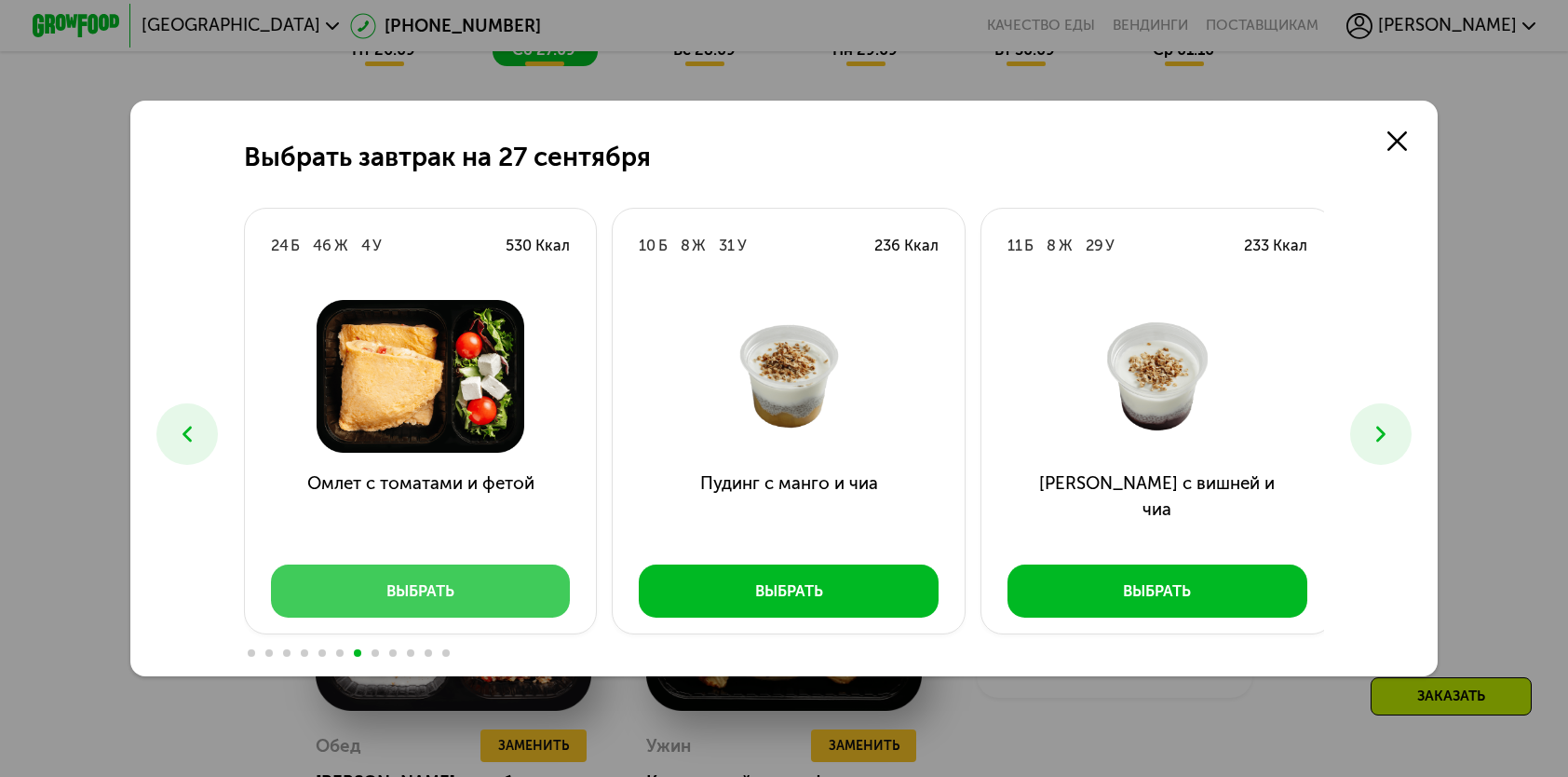
click at [396, 600] on div "Выбрать" at bounding box center [420, 591] width 68 height 22
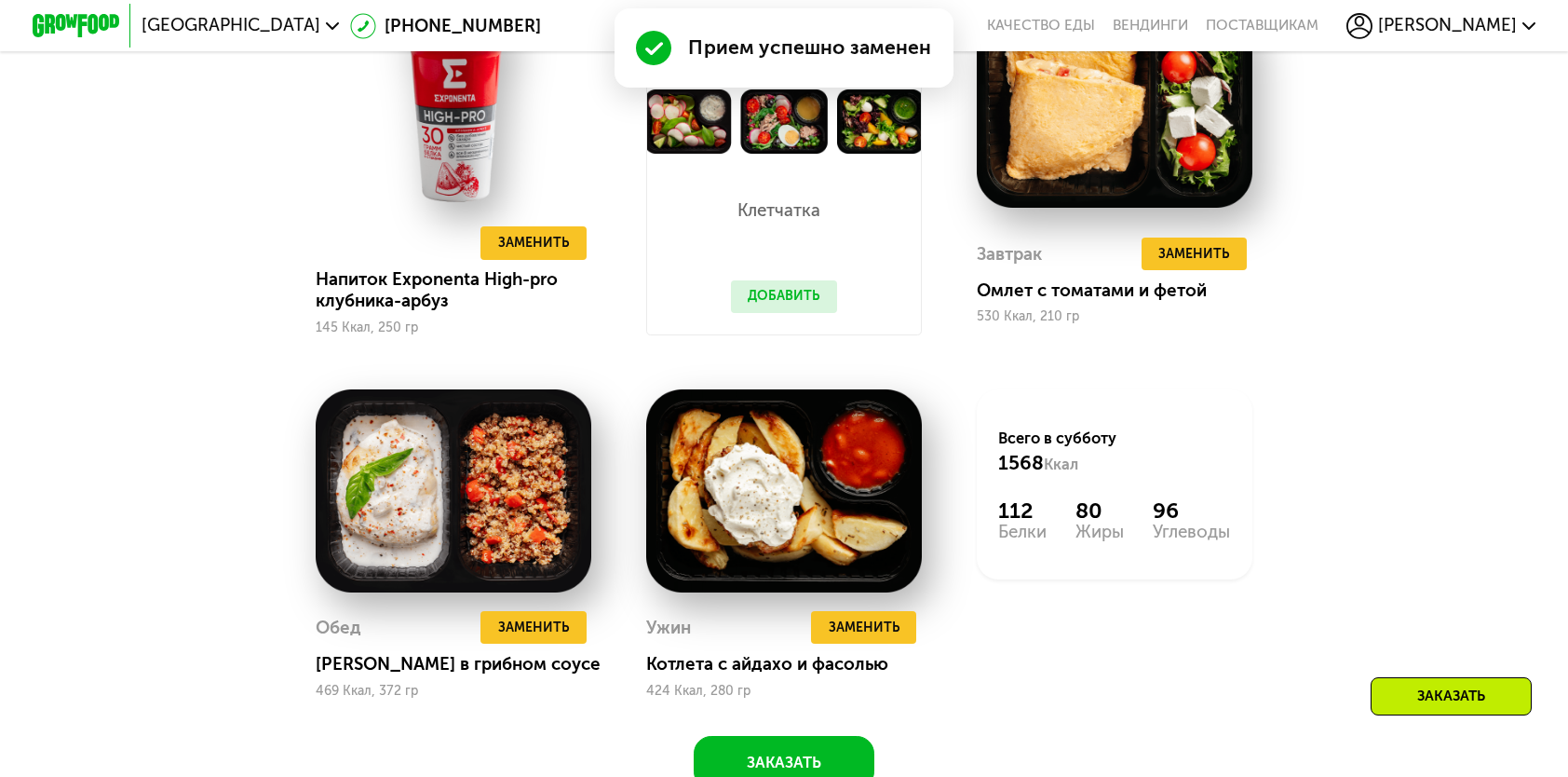
scroll to position [1956, 0]
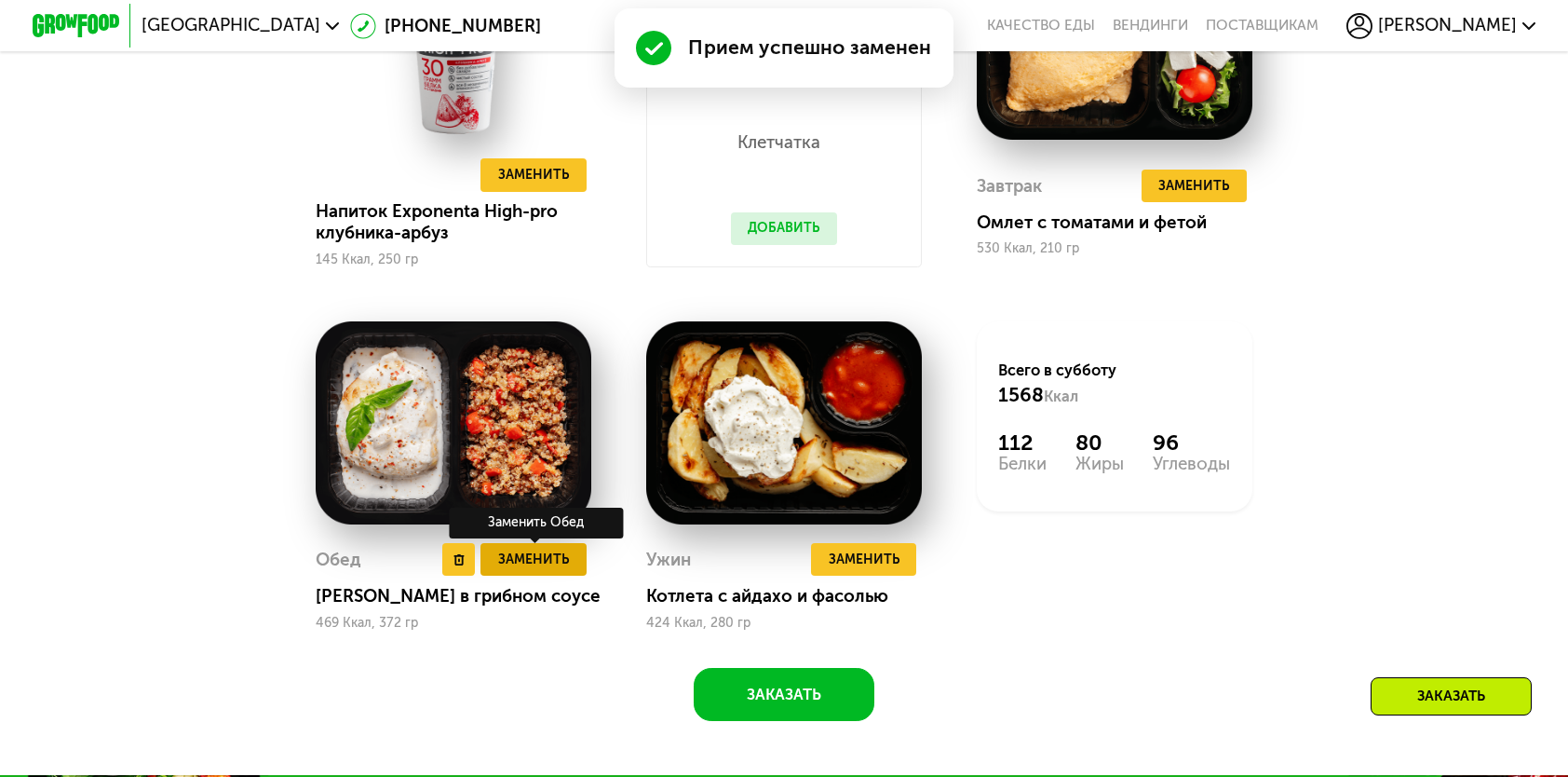
click at [538, 570] on span "Заменить" at bounding box center [533, 559] width 71 height 22
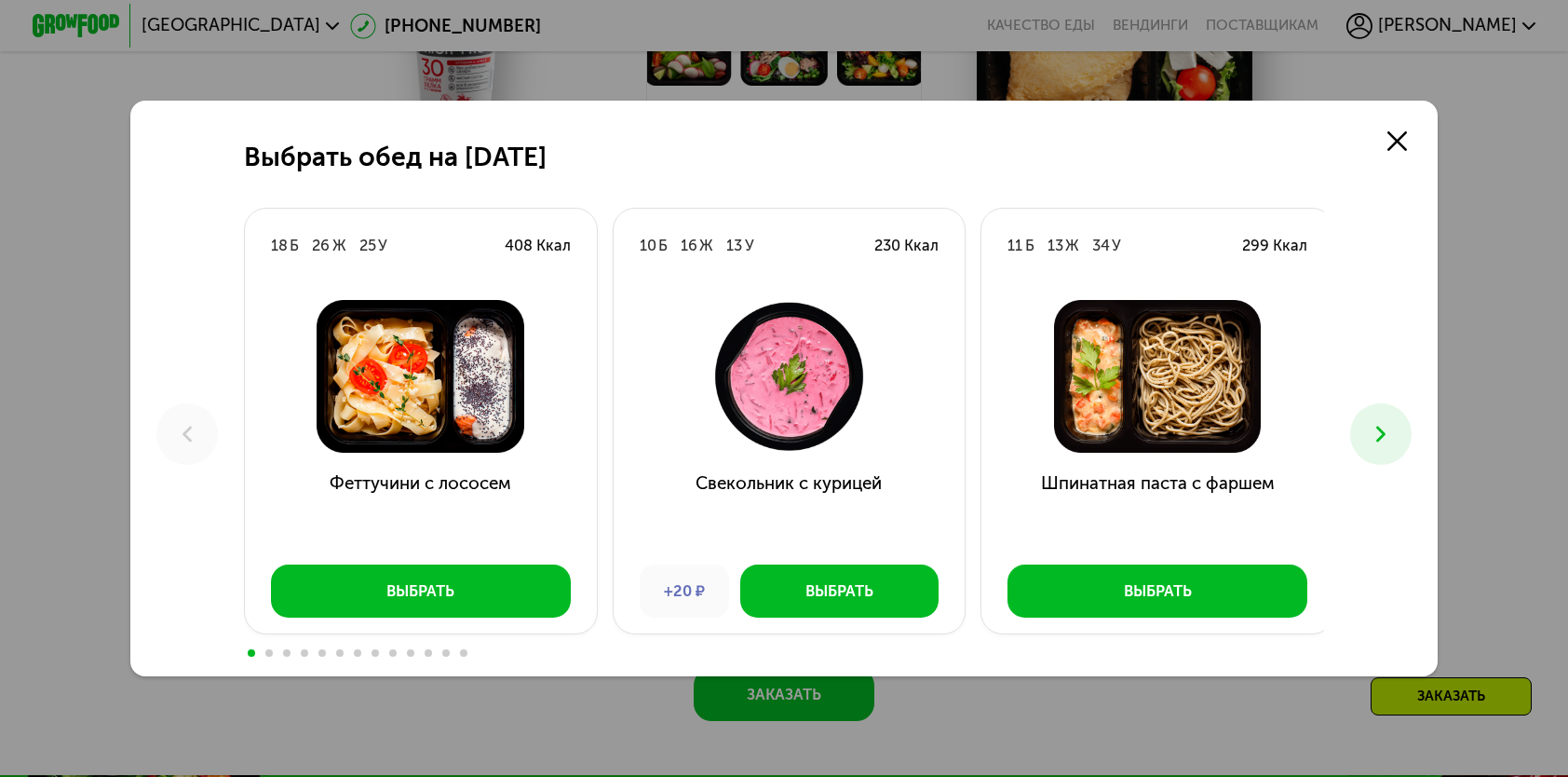
click at [1373, 421] on icon at bounding box center [1381, 434] width 26 height 26
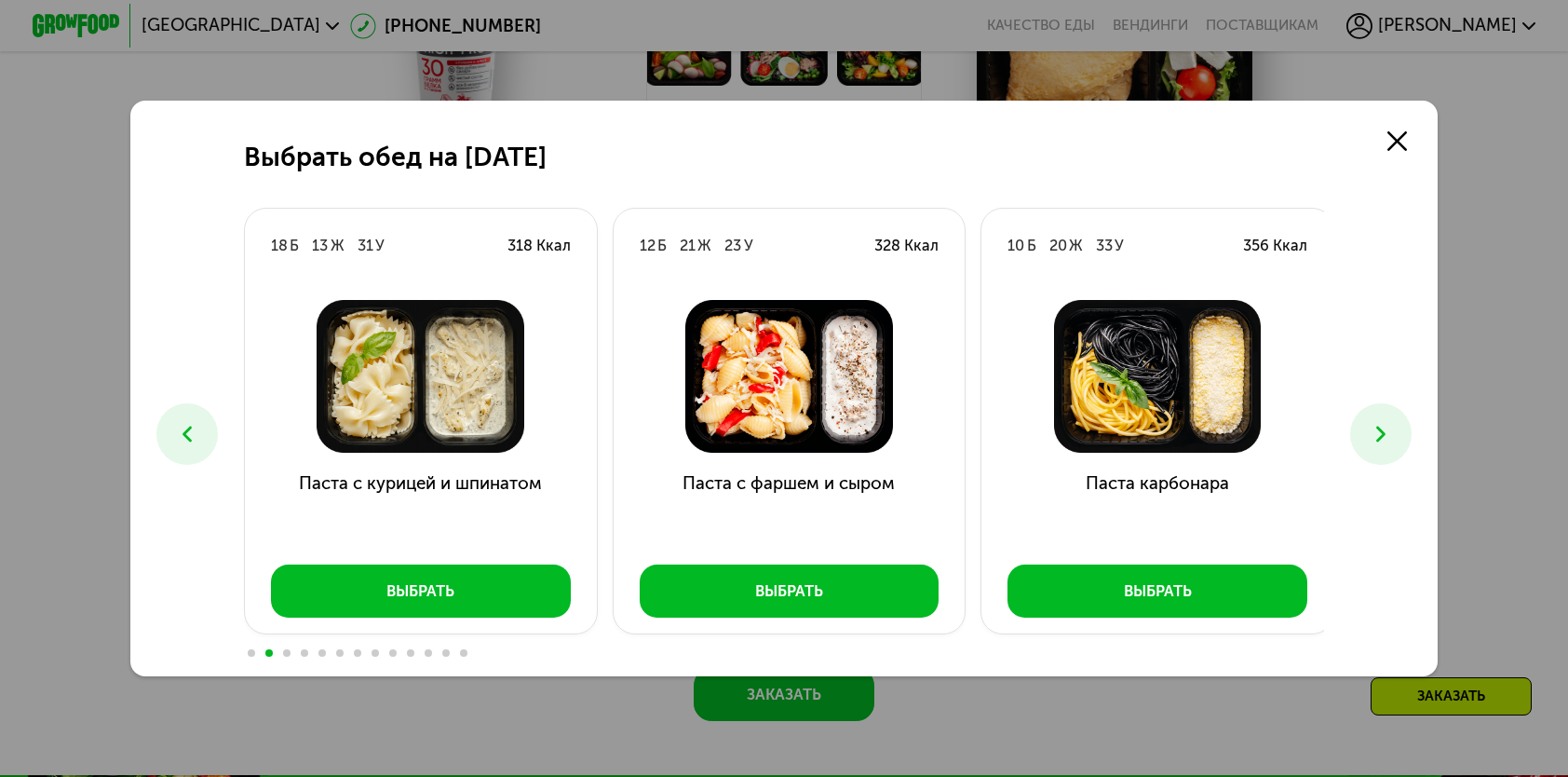
click at [1373, 421] on icon at bounding box center [1381, 434] width 26 height 26
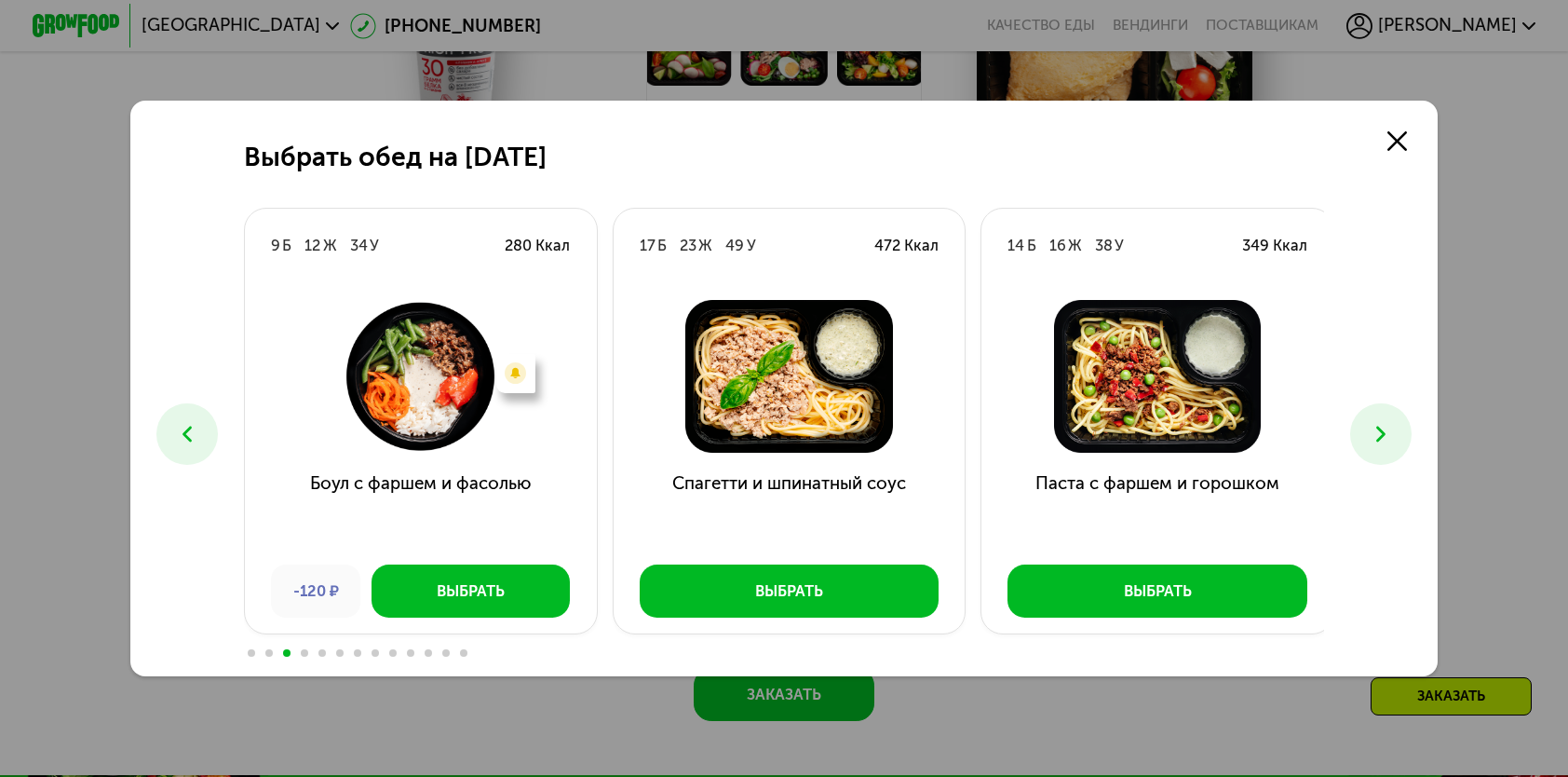
click at [1373, 421] on icon at bounding box center [1381, 434] width 26 height 26
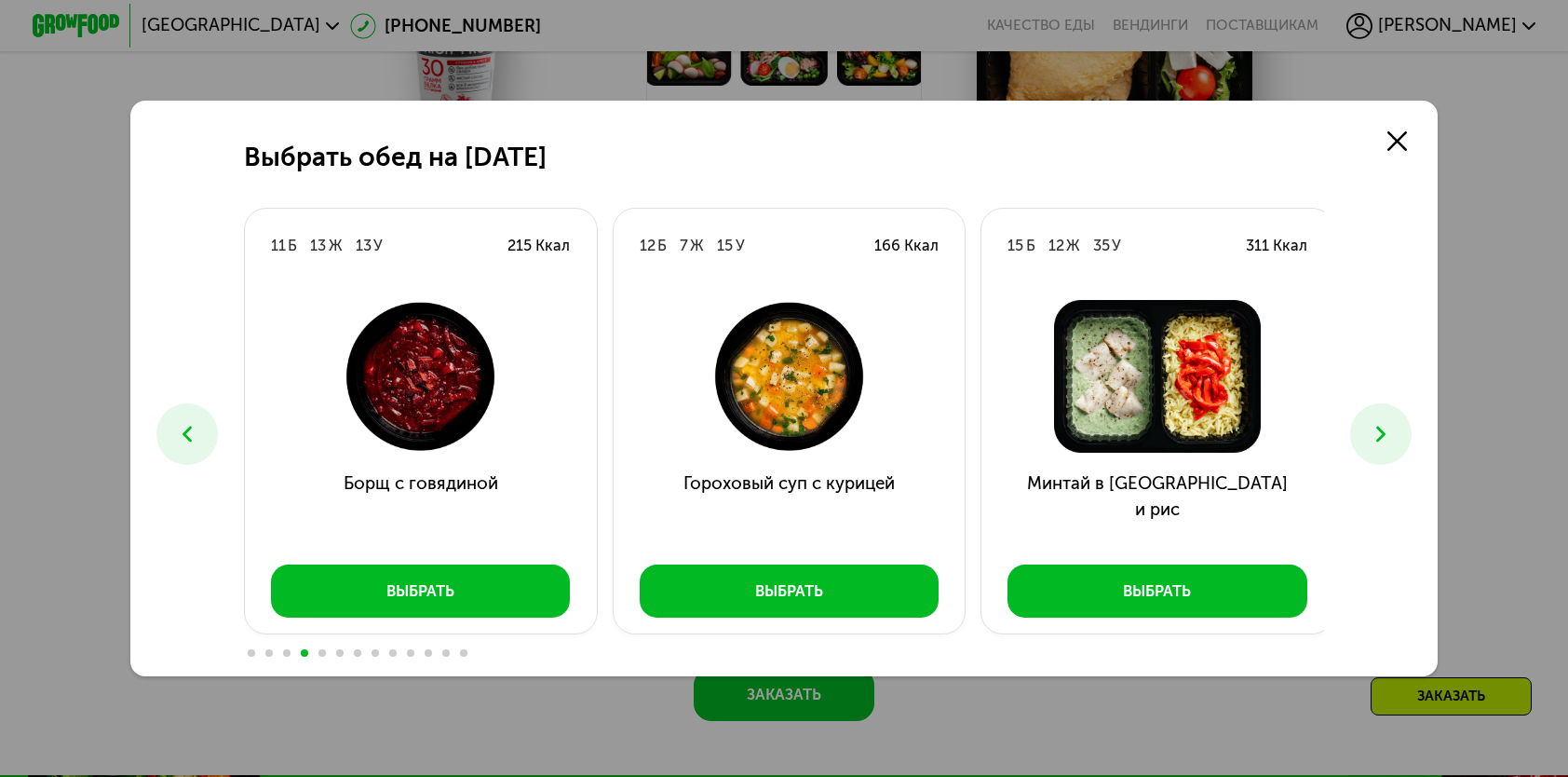
click at [1373, 421] on icon at bounding box center [1381, 434] width 26 height 26
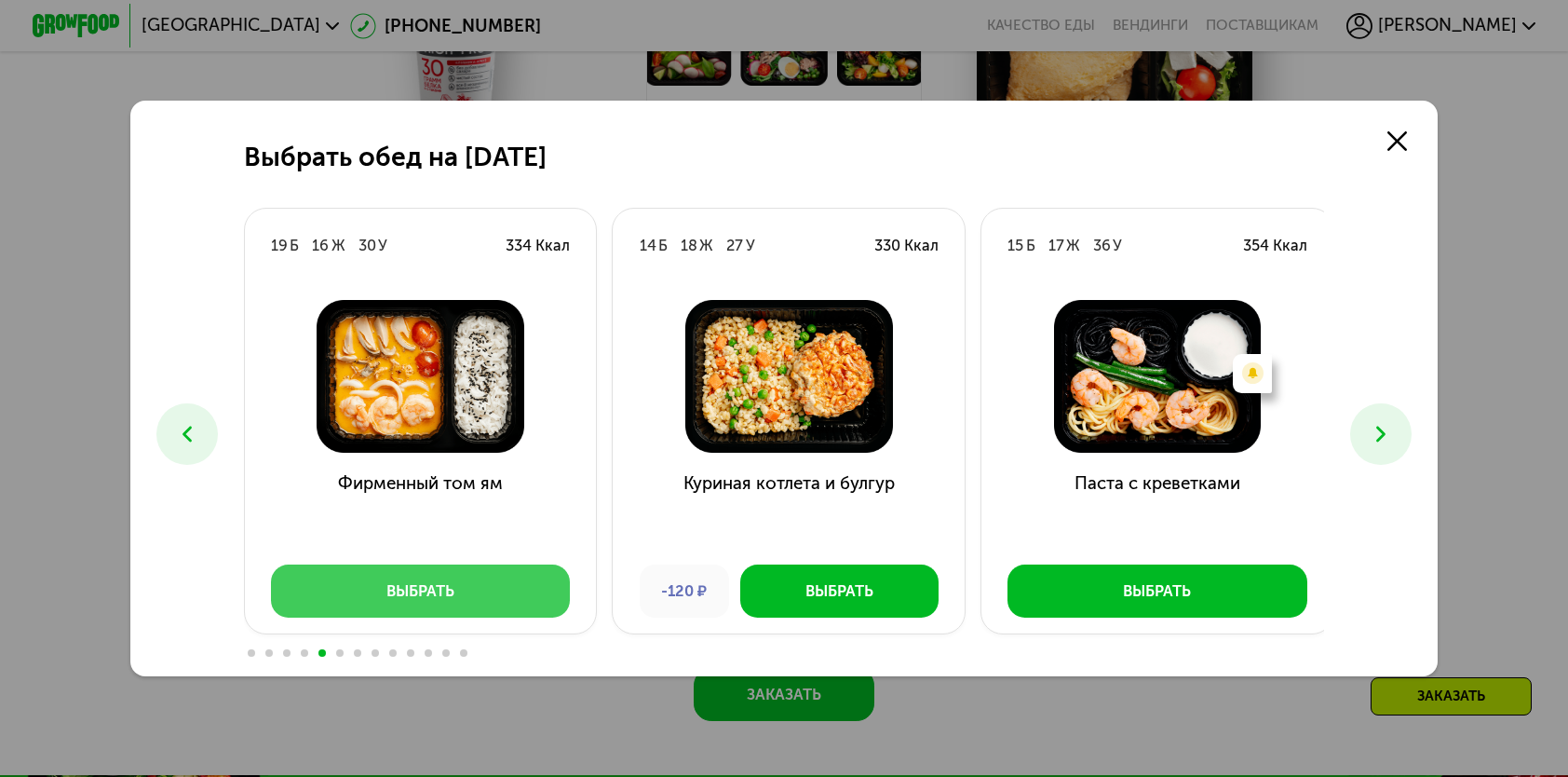
click at [513, 586] on button "Выбрать" at bounding box center [421, 590] width 300 height 52
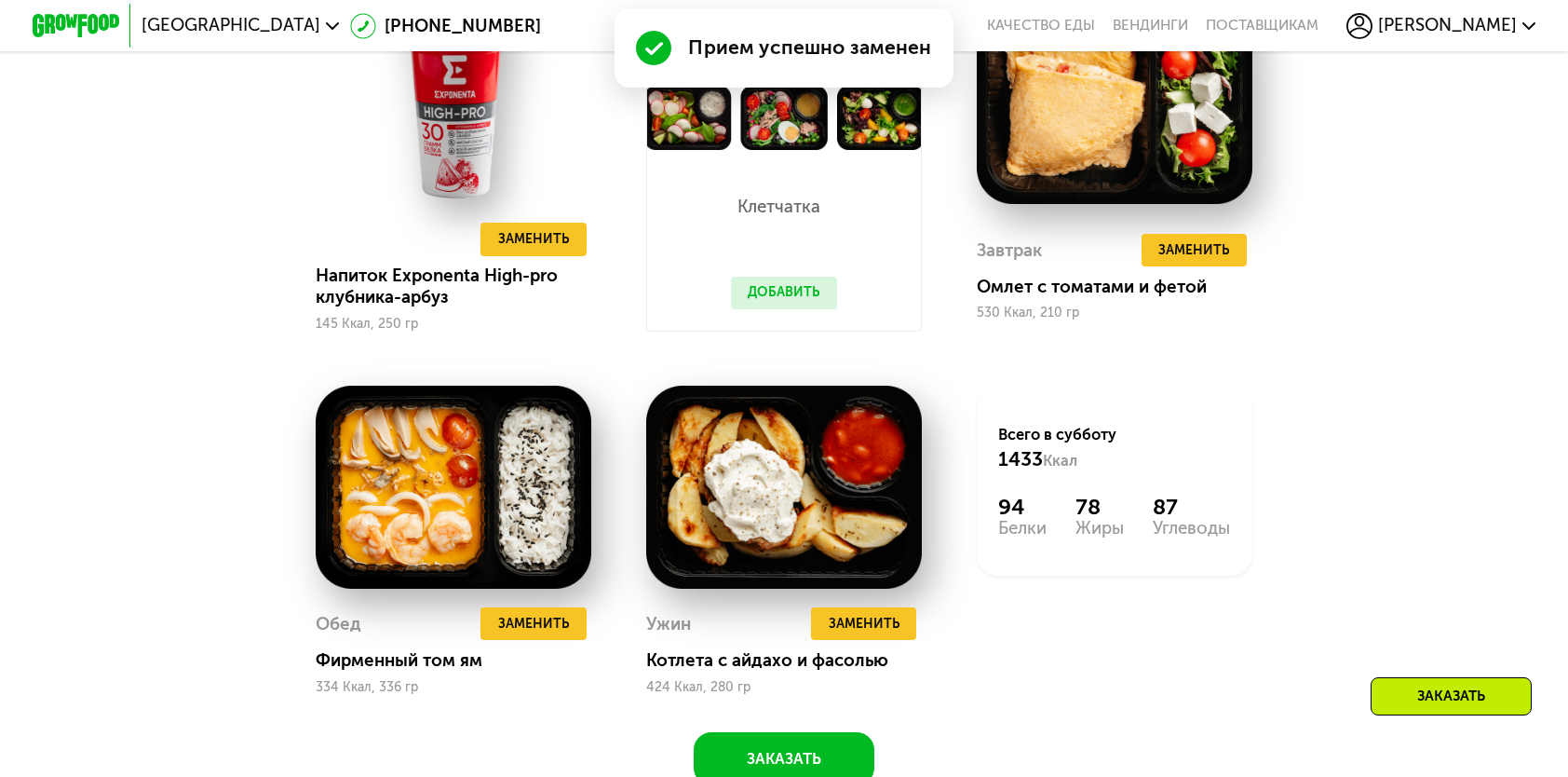
scroll to position [1863, 0]
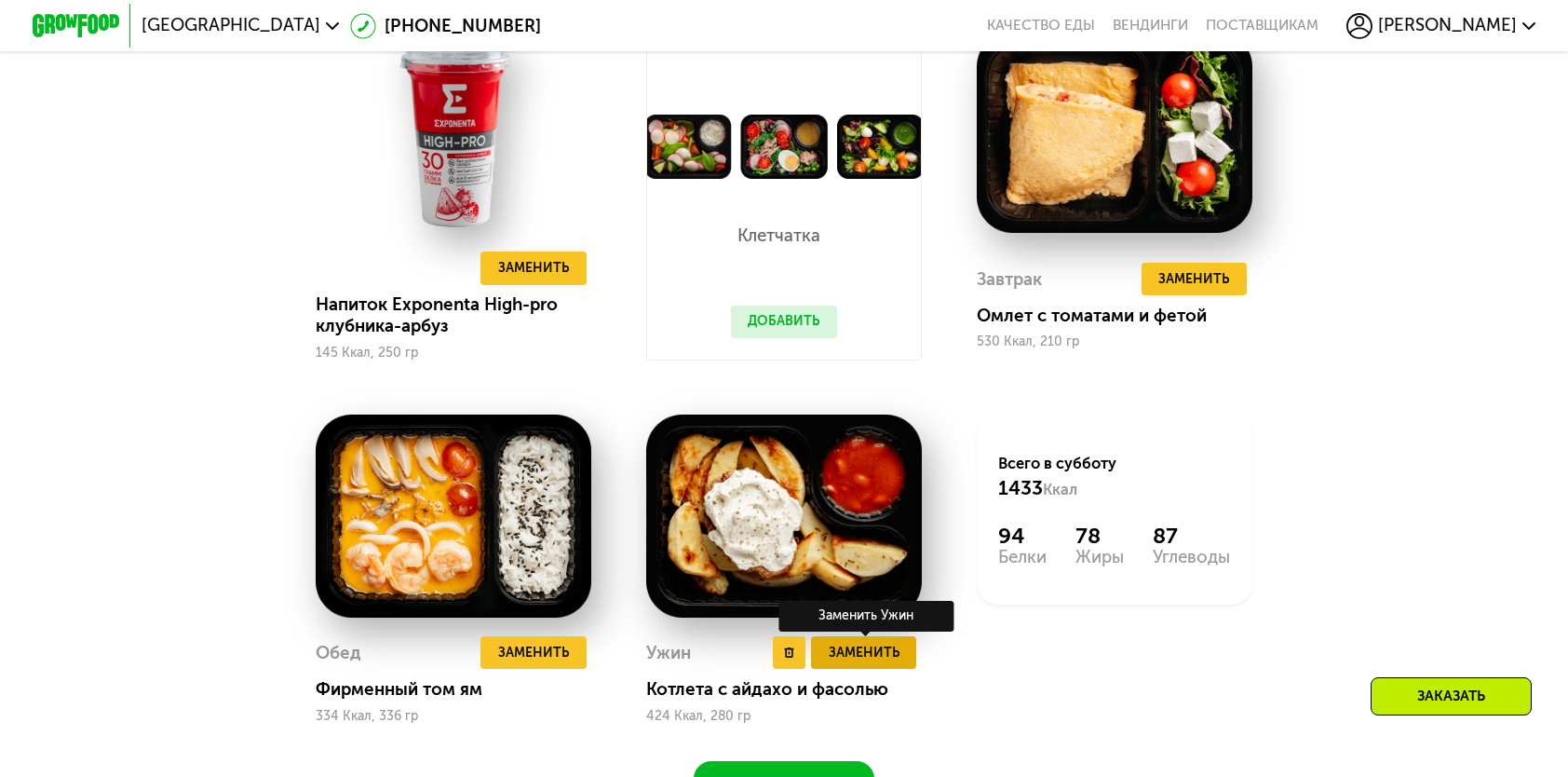
click at [886, 663] on span "Заменить" at bounding box center [864, 652] width 71 height 22
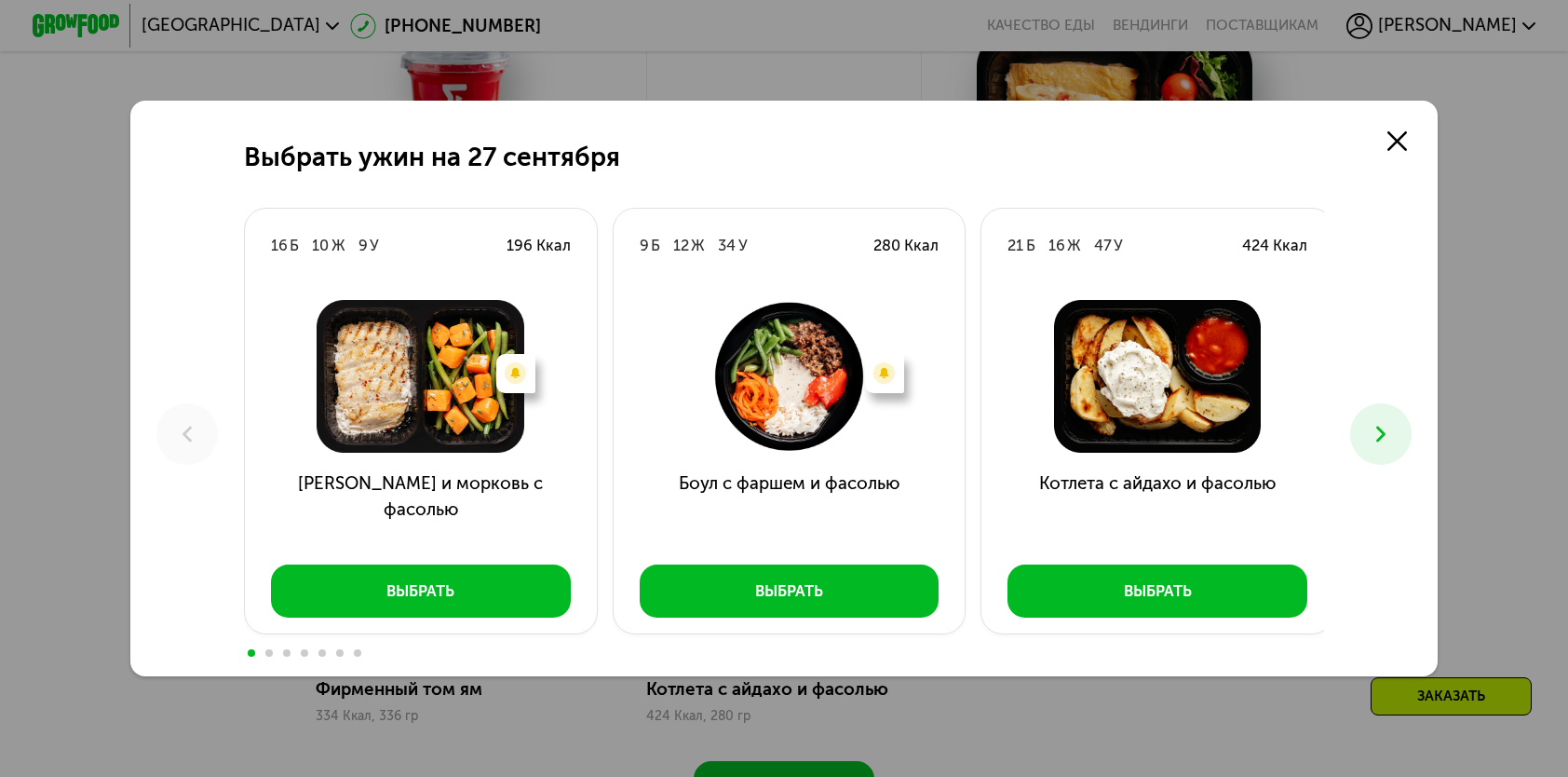
click at [1385, 431] on use at bounding box center [1381, 434] width 9 height 16
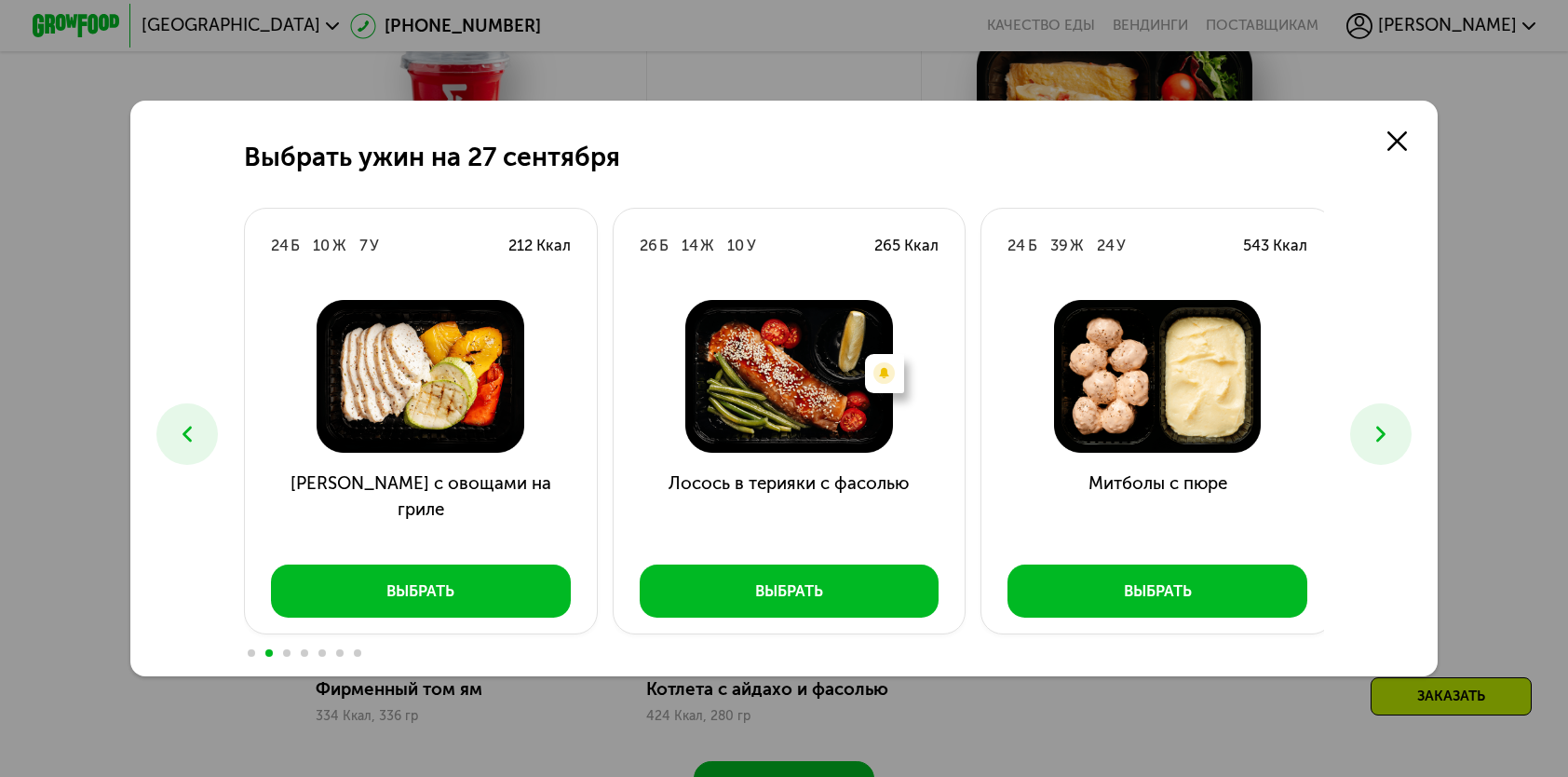
click at [1385, 431] on use at bounding box center [1381, 434] width 9 height 16
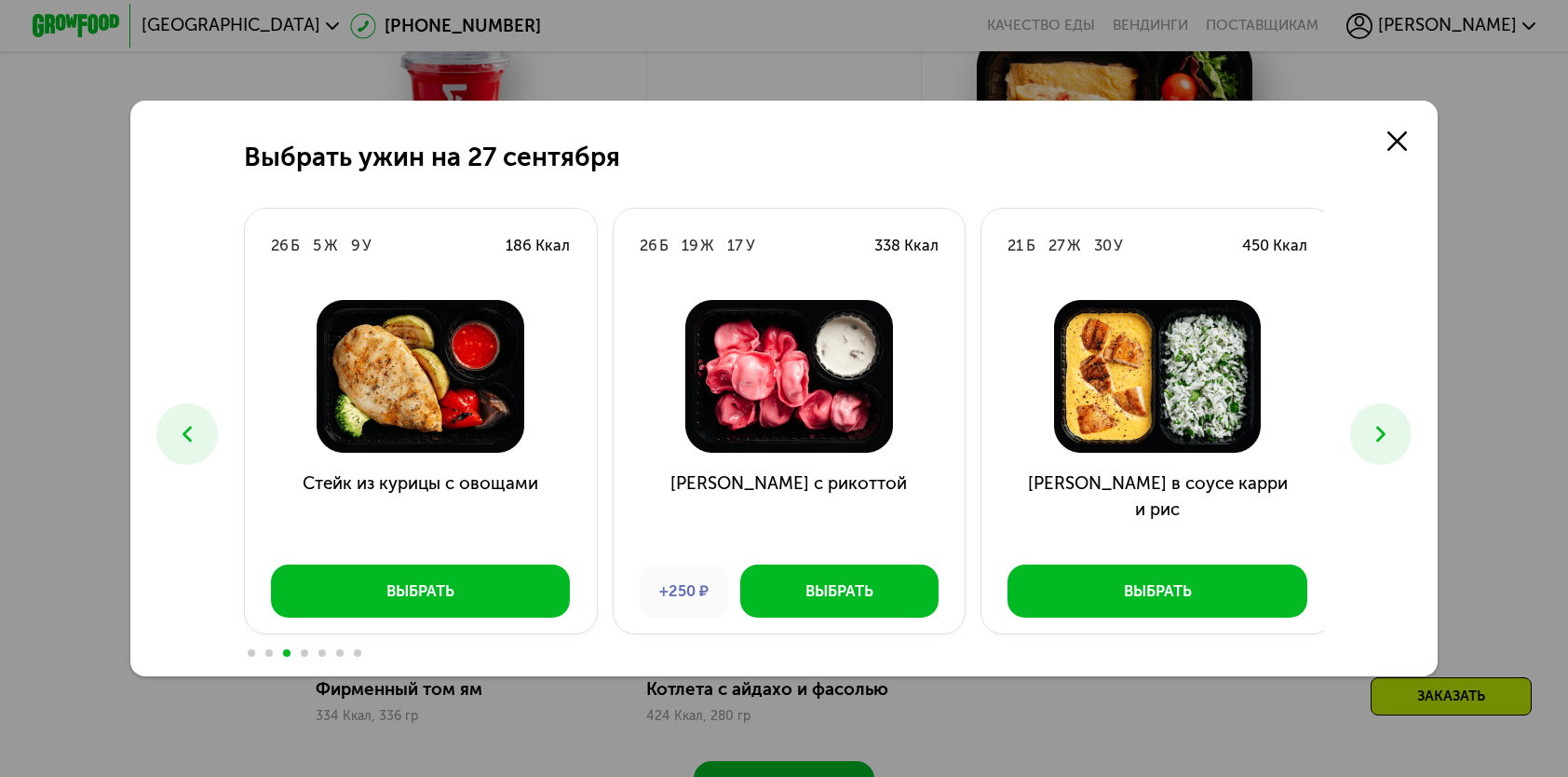
click at [1385, 431] on use at bounding box center [1381, 434] width 9 height 16
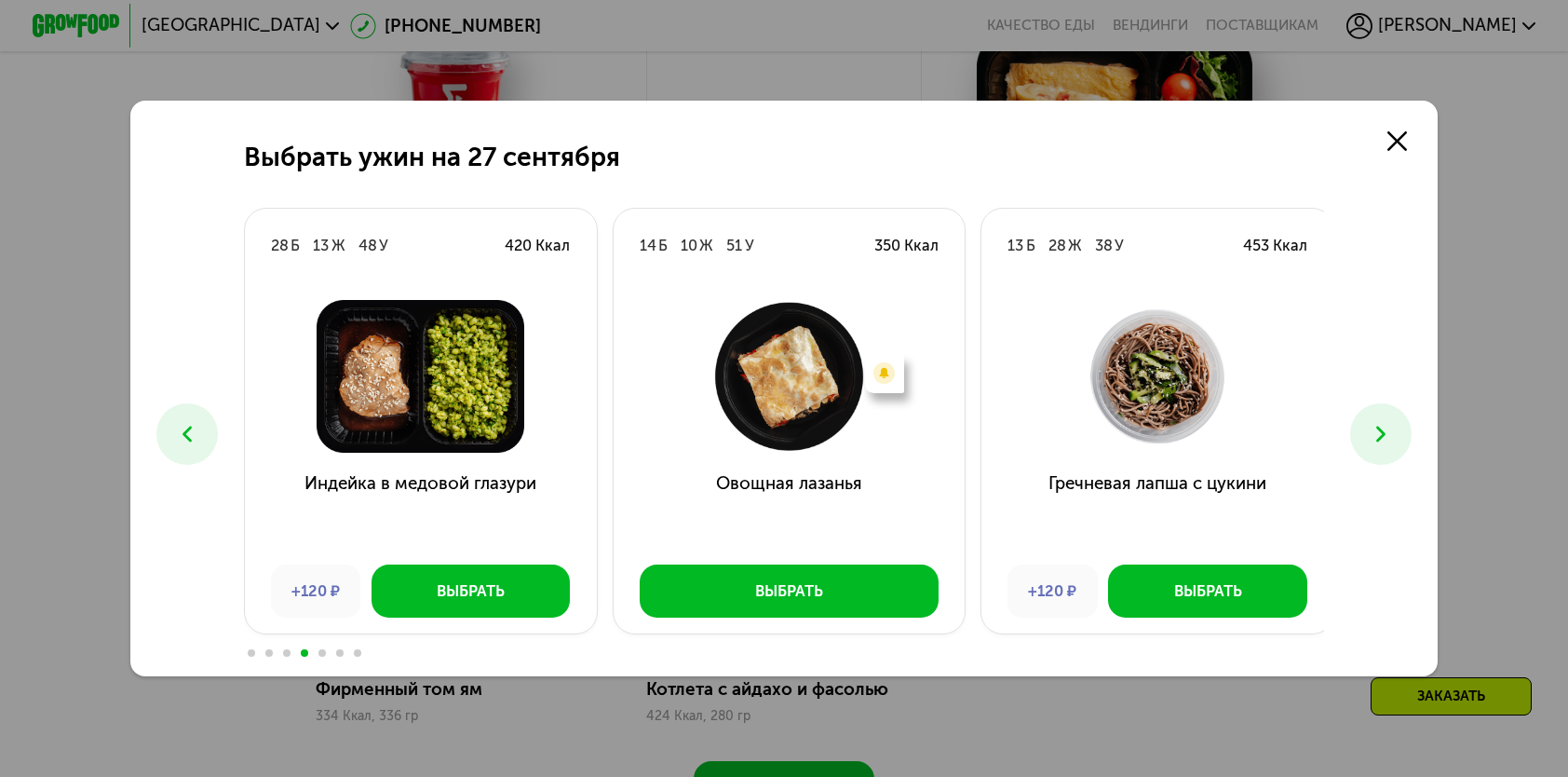
click at [1385, 431] on use at bounding box center [1381, 434] width 9 height 16
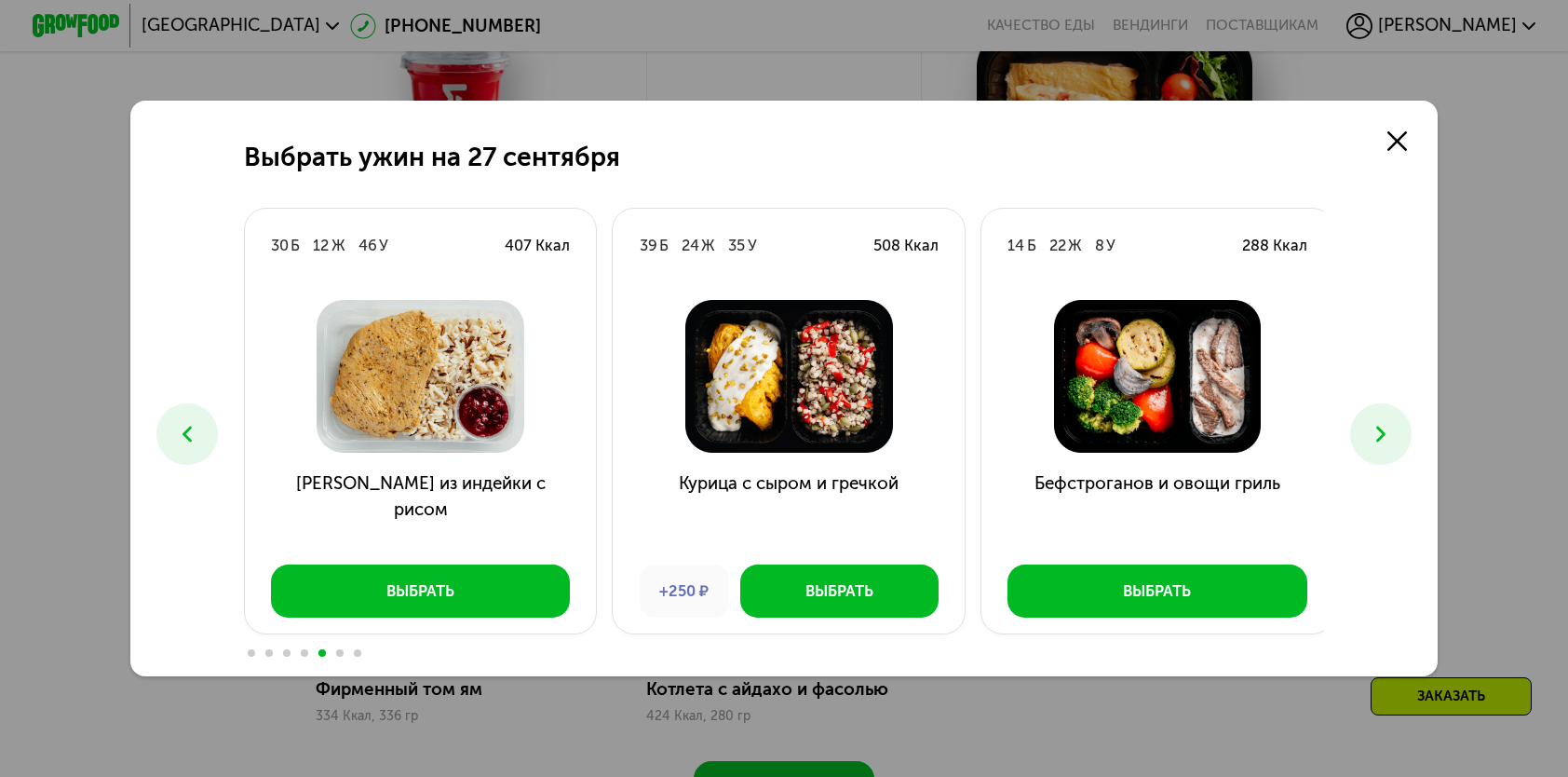
click at [1385, 431] on use at bounding box center [1381, 434] width 9 height 16
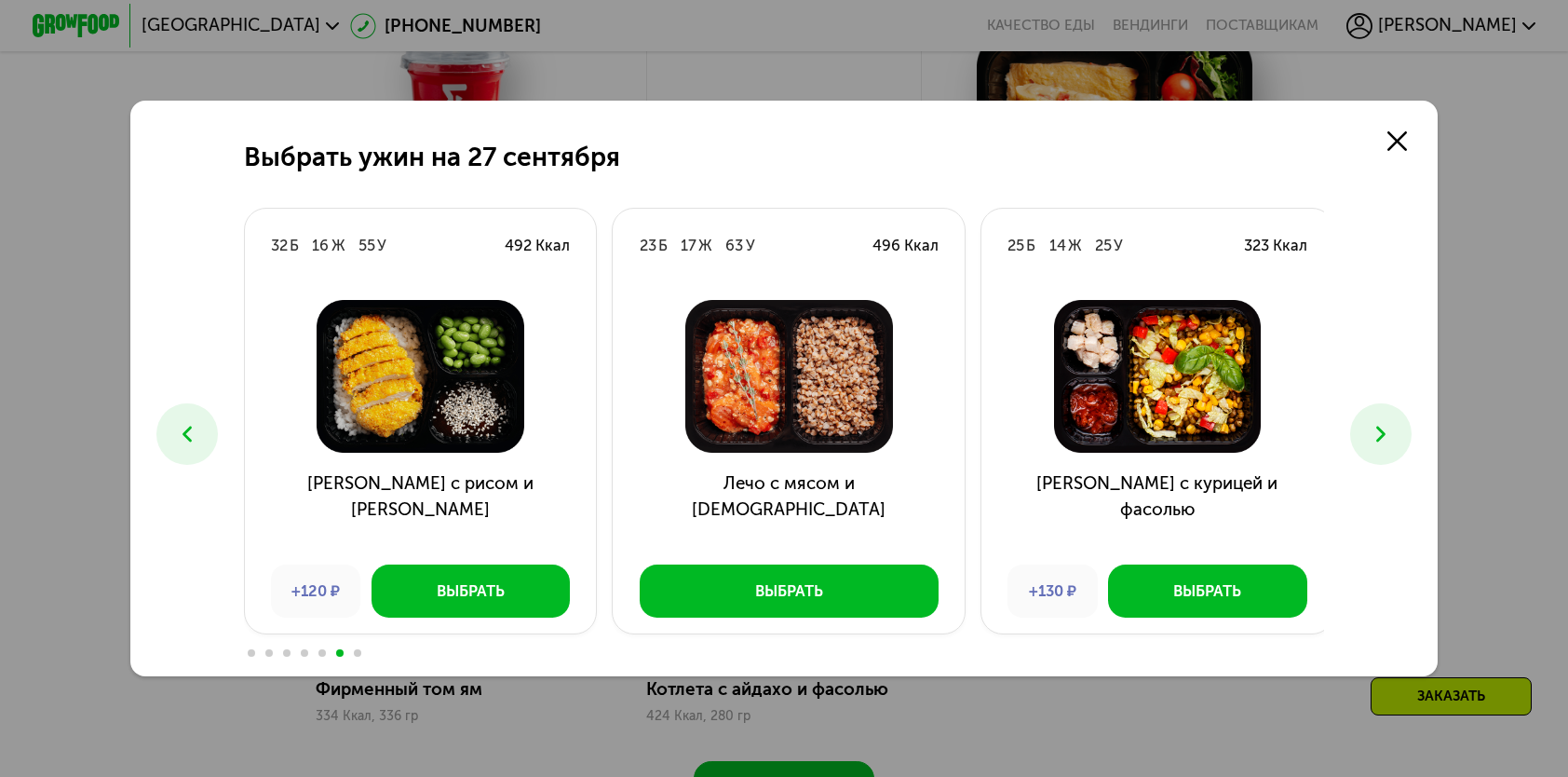
click at [1385, 431] on use at bounding box center [1381, 434] width 9 height 16
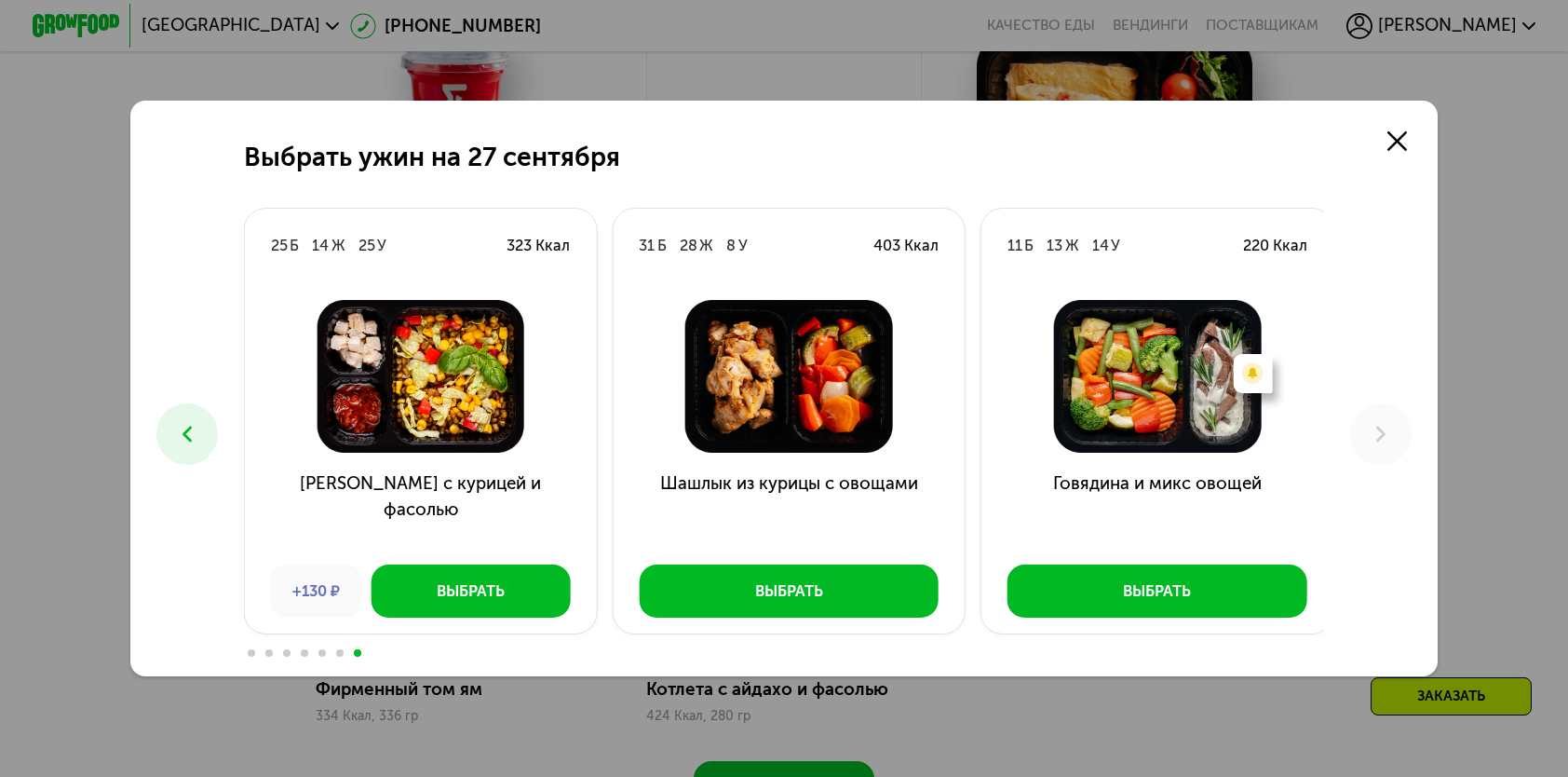
click at [160, 426] on button at bounding box center [187, 433] width 60 height 60
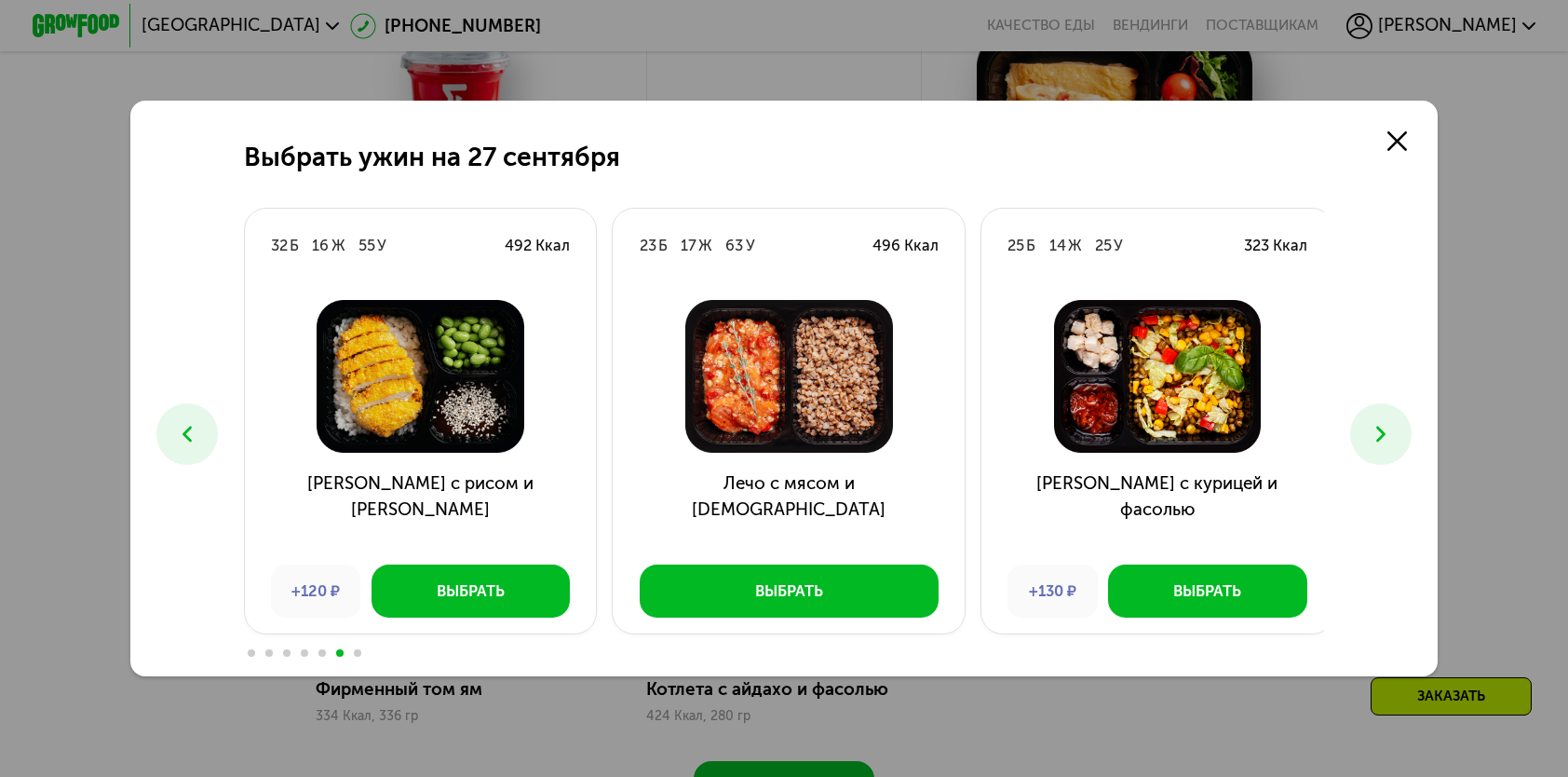
click at [167, 431] on button at bounding box center [187, 433] width 60 height 60
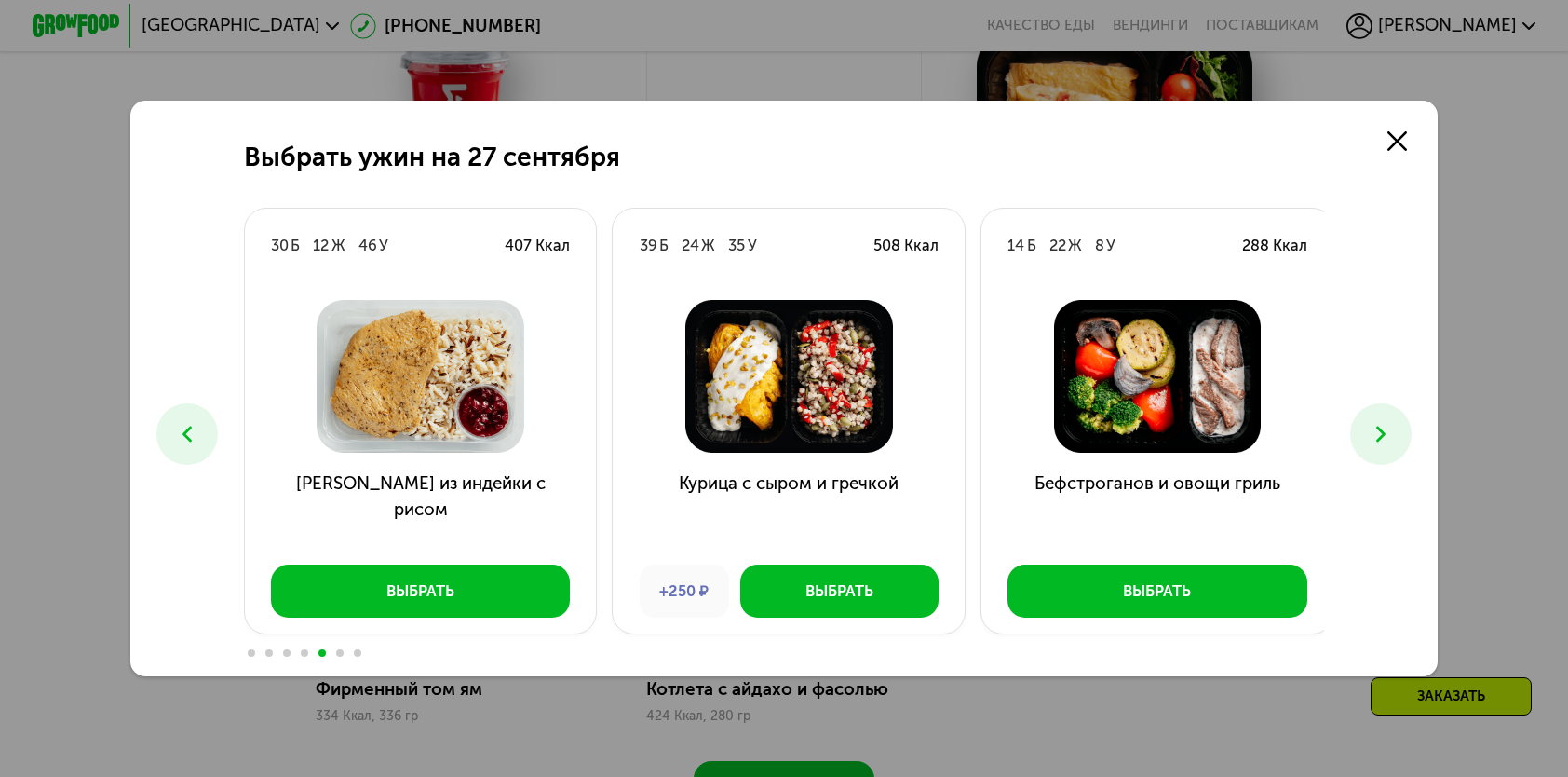
click at [167, 431] on button at bounding box center [187, 433] width 60 height 60
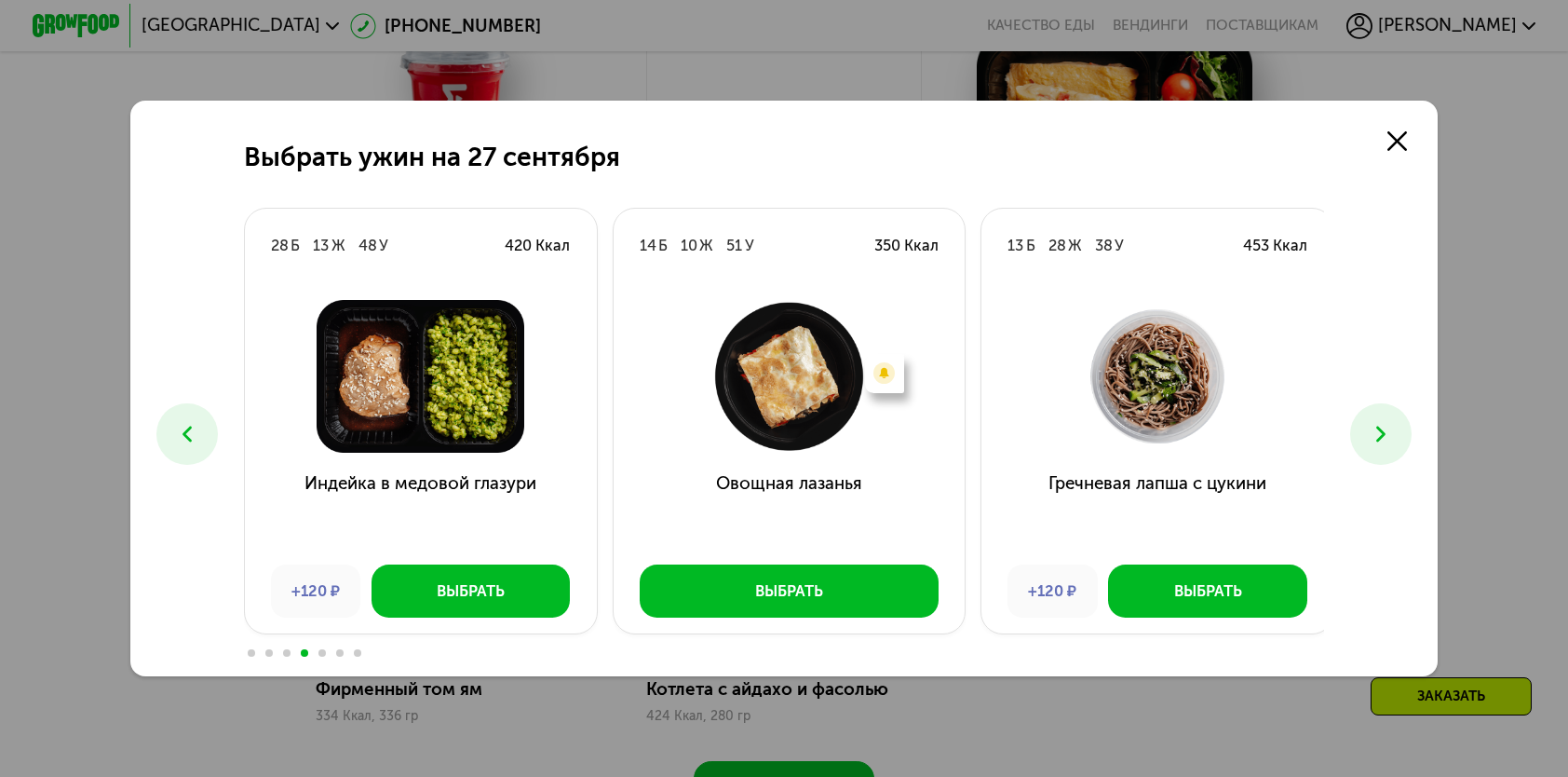
click at [184, 432] on icon at bounding box center [187, 434] width 26 height 26
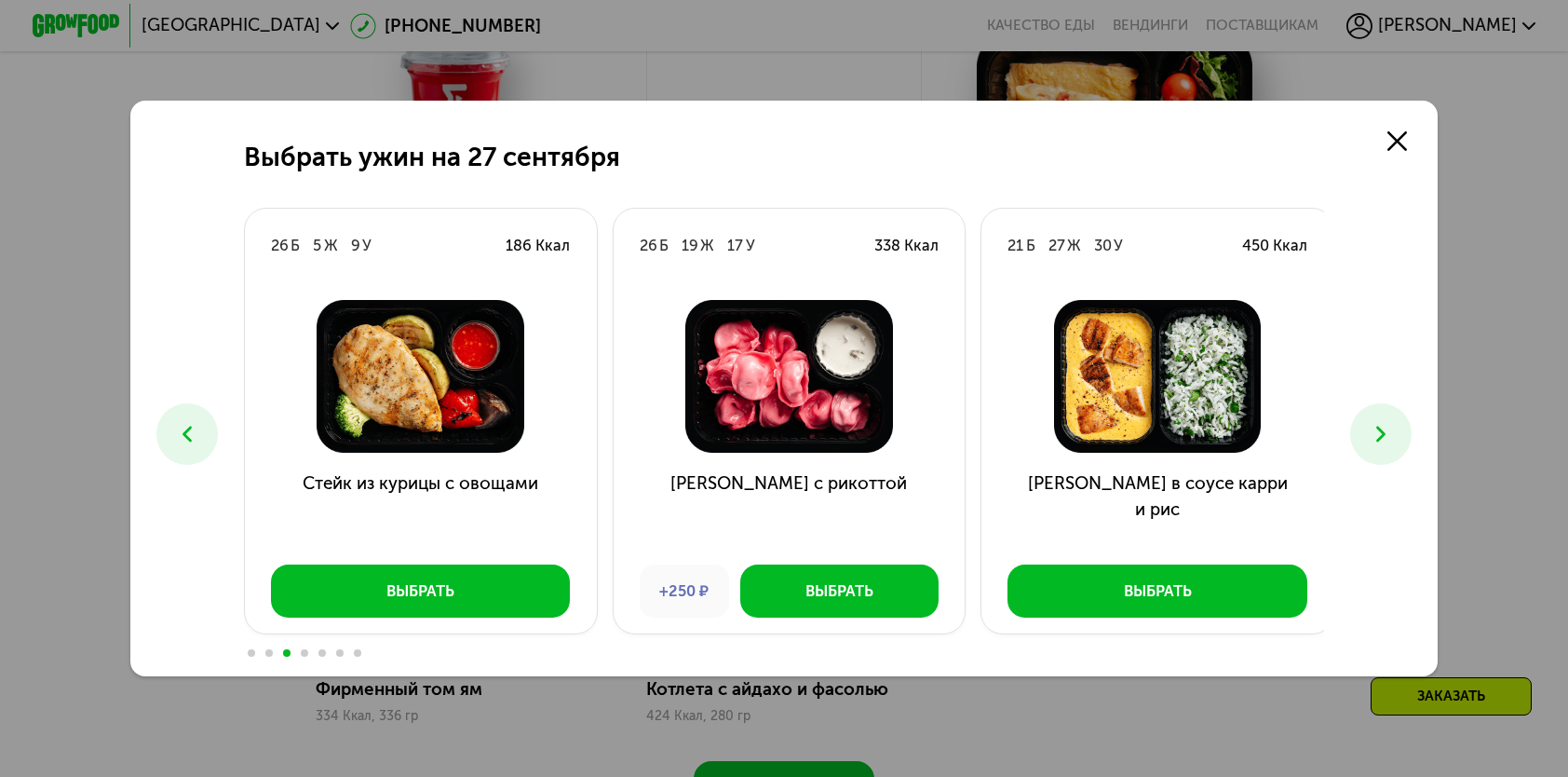
click at [184, 432] on icon at bounding box center [187, 434] width 26 height 26
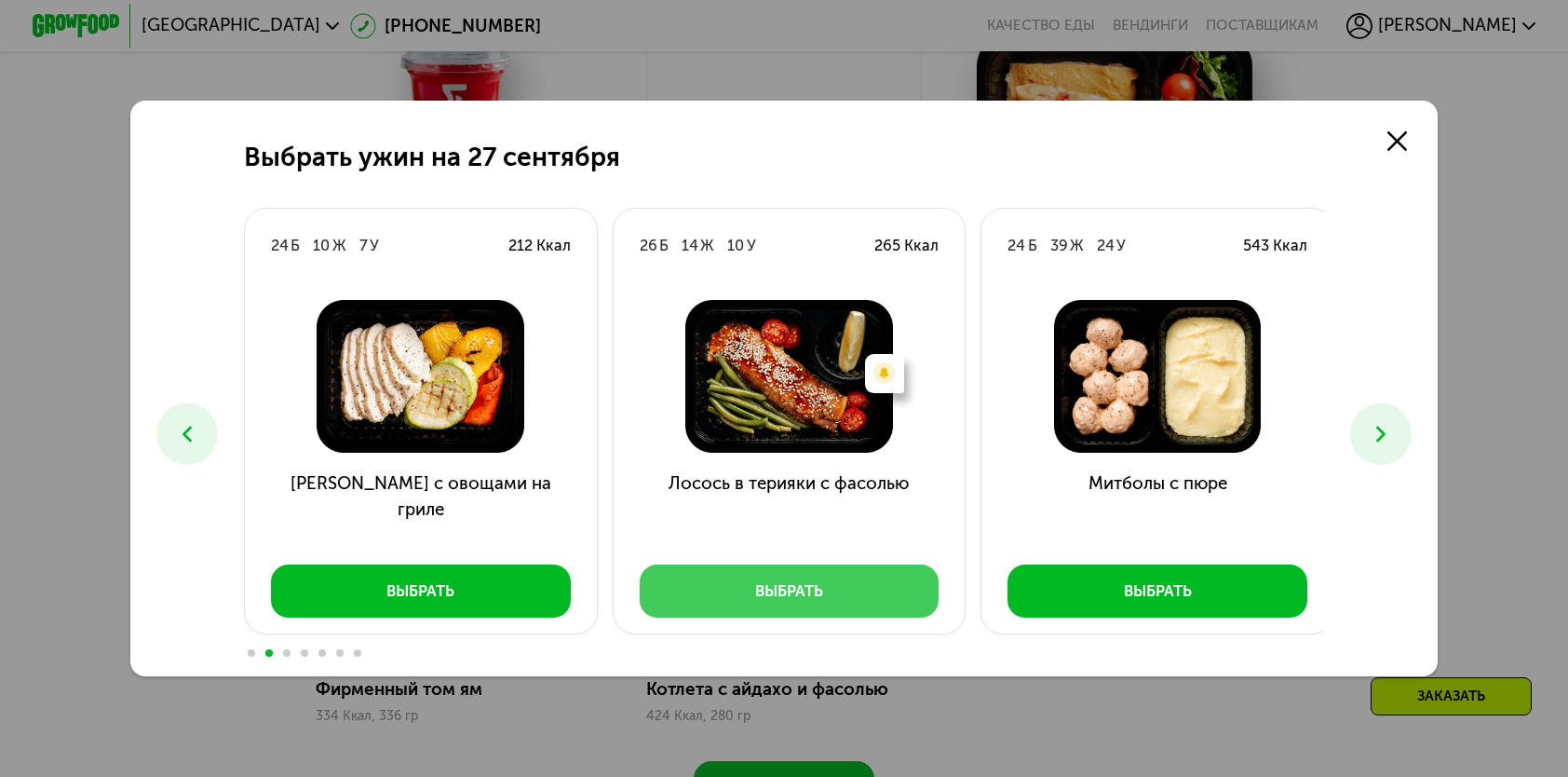
click at [733, 572] on button "Выбрать" at bounding box center [790, 590] width 300 height 52
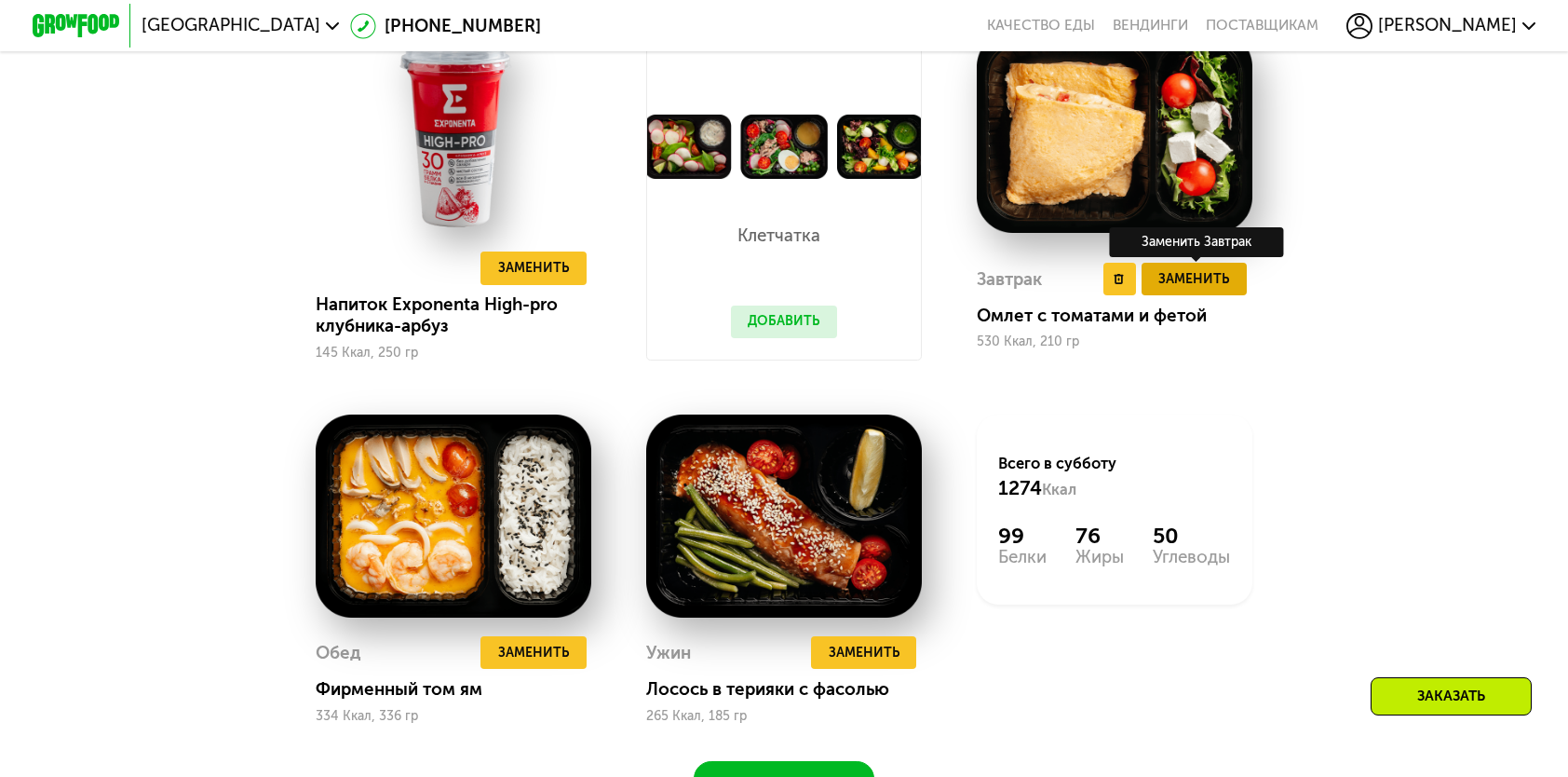
click at [1187, 290] on span "Заменить" at bounding box center [1193, 279] width 71 height 22
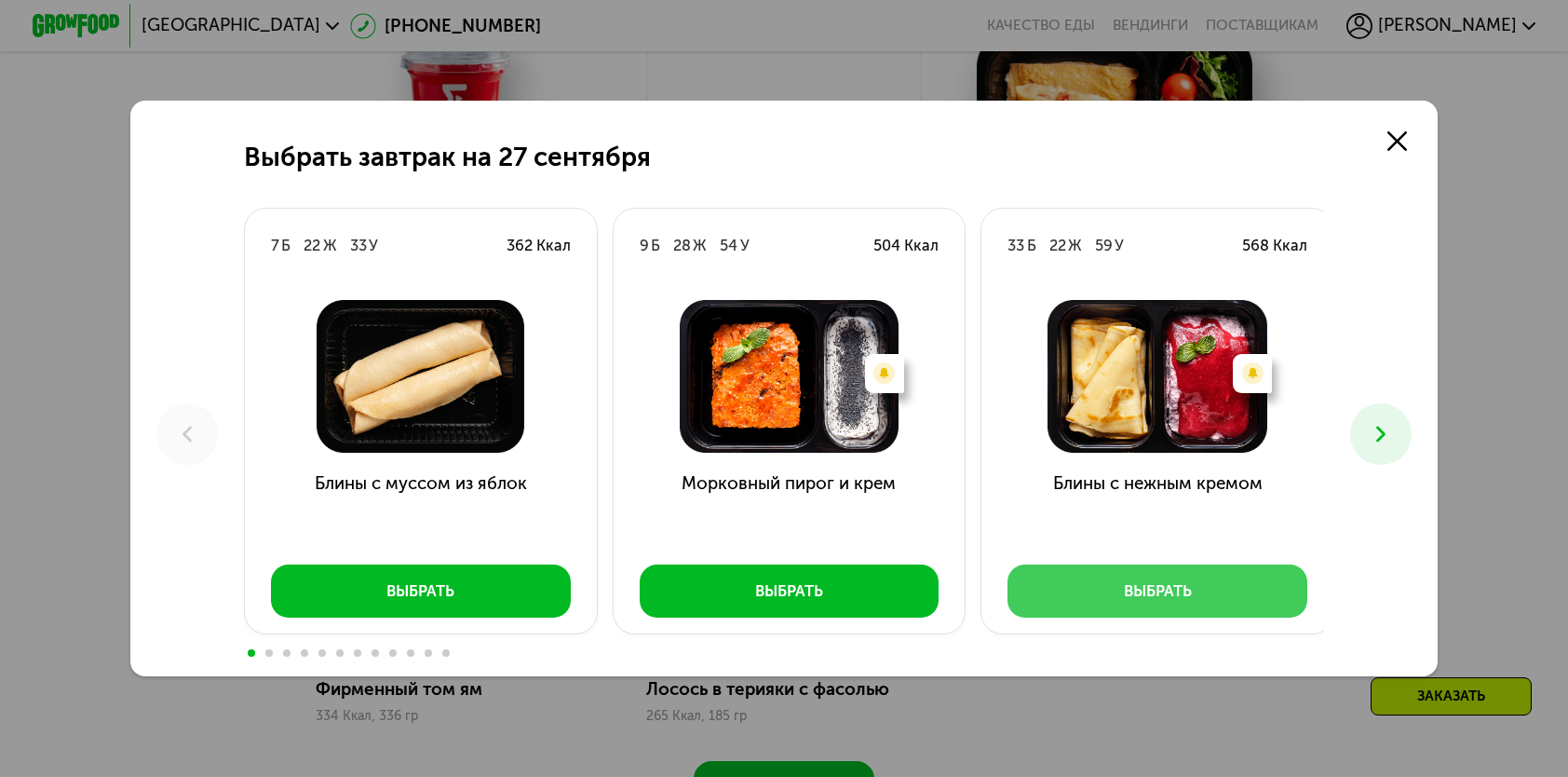
click at [1242, 590] on button "Выбрать" at bounding box center [1157, 590] width 300 height 52
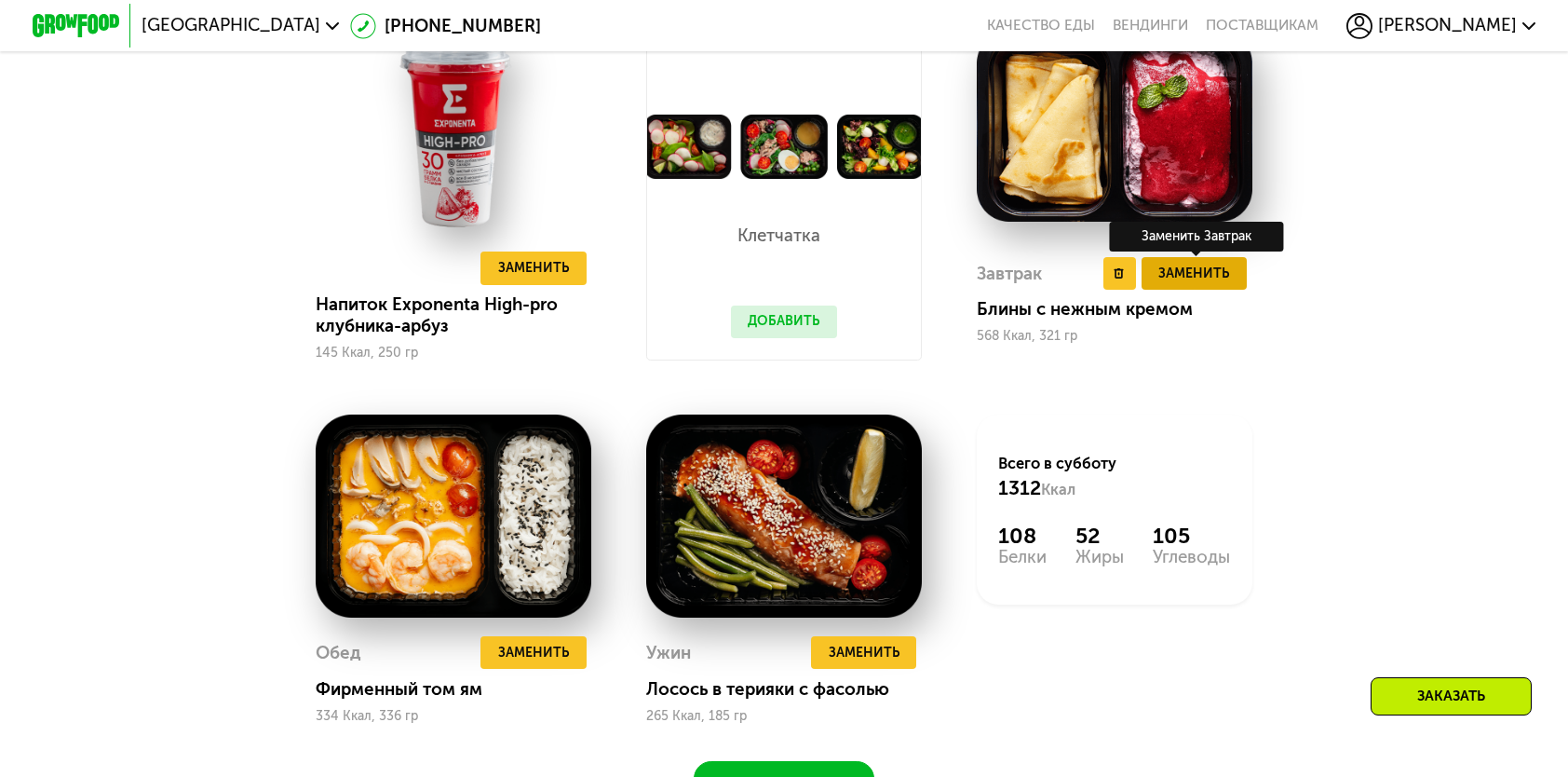
click at [1206, 284] on span "Заменить" at bounding box center [1193, 273] width 71 height 22
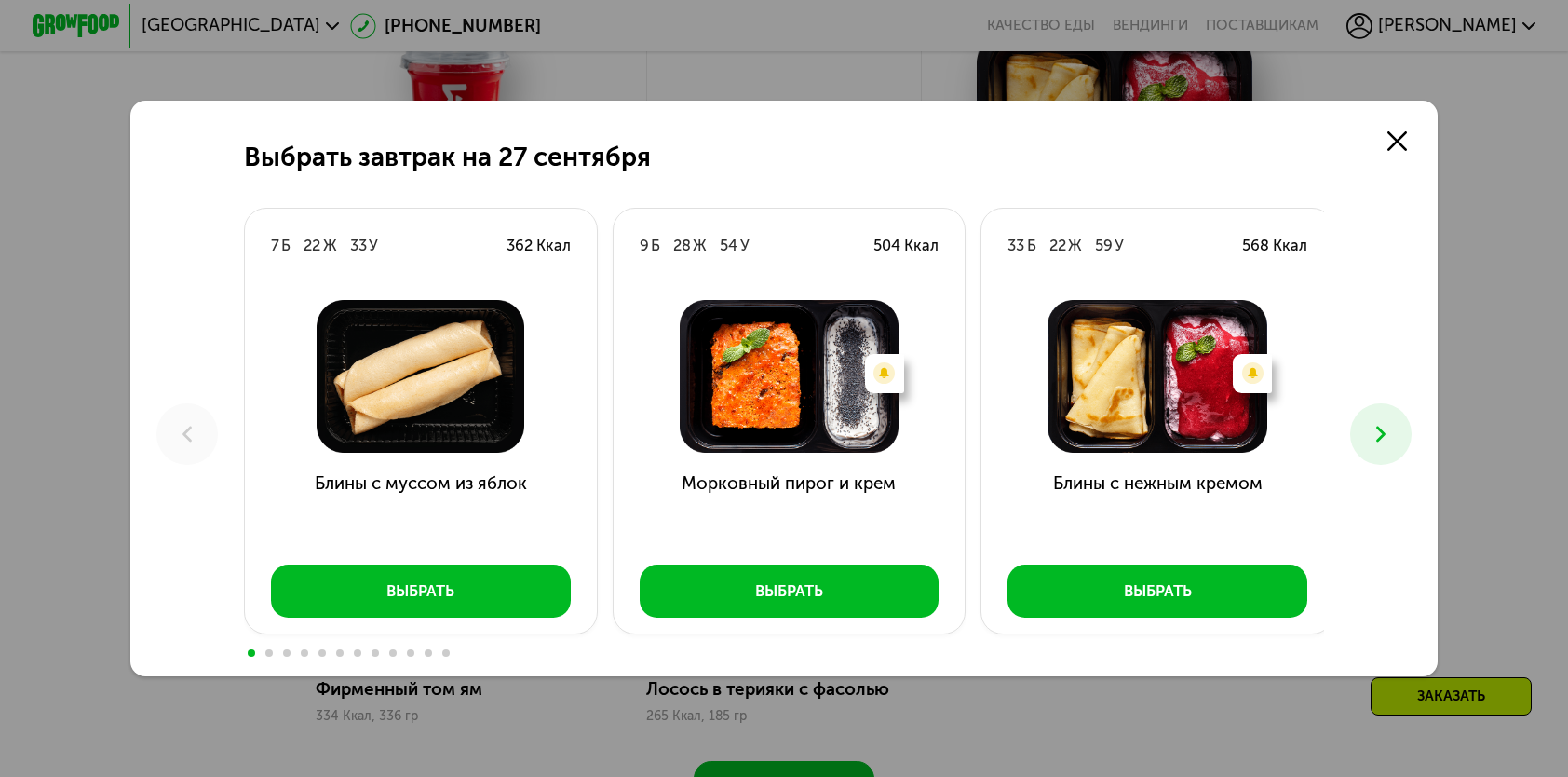
click at [1384, 423] on icon at bounding box center [1381, 434] width 26 height 26
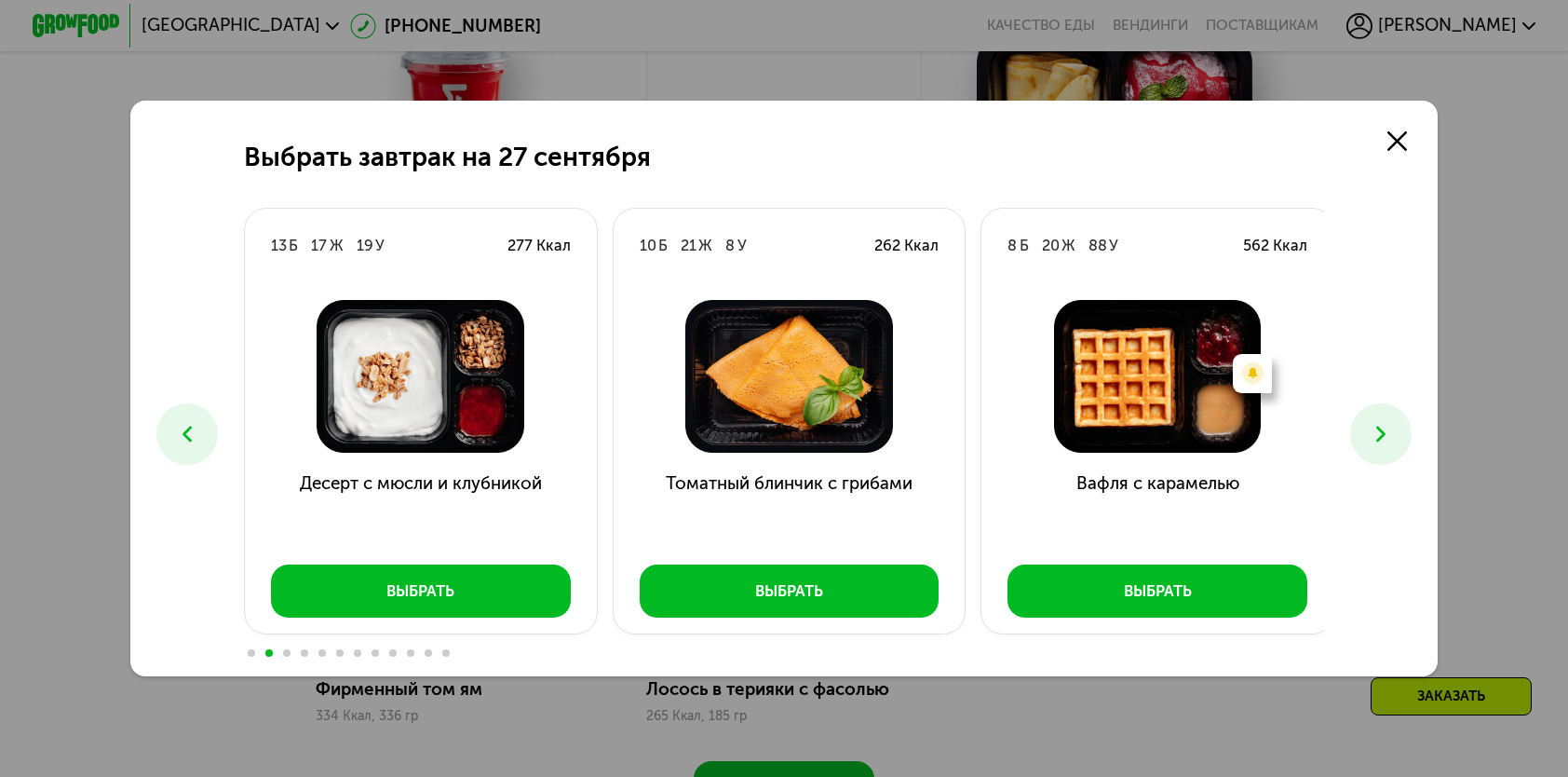
click at [1384, 423] on icon at bounding box center [1381, 434] width 26 height 26
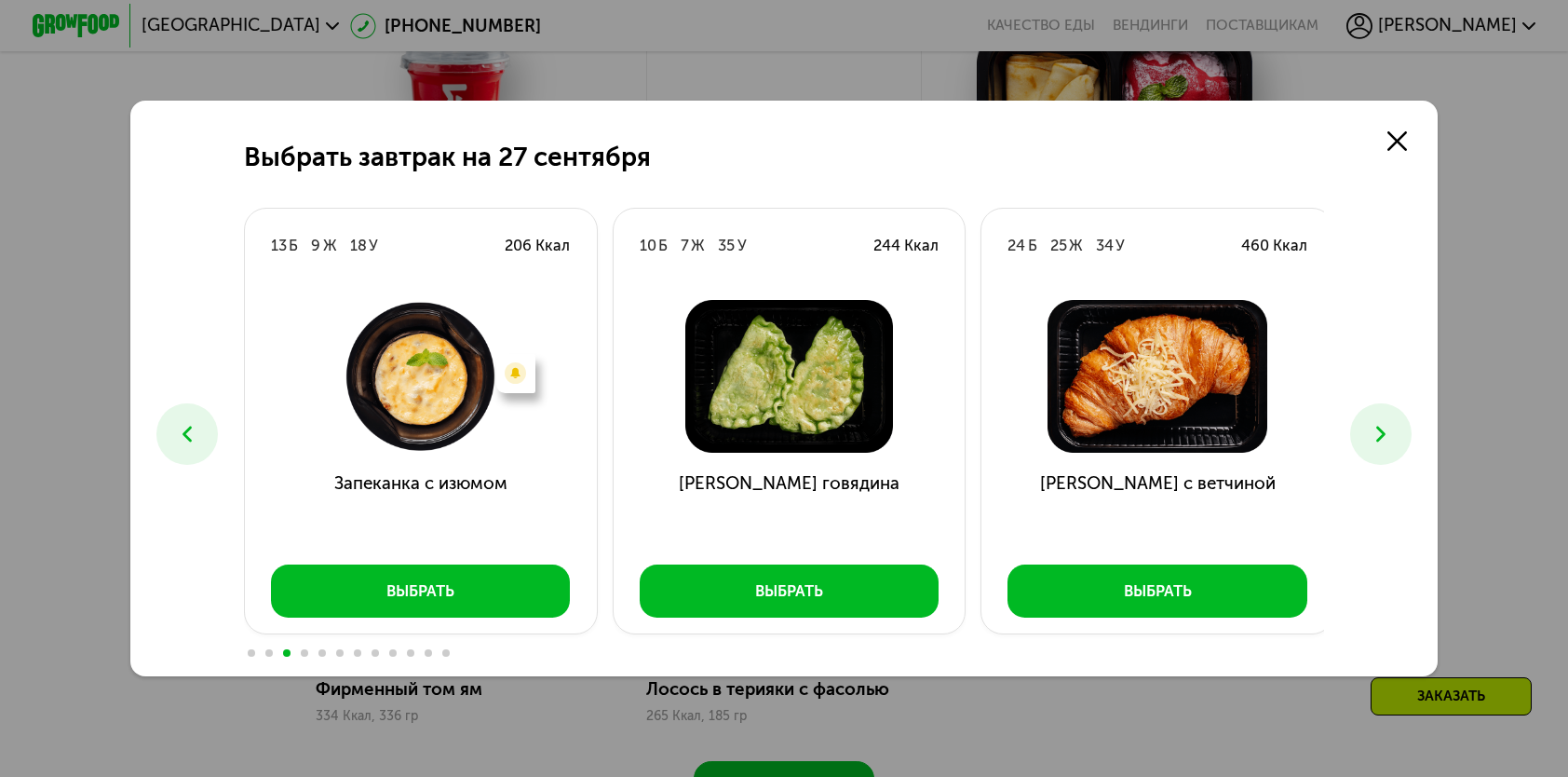
click at [1384, 423] on icon at bounding box center [1381, 434] width 26 height 26
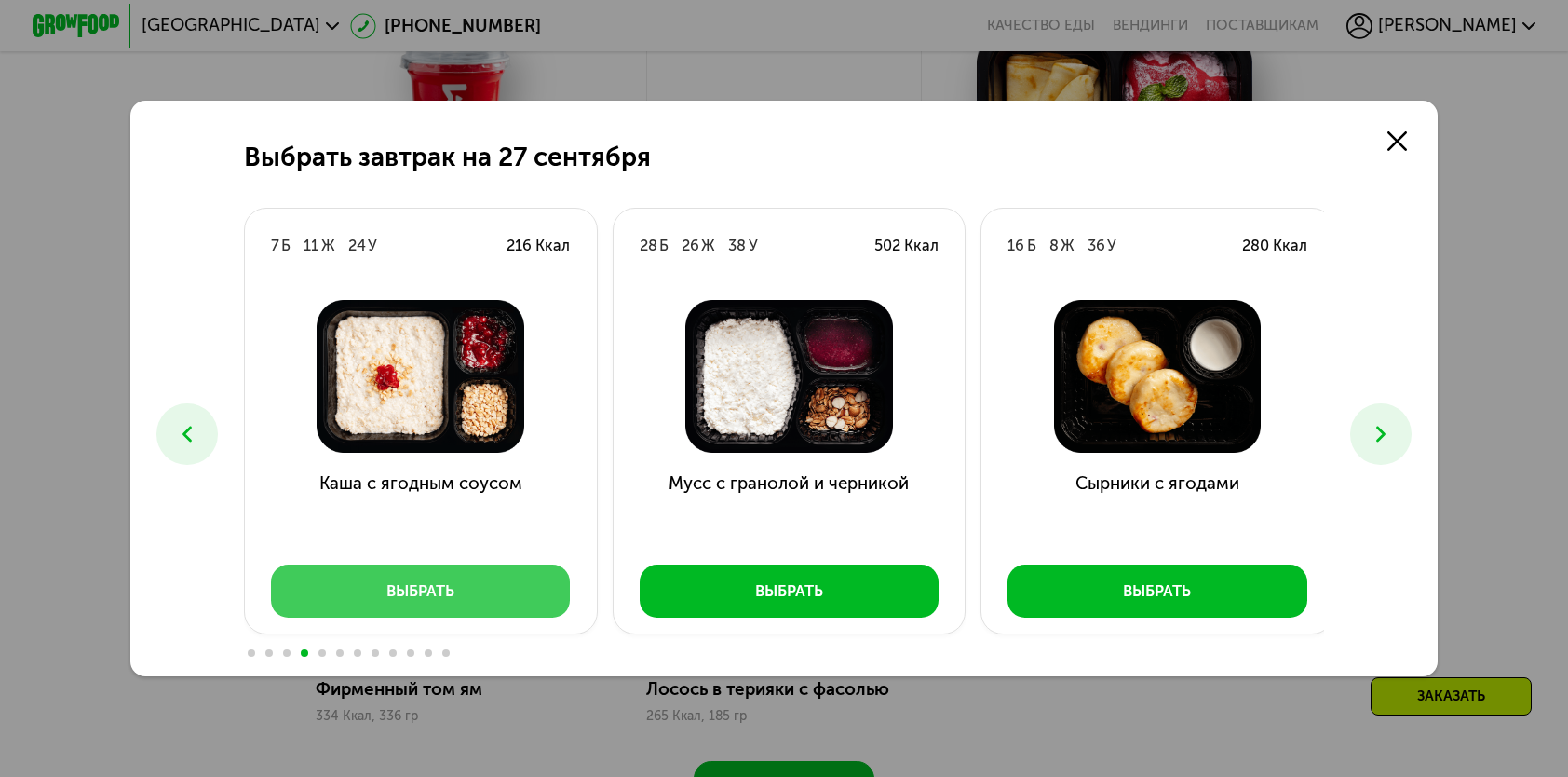
click at [464, 596] on button "Выбрать" at bounding box center [421, 590] width 300 height 52
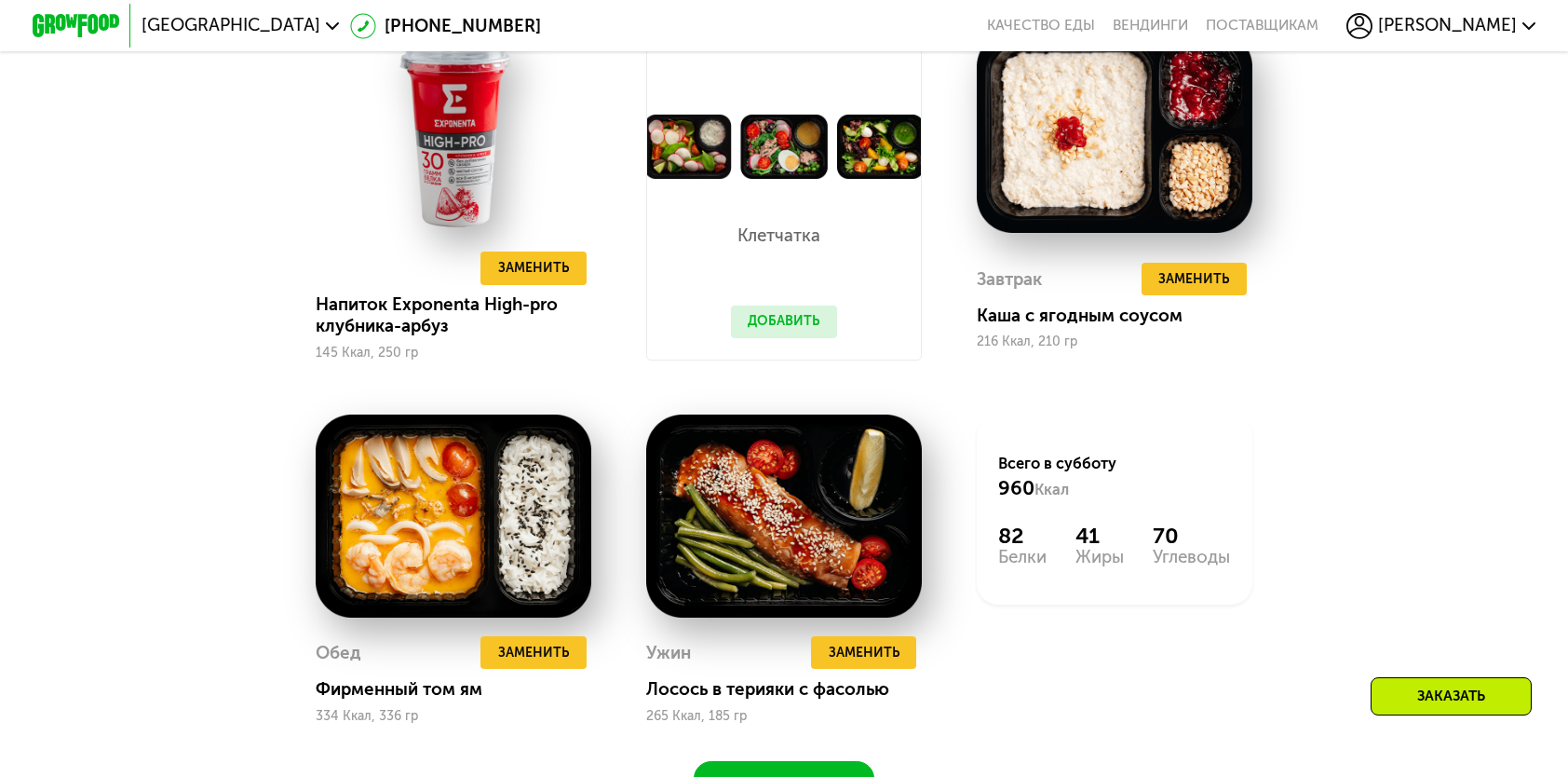
click at [790, 334] on button "Добавить" at bounding box center [784, 322] width 106 height 33
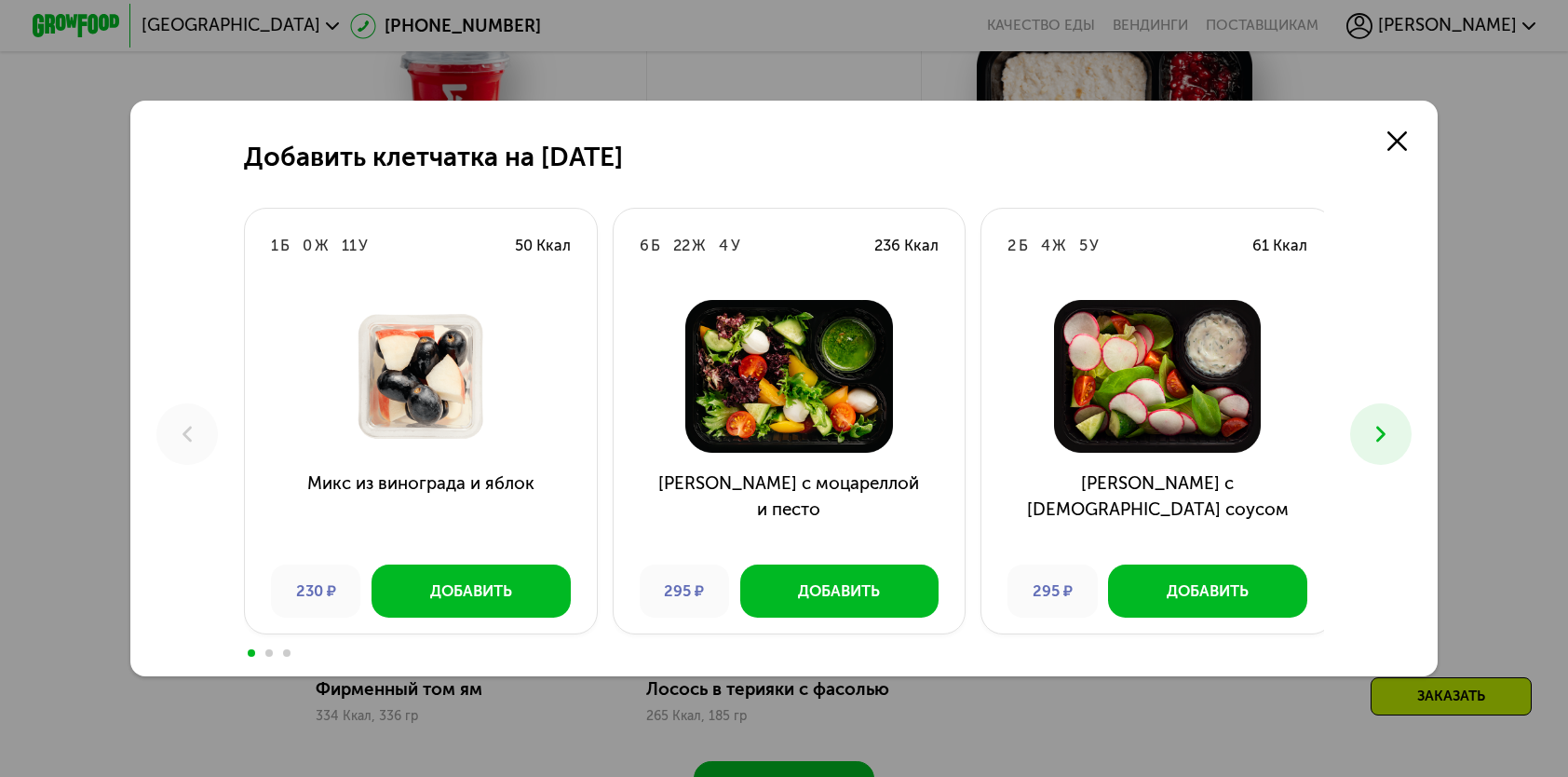
click at [1390, 443] on icon at bounding box center [1381, 434] width 26 height 26
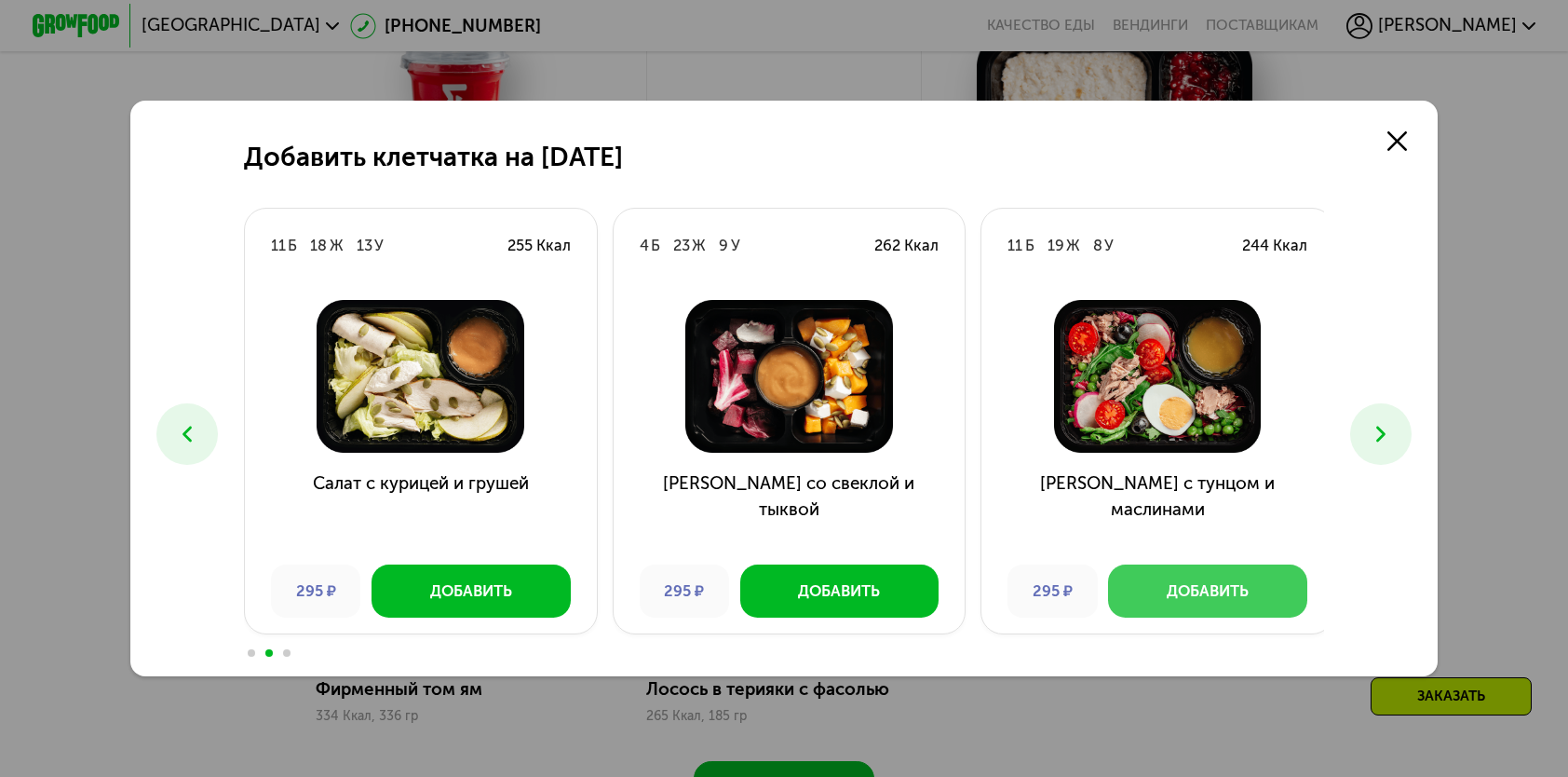
click at [1213, 583] on div "Добавить" at bounding box center [1207, 591] width 82 height 22
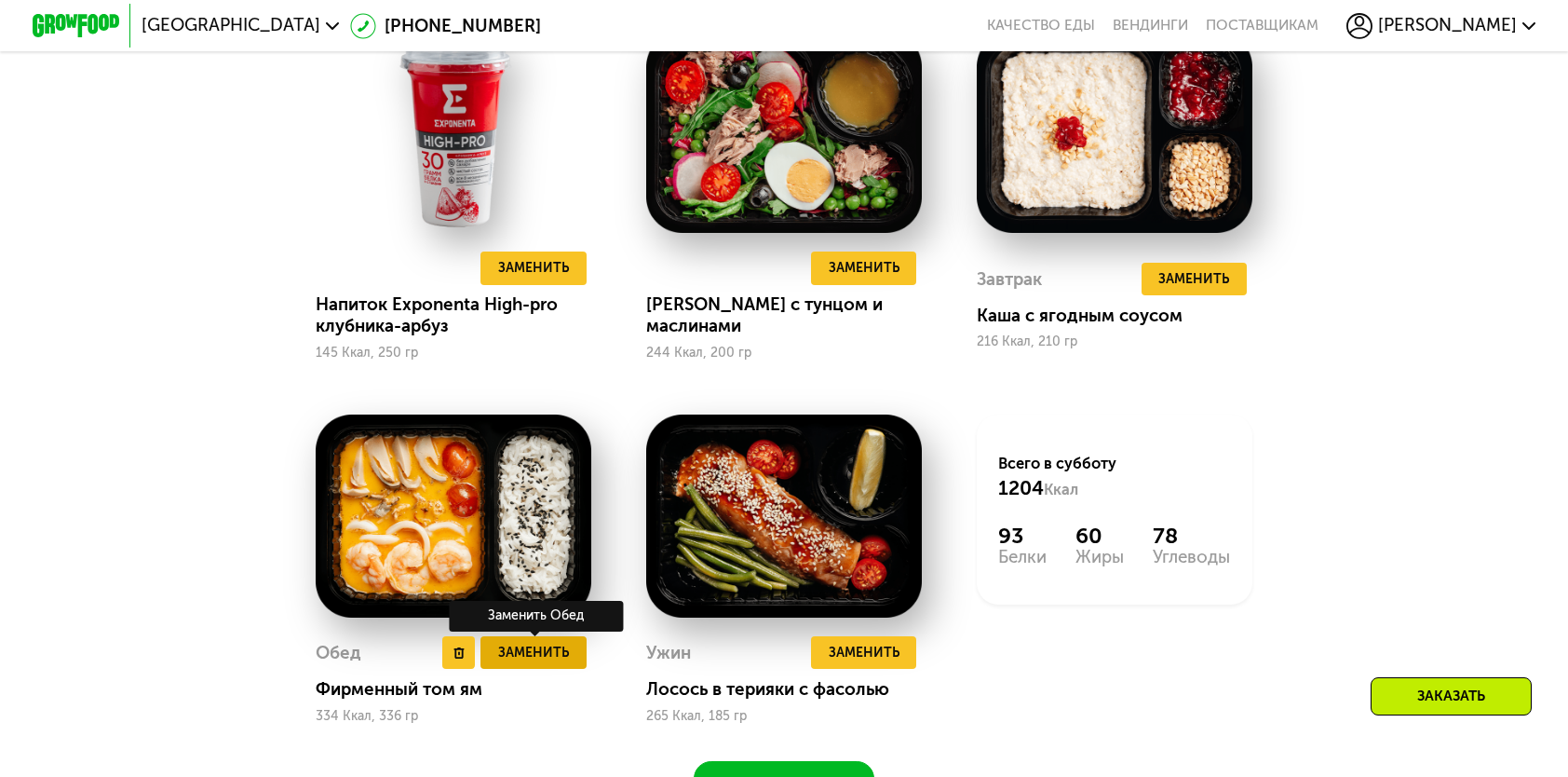
click at [549, 659] on span "Заменить" at bounding box center [533, 652] width 71 height 22
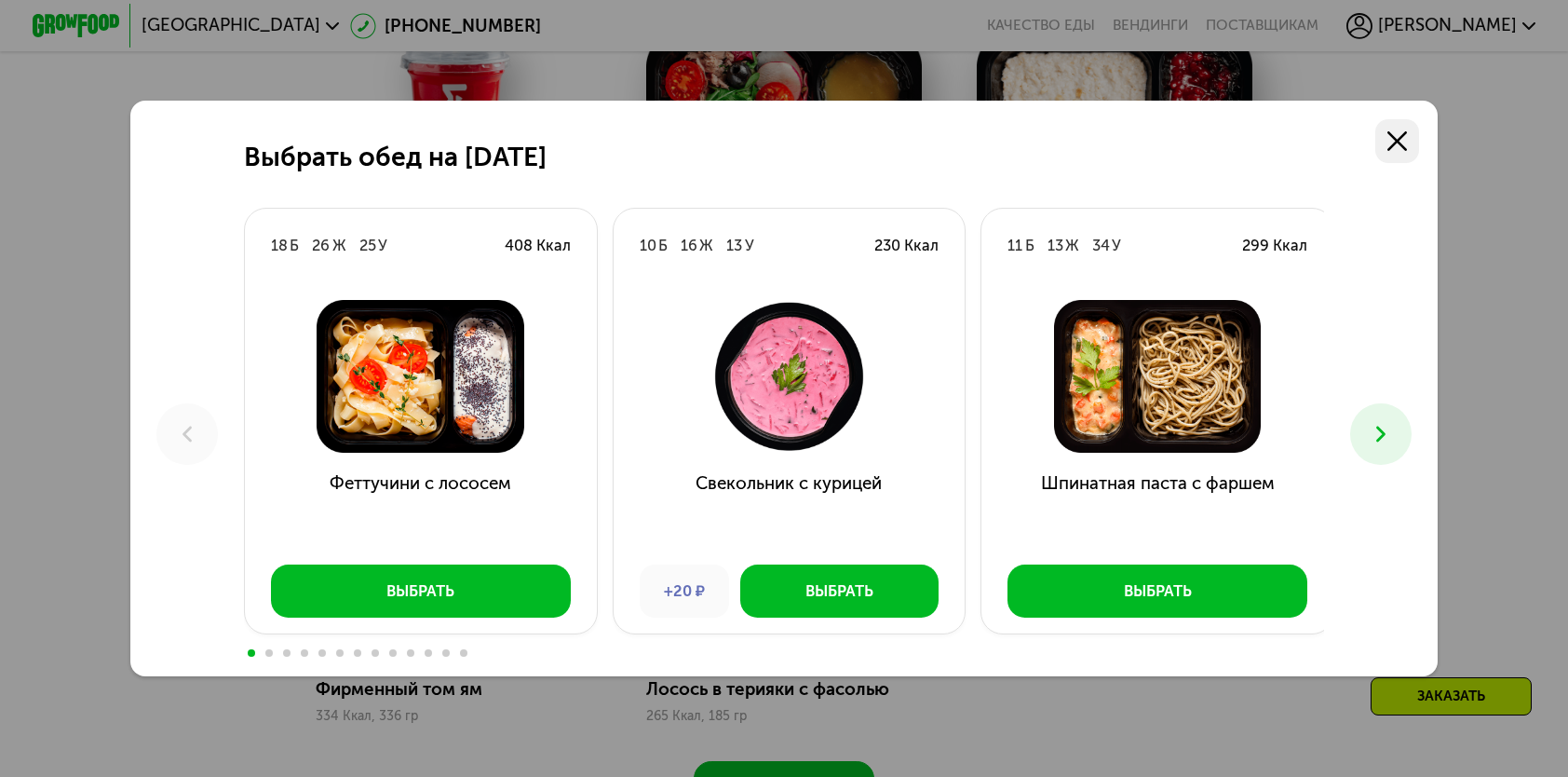
click at [1395, 138] on icon at bounding box center [1397, 141] width 20 height 20
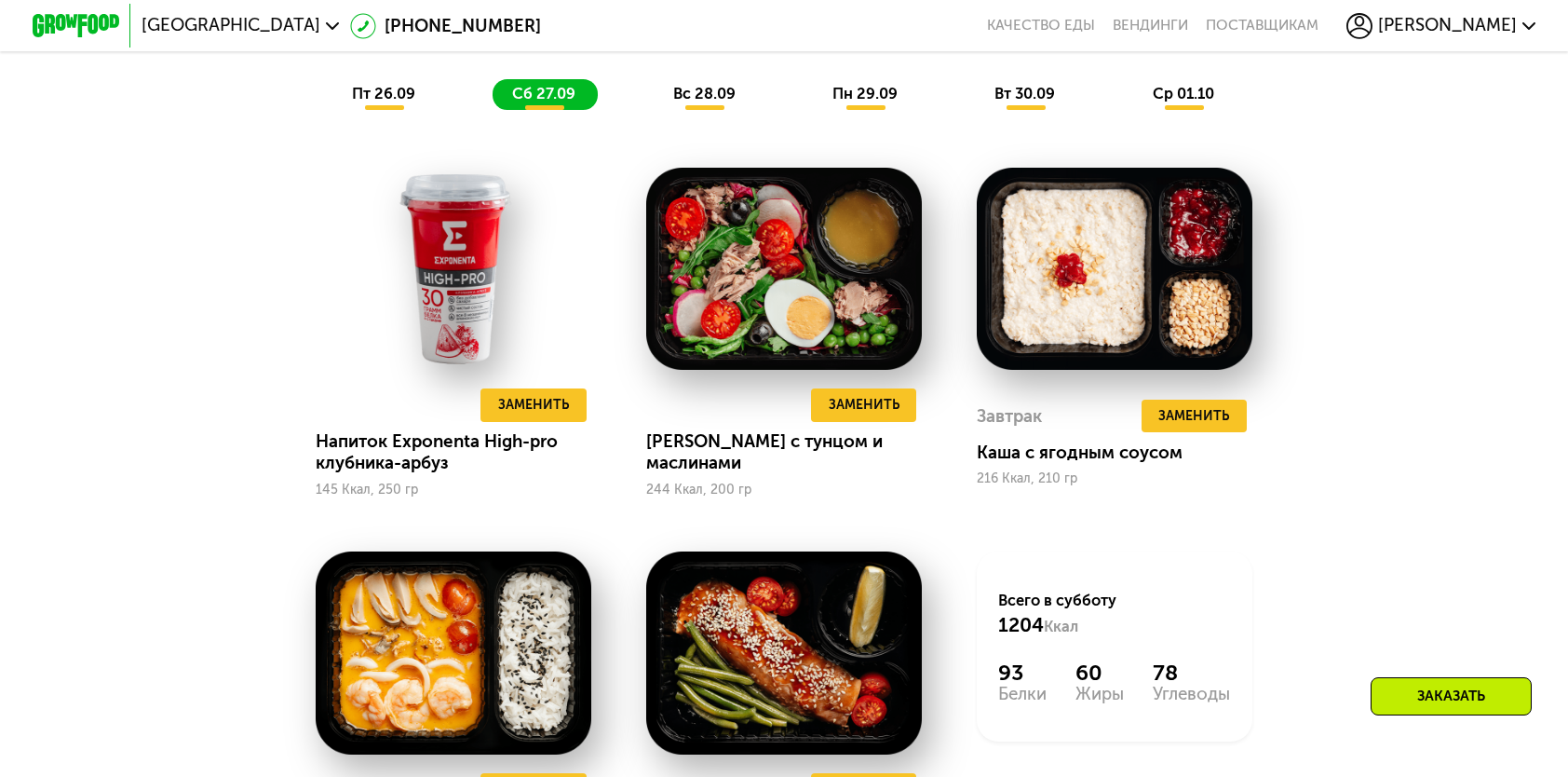
scroll to position [1583, 0]
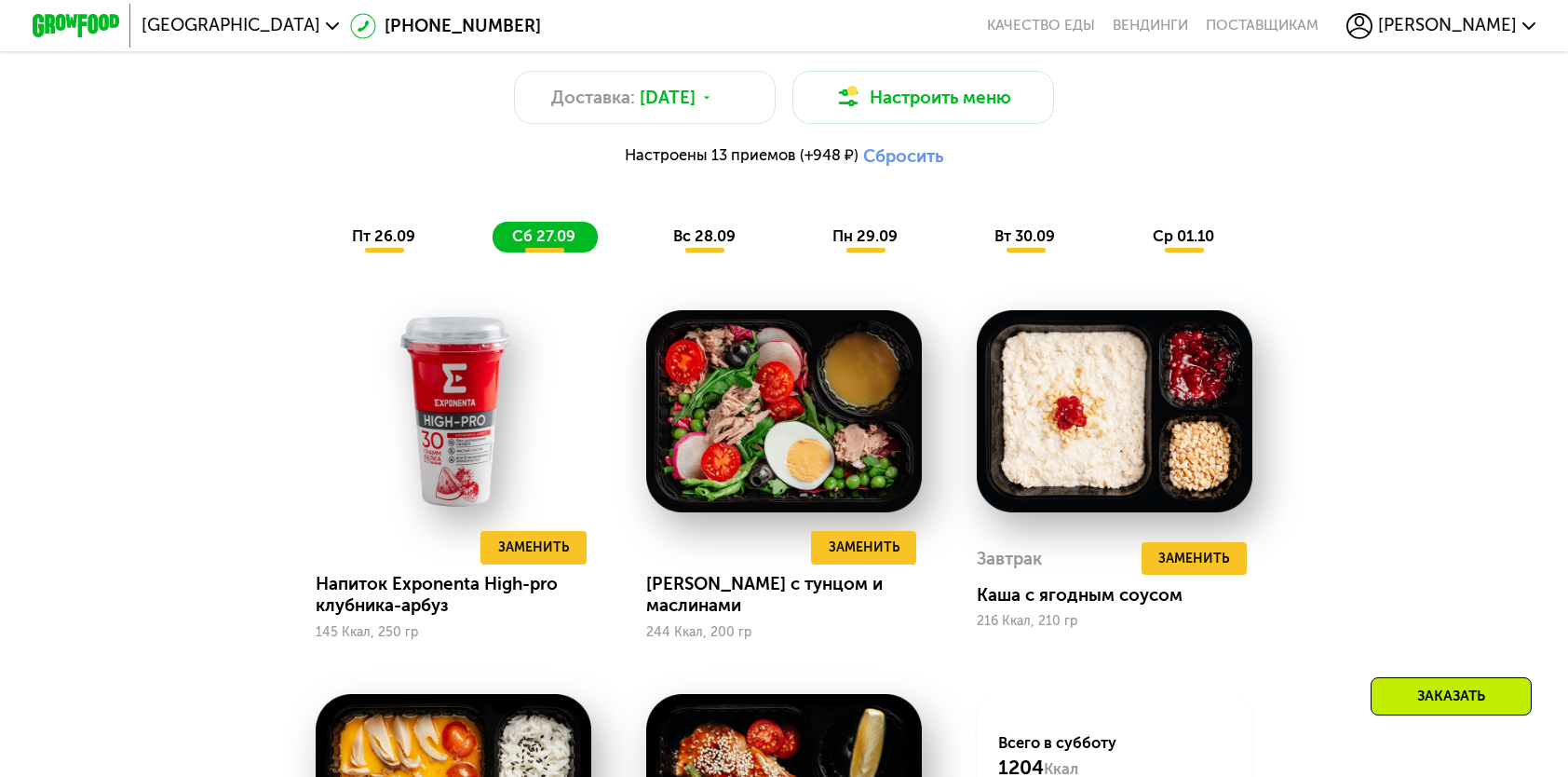
click at [379, 241] on span "пт 26.09" at bounding box center [383, 236] width 63 height 18
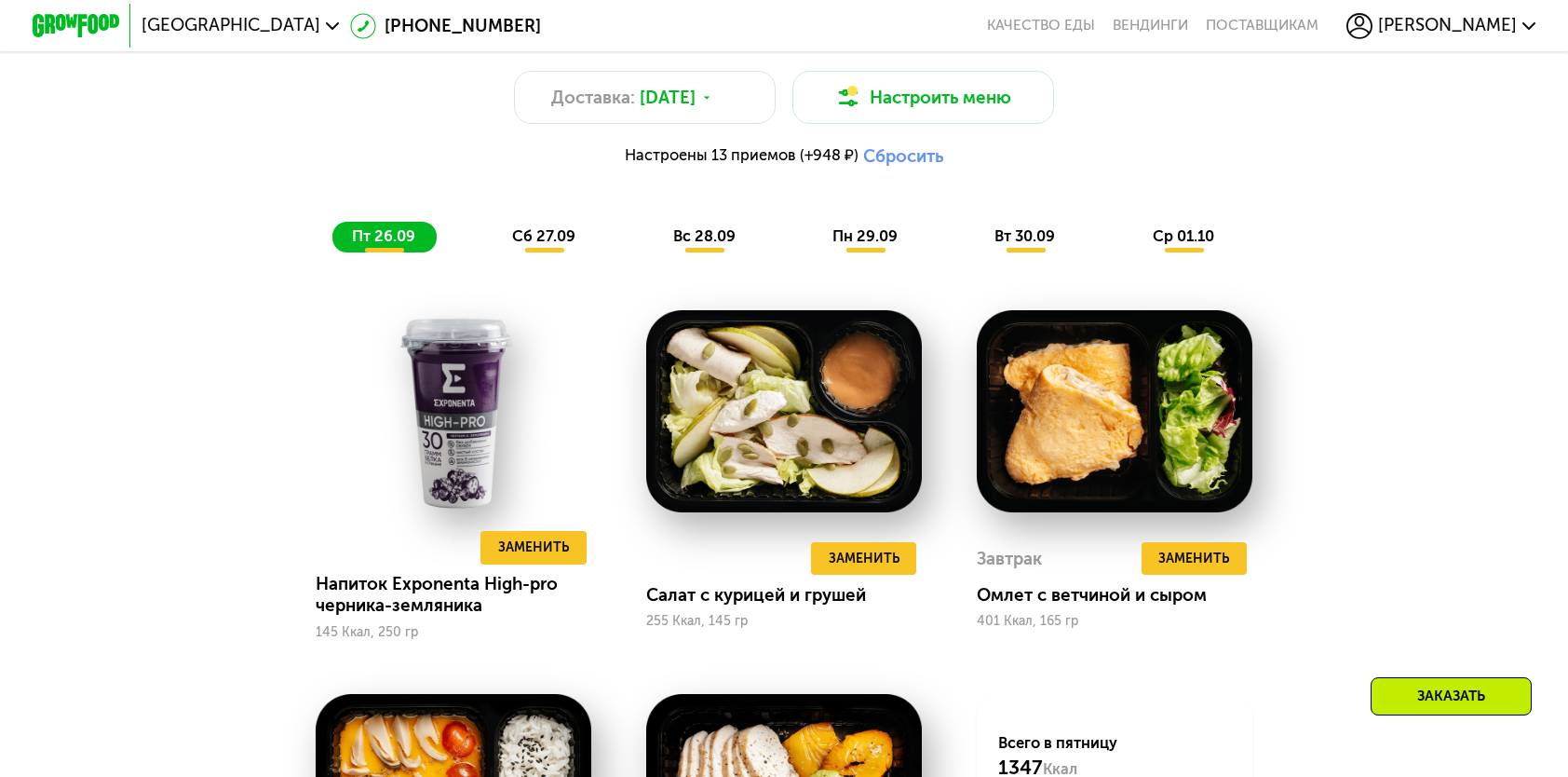
click at [514, 245] on span "сб 27.09" at bounding box center [544, 236] width 63 height 18
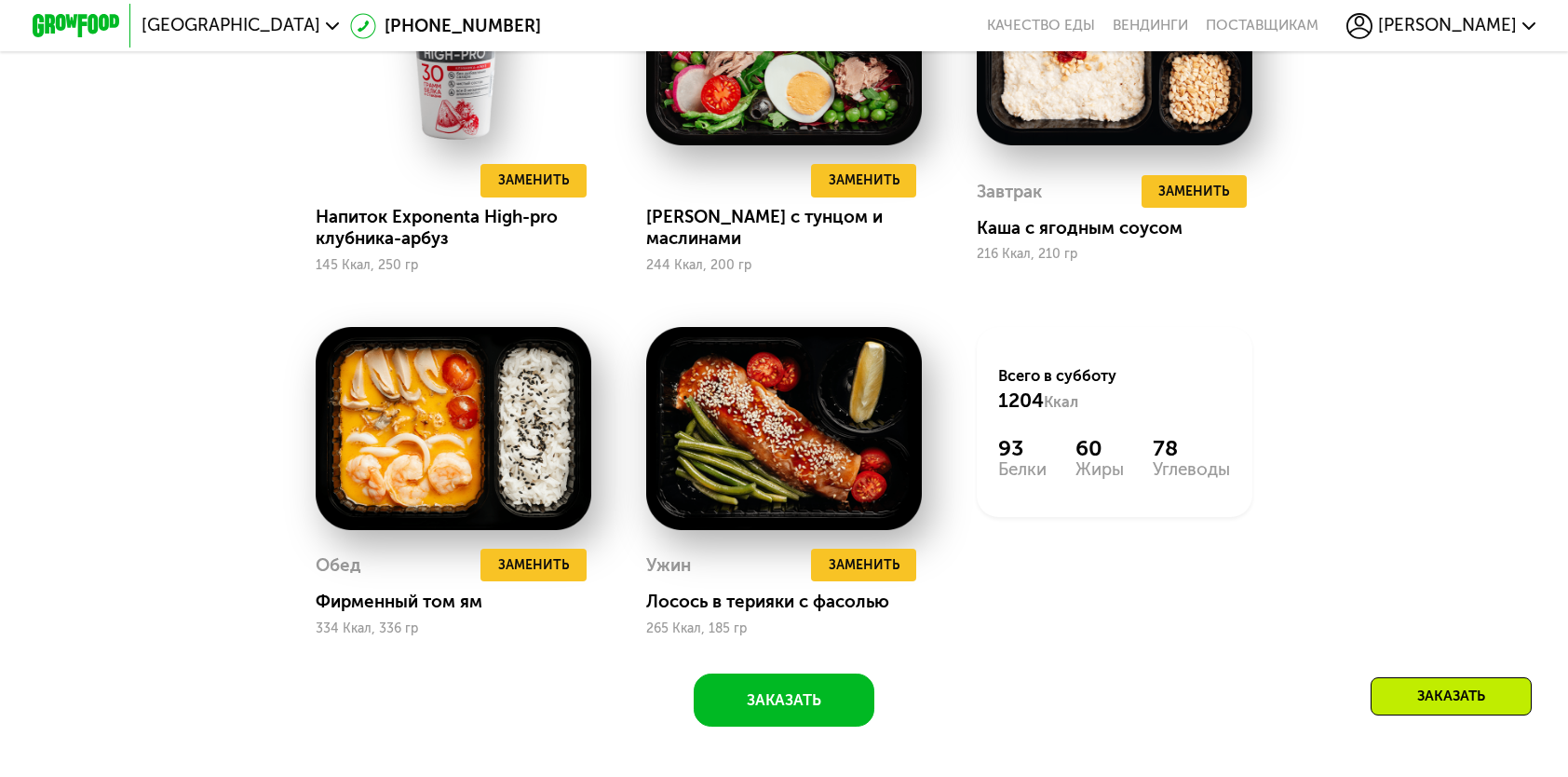
scroll to position [1956, 0]
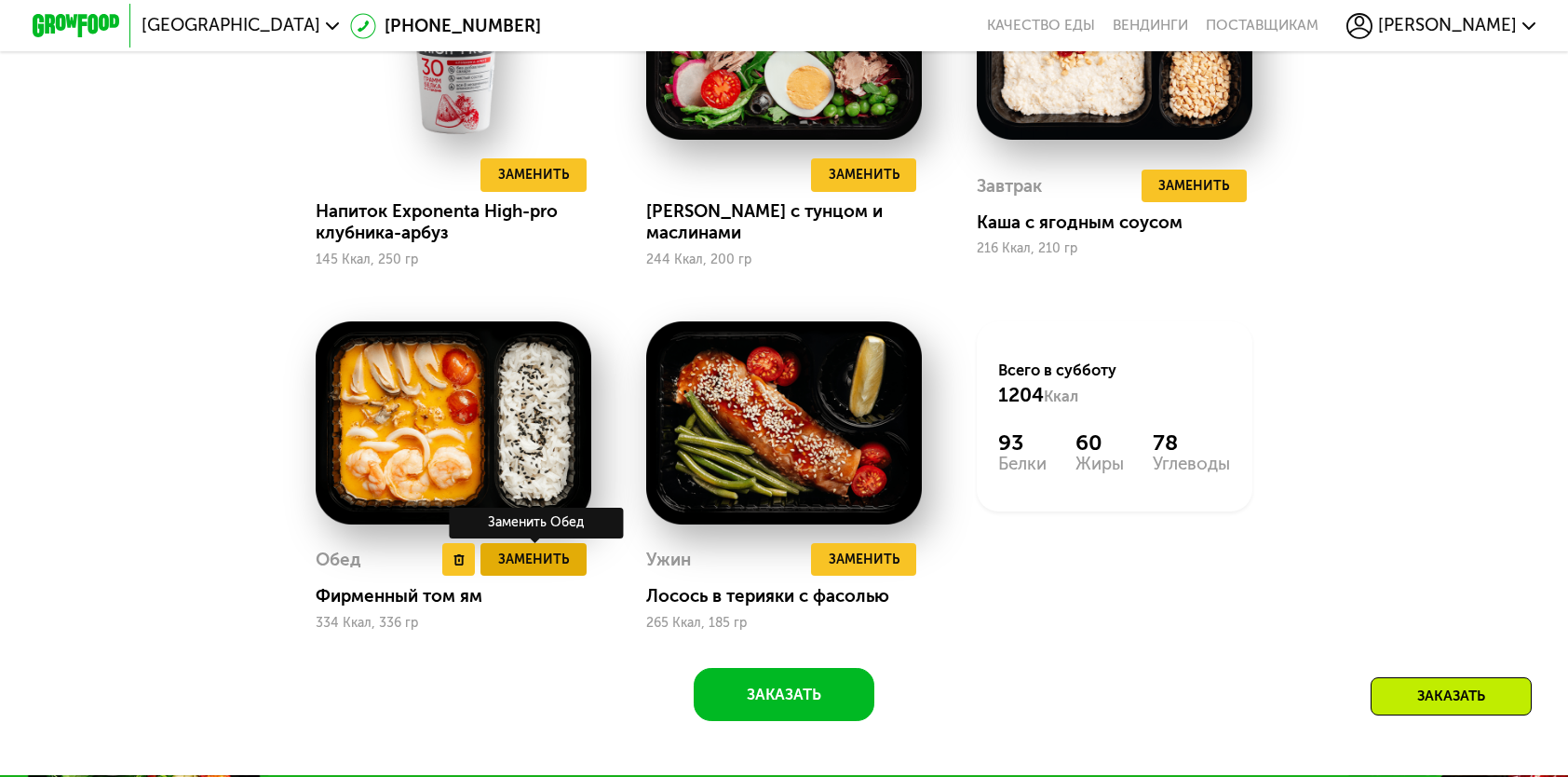
click at [521, 570] on span "Заменить" at bounding box center [533, 559] width 71 height 22
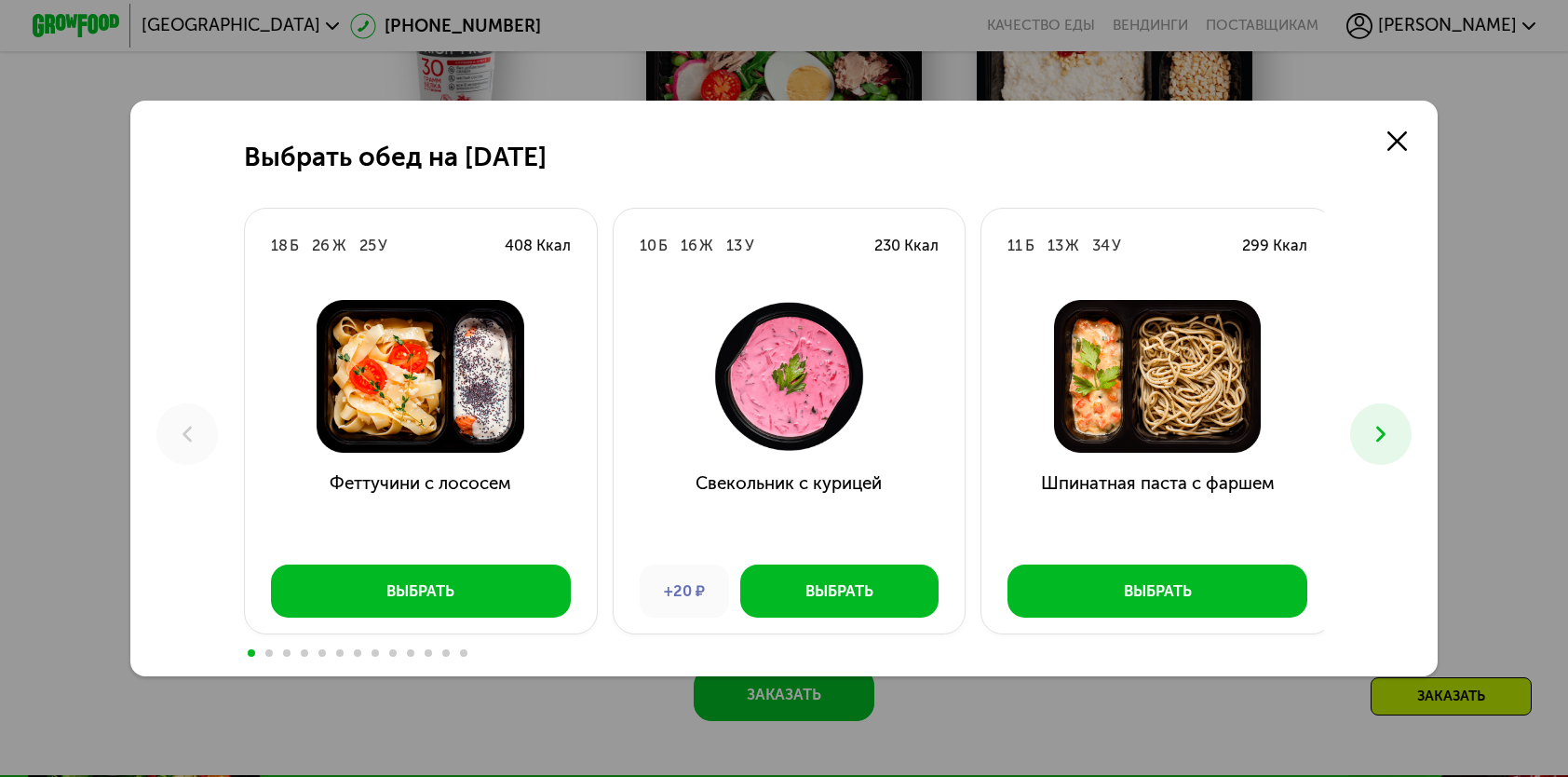
click at [1374, 420] on button at bounding box center [1381, 433] width 60 height 60
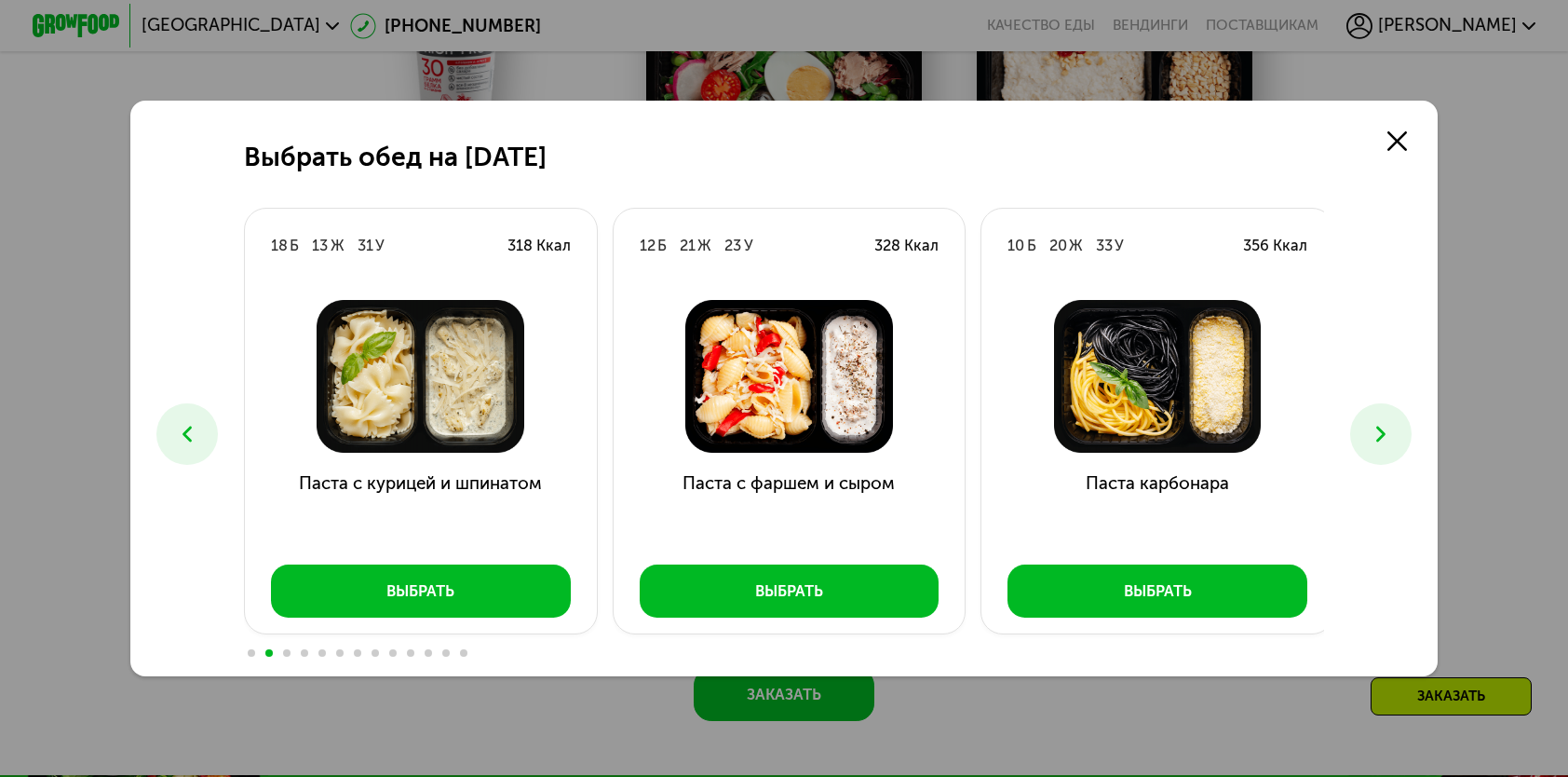
click at [1374, 420] on button at bounding box center [1381, 433] width 60 height 60
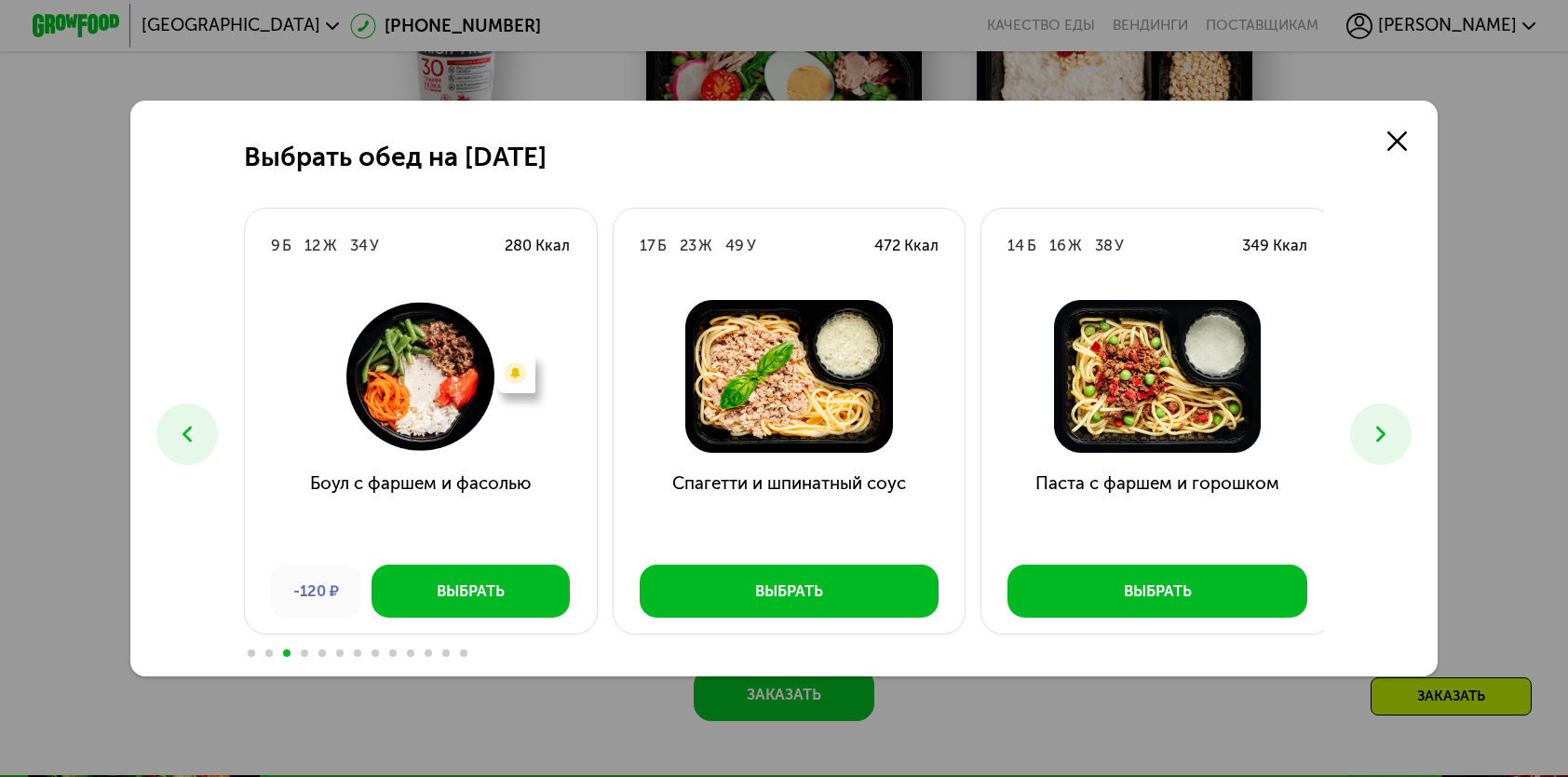
click at [1374, 420] on button at bounding box center [1381, 433] width 60 height 60
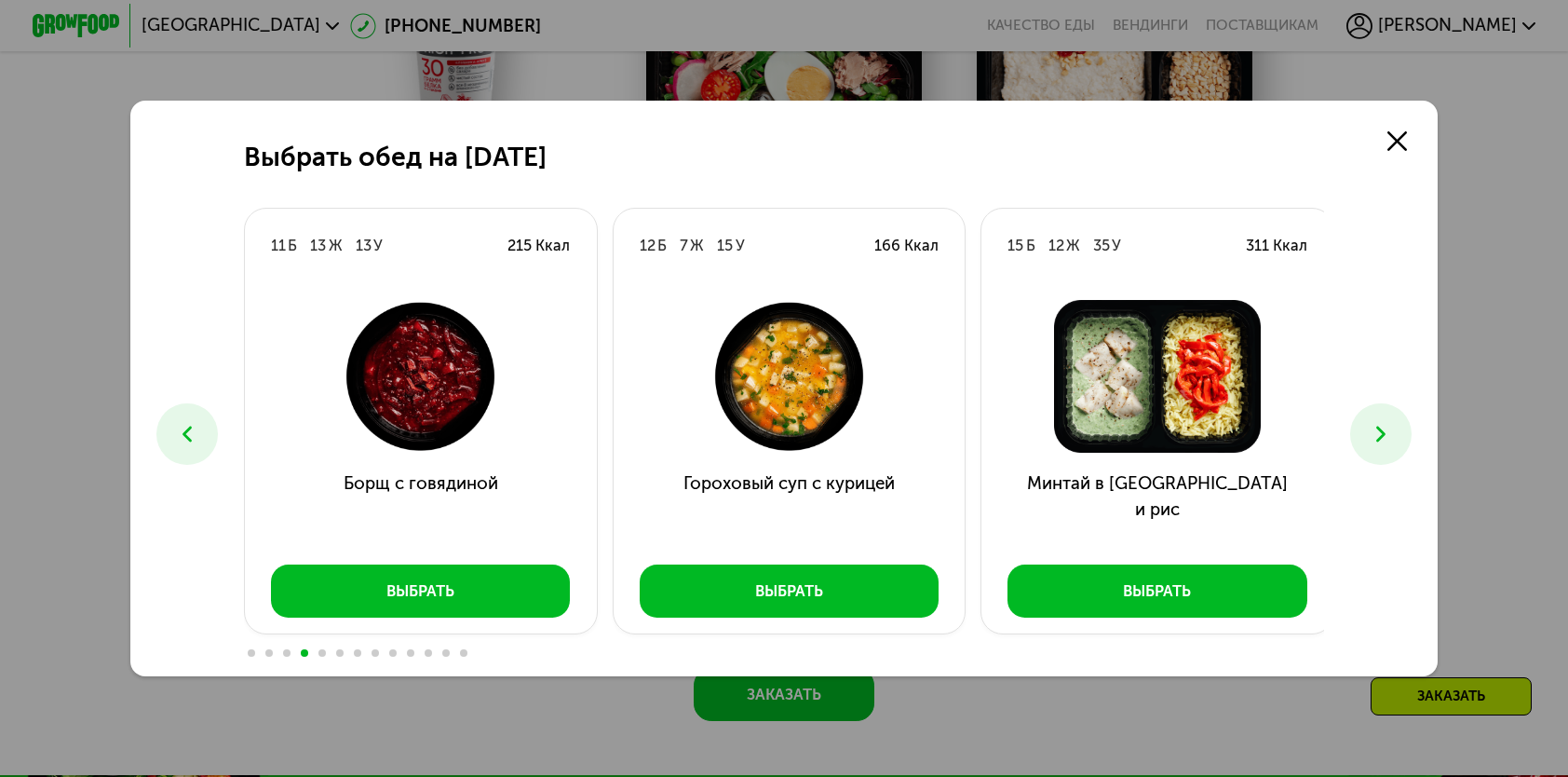
click at [1374, 420] on button at bounding box center [1381, 433] width 60 height 60
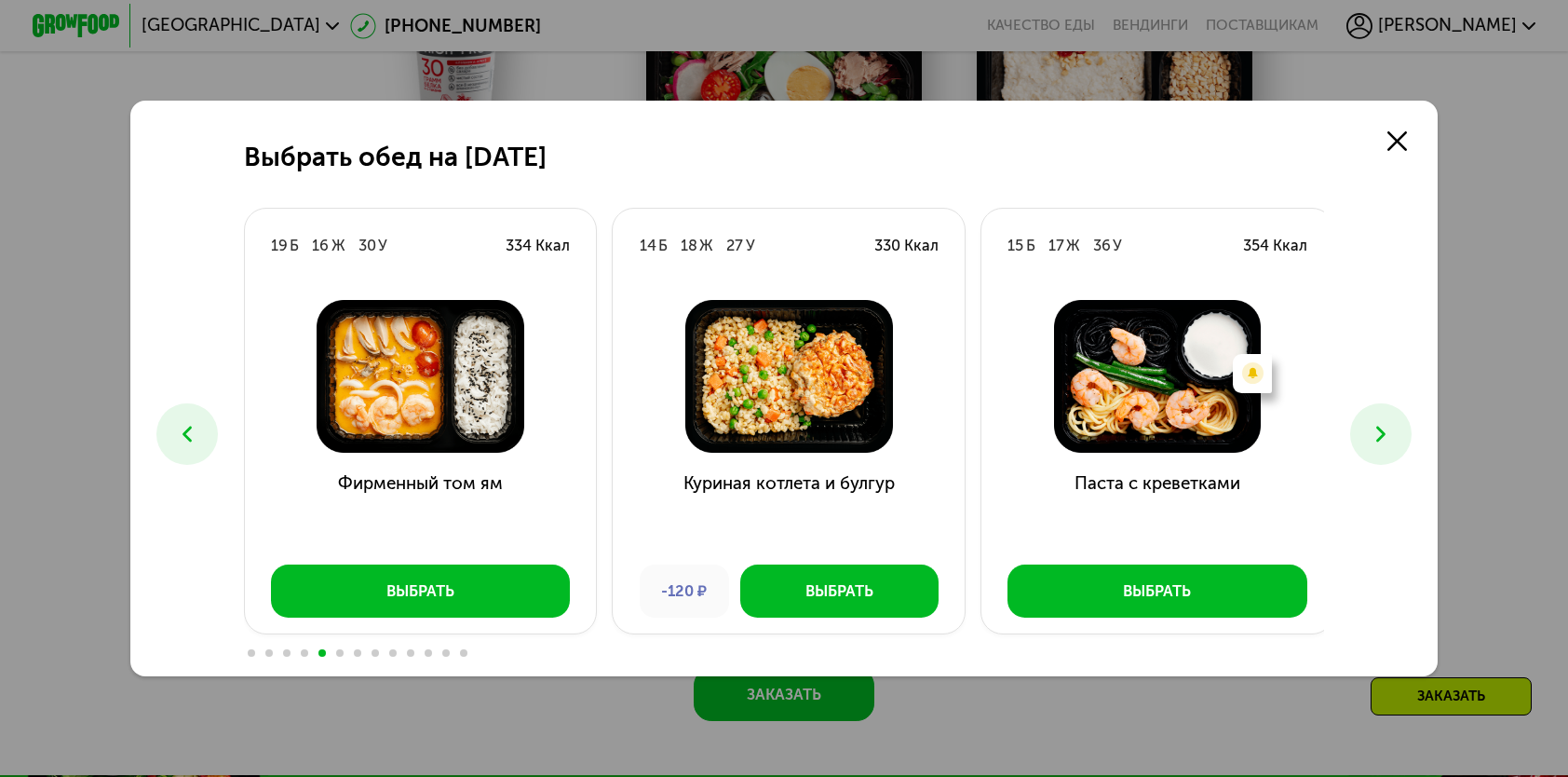
click at [1374, 420] on button at bounding box center [1381, 433] width 60 height 60
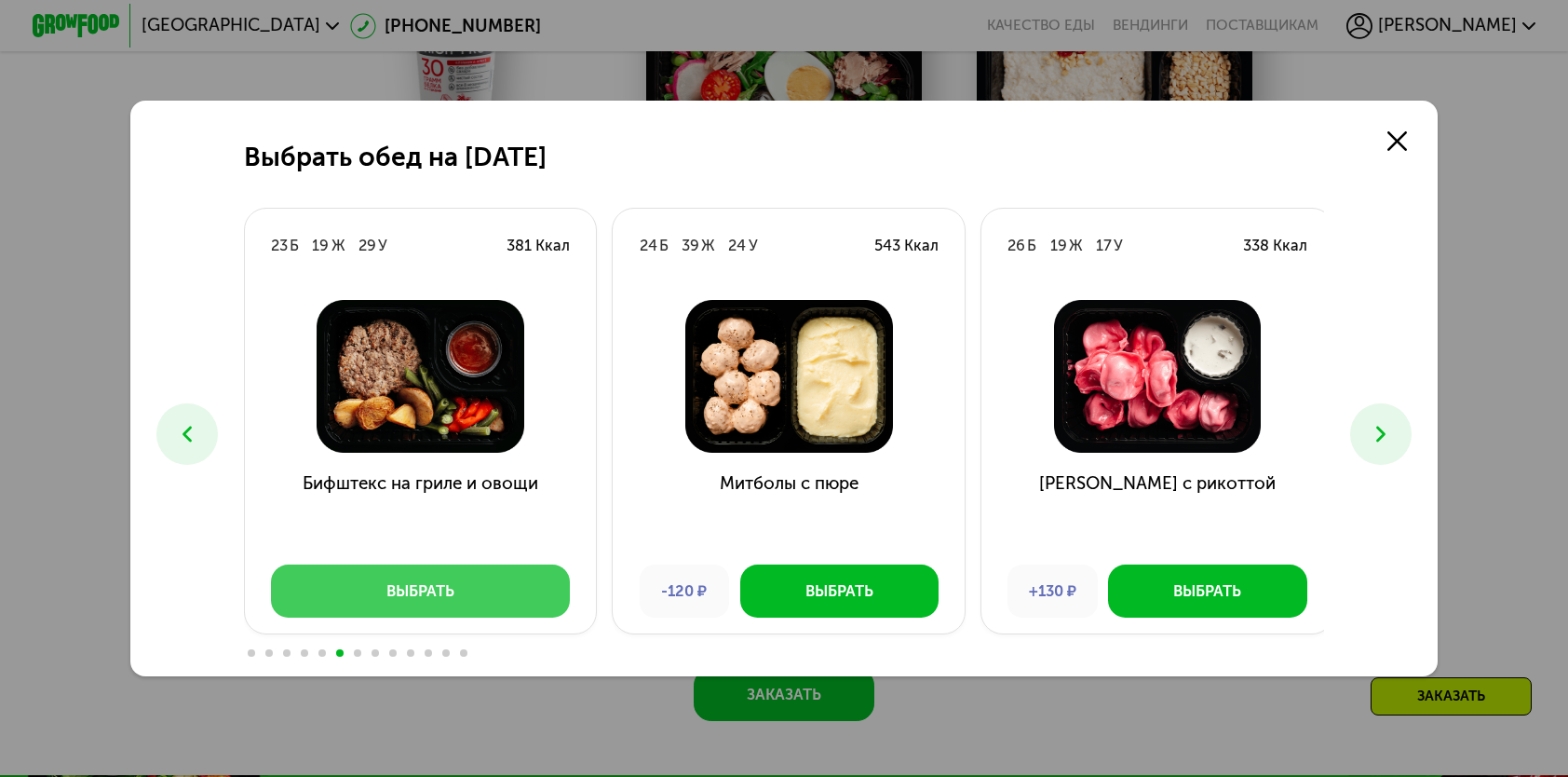
click at [447, 580] on button "Выбрать" at bounding box center [421, 590] width 300 height 52
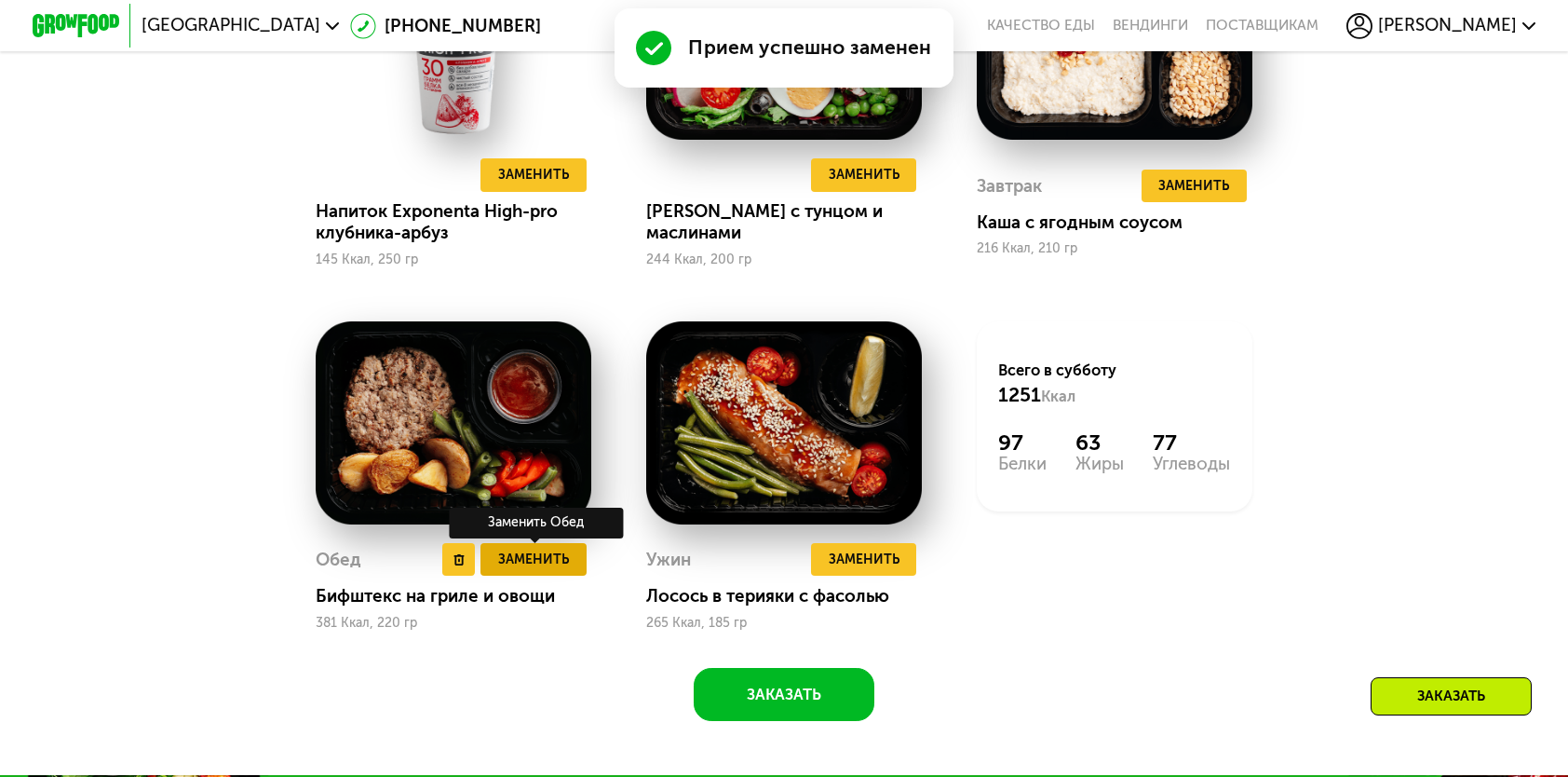
click at [526, 570] on span "Заменить" at bounding box center [533, 559] width 71 height 22
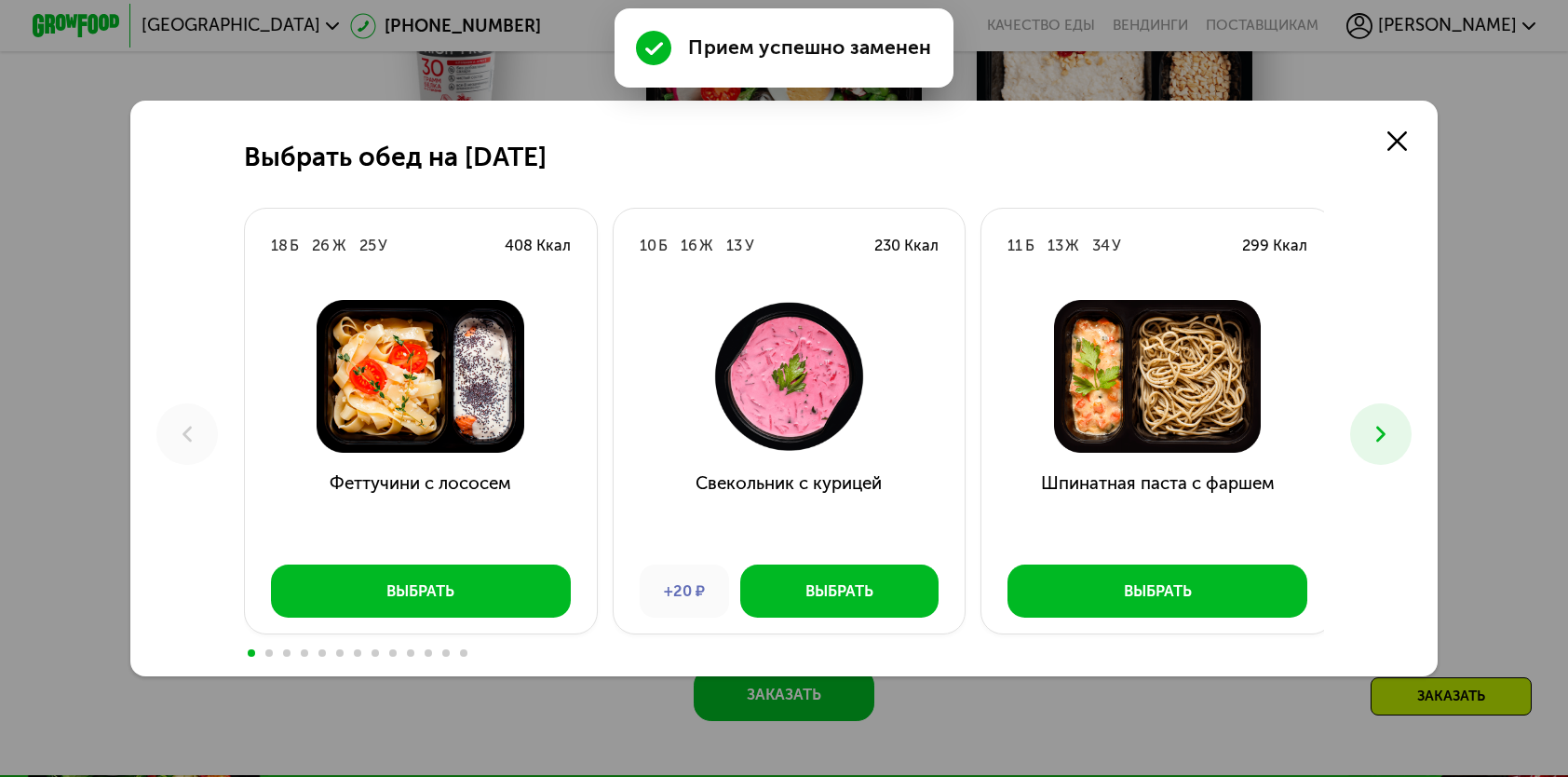
click at [1371, 426] on button at bounding box center [1381, 433] width 60 height 60
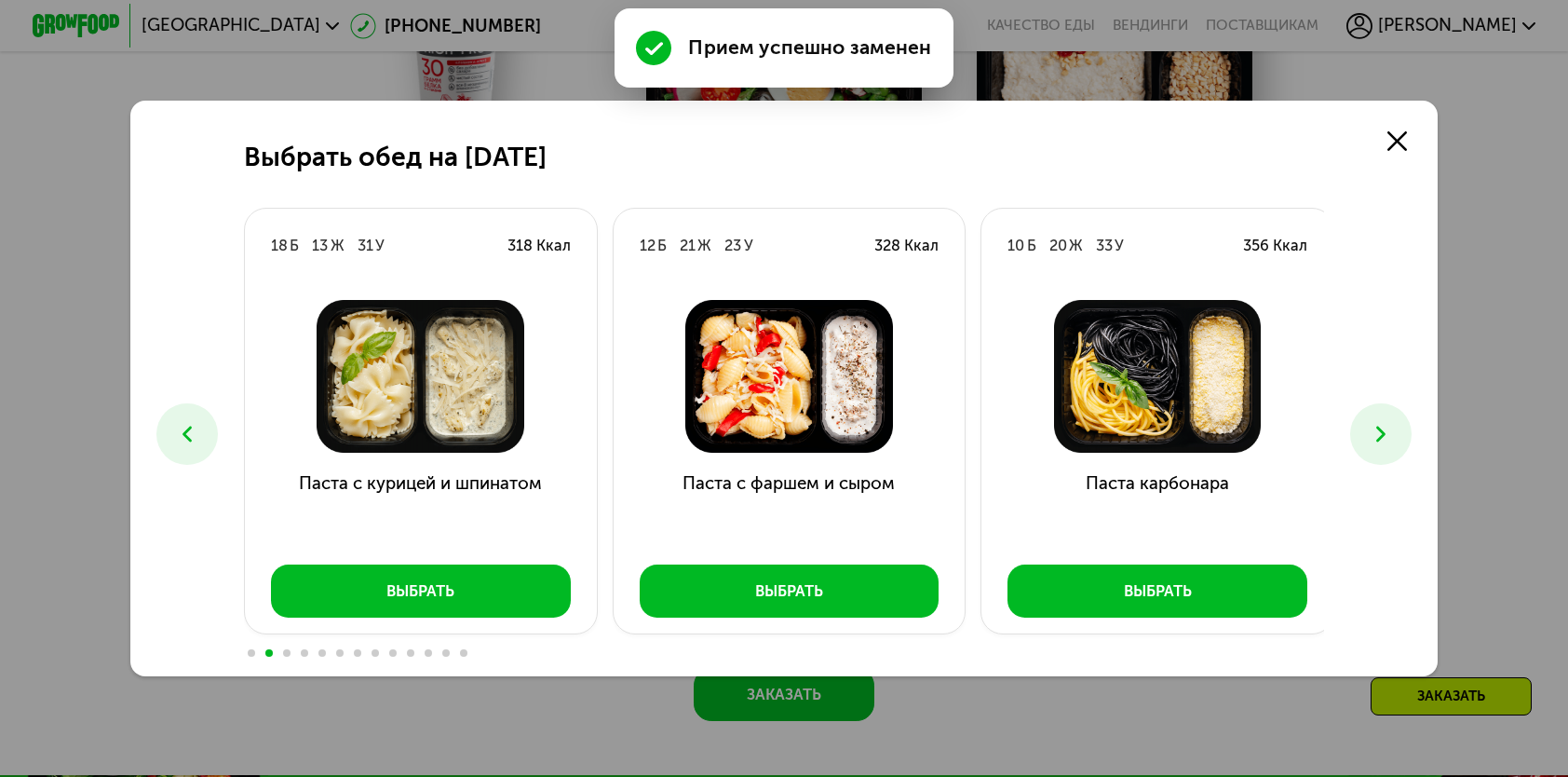
click at [1371, 426] on button at bounding box center [1381, 433] width 60 height 60
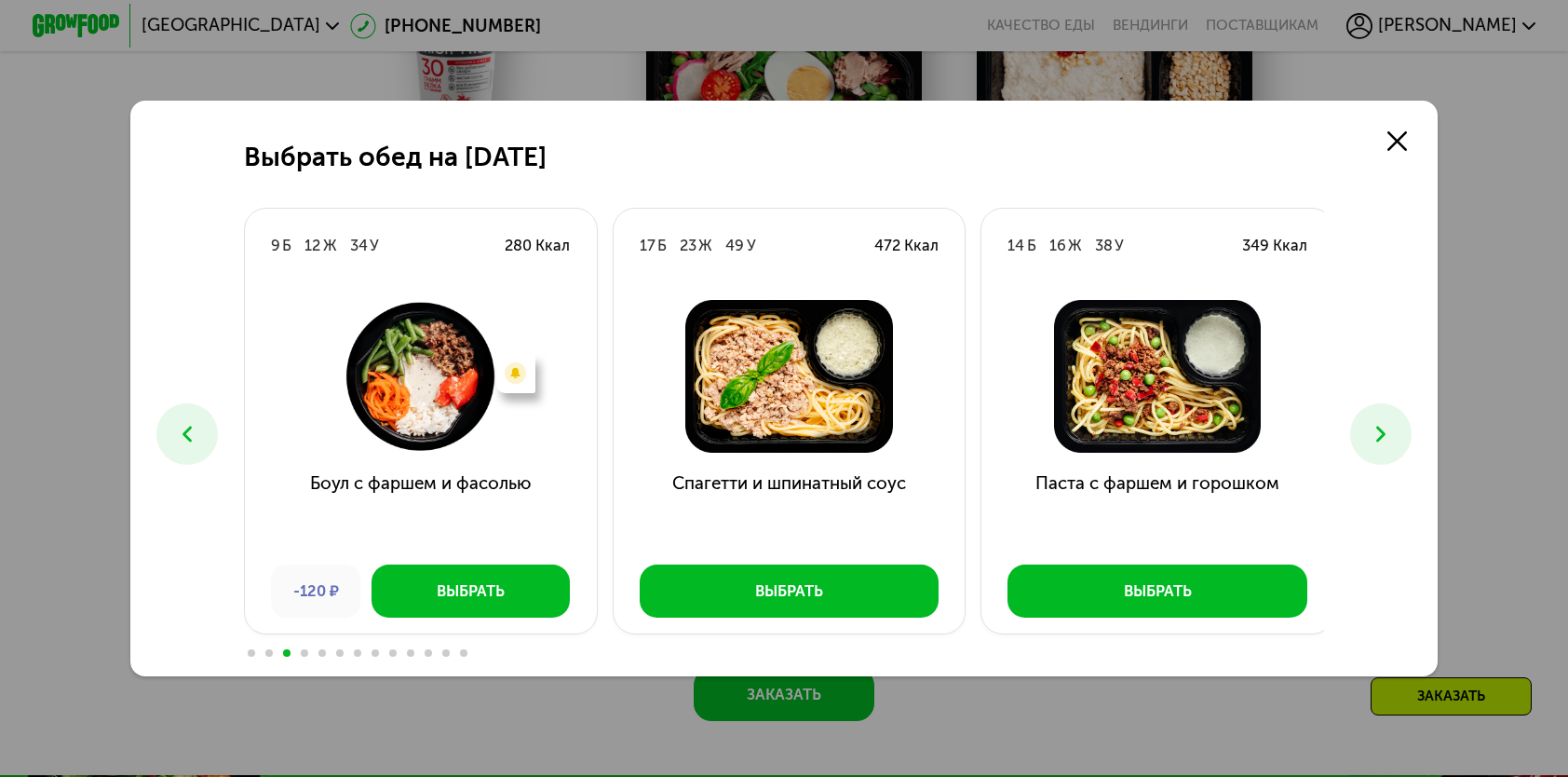
click at [1371, 426] on button at bounding box center [1381, 433] width 60 height 60
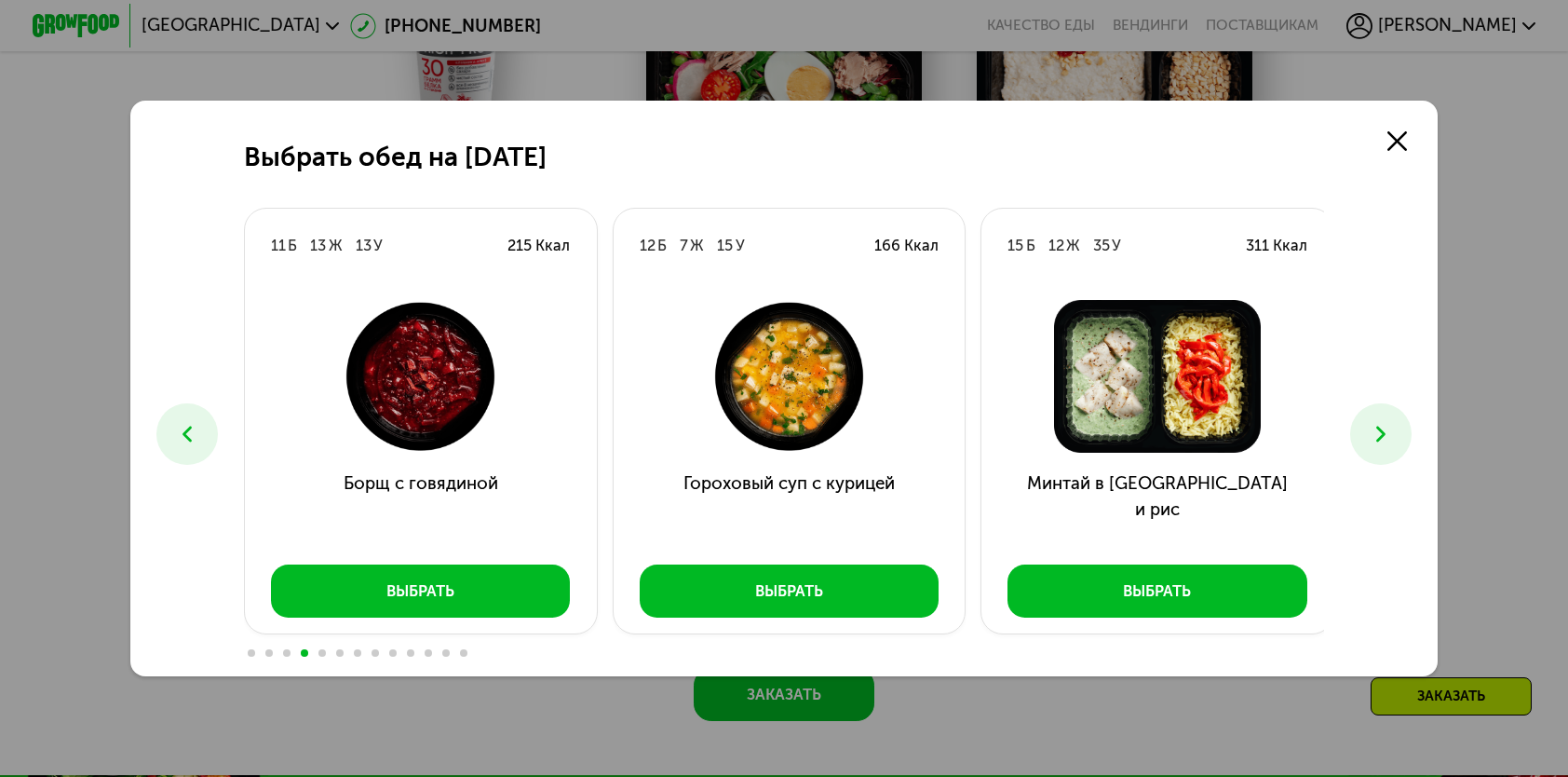
click at [1371, 426] on button at bounding box center [1381, 433] width 60 height 60
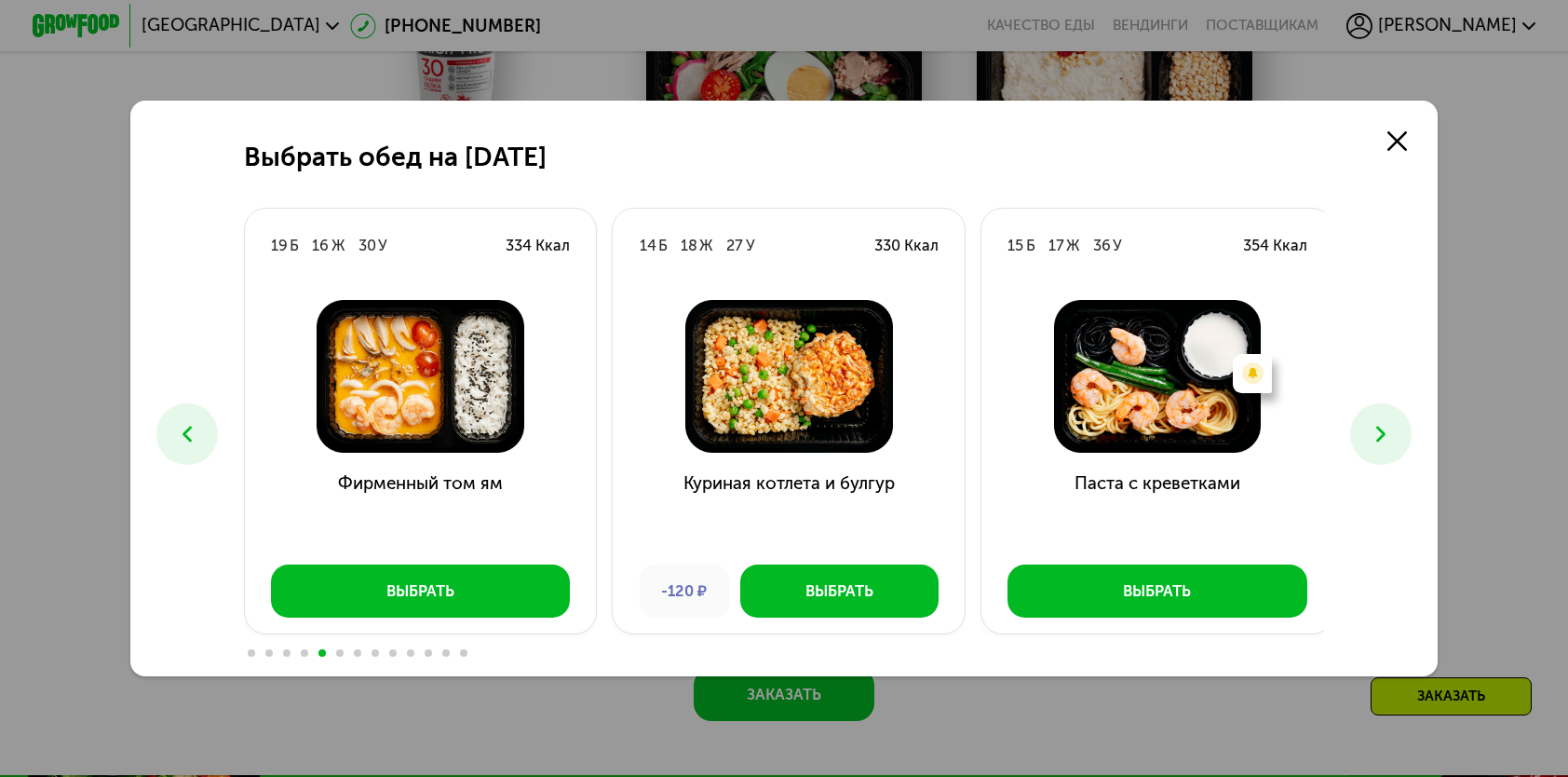
click at [1371, 426] on button at bounding box center [1381, 433] width 60 height 60
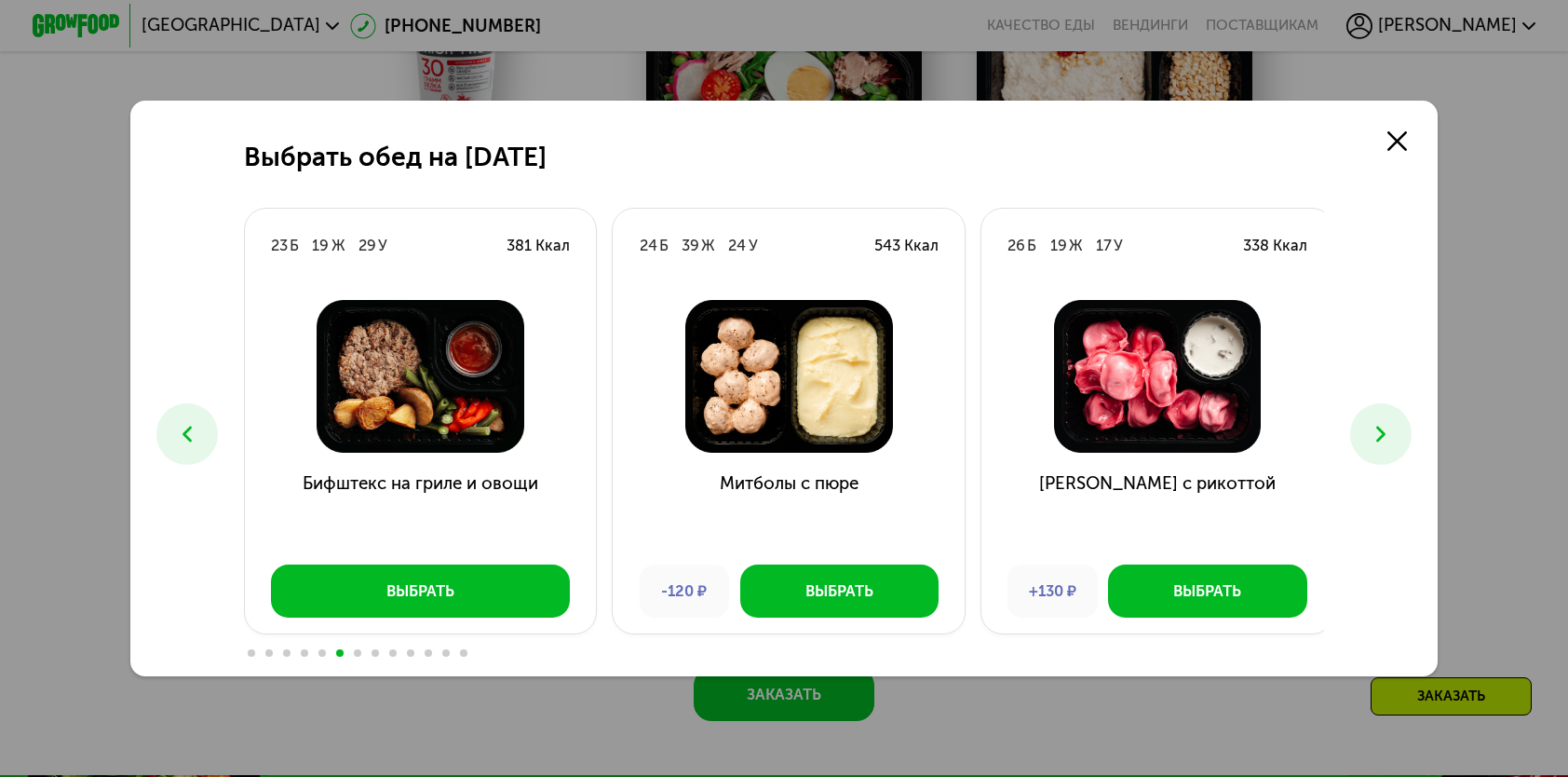
click at [1371, 427] on button at bounding box center [1381, 433] width 60 height 60
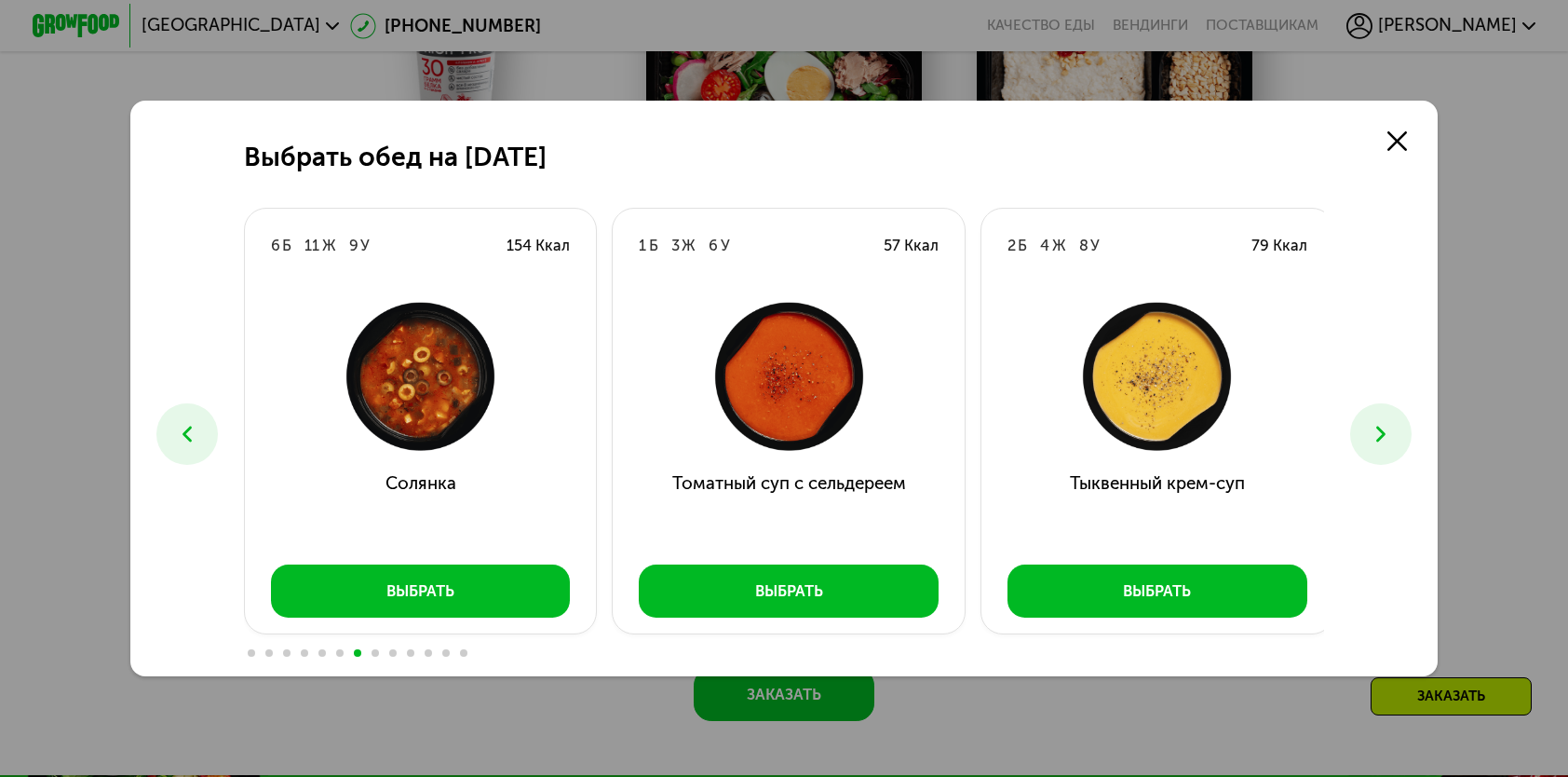
click at [1371, 427] on button at bounding box center [1381, 433] width 60 height 60
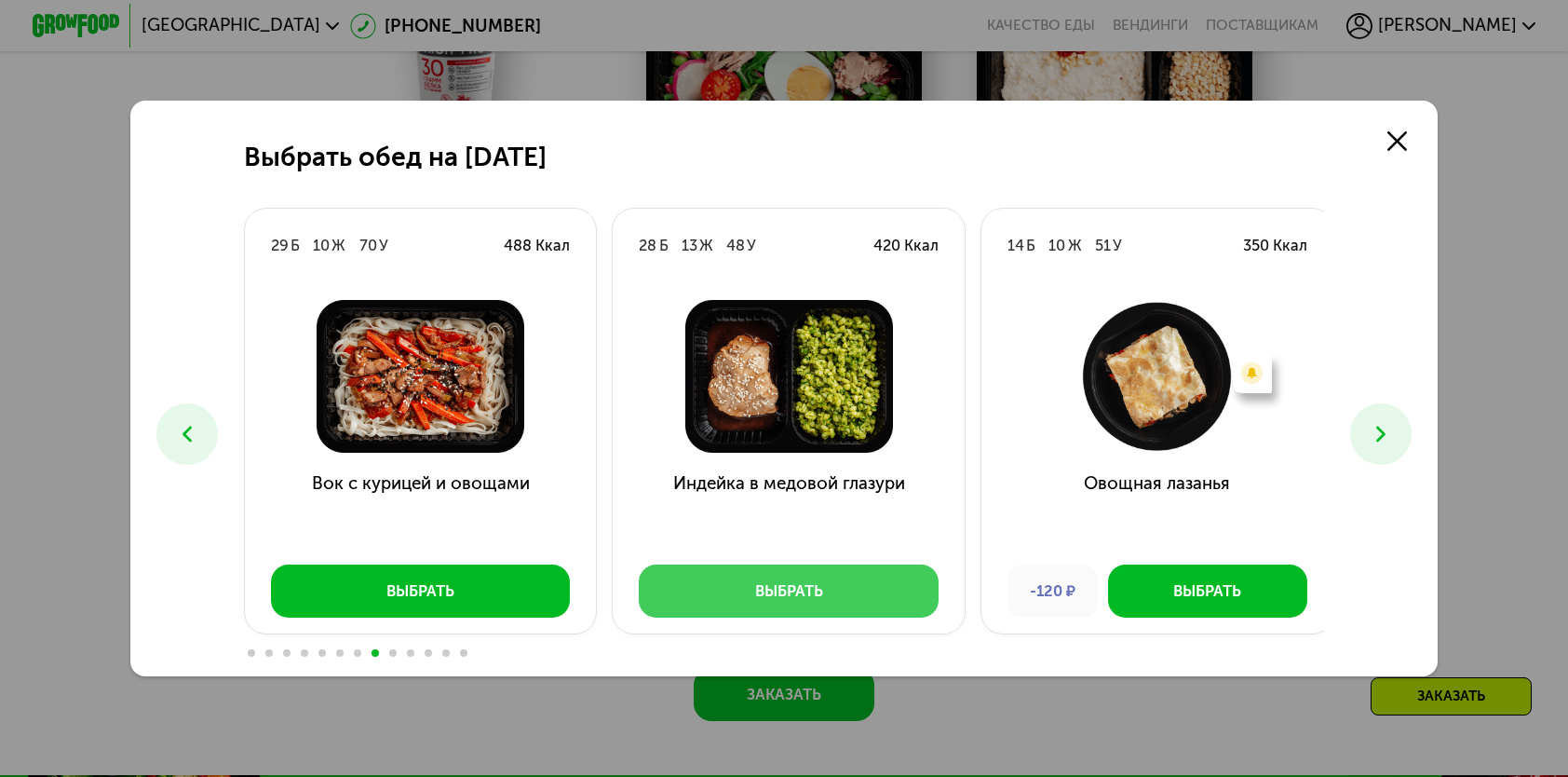
click at [855, 599] on button "Выбрать" at bounding box center [789, 590] width 300 height 52
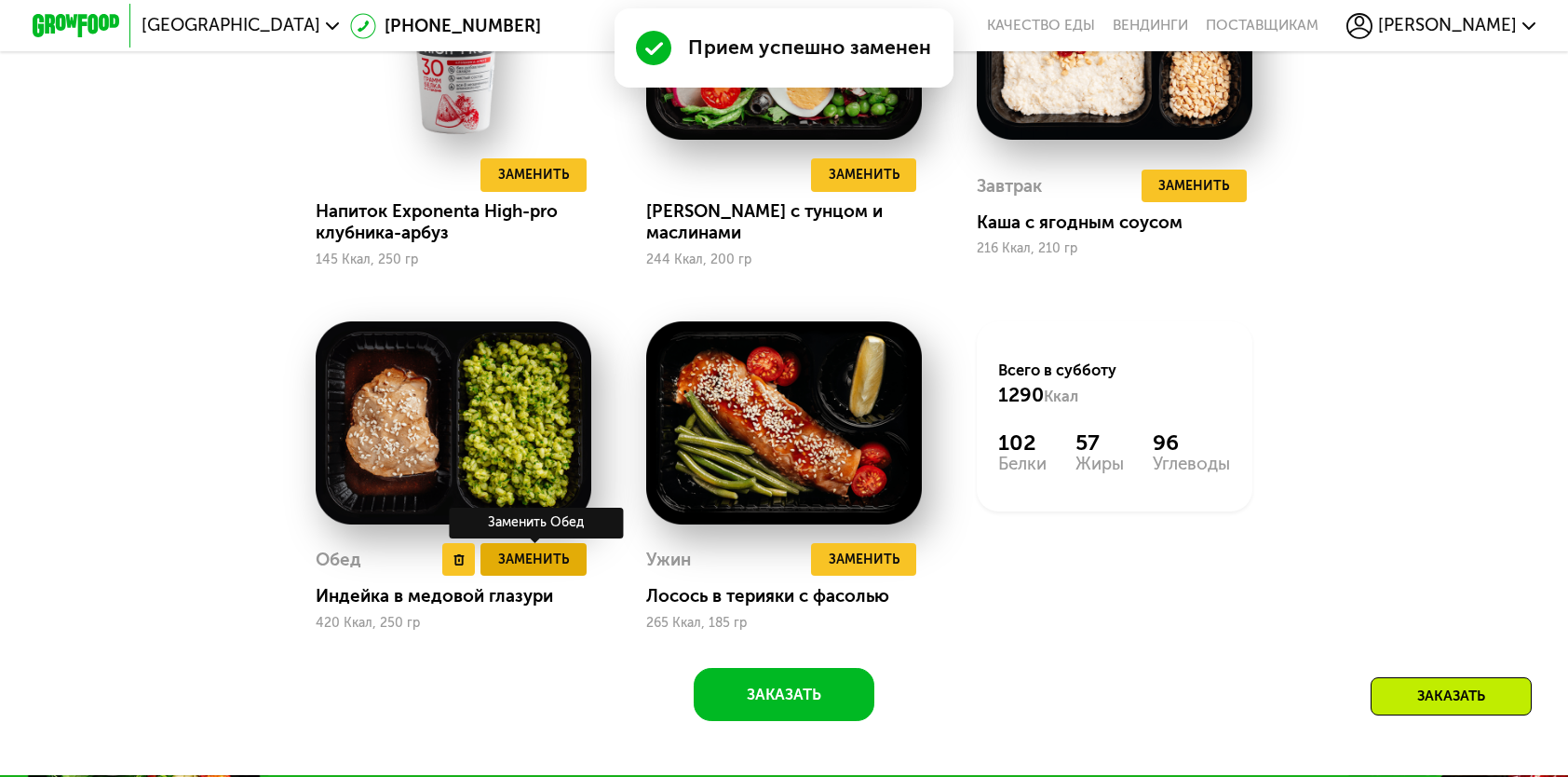
click at [524, 570] on span "Заменить" at bounding box center [533, 559] width 71 height 22
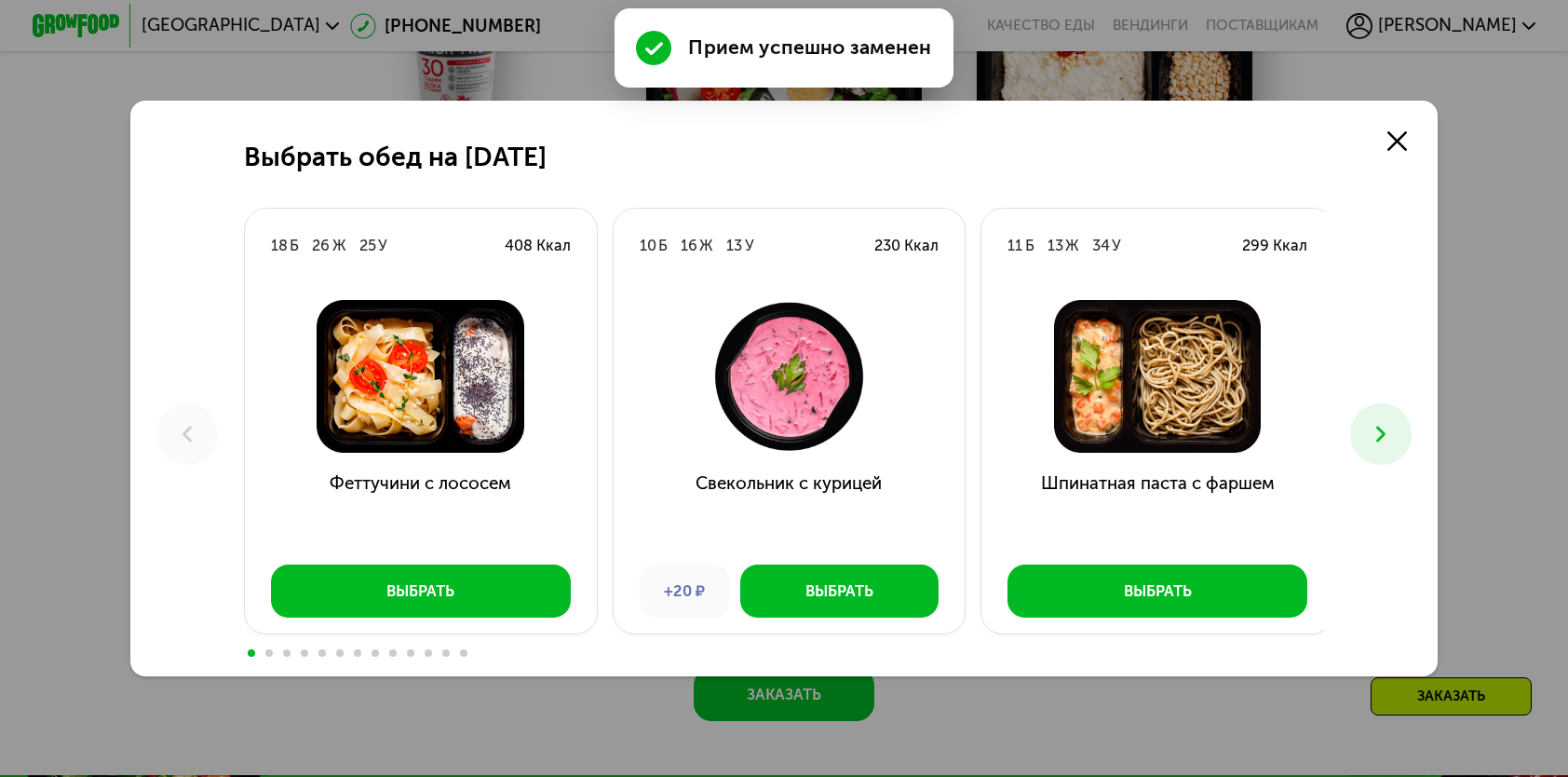
click at [1371, 421] on button at bounding box center [1381, 433] width 60 height 60
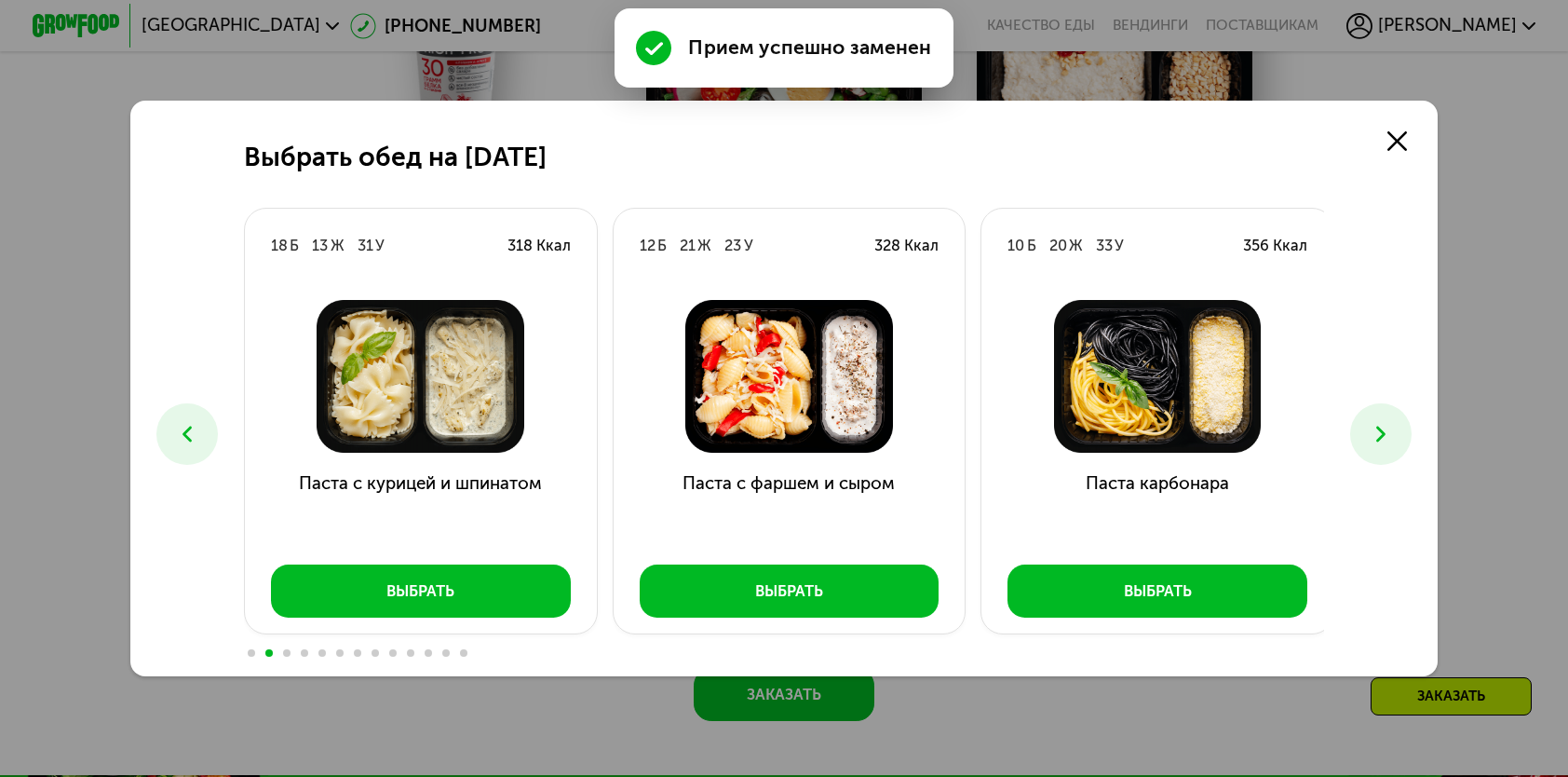
click at [1371, 421] on button at bounding box center [1381, 433] width 60 height 60
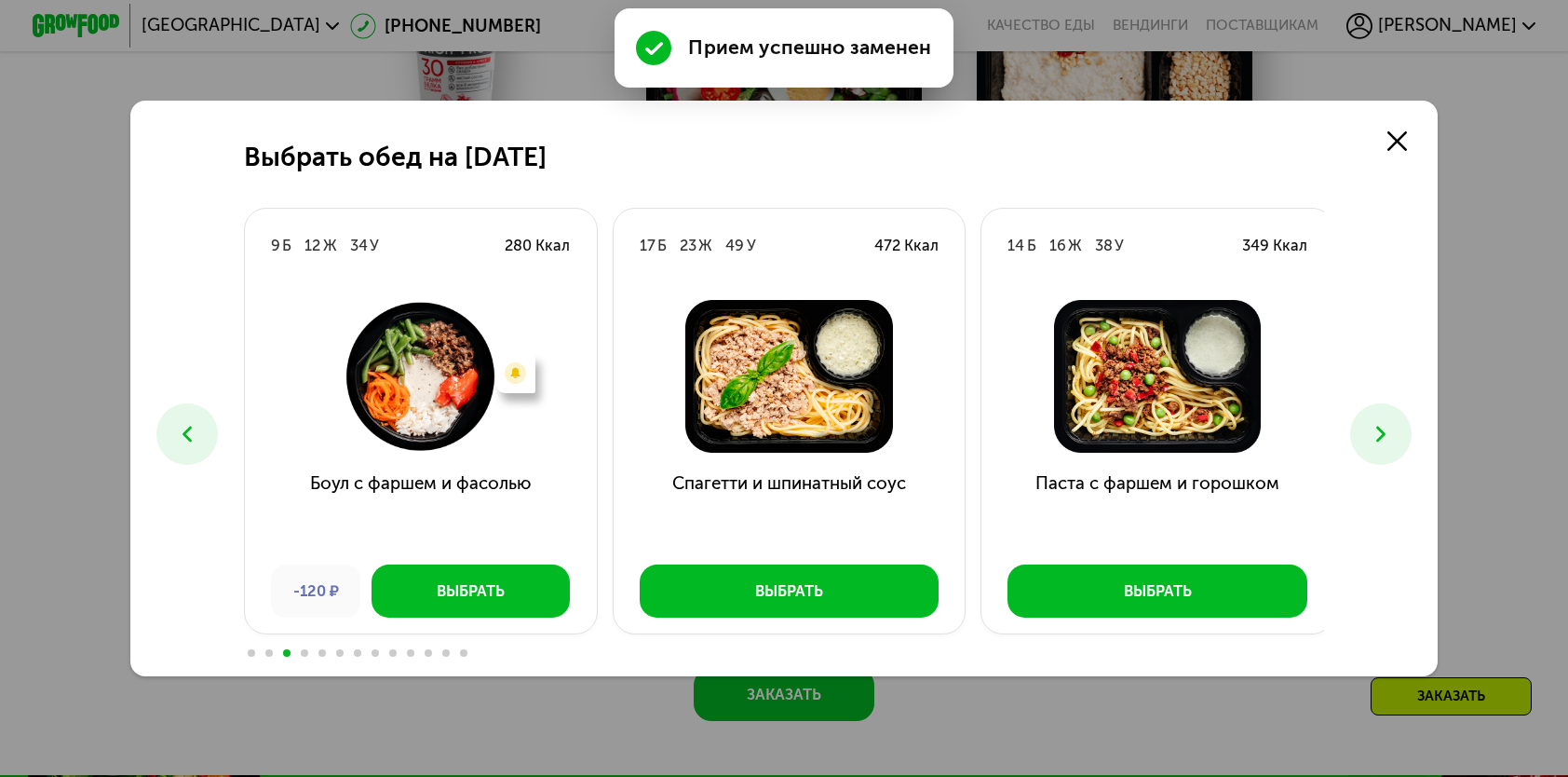
click at [1371, 421] on button at bounding box center [1381, 433] width 60 height 60
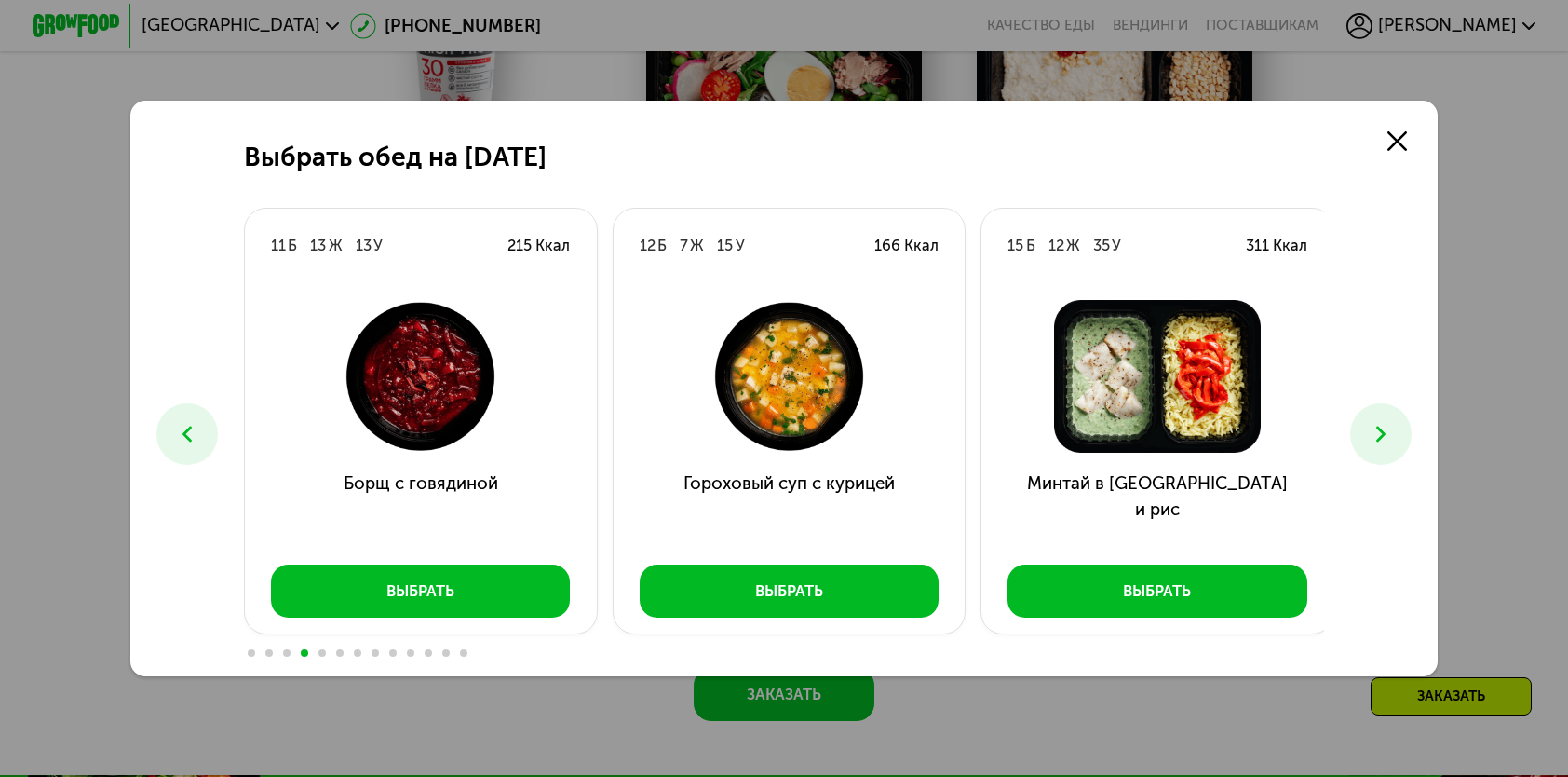
click at [1371, 421] on button at bounding box center [1381, 433] width 60 height 60
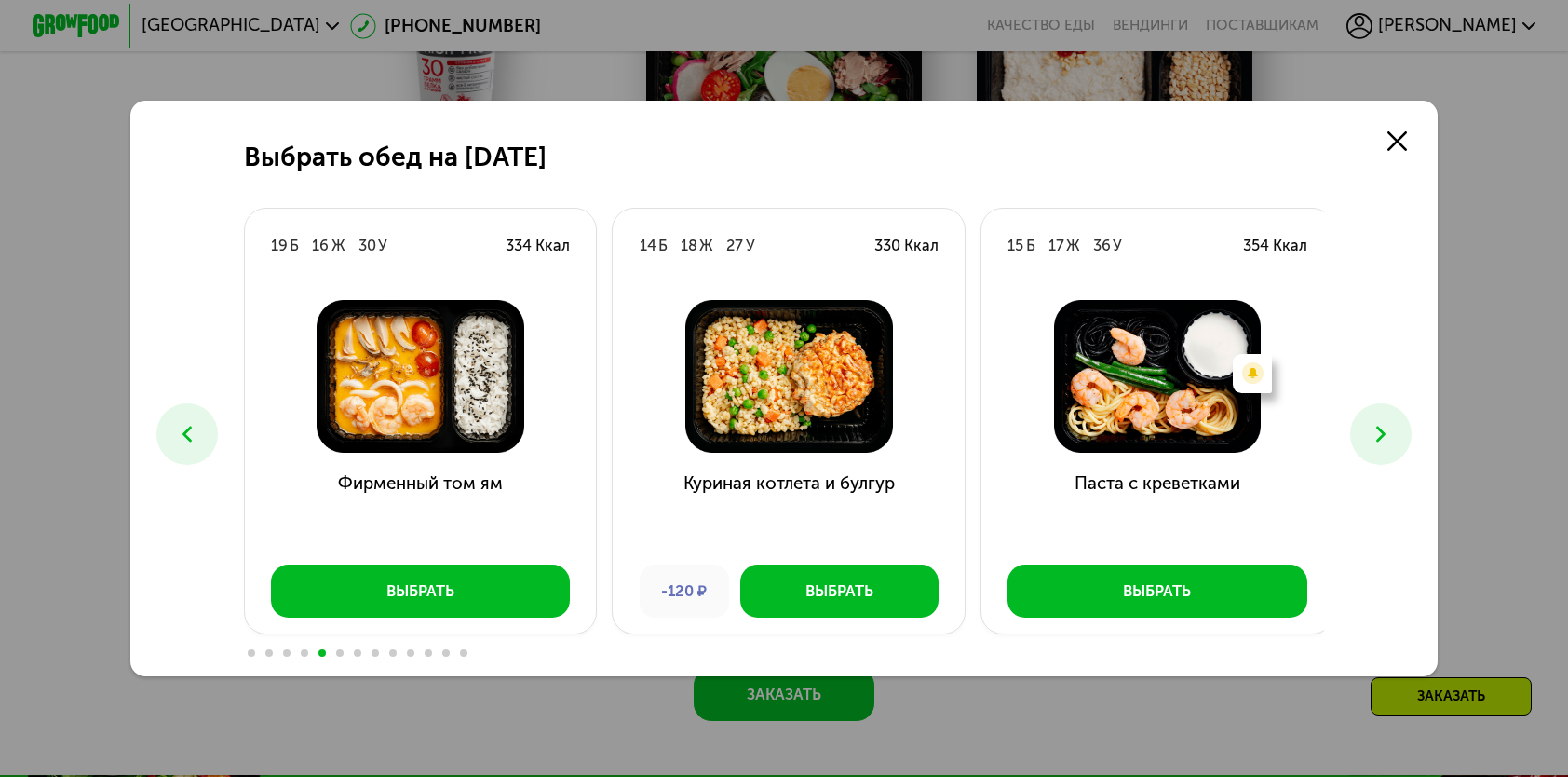
click at [1371, 421] on button at bounding box center [1381, 433] width 60 height 60
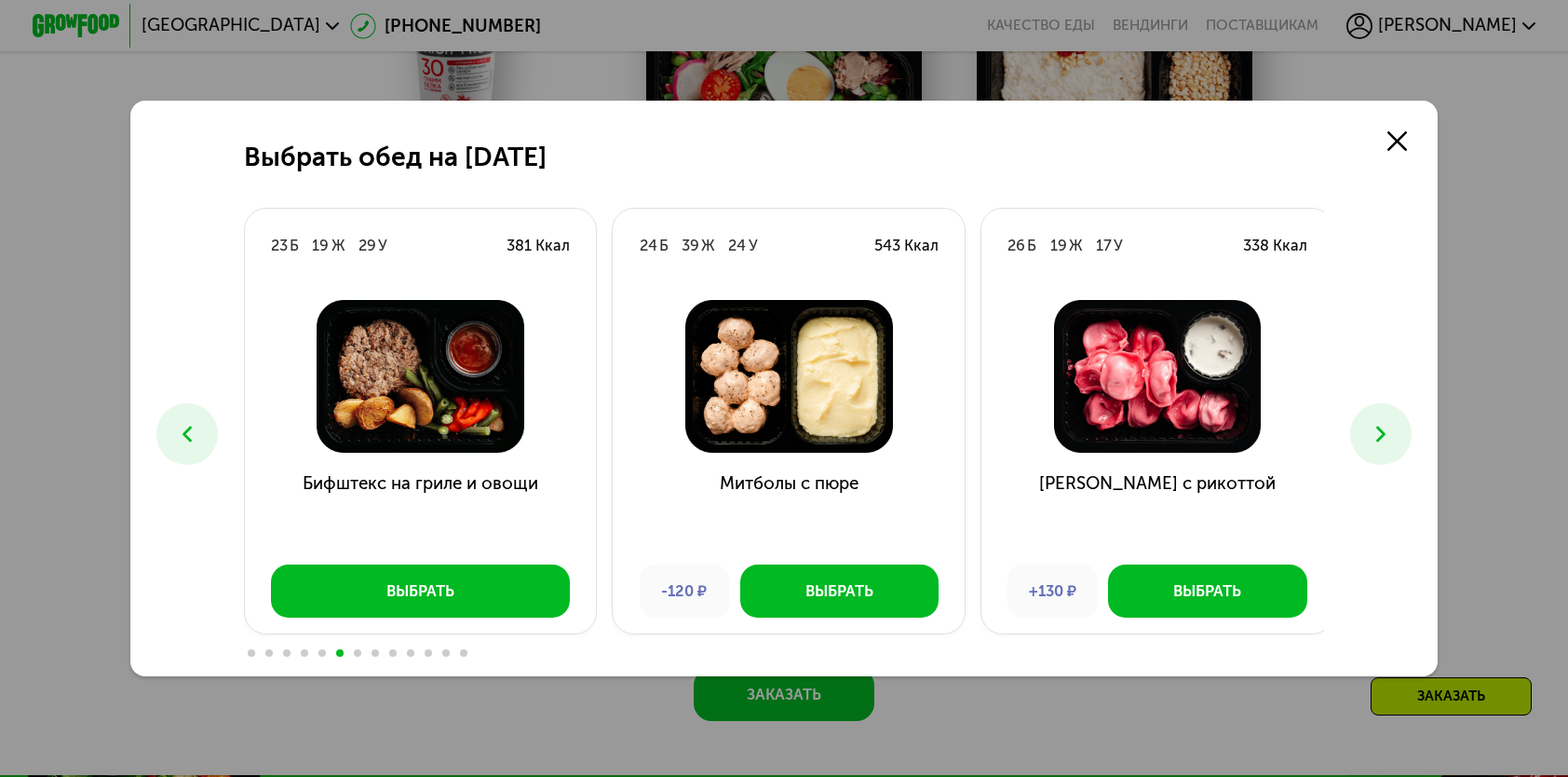
click at [1371, 421] on button at bounding box center [1381, 433] width 60 height 60
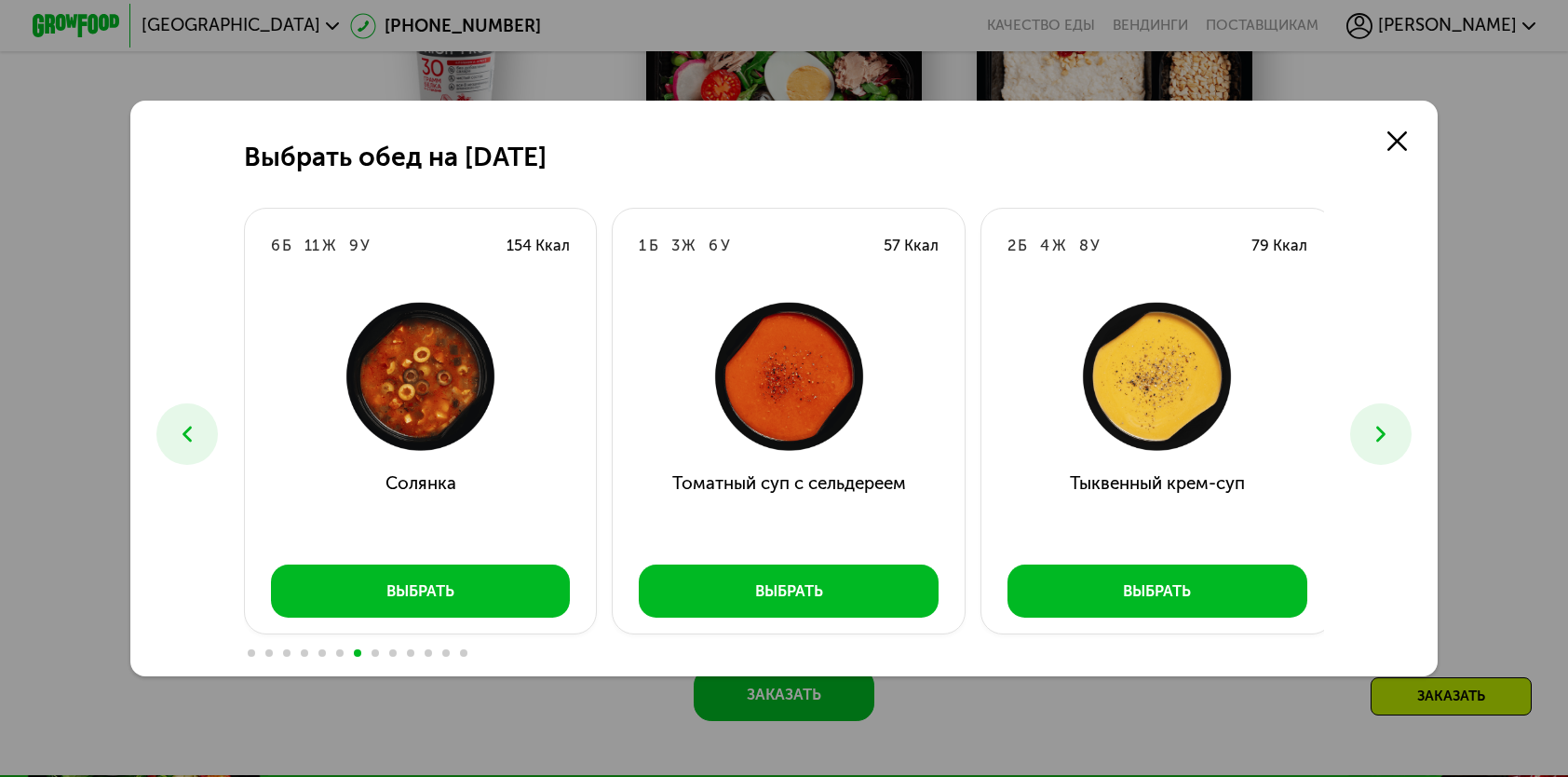
click at [1371, 421] on button at bounding box center [1381, 433] width 60 height 60
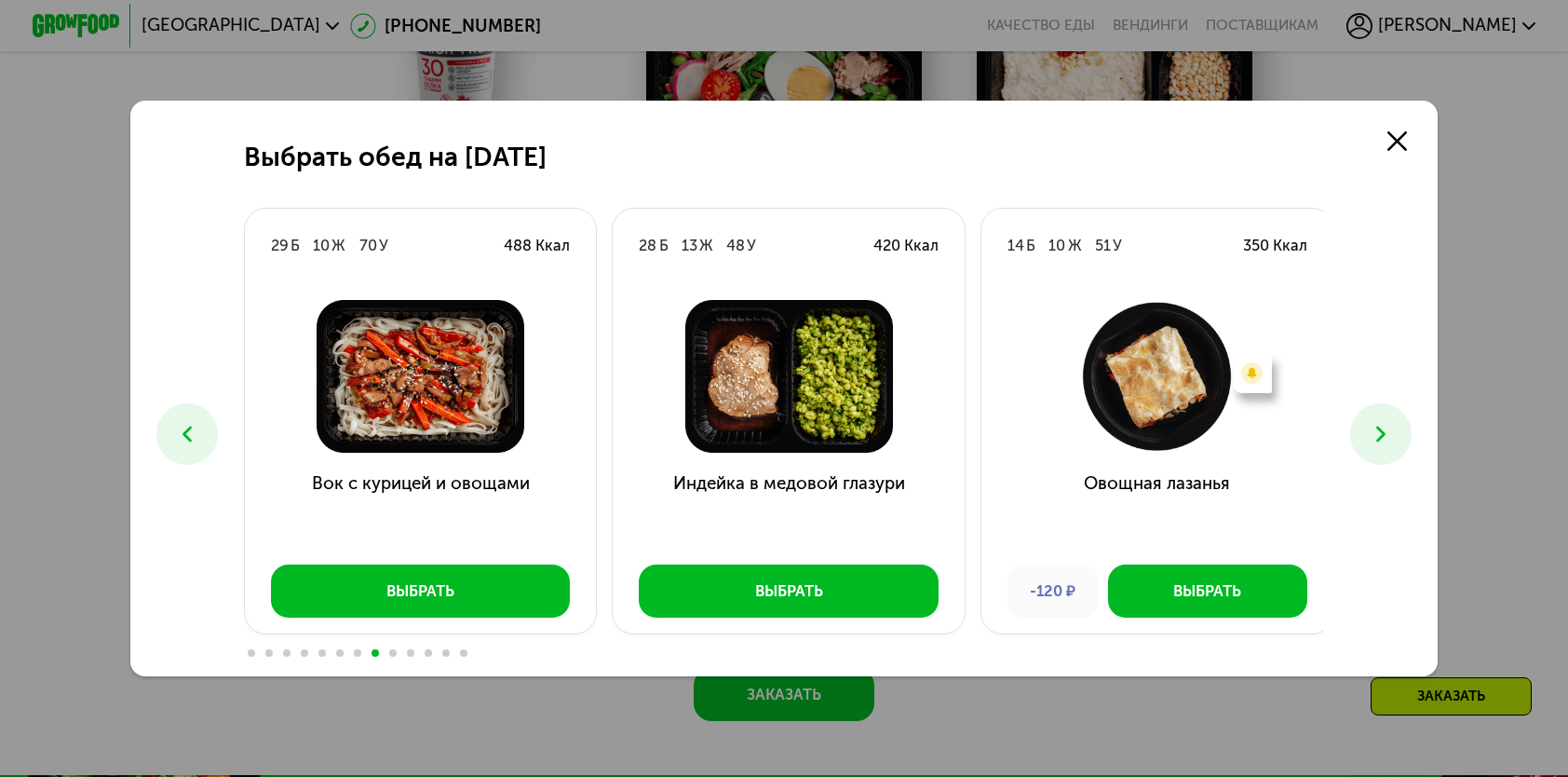
click at [1371, 421] on button at bounding box center [1381, 433] width 60 height 60
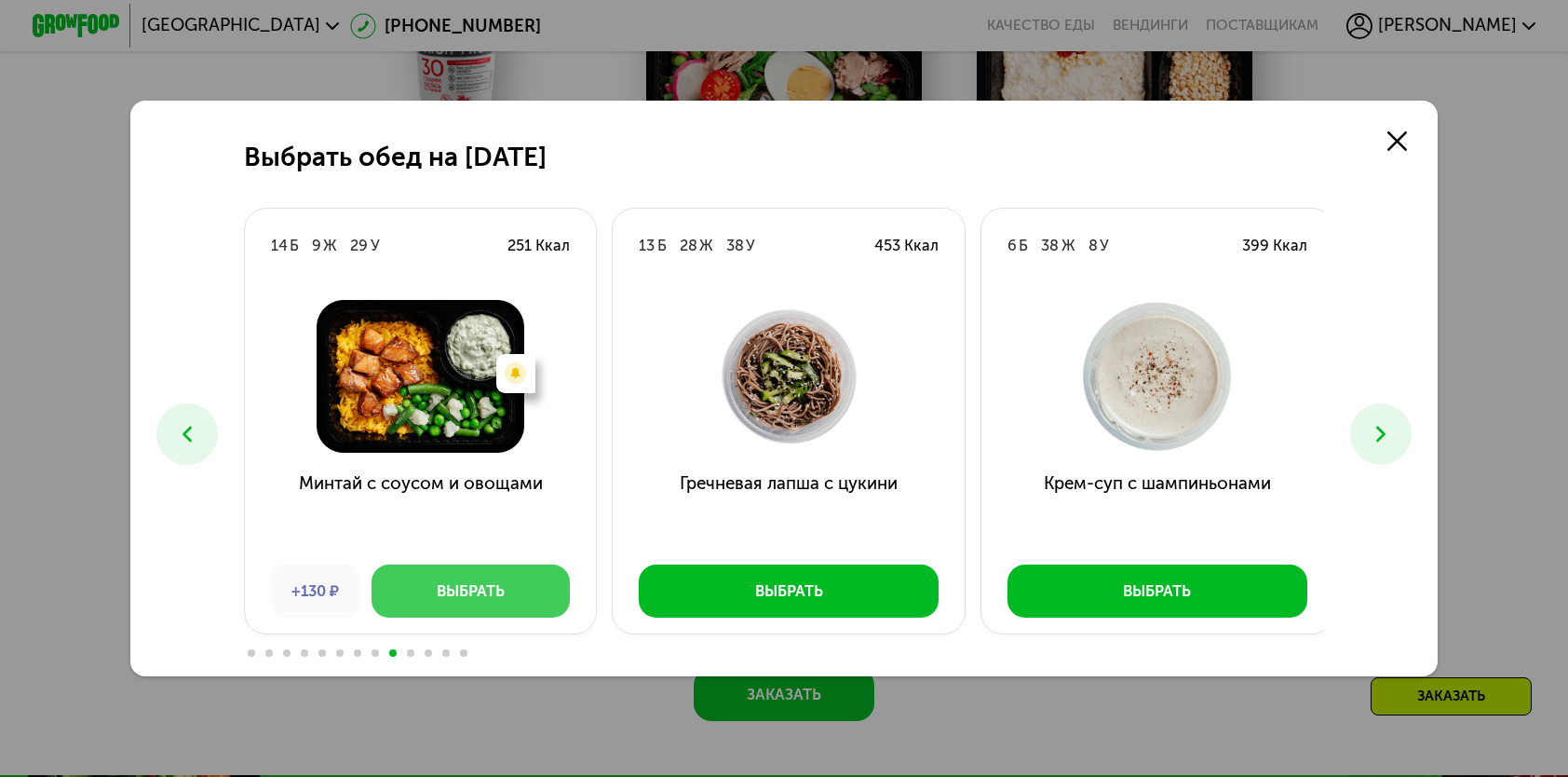
click at [440, 597] on div "Выбрать" at bounding box center [471, 591] width 68 height 22
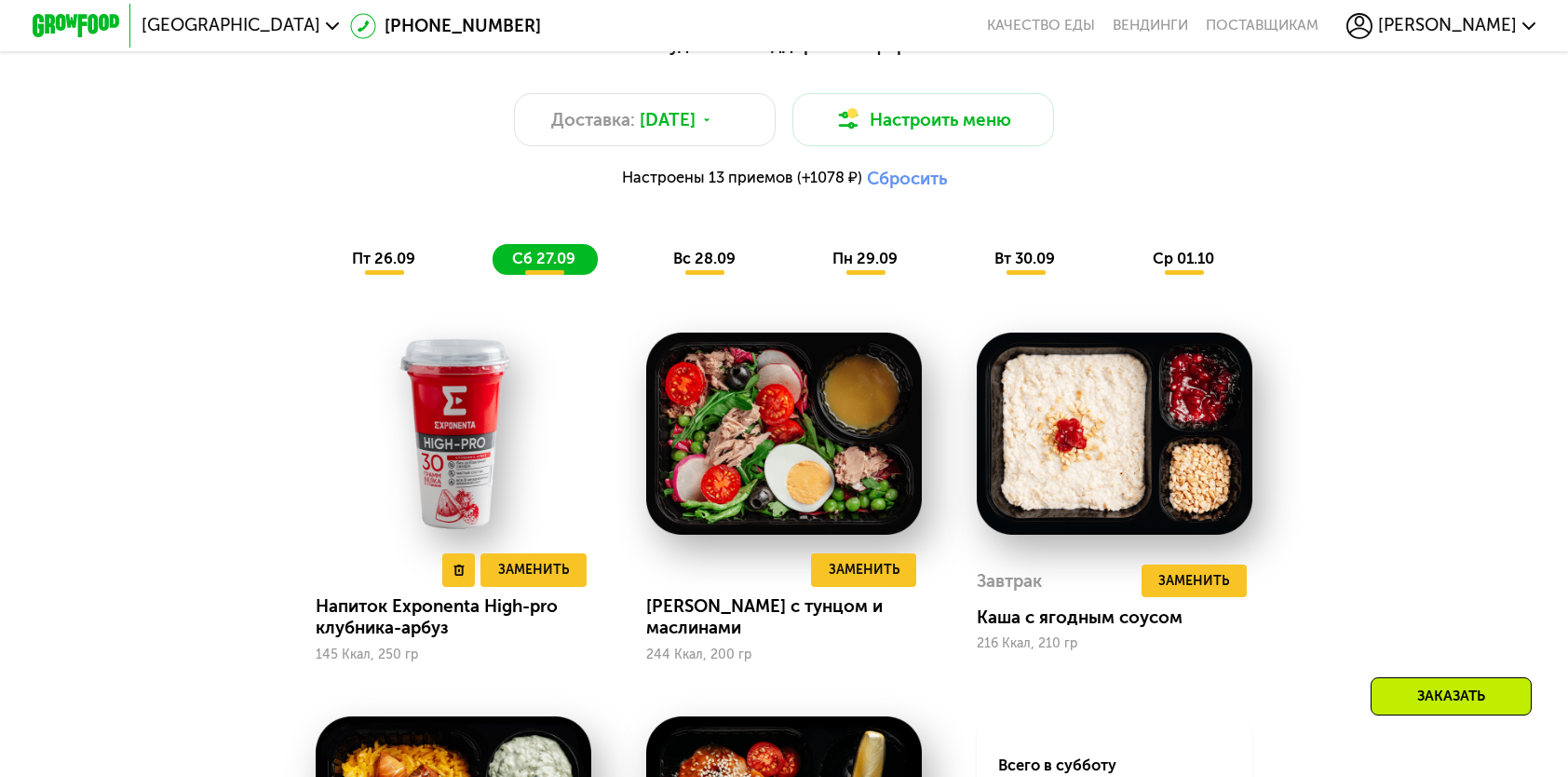
scroll to position [1863, 0]
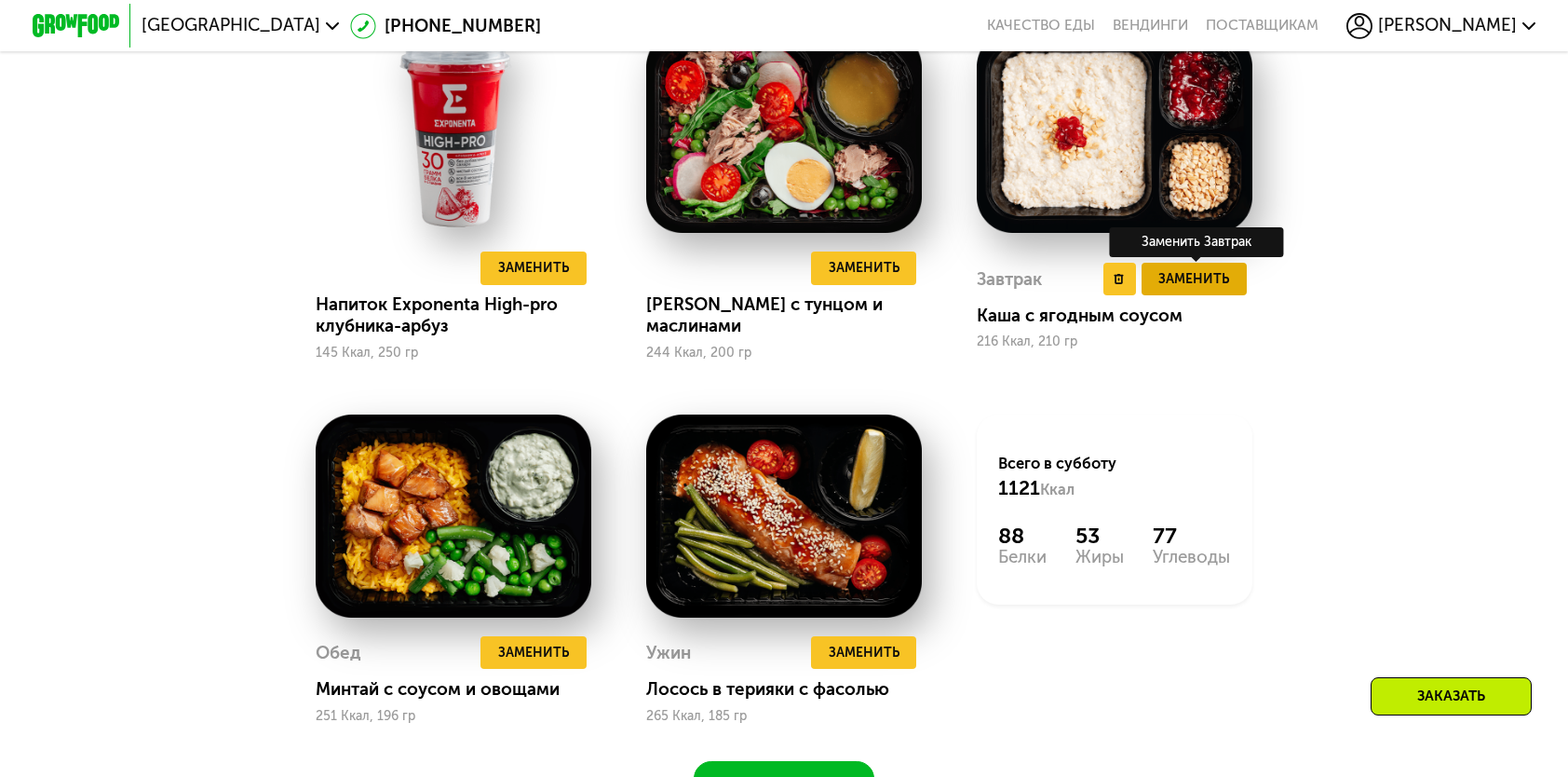
click at [1201, 290] on span "Заменить" at bounding box center [1193, 279] width 71 height 22
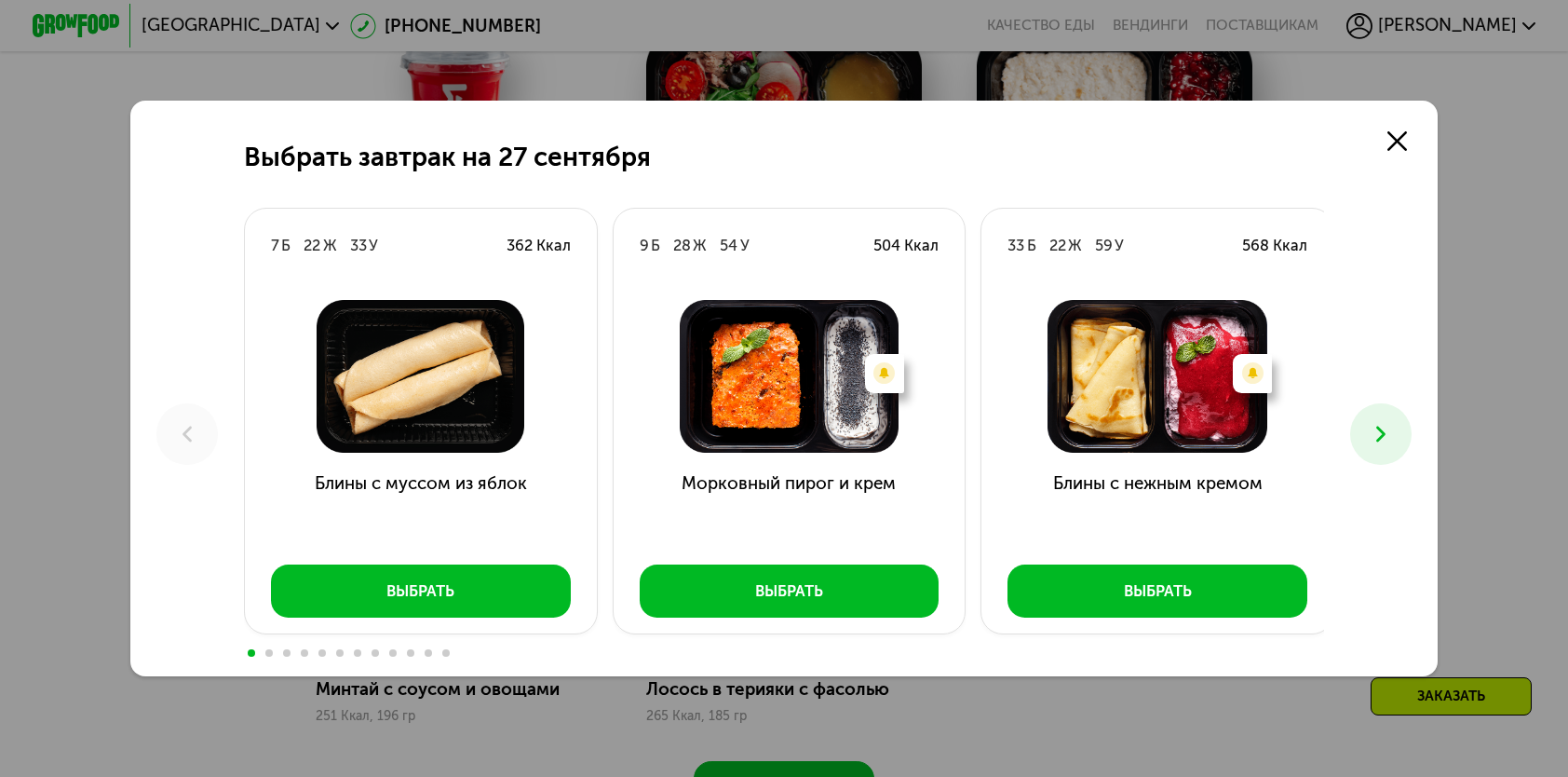
click at [1376, 460] on button at bounding box center [1381, 433] width 60 height 60
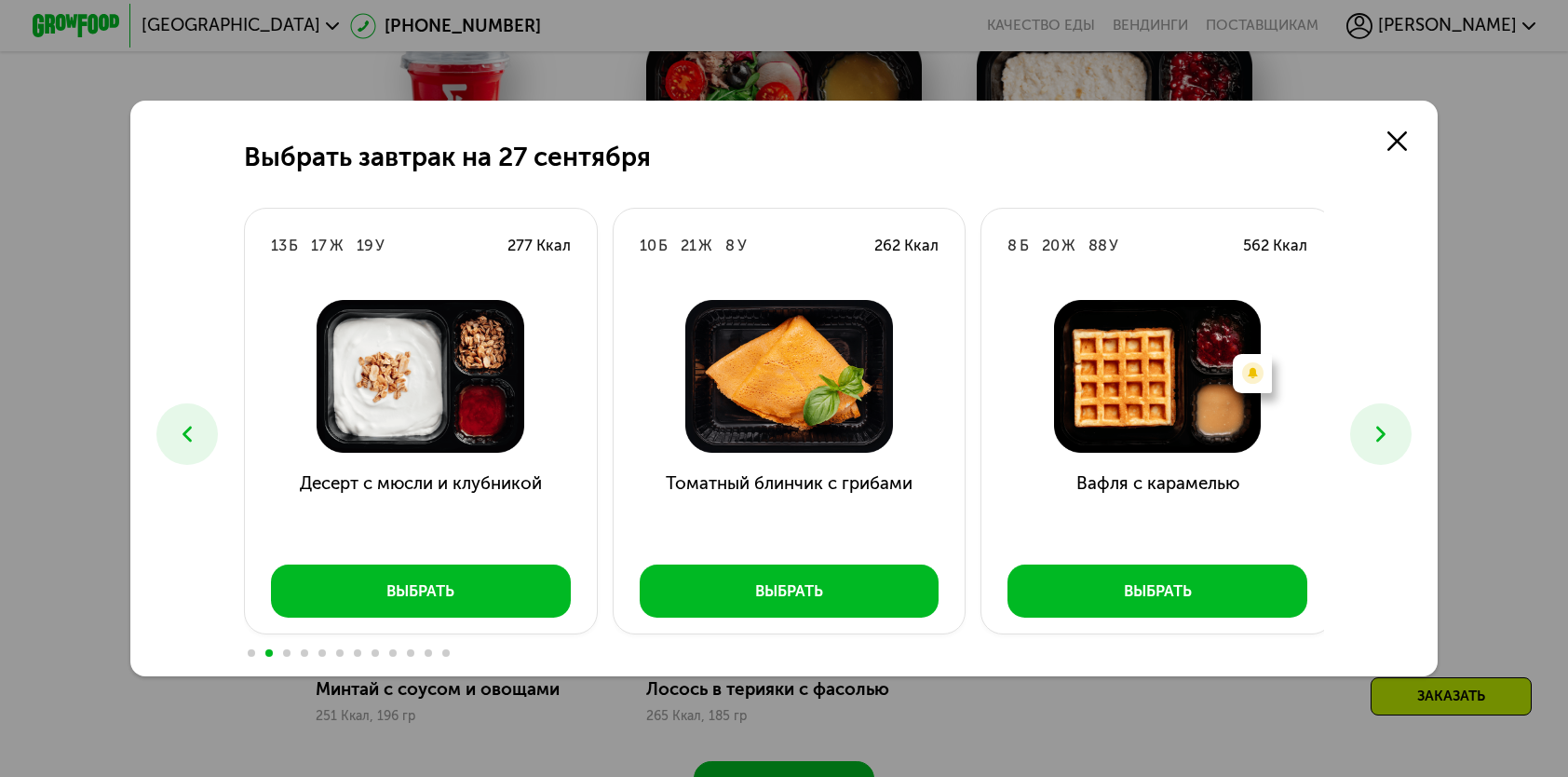
click at [1376, 457] on button at bounding box center [1381, 433] width 60 height 60
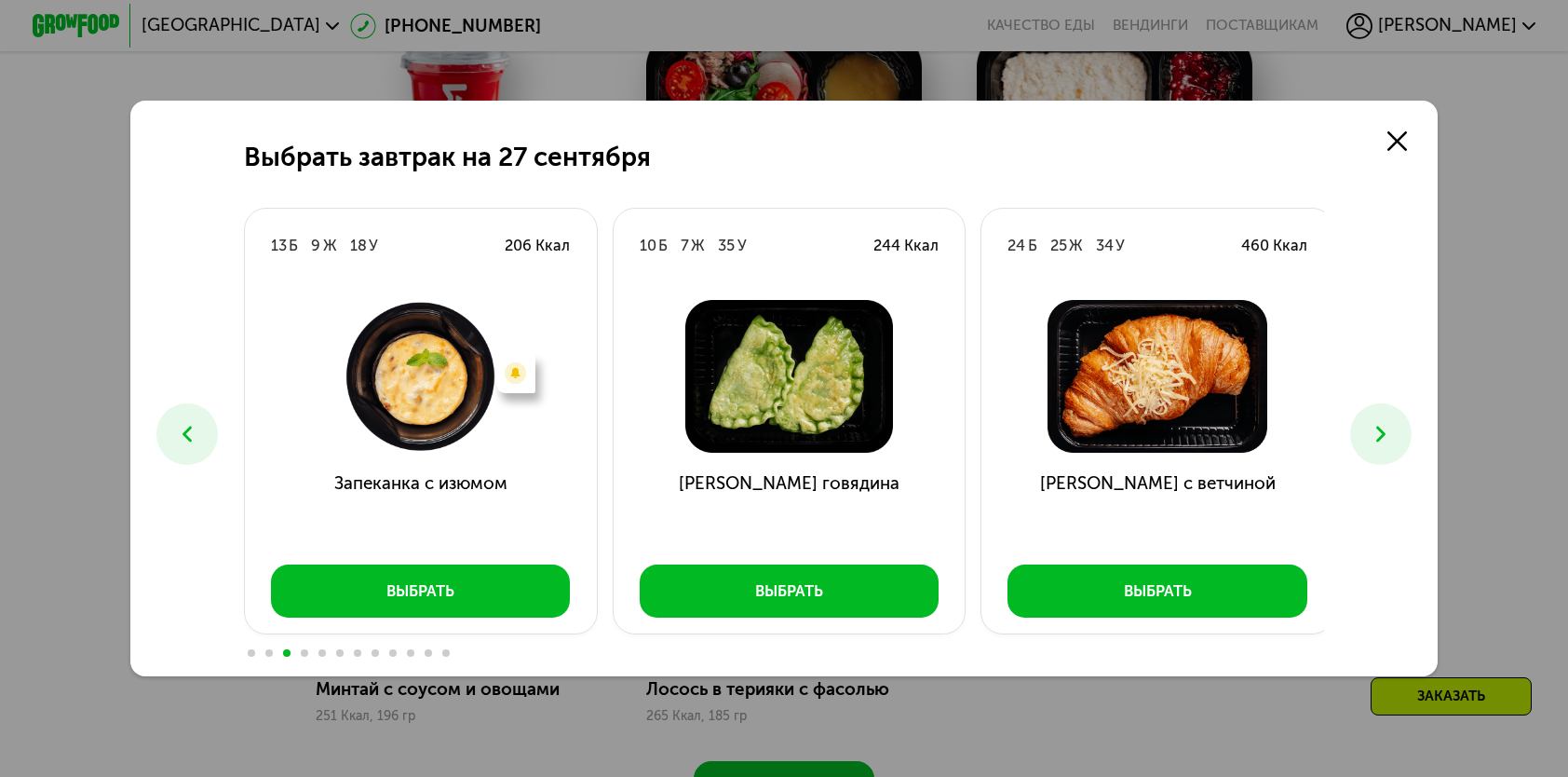
click at [1376, 457] on button at bounding box center [1381, 433] width 60 height 60
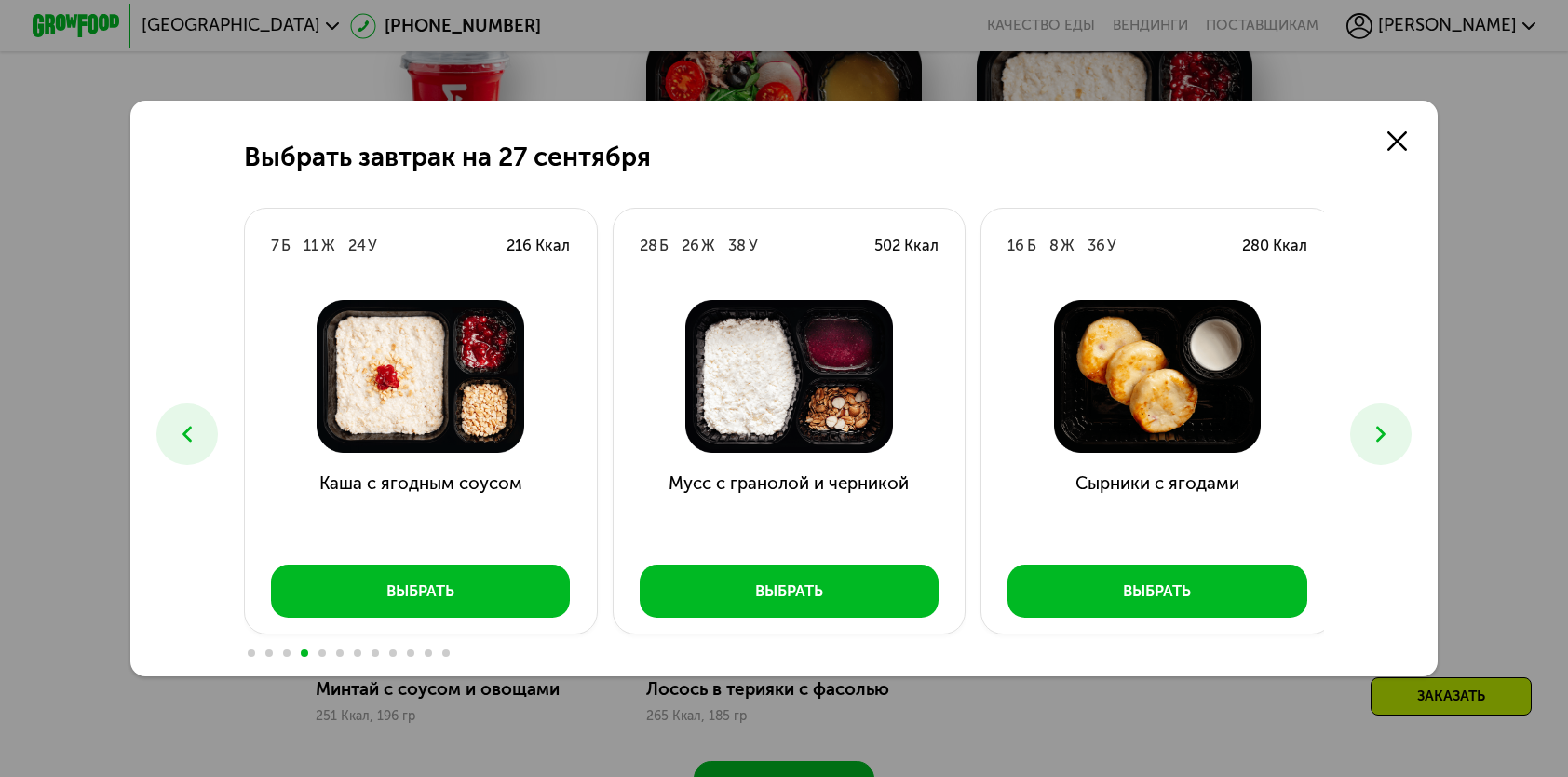
click at [1376, 457] on button at bounding box center [1381, 433] width 60 height 60
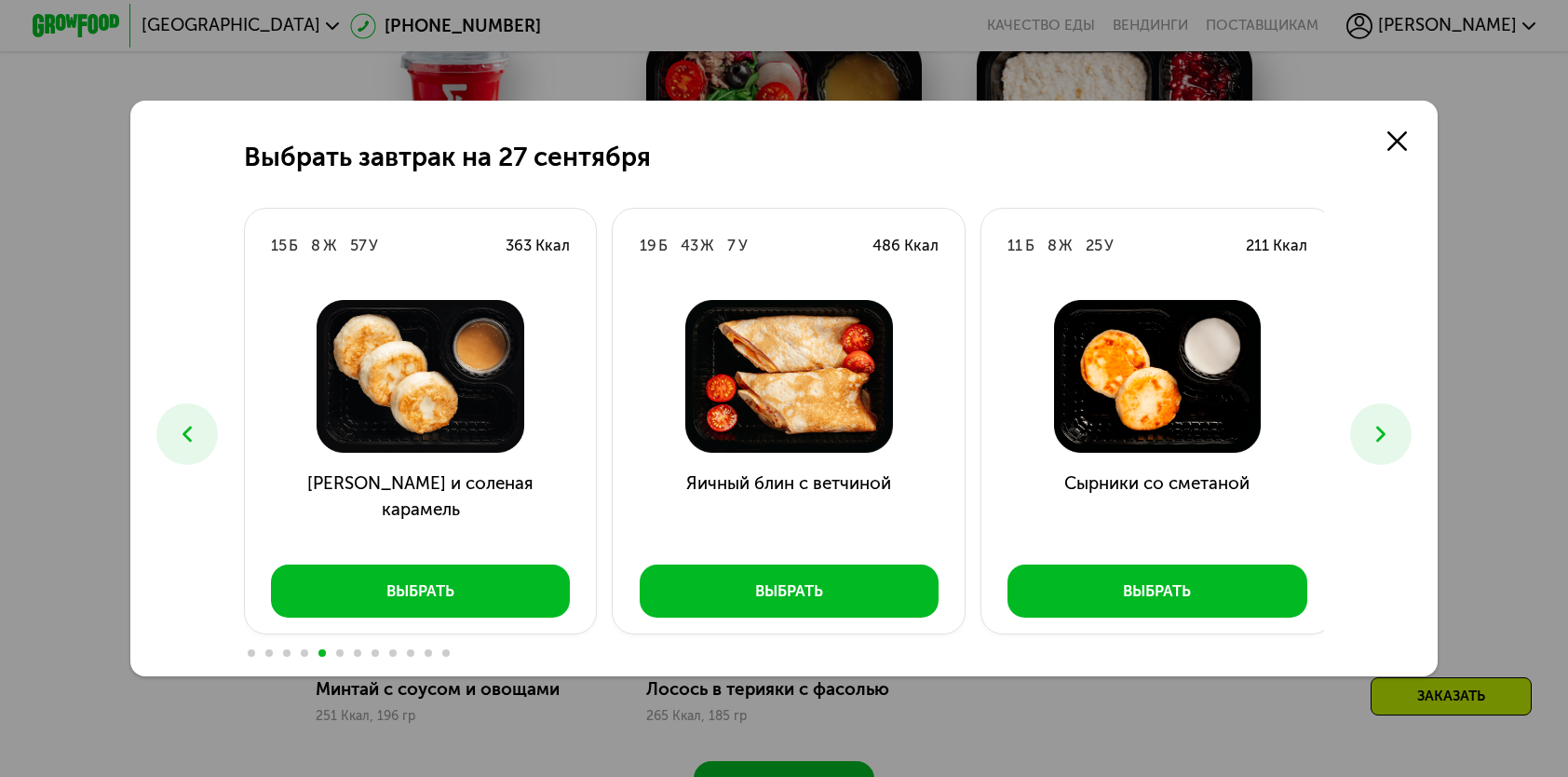
click at [1376, 457] on button at bounding box center [1381, 433] width 60 height 60
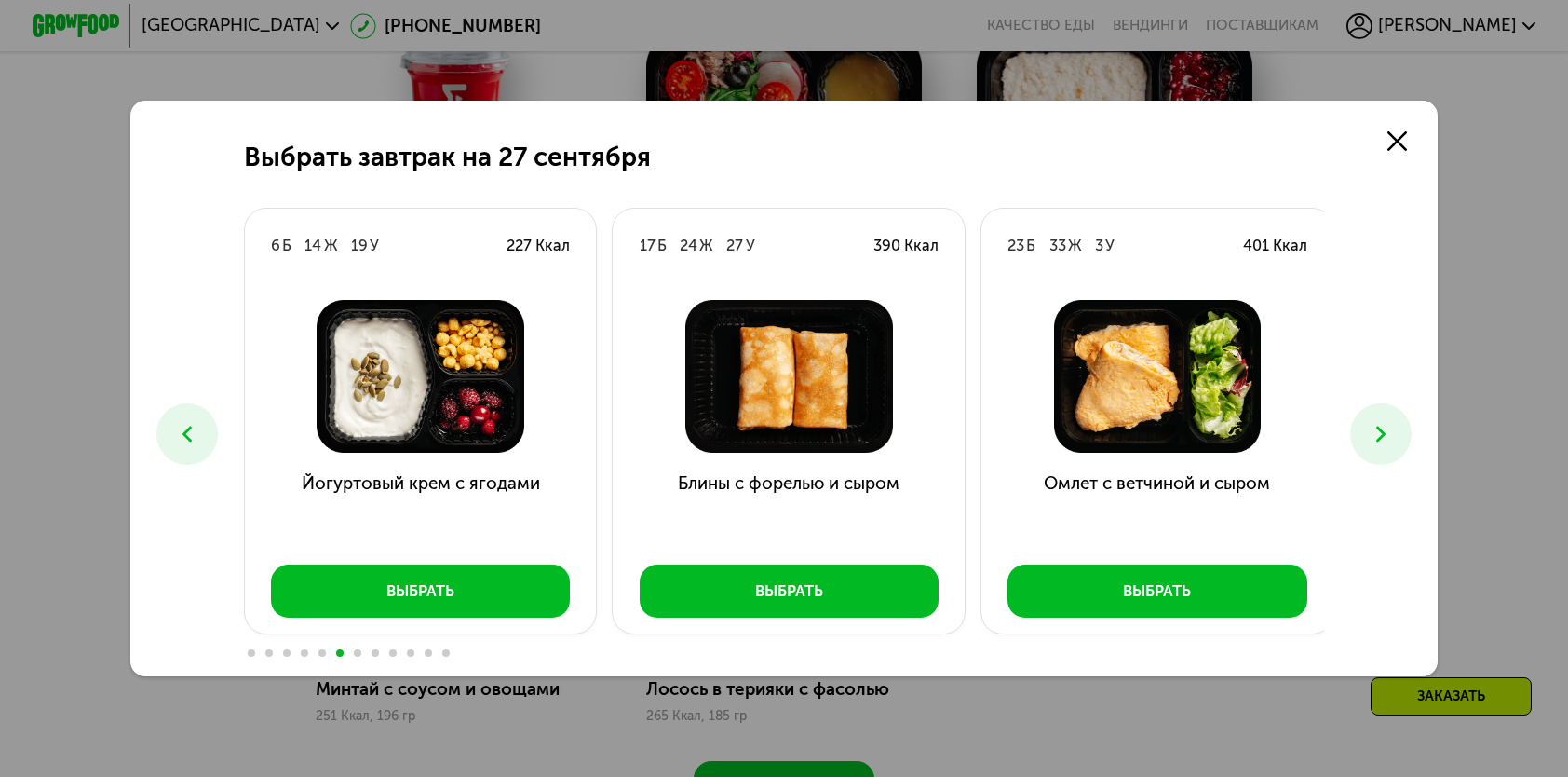
click at [1380, 449] on button at bounding box center [1381, 433] width 60 height 60
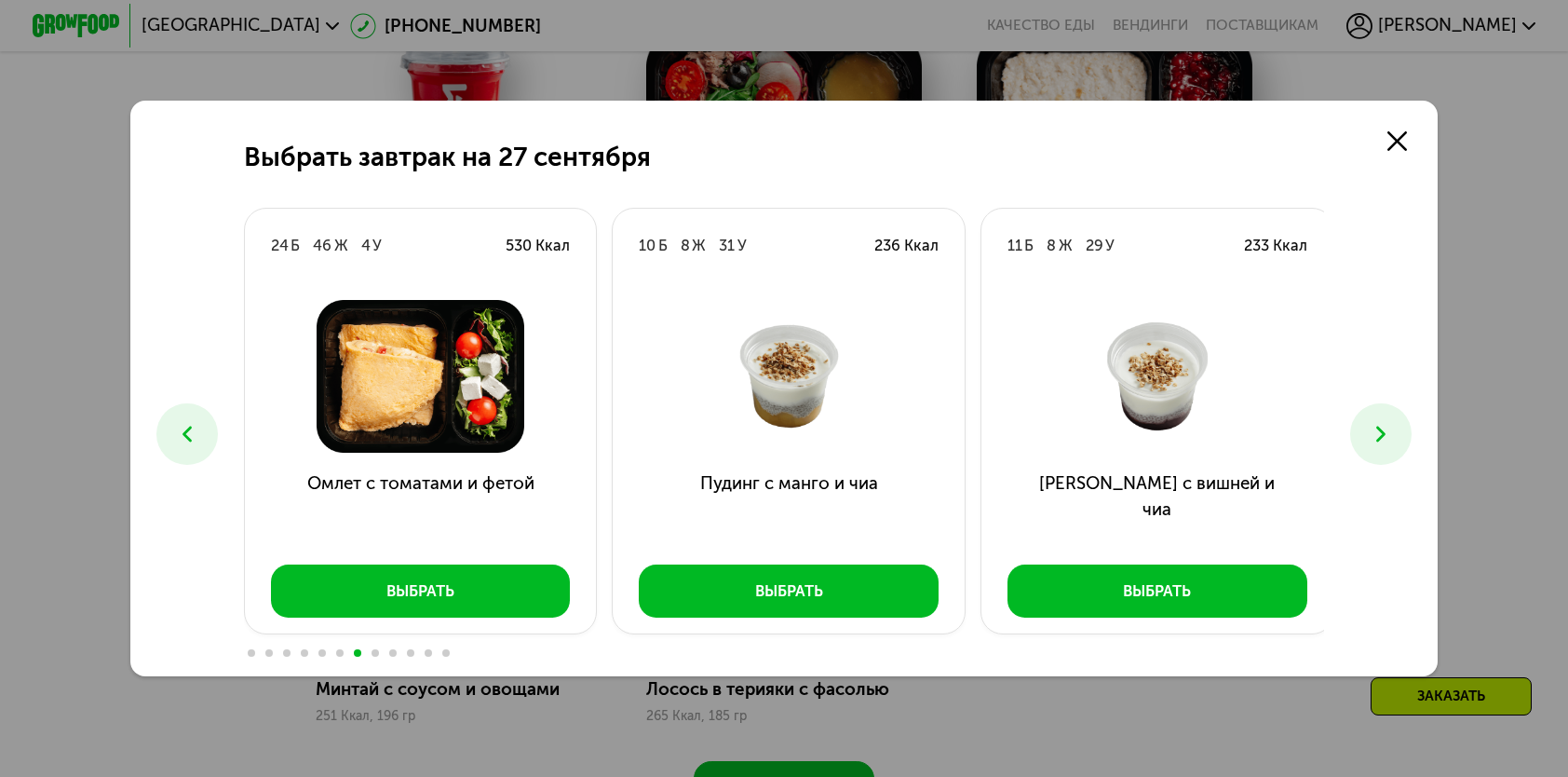
click at [191, 415] on button at bounding box center [187, 433] width 60 height 60
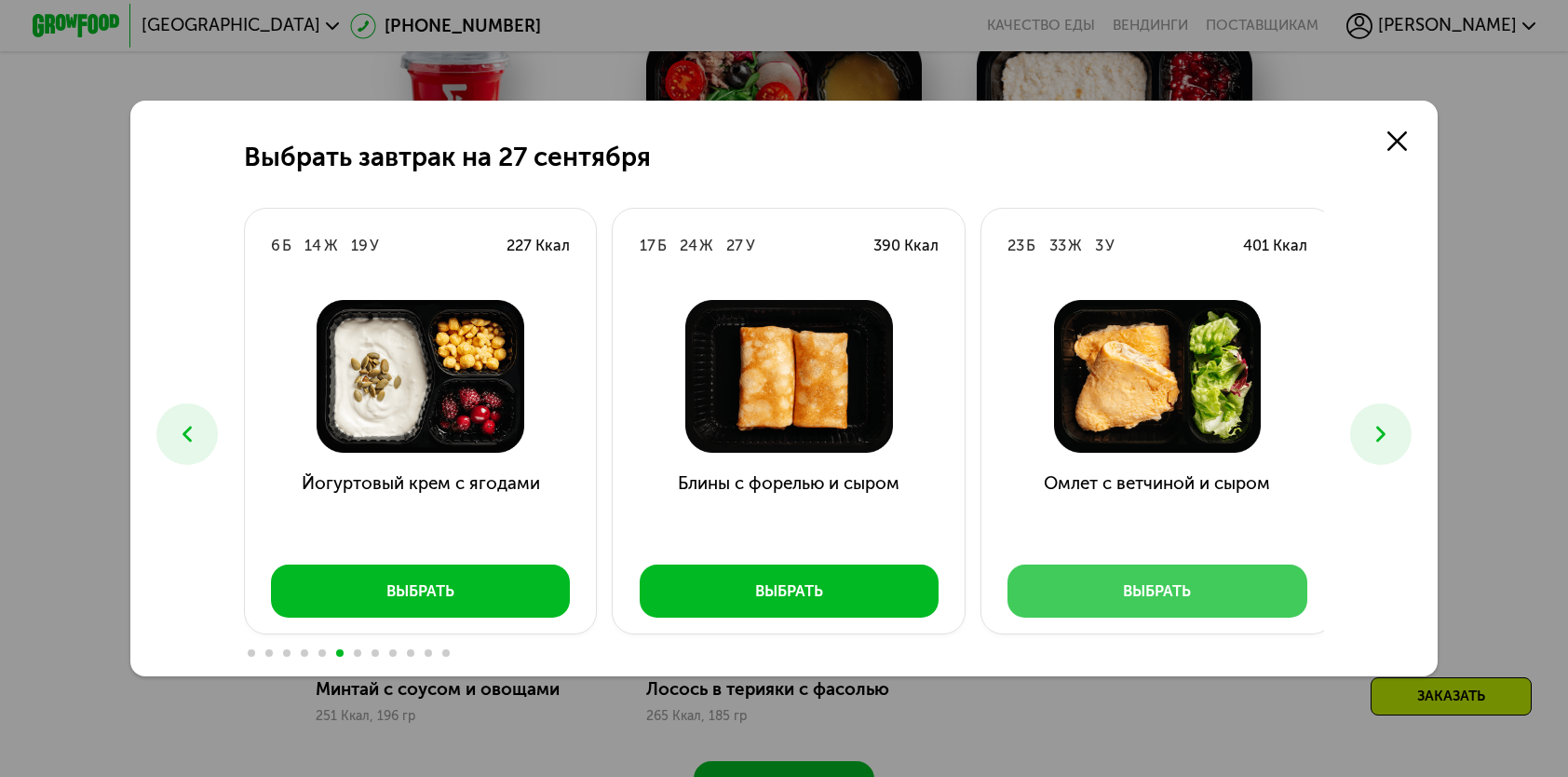
click at [1090, 592] on button "Выбрать" at bounding box center [1157, 590] width 300 height 52
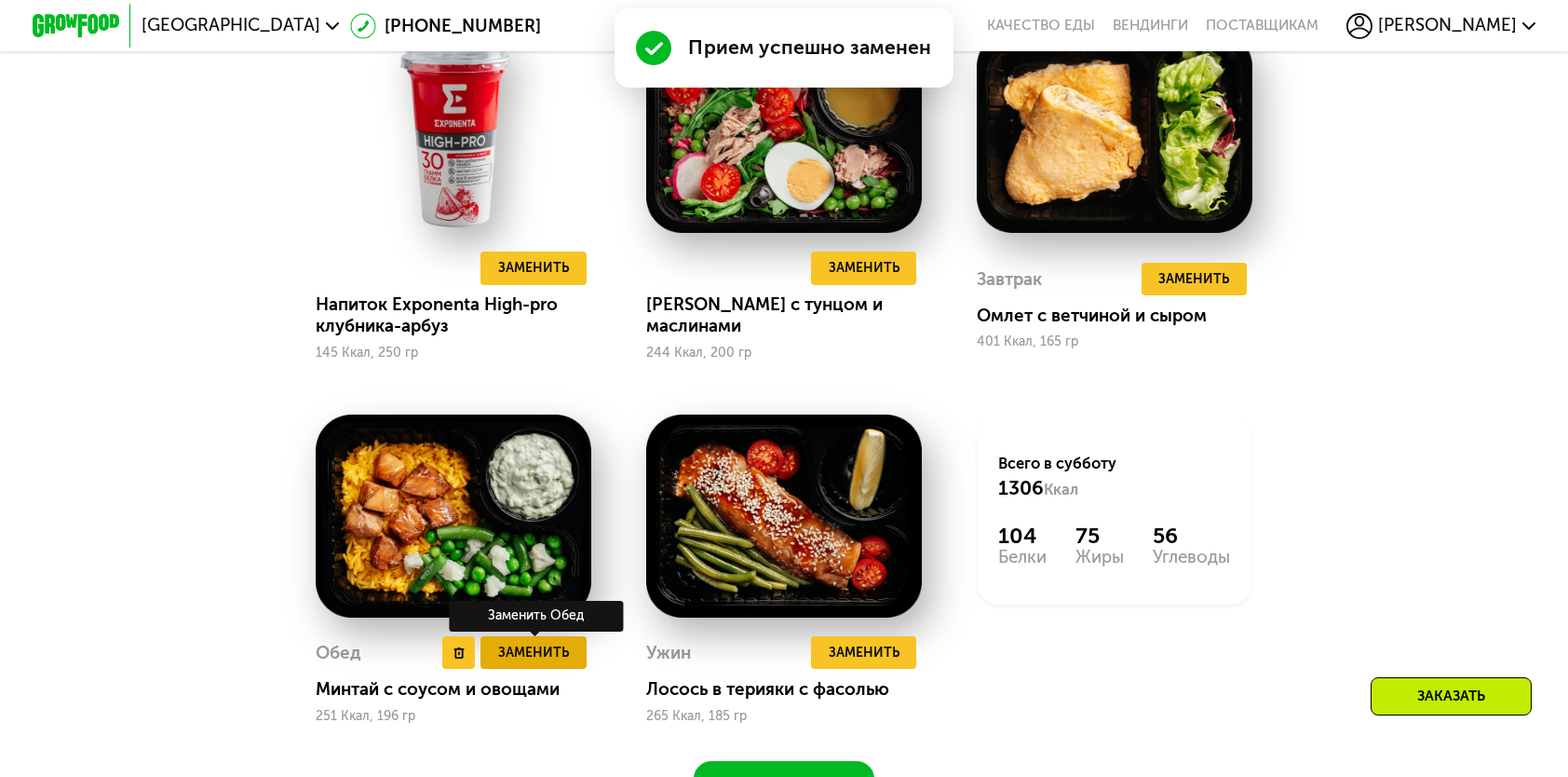
click at [527, 663] on span "Заменить" at bounding box center [533, 652] width 71 height 22
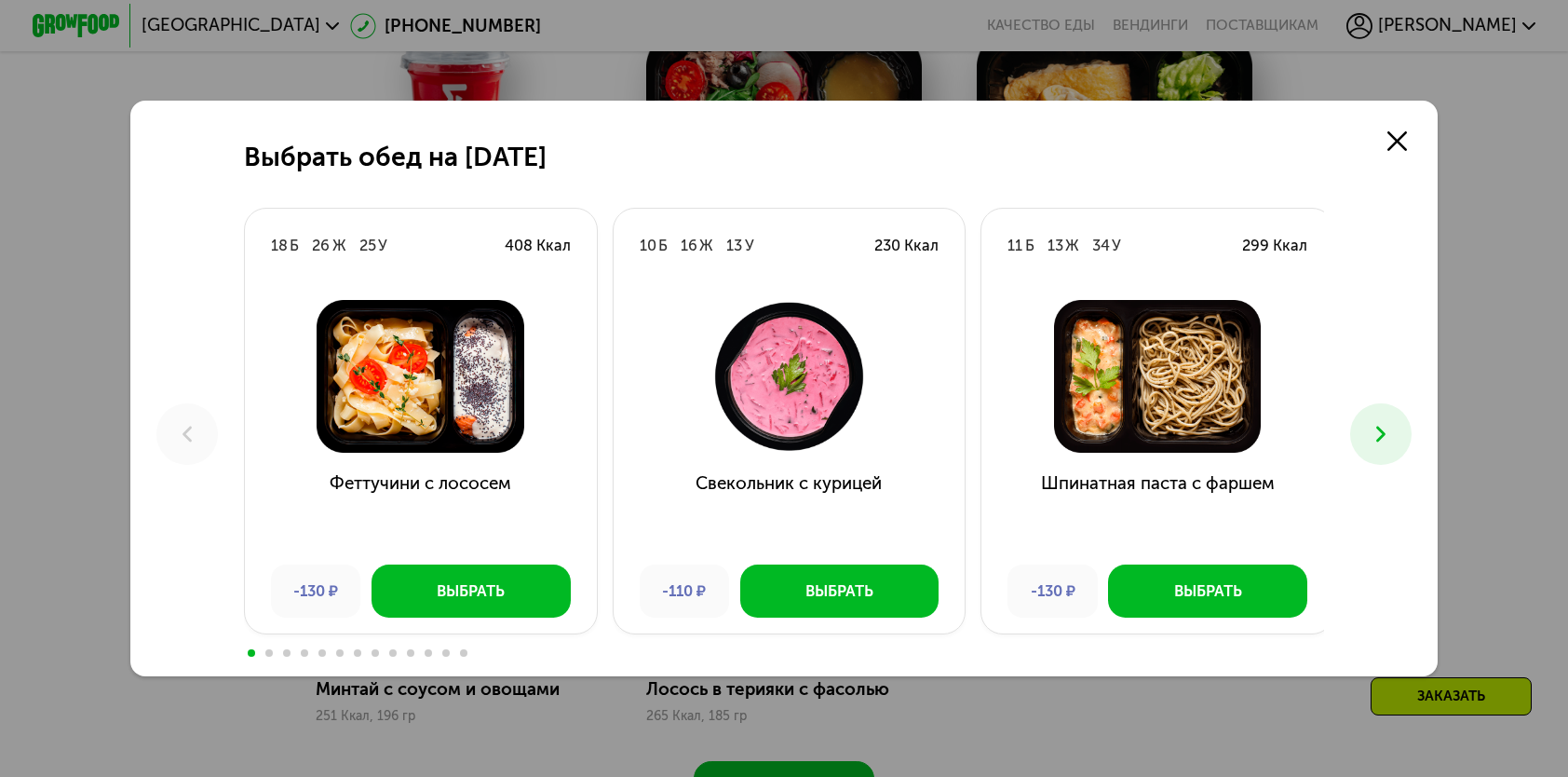
click at [1380, 431] on icon at bounding box center [1381, 434] width 26 height 26
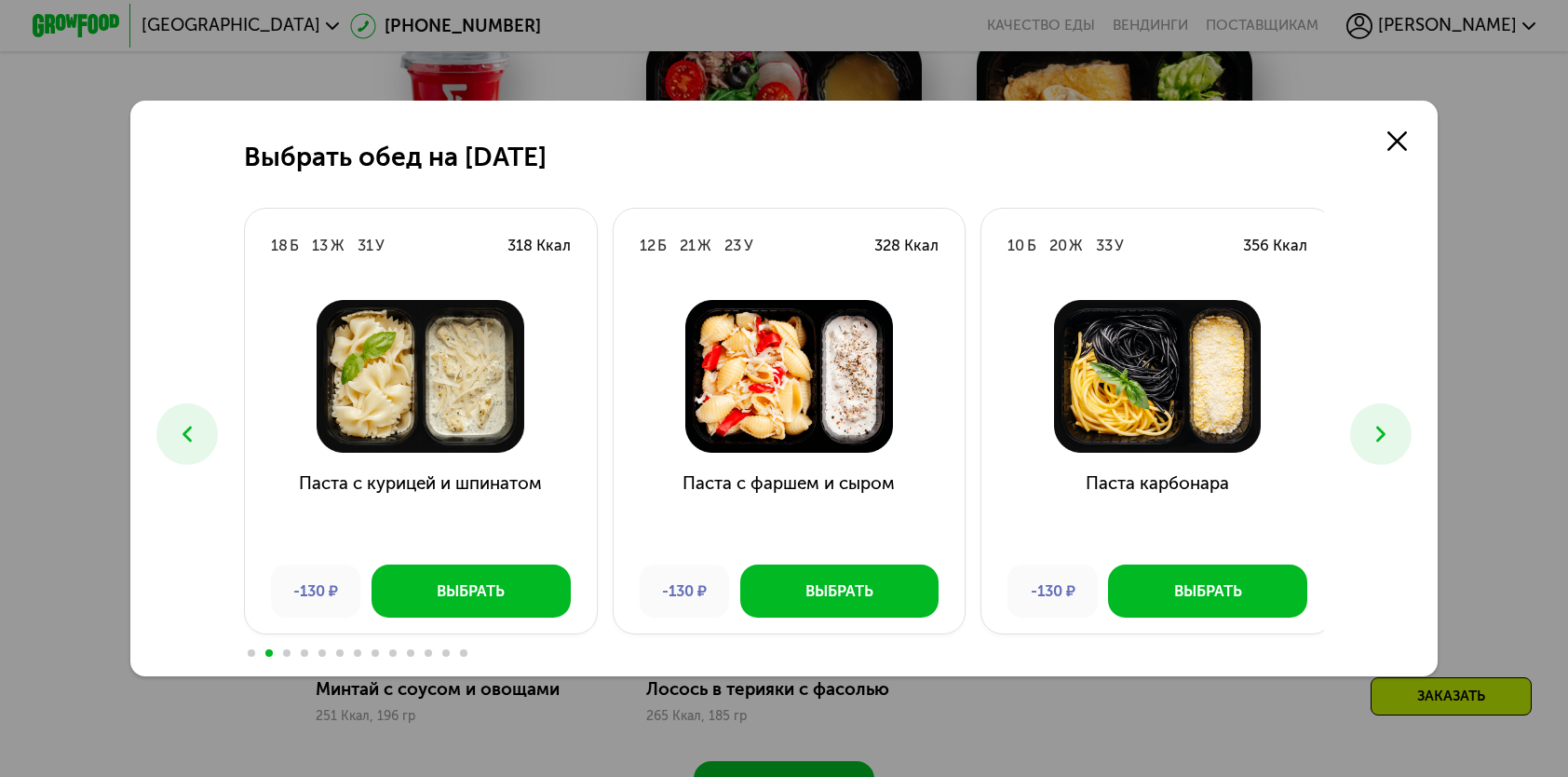
click at [1380, 430] on icon at bounding box center [1381, 434] width 26 height 26
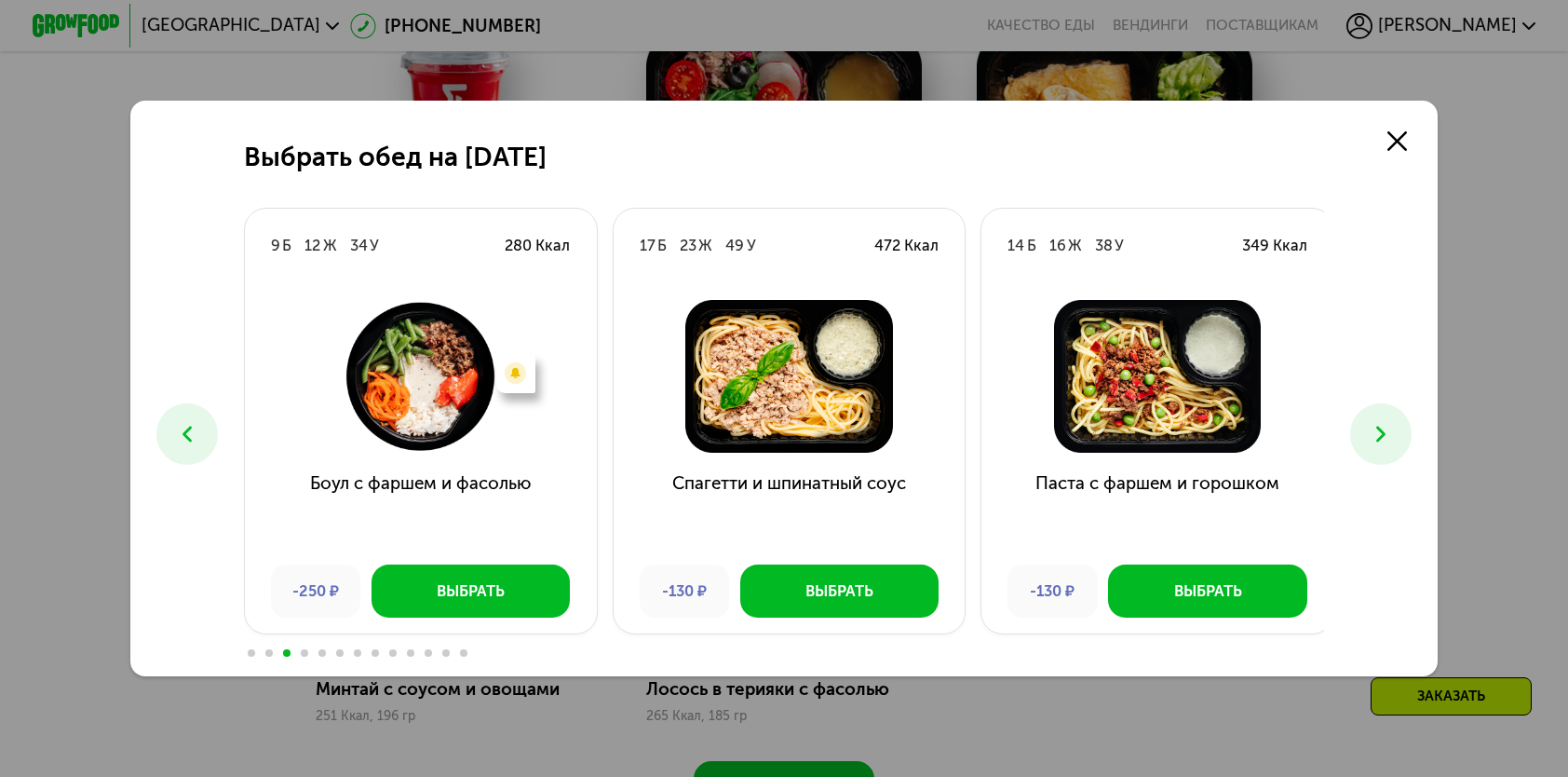
click at [1382, 438] on icon at bounding box center [1381, 434] width 26 height 26
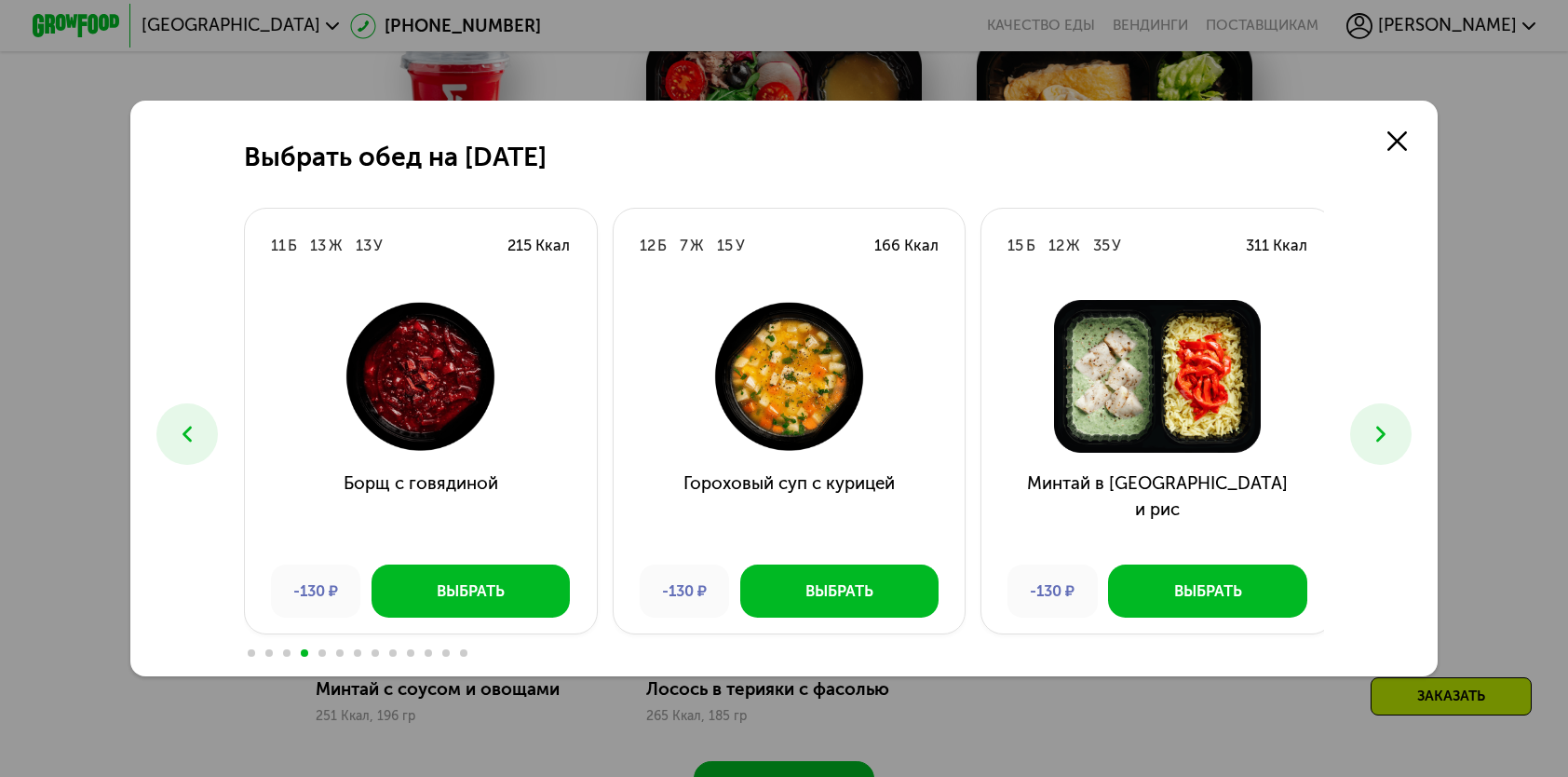
click at [1381, 438] on icon at bounding box center [1381, 434] width 26 height 26
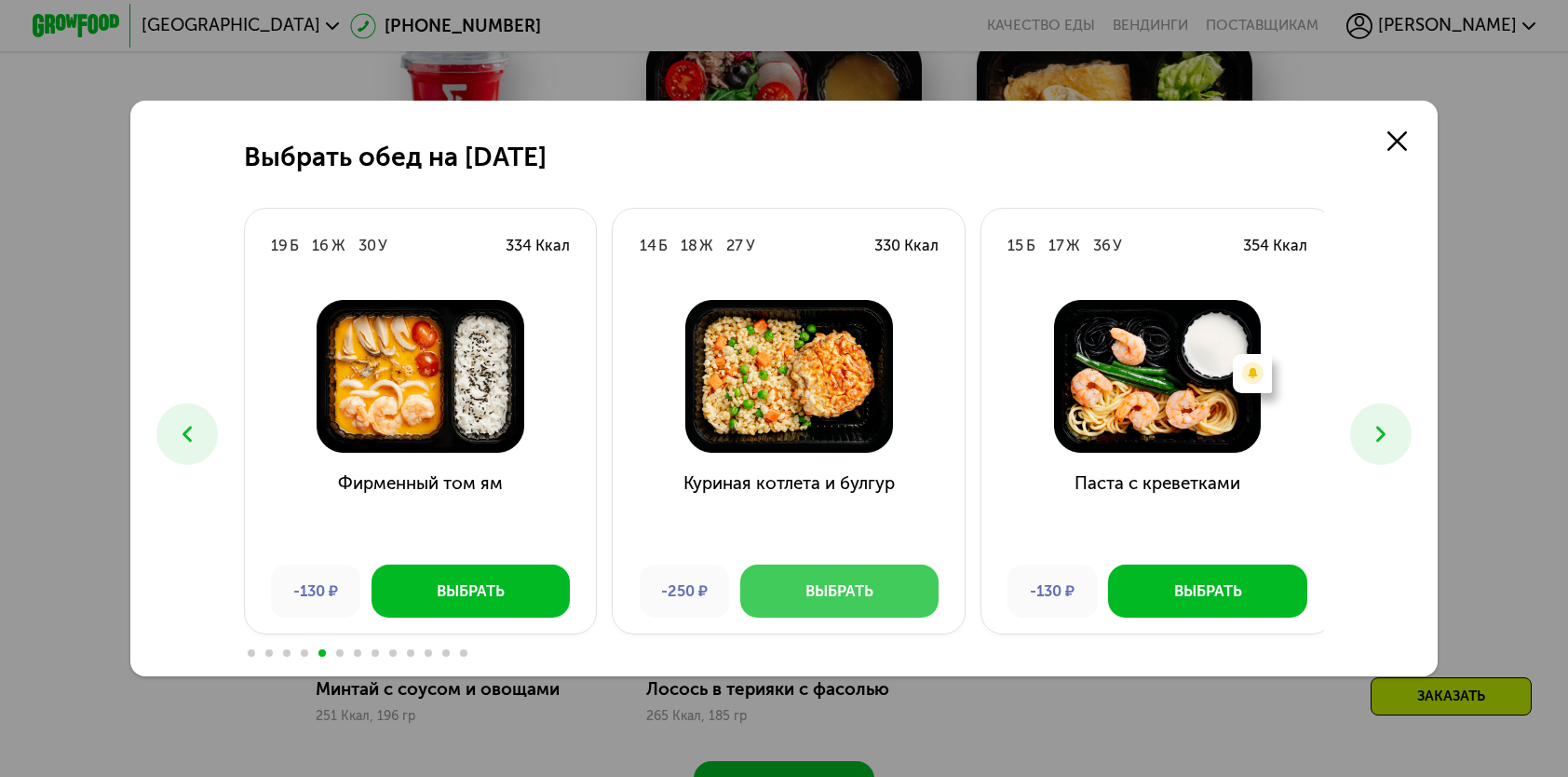
click at [881, 590] on button "Выбрать" at bounding box center [839, 590] width 198 height 52
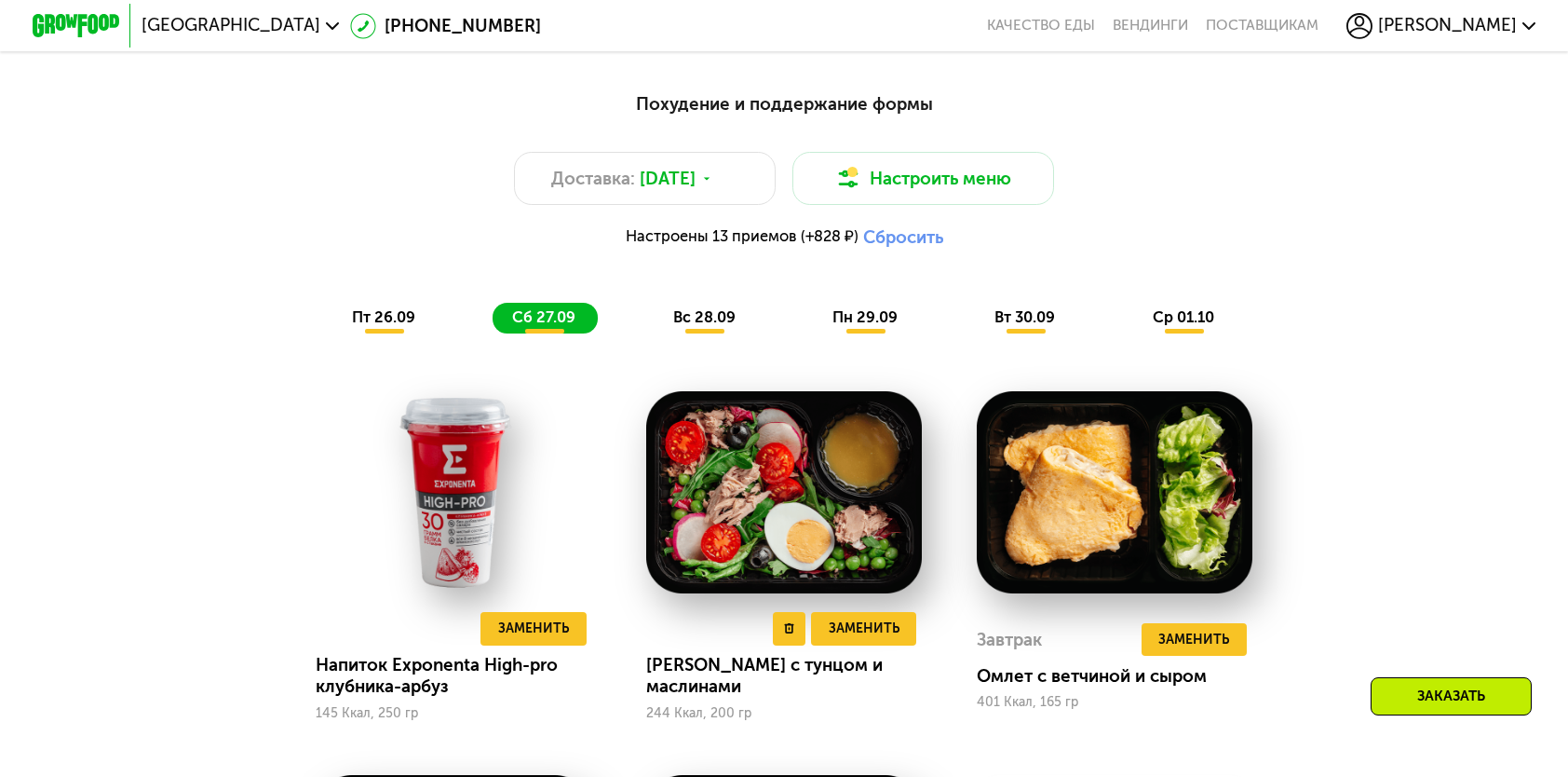
scroll to position [1491, 0]
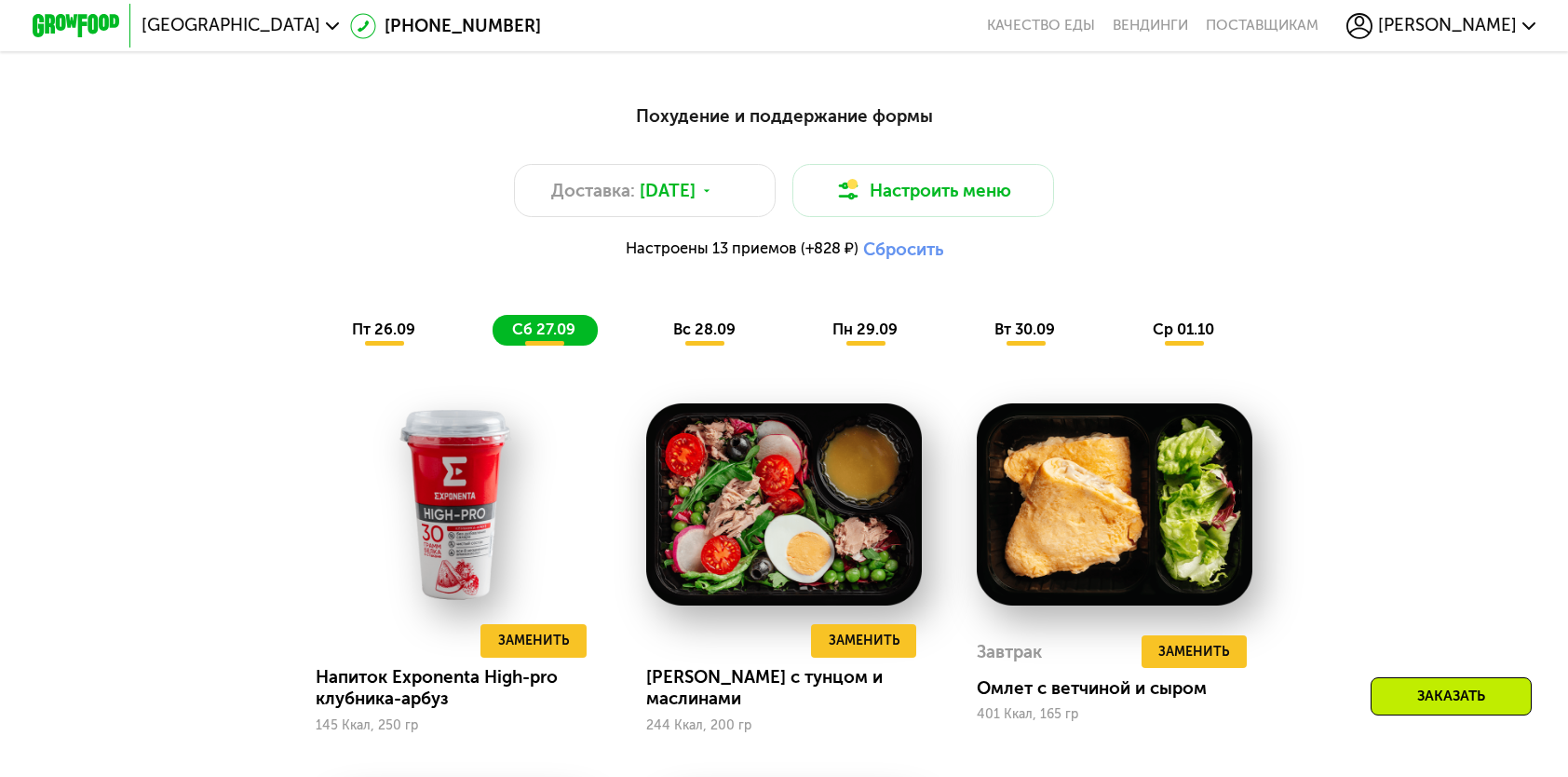
click at [399, 338] on span "пт 26.09" at bounding box center [383, 329] width 63 height 18
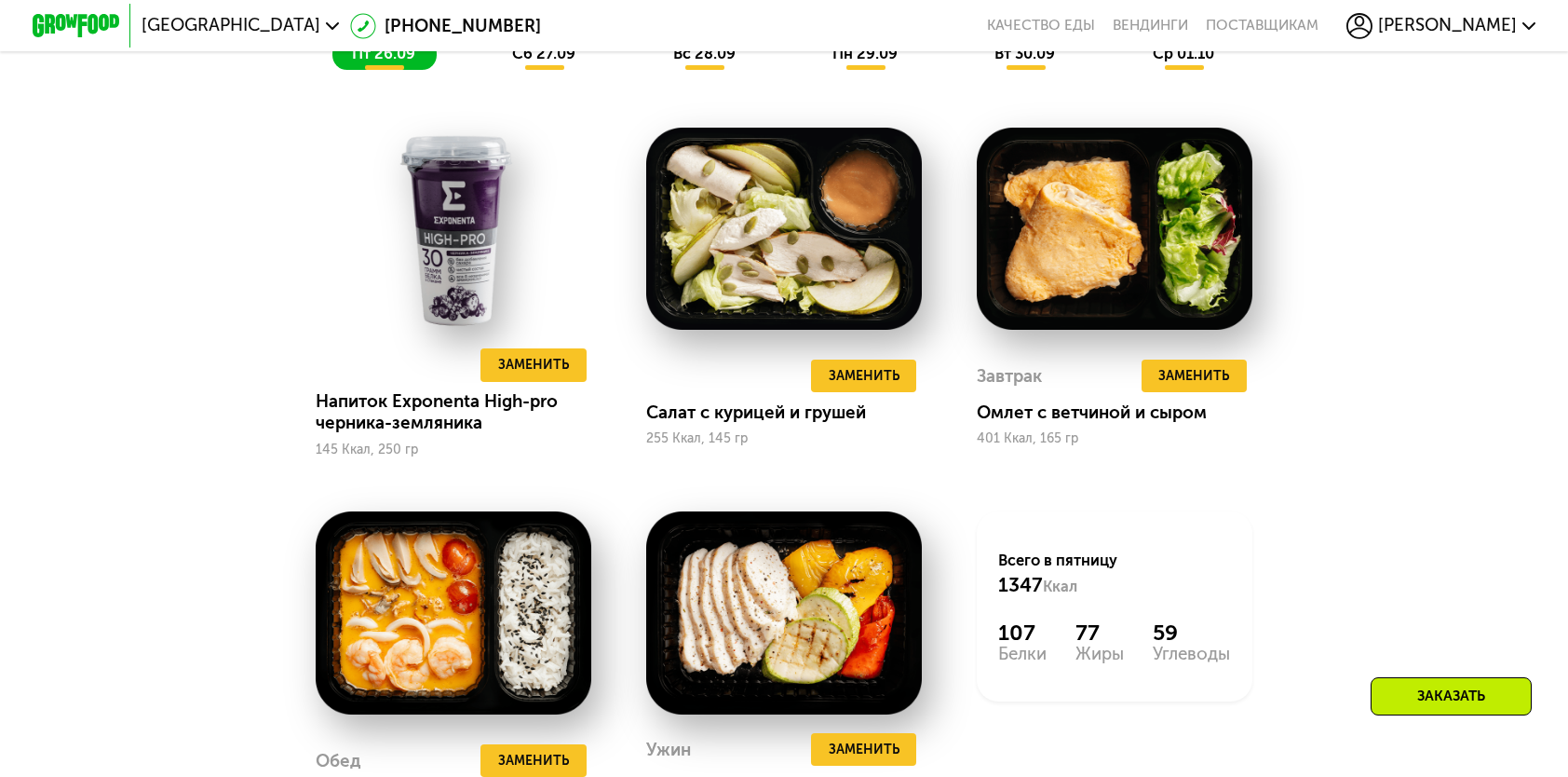
scroll to position [1583, 0]
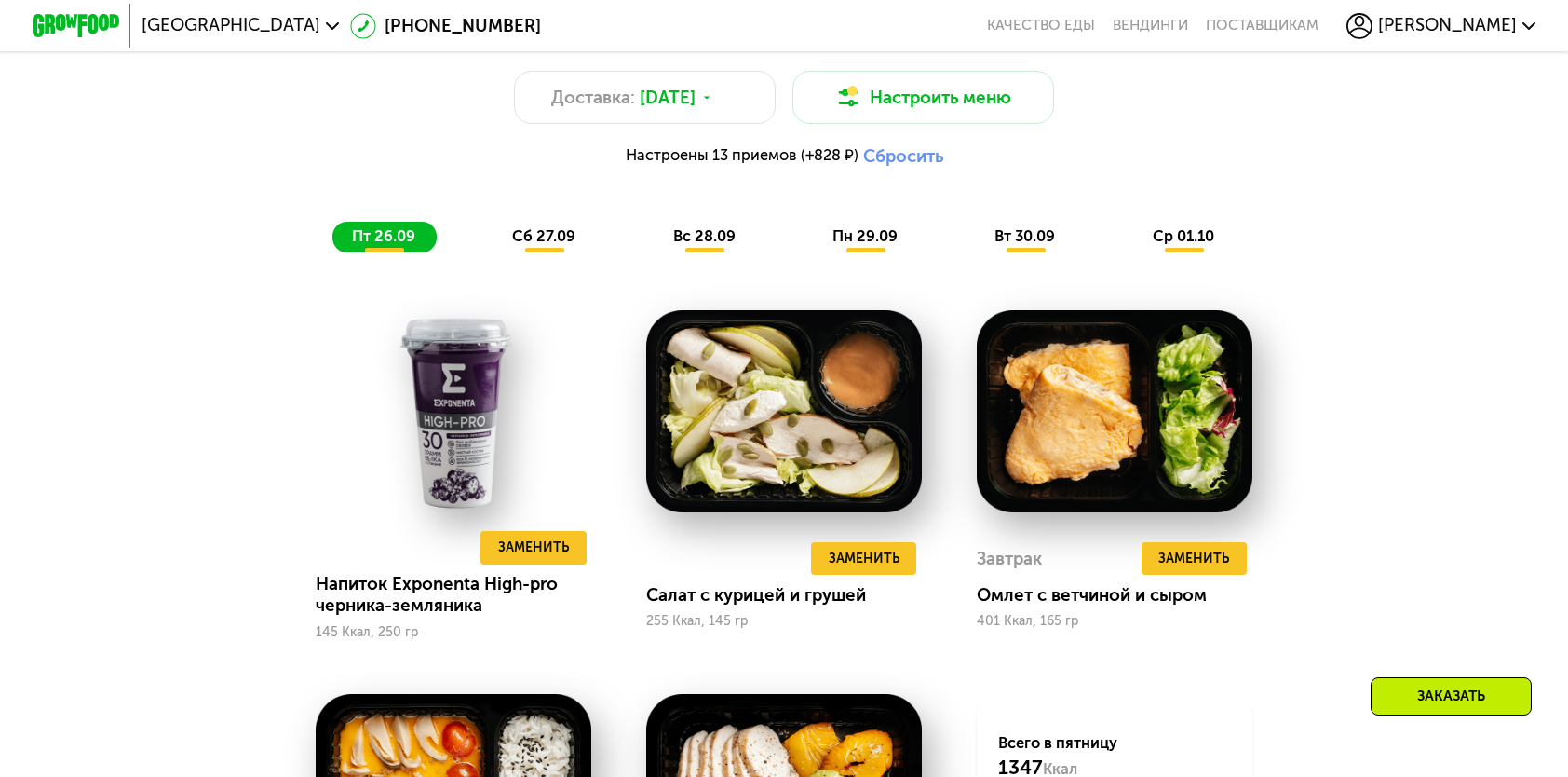
drag, startPoint x: 566, startPoint y: 243, endPoint x: 570, endPoint y: 255, distance: 12.6
click at [566, 243] on span "сб 27.09" at bounding box center [544, 236] width 63 height 18
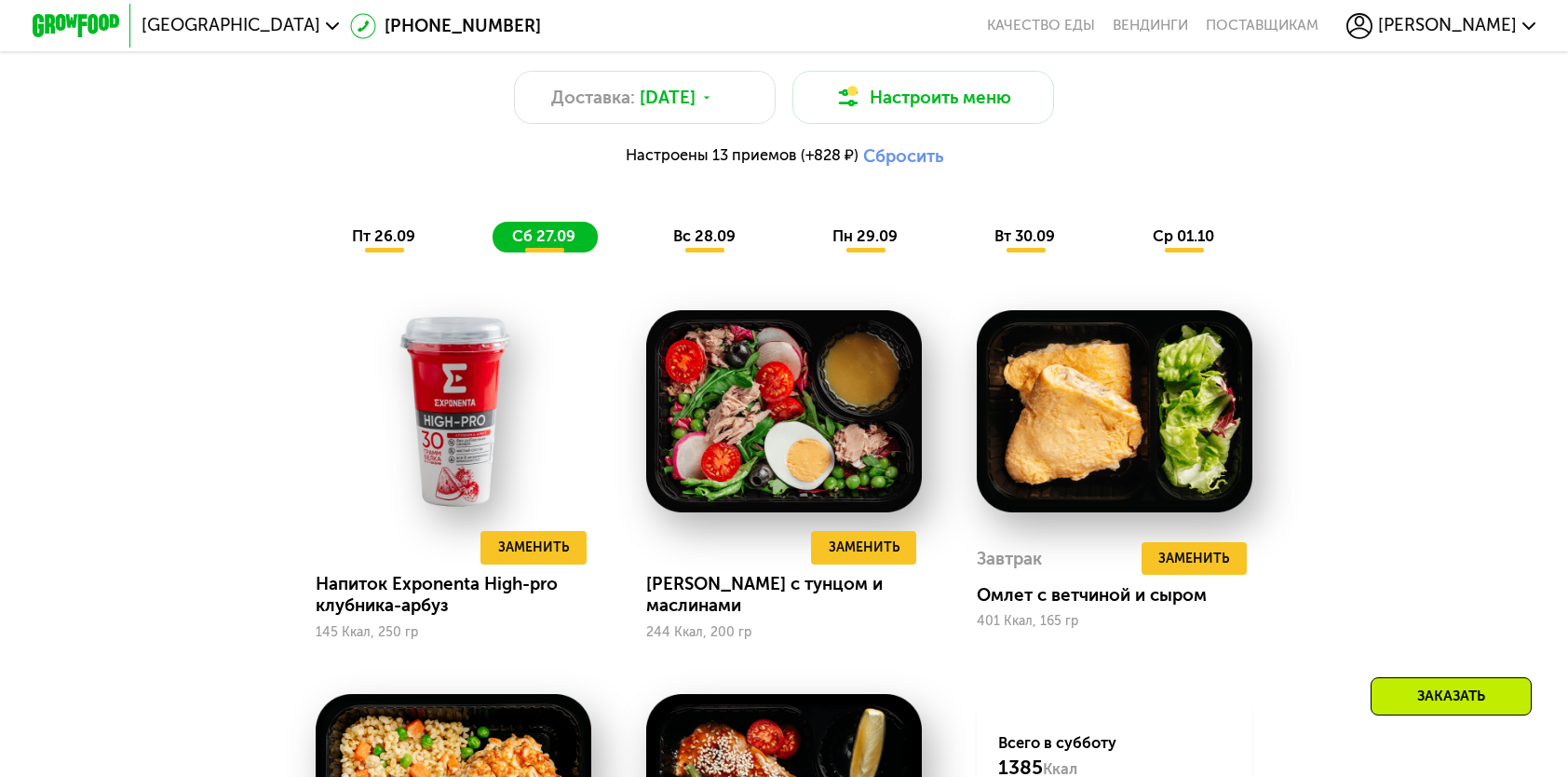
drag, startPoint x: 687, startPoint y: 227, endPoint x: 691, endPoint y: 240, distance: 13.6
click at [689, 236] on div "Похудение и поддержание формы Доставка: 26 сен, пт Настроить меню Настроены 13 …" at bounding box center [784, 130] width 1290 height 243
click at [691, 240] on span "вс 28.09" at bounding box center [704, 236] width 62 height 18
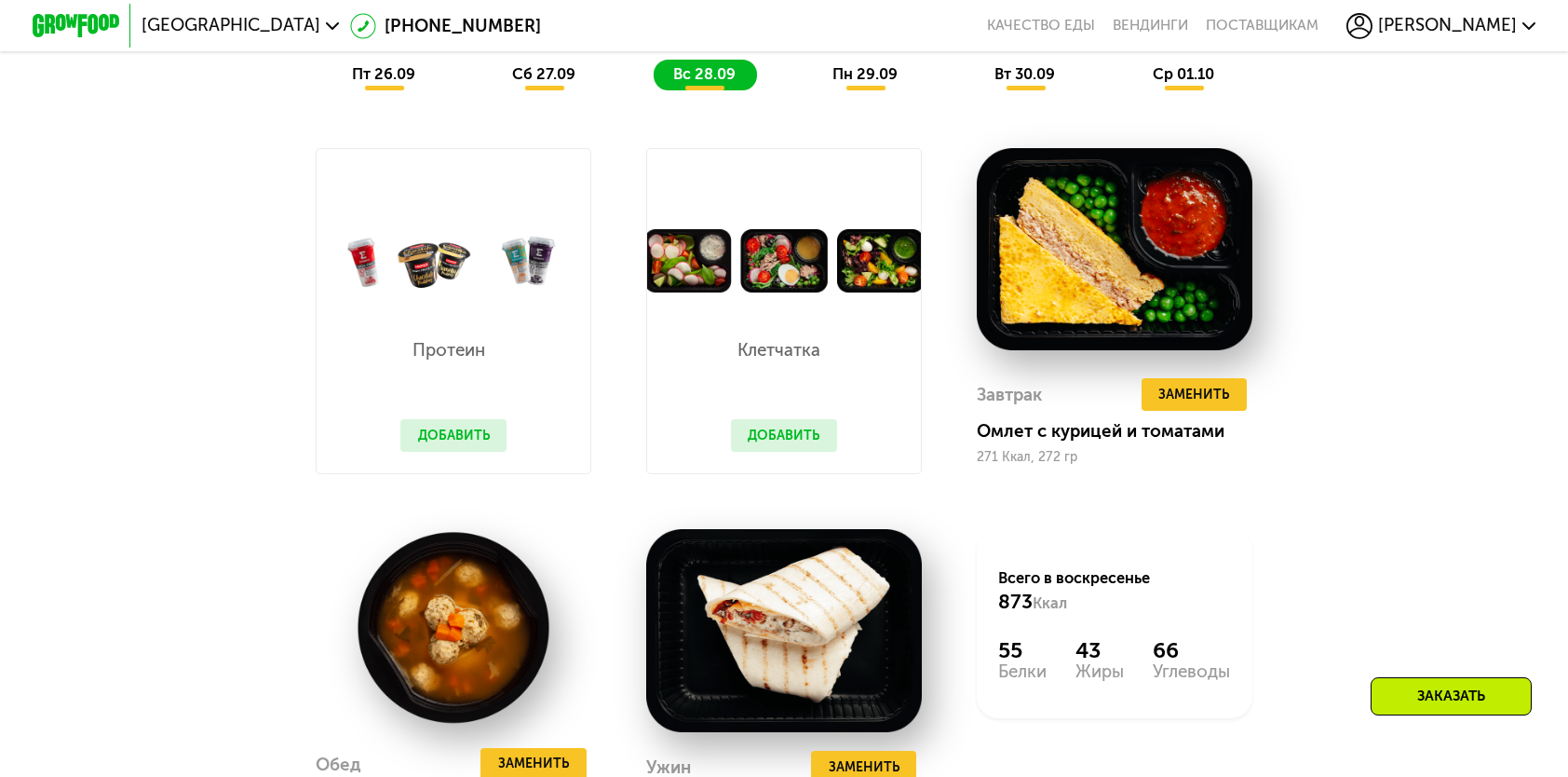
scroll to position [1769, 0]
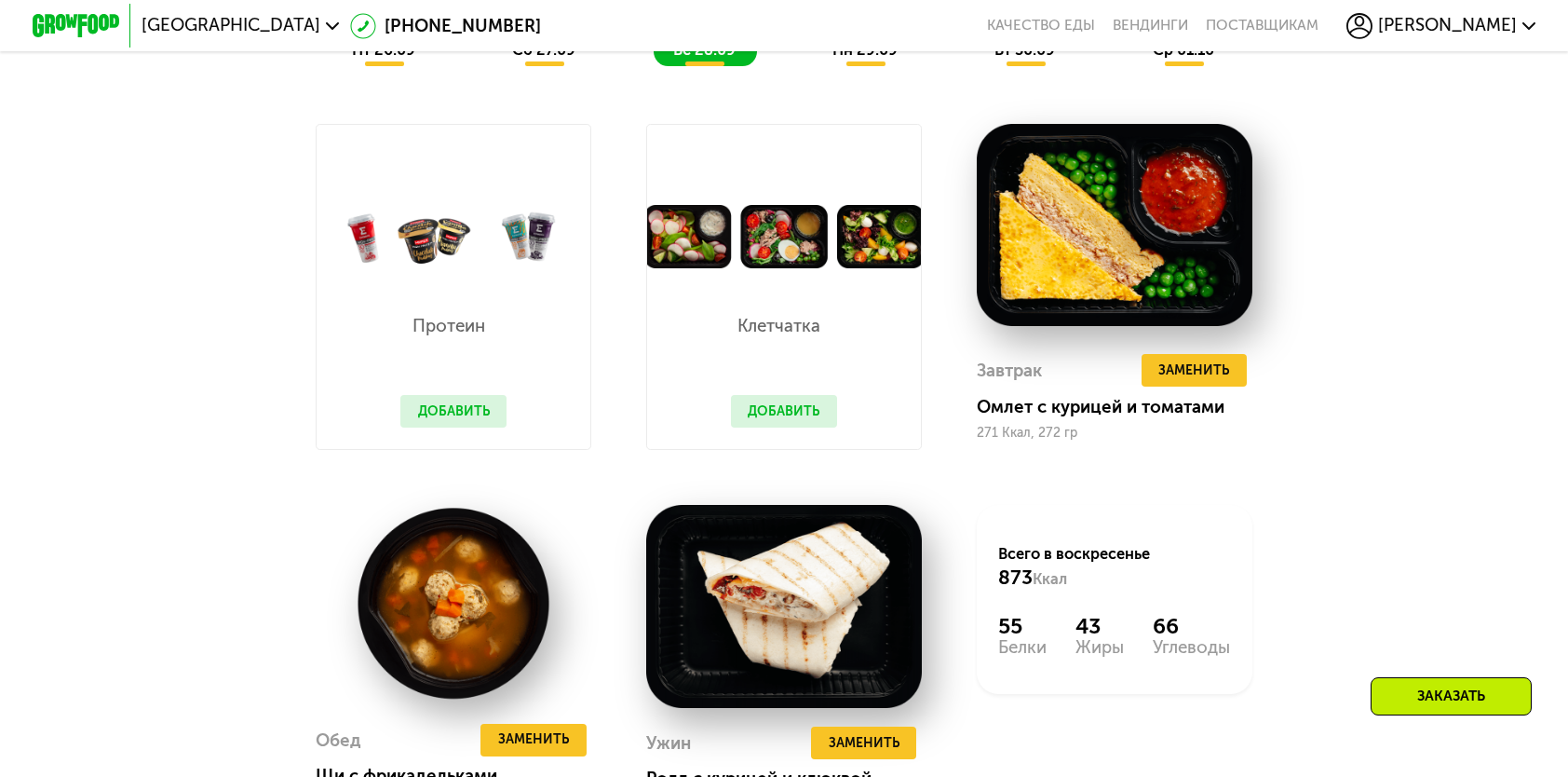
click at [458, 428] on button "Добавить" at bounding box center [453, 411] width 106 height 33
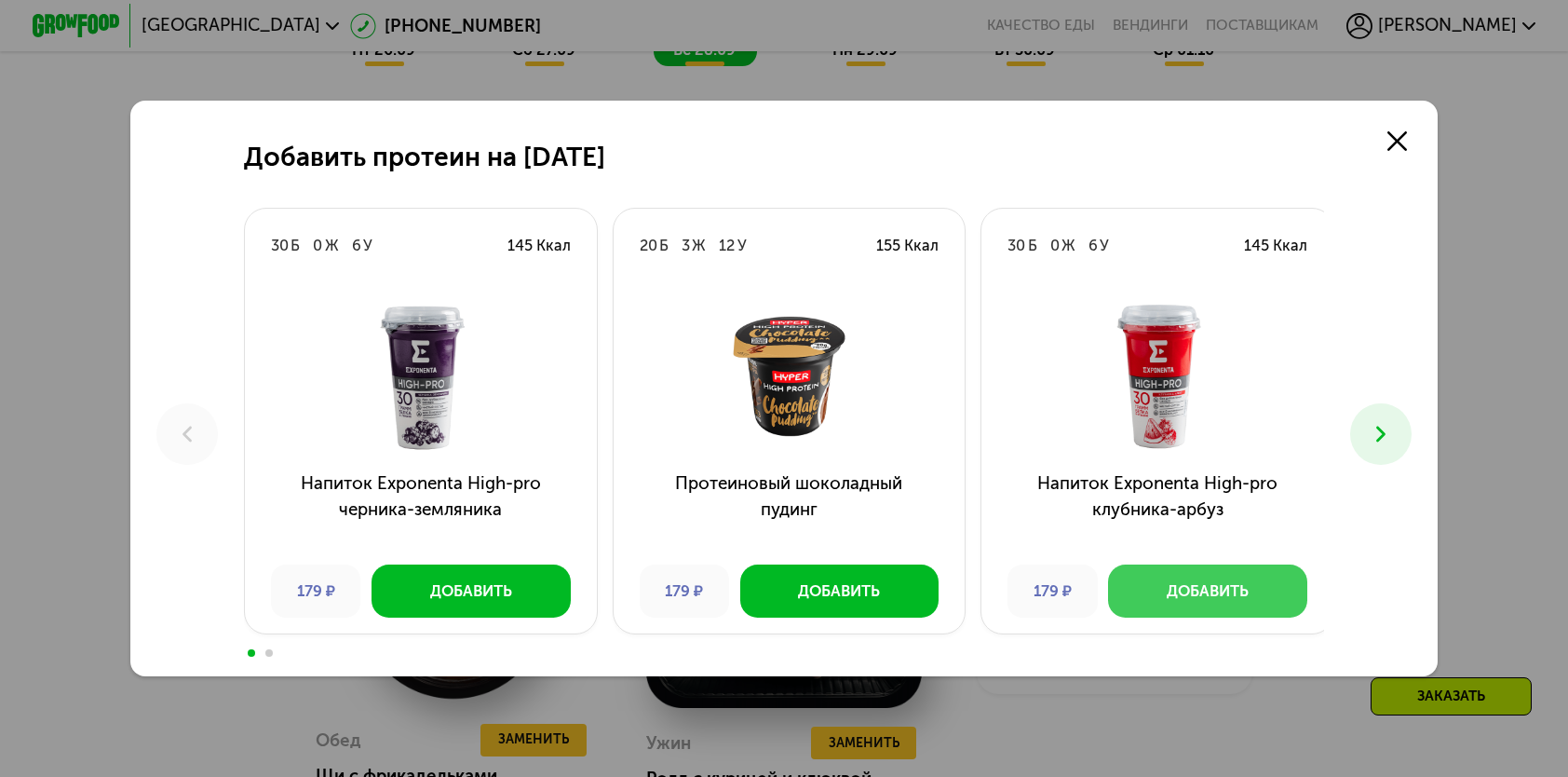
click at [1244, 595] on div "Добавить" at bounding box center [1207, 591] width 82 height 22
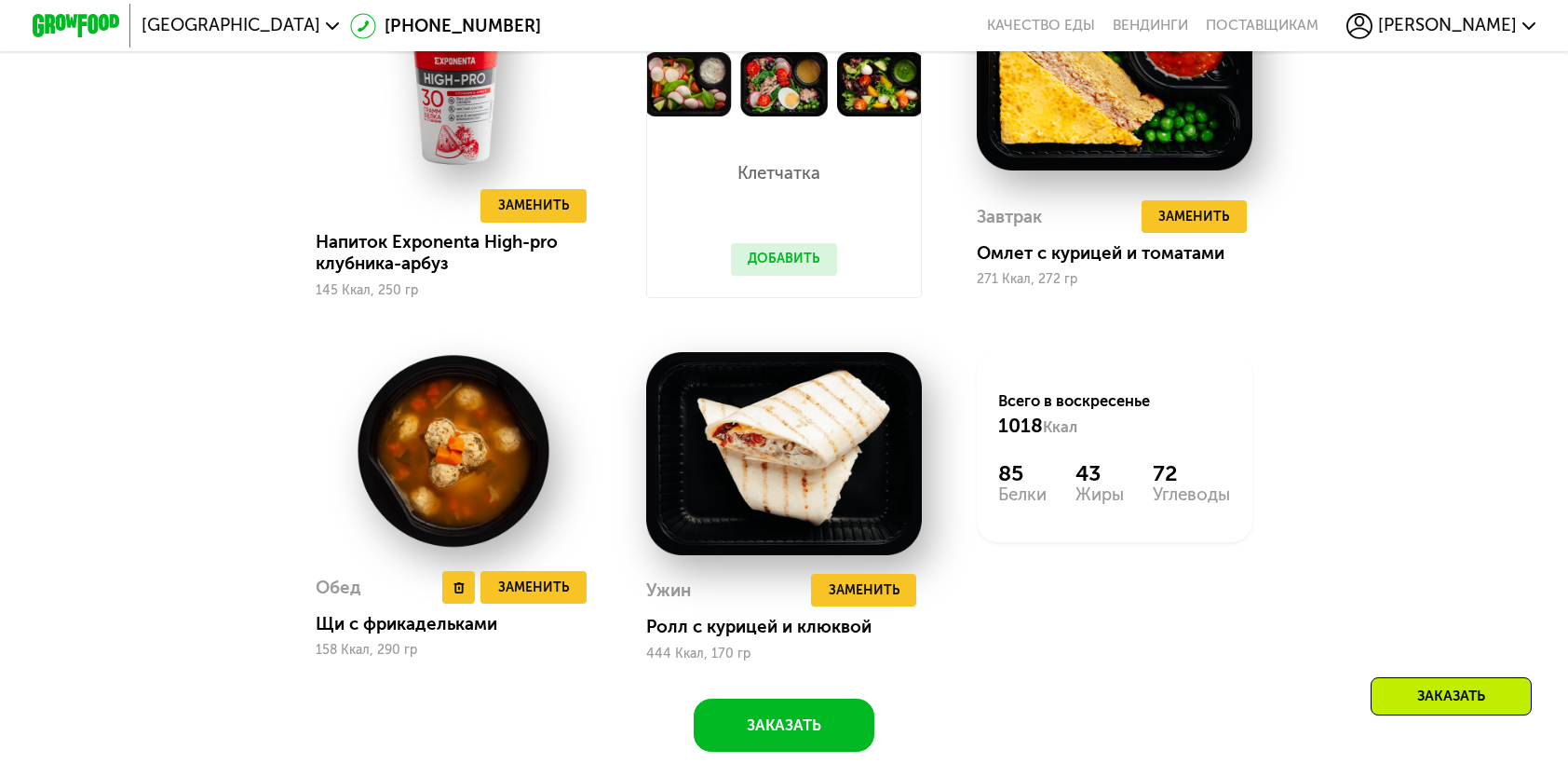
scroll to position [1956, 0]
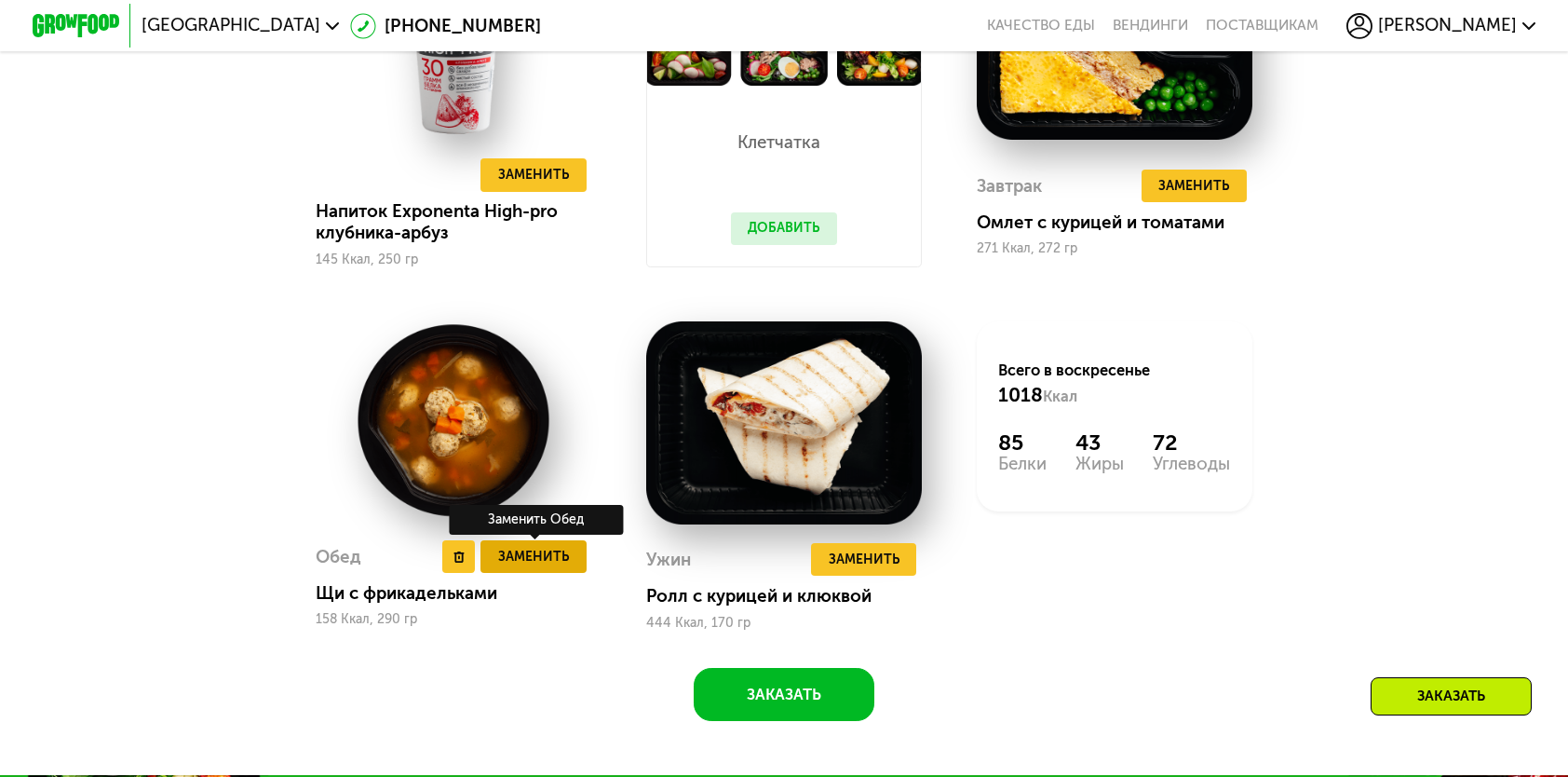
click at [547, 559] on button "Заменить" at bounding box center [532, 556] width 105 height 33
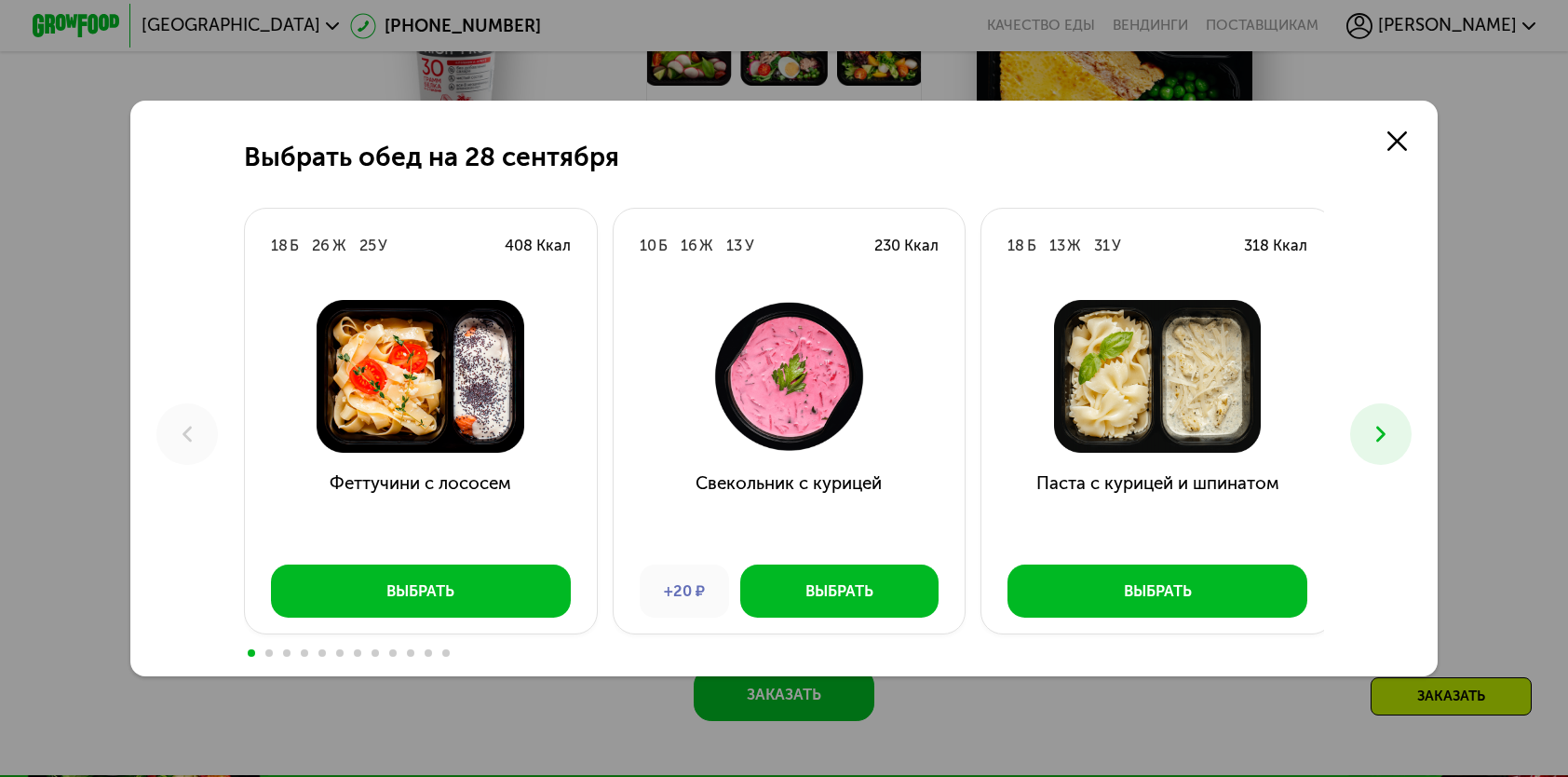
click at [1394, 435] on icon at bounding box center [1381, 434] width 26 height 26
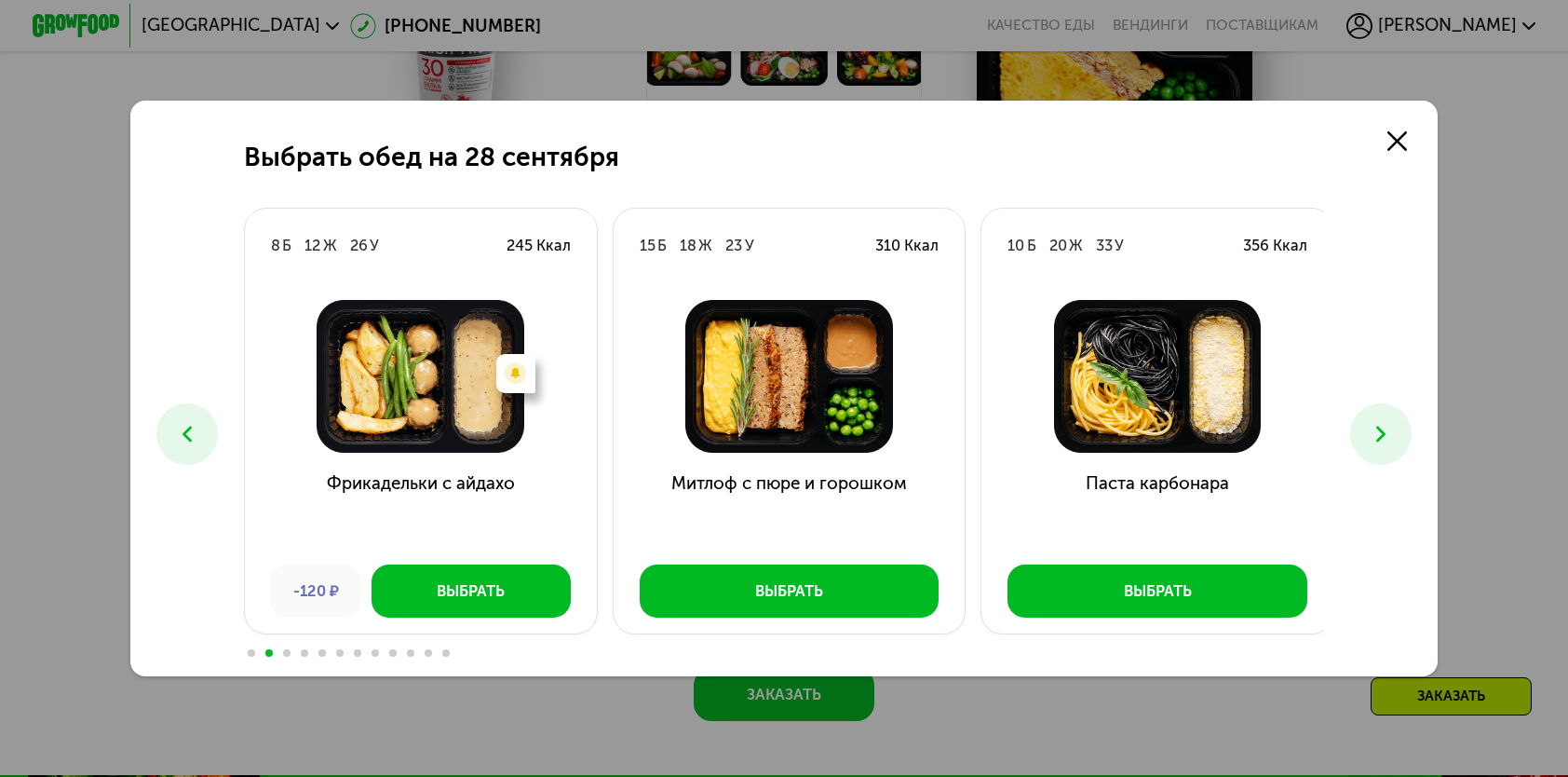
drag, startPoint x: 1051, startPoint y: 136, endPoint x: 1097, endPoint y: 178, distance: 62.3
click at [1097, 178] on div "Выбрать обед на 28 сентября 18 Б 26 Ж 25 У 408 Ккал Феттучини с лососем Выбрать…" at bounding box center [784, 388] width 1307 height 575
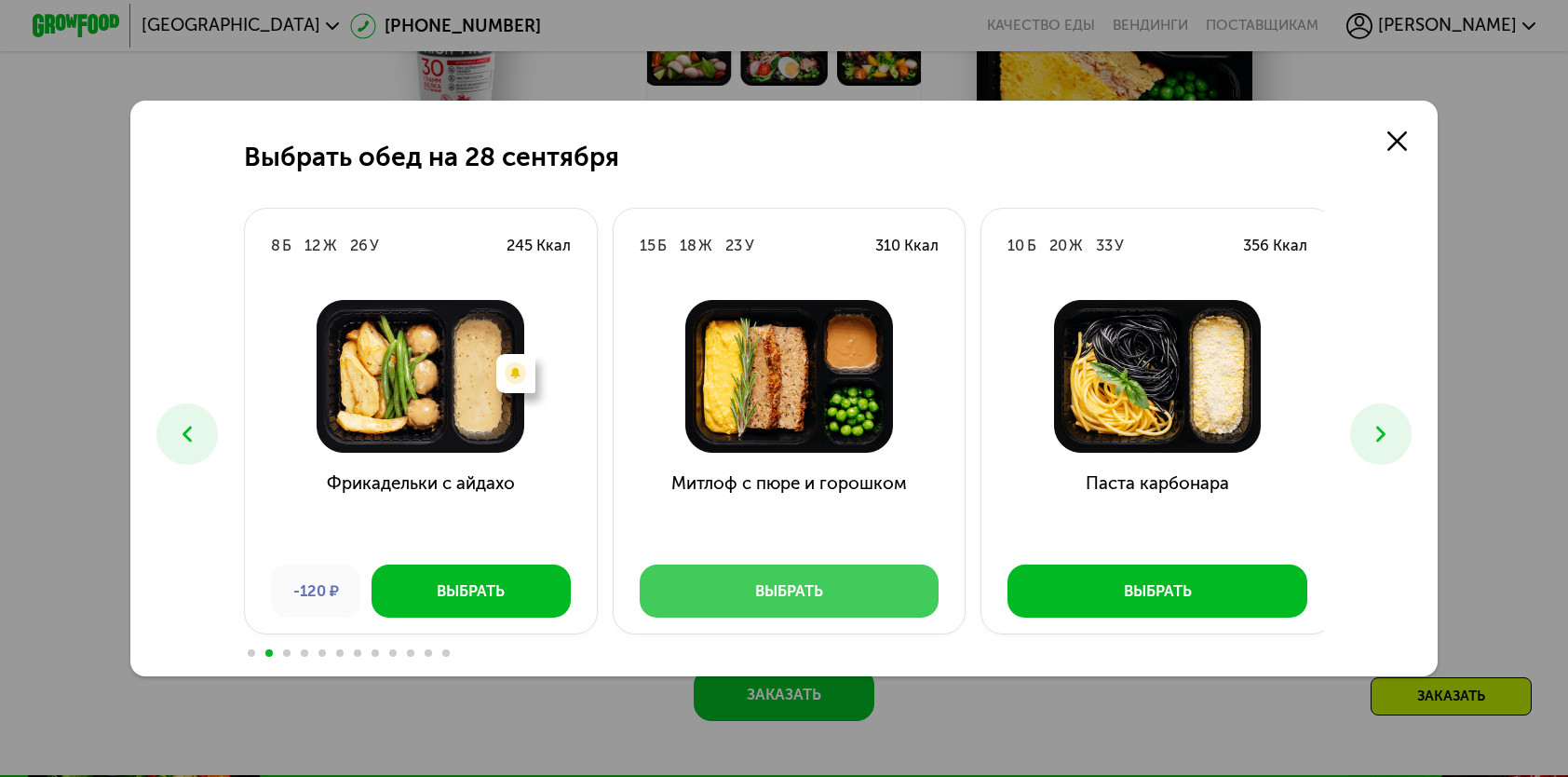
click at [840, 571] on button "Выбрать" at bounding box center [790, 590] width 300 height 52
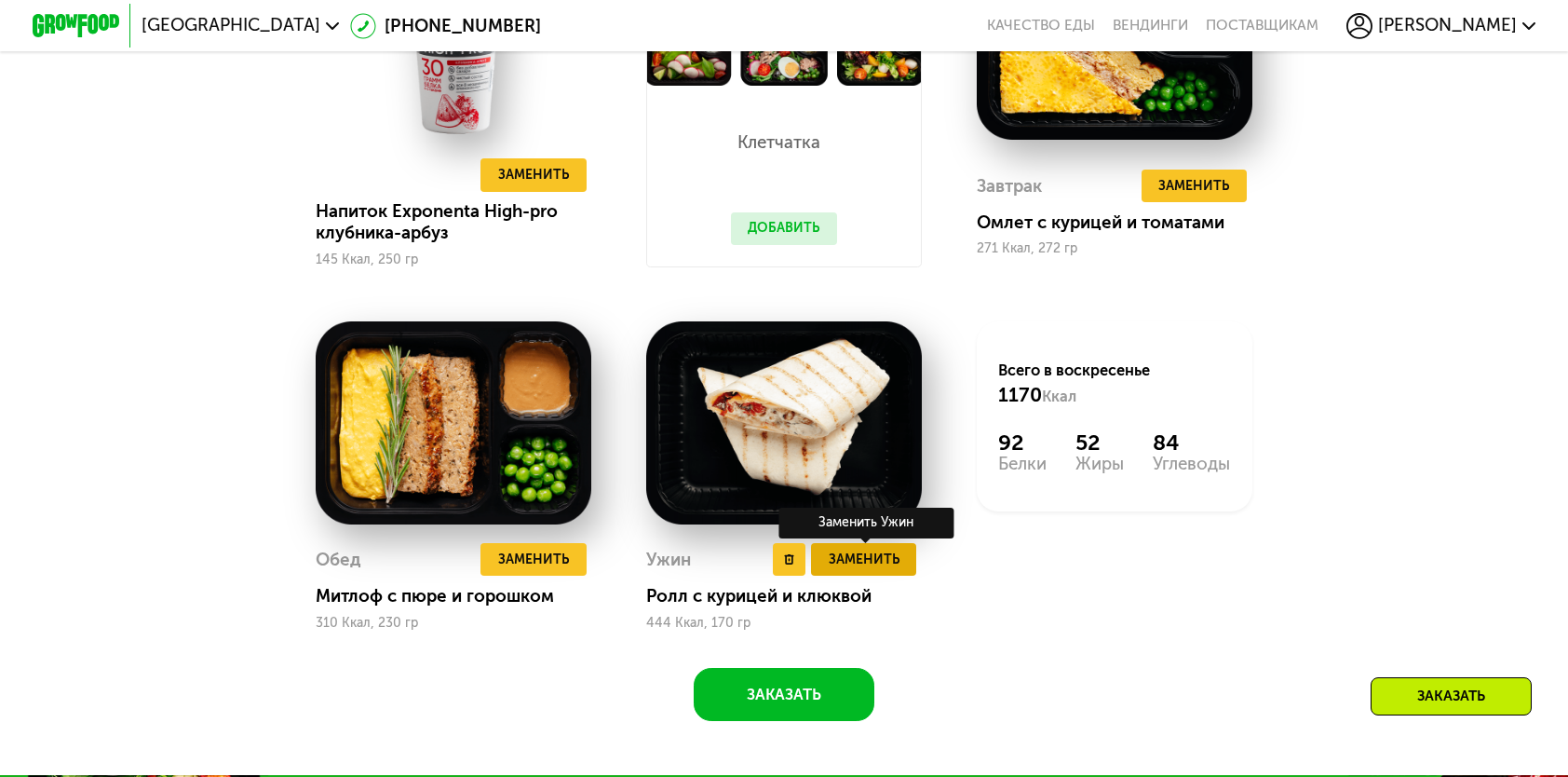
click at [872, 590] on div "Ужин Удалить Ужин Заменить Заменить Ужин Ролл с курицей и клюквой 444 Ккал, 170…" at bounding box center [784, 586] width 276 height 87
click at [872, 576] on button "Заменить" at bounding box center [863, 559] width 105 height 33
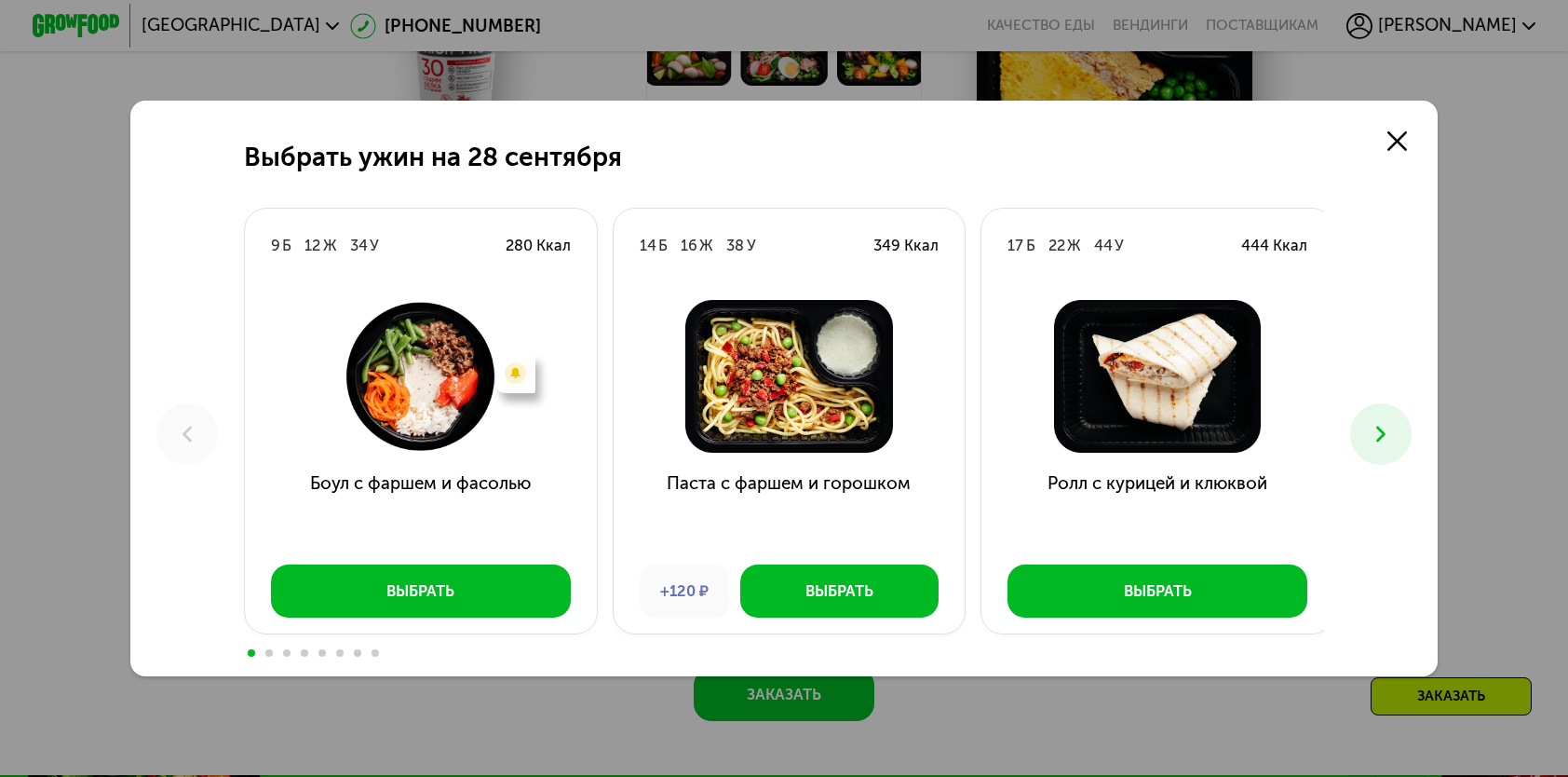
click at [1401, 443] on button at bounding box center [1381, 433] width 60 height 60
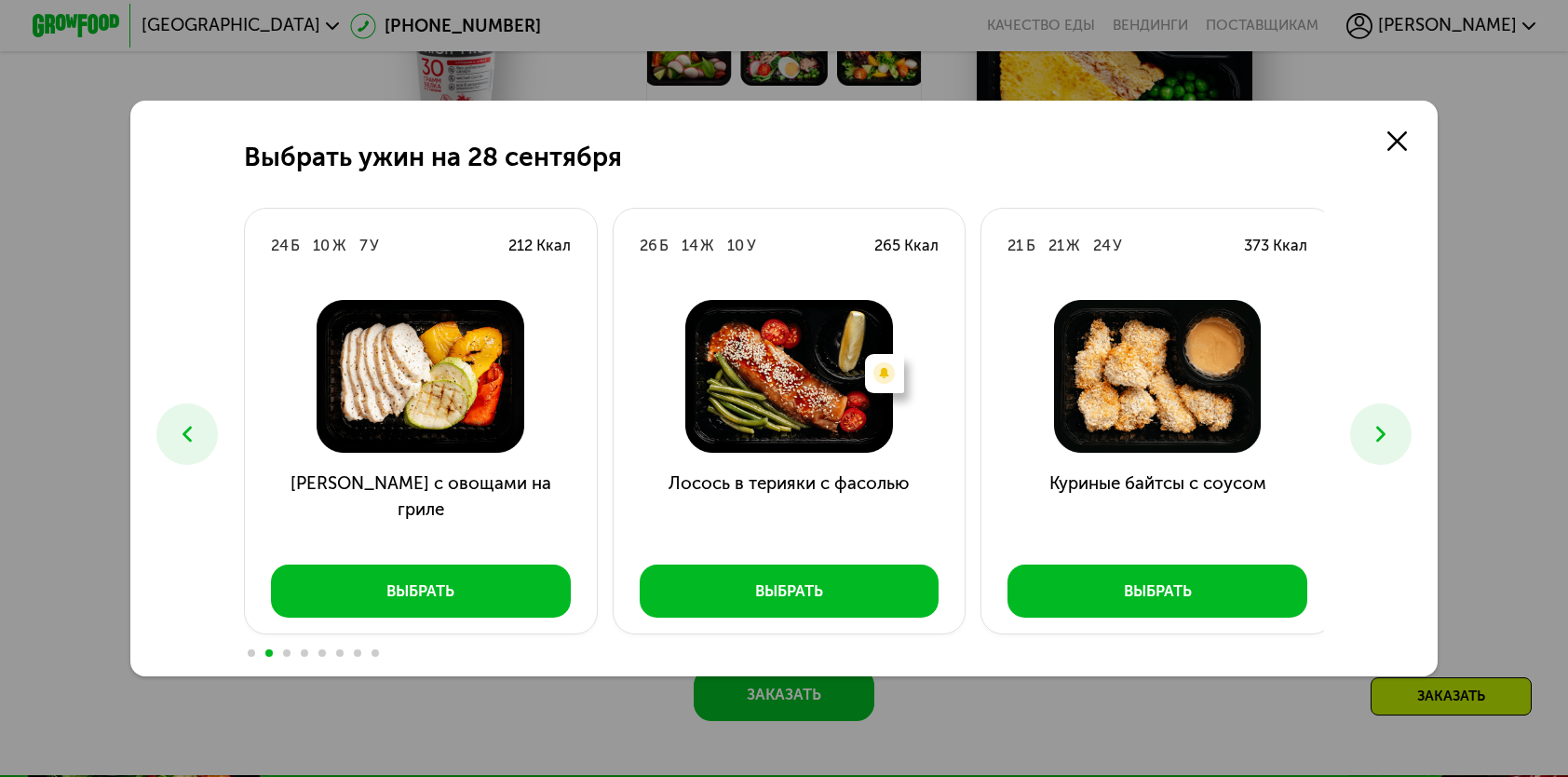
click at [1401, 443] on button at bounding box center [1381, 433] width 60 height 60
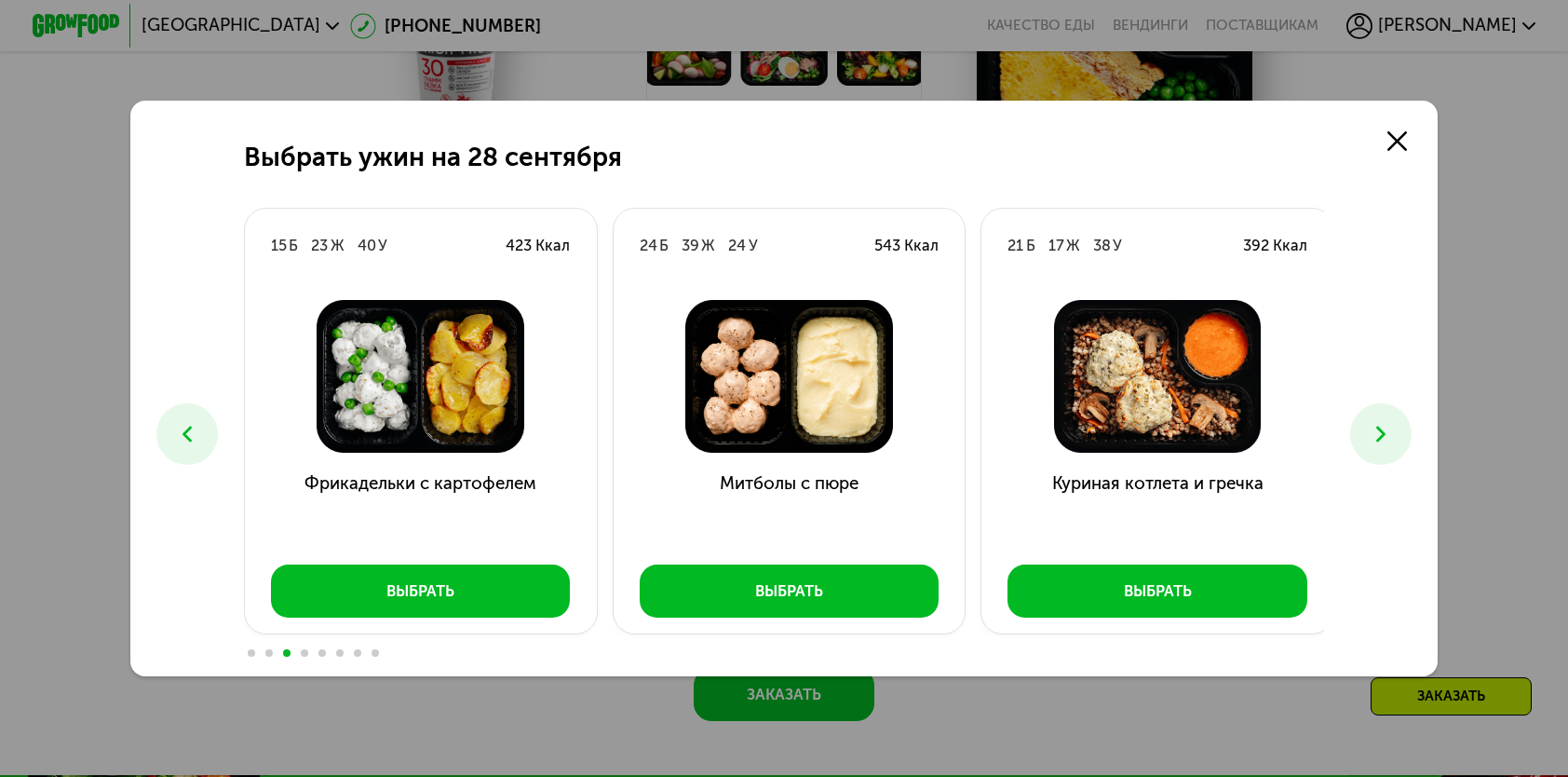
click at [1401, 443] on button at bounding box center [1381, 433] width 60 height 60
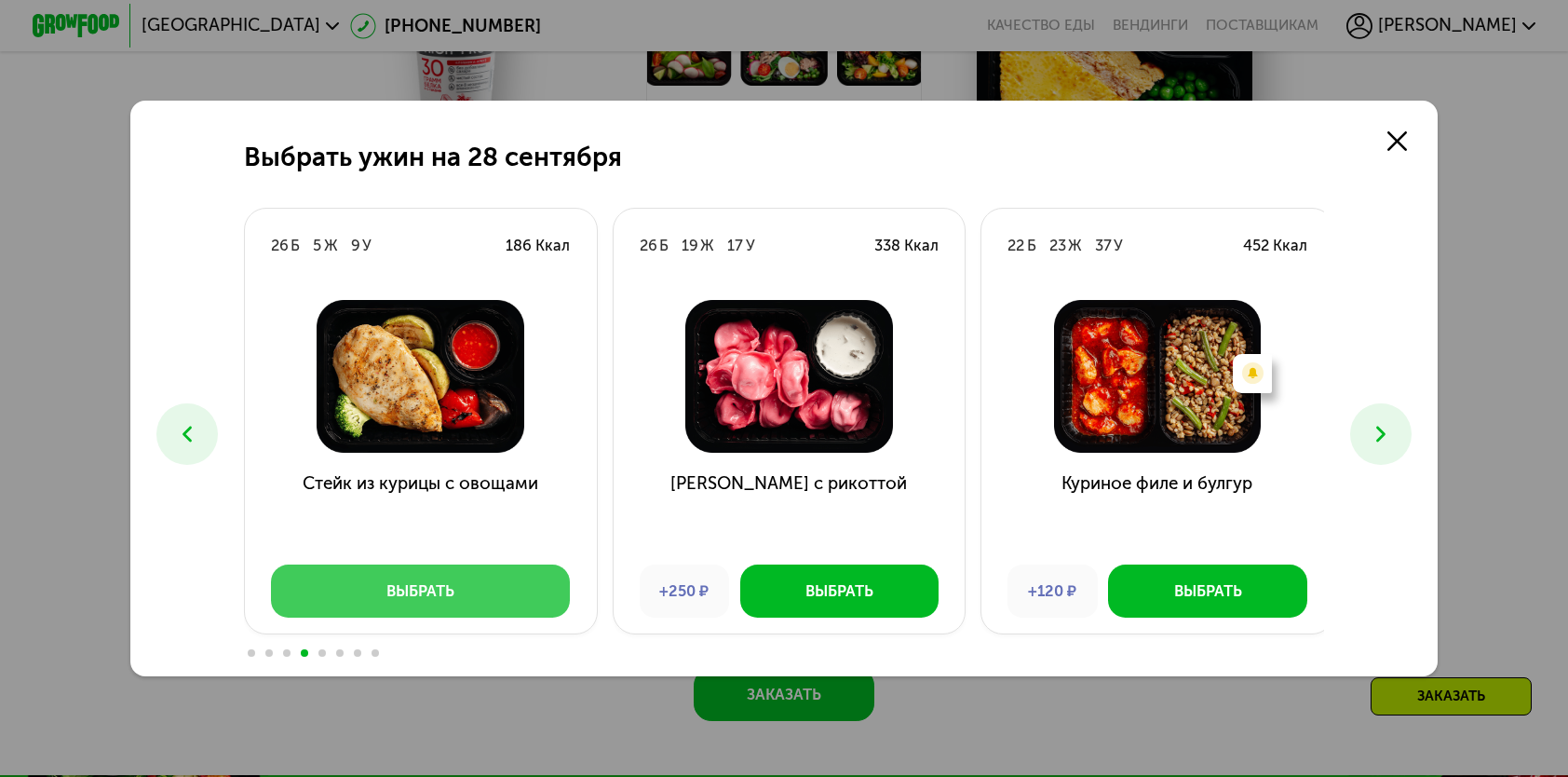
click at [507, 575] on button "Выбрать" at bounding box center [421, 590] width 300 height 52
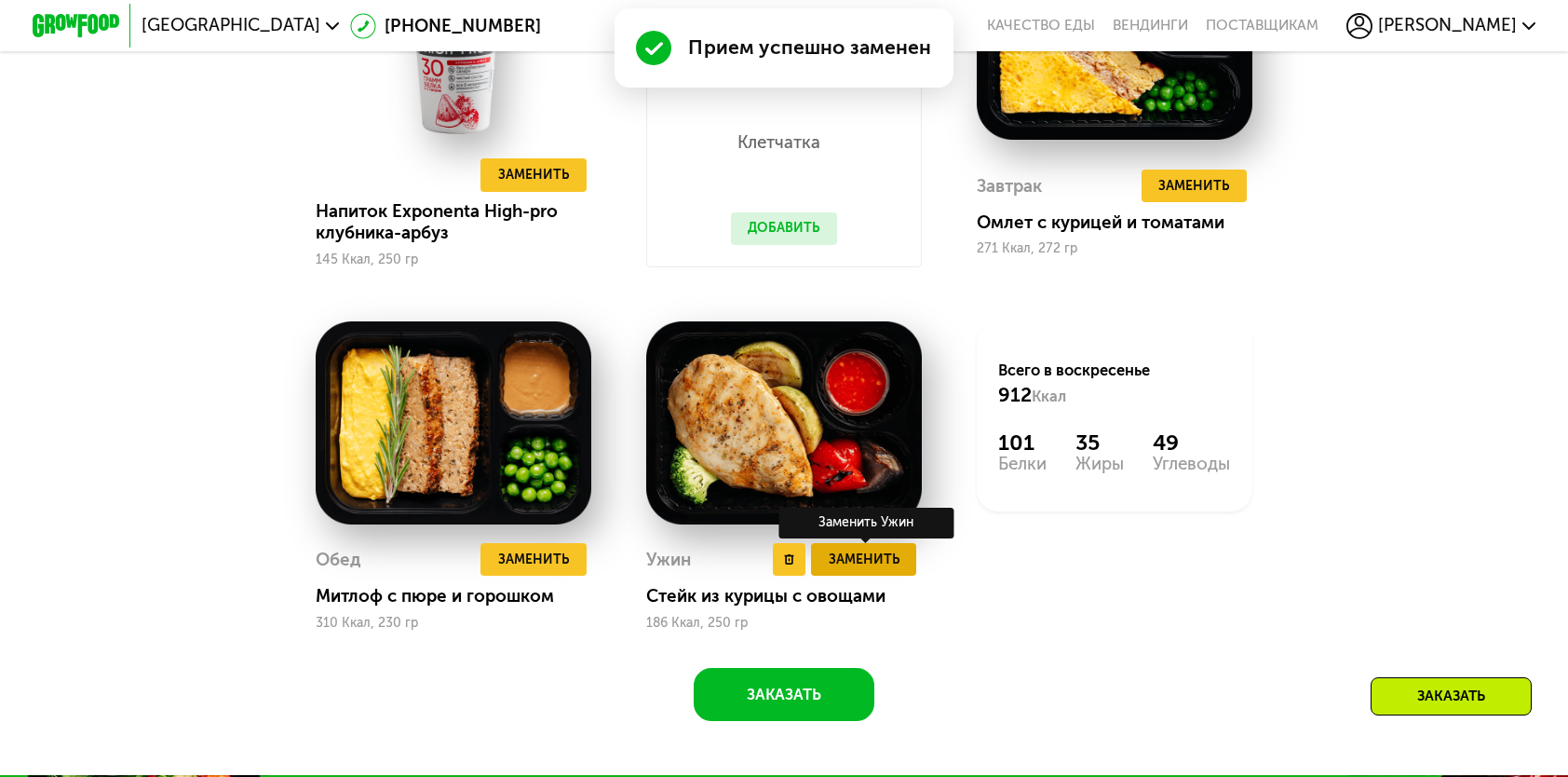
scroll to position [1863, 0]
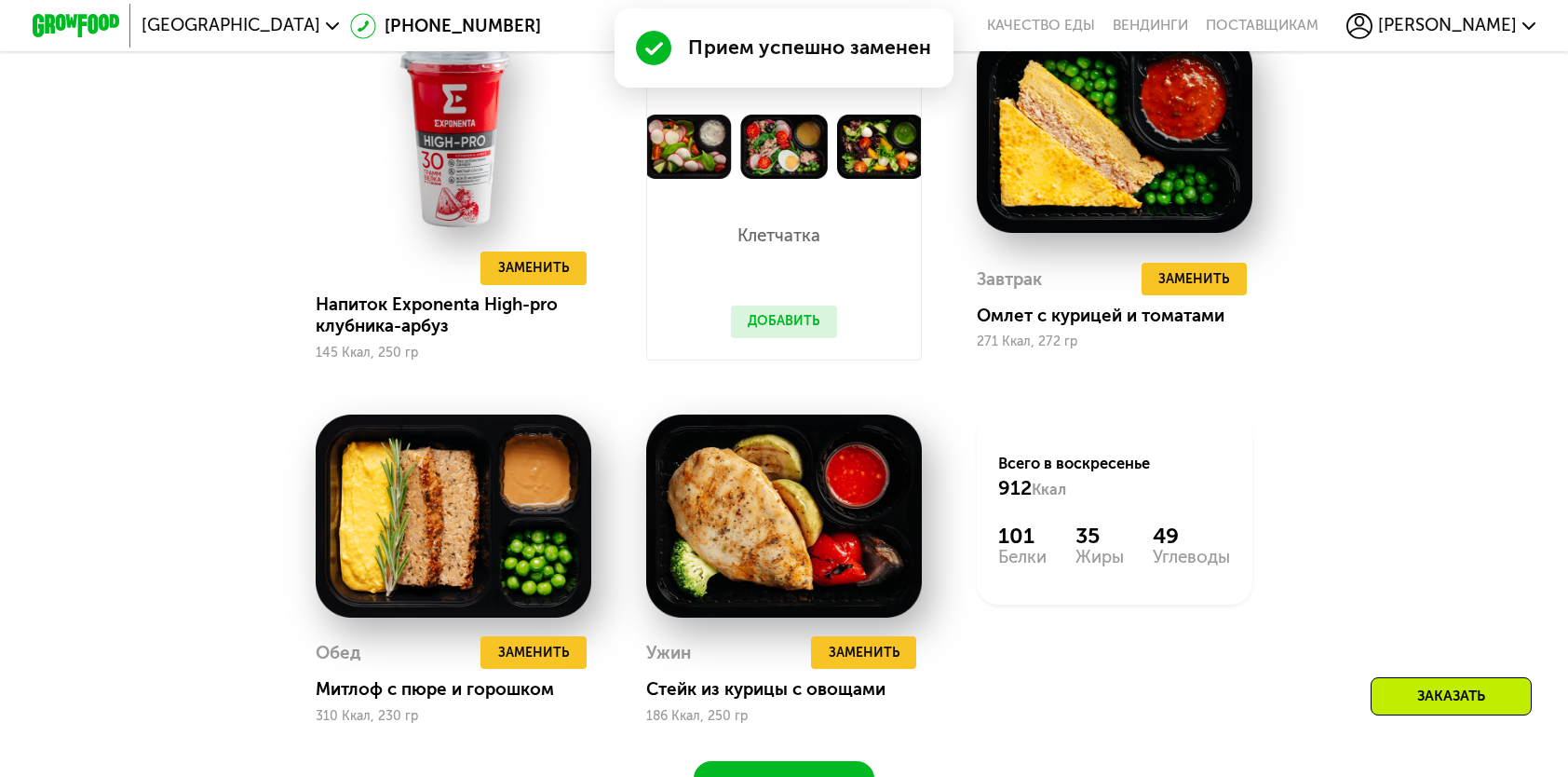
click at [797, 338] on button "Добавить" at bounding box center [784, 322] width 106 height 33
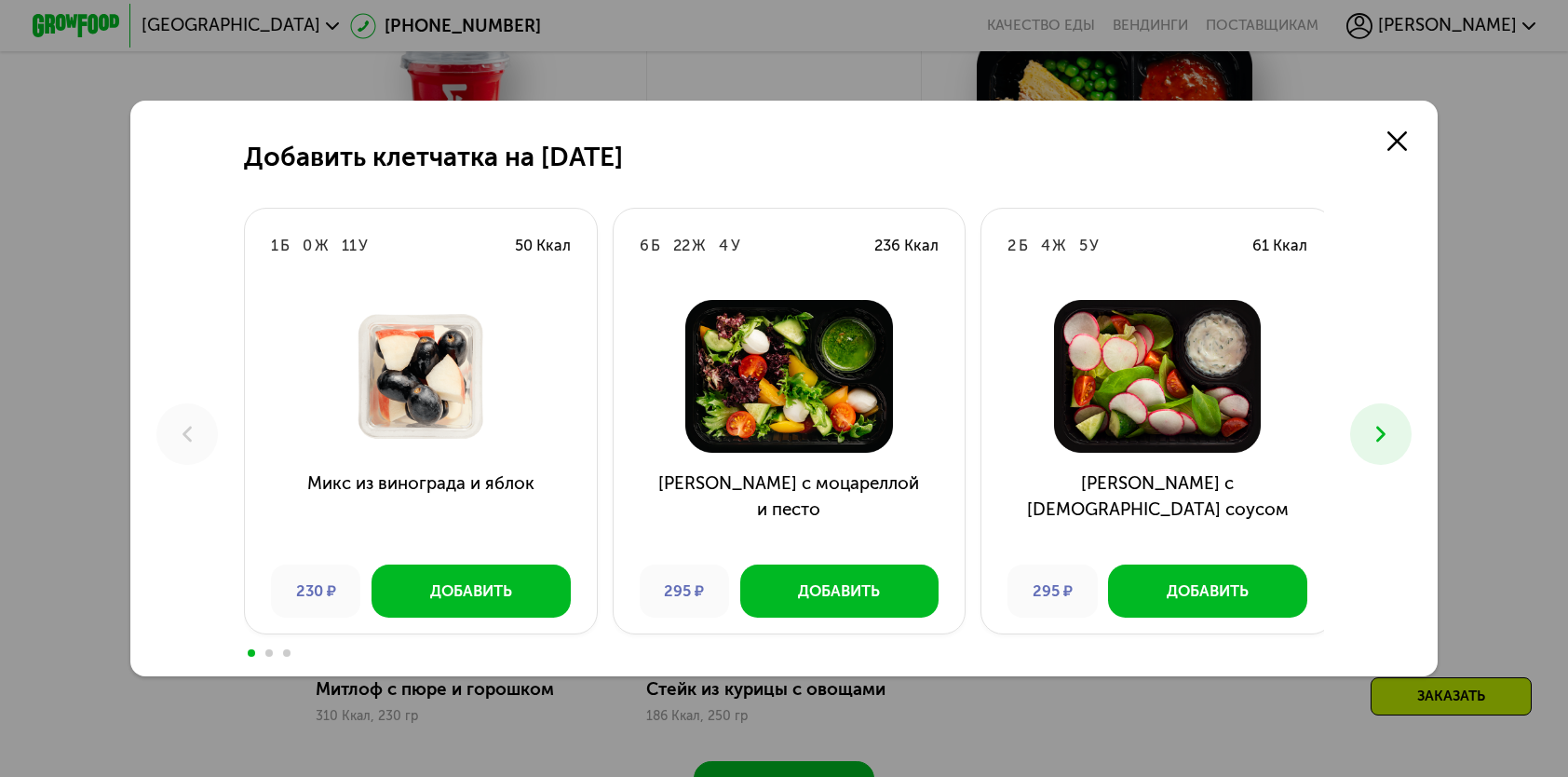
click at [1401, 437] on button at bounding box center [1381, 433] width 60 height 60
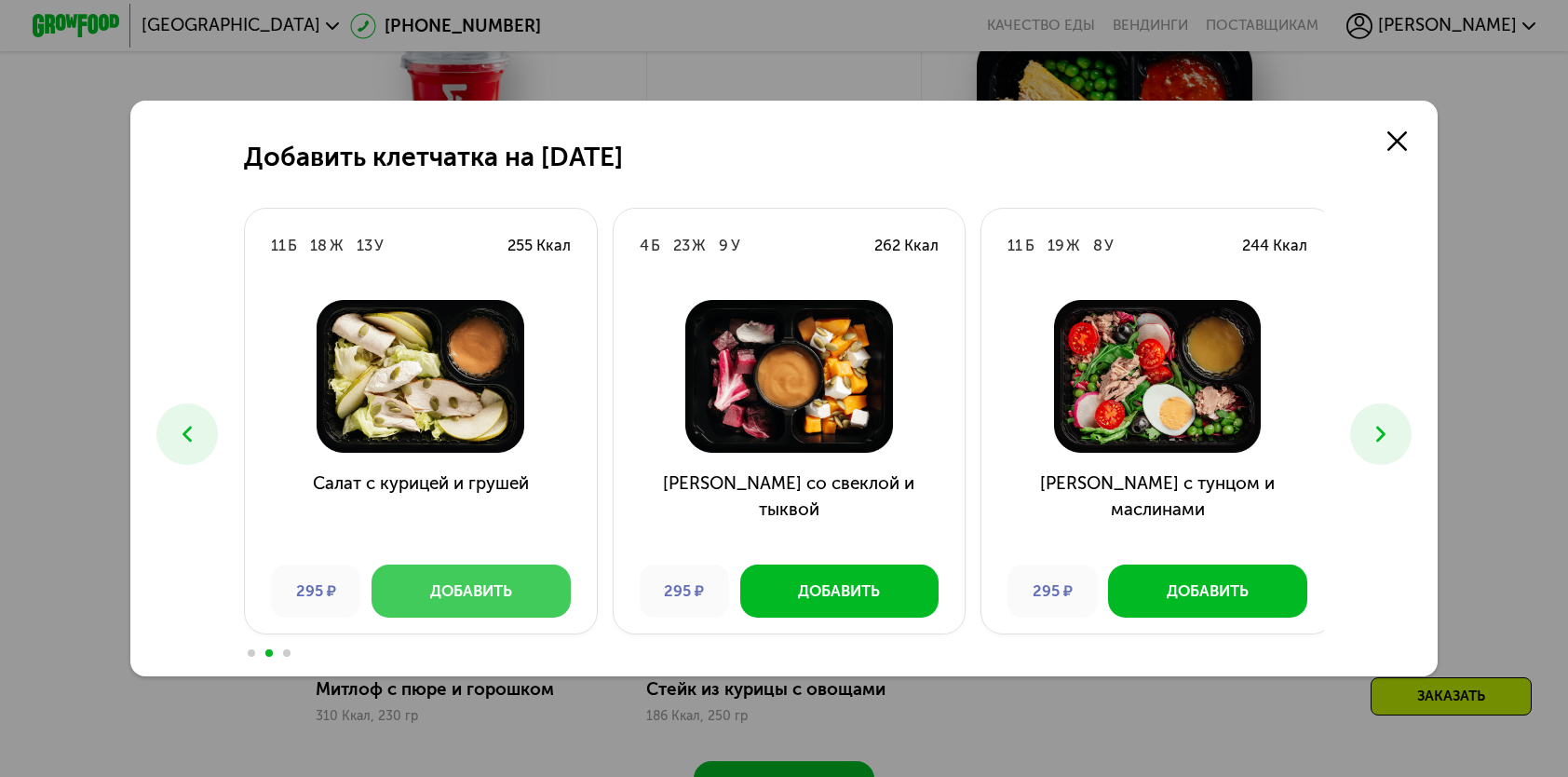
click at [528, 585] on button "Добавить" at bounding box center [471, 590] width 198 height 52
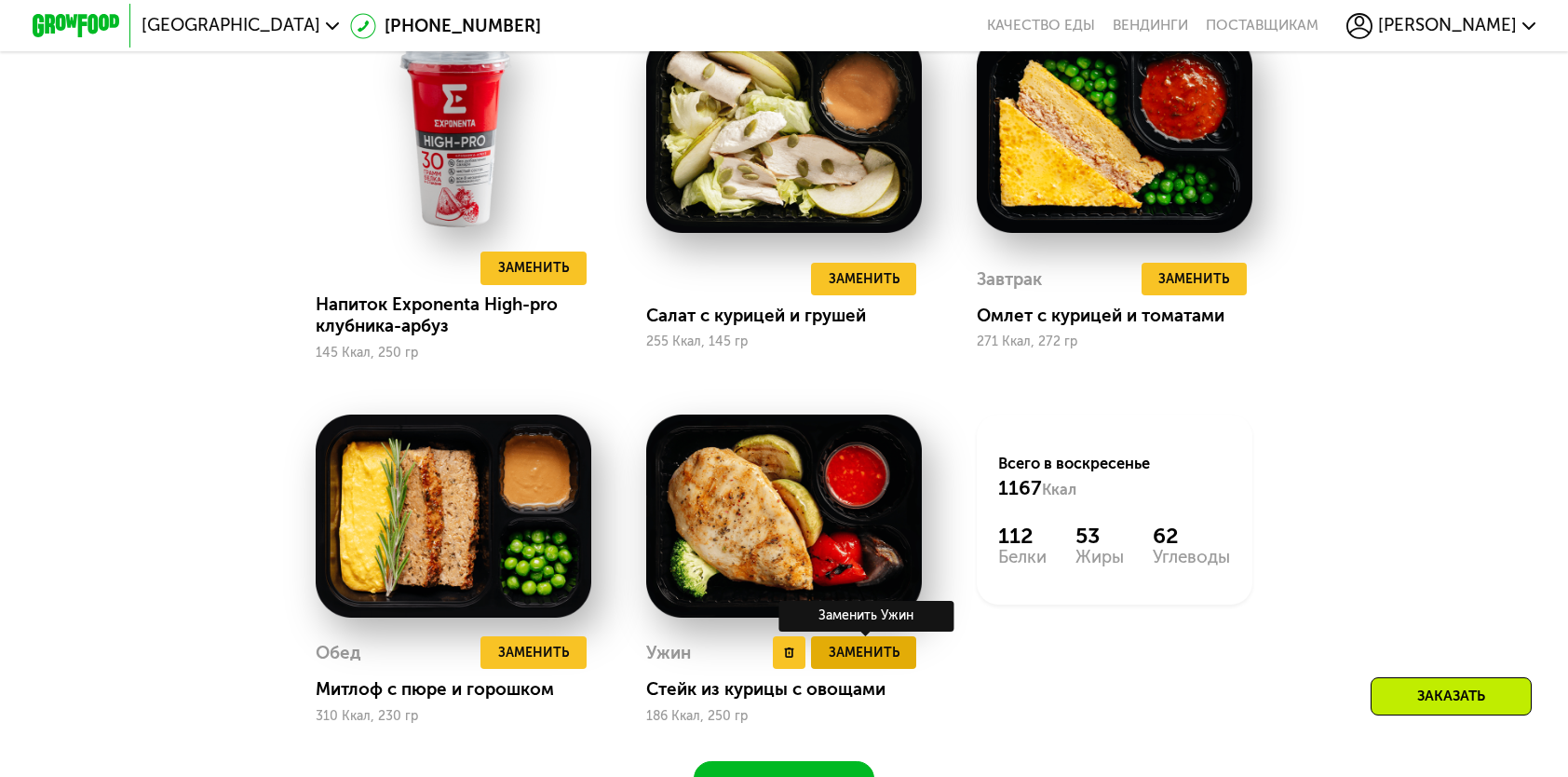
click at [901, 666] on button "Заменить" at bounding box center [863, 652] width 105 height 33
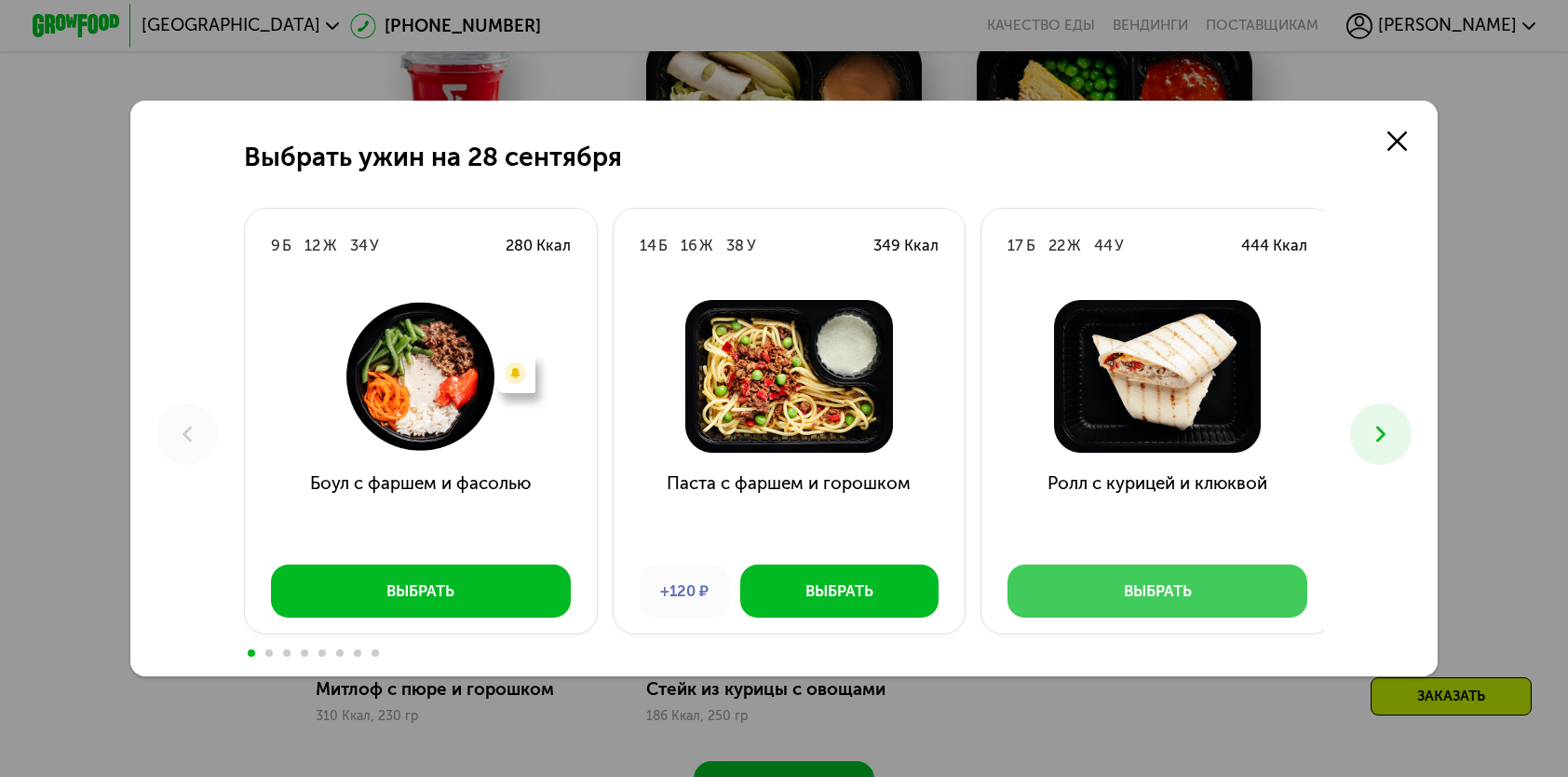
click at [1214, 590] on button "Выбрать" at bounding box center [1157, 590] width 300 height 52
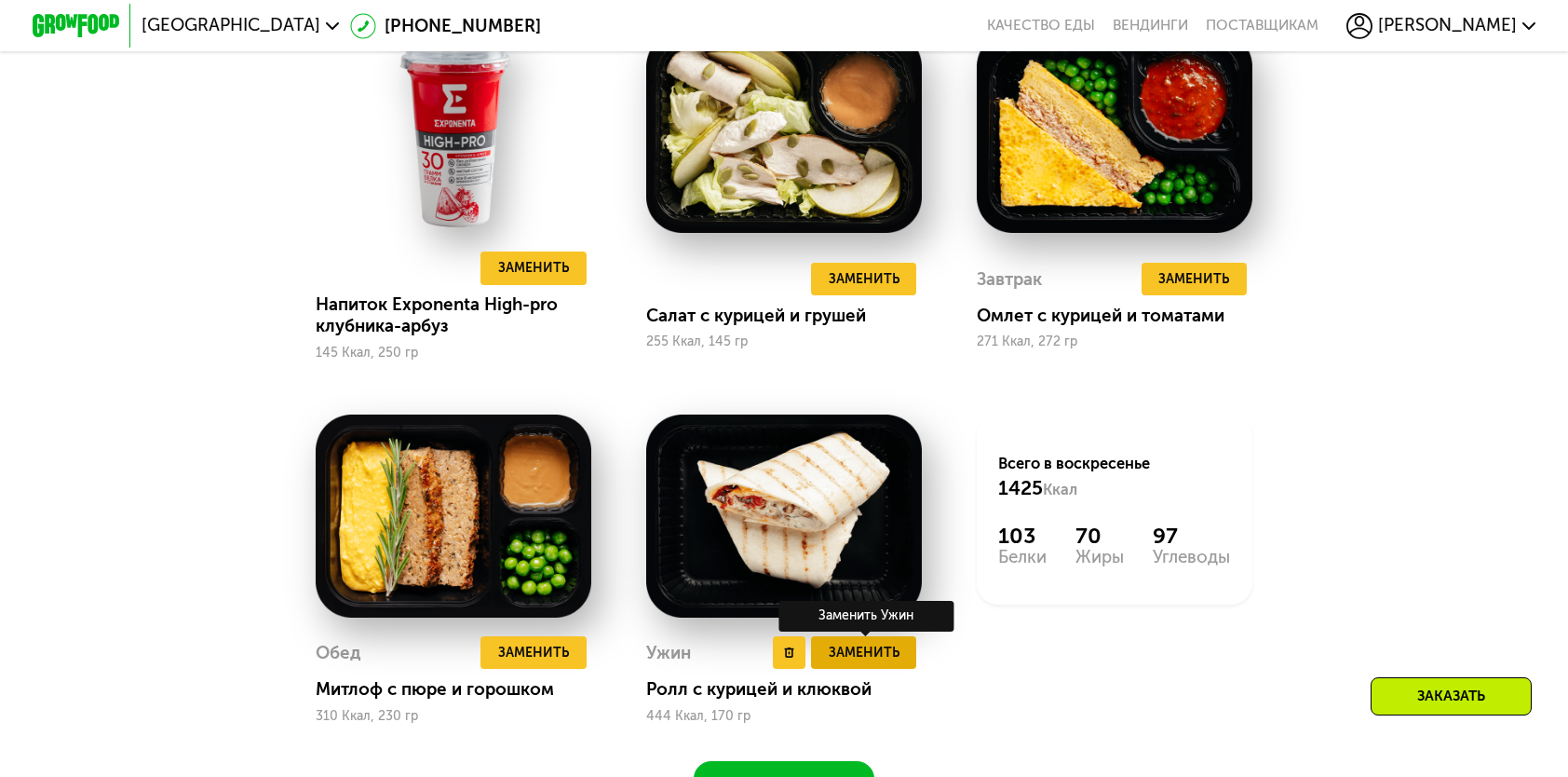
click at [879, 663] on span "Заменить" at bounding box center [864, 652] width 71 height 22
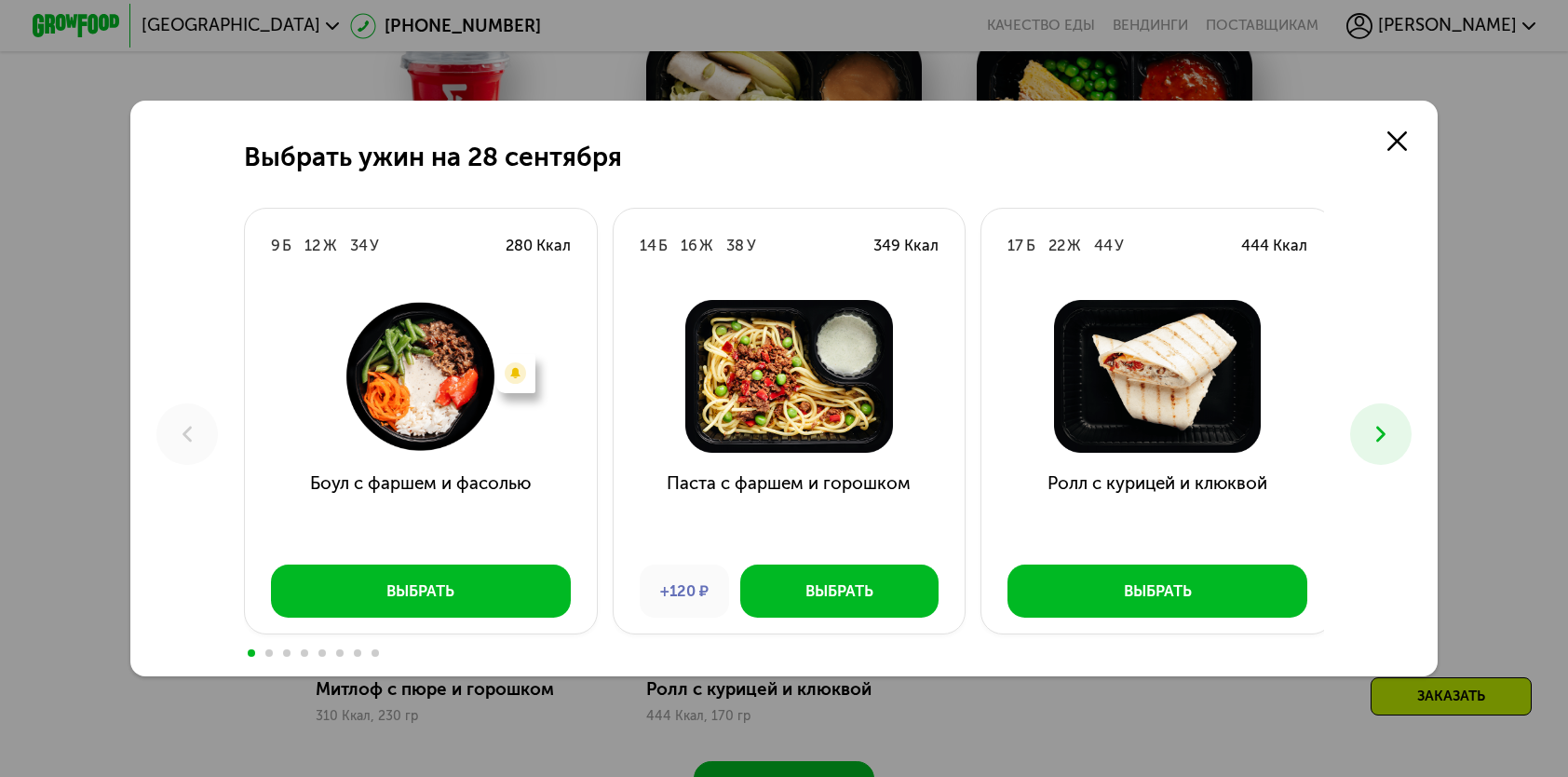
click at [1391, 443] on icon at bounding box center [1381, 434] width 26 height 26
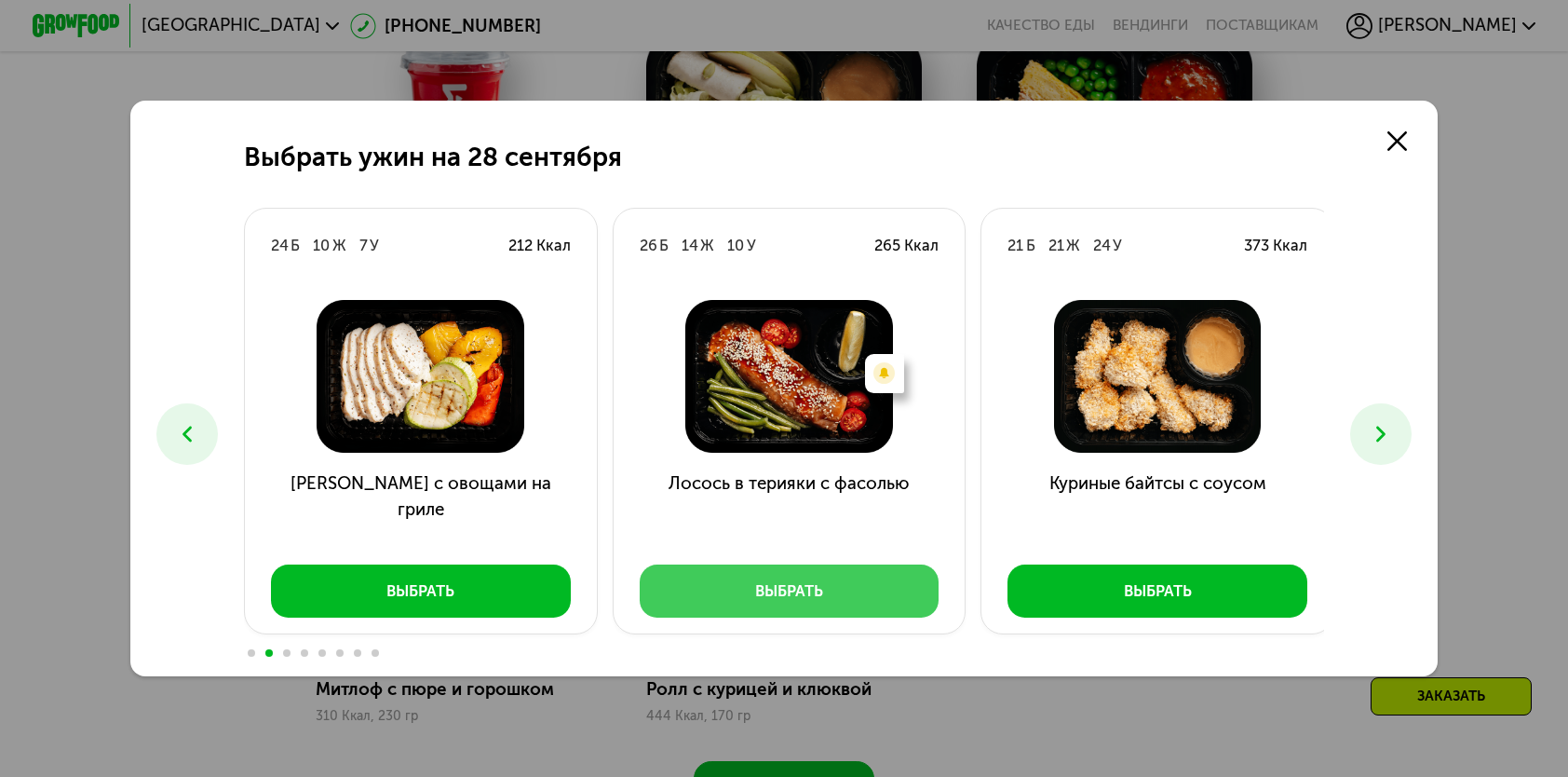
click at [861, 590] on button "Выбрать" at bounding box center [790, 590] width 300 height 52
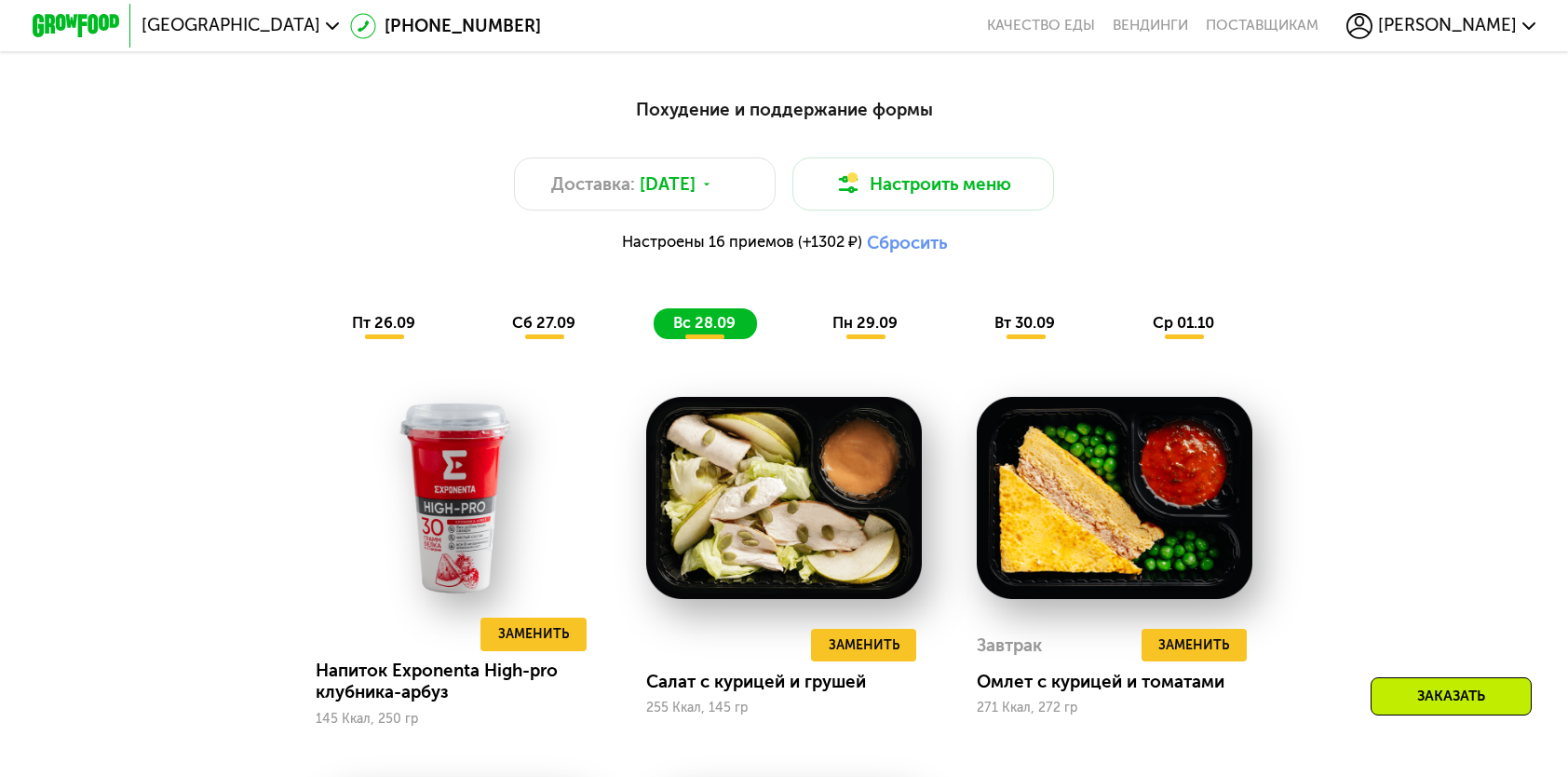
scroll to position [1491, 0]
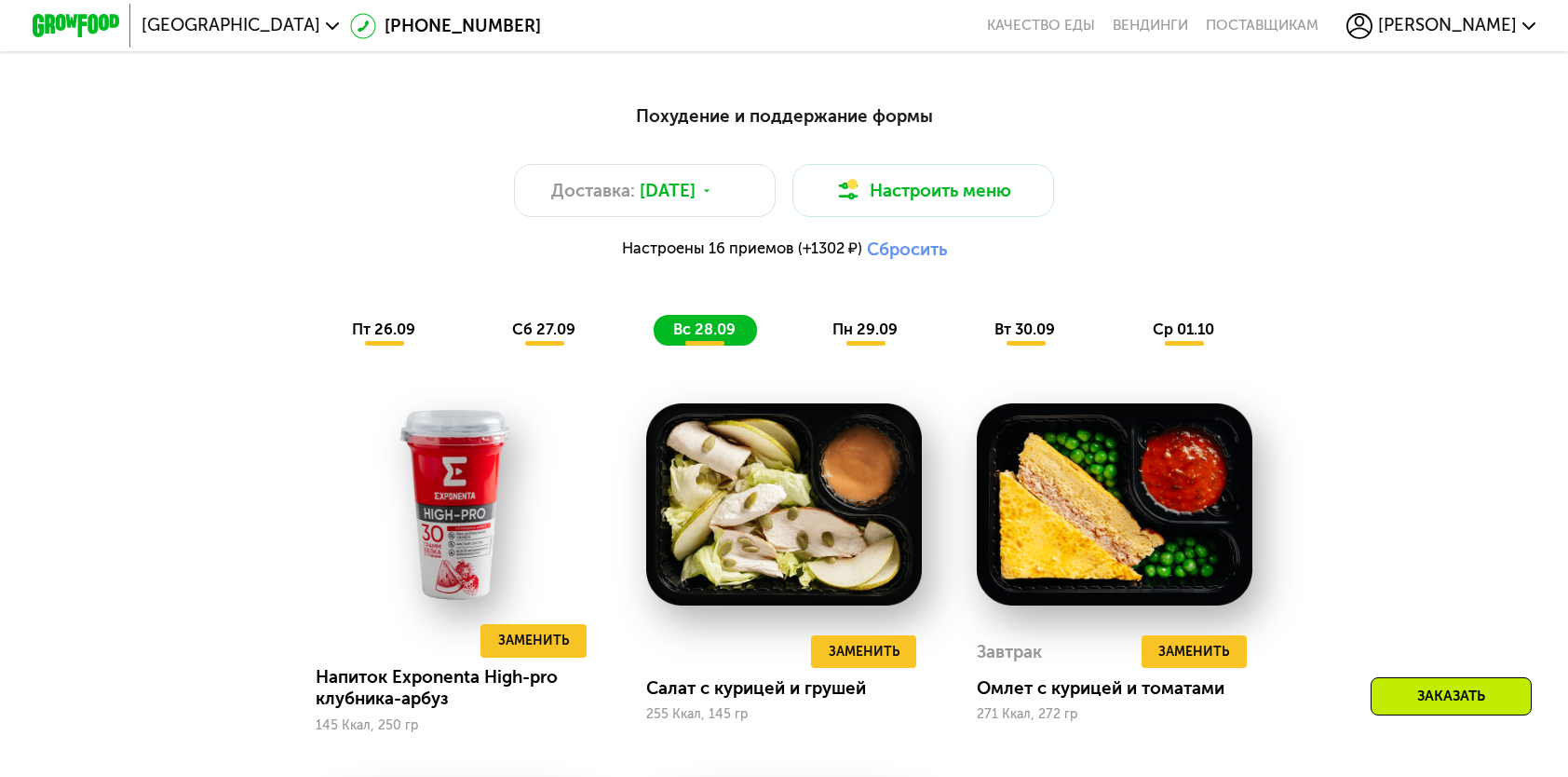
click at [379, 333] on span "пт 26.09" at bounding box center [383, 329] width 63 height 18
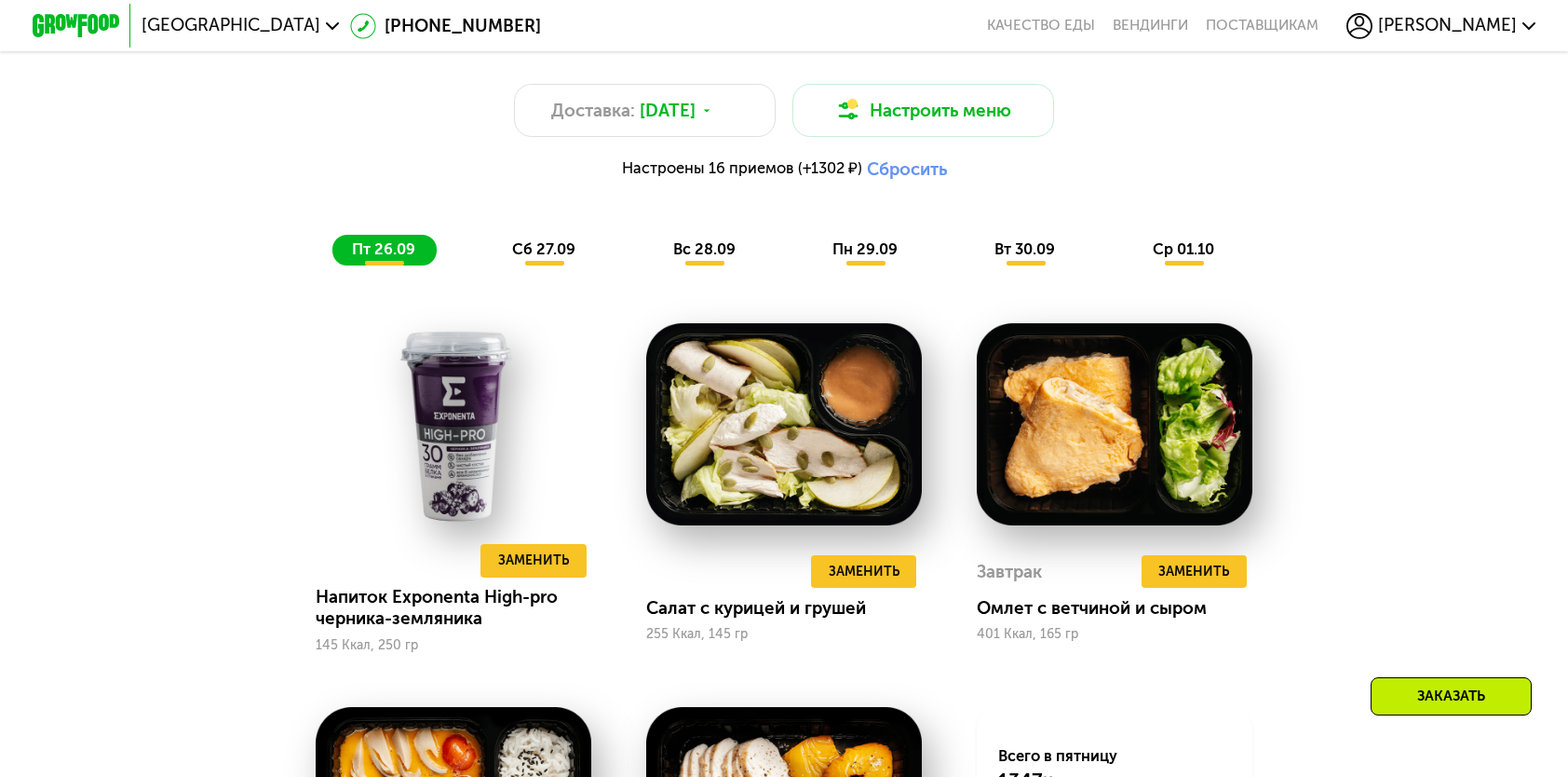
scroll to position [1397, 0]
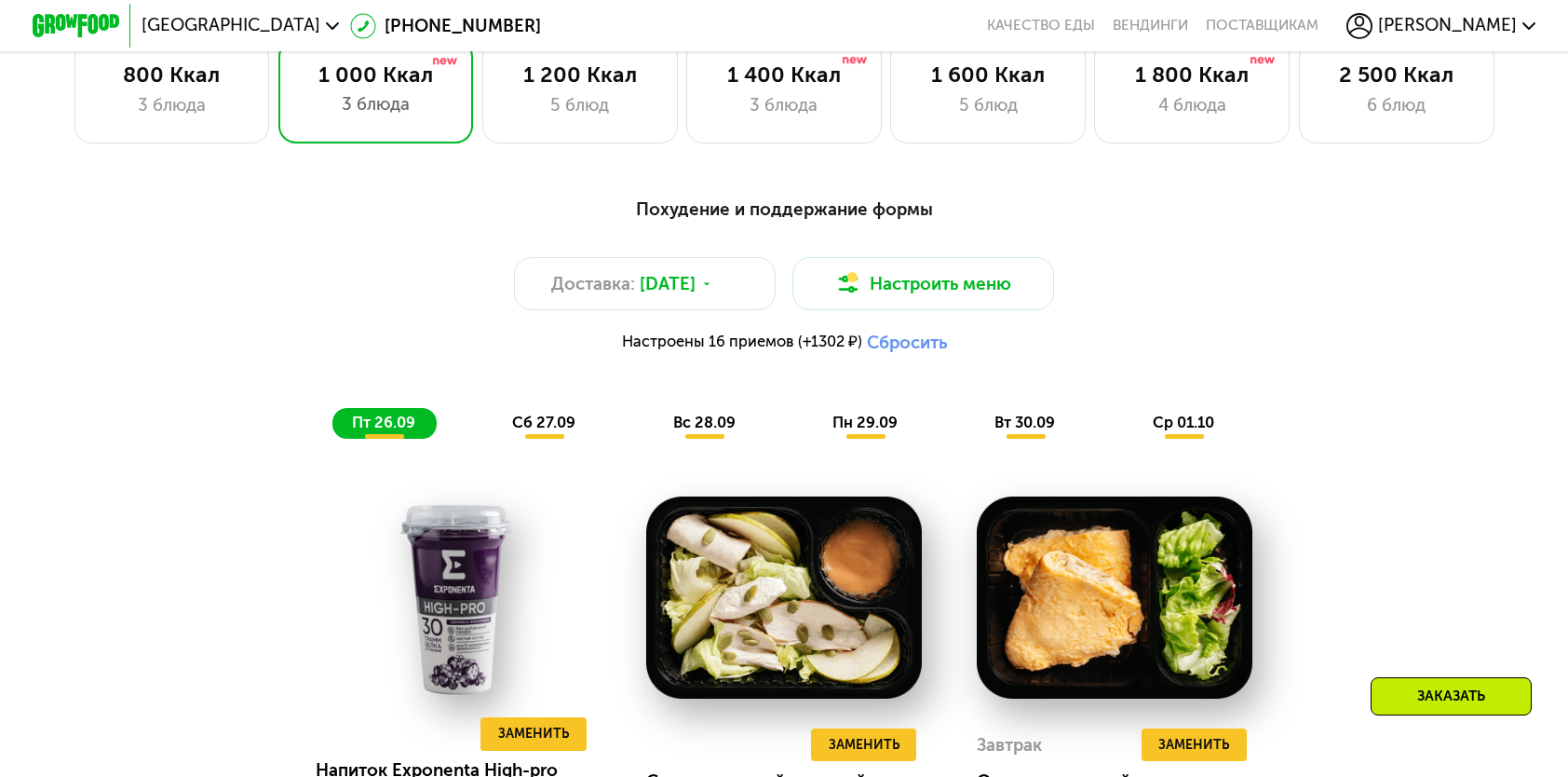
click at [556, 431] on span "сб 27.09" at bounding box center [544, 422] width 63 height 18
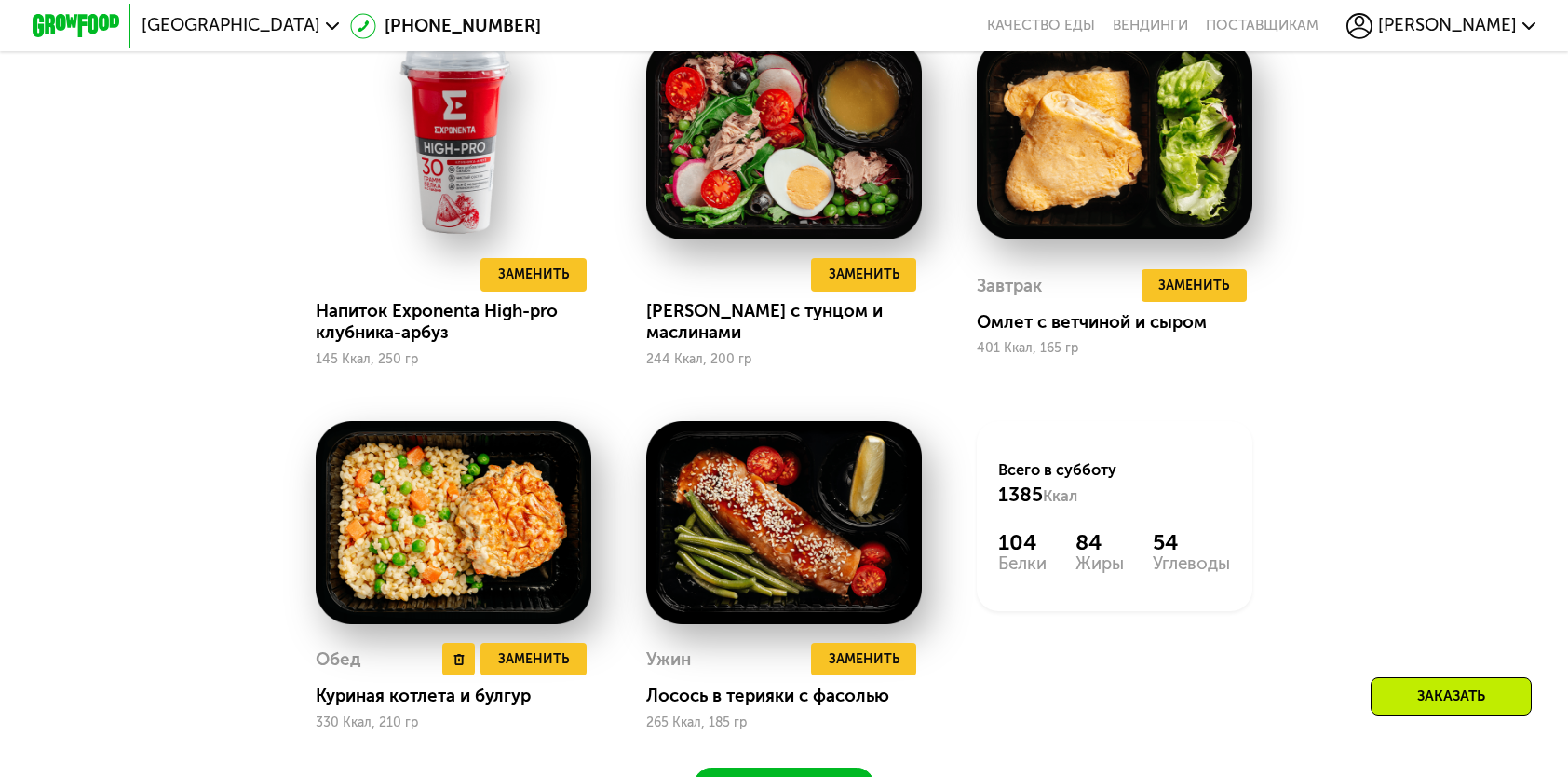
scroll to position [1863, 0]
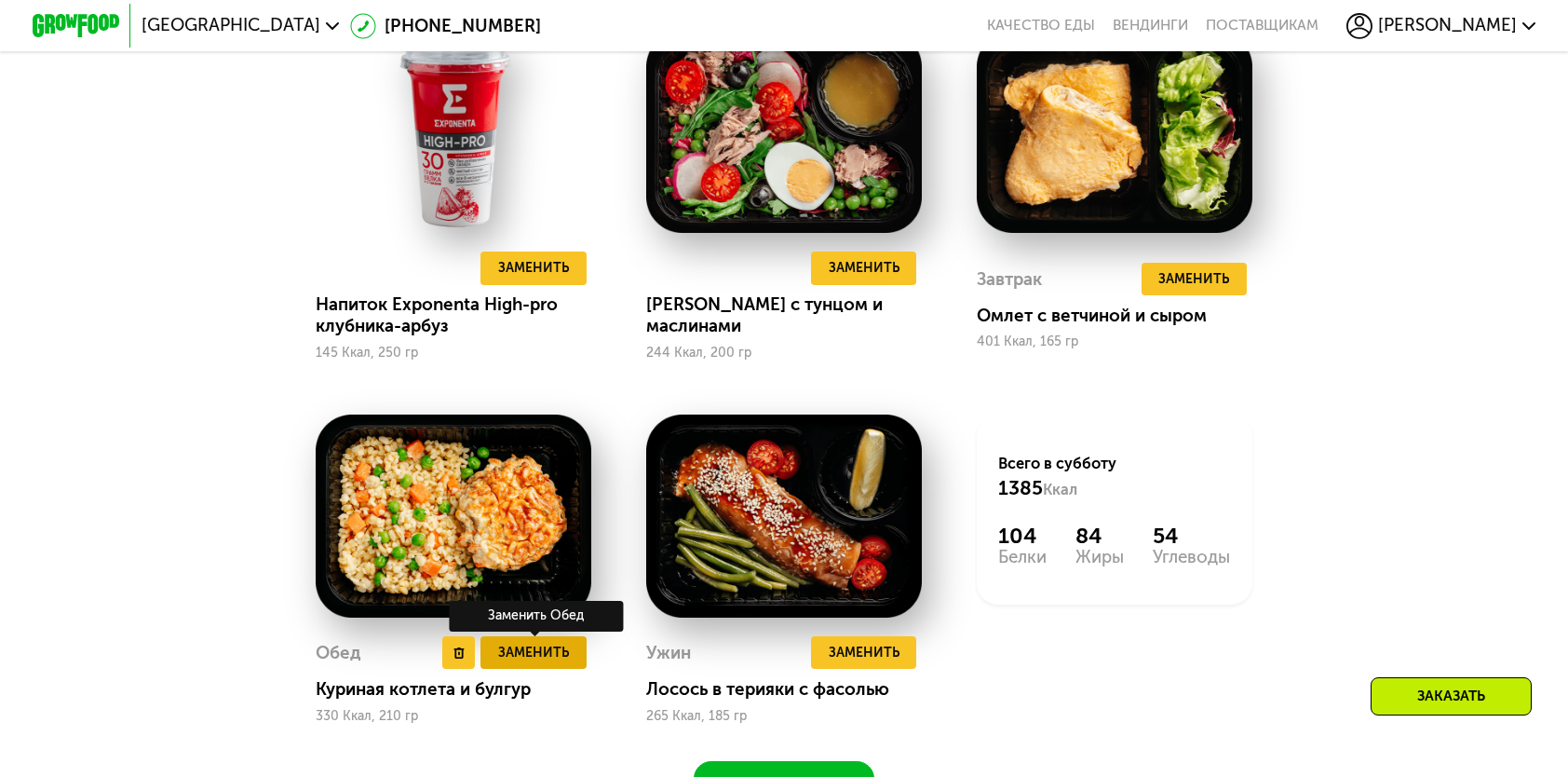
click at [557, 663] on span "Заменить" at bounding box center [533, 652] width 71 height 22
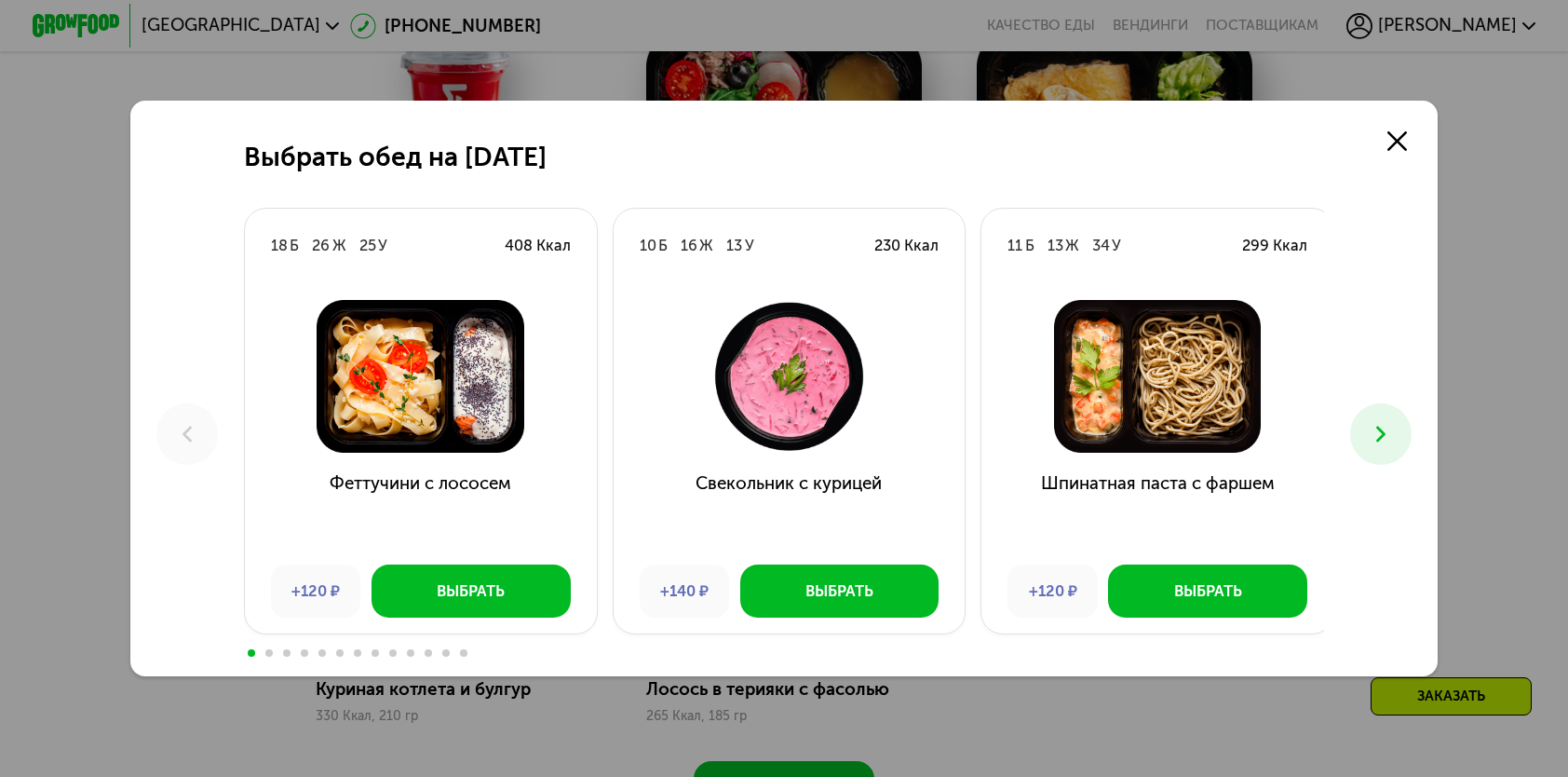
click at [1394, 435] on icon at bounding box center [1381, 434] width 26 height 26
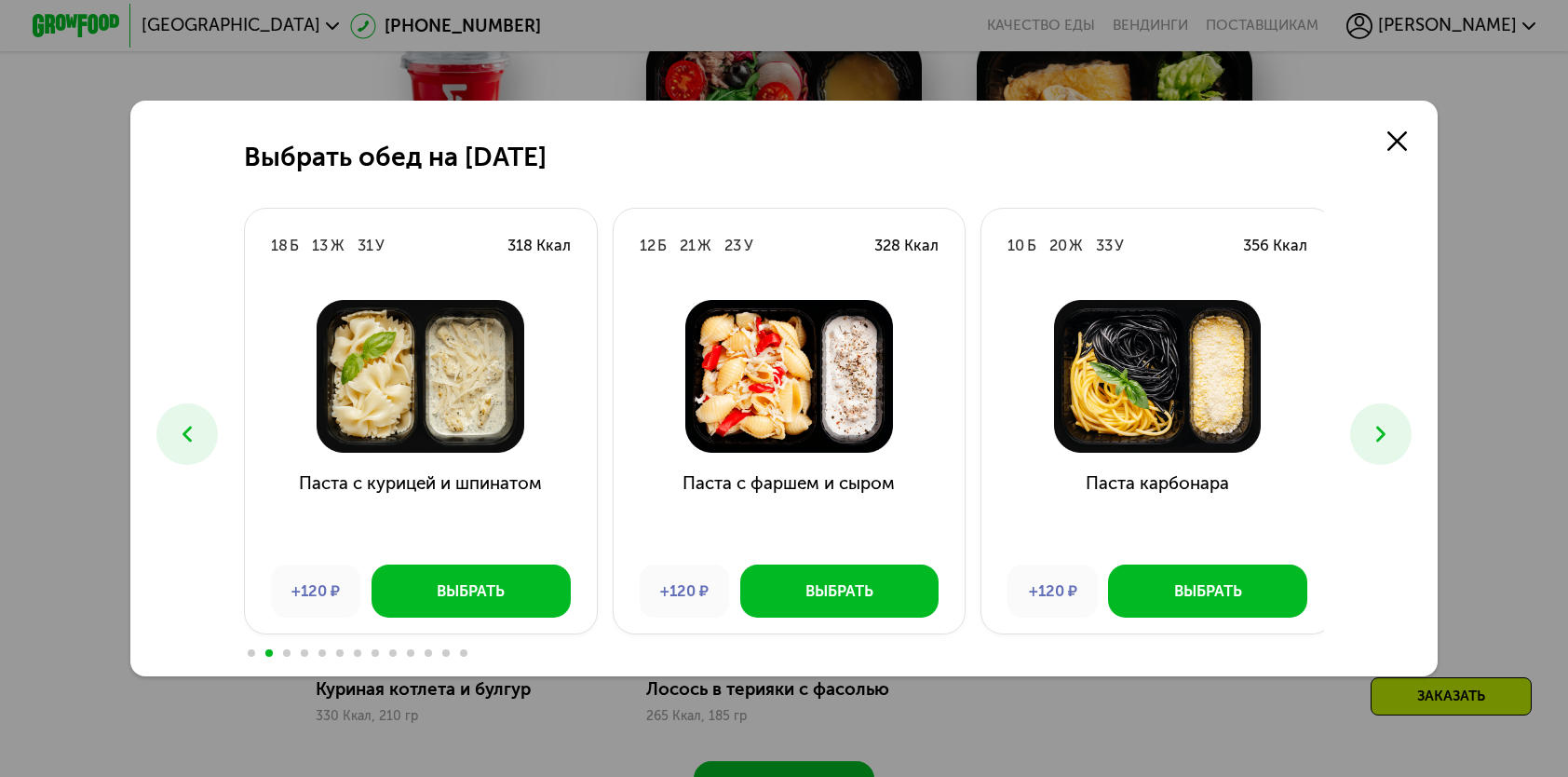
click at [1394, 435] on icon at bounding box center [1381, 434] width 26 height 26
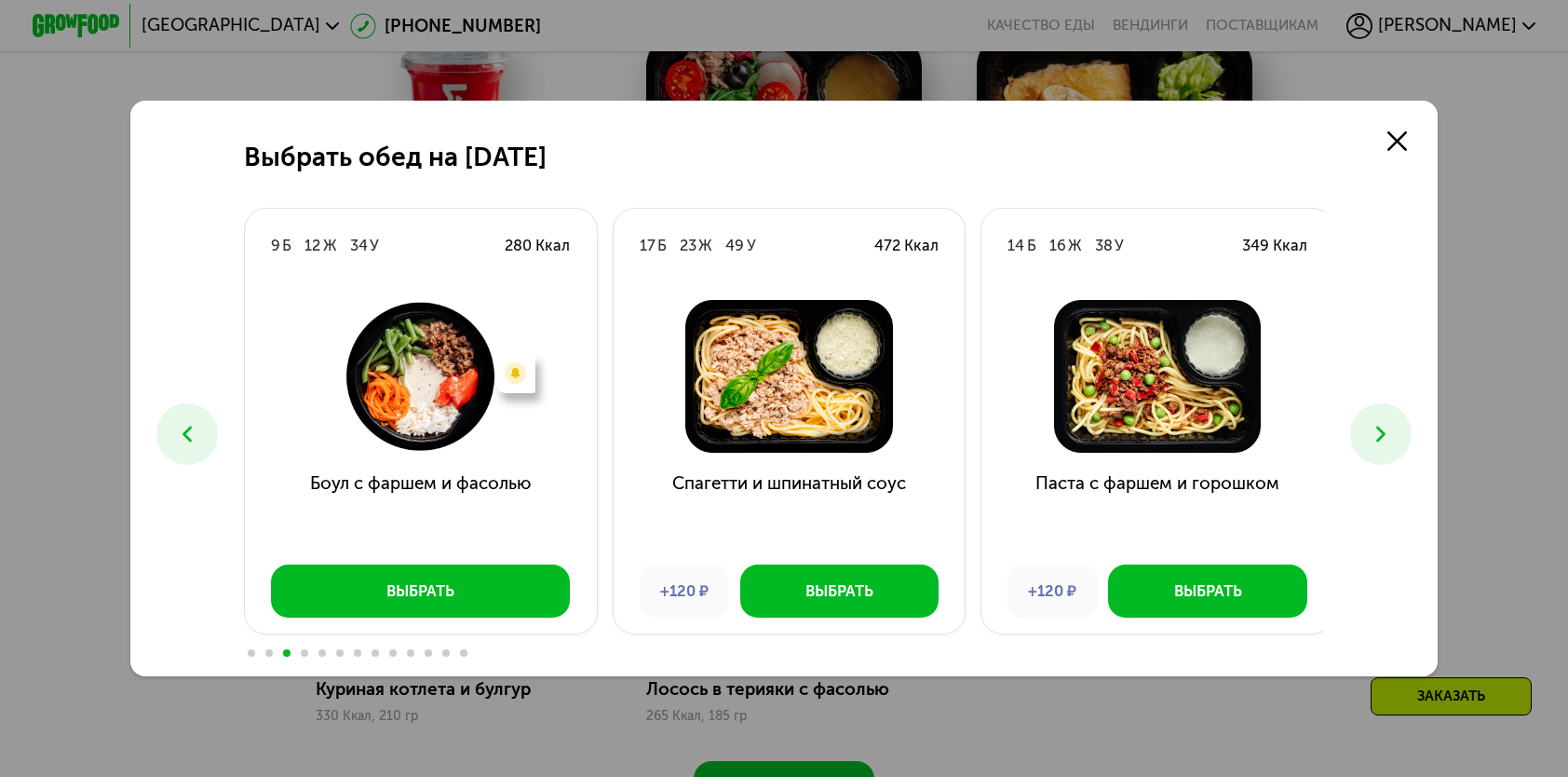
click at [1394, 435] on icon at bounding box center [1381, 434] width 26 height 26
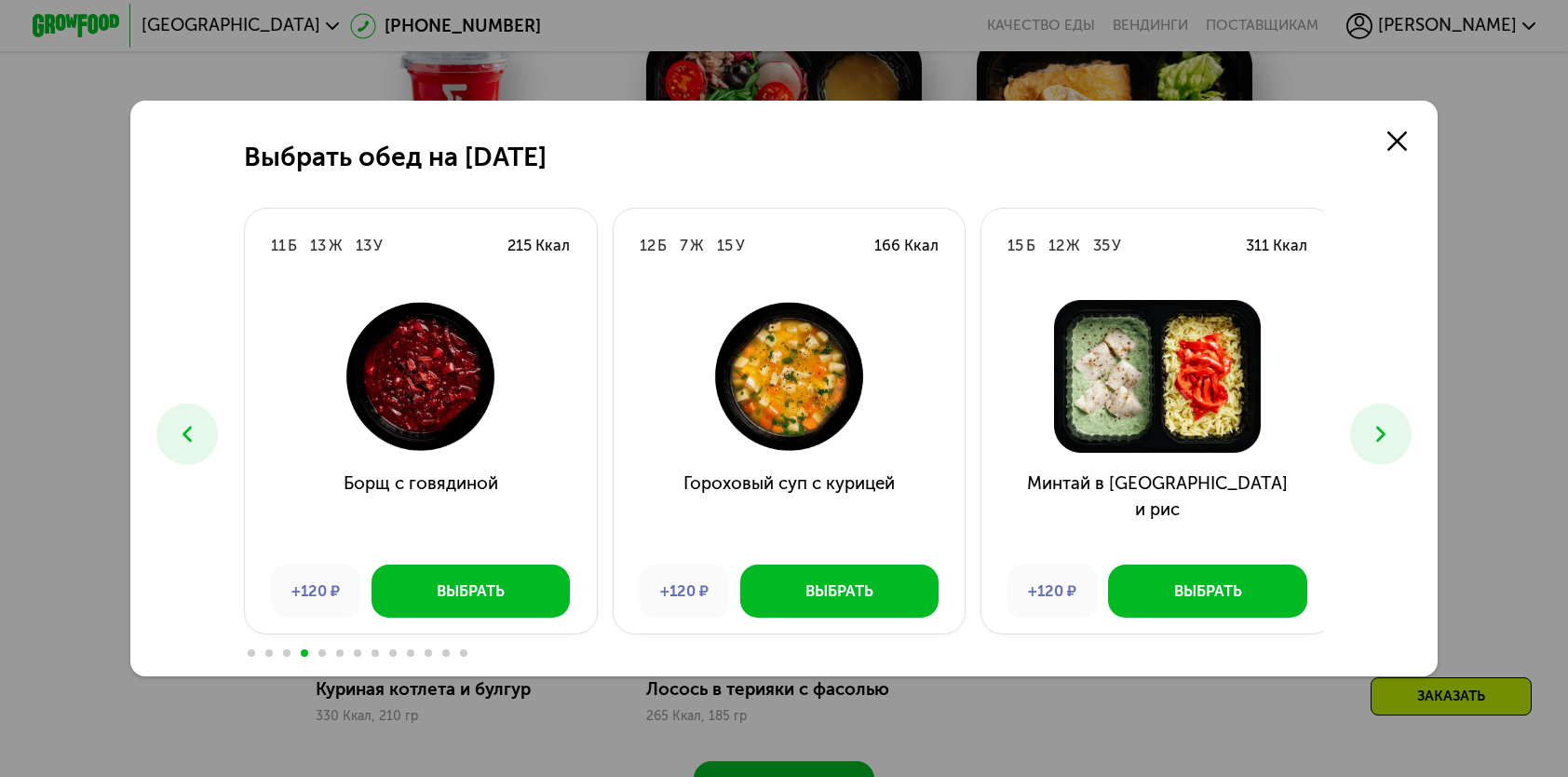
click at [1394, 435] on icon at bounding box center [1381, 434] width 26 height 26
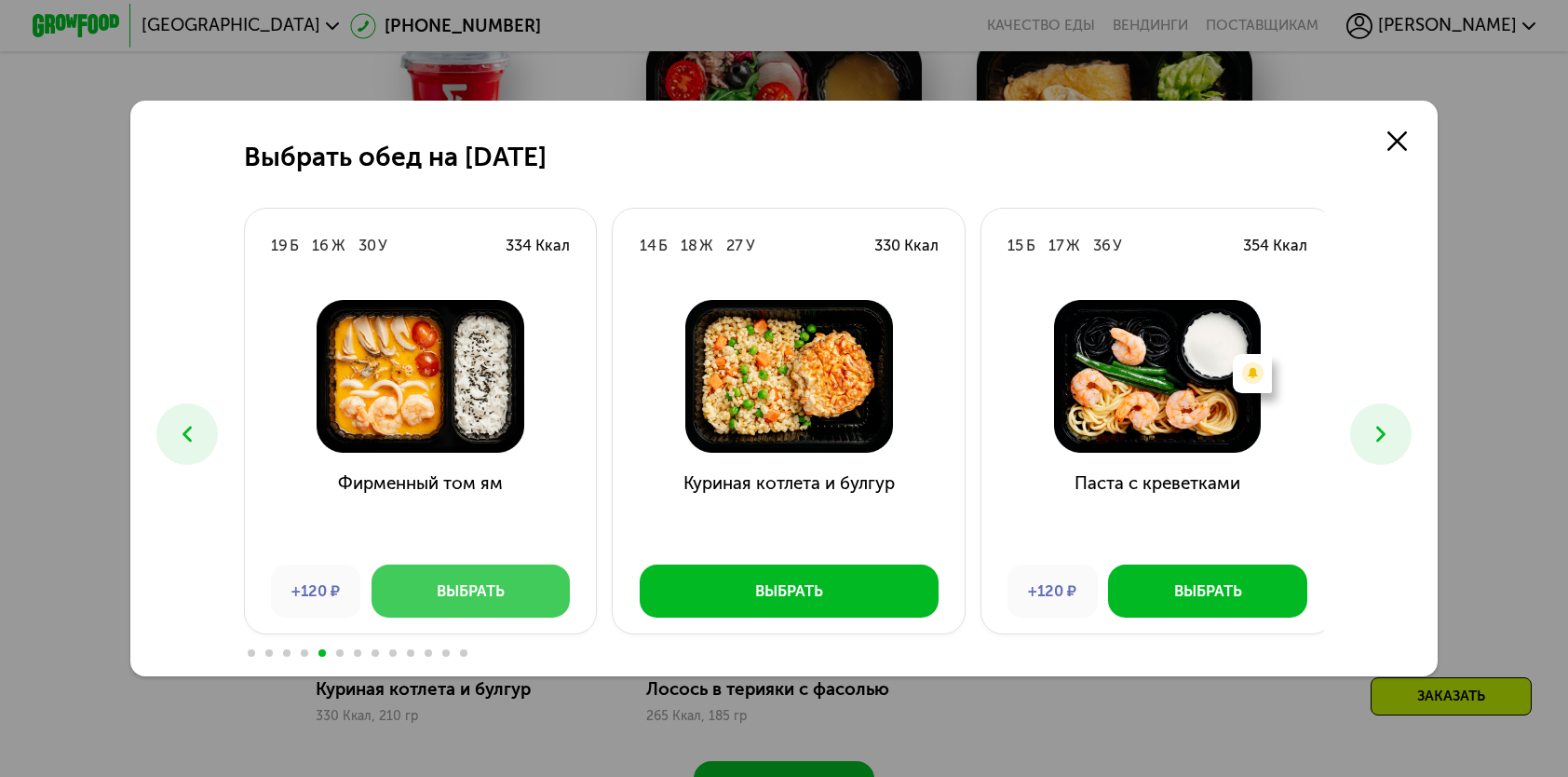
click at [514, 611] on button "Выбрать" at bounding box center [471, 590] width 198 height 52
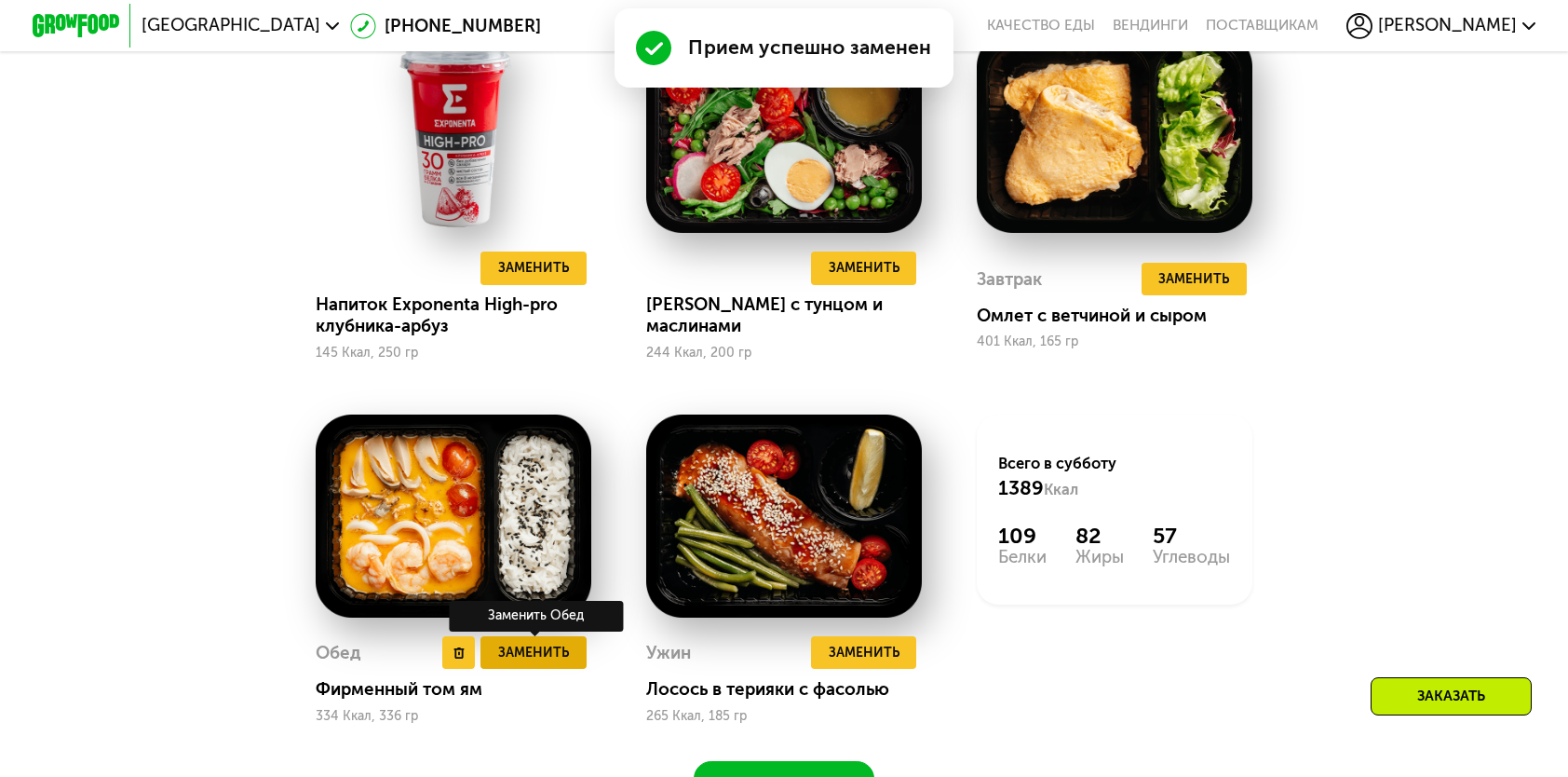
drag, startPoint x: 599, startPoint y: 673, endPoint x: 565, endPoint y: 671, distance: 34.1
click at [591, 673] on div "Обед Удалить Обед Заменить Заменить Обед Фирменный том ям 334 Ккал, 336 гр" at bounding box center [454, 568] width 330 height 363
click at [563, 663] on span "Заменить" at bounding box center [533, 652] width 71 height 22
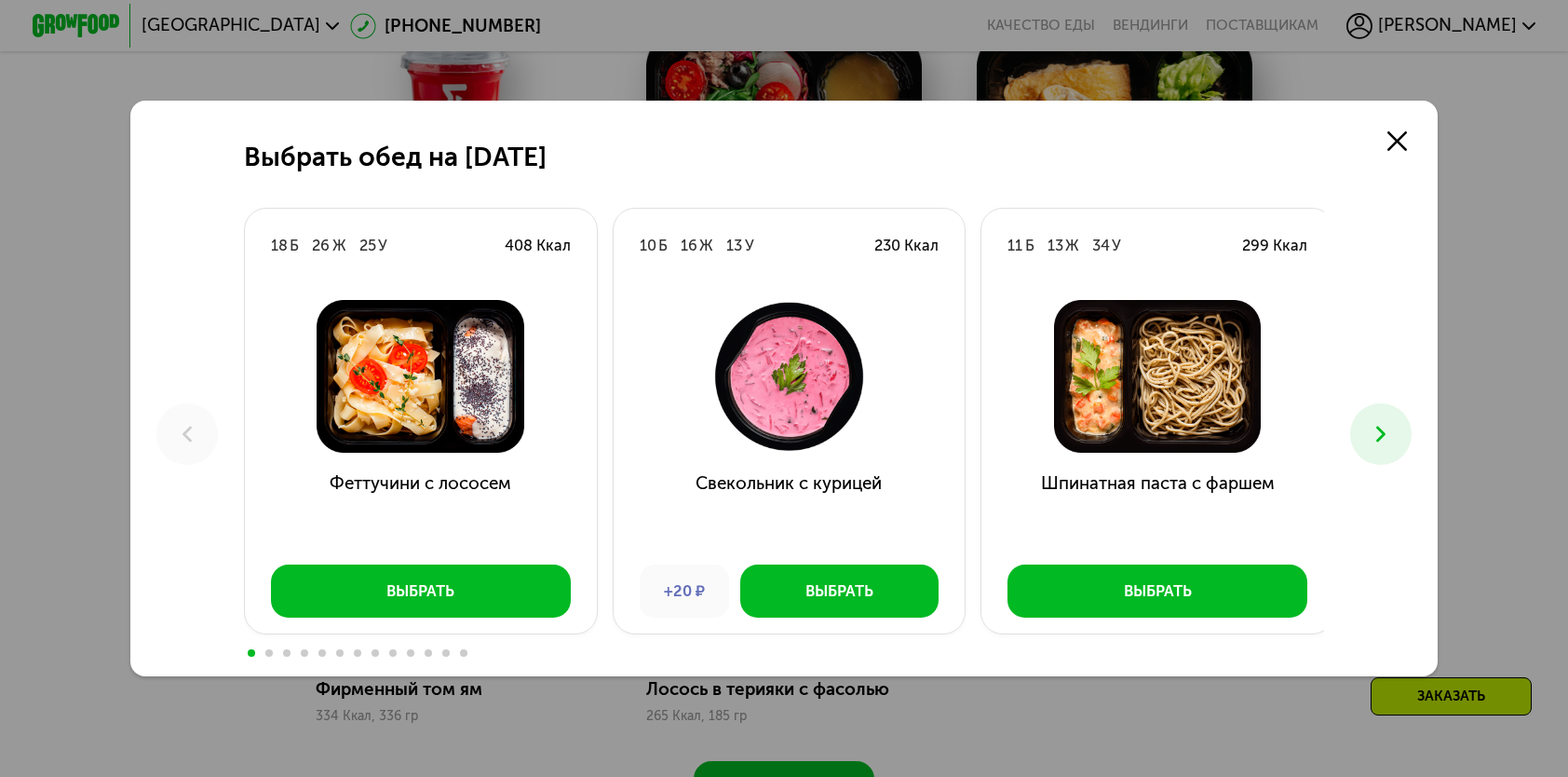
click at [1382, 423] on icon at bounding box center [1381, 434] width 26 height 26
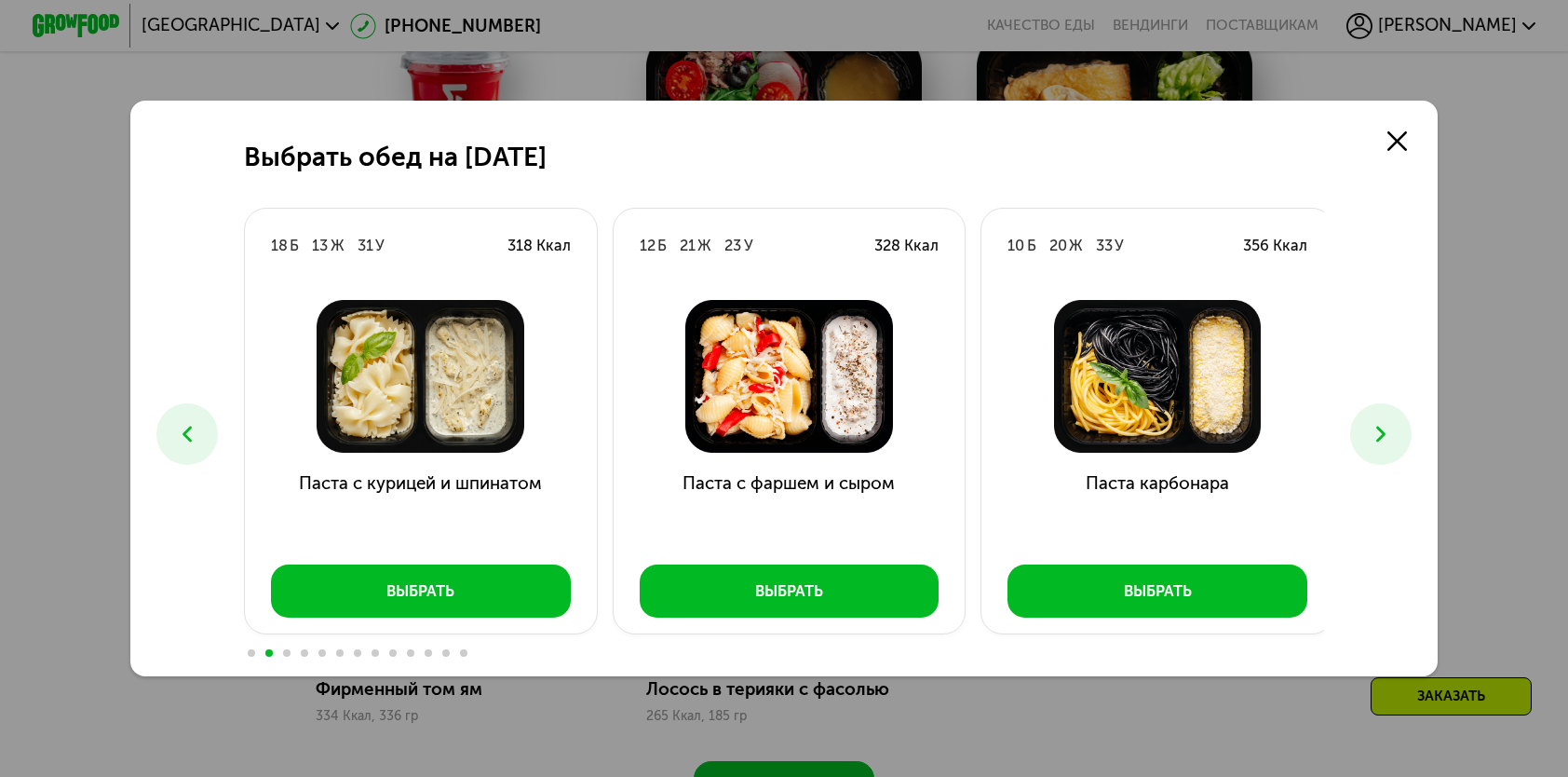
click at [1382, 423] on icon at bounding box center [1381, 434] width 26 height 26
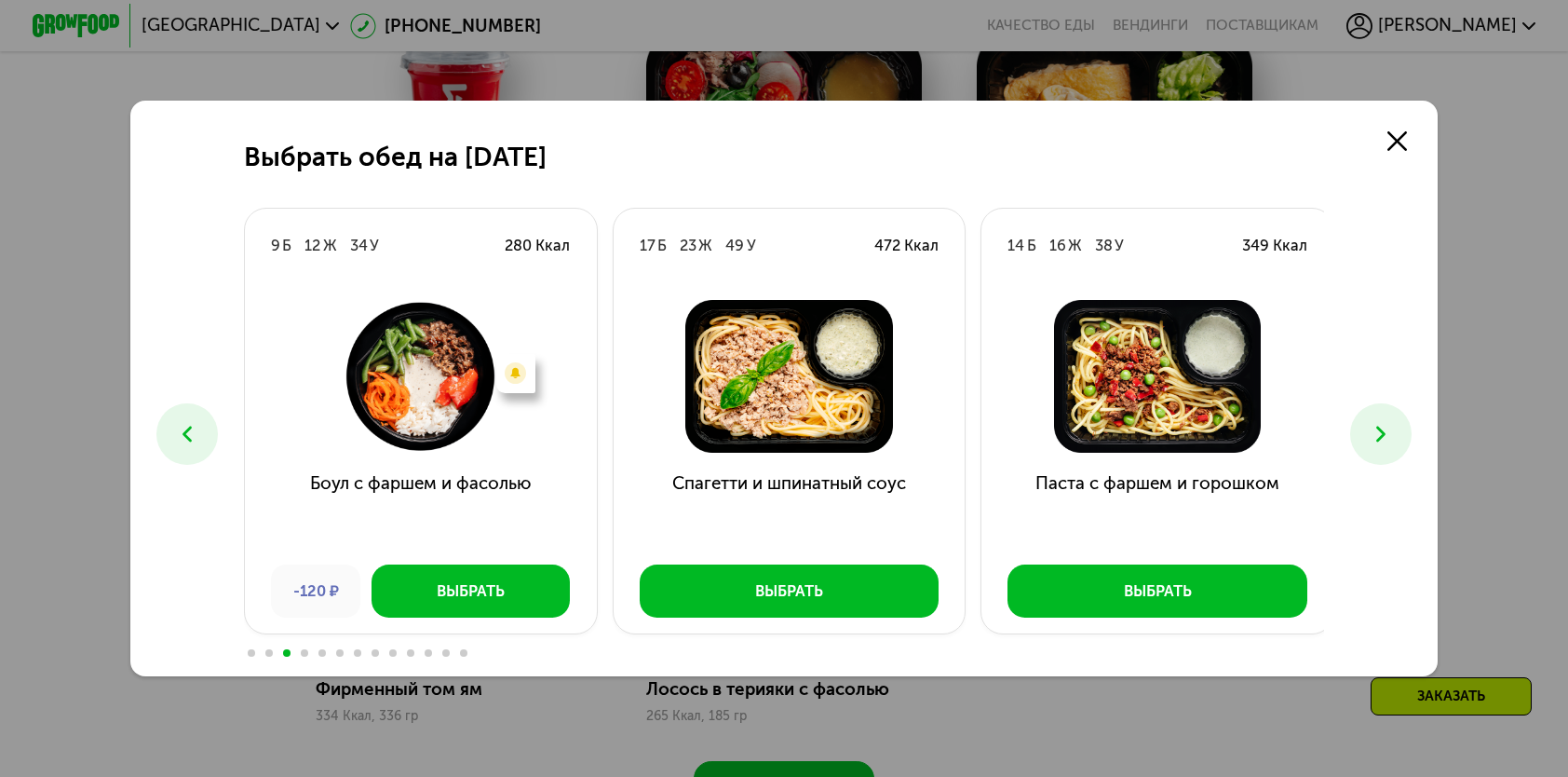
click at [1382, 423] on icon at bounding box center [1381, 434] width 26 height 26
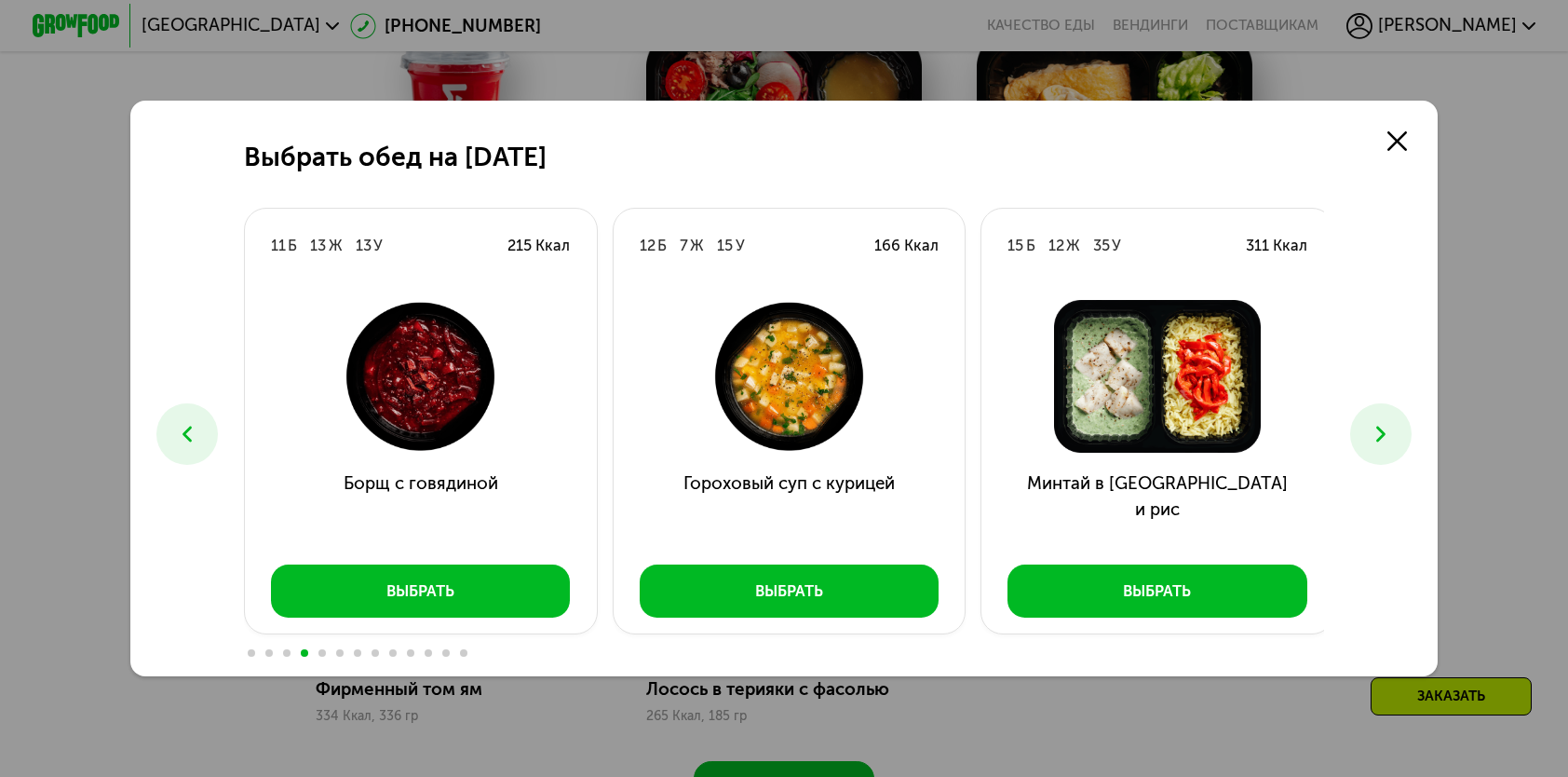
click at [1382, 423] on icon at bounding box center [1381, 434] width 26 height 26
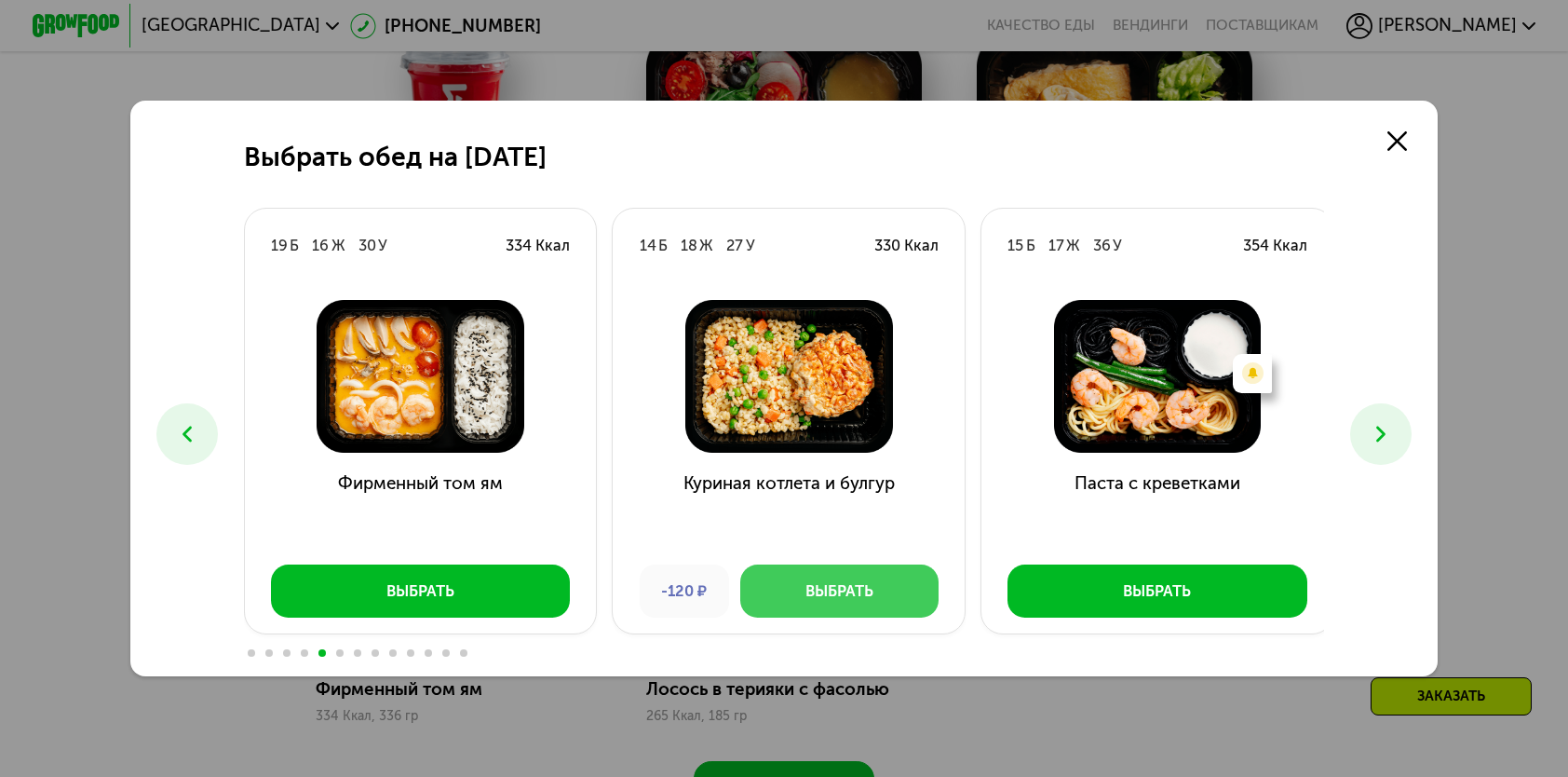
click at [887, 580] on button "Выбрать" at bounding box center [839, 590] width 198 height 52
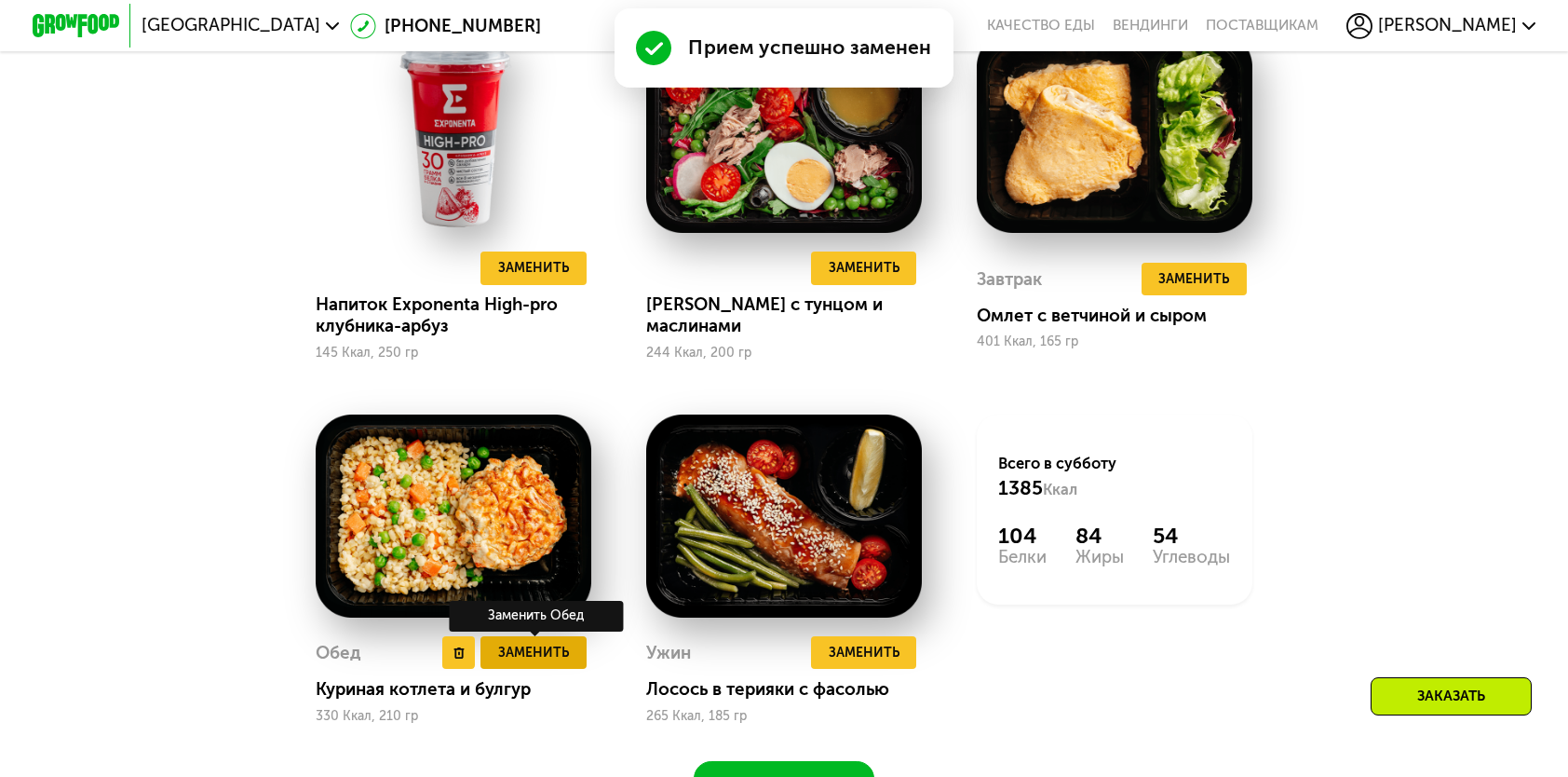
click at [520, 661] on span "Заменить" at bounding box center [533, 652] width 71 height 22
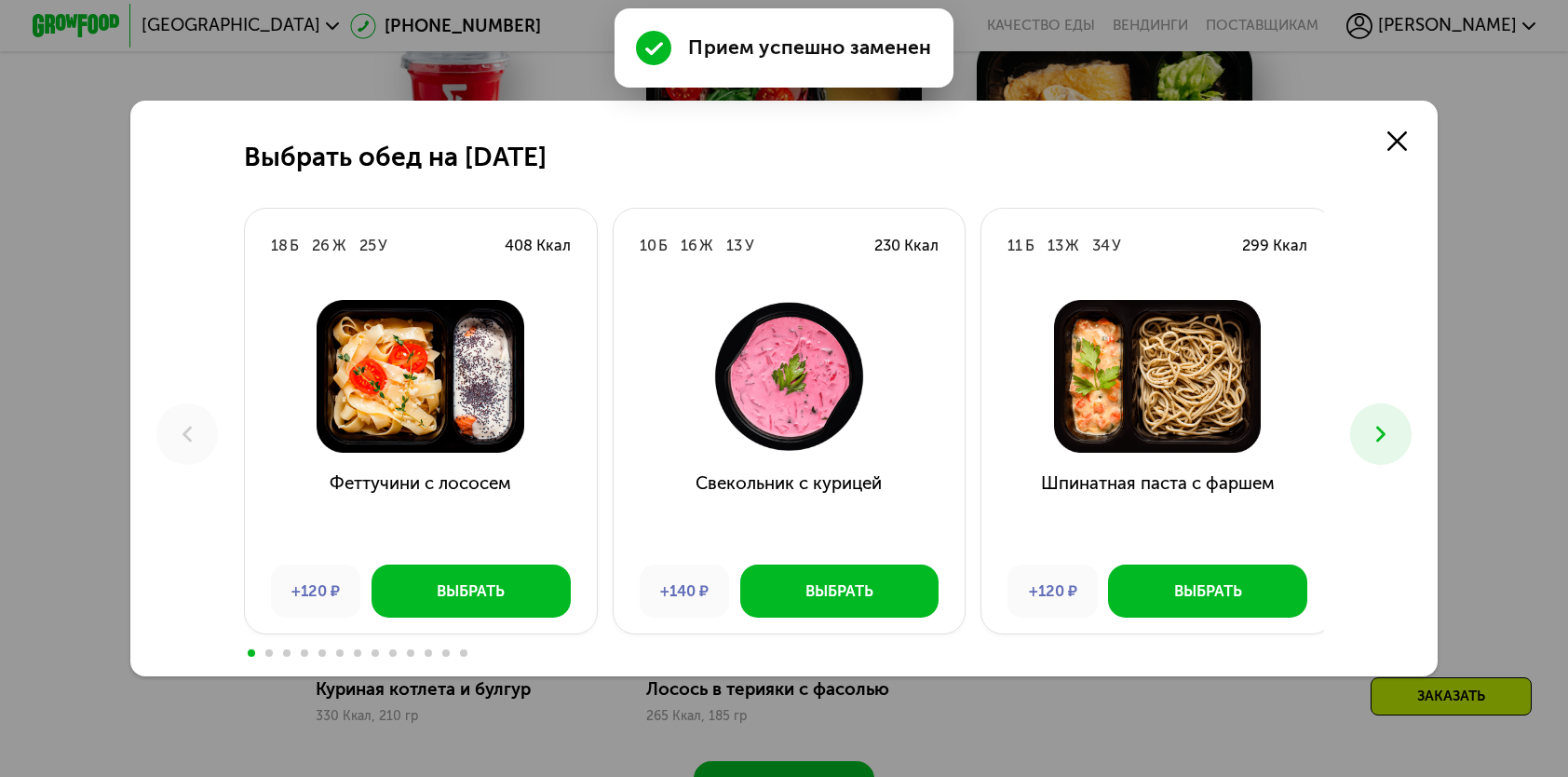
click at [1394, 423] on icon at bounding box center [1381, 434] width 26 height 26
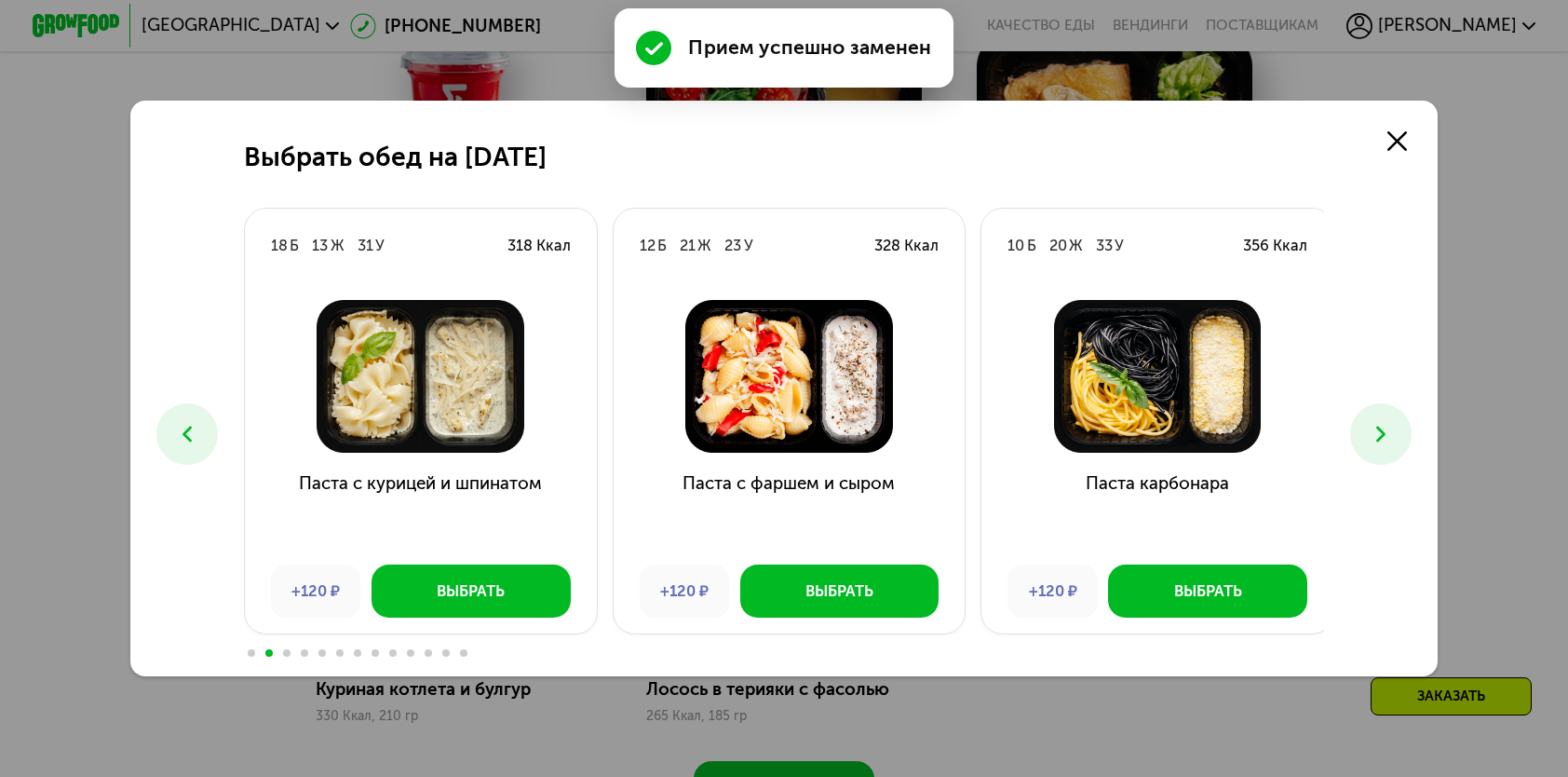
click at [1394, 421] on icon at bounding box center [1381, 434] width 26 height 26
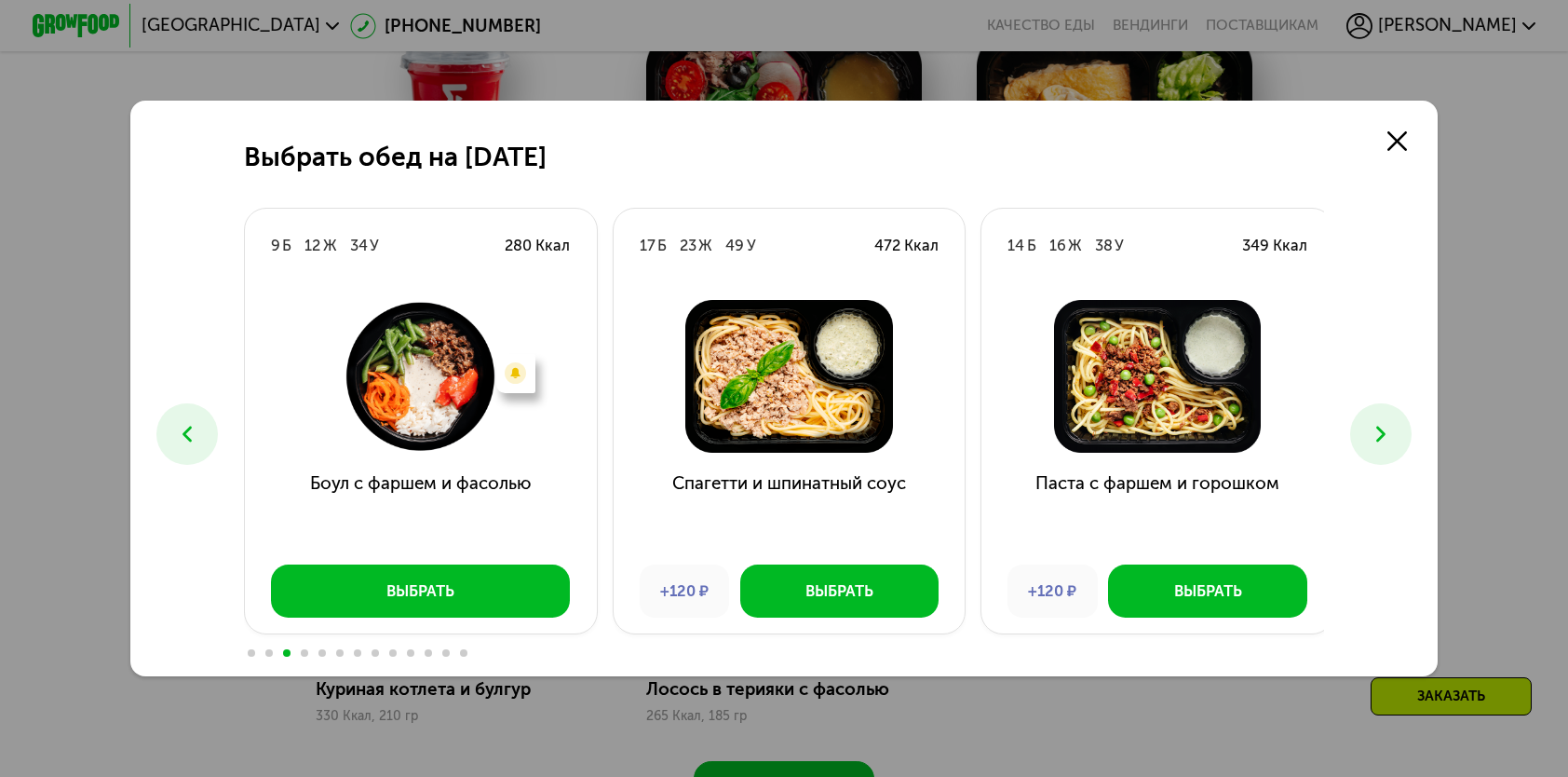
click at [1394, 421] on icon at bounding box center [1381, 434] width 26 height 26
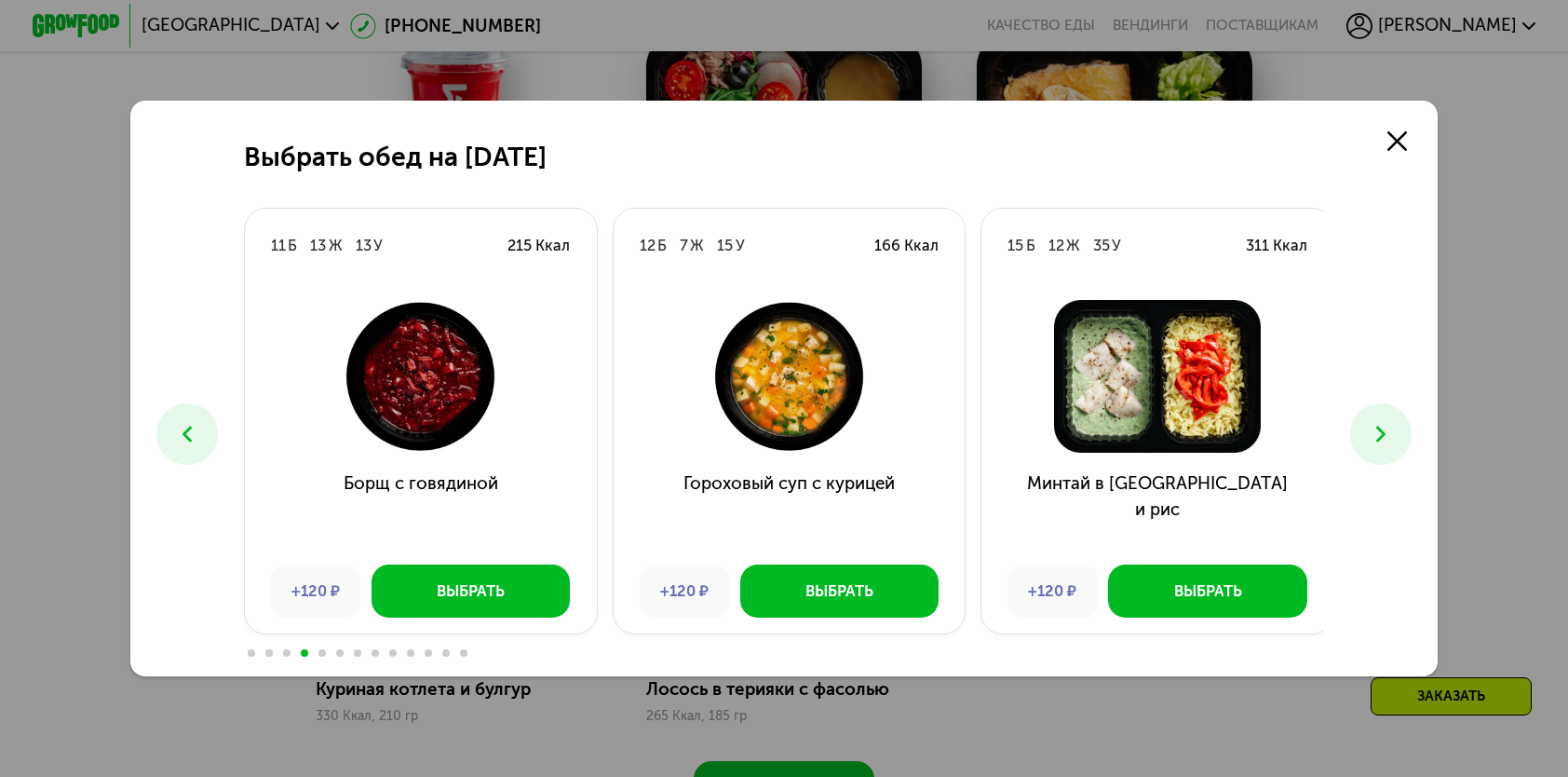
click at [1394, 421] on icon at bounding box center [1381, 434] width 26 height 26
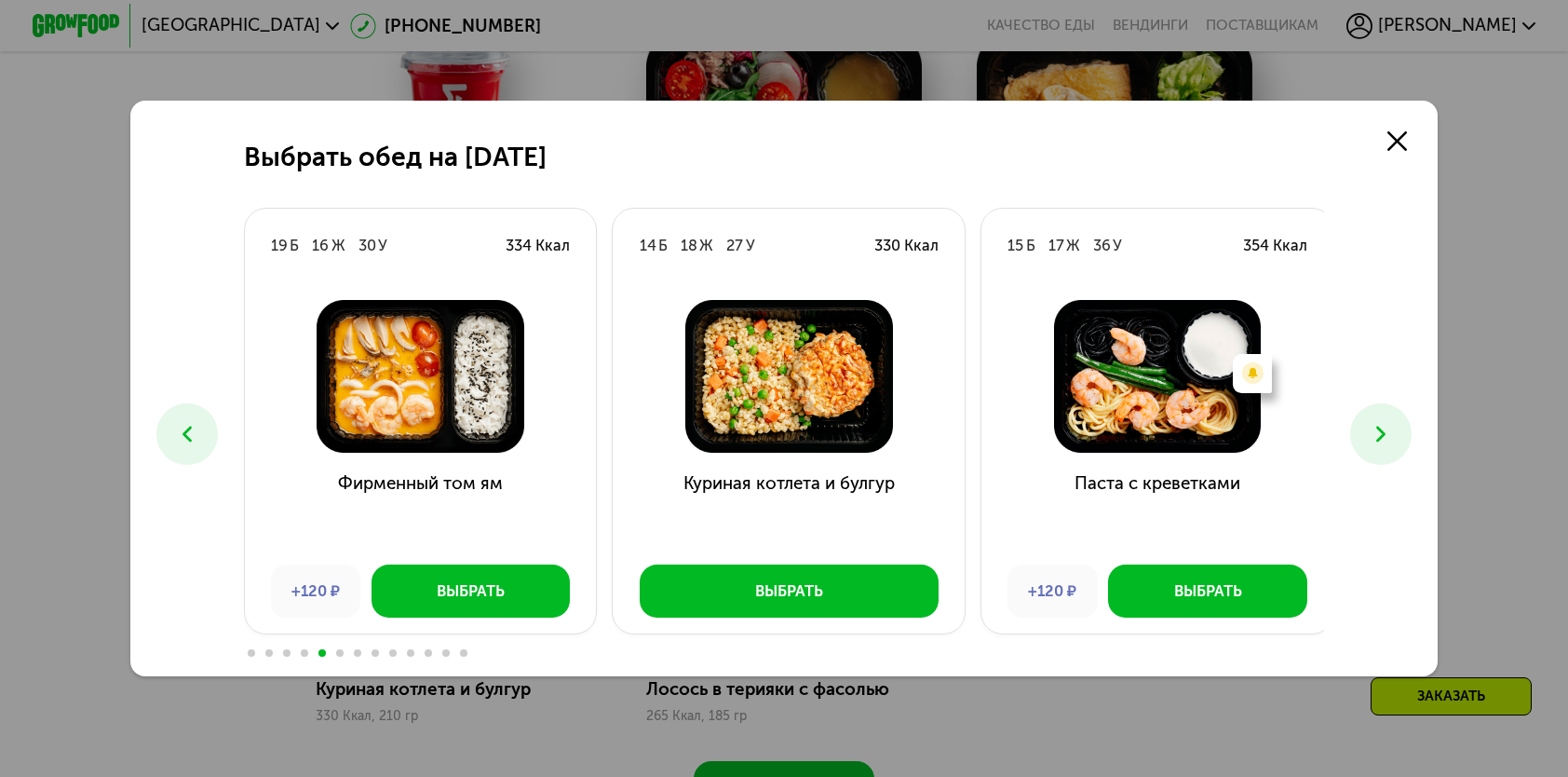
click at [1394, 421] on icon at bounding box center [1381, 434] width 26 height 26
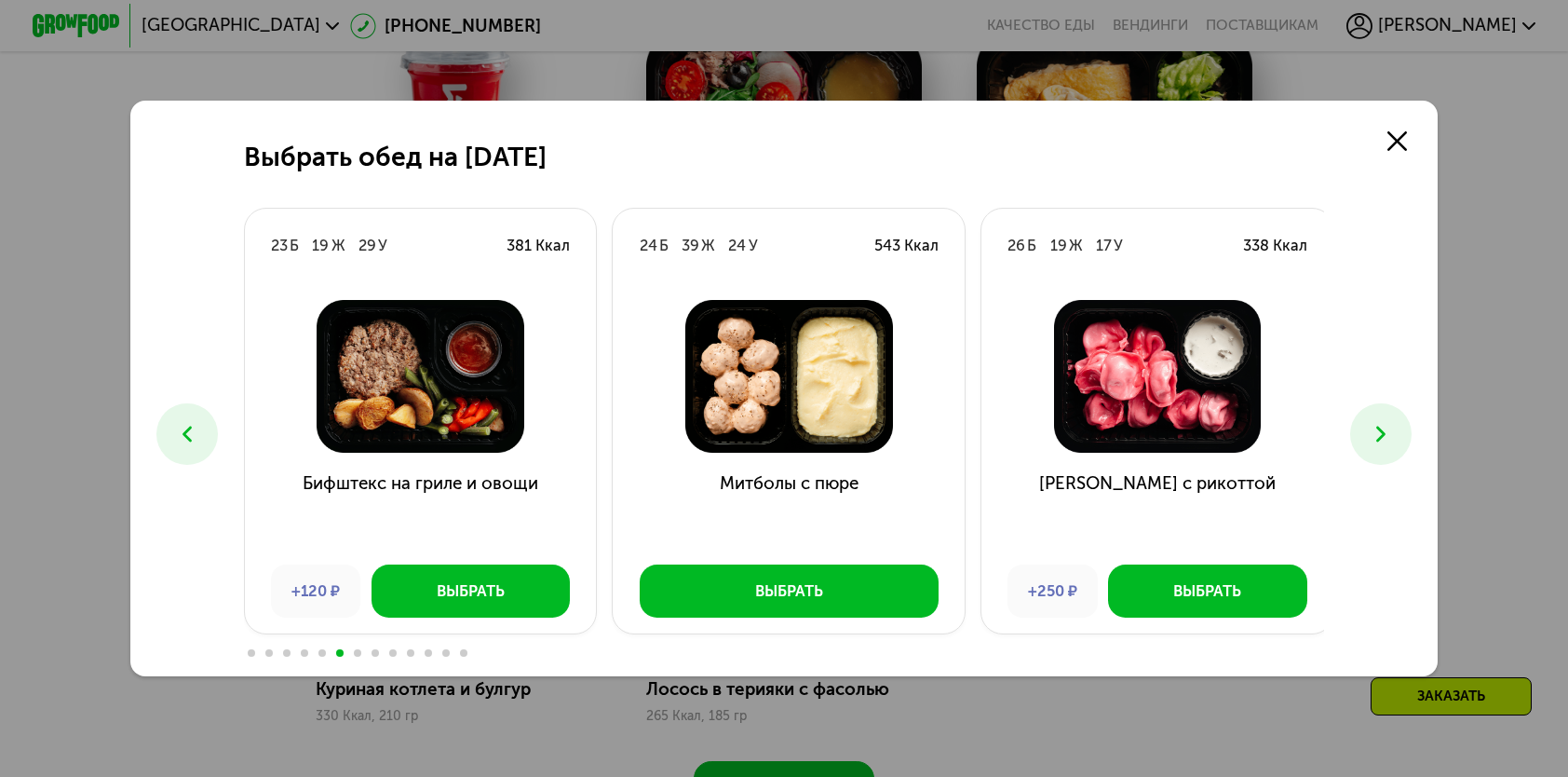
click at [1394, 436] on icon at bounding box center [1381, 434] width 26 height 26
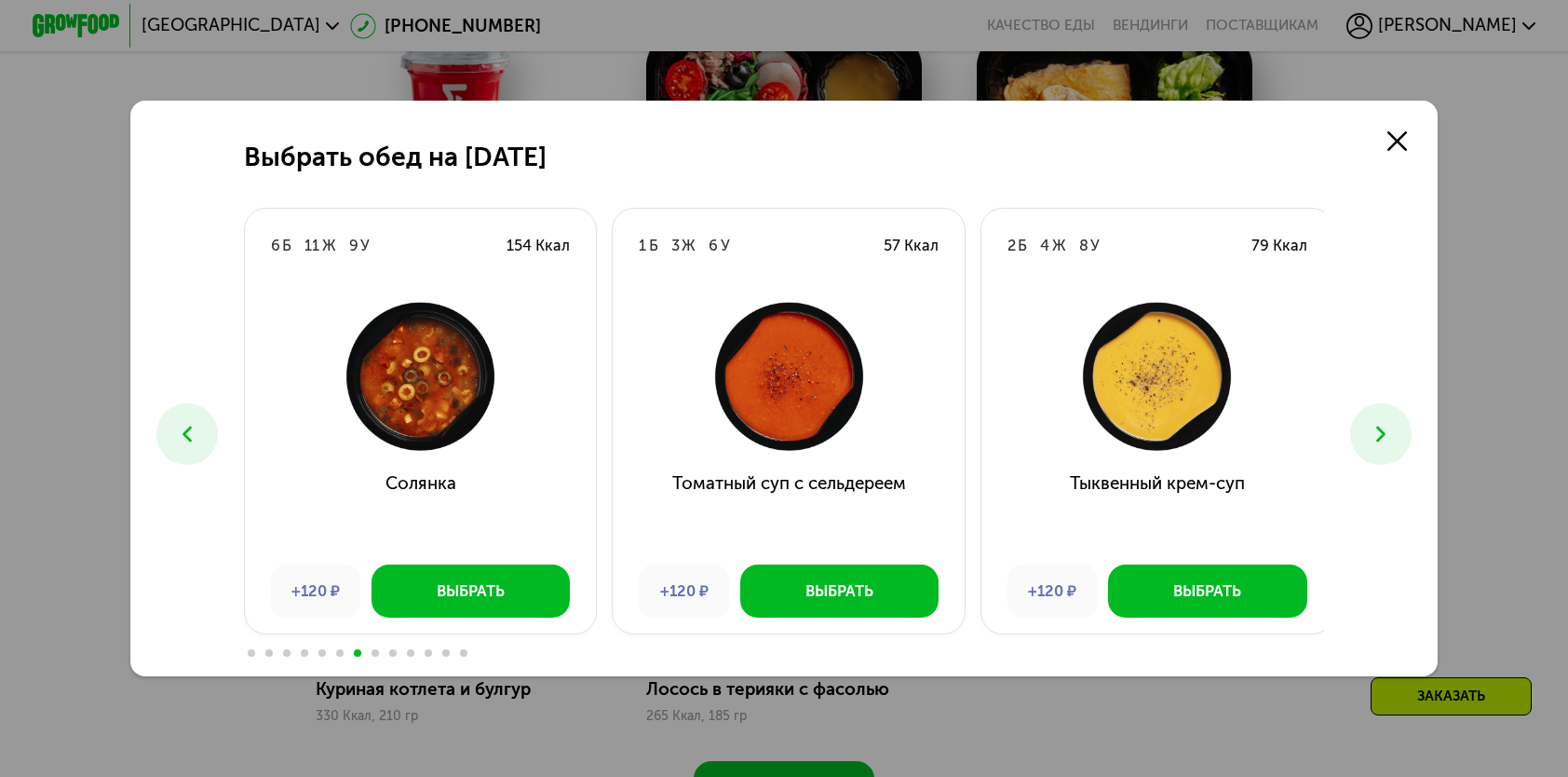
click at [1394, 436] on icon at bounding box center [1381, 434] width 26 height 26
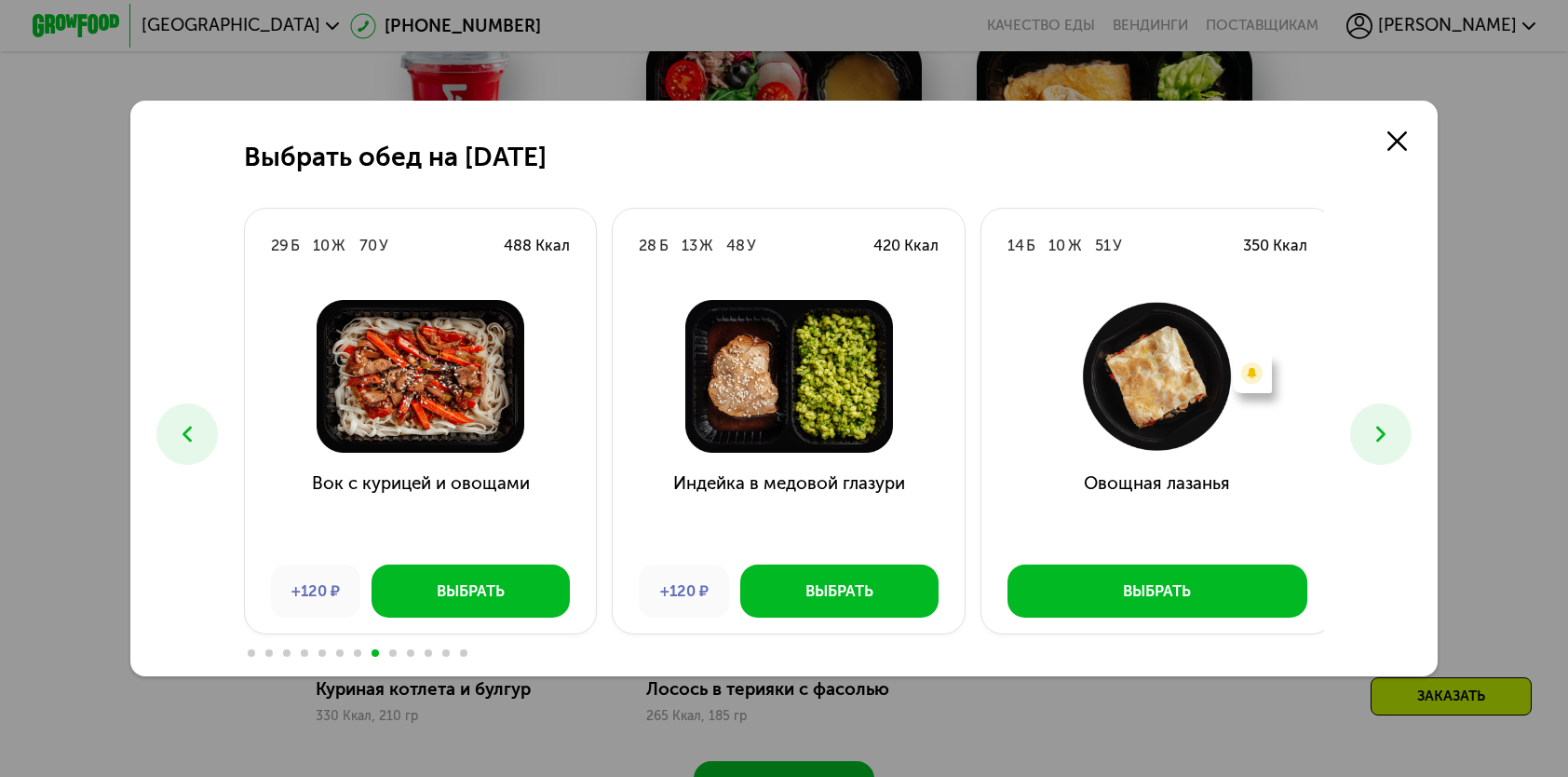
click at [1394, 436] on icon at bounding box center [1381, 434] width 26 height 26
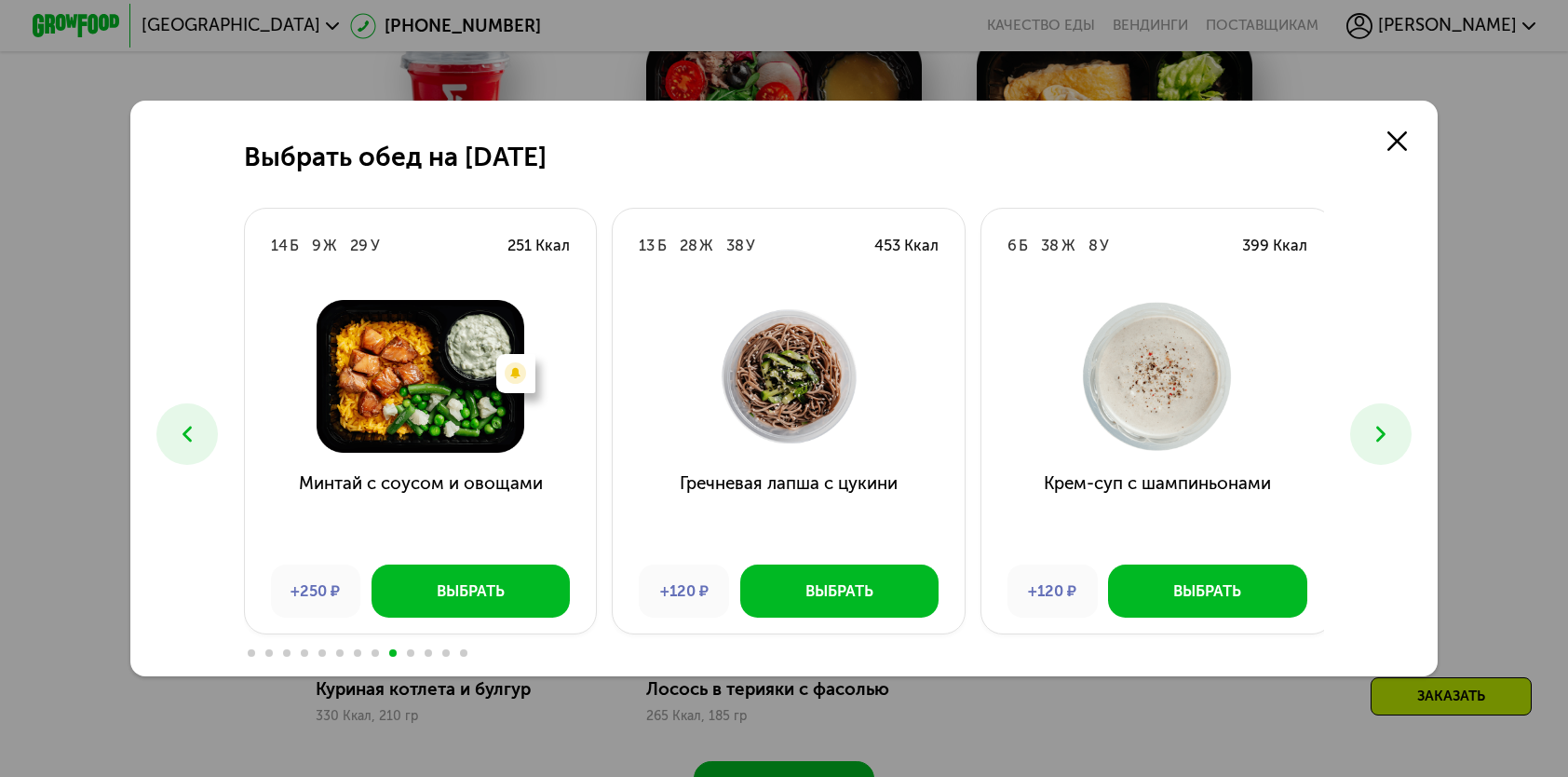
click at [1394, 436] on icon at bounding box center [1381, 434] width 26 height 26
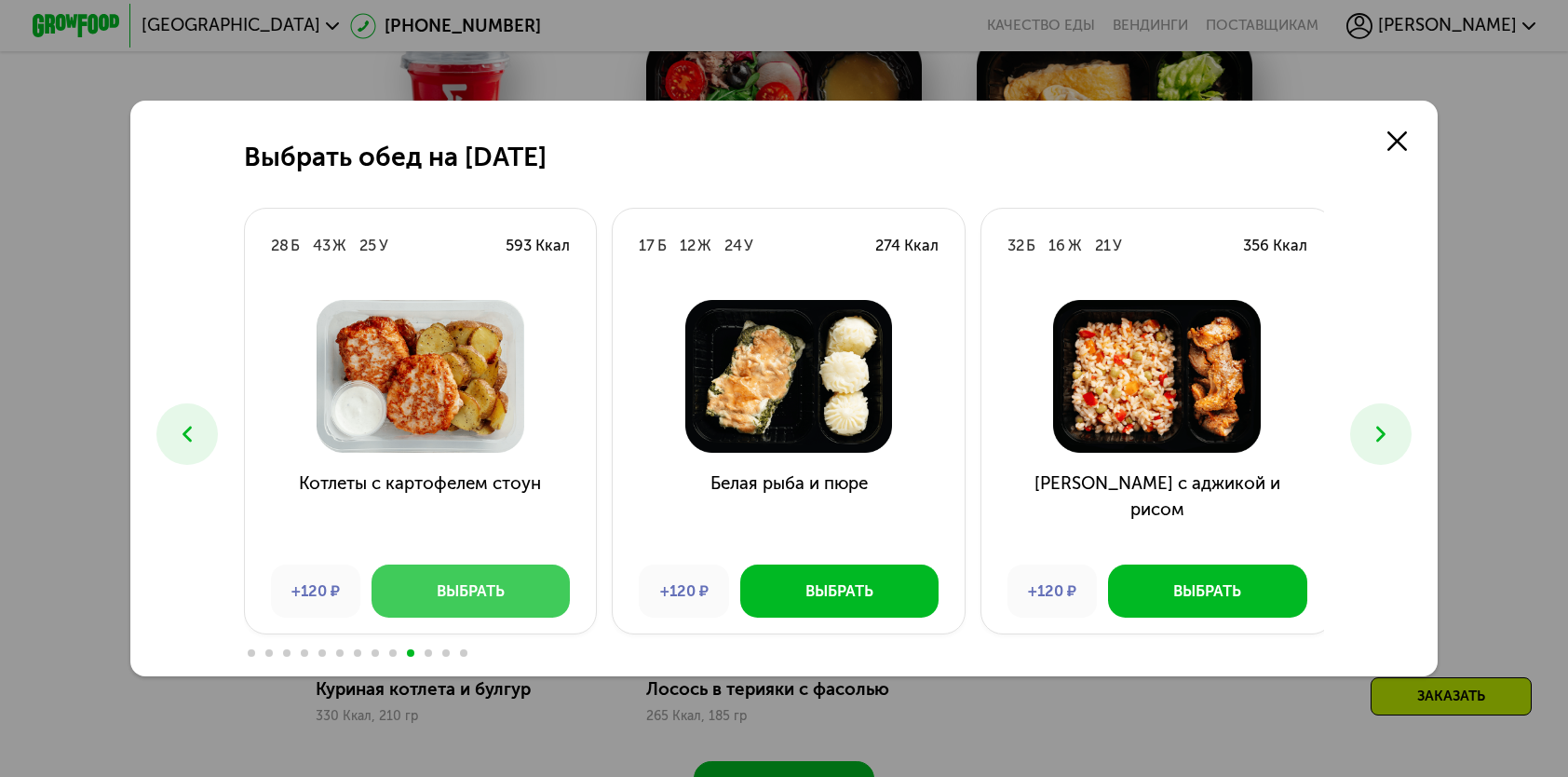
click at [490, 599] on div "Выбрать" at bounding box center [471, 591] width 68 height 22
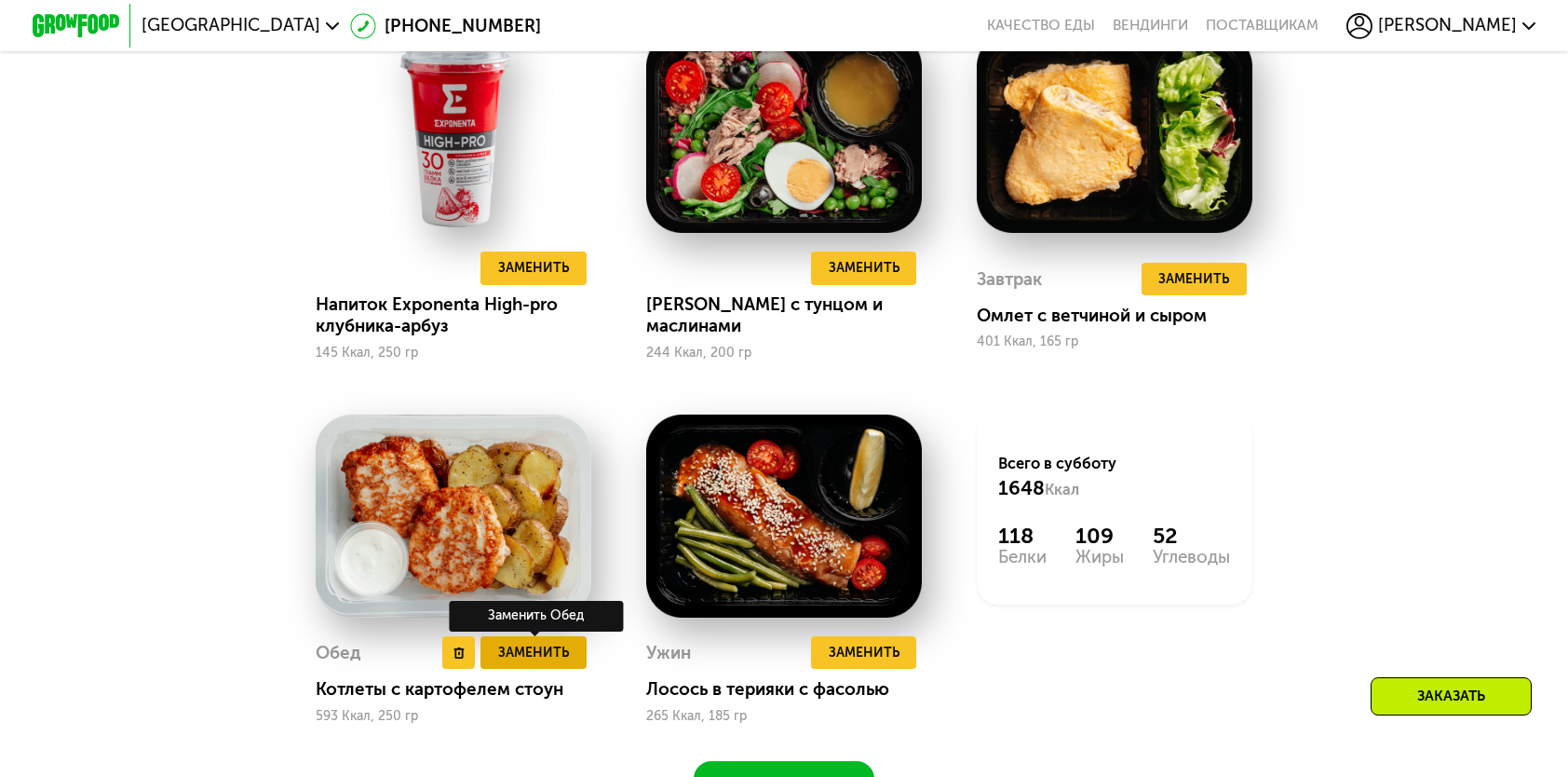
click at [570, 658] on button "Заменить" at bounding box center [532, 652] width 105 height 33
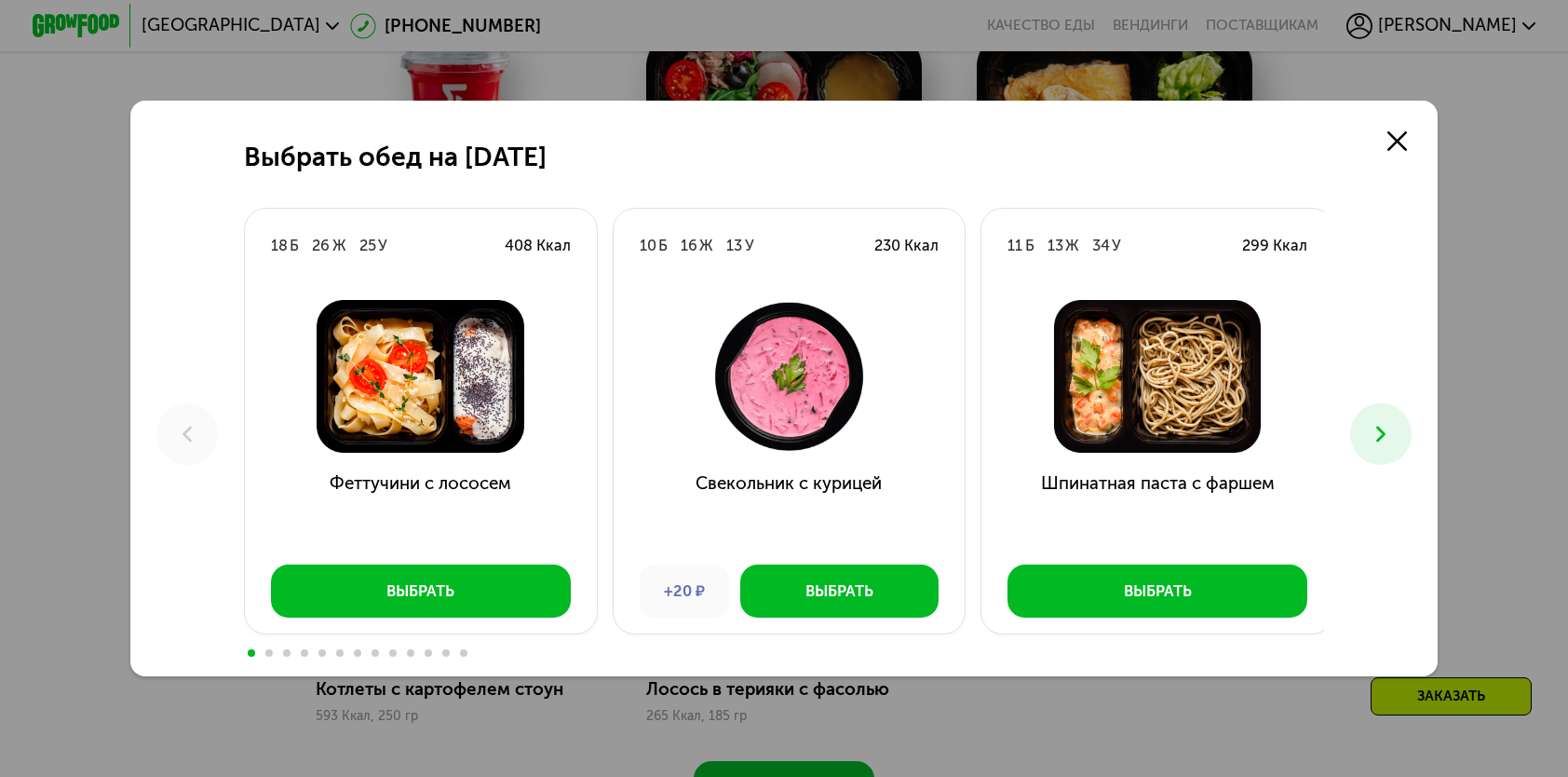
click at [1408, 433] on button at bounding box center [1381, 433] width 60 height 60
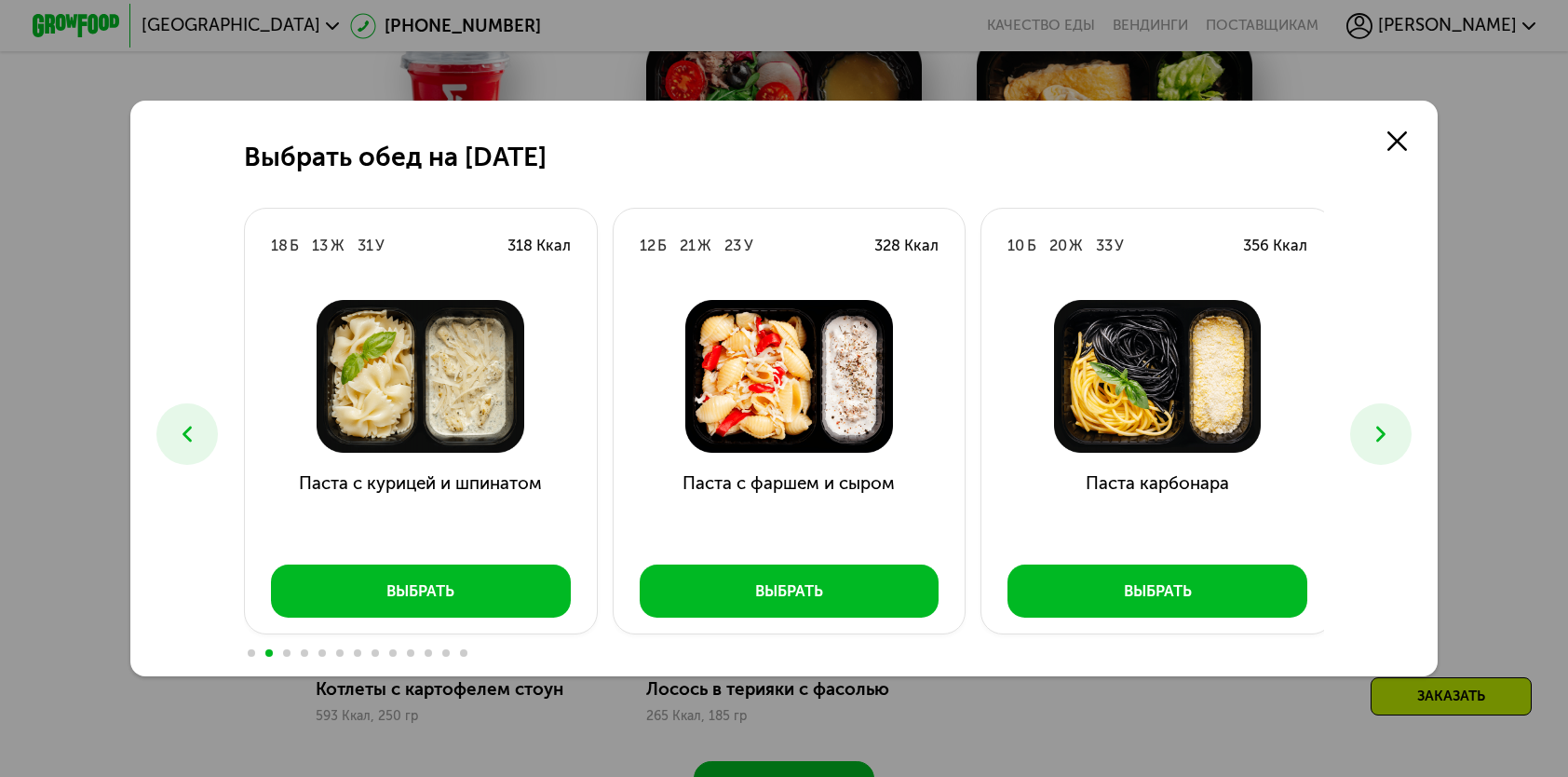
click at [1408, 433] on button at bounding box center [1381, 433] width 60 height 60
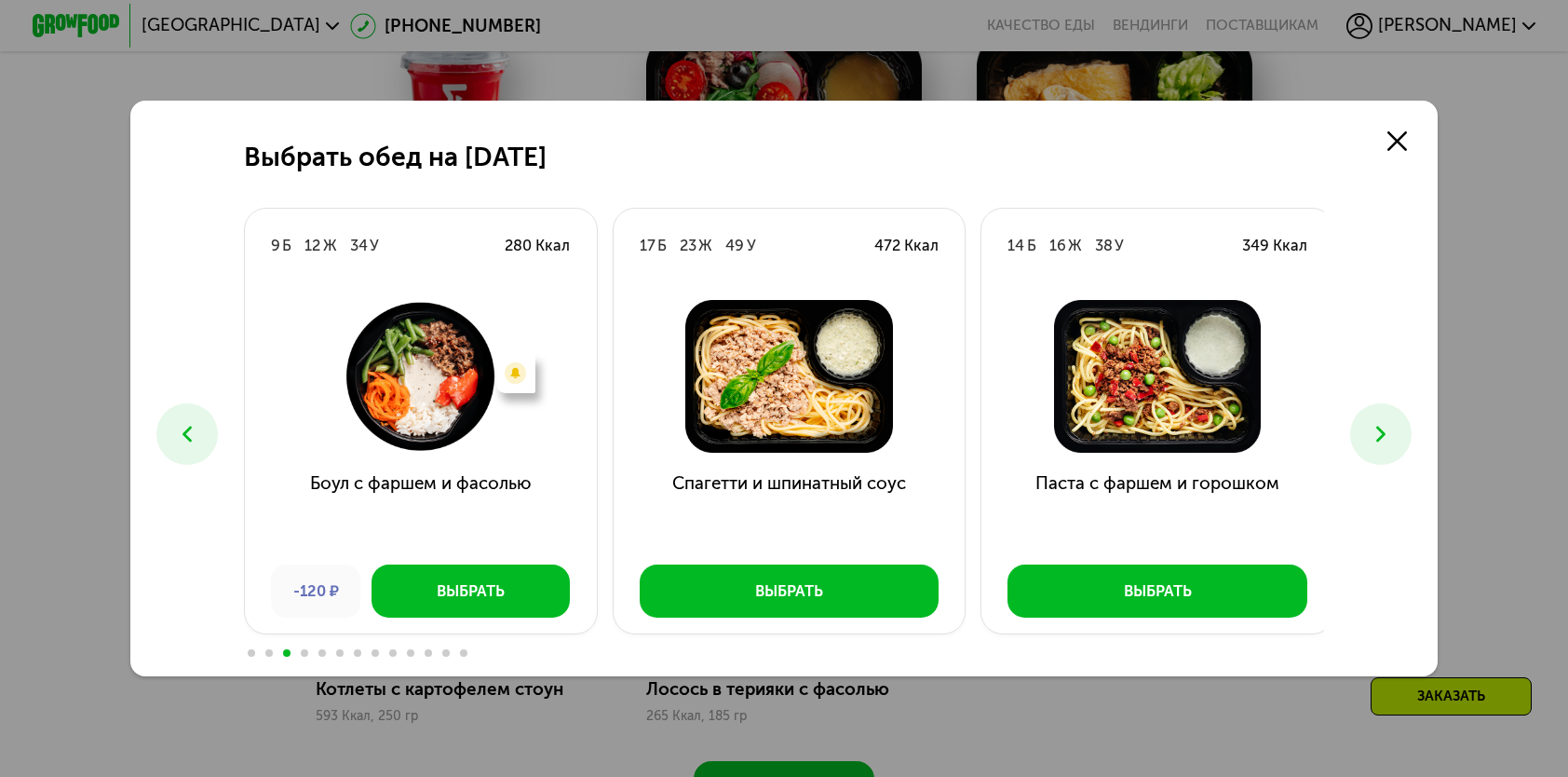
click at [1408, 433] on button at bounding box center [1381, 433] width 60 height 60
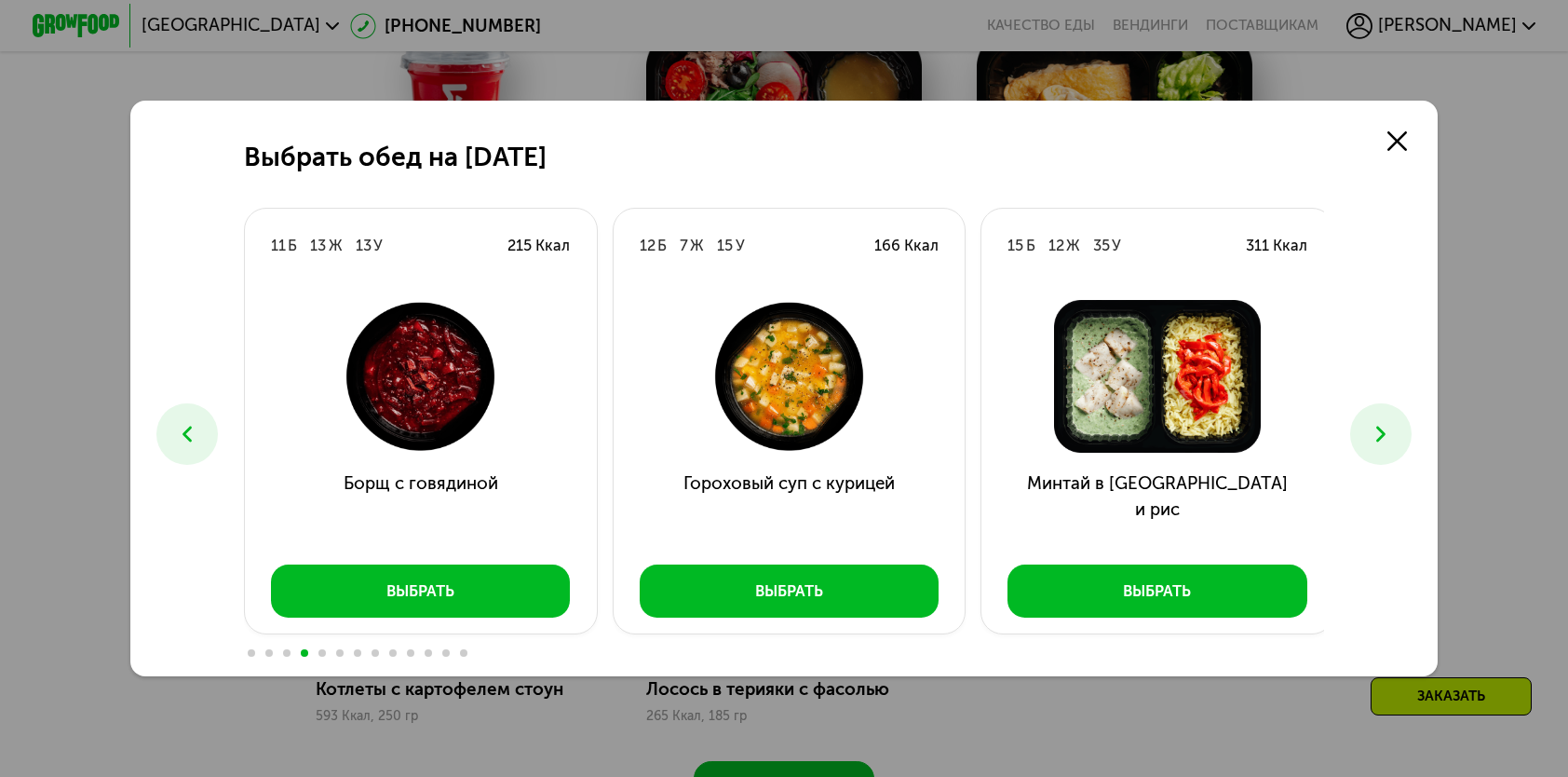
click at [1408, 433] on button at bounding box center [1381, 433] width 60 height 60
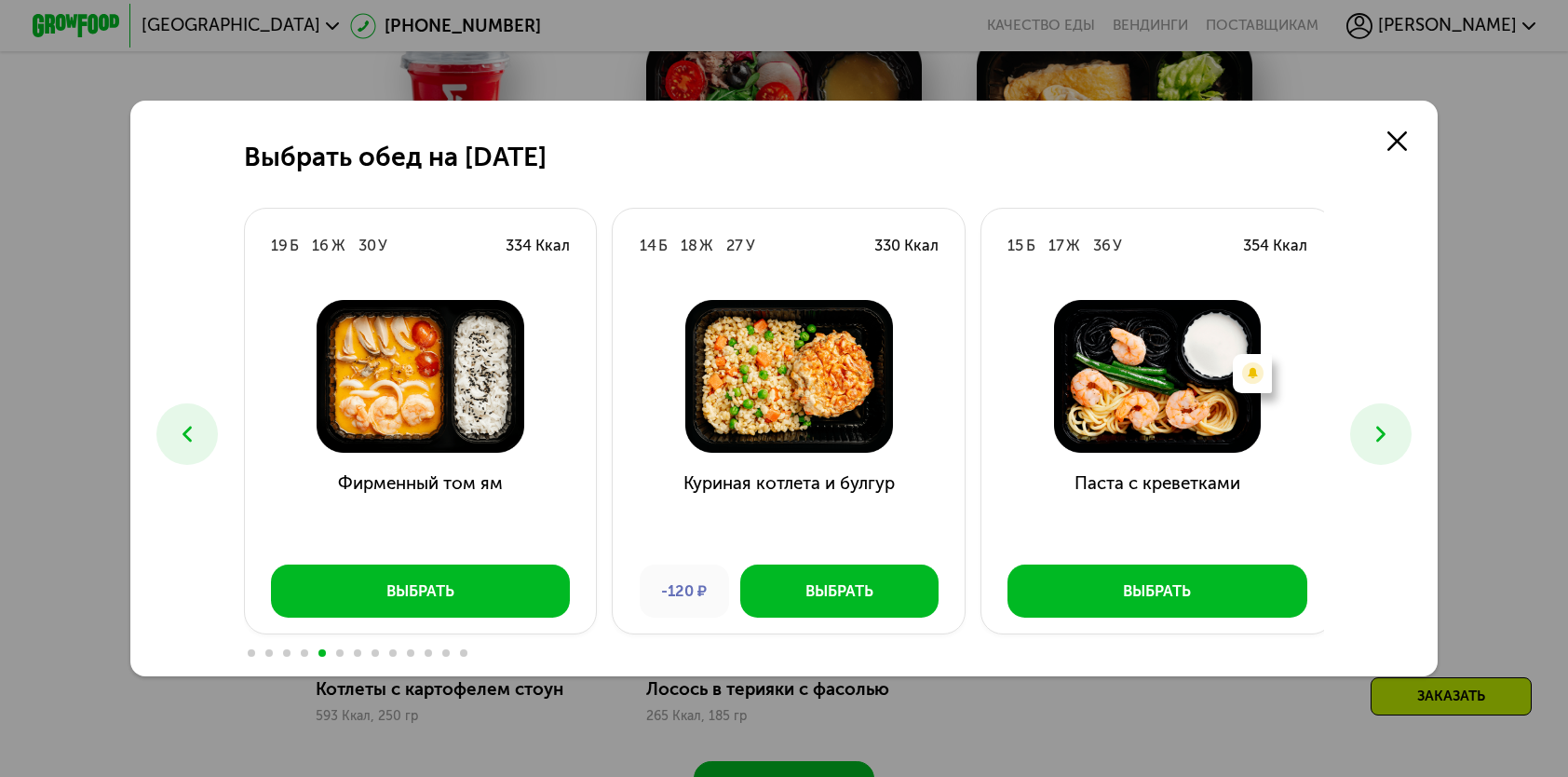
click at [1408, 433] on button at bounding box center [1381, 433] width 60 height 60
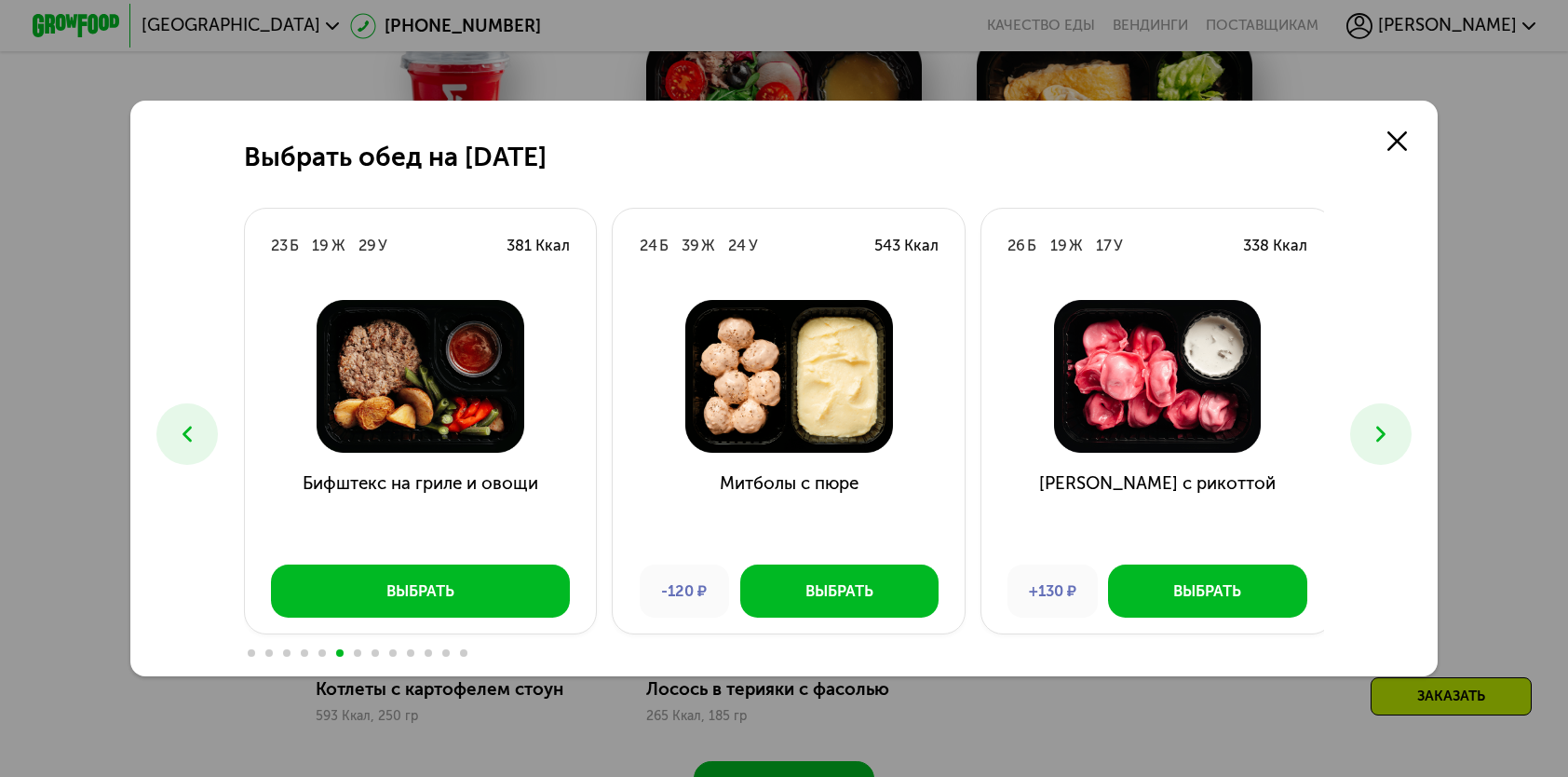
click at [1408, 433] on button at bounding box center [1381, 433] width 60 height 60
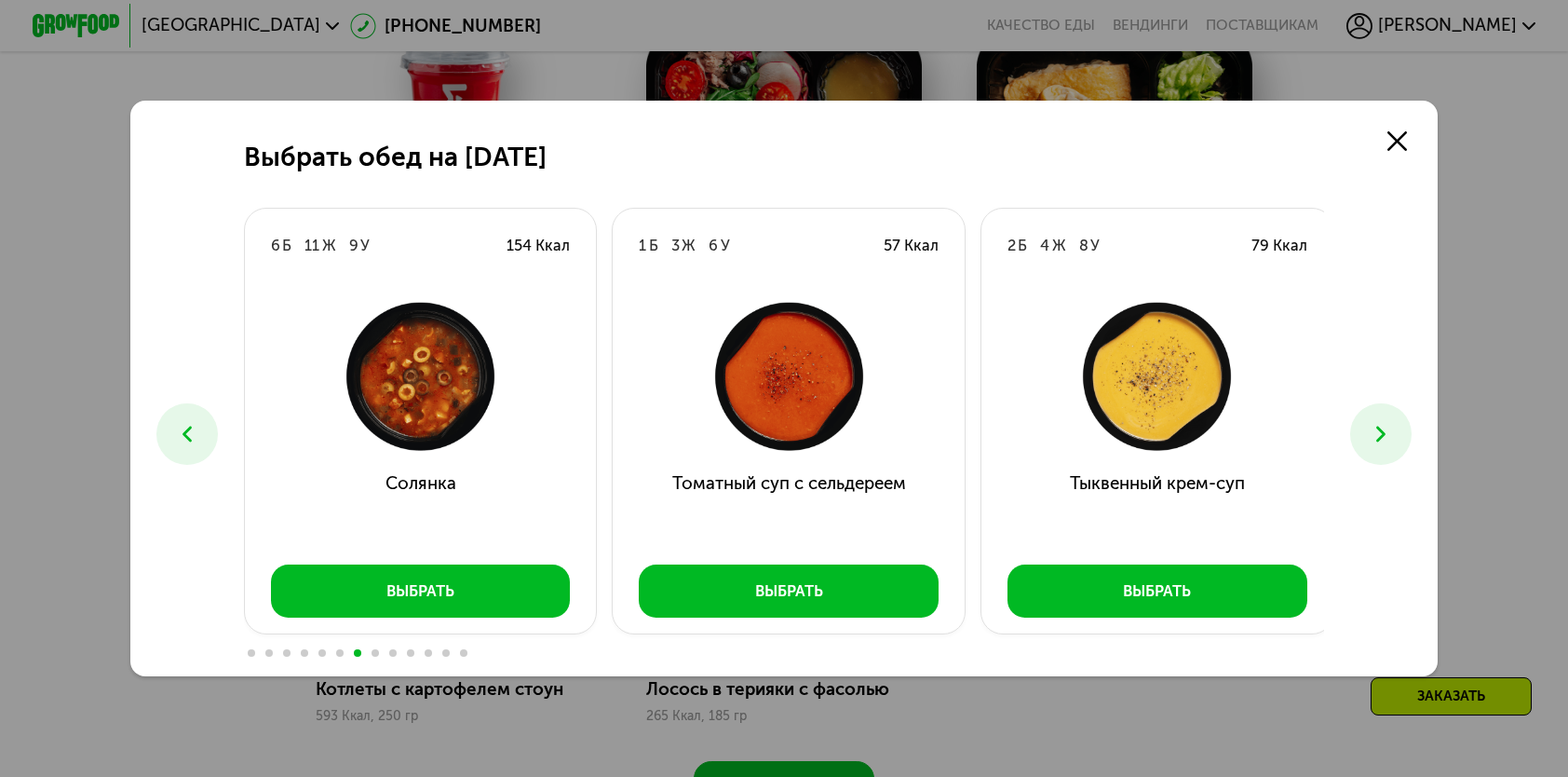
click at [1408, 433] on button at bounding box center [1381, 433] width 60 height 60
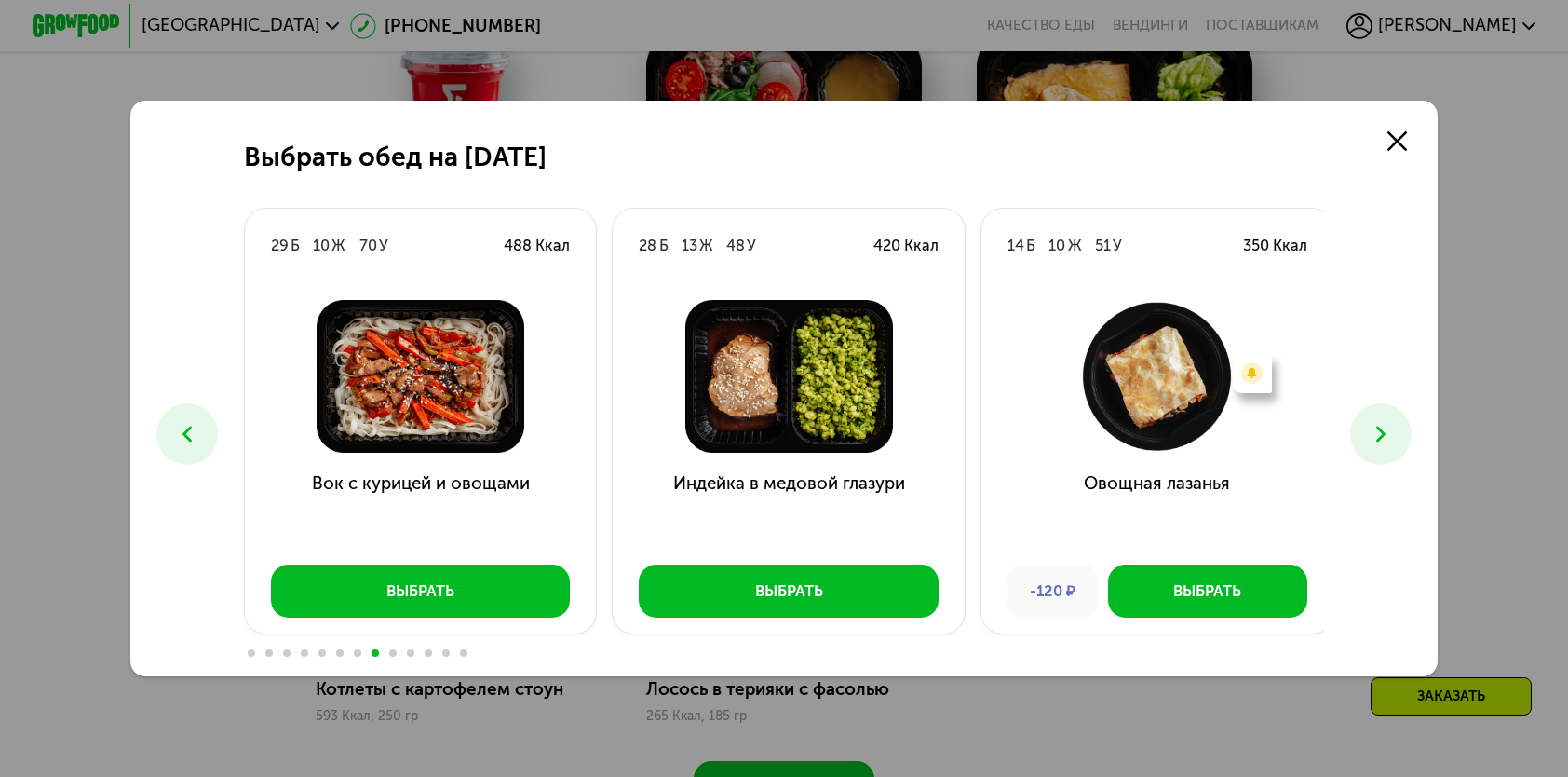
click at [1408, 433] on button at bounding box center [1381, 433] width 60 height 60
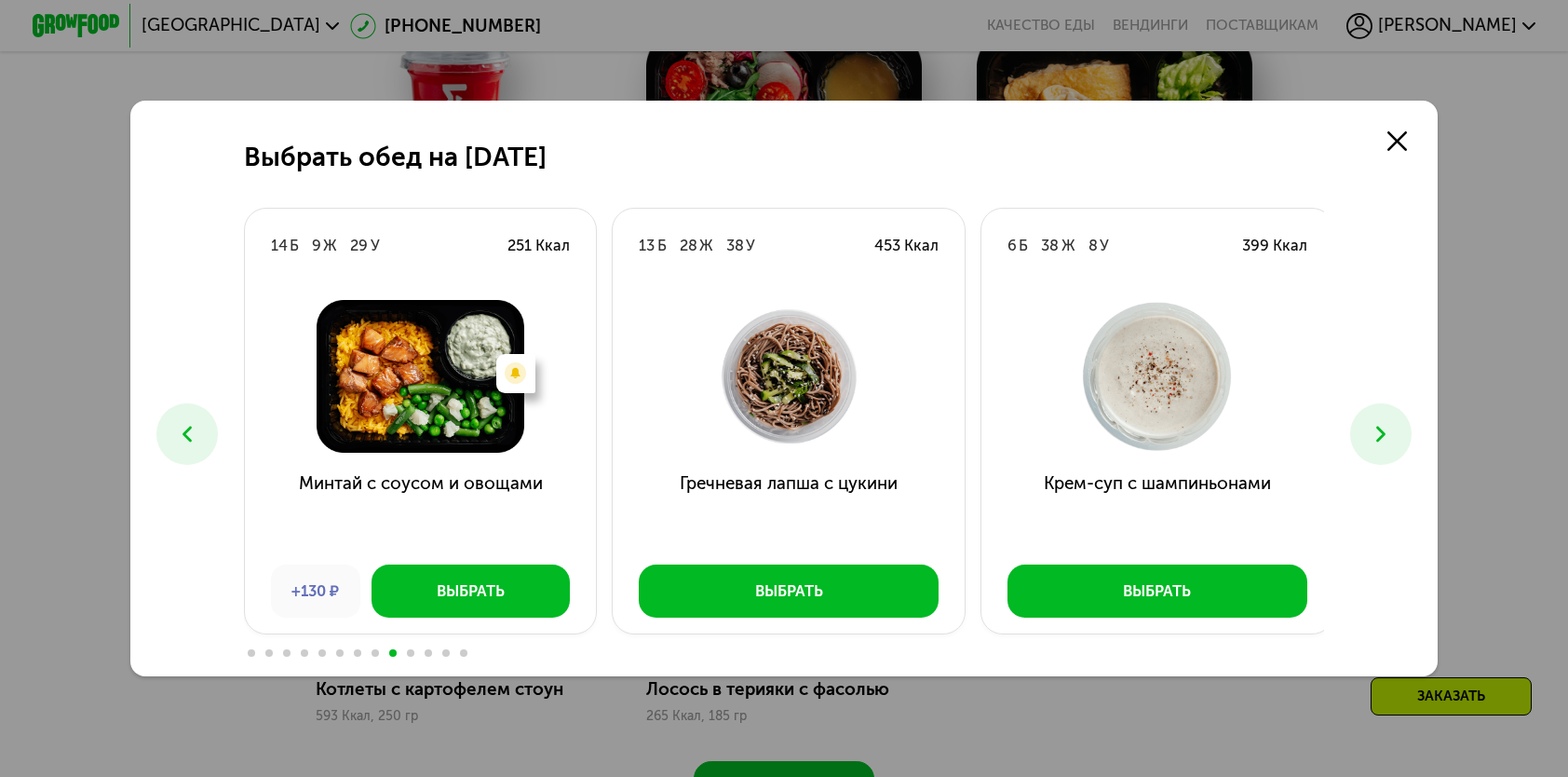
click at [1408, 433] on button at bounding box center [1381, 433] width 60 height 60
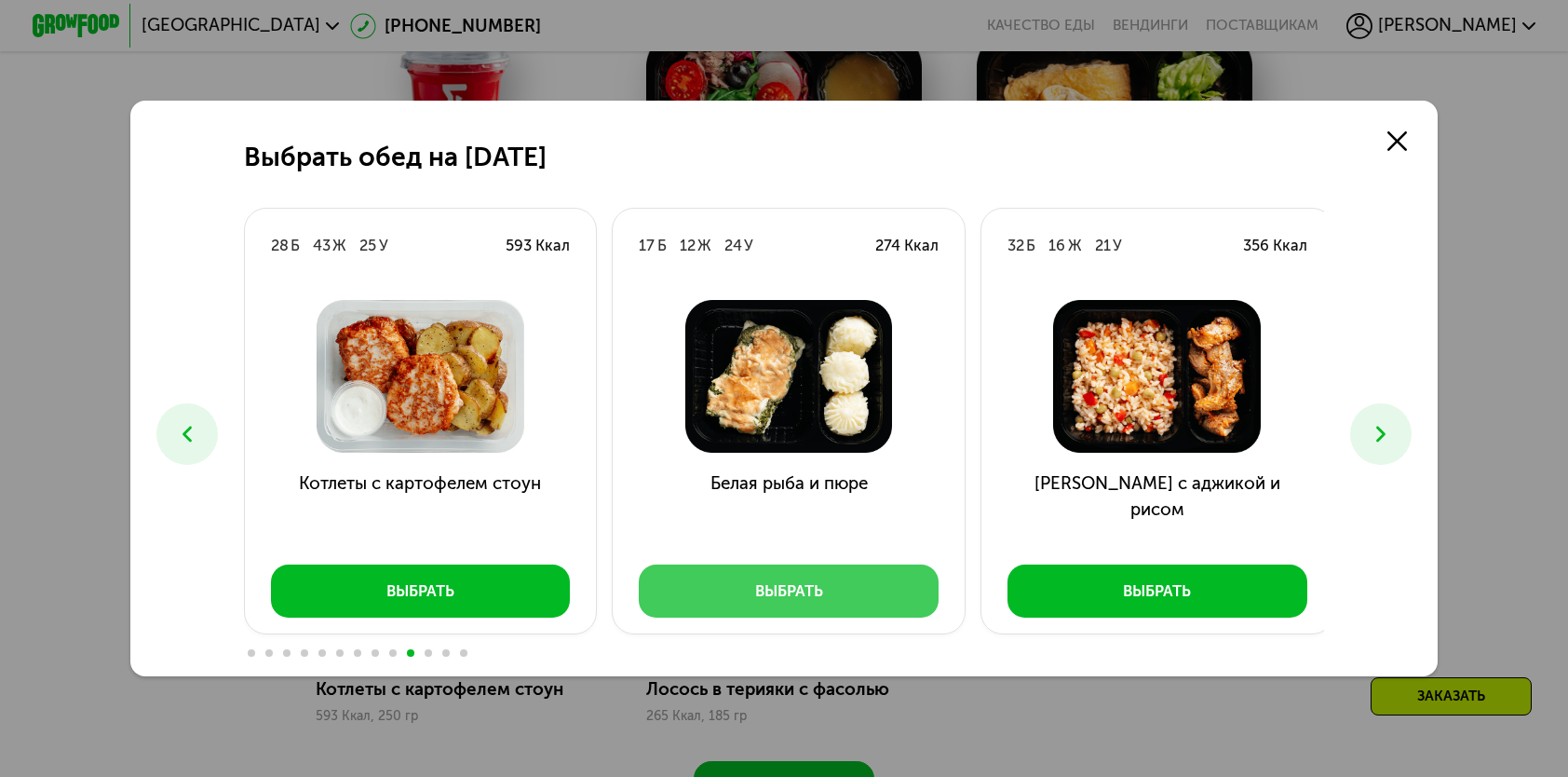
click at [792, 600] on div "Выбрать" at bounding box center [789, 591] width 68 height 22
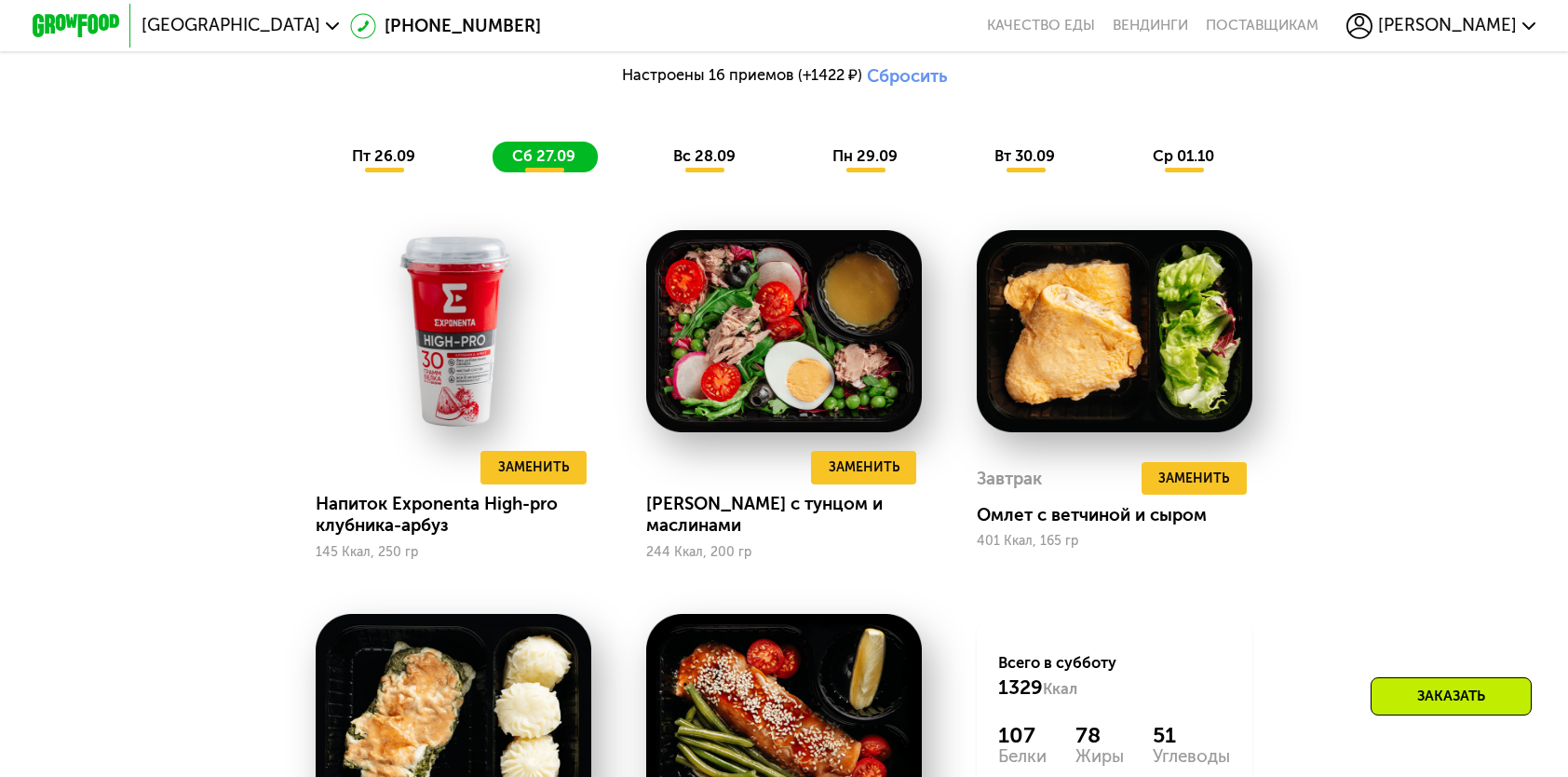
scroll to position [1677, 0]
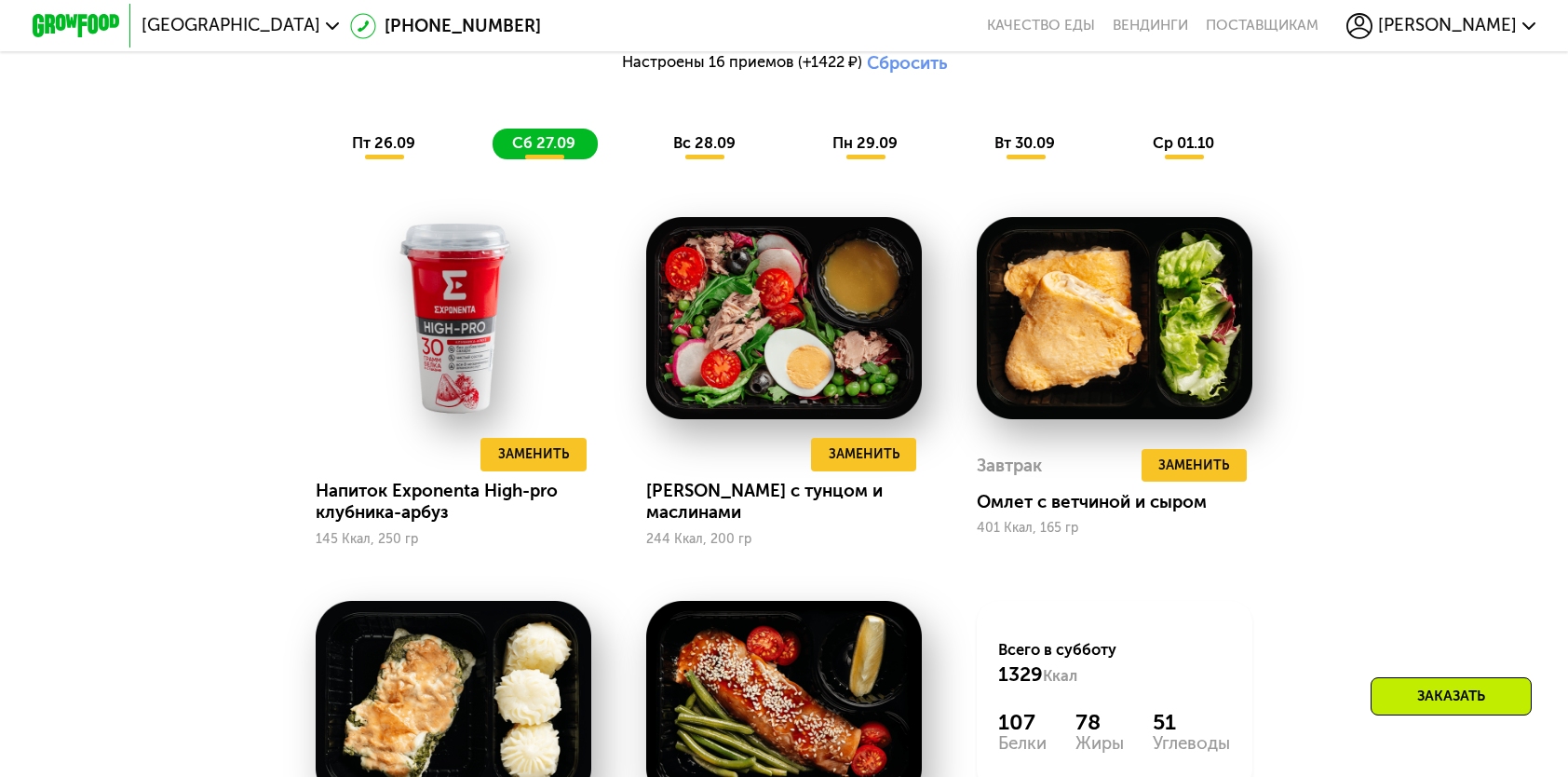
click at [710, 152] on span "вс 28.09" at bounding box center [704, 143] width 62 height 18
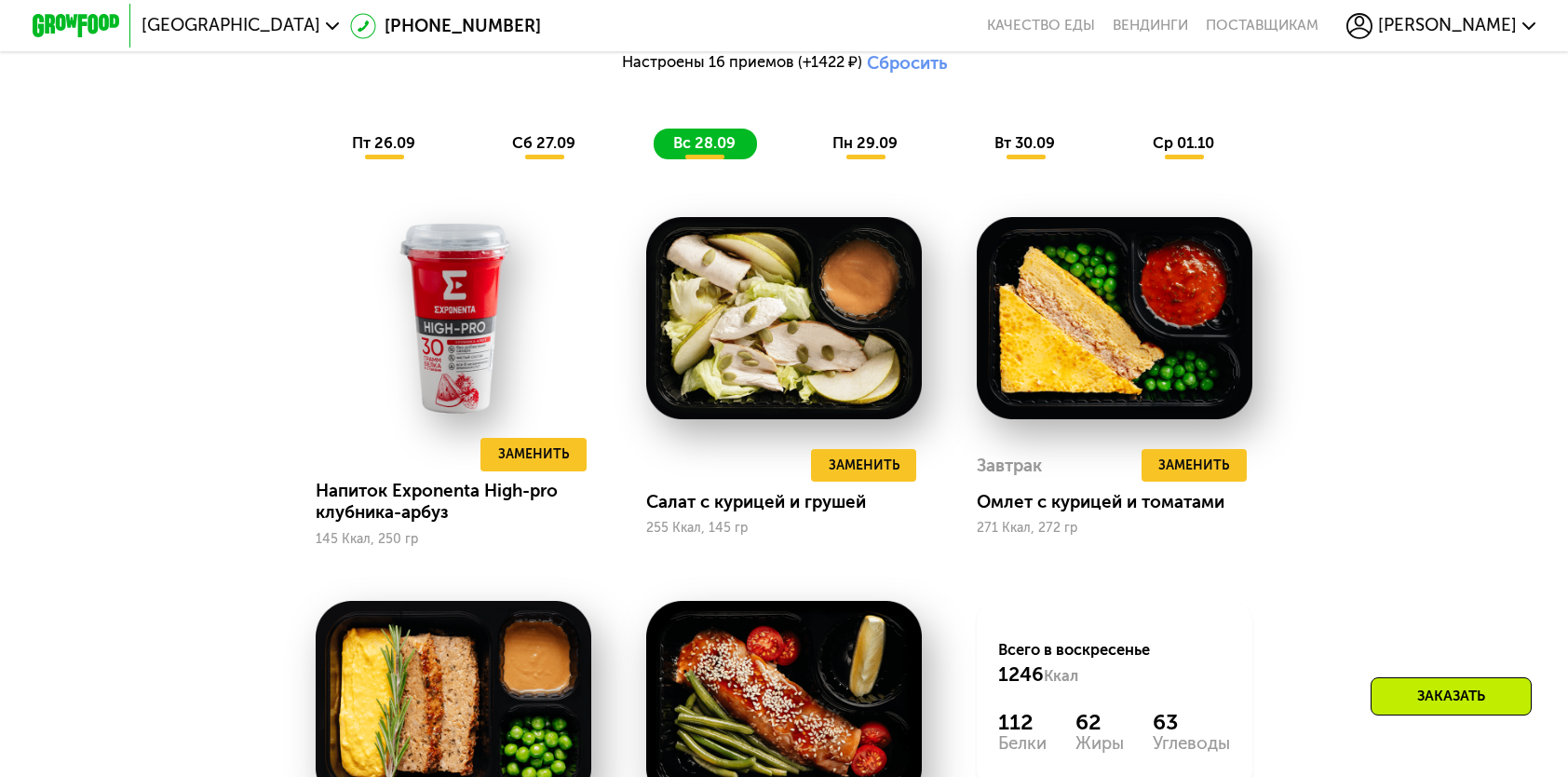
click at [542, 152] on span "сб 27.09" at bounding box center [544, 143] width 63 height 18
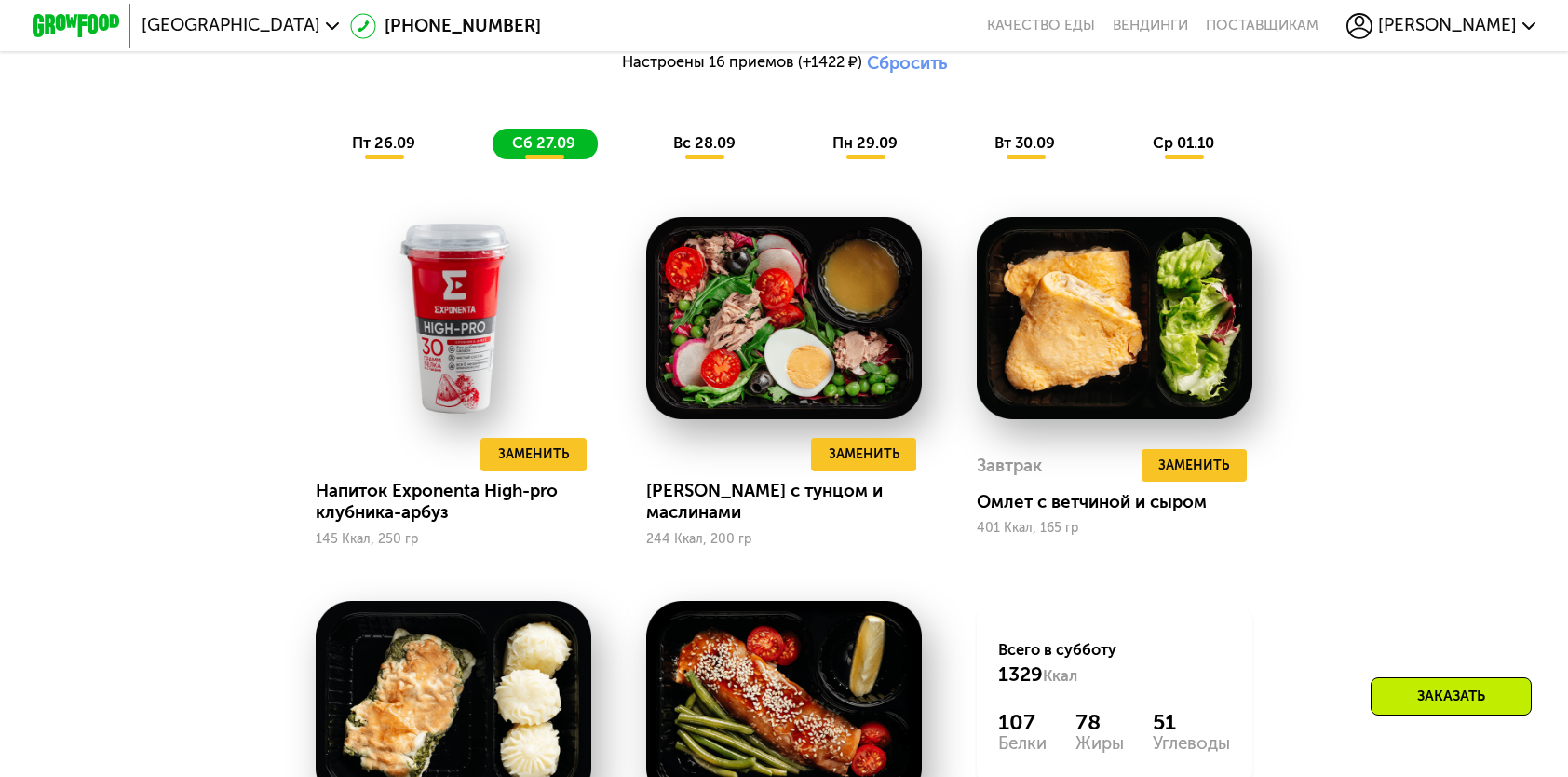
click at [362, 152] on span "пт 26.09" at bounding box center [383, 143] width 63 height 18
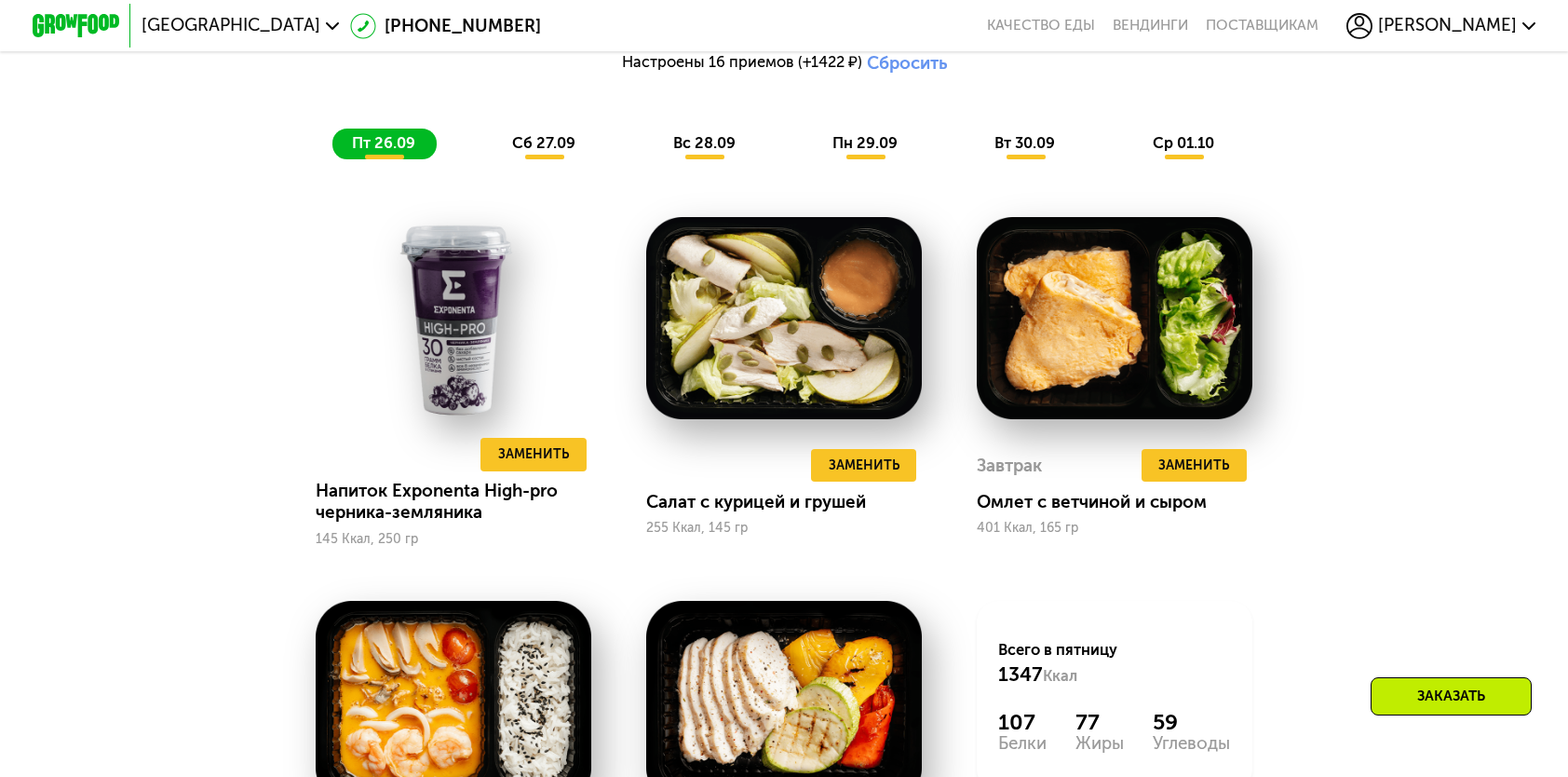
click at [564, 160] on div "сб 27.09" at bounding box center [545, 144] width 104 height 31
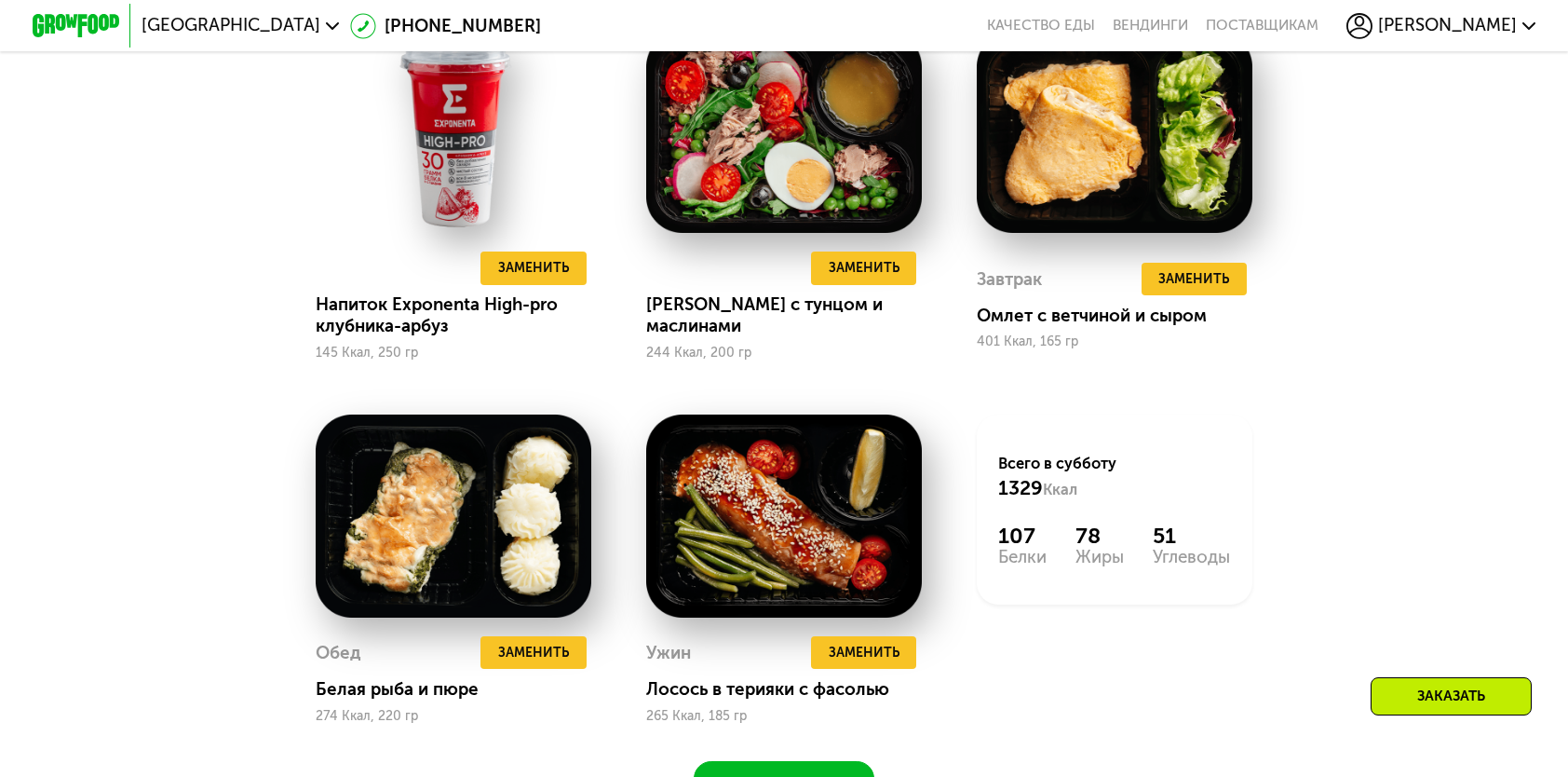
scroll to position [1491, 0]
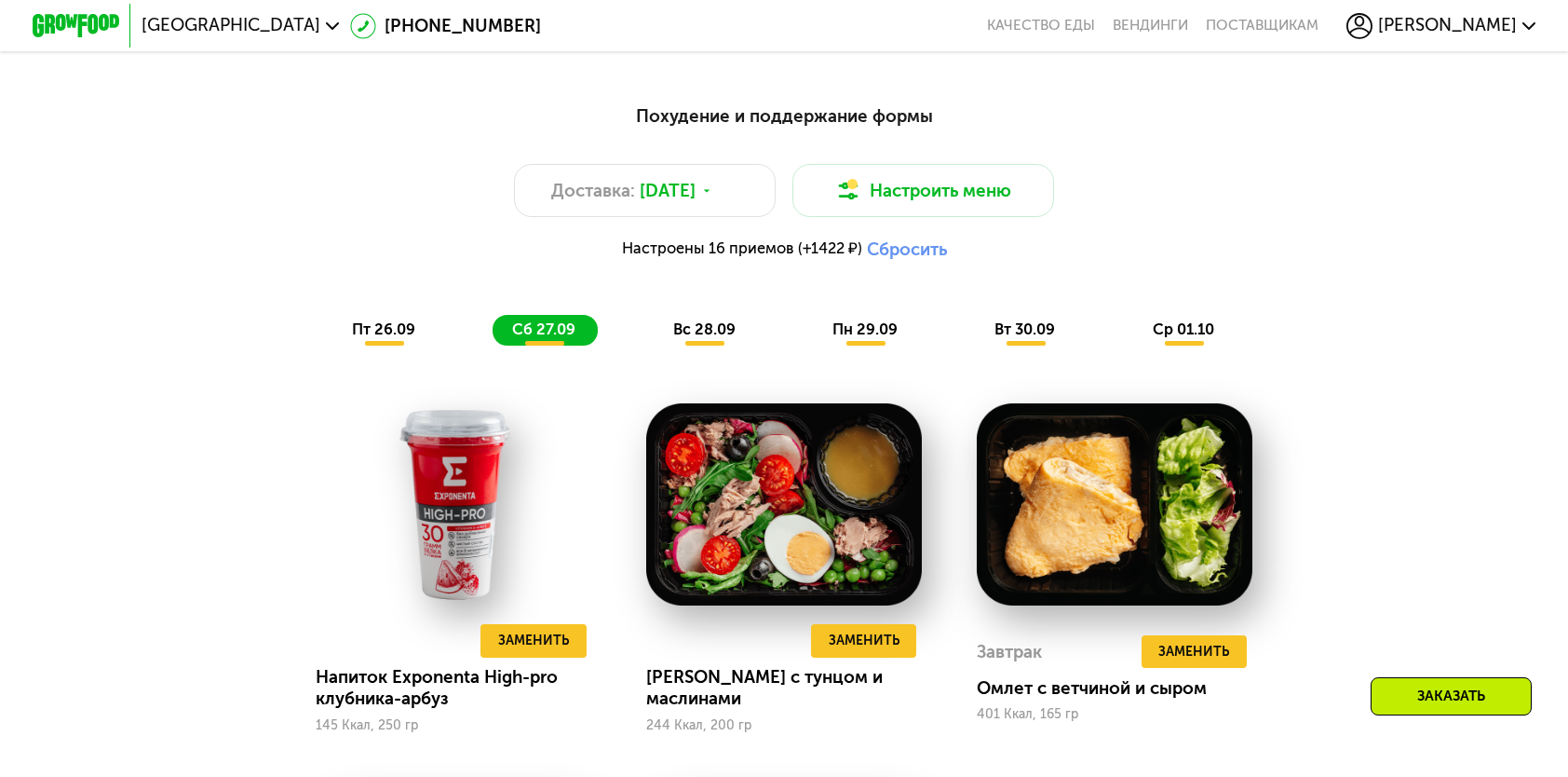
click at [700, 338] on span "вс 28.09" at bounding box center [704, 329] width 62 height 18
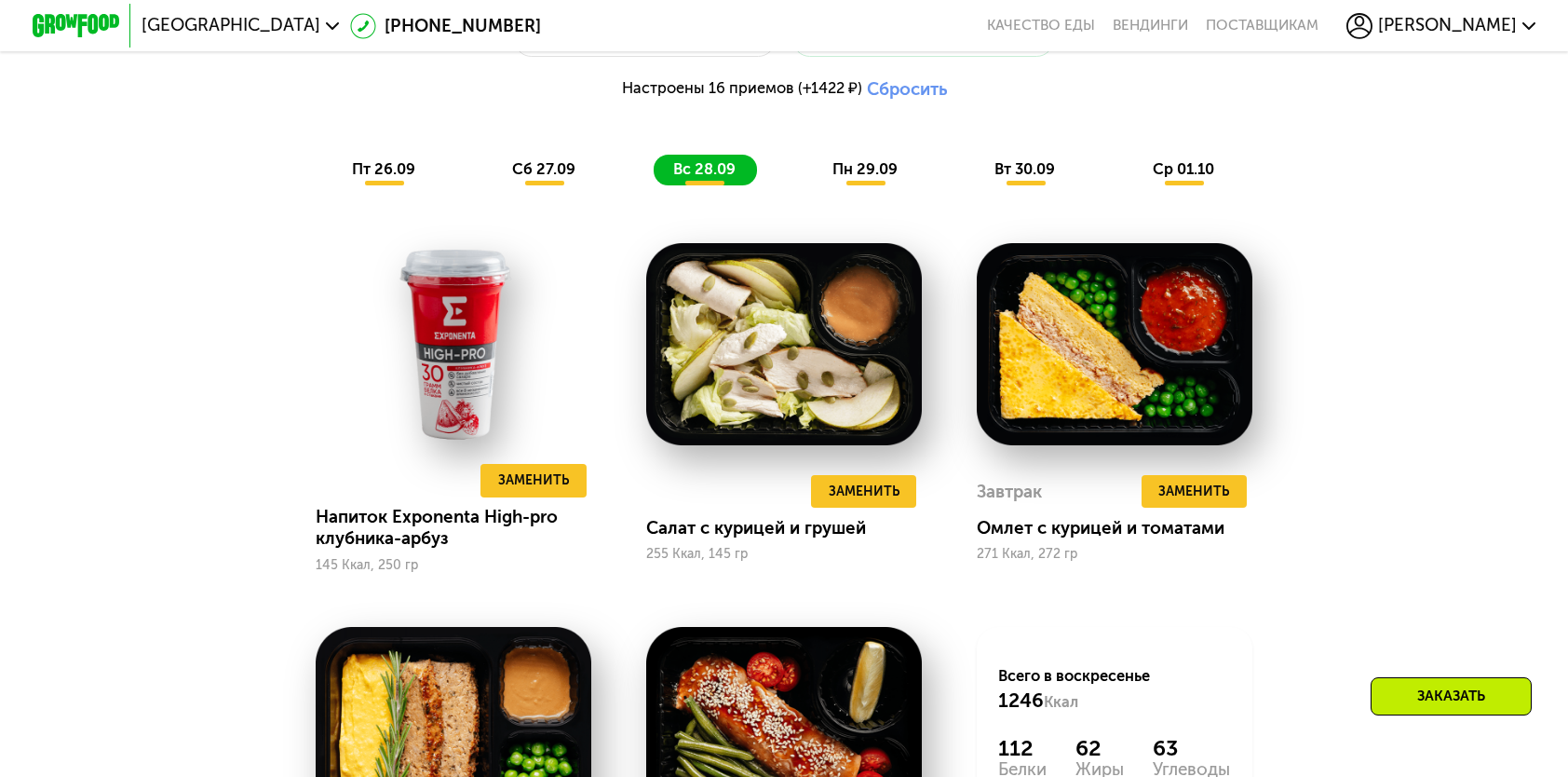
scroll to position [1583, 0]
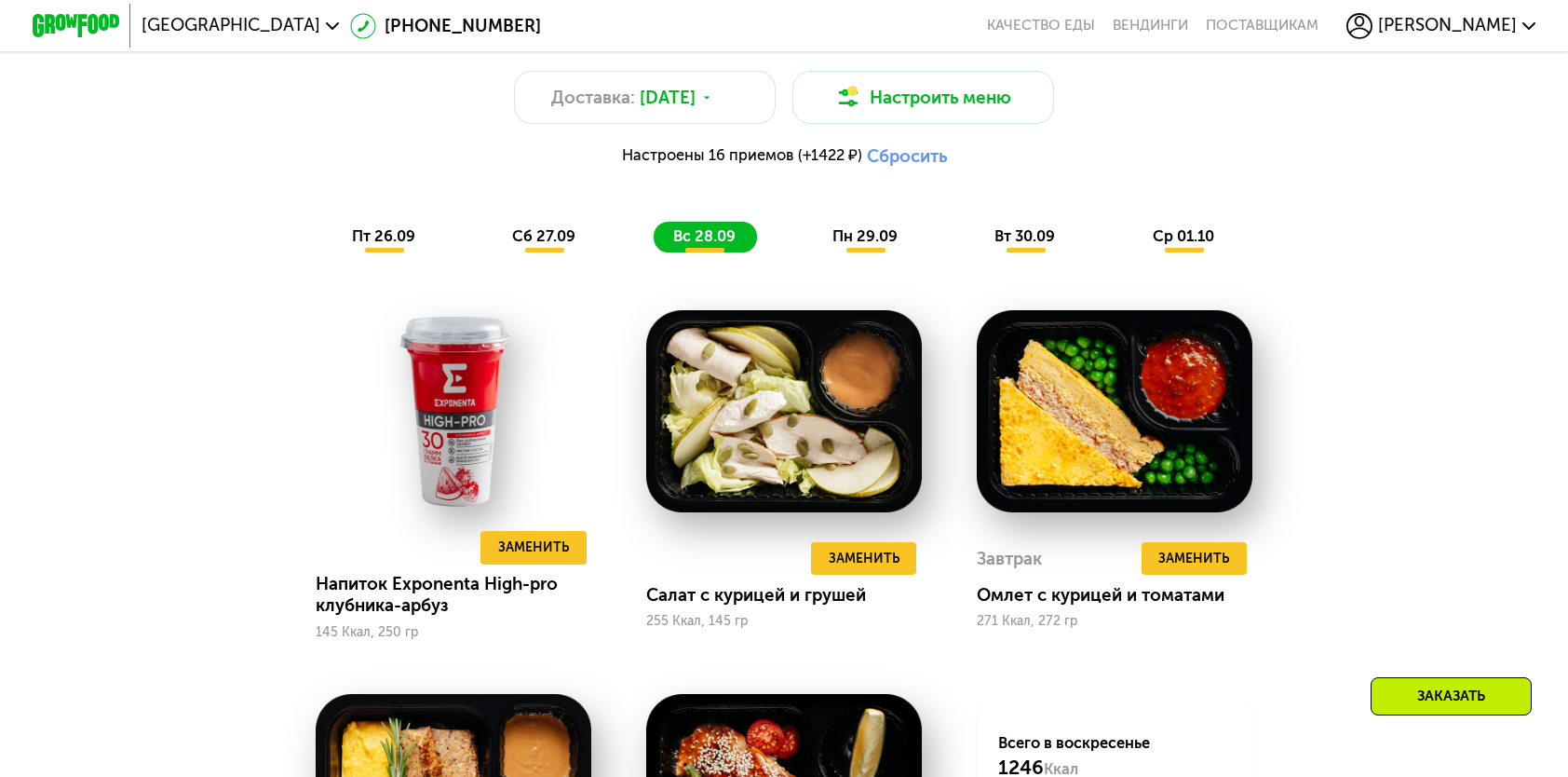
click at [870, 245] on span "пн 29.09" at bounding box center [865, 236] width 65 height 18
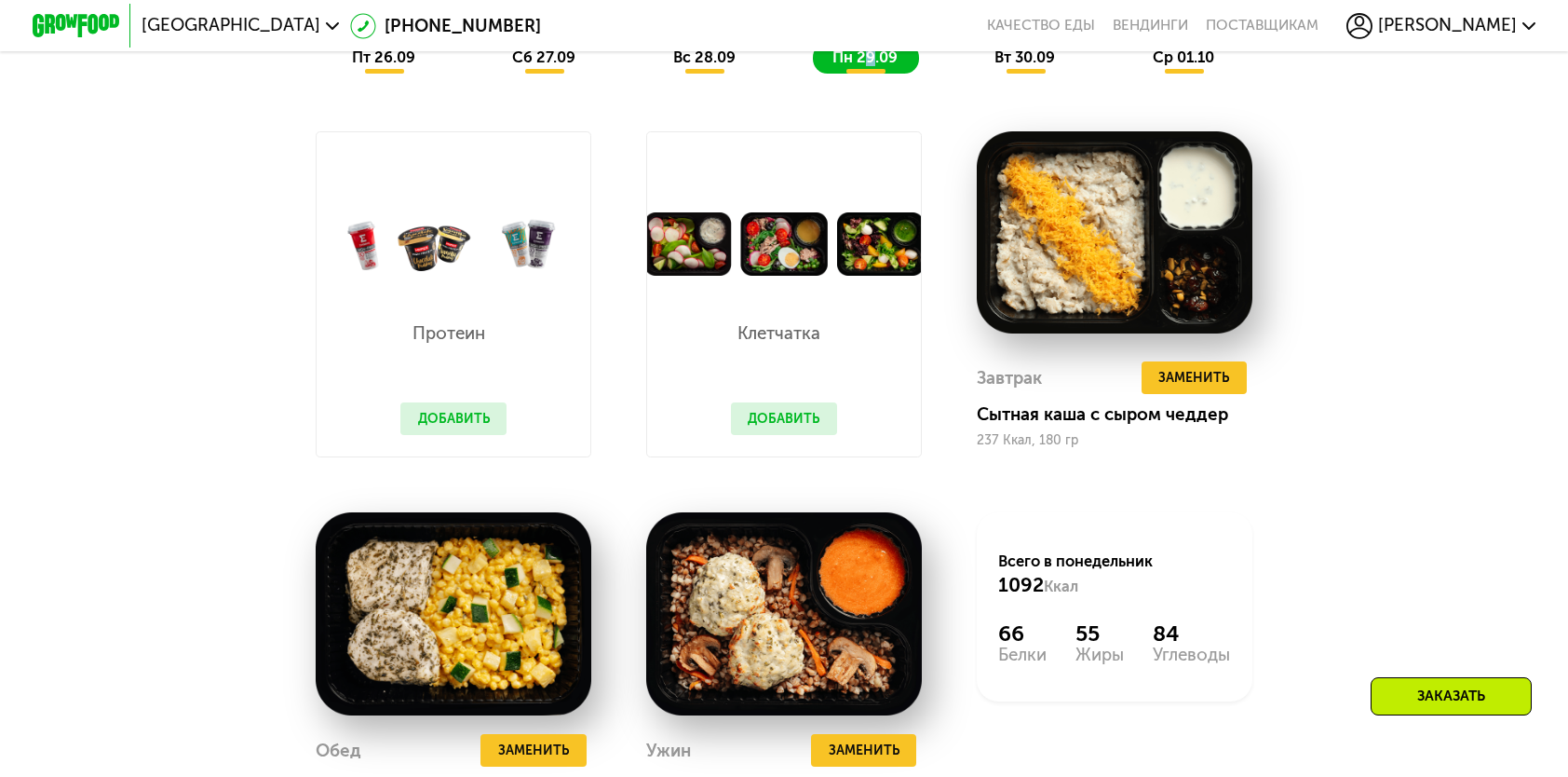
scroll to position [1769, 0]
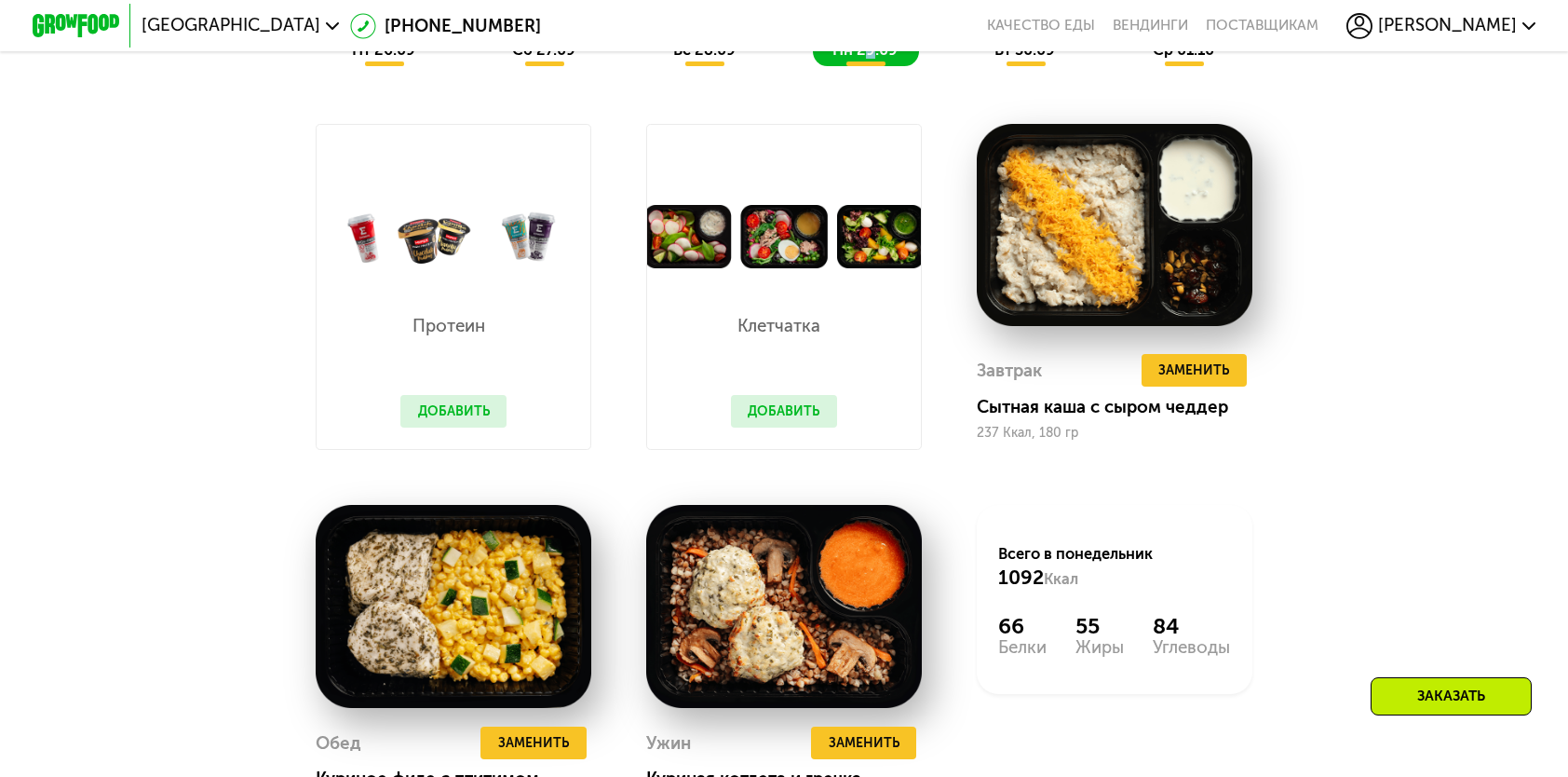
click at [464, 412] on button "Добавить" at bounding box center [453, 411] width 106 height 33
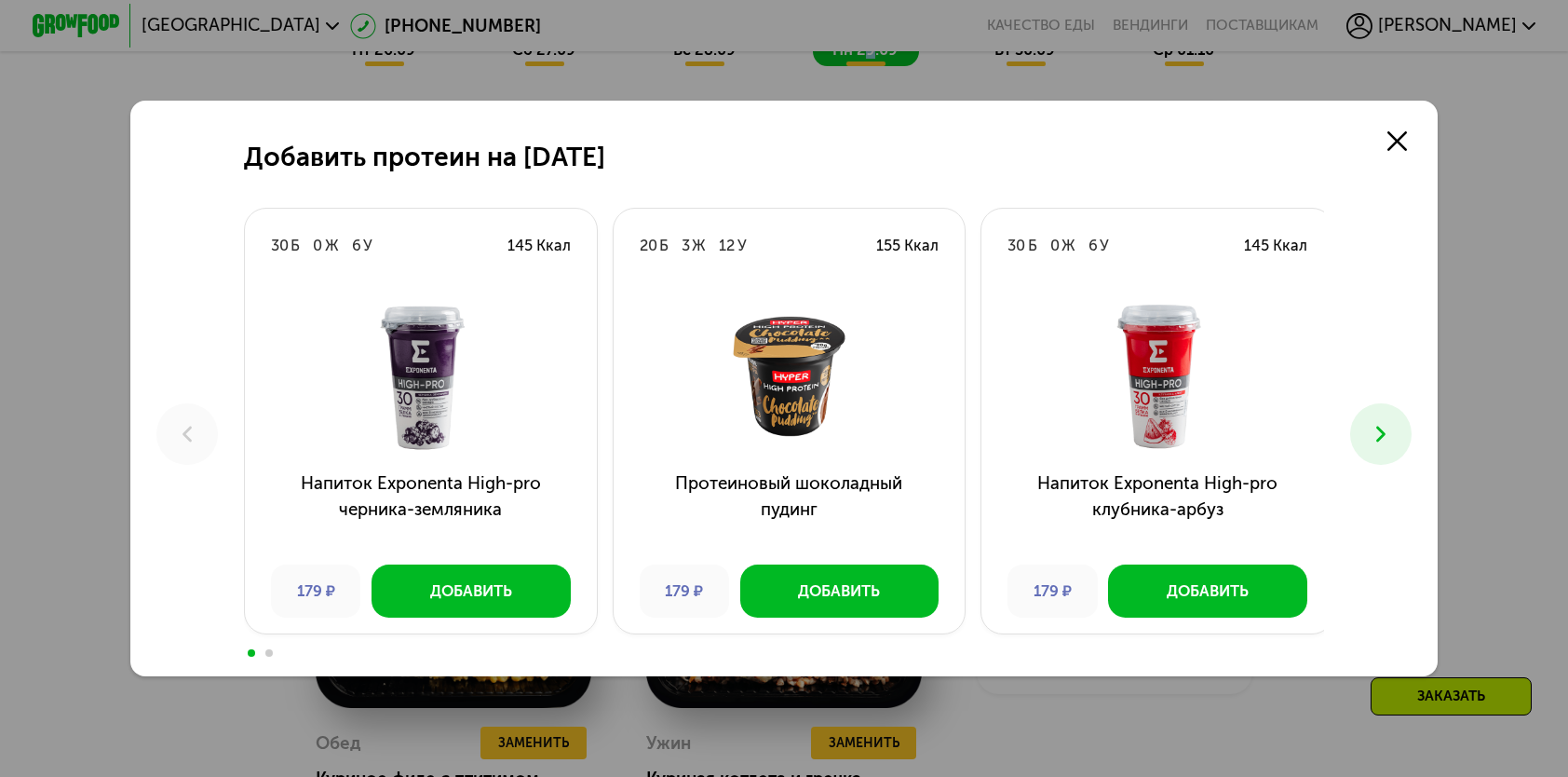
click at [1363, 431] on button at bounding box center [1381, 433] width 60 height 60
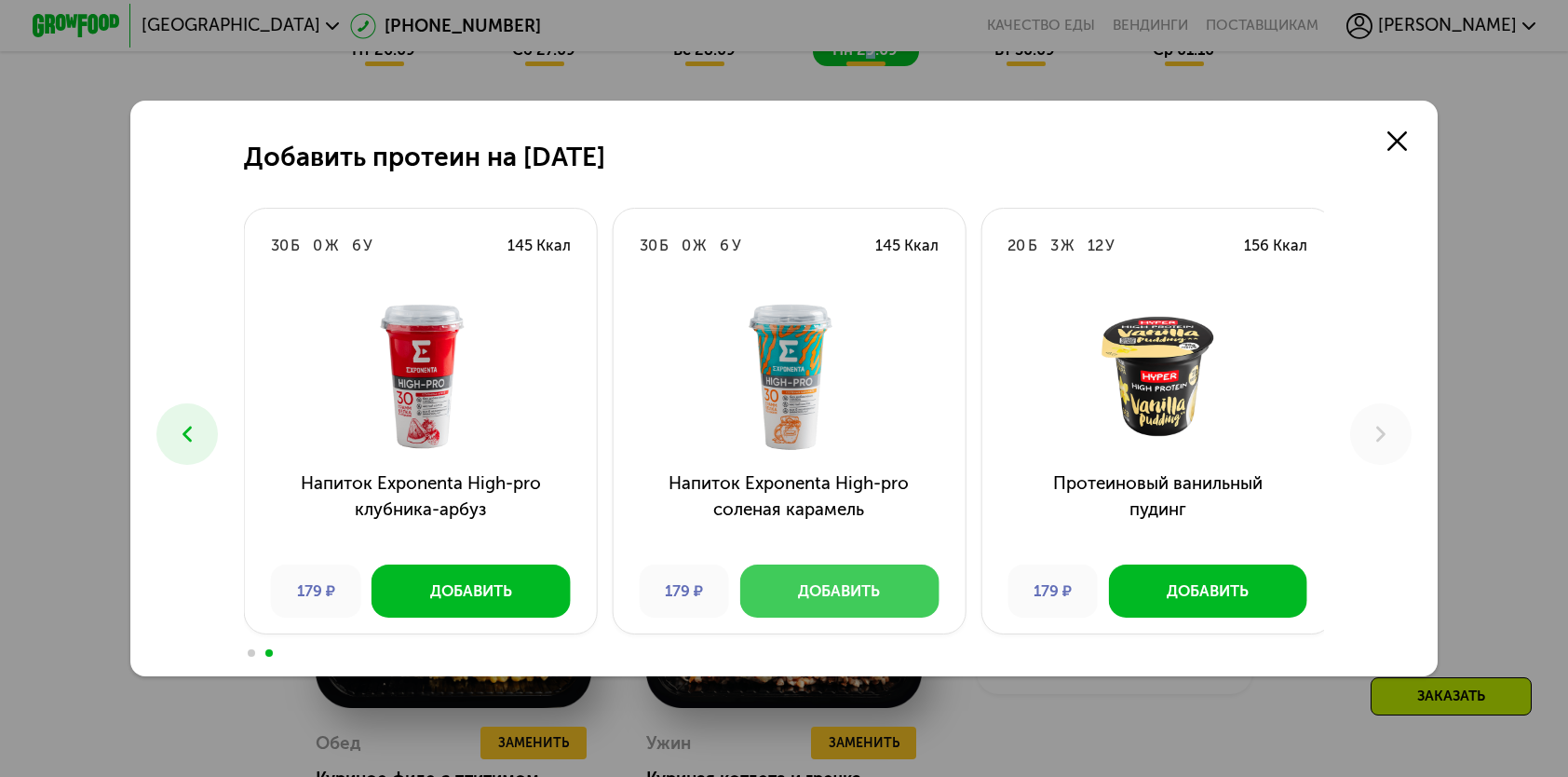
click at [802, 605] on button "Добавить" at bounding box center [839, 590] width 198 height 52
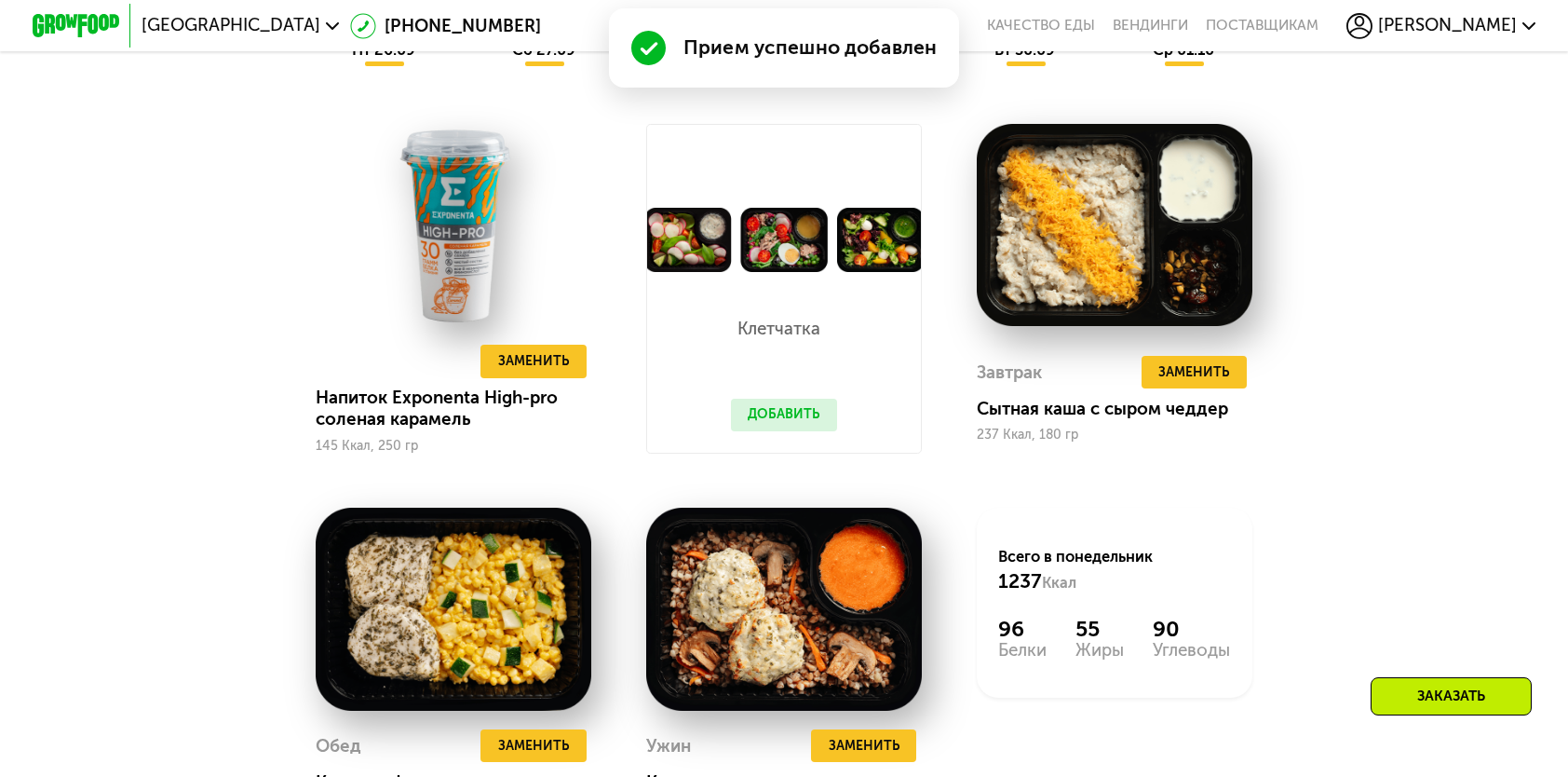
click at [822, 423] on button "Добавить" at bounding box center [784, 414] width 106 height 33
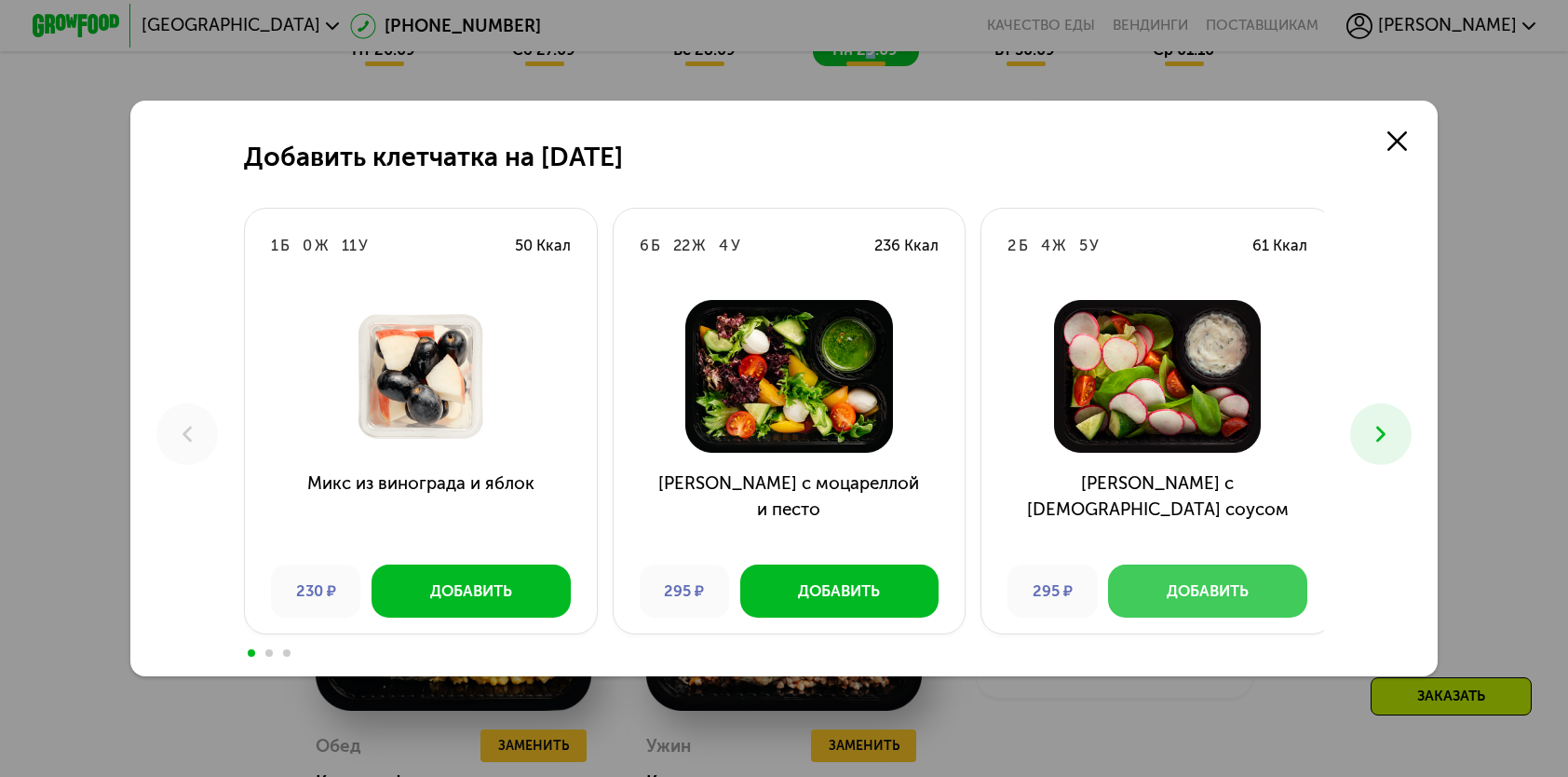
click at [1208, 589] on div "Добавить" at bounding box center [1207, 591] width 82 height 22
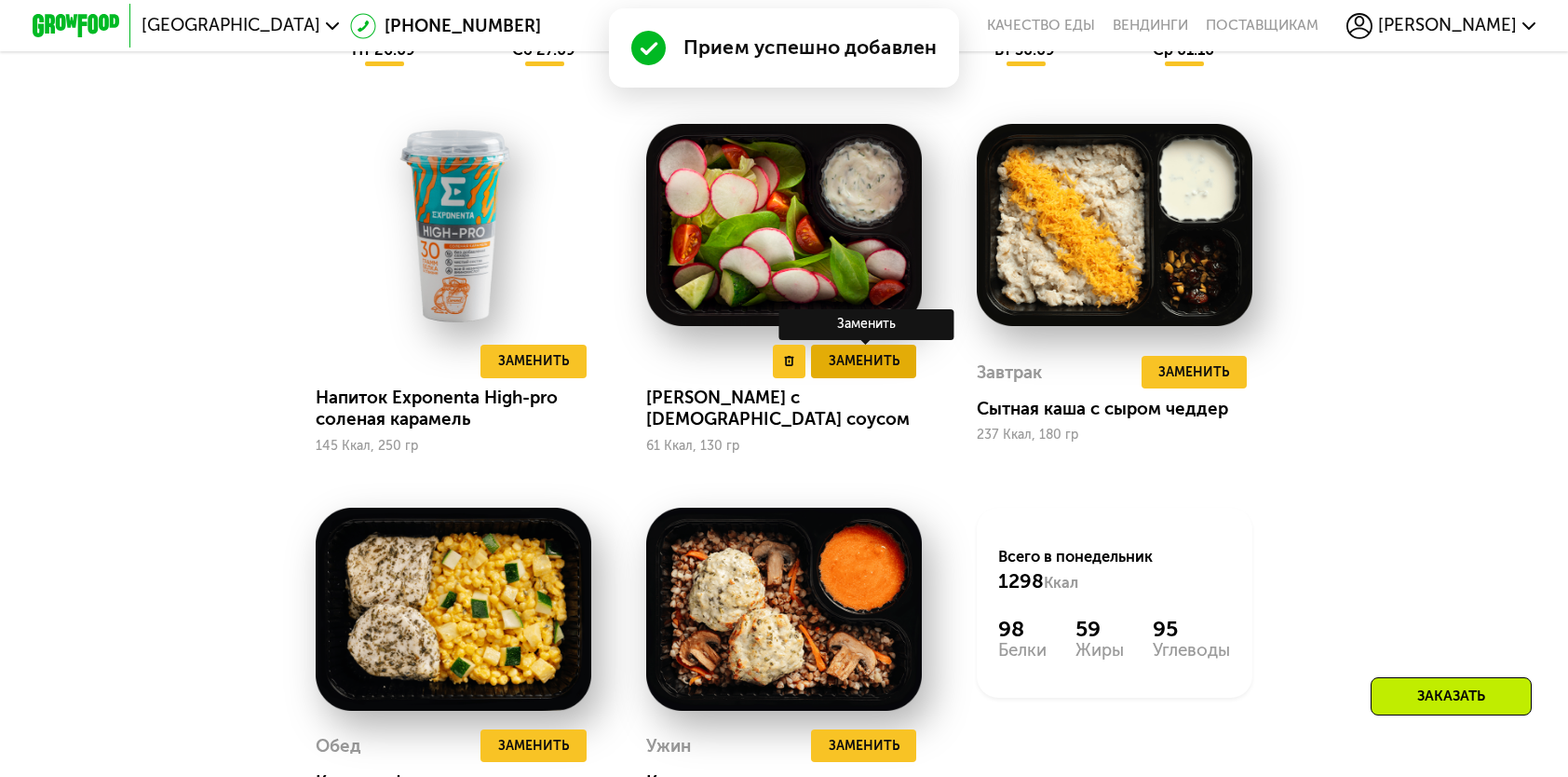
click at [827, 369] on button "Заменить" at bounding box center [863, 361] width 105 height 33
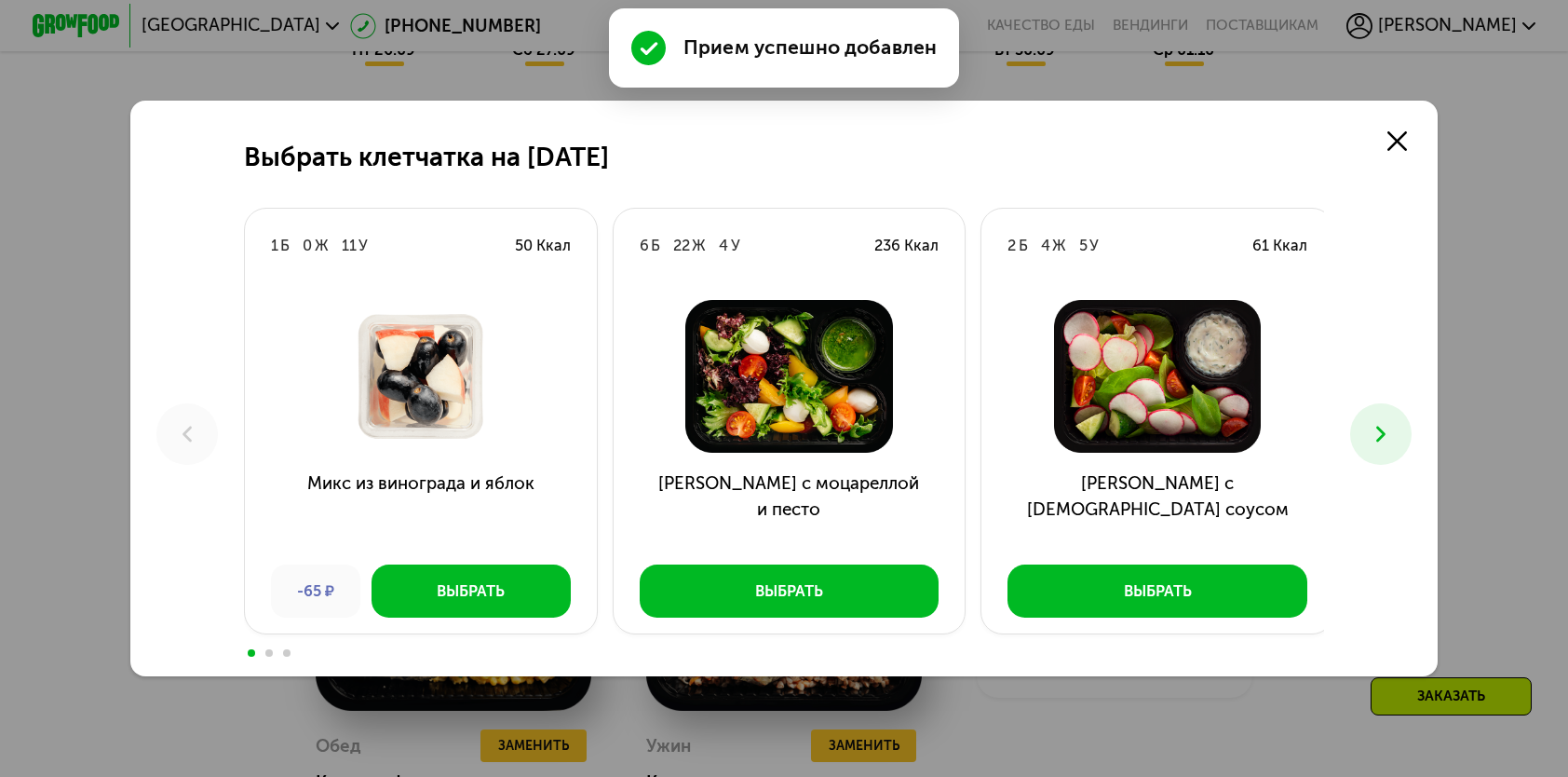
click at [1394, 435] on icon at bounding box center [1381, 434] width 26 height 26
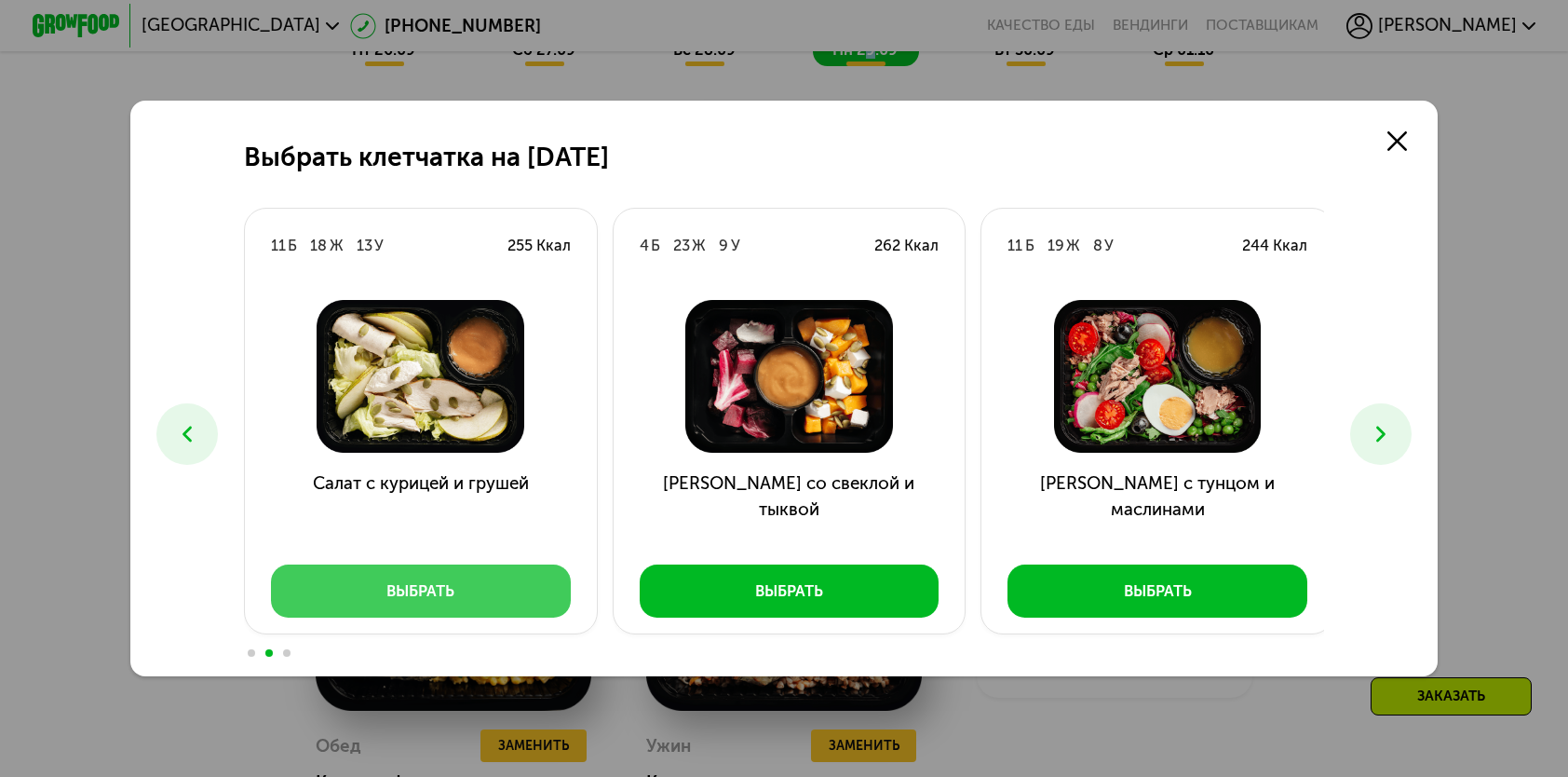
click at [487, 600] on button "Выбрать" at bounding box center [421, 590] width 300 height 52
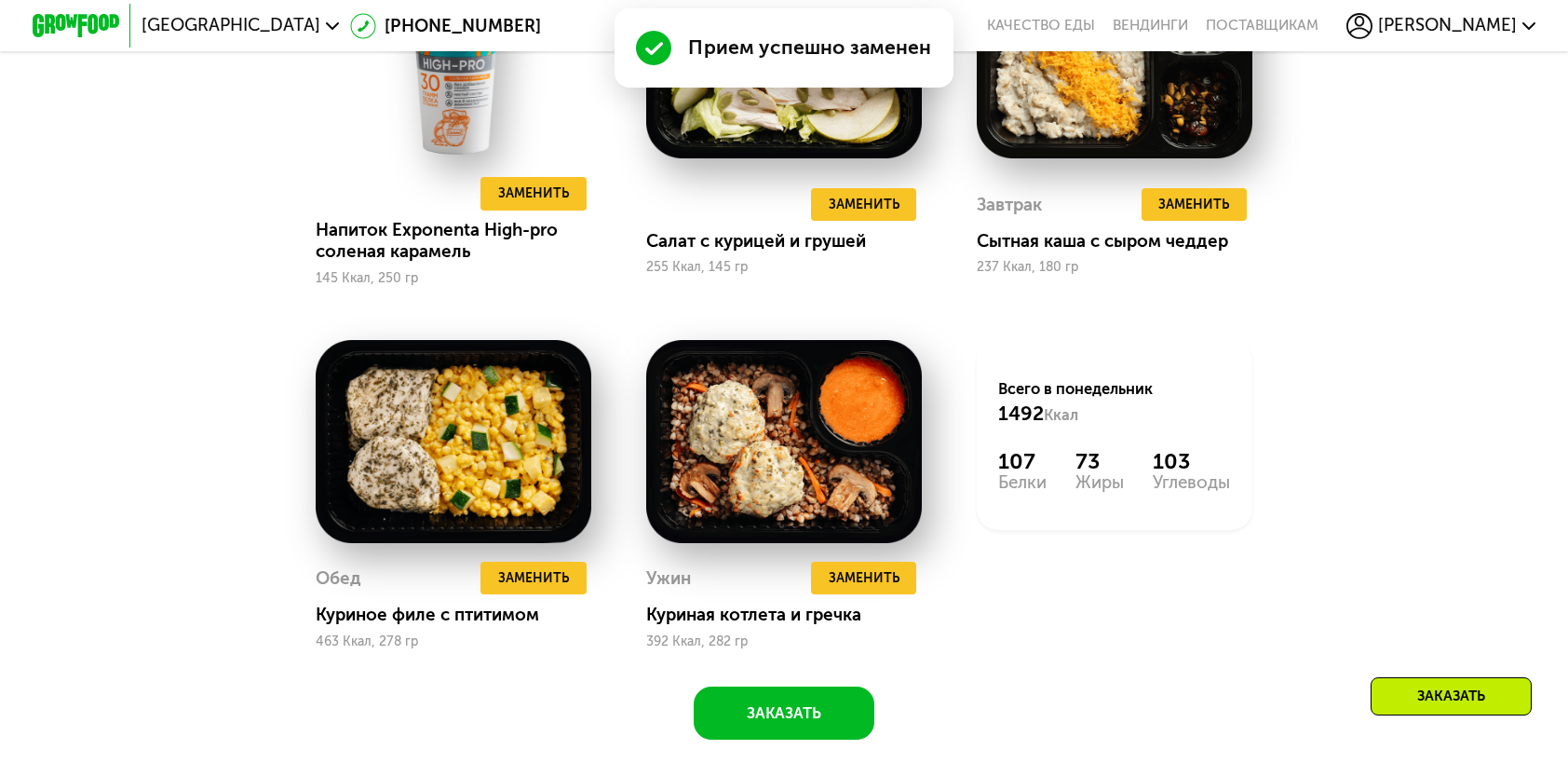
scroll to position [1956, 0]
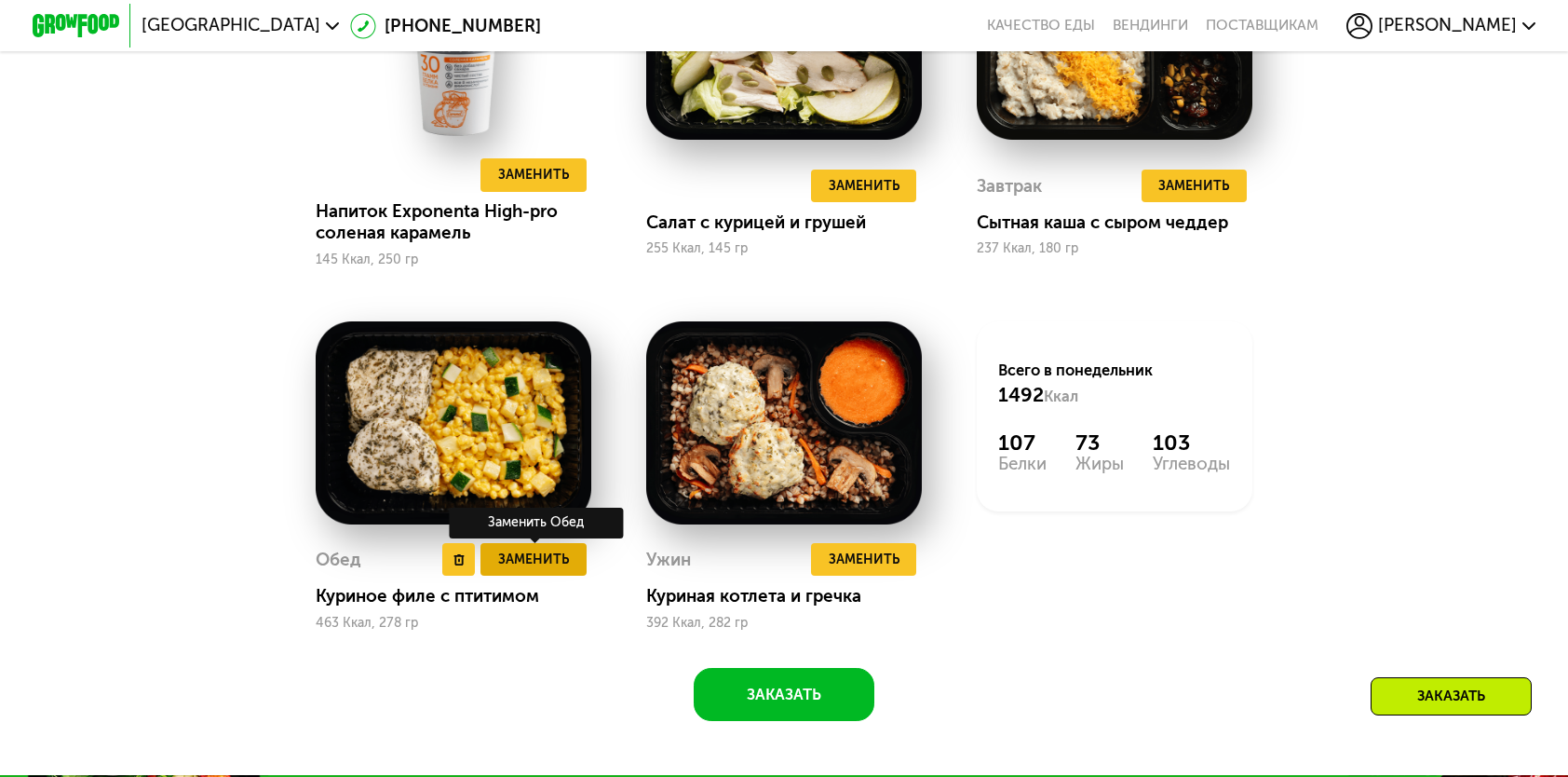
click at [523, 570] on span "Заменить" at bounding box center [533, 559] width 71 height 22
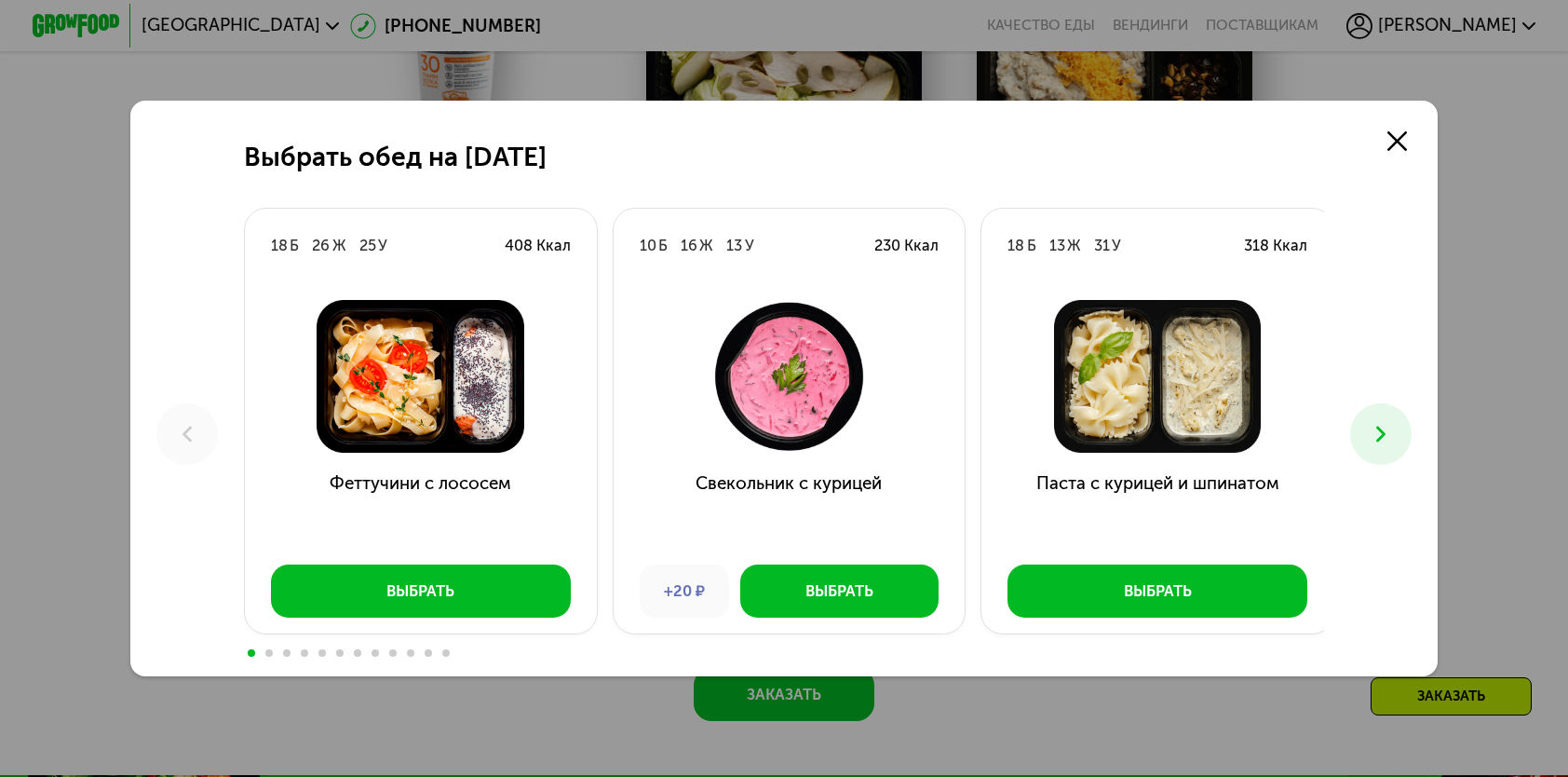
click at [1389, 442] on icon at bounding box center [1381, 434] width 26 height 26
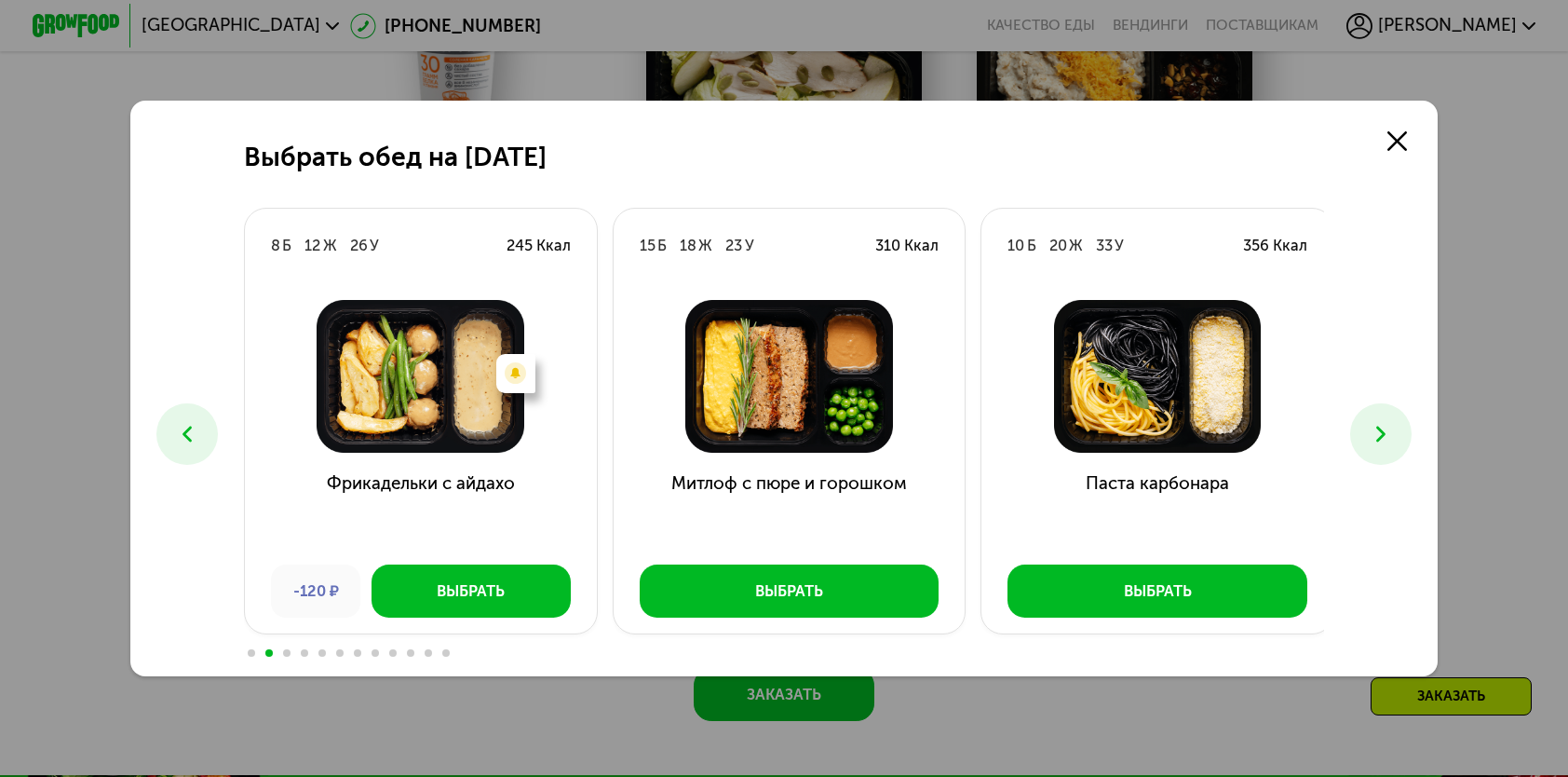
click at [1389, 442] on icon at bounding box center [1381, 434] width 26 height 26
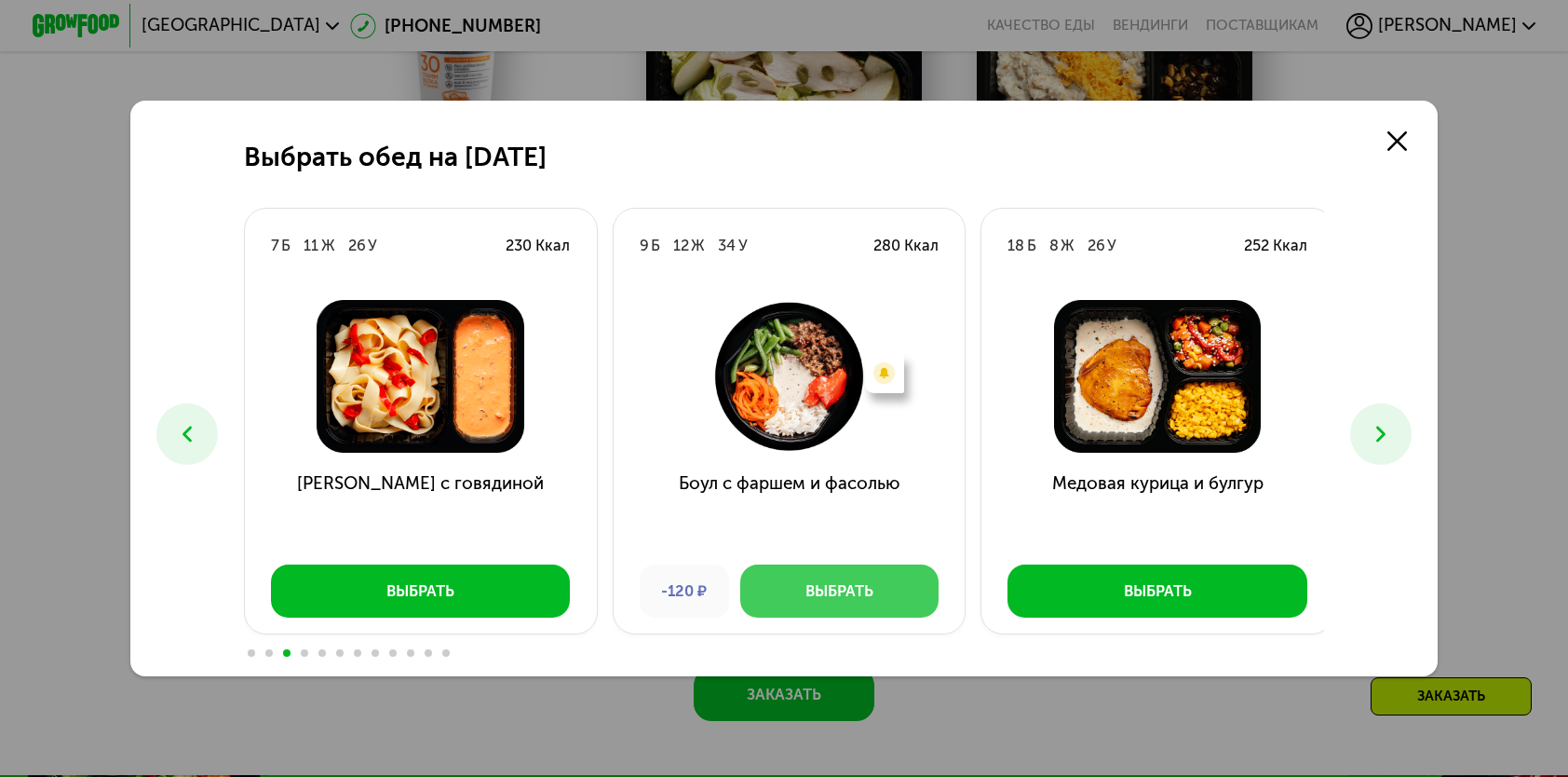
click at [840, 590] on div "Выбрать" at bounding box center [839, 591] width 68 height 22
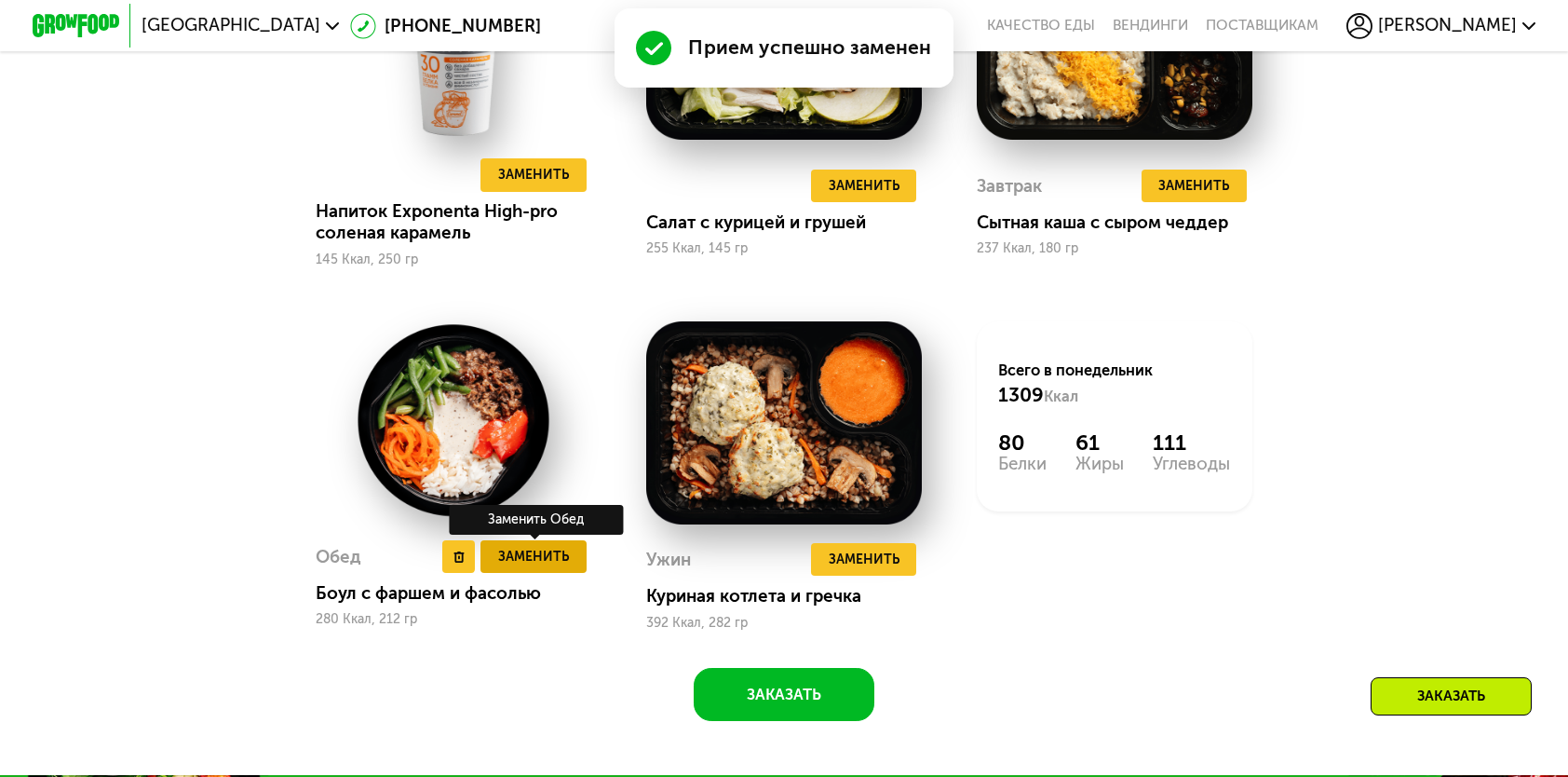
click at [511, 567] on span "Заменить" at bounding box center [533, 556] width 71 height 22
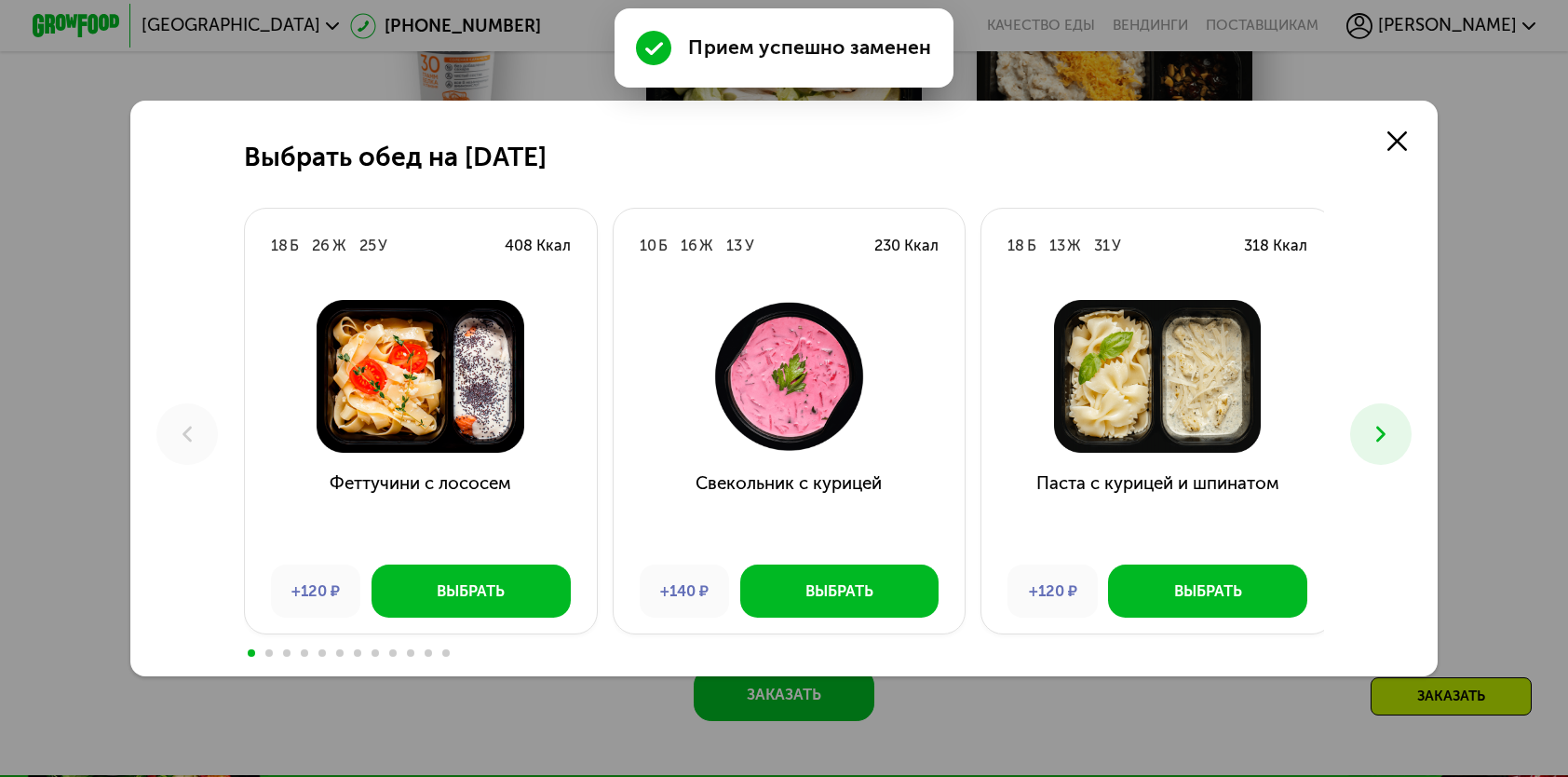
click at [1371, 436] on button at bounding box center [1381, 433] width 60 height 60
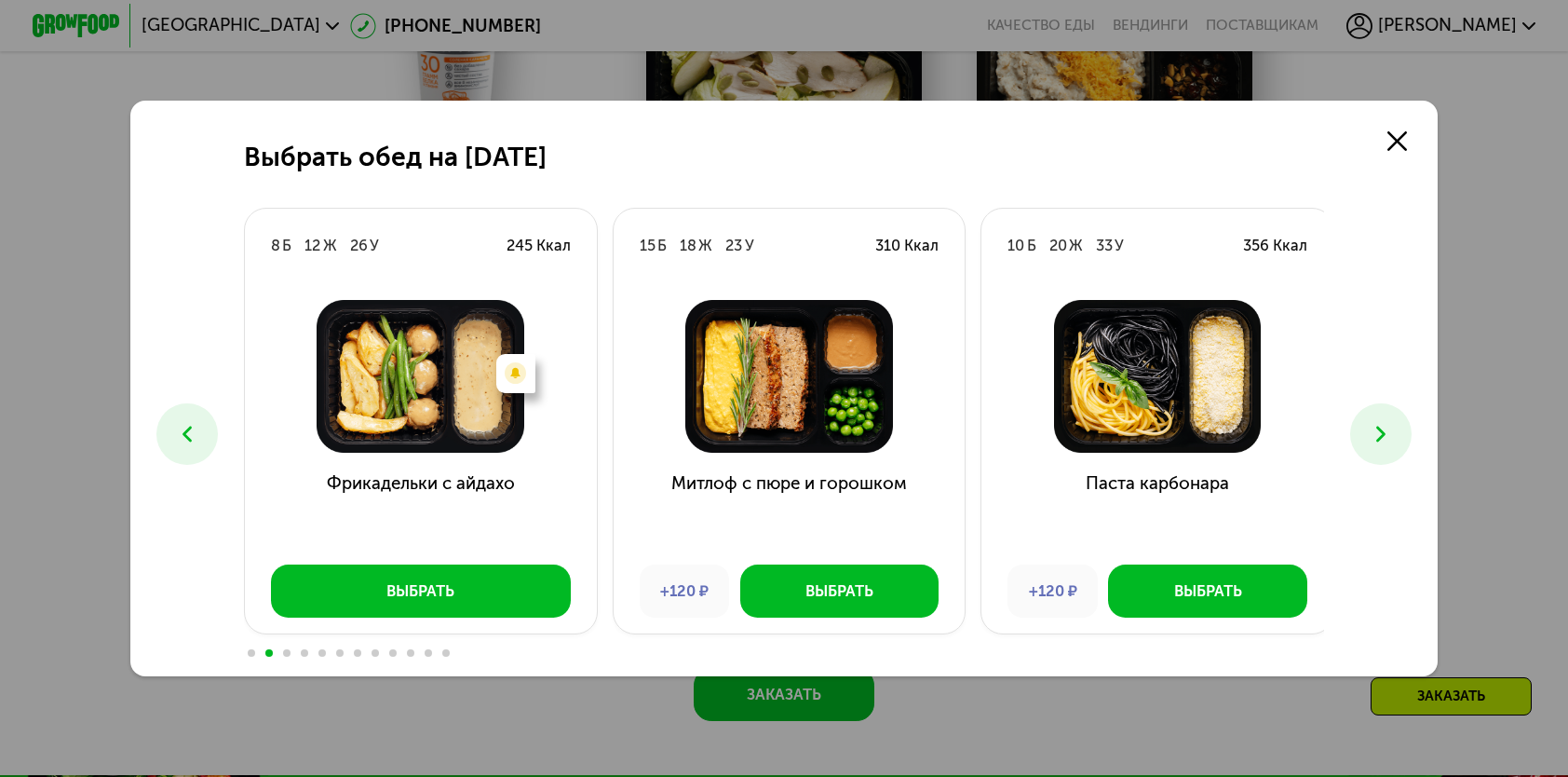
click at [1373, 415] on button at bounding box center [1381, 433] width 60 height 60
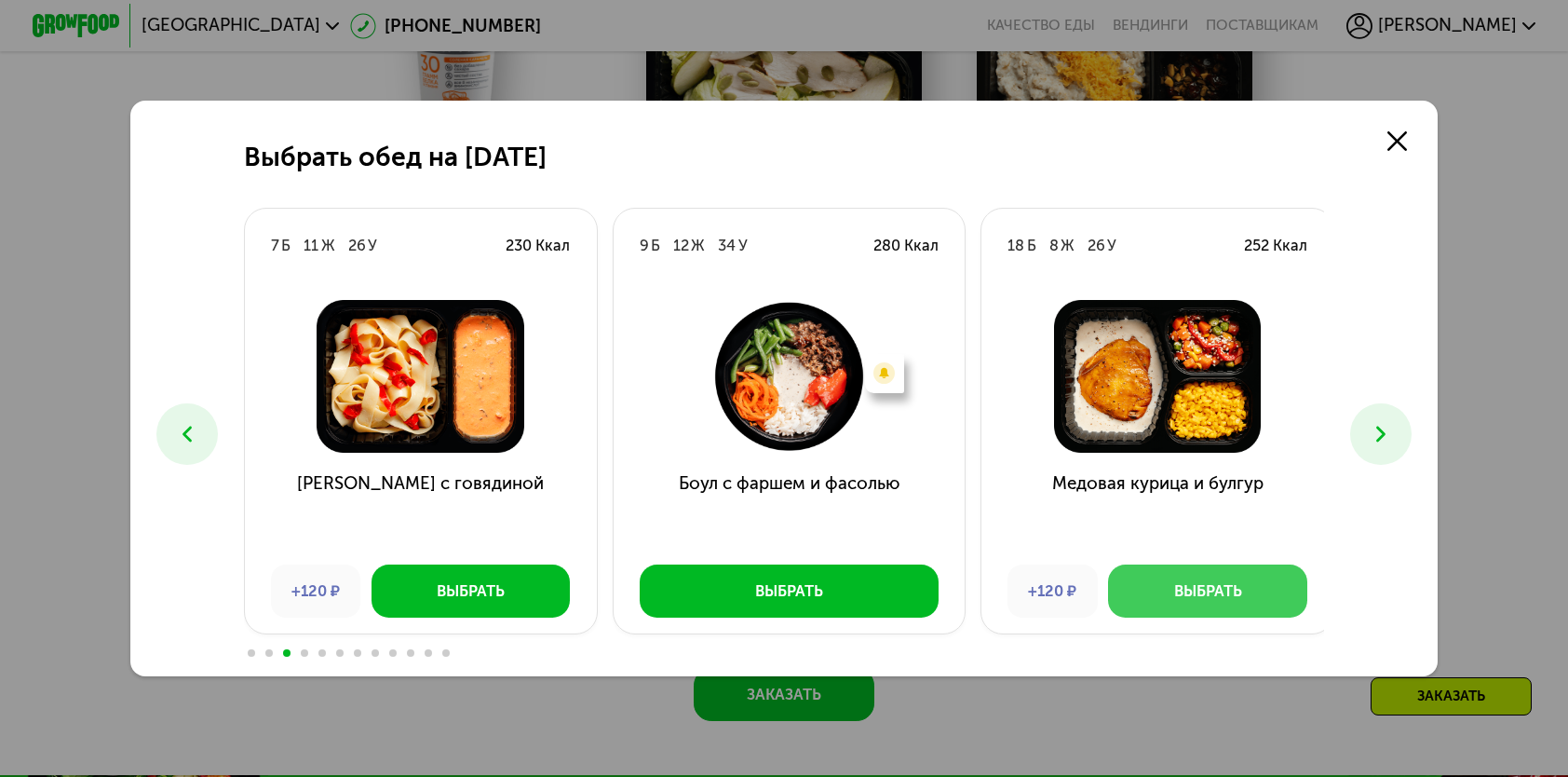
click at [1231, 590] on div "Выбрать" at bounding box center [1208, 591] width 68 height 22
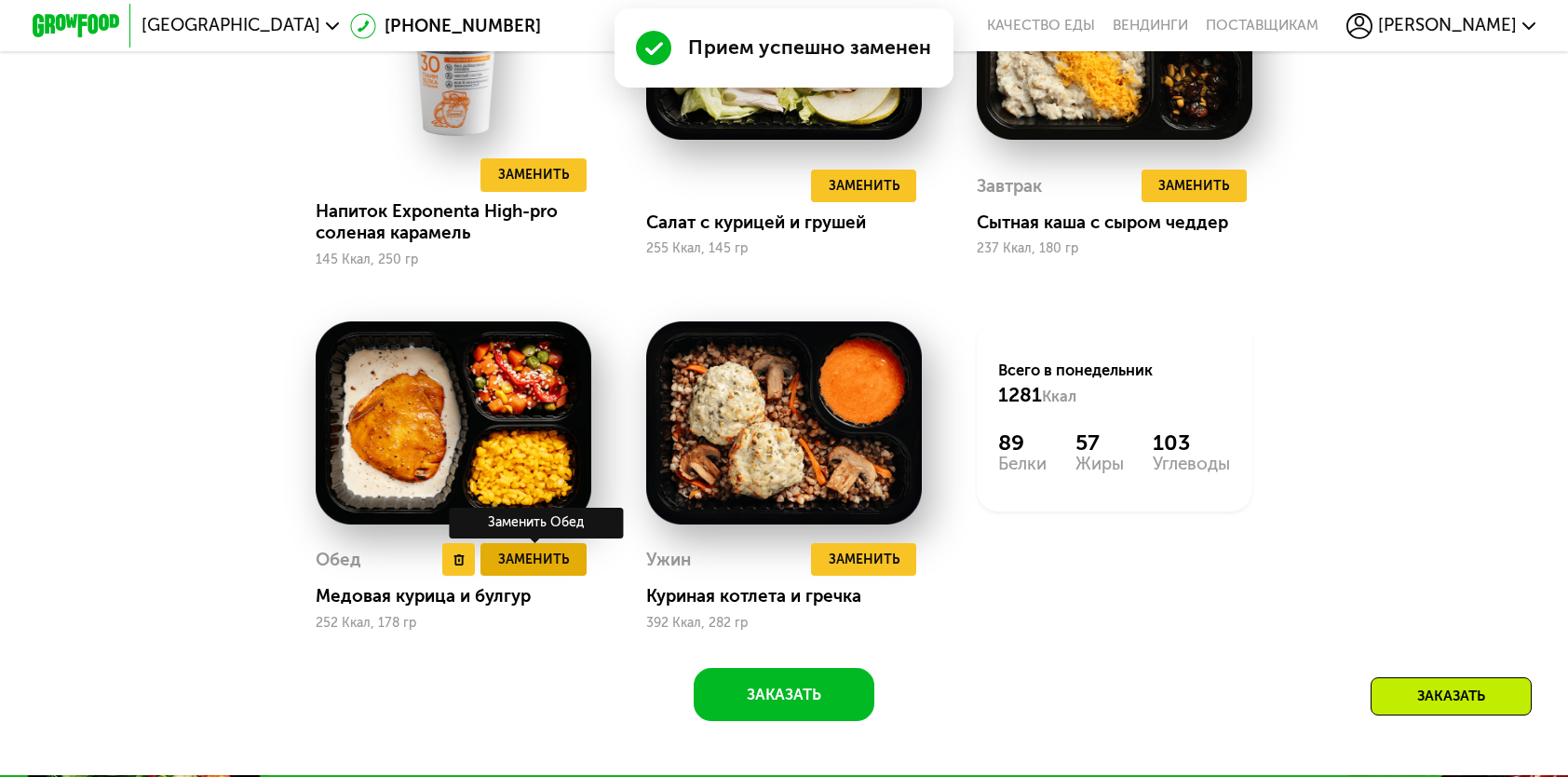
click at [539, 570] on span "Заменить" at bounding box center [533, 559] width 71 height 22
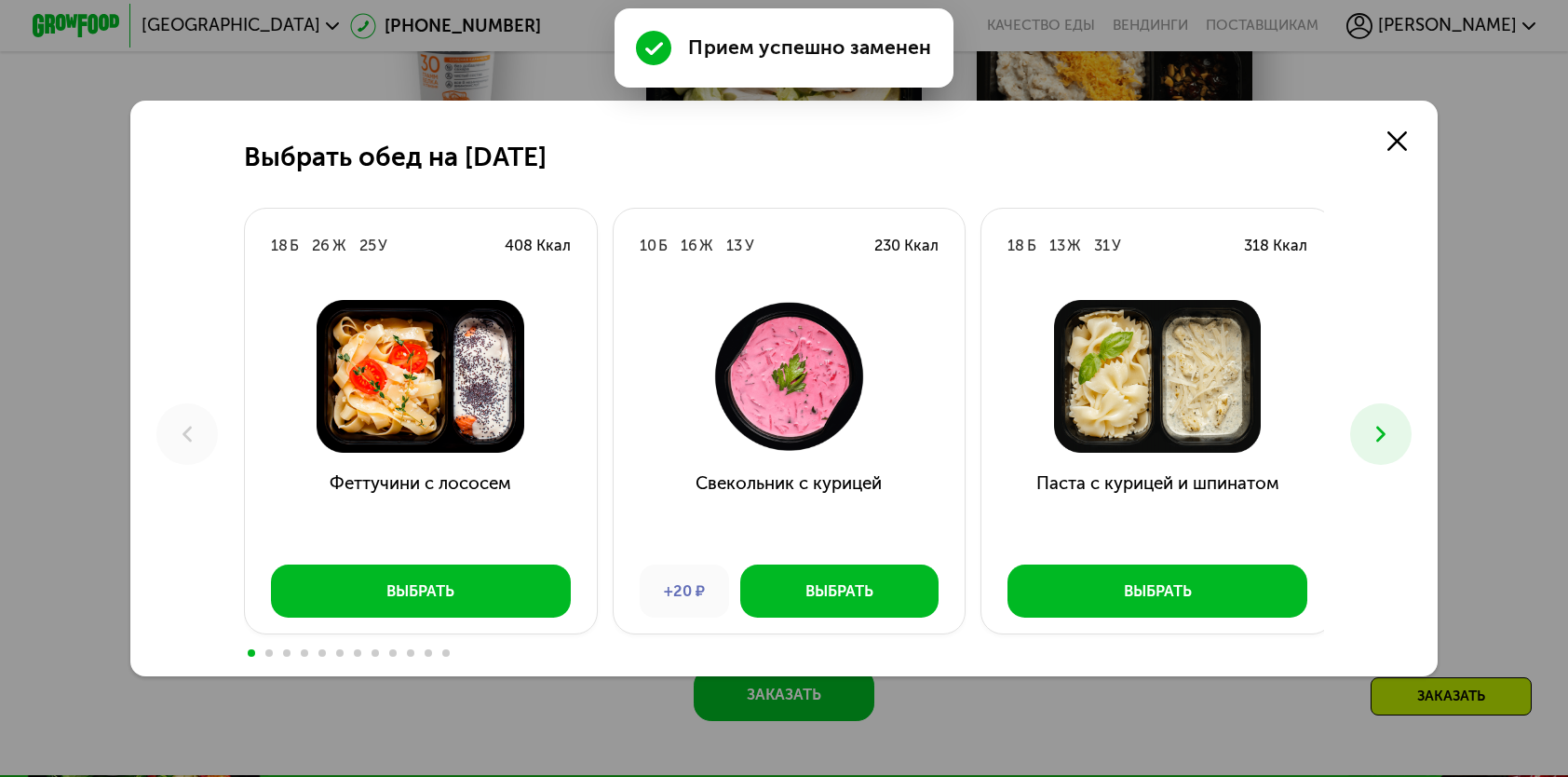
click at [1363, 446] on button at bounding box center [1381, 433] width 60 height 60
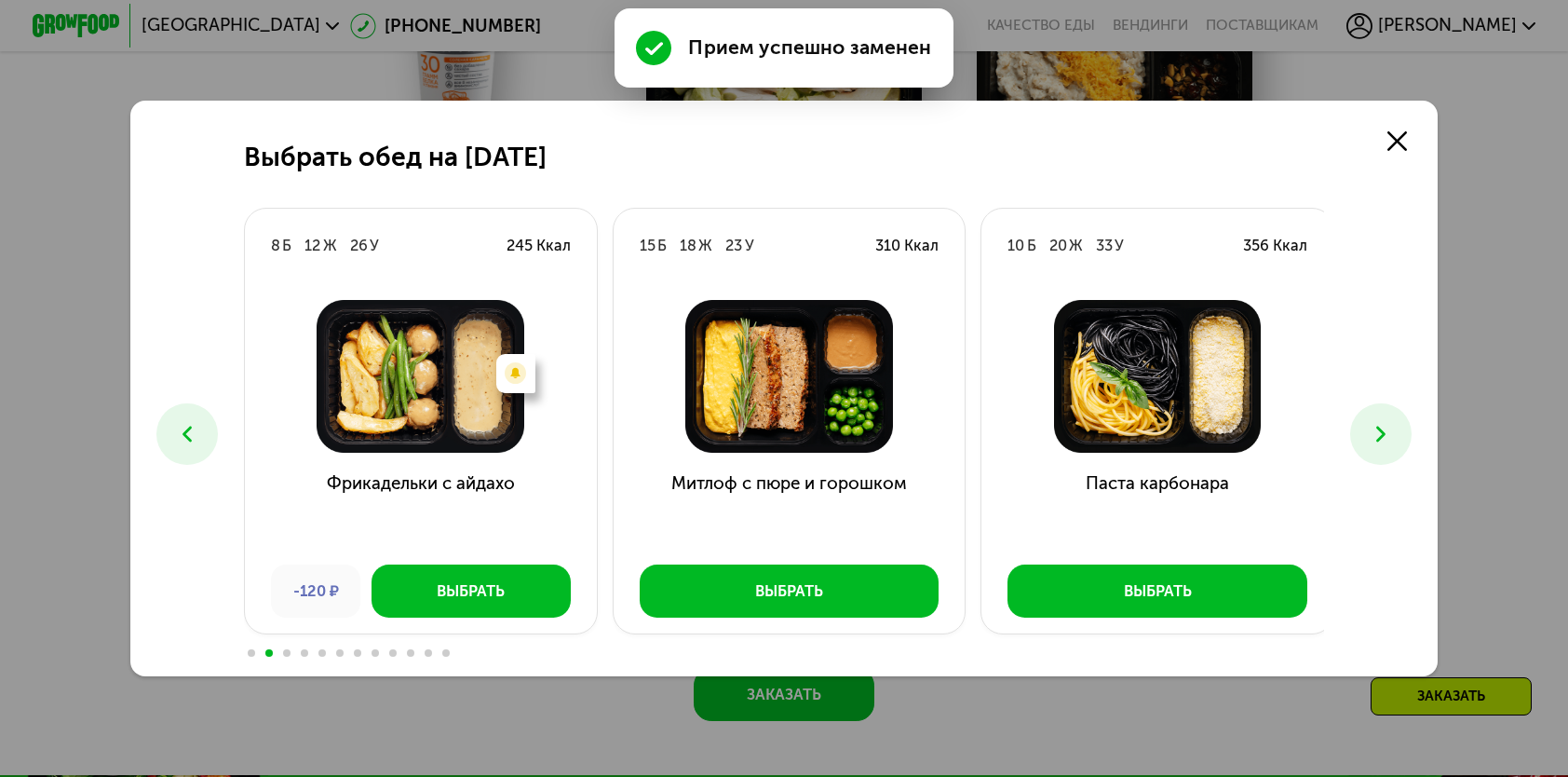
click at [1363, 446] on button at bounding box center [1381, 433] width 60 height 60
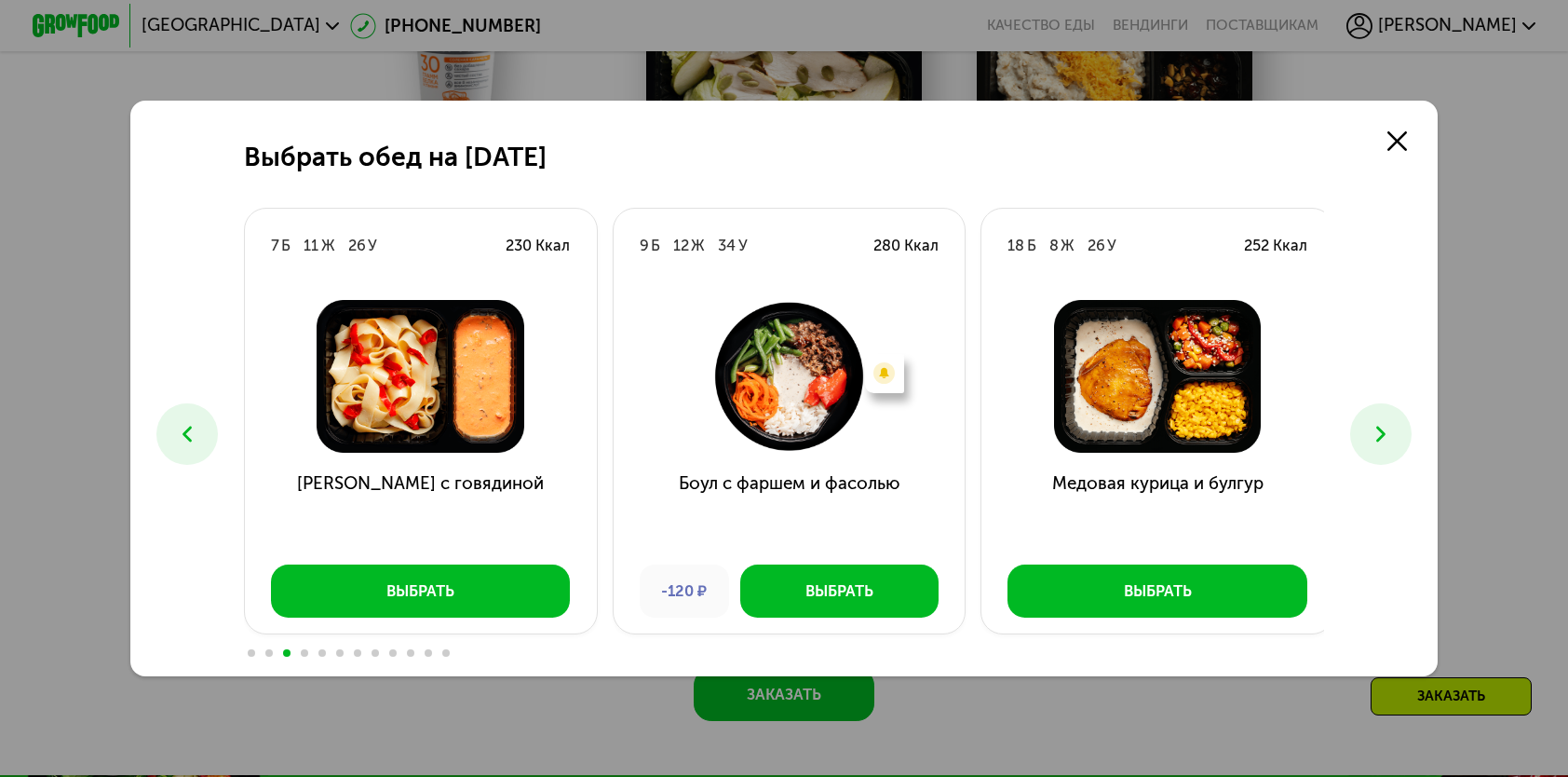
click at [1363, 446] on button at bounding box center [1381, 433] width 60 height 60
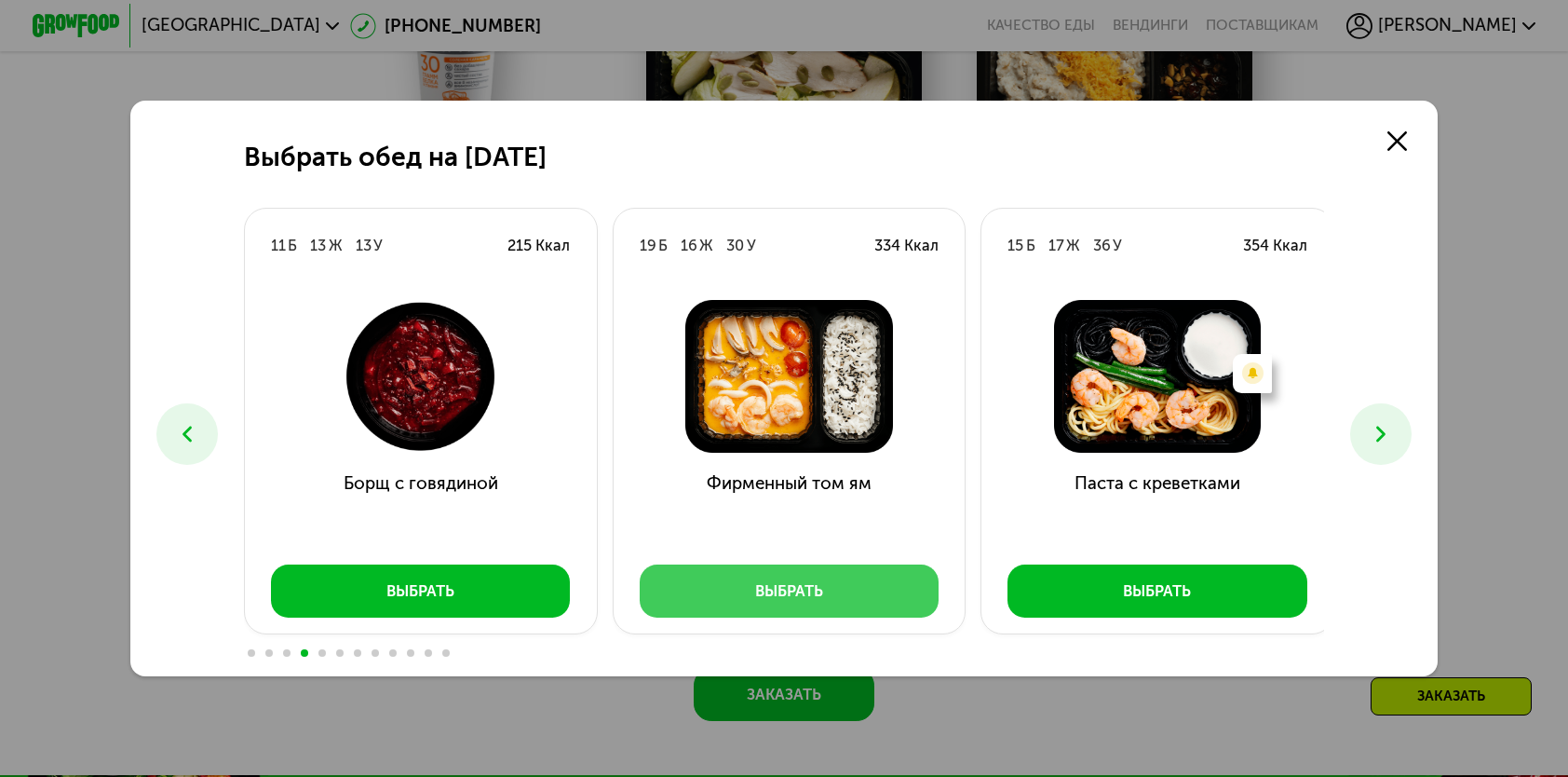
click at [822, 602] on button "Выбрать" at bounding box center [790, 590] width 300 height 52
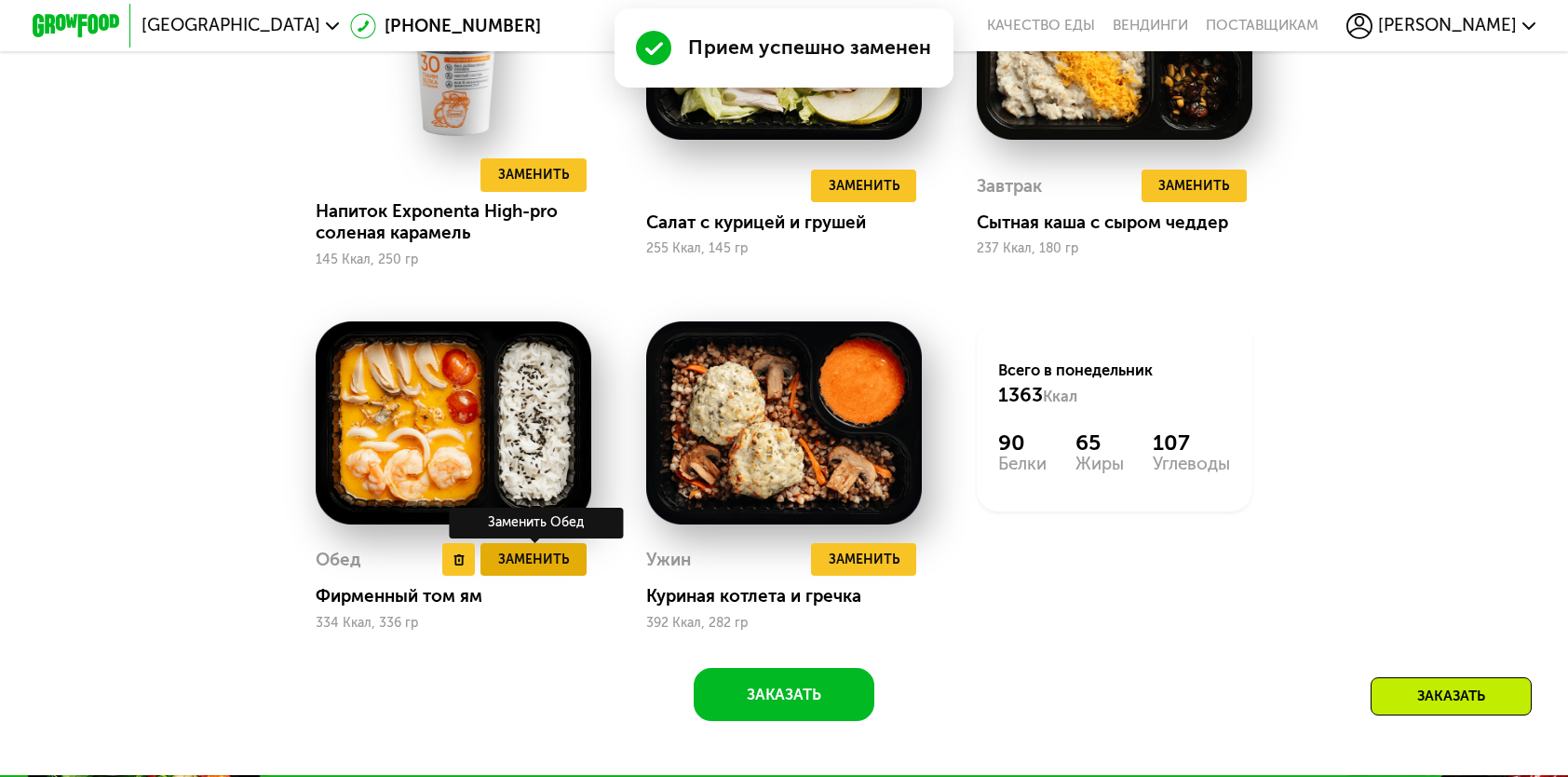
click at [533, 570] on span "Заменить" at bounding box center [533, 559] width 71 height 22
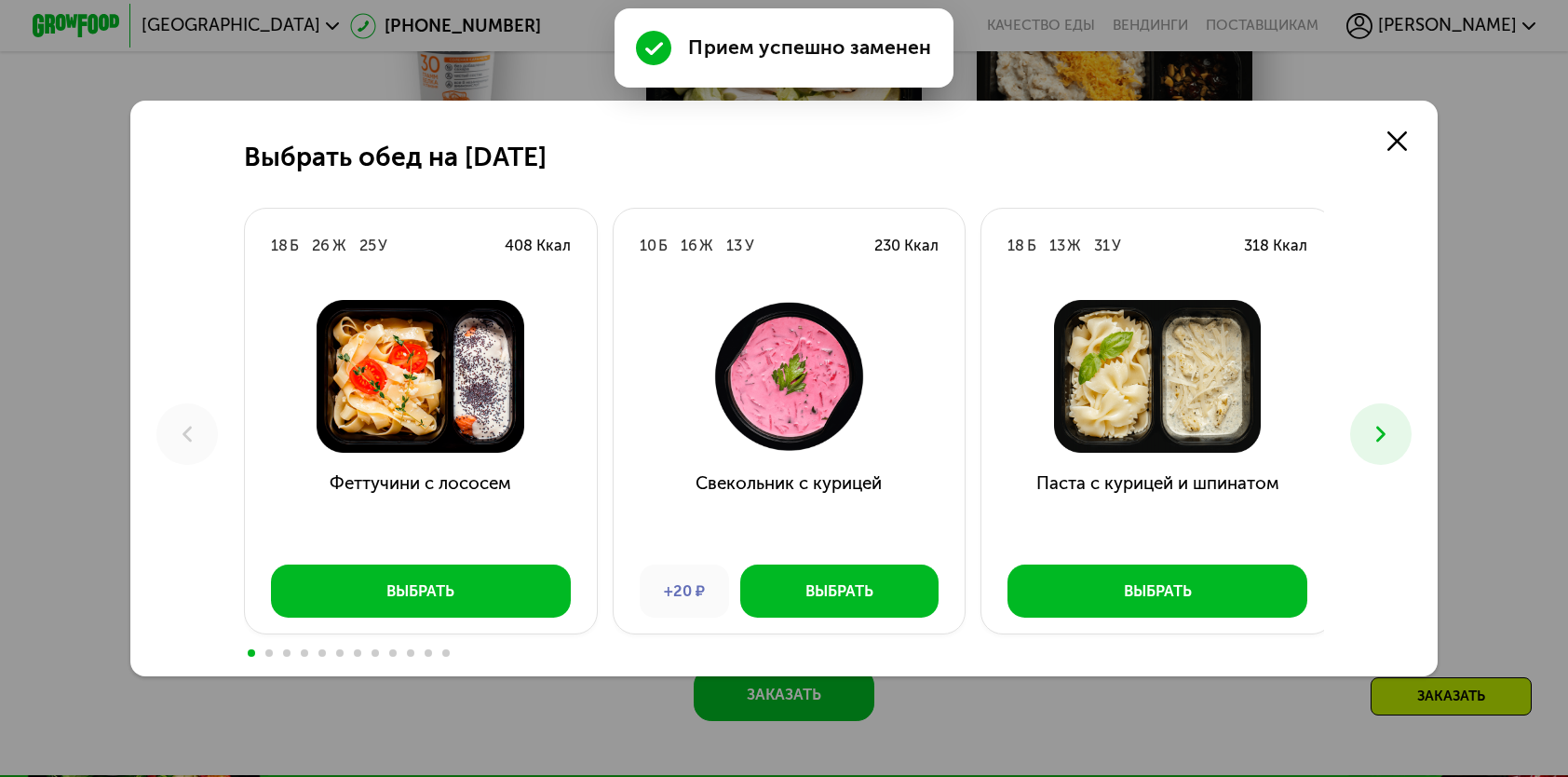
click at [1383, 435] on icon at bounding box center [1381, 434] width 26 height 26
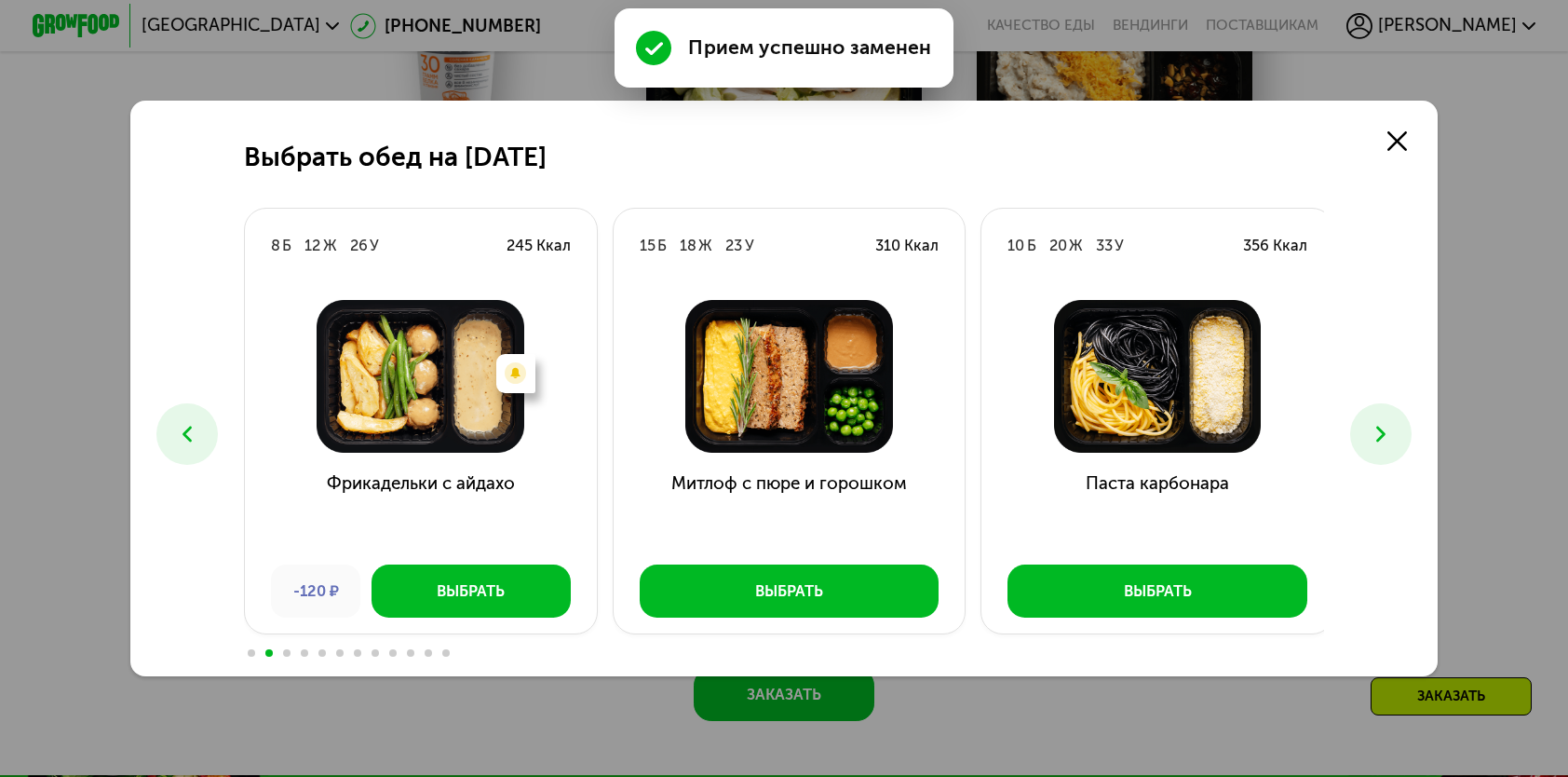
click at [1382, 433] on icon at bounding box center [1381, 434] width 26 height 26
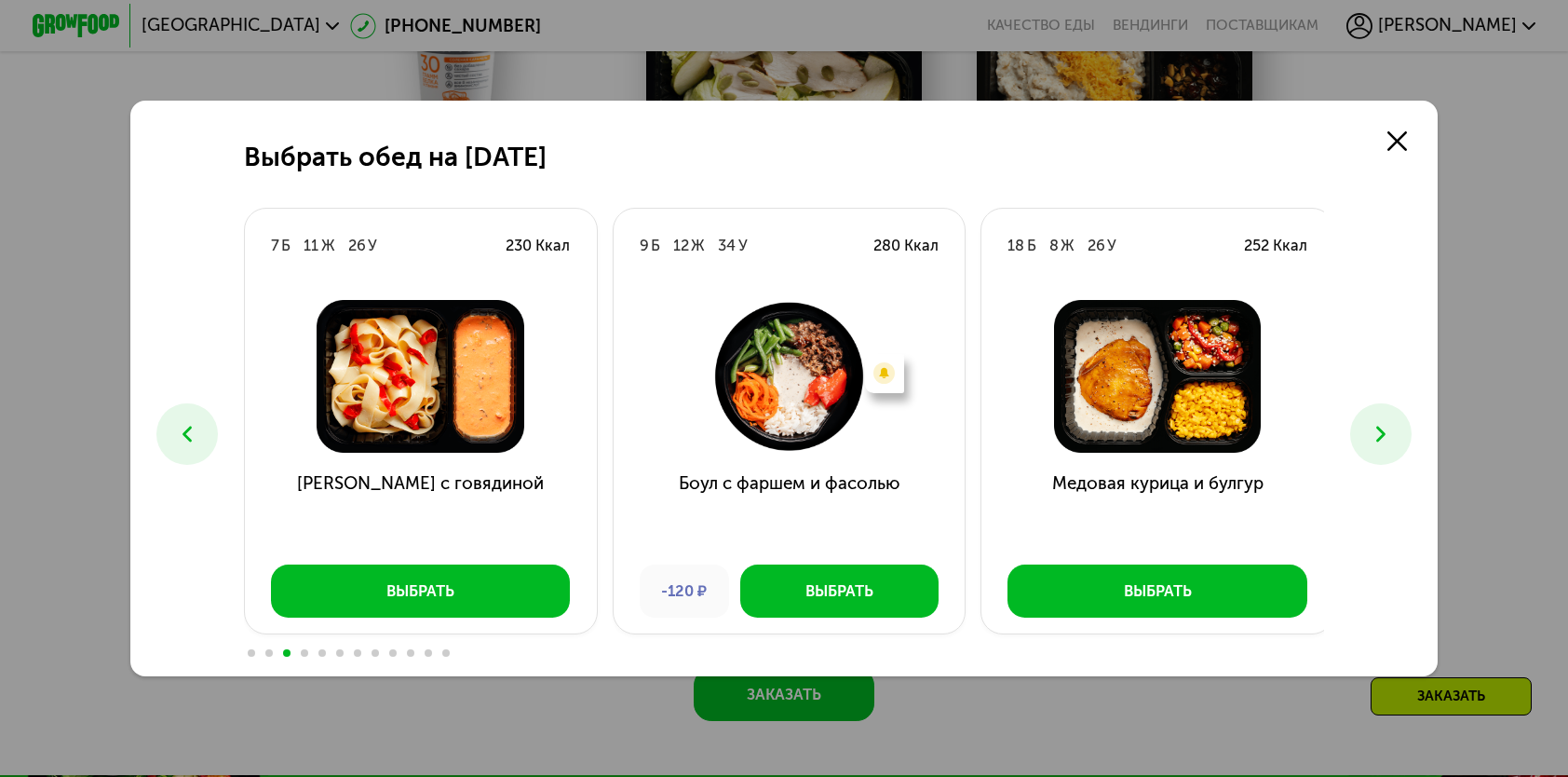
click at [1382, 433] on icon at bounding box center [1381, 434] width 26 height 26
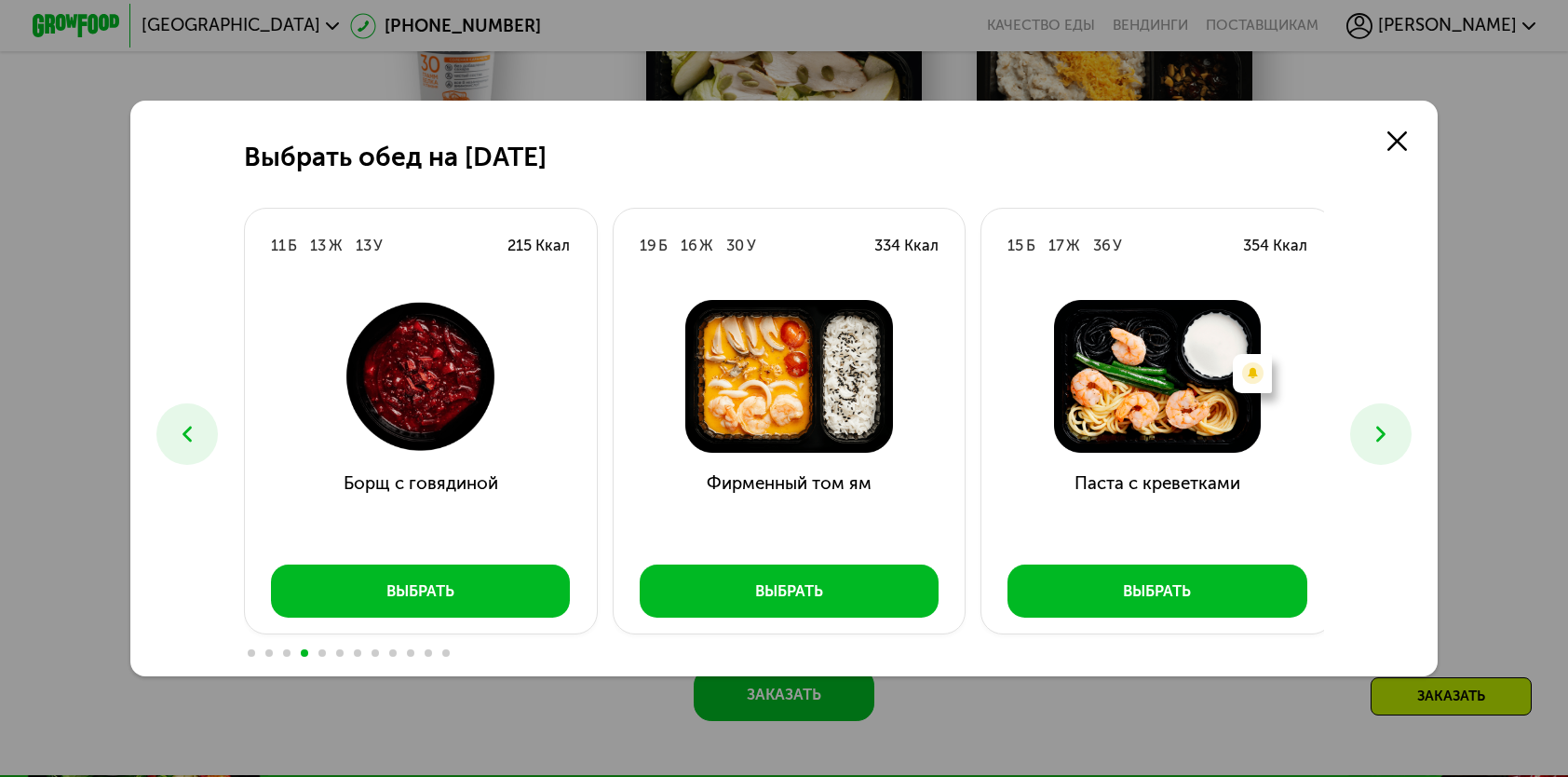
click at [1382, 433] on icon at bounding box center [1381, 434] width 26 height 26
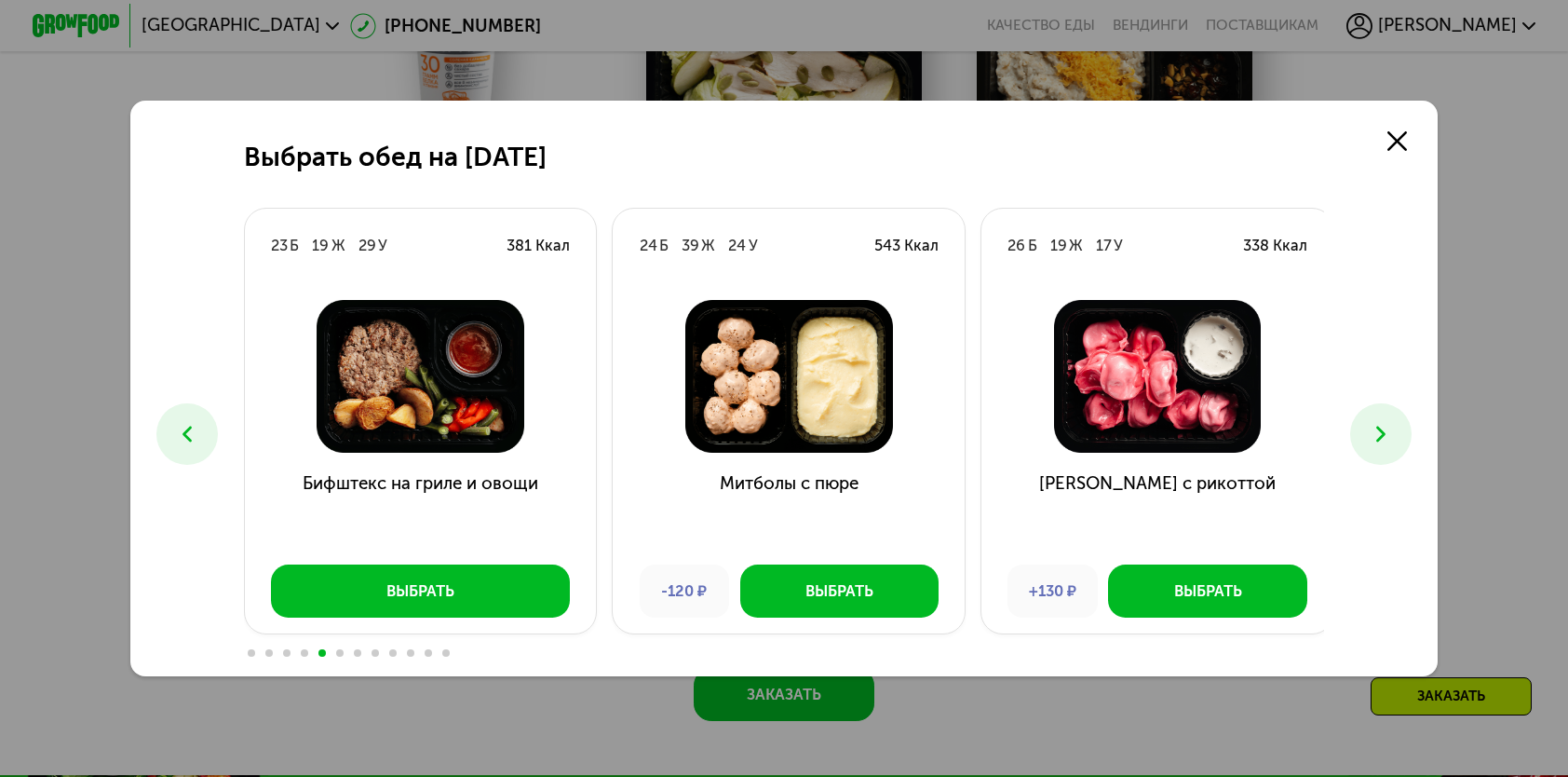
click at [1384, 429] on use at bounding box center [1381, 434] width 9 height 16
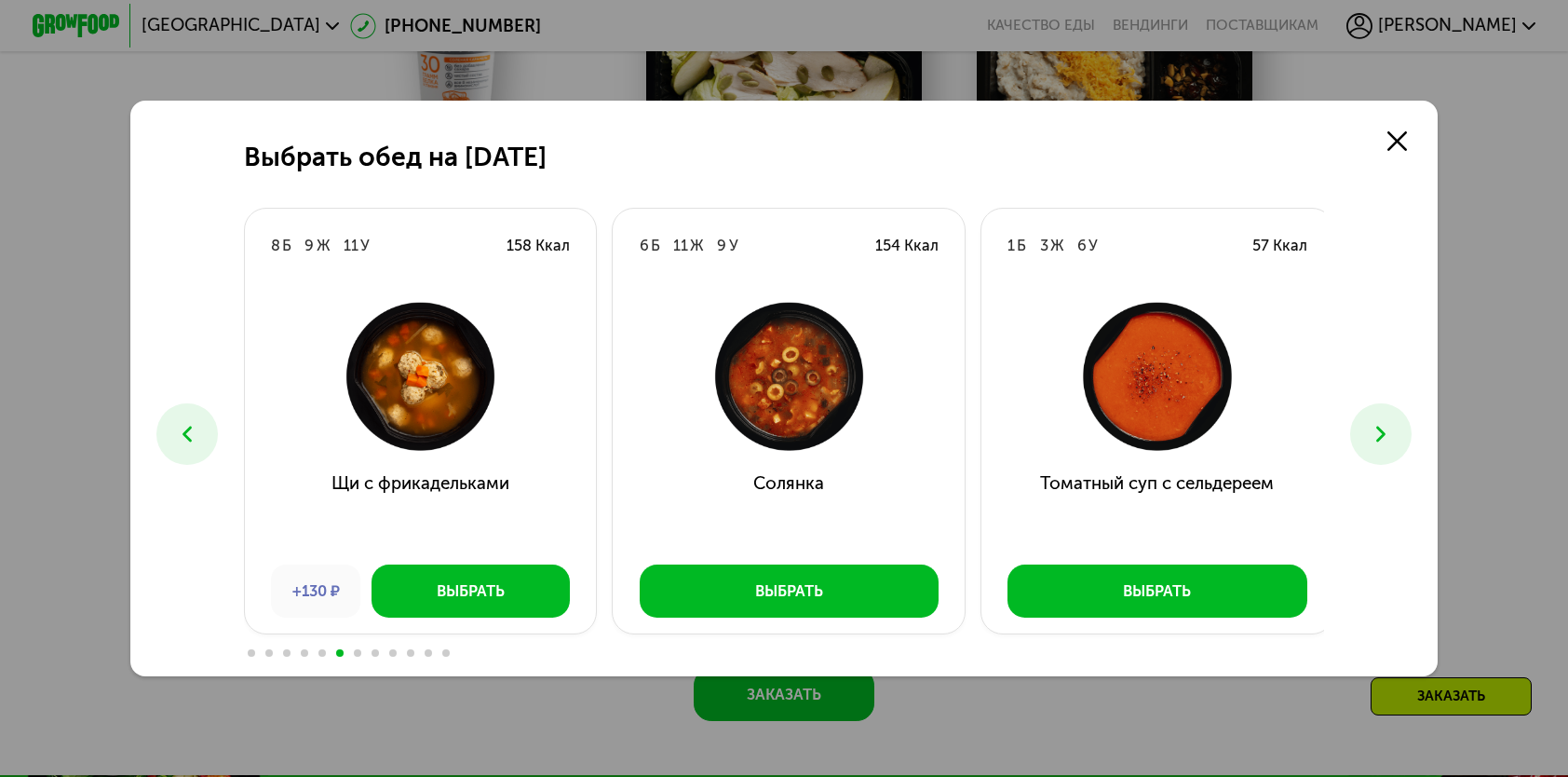
click at [1384, 429] on use at bounding box center [1381, 434] width 9 height 16
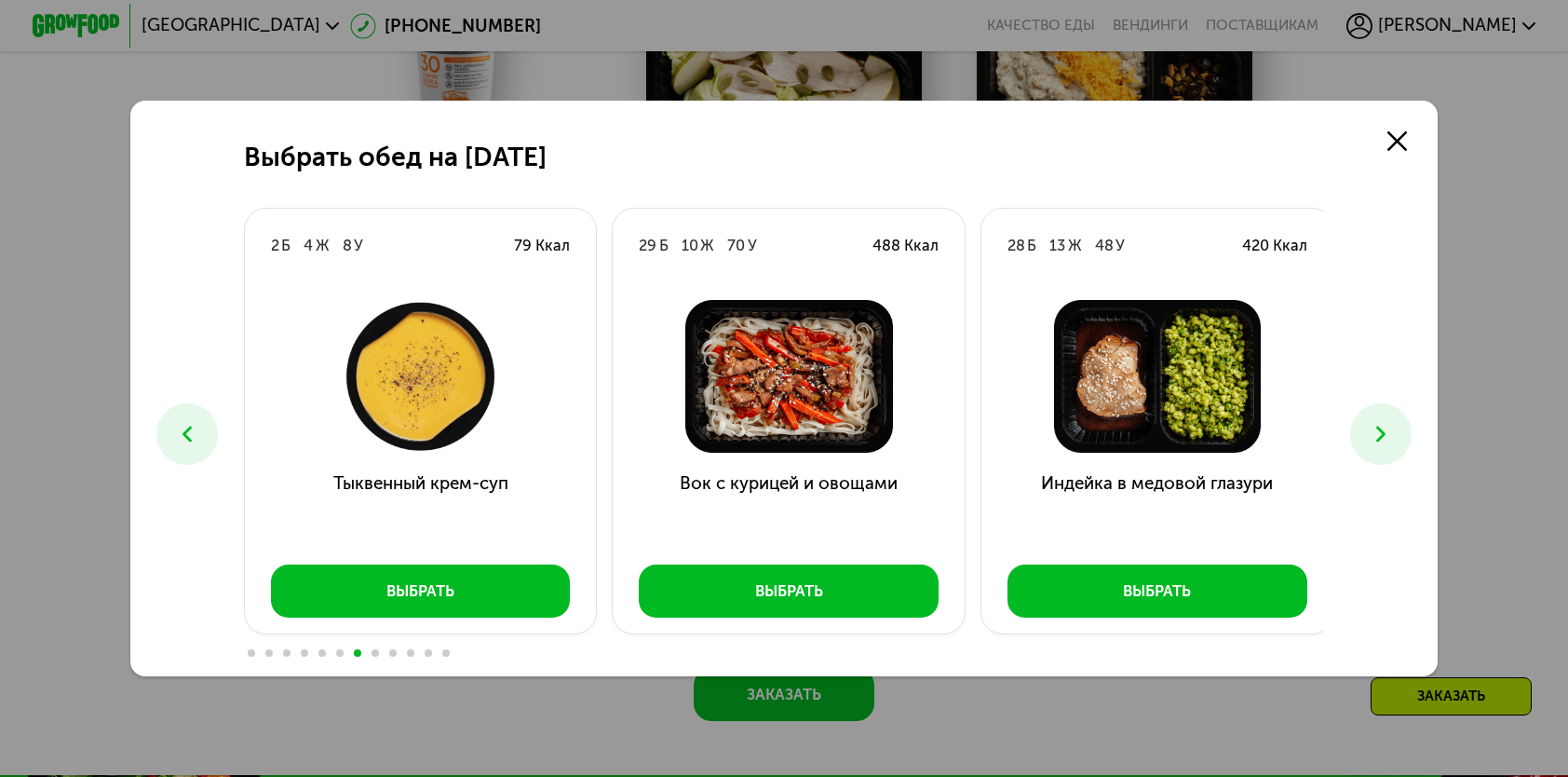
click at [1384, 429] on use at bounding box center [1381, 434] width 9 height 16
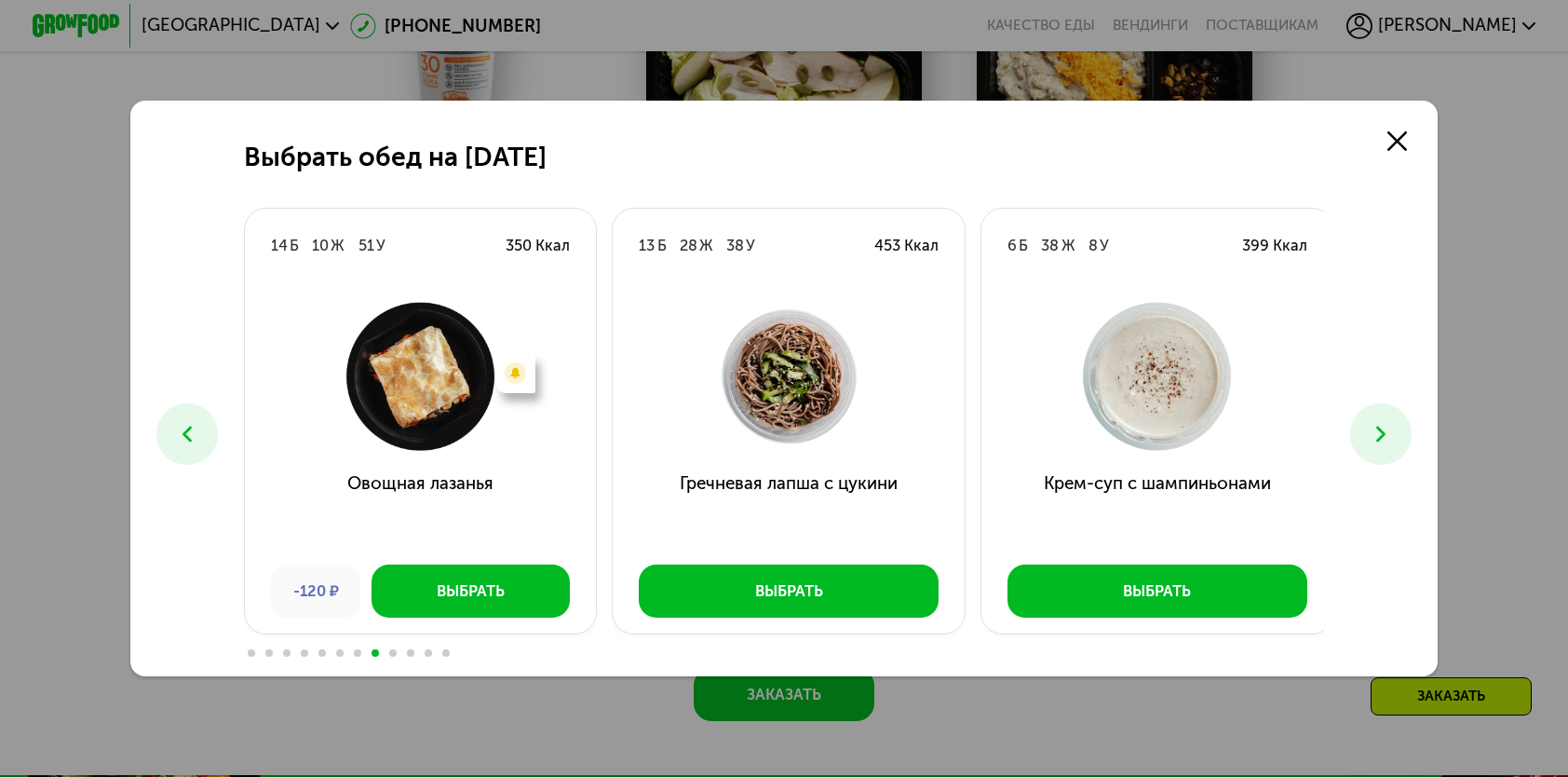
click at [1384, 429] on use at bounding box center [1381, 434] width 9 height 16
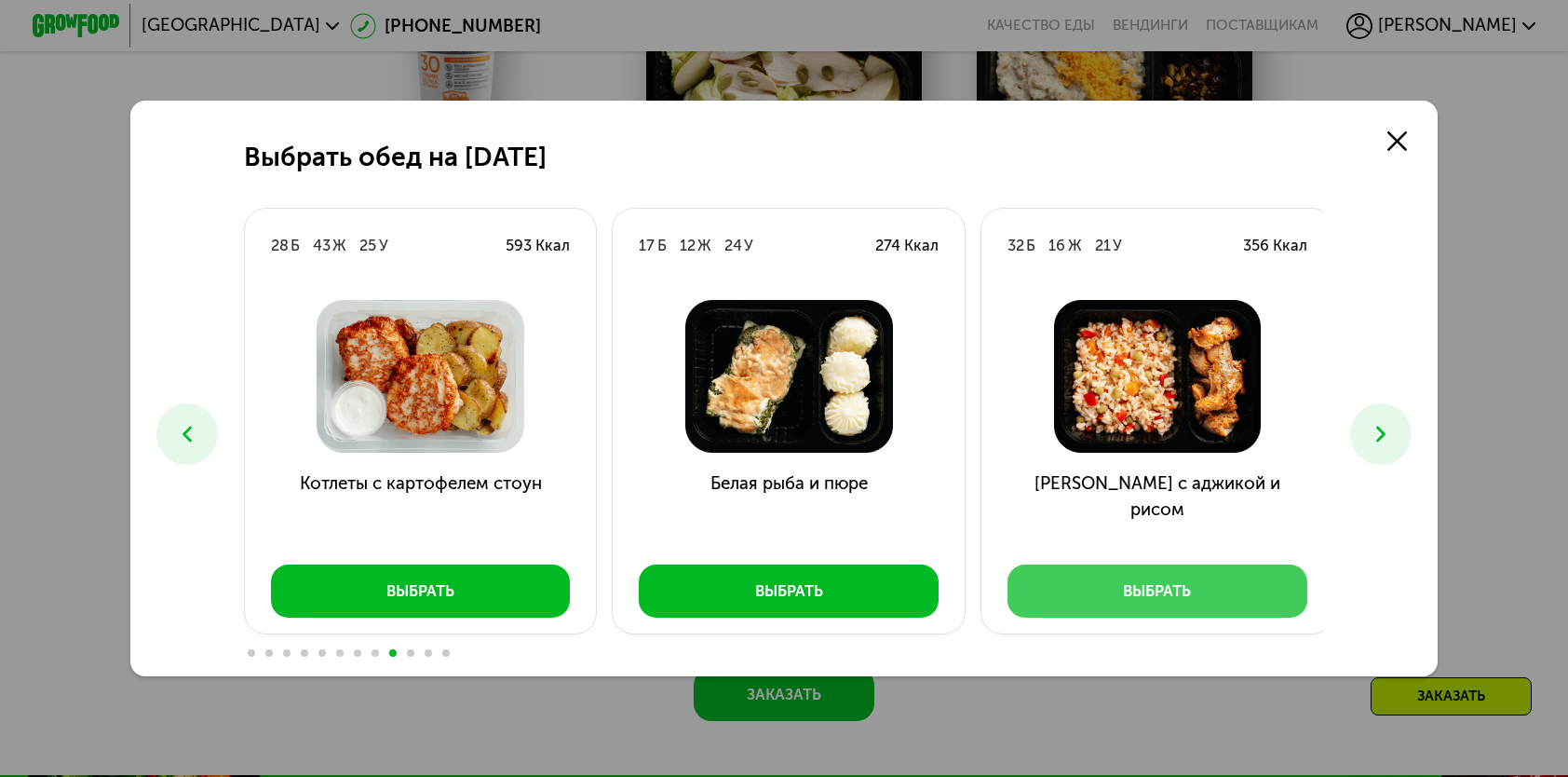
click at [1189, 605] on button "Выбрать" at bounding box center [1157, 590] width 300 height 52
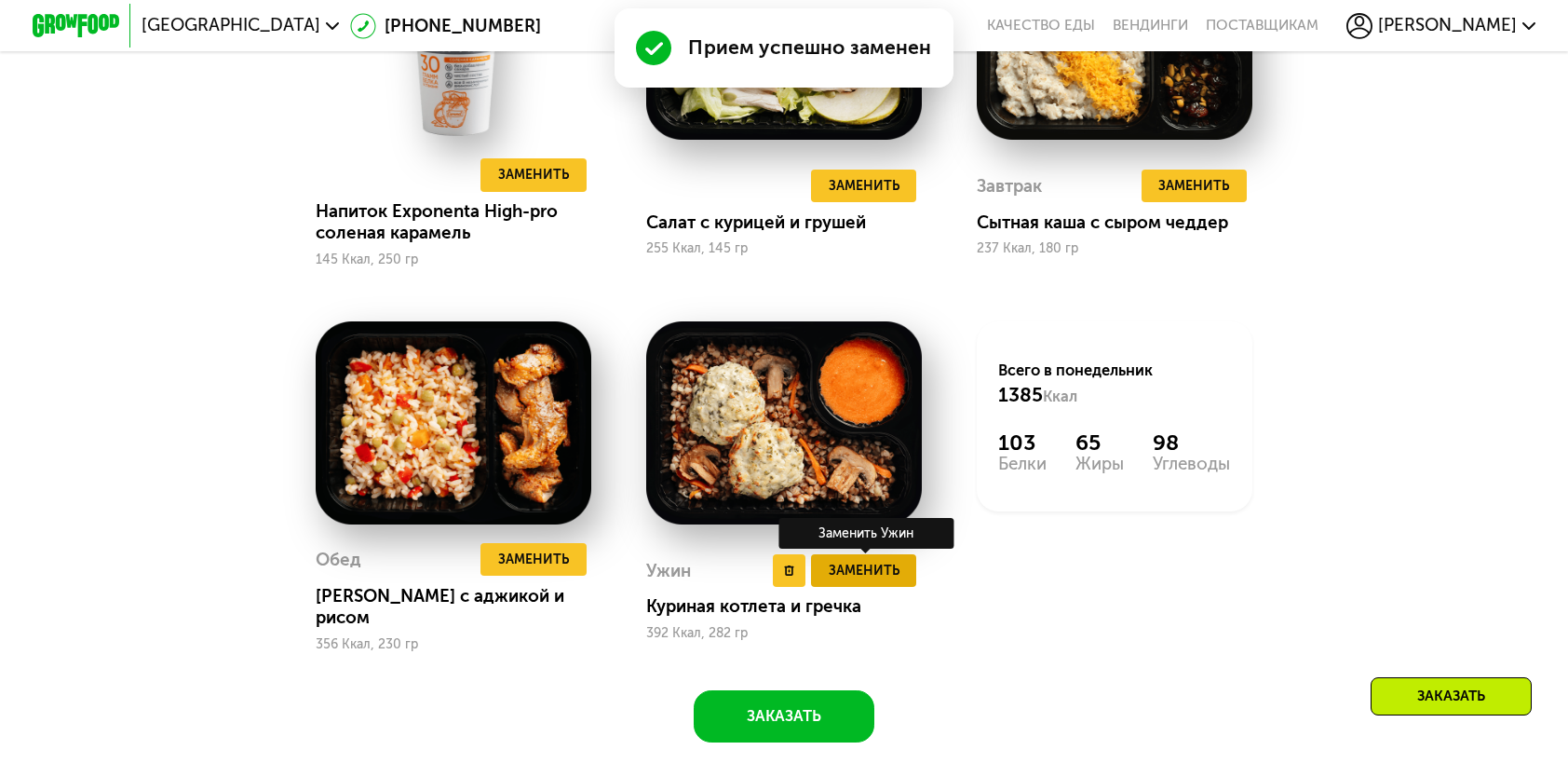
click at [837, 578] on span "Заменить" at bounding box center [864, 570] width 71 height 22
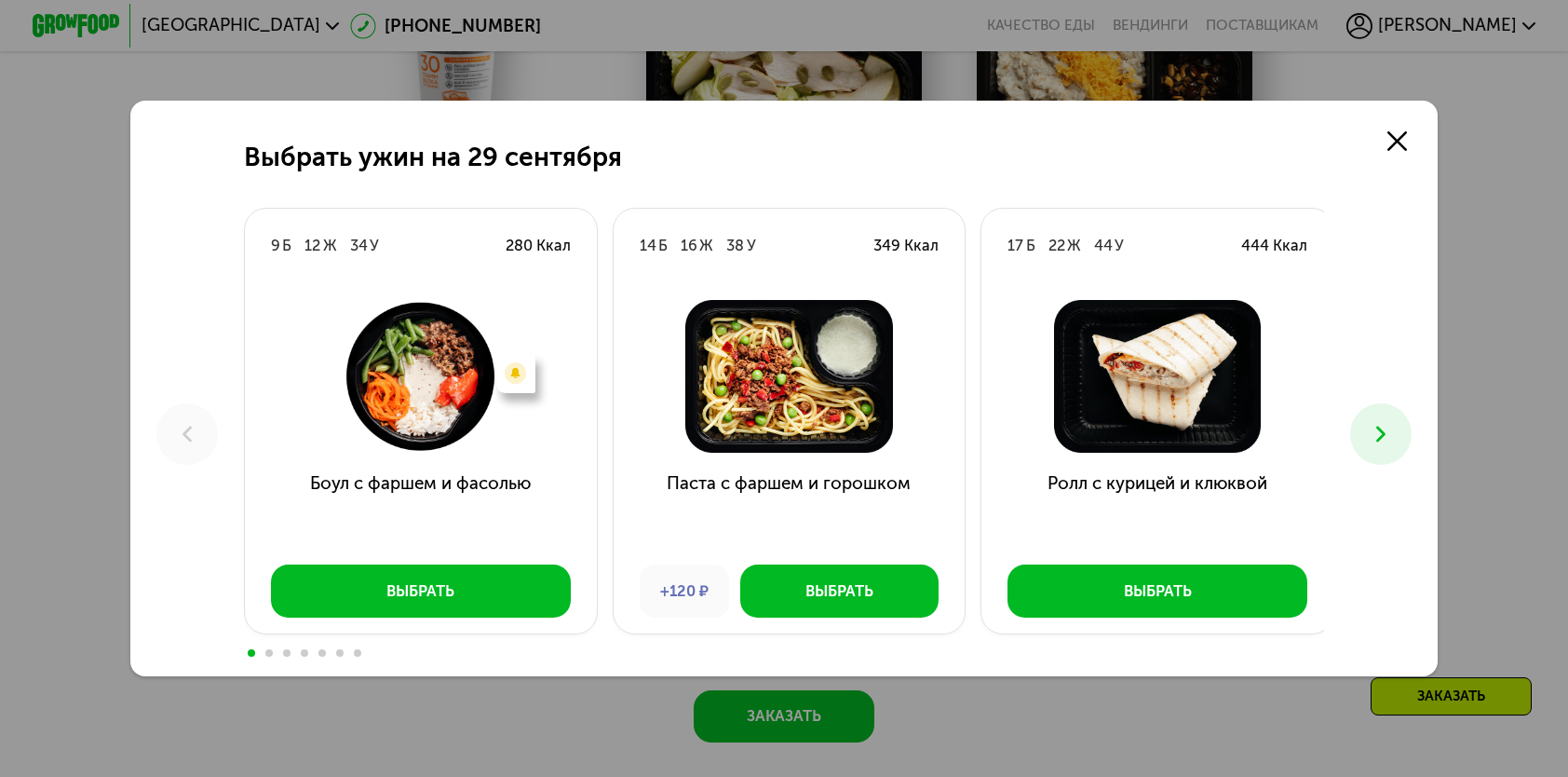
click at [1359, 432] on button at bounding box center [1381, 433] width 60 height 60
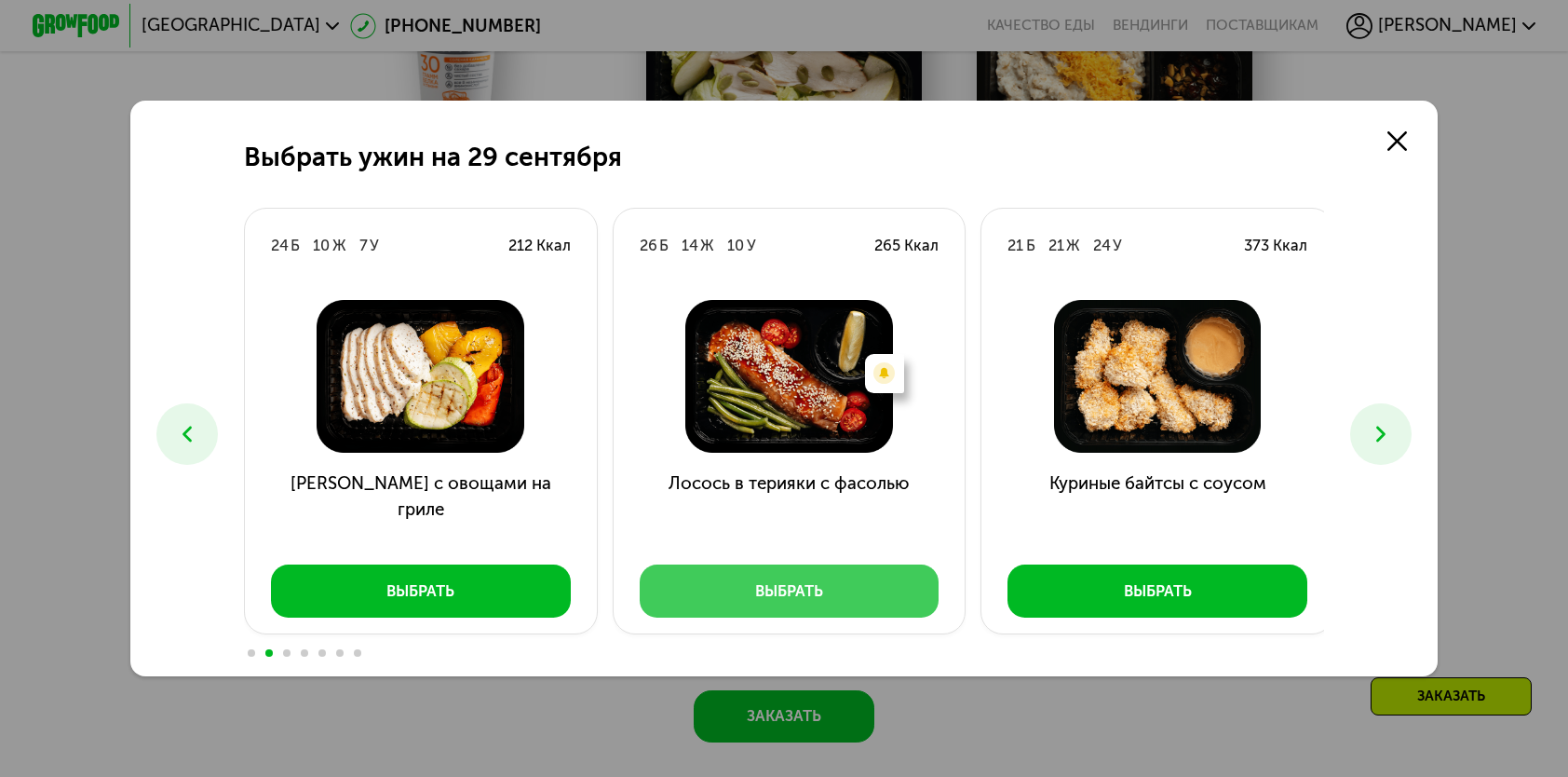
click at [857, 585] on button "Выбрать" at bounding box center [790, 590] width 300 height 52
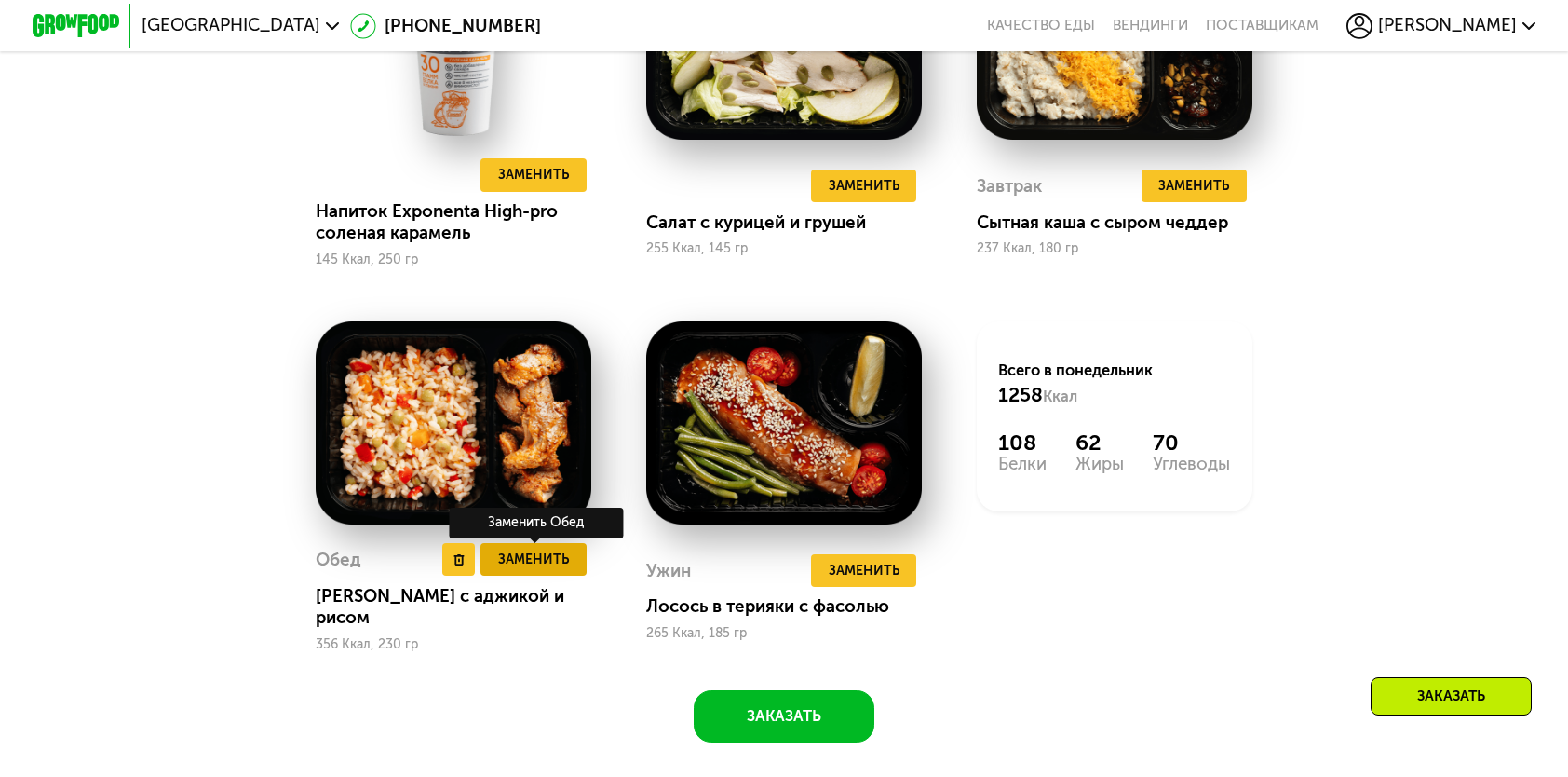
click at [543, 570] on span "Заменить" at bounding box center [533, 559] width 71 height 22
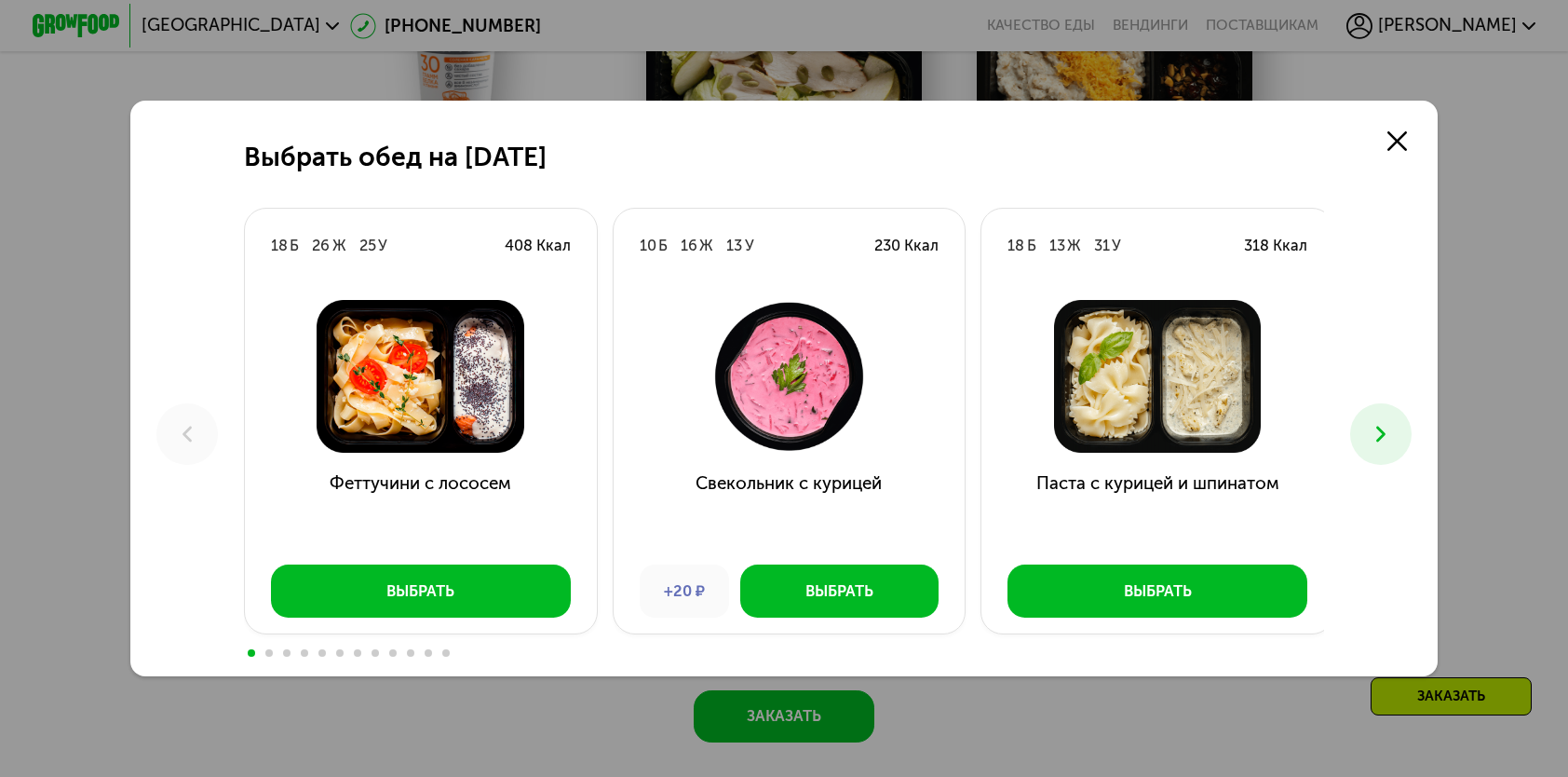
click at [1386, 432] on use at bounding box center [1381, 434] width 9 height 16
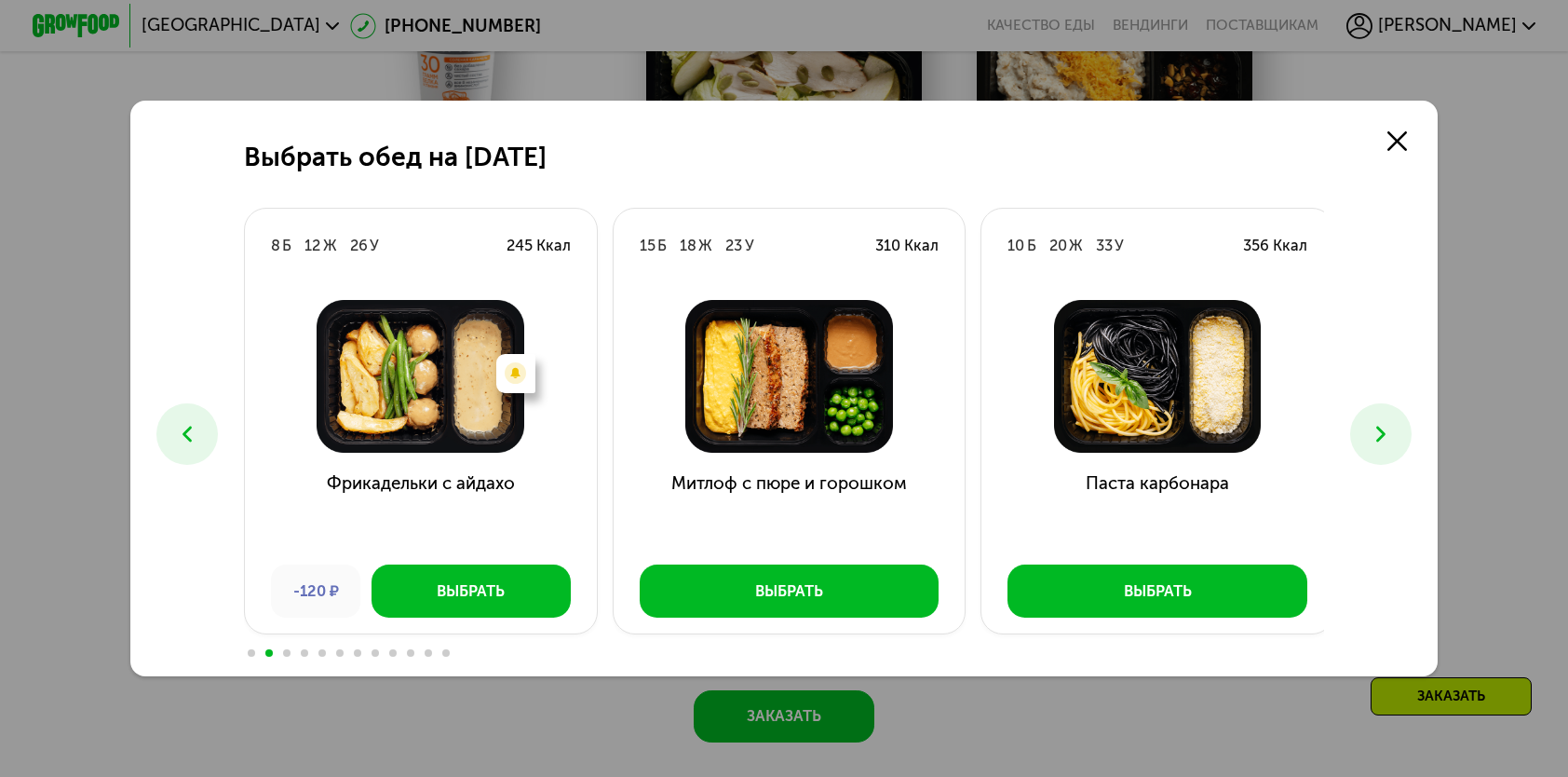
click at [1386, 432] on use at bounding box center [1381, 434] width 9 height 16
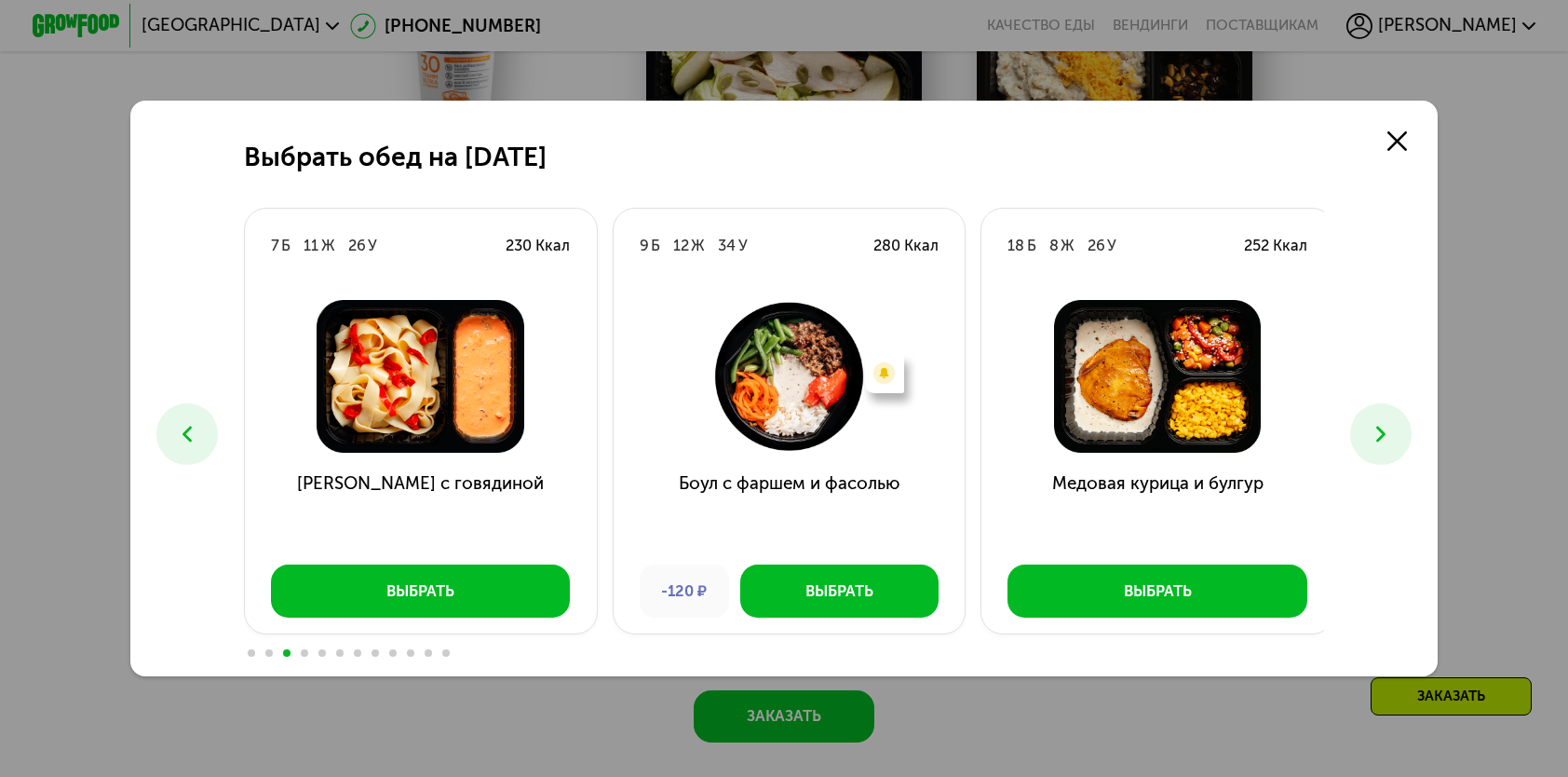
click at [1386, 432] on use at bounding box center [1381, 434] width 9 height 16
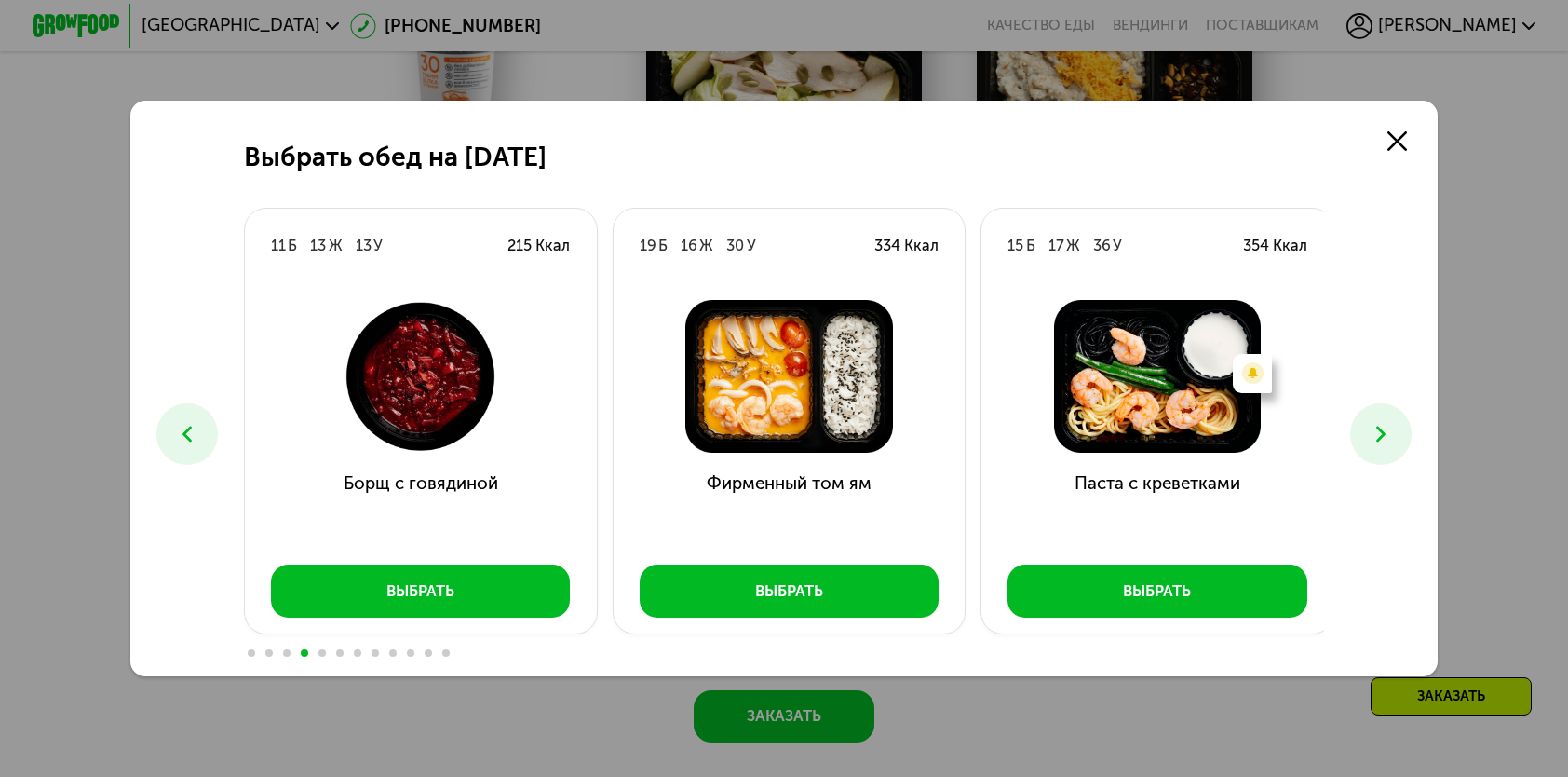
click at [1386, 432] on use at bounding box center [1381, 434] width 9 height 16
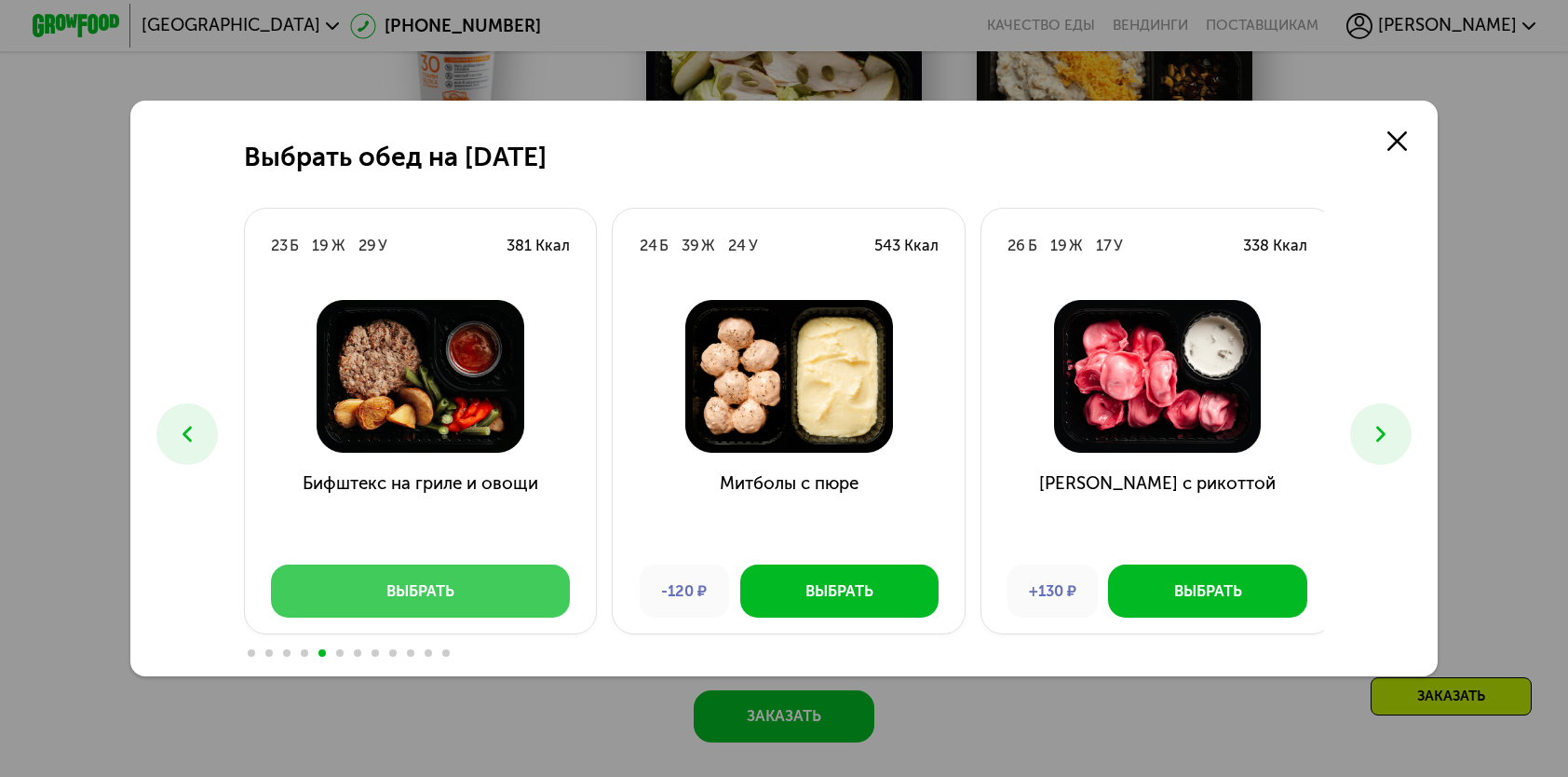
click at [341, 590] on button "Выбрать" at bounding box center [421, 590] width 300 height 52
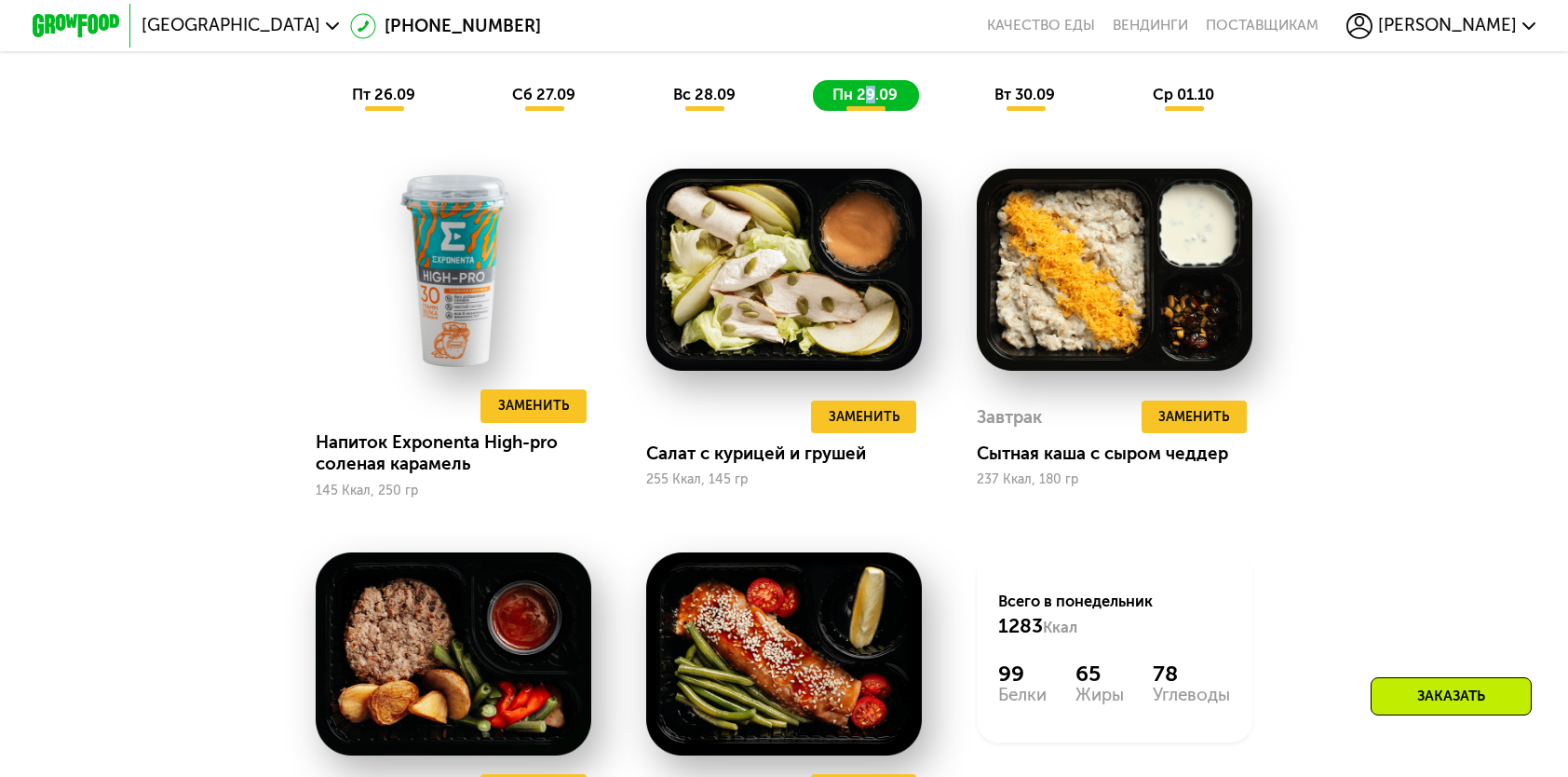
scroll to position [1583, 0]
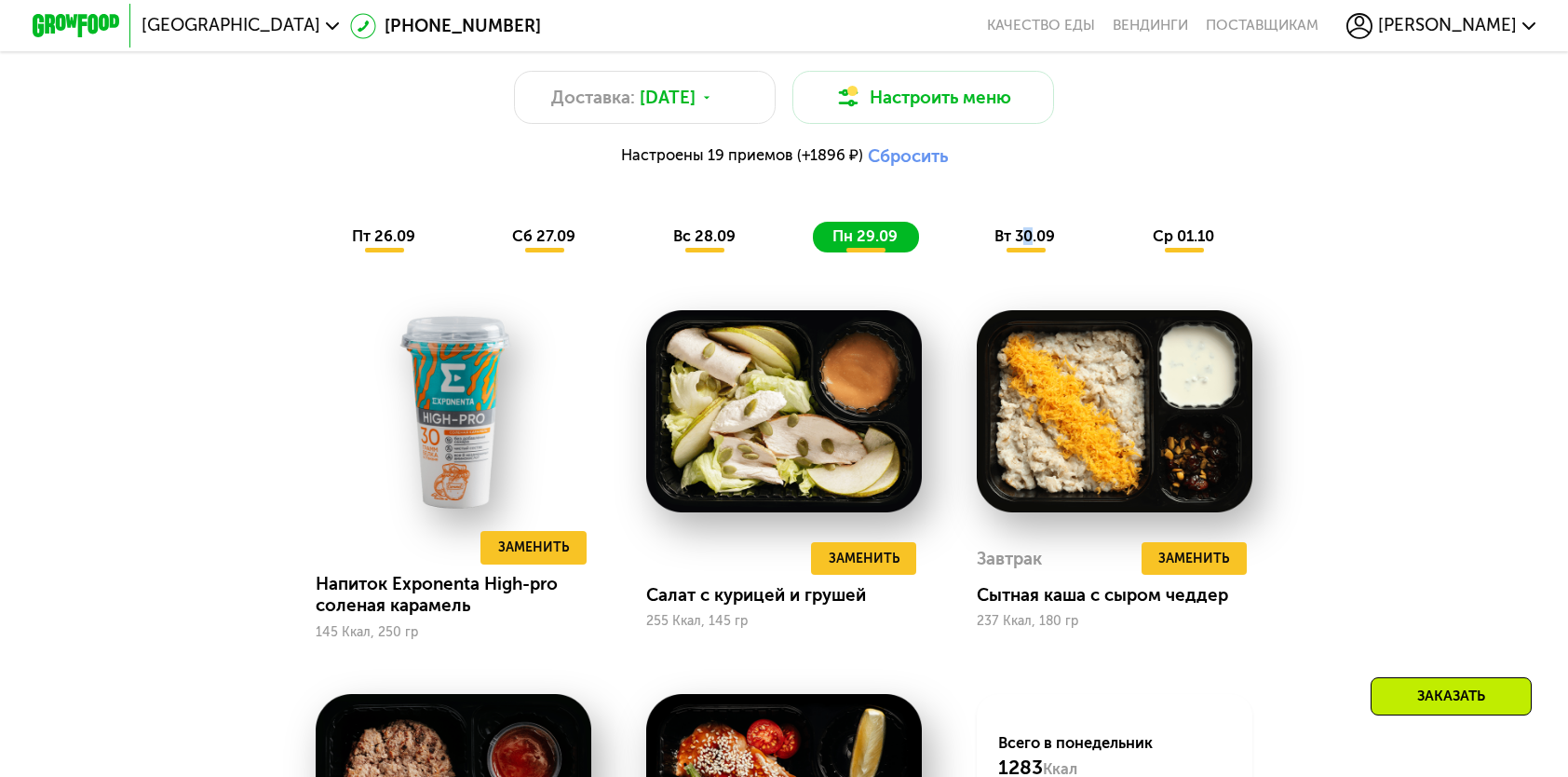
click at [1030, 245] on span "вт 30.09" at bounding box center [1025, 236] width 60 height 18
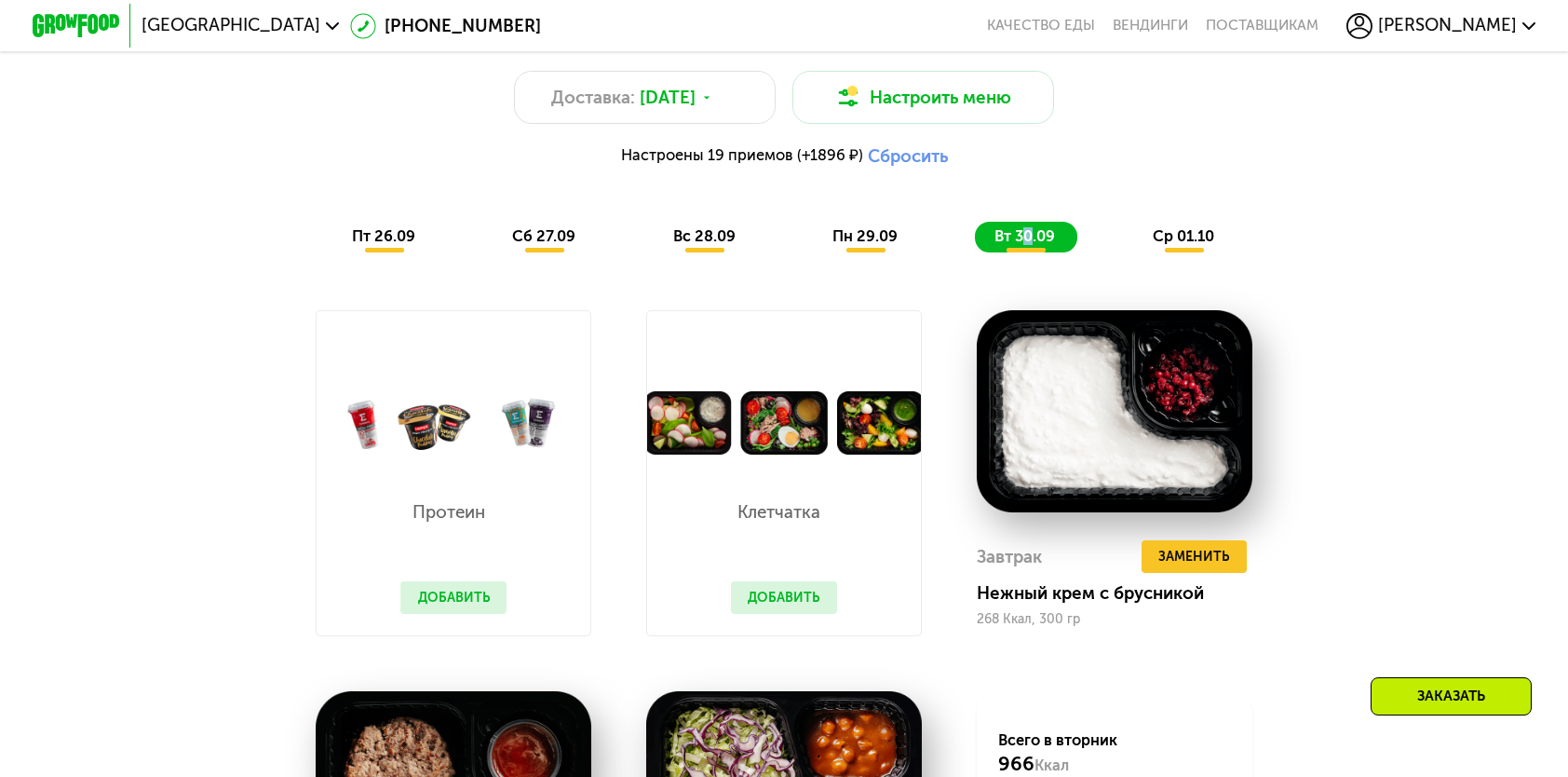
click at [483, 604] on button "Добавить" at bounding box center [453, 598] width 106 height 33
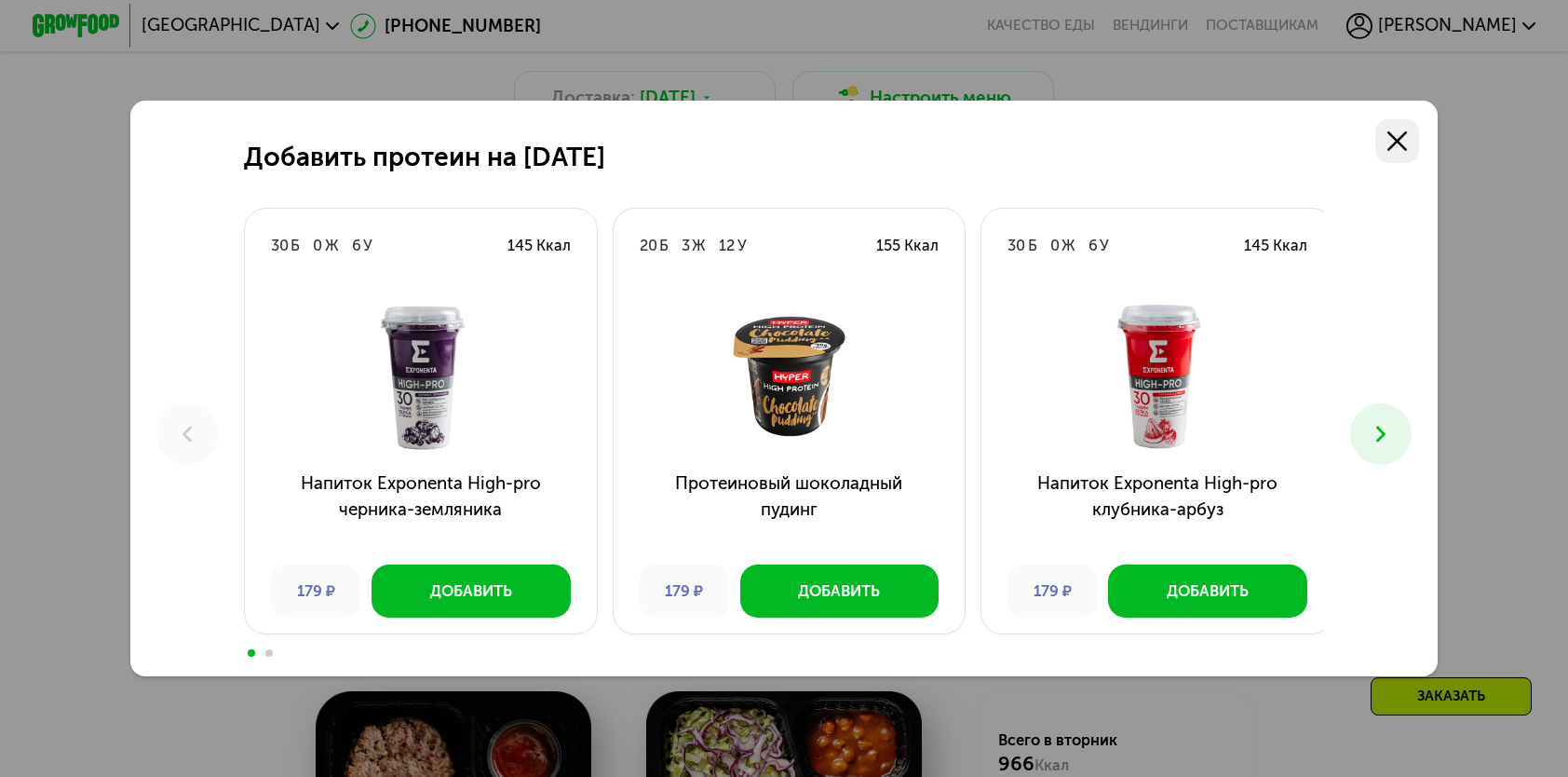
click at [1401, 134] on icon at bounding box center [1397, 141] width 20 height 20
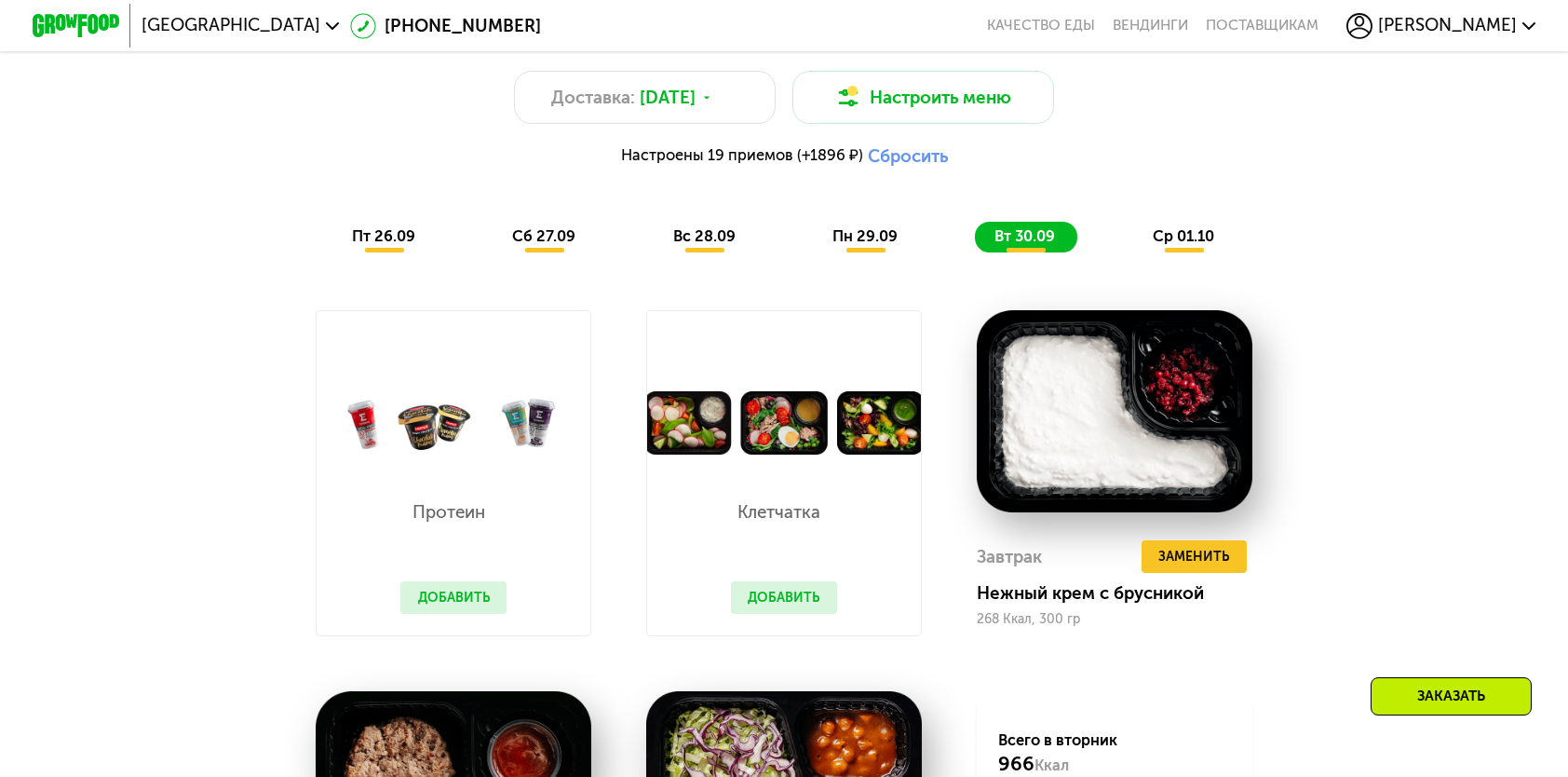
click at [858, 244] on span "пн 29.09" at bounding box center [865, 236] width 65 height 18
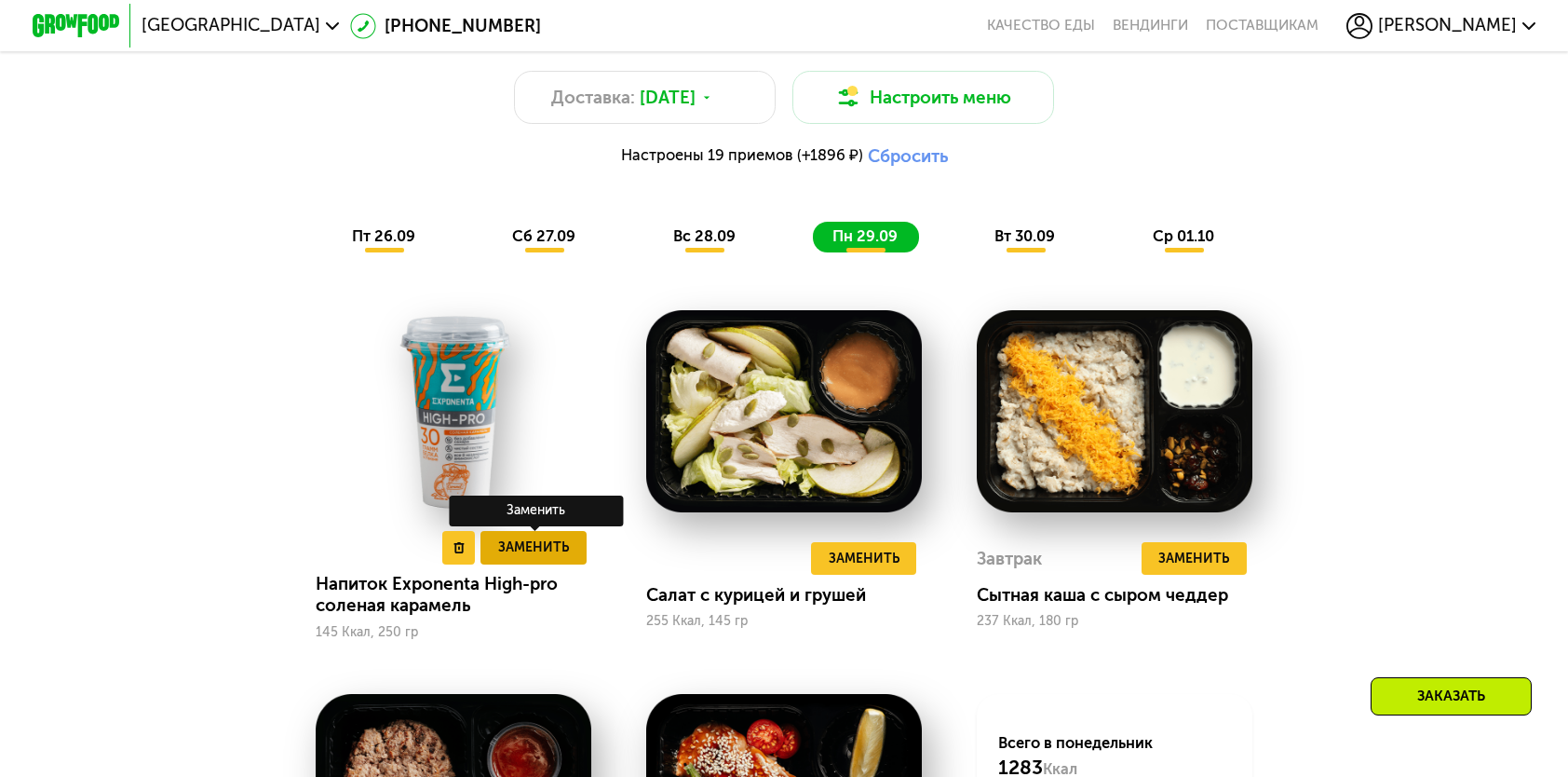
click at [548, 555] on span "Заменить" at bounding box center [533, 547] width 71 height 22
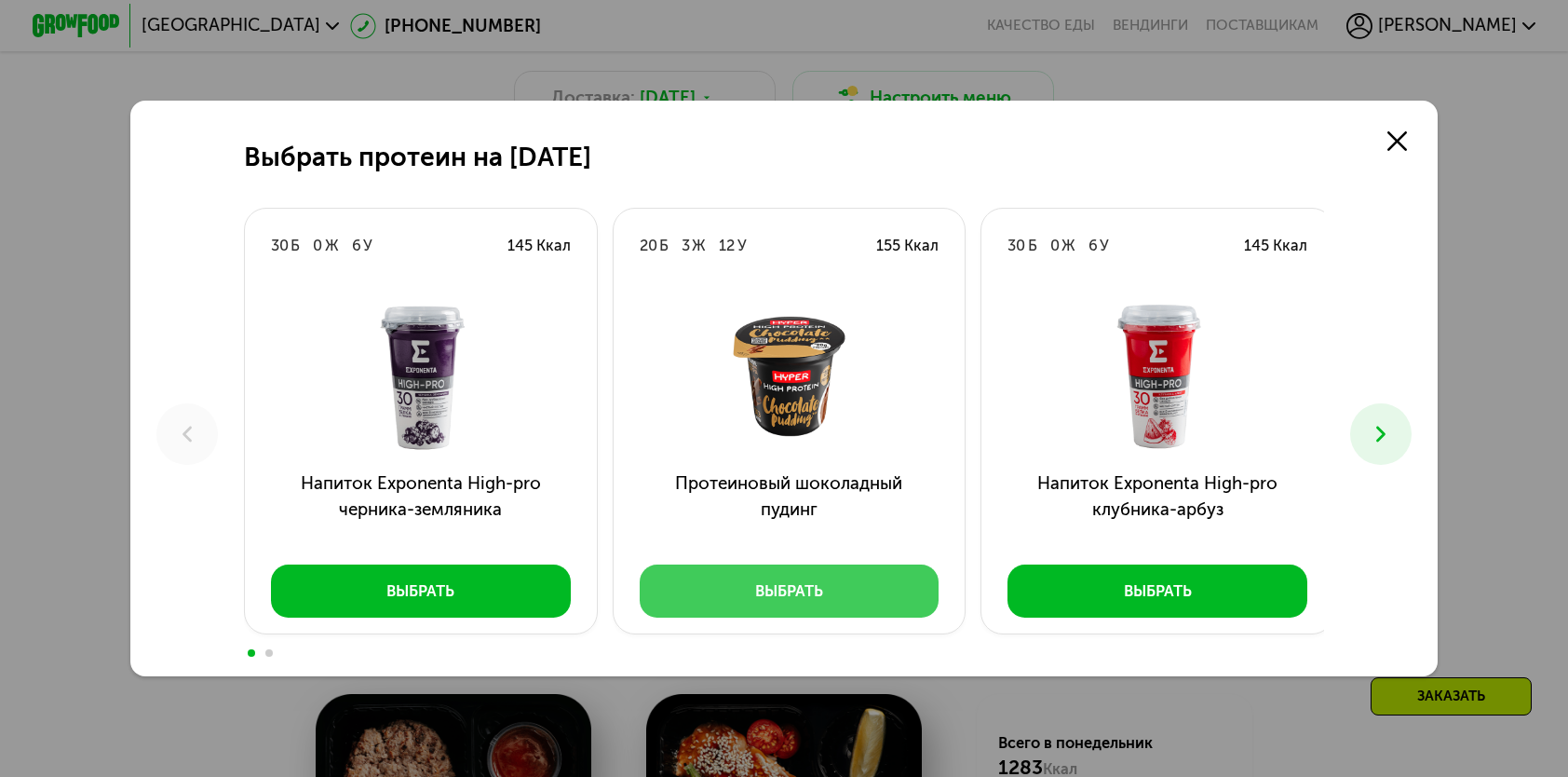
click at [755, 585] on div "Выбрать" at bounding box center [789, 591] width 68 height 22
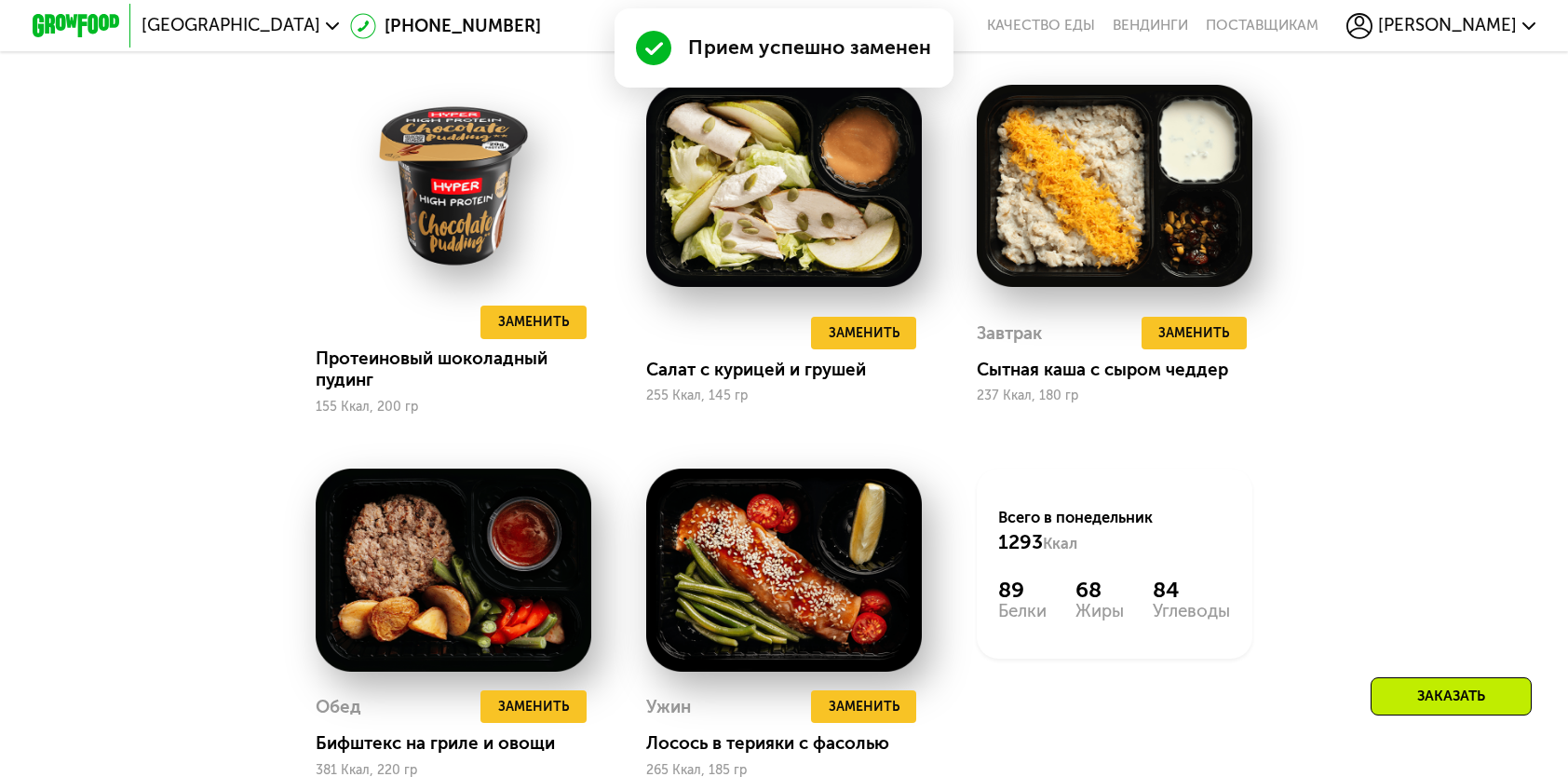
scroll to position [1677, 0]
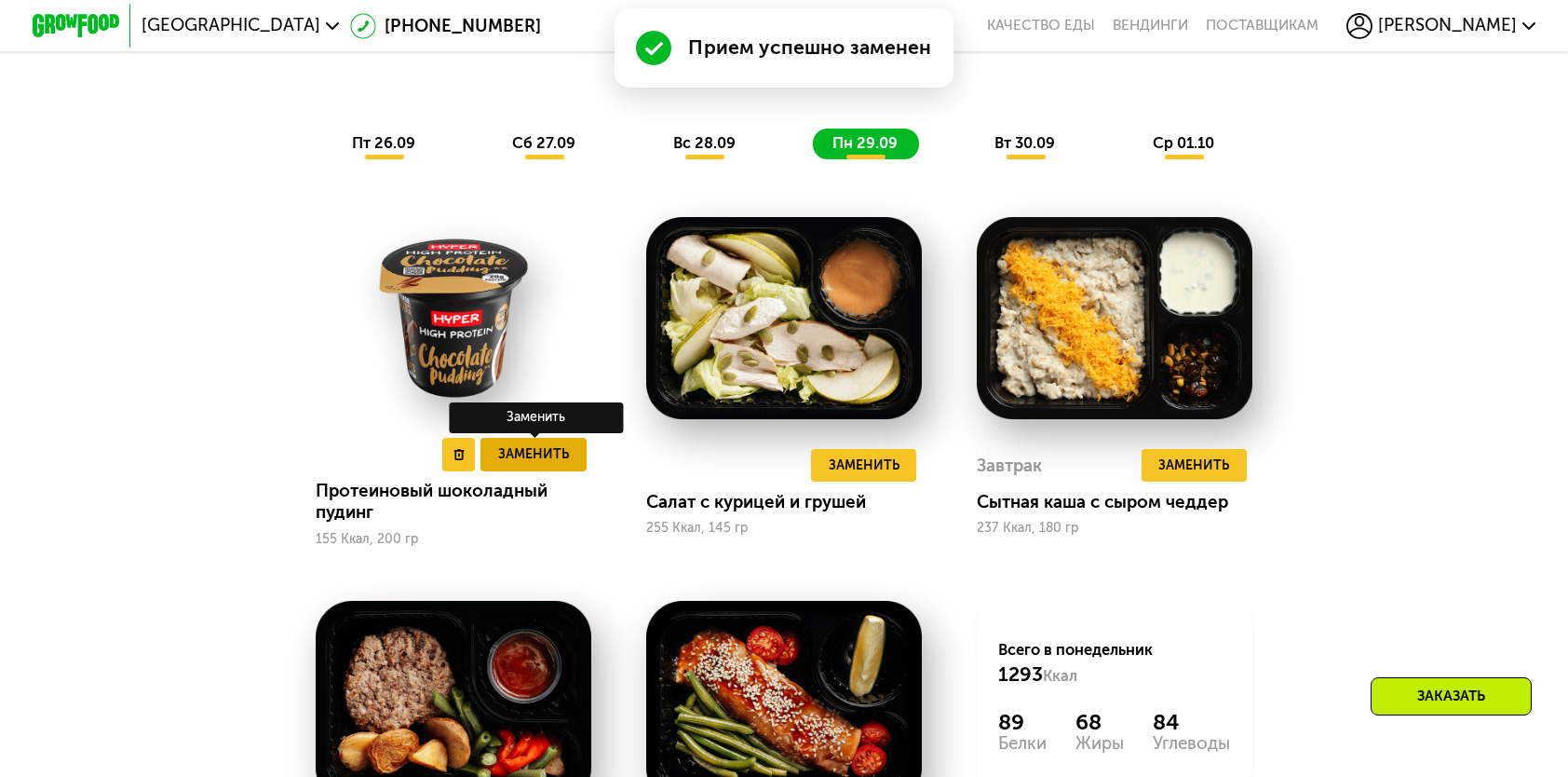
click at [551, 465] on span "Заменить" at bounding box center [533, 454] width 71 height 22
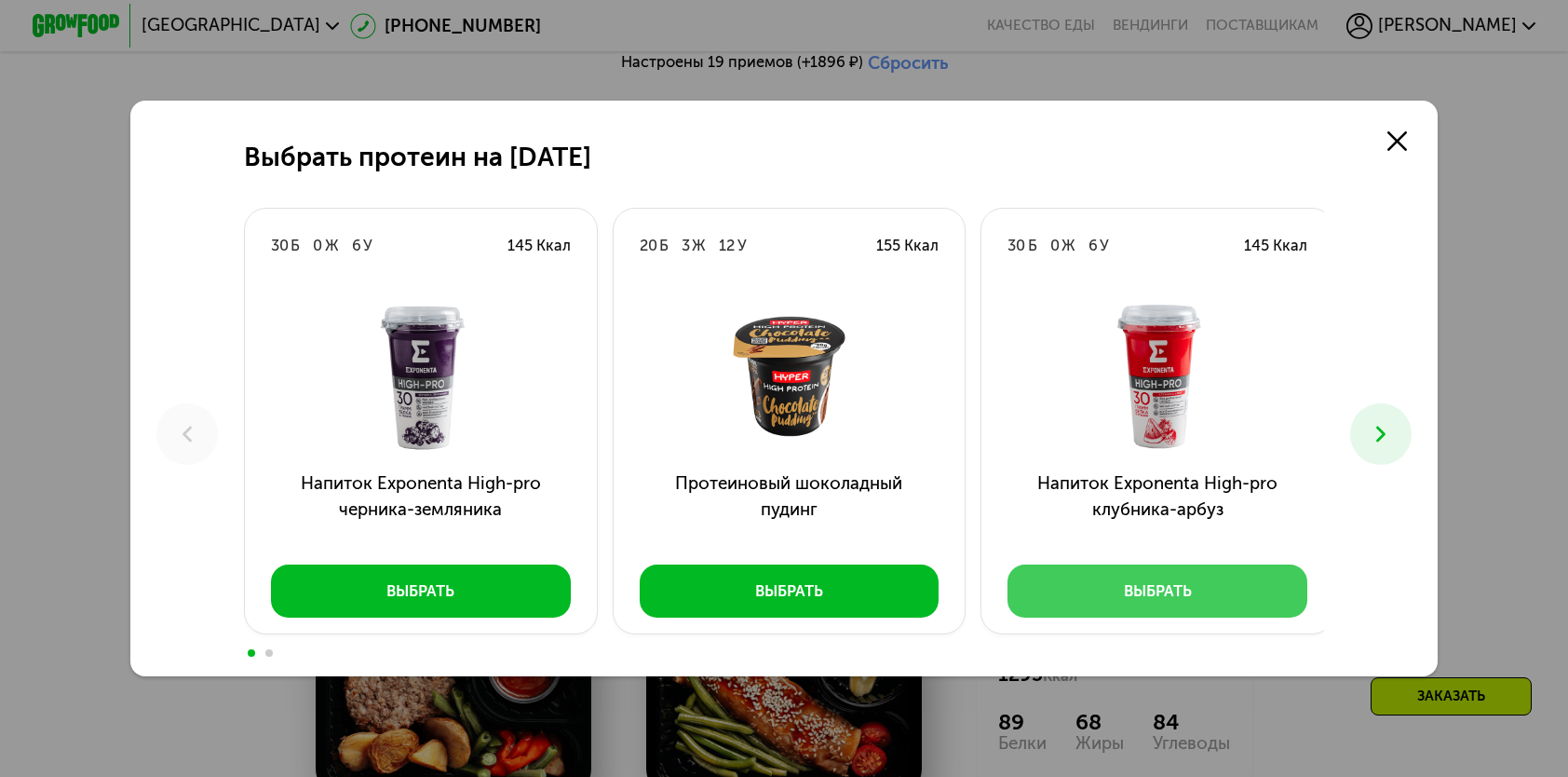
click at [1091, 598] on button "Выбрать" at bounding box center [1157, 590] width 300 height 52
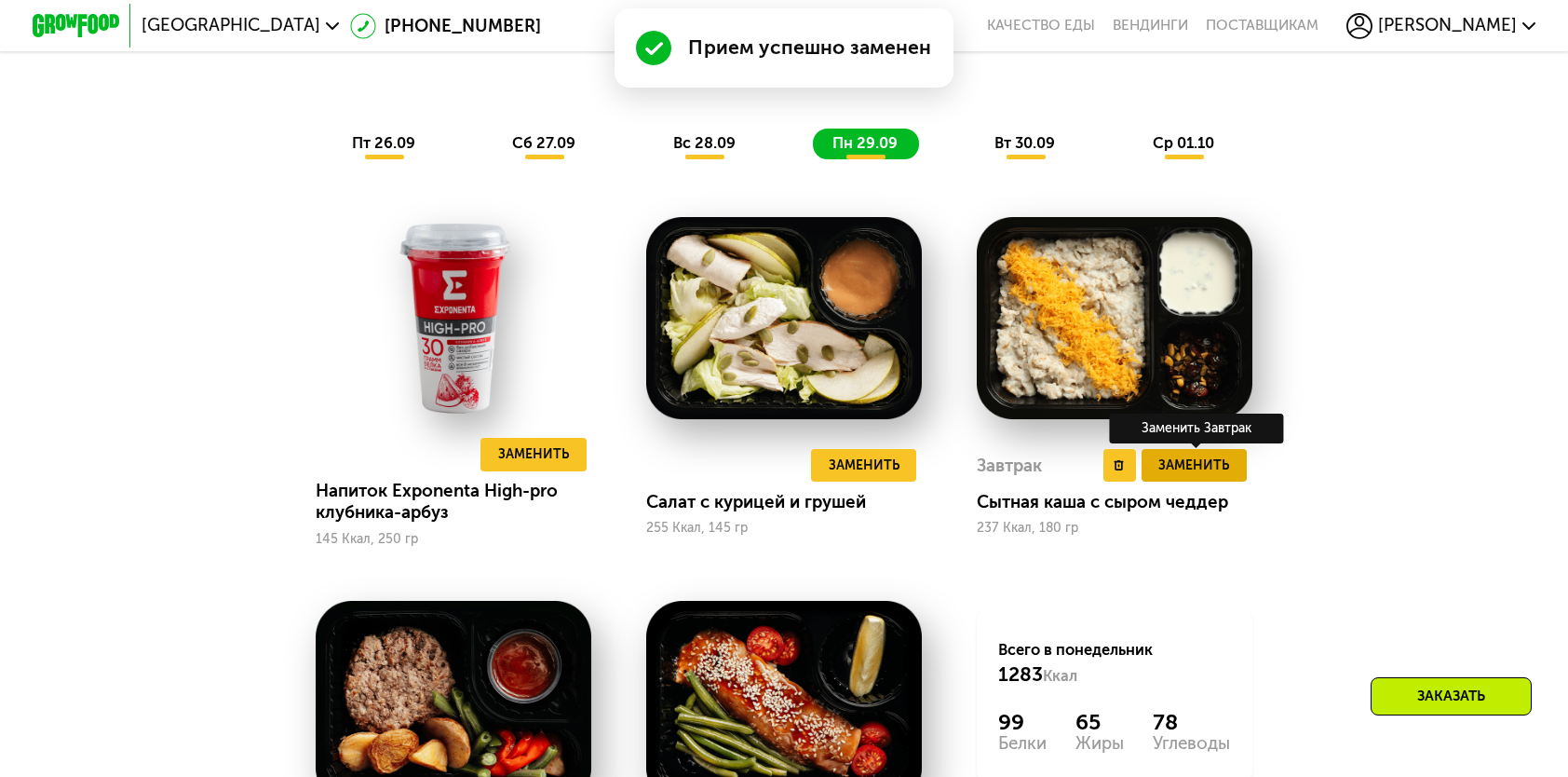
click at [1192, 476] on span "Заменить" at bounding box center [1193, 465] width 71 height 22
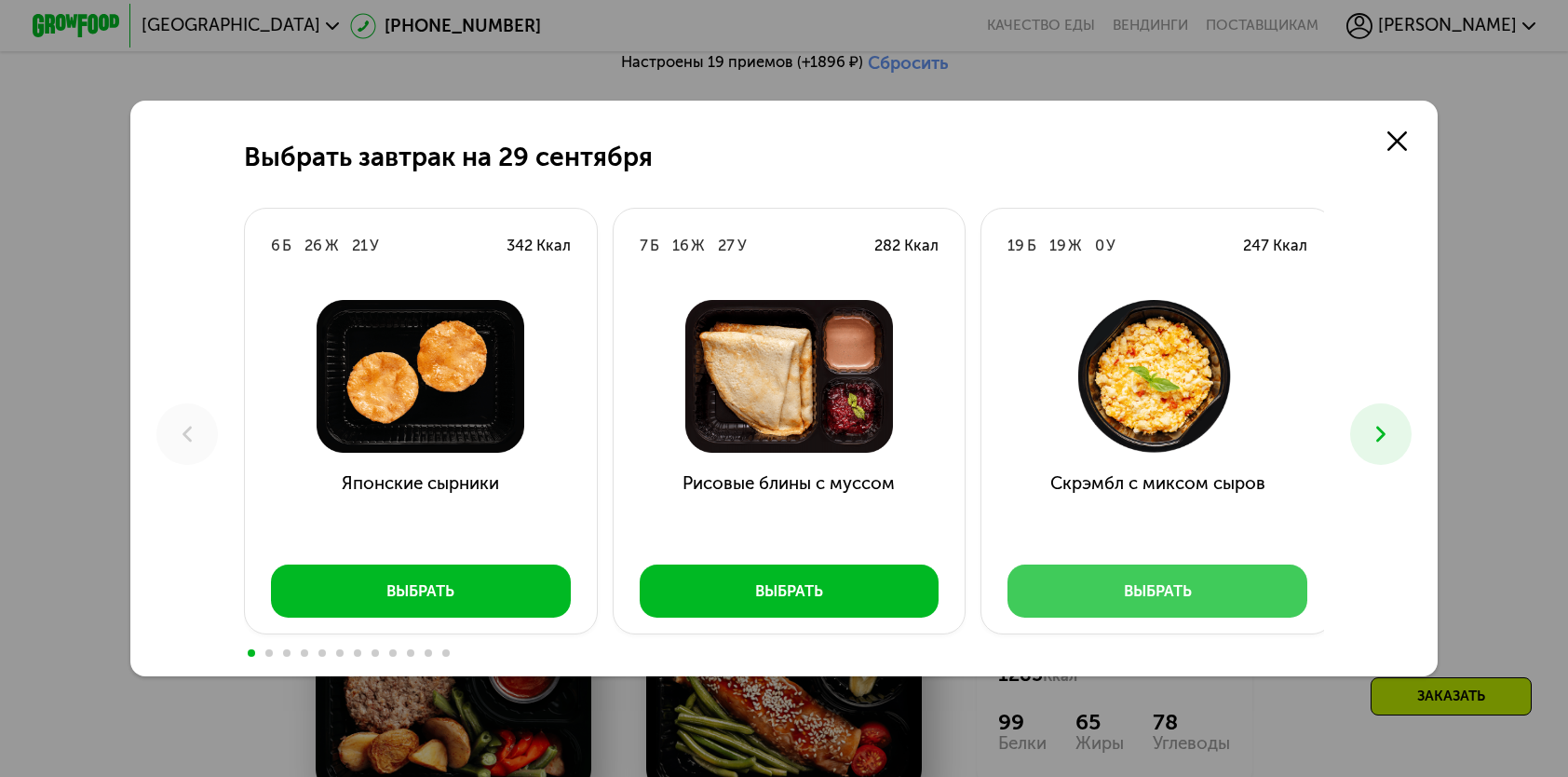
click at [1220, 592] on button "Выбрать" at bounding box center [1157, 590] width 300 height 52
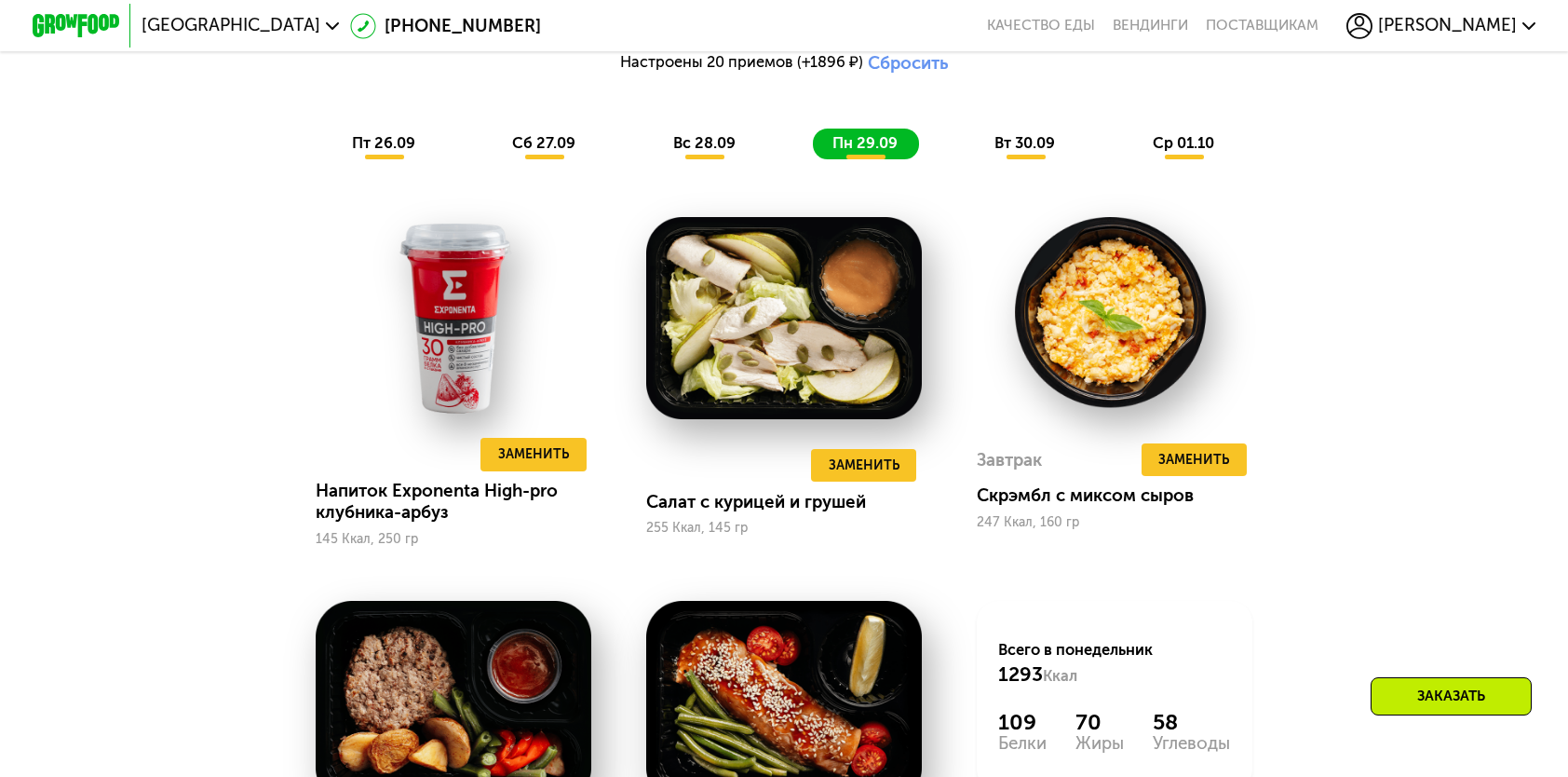
scroll to position [1769, 0]
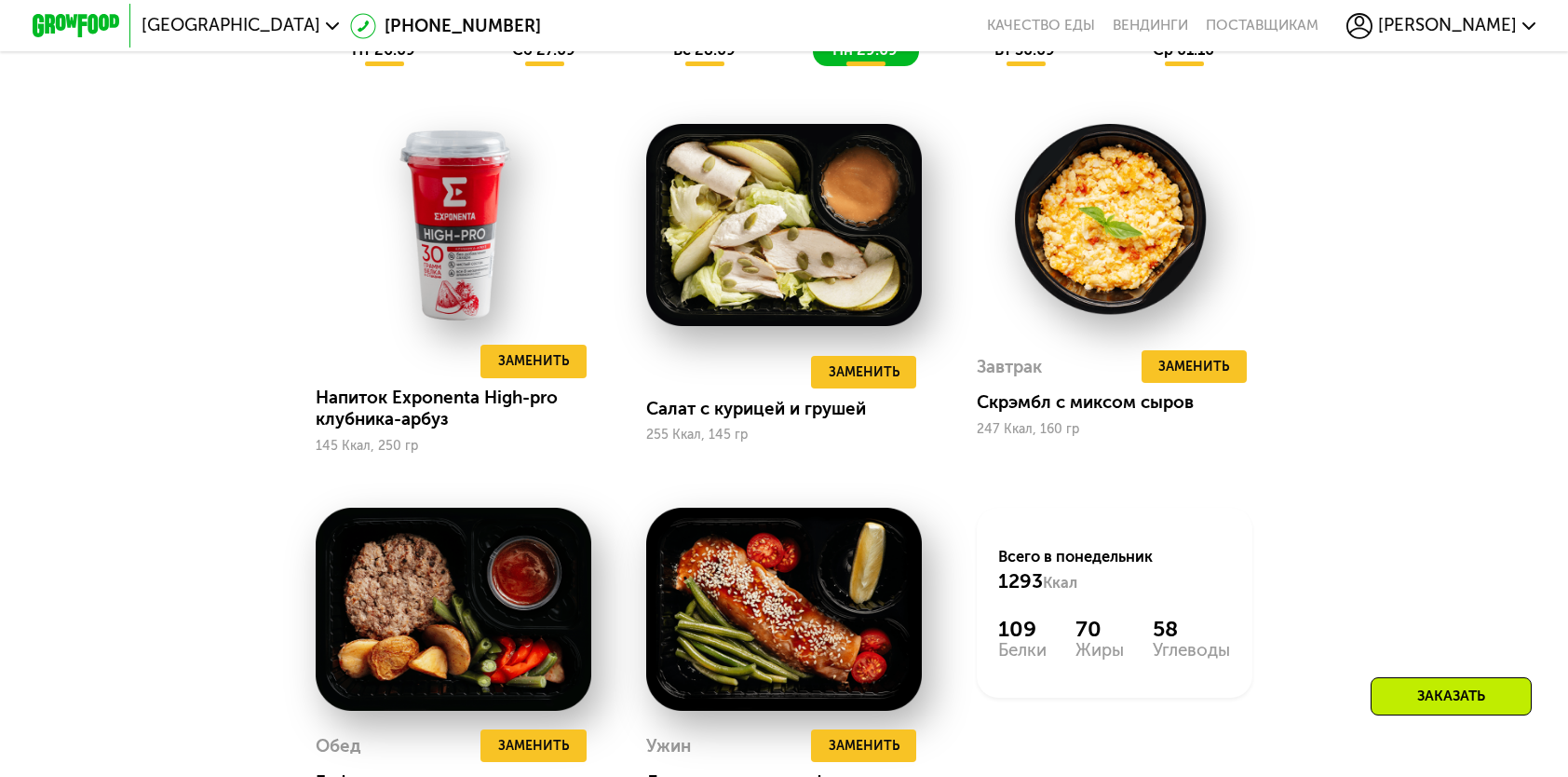
click at [1015, 59] on span "вт 30.09" at bounding box center [1025, 49] width 60 height 18
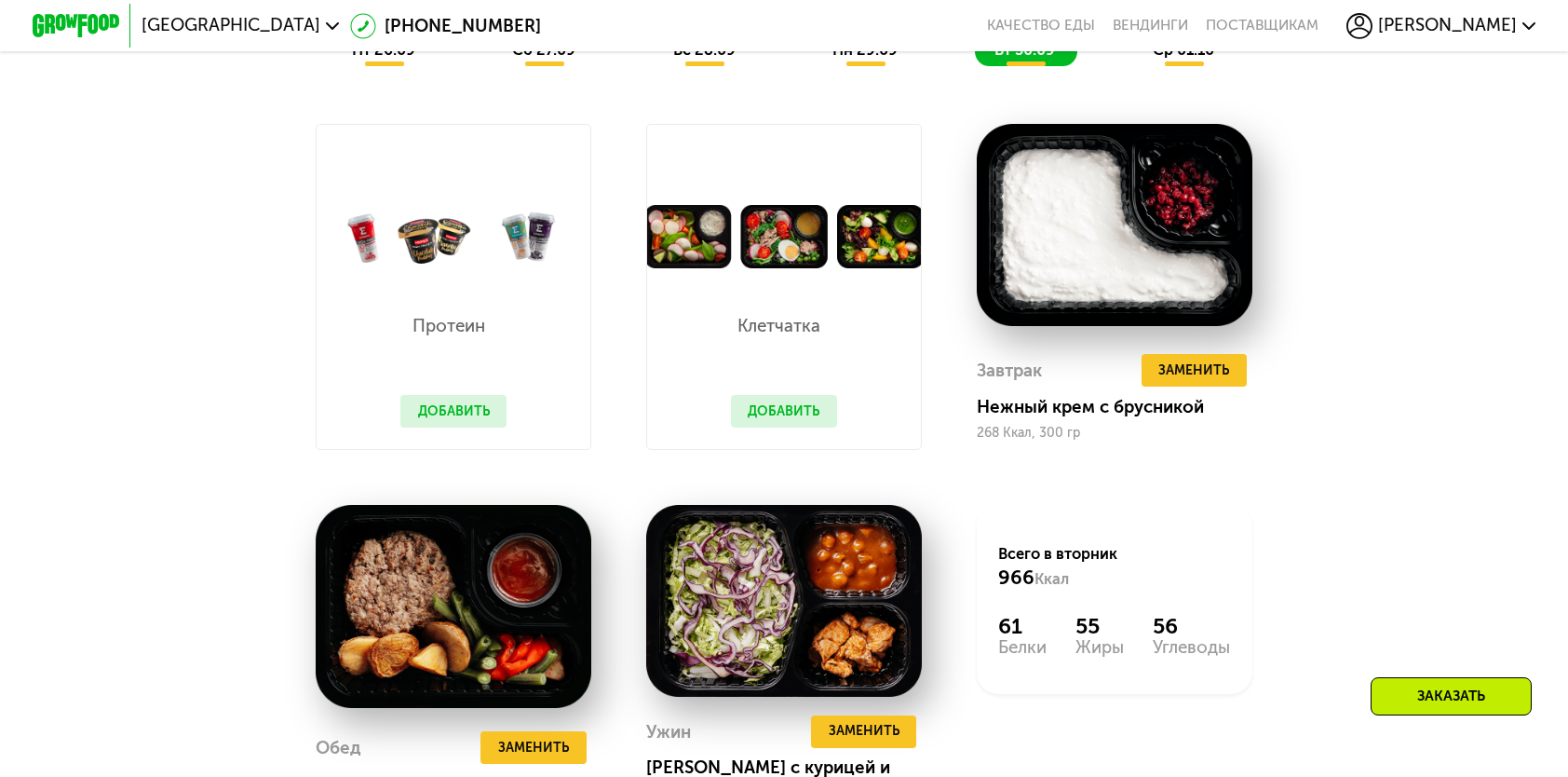
click at [477, 428] on button "Добавить" at bounding box center [453, 411] width 106 height 33
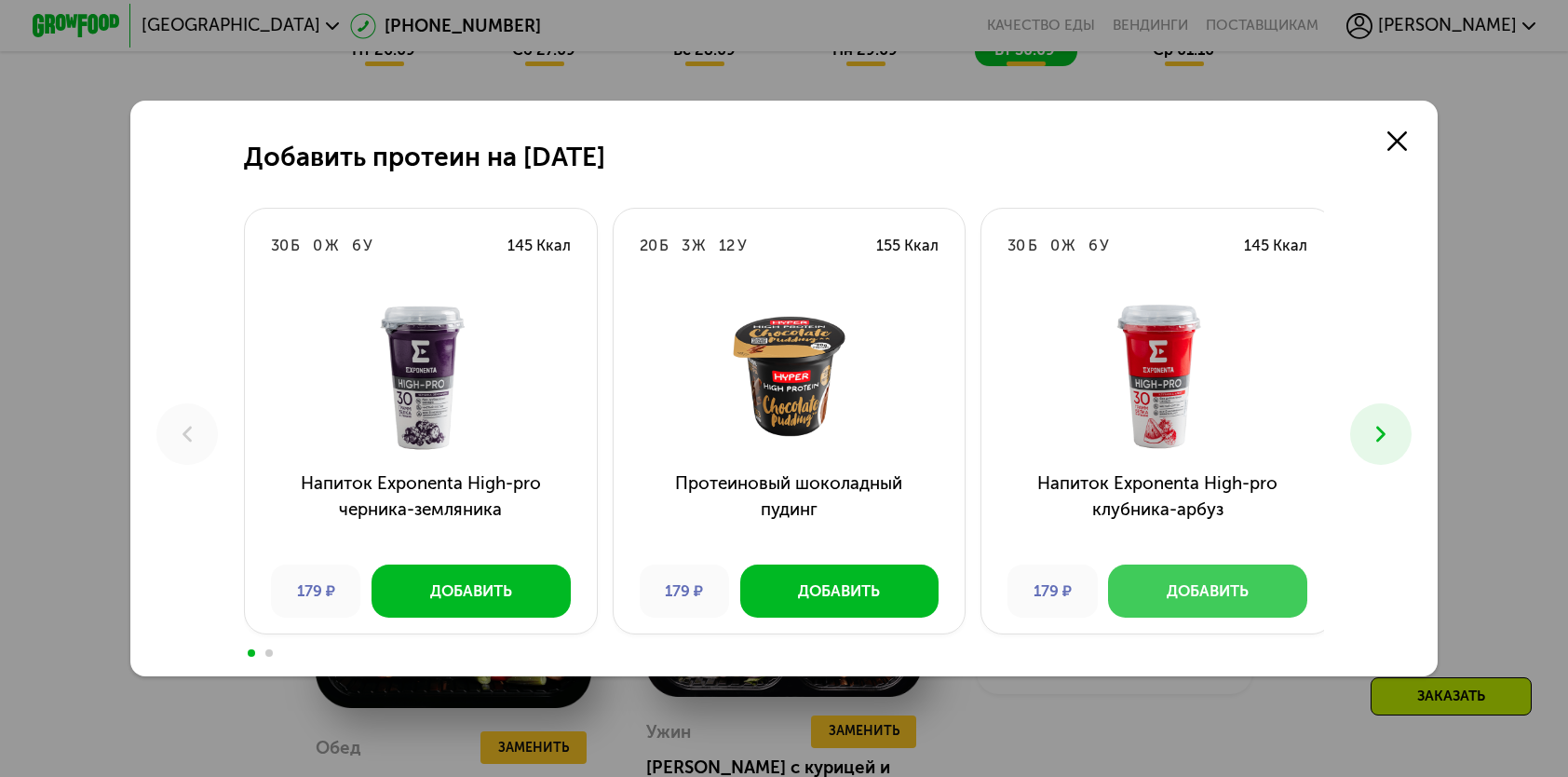
click at [1172, 601] on div "Добавить" at bounding box center [1207, 591] width 82 height 22
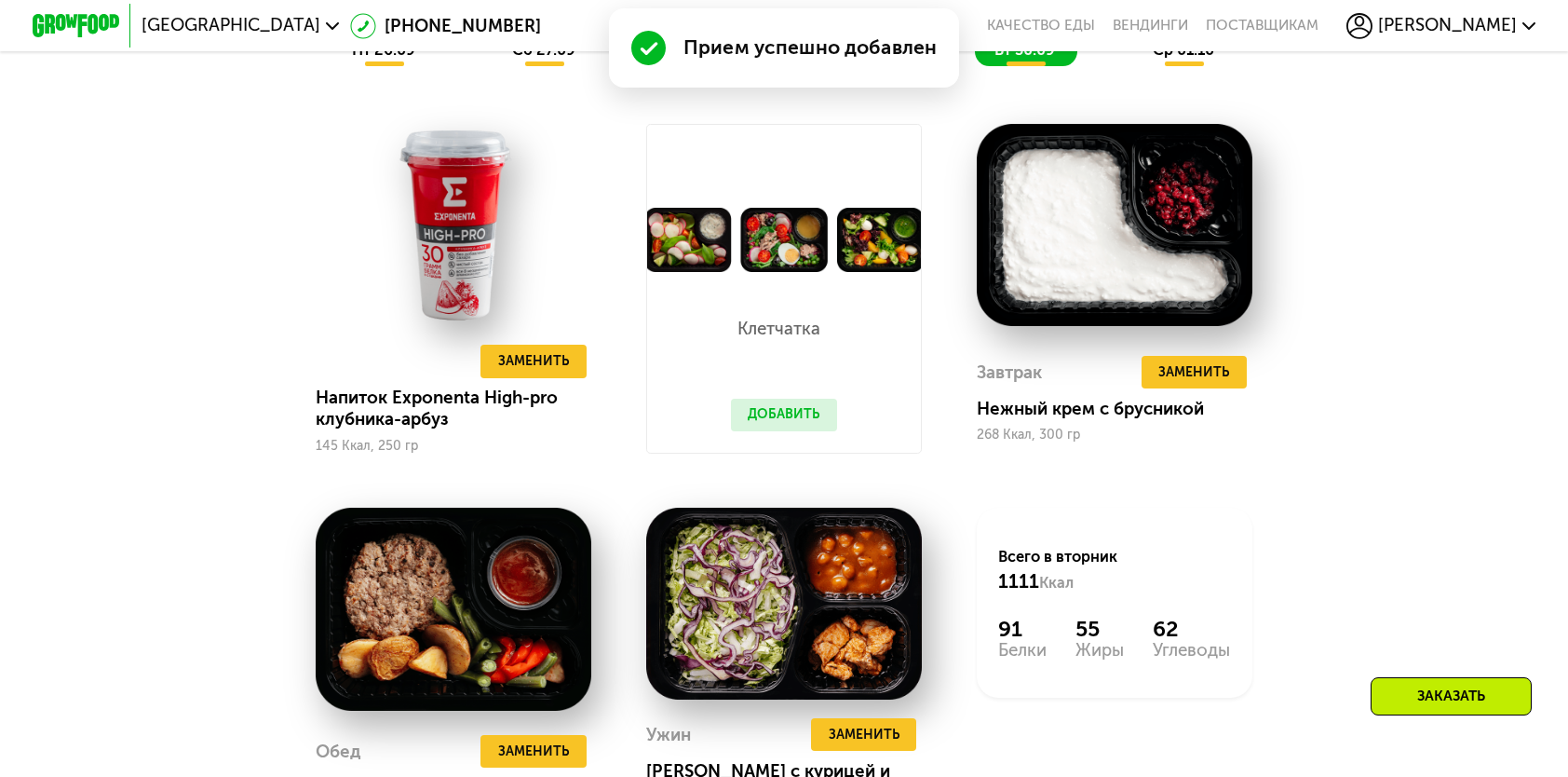
click at [827, 430] on button "Добавить" at bounding box center [784, 414] width 106 height 33
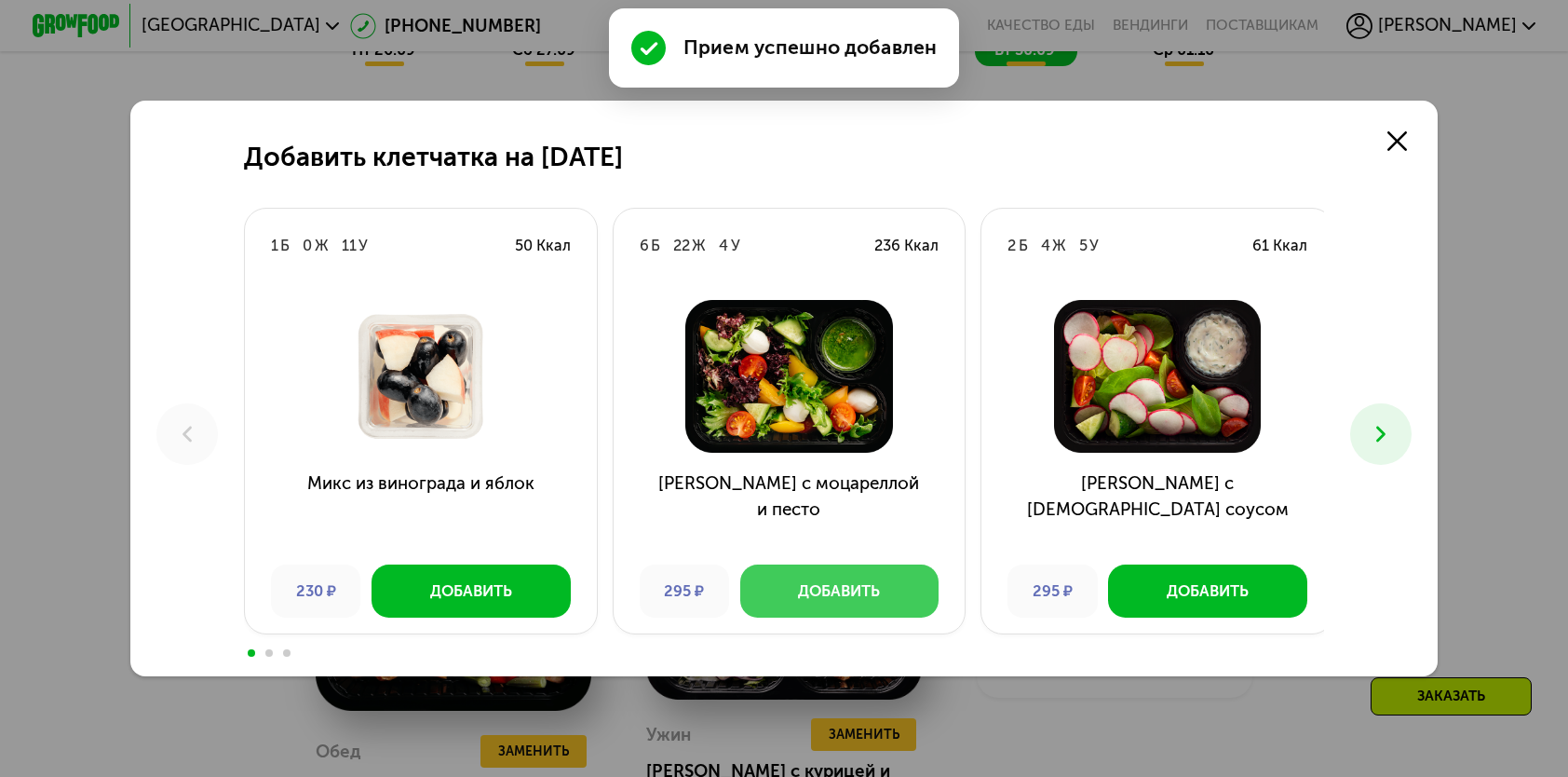
click at [792, 592] on button "Добавить" at bounding box center [839, 590] width 198 height 52
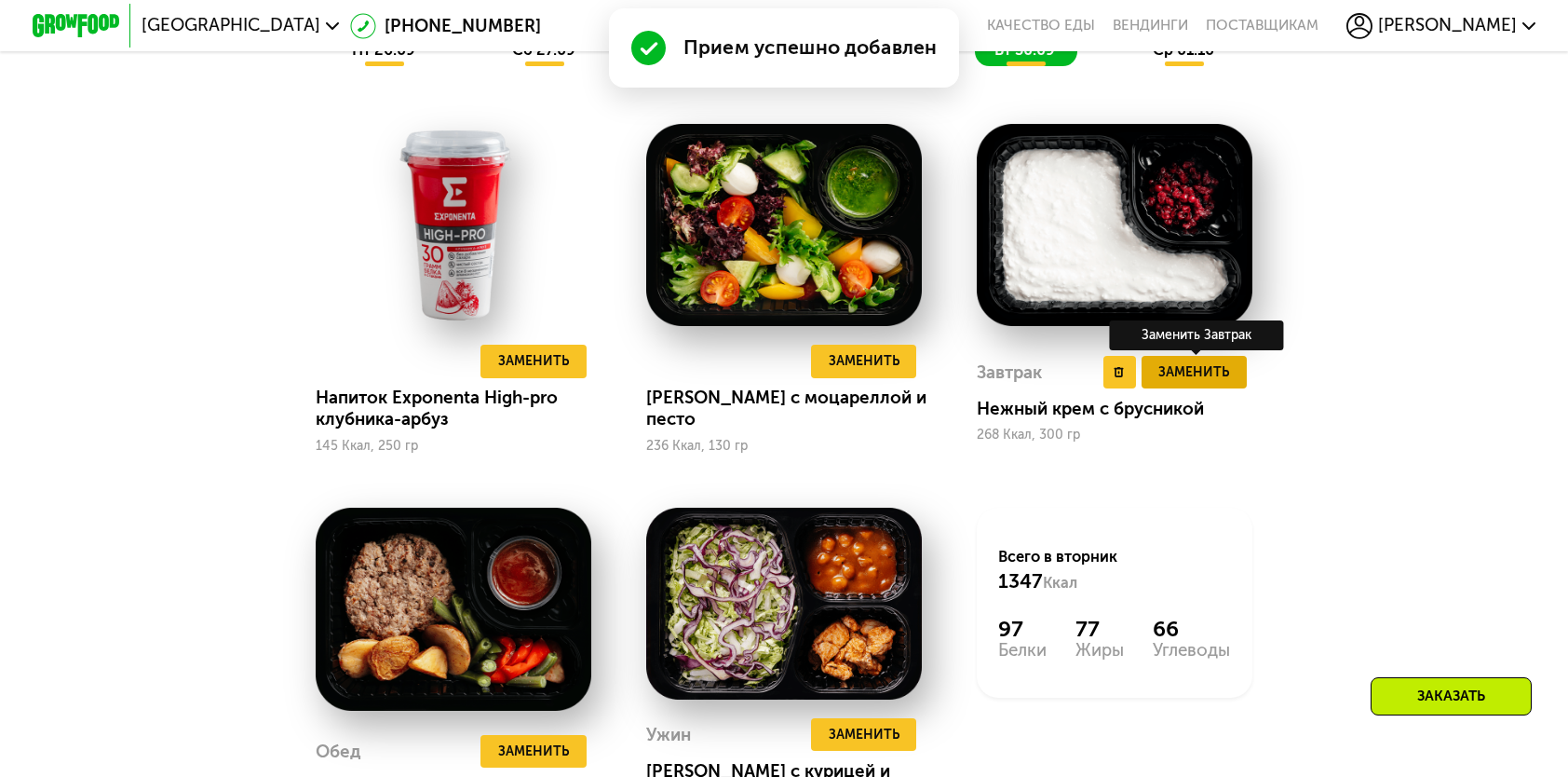
click at [1227, 378] on span "Заменить" at bounding box center [1193, 372] width 71 height 22
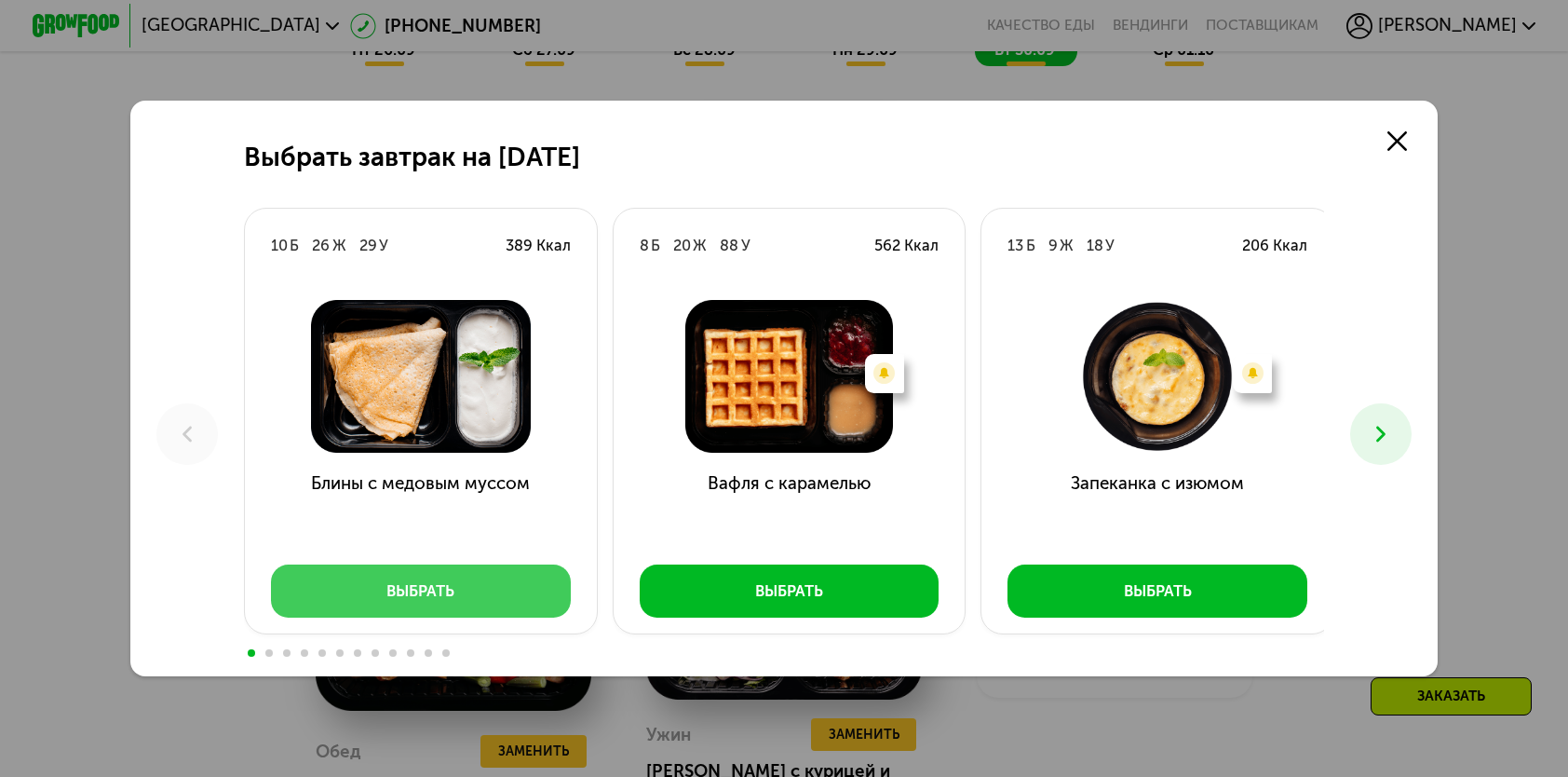
click at [360, 598] on button "Выбрать" at bounding box center [421, 590] width 300 height 52
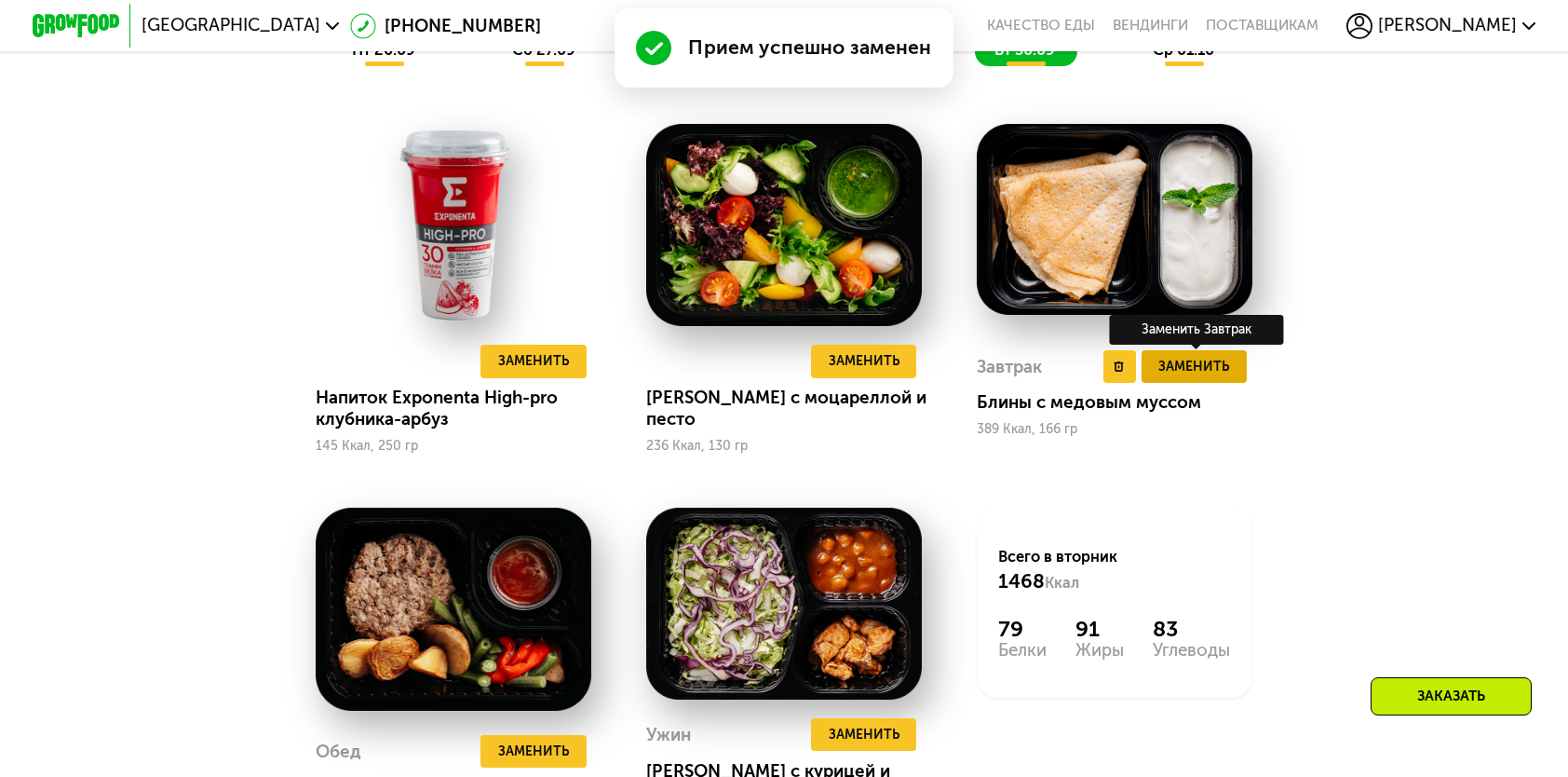
click at [1209, 373] on span "Заменить" at bounding box center [1193, 366] width 71 height 22
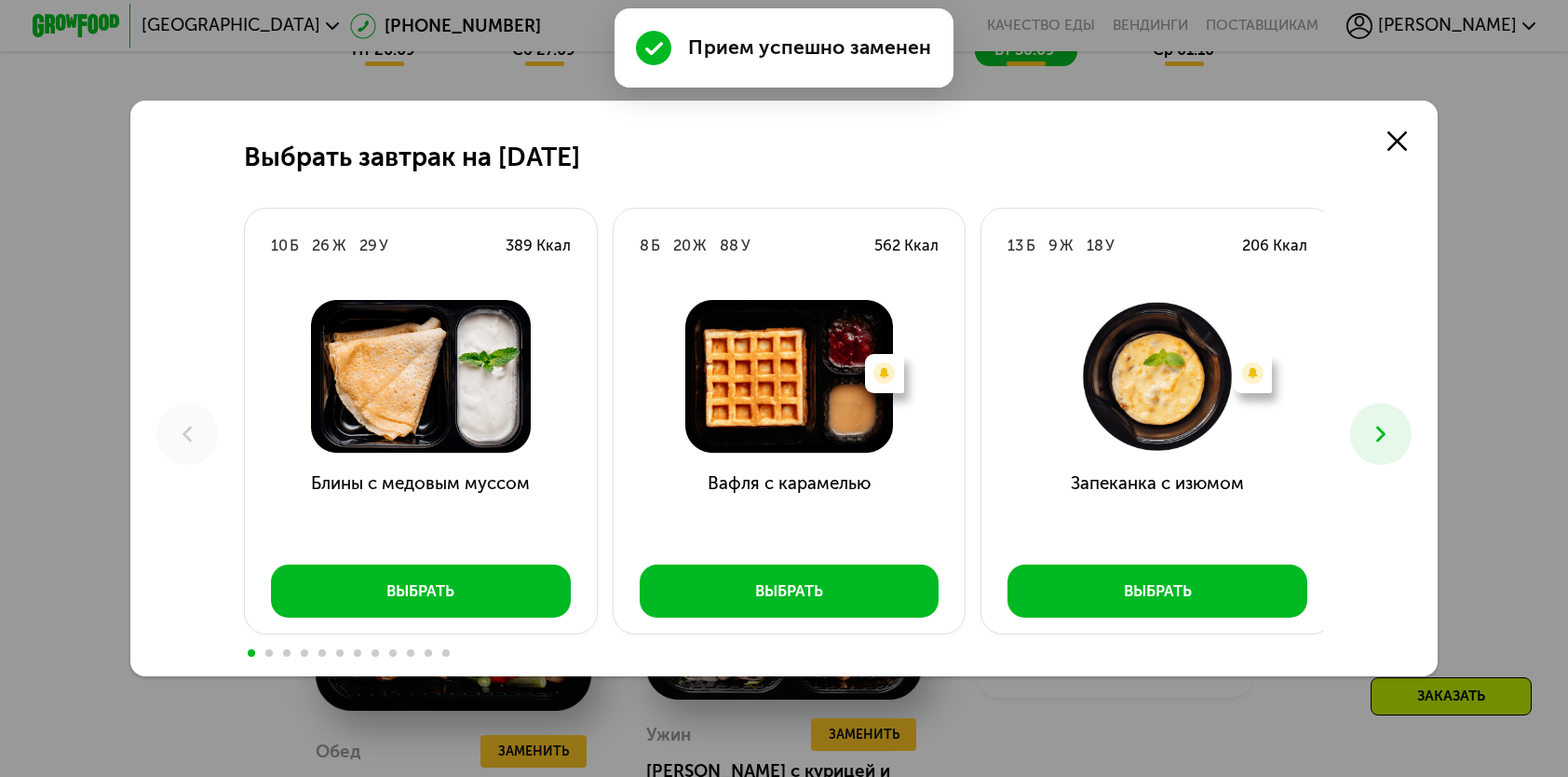
click at [1378, 438] on icon at bounding box center [1381, 434] width 26 height 26
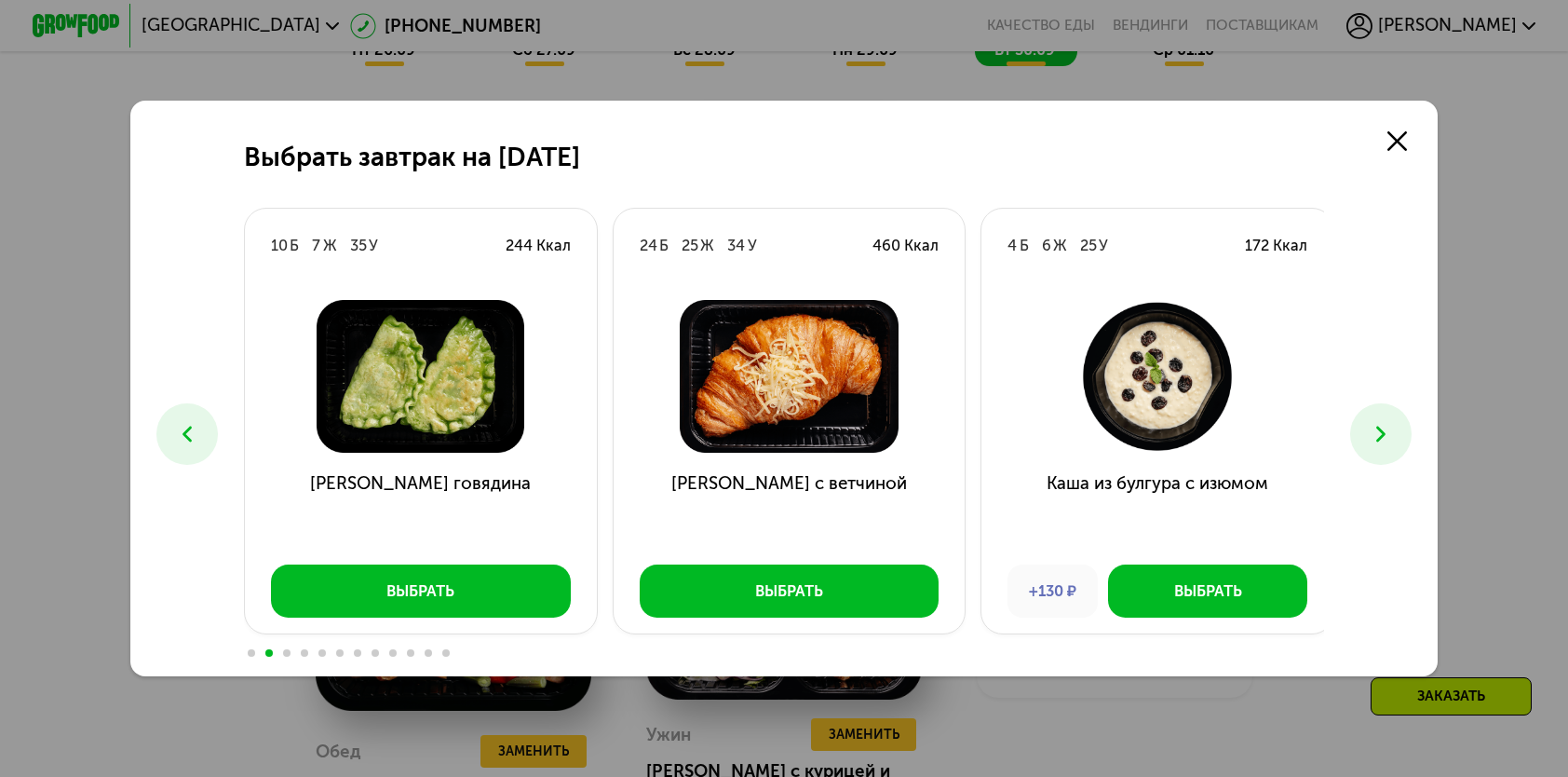
click at [1374, 432] on icon at bounding box center [1381, 434] width 26 height 26
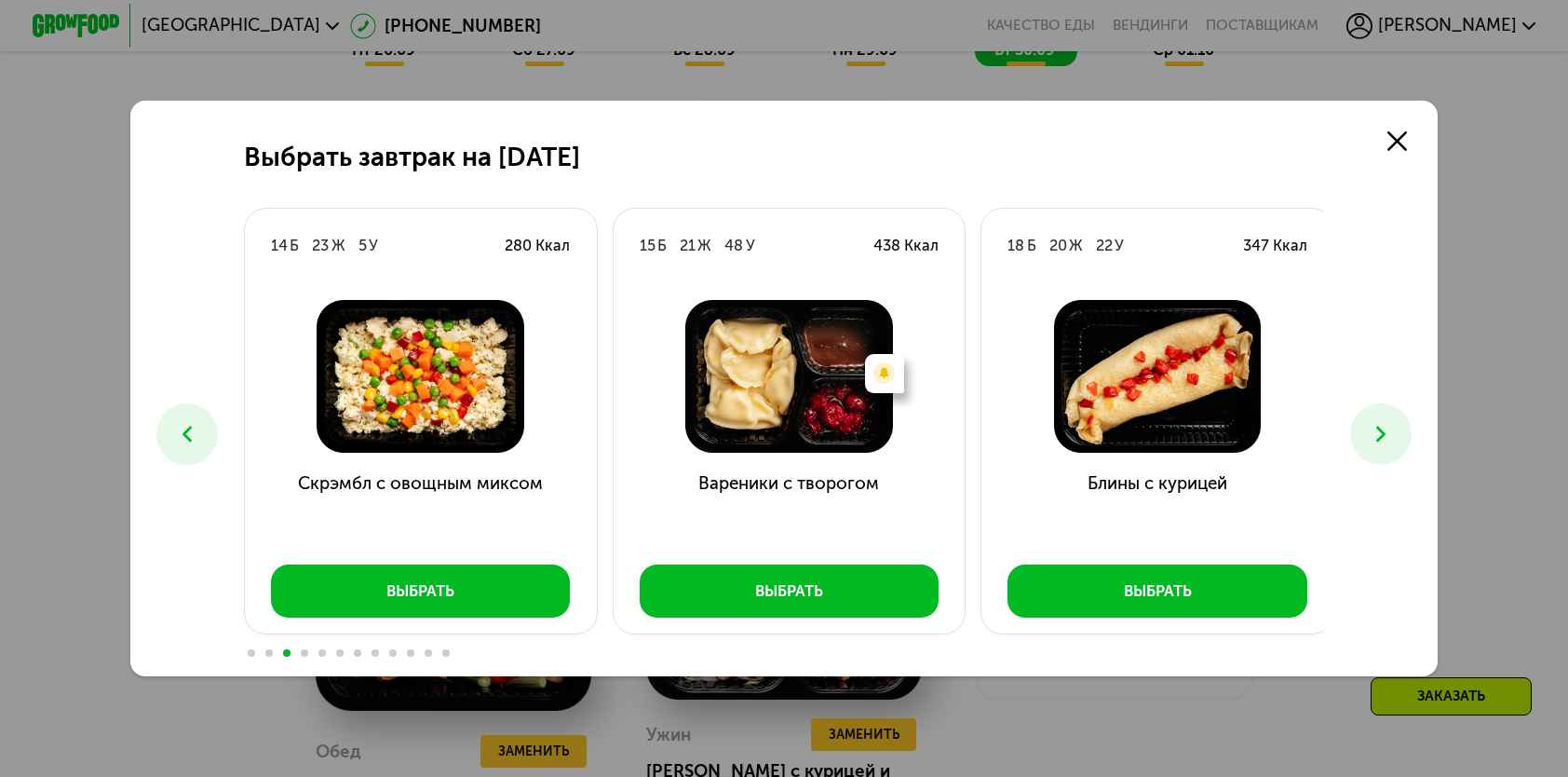
click at [1374, 431] on icon at bounding box center [1381, 434] width 26 height 26
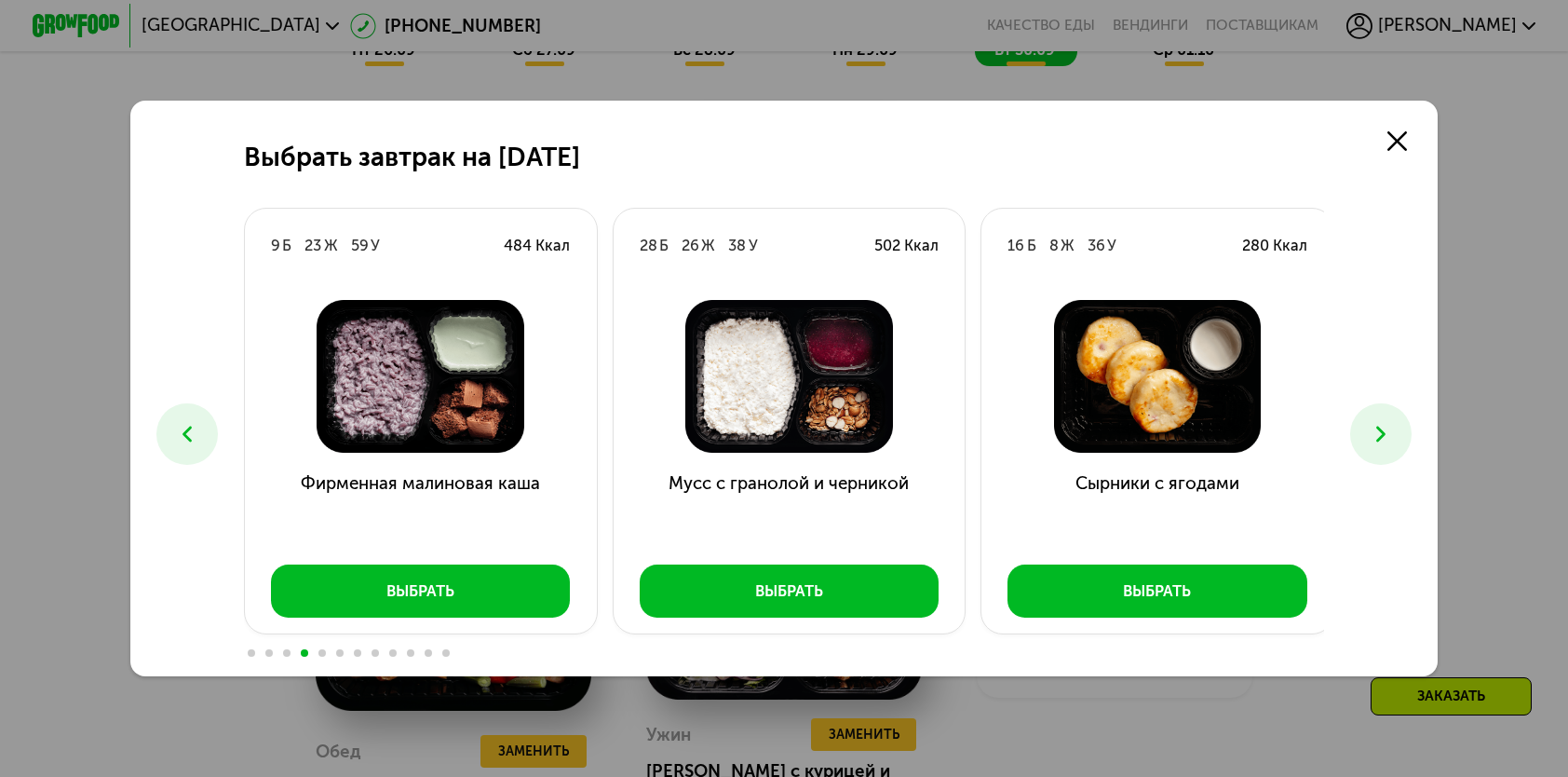
click at [1381, 431] on icon at bounding box center [1381, 434] width 26 height 26
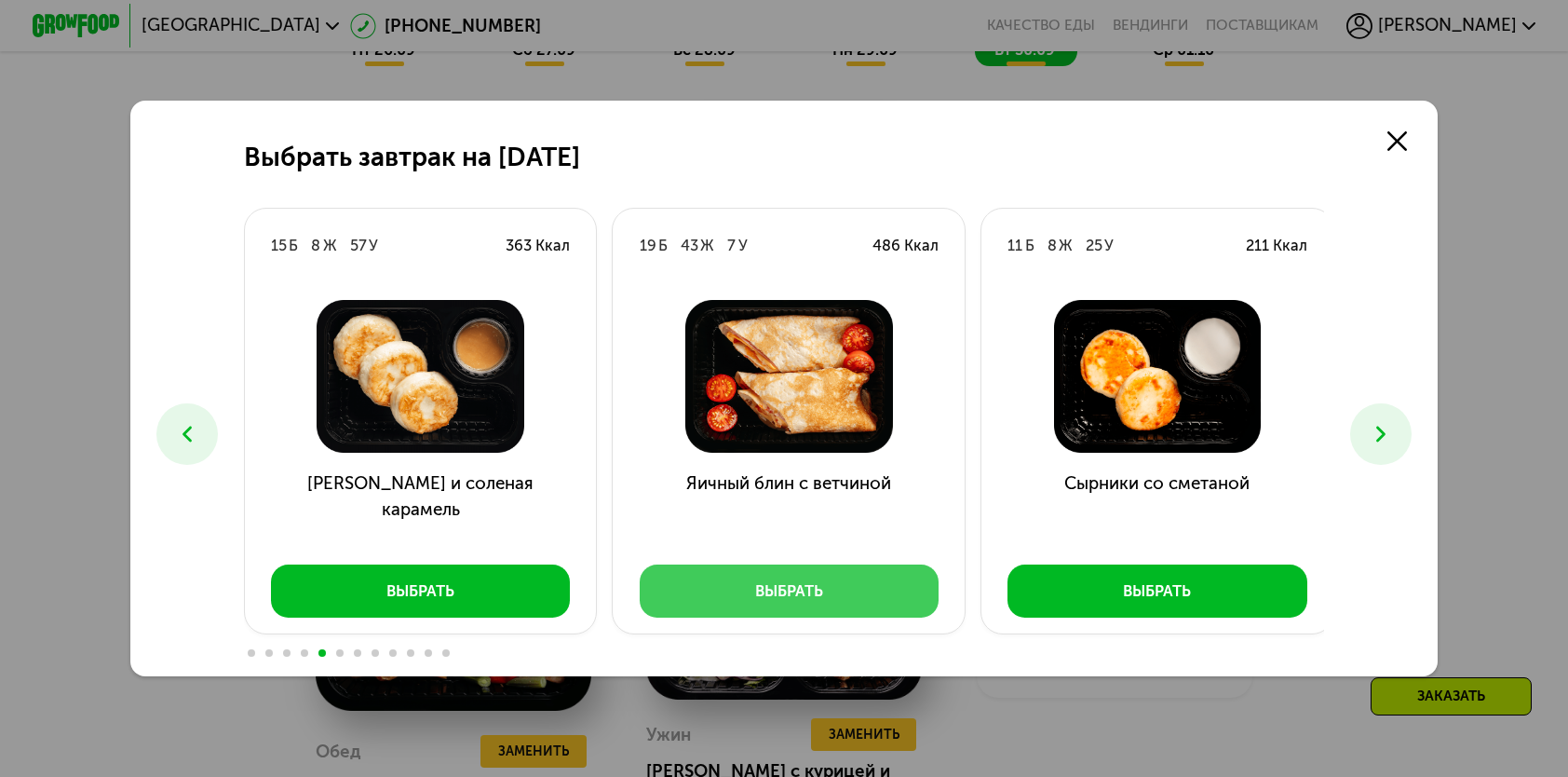
click at [767, 605] on button "Выбрать" at bounding box center [790, 590] width 300 height 52
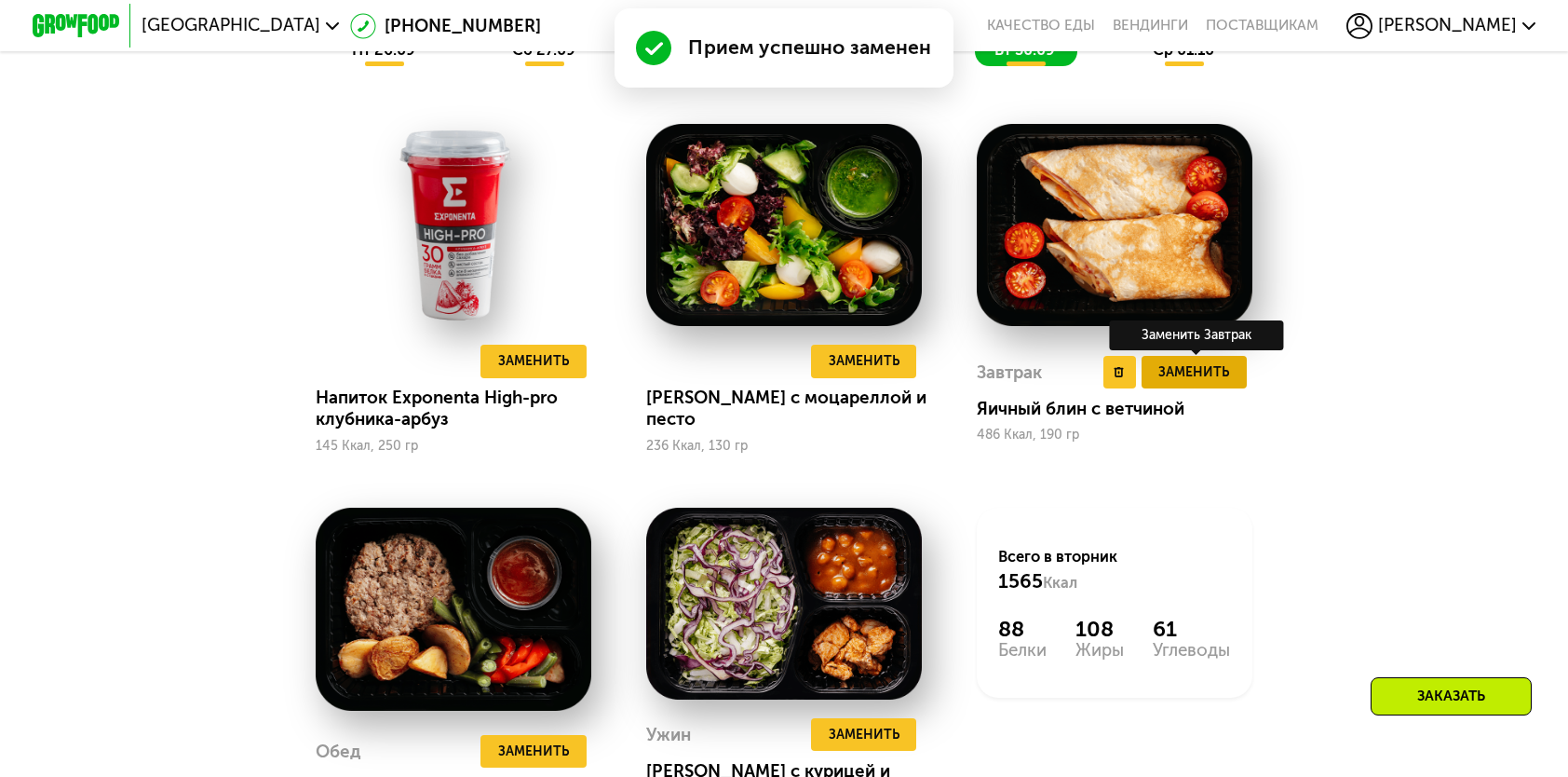
click at [1181, 382] on span "Заменить" at bounding box center [1193, 372] width 71 height 22
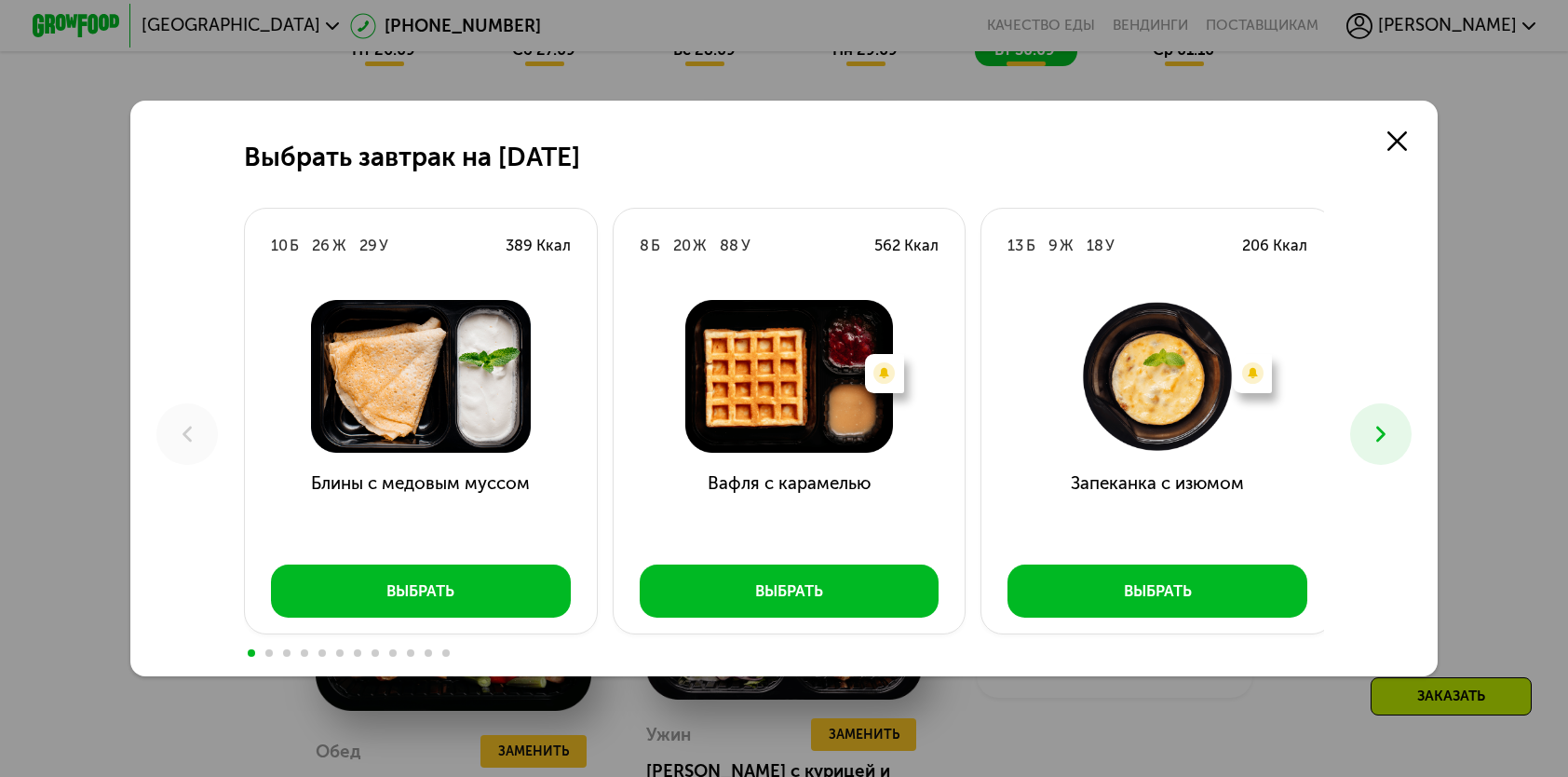
click at [1369, 429] on button at bounding box center [1381, 433] width 60 height 60
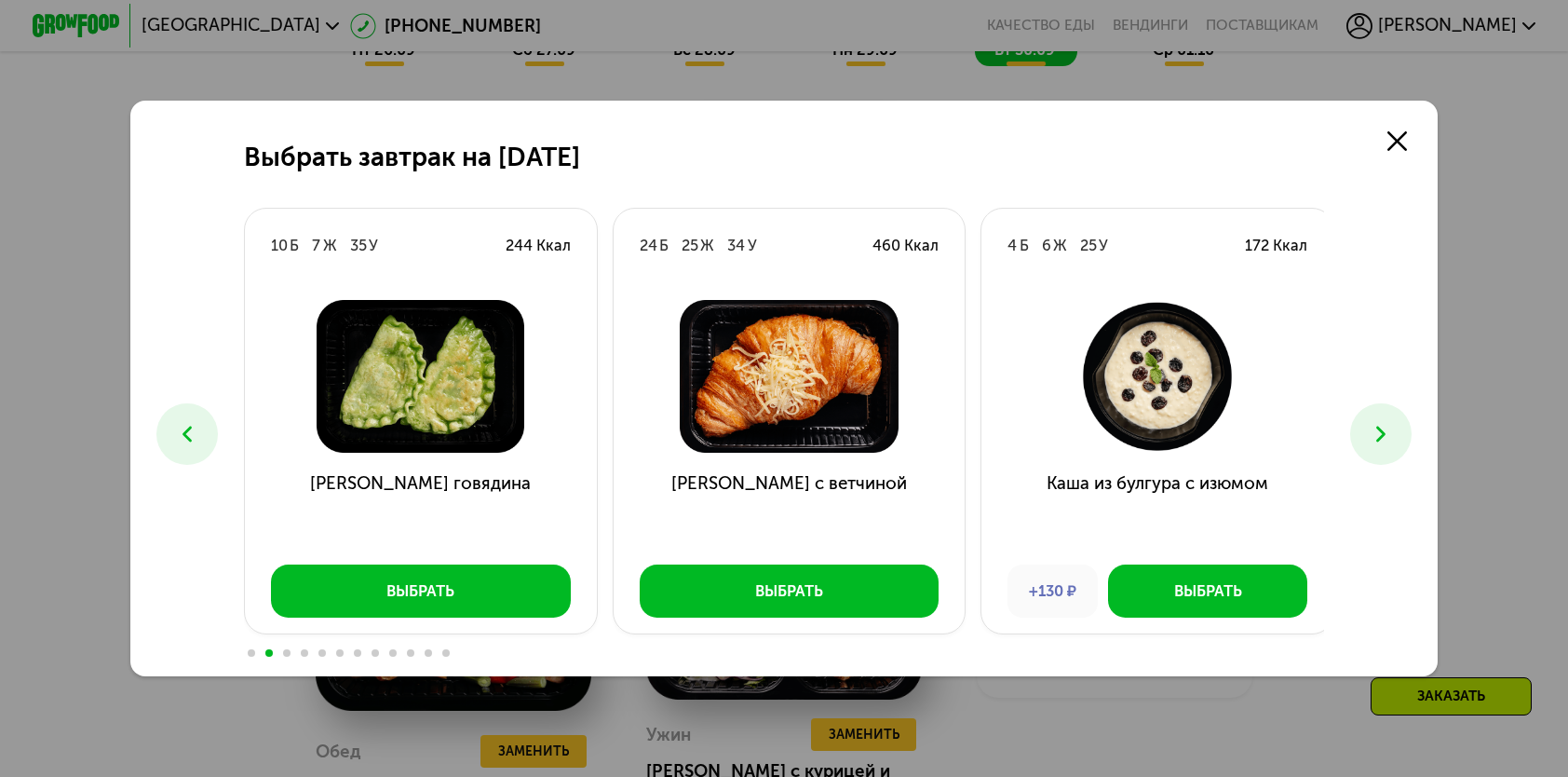
click at [1369, 429] on button at bounding box center [1381, 433] width 60 height 60
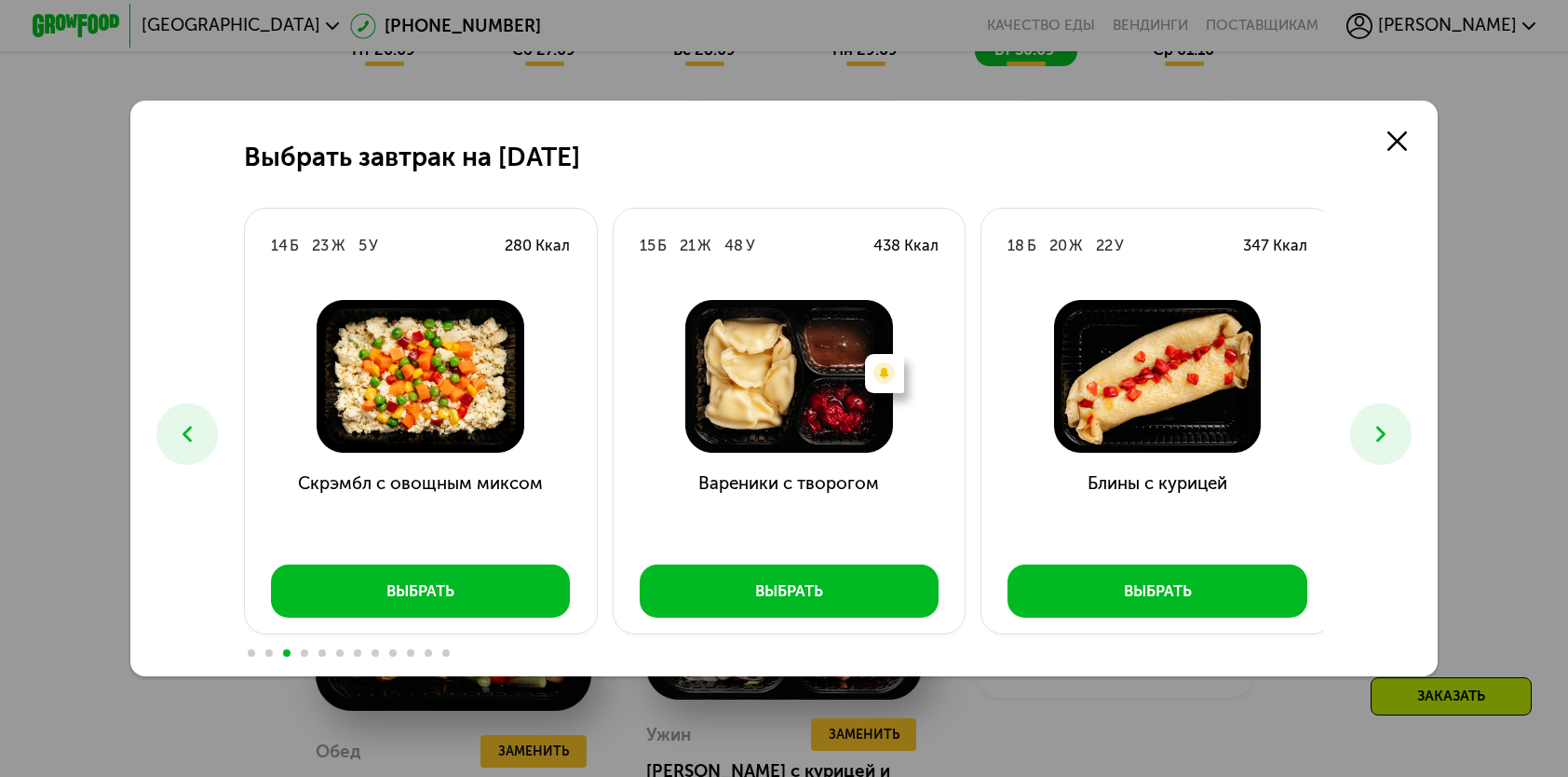
click at [1369, 429] on button at bounding box center [1381, 433] width 60 height 60
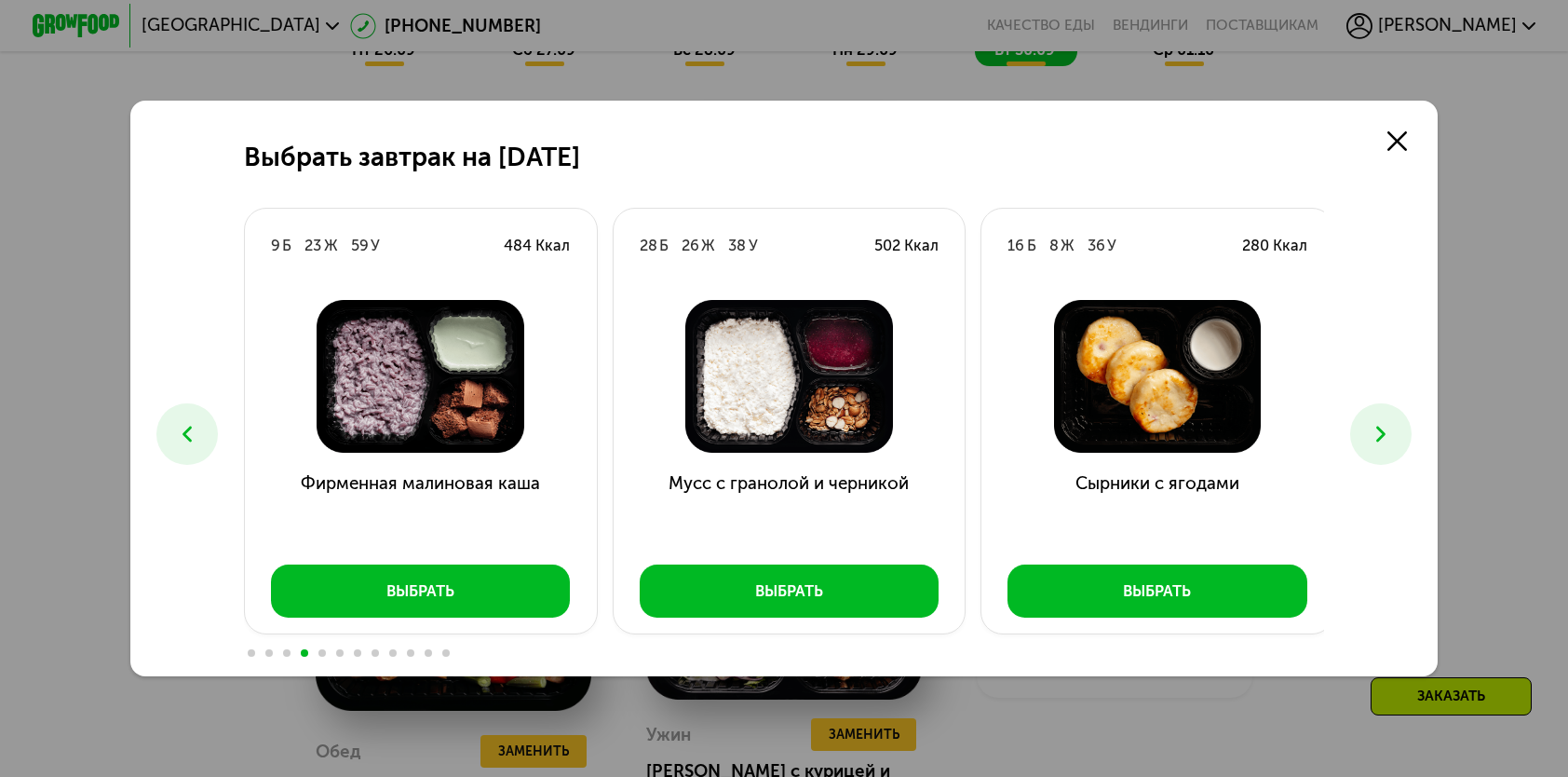
click at [1369, 429] on button at bounding box center [1381, 433] width 60 height 60
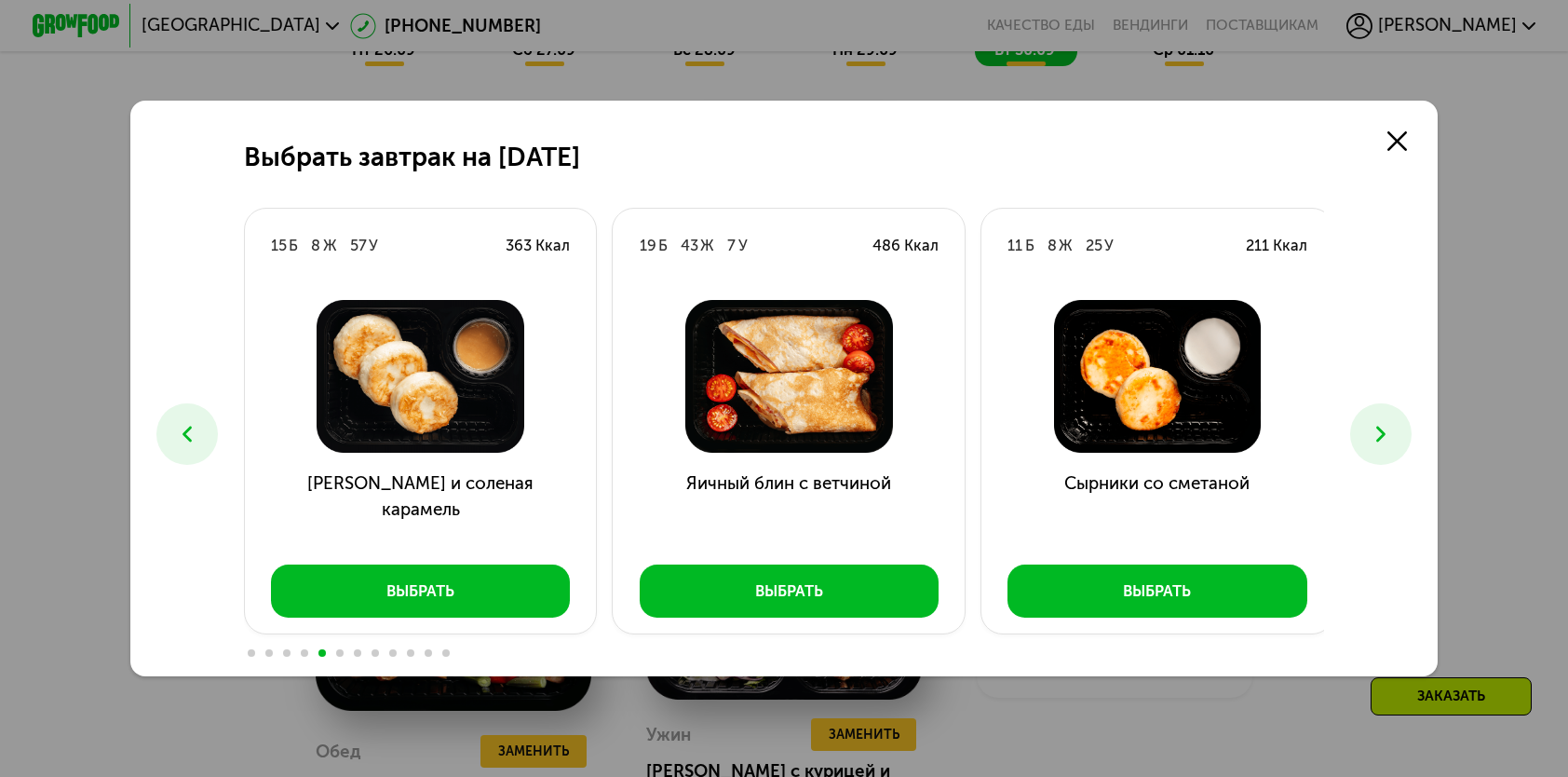
click at [1369, 429] on button at bounding box center [1381, 433] width 60 height 60
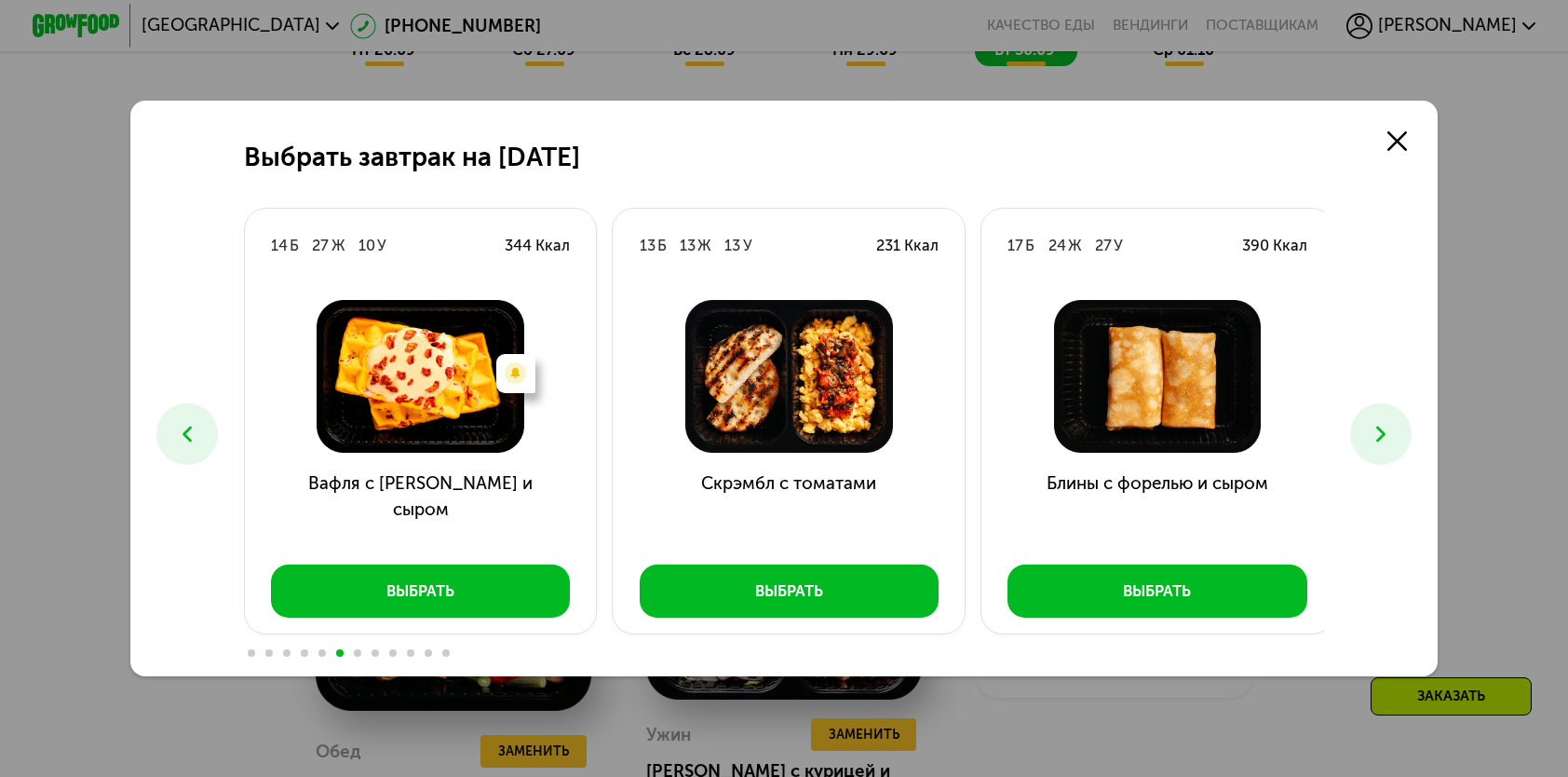
drag, startPoint x: 1418, startPoint y: 433, endPoint x: 1432, endPoint y: 477, distance: 46.2
click at [1432, 477] on div "Выбрать завтрак на 30 сентября 10 Б 26 Ж 29 У 389 Ккал Блины с медовым муссом В…" at bounding box center [784, 388] width 1307 height 575
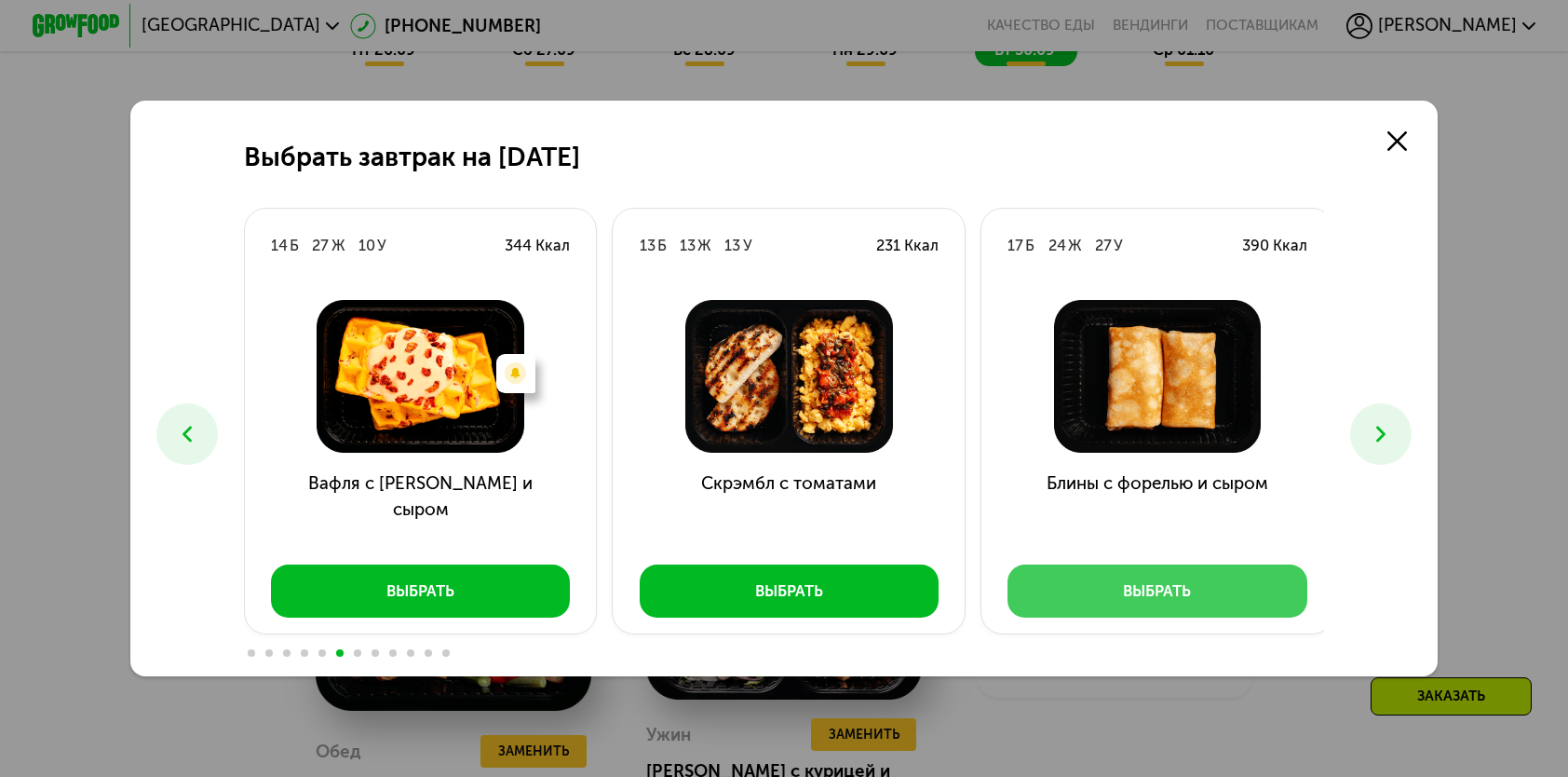
click at [1248, 587] on button "Выбрать" at bounding box center [1157, 590] width 300 height 52
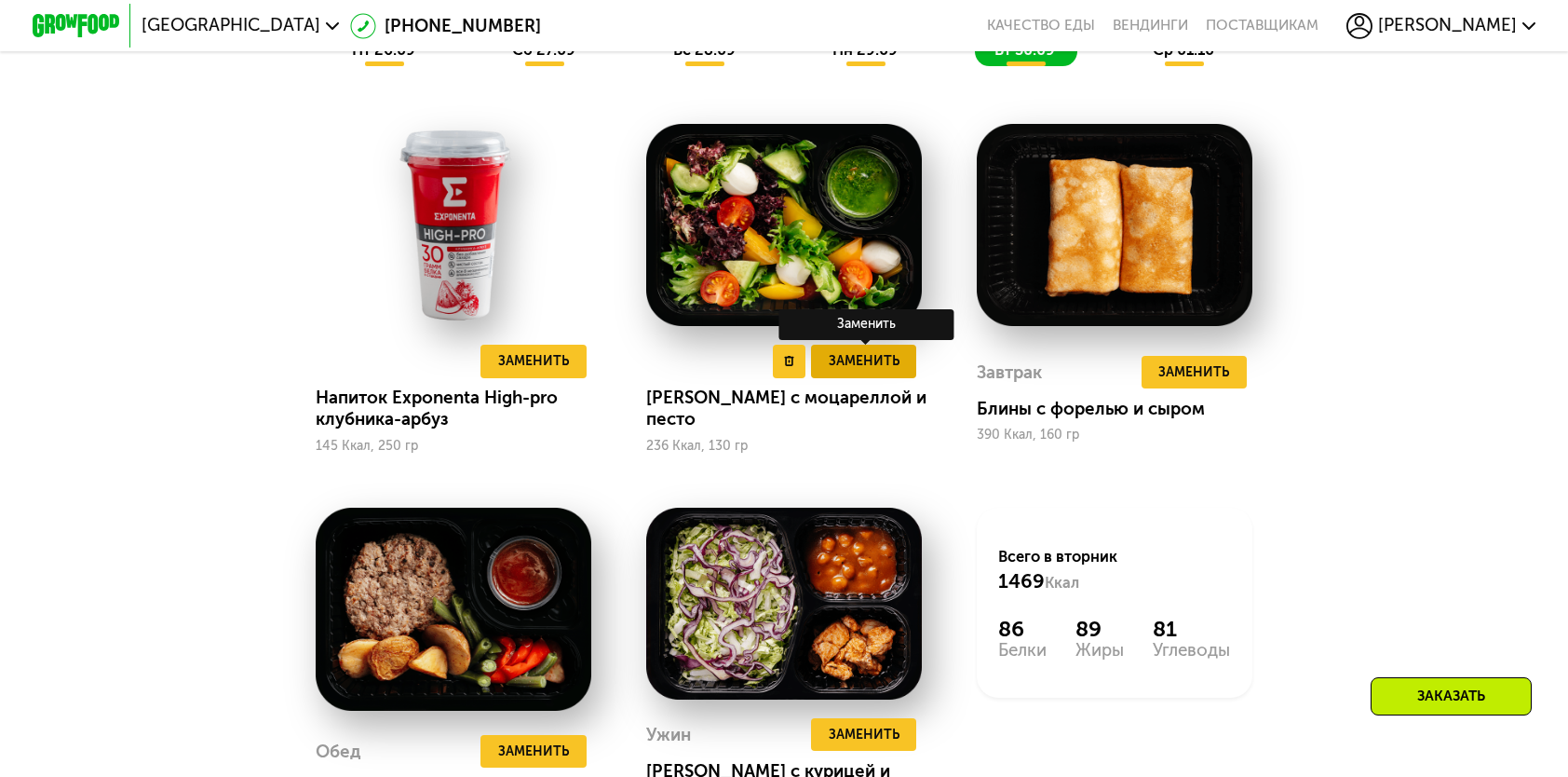
click at [881, 372] on span "Заменить" at bounding box center [864, 361] width 71 height 22
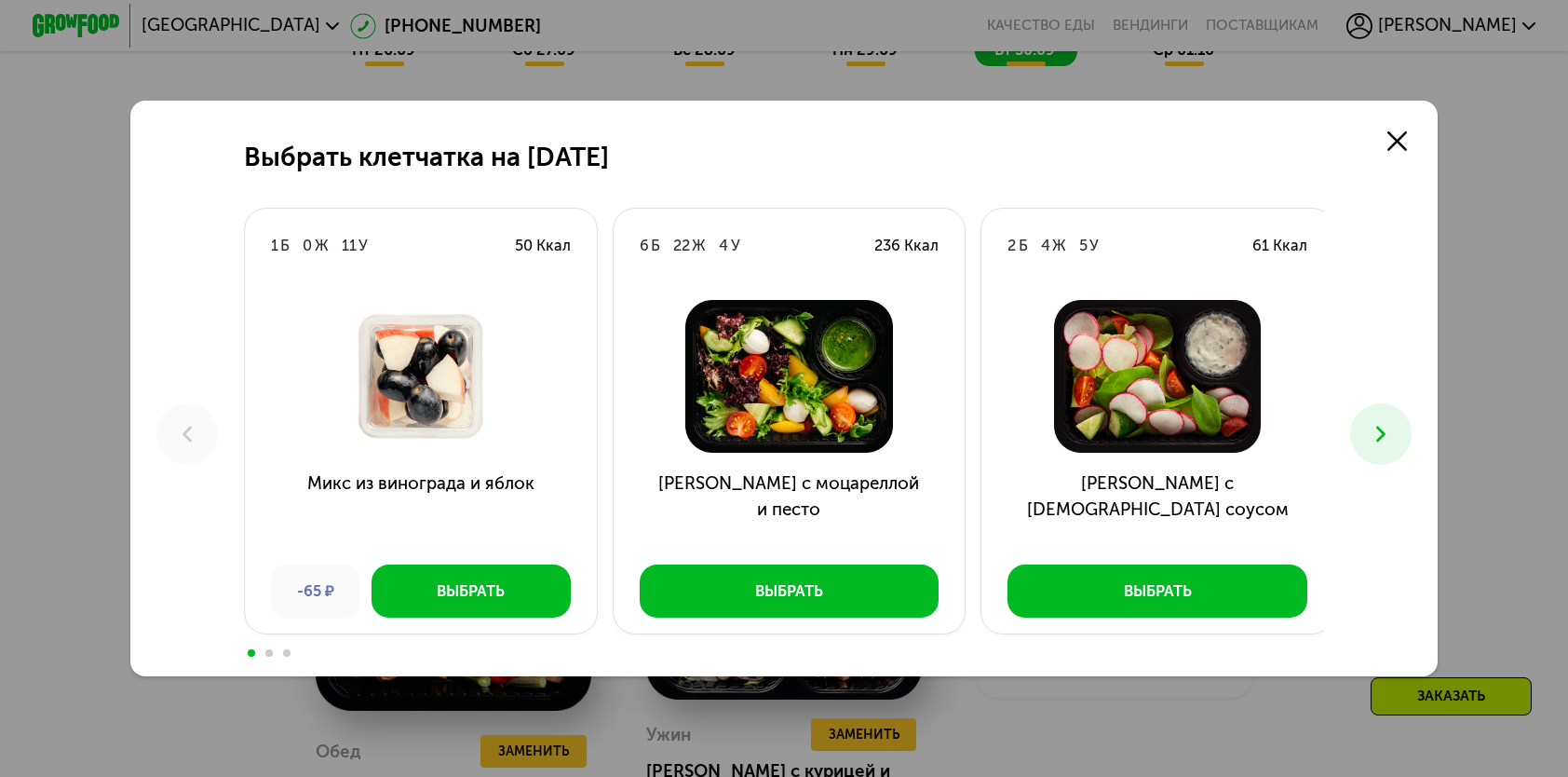
click at [1394, 427] on icon at bounding box center [1381, 434] width 26 height 26
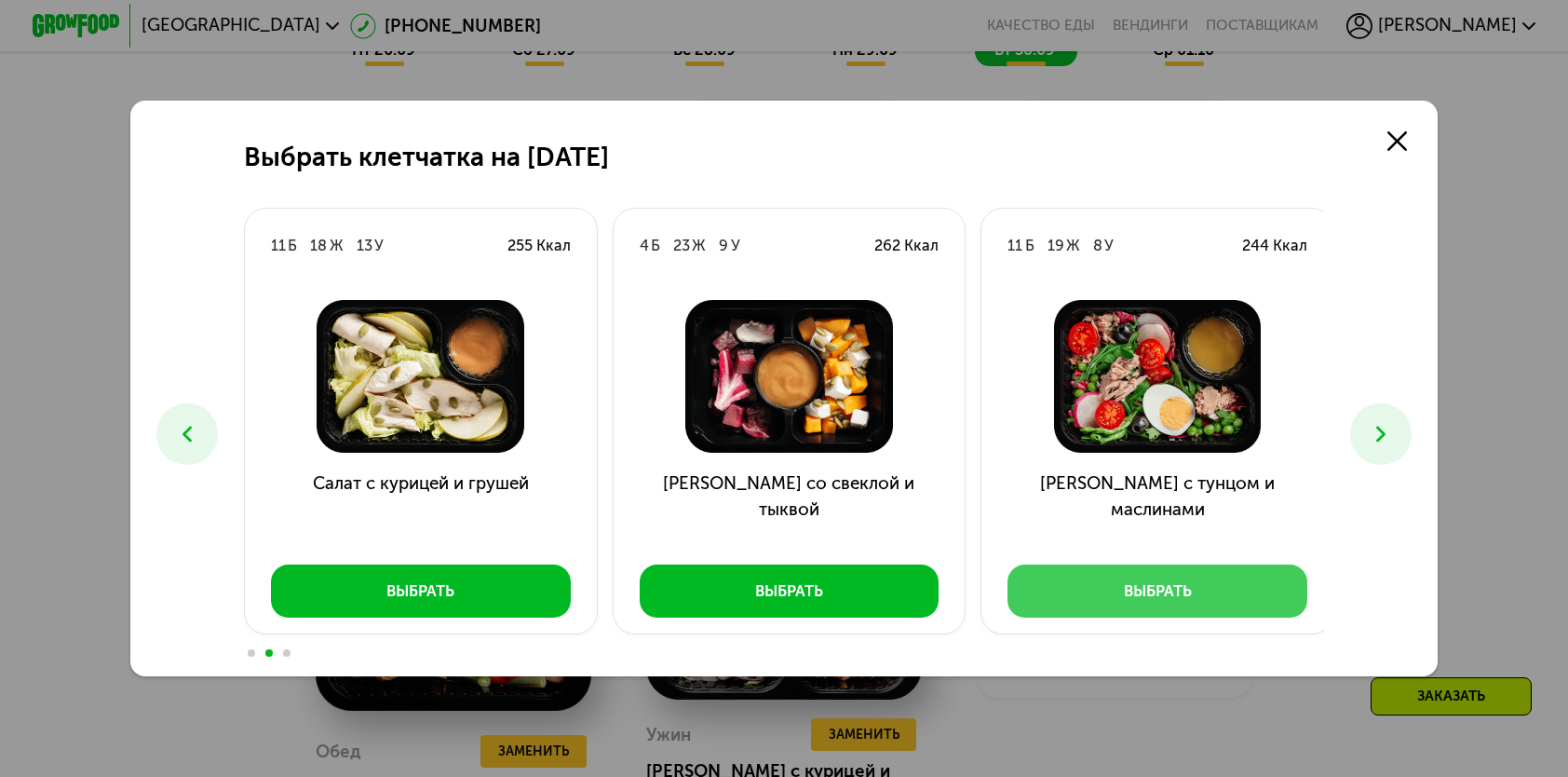
click at [1207, 574] on button "Выбрать" at bounding box center [1157, 590] width 300 height 52
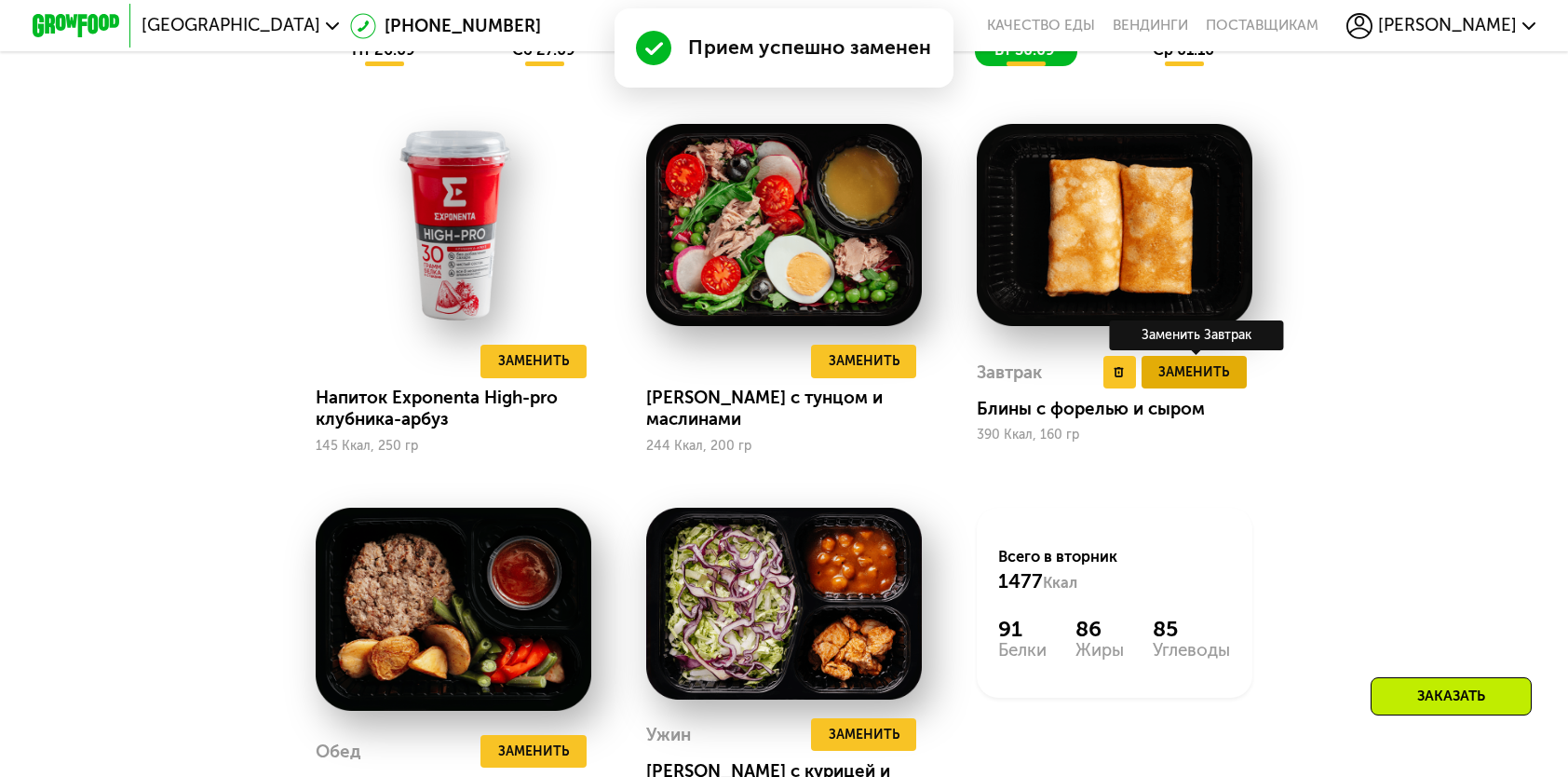
click at [1187, 379] on span "Заменить" at bounding box center [1193, 372] width 71 height 22
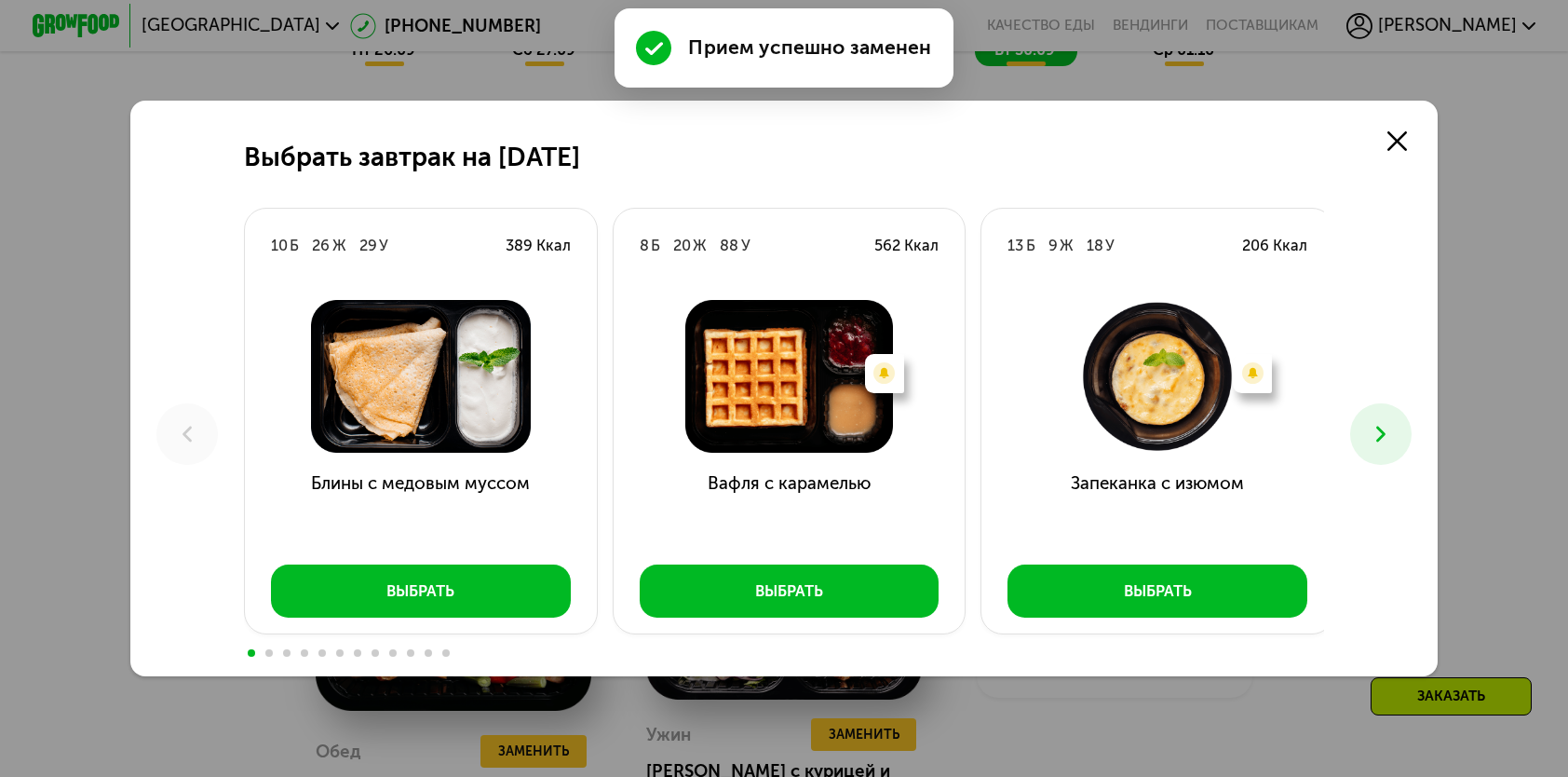
click at [1392, 448] on icon at bounding box center [1381, 434] width 26 height 26
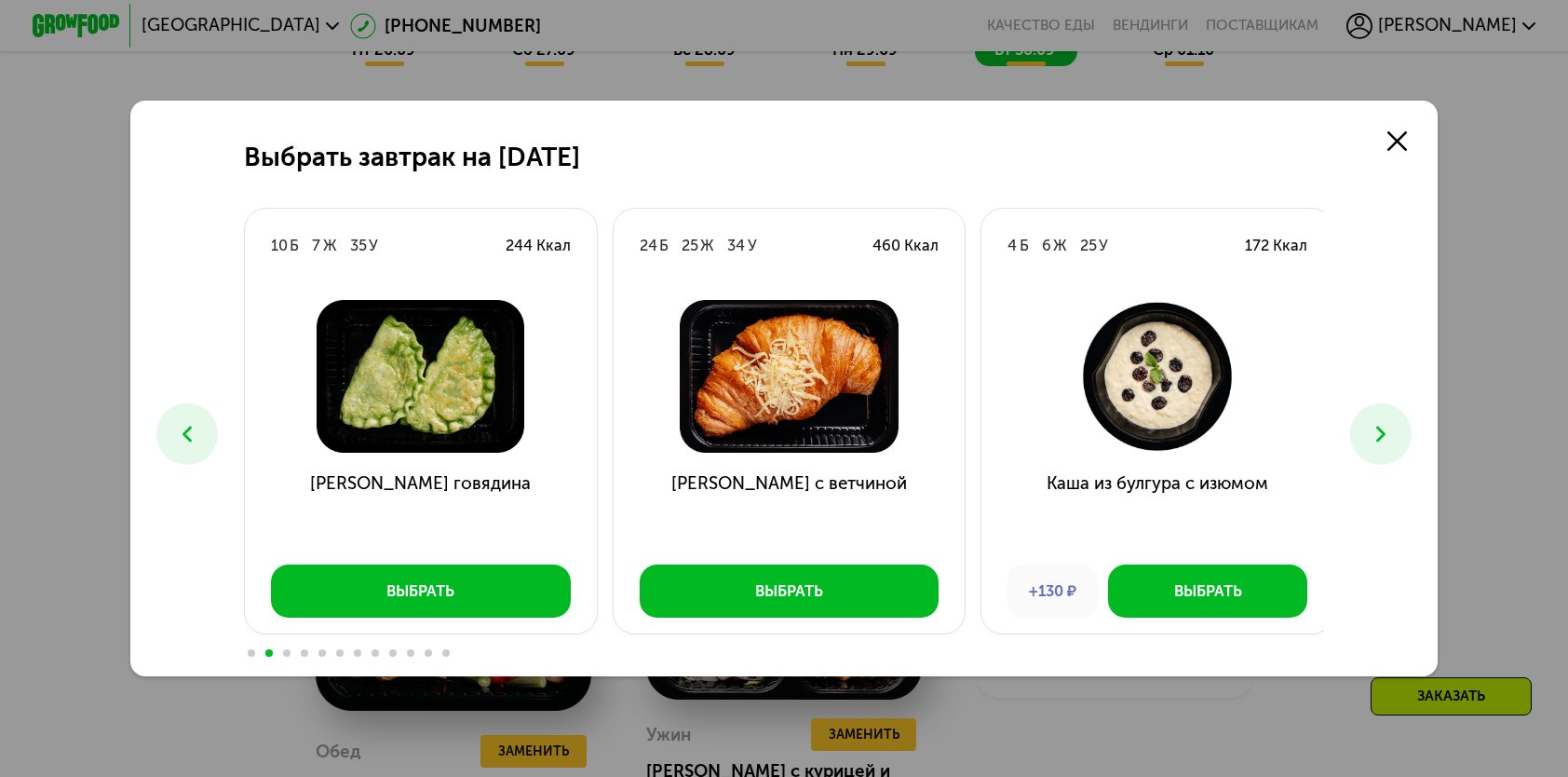
click at [1392, 448] on icon at bounding box center [1381, 434] width 26 height 26
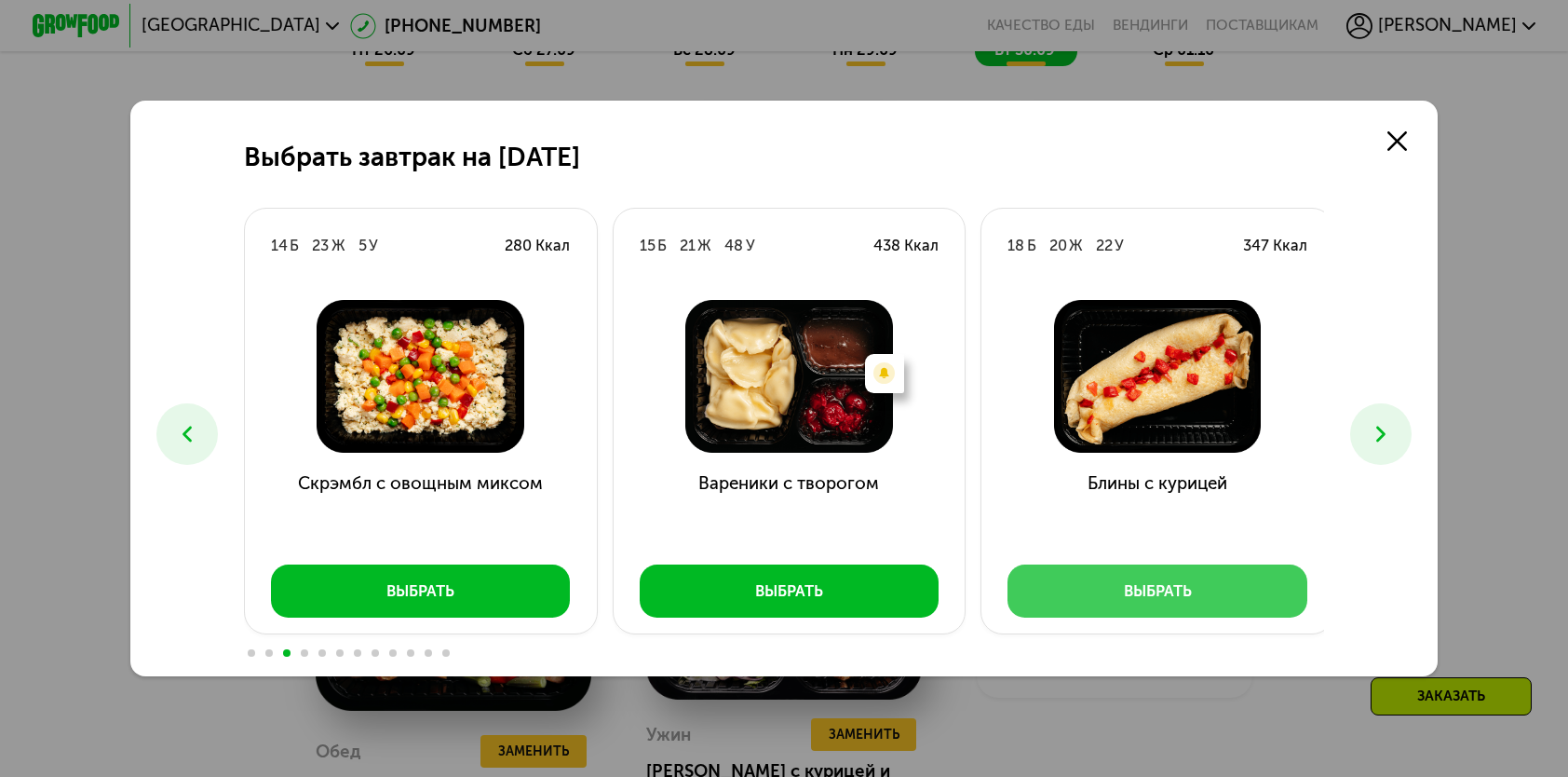
click at [1222, 585] on button "Выбрать" at bounding box center [1157, 590] width 300 height 52
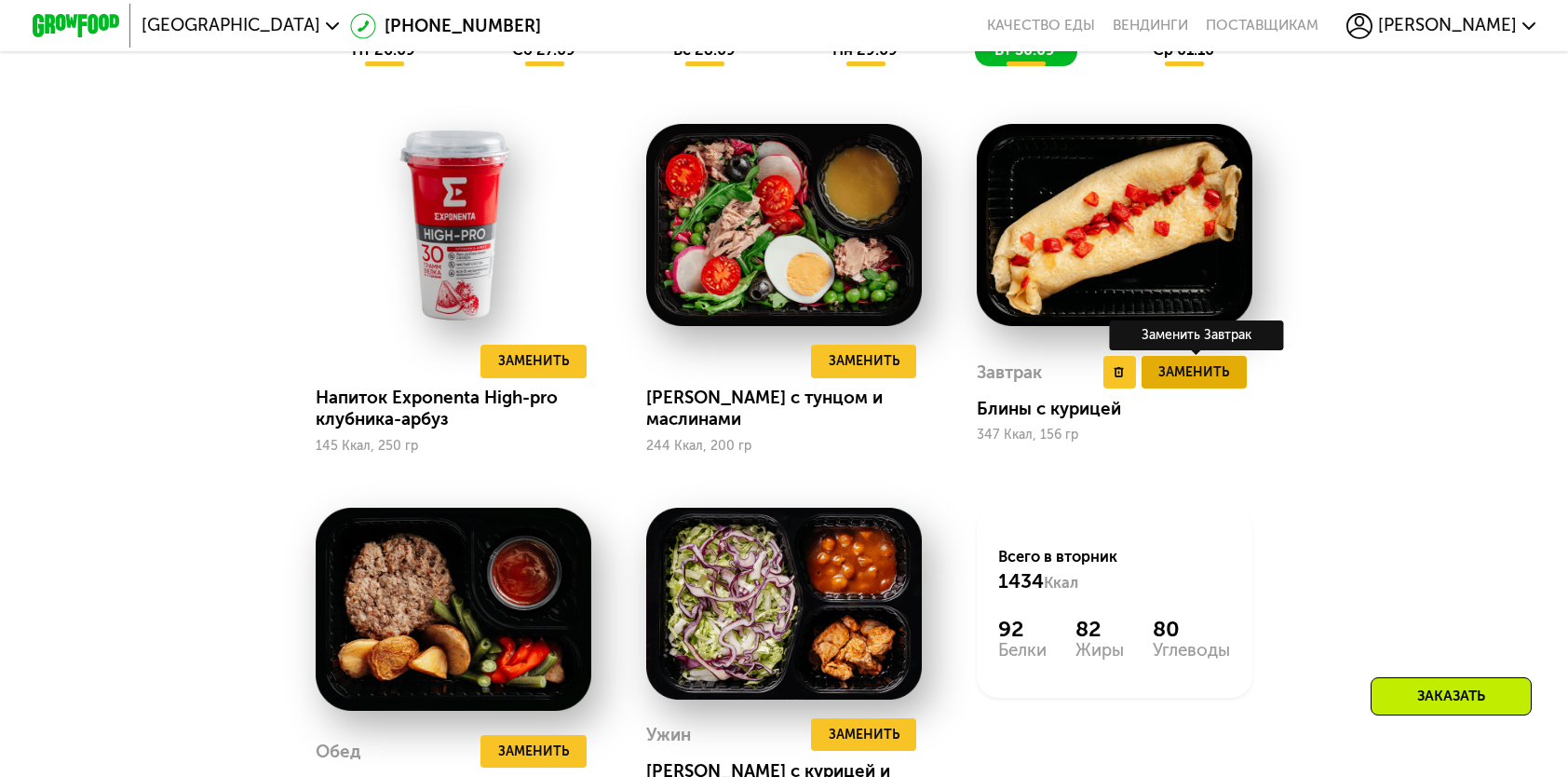
click at [1189, 379] on span "Заменить" at bounding box center [1193, 372] width 71 height 22
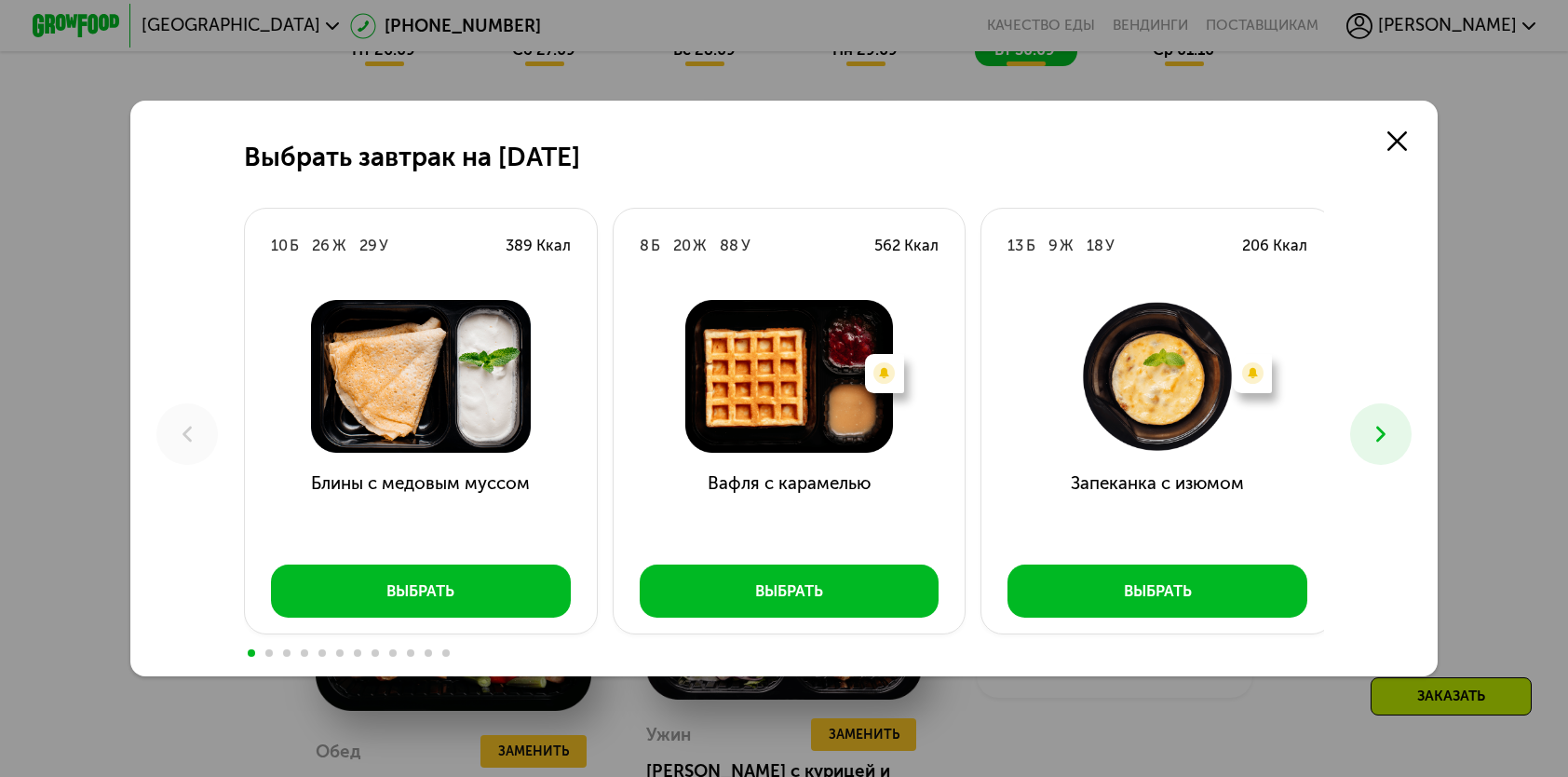
click at [1378, 435] on icon at bounding box center [1381, 434] width 26 height 26
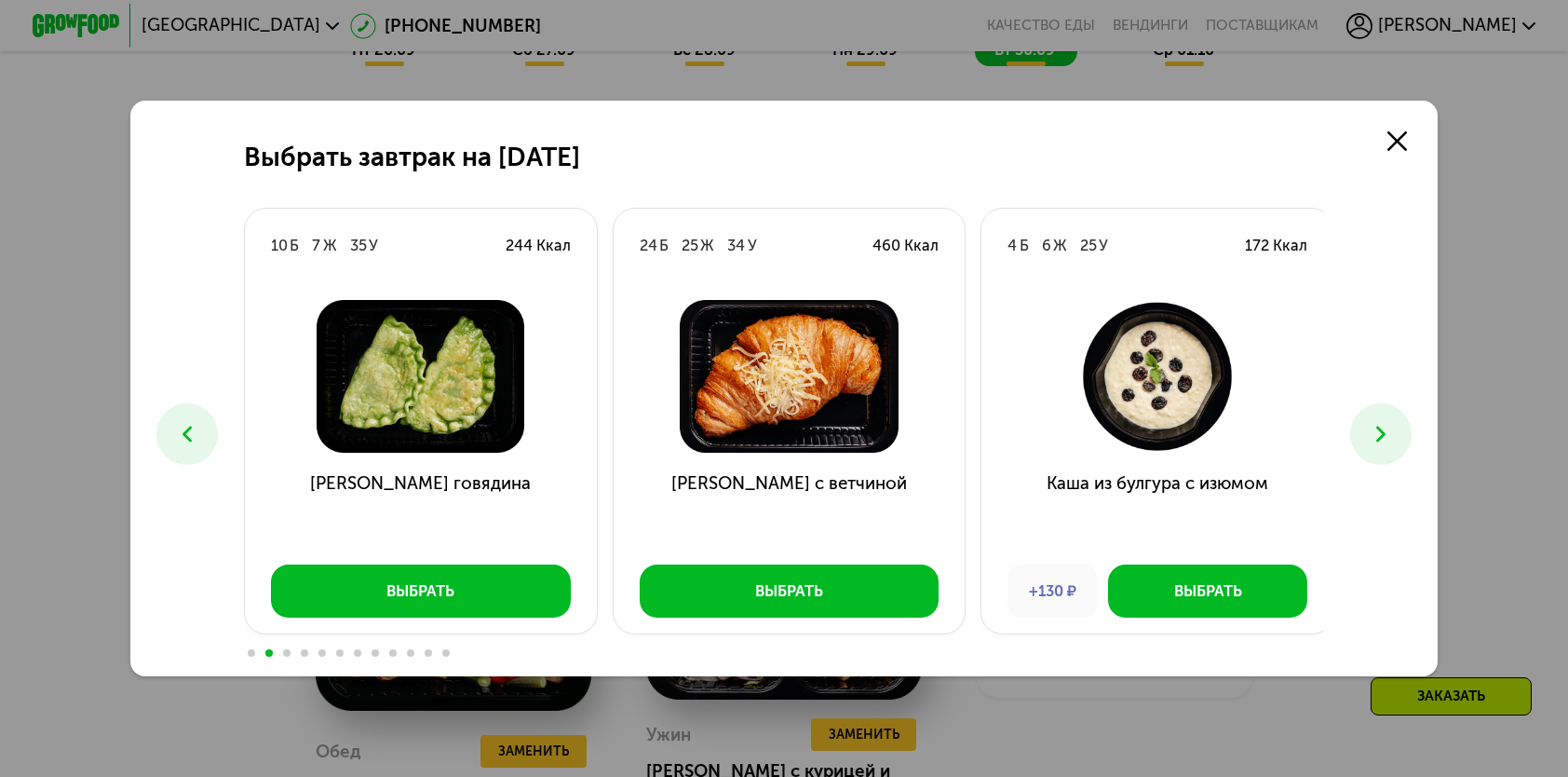
click at [1378, 435] on icon at bounding box center [1381, 434] width 26 height 26
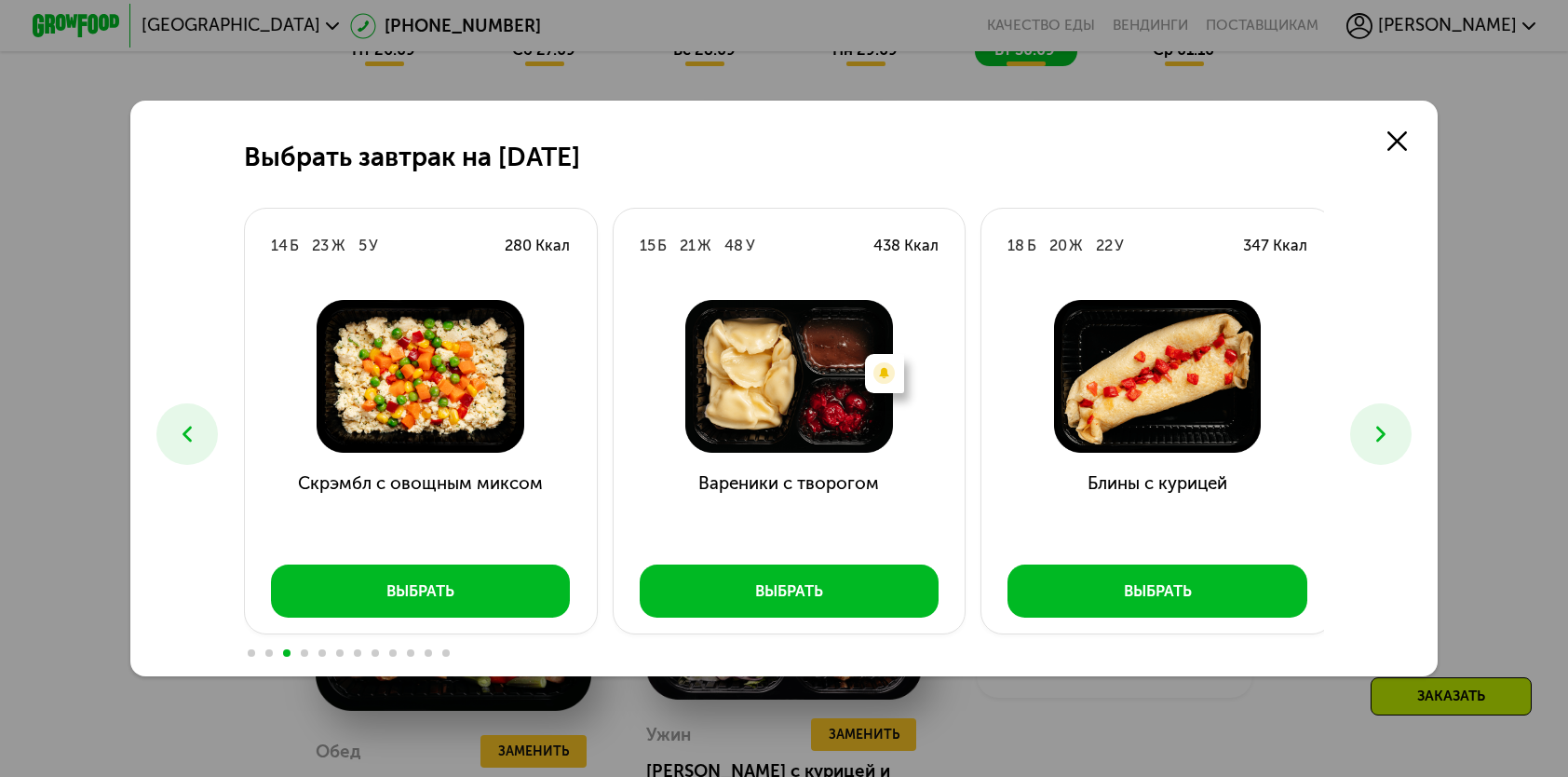
click at [1378, 435] on icon at bounding box center [1381, 434] width 26 height 26
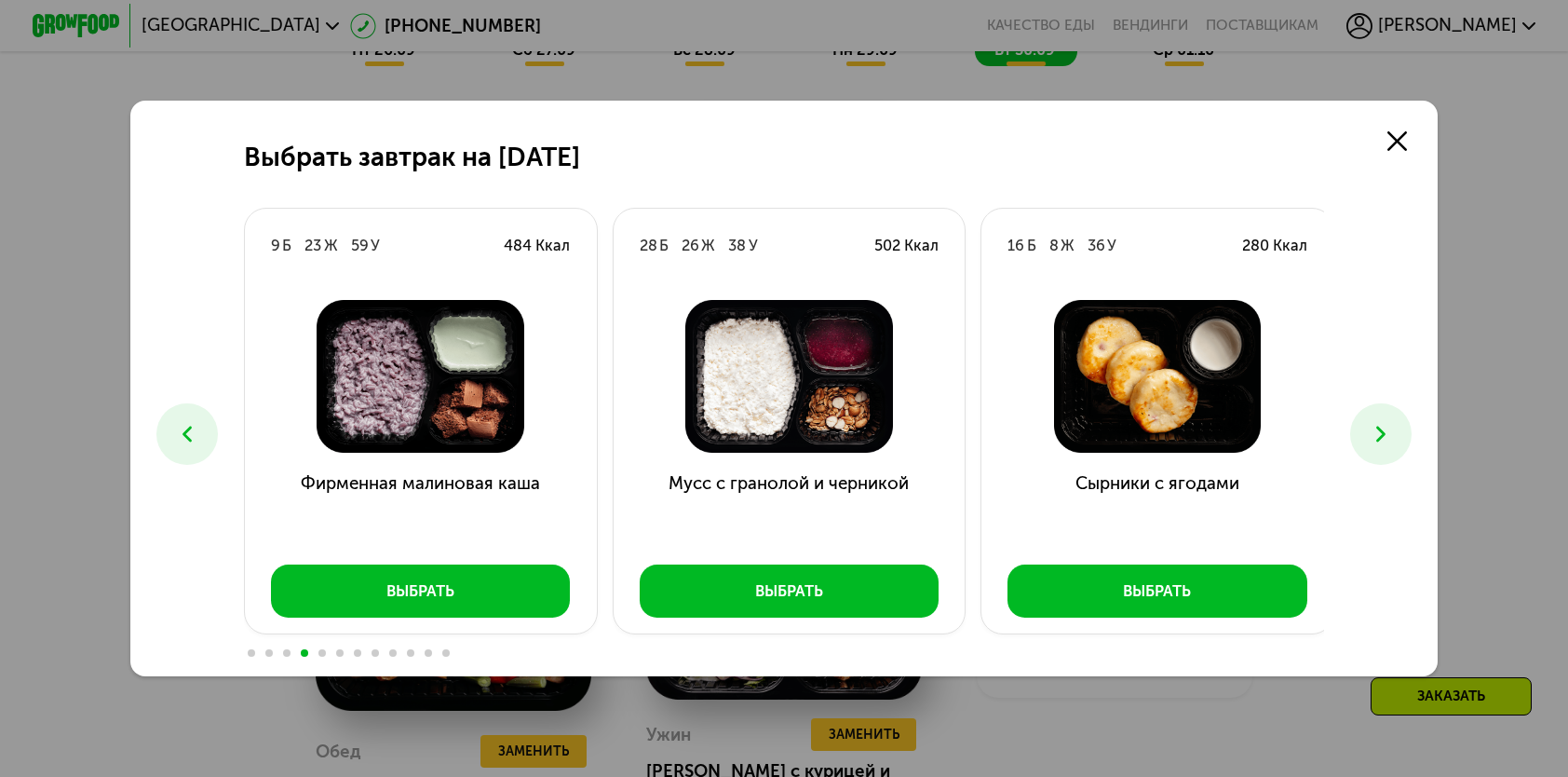
click at [1378, 435] on icon at bounding box center [1381, 434] width 26 height 26
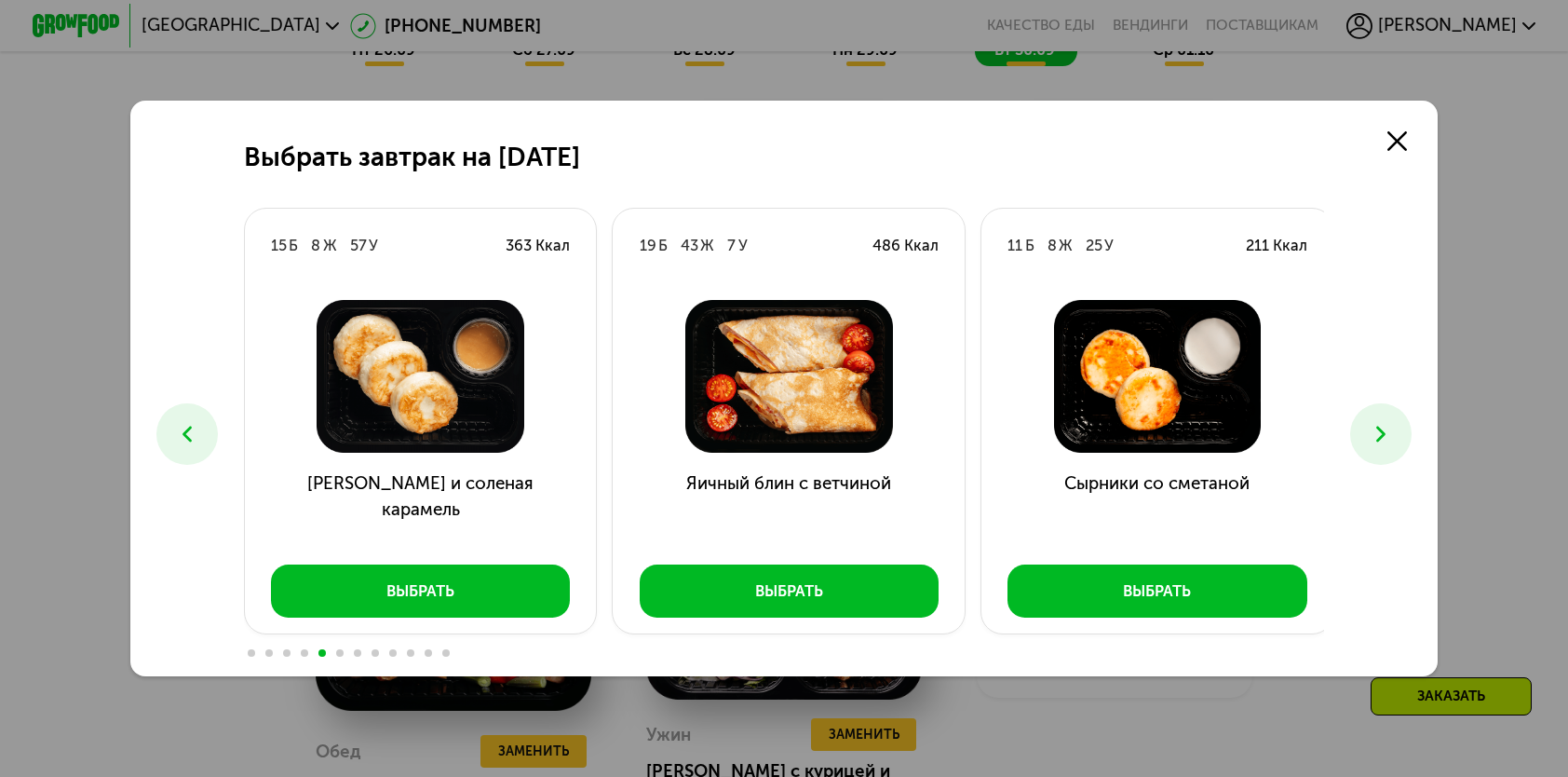
click at [1378, 435] on icon at bounding box center [1381, 434] width 26 height 26
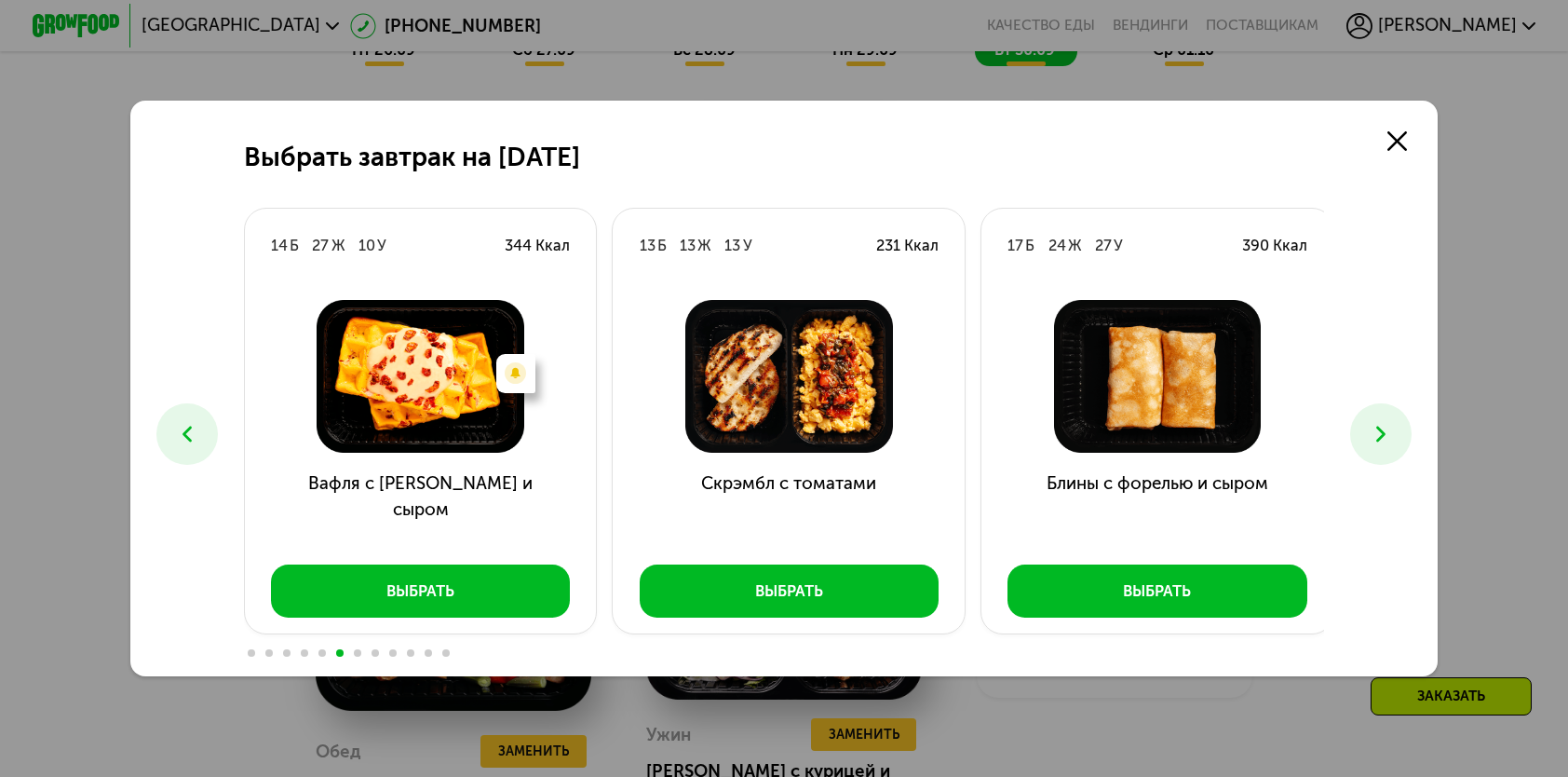
click at [1378, 435] on icon at bounding box center [1381, 434] width 26 height 26
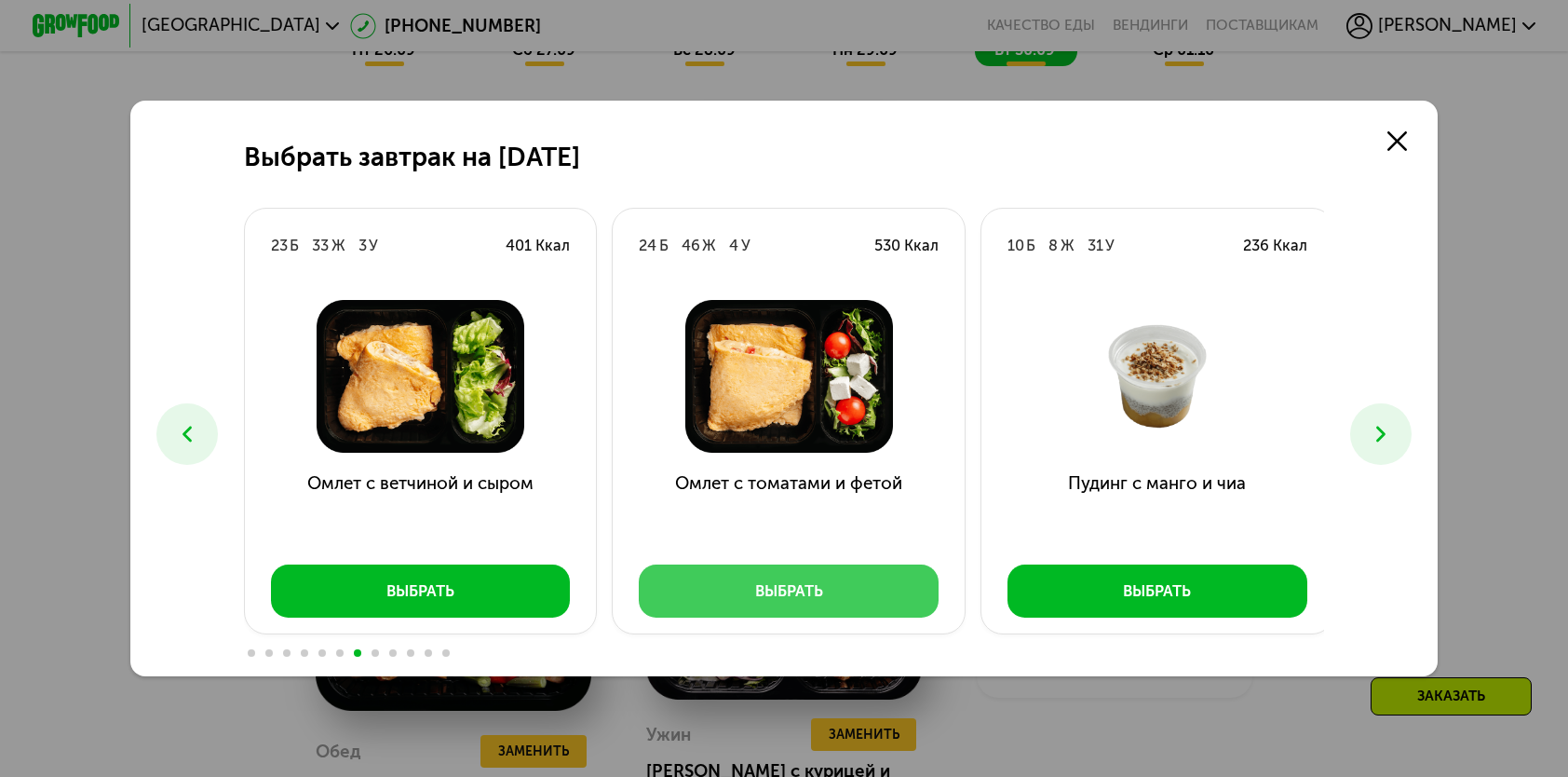
click at [782, 586] on div "Выбрать" at bounding box center [789, 591] width 68 height 22
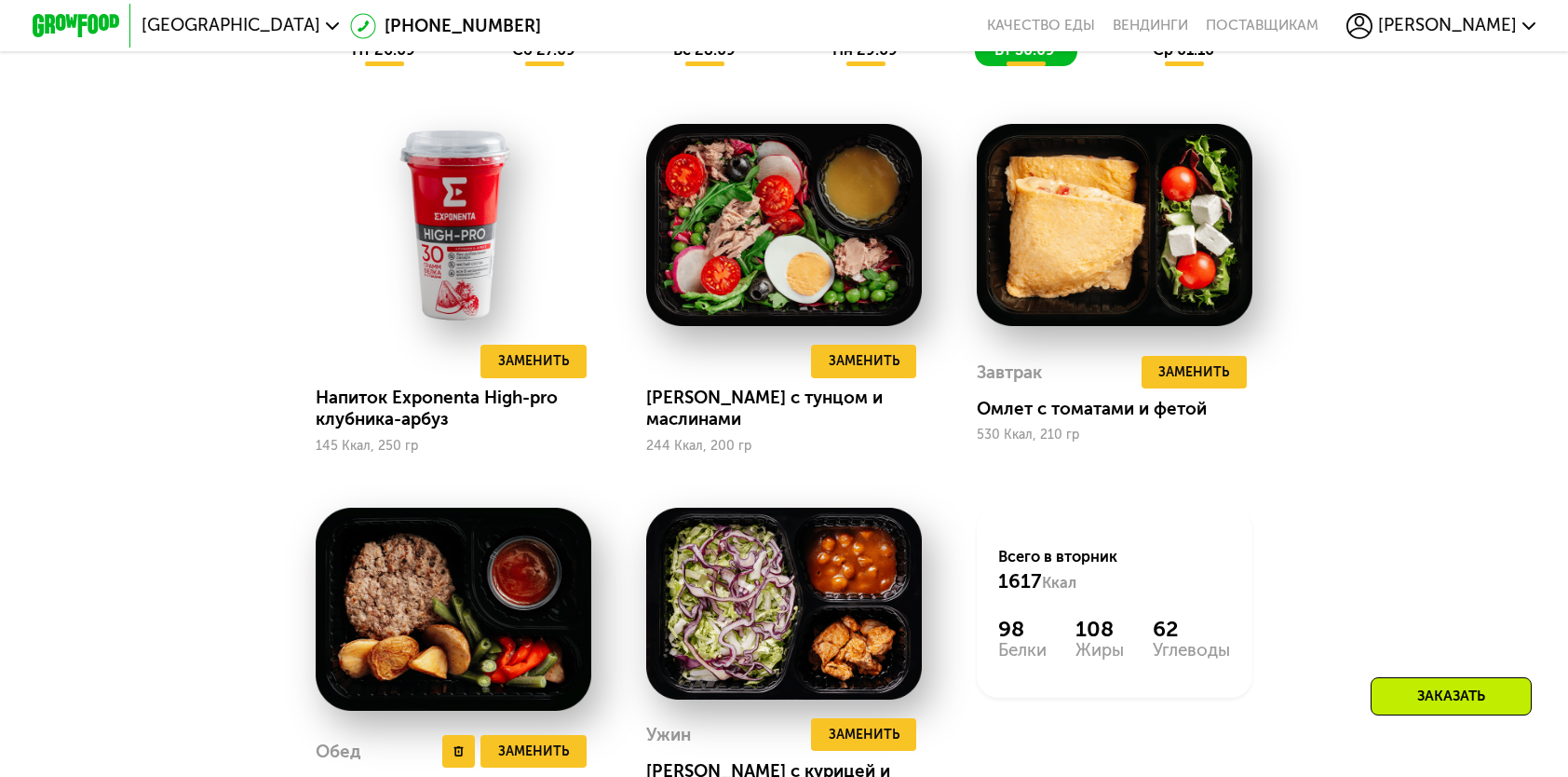
scroll to position [1863, 0]
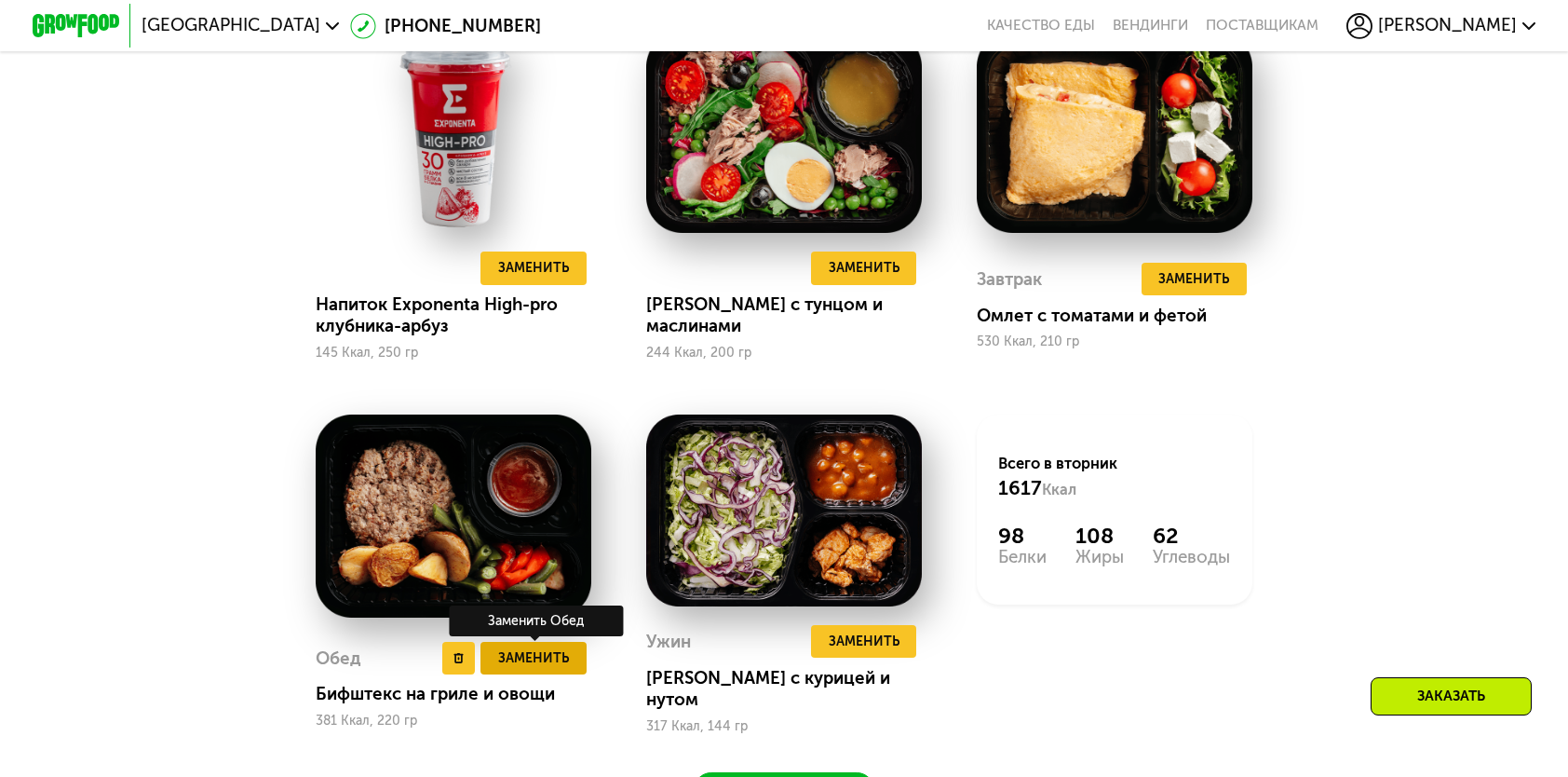
click at [494, 674] on button "Заменить" at bounding box center [532, 658] width 105 height 33
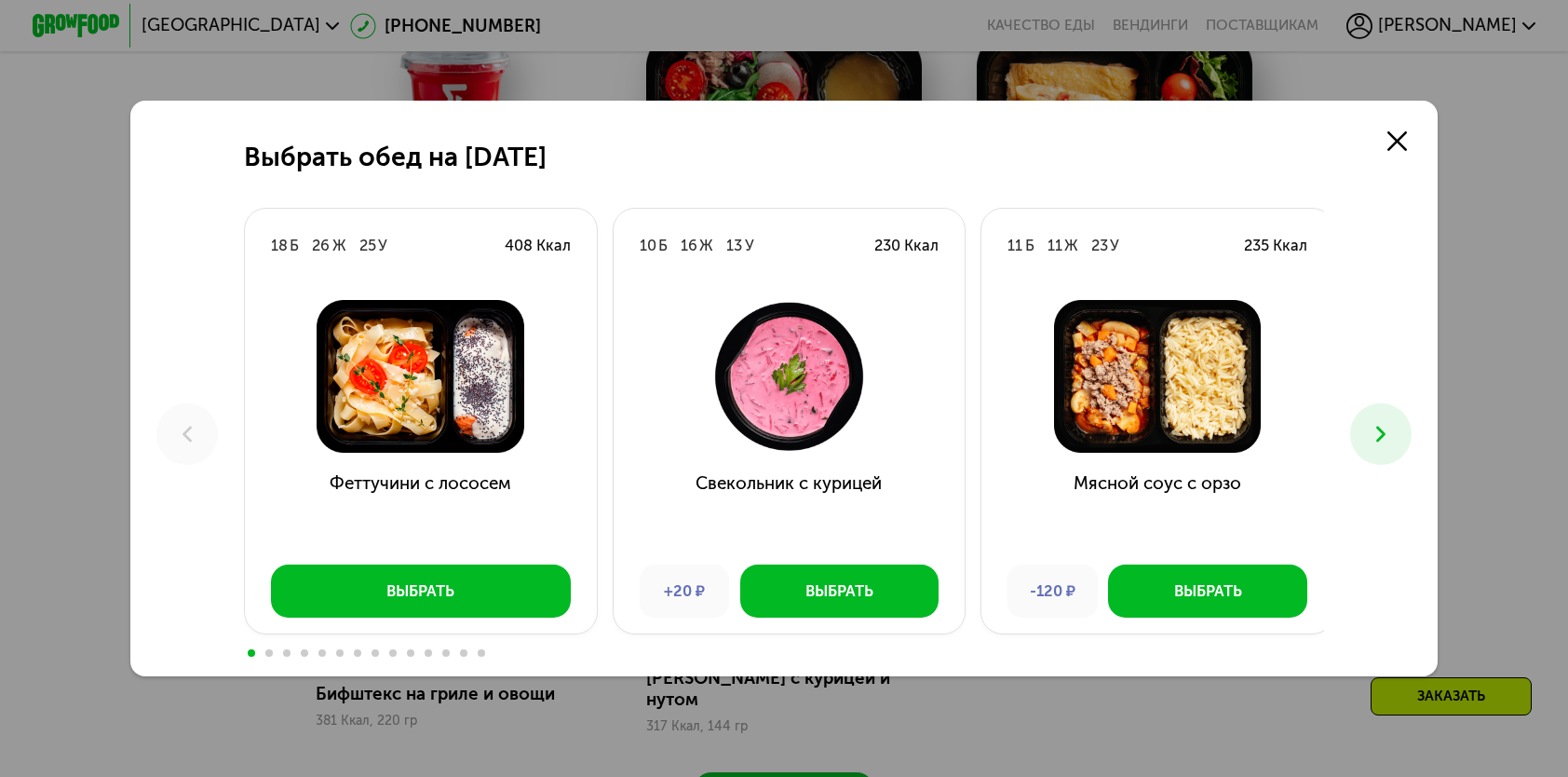
click at [1403, 434] on button at bounding box center [1381, 433] width 60 height 60
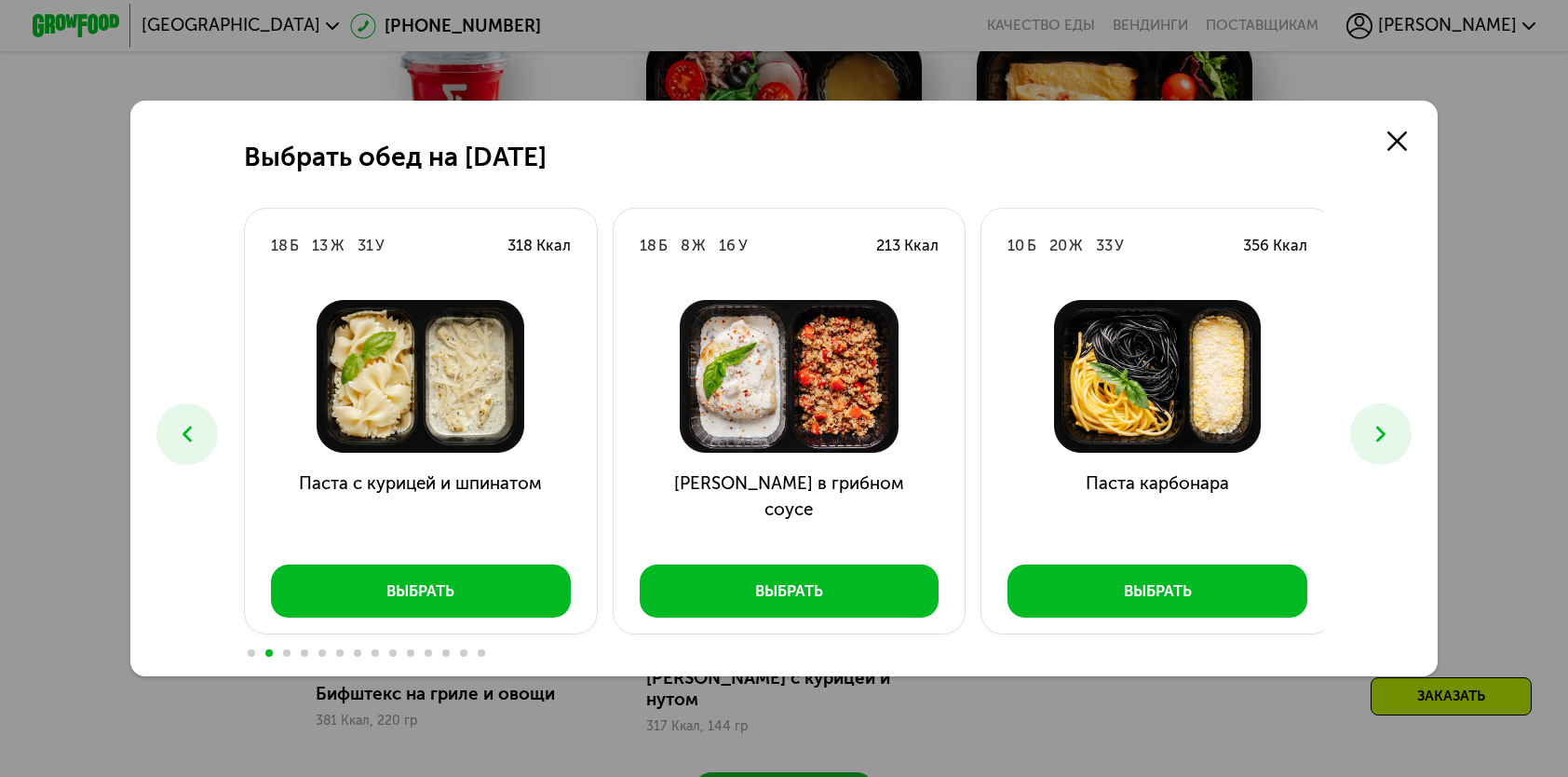
click at [1394, 430] on icon at bounding box center [1381, 434] width 26 height 26
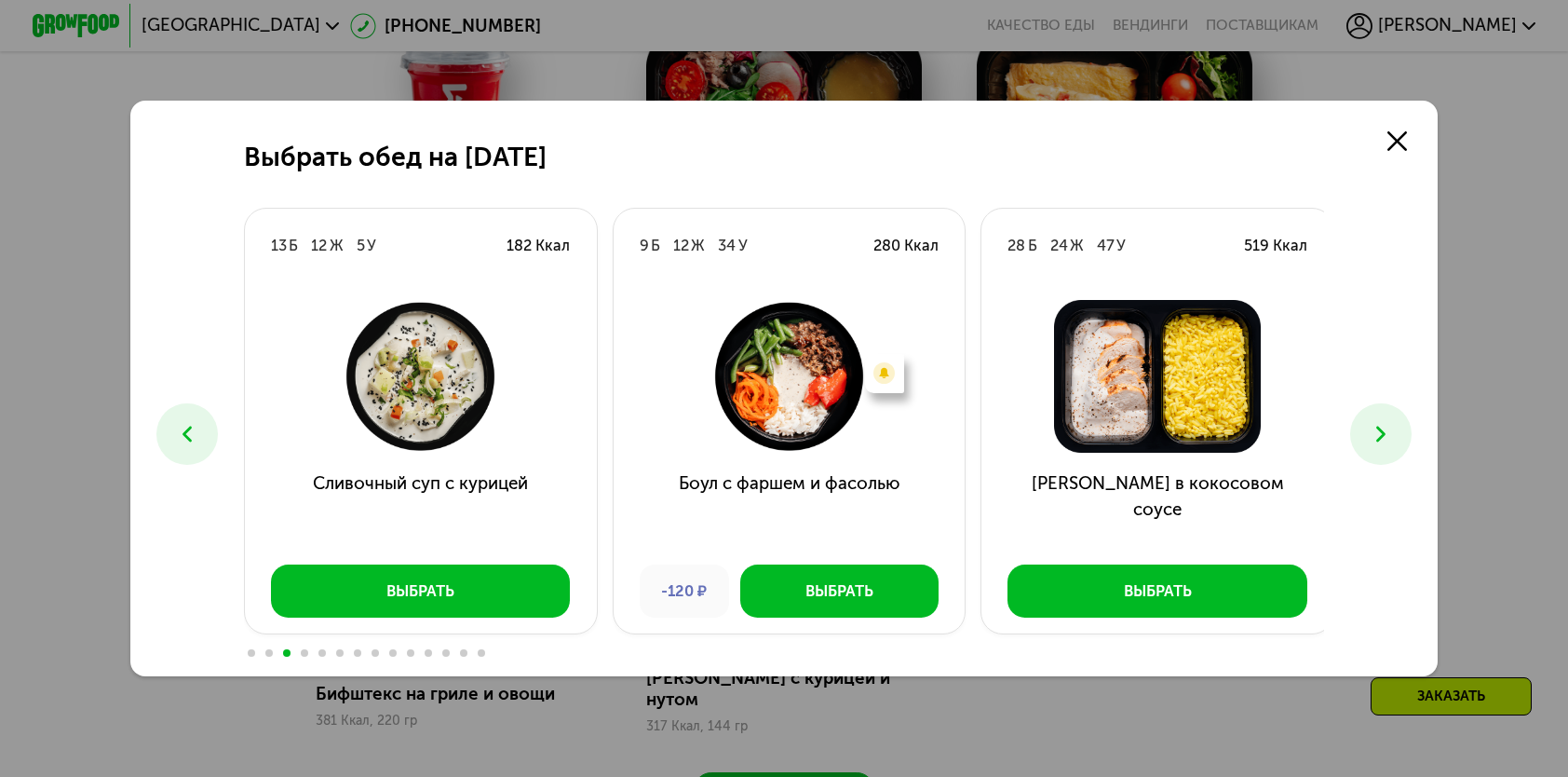
click at [1394, 429] on icon at bounding box center [1381, 434] width 26 height 26
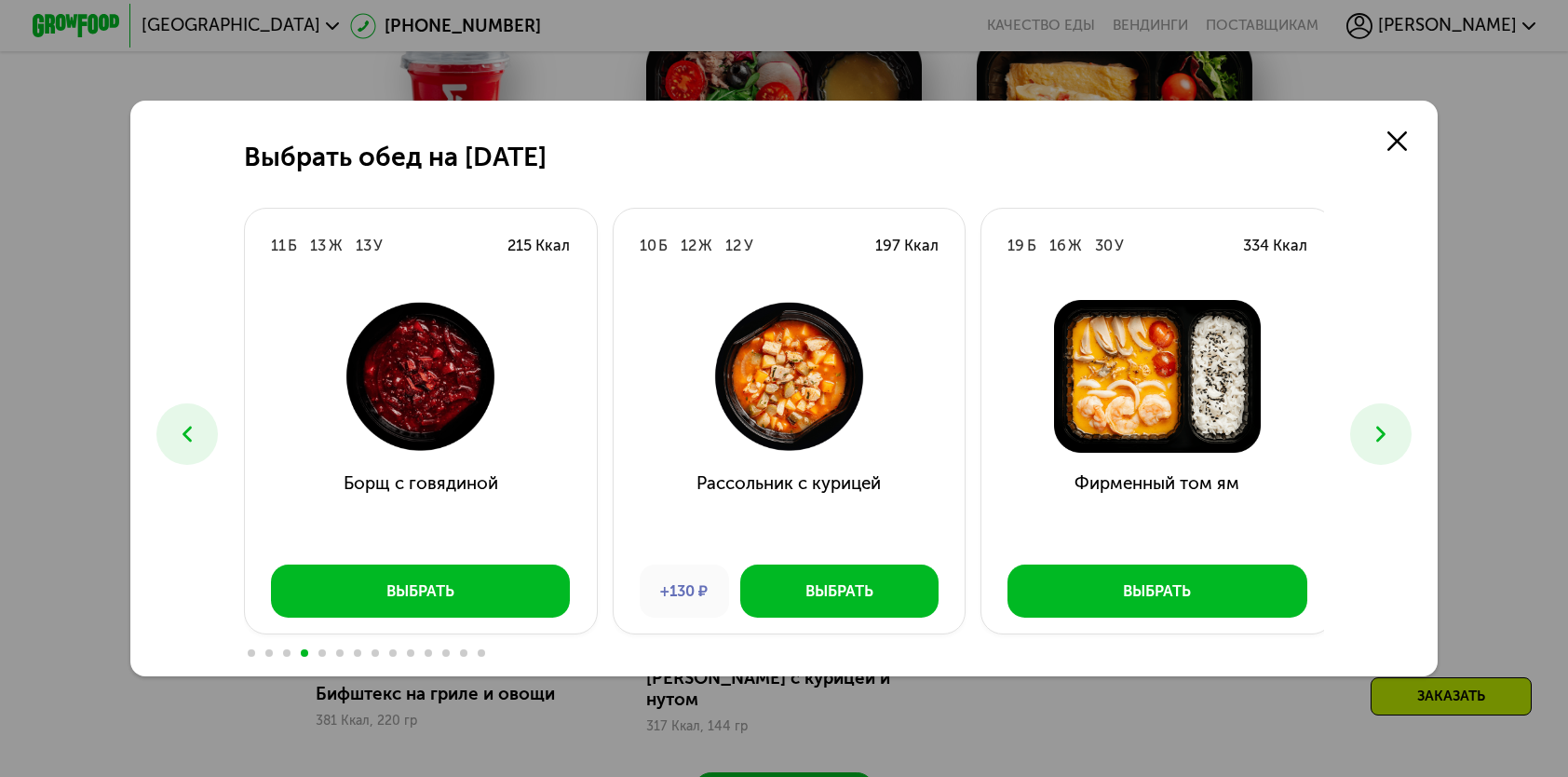
click at [1394, 429] on icon at bounding box center [1381, 434] width 26 height 26
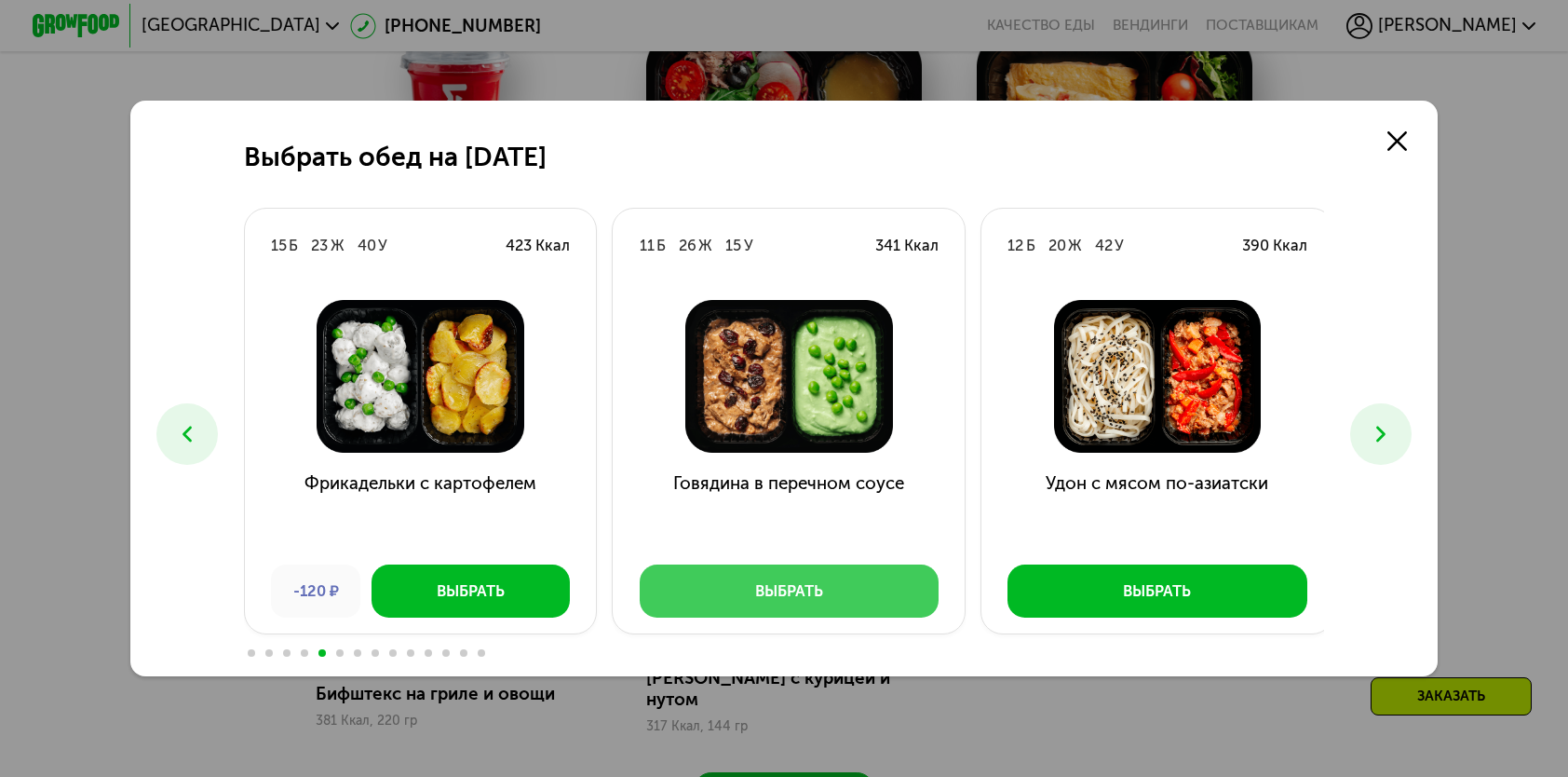
click at [691, 600] on button "Выбрать" at bounding box center [790, 590] width 300 height 52
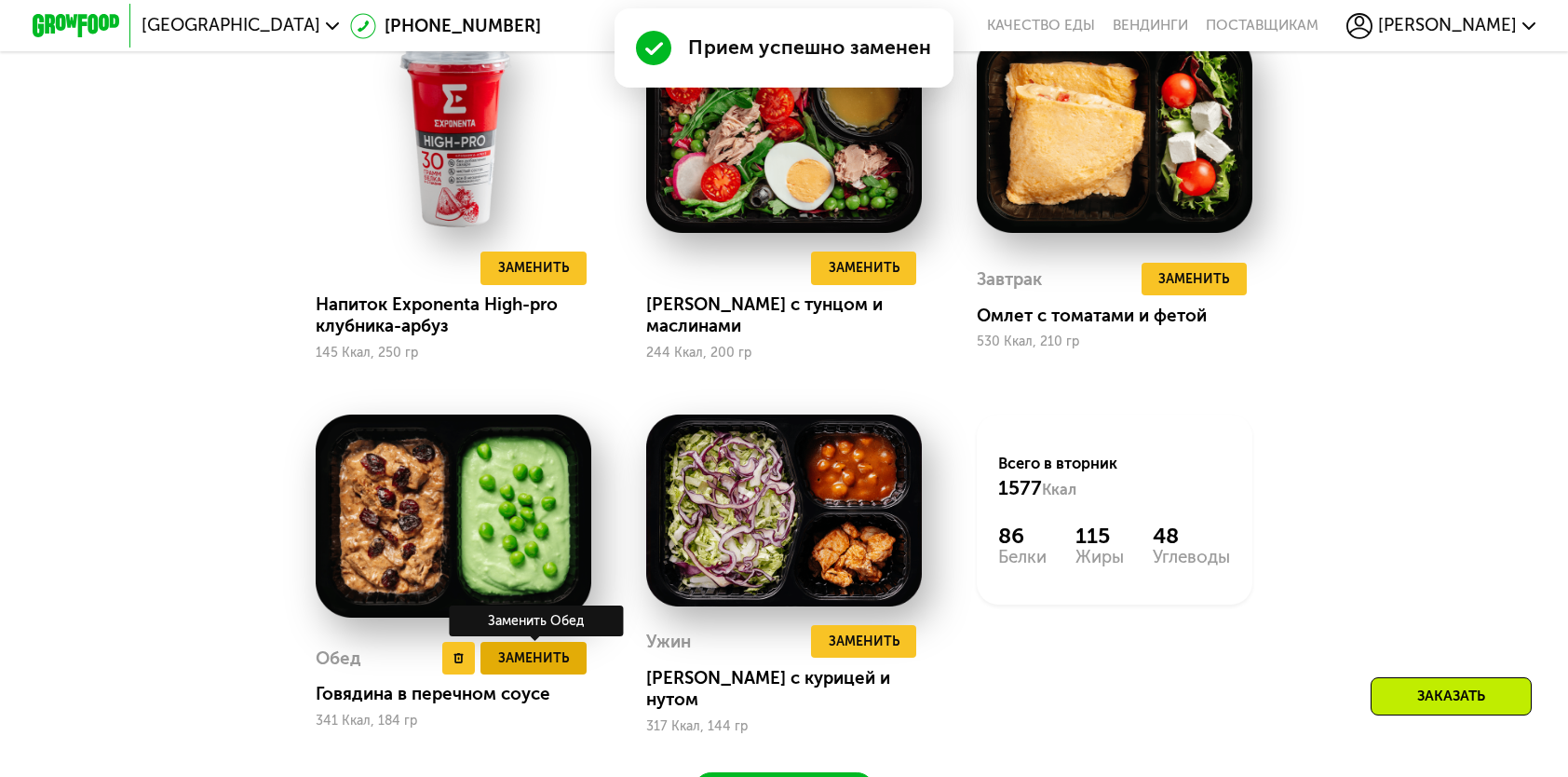
click at [513, 668] on span "Заменить" at bounding box center [533, 658] width 71 height 22
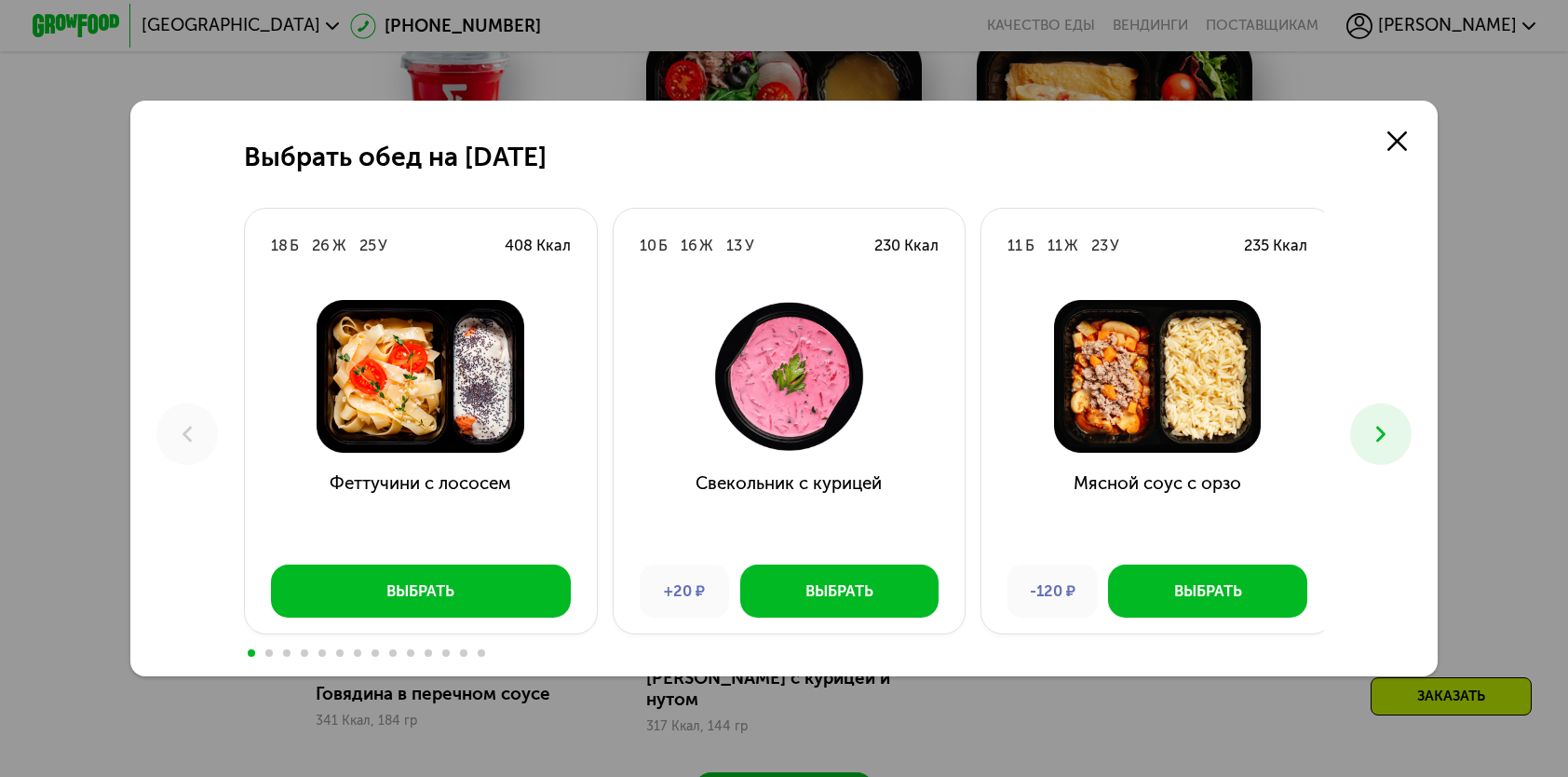
click at [1393, 419] on button at bounding box center [1381, 433] width 60 height 60
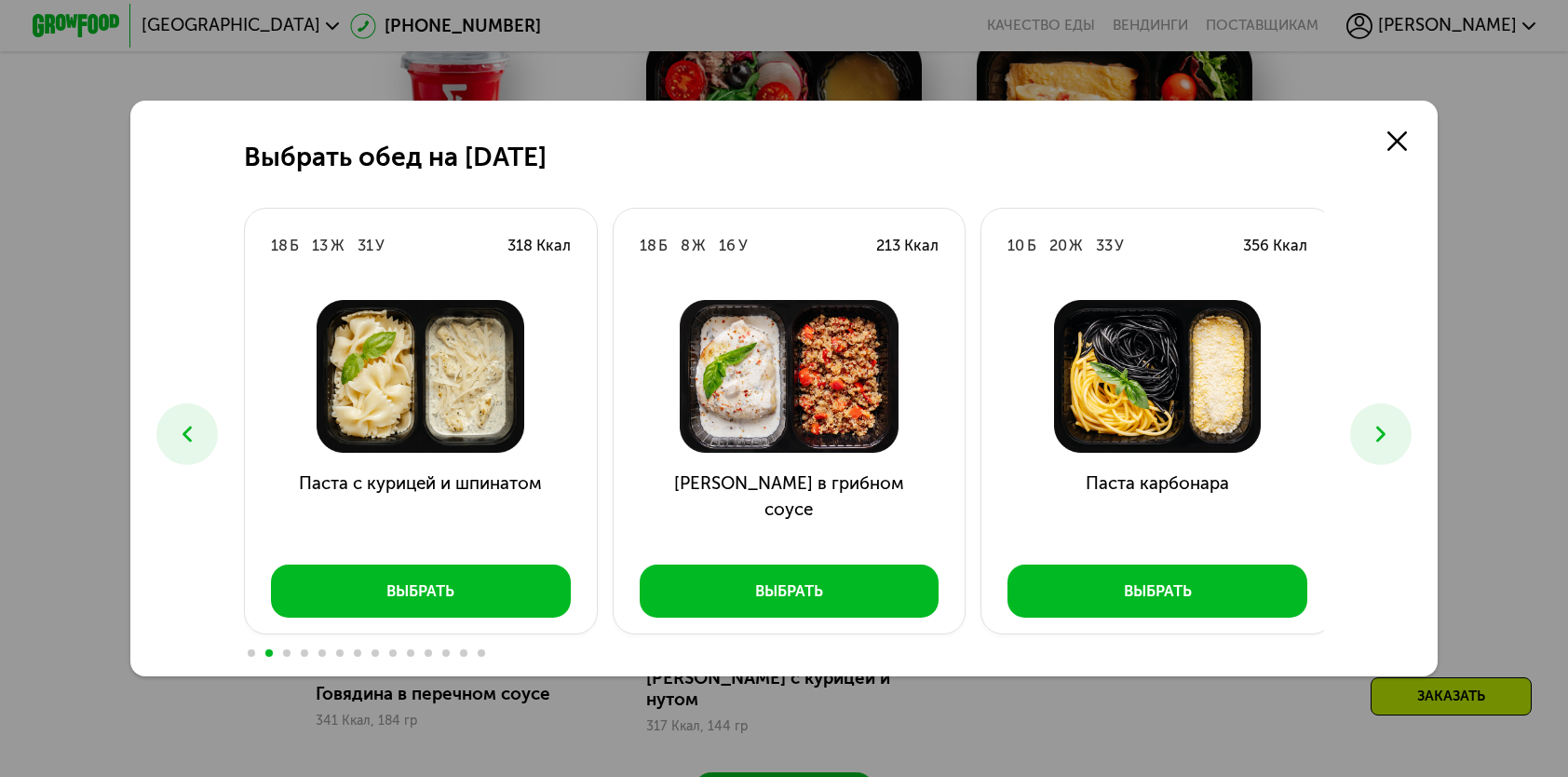
click at [1393, 419] on button at bounding box center [1381, 433] width 60 height 60
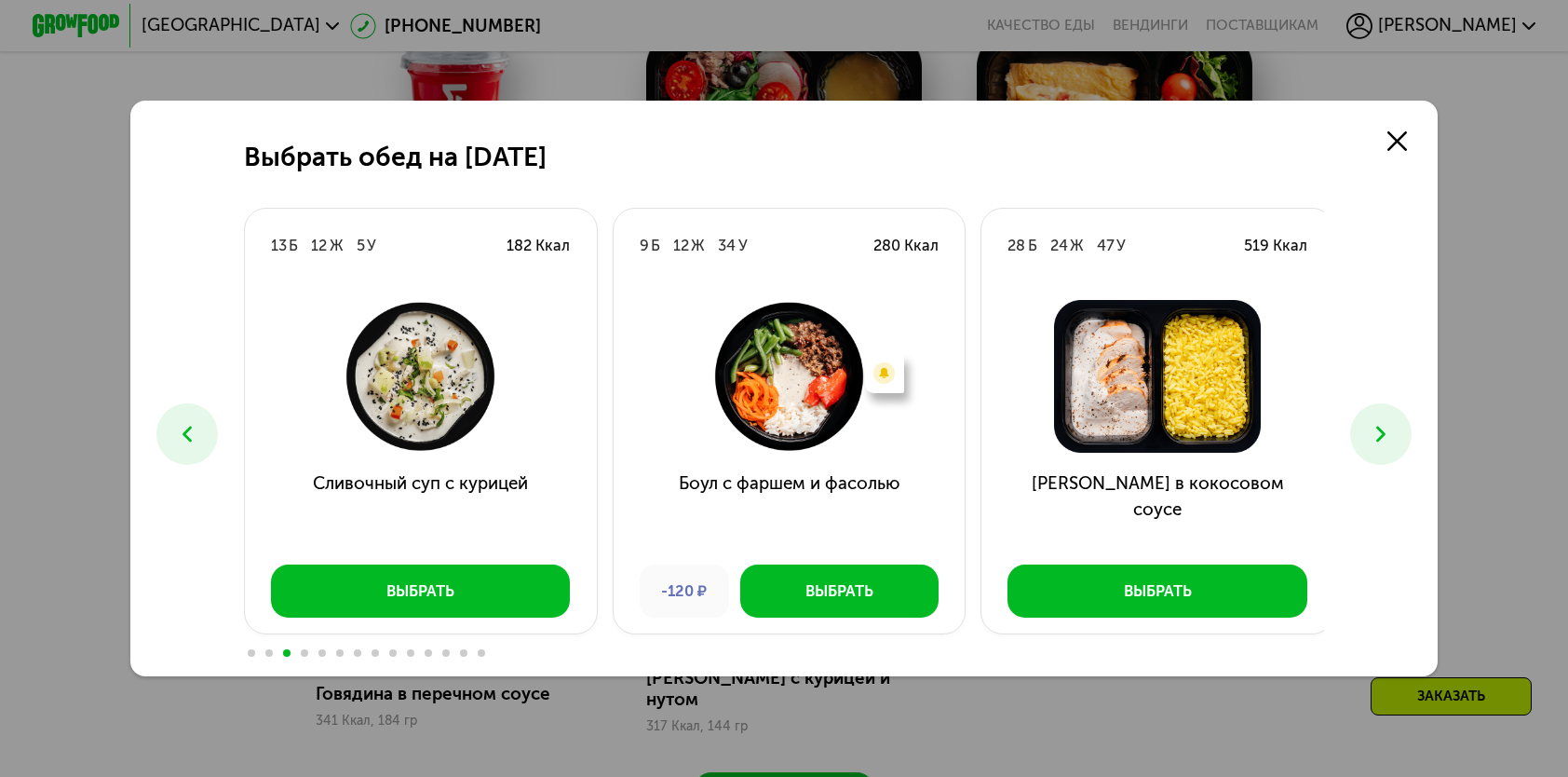
click at [1393, 419] on button at bounding box center [1381, 433] width 60 height 60
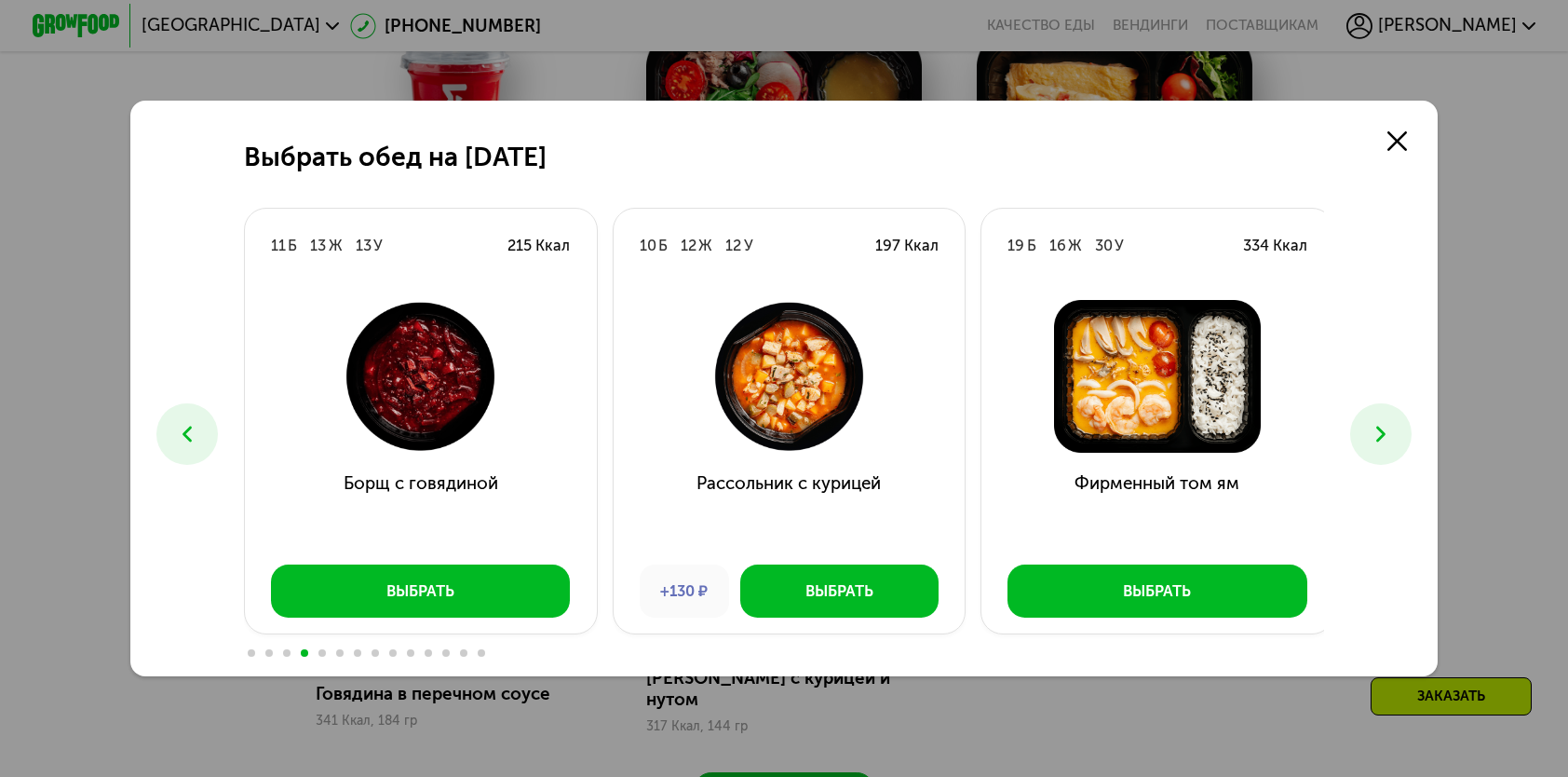
click at [1393, 419] on button at bounding box center [1381, 433] width 60 height 60
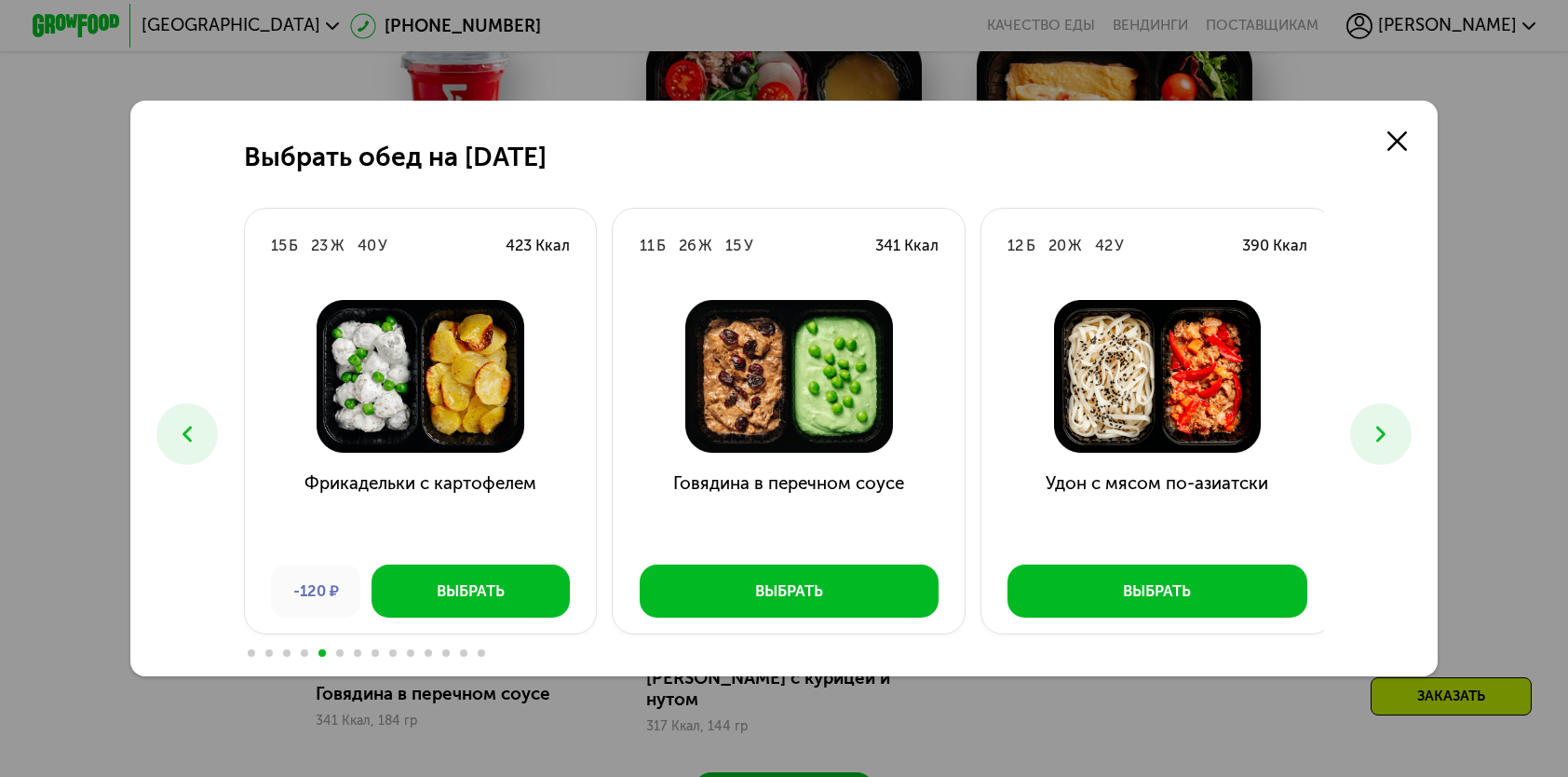
click at [1393, 419] on button at bounding box center [1381, 433] width 60 height 60
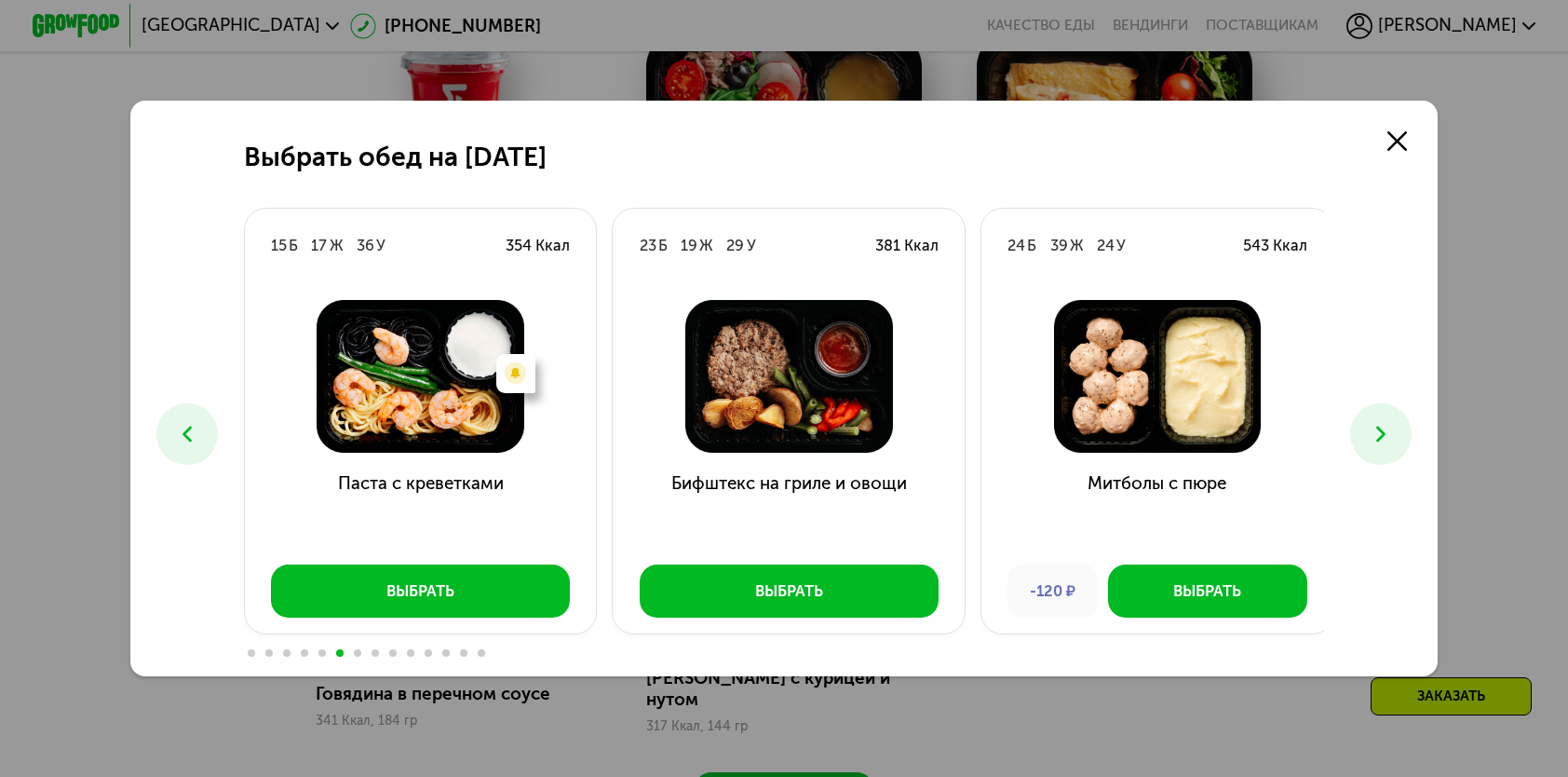
click at [1393, 419] on button at bounding box center [1381, 433] width 60 height 60
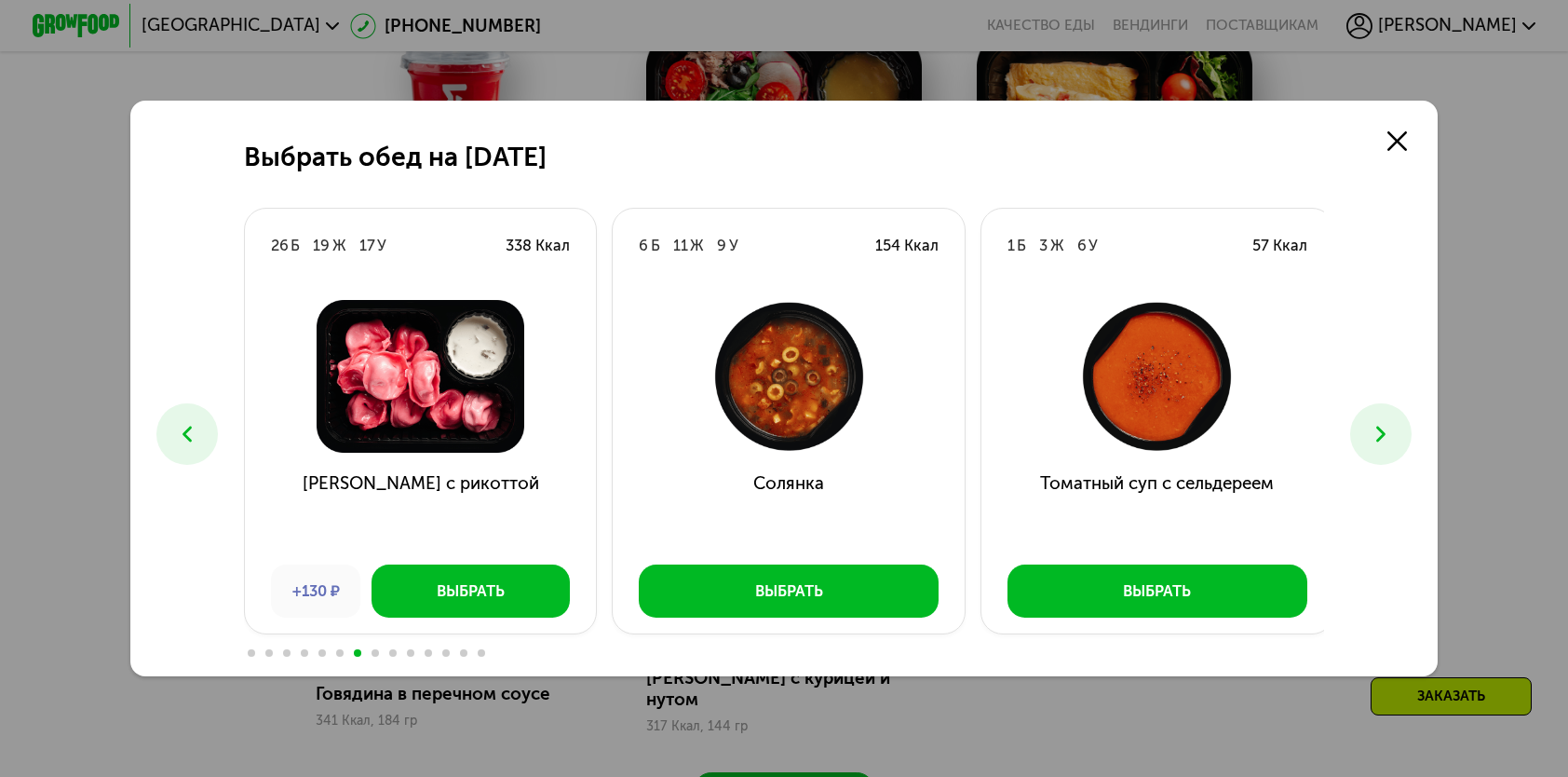
click at [1393, 419] on button at bounding box center [1381, 433] width 60 height 60
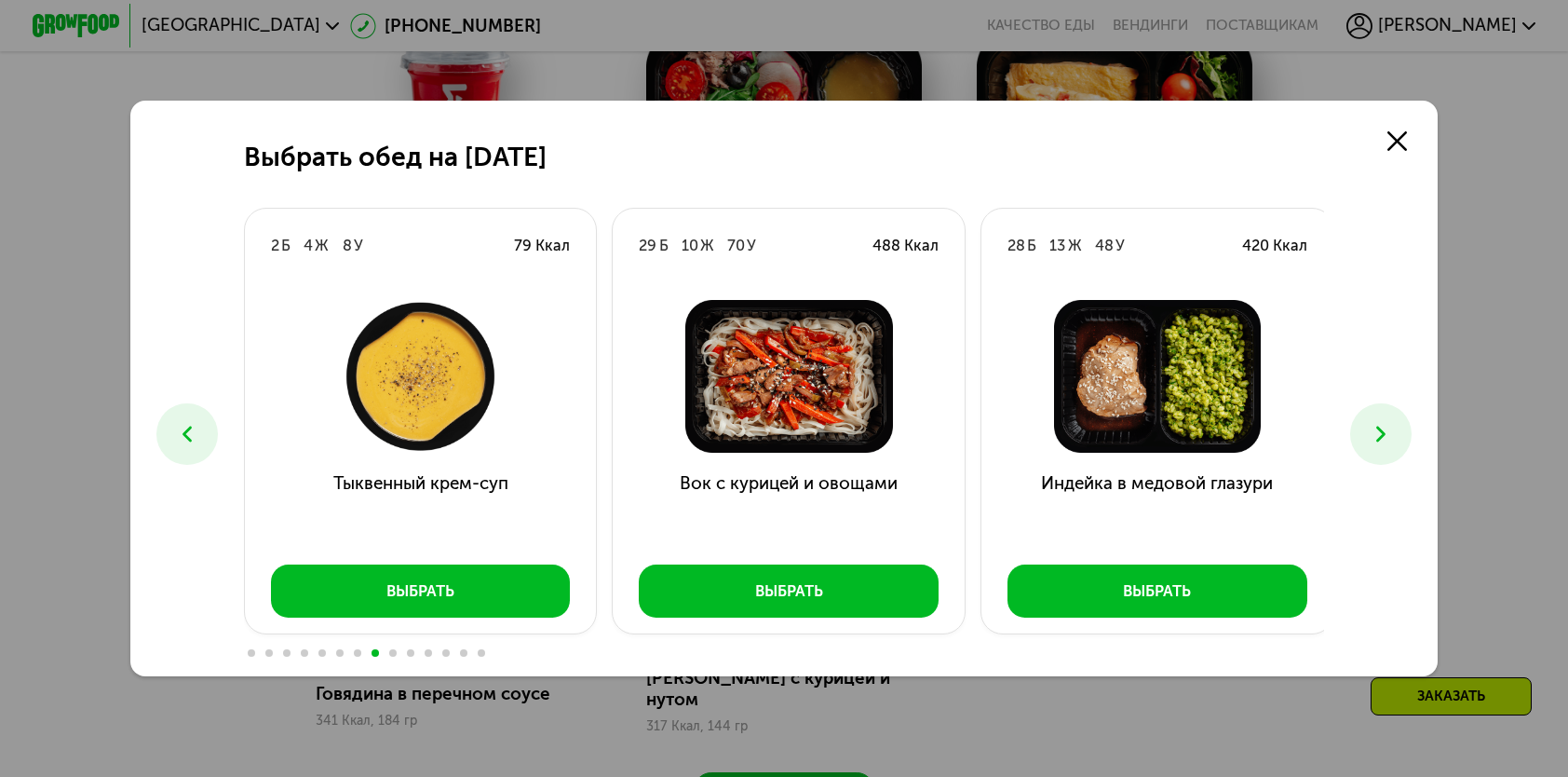
click at [1393, 419] on button at bounding box center [1381, 433] width 60 height 60
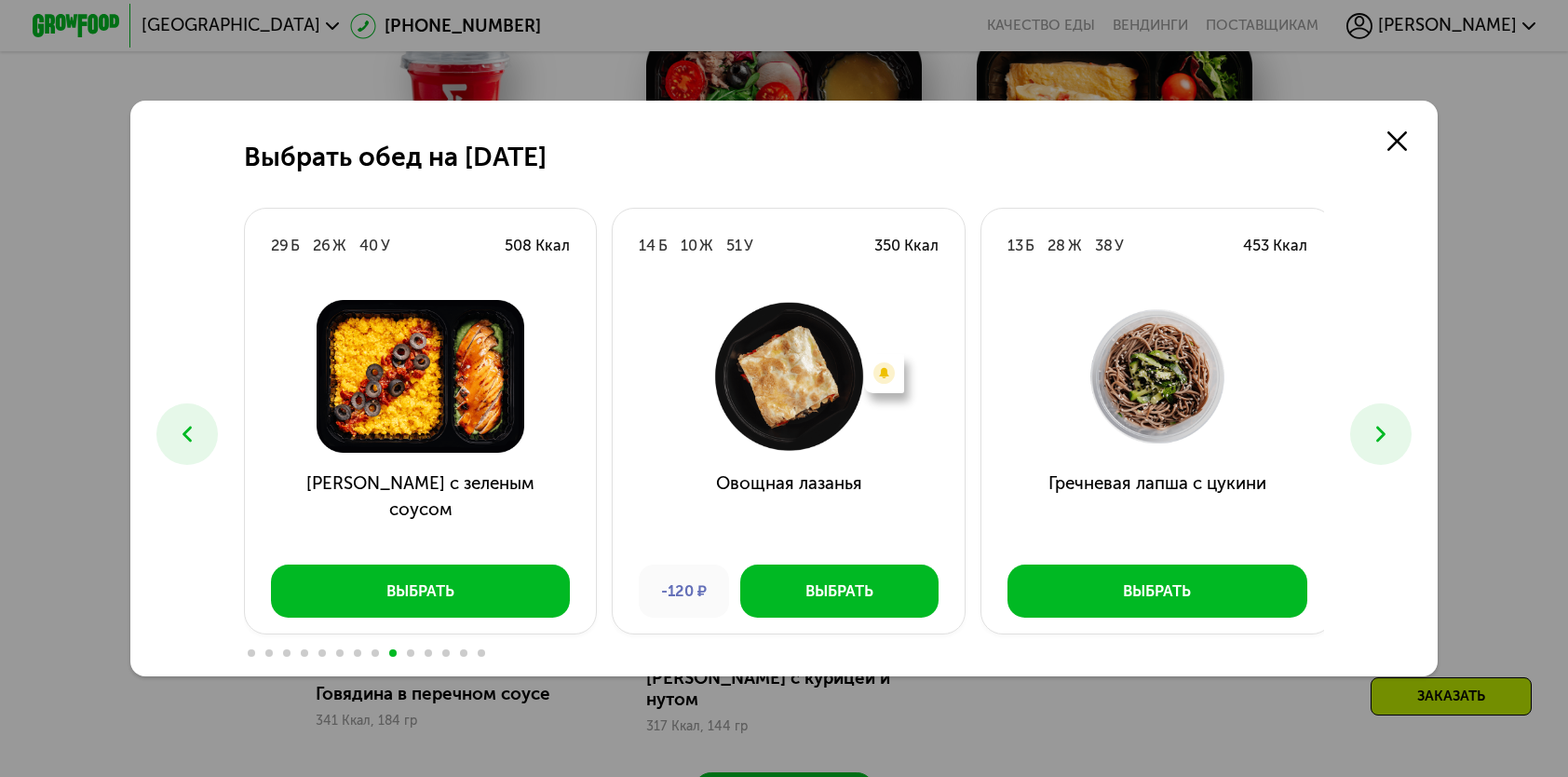
click at [1393, 419] on button at bounding box center [1381, 433] width 60 height 60
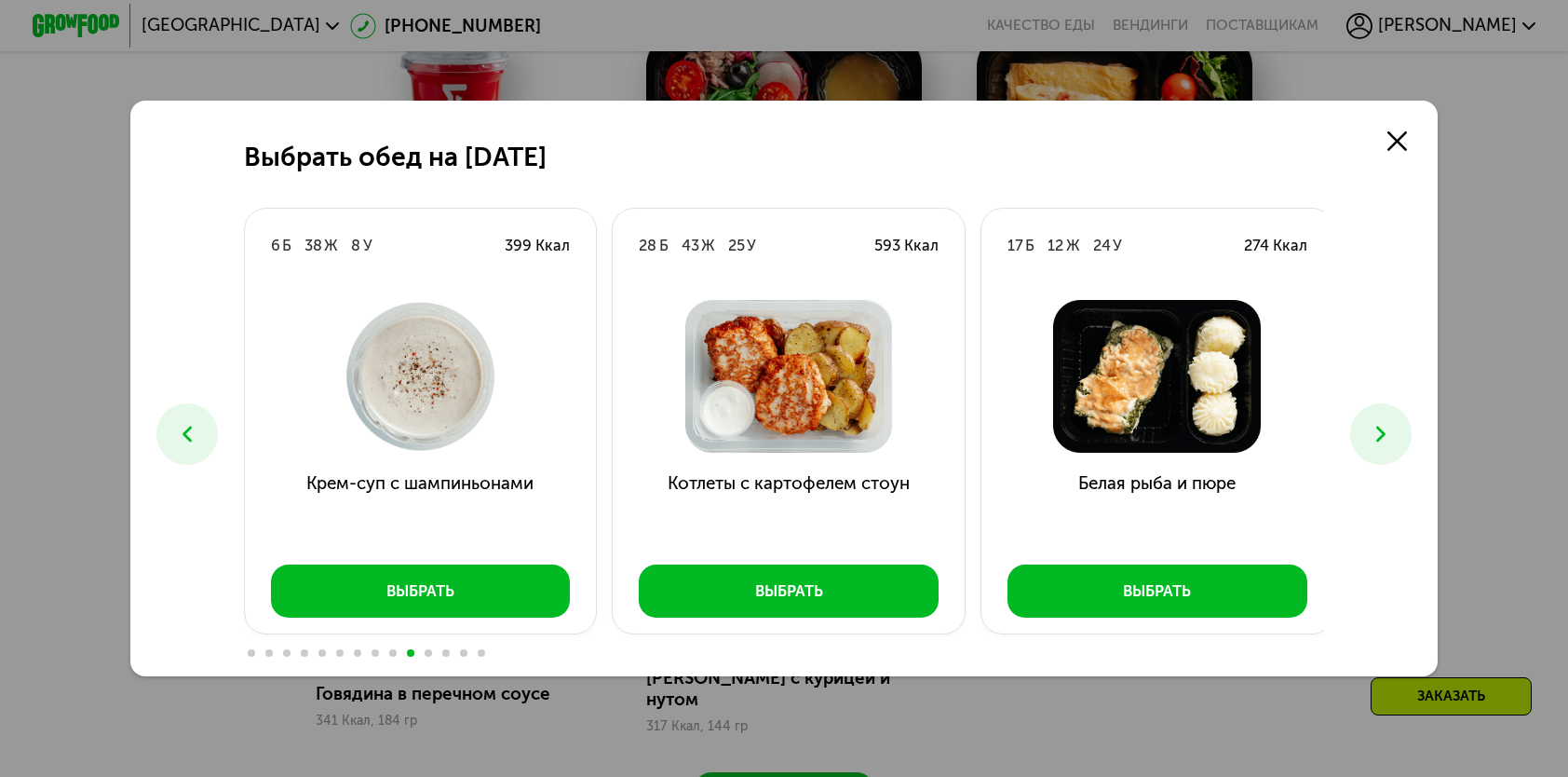
click at [1393, 419] on button at bounding box center [1381, 433] width 60 height 60
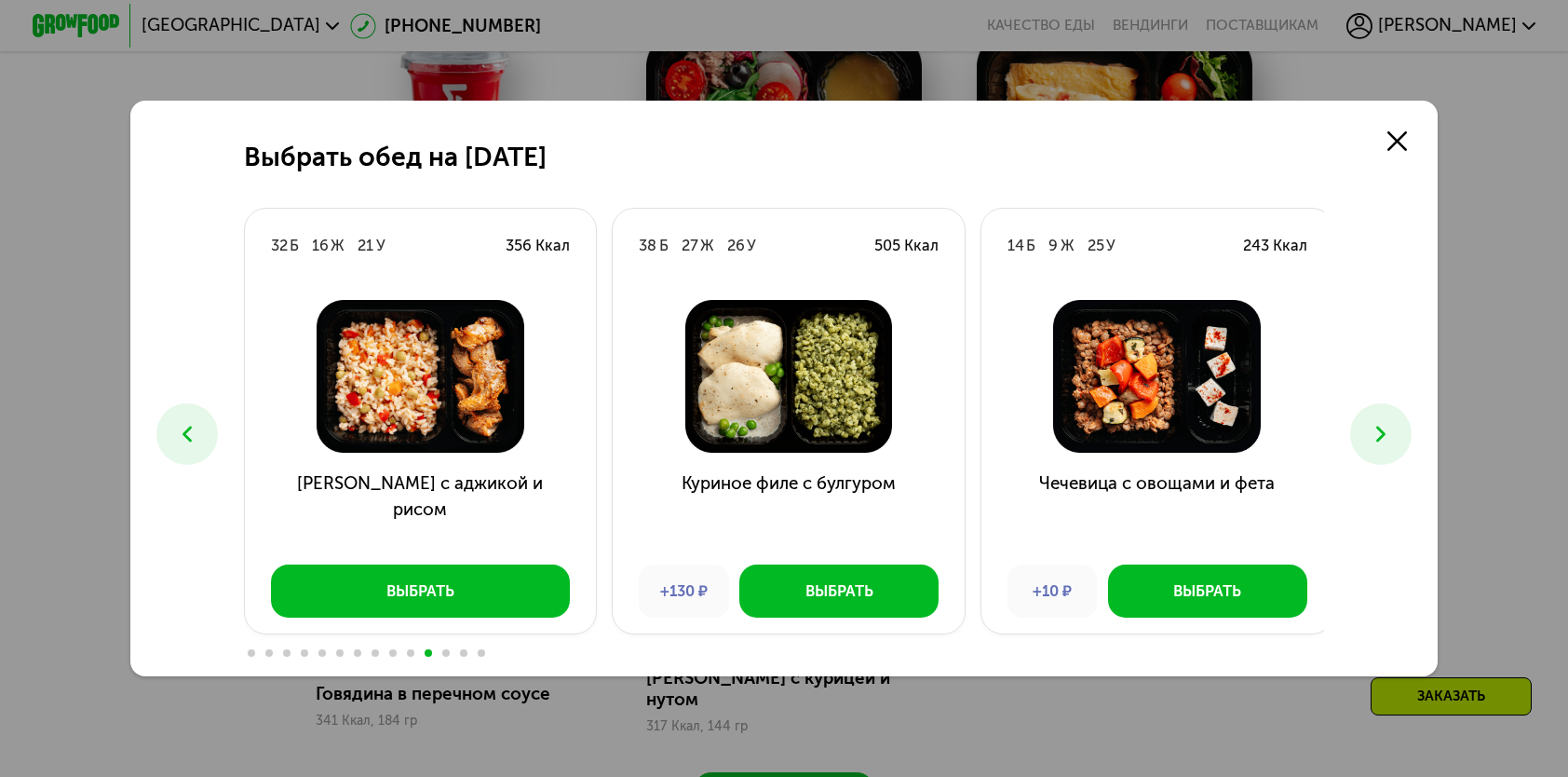
click at [1374, 431] on icon at bounding box center [1381, 434] width 26 height 26
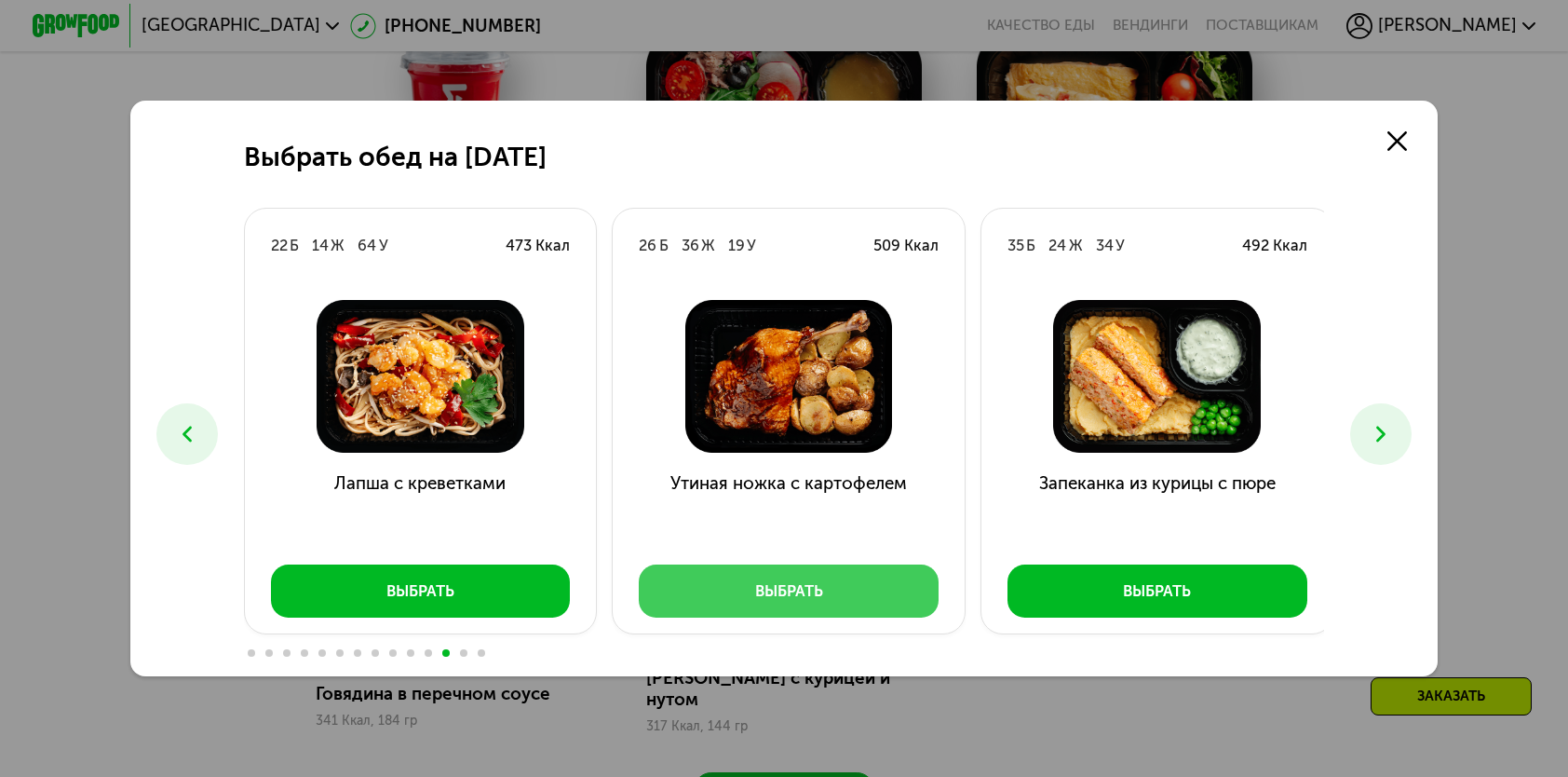
click at [863, 594] on button "Выбрать" at bounding box center [789, 590] width 300 height 52
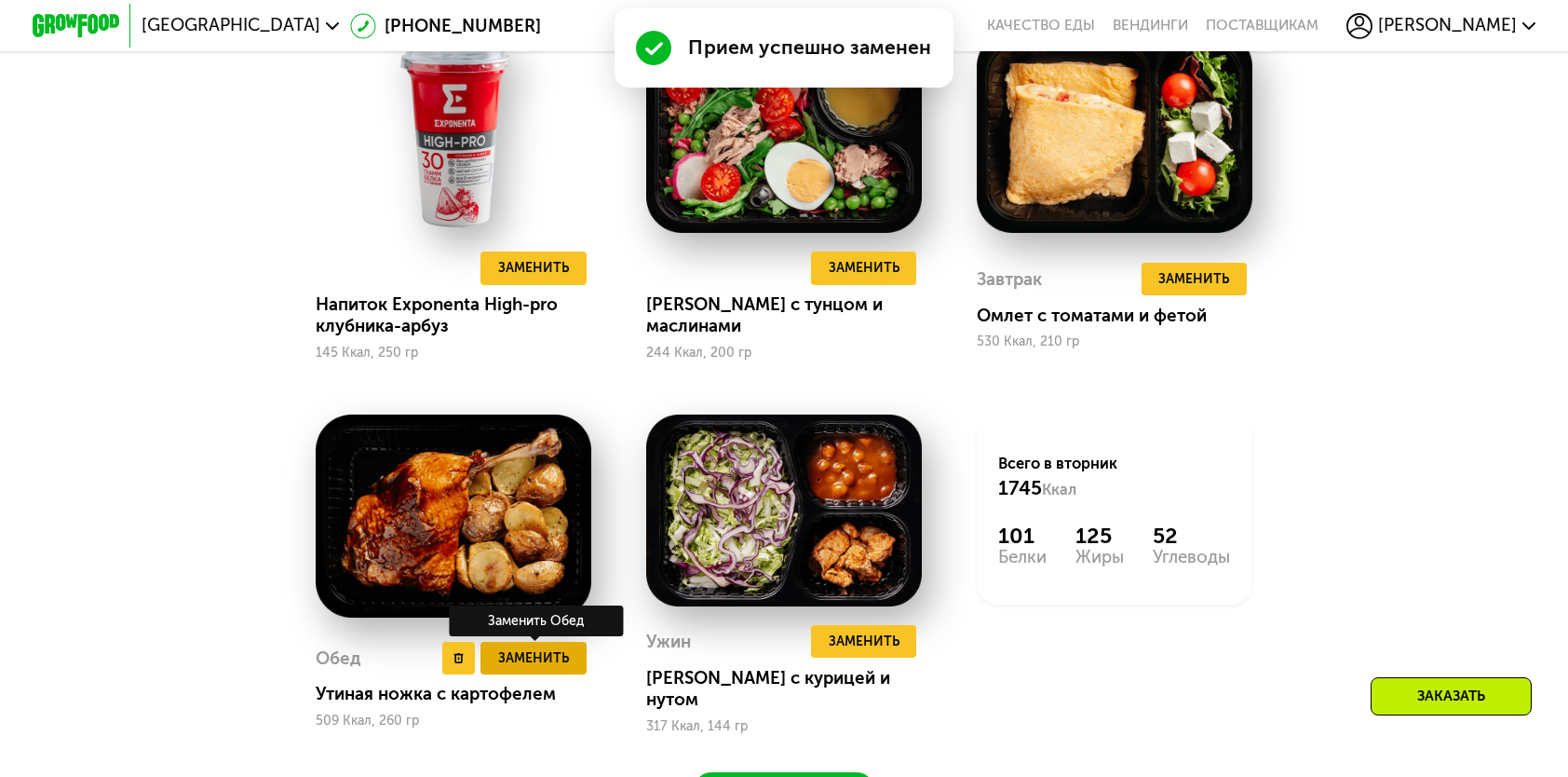
click at [514, 658] on span "Заменить" at bounding box center [533, 658] width 71 height 22
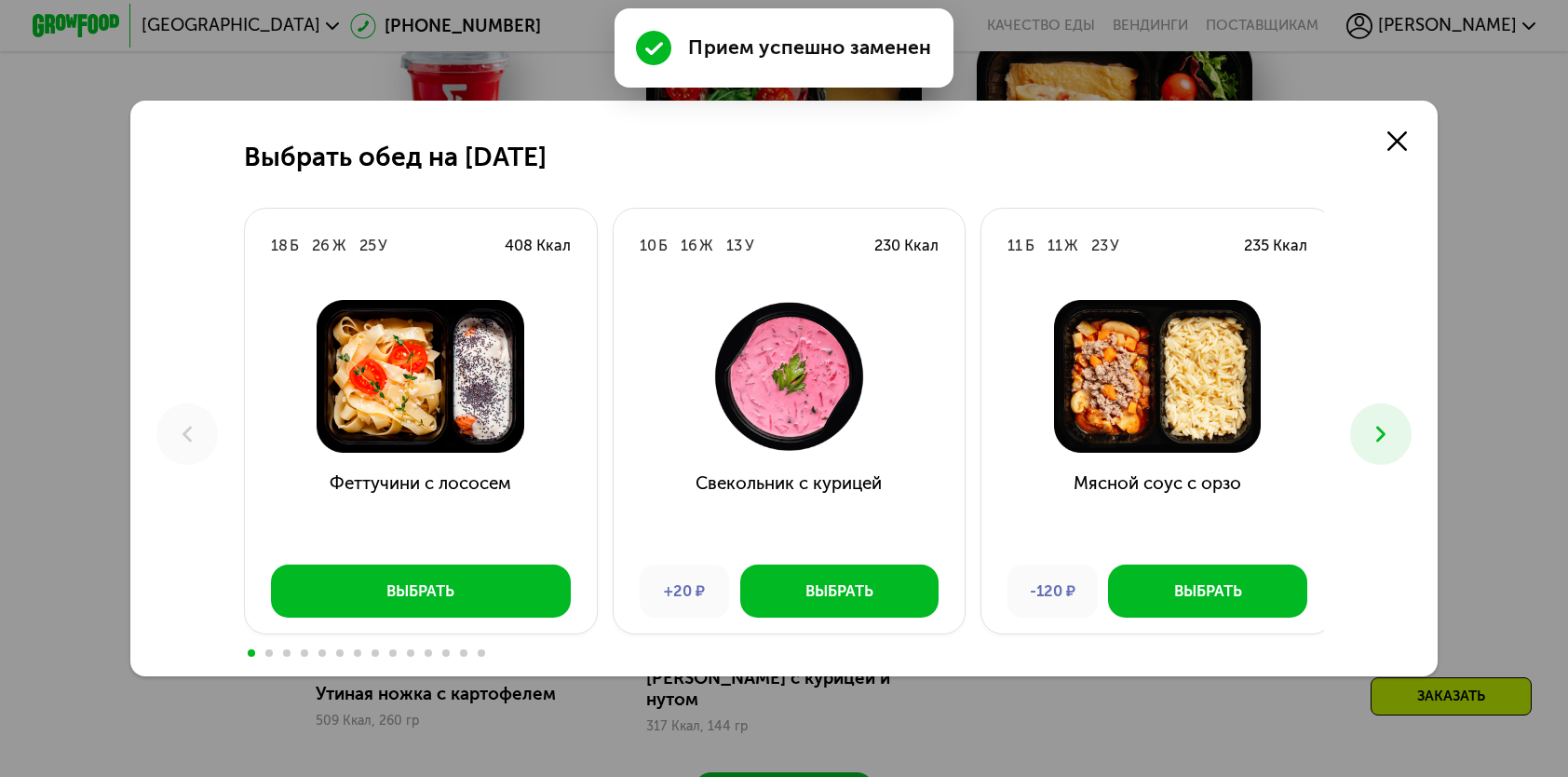
click at [1377, 447] on icon at bounding box center [1381, 434] width 26 height 26
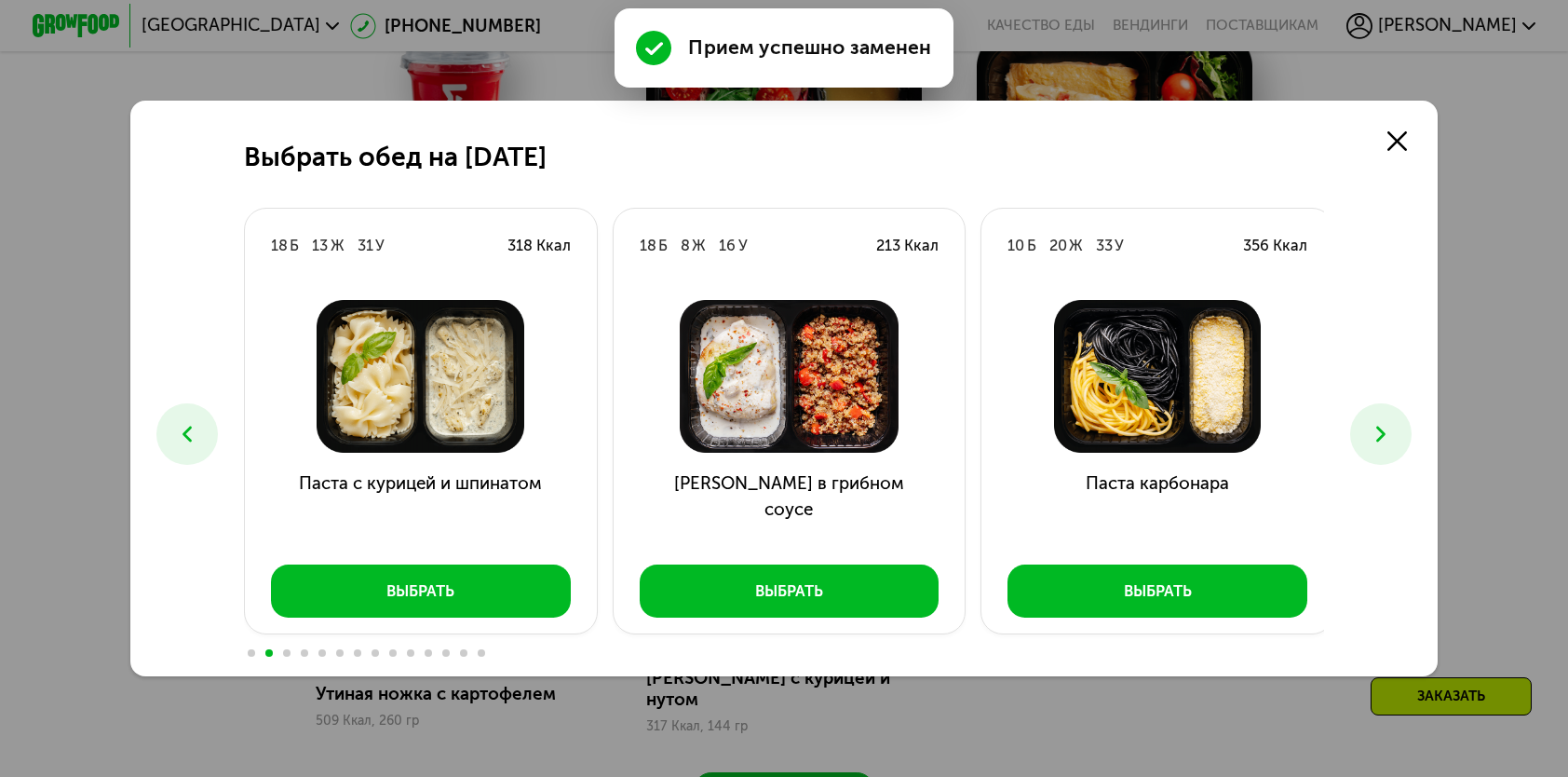
click at [1377, 447] on icon at bounding box center [1381, 434] width 26 height 26
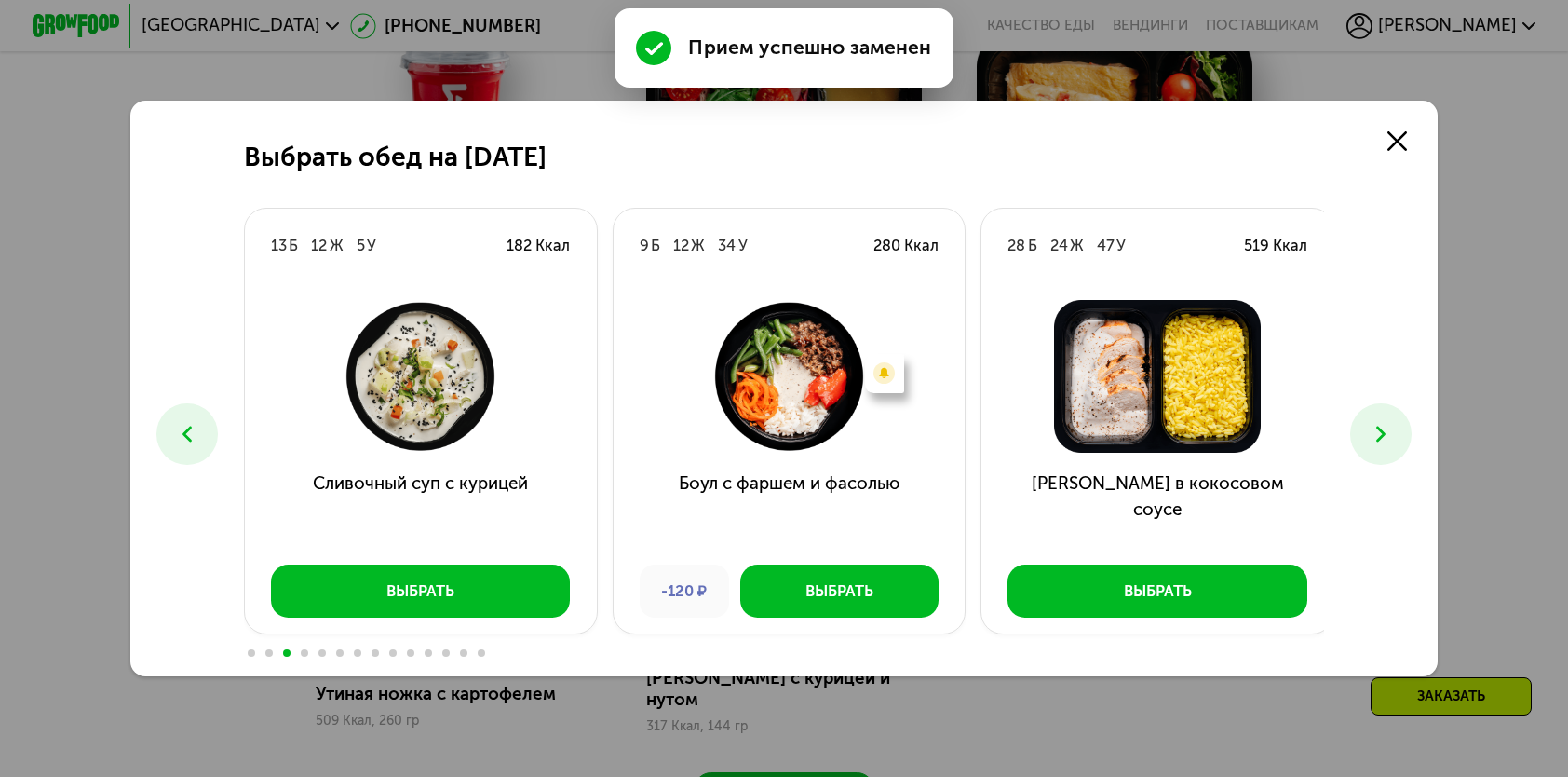
click at [1377, 447] on icon at bounding box center [1381, 434] width 26 height 26
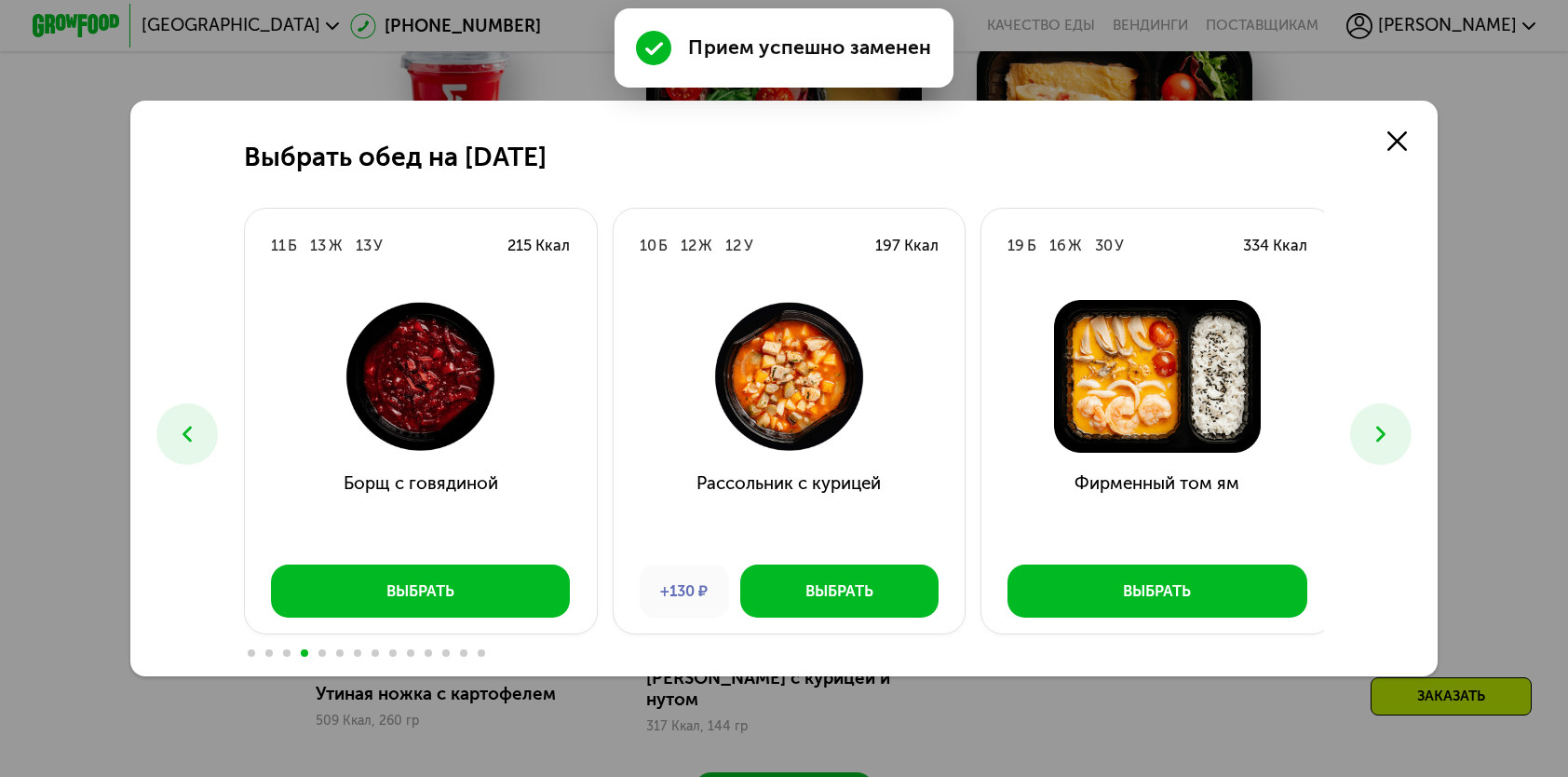
click at [1377, 447] on icon at bounding box center [1381, 434] width 26 height 26
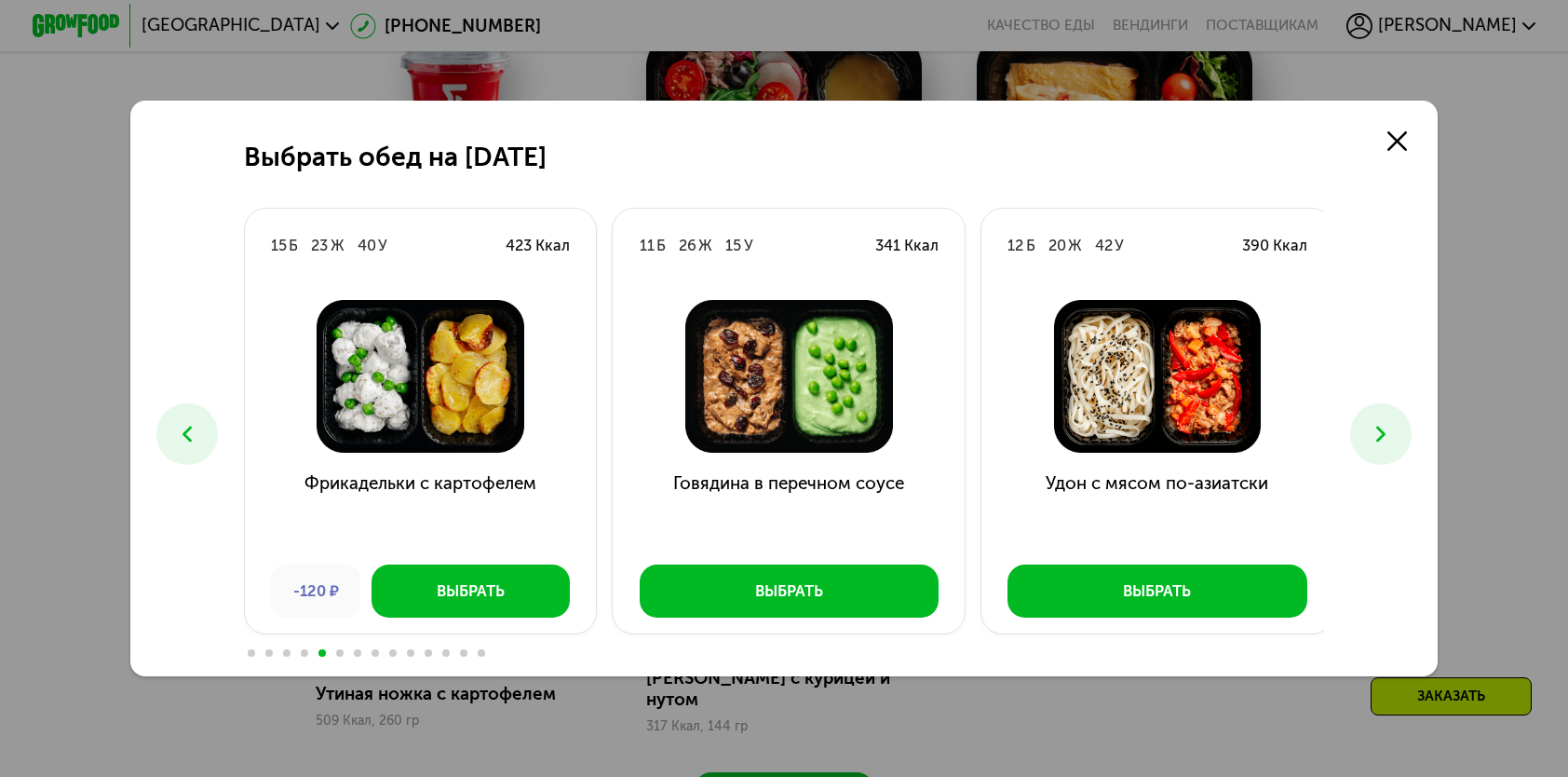
click at [186, 427] on icon at bounding box center [187, 434] width 26 height 26
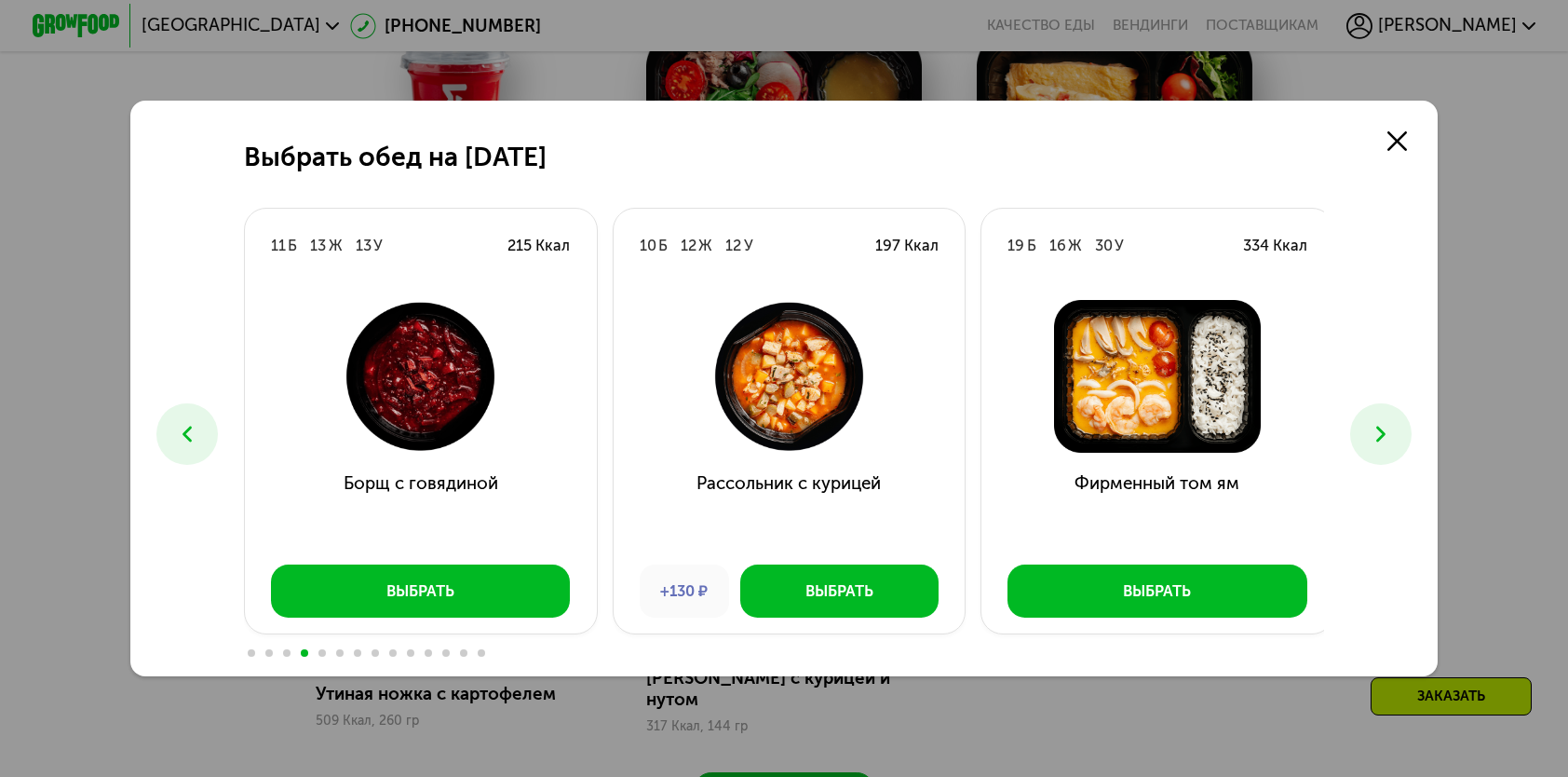
click at [186, 427] on icon at bounding box center [187, 434] width 26 height 26
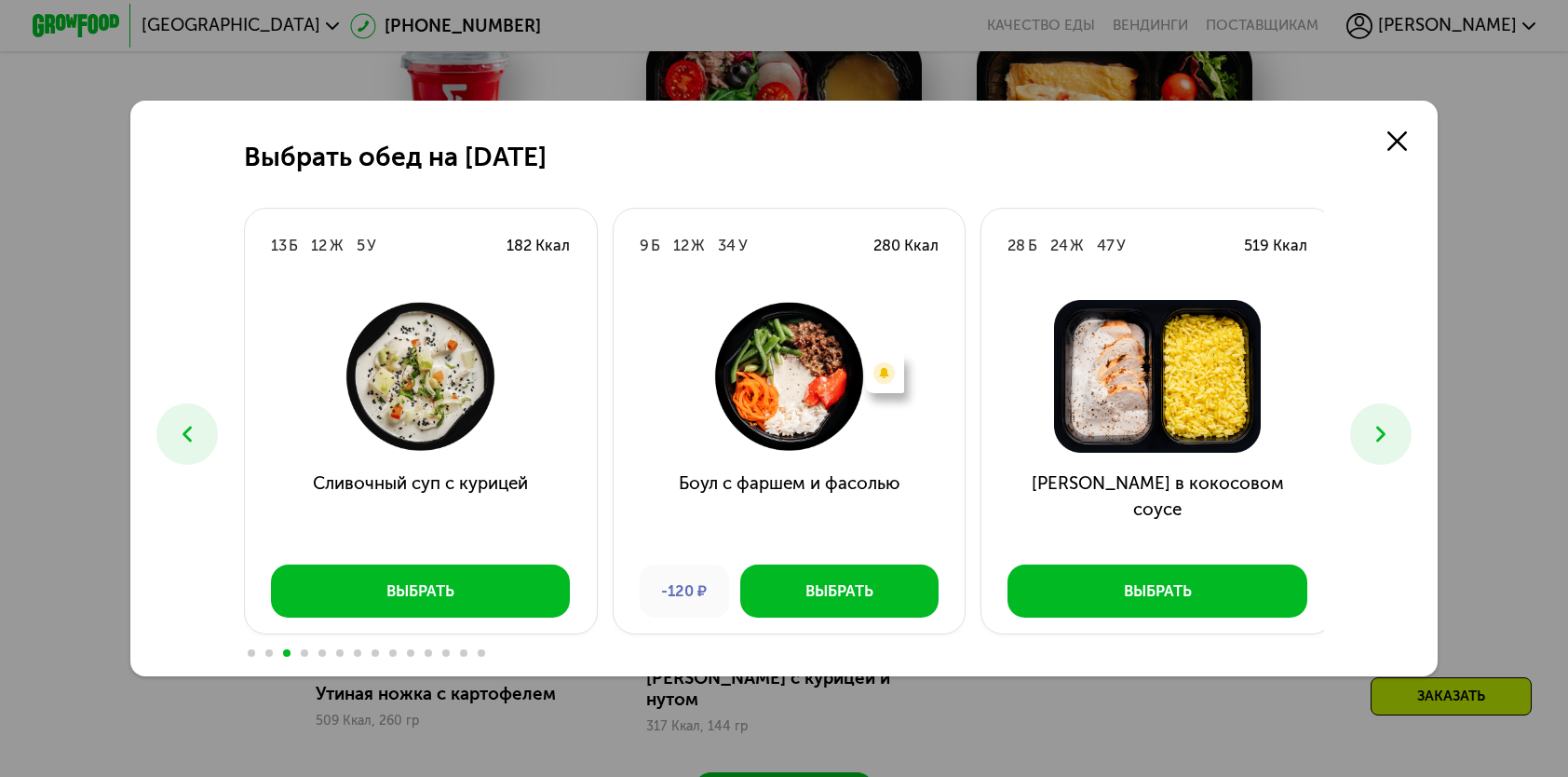
click at [1372, 445] on button at bounding box center [1381, 433] width 60 height 60
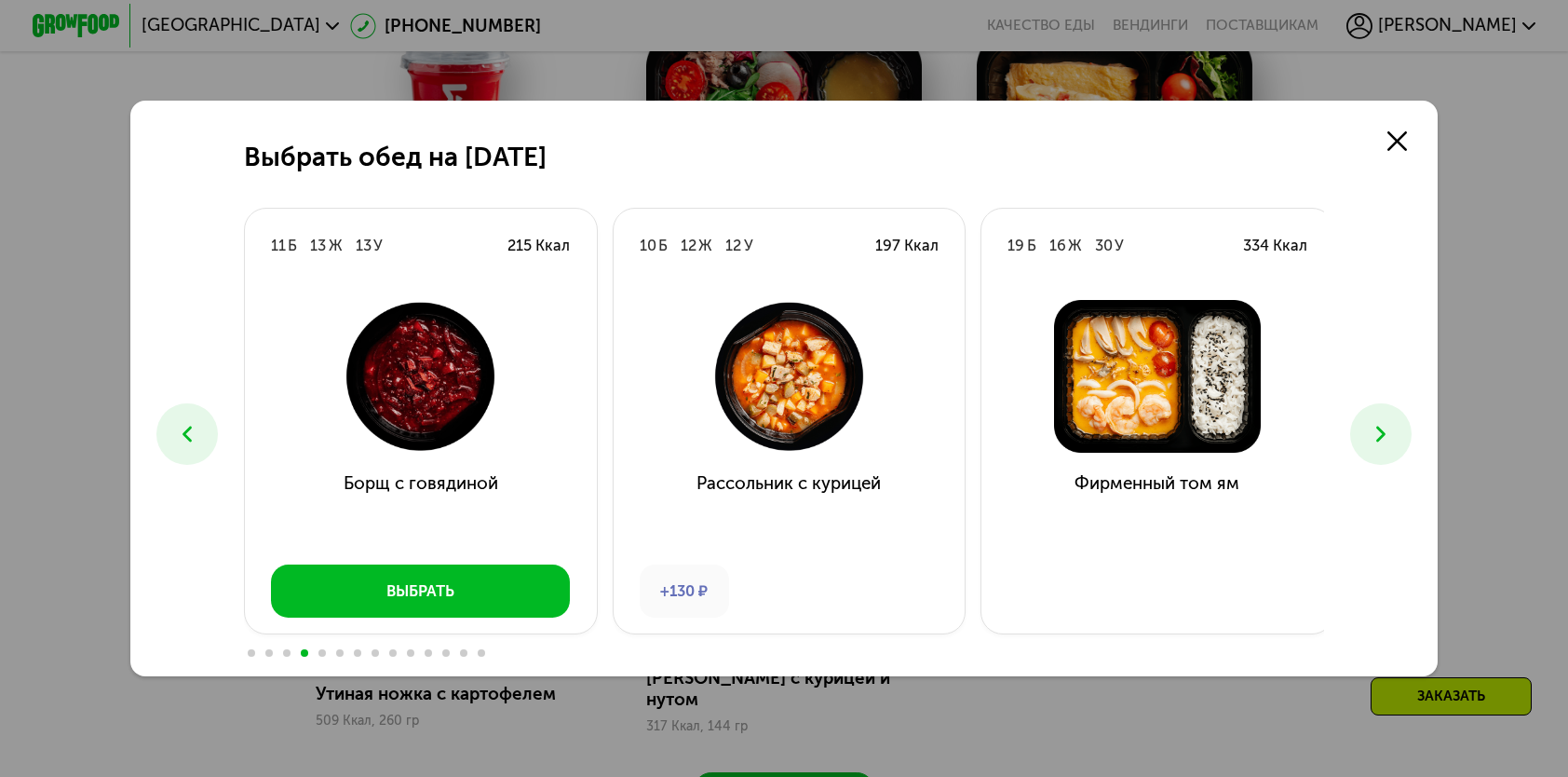
click at [1372, 445] on button at bounding box center [1381, 433] width 60 height 60
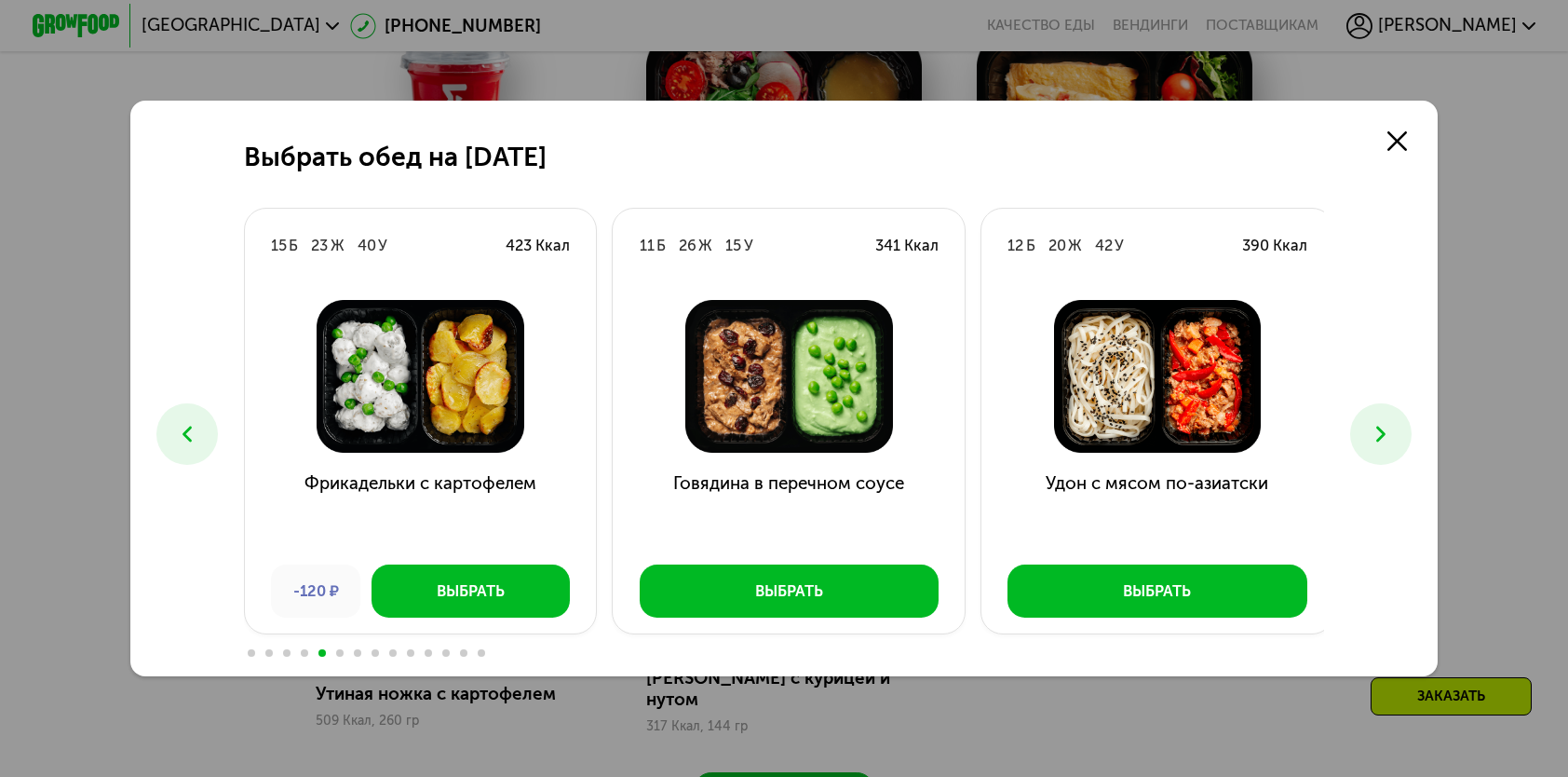
click at [1372, 445] on button at bounding box center [1381, 433] width 60 height 60
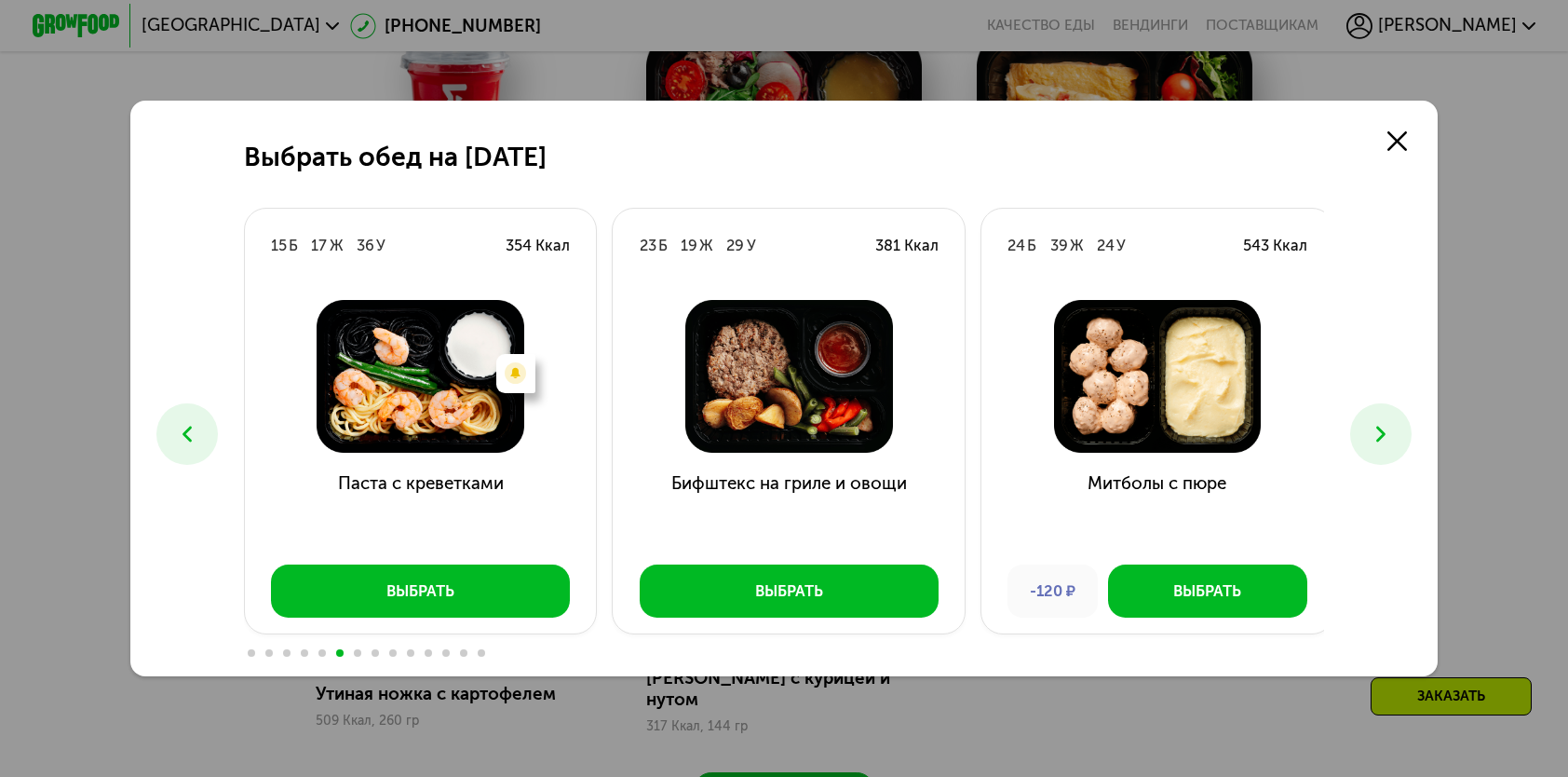
click at [1372, 445] on button at bounding box center [1381, 433] width 60 height 60
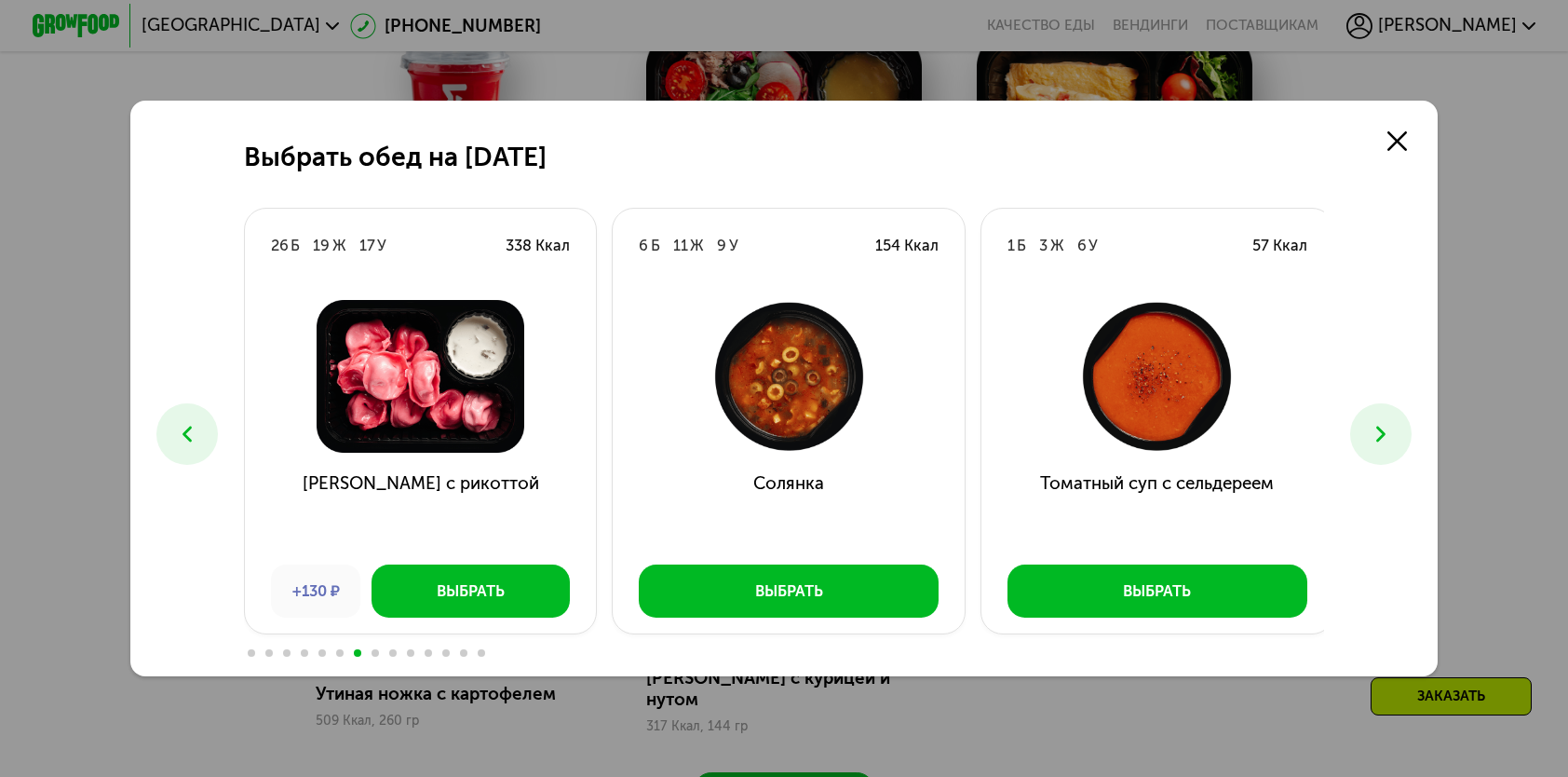
click at [1372, 445] on button at bounding box center [1381, 433] width 60 height 60
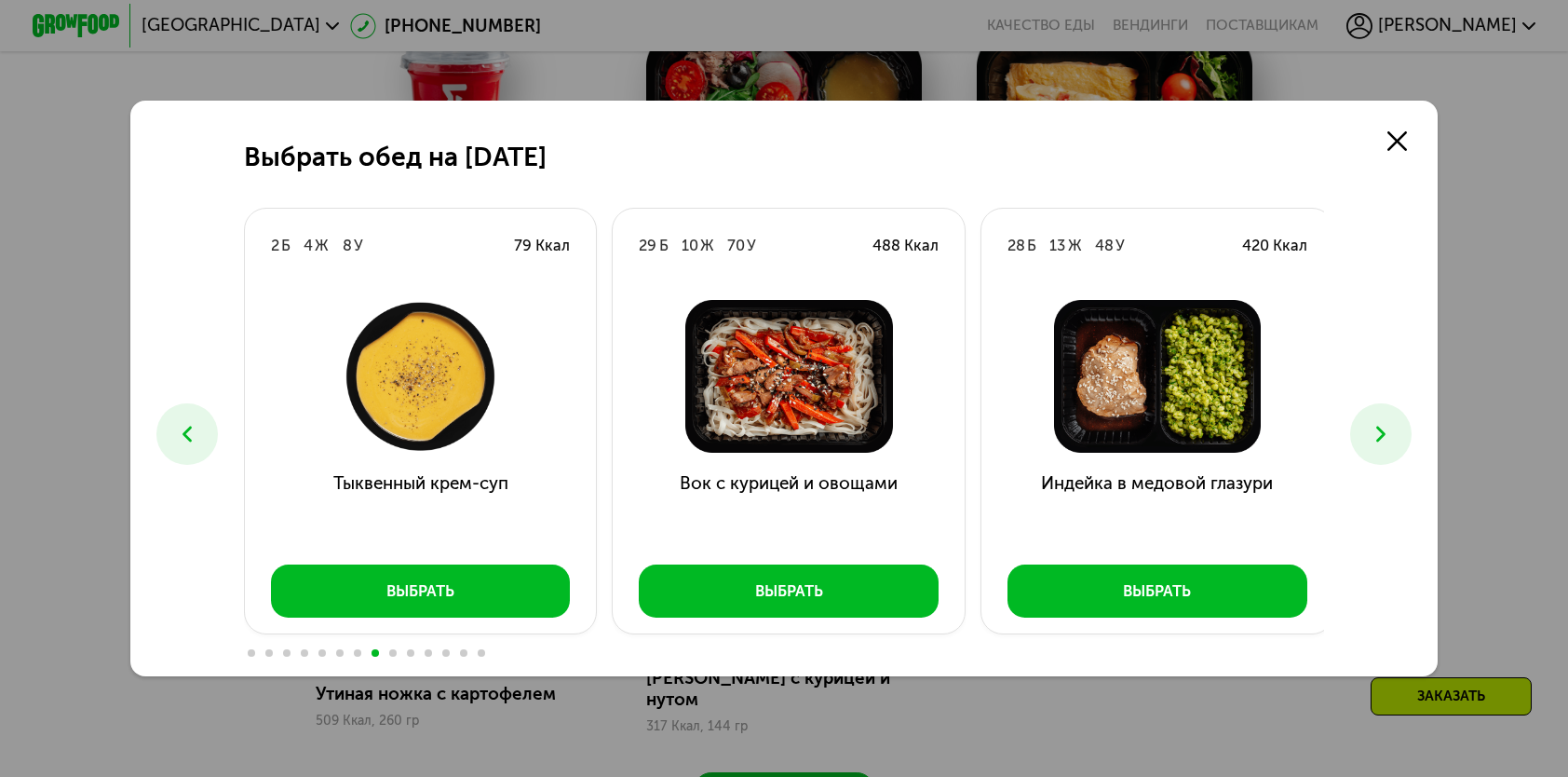
click at [1372, 445] on button at bounding box center [1381, 433] width 60 height 60
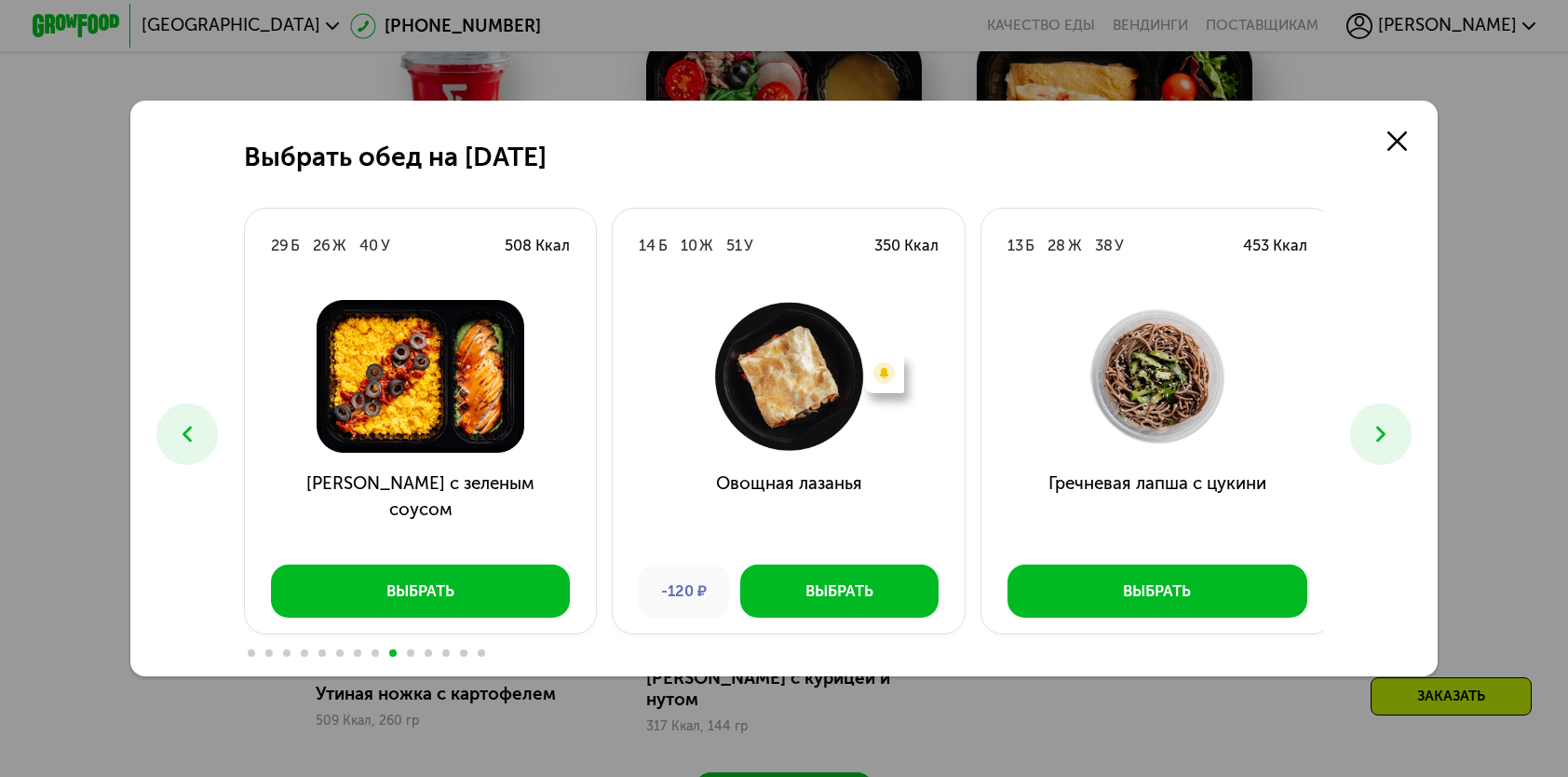
click at [1372, 445] on button at bounding box center [1381, 433] width 60 height 60
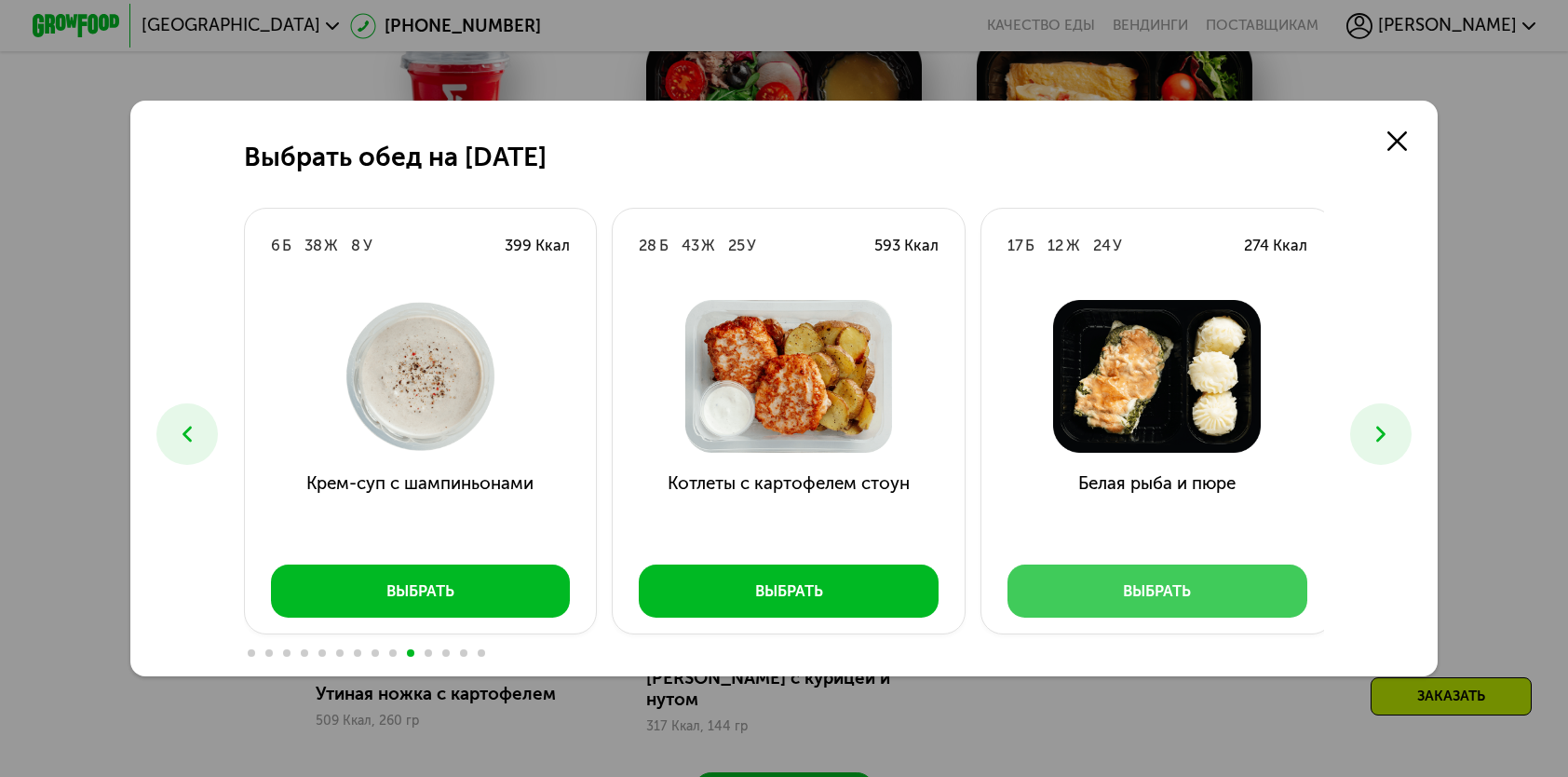
click at [1138, 600] on div "Выбрать" at bounding box center [1157, 591] width 68 height 22
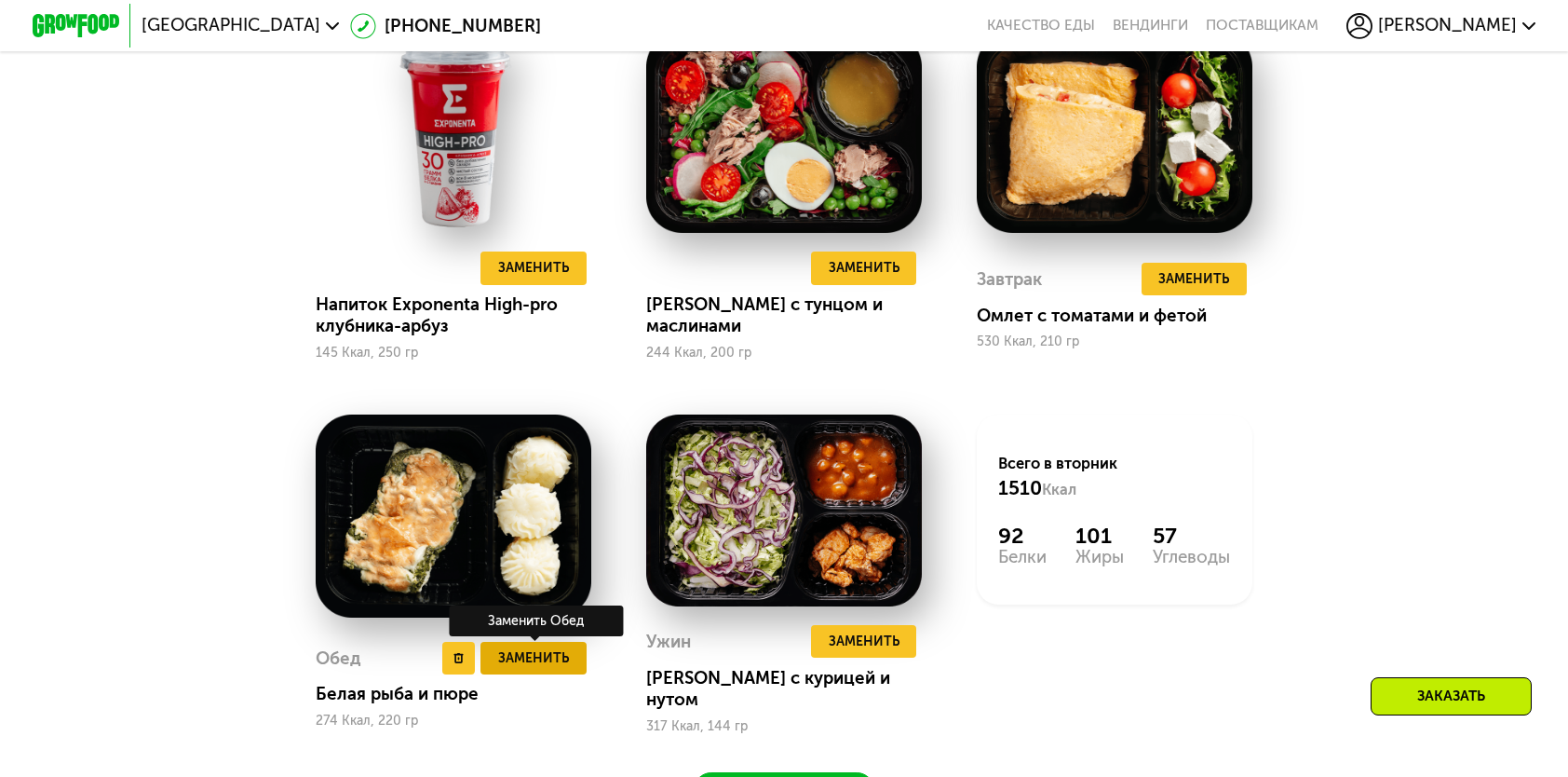
click at [523, 660] on span "Заменить" at bounding box center [533, 658] width 71 height 22
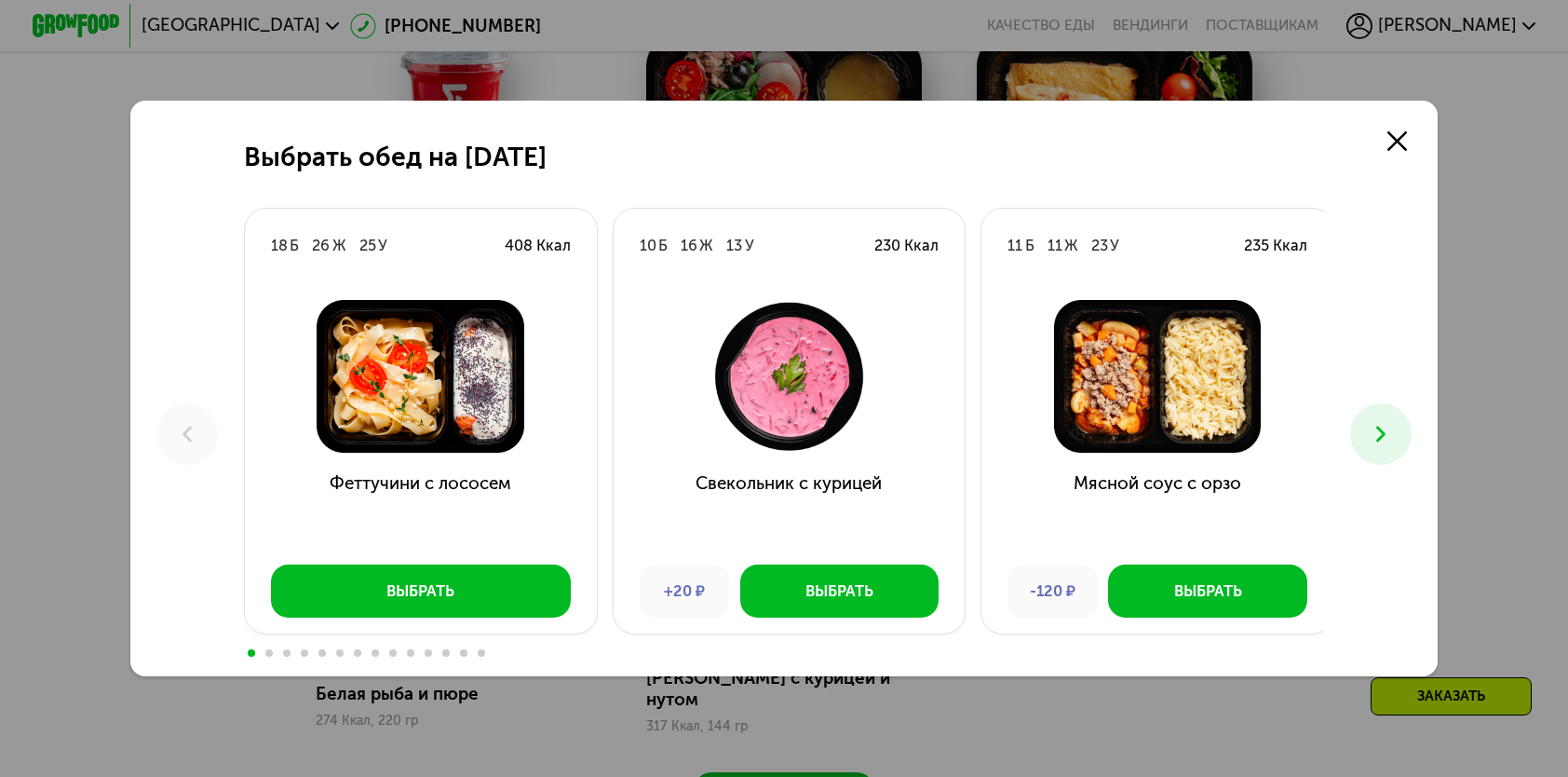
click at [1369, 431] on button at bounding box center [1381, 433] width 60 height 60
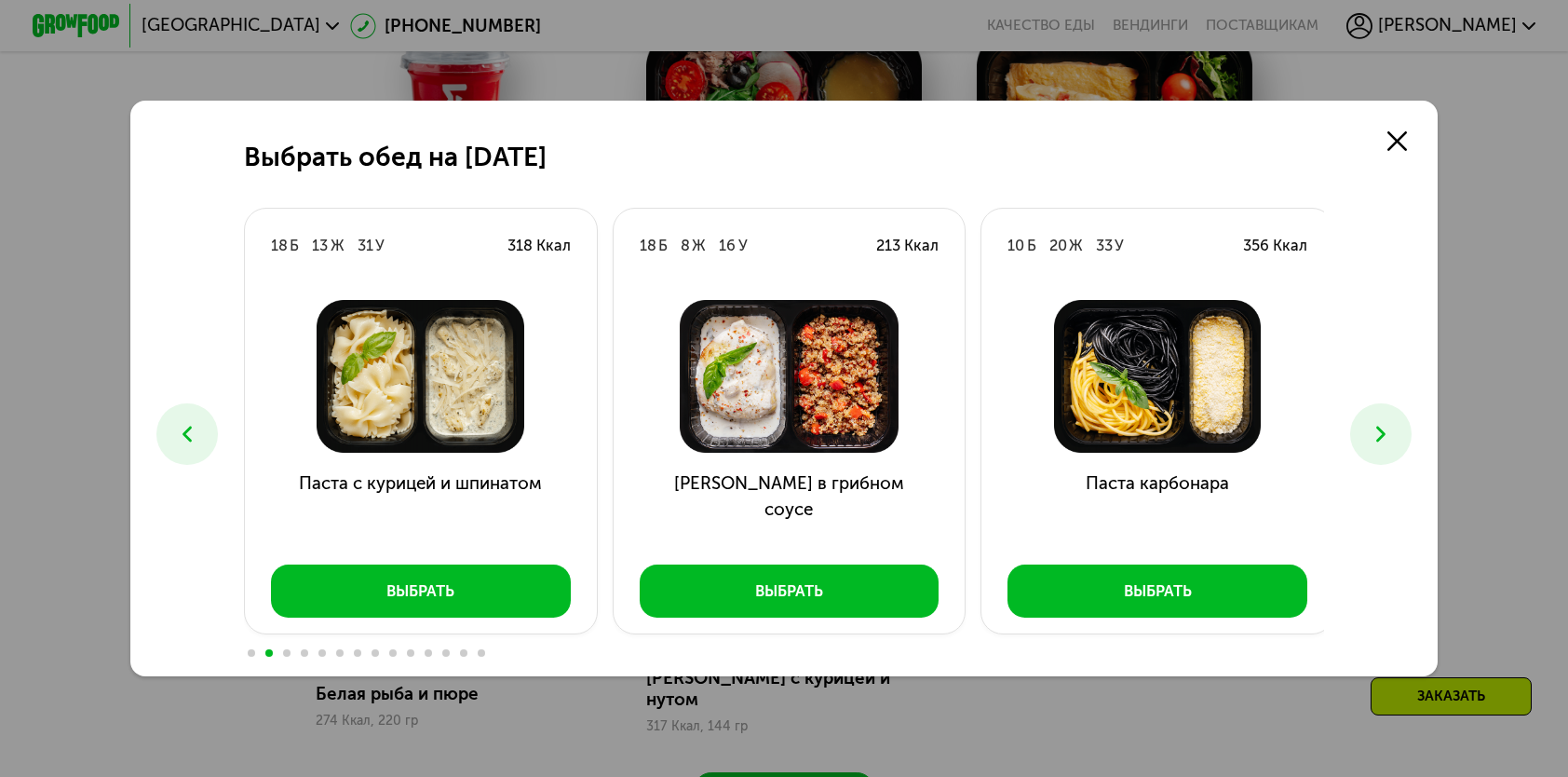
click at [1369, 431] on button at bounding box center [1381, 433] width 60 height 60
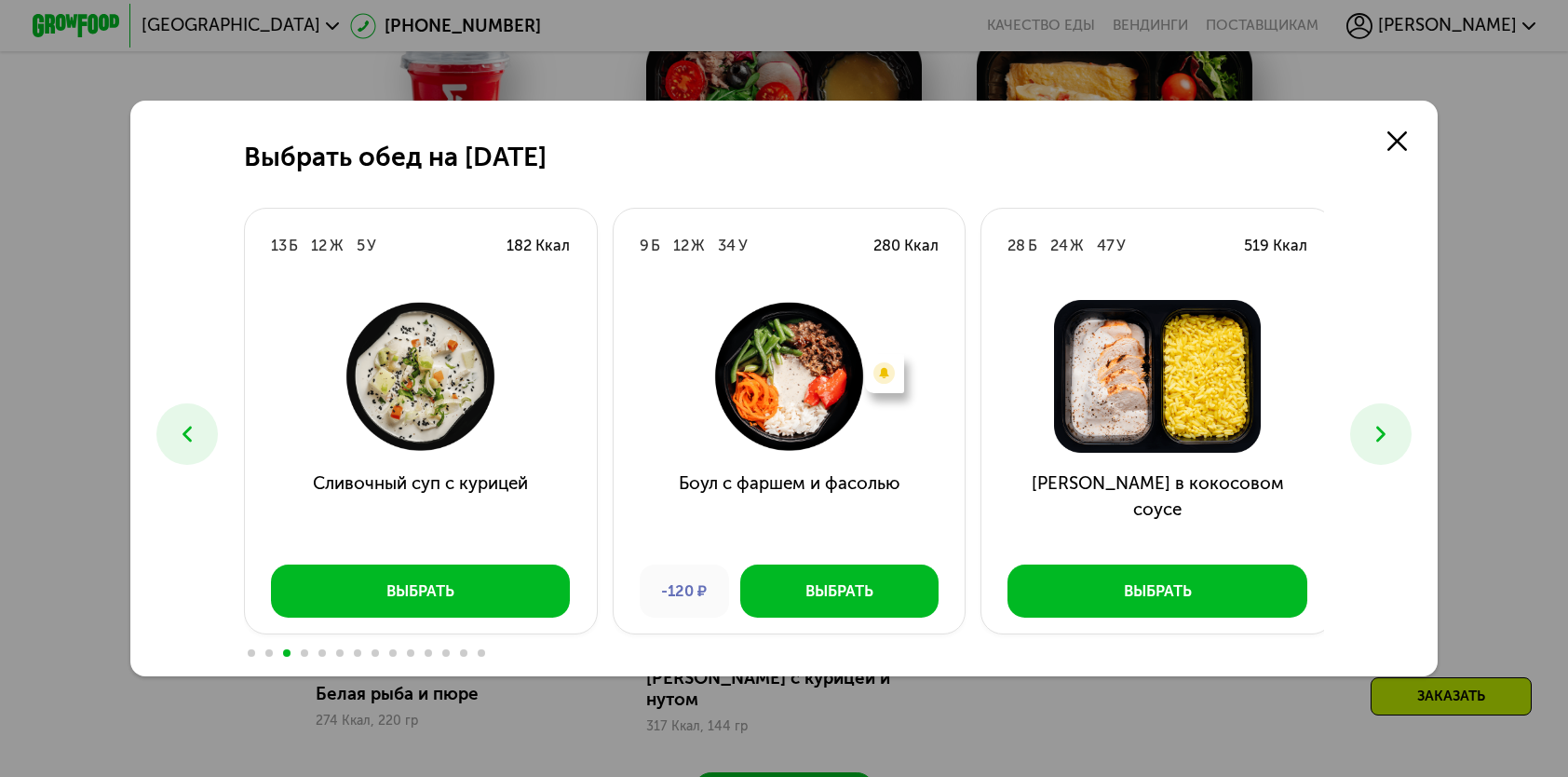
click at [1369, 431] on button at bounding box center [1381, 433] width 60 height 60
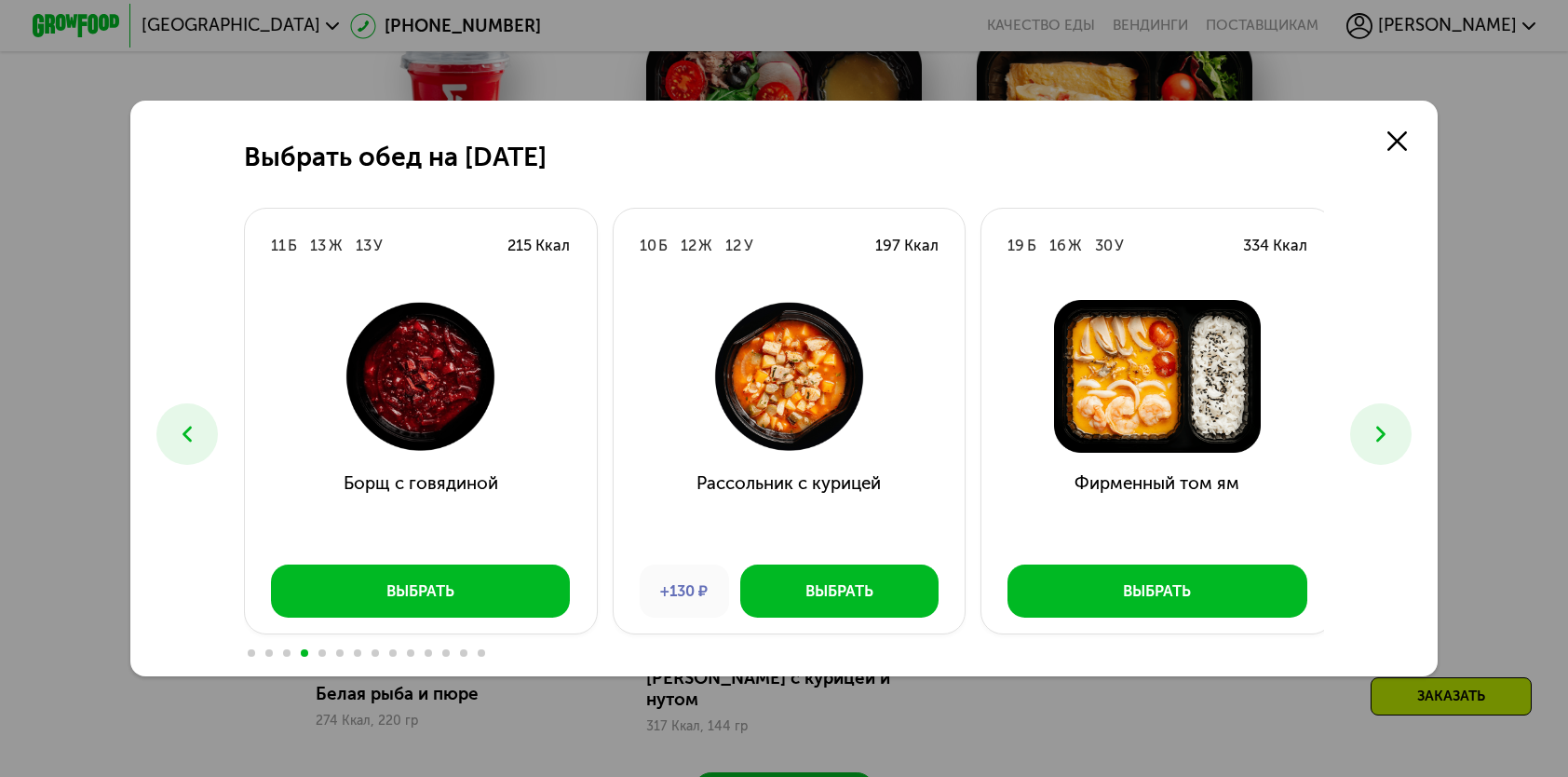
click at [1401, 429] on button at bounding box center [1381, 433] width 60 height 60
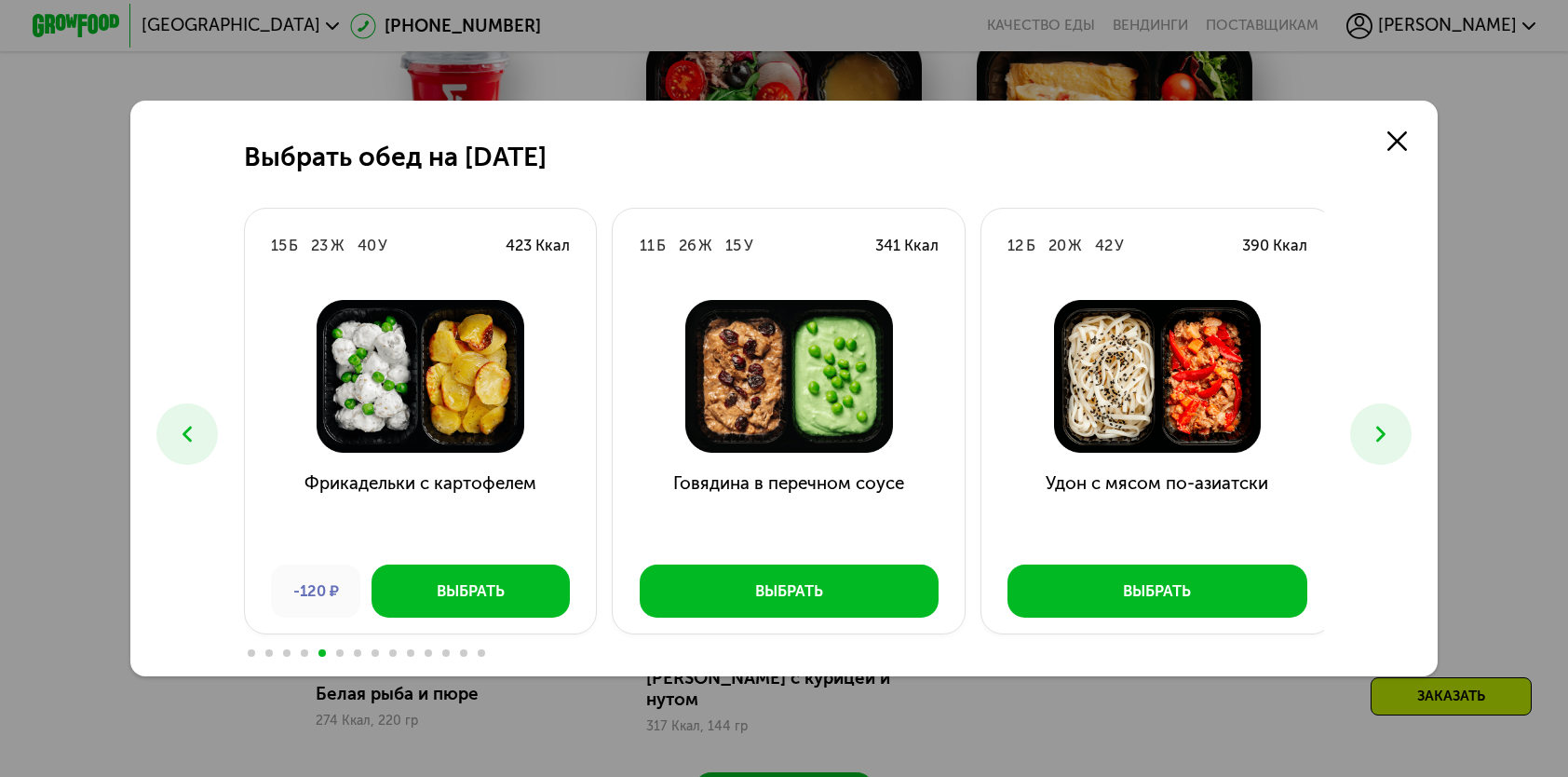
click at [1401, 427] on button at bounding box center [1381, 433] width 60 height 60
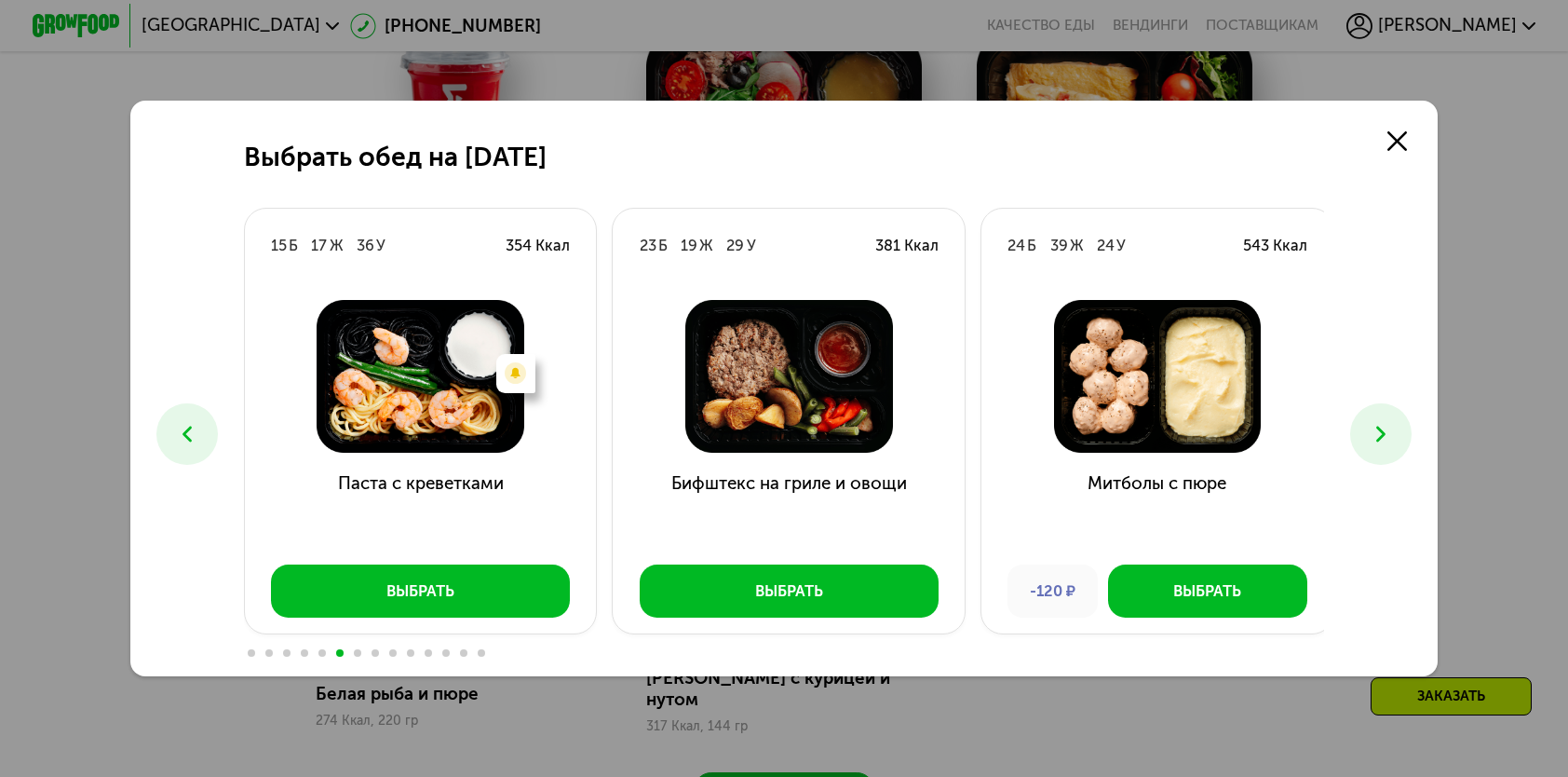
click at [1401, 426] on button at bounding box center [1381, 433] width 60 height 60
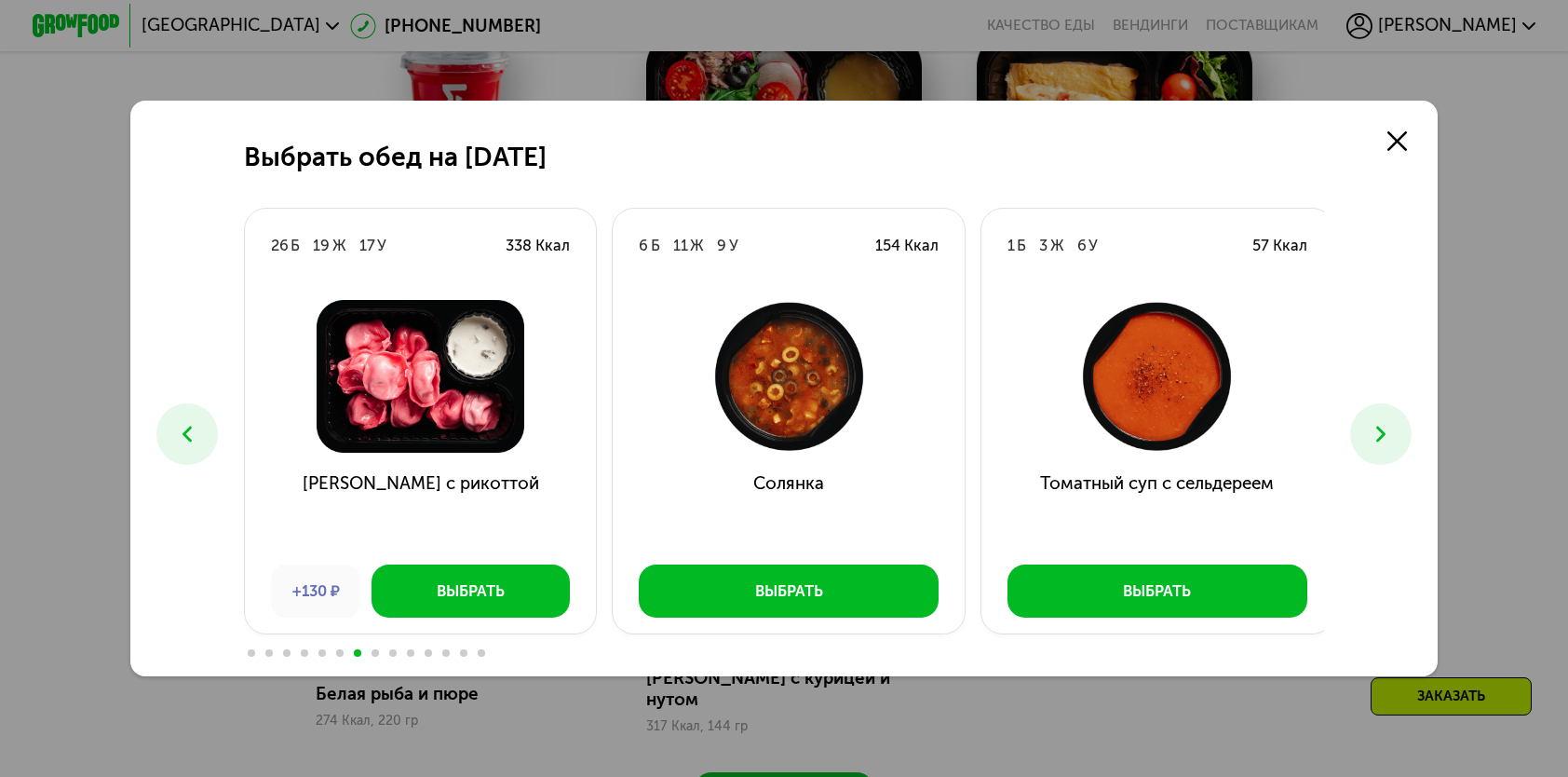
click at [1401, 426] on button at bounding box center [1381, 433] width 60 height 60
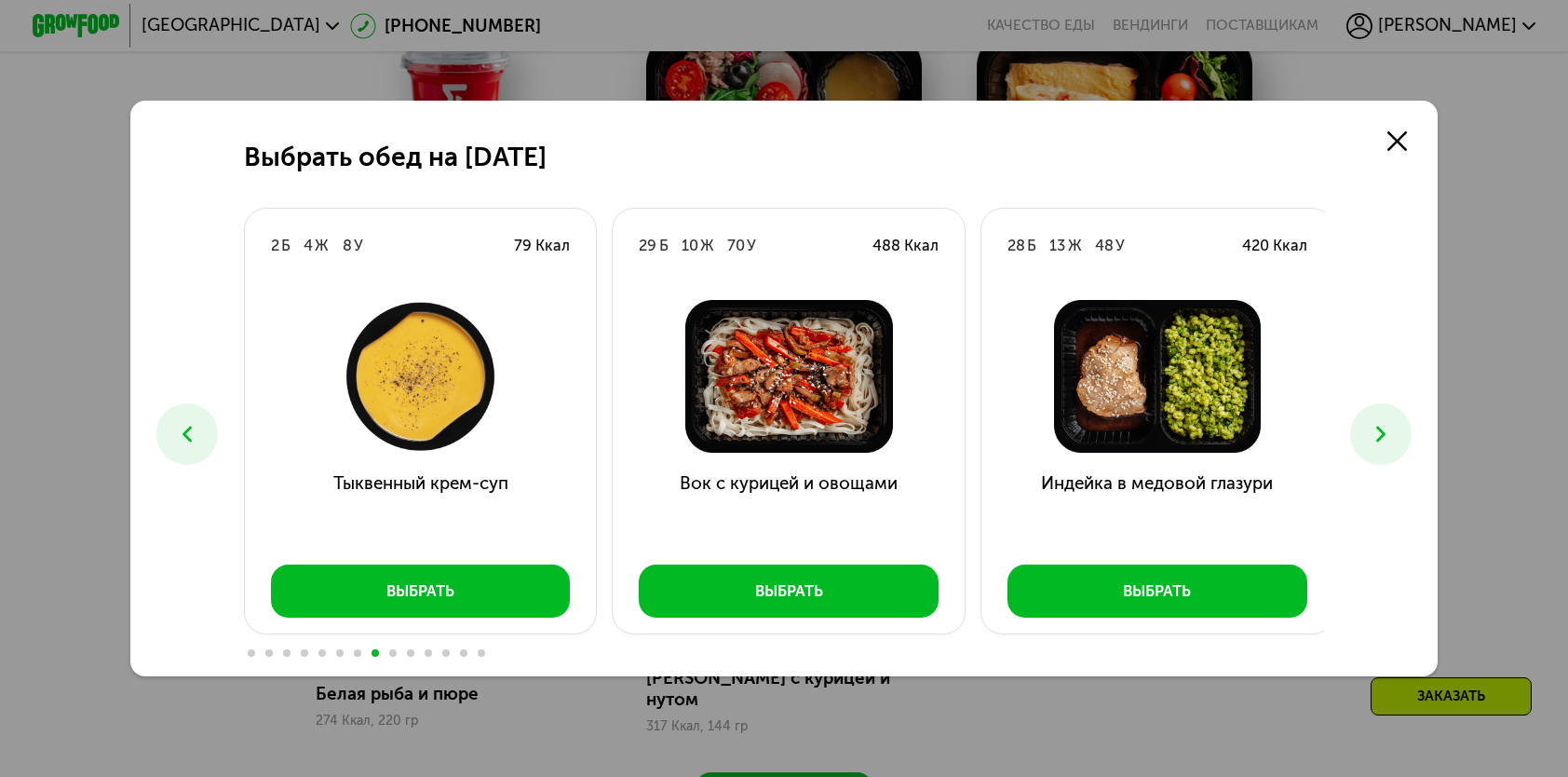
click at [1401, 426] on button at bounding box center [1381, 433] width 60 height 60
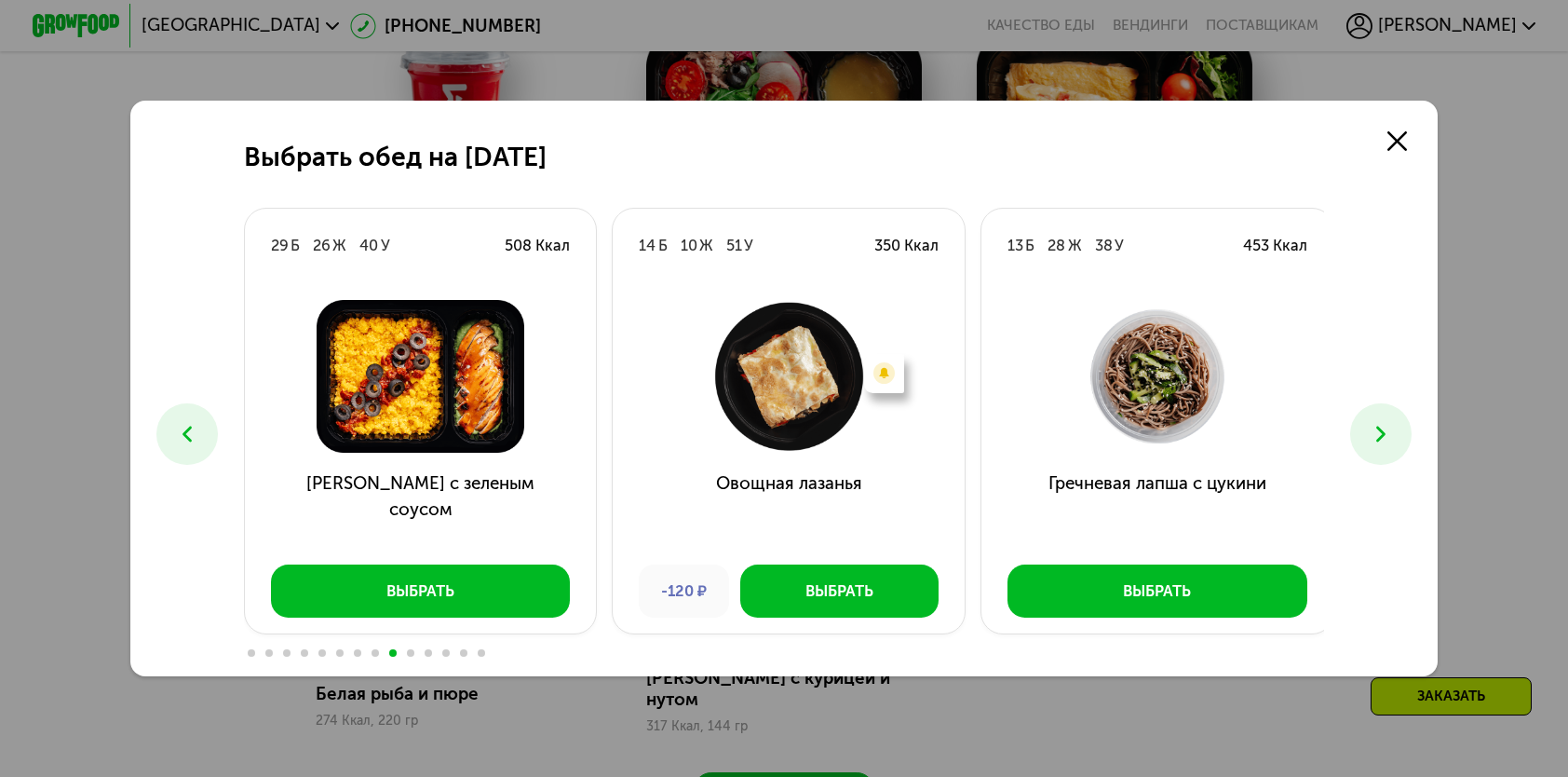
click at [1394, 425] on icon at bounding box center [1381, 434] width 26 height 26
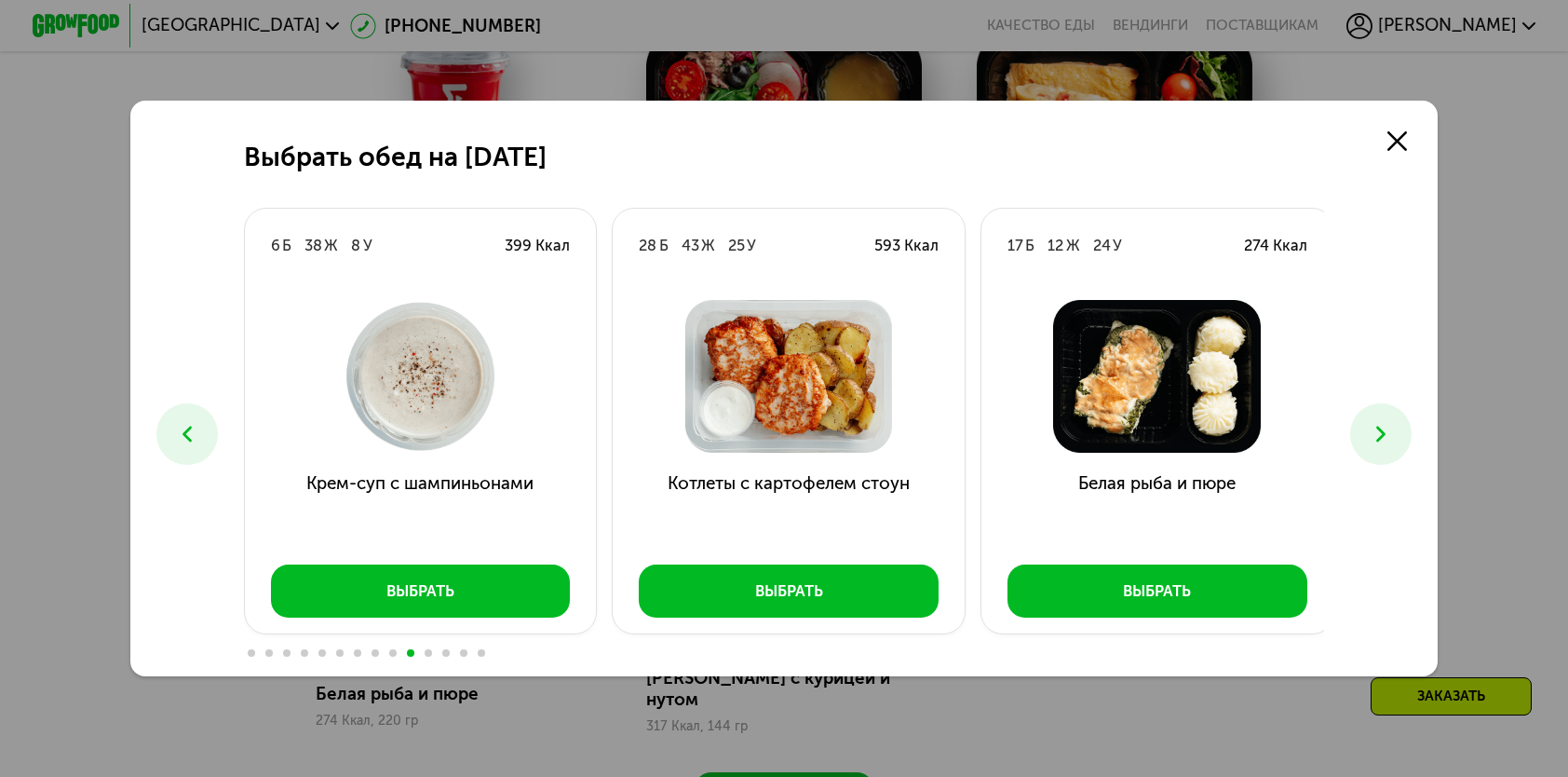
click at [1394, 425] on icon at bounding box center [1381, 434] width 26 height 26
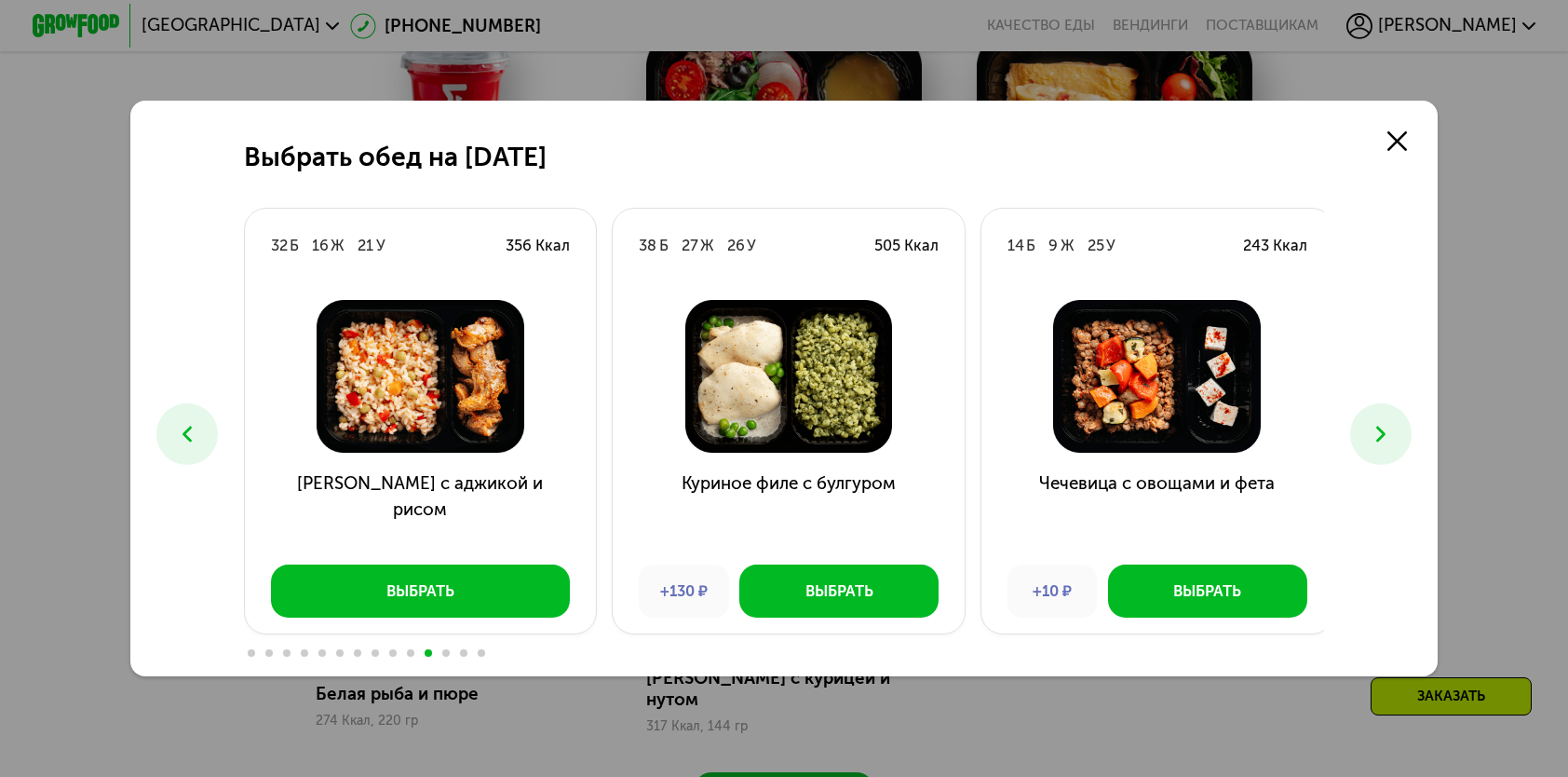
click at [1394, 425] on icon at bounding box center [1381, 434] width 26 height 26
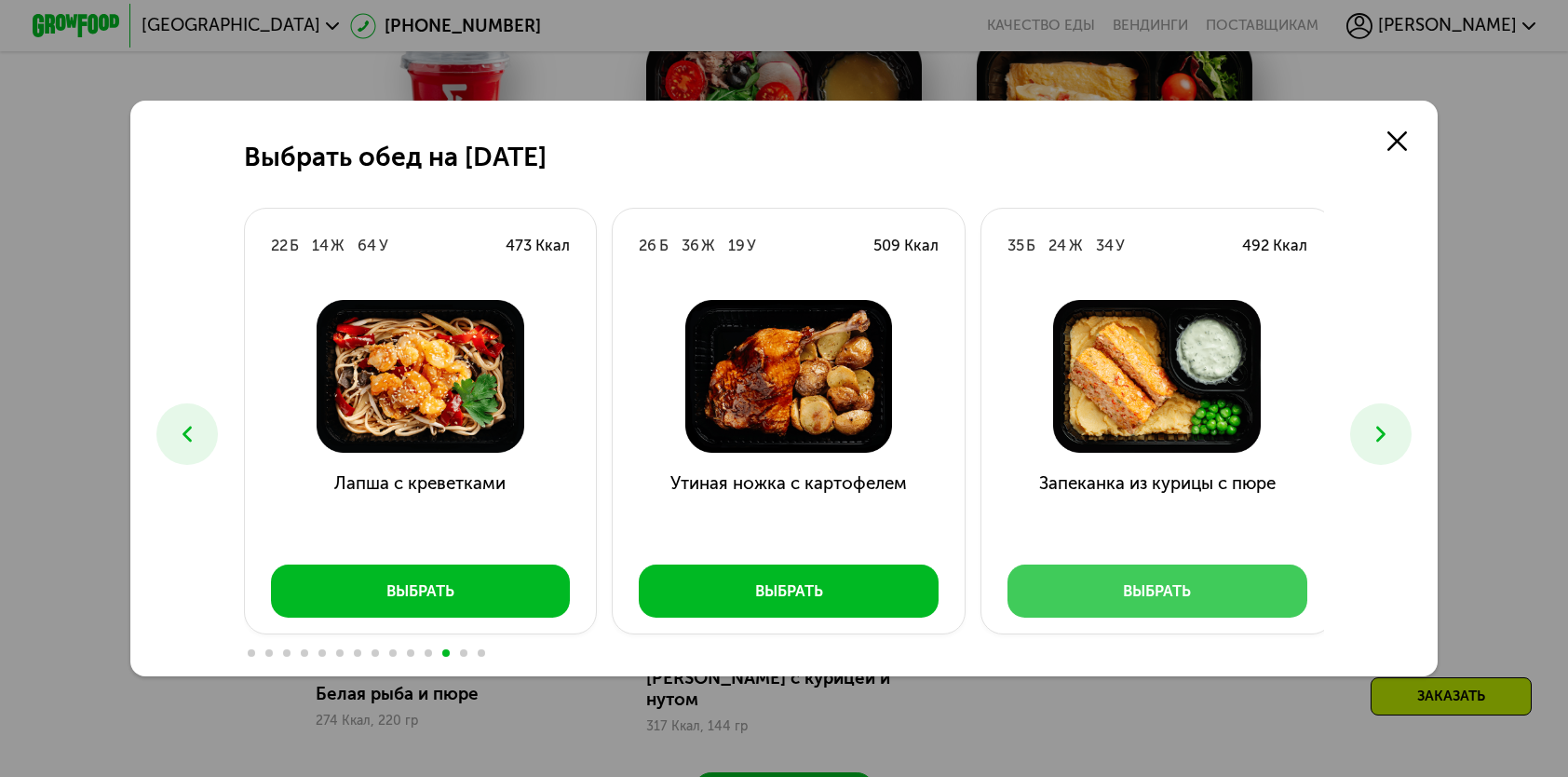
click at [1160, 584] on div "Выбрать" at bounding box center [1157, 591] width 68 height 22
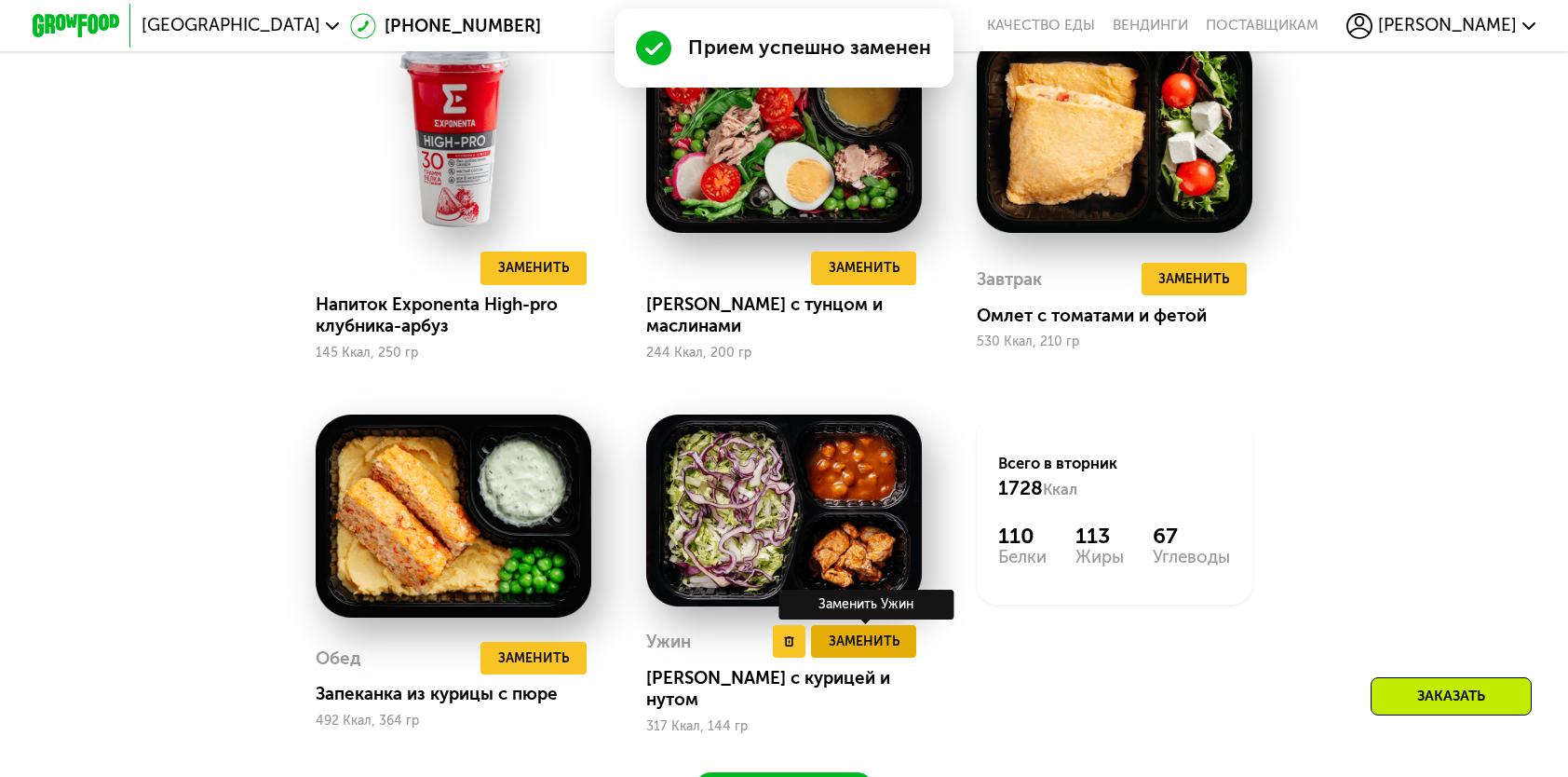
click at [880, 652] on span "Заменить" at bounding box center [864, 641] width 71 height 22
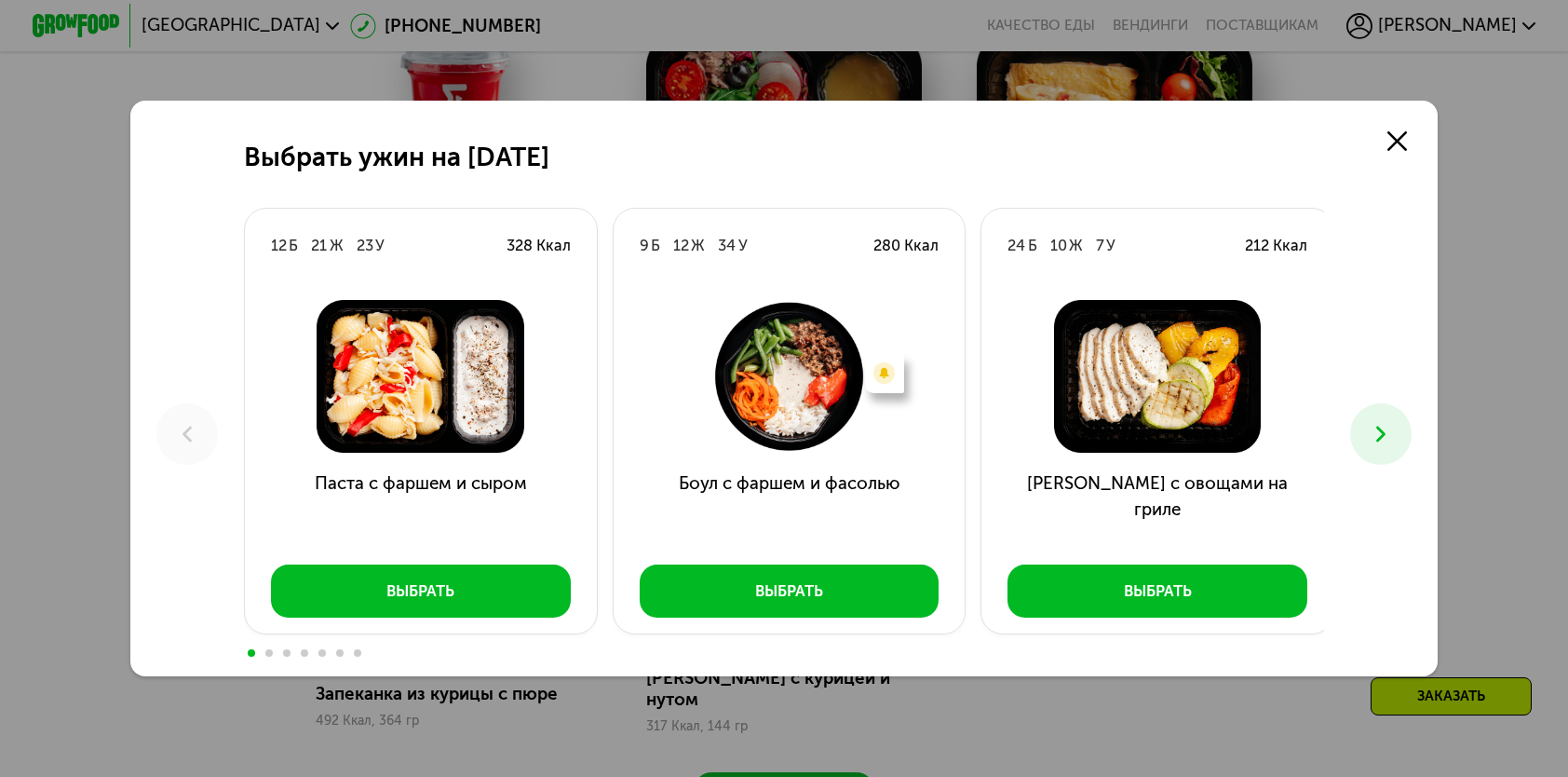
click at [1372, 429] on button at bounding box center [1381, 433] width 60 height 60
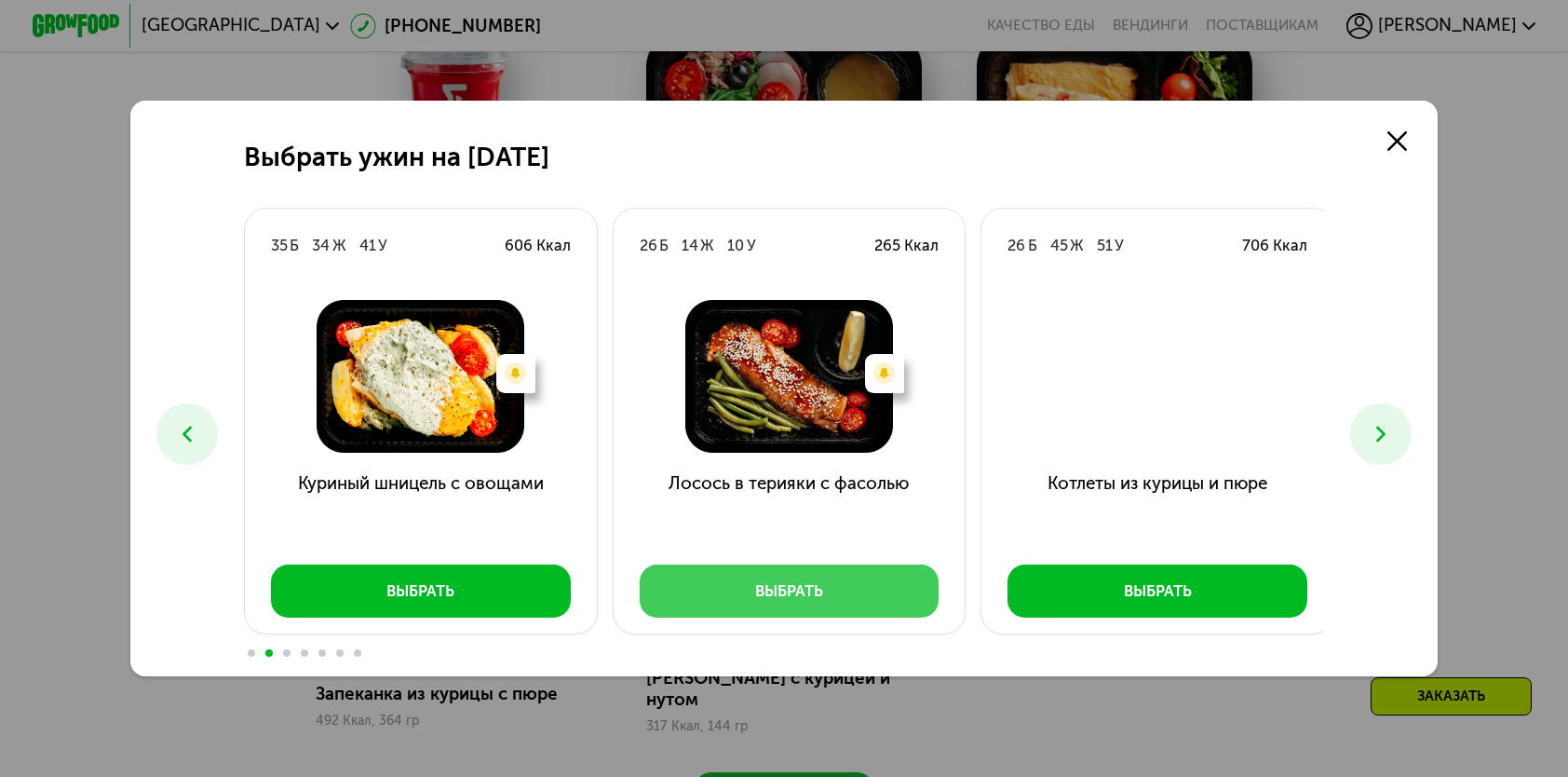
click at [760, 600] on div "Выбрать" at bounding box center [789, 591] width 68 height 22
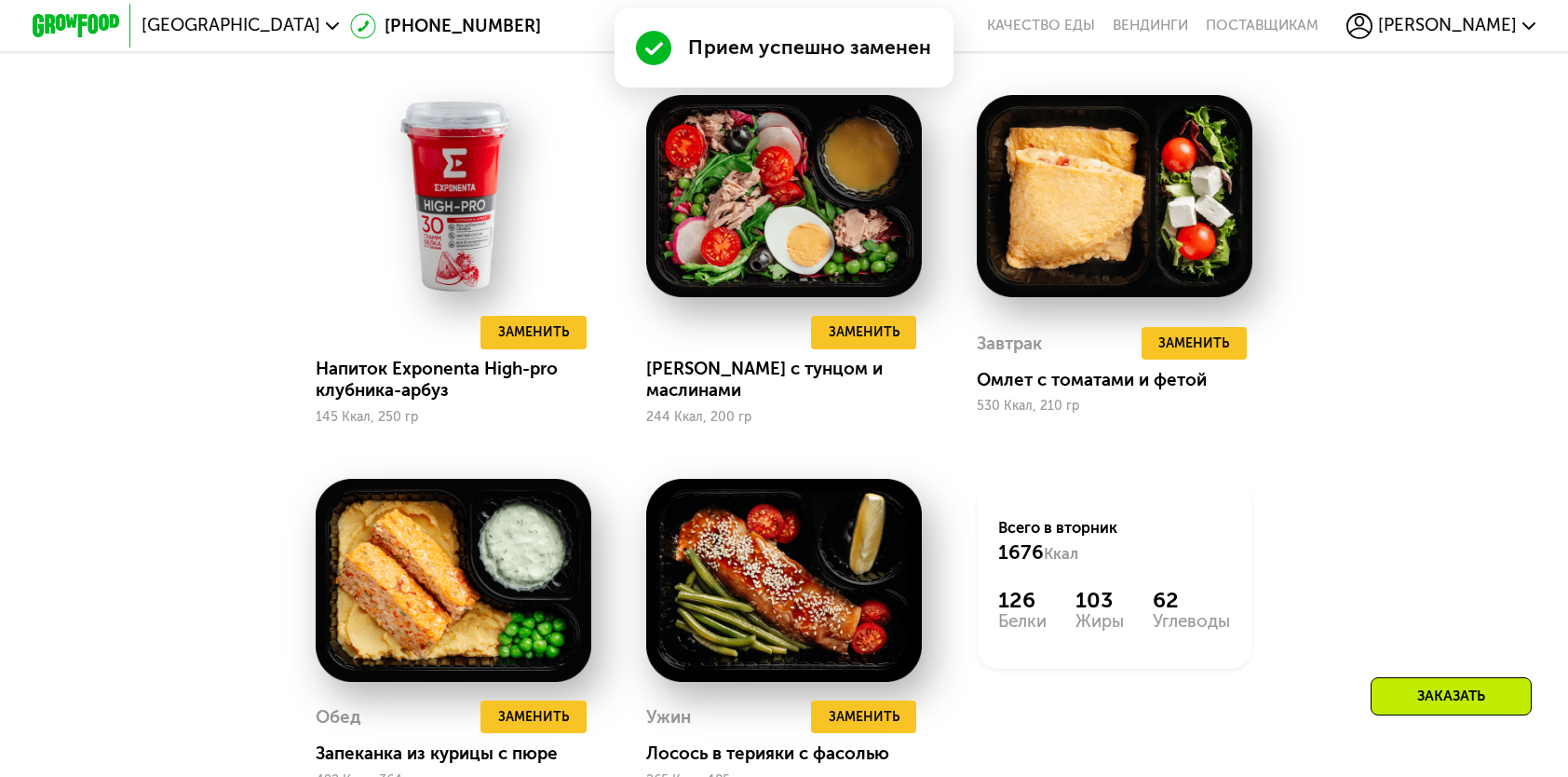
scroll to position [1769, 0]
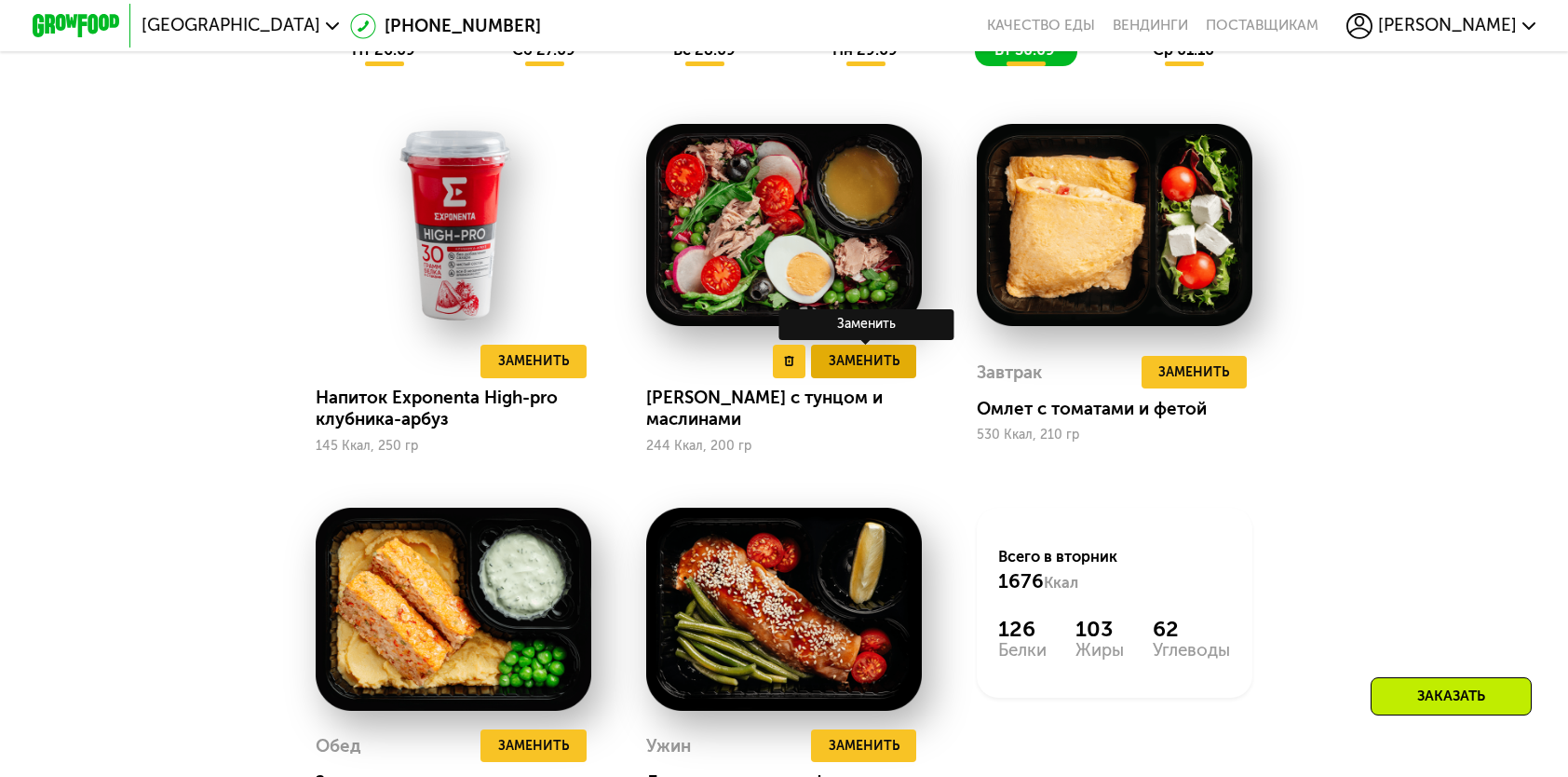
click at [885, 372] on span "Заменить" at bounding box center [864, 361] width 71 height 22
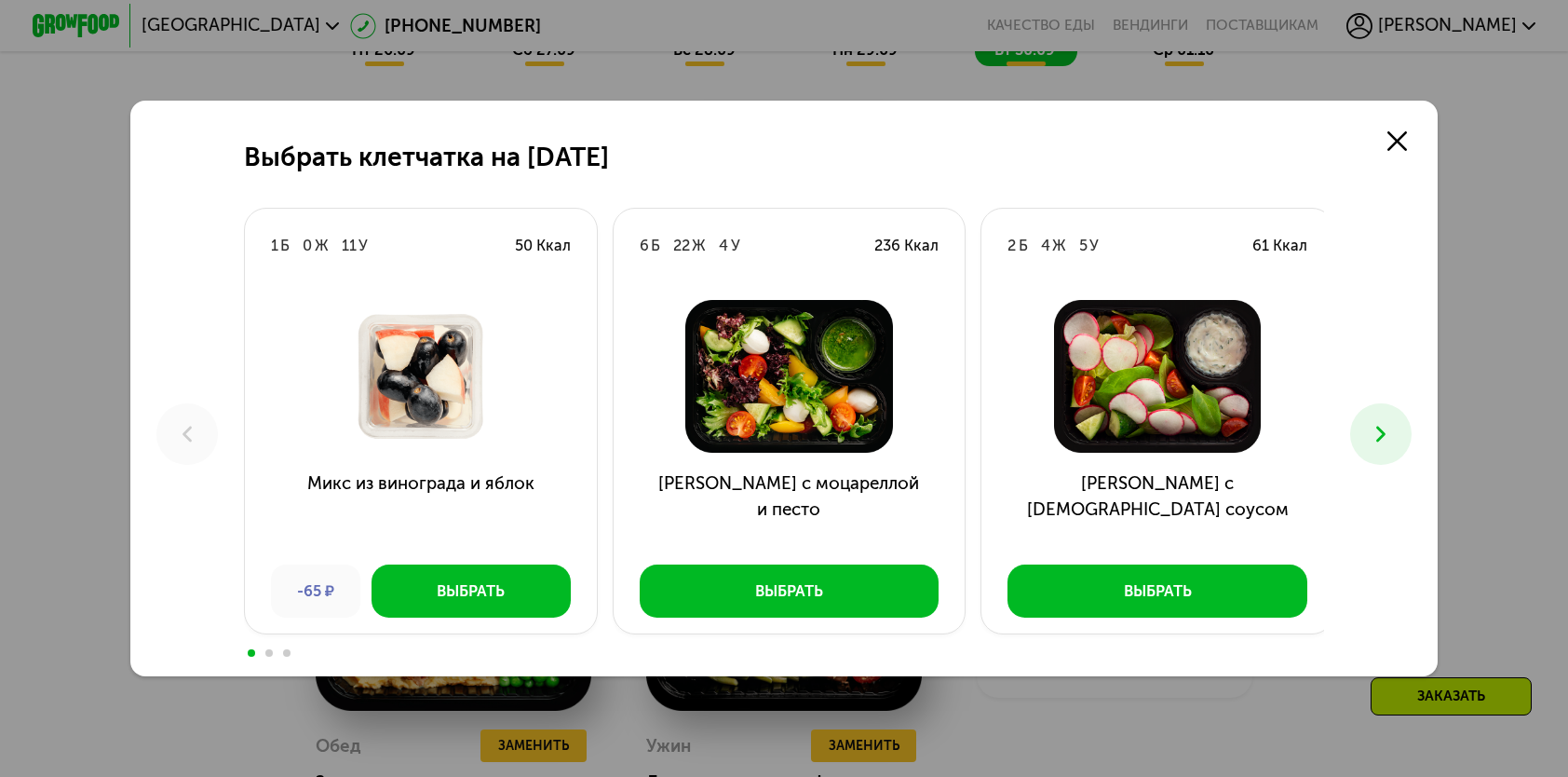
click at [1372, 414] on button at bounding box center [1381, 433] width 60 height 60
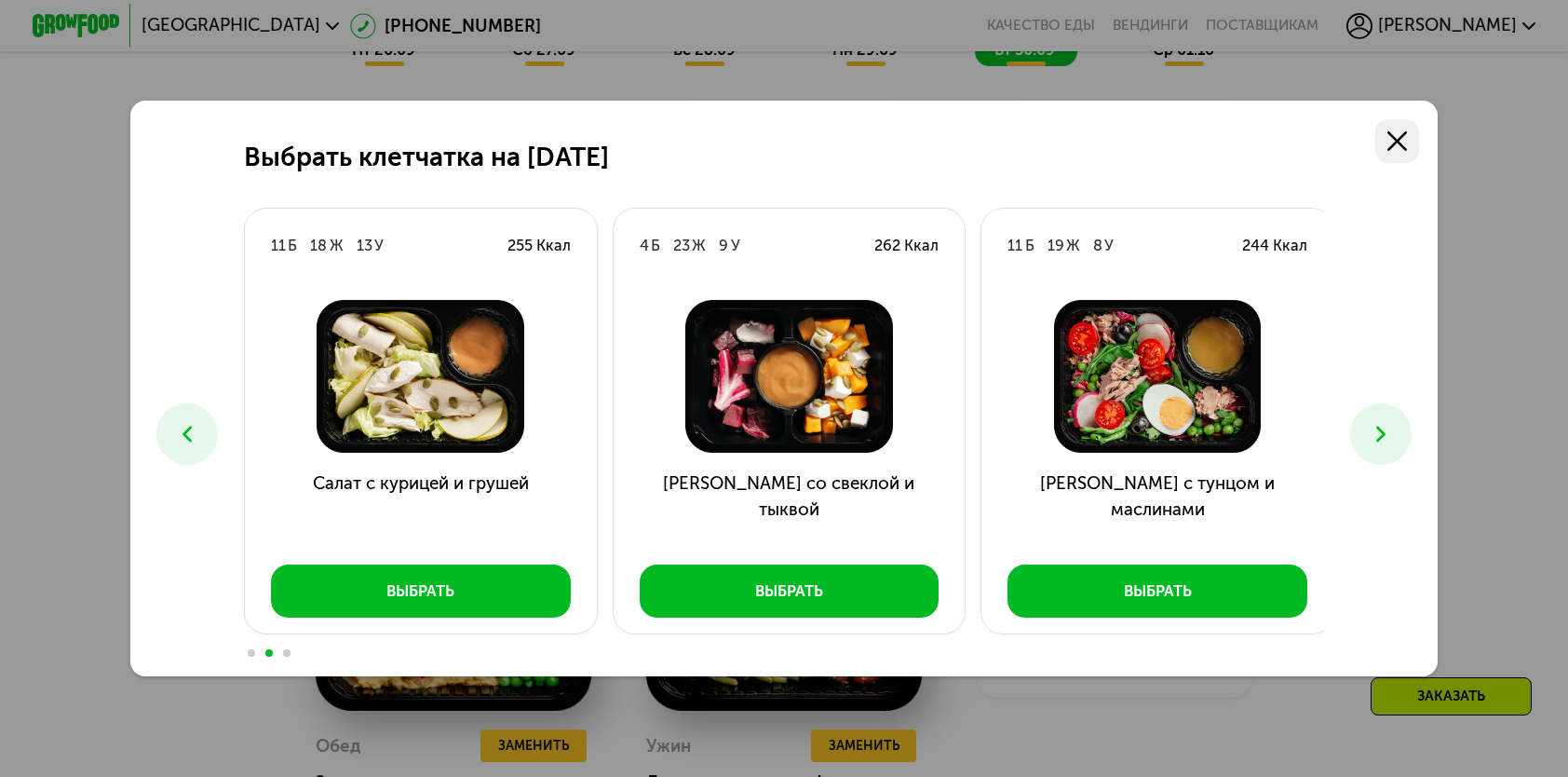
click at [1408, 133] on icon at bounding box center [1397, 141] width 20 height 20
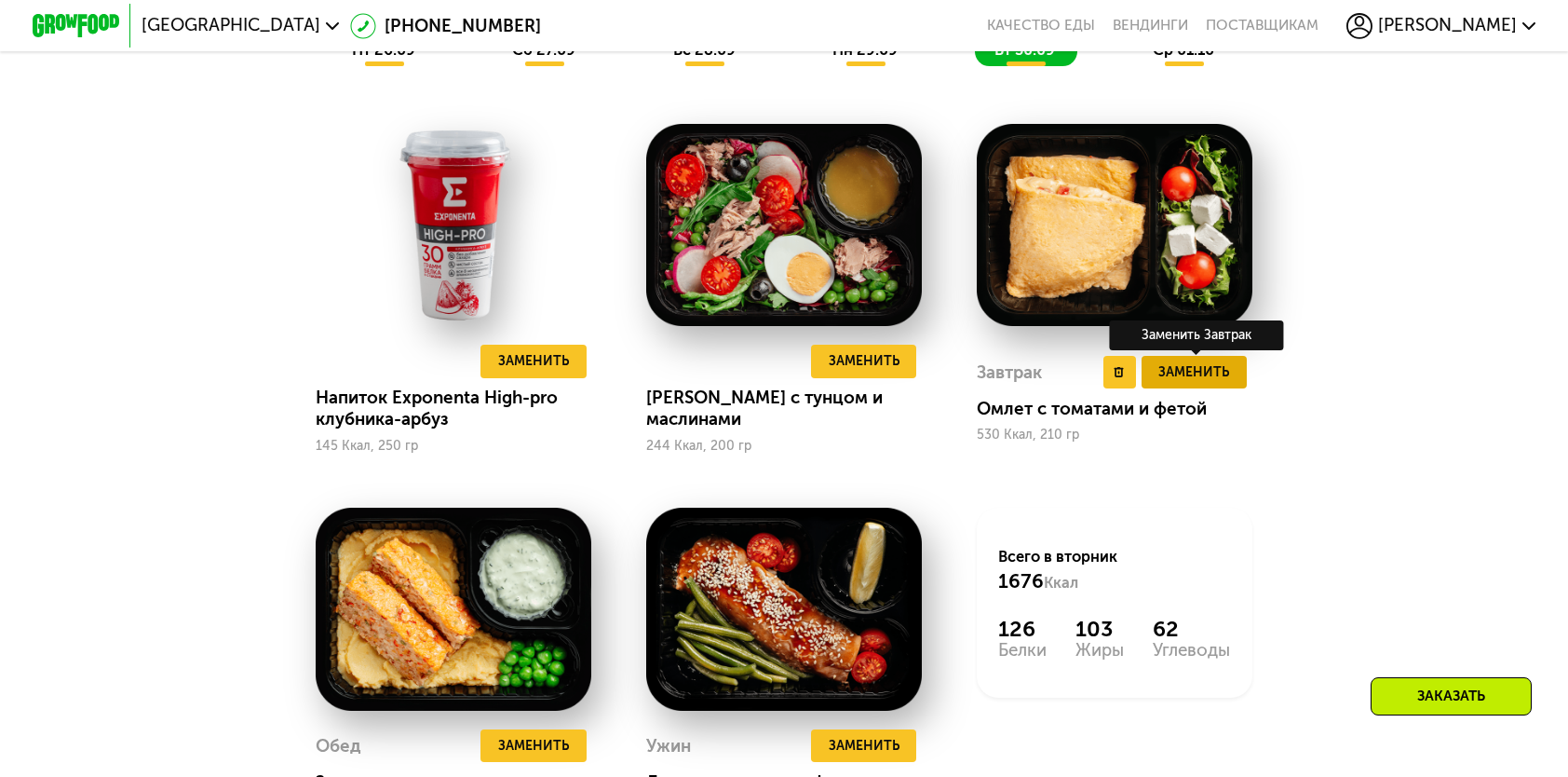
click at [1192, 382] on span "Заменить" at bounding box center [1193, 372] width 71 height 22
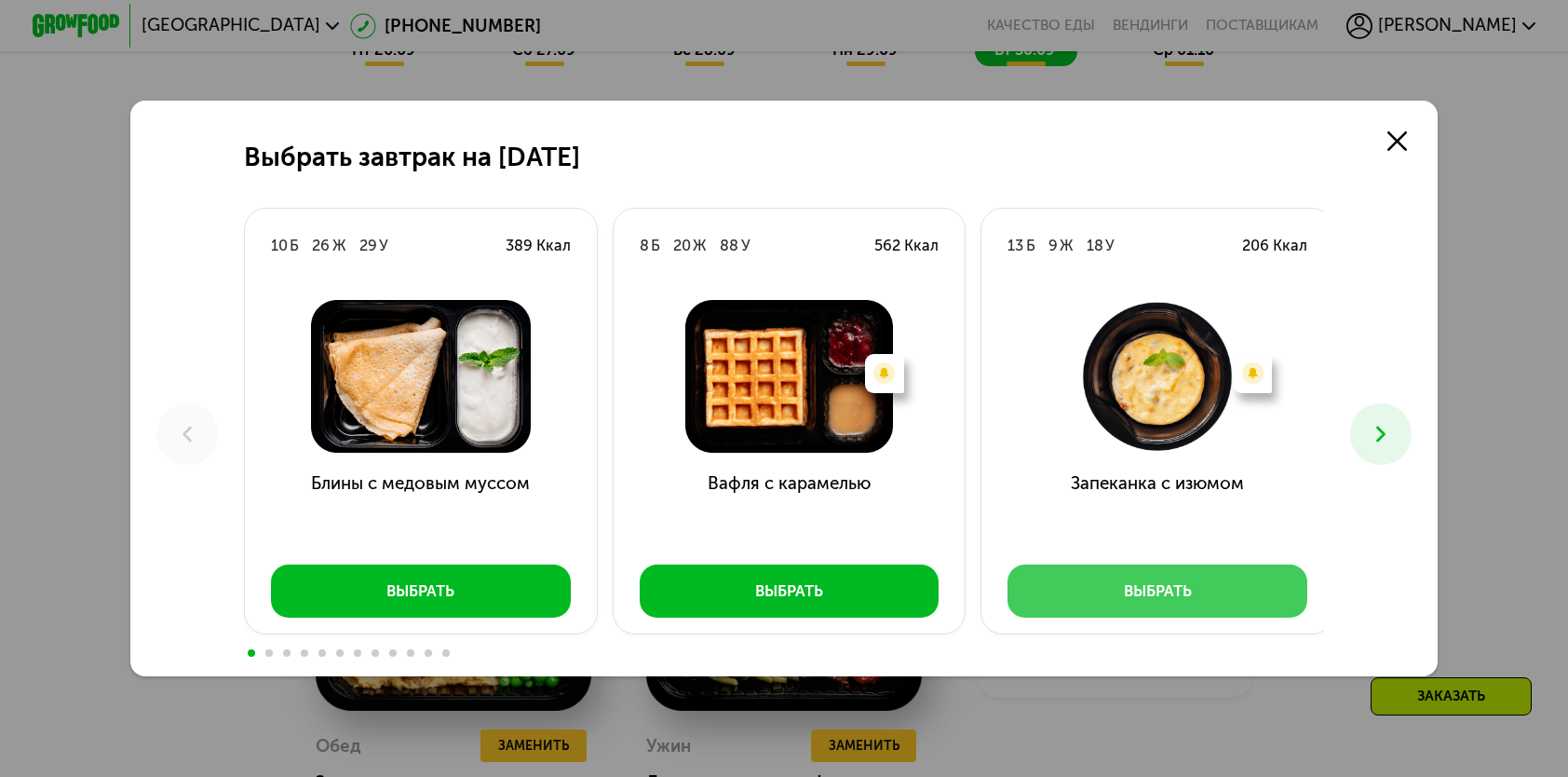
click at [1145, 578] on button "Выбрать" at bounding box center [1157, 590] width 300 height 52
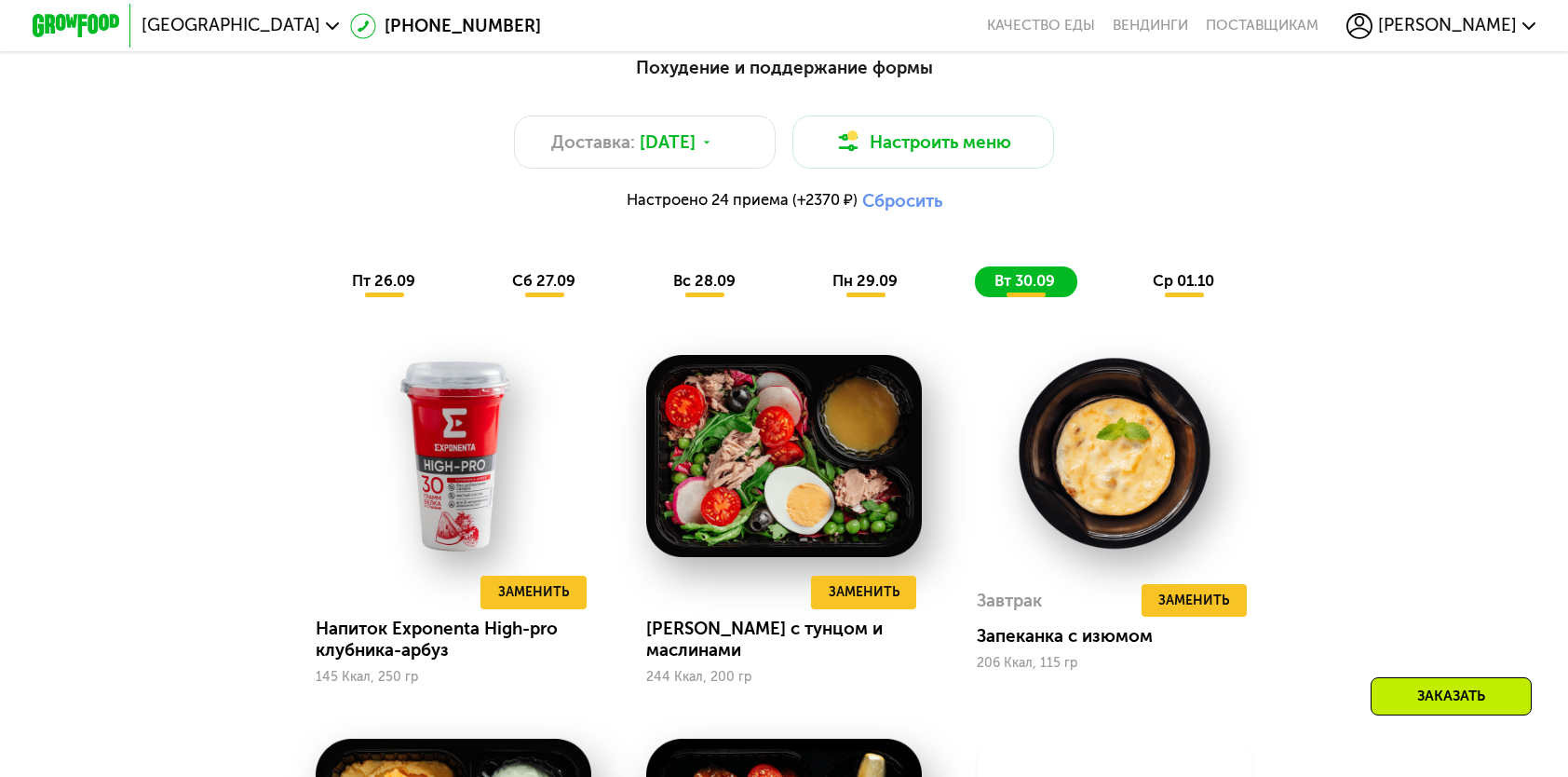
scroll to position [1397, 0]
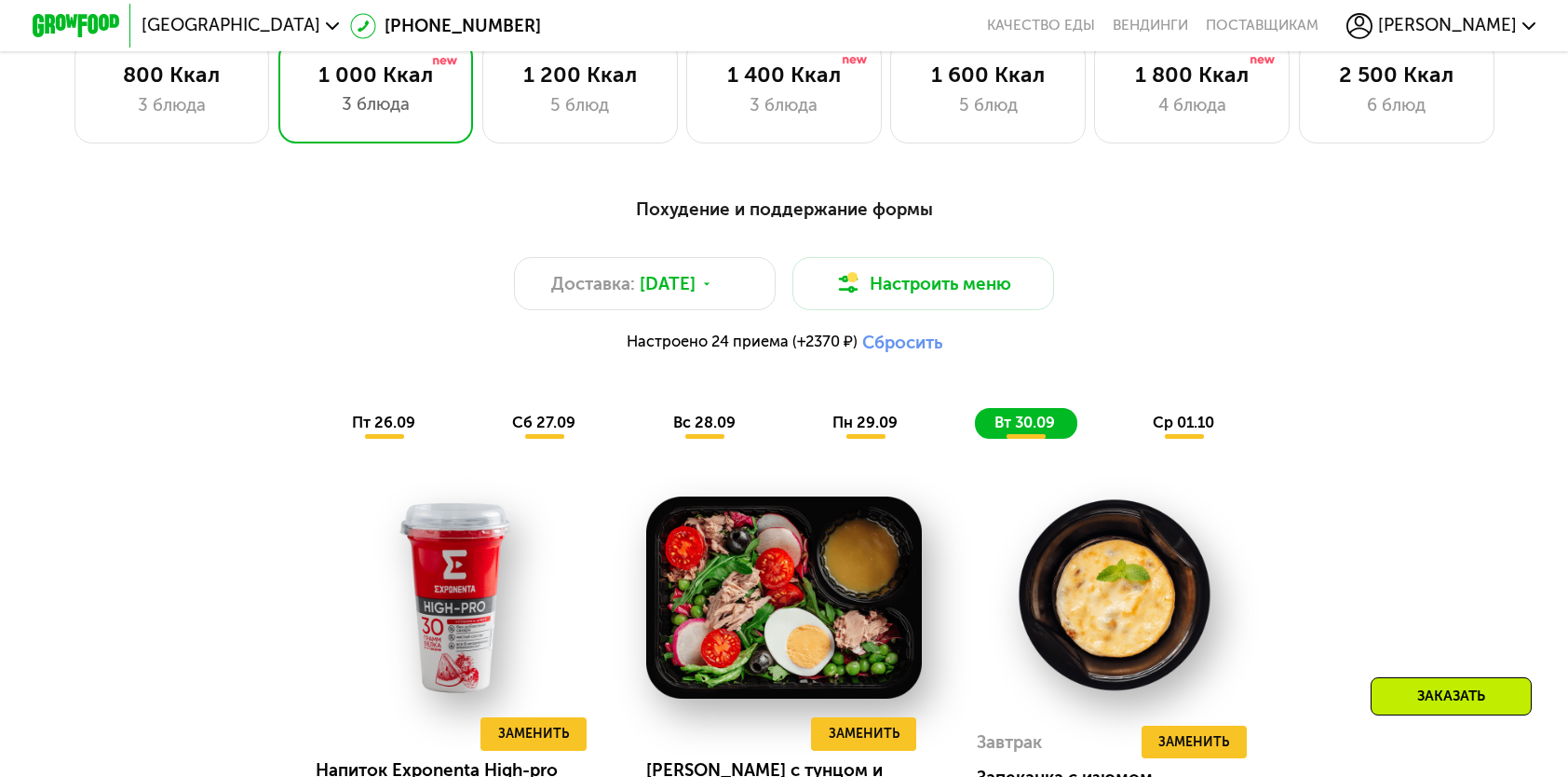
click at [1180, 428] on span "ср 01.10" at bounding box center [1183, 422] width 61 height 18
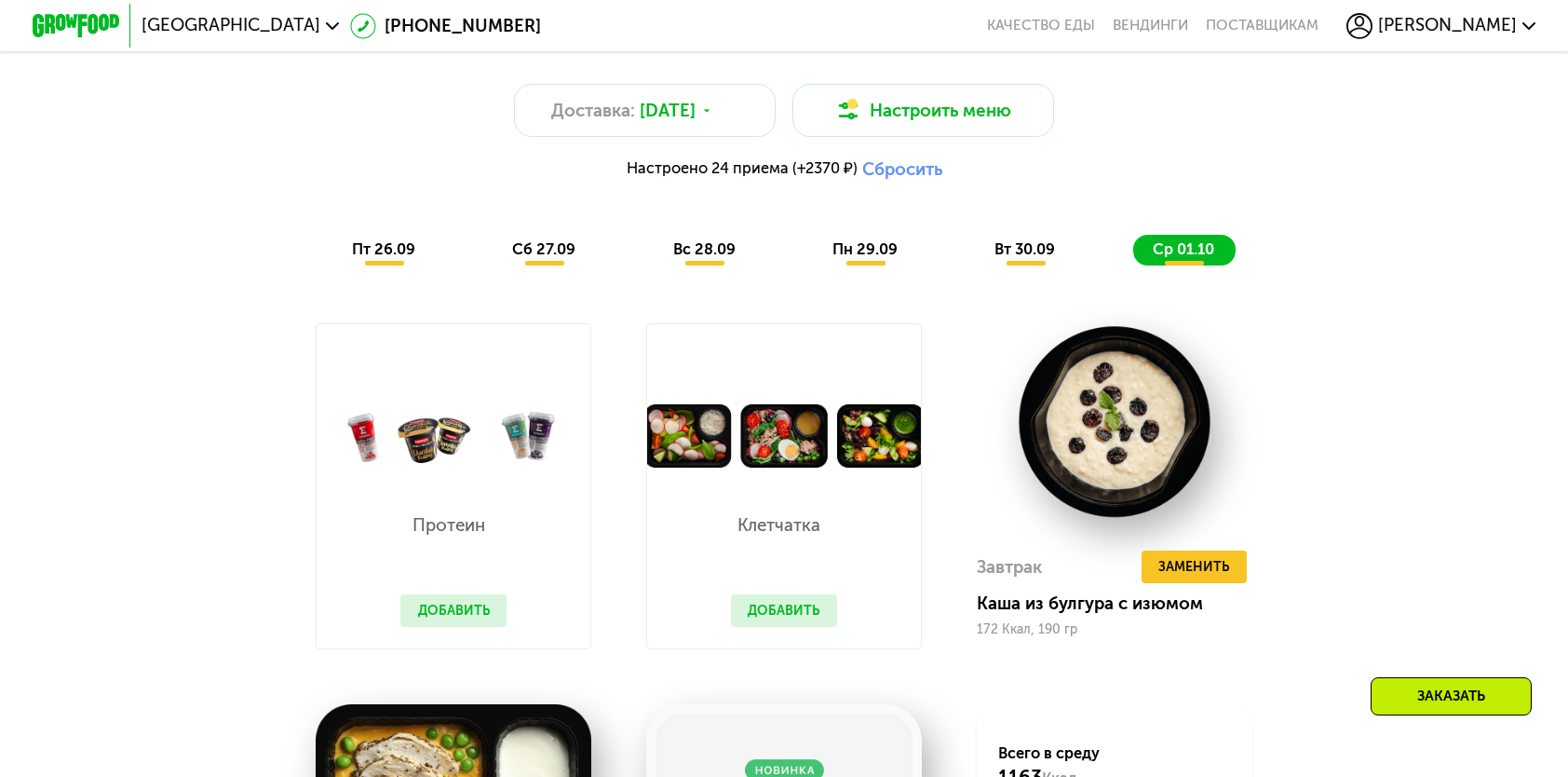
scroll to position [1583, 0]
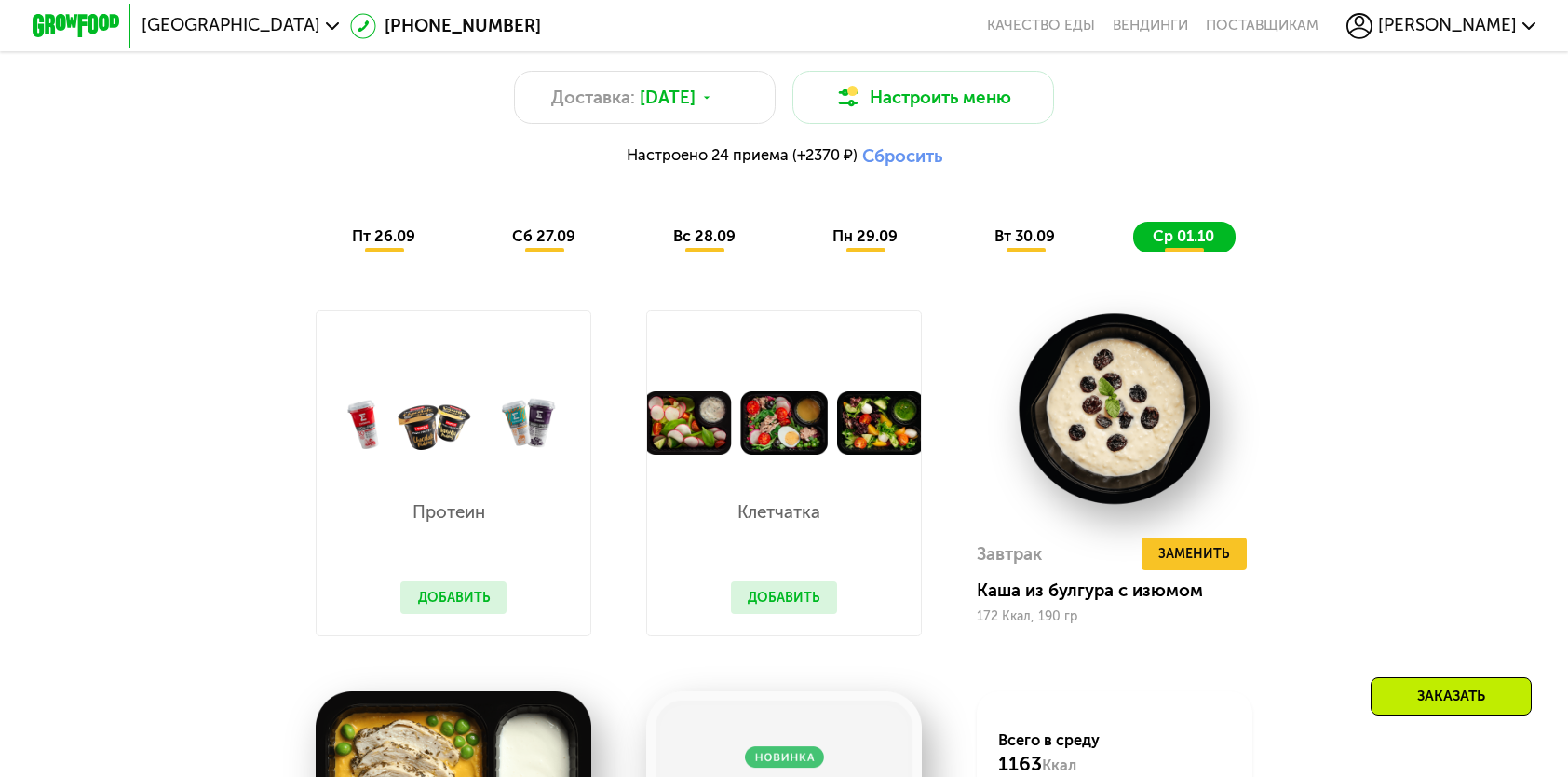
click at [419, 614] on button "Добавить" at bounding box center [453, 598] width 106 height 33
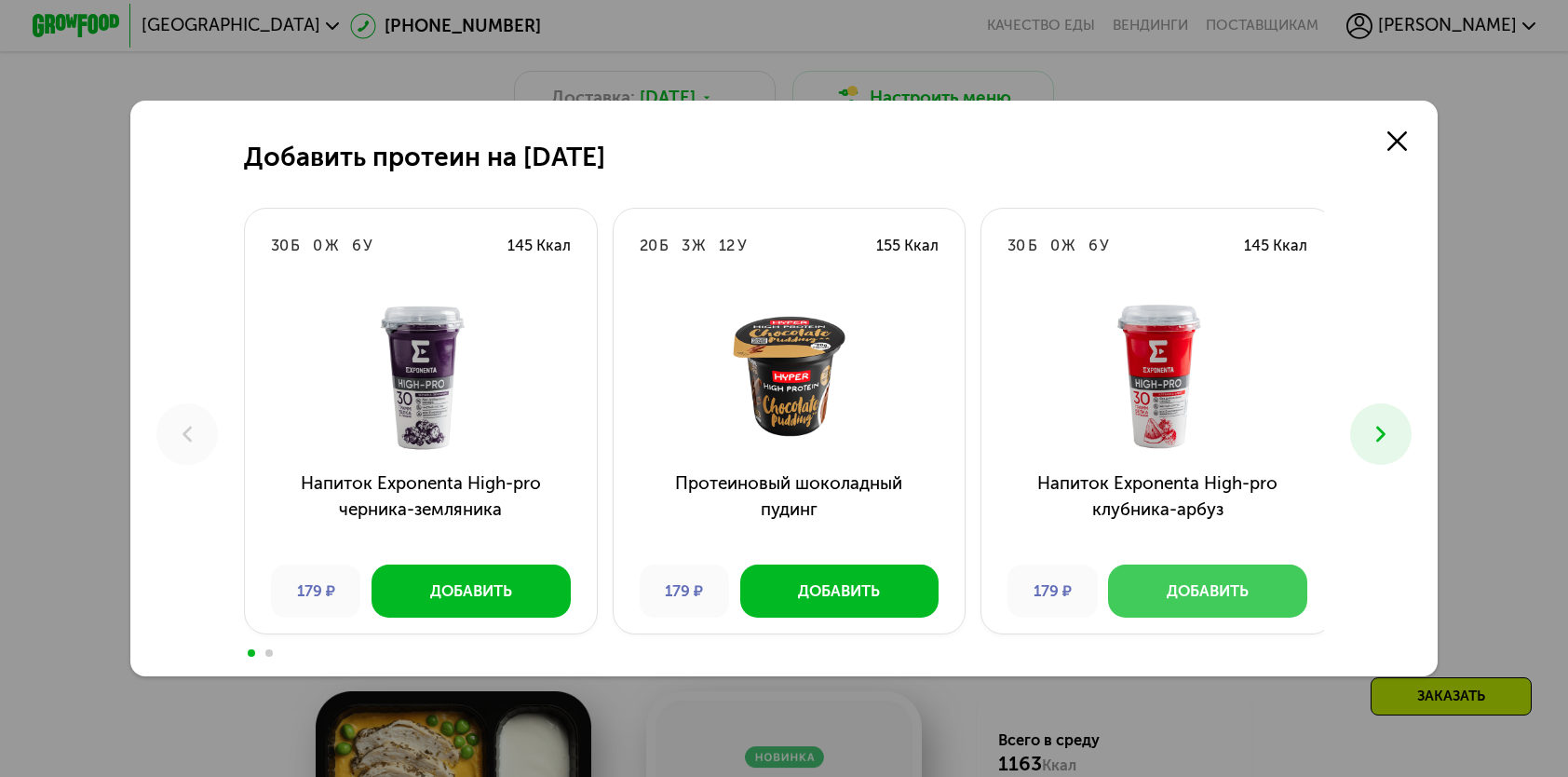
click at [1271, 587] on button "Добавить" at bounding box center [1207, 590] width 198 height 52
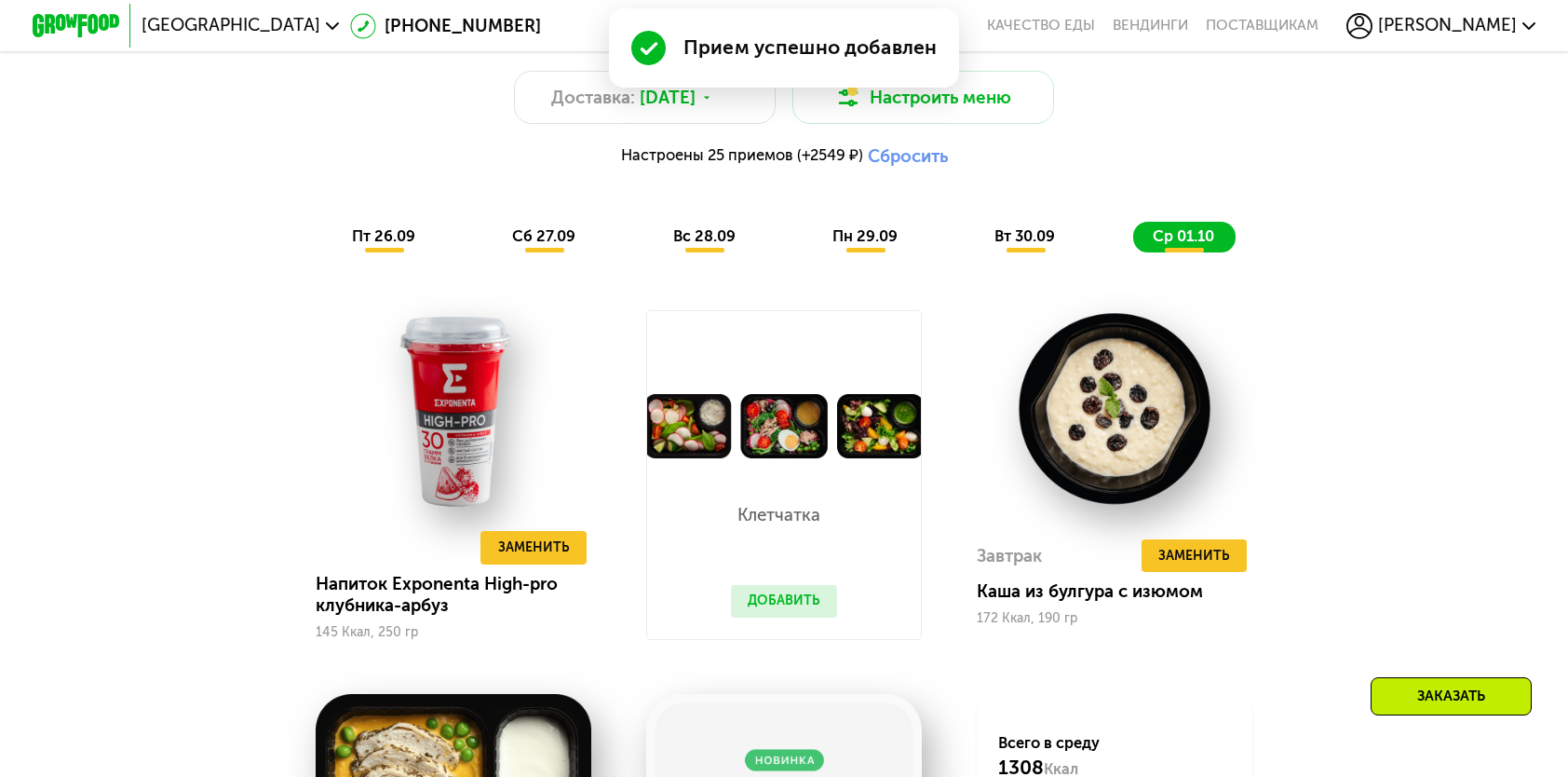
click at [803, 607] on button "Добавить" at bounding box center [784, 601] width 106 height 33
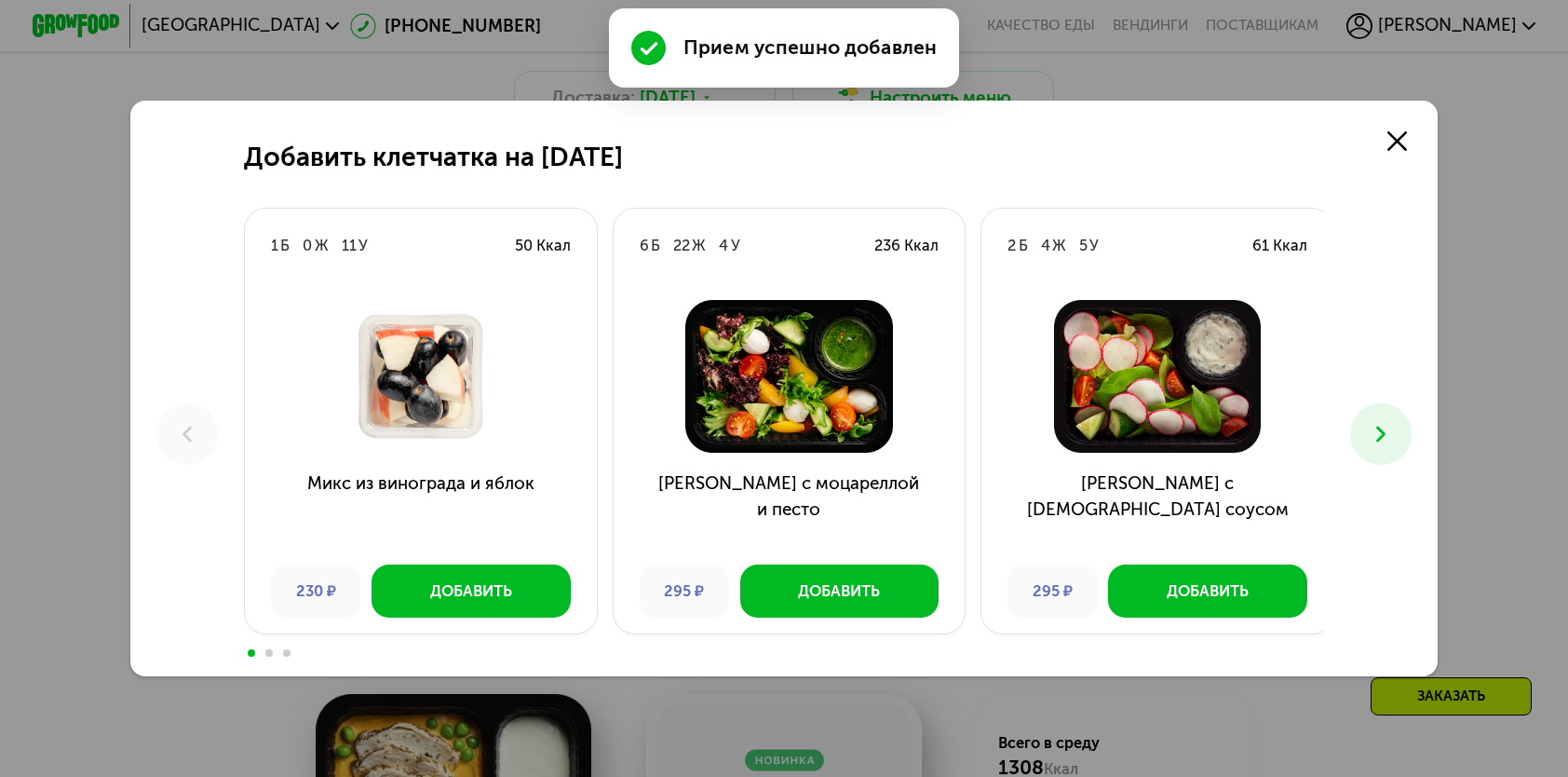
click at [1386, 442] on icon at bounding box center [1381, 434] width 26 height 26
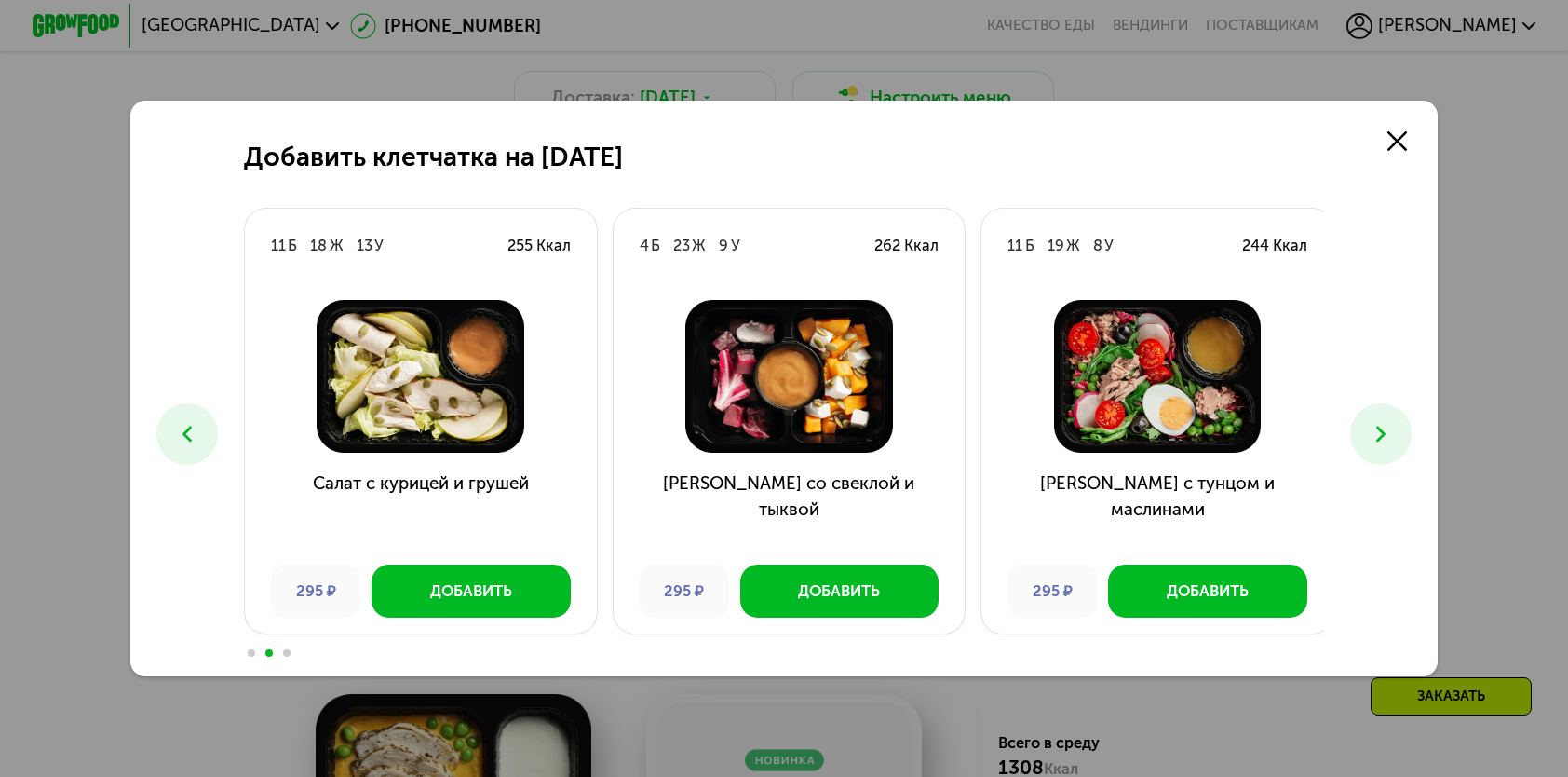
click at [1386, 442] on icon at bounding box center [1381, 434] width 26 height 26
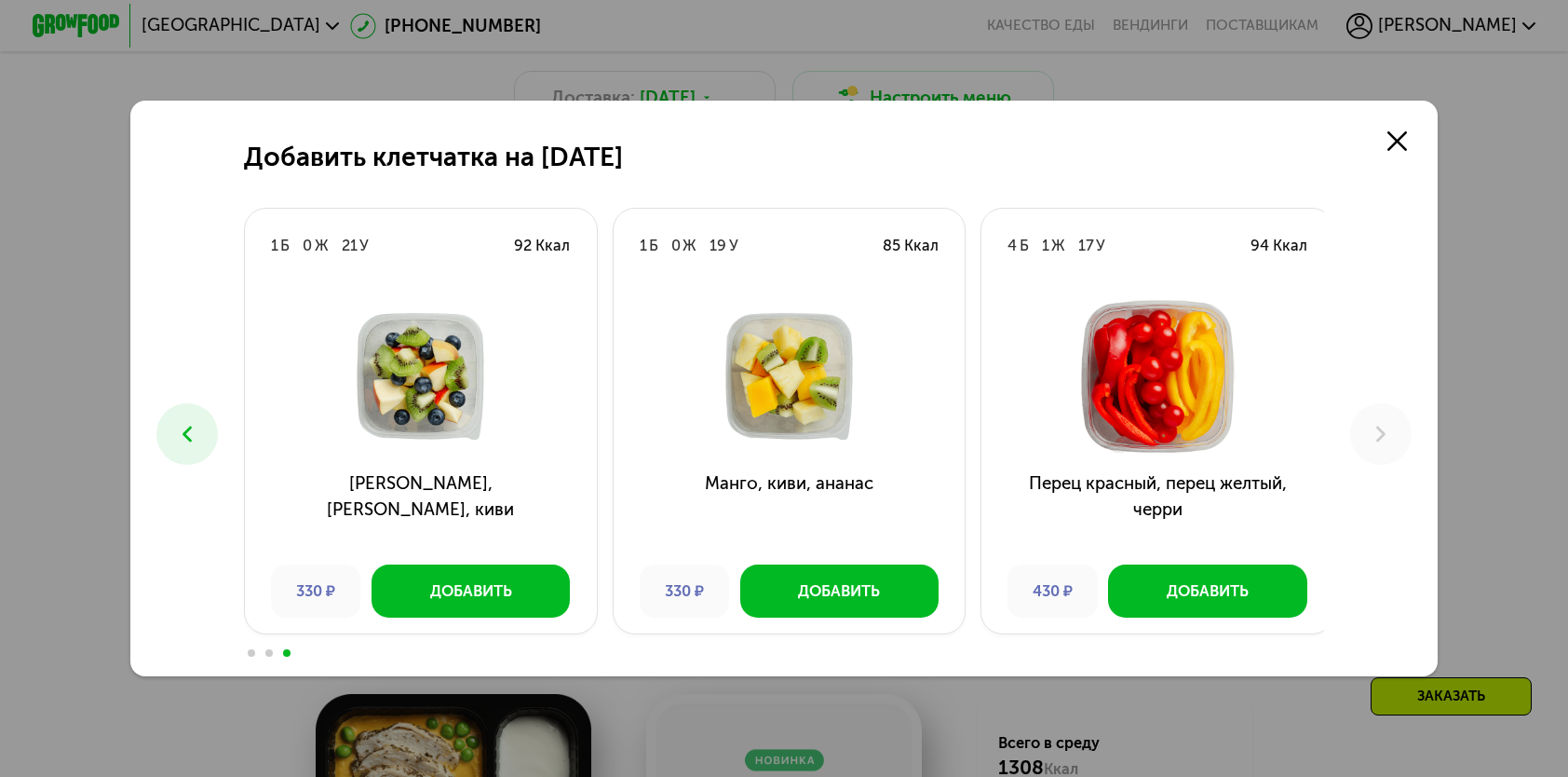
click at [195, 420] on button at bounding box center [187, 433] width 60 height 60
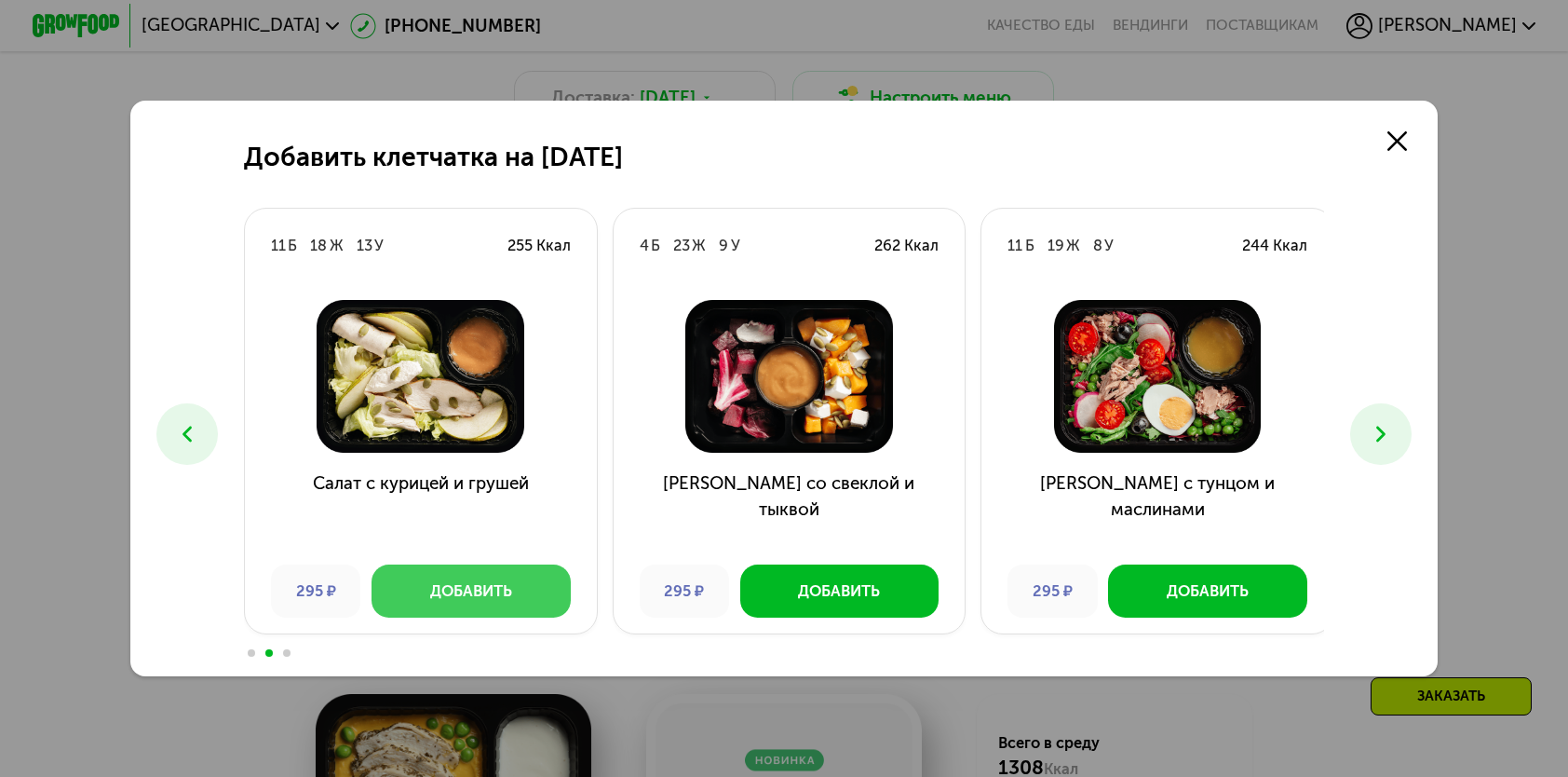
click at [432, 582] on div "Добавить" at bounding box center [471, 591] width 82 height 22
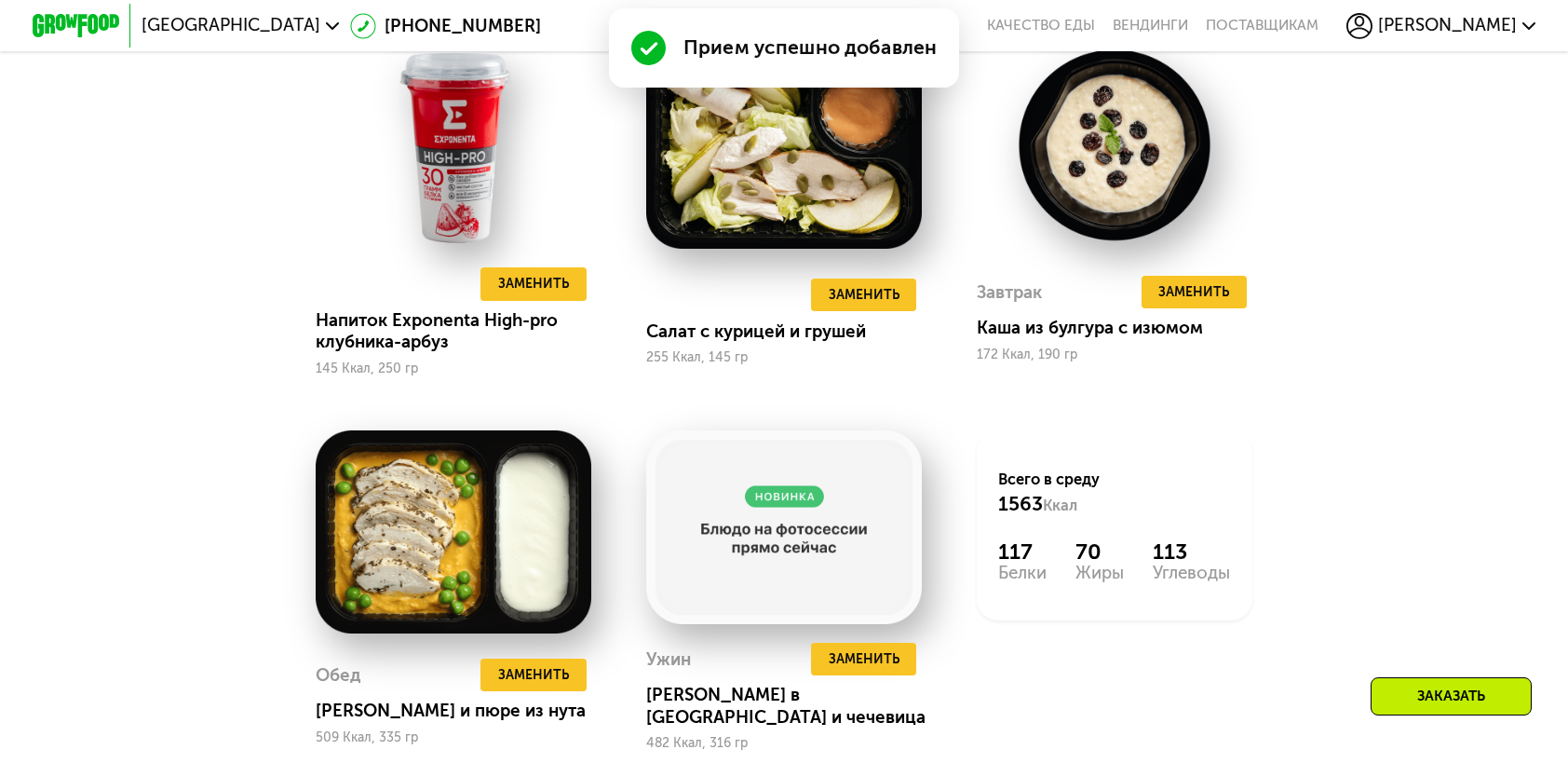
scroll to position [1677, 0]
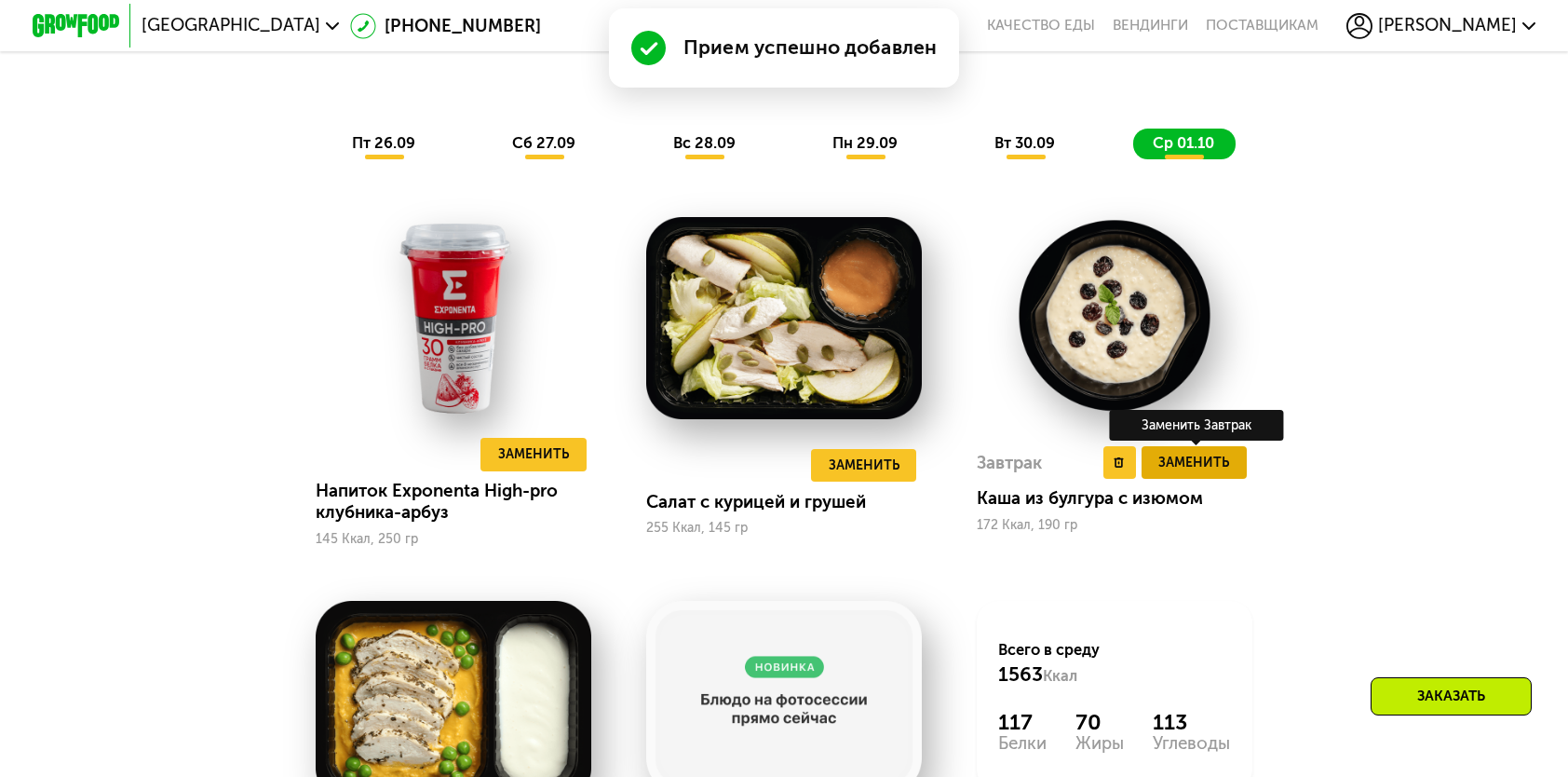
click at [1179, 471] on span "Заменить" at bounding box center [1193, 462] width 71 height 22
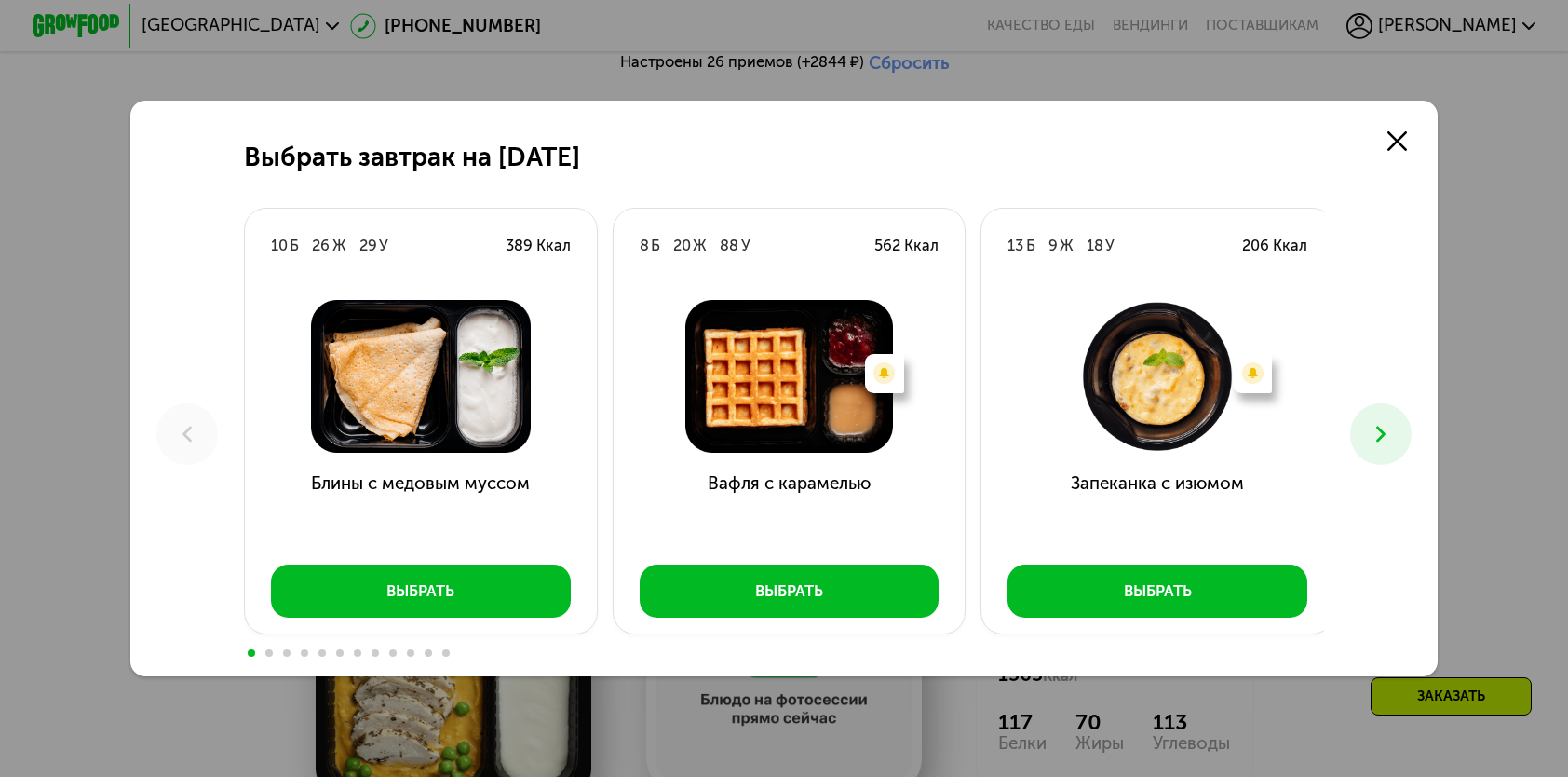
click at [1389, 455] on button at bounding box center [1381, 433] width 60 height 60
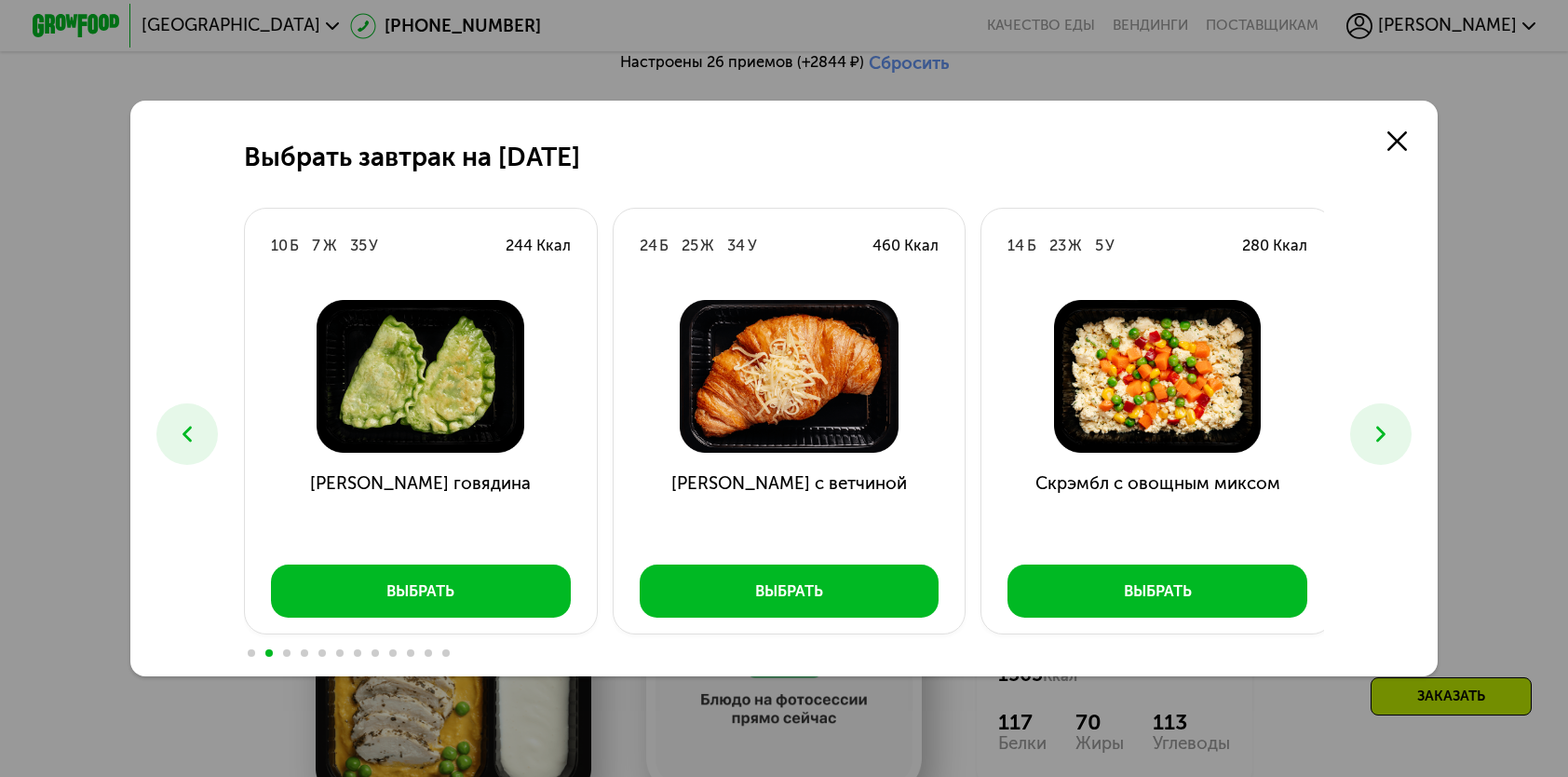
click at [1386, 437] on use at bounding box center [1381, 434] width 9 height 16
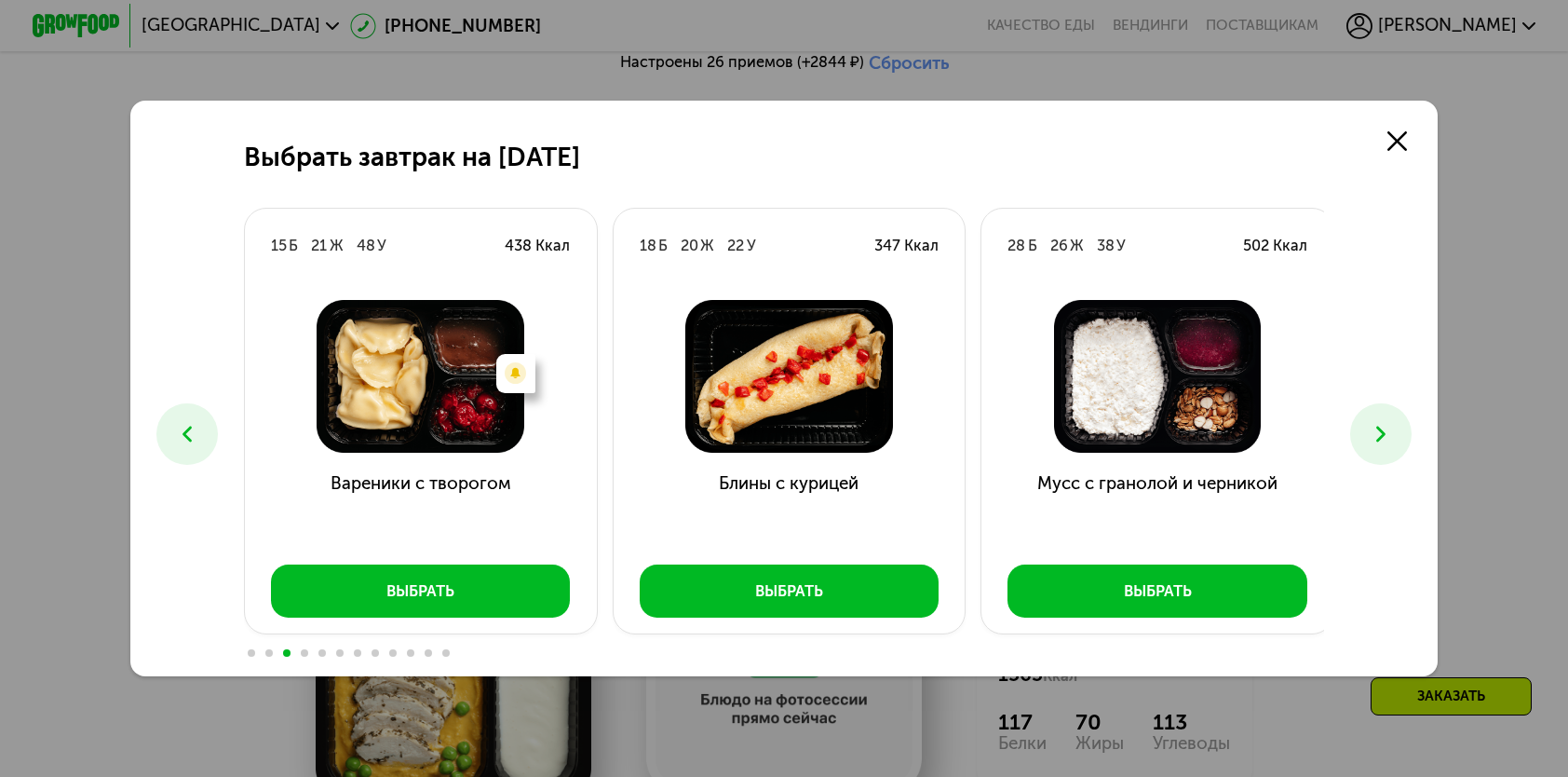
click at [1386, 437] on use at bounding box center [1381, 434] width 9 height 16
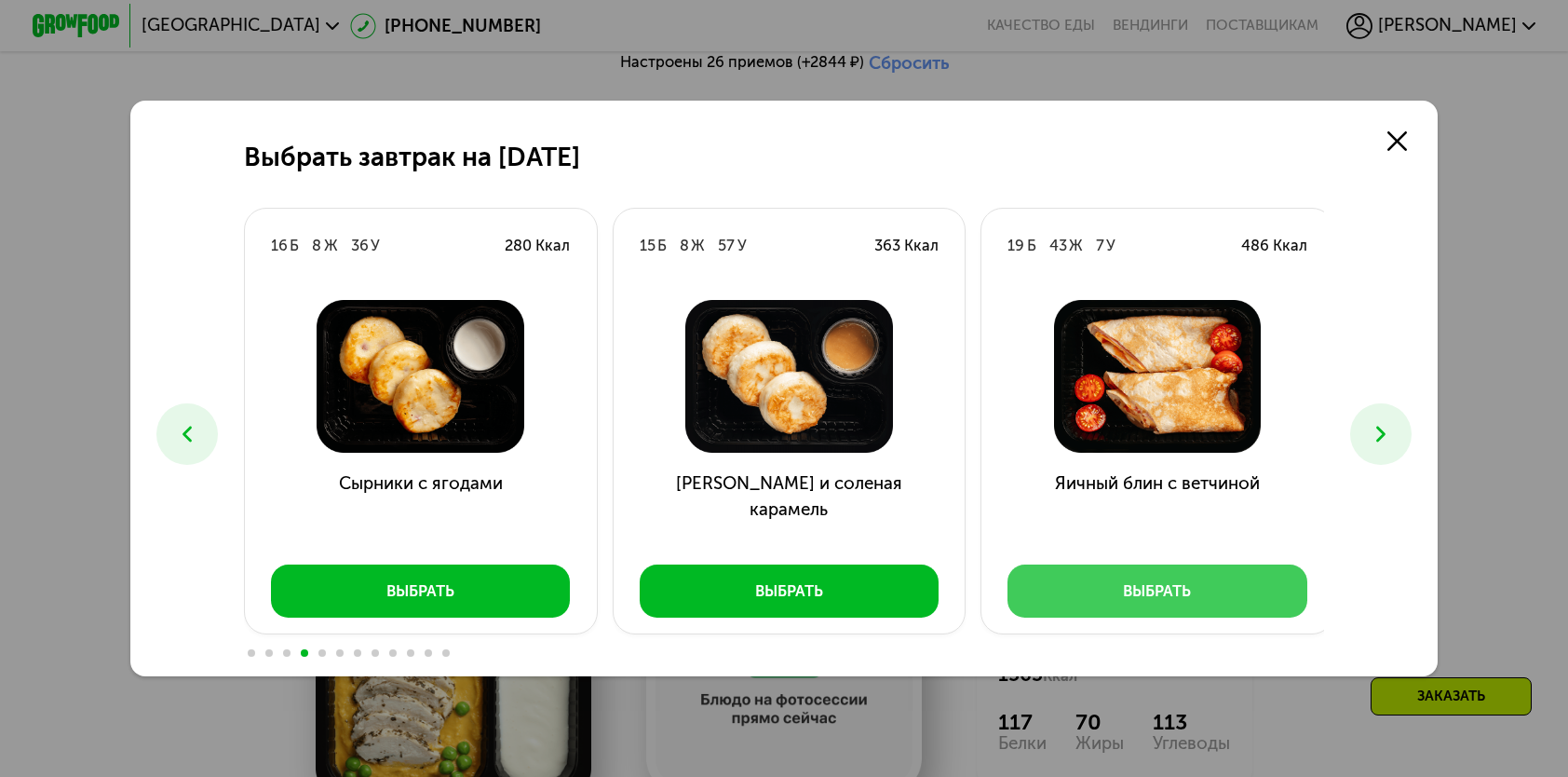
click at [1262, 591] on button "Выбрать" at bounding box center [1157, 590] width 300 height 52
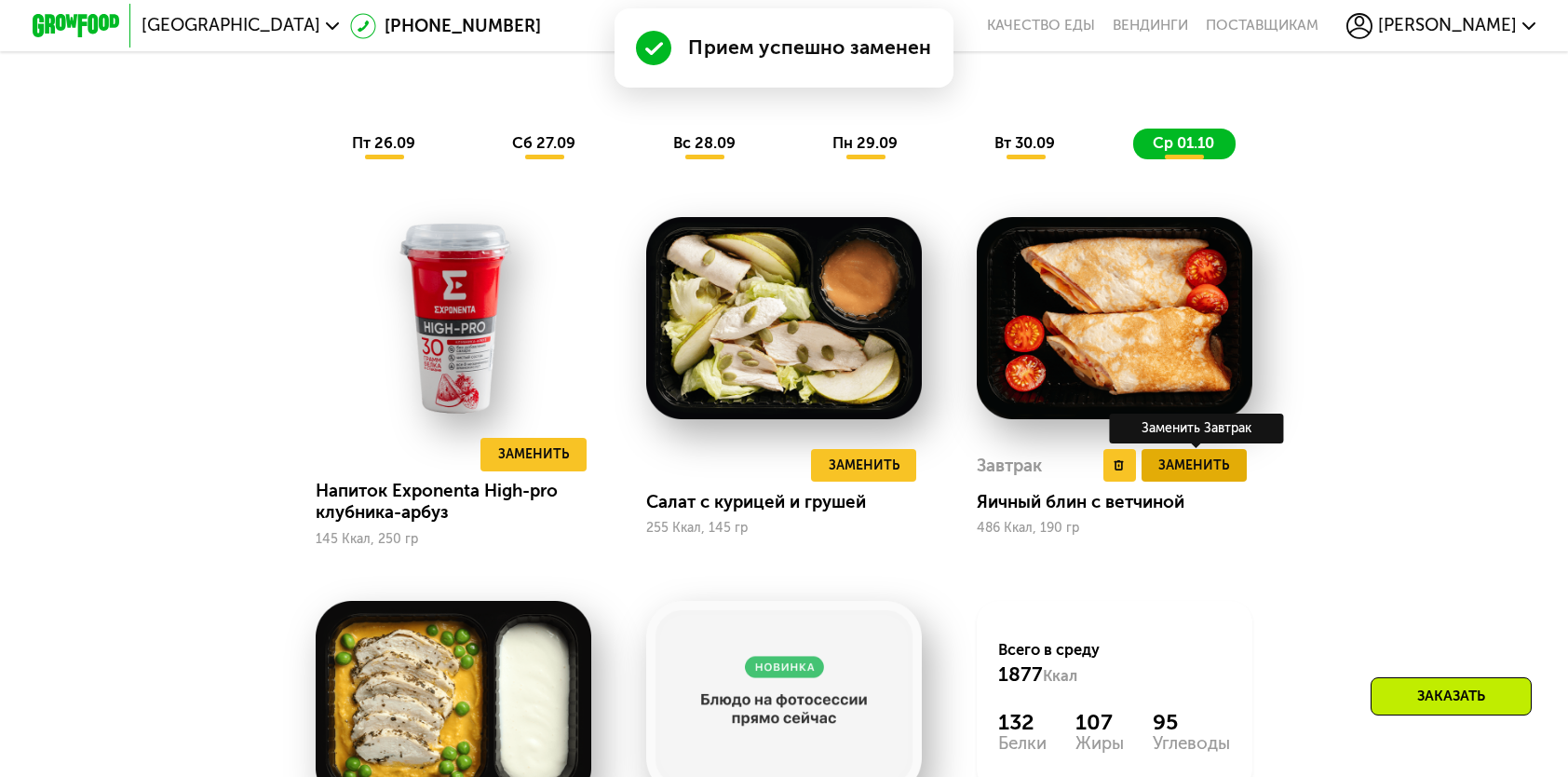
click at [1190, 462] on button "Заменить" at bounding box center [1194, 465] width 105 height 33
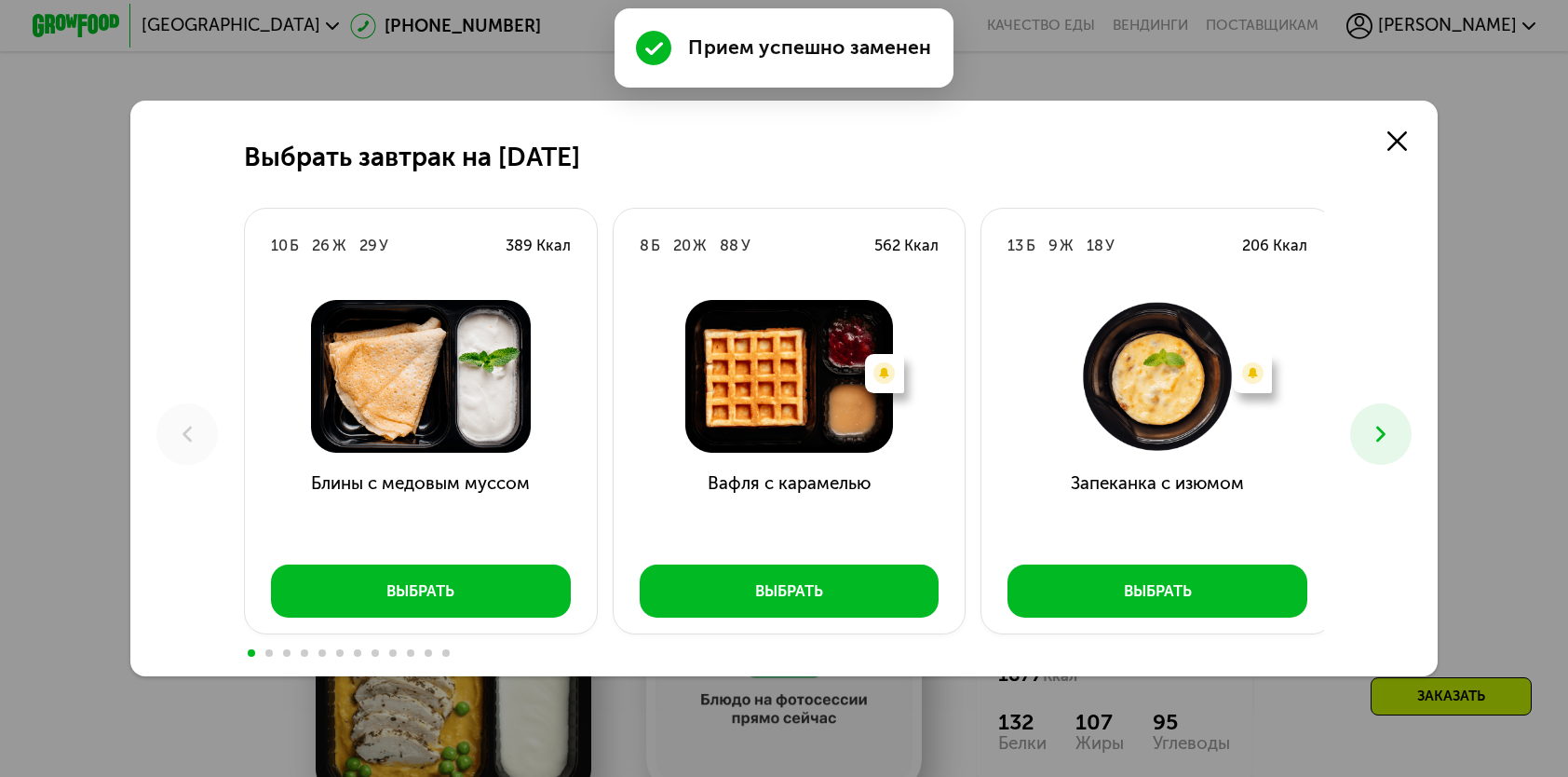
click at [1394, 436] on icon at bounding box center [1381, 434] width 26 height 26
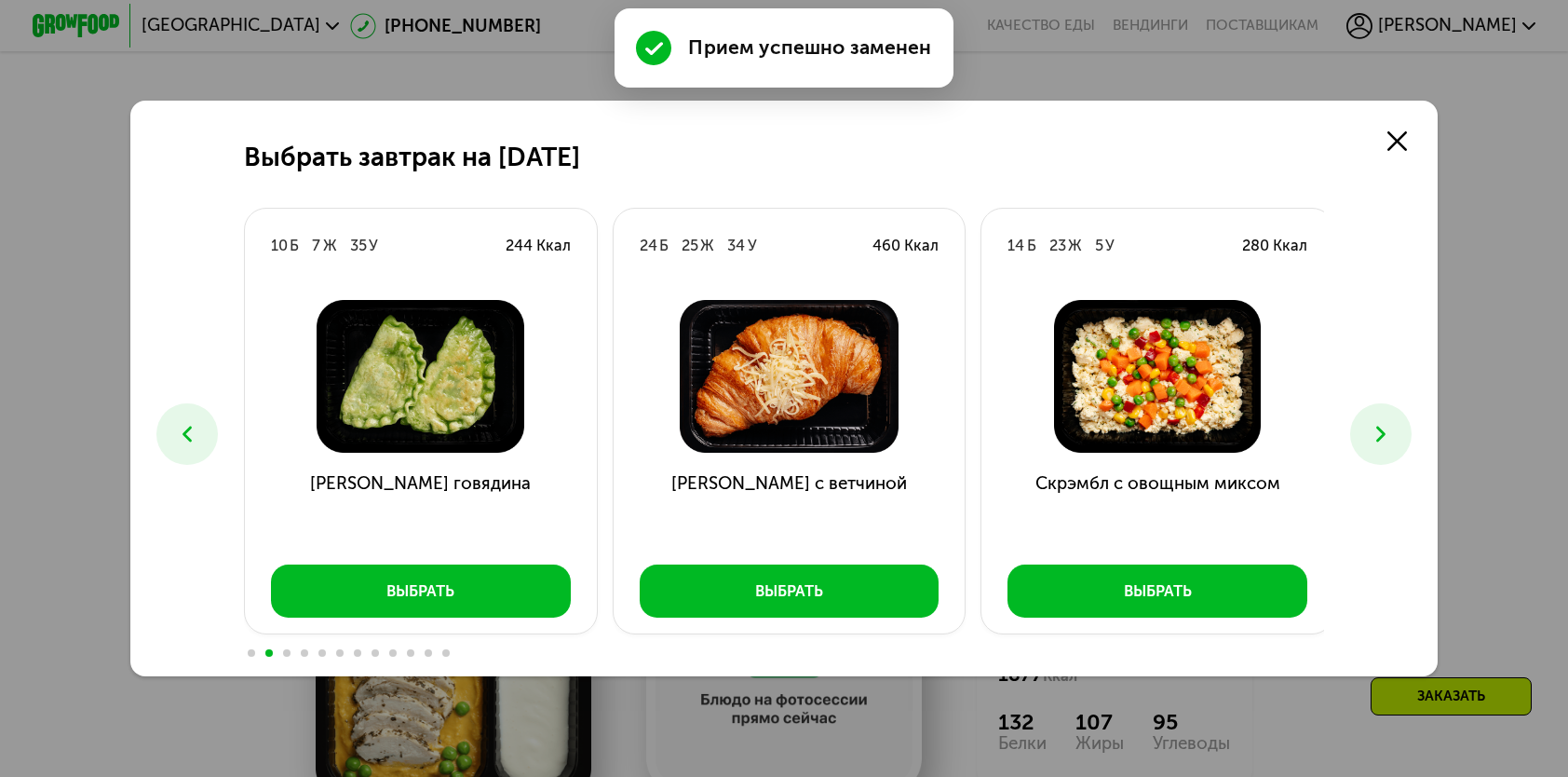
click at [1394, 436] on icon at bounding box center [1381, 434] width 26 height 26
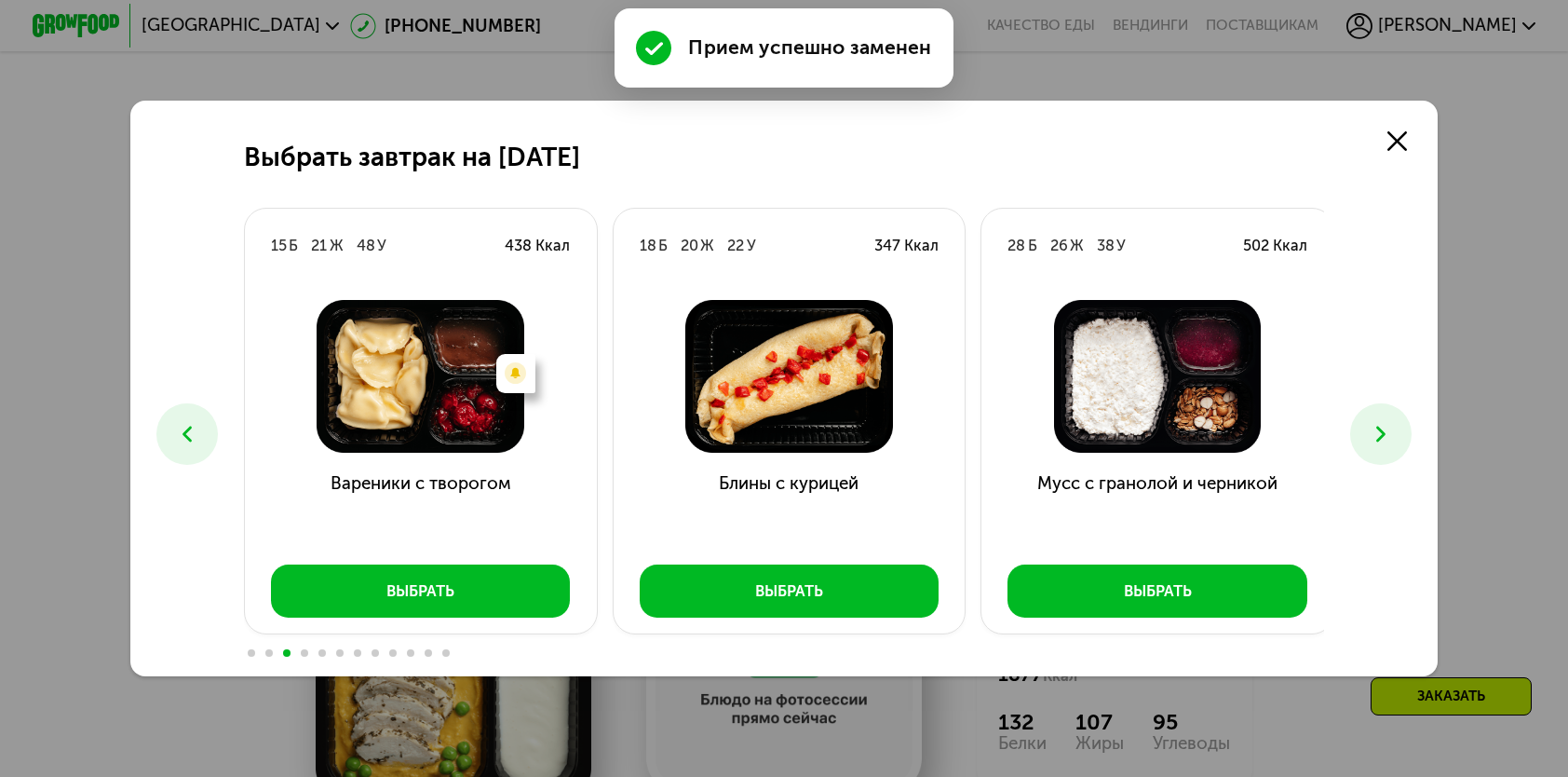
click at [1394, 436] on icon at bounding box center [1381, 434] width 26 height 26
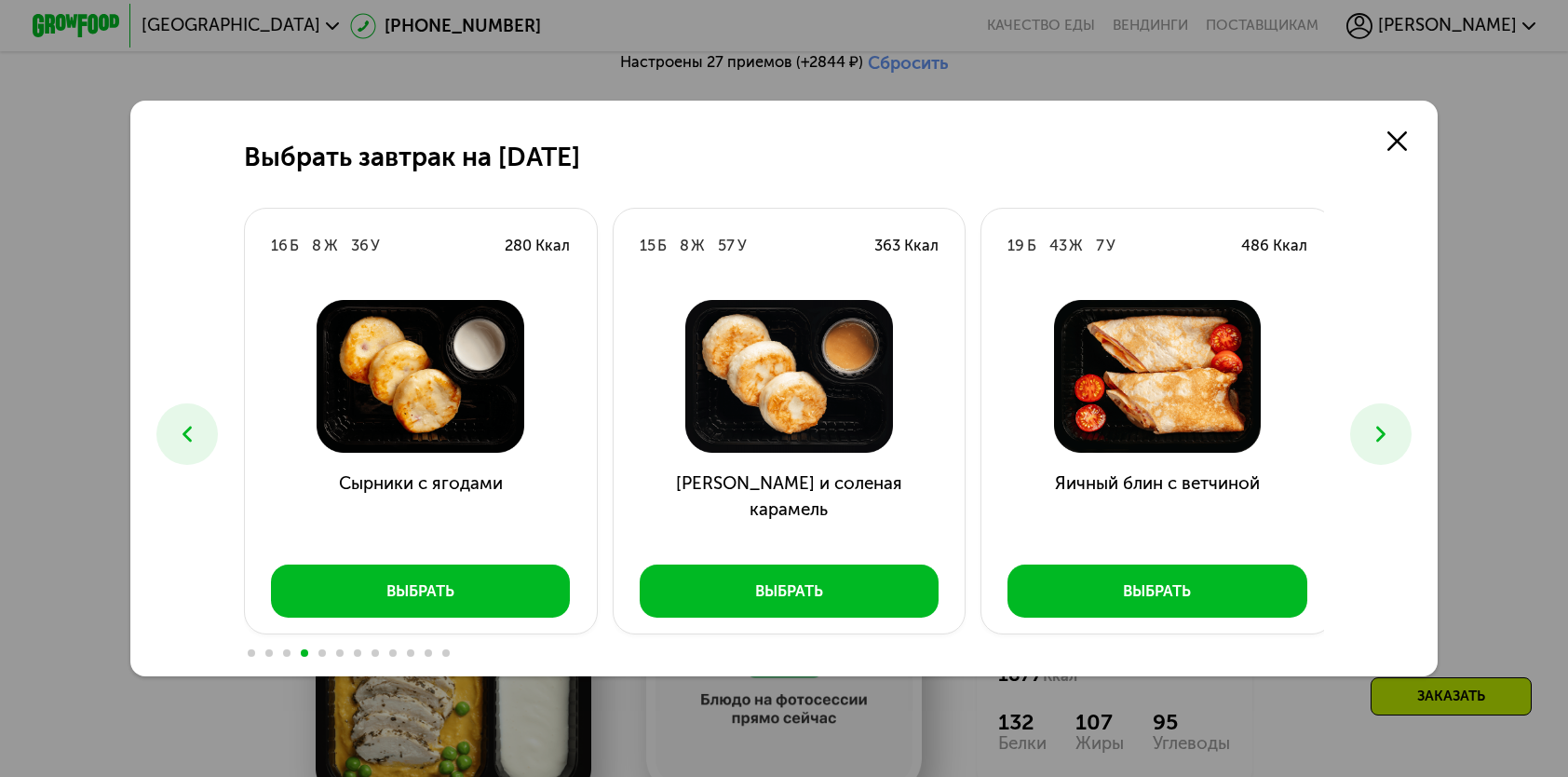
click at [1374, 451] on button at bounding box center [1381, 433] width 60 height 60
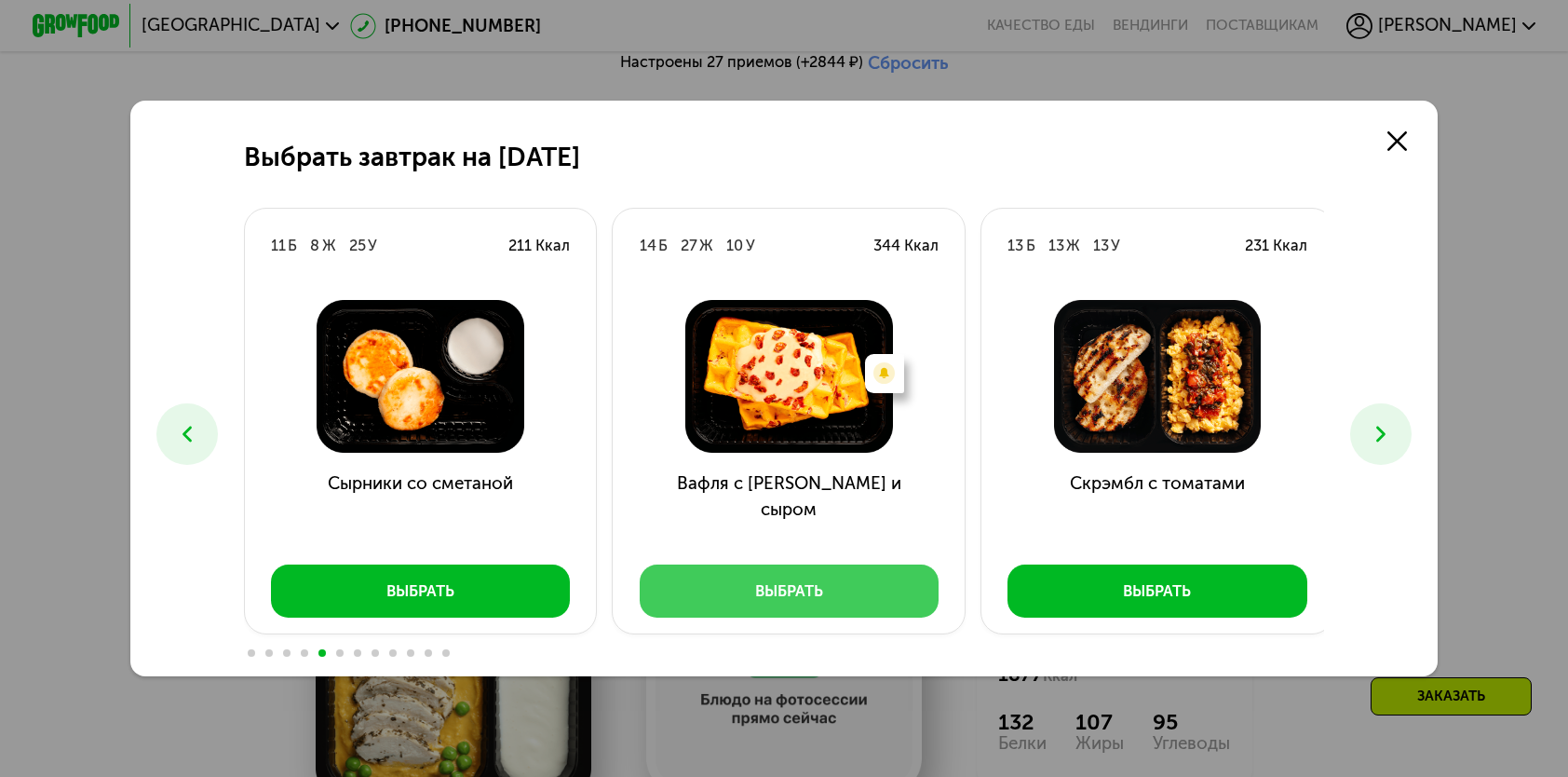
click at [786, 591] on div "Выбрать" at bounding box center [789, 591] width 68 height 22
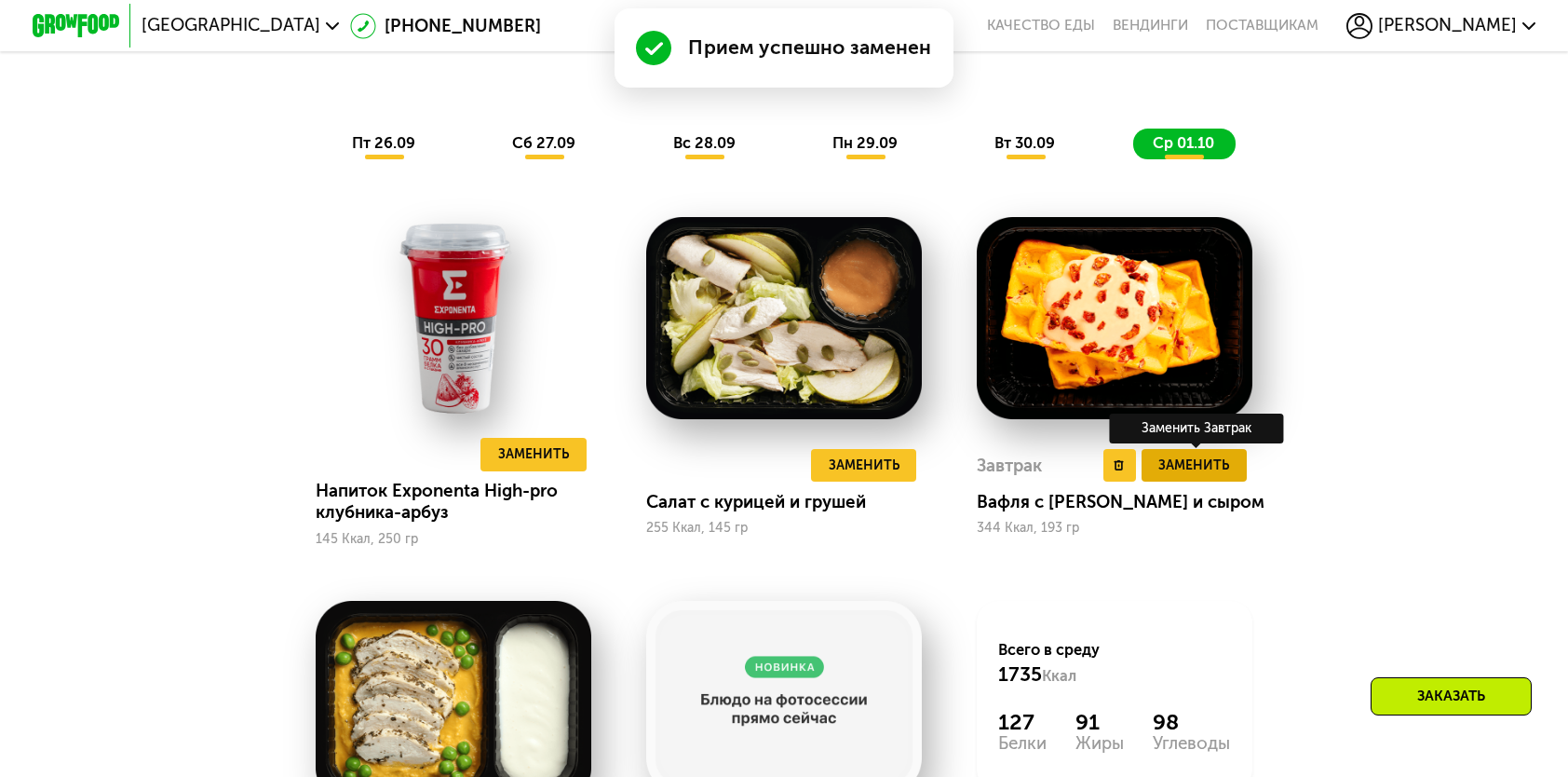
click at [1225, 476] on span "Заменить" at bounding box center [1193, 465] width 71 height 22
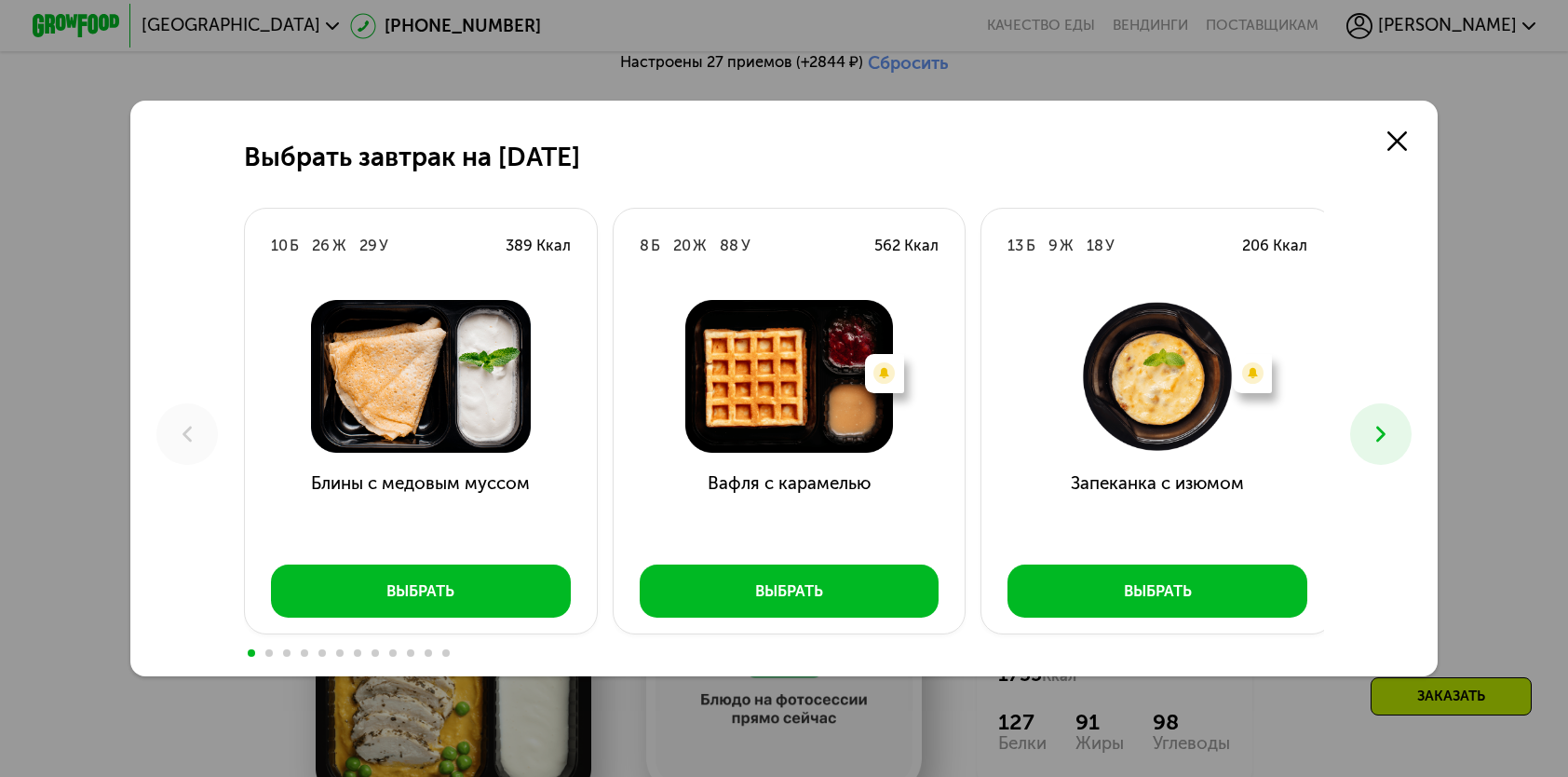
click at [1411, 434] on button at bounding box center [1381, 433] width 60 height 60
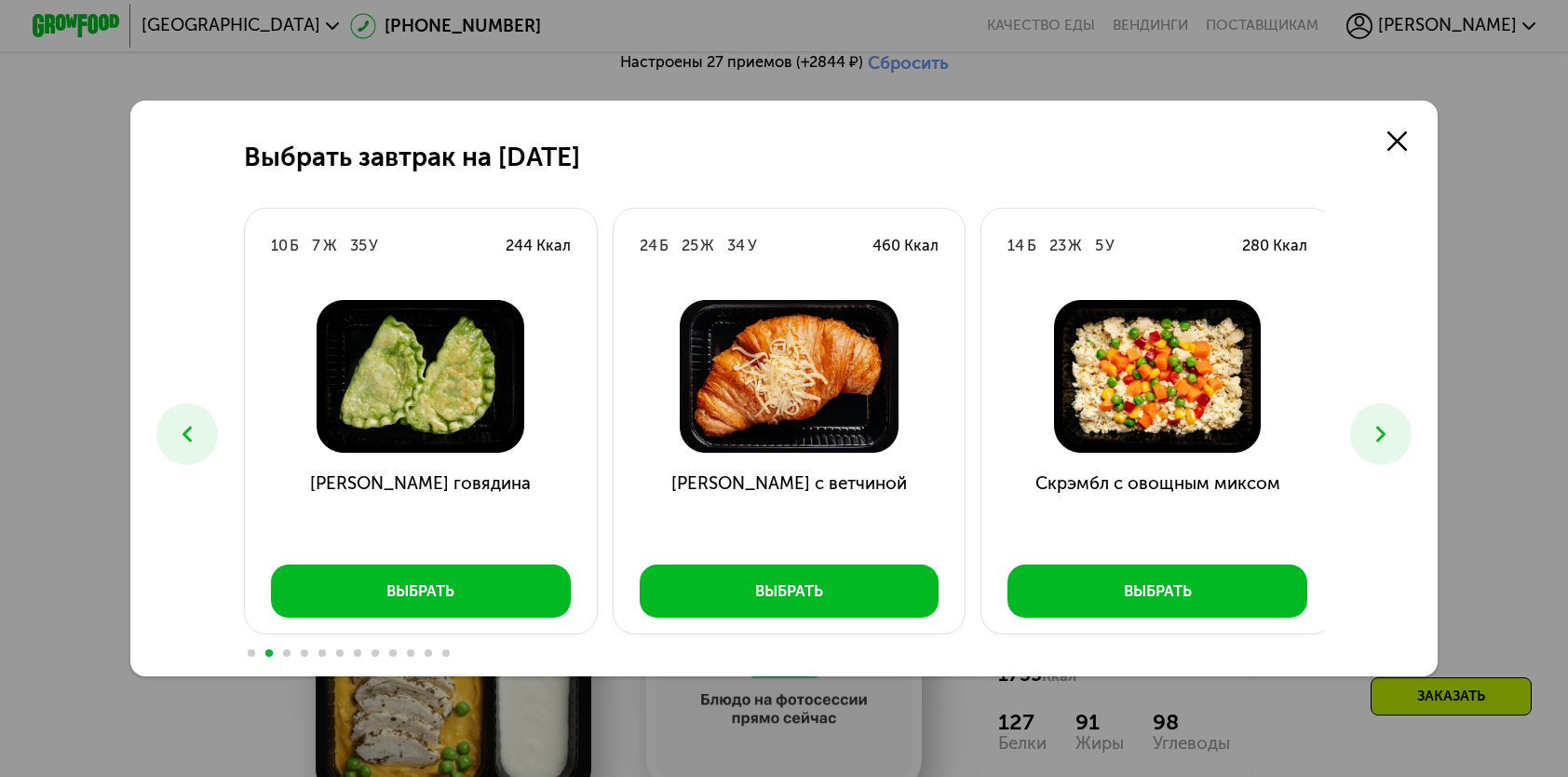
click at [1406, 433] on button at bounding box center [1381, 433] width 60 height 60
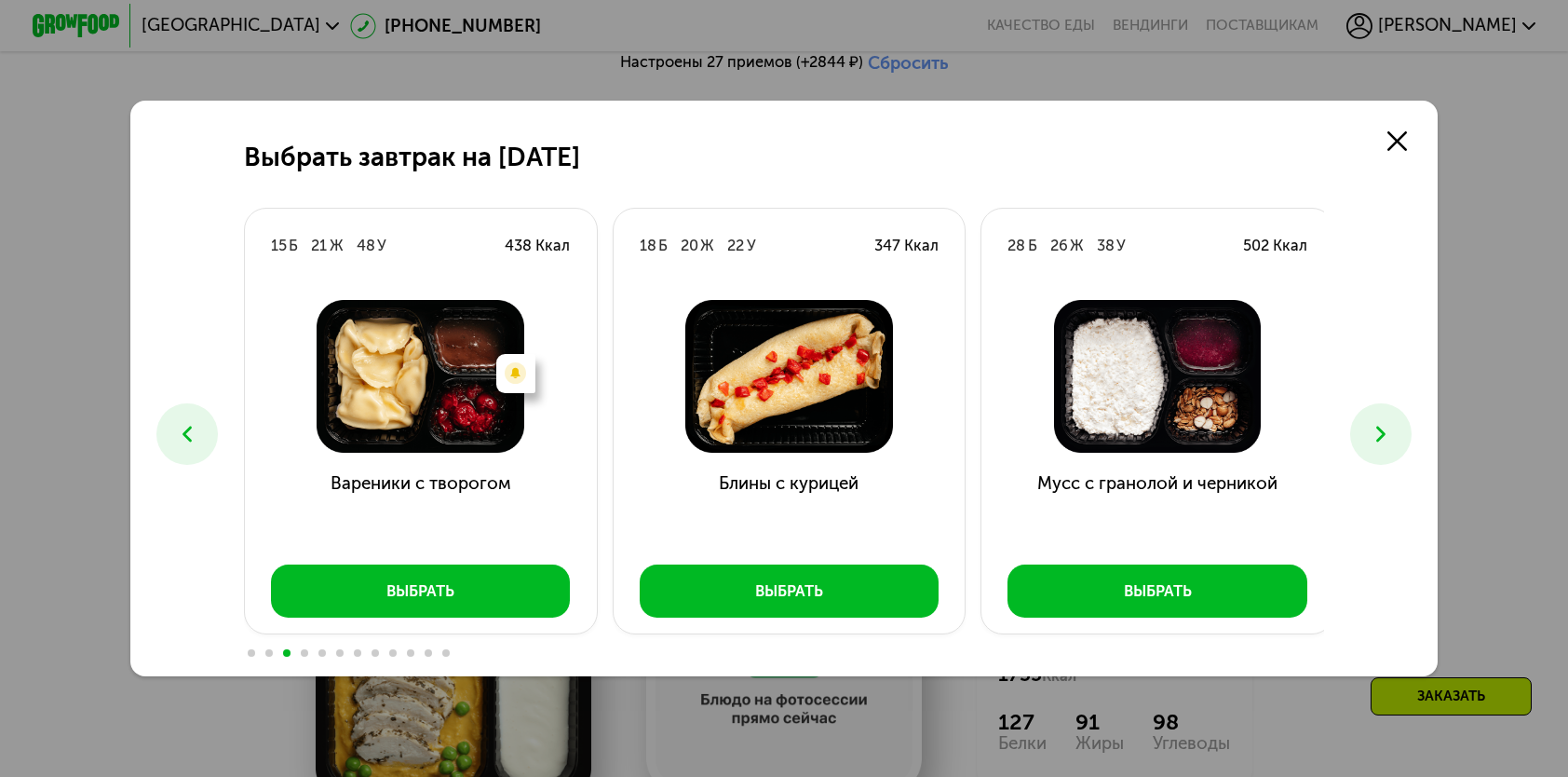
click at [1406, 433] on button at bounding box center [1381, 433] width 60 height 60
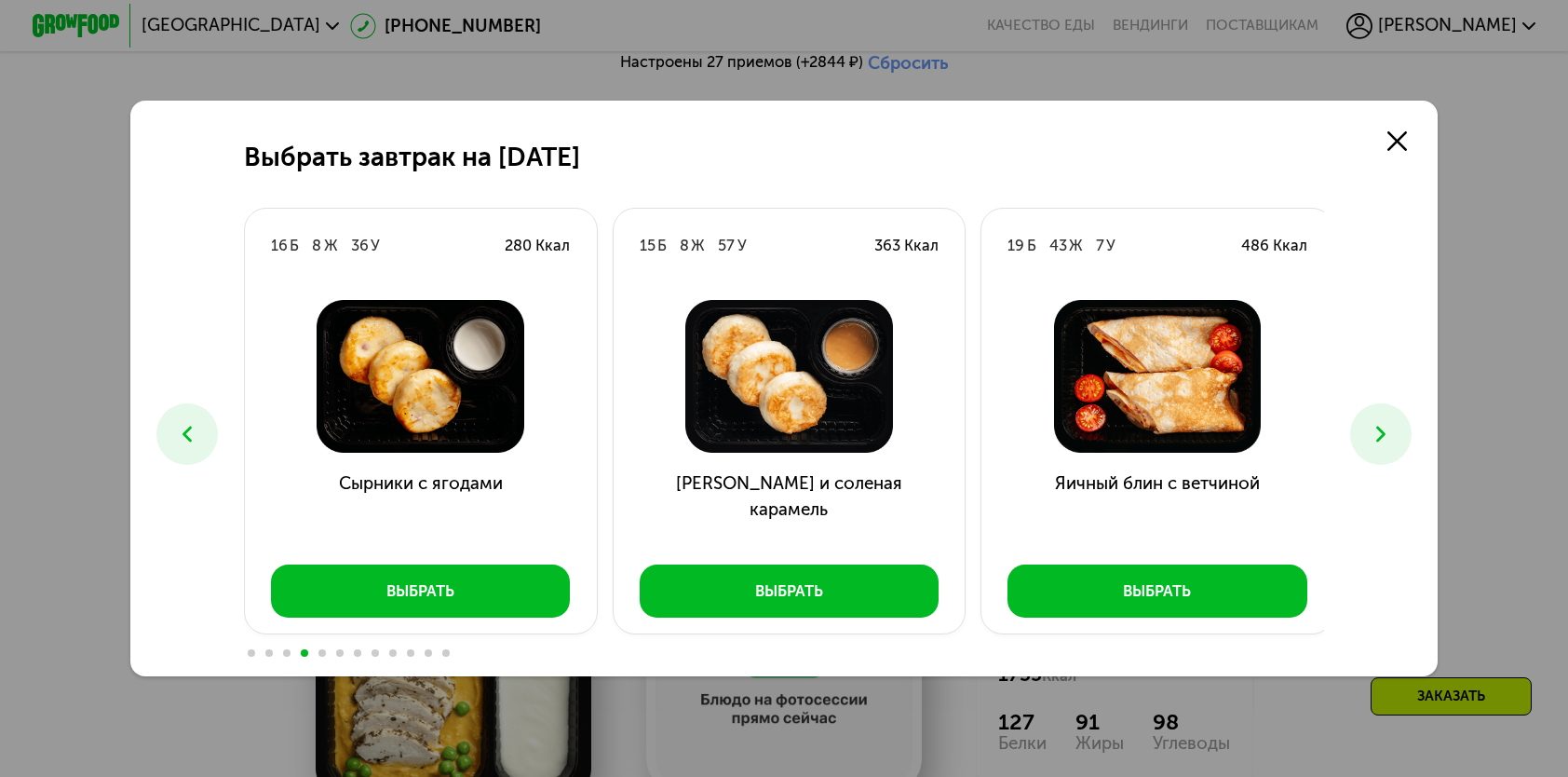
click at [1406, 433] on button at bounding box center [1381, 433] width 60 height 60
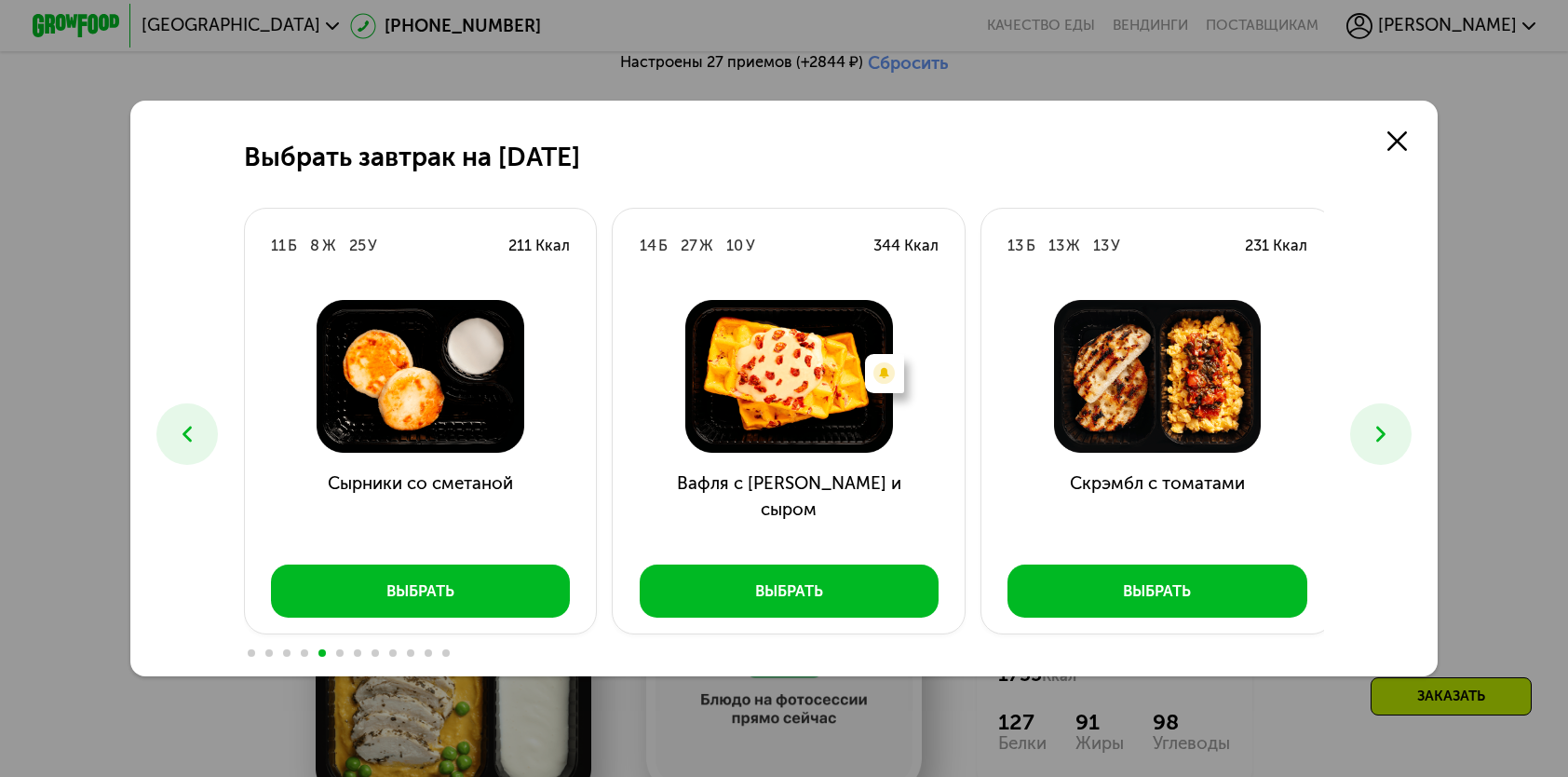
click at [1406, 433] on button at bounding box center [1381, 433] width 60 height 60
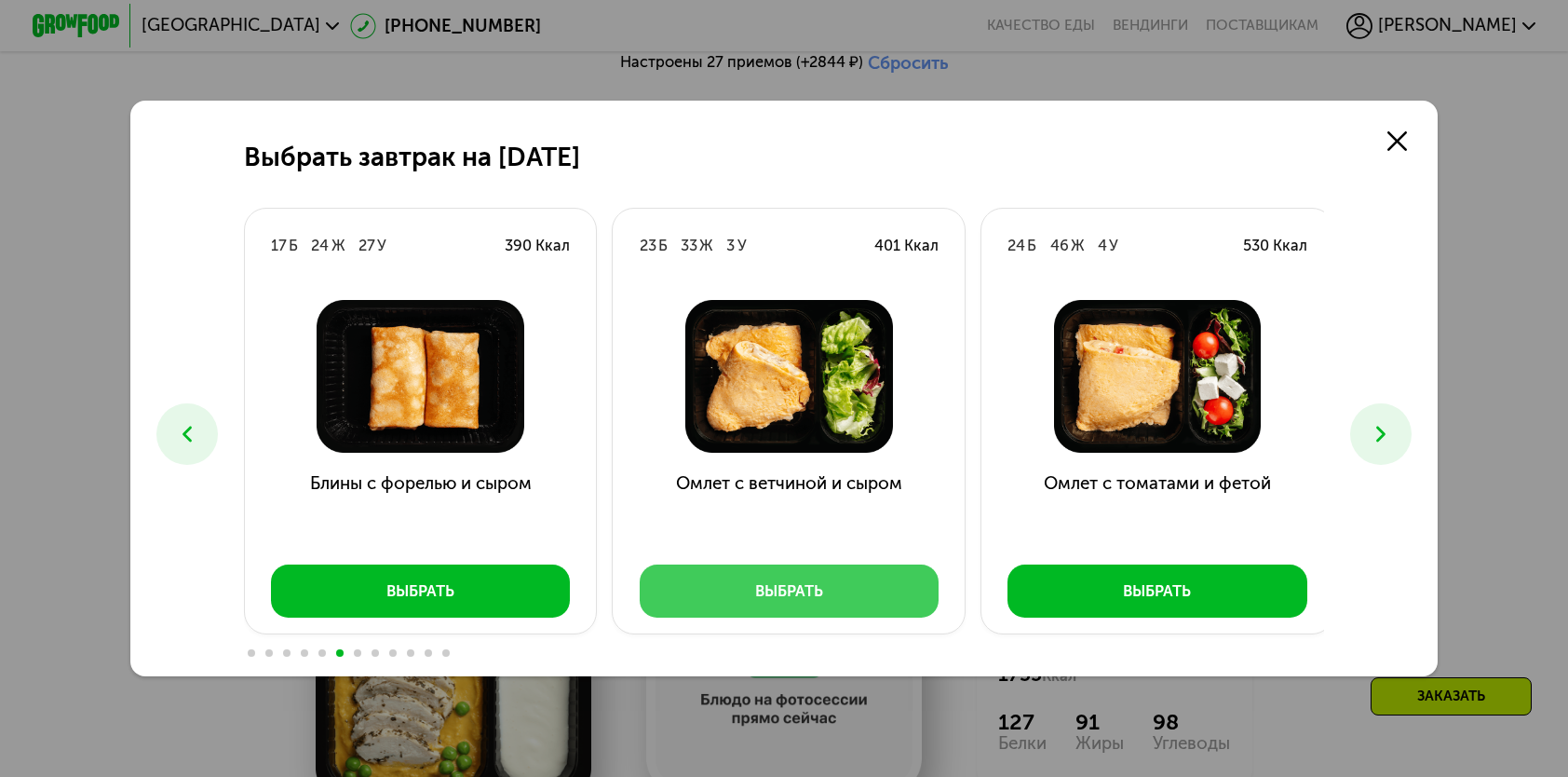
click at [760, 590] on div "Выбрать" at bounding box center [789, 591] width 68 height 22
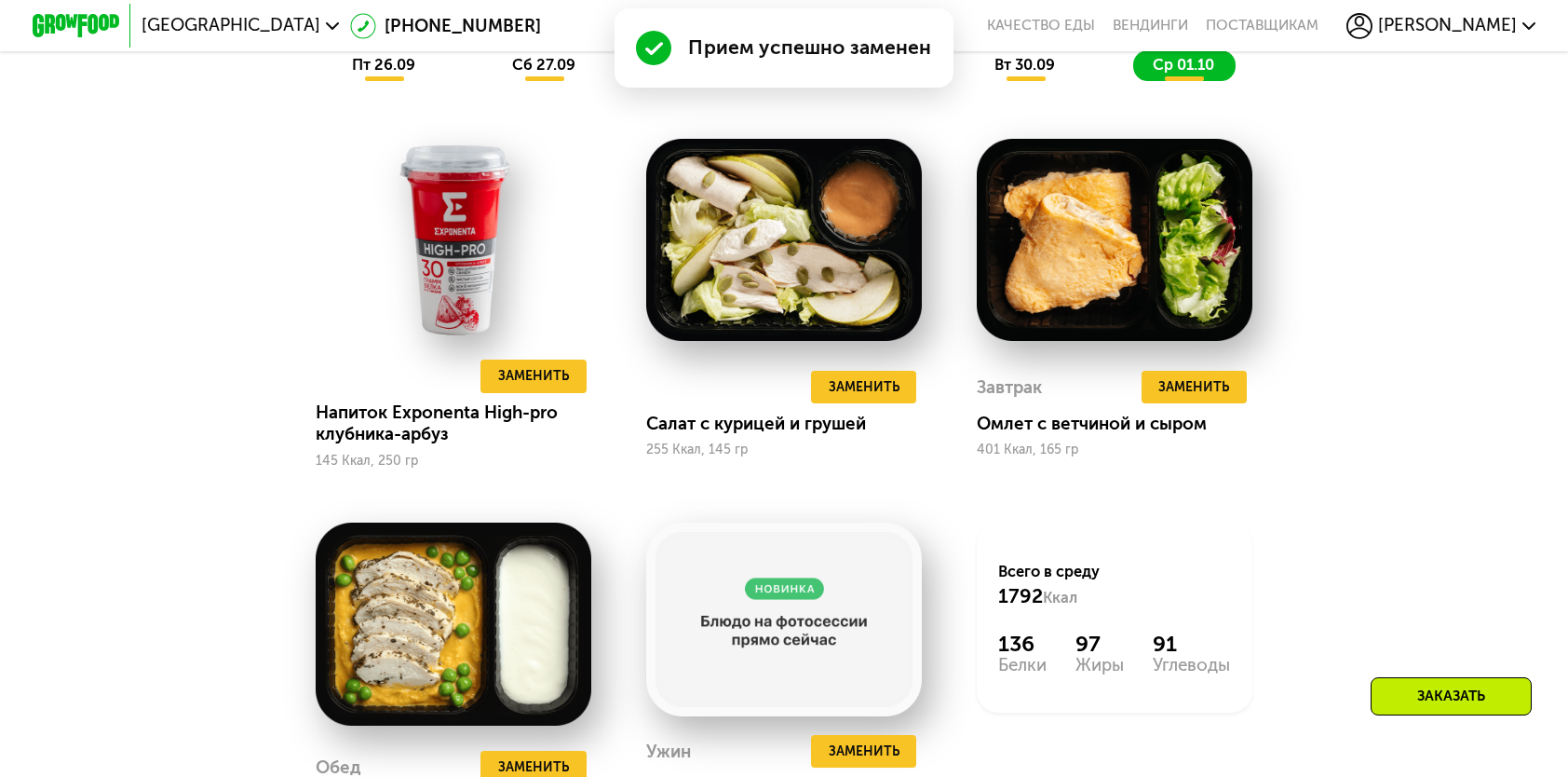
scroll to position [1956, 0]
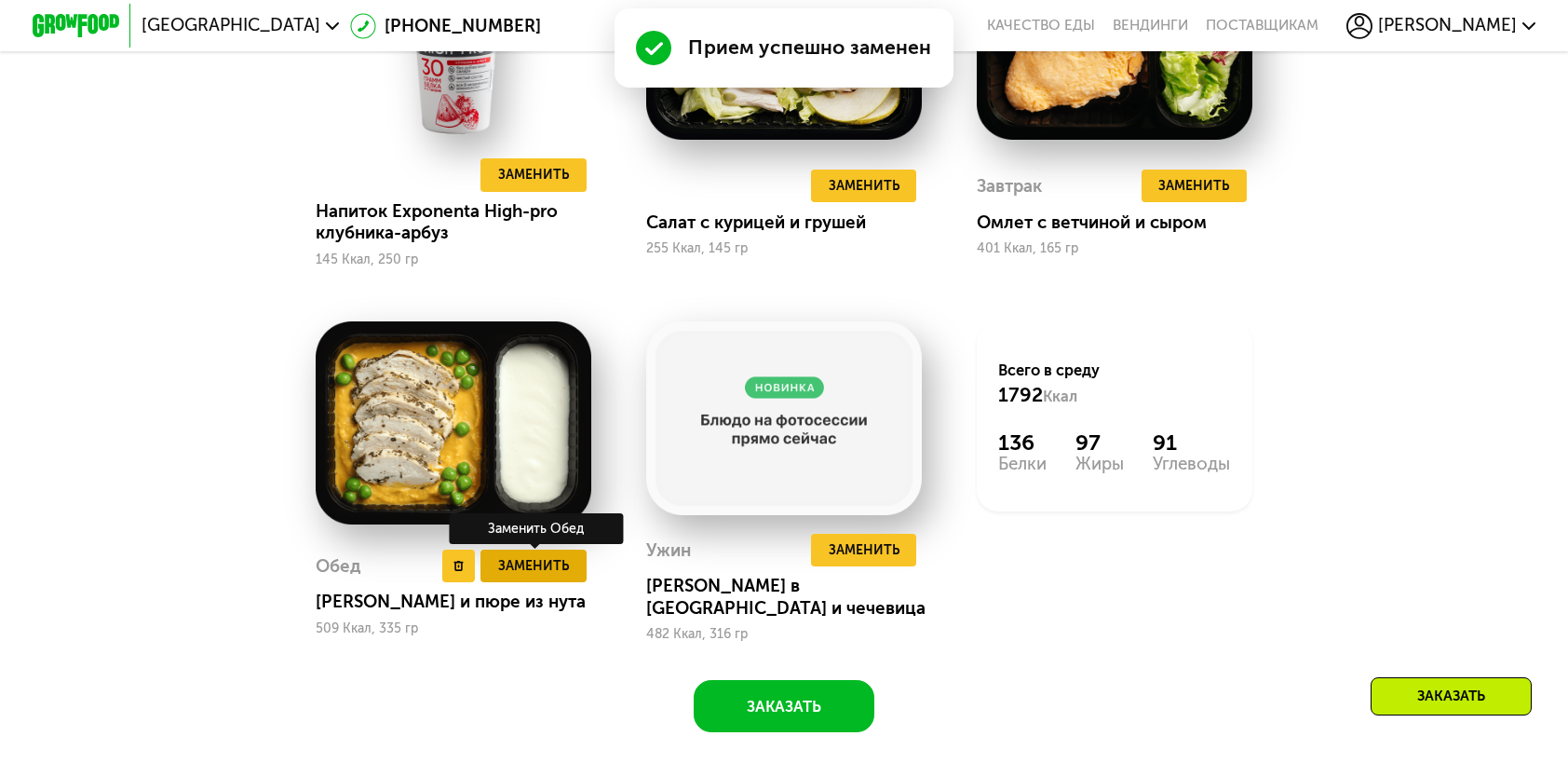
click at [552, 571] on span "Заменить" at bounding box center [533, 566] width 71 height 22
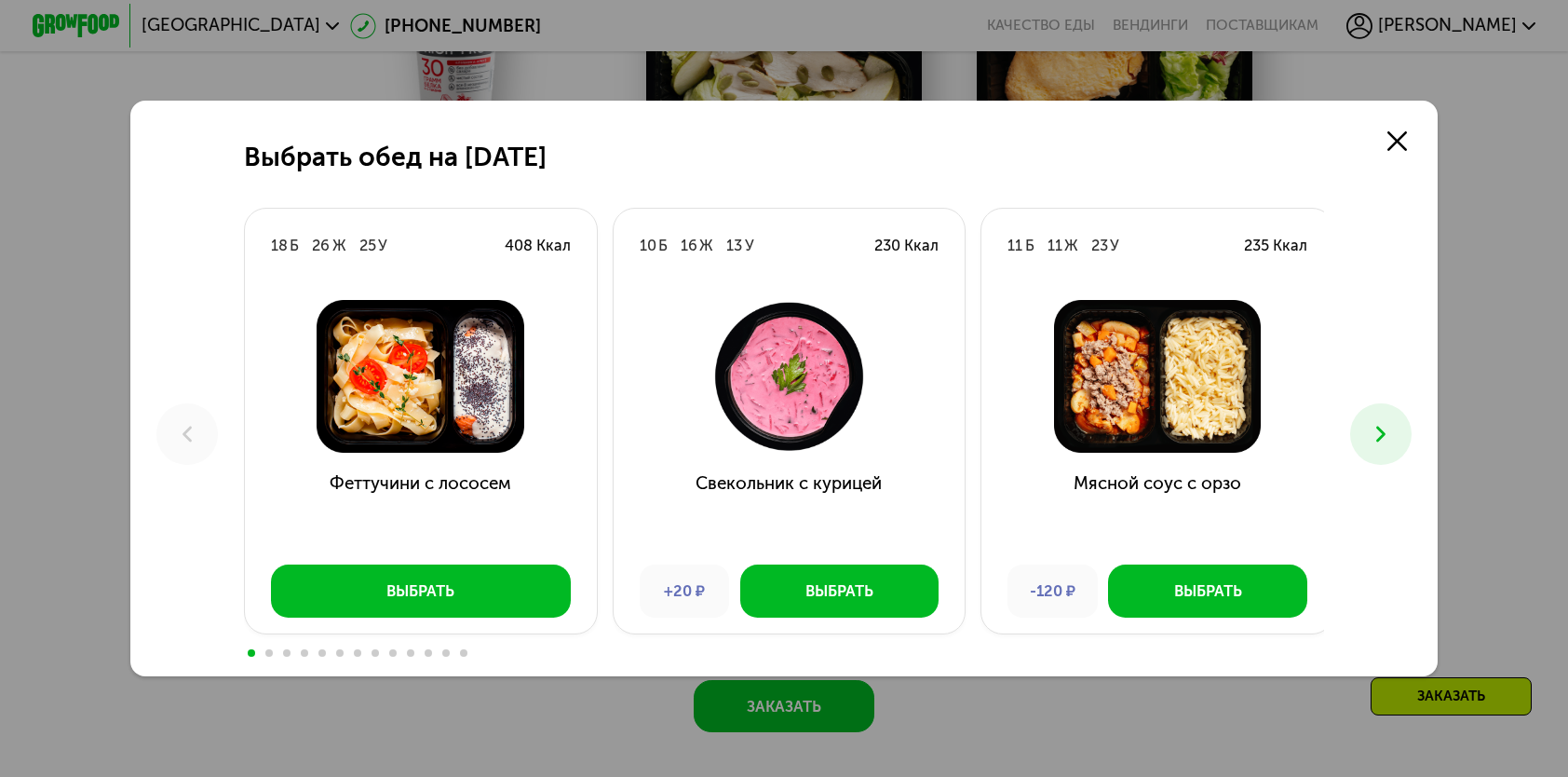
click at [1361, 444] on button at bounding box center [1381, 433] width 60 height 60
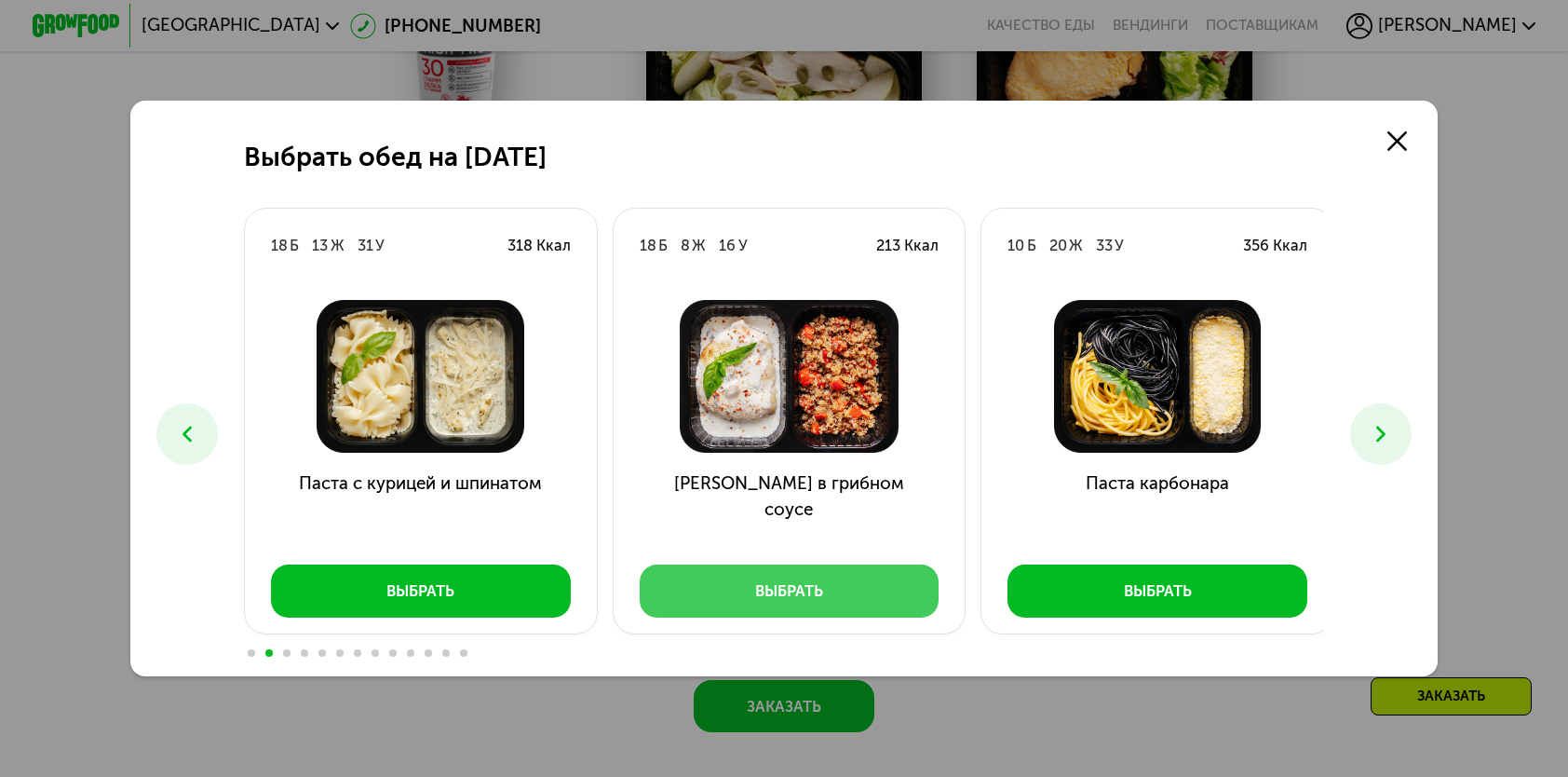
click at [777, 596] on div "Выбрать" at bounding box center [789, 591] width 68 height 22
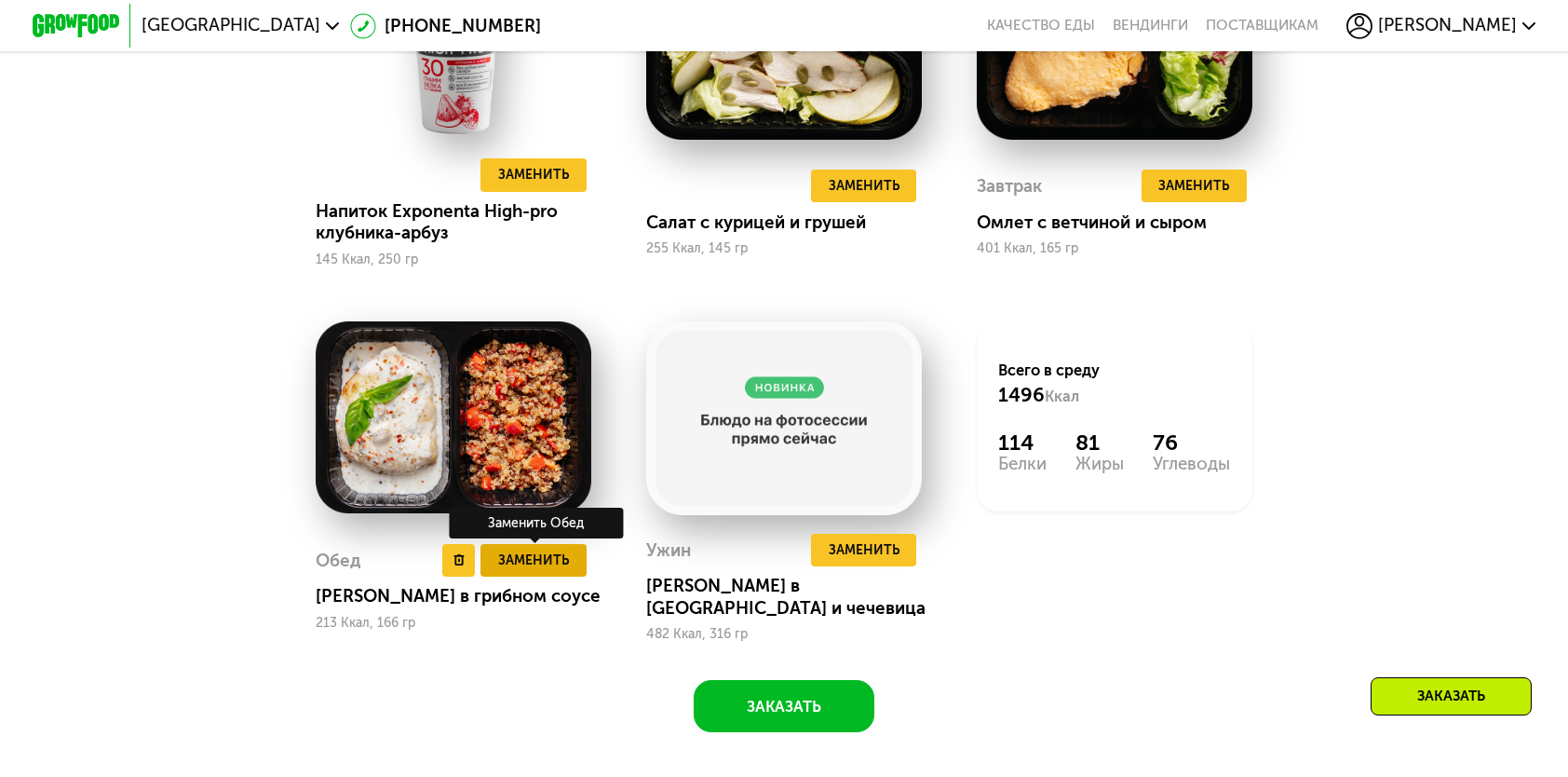
click at [536, 576] on button "Заменить" at bounding box center [532, 560] width 105 height 33
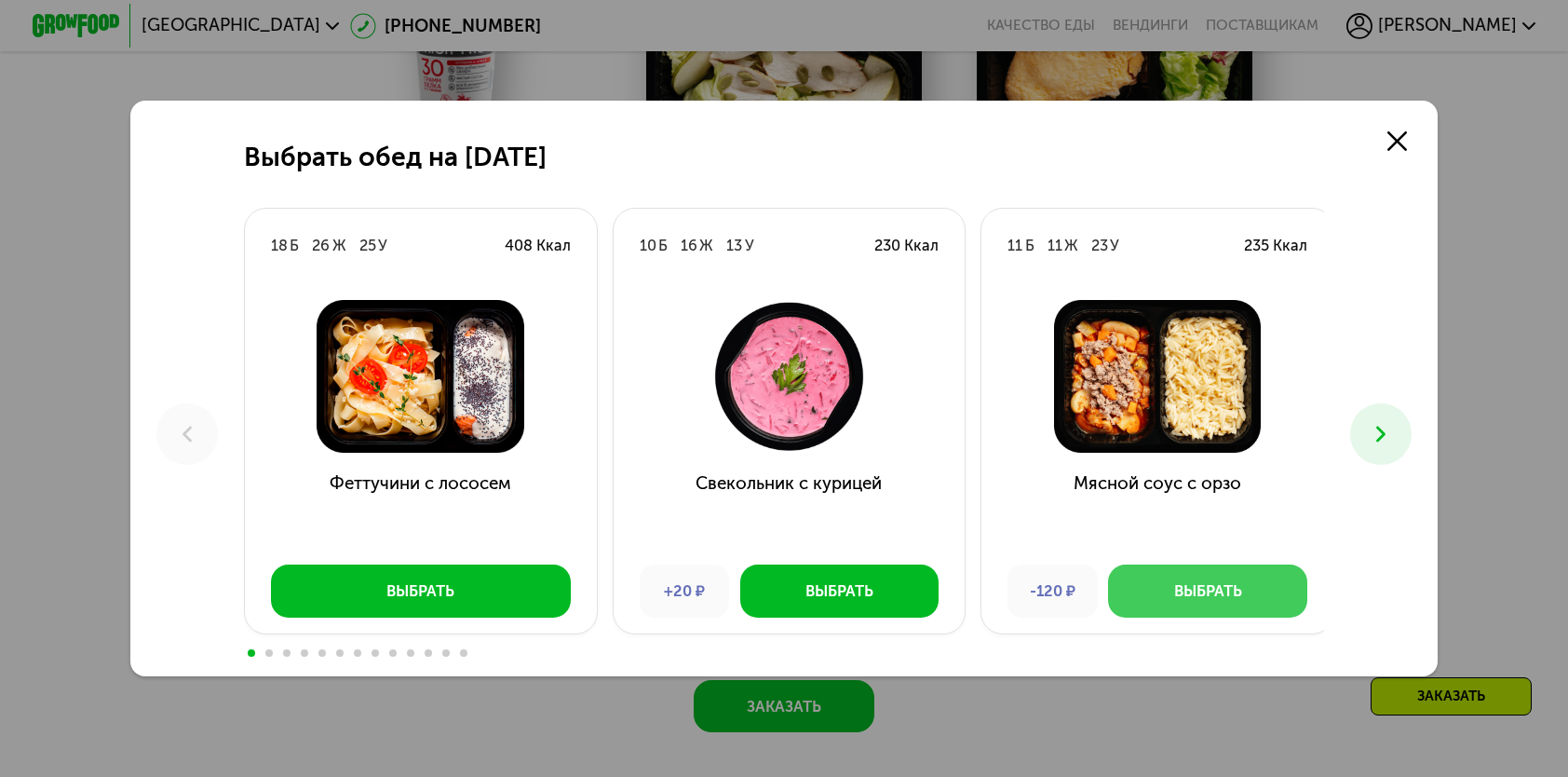
click at [1249, 592] on button "Выбрать" at bounding box center [1207, 590] width 198 height 52
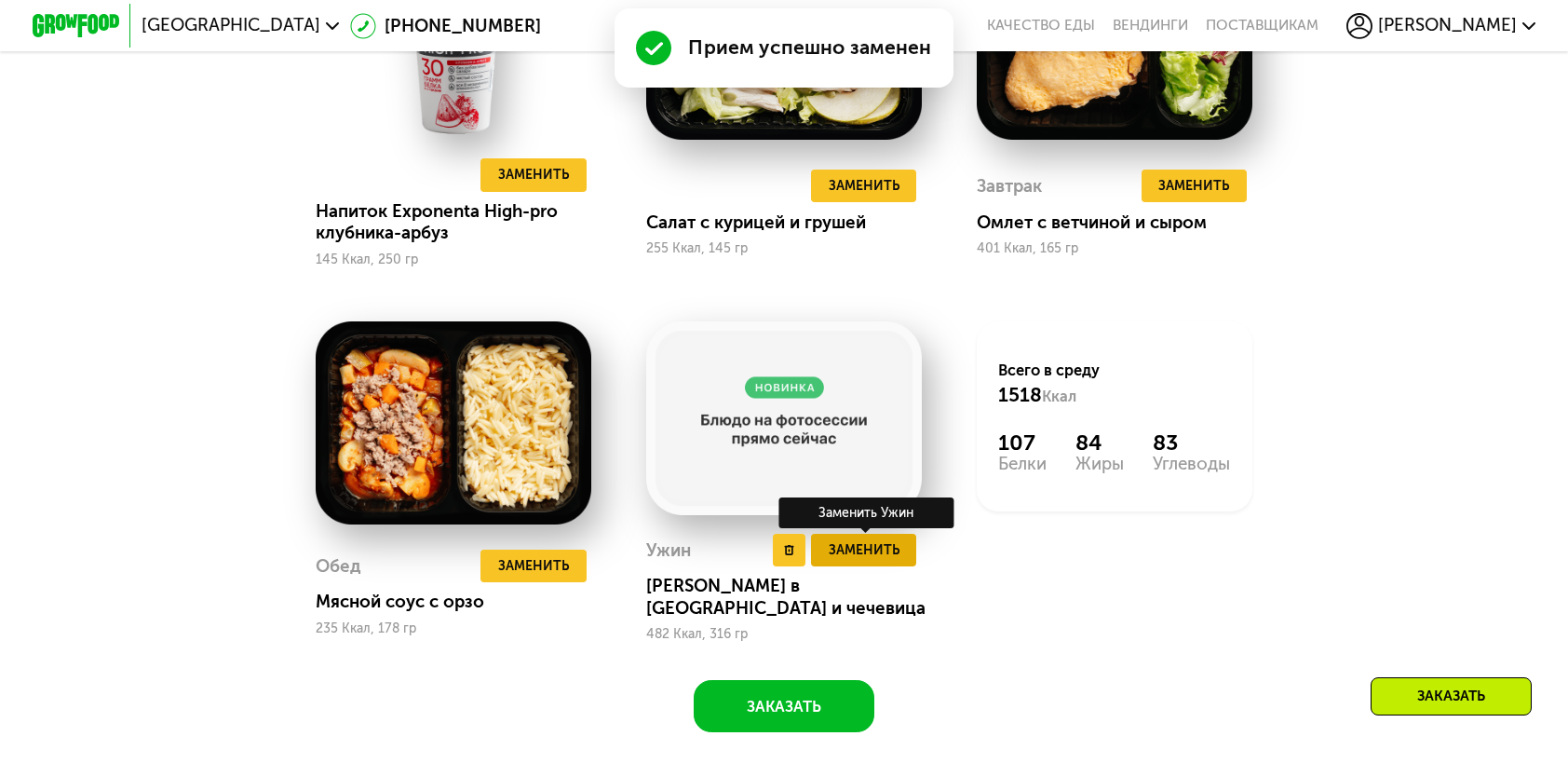
click at [861, 561] on span "Заменить" at bounding box center [864, 549] width 71 height 22
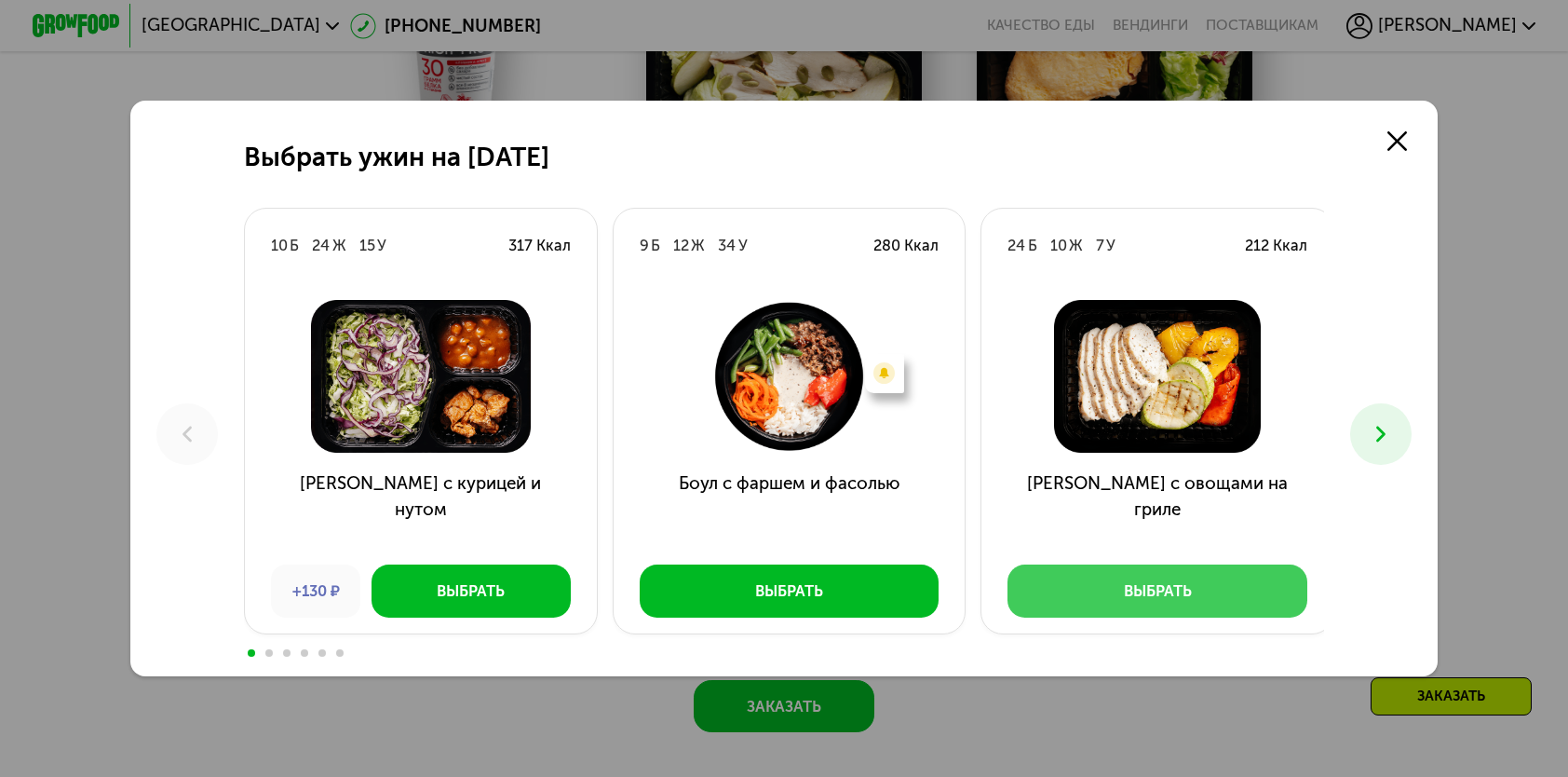
click at [1265, 574] on button "Выбрать" at bounding box center [1157, 590] width 300 height 52
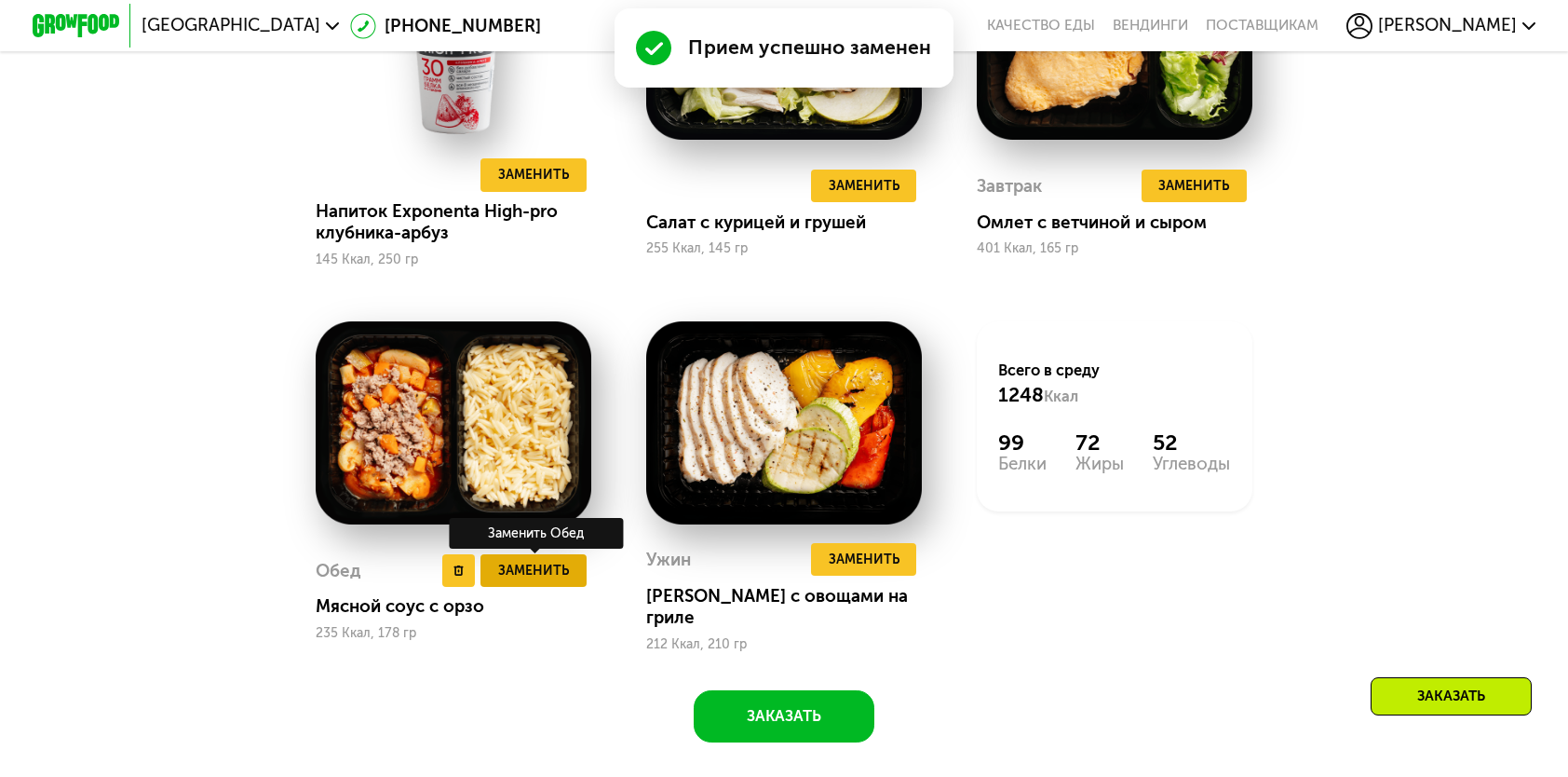
click at [580, 574] on button "Заменить" at bounding box center [532, 570] width 105 height 33
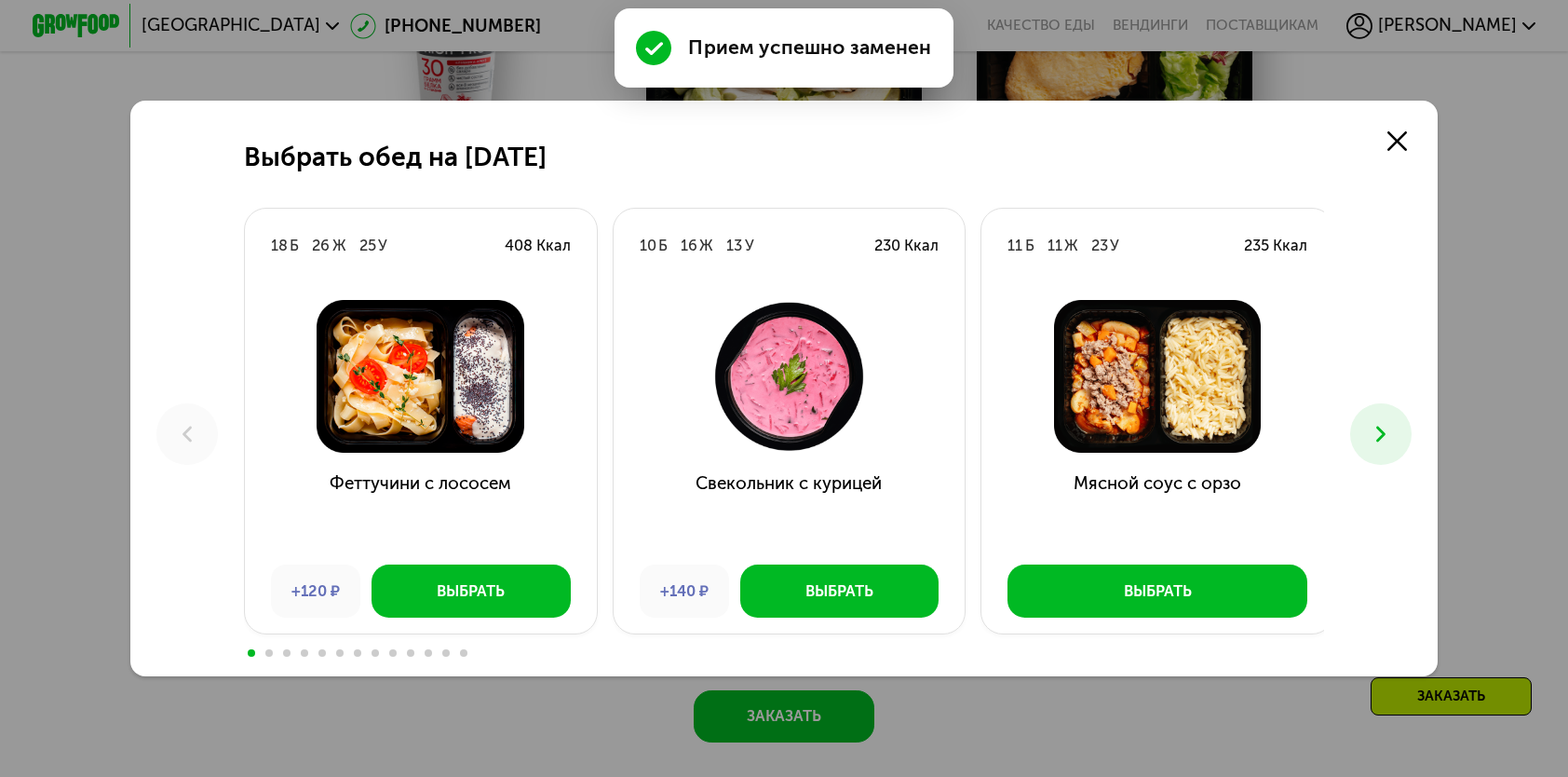
click at [1357, 423] on button at bounding box center [1381, 433] width 60 height 60
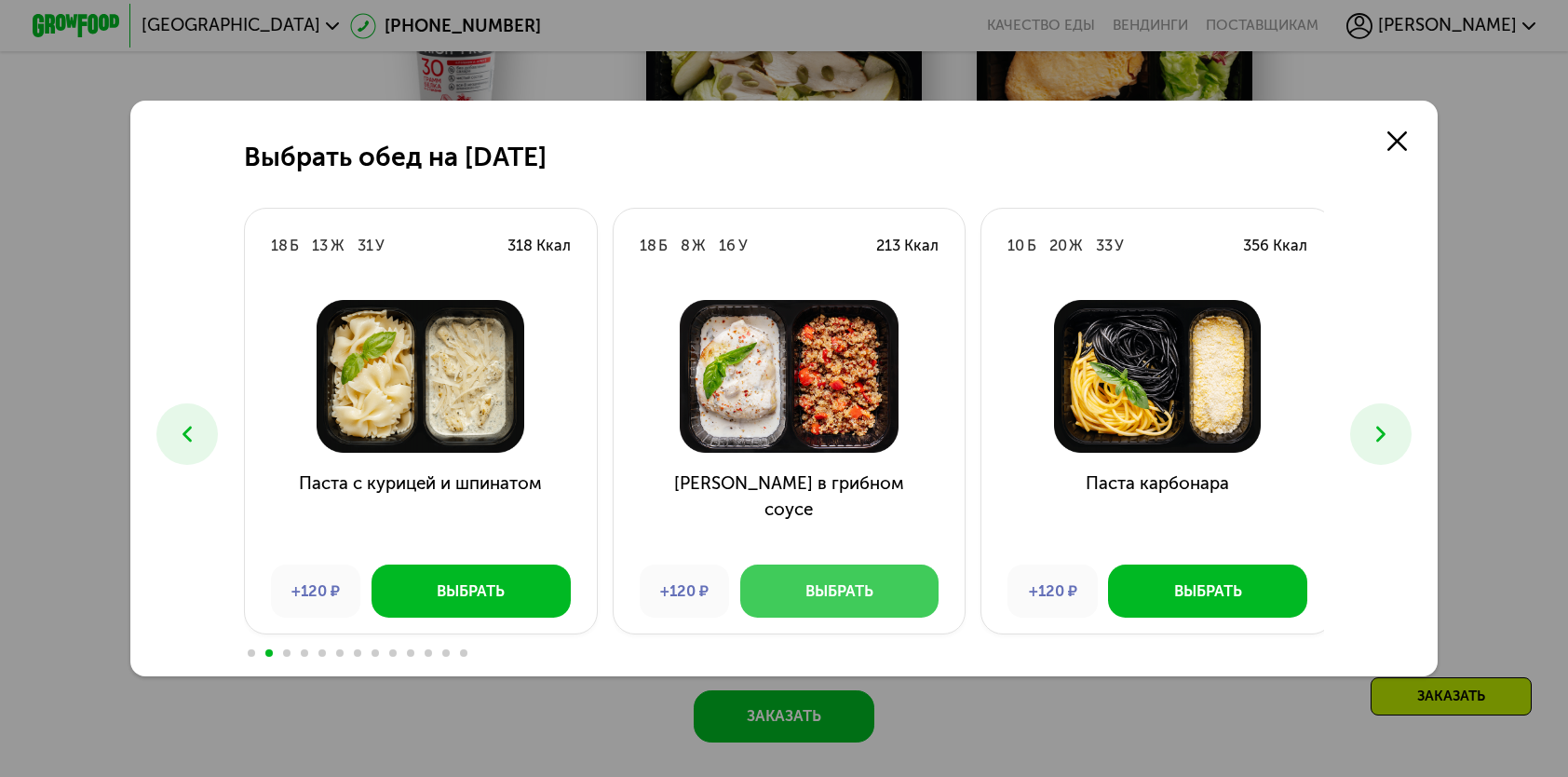
click at [880, 575] on button "Выбрать" at bounding box center [839, 590] width 198 height 52
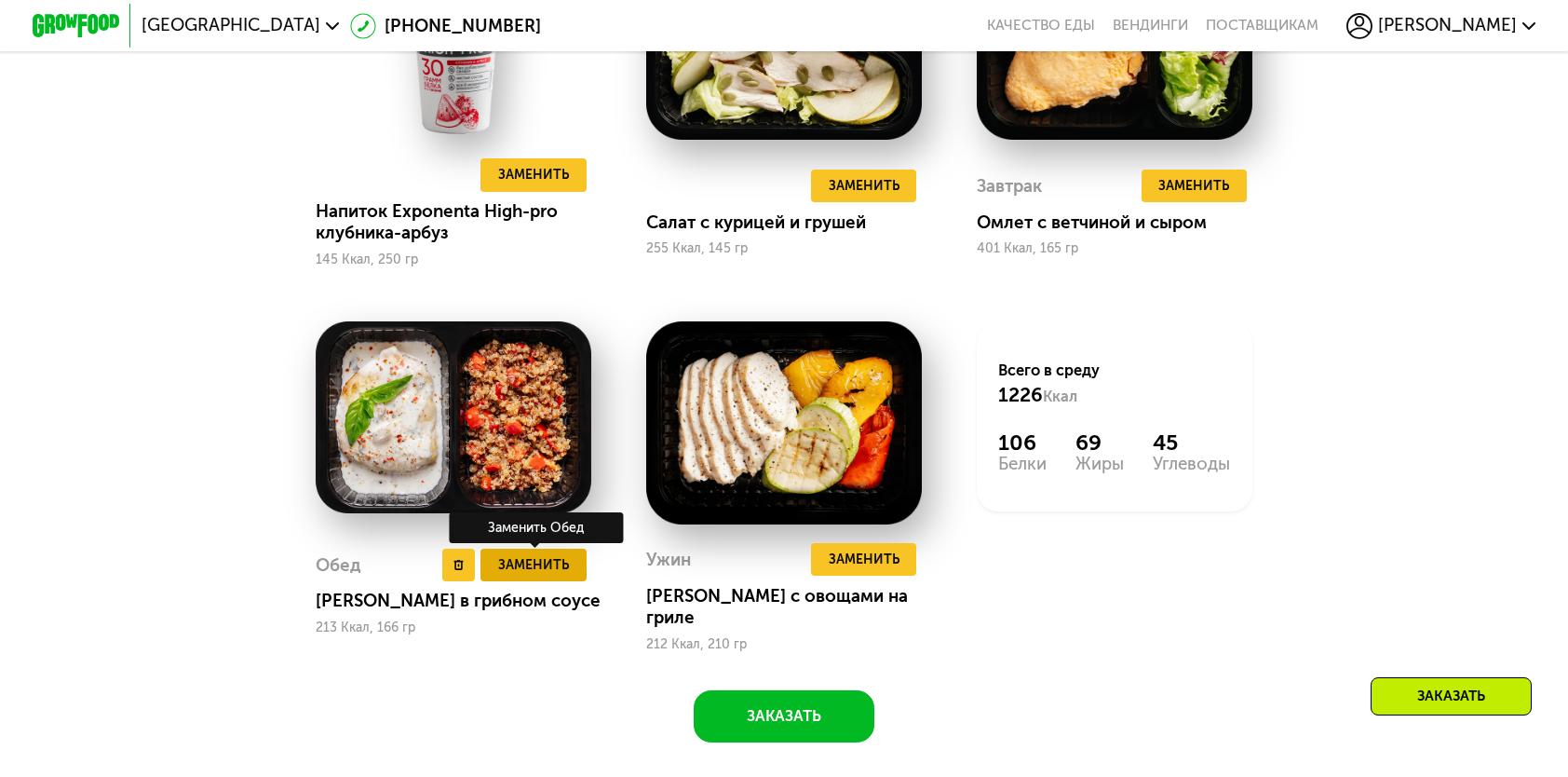
click at [522, 561] on span "Заменить" at bounding box center [533, 565] width 71 height 22
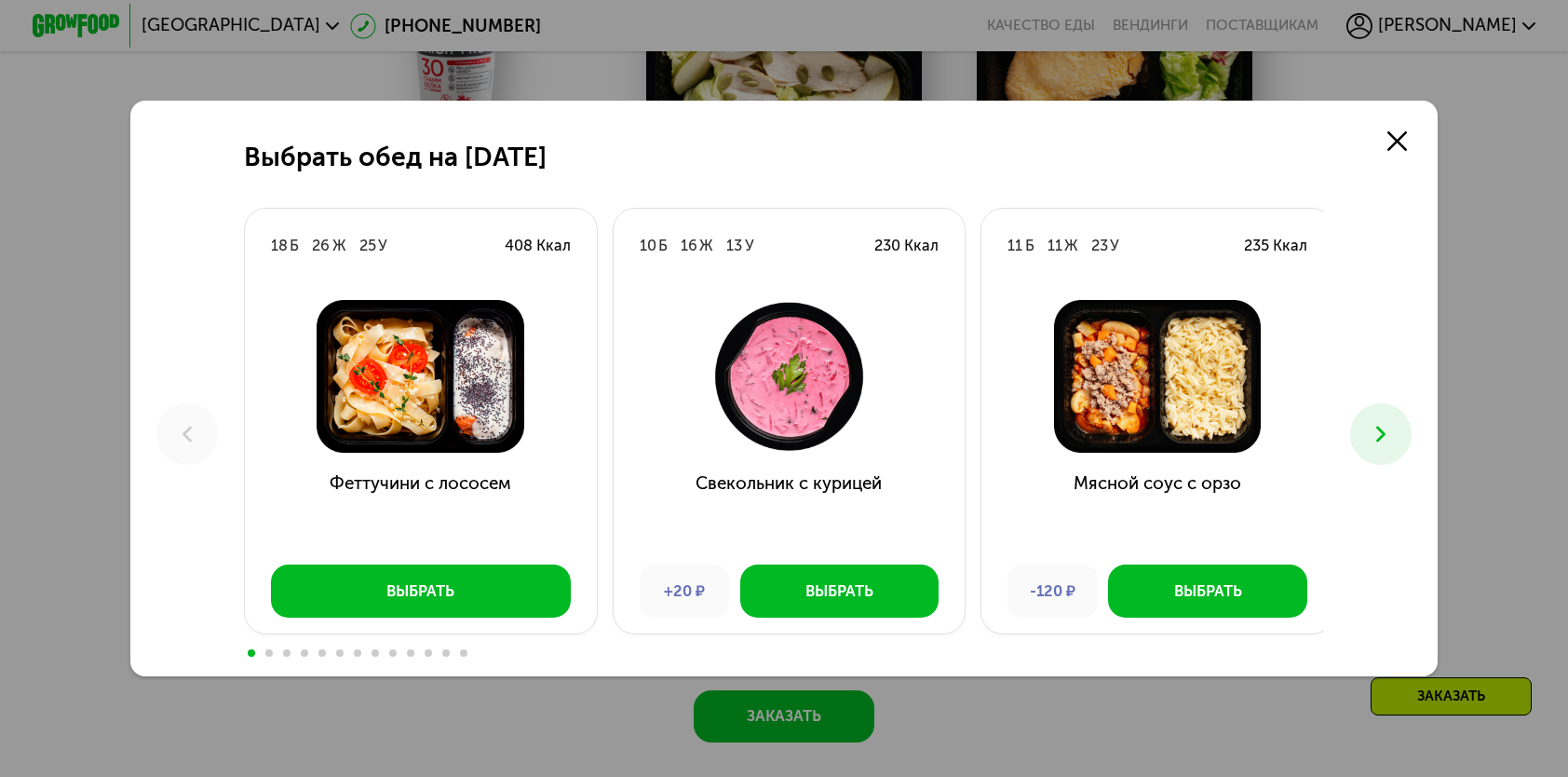
click at [1405, 438] on button at bounding box center [1381, 433] width 60 height 60
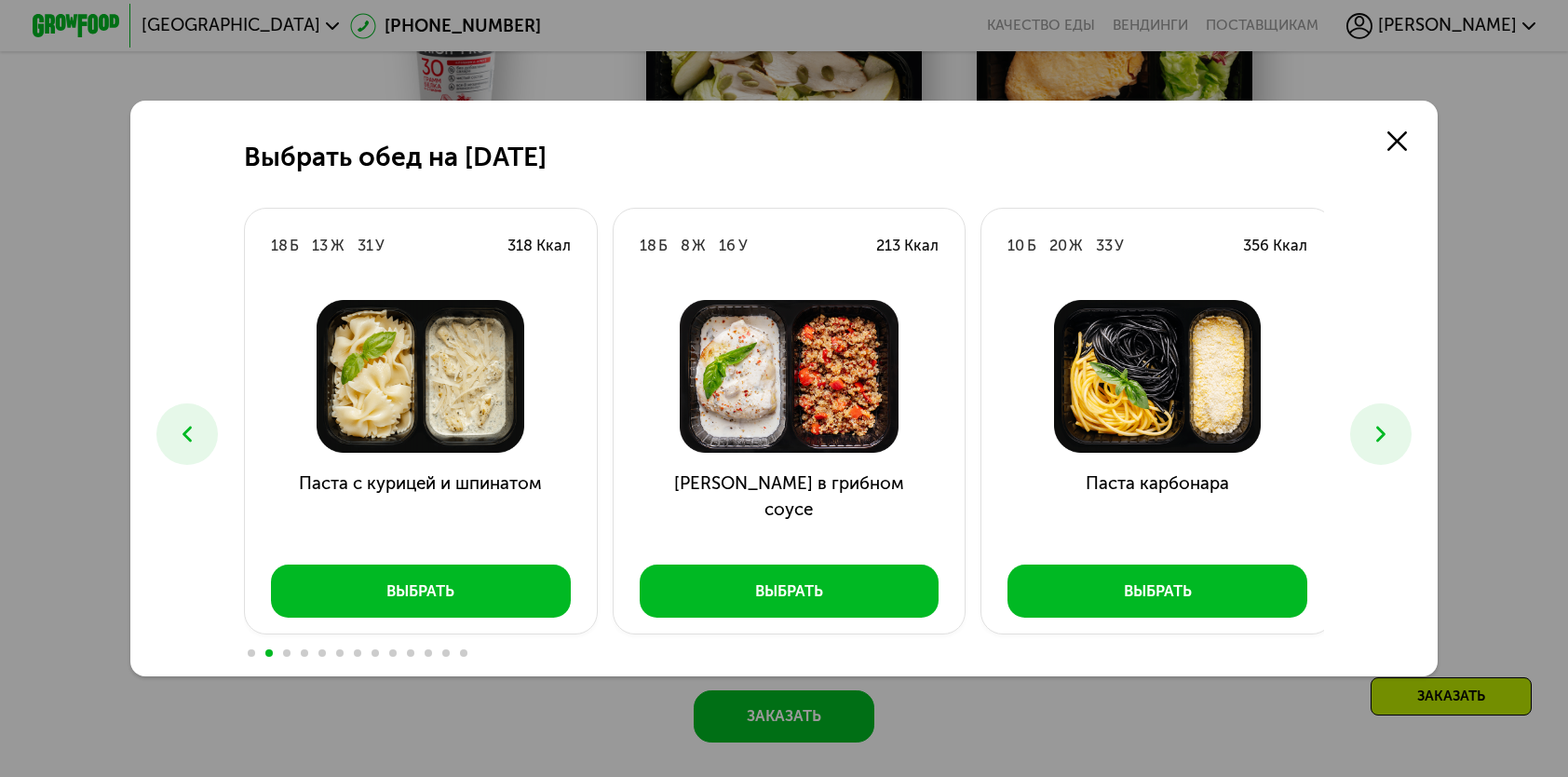
click at [1405, 438] on button at bounding box center [1381, 433] width 60 height 60
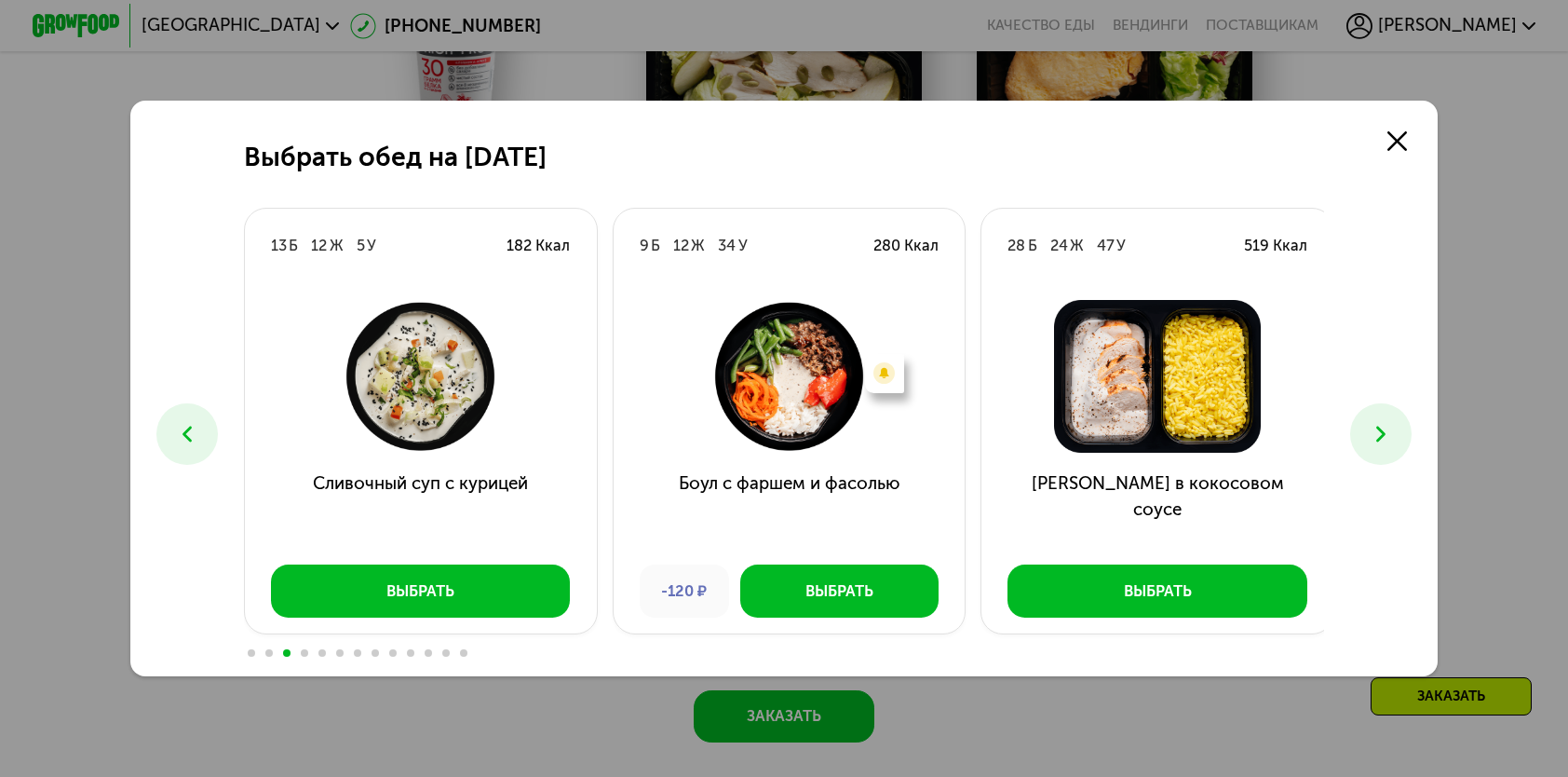
click at [1405, 438] on button at bounding box center [1381, 433] width 60 height 60
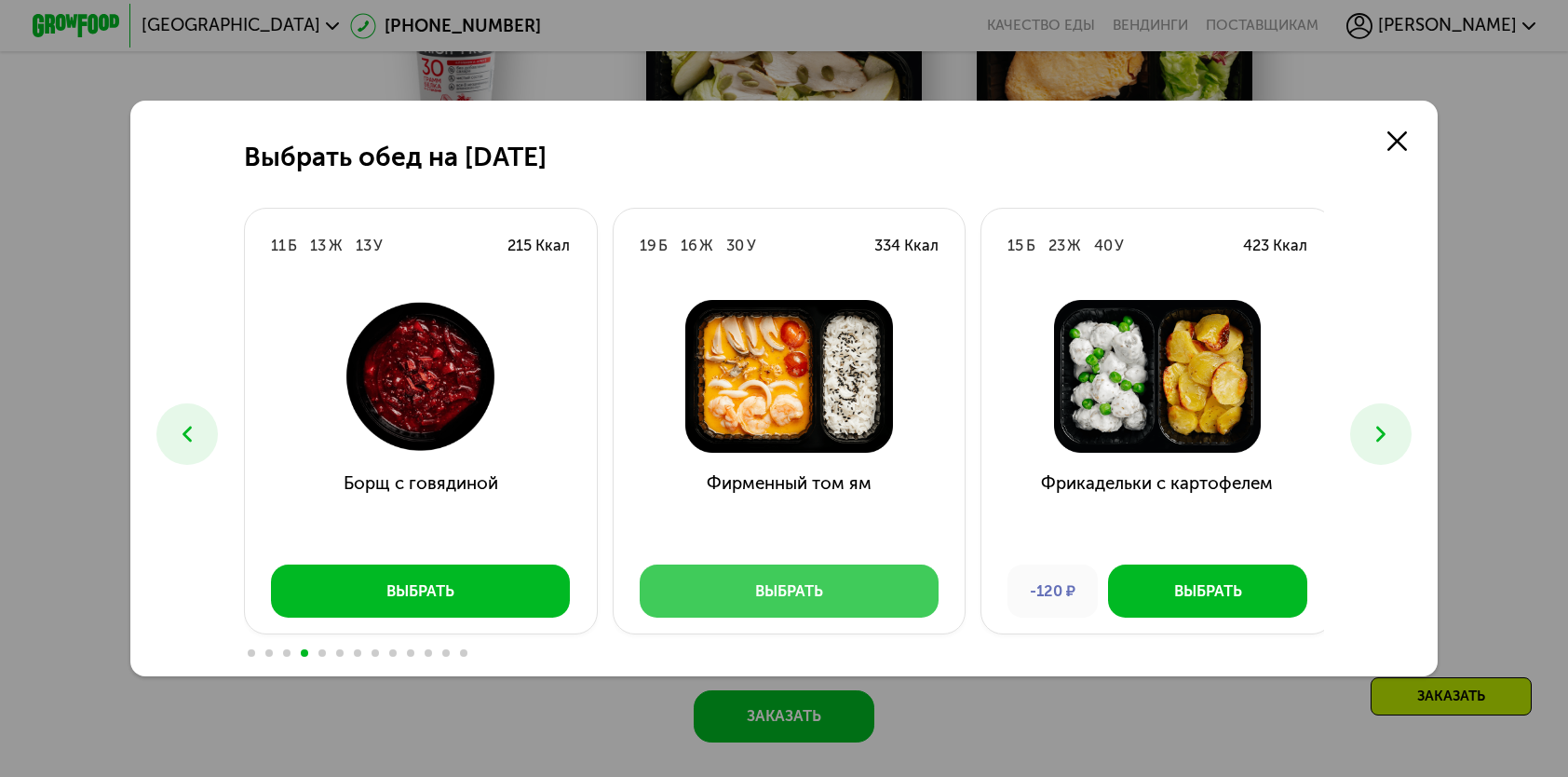
click at [816, 591] on div "Выбрать" at bounding box center [789, 591] width 68 height 22
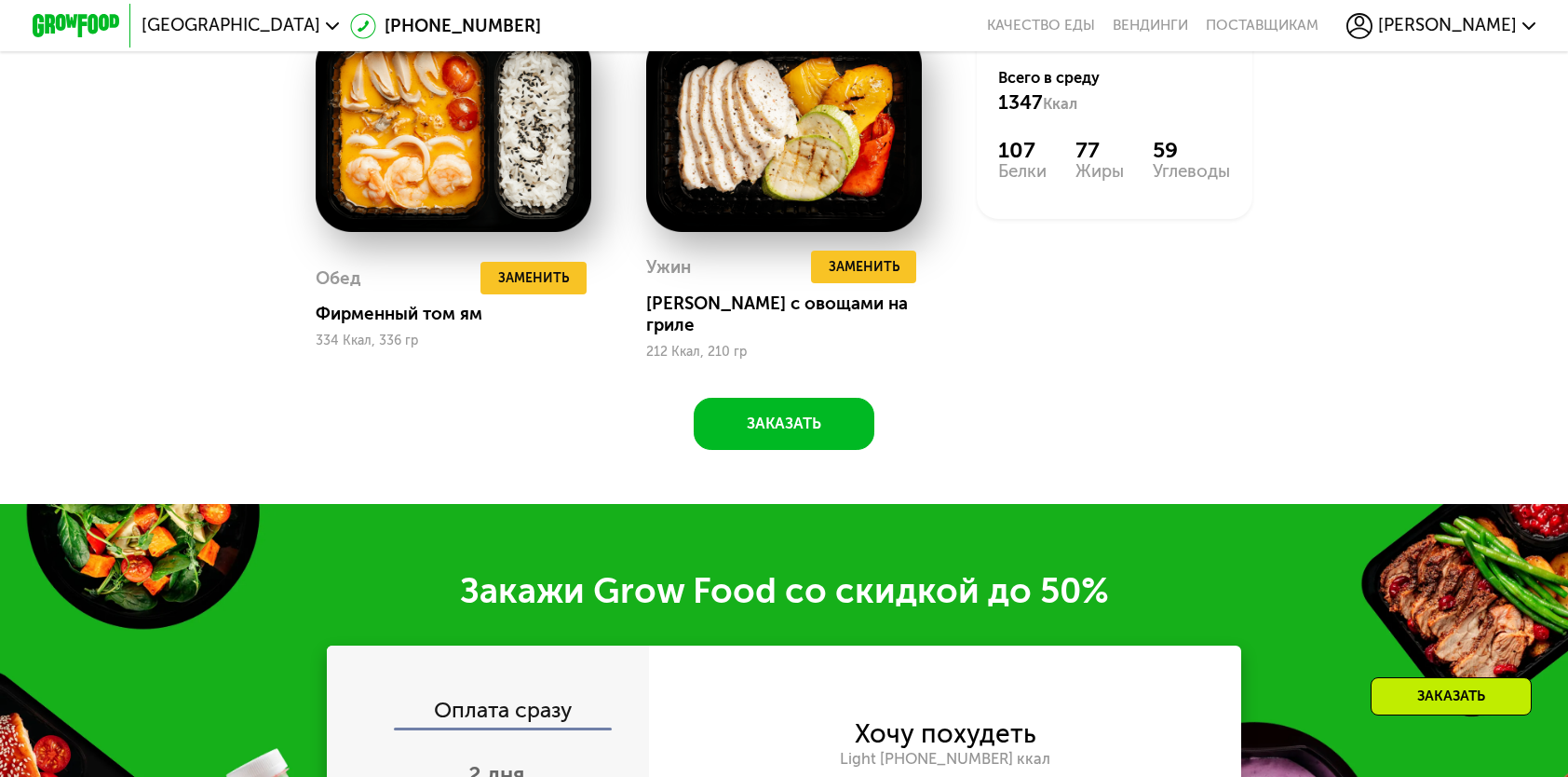
scroll to position [2422, 0]
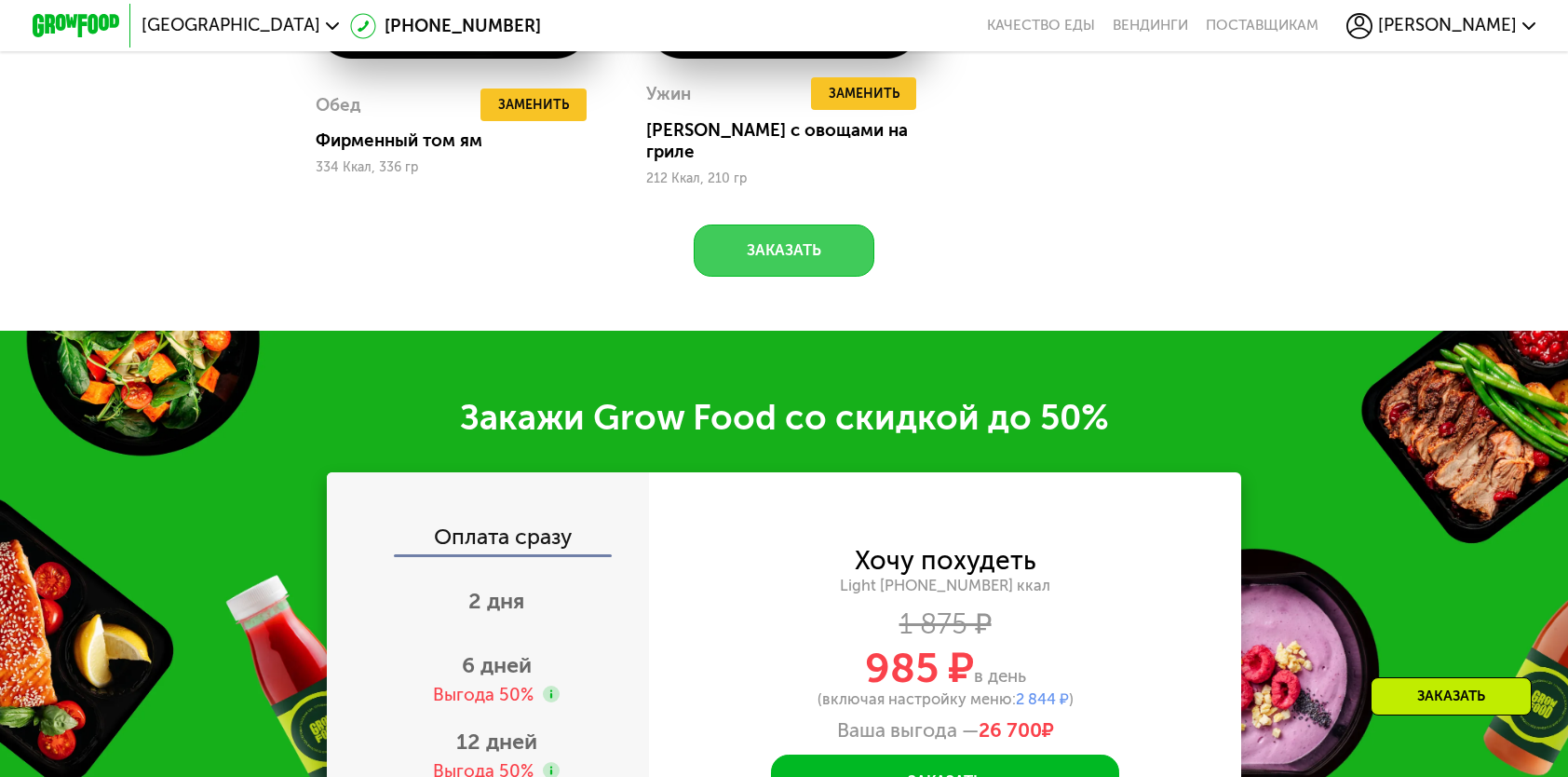
click at [820, 235] on button "Заказать" at bounding box center [784, 250] width 180 height 52
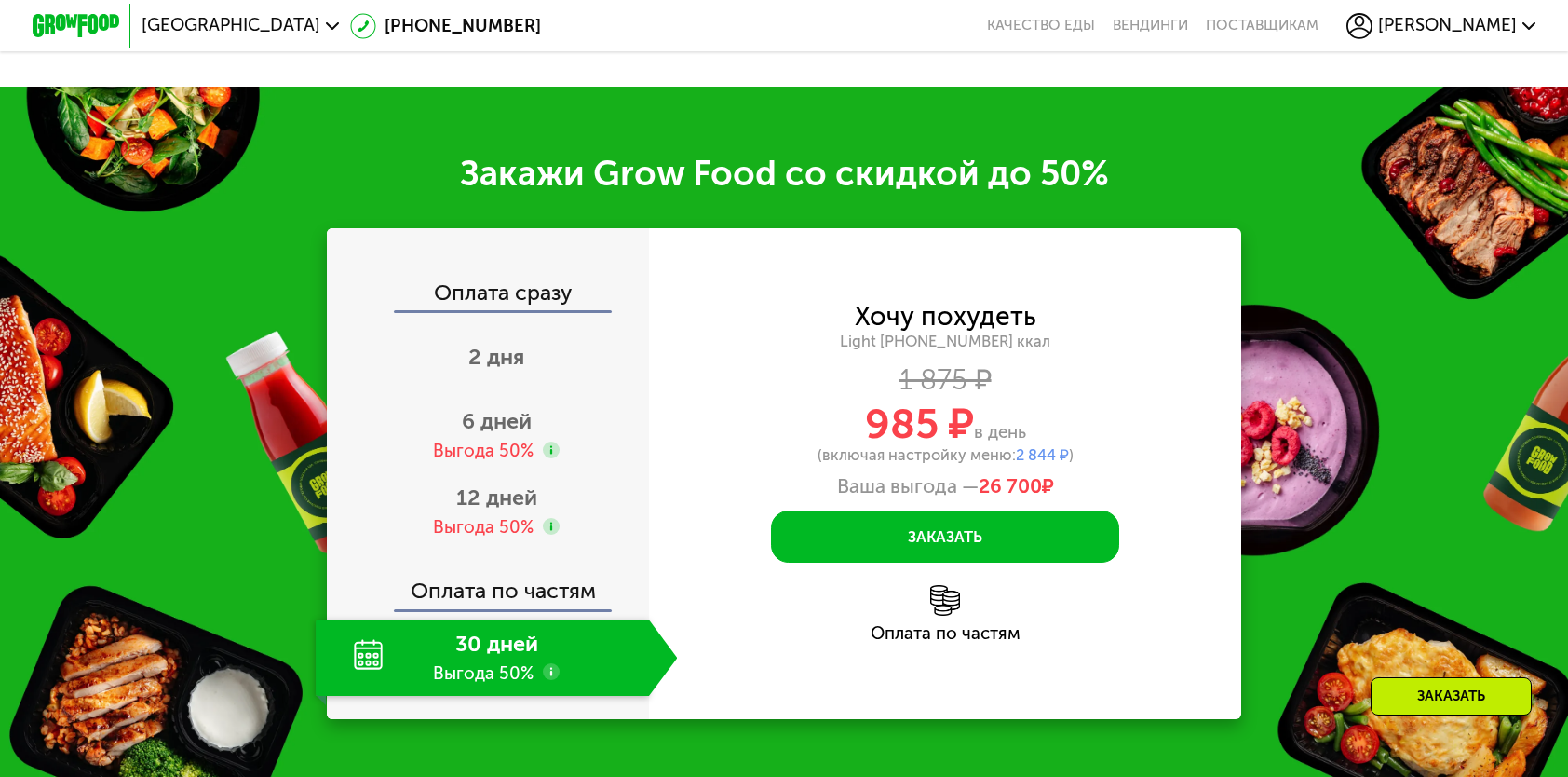
scroll to position [2747, 0]
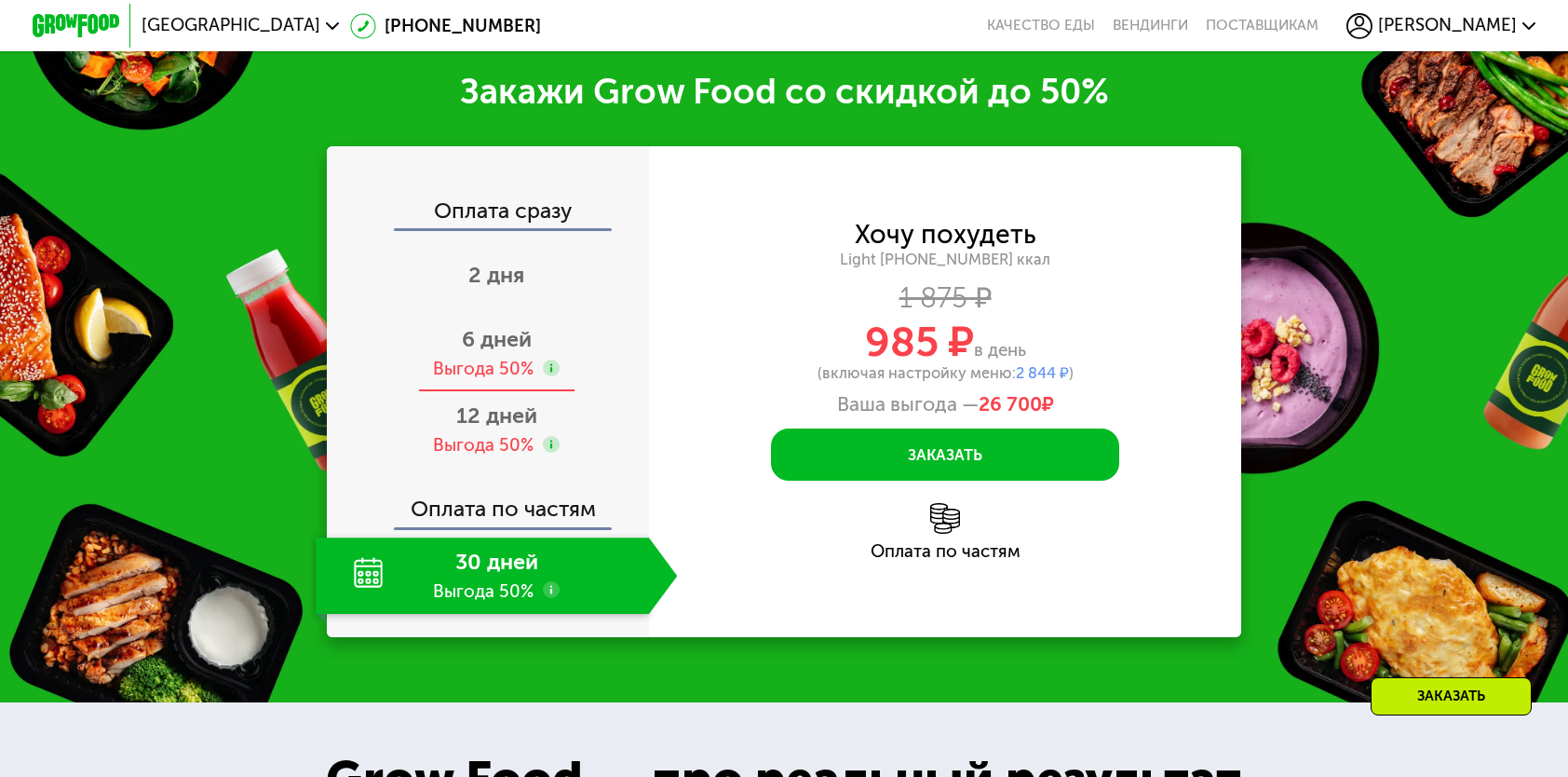
click at [487, 337] on span "6 дней" at bounding box center [497, 339] width 70 height 26
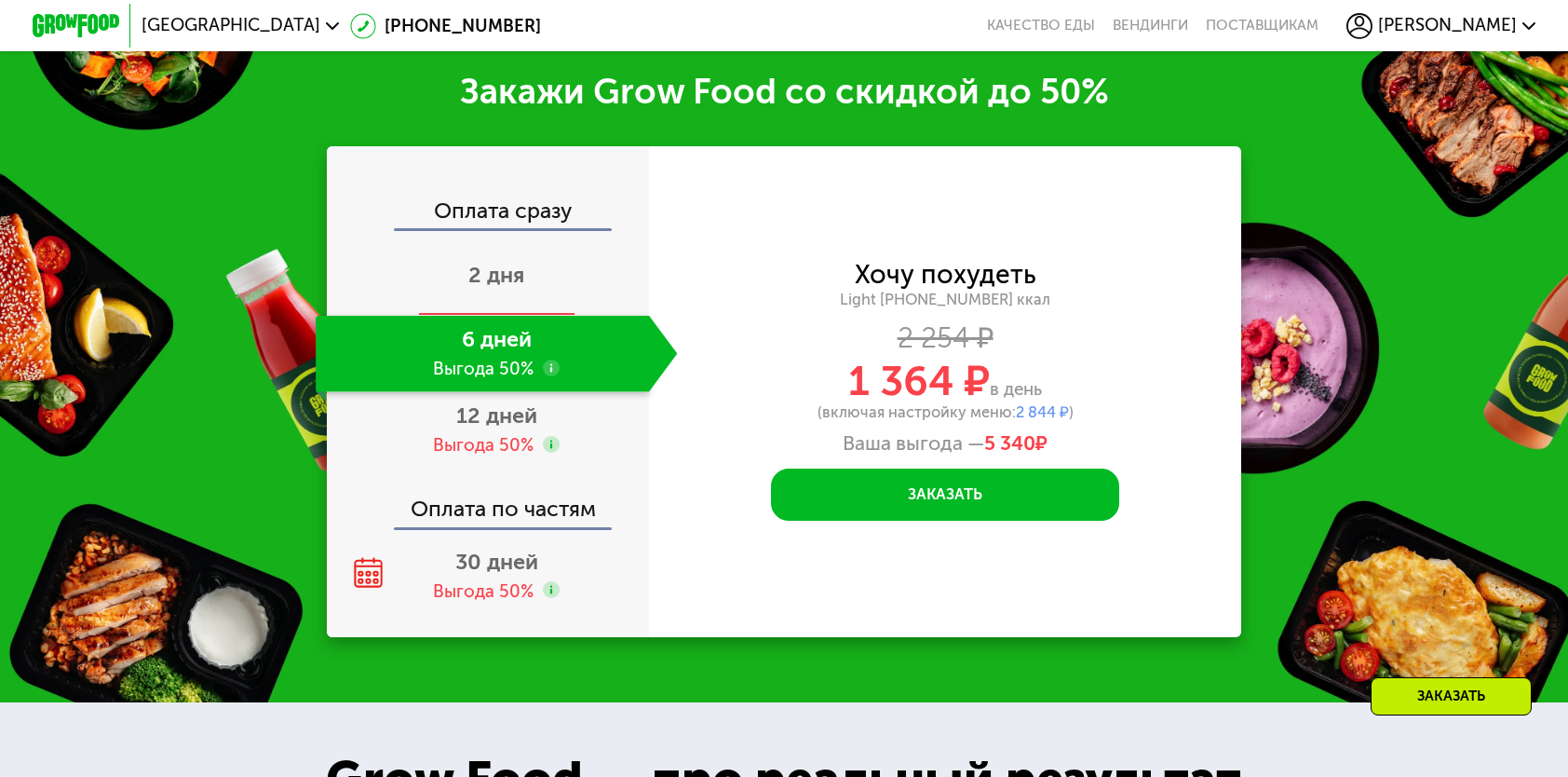
click at [497, 283] on span "2 дня" at bounding box center [496, 275] width 56 height 26
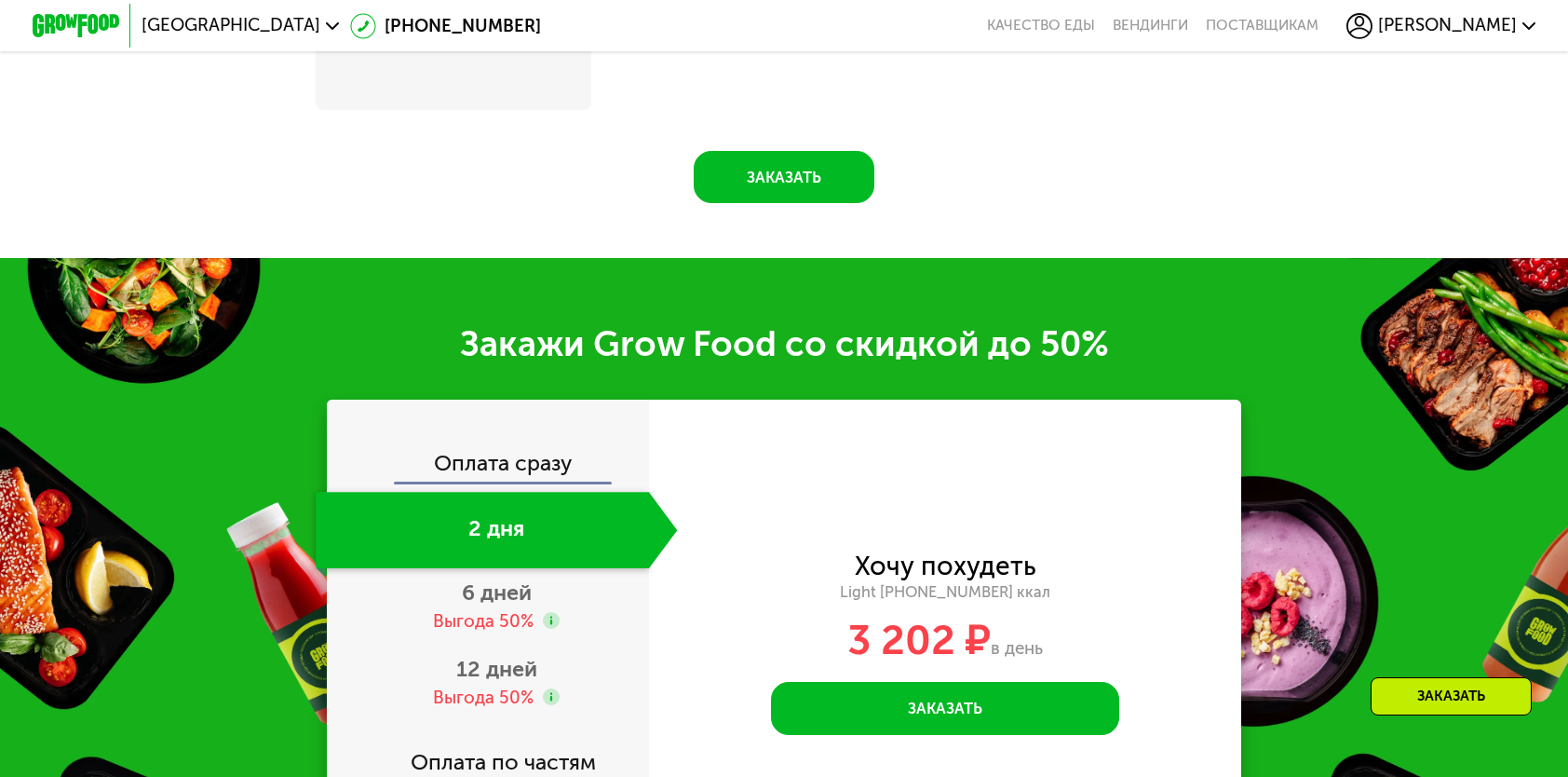
scroll to position [3020, 0]
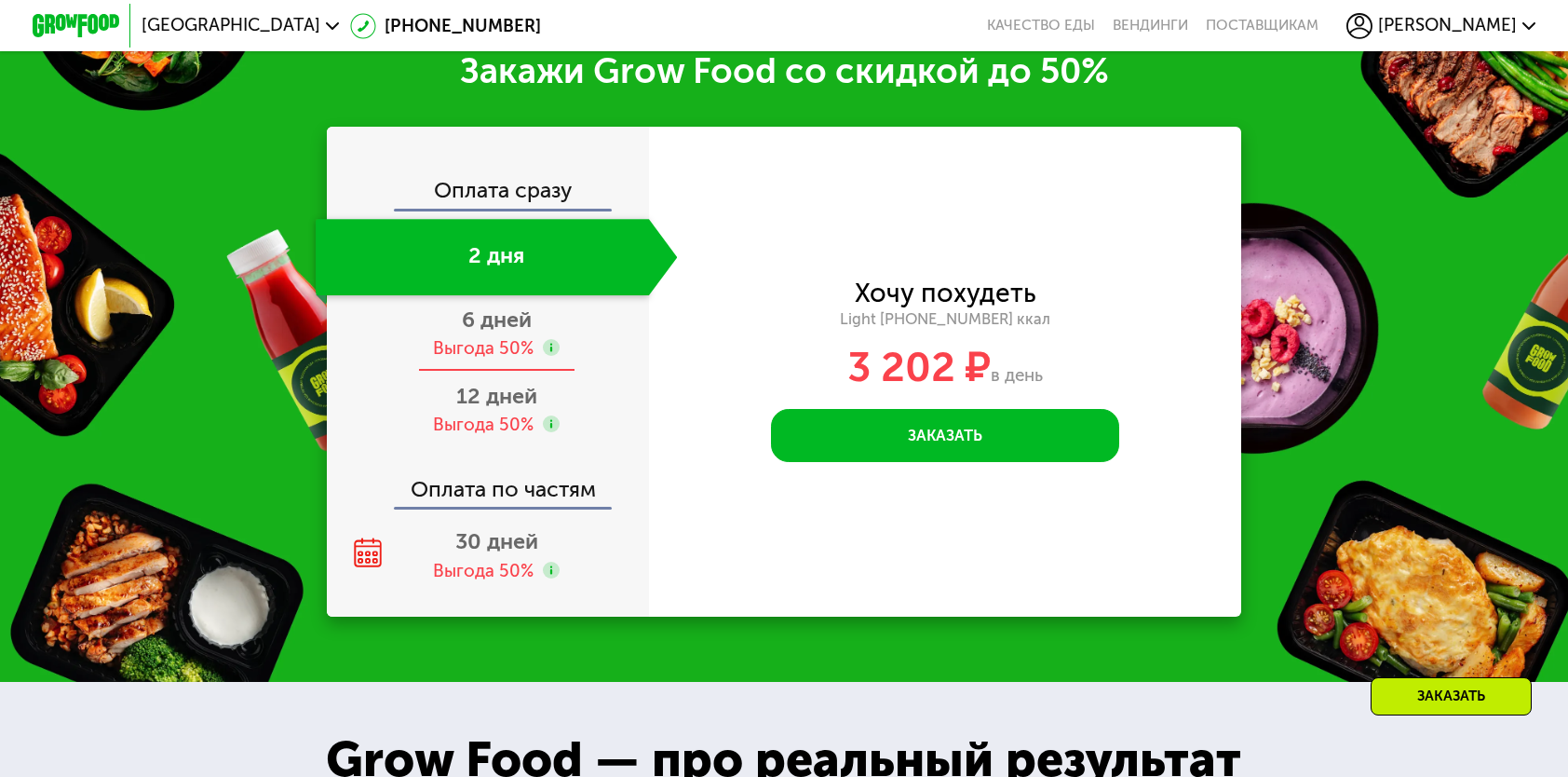
click at [489, 352] on div "6 дней Выгода 50%" at bounding box center [496, 333] width 362 height 76
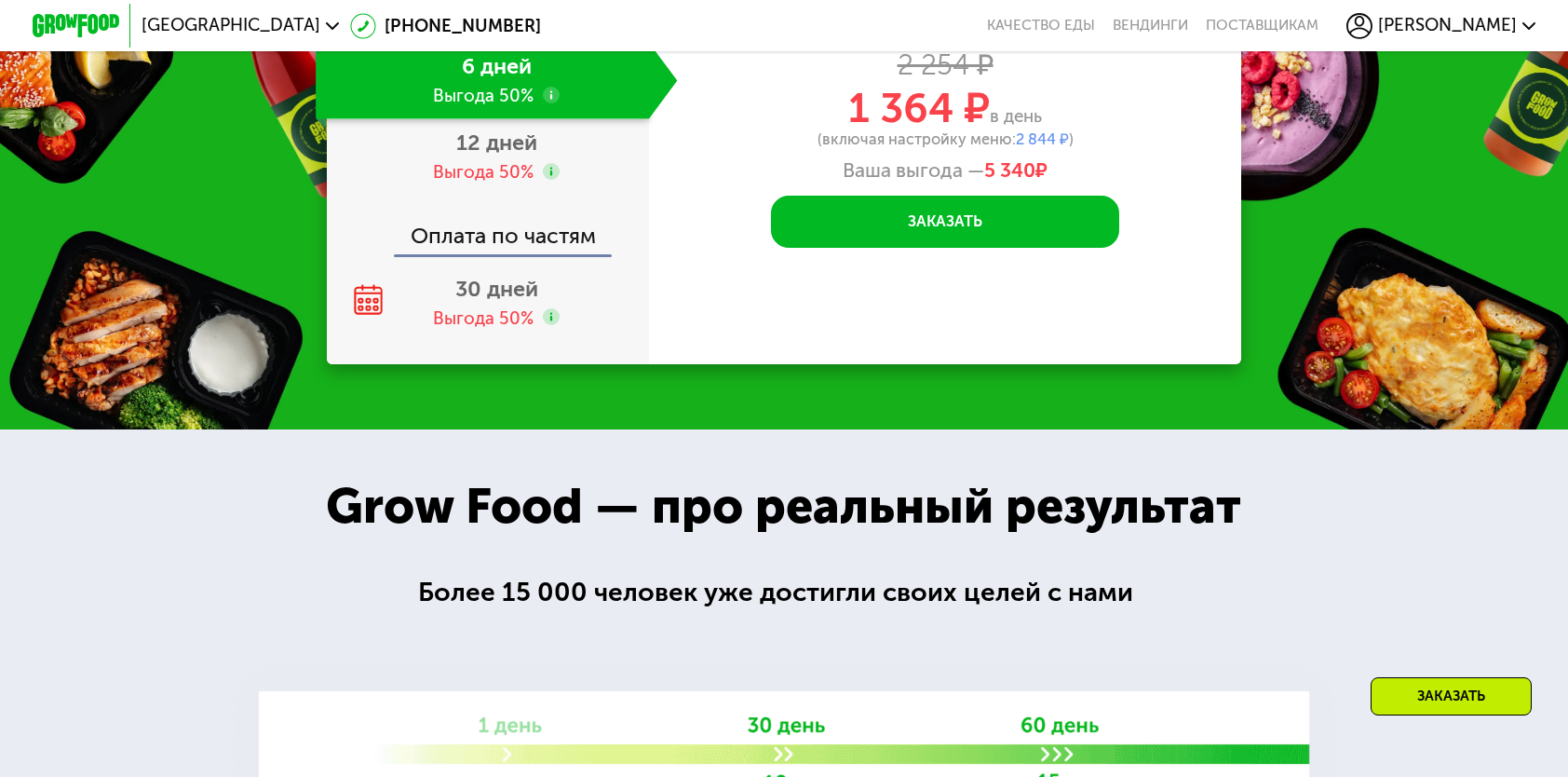
scroll to position [2747, 0]
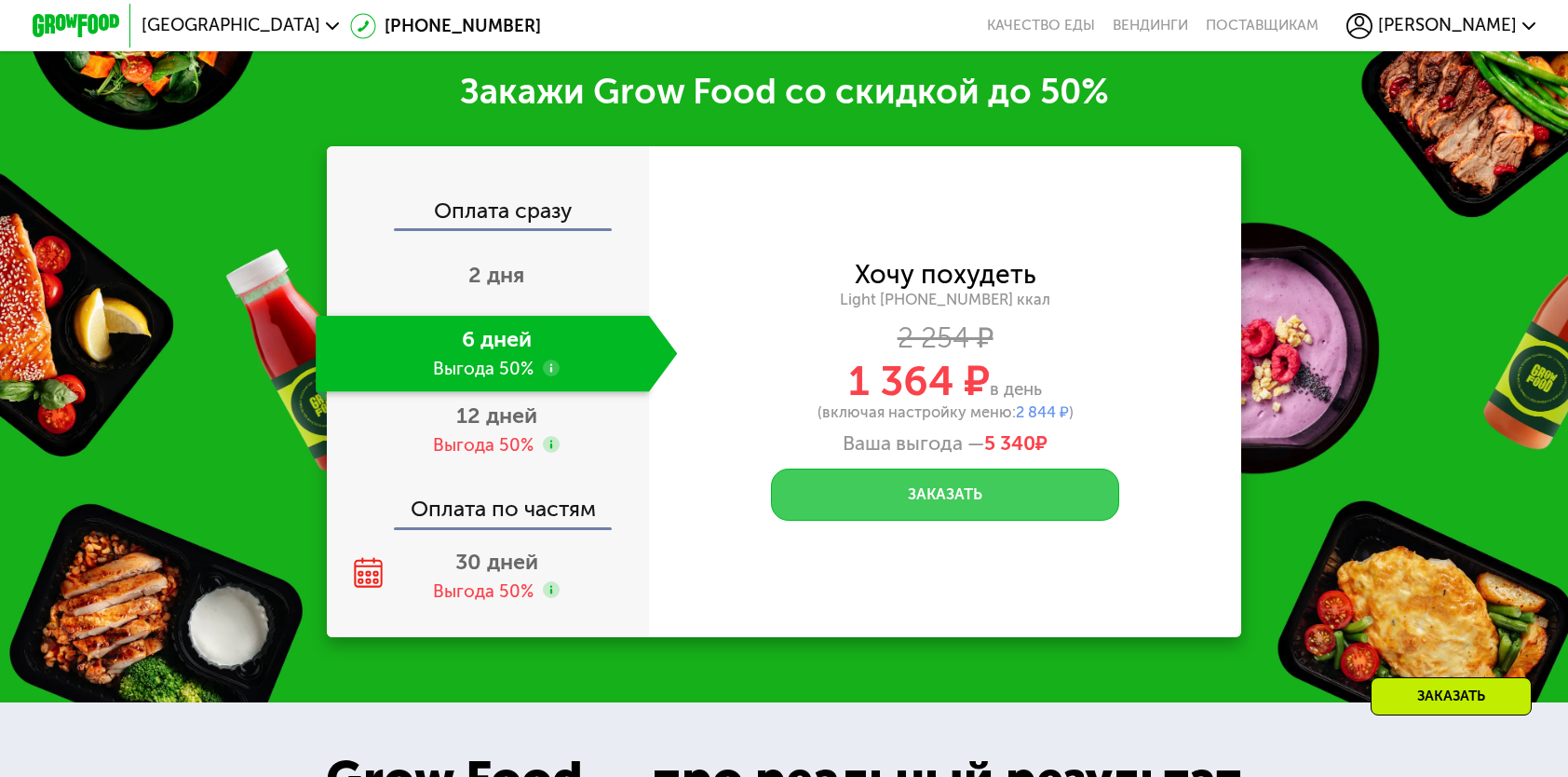
click at [913, 494] on button "Заказать" at bounding box center [945, 494] width 348 height 52
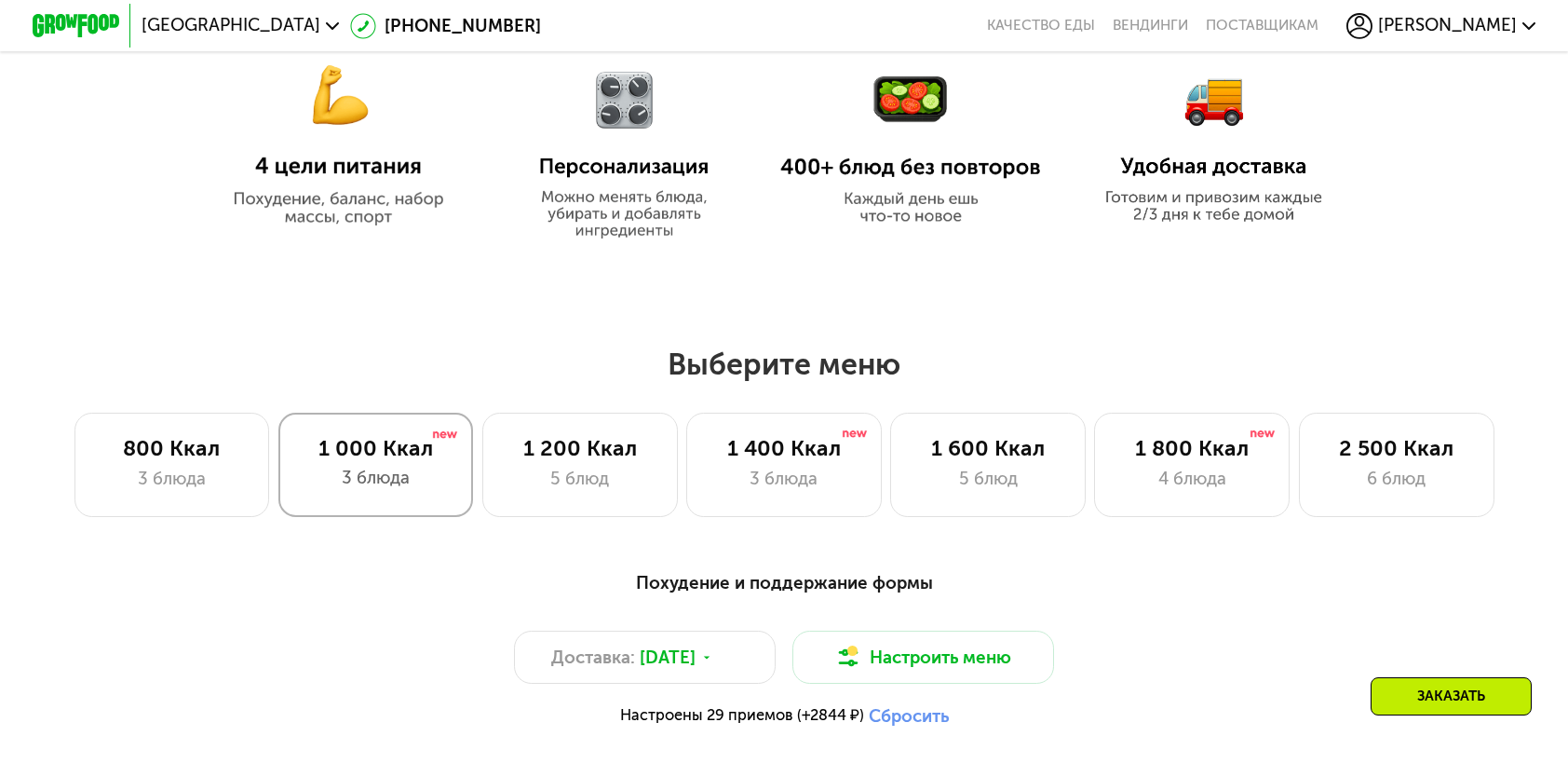
scroll to position [1258, 0]
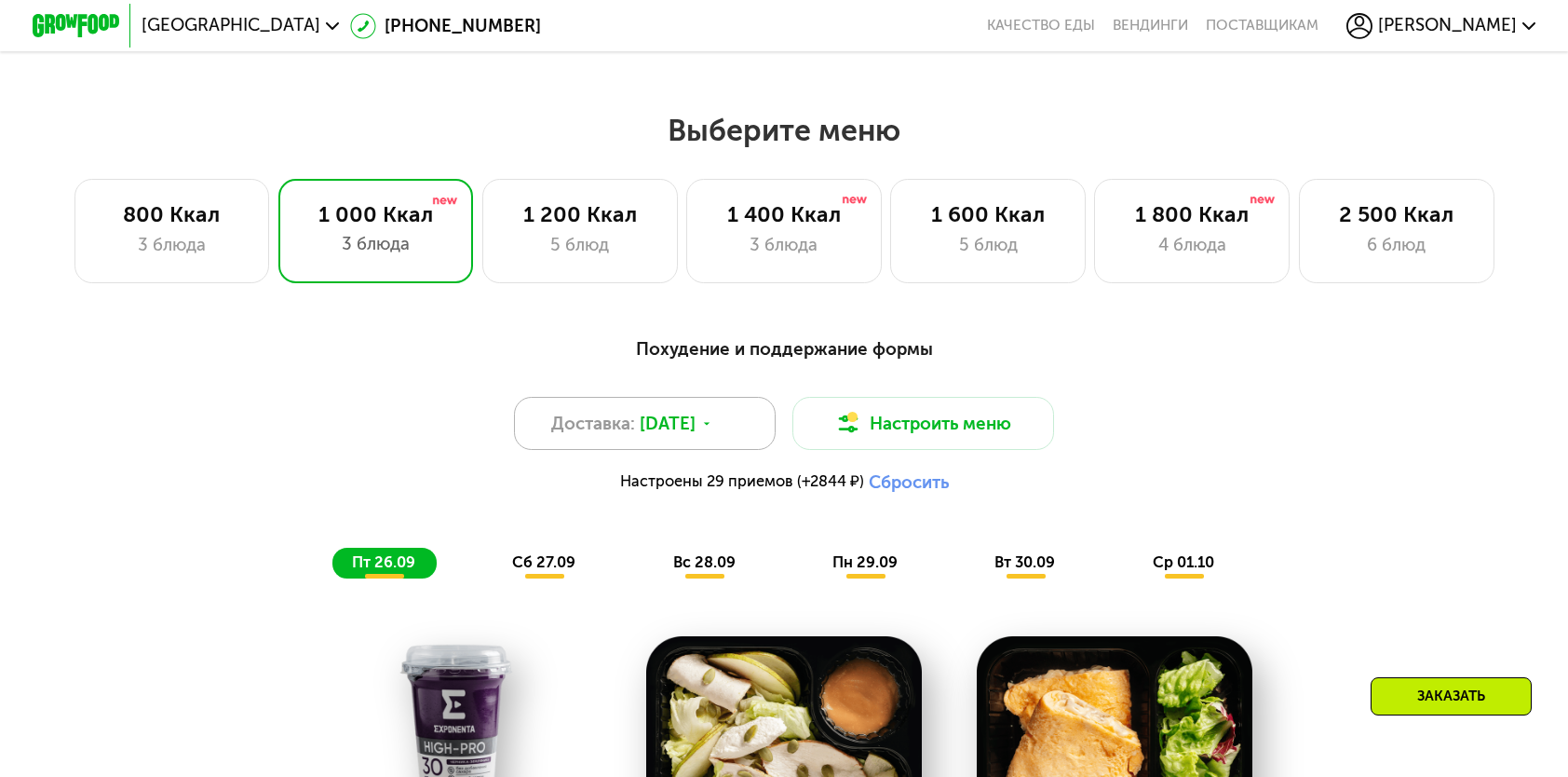
click at [616, 437] on span "Доставка:" at bounding box center [593, 424] width 84 height 26
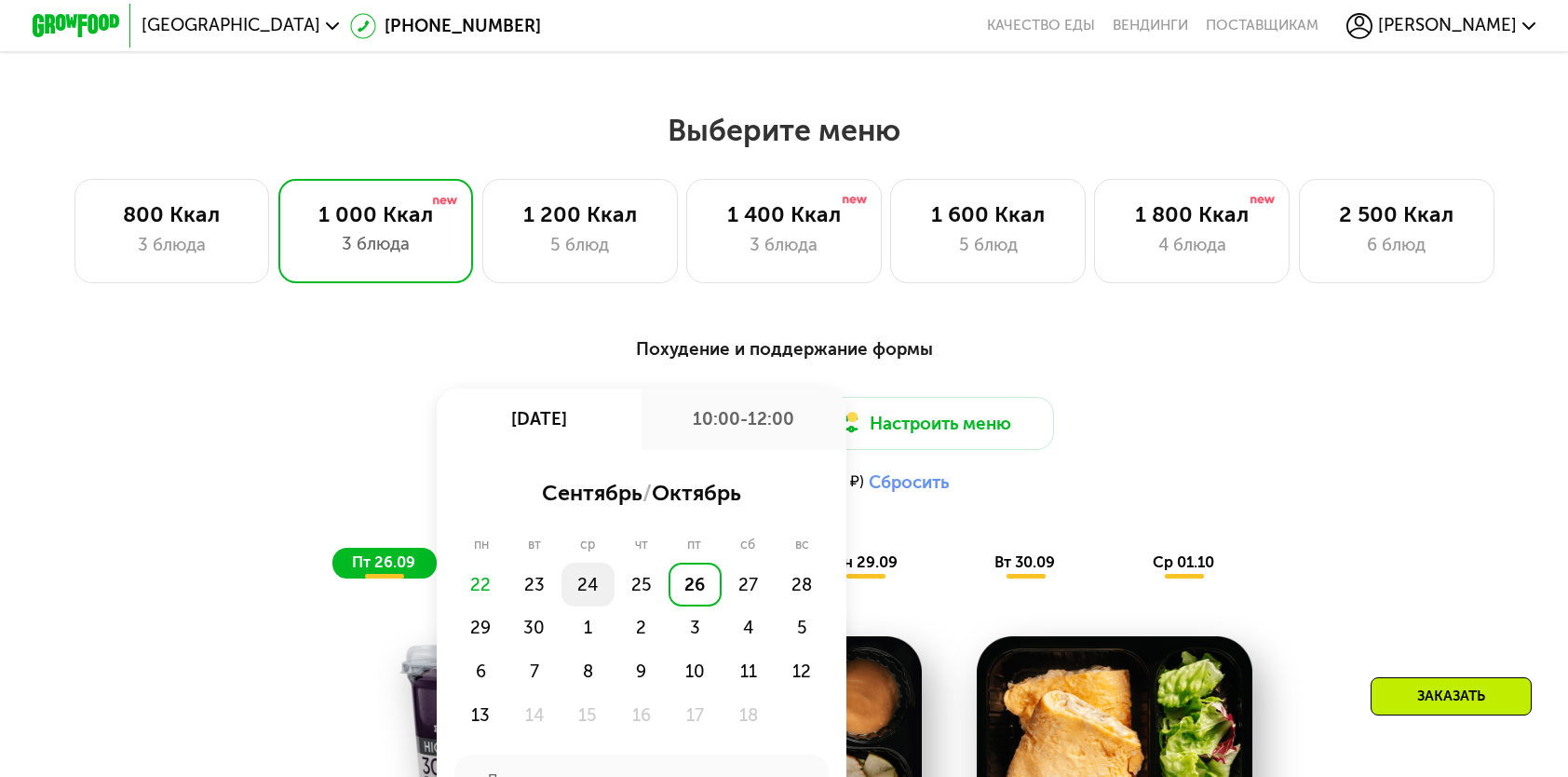
click at [582, 597] on div "24" at bounding box center [588, 584] width 53 height 43
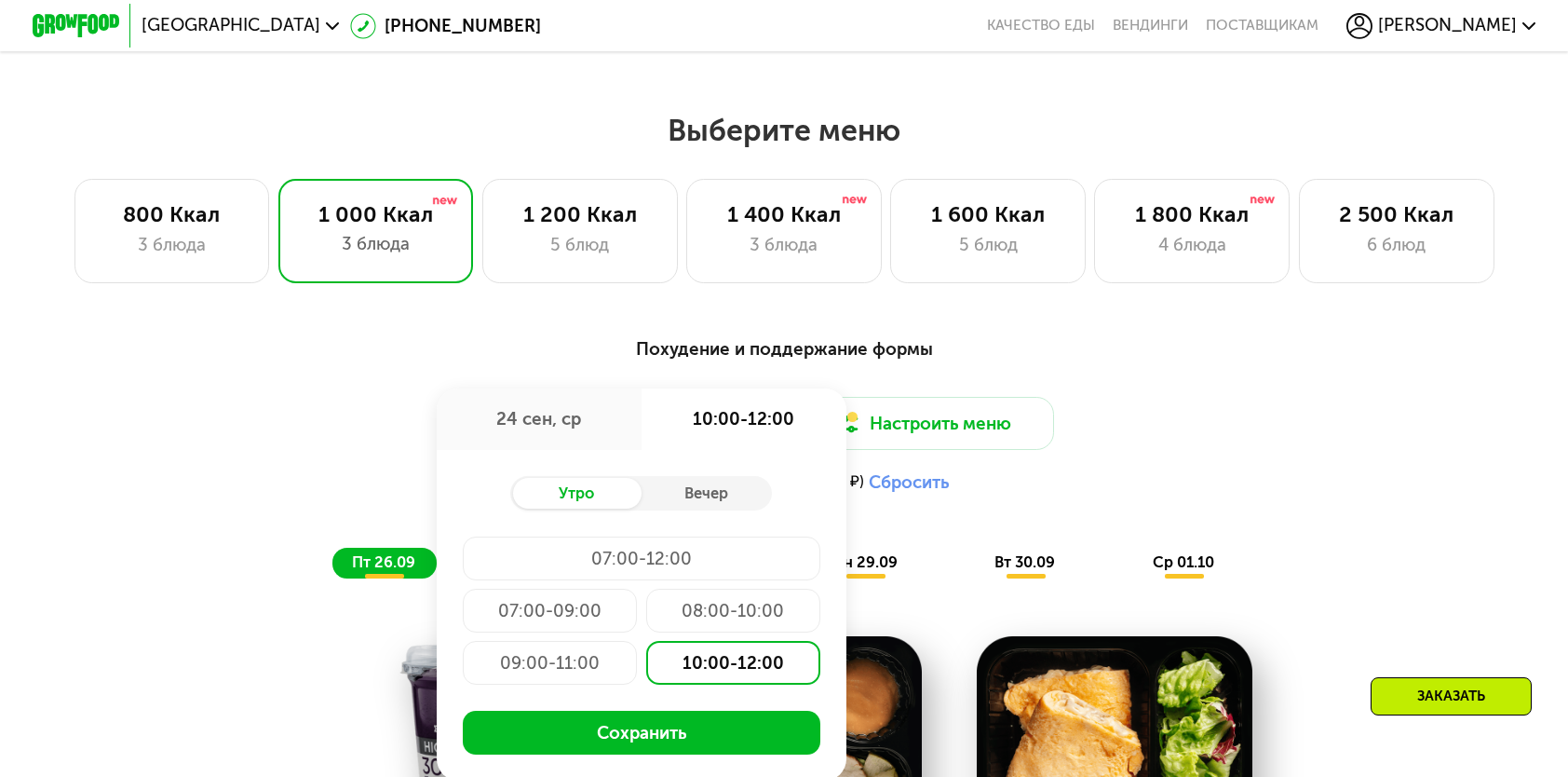
click at [749, 680] on div "10:00-12:00" at bounding box center [733, 663] width 174 height 43
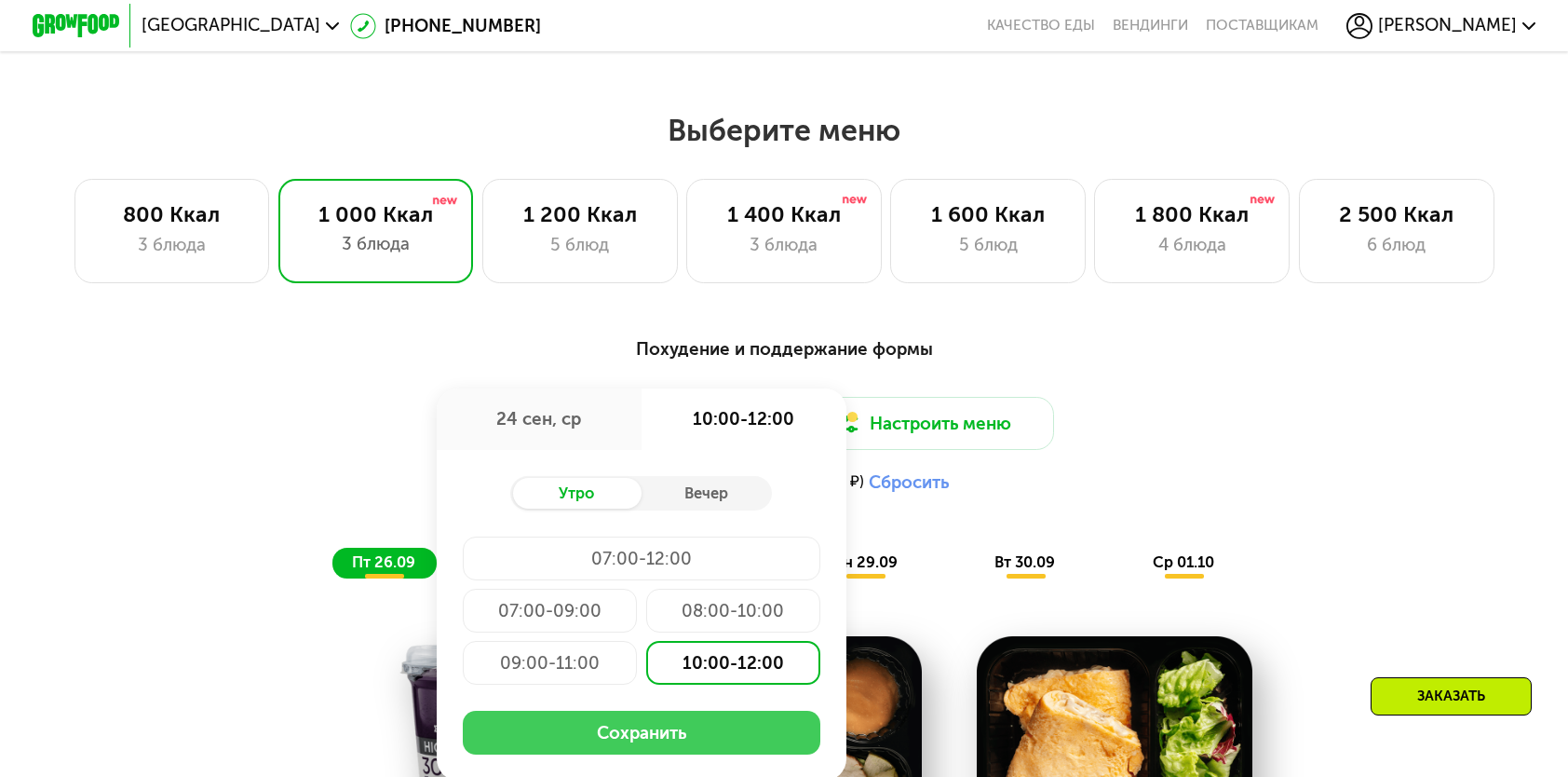
click at [668, 743] on button "Сохранить" at bounding box center [641, 733] width 358 height 43
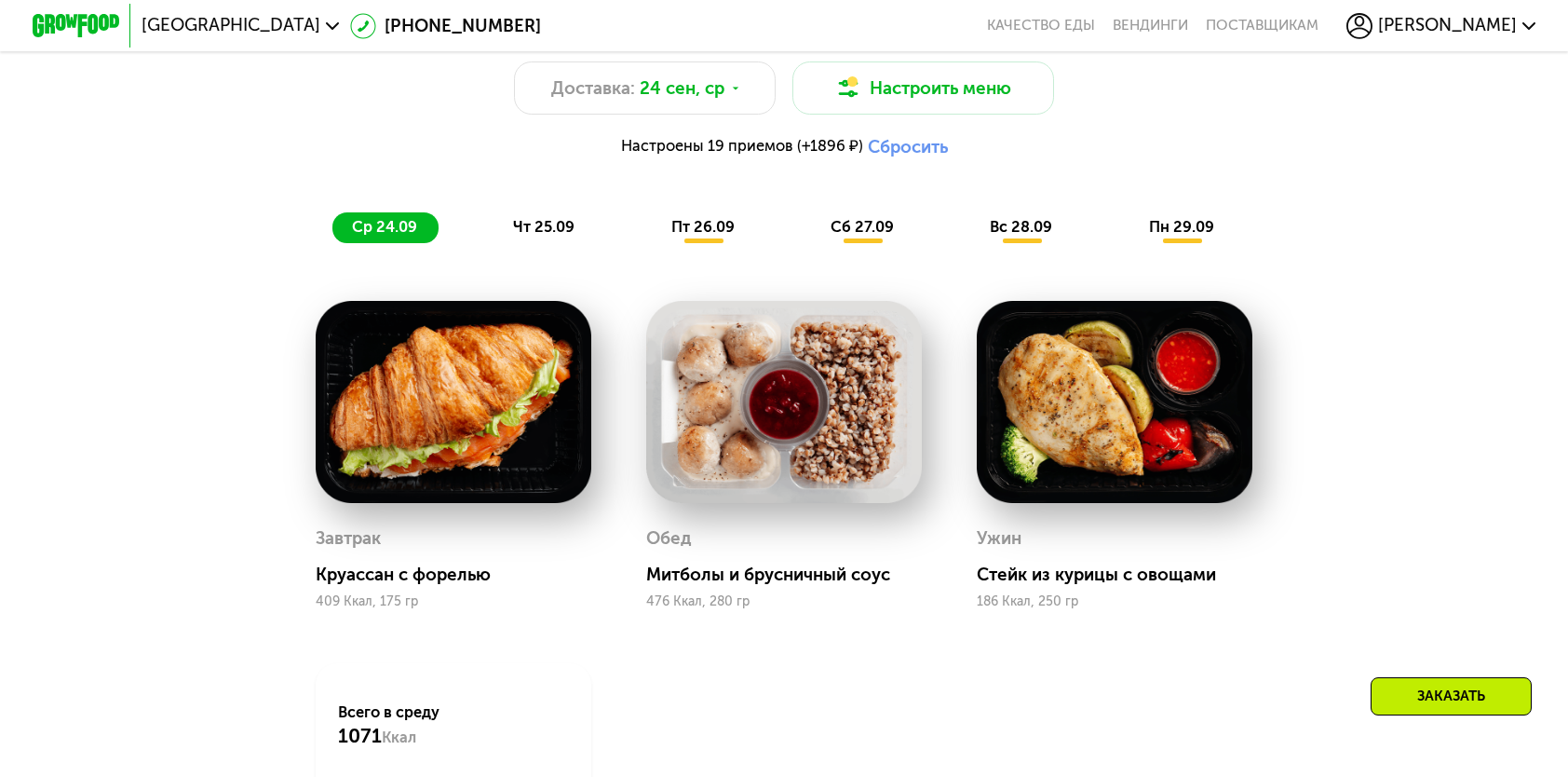
scroll to position [1537, 0]
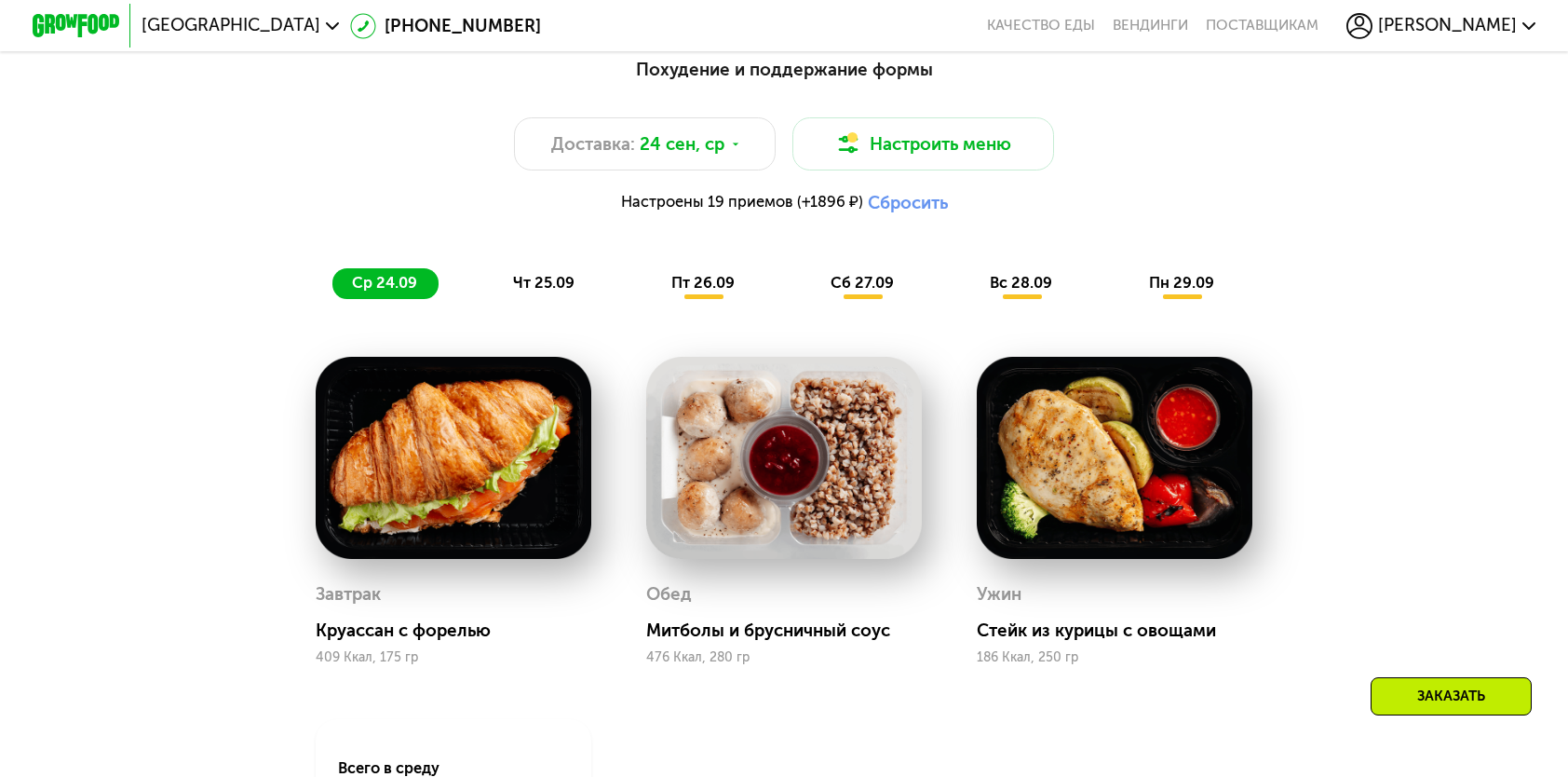
click at [518, 292] on span "чт 25.09" at bounding box center [544, 282] width 61 height 18
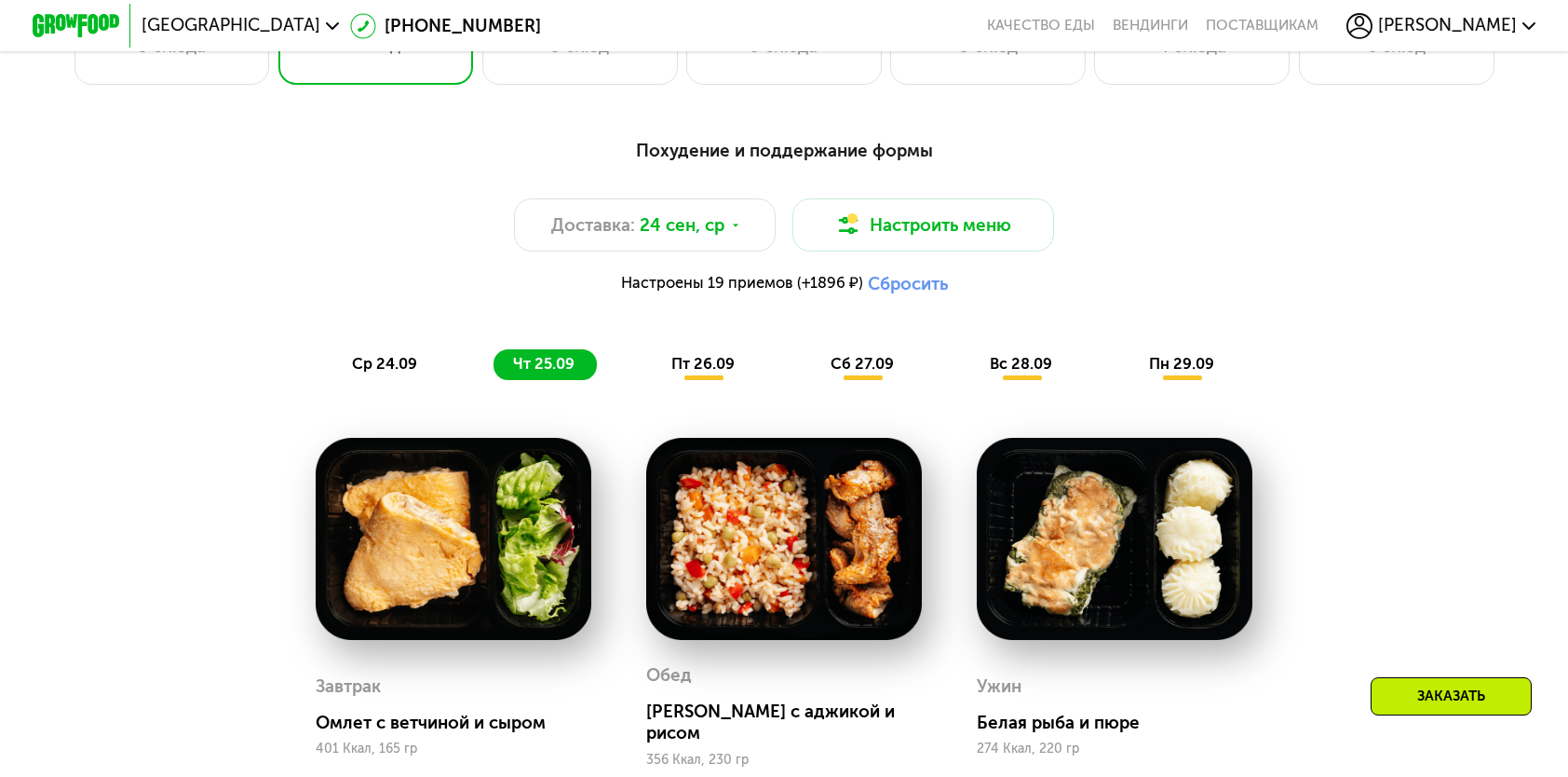
scroll to position [1444, 0]
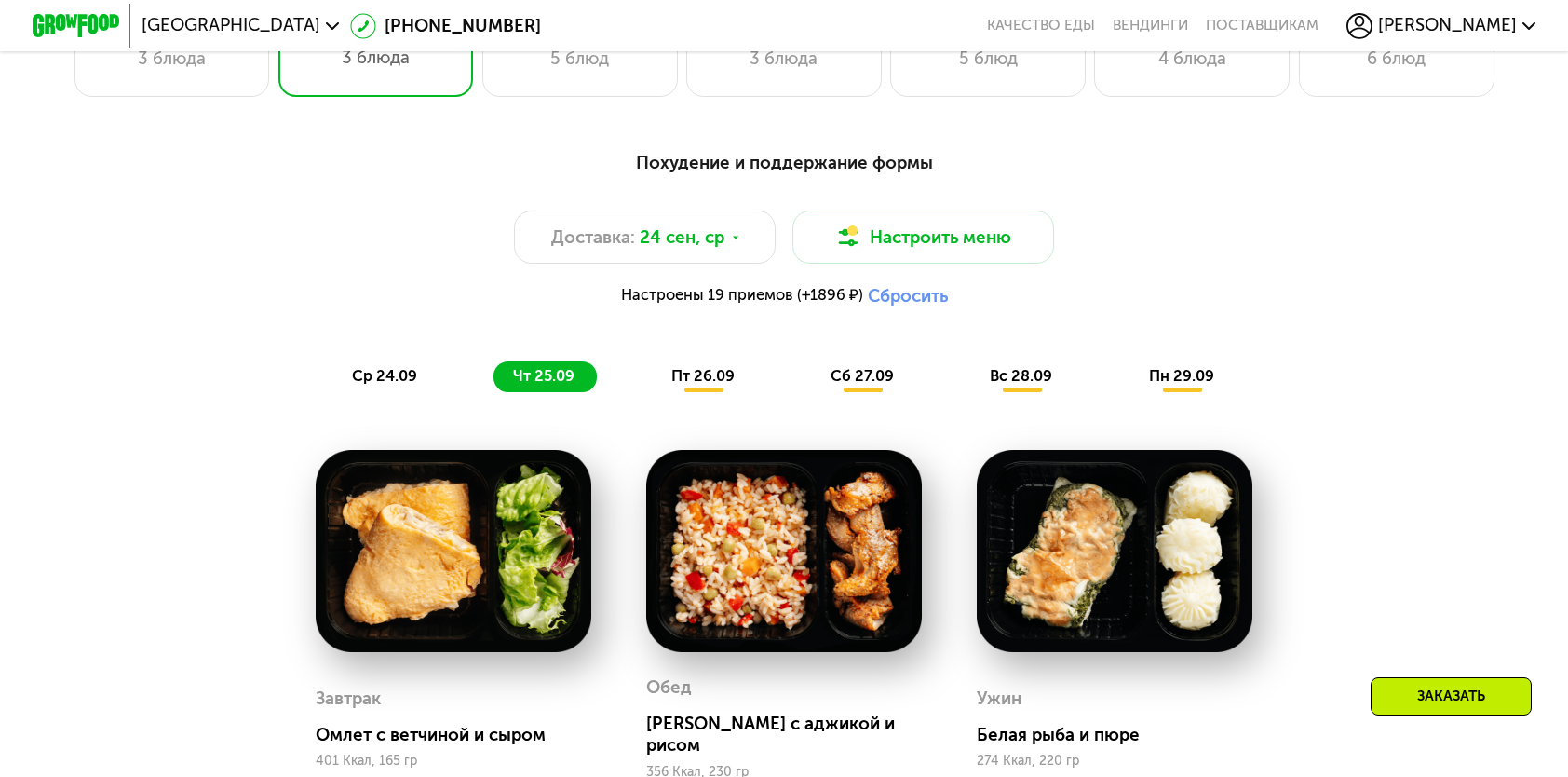
click at [707, 384] on span "пт 26.09" at bounding box center [702, 376] width 63 height 18
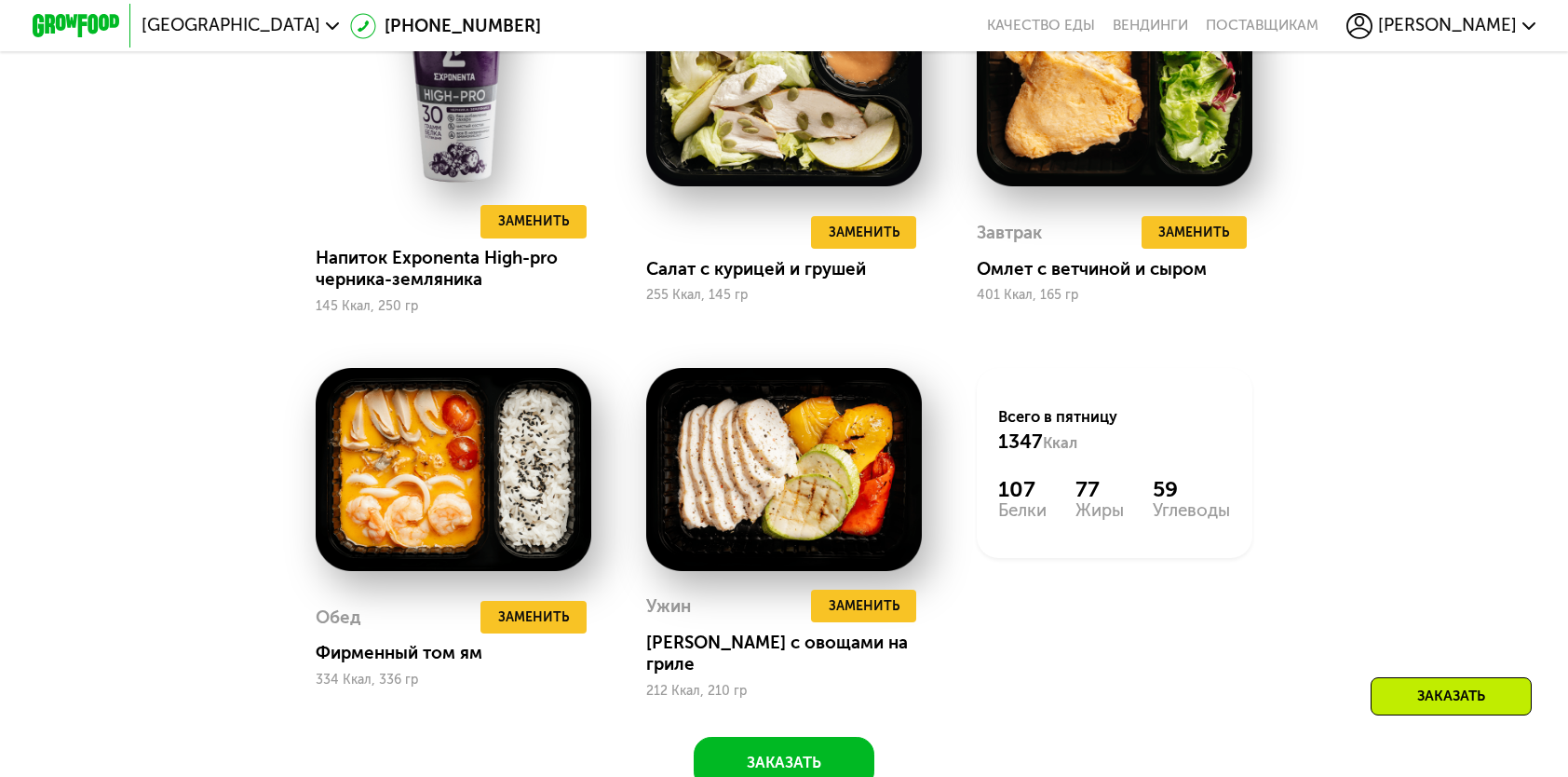
scroll to position [1723, 0]
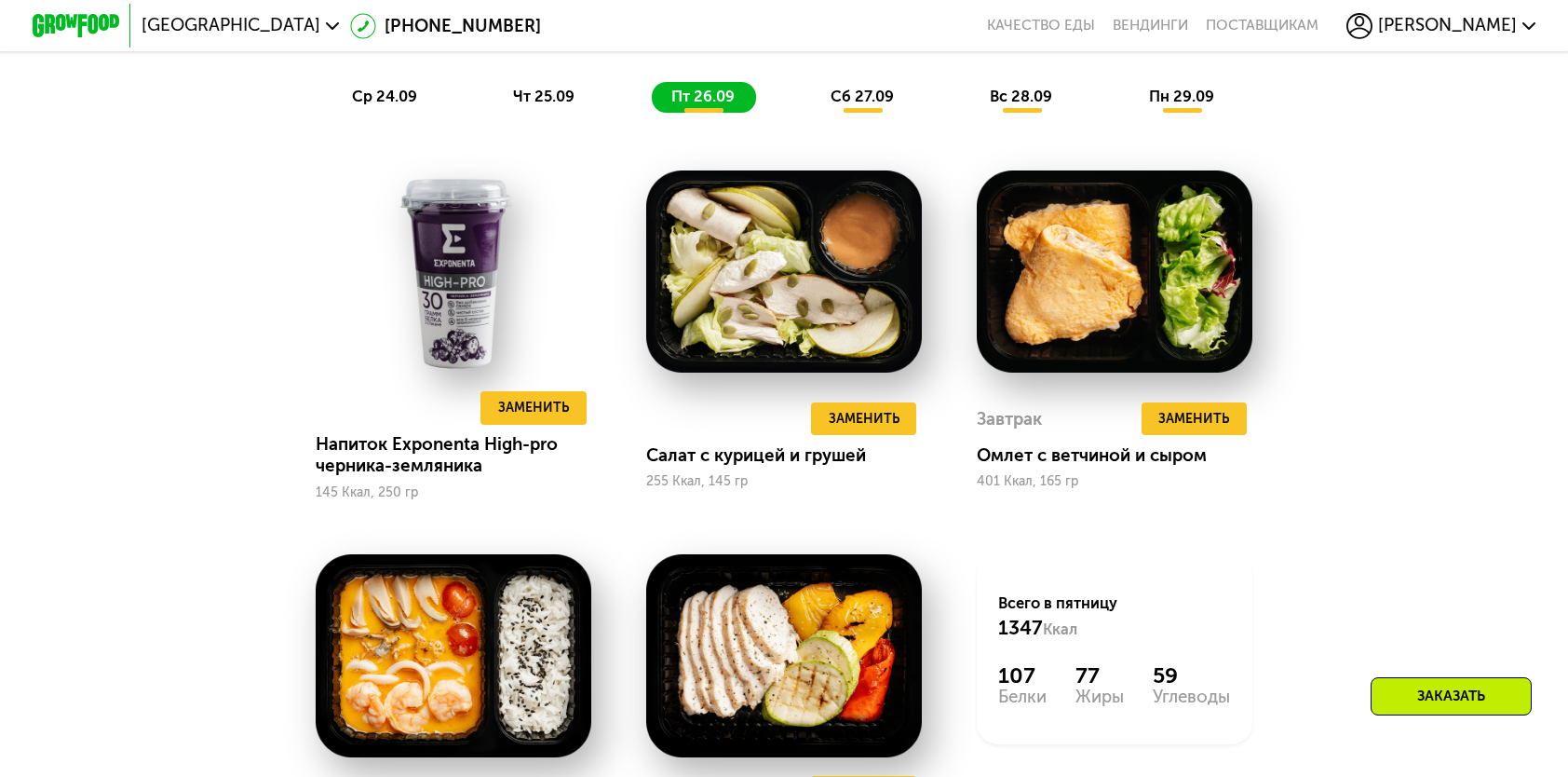
click at [867, 105] on span "сб 27.09" at bounding box center [862, 96] width 63 height 18
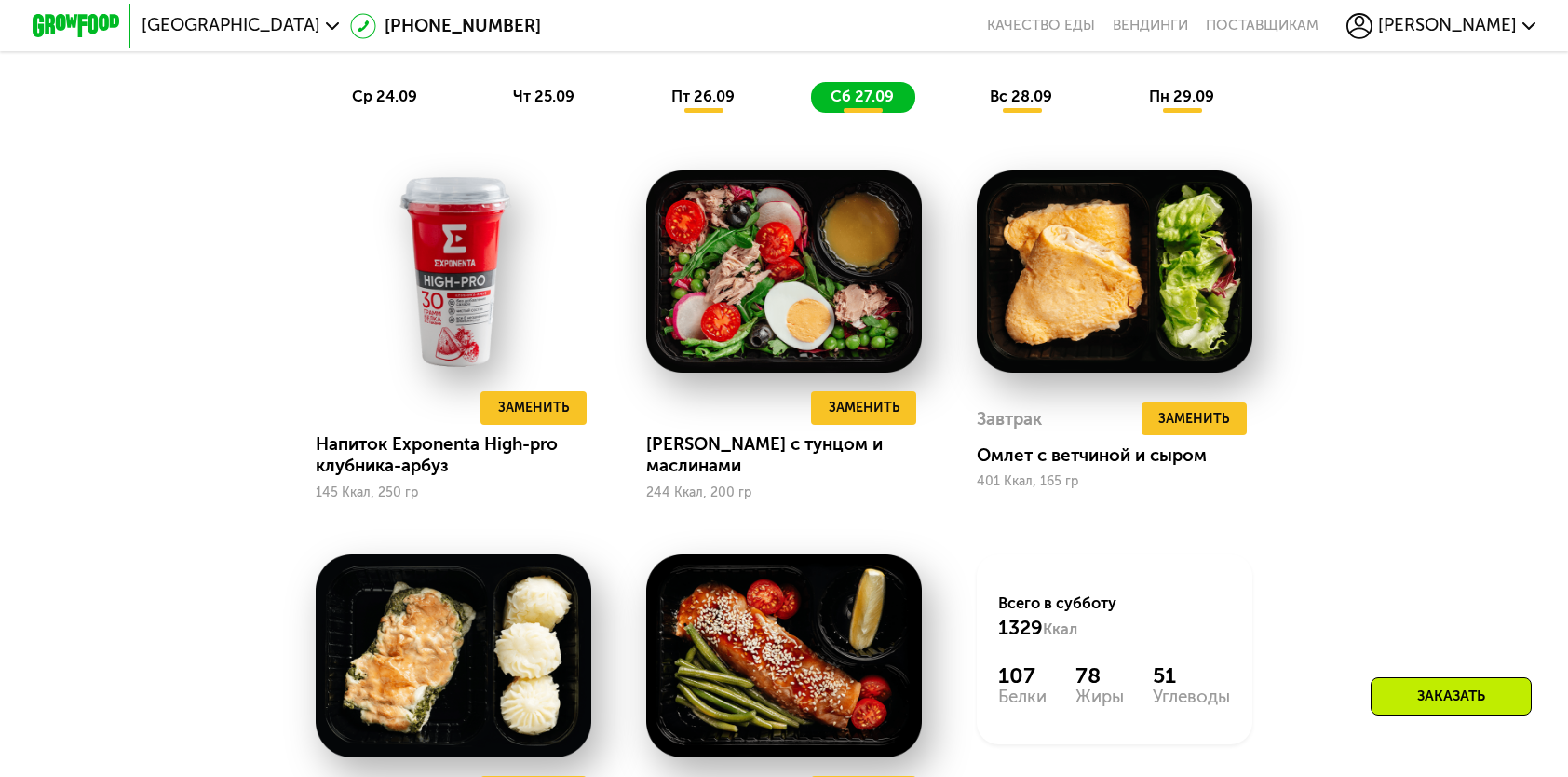
click at [718, 105] on span "пт 26.09" at bounding box center [702, 96] width 63 height 18
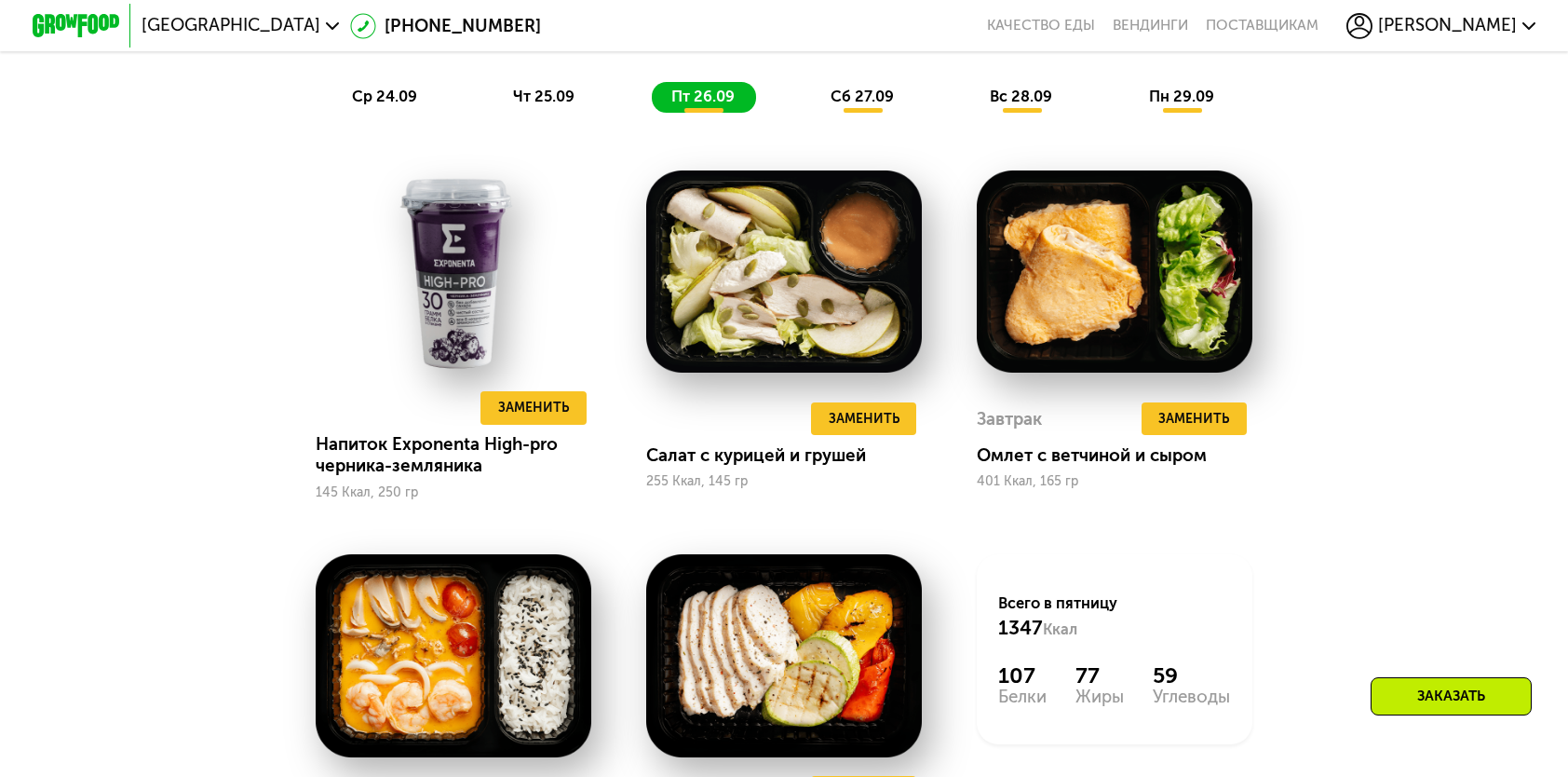
click at [1015, 105] on span "вс 28.09" at bounding box center [1021, 96] width 62 height 18
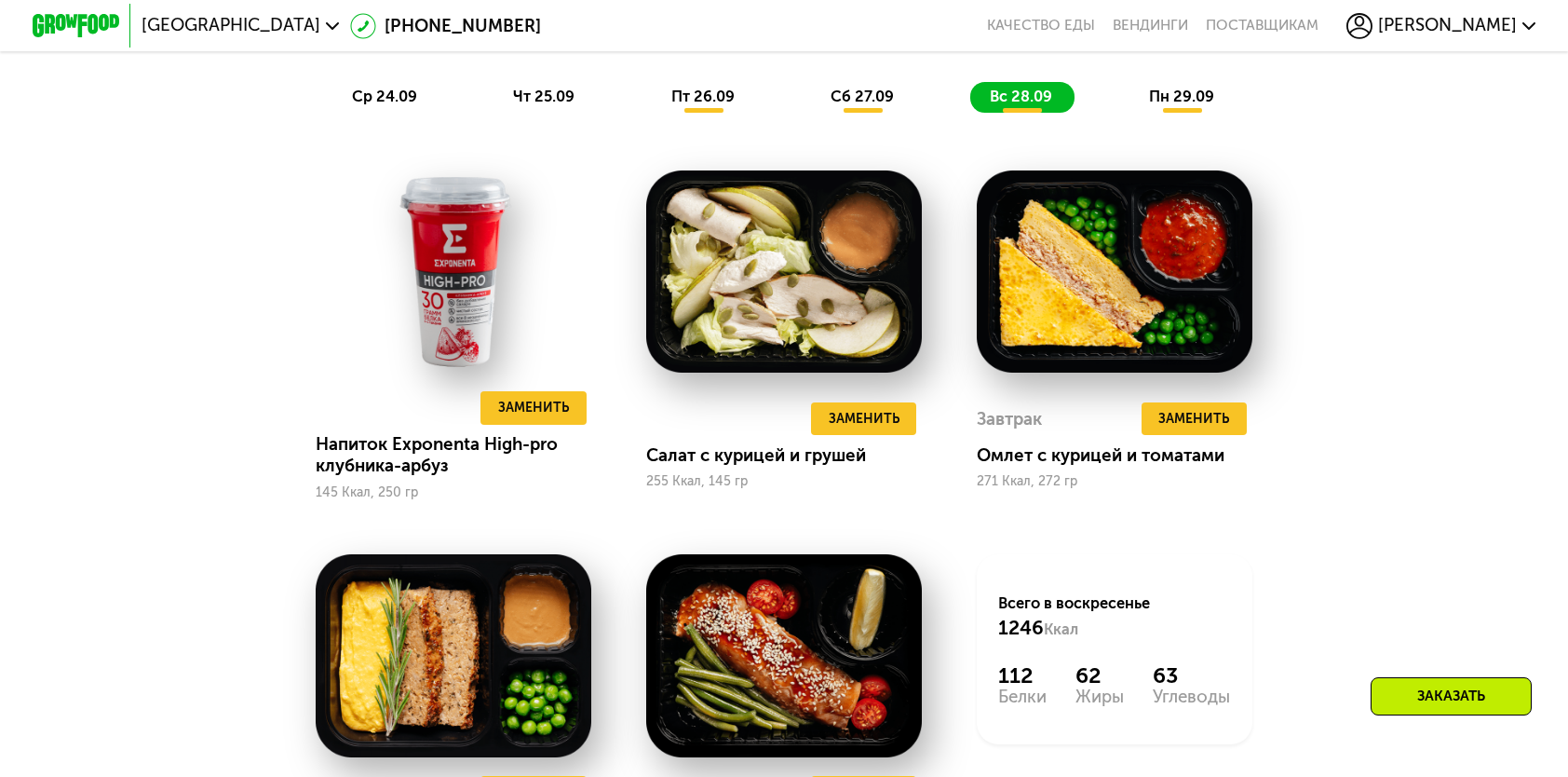
click at [888, 105] on span "сб 27.09" at bounding box center [862, 96] width 63 height 18
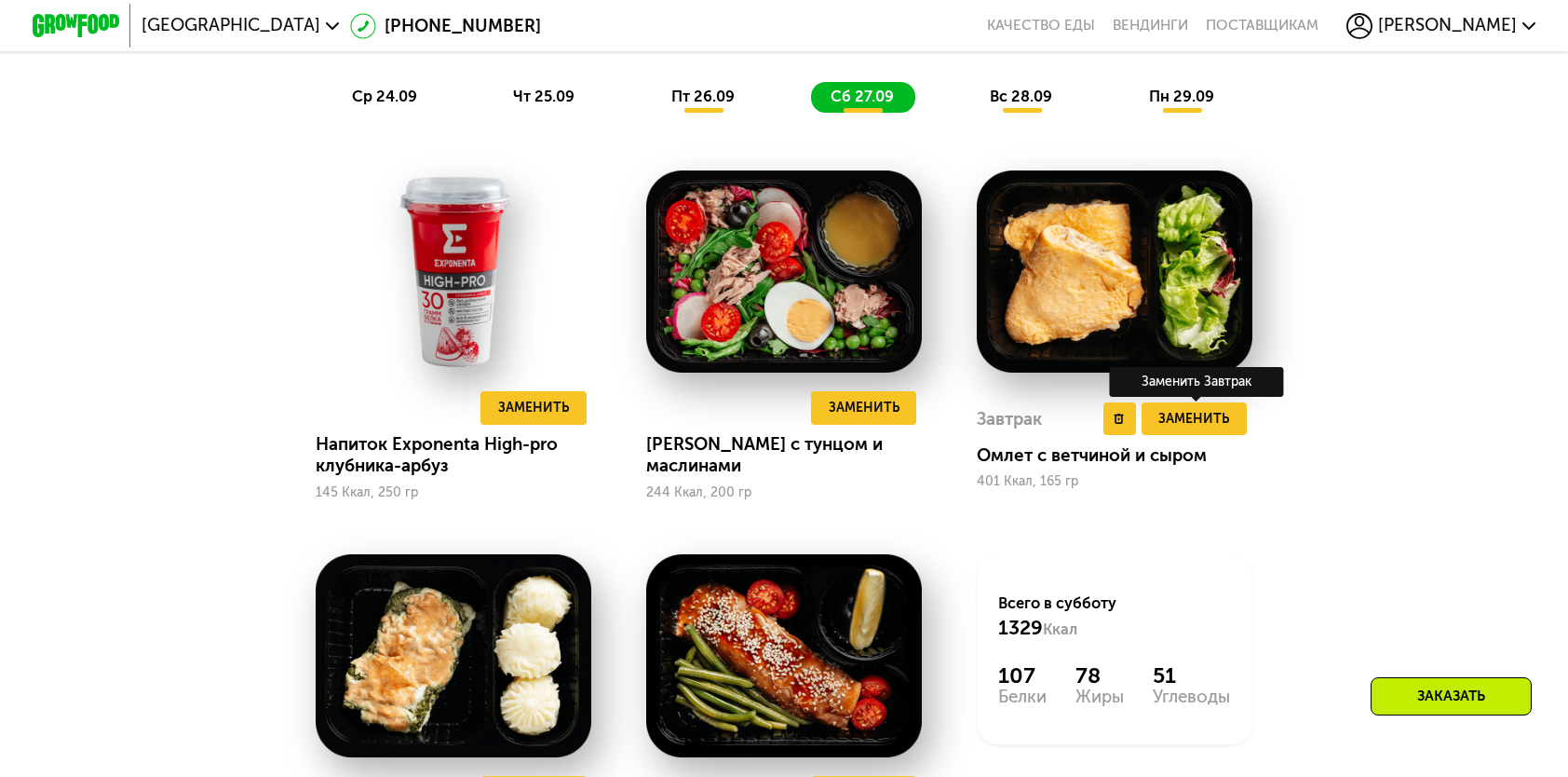
scroll to position [2096, 0]
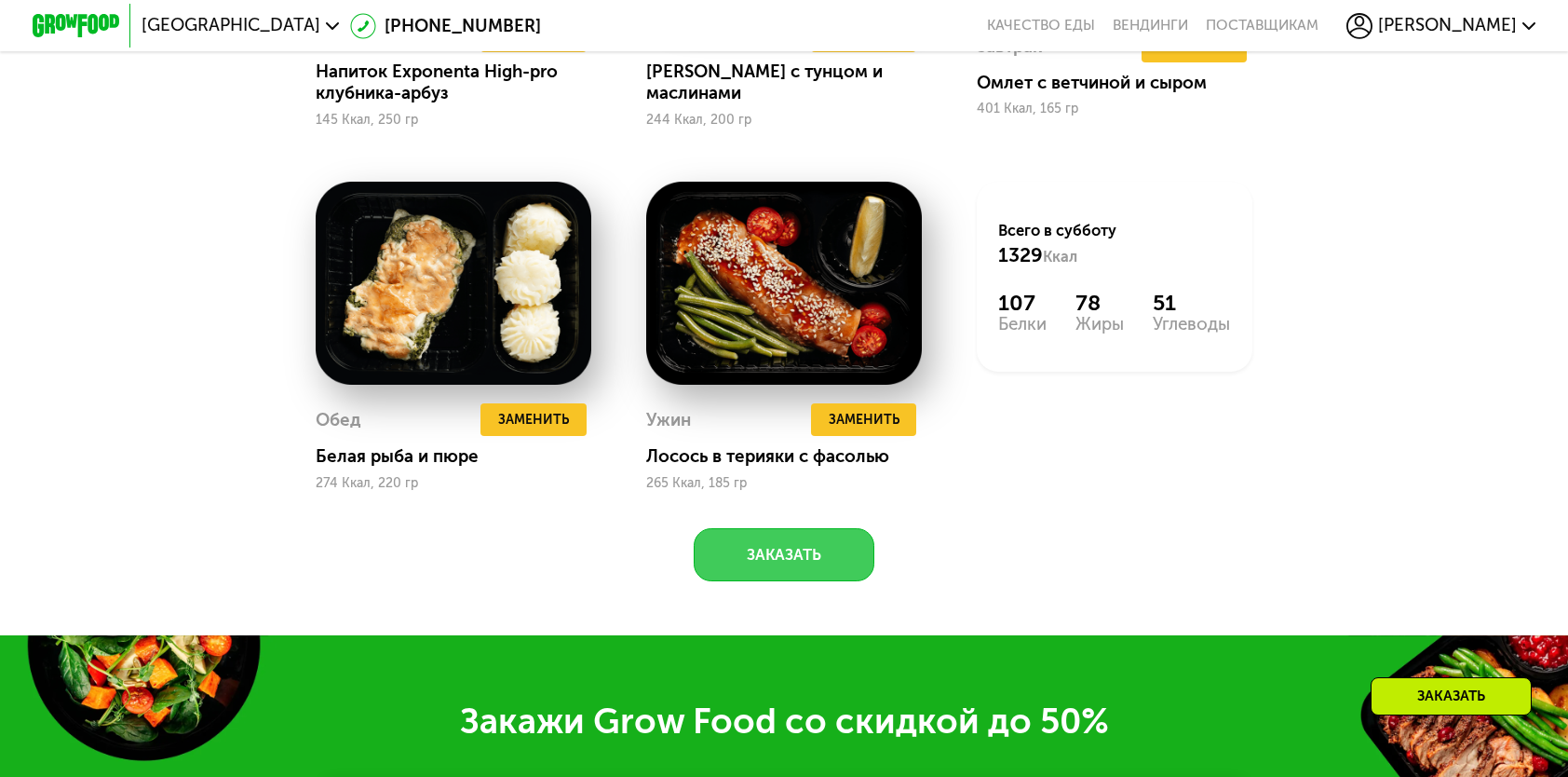
click at [734, 578] on button "Заказать" at bounding box center [784, 553] width 180 height 52
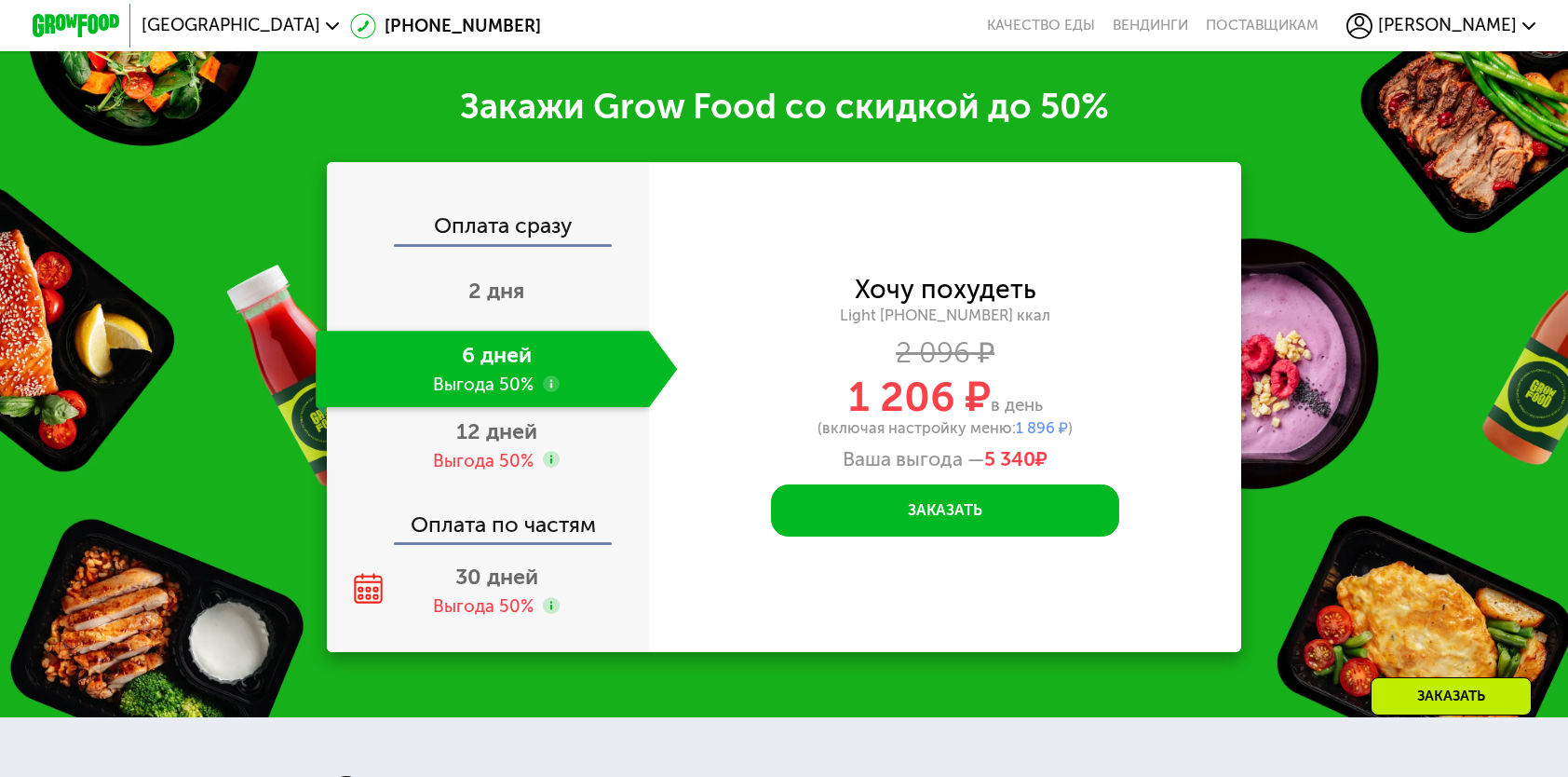
scroll to position [2747, 0]
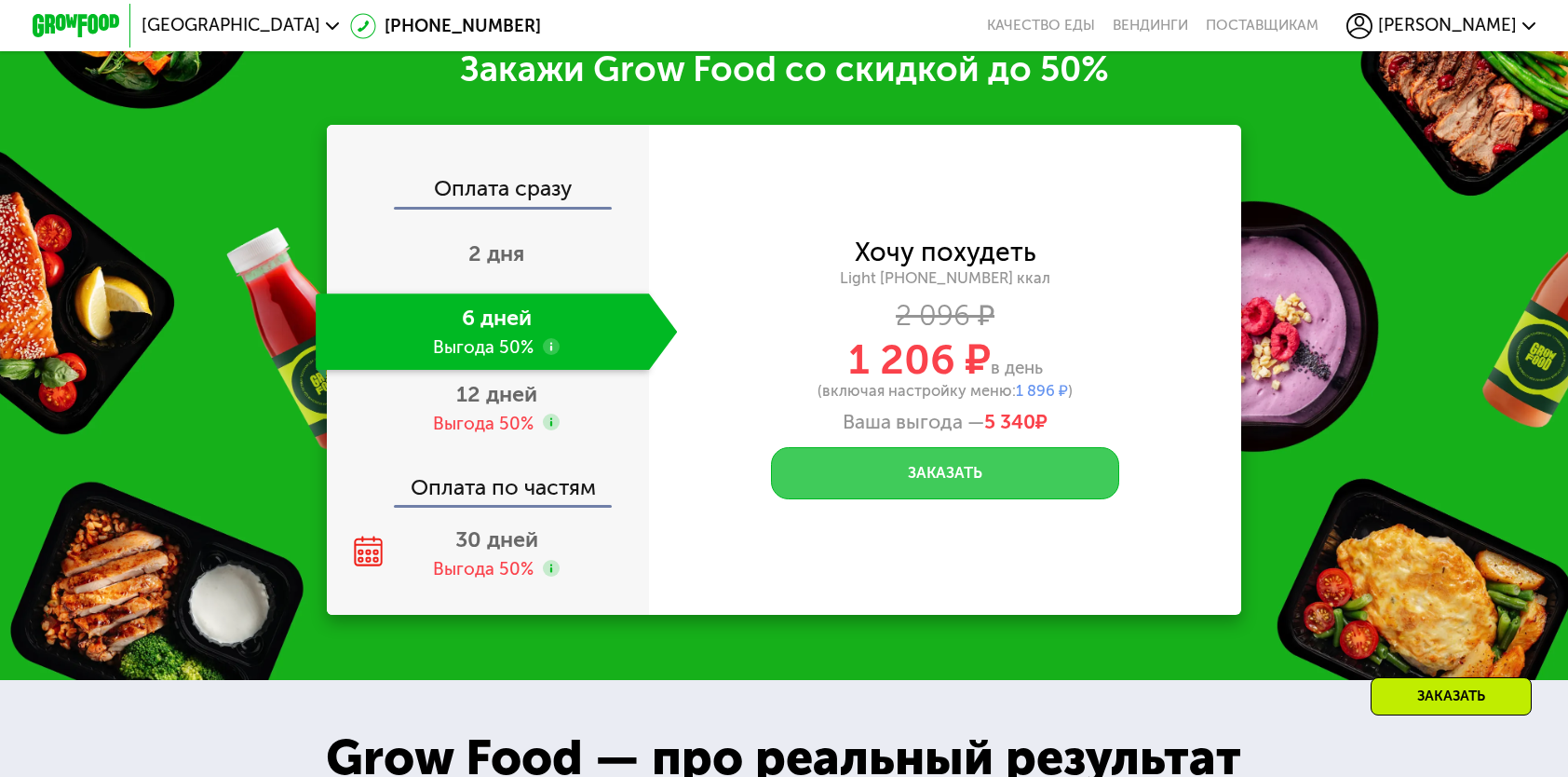
click at [1013, 499] on button "Заказать" at bounding box center [945, 473] width 348 height 52
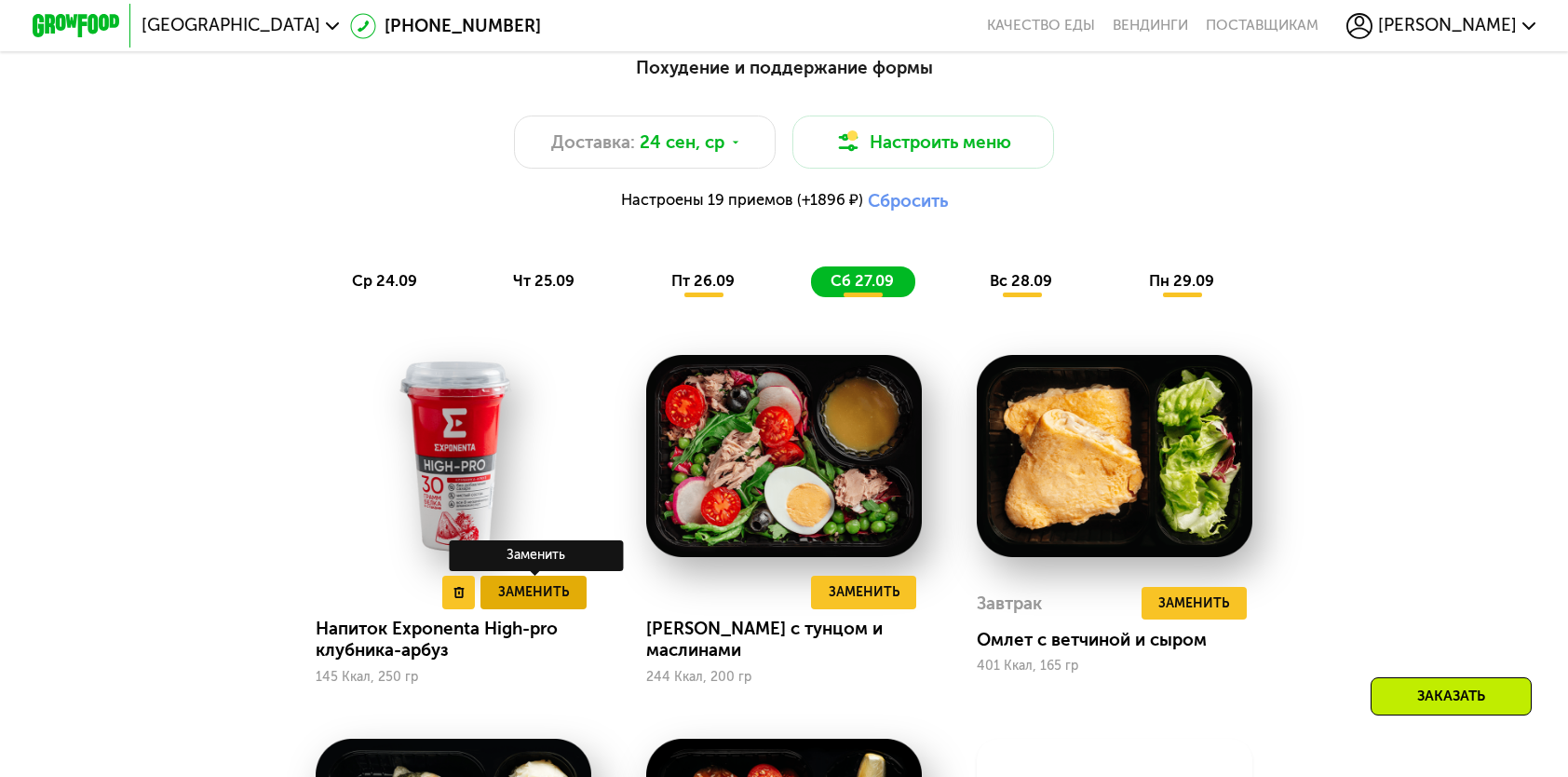
scroll to position [1258, 0]
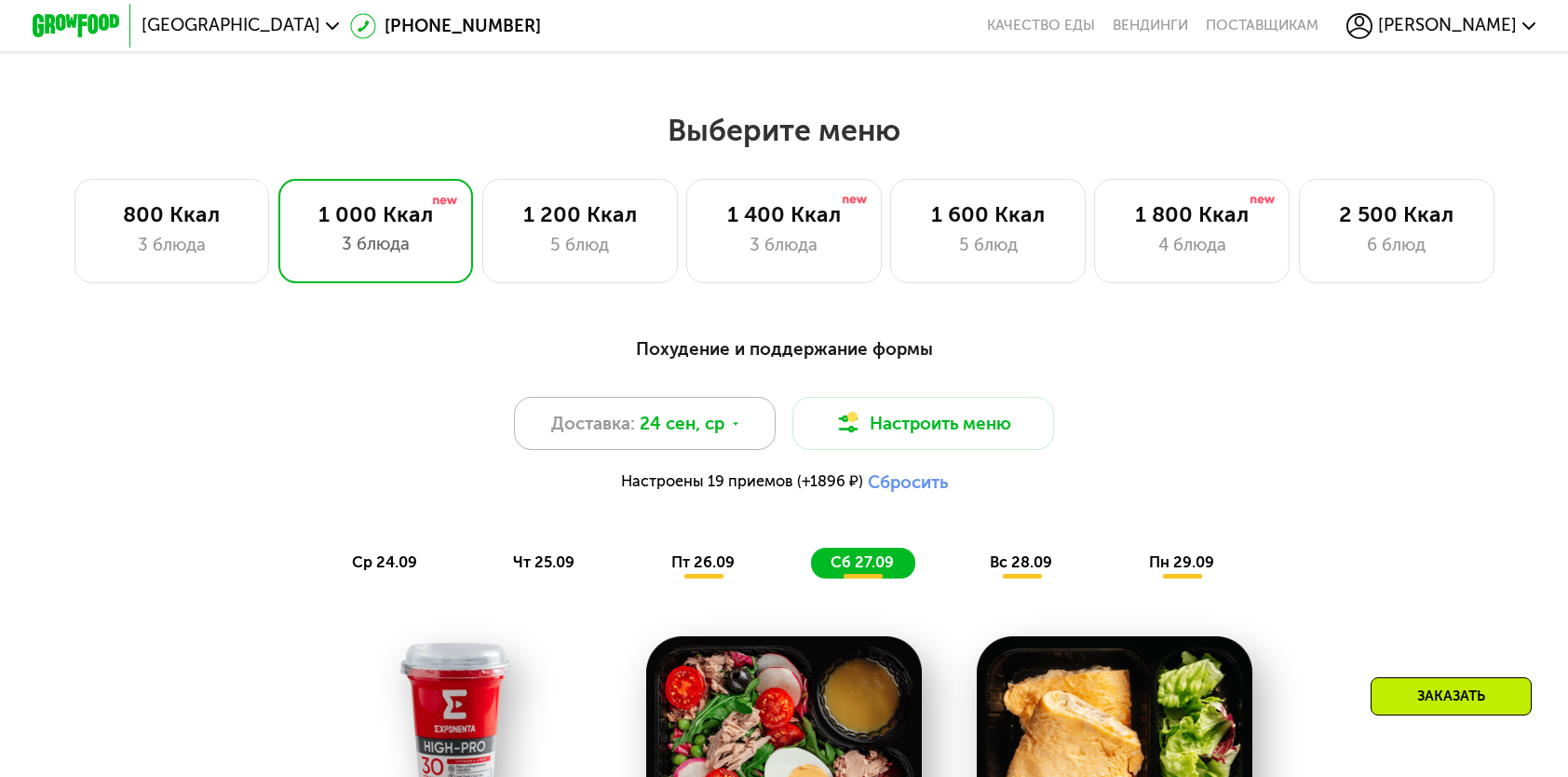
click at [661, 437] on span "24 сен, ср" at bounding box center [683, 424] width 85 height 26
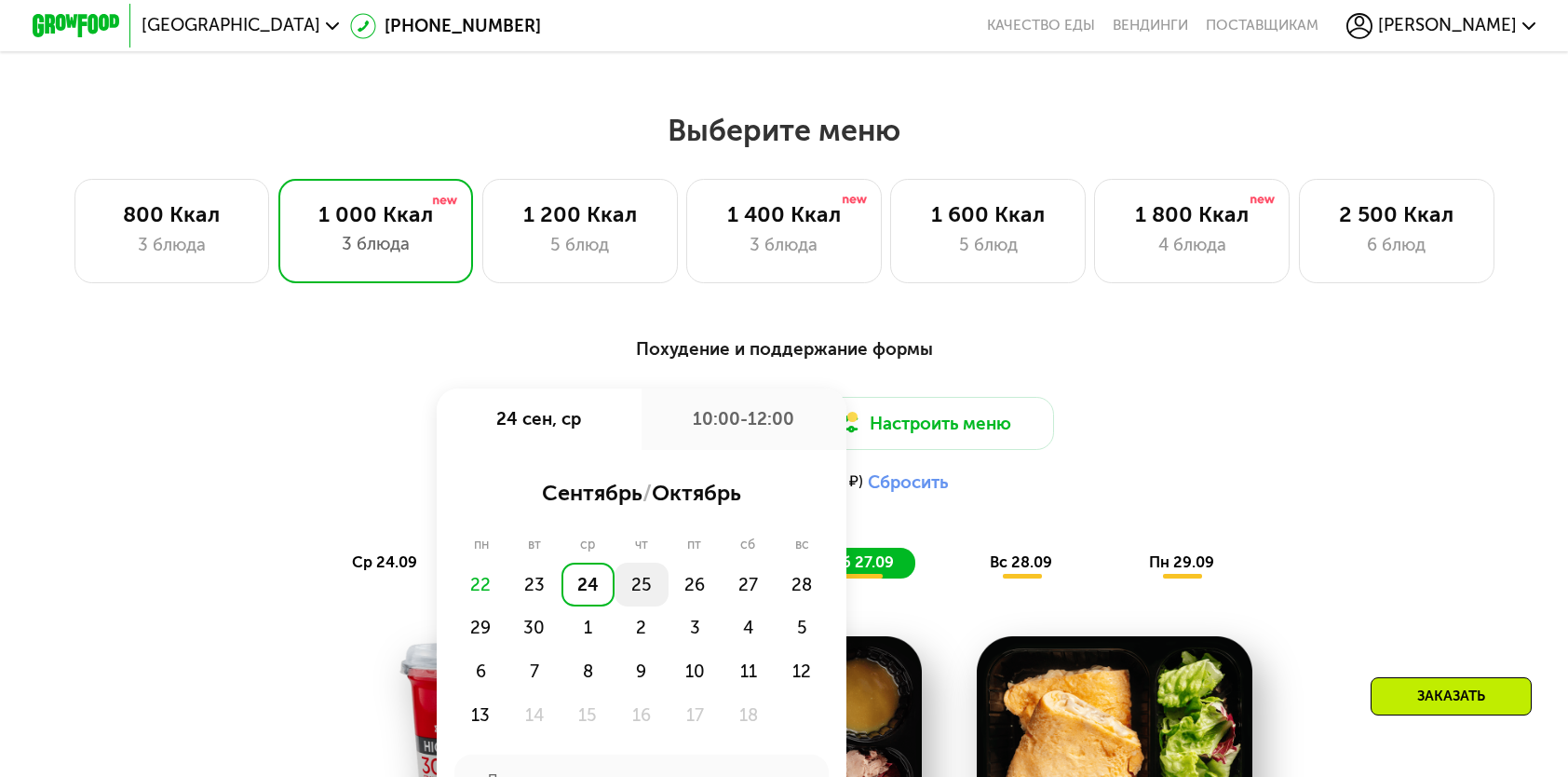
click at [640, 594] on div "25" at bounding box center [641, 584] width 53 height 43
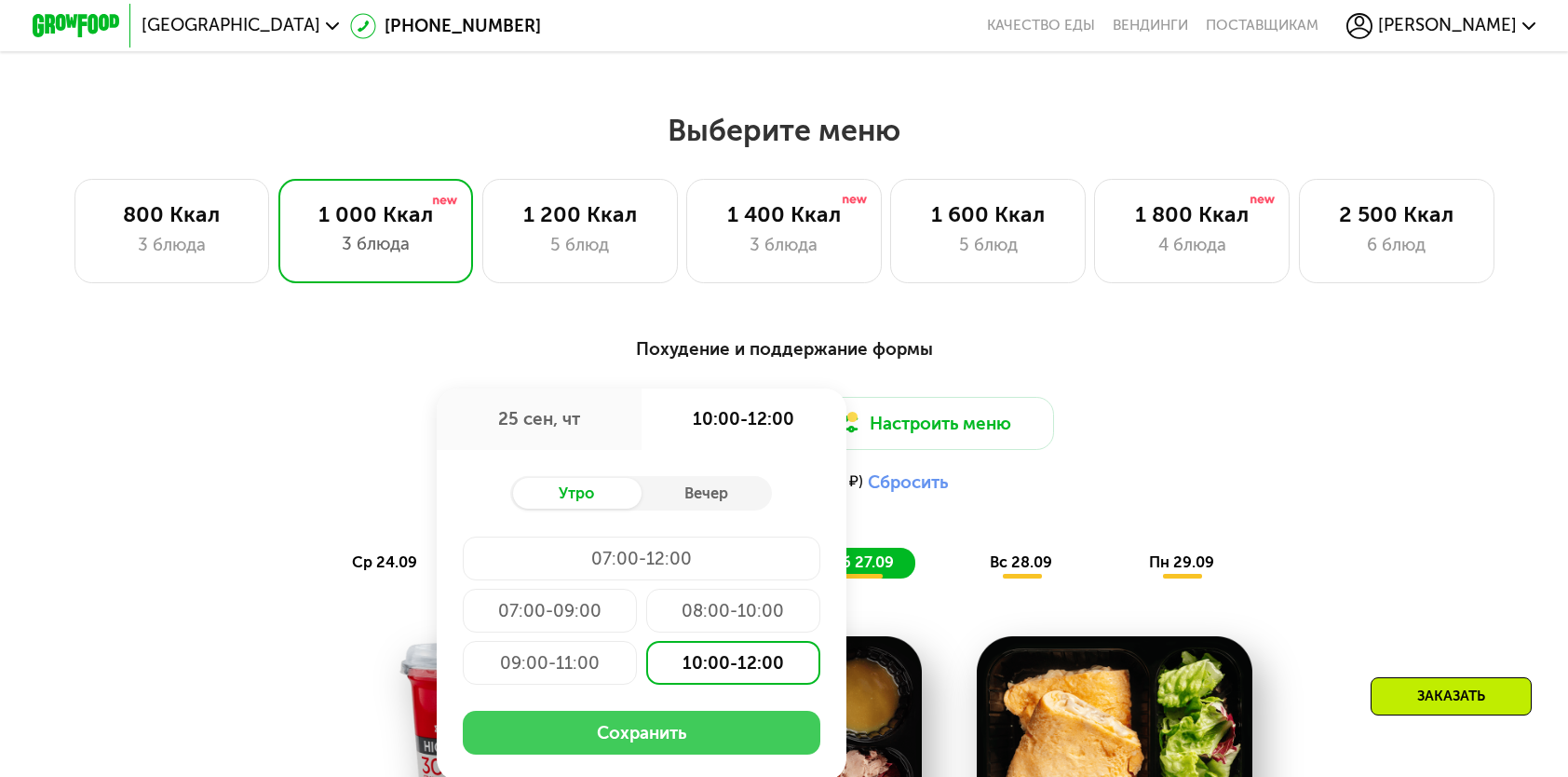
click at [672, 735] on button "Сохранить" at bounding box center [641, 733] width 358 height 43
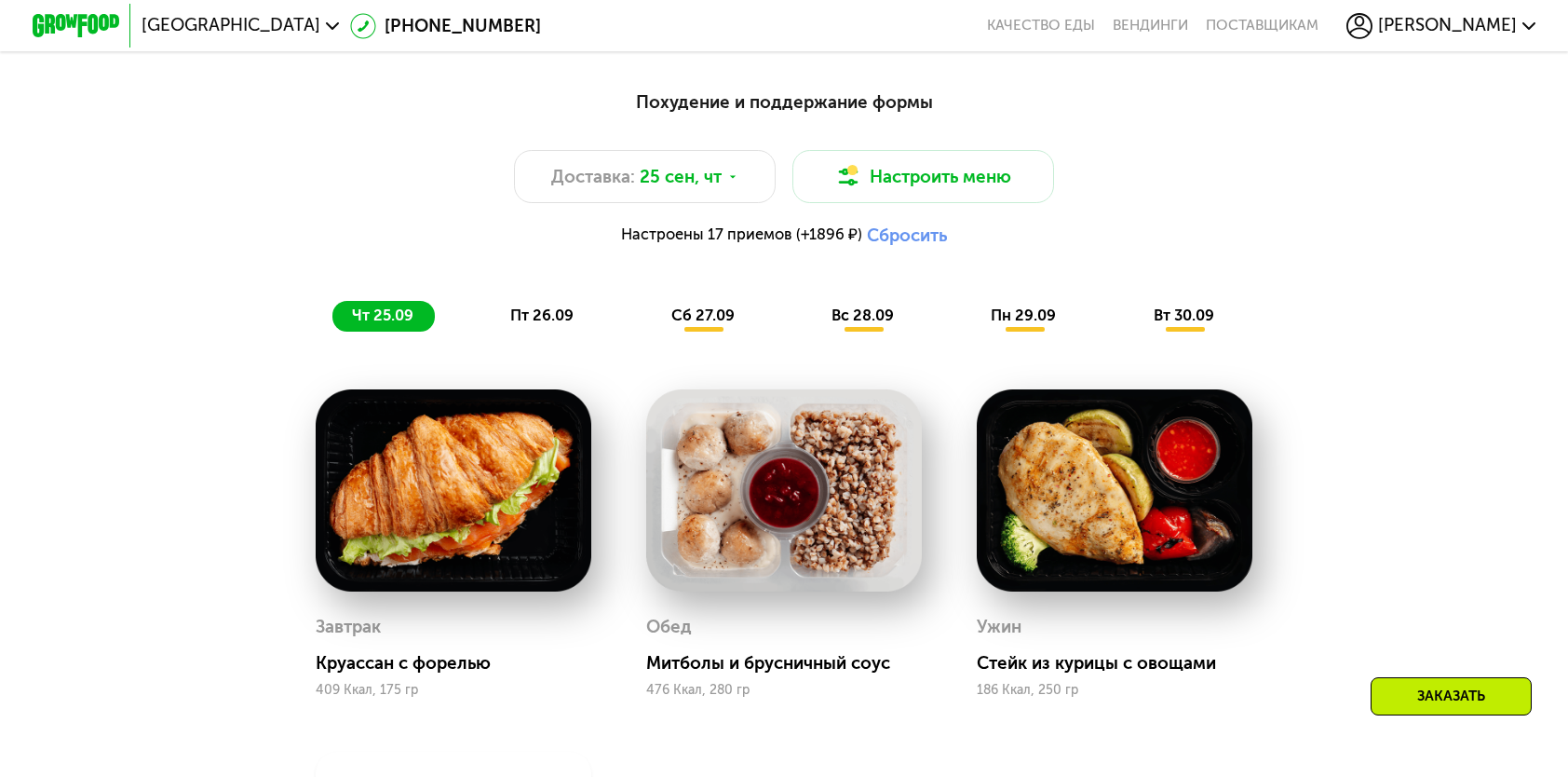
scroll to position [1537, 0]
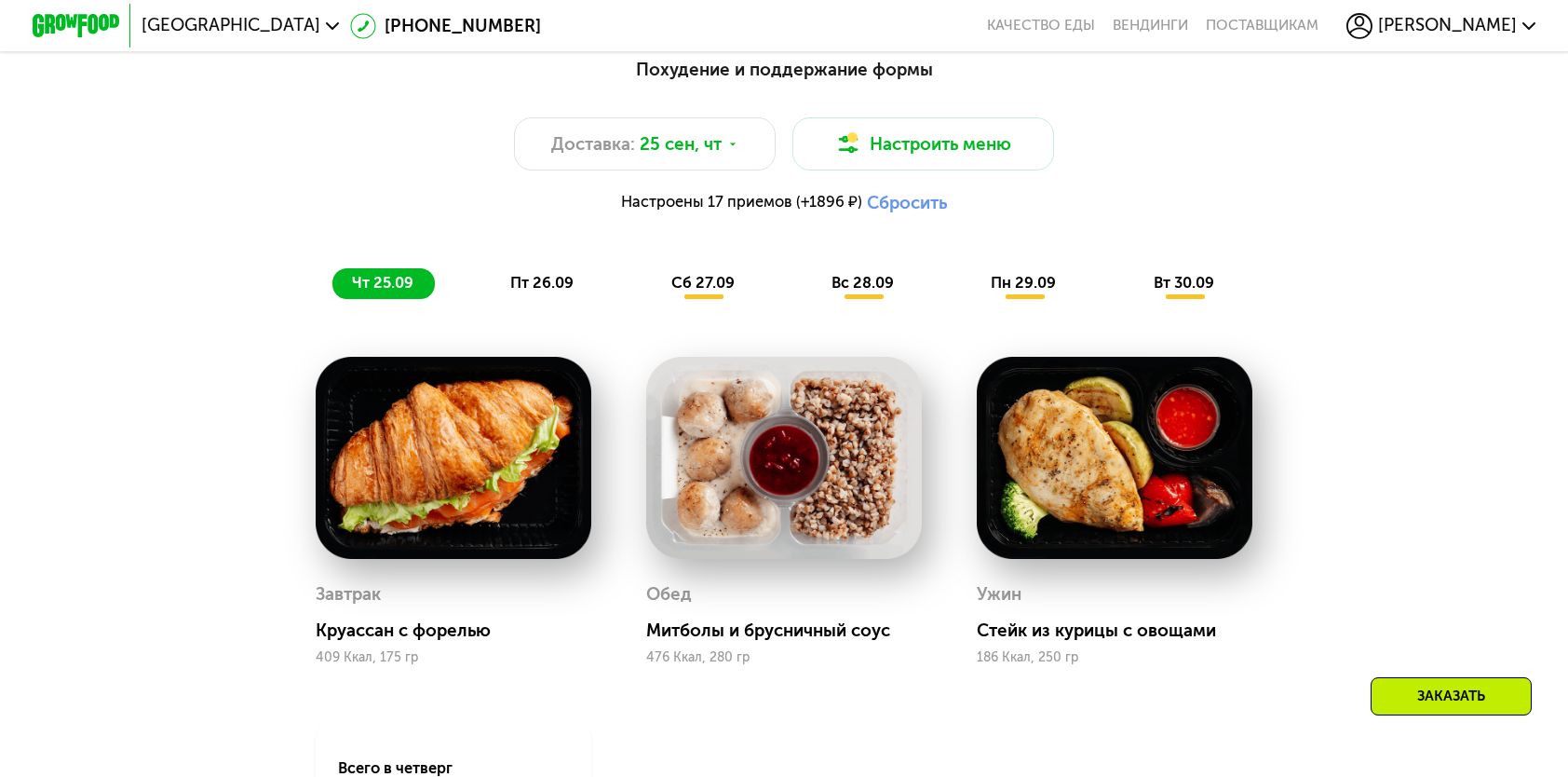
click at [538, 287] on span "пт 26.09" at bounding box center [542, 282] width 63 height 18
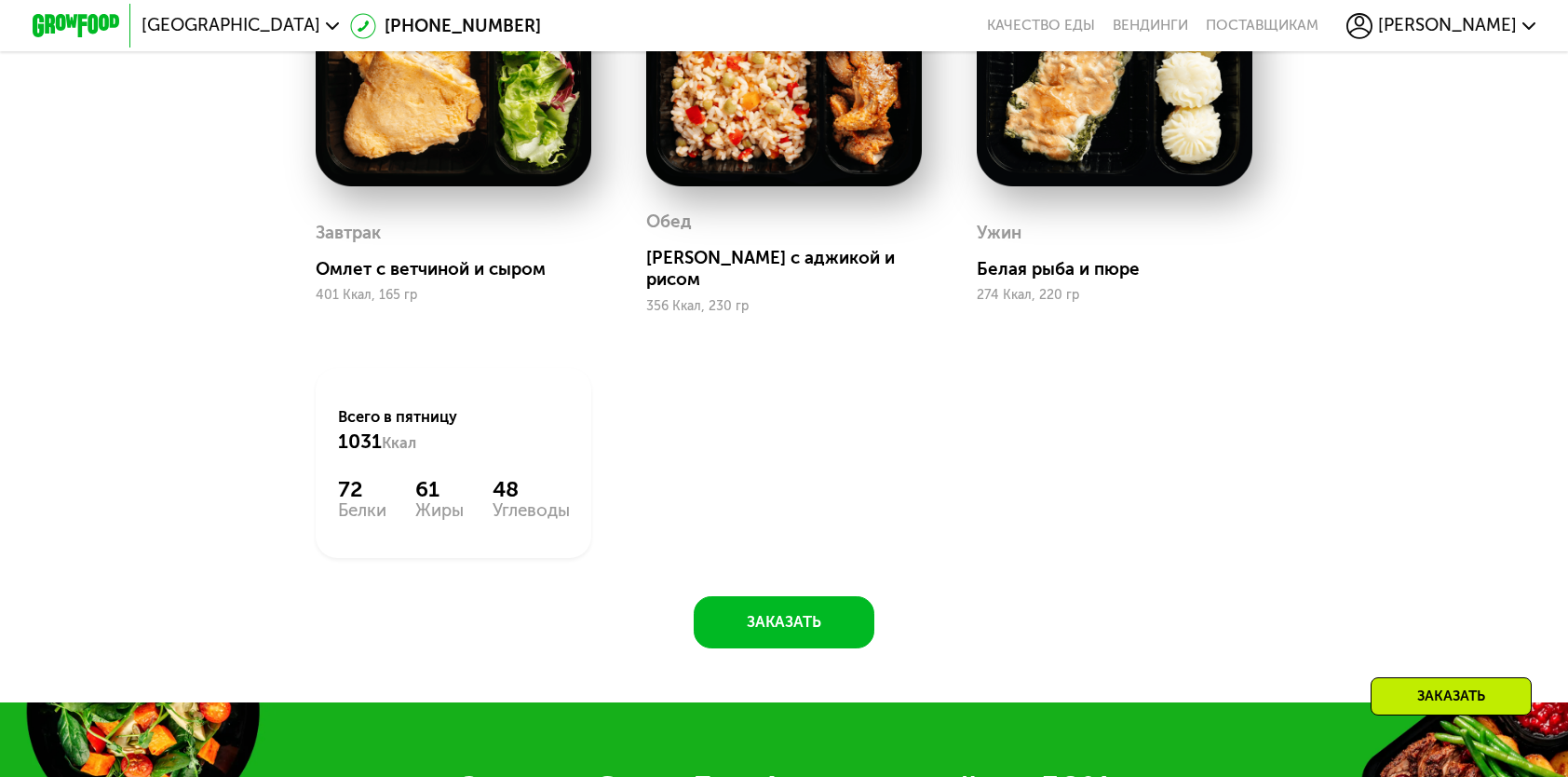
scroll to position [1351, 0]
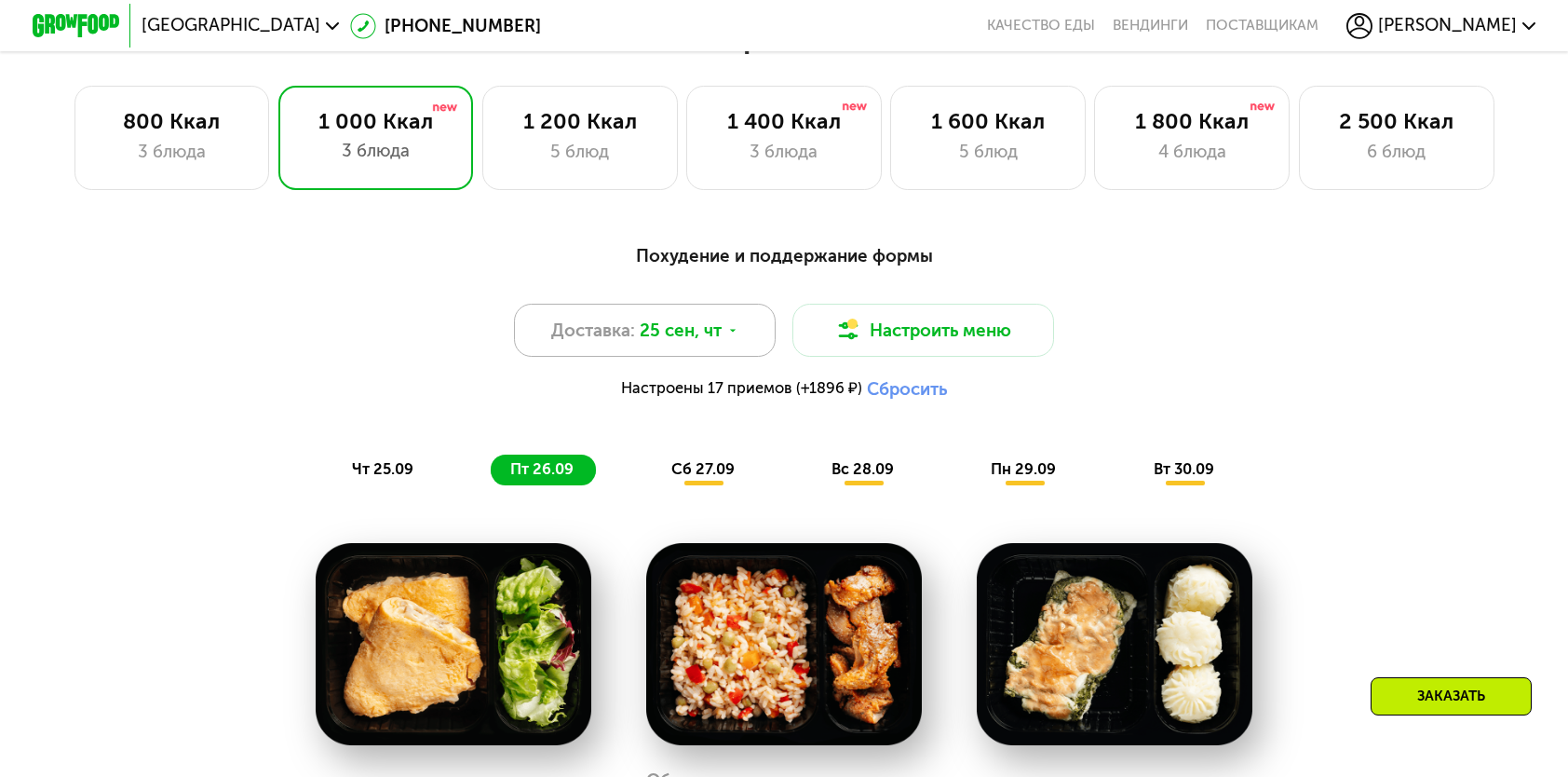
click at [715, 356] on div "Доставка: 25 сен, чт" at bounding box center [645, 329] width 261 height 52
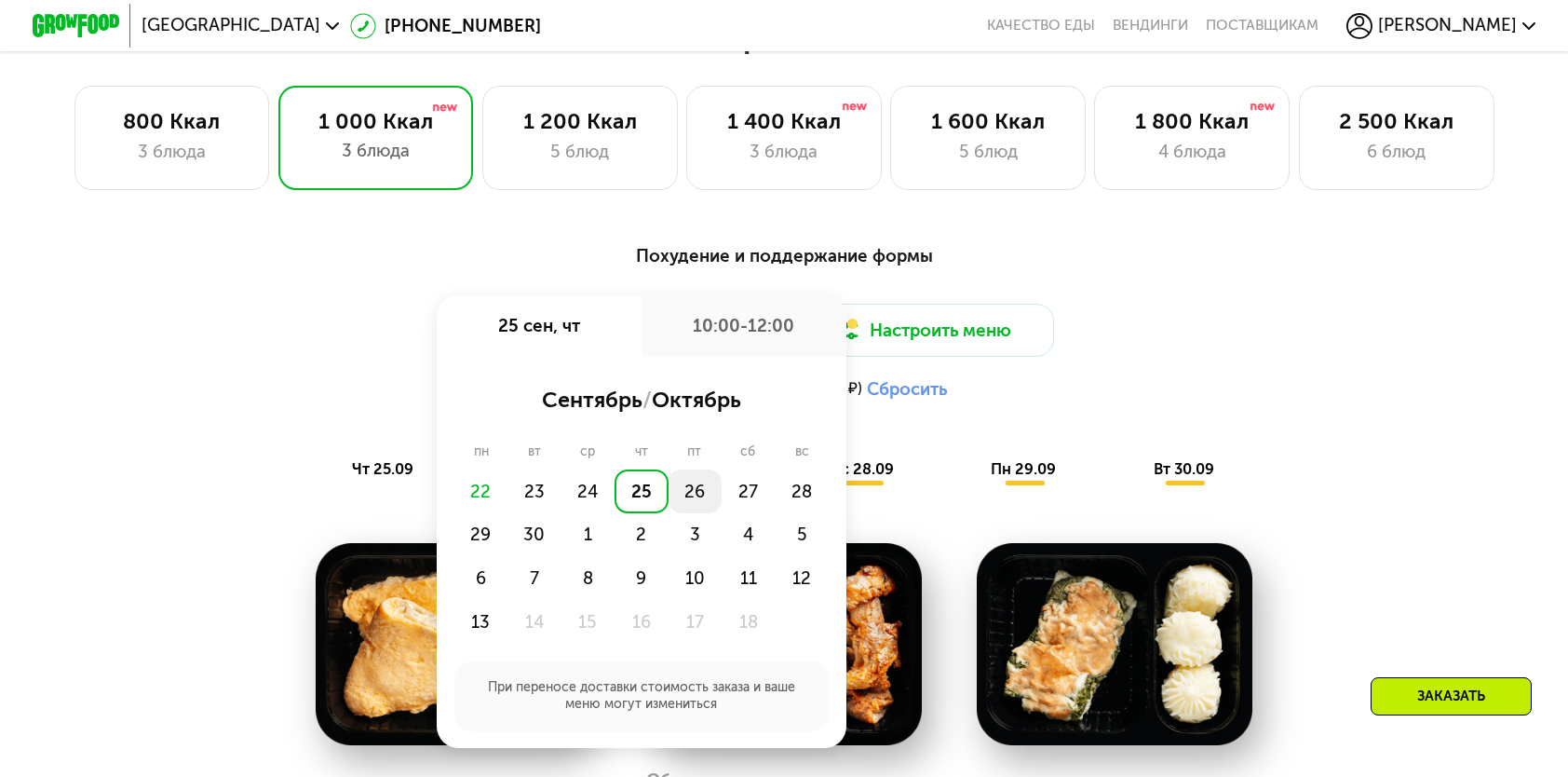
click at [693, 494] on div "26" at bounding box center [695, 491] width 53 height 43
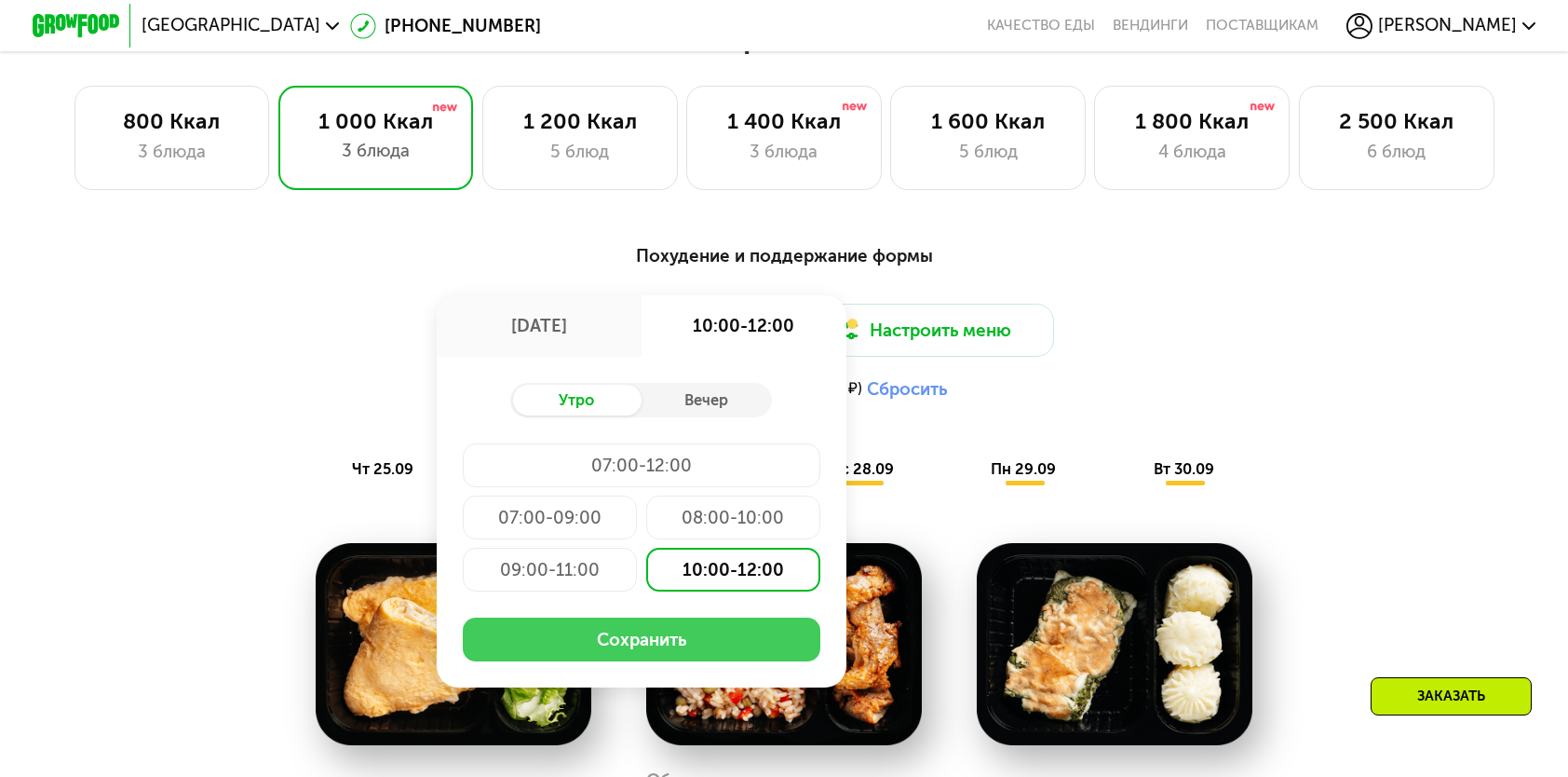
click at [712, 651] on button "Сохранить" at bounding box center [641, 639] width 358 height 43
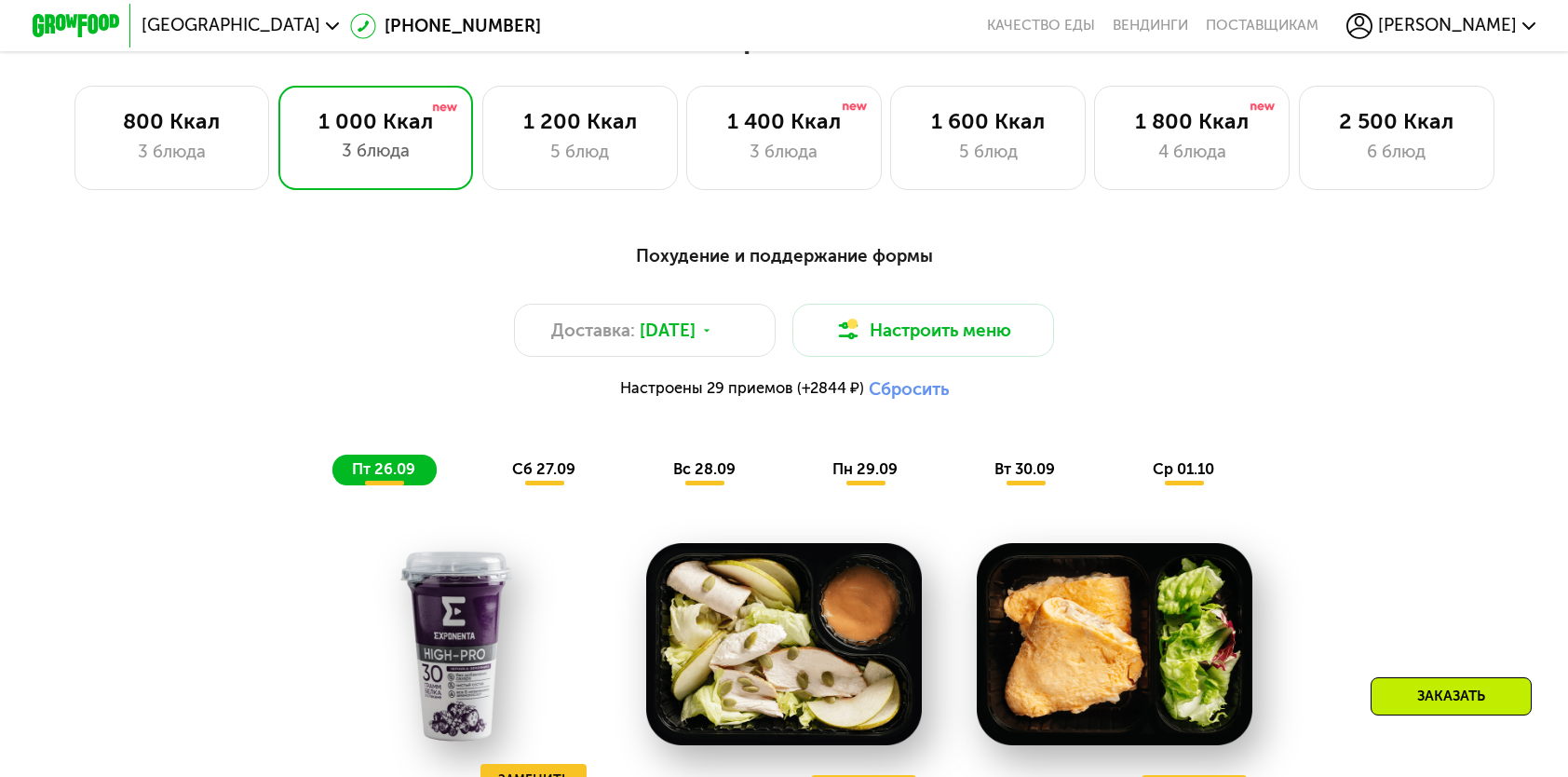
scroll to position [1816, 0]
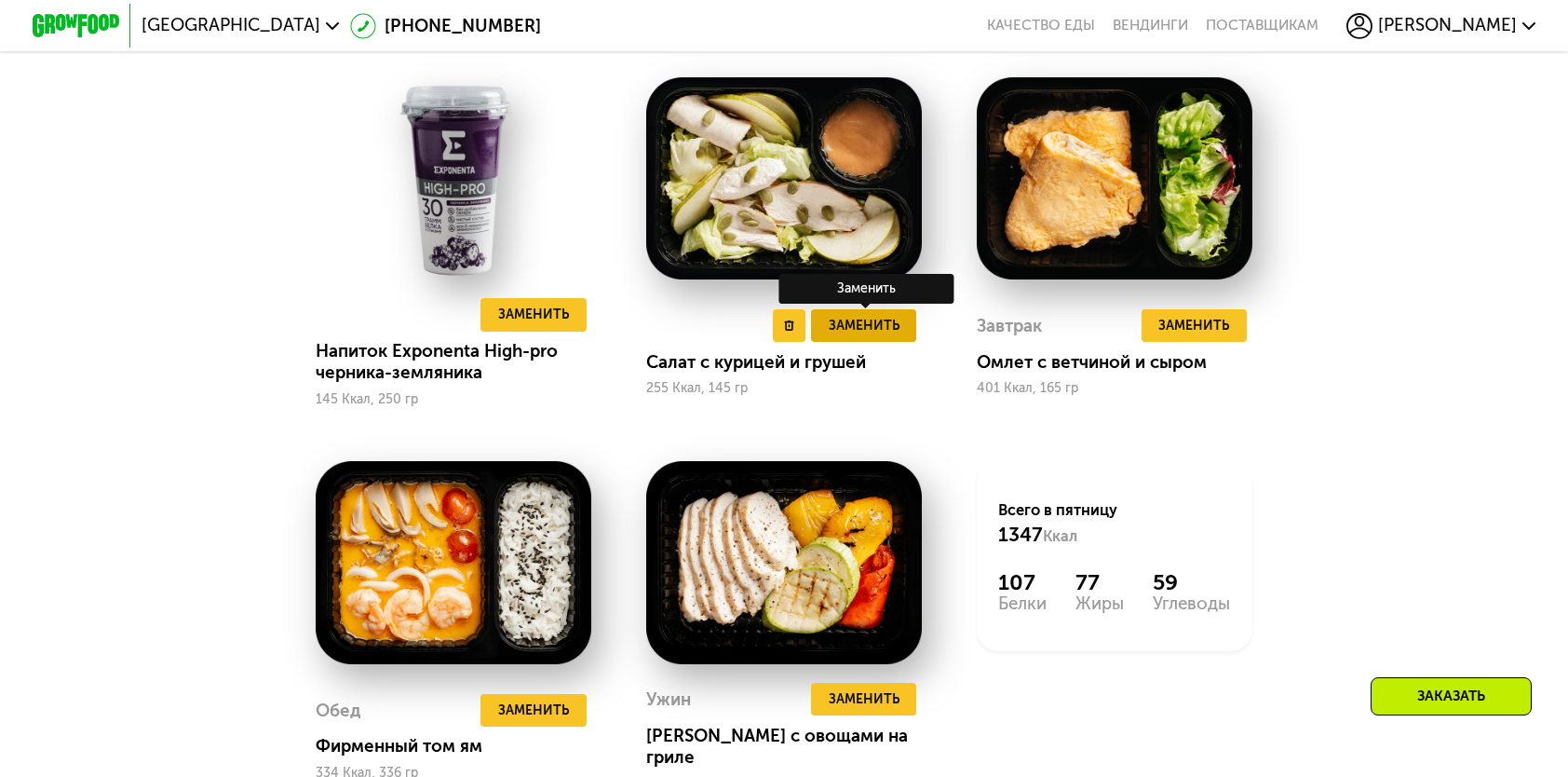
click at [901, 342] on button "Заменить" at bounding box center [863, 326] width 105 height 33
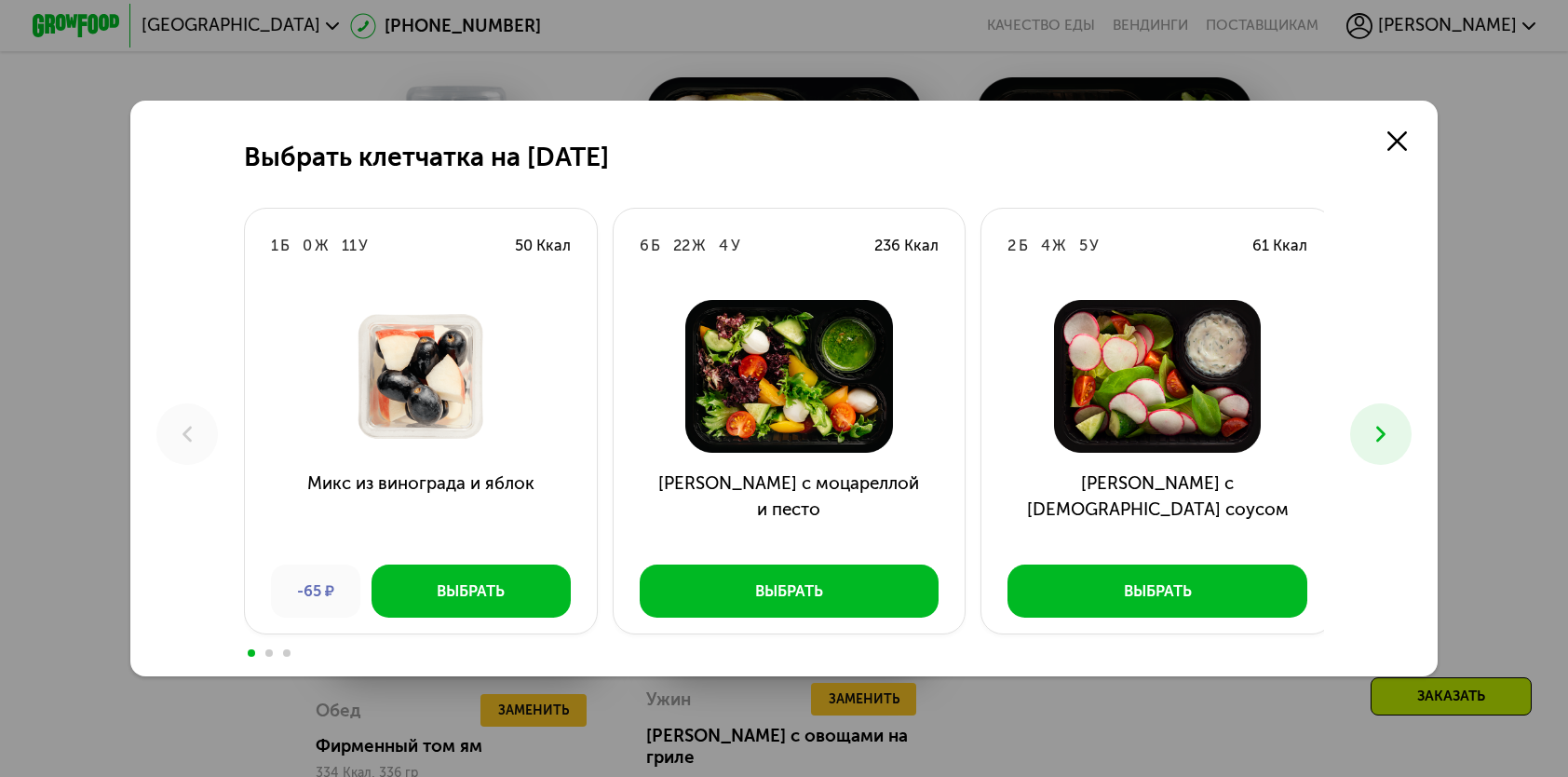
click at [1385, 448] on icon at bounding box center [1381, 434] width 26 height 26
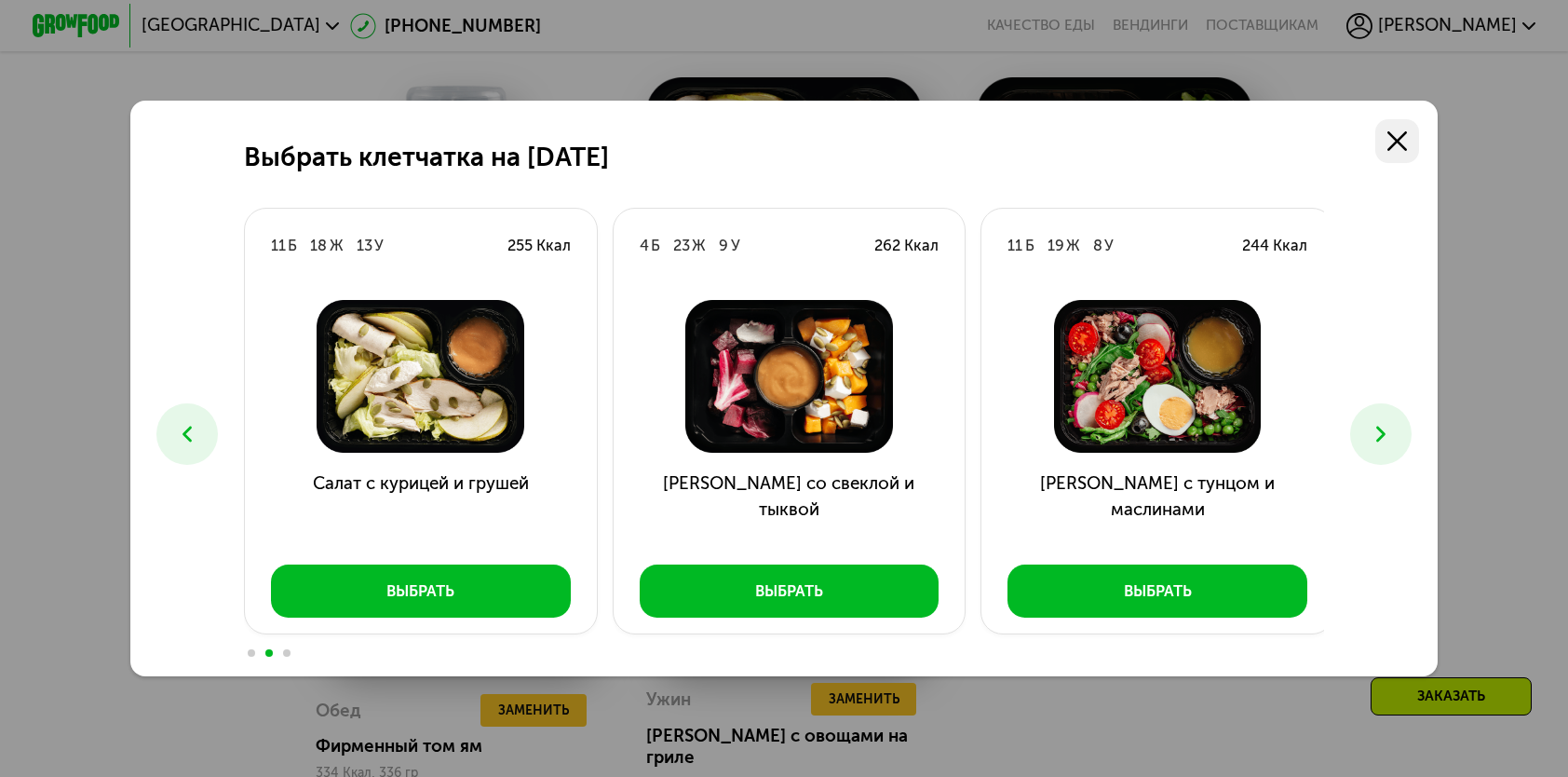
click at [1407, 128] on link at bounding box center [1397, 141] width 43 height 43
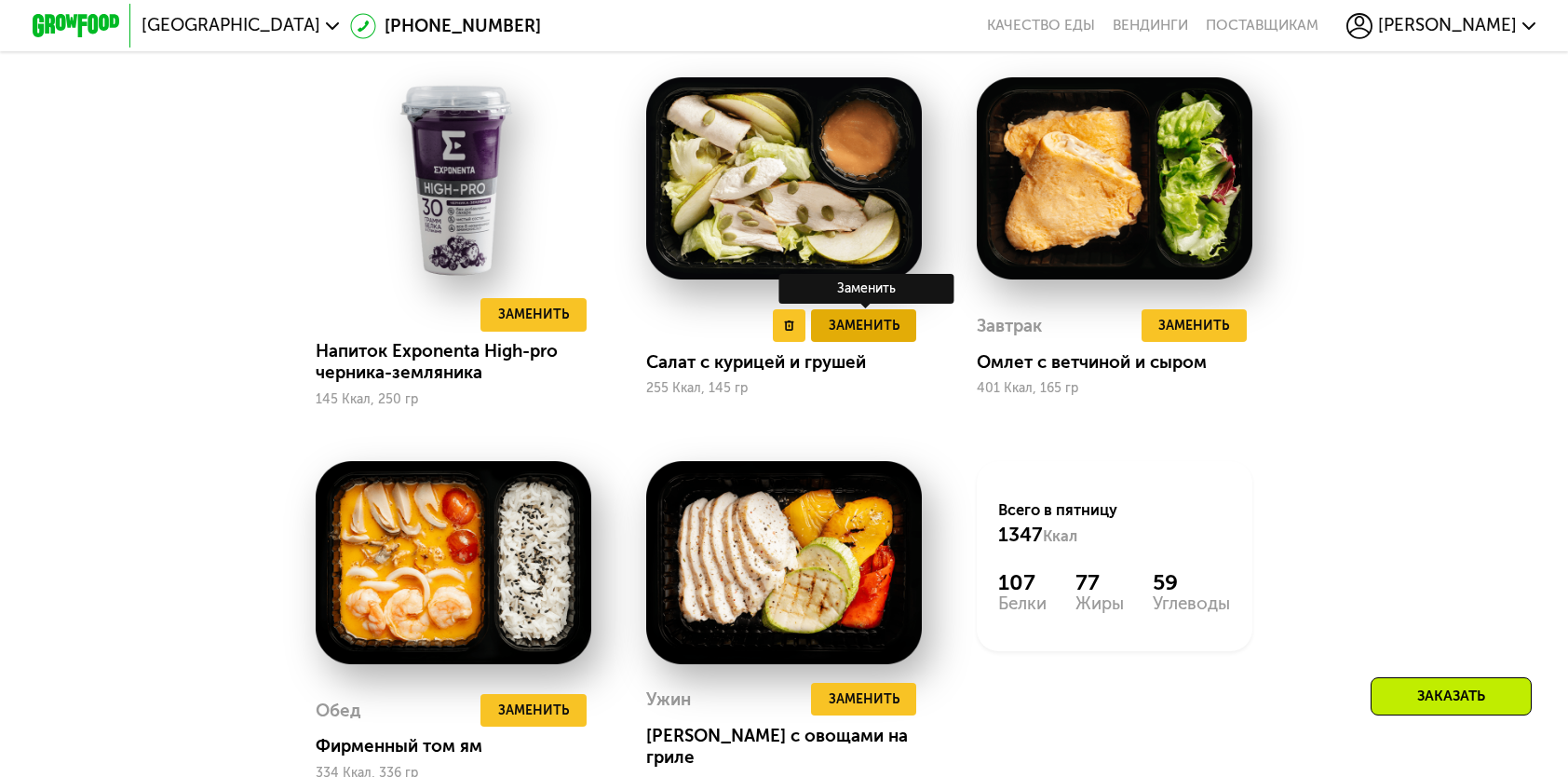
click at [871, 327] on span "Заменить" at bounding box center [864, 325] width 71 height 22
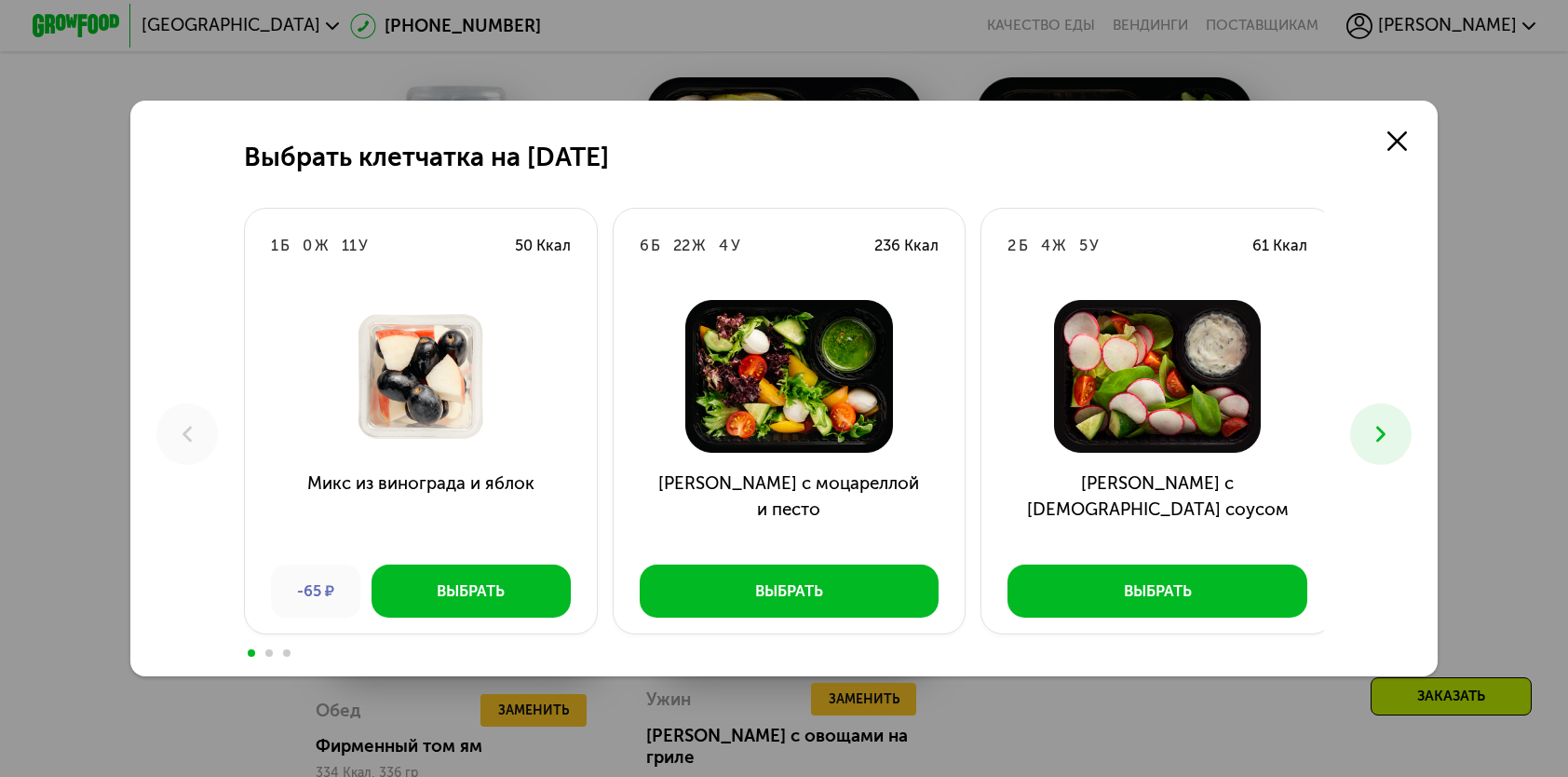
click at [1373, 426] on icon at bounding box center [1381, 434] width 26 height 26
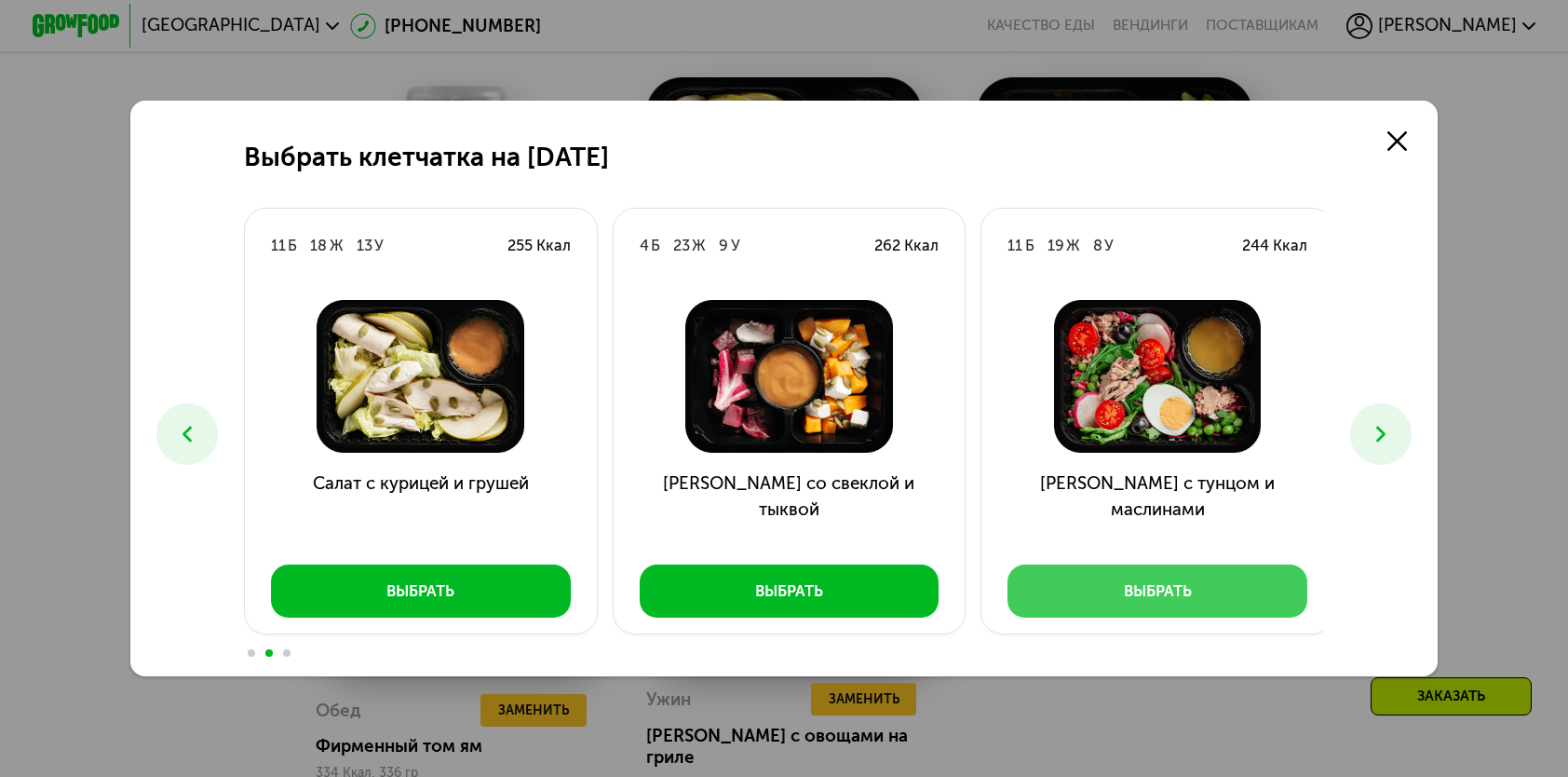
click at [1232, 585] on button "Выбрать" at bounding box center [1157, 590] width 300 height 52
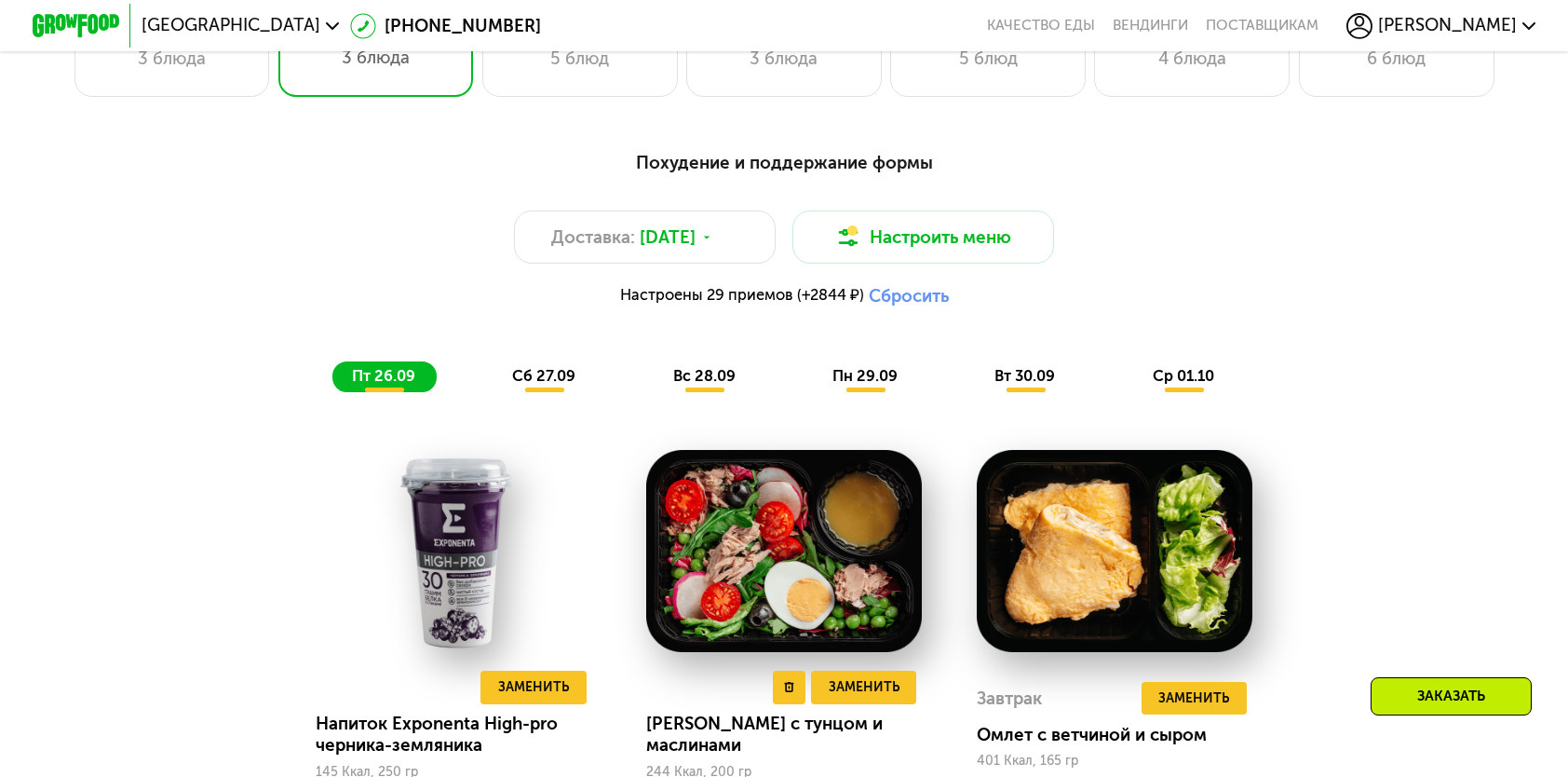
scroll to position [1630, 0]
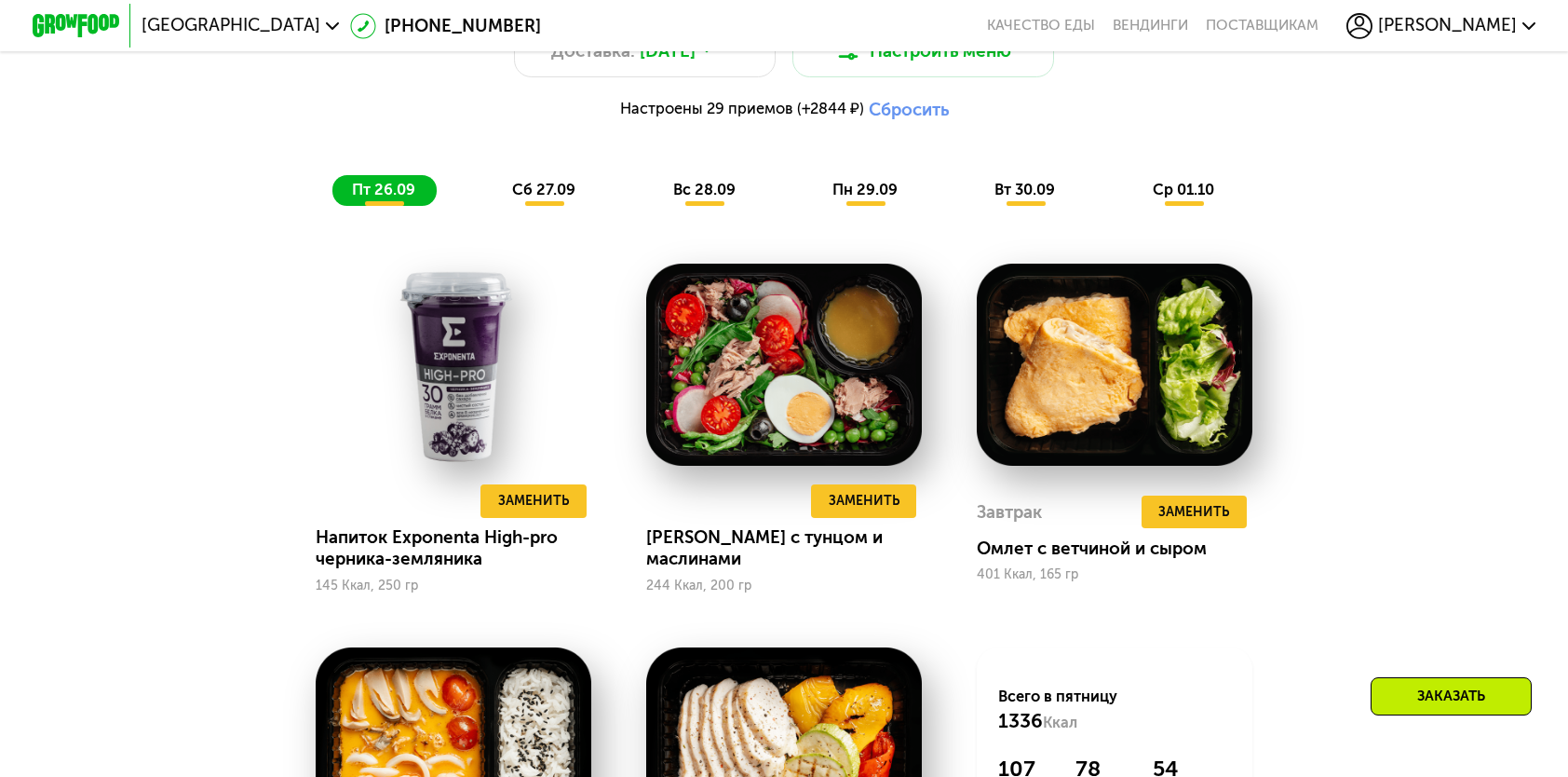
click at [513, 198] on span "сб 27.09" at bounding box center [544, 189] width 63 height 18
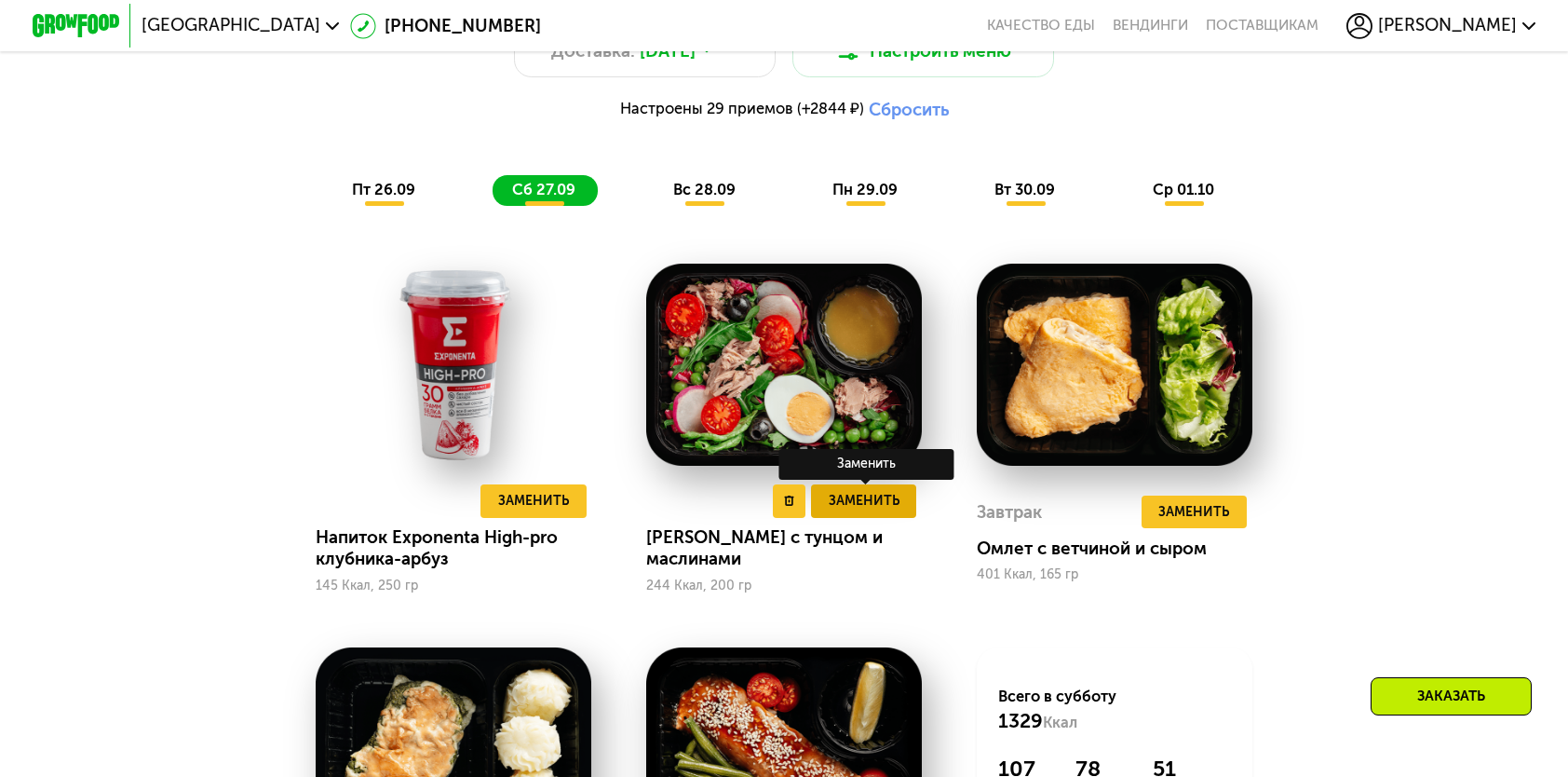
click at [868, 512] on span "Заменить" at bounding box center [864, 500] width 71 height 22
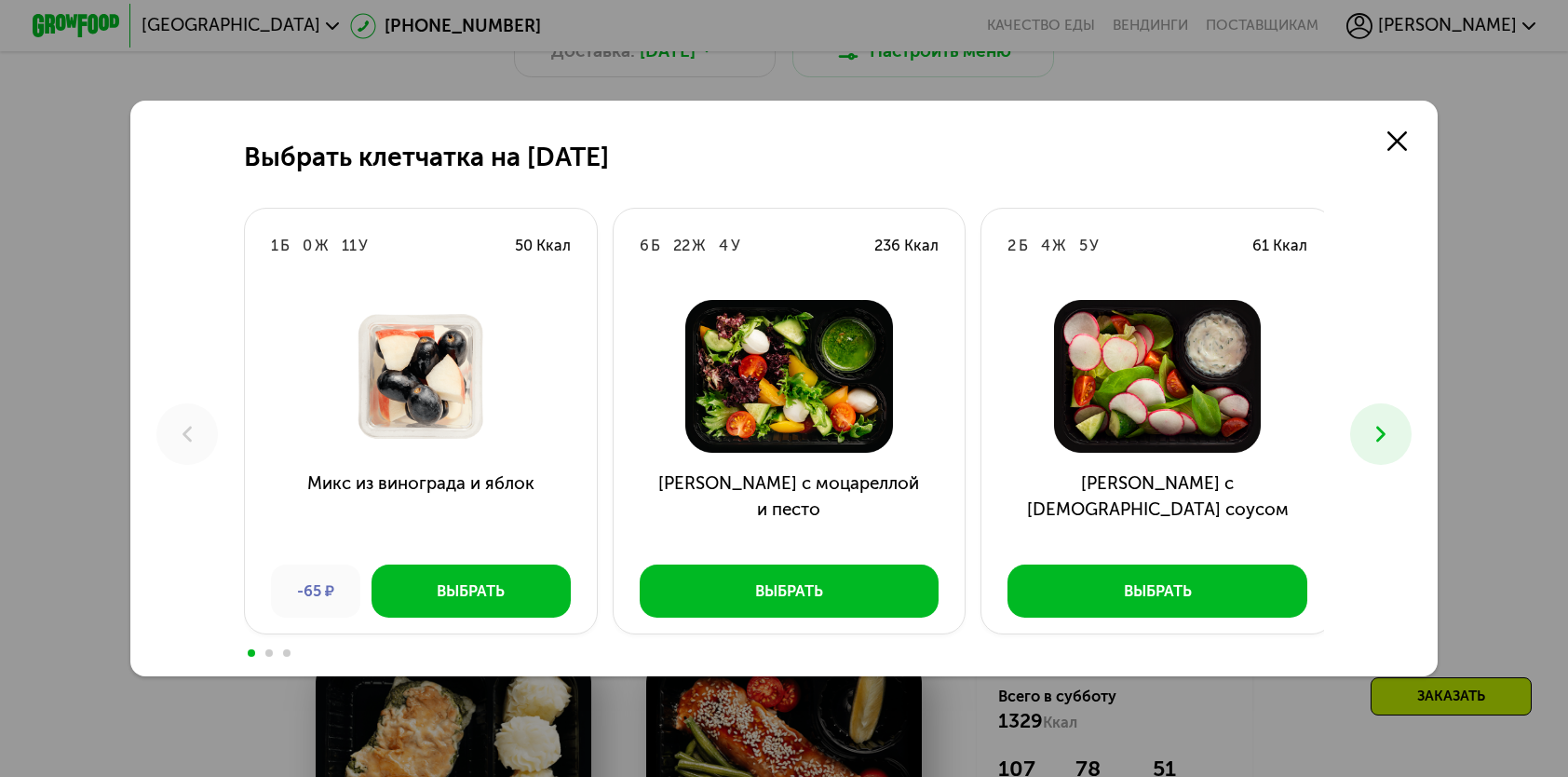
click at [1391, 436] on icon at bounding box center [1381, 434] width 26 height 26
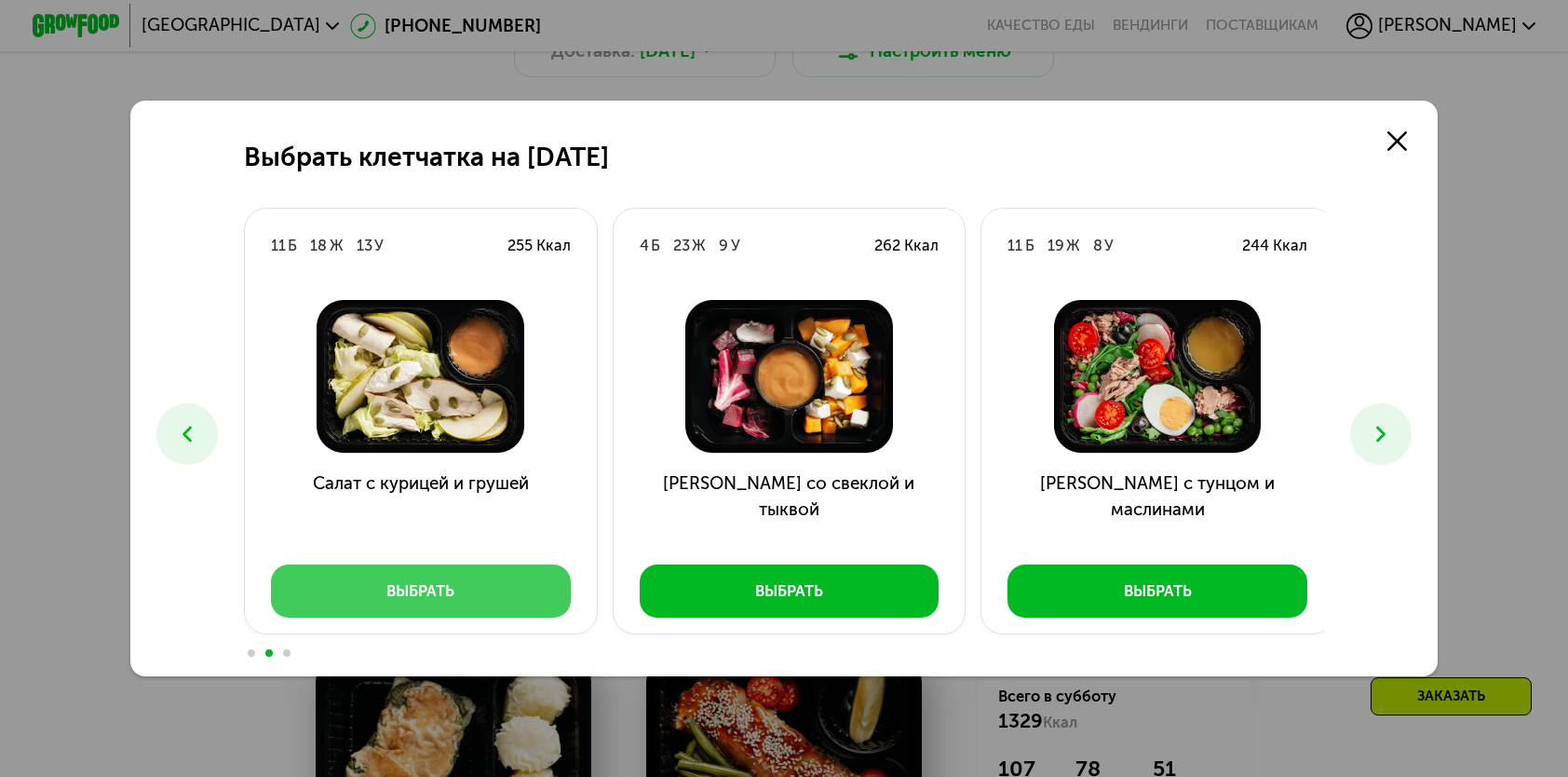
click at [375, 595] on button "Выбрать" at bounding box center [421, 590] width 300 height 52
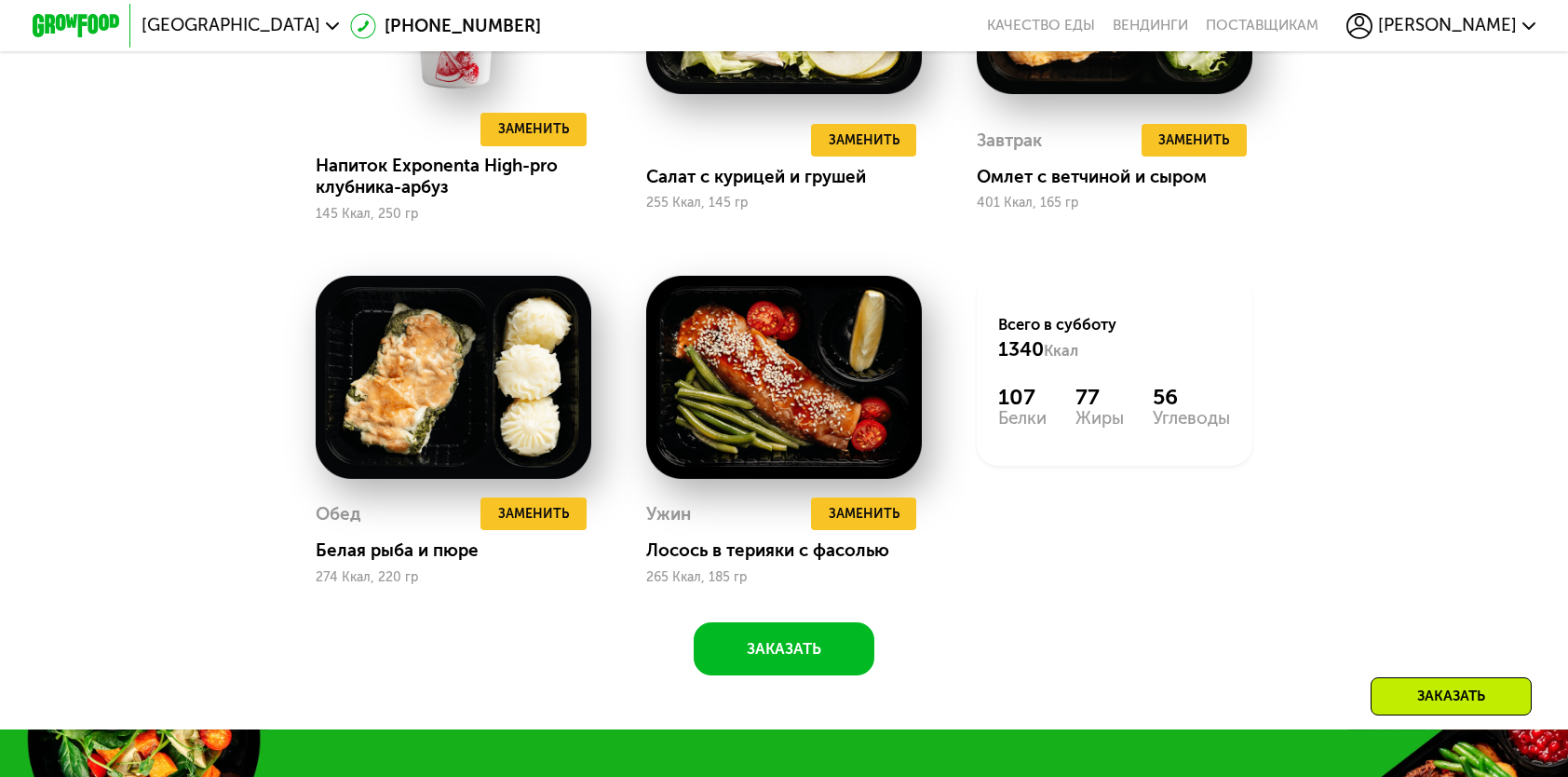
scroll to position [2002, 0]
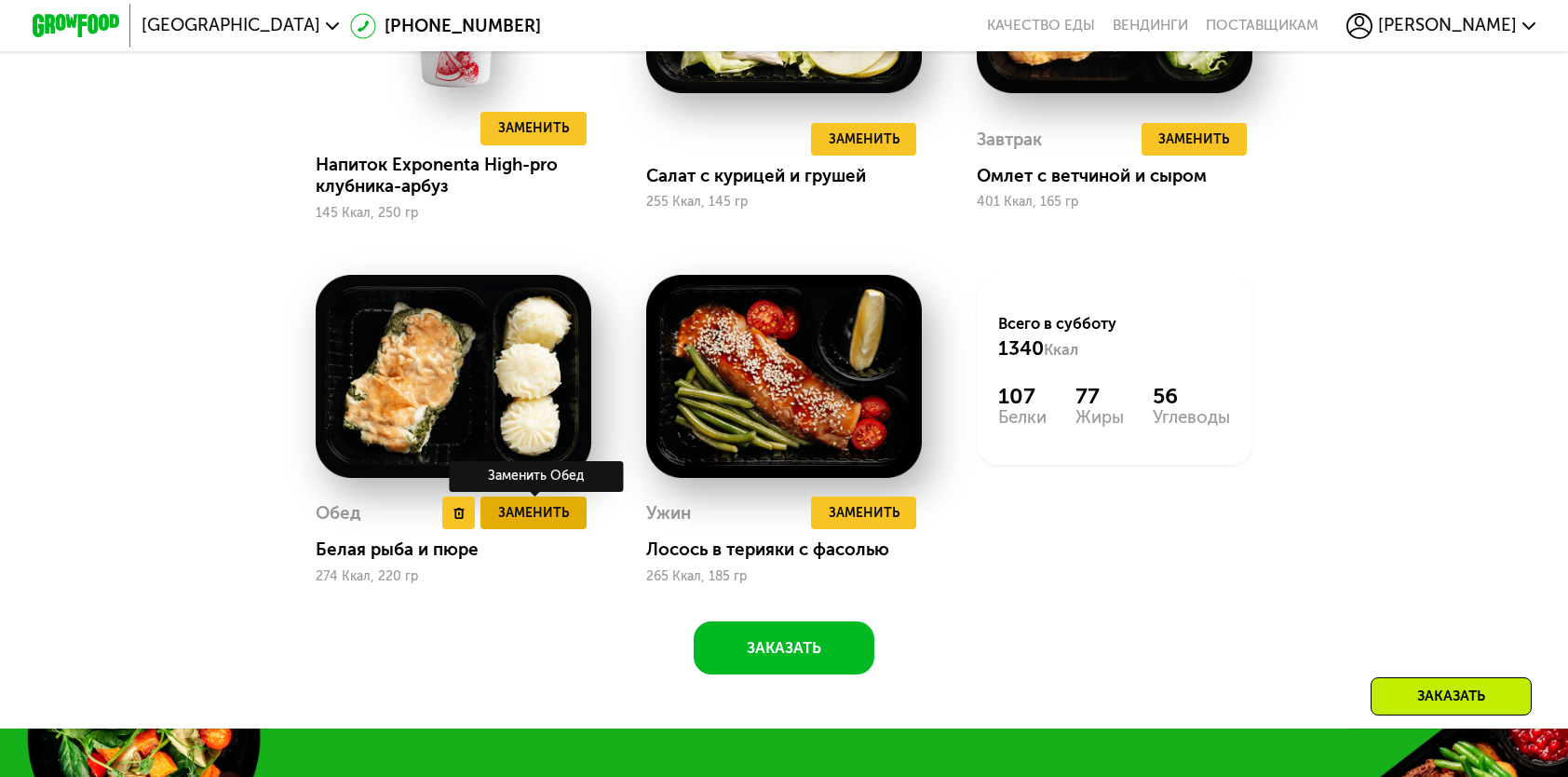
click at [518, 523] on span "Заменить" at bounding box center [533, 513] width 71 height 22
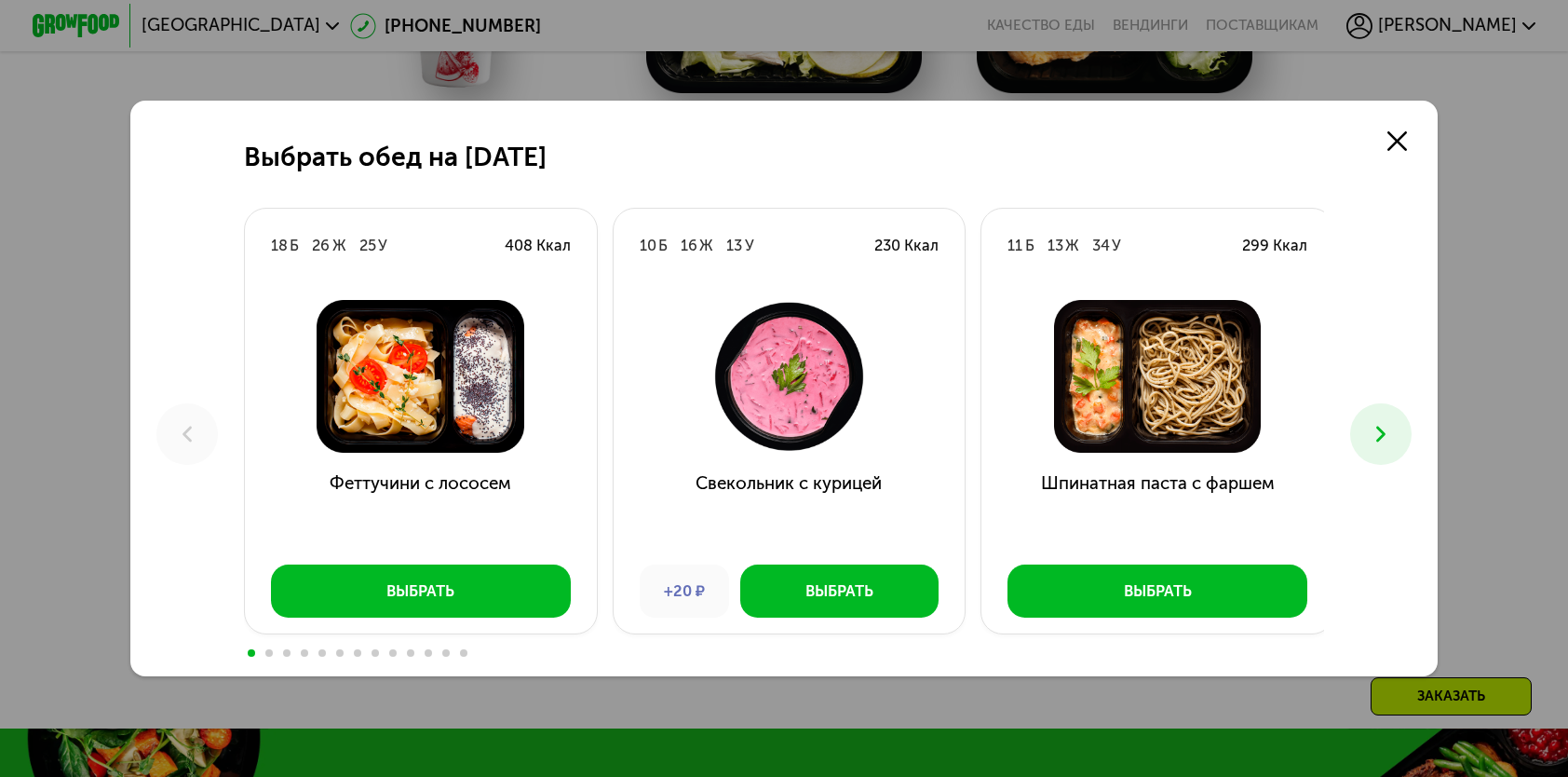
click at [1379, 451] on button at bounding box center [1381, 433] width 60 height 60
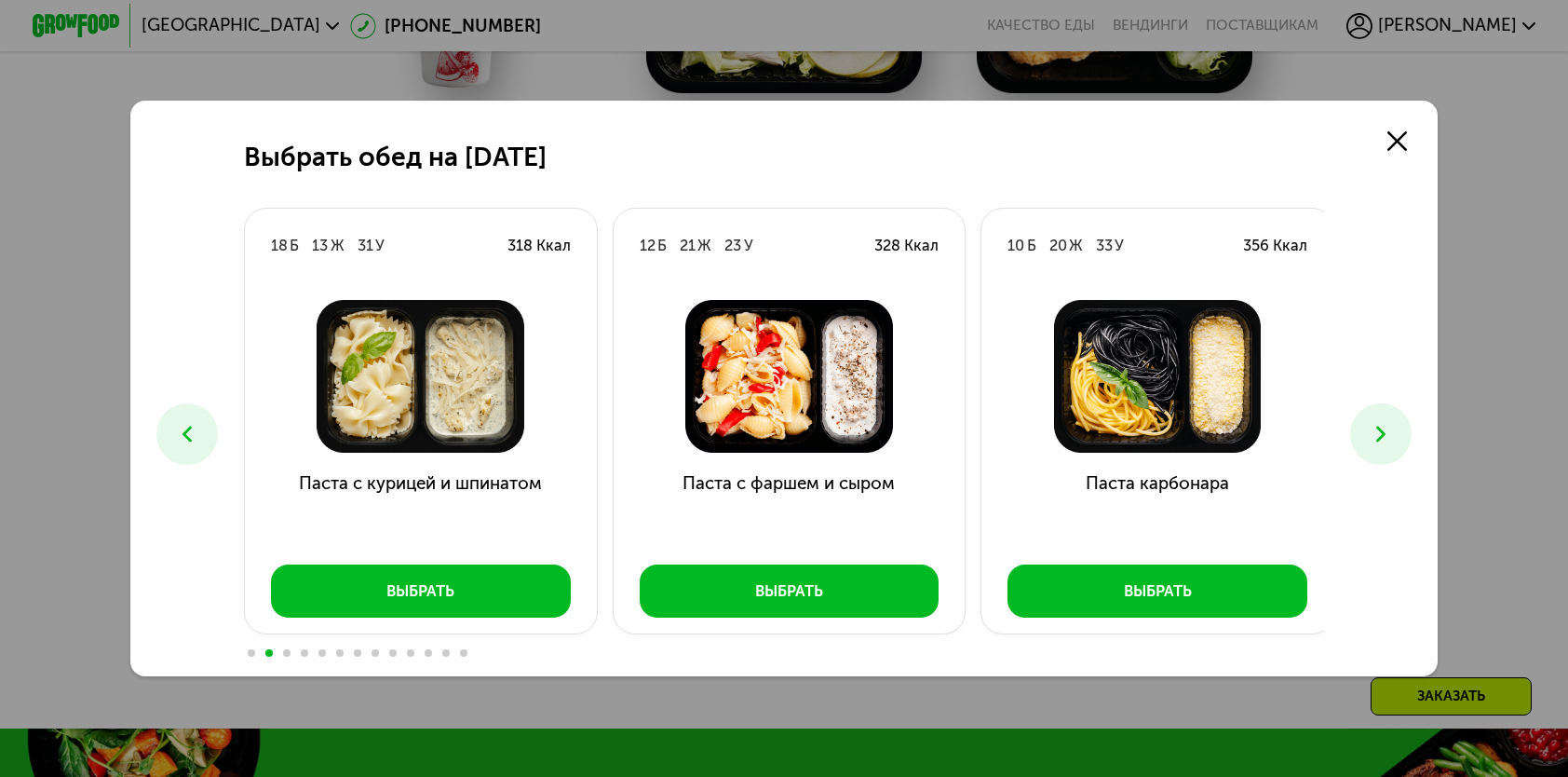
click at [1379, 451] on button at bounding box center [1381, 433] width 60 height 60
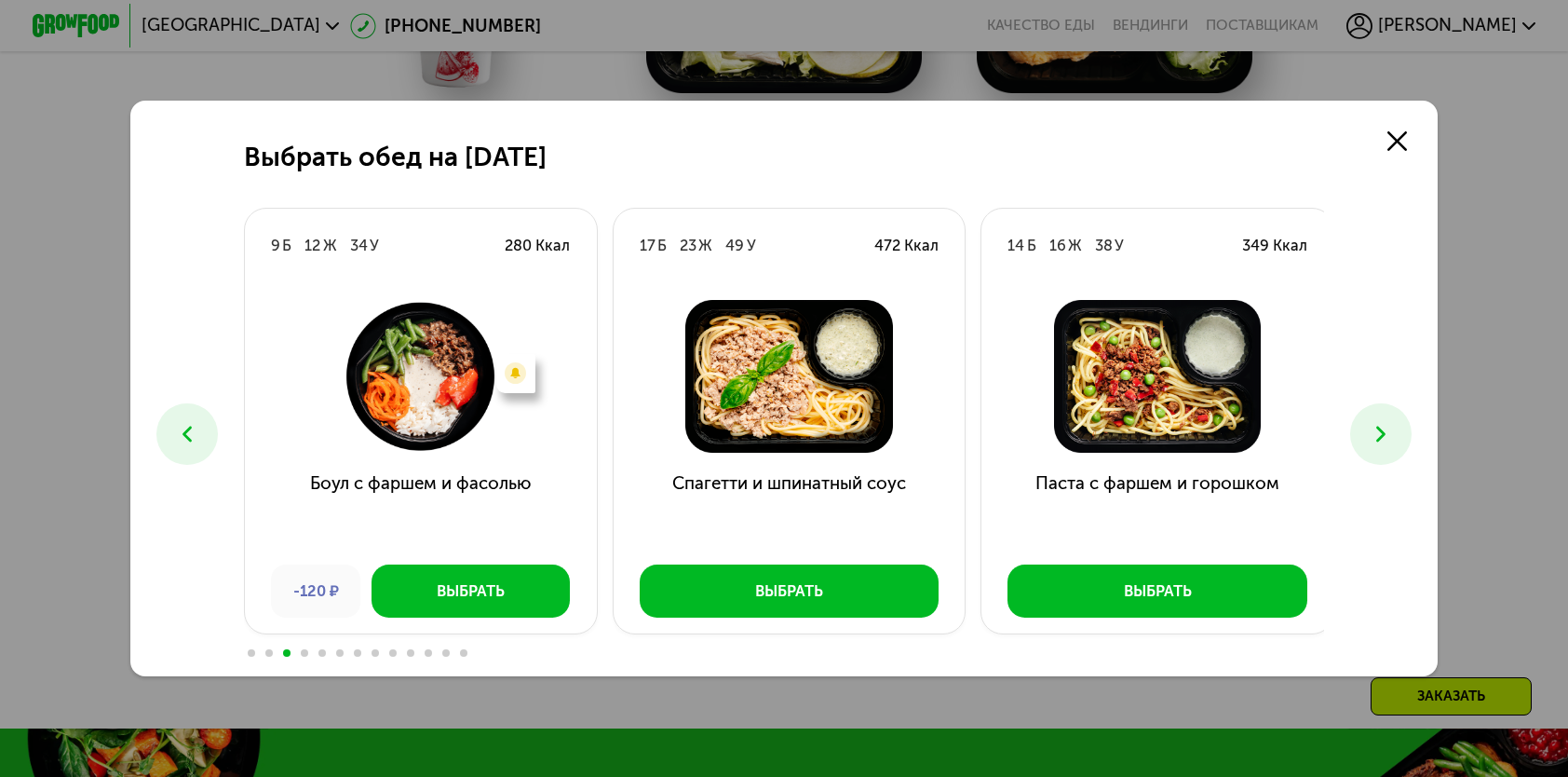
click at [1379, 451] on button at bounding box center [1381, 433] width 60 height 60
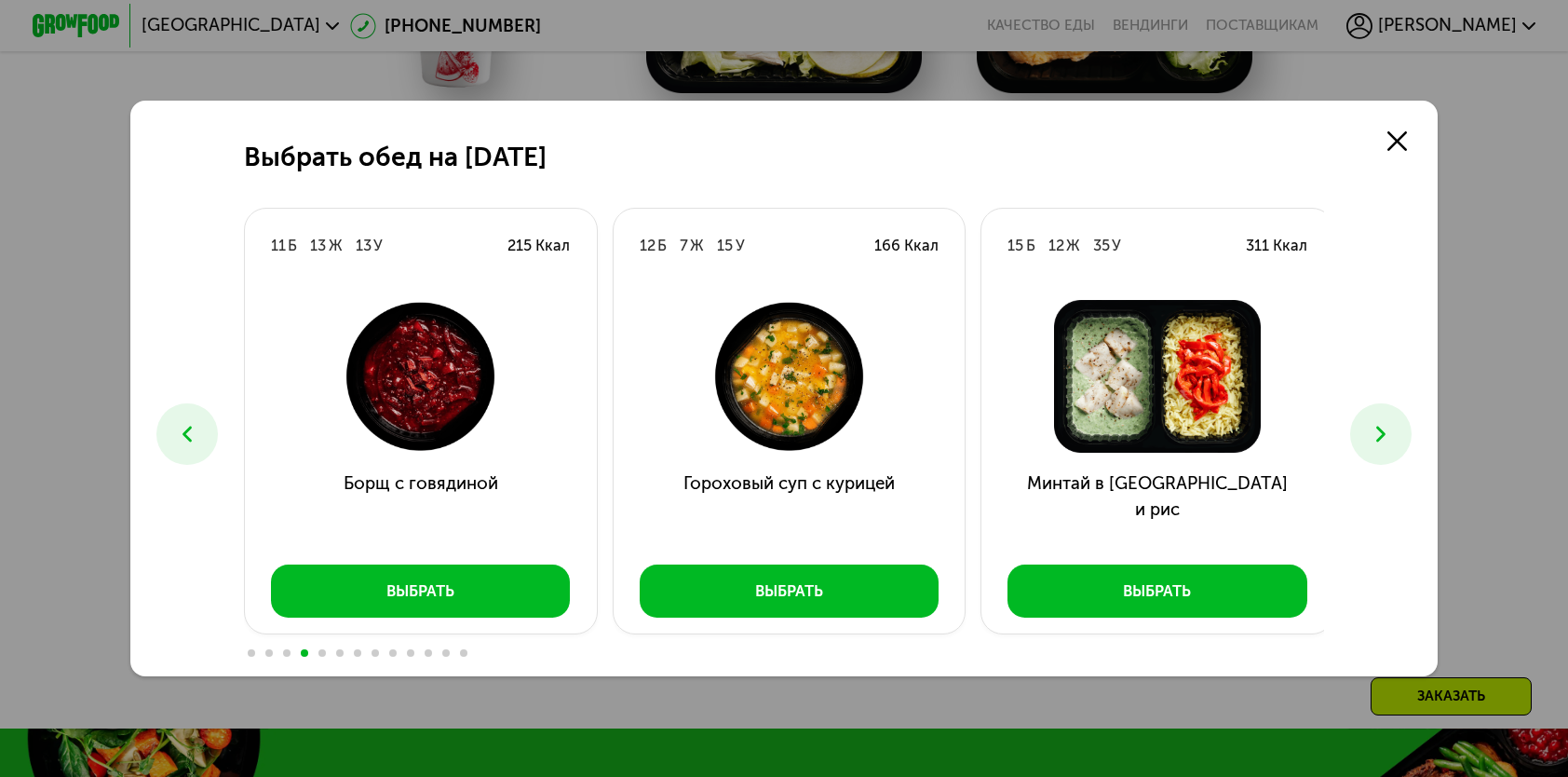
click at [1379, 451] on button at bounding box center [1381, 433] width 60 height 60
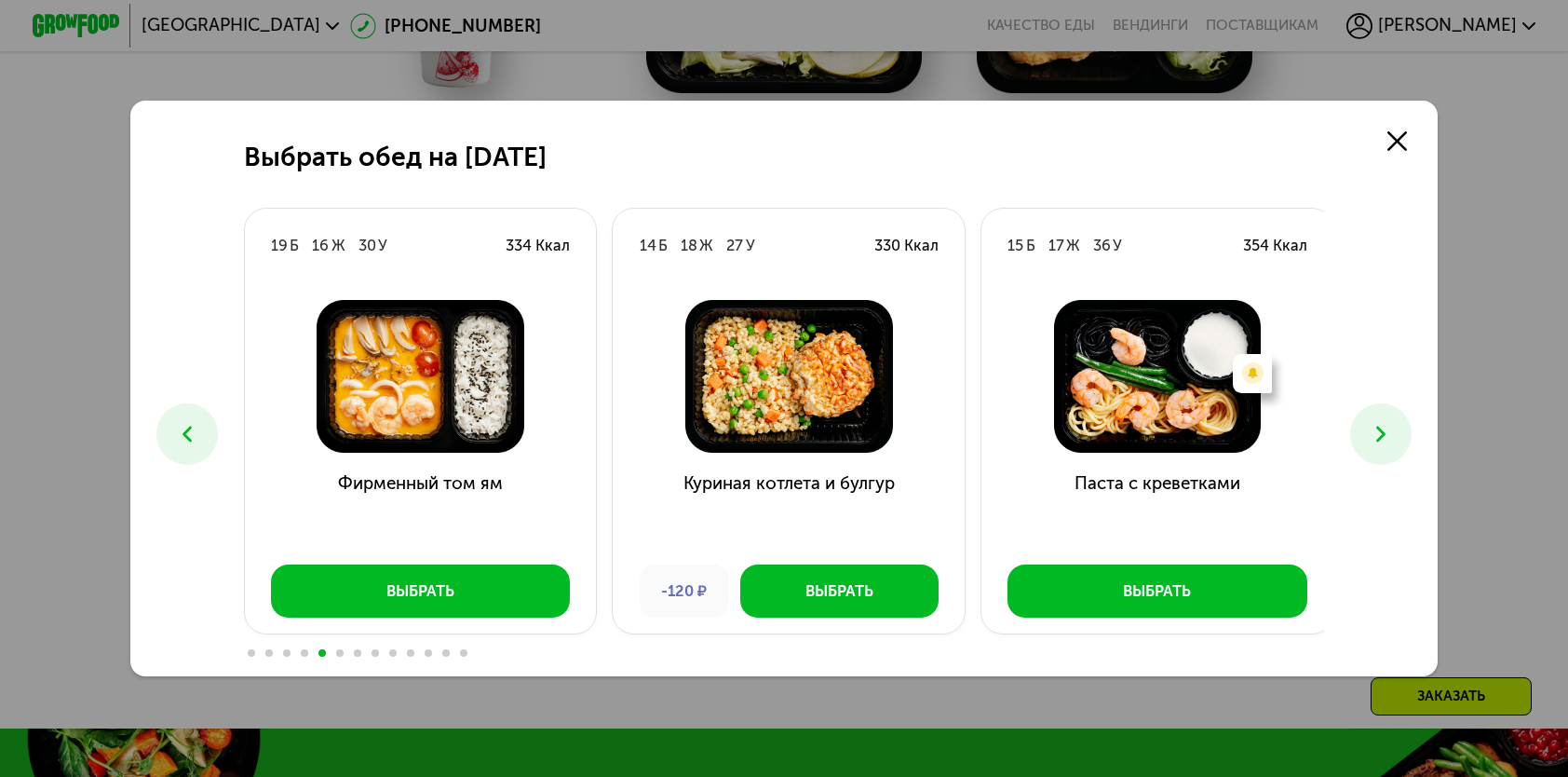
click at [1379, 451] on button at bounding box center [1381, 433] width 60 height 60
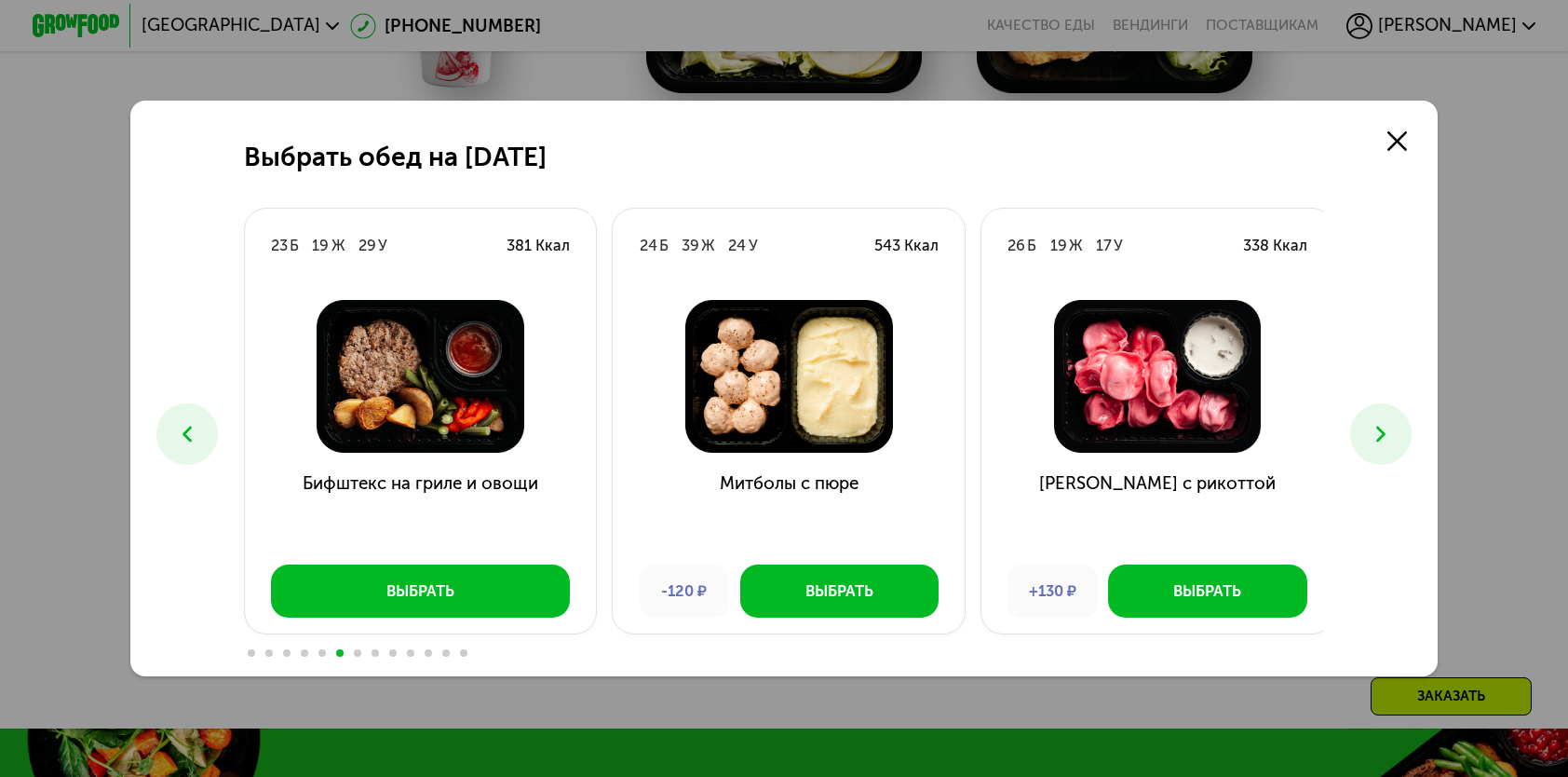
click at [1379, 451] on button at bounding box center [1381, 433] width 60 height 60
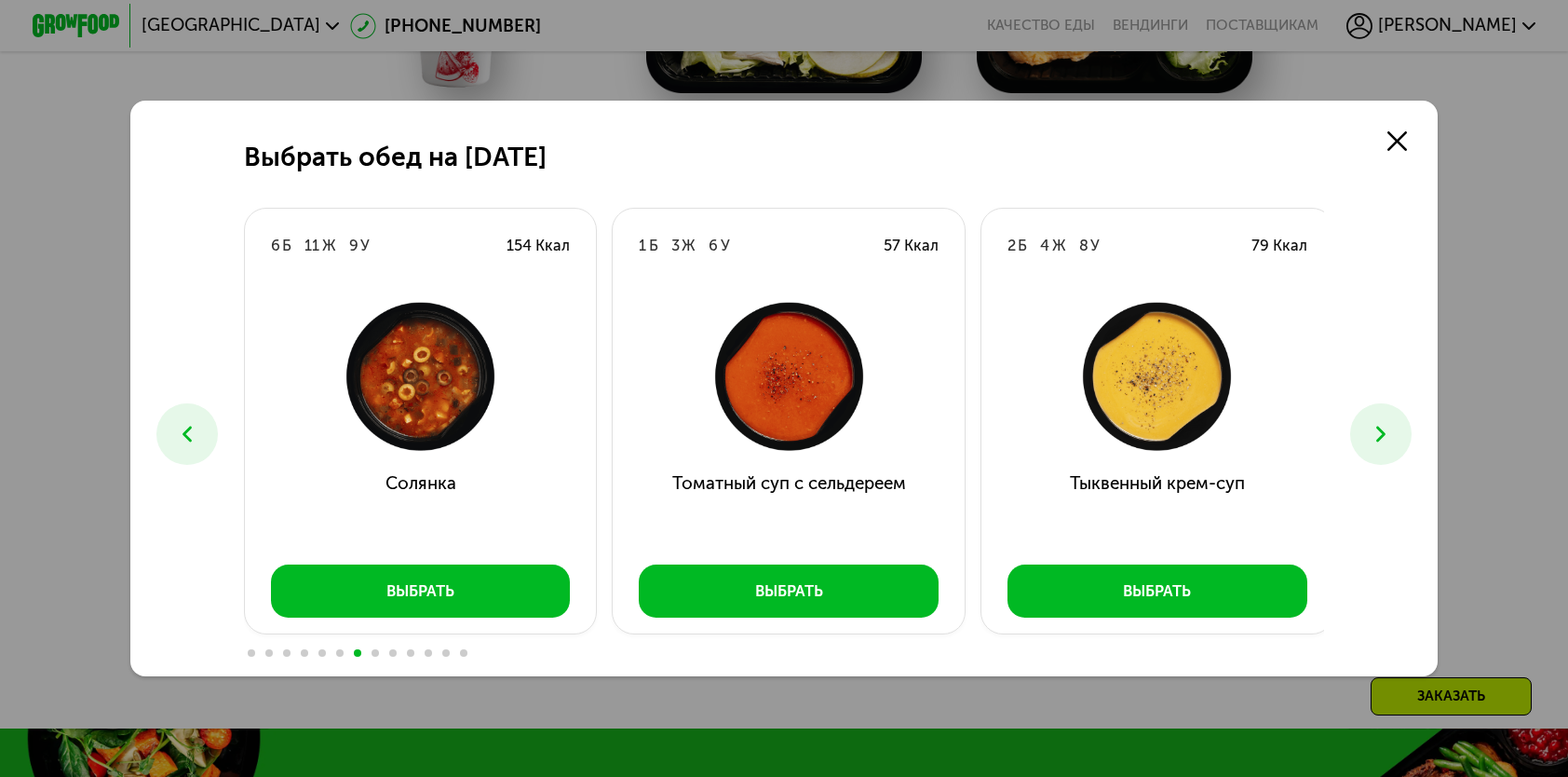
click at [1379, 451] on button at bounding box center [1381, 433] width 60 height 60
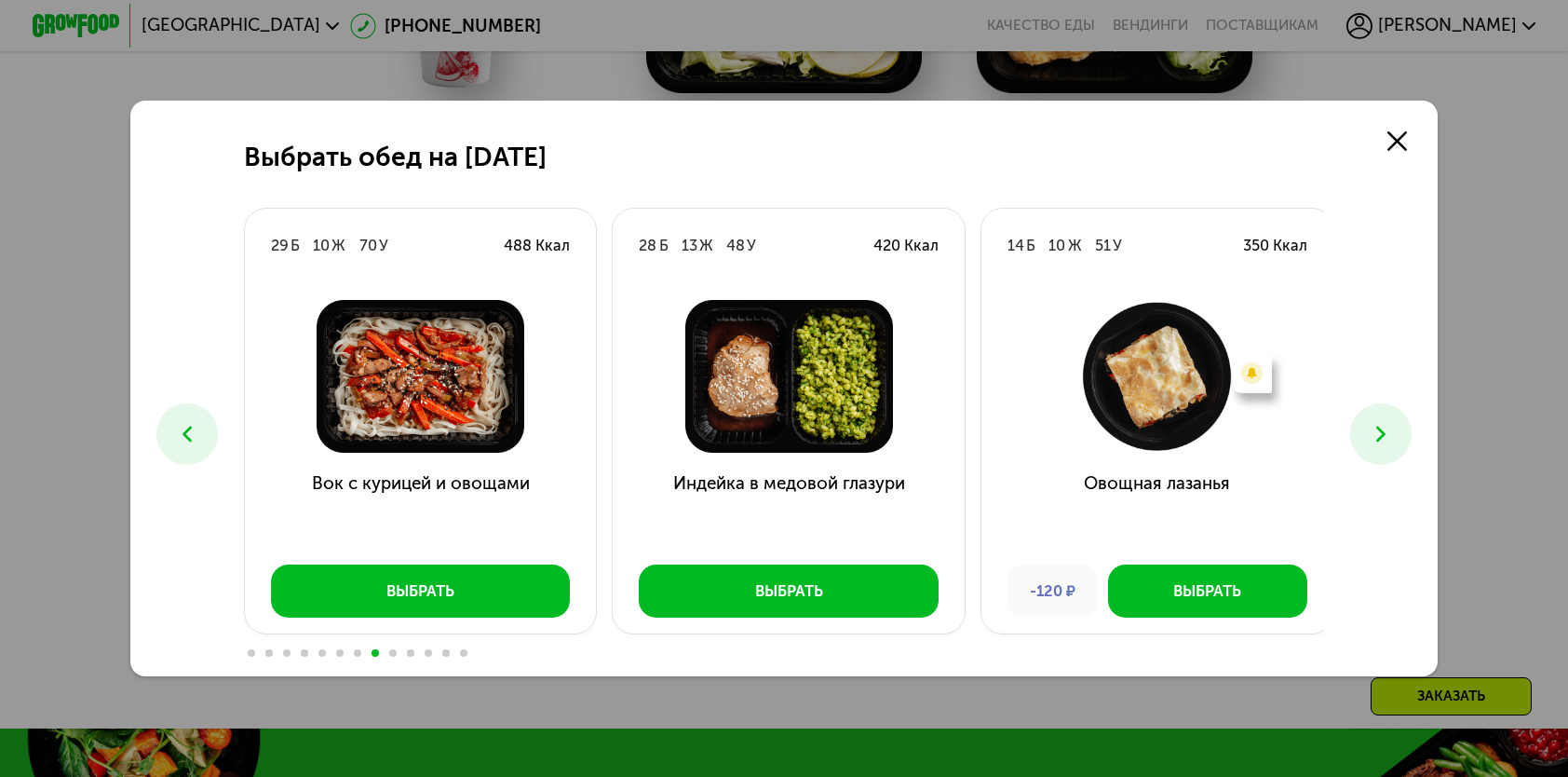
click at [1379, 451] on button at bounding box center [1381, 433] width 60 height 60
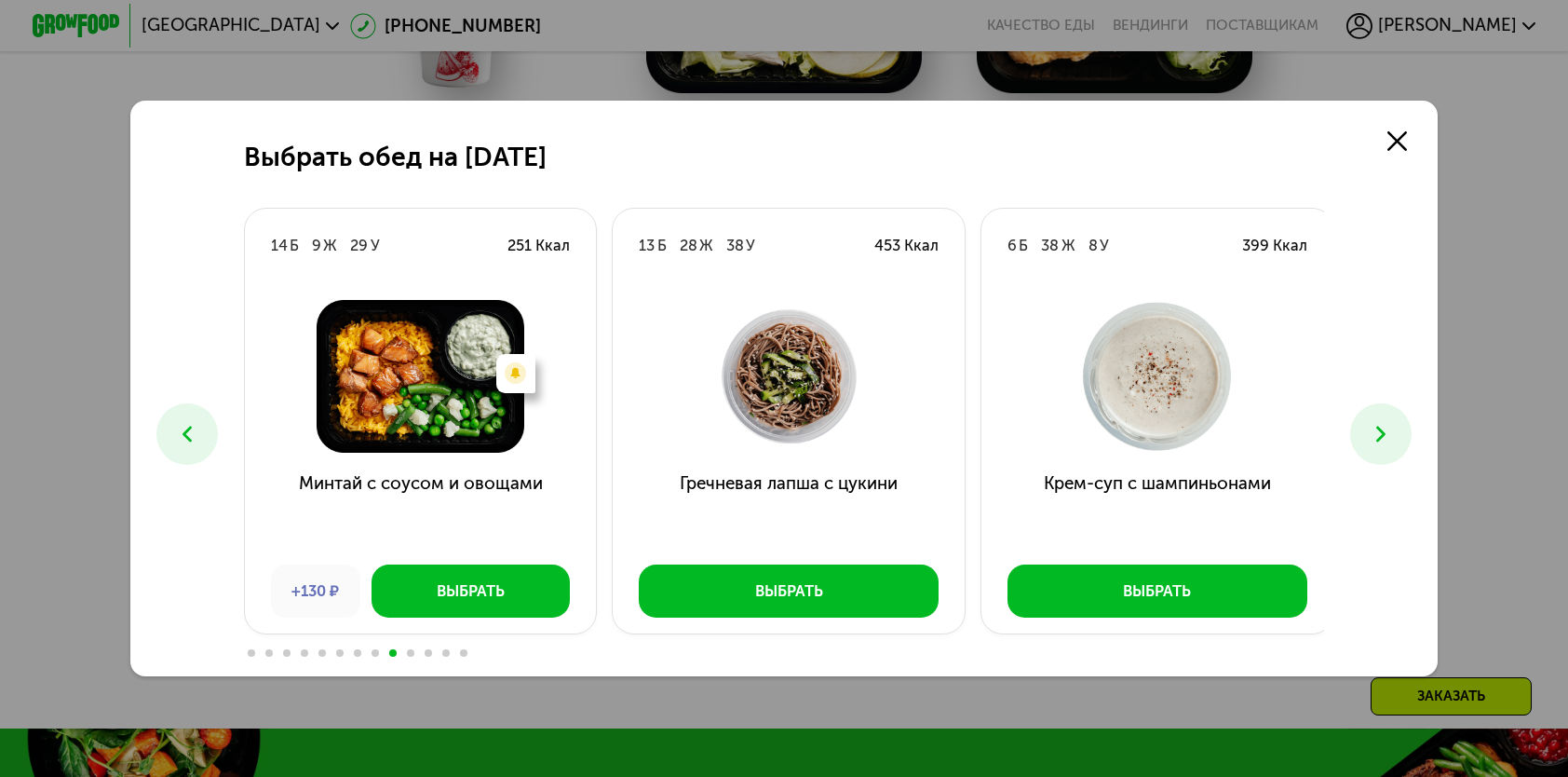
click at [1379, 451] on button at bounding box center [1381, 433] width 60 height 60
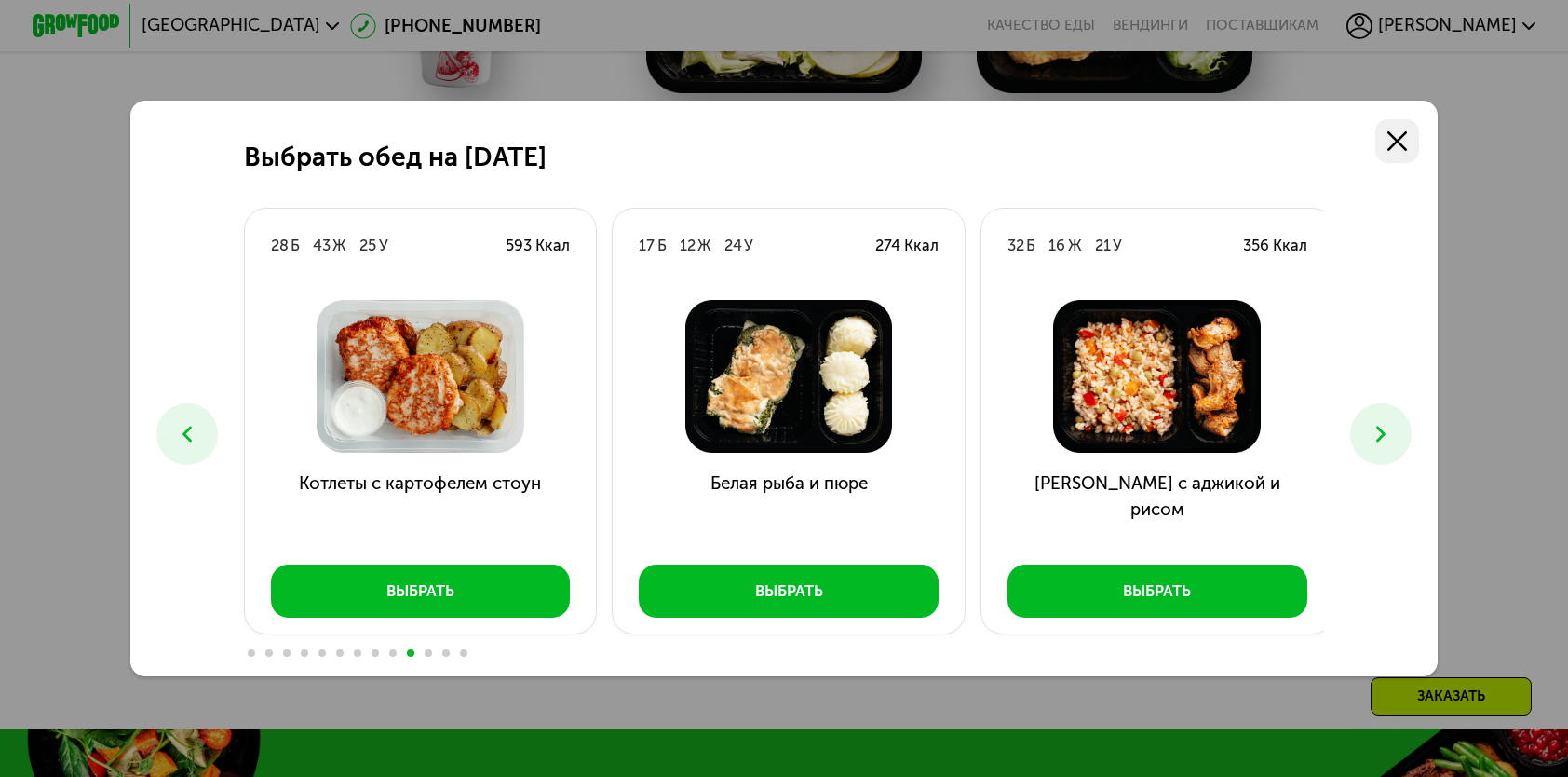
click at [1403, 131] on icon at bounding box center [1397, 141] width 20 height 20
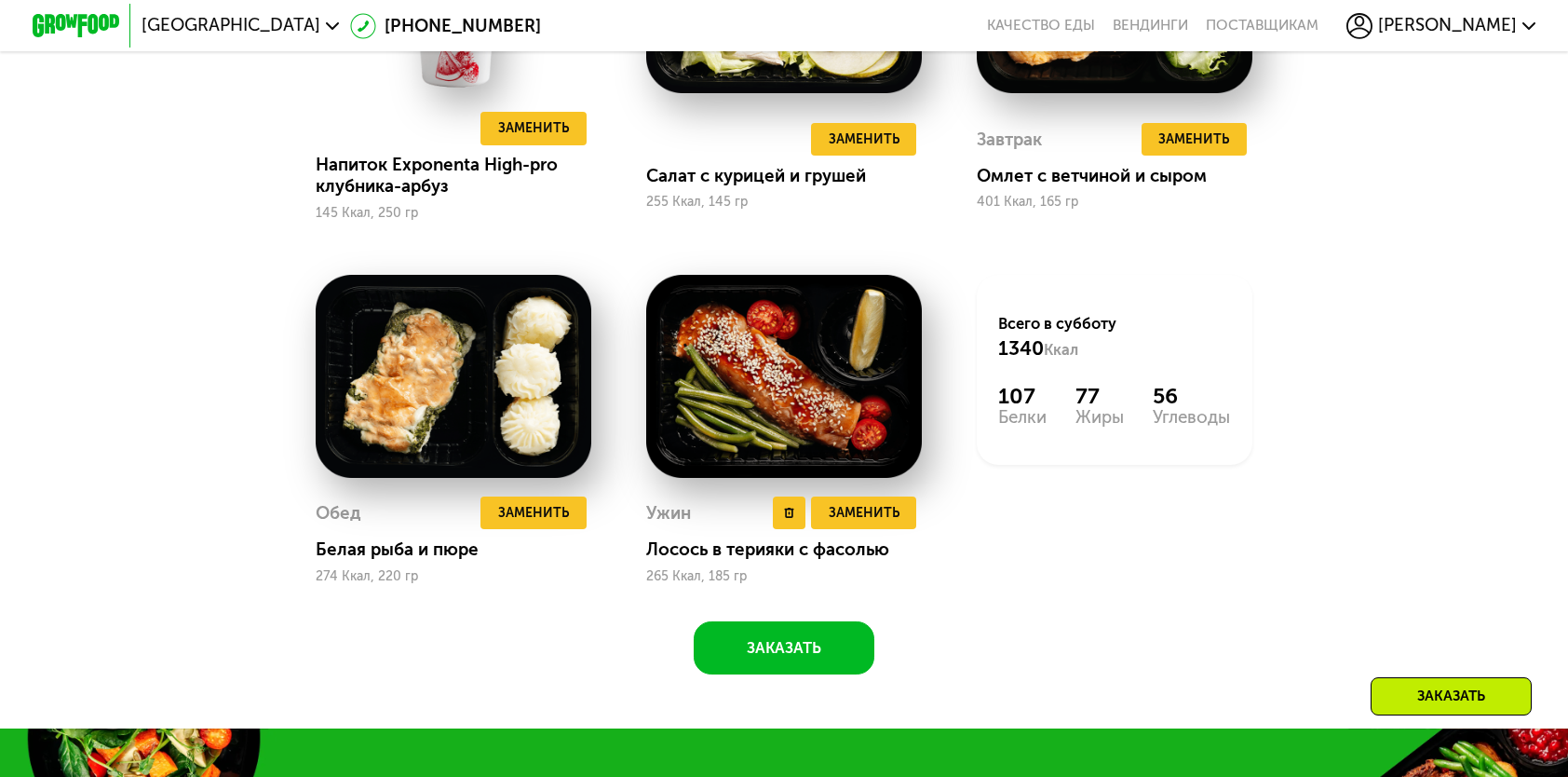
scroll to position [1630, 0]
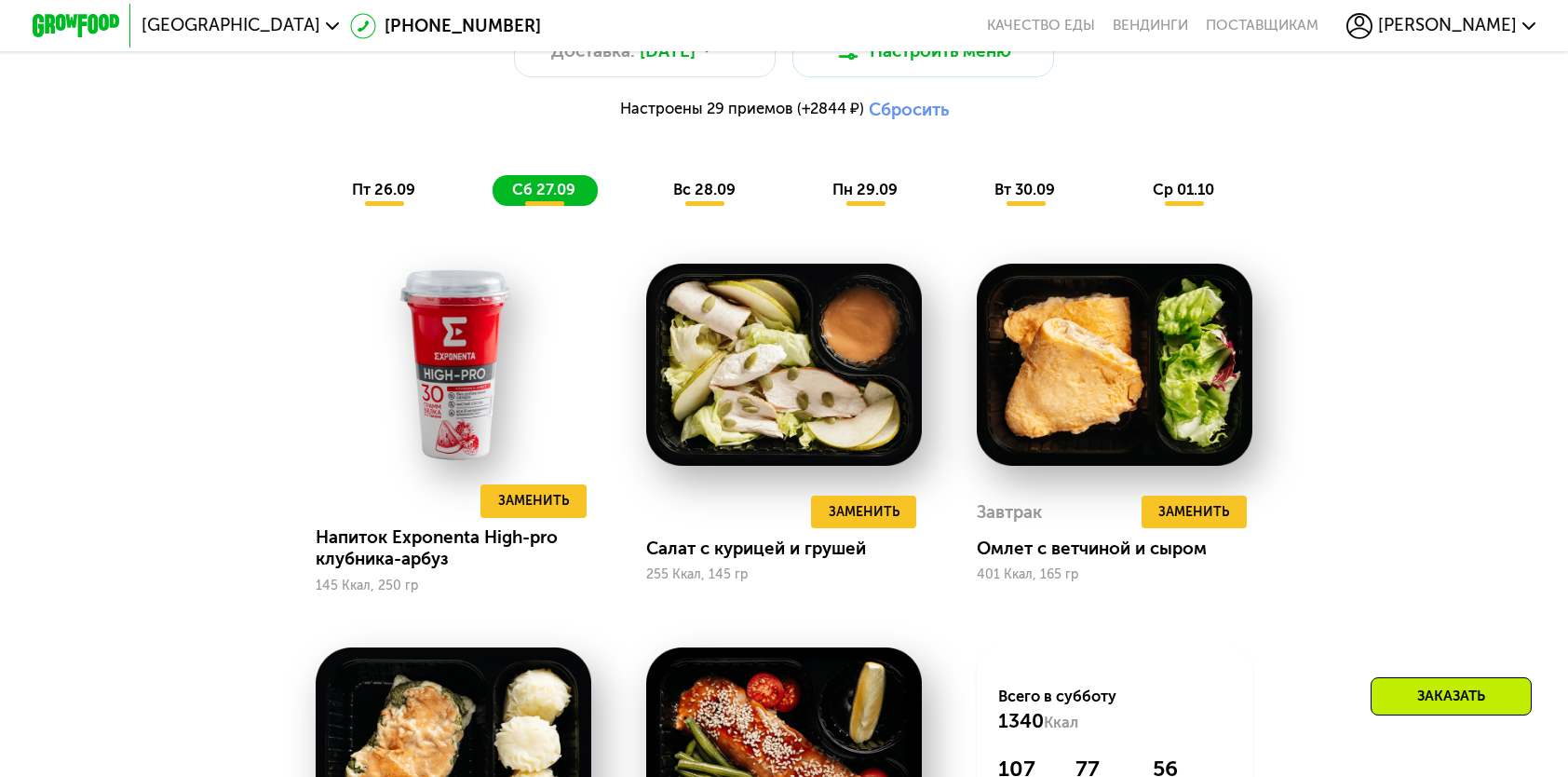
click at [712, 198] on span "вс 28.09" at bounding box center [704, 189] width 62 height 18
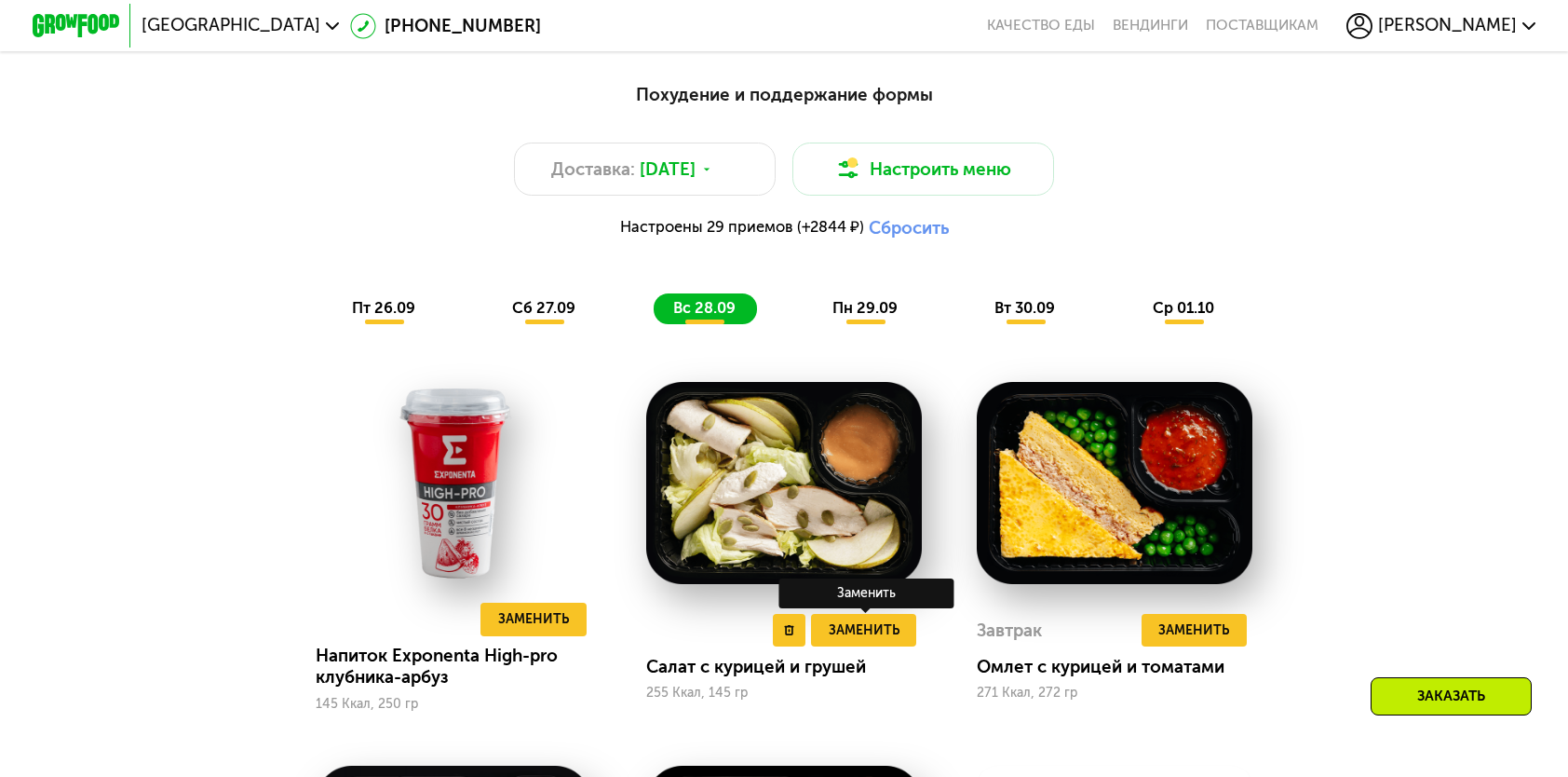
scroll to position [1537, 0]
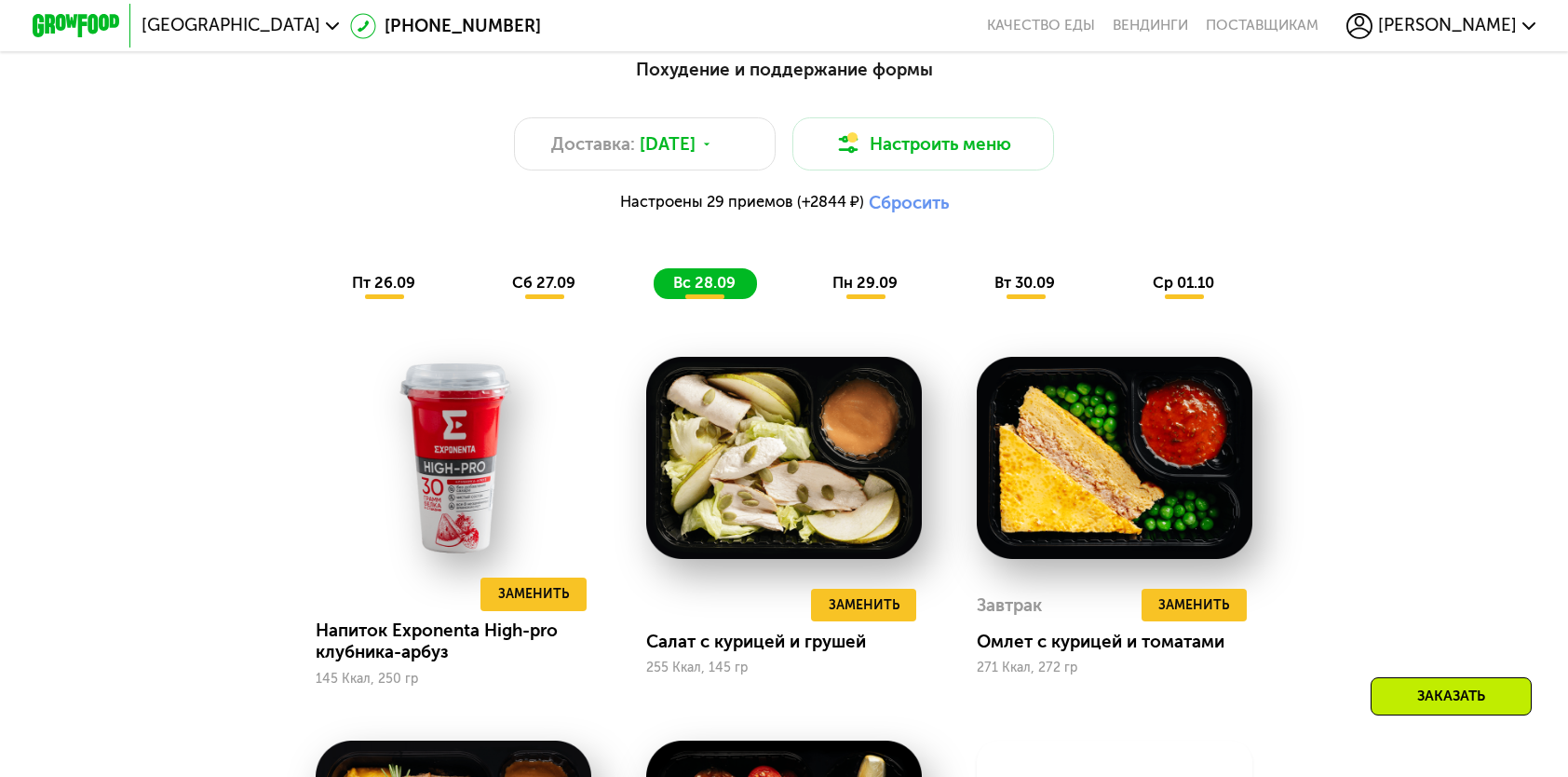
click at [858, 289] on span "пн 29.09" at bounding box center [865, 282] width 65 height 18
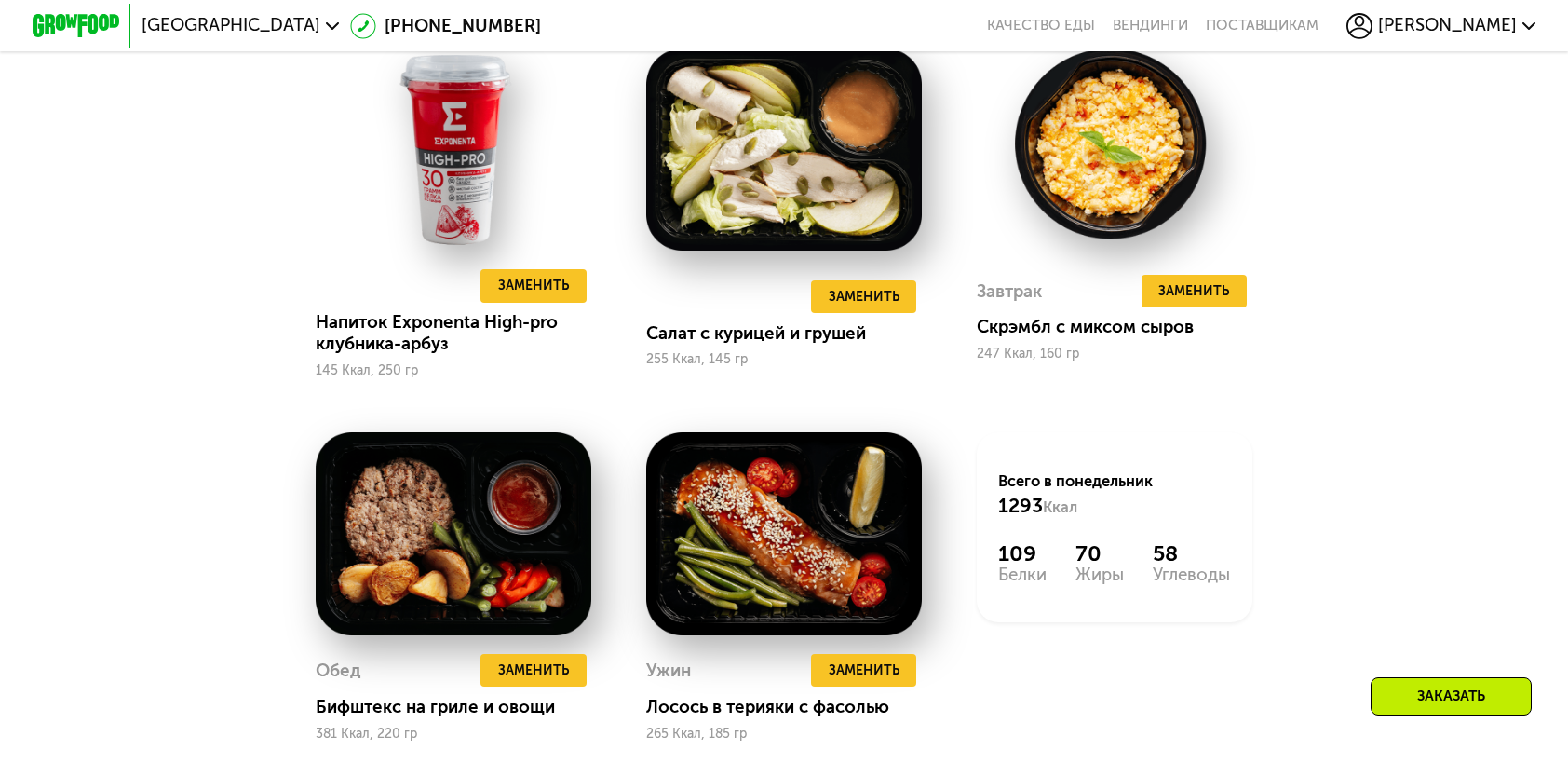
scroll to position [1816, 0]
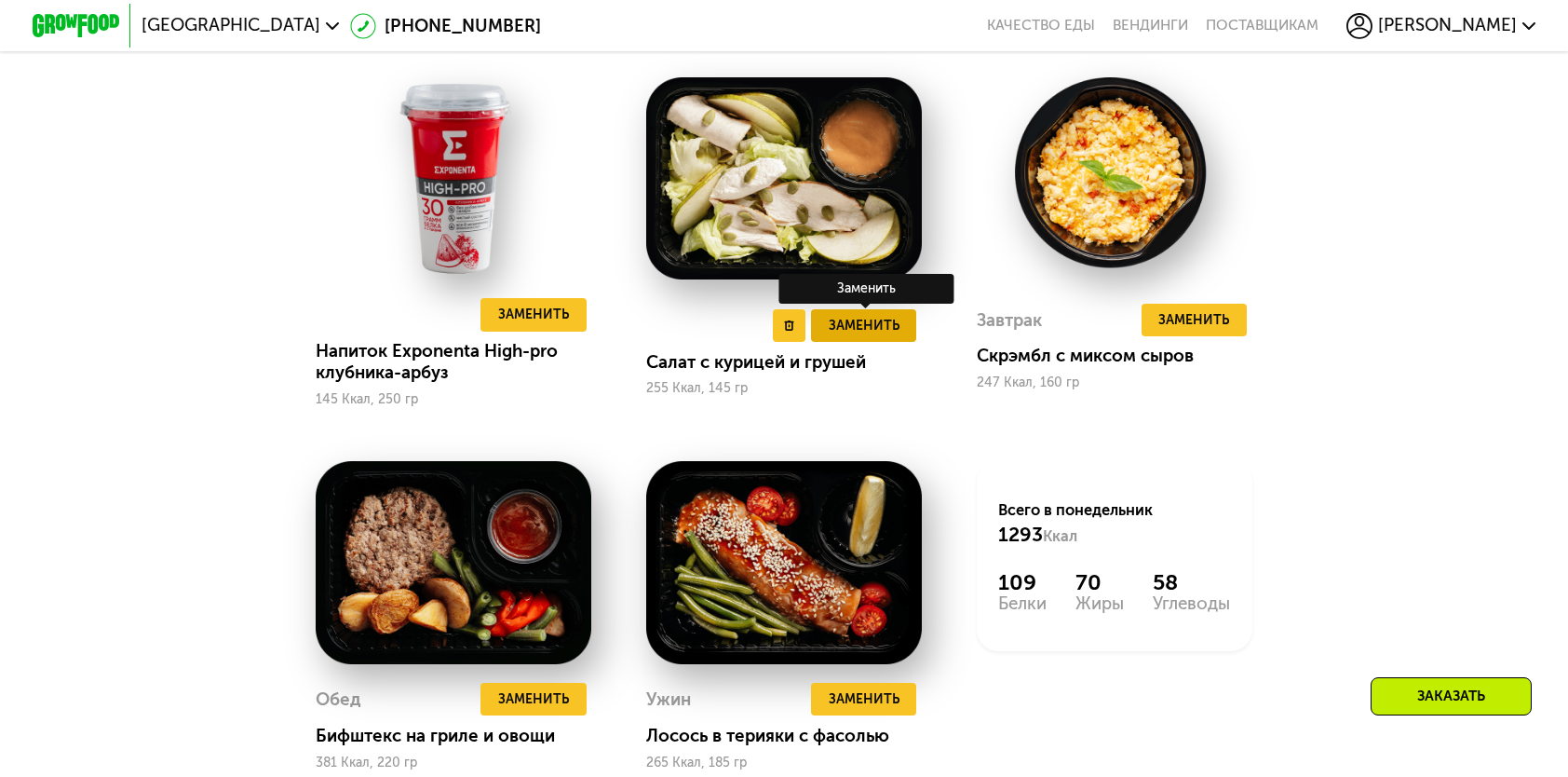
click at [863, 336] on span "Заменить" at bounding box center [864, 325] width 71 height 22
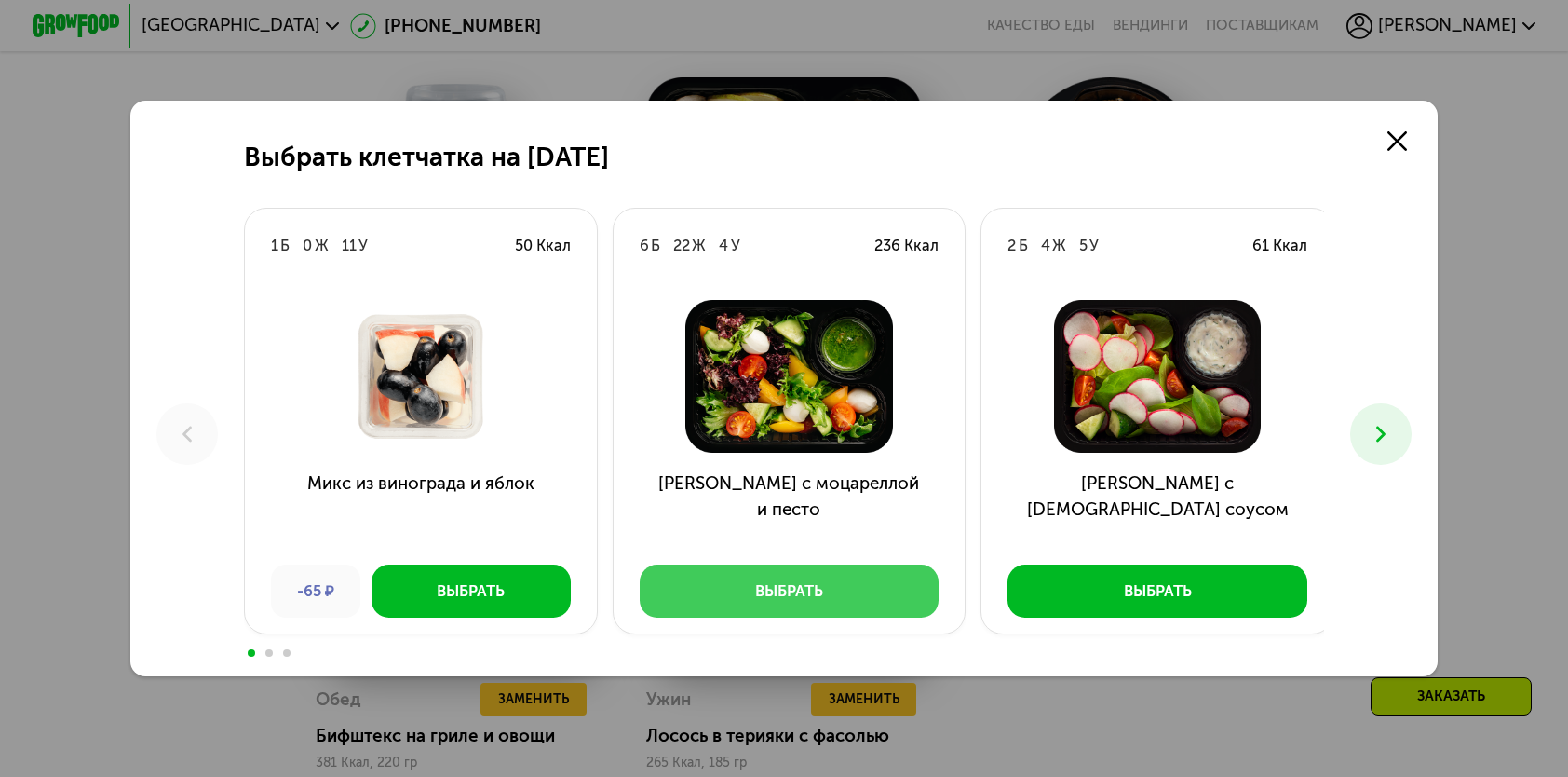
click at [881, 590] on button "Выбрать" at bounding box center [790, 590] width 300 height 52
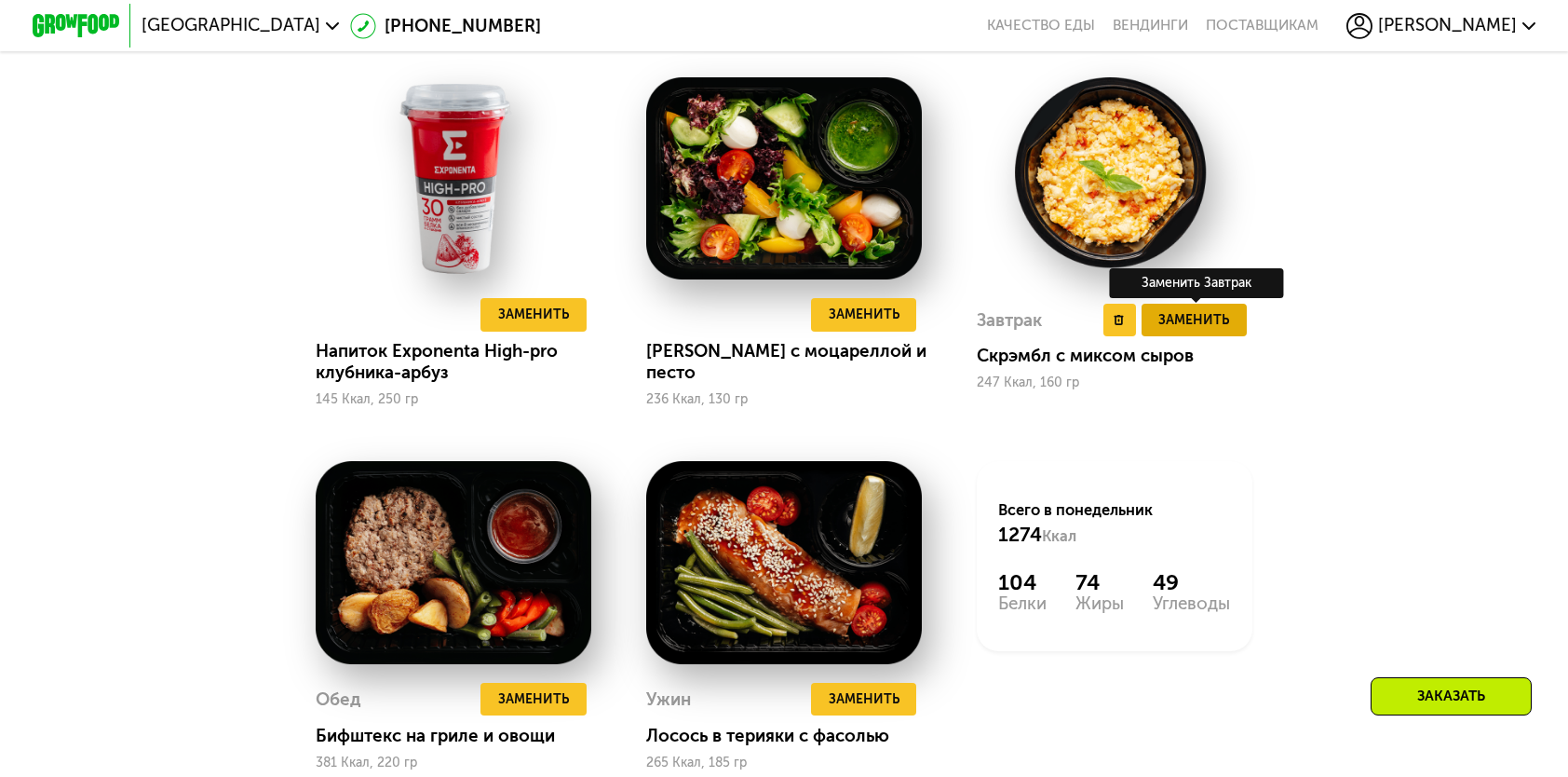
click at [1237, 336] on button "Заменить" at bounding box center [1194, 320] width 105 height 33
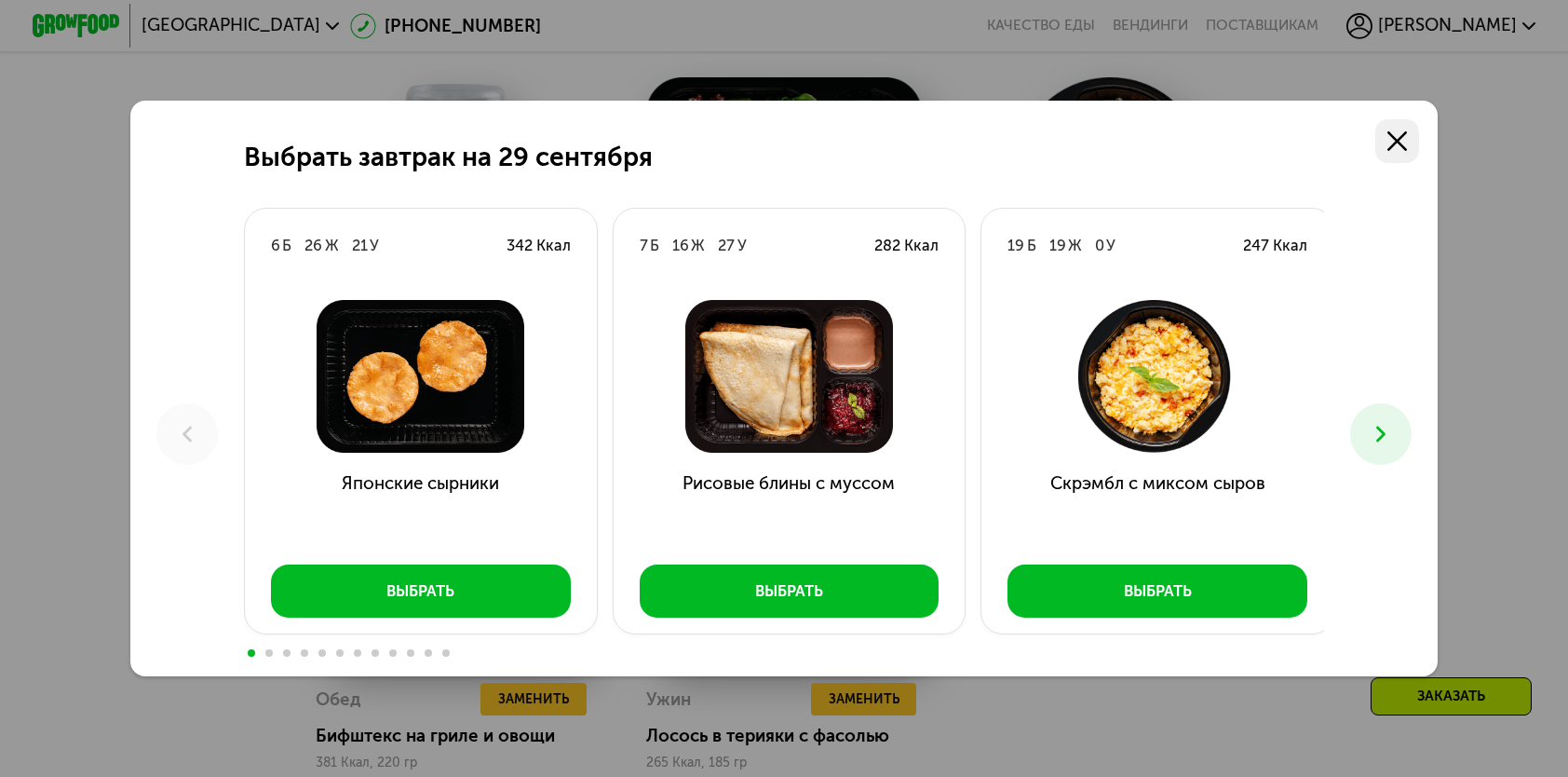
click at [1399, 145] on icon at bounding box center [1397, 141] width 20 height 20
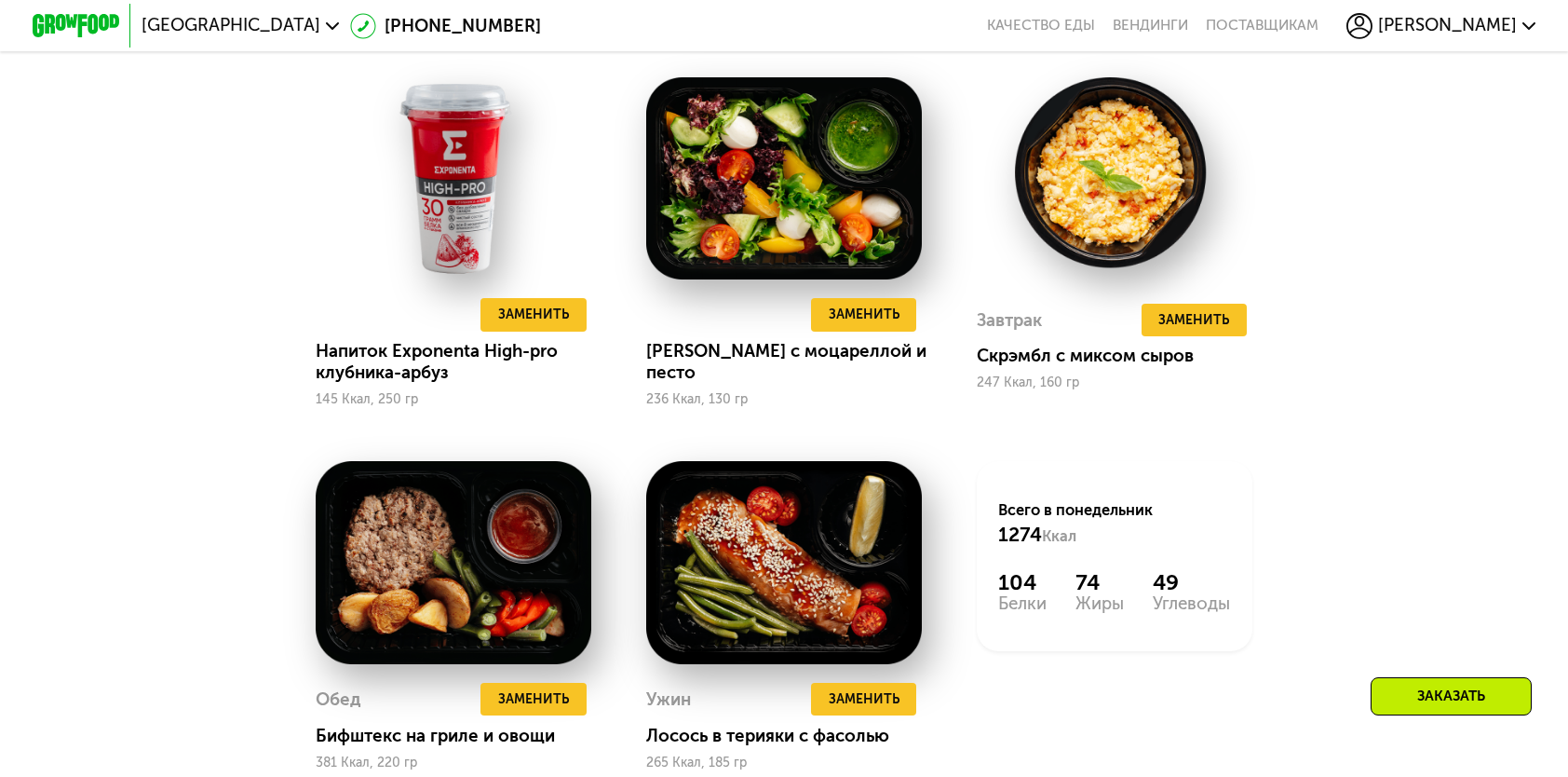
scroll to position [1444, 0]
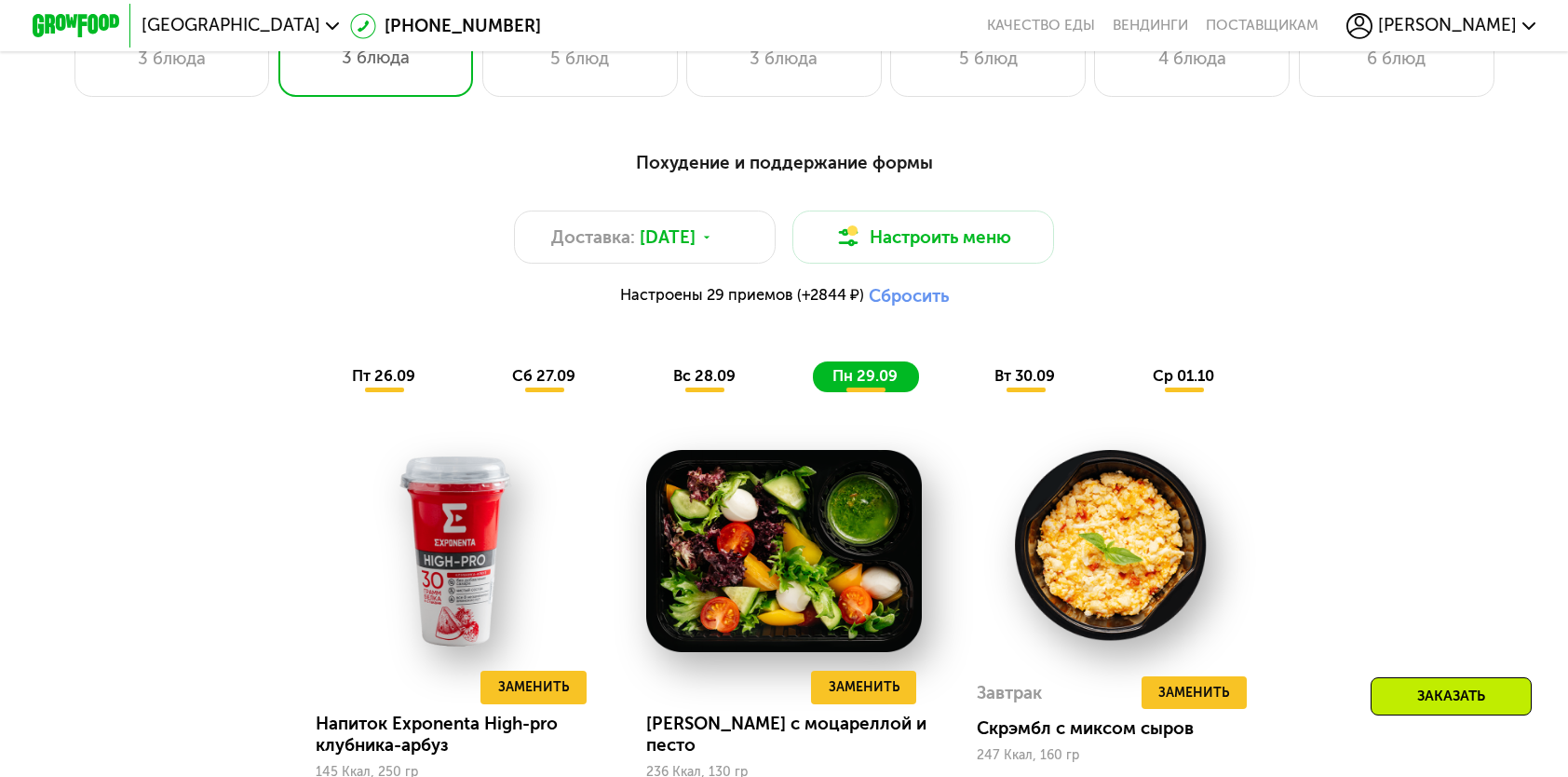
click at [1021, 377] on div "вт 30.09" at bounding box center [1026, 377] width 102 height 31
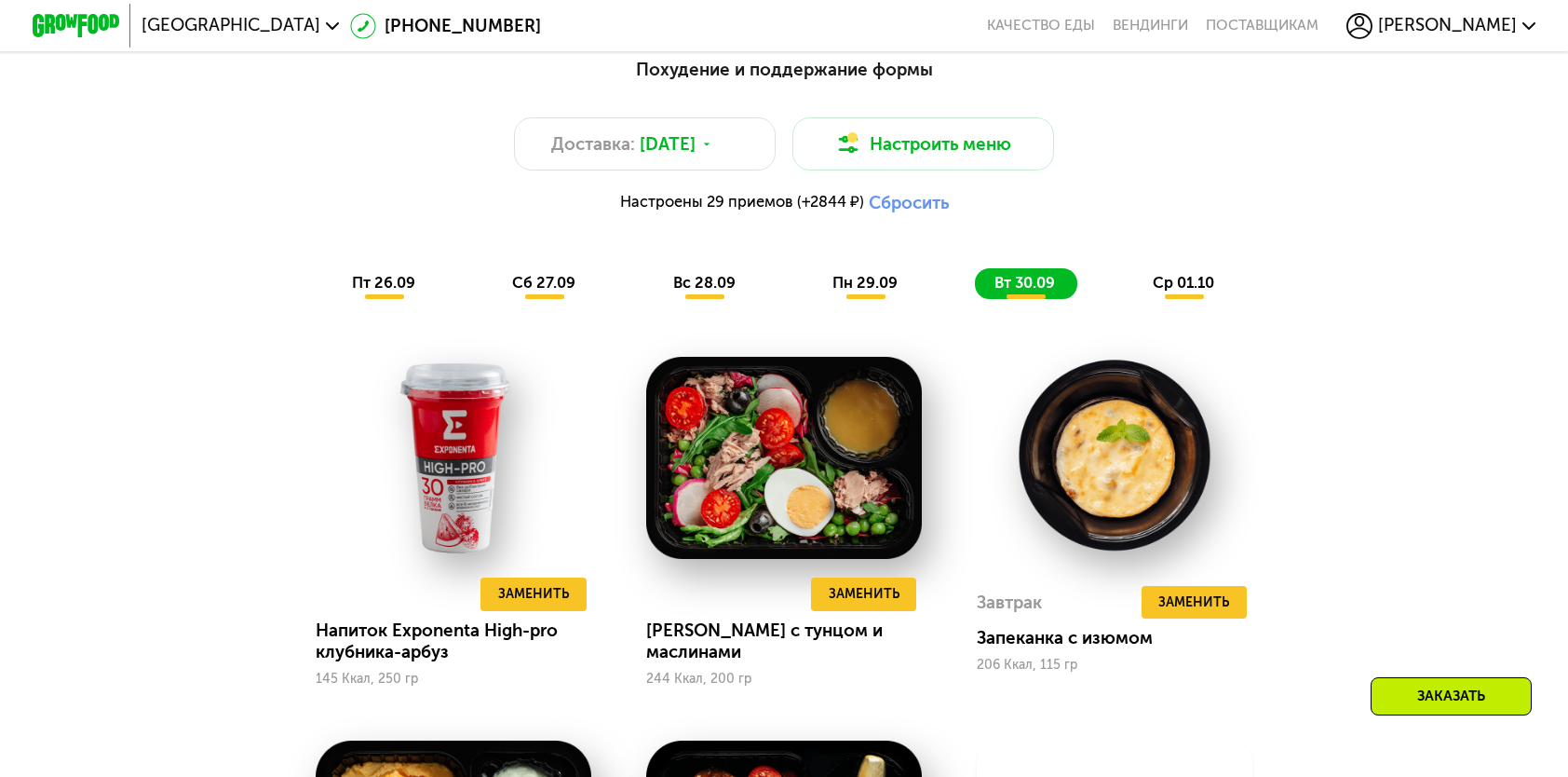
scroll to position [1723, 0]
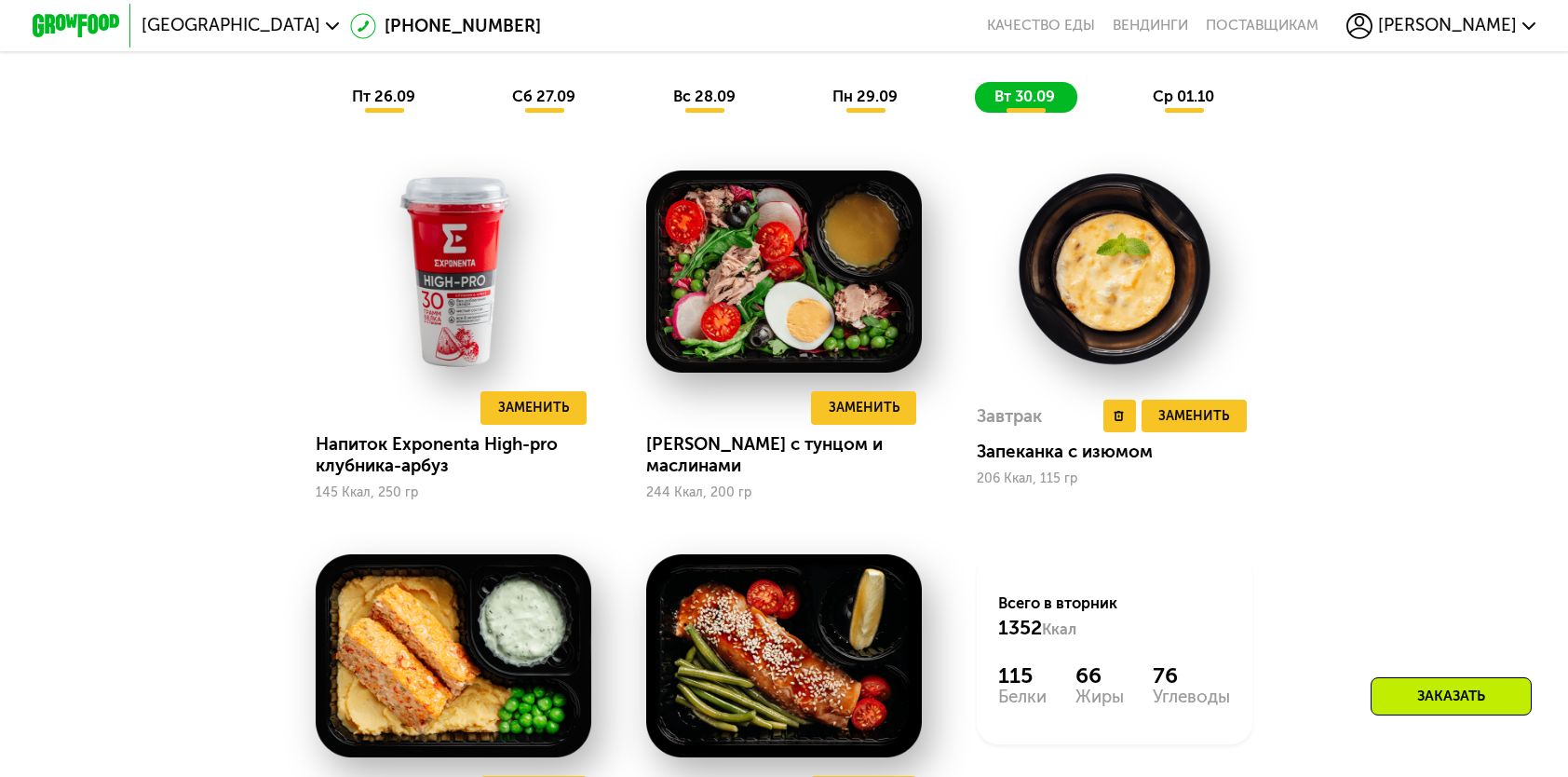
click at [1213, 408] on div "Завтрак Удалить Завтрак Заменить Заменить Завтрак Запеканка с изюмом 206 Ккал, …" at bounding box center [1115, 442] width 276 height 114
click at [1213, 423] on span "Заменить" at bounding box center [1193, 415] width 71 height 22
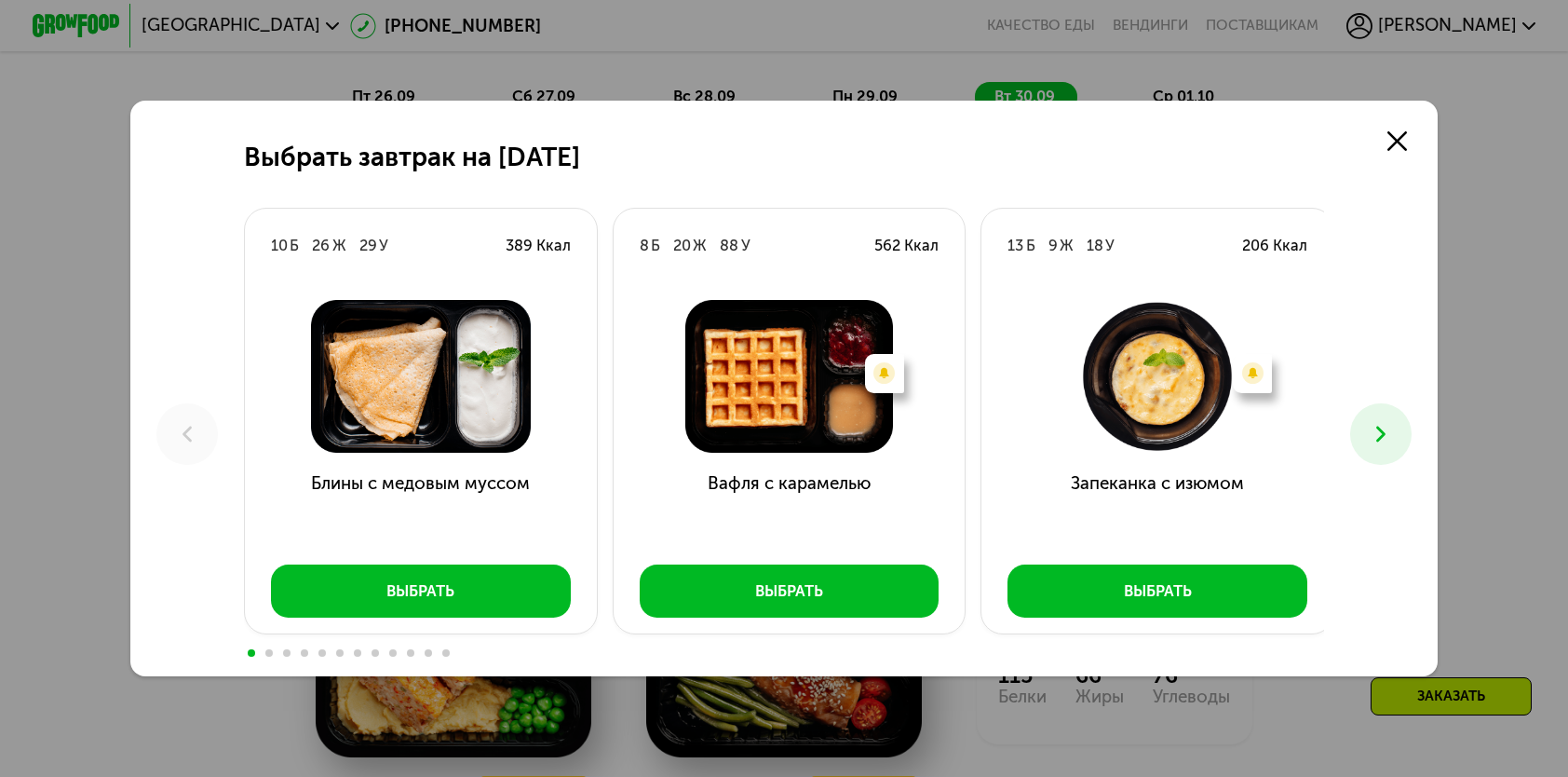
click at [1367, 444] on button at bounding box center [1381, 433] width 60 height 60
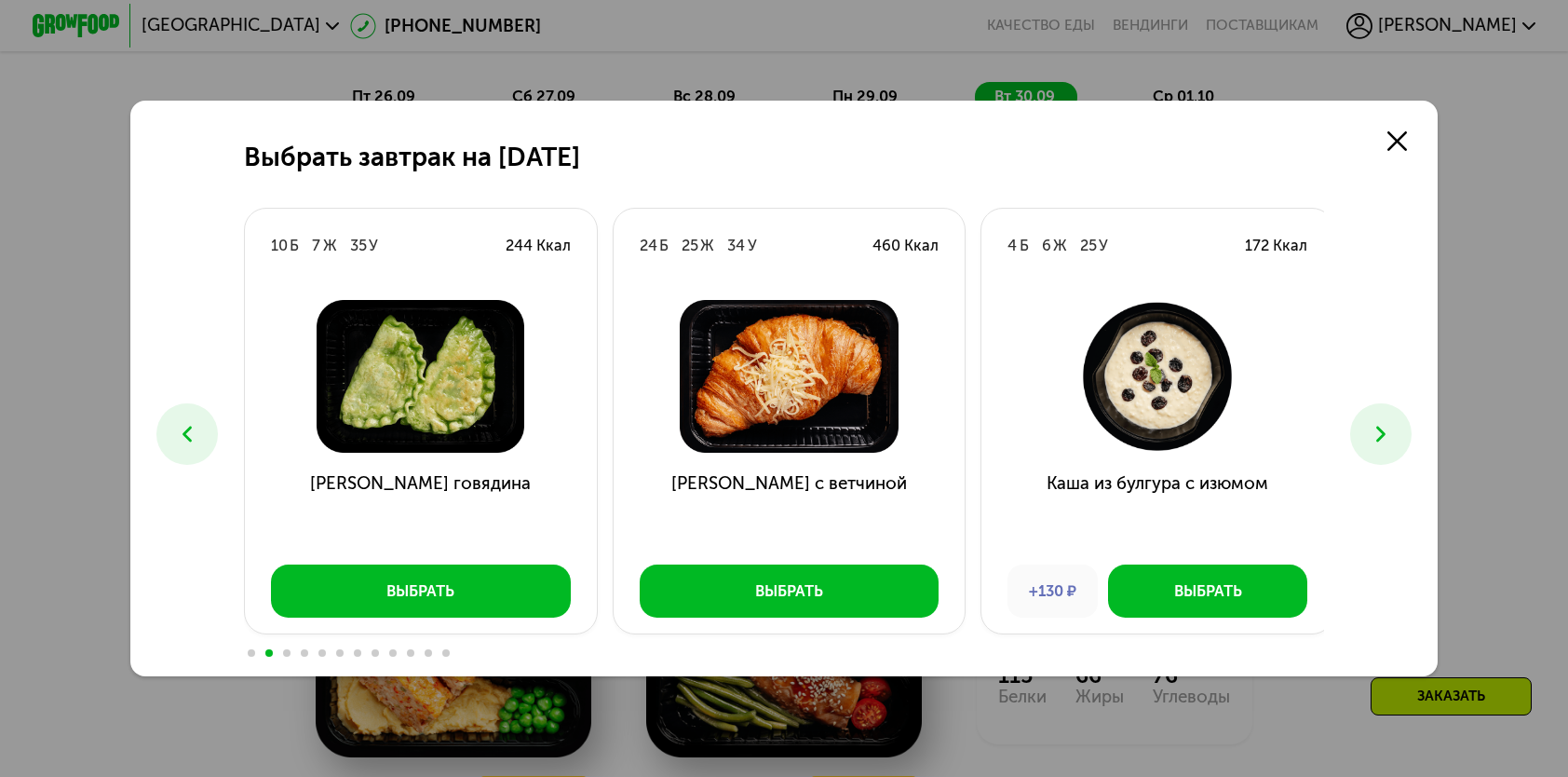
click at [1367, 444] on button at bounding box center [1381, 433] width 60 height 60
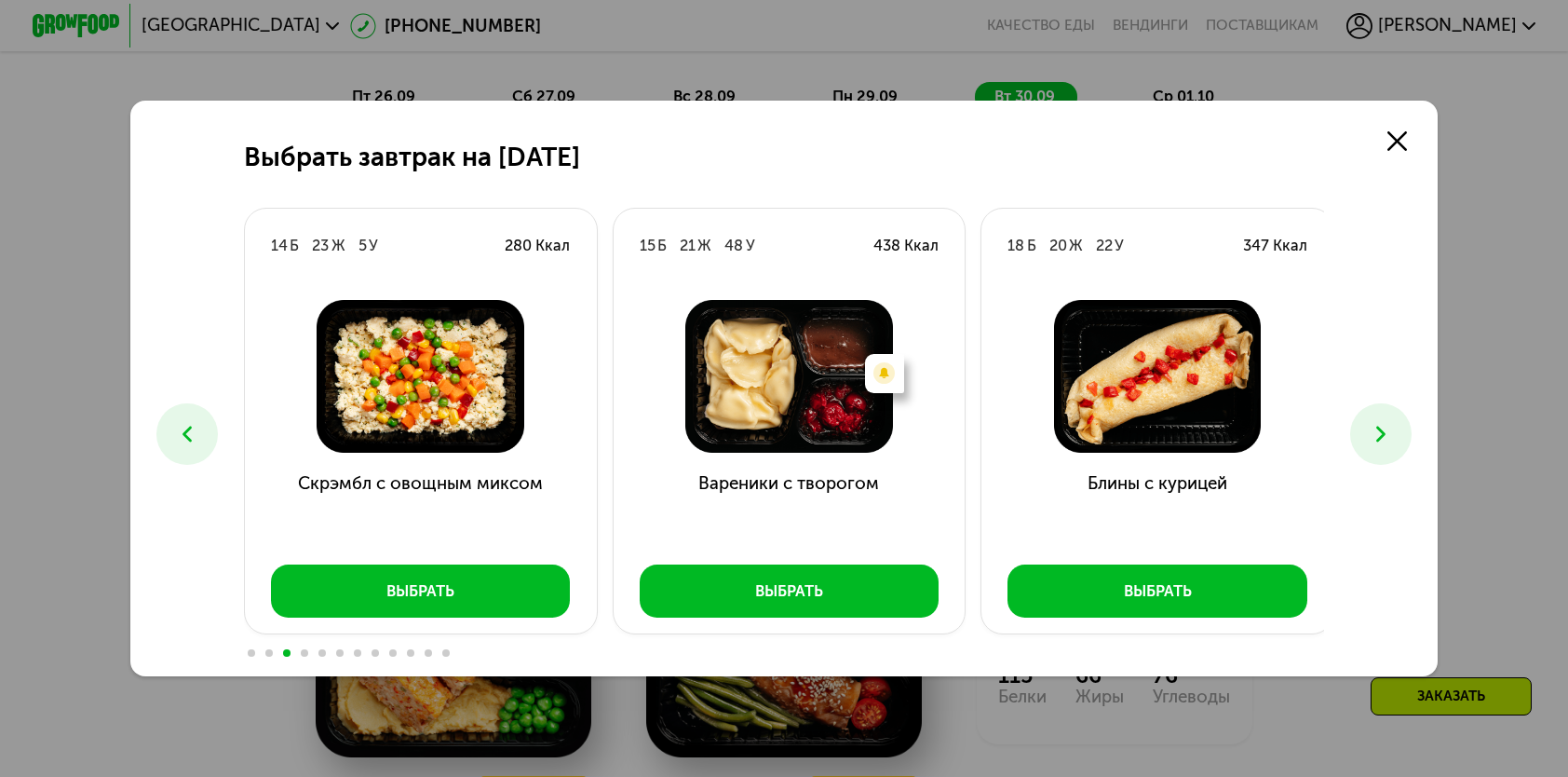
click at [1367, 444] on button at bounding box center [1381, 433] width 60 height 60
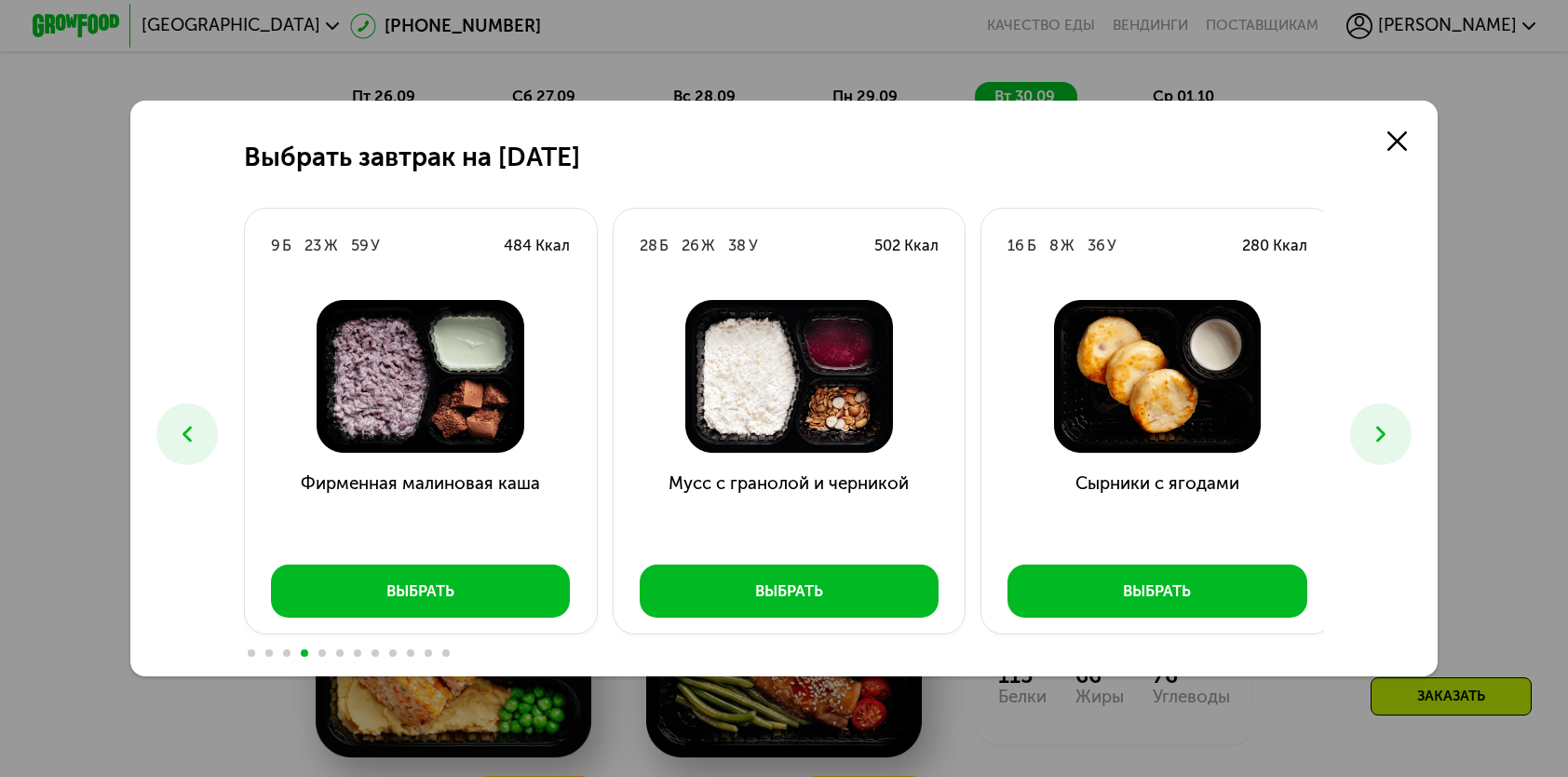
click at [1367, 444] on button at bounding box center [1381, 433] width 60 height 60
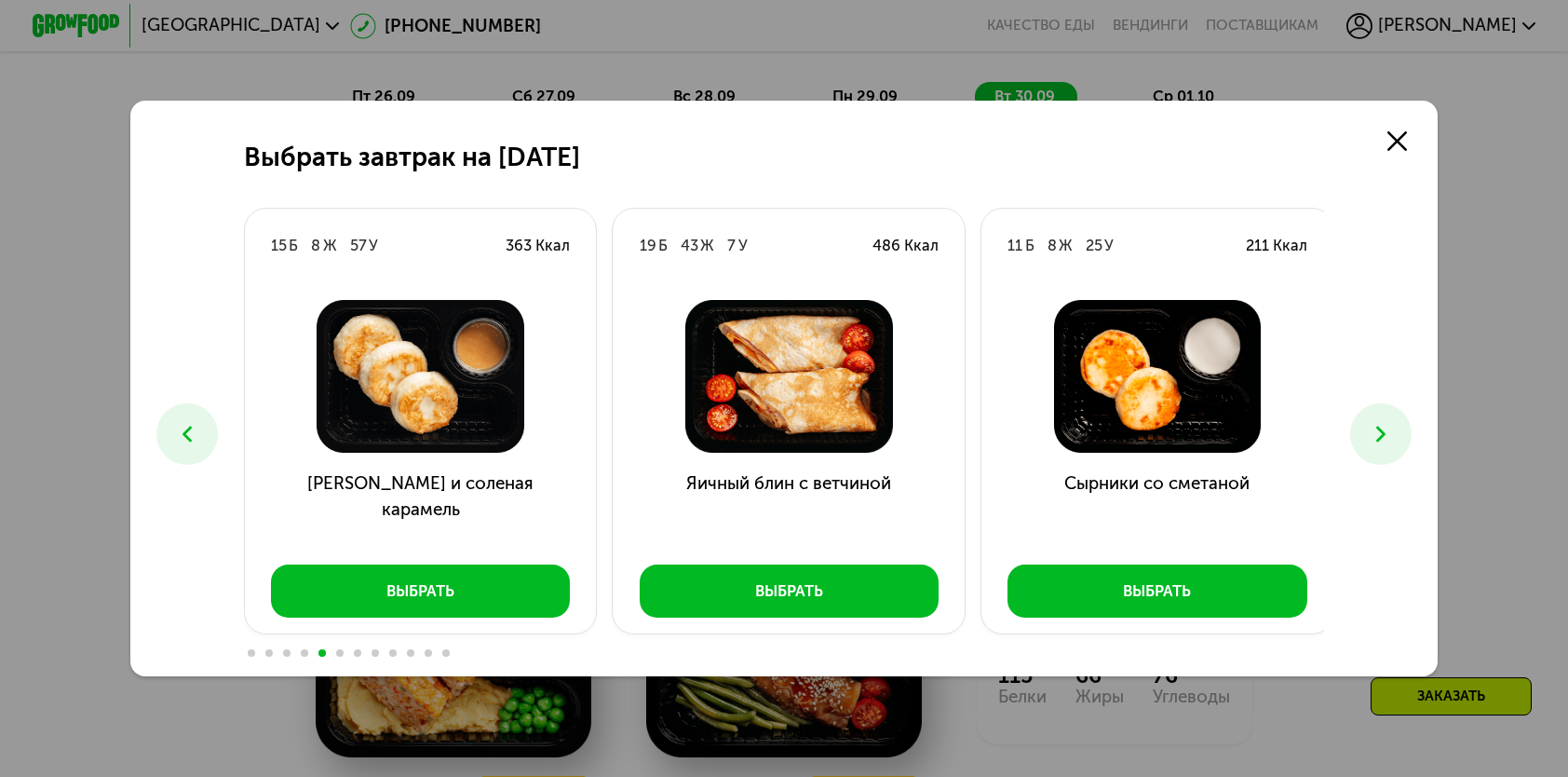
click at [1367, 444] on button at bounding box center [1381, 433] width 60 height 60
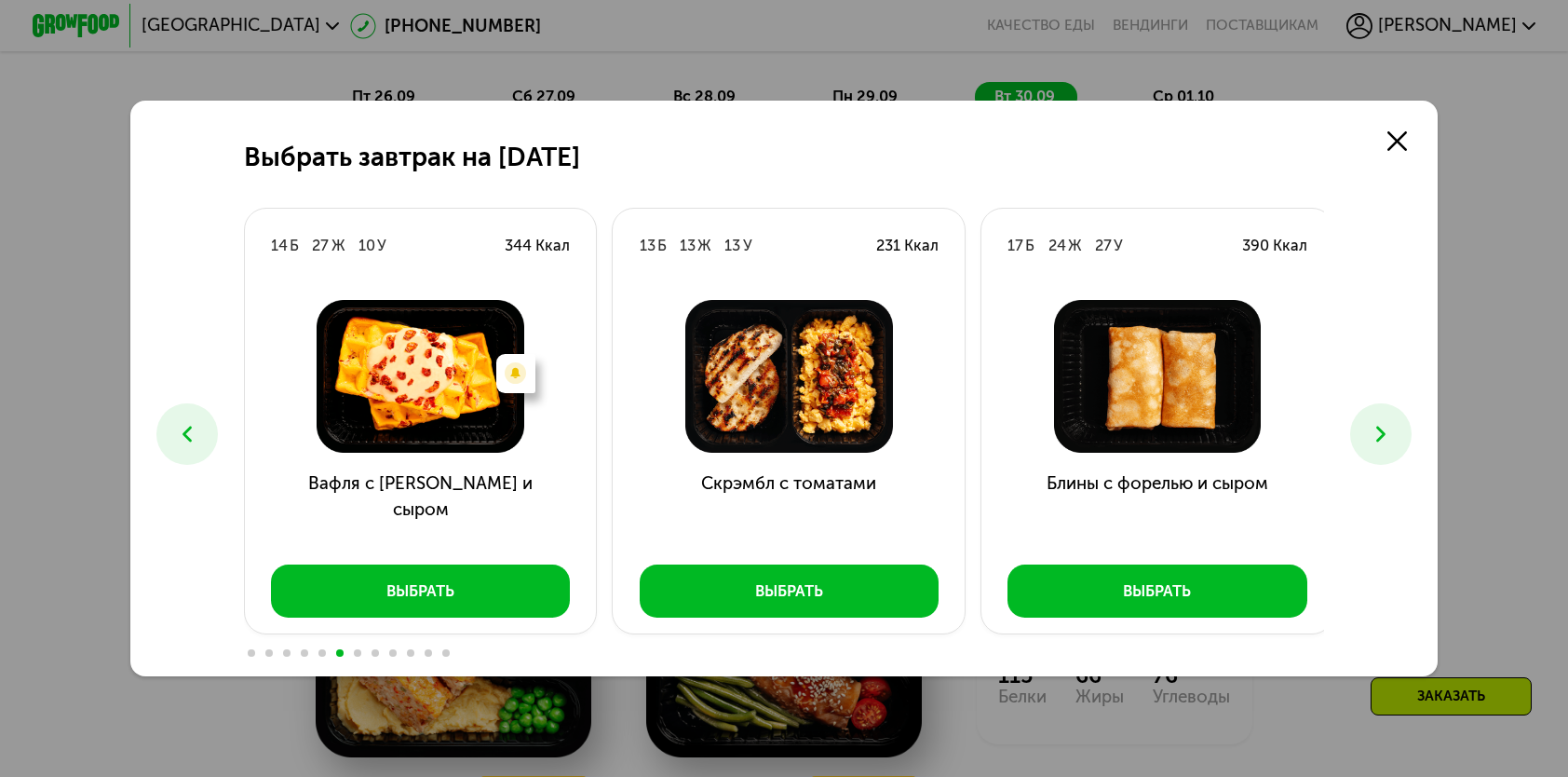
click at [186, 431] on icon at bounding box center [187, 434] width 26 height 26
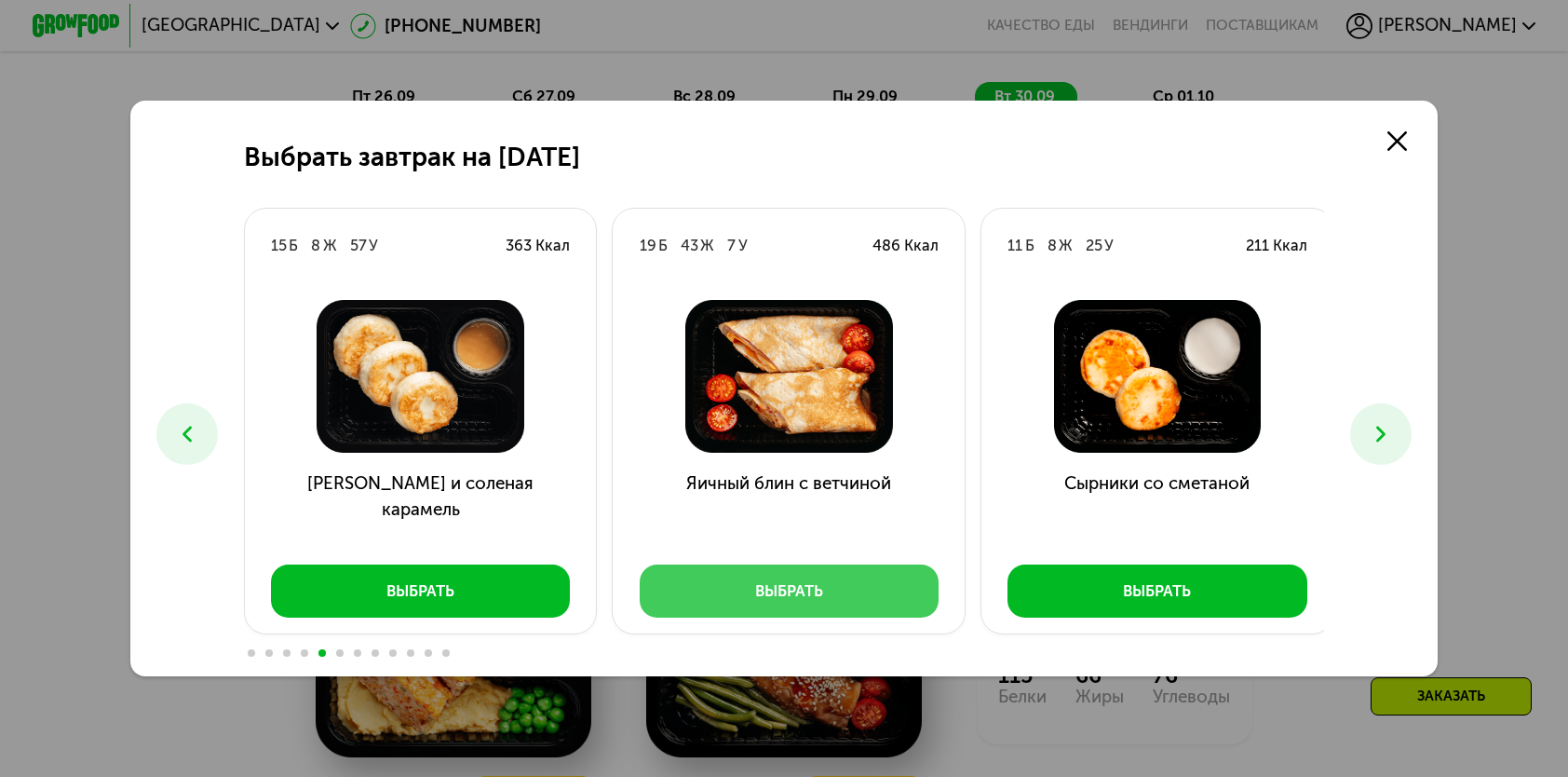
click at [807, 594] on div "Выбрать" at bounding box center [789, 591] width 68 height 22
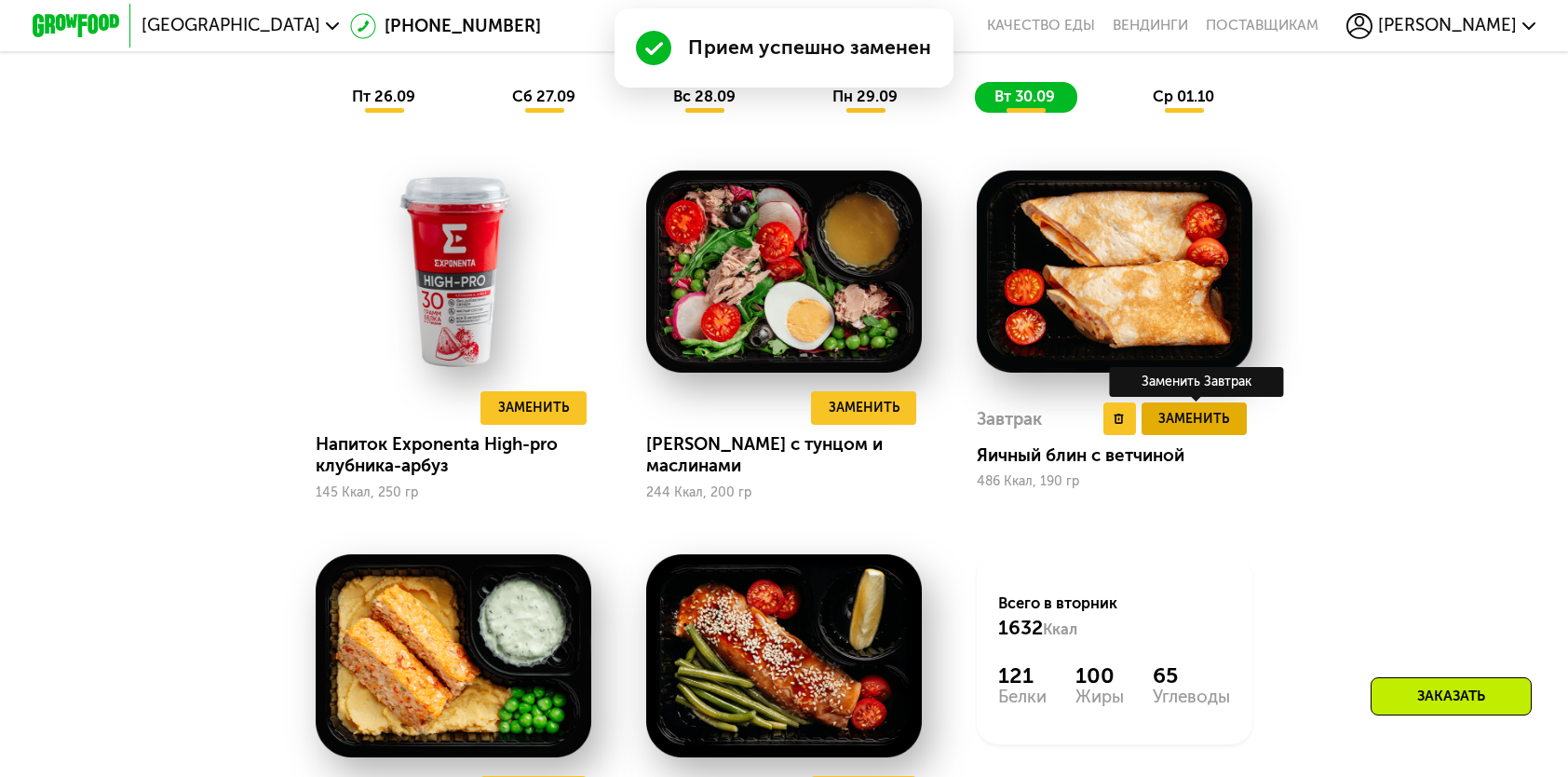
click at [1221, 430] on span "Заменить" at bounding box center [1193, 418] width 71 height 22
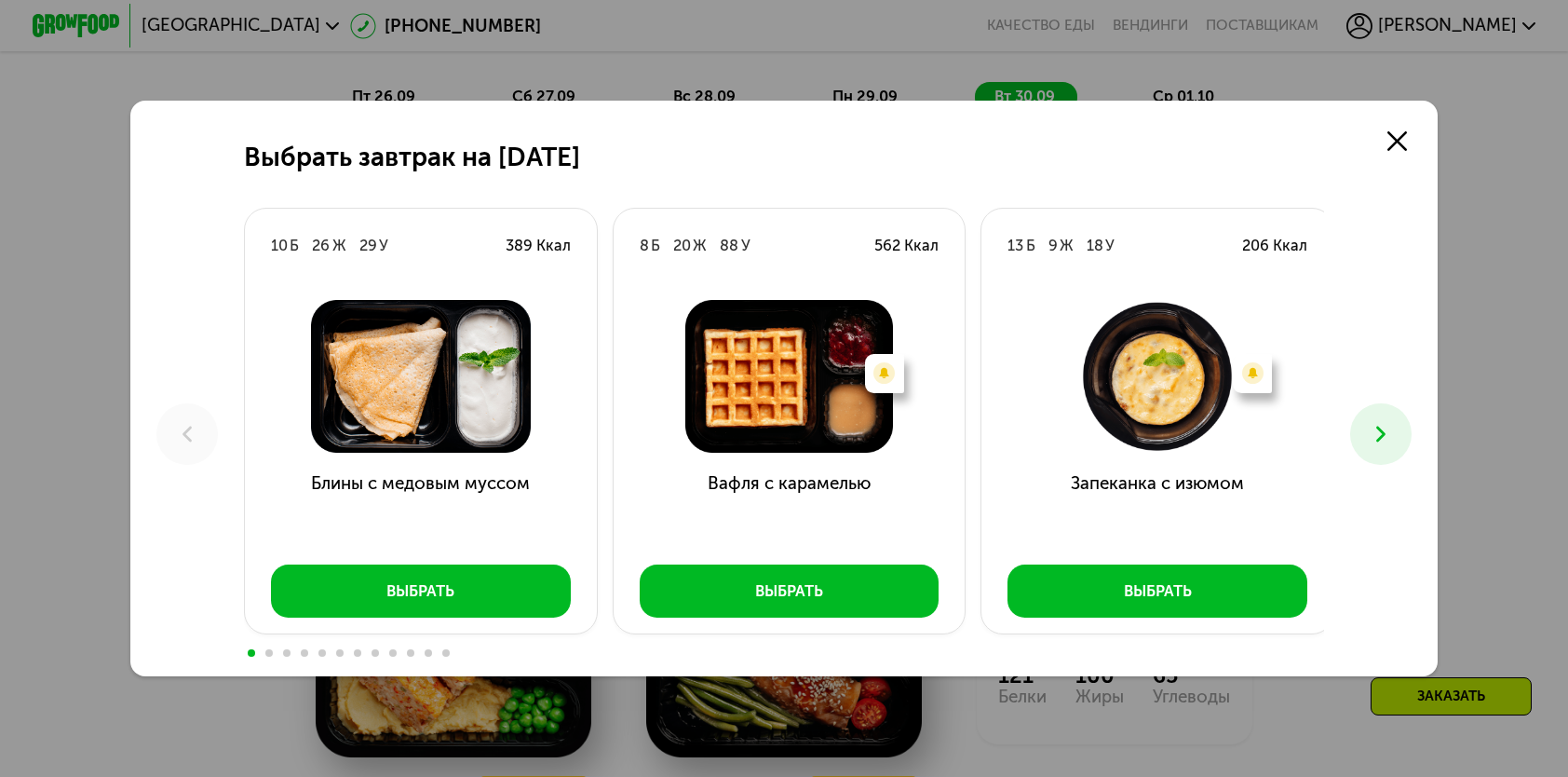
click at [1355, 439] on button at bounding box center [1381, 433] width 60 height 60
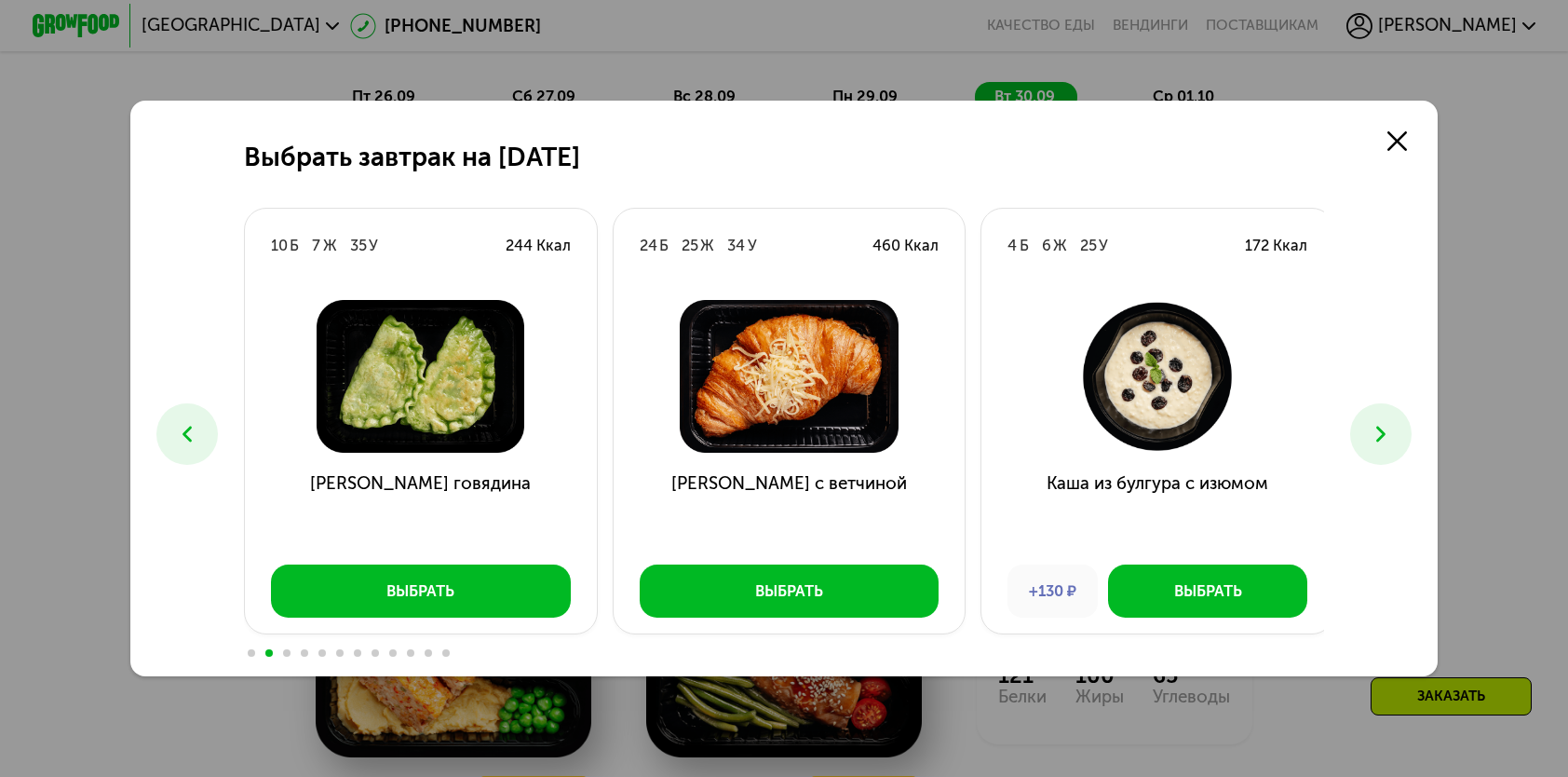
click at [1355, 439] on button at bounding box center [1381, 433] width 60 height 60
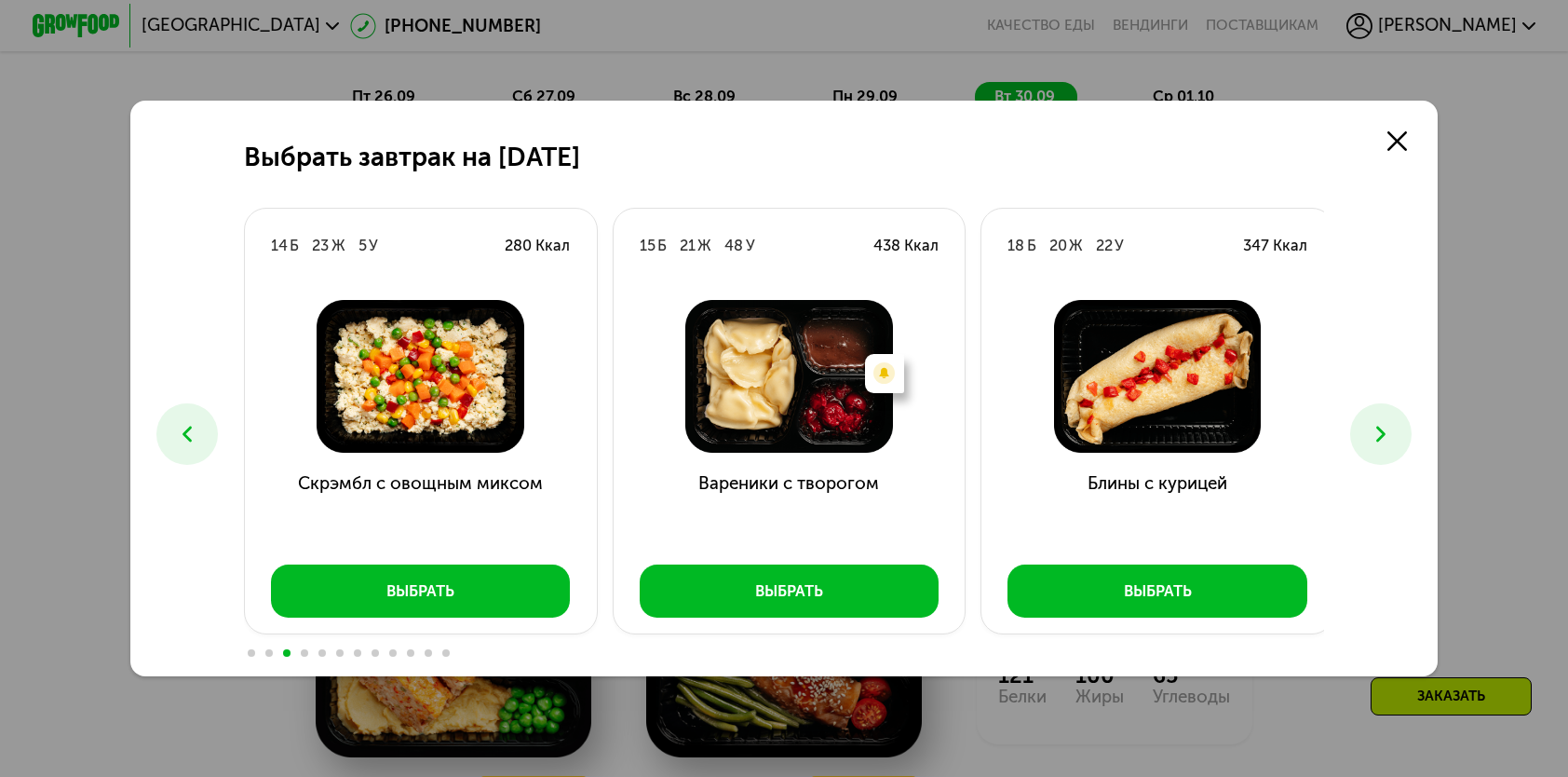
click at [1367, 409] on button at bounding box center [1381, 433] width 60 height 60
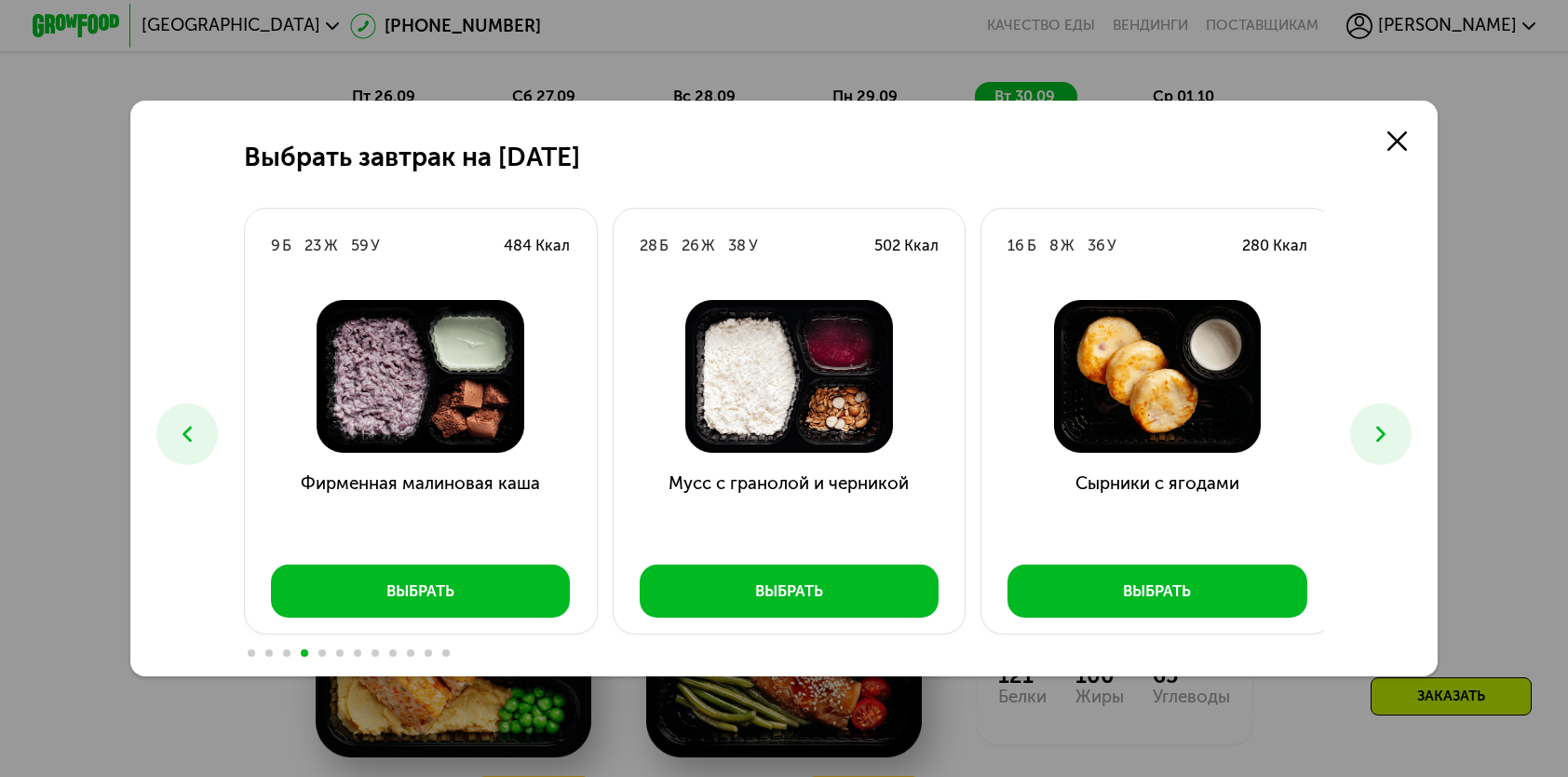
click at [1380, 431] on icon at bounding box center [1381, 434] width 26 height 26
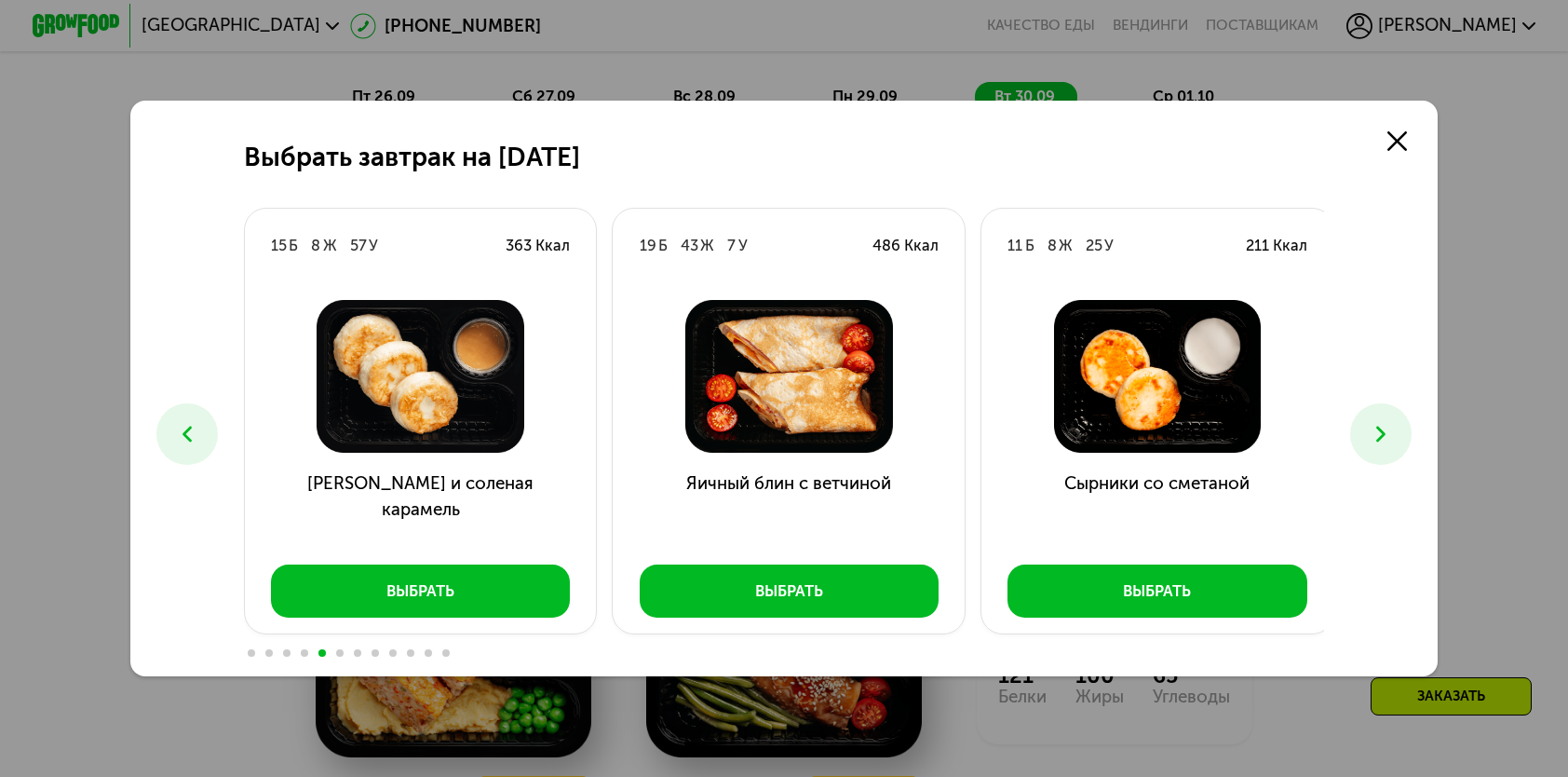
click at [1380, 431] on icon at bounding box center [1381, 434] width 26 height 26
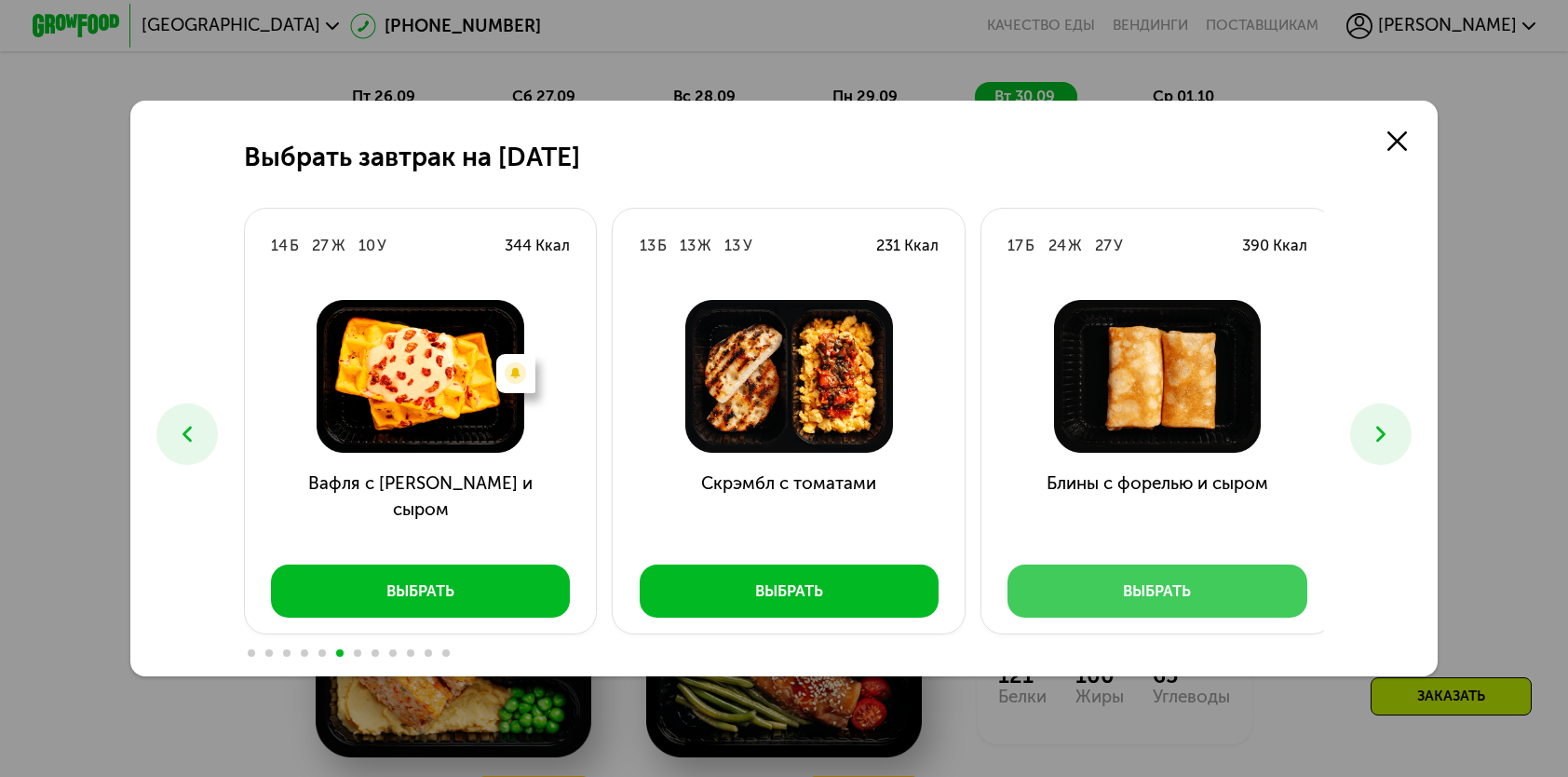
click at [1257, 594] on button "Выбрать" at bounding box center [1157, 590] width 300 height 52
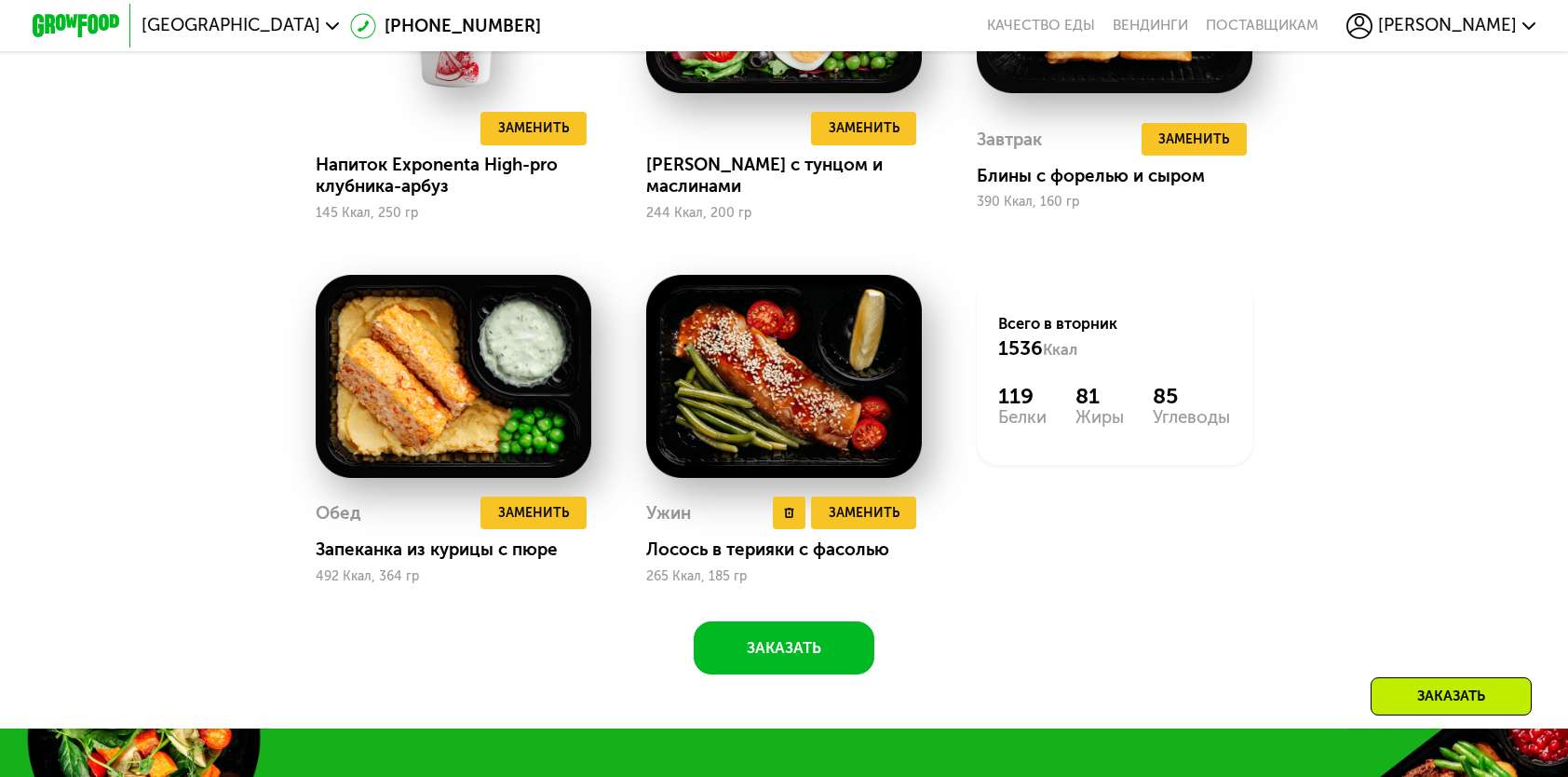
scroll to position [1909, 0]
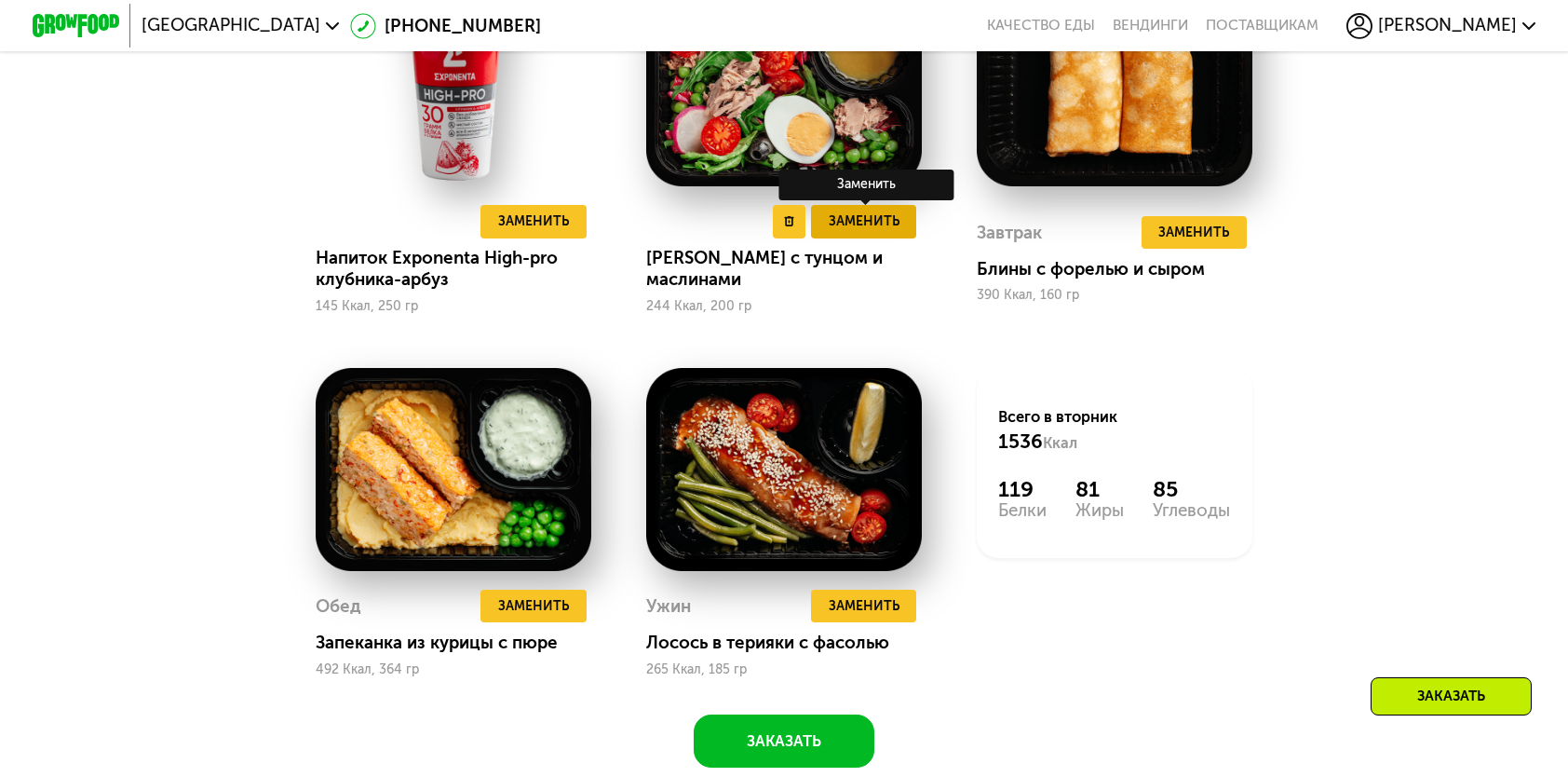
click at [855, 232] on span "Заменить" at bounding box center [864, 221] width 71 height 22
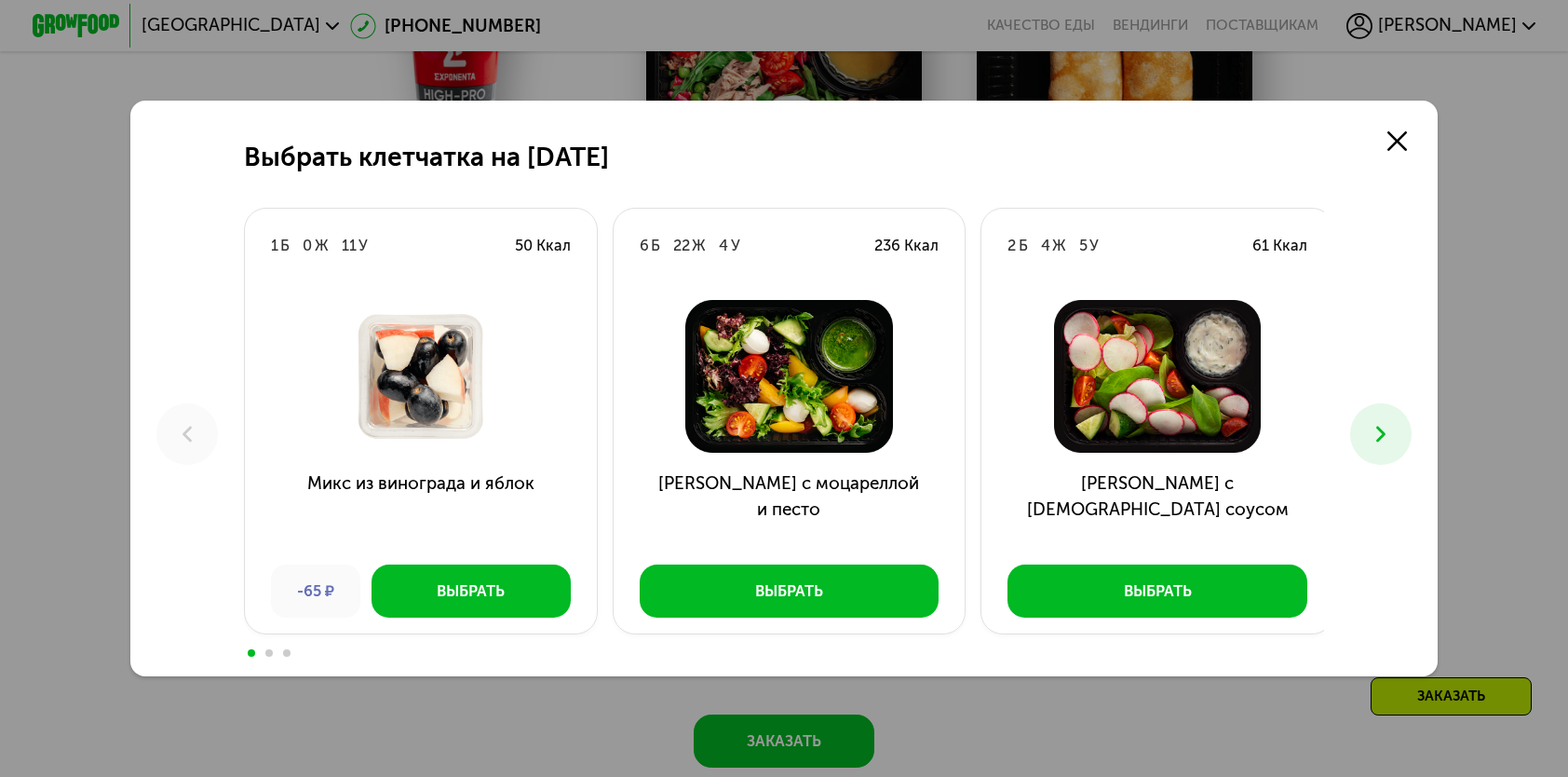
click at [1386, 439] on use at bounding box center [1381, 434] width 9 height 16
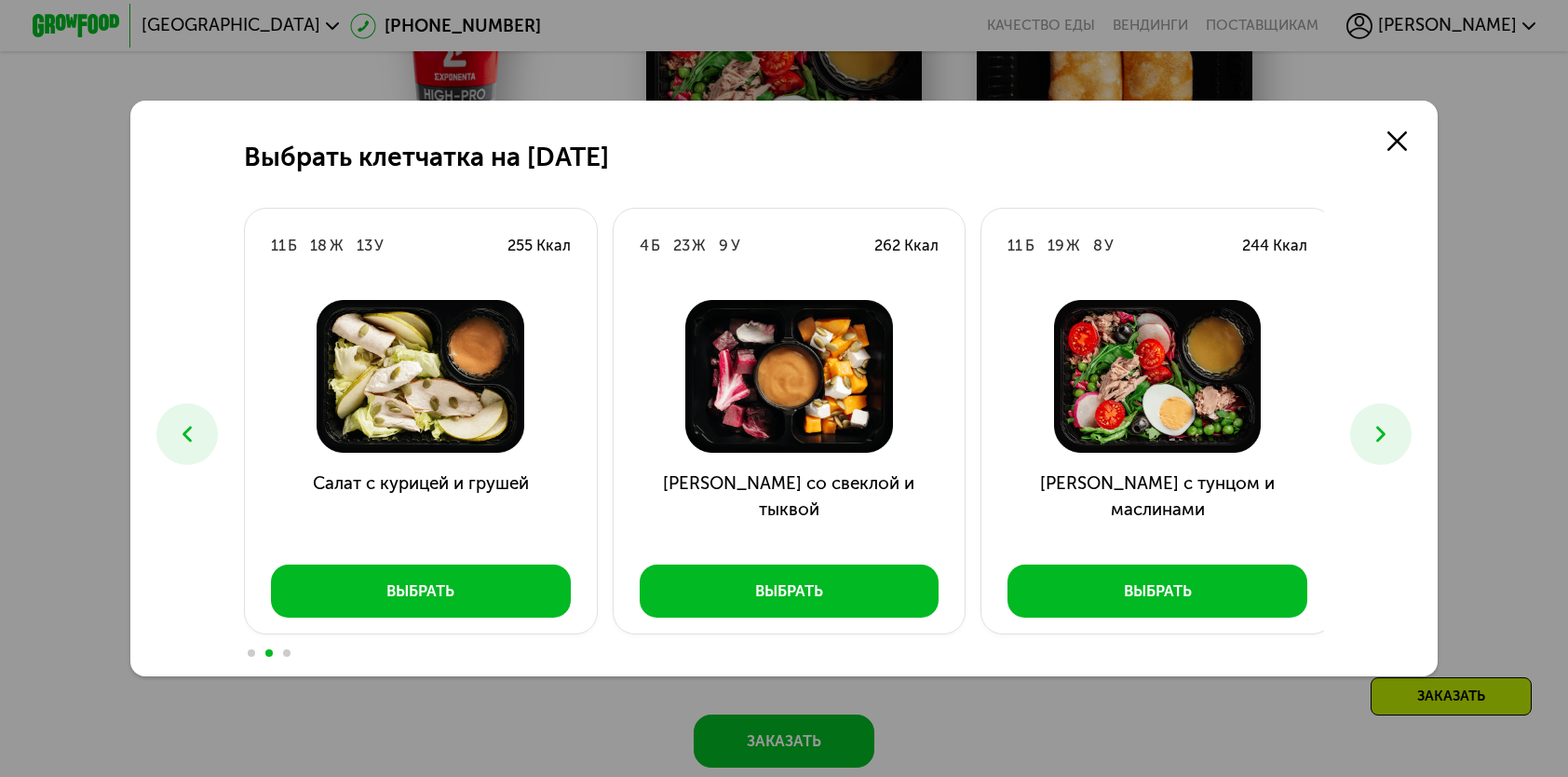
click at [181, 425] on icon at bounding box center [187, 434] width 26 height 26
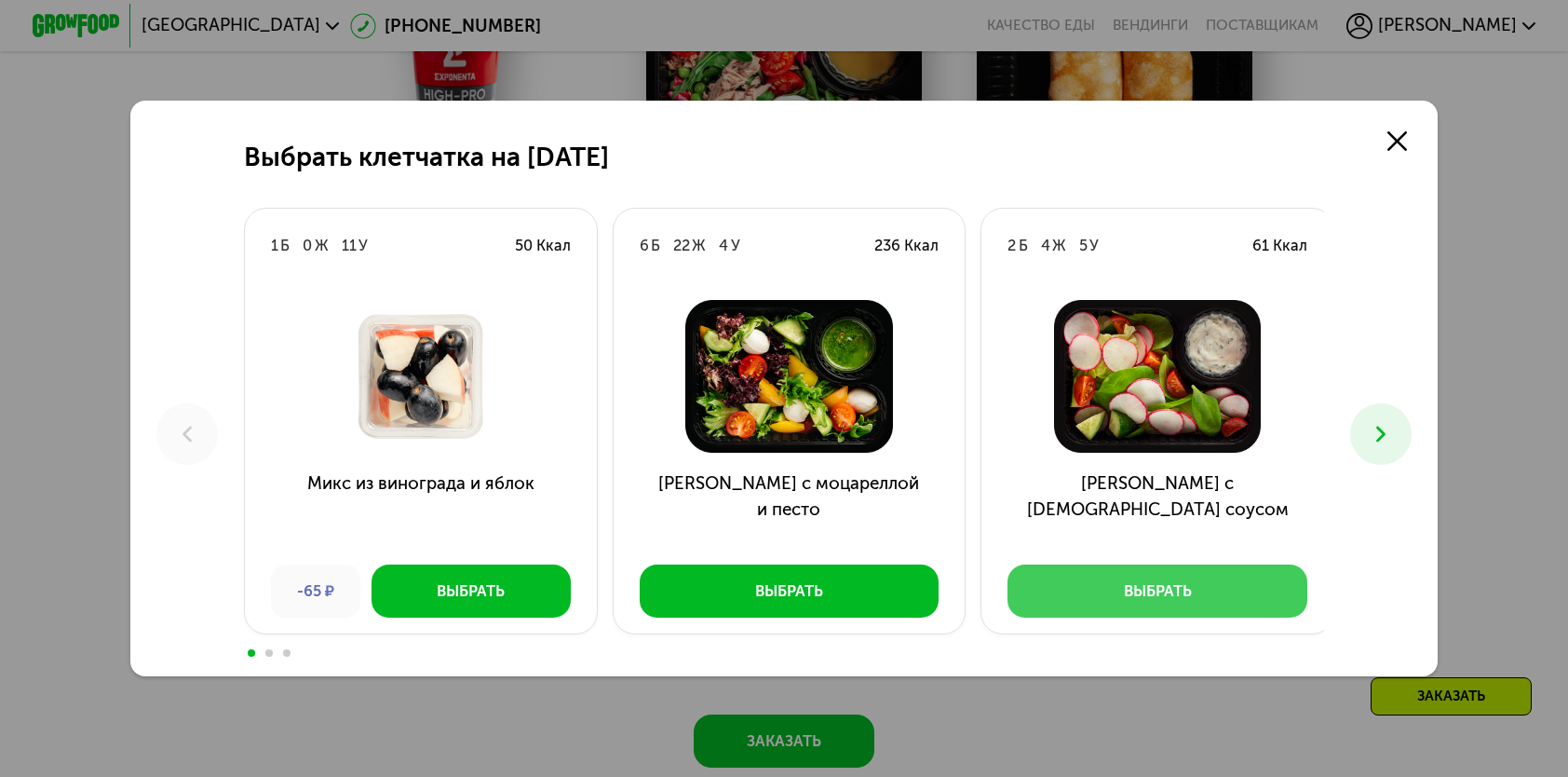
click at [1097, 600] on button "Выбрать" at bounding box center [1157, 590] width 300 height 52
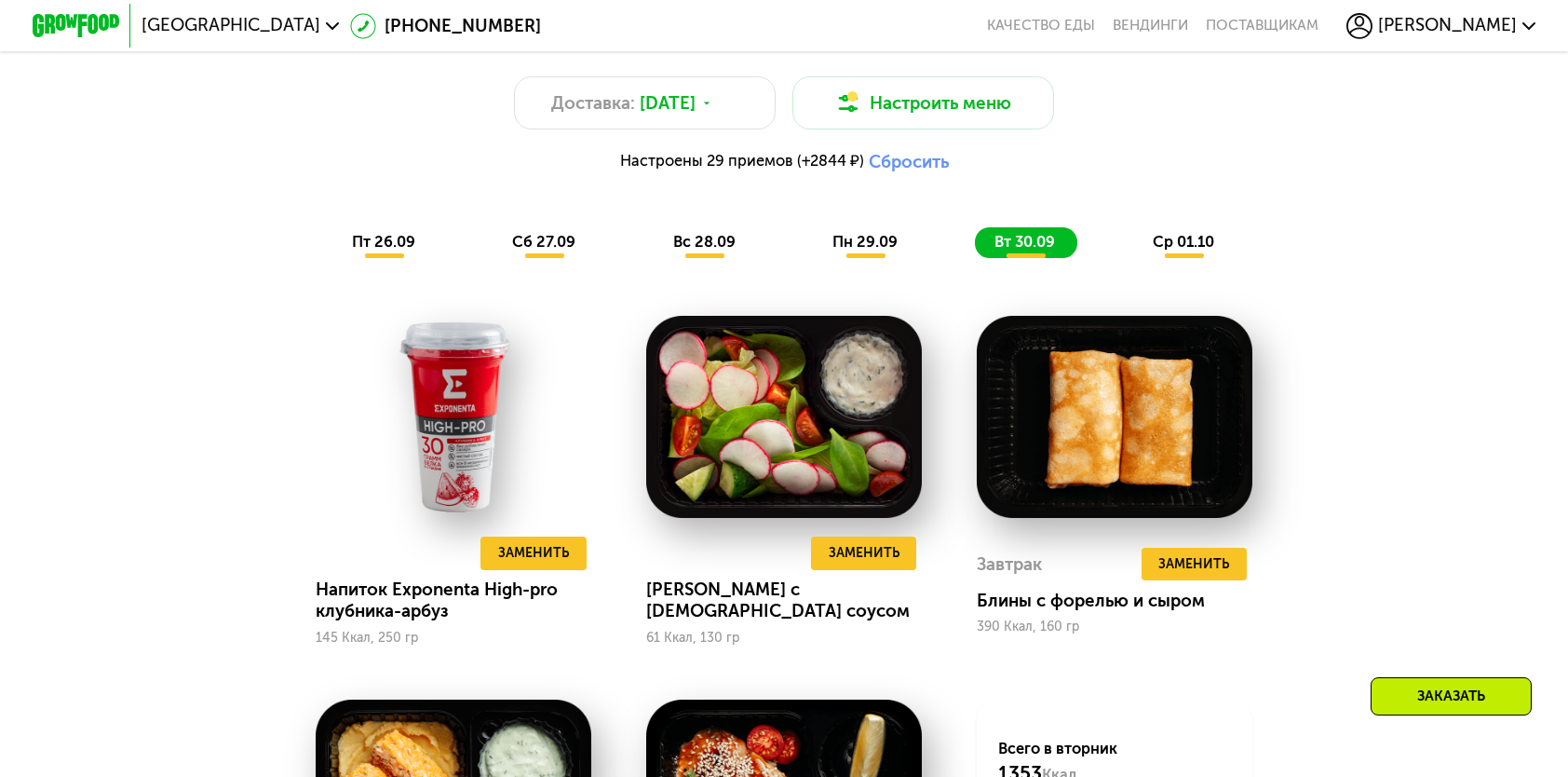
scroll to position [1537, 0]
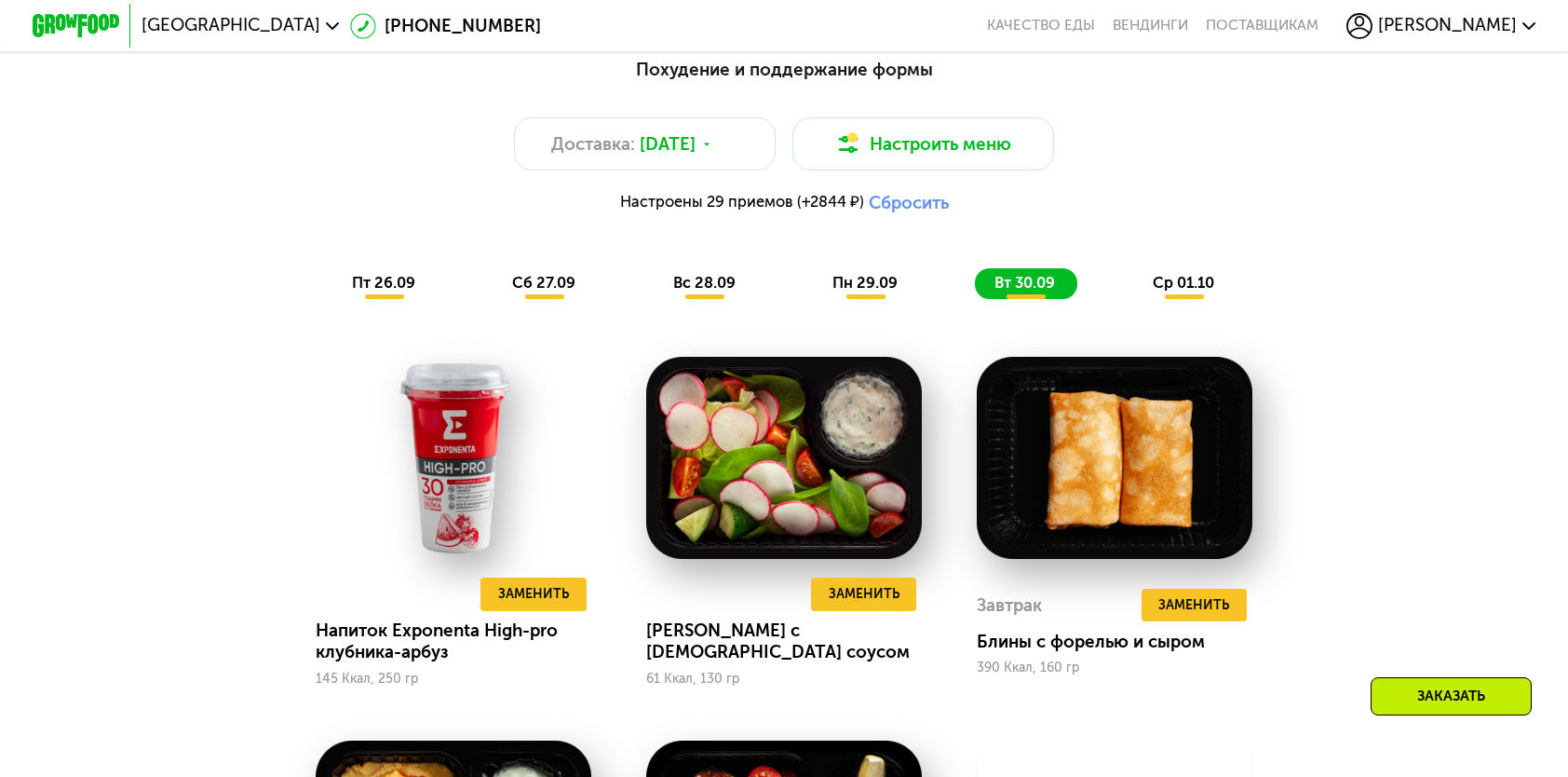
click at [1181, 292] on span "ср 01.10" at bounding box center [1183, 282] width 61 height 18
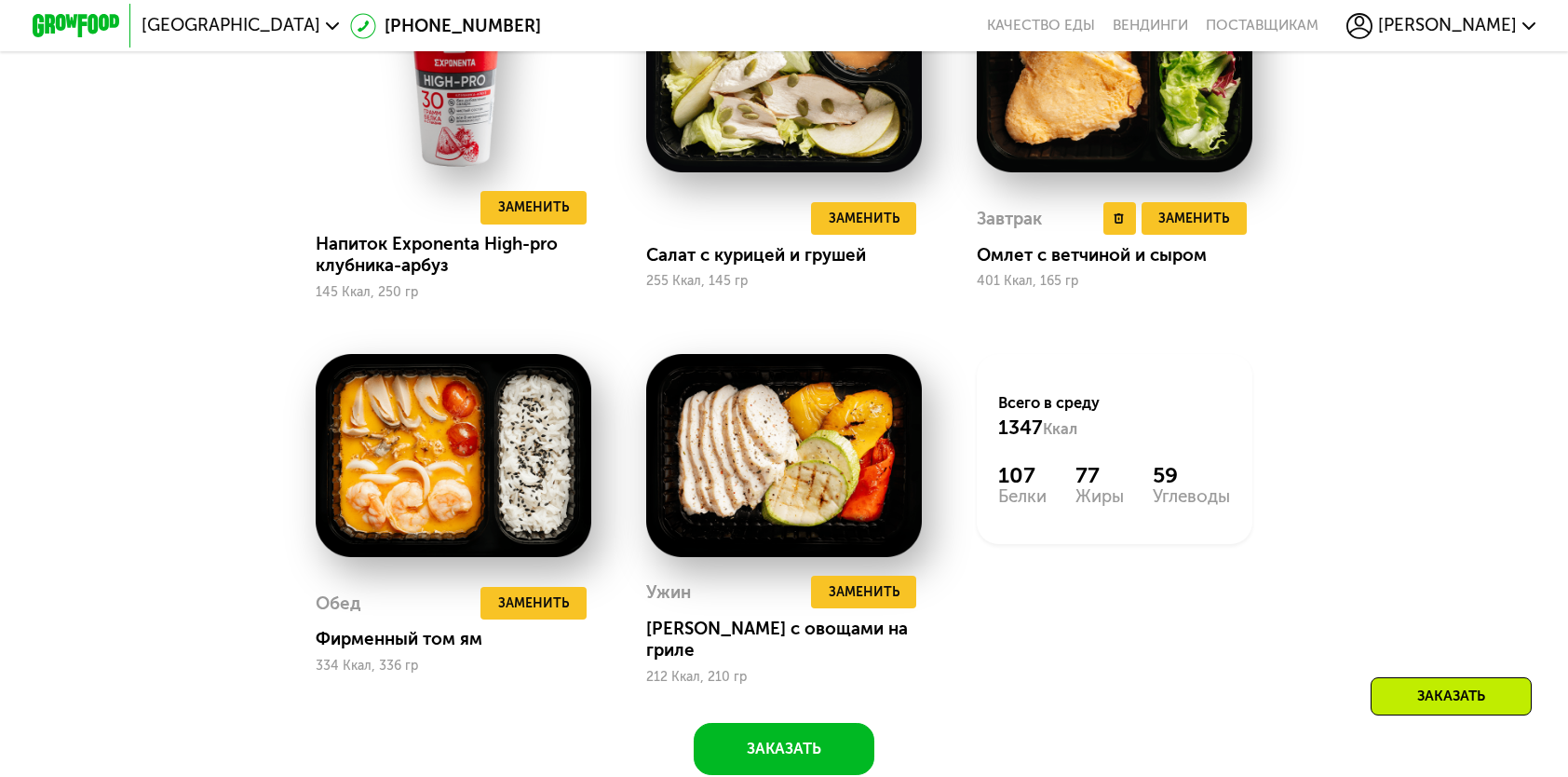
scroll to position [2096, 0]
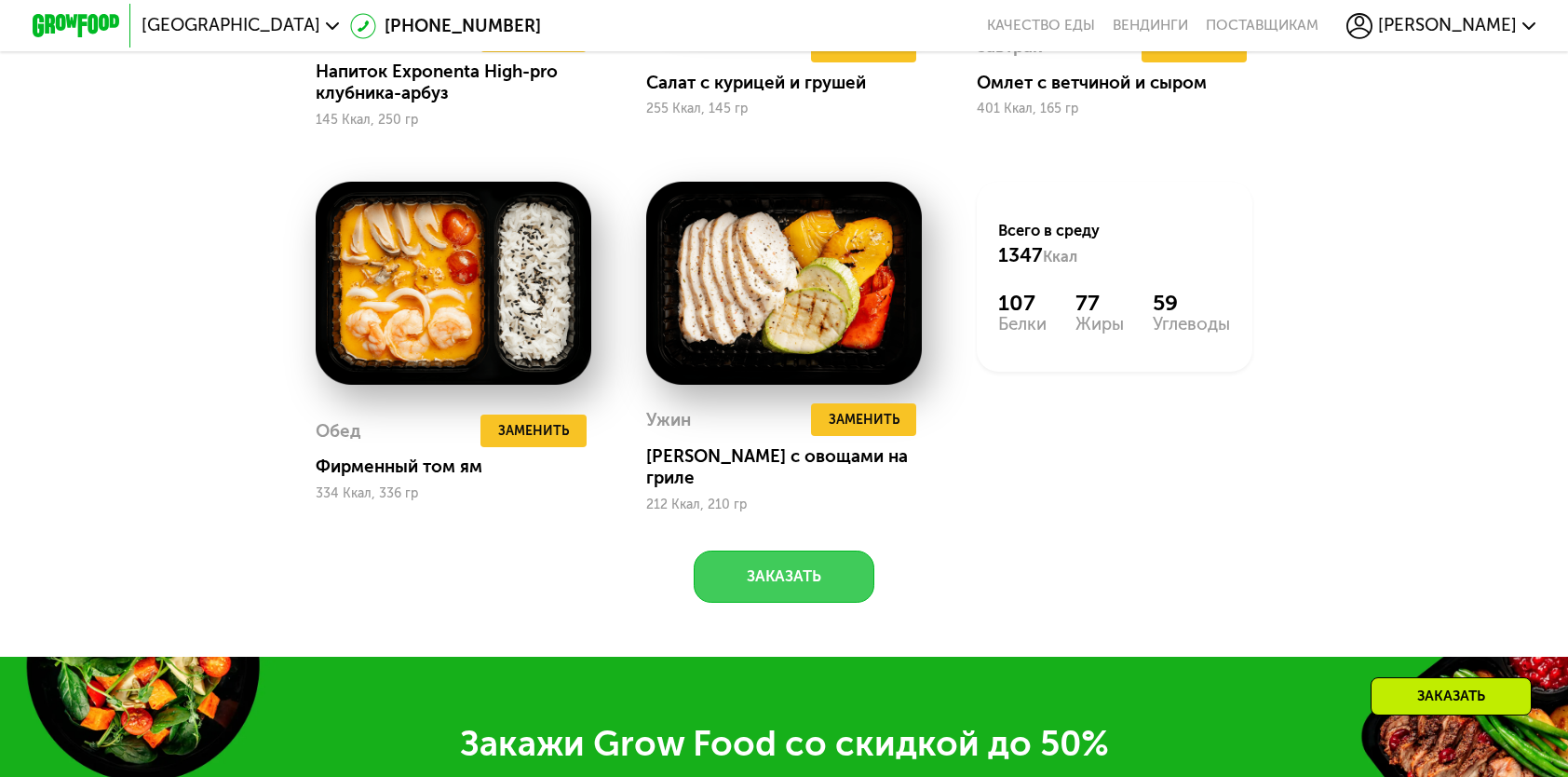
click at [790, 574] on button "Заказать" at bounding box center [784, 576] width 180 height 52
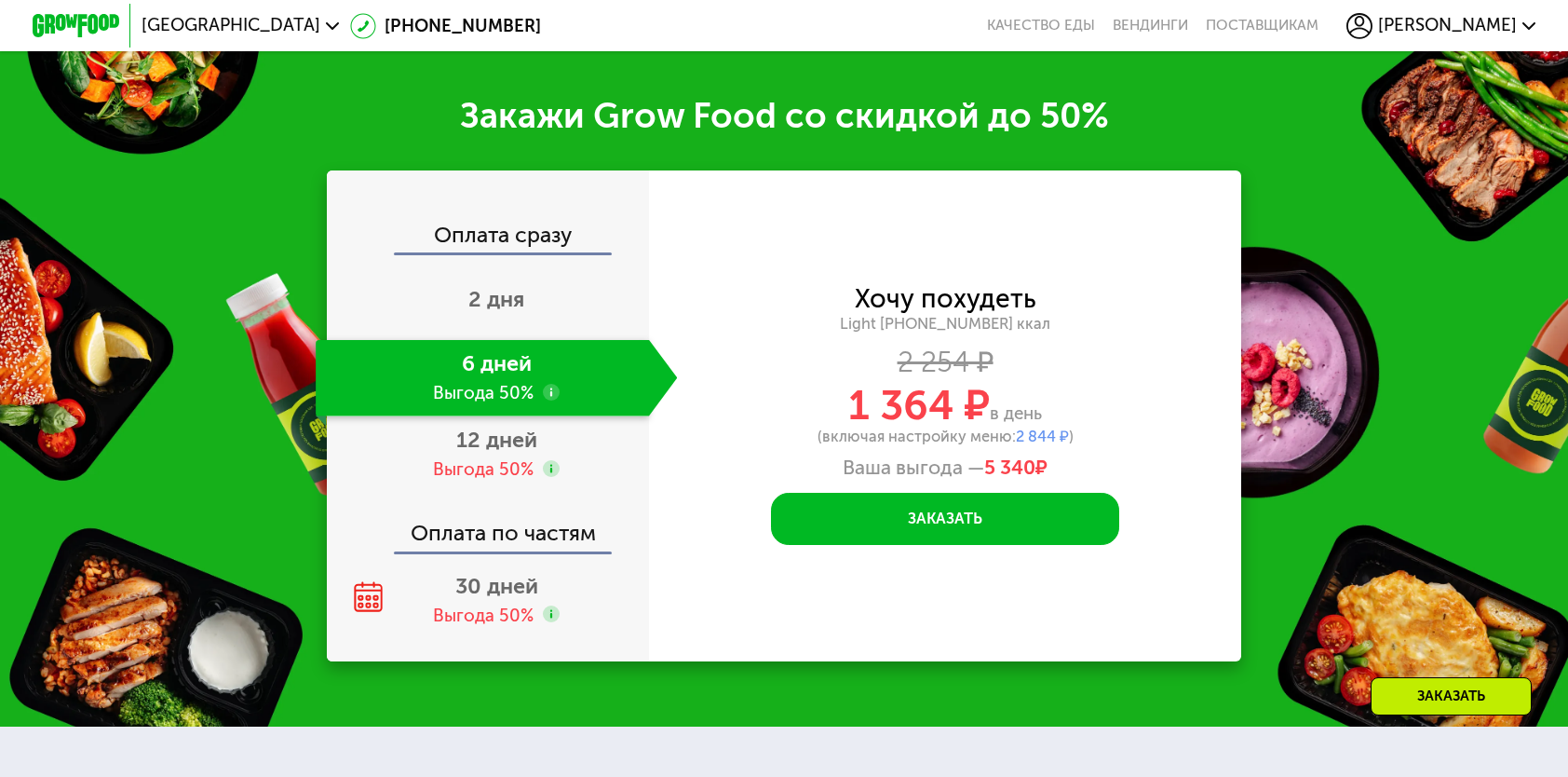
scroll to position [2747, 0]
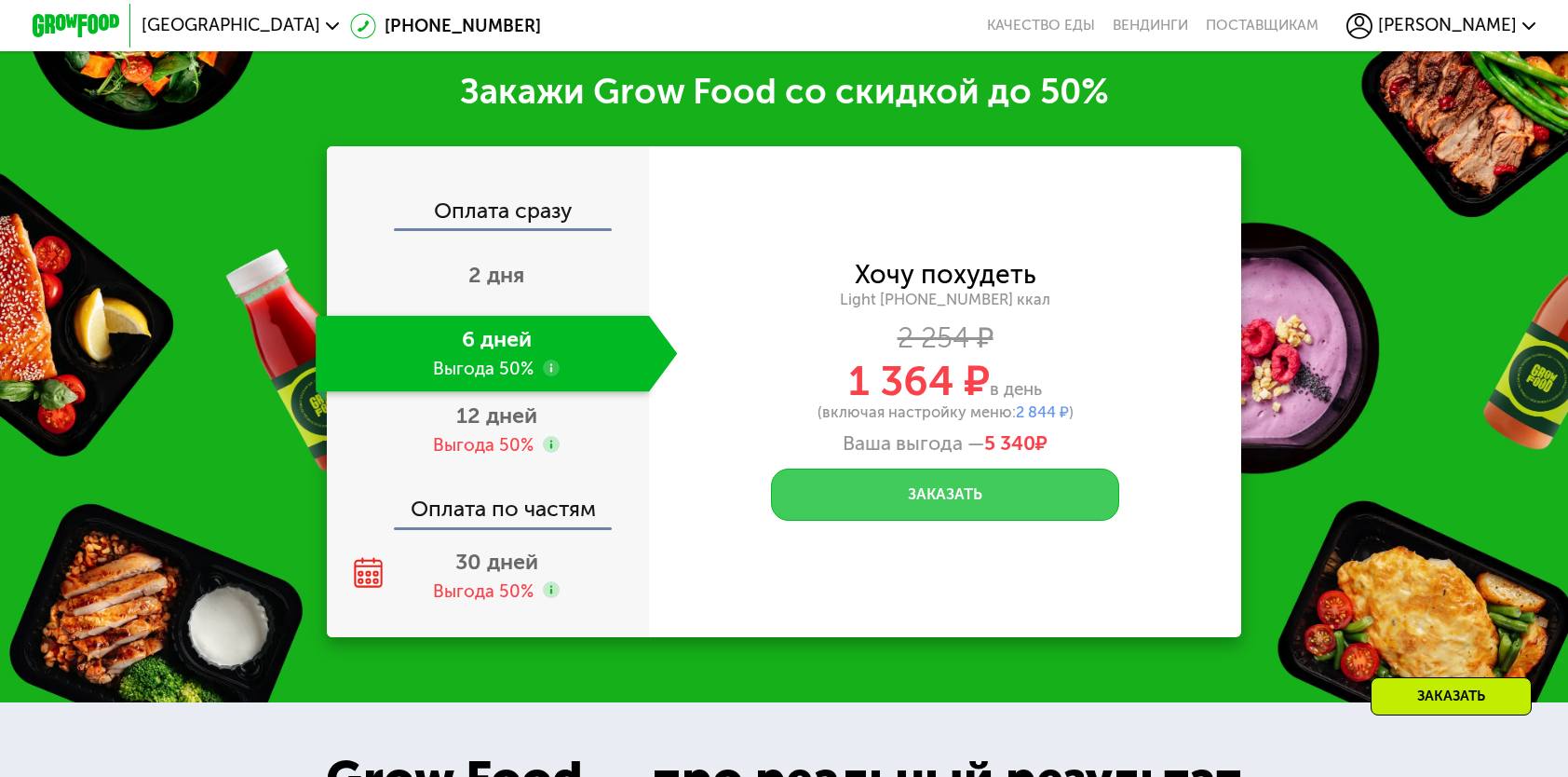
click at [1045, 499] on button "Заказать" at bounding box center [945, 494] width 348 height 52
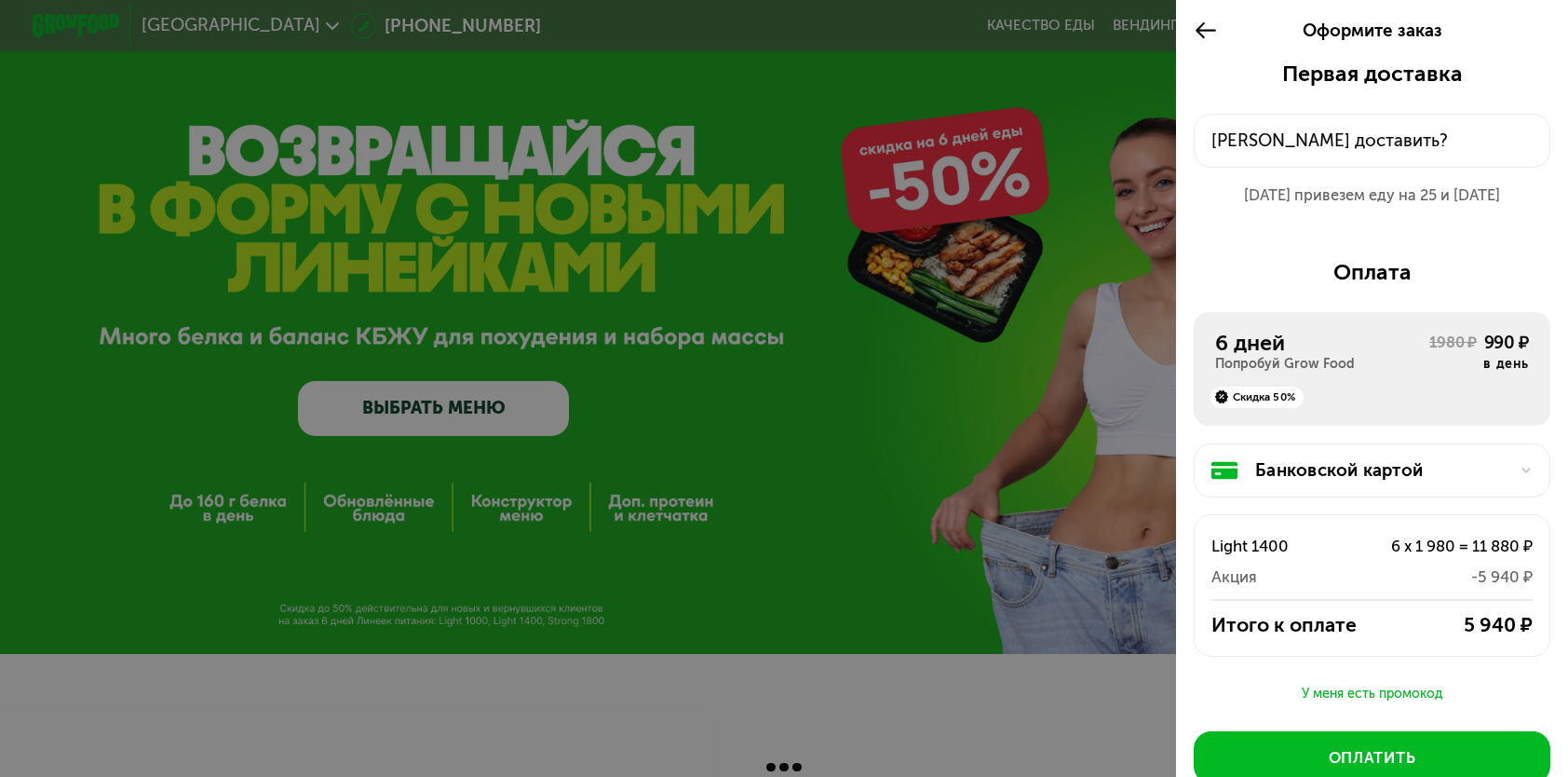
click at [1204, 33] on icon at bounding box center [1206, 31] width 25 height 26
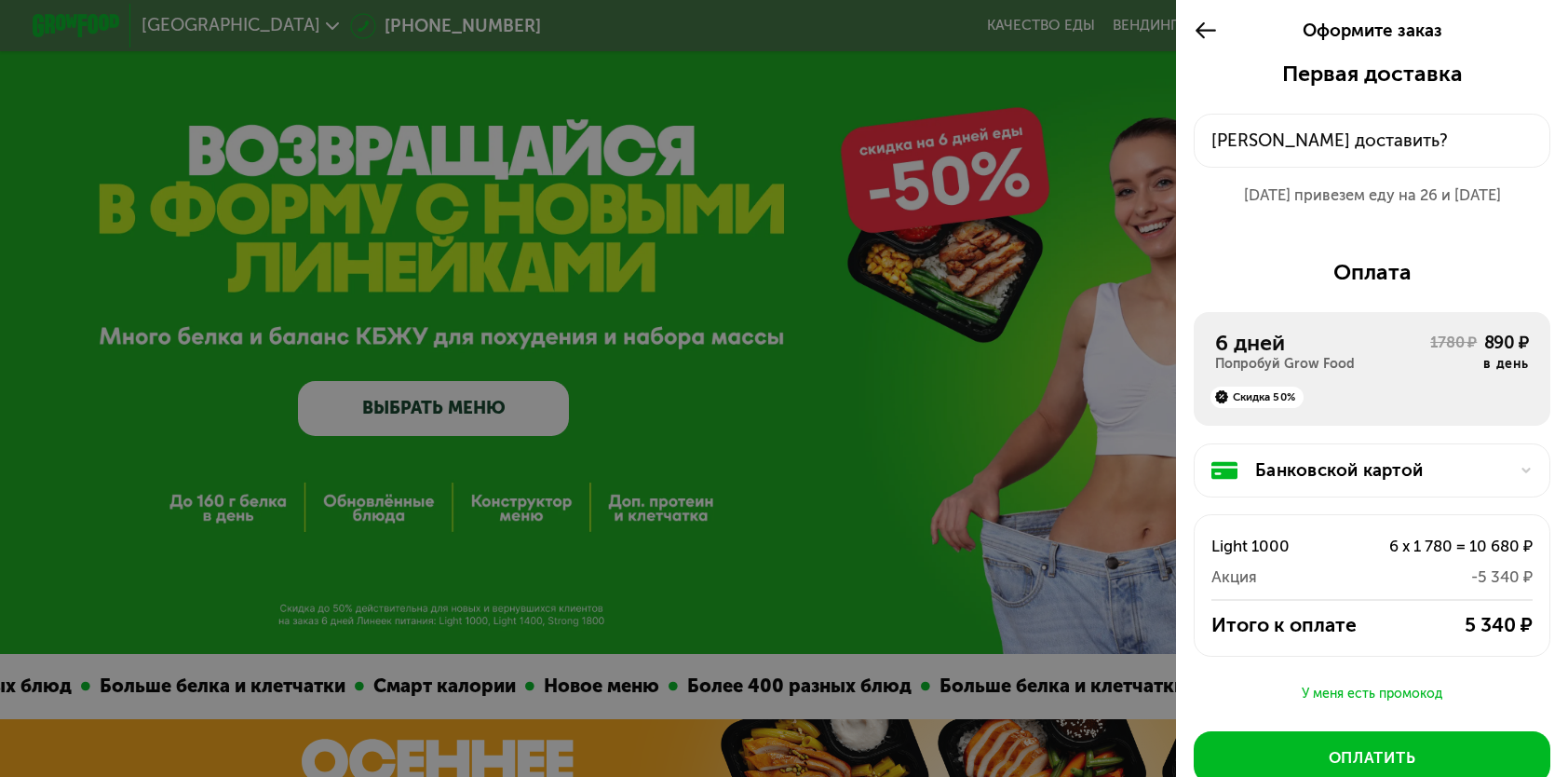
click at [1259, 351] on div "6 дней" at bounding box center [1323, 343] width 215 height 26
click at [1194, 29] on icon at bounding box center [1206, 31] width 25 height 26
click at [1200, 32] on use at bounding box center [1206, 31] width 21 height 17
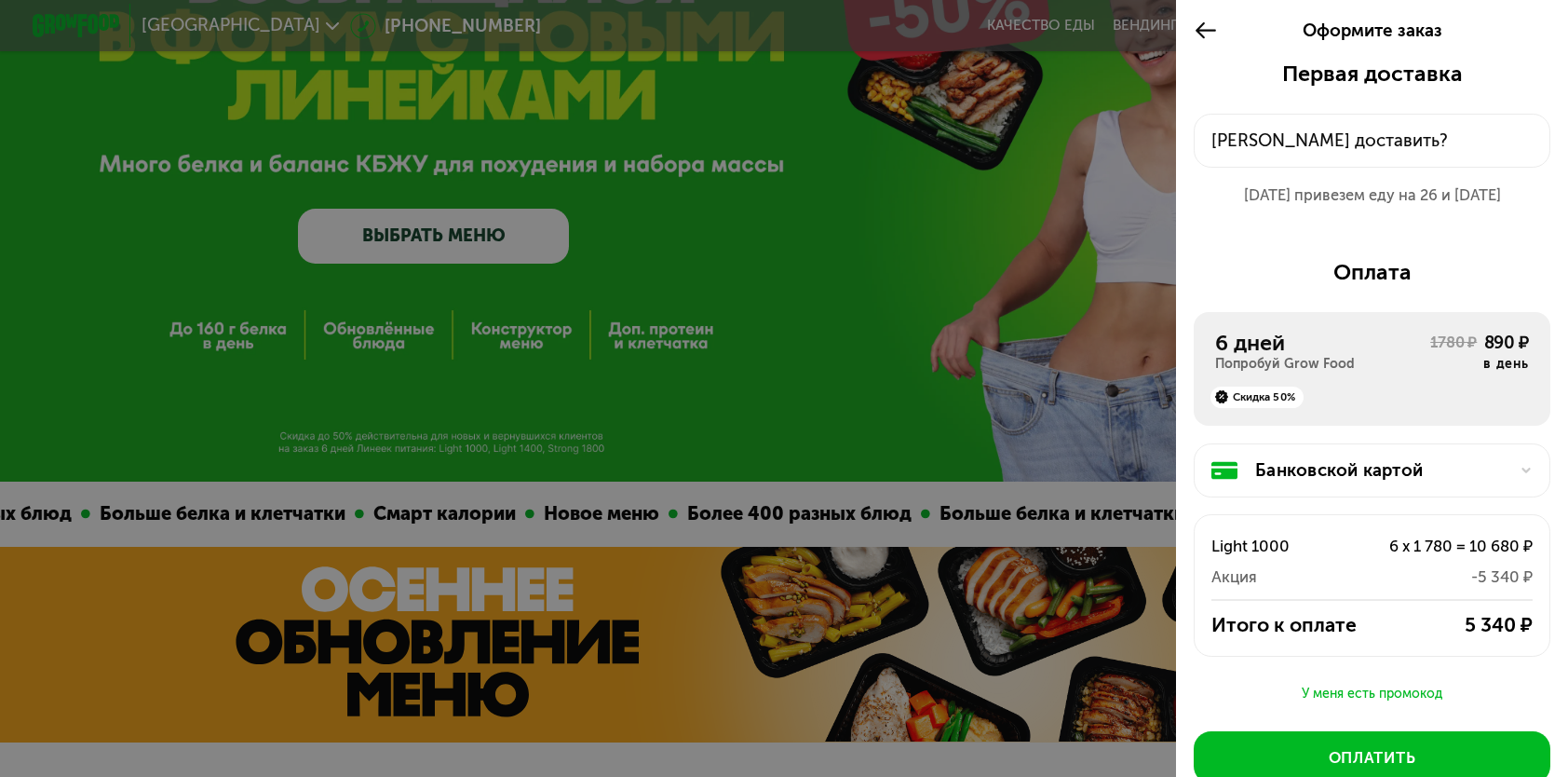
scroll to position [186, 0]
